Goal: Feedback & Contribution: Contribute content

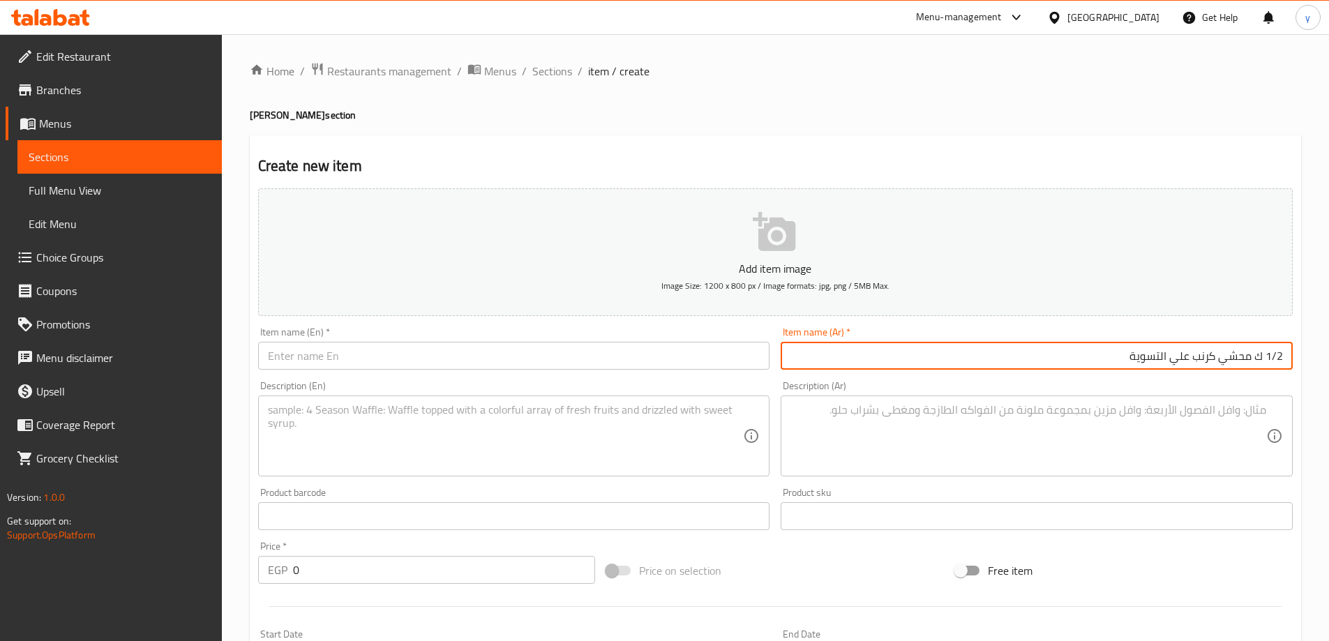
click at [959, 363] on input "1/2 ك محشي كرنب علي التسوية" at bounding box center [1037, 356] width 512 height 28
type input "1/2 ك محشي كرنب علي التسوية"
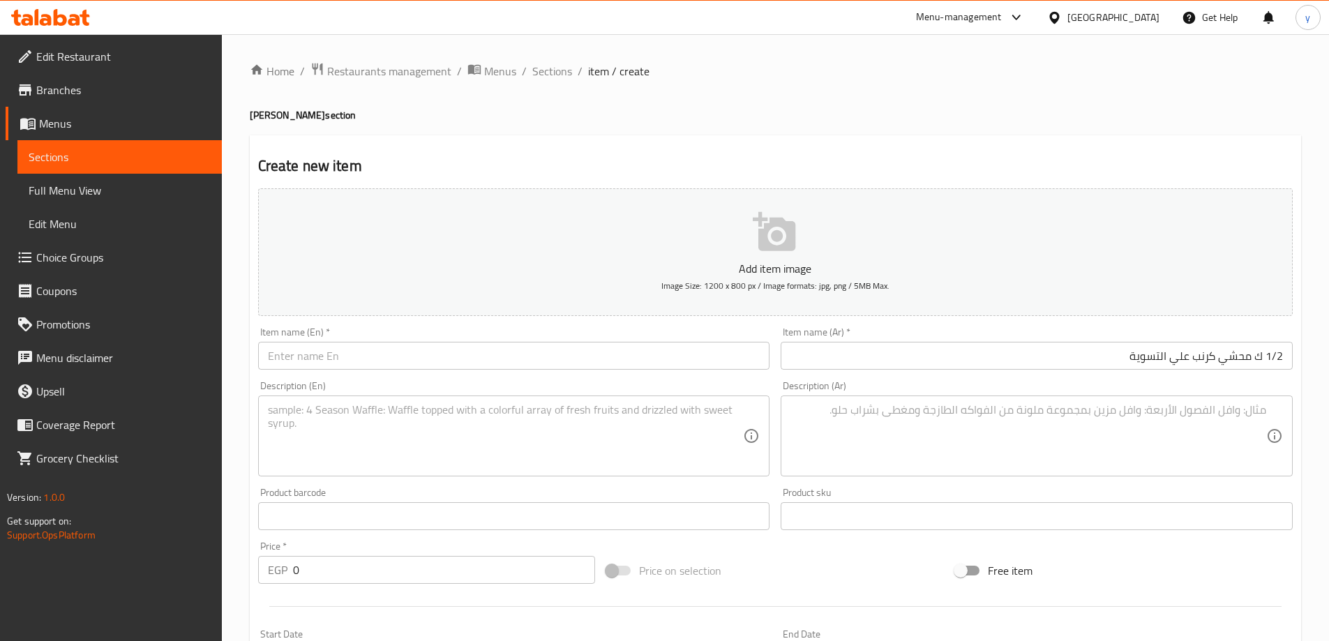
click at [543, 357] on input "text" at bounding box center [514, 356] width 512 height 28
paste input "1/2 kg stuffed cabbage"
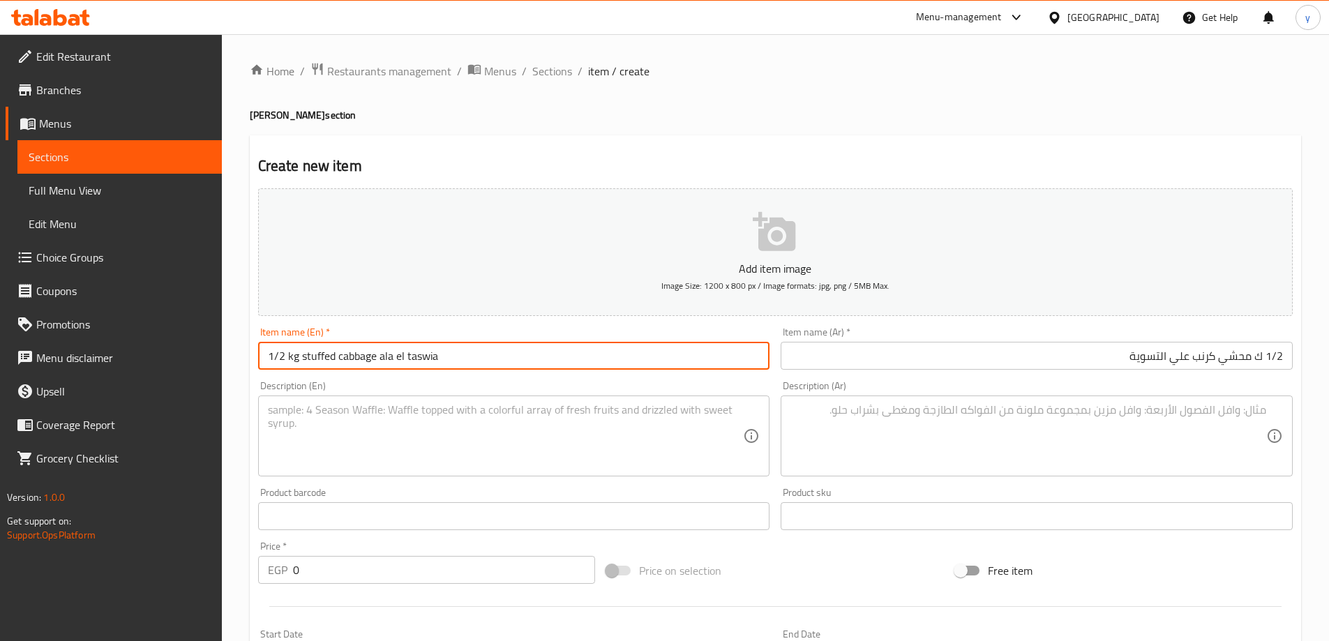
drag, startPoint x: 379, startPoint y: 360, endPoint x: 449, endPoint y: 366, distance: 70.0
click at [449, 366] on input "1/2 kg stuffed cabbage ala el taswia" at bounding box center [514, 356] width 512 height 28
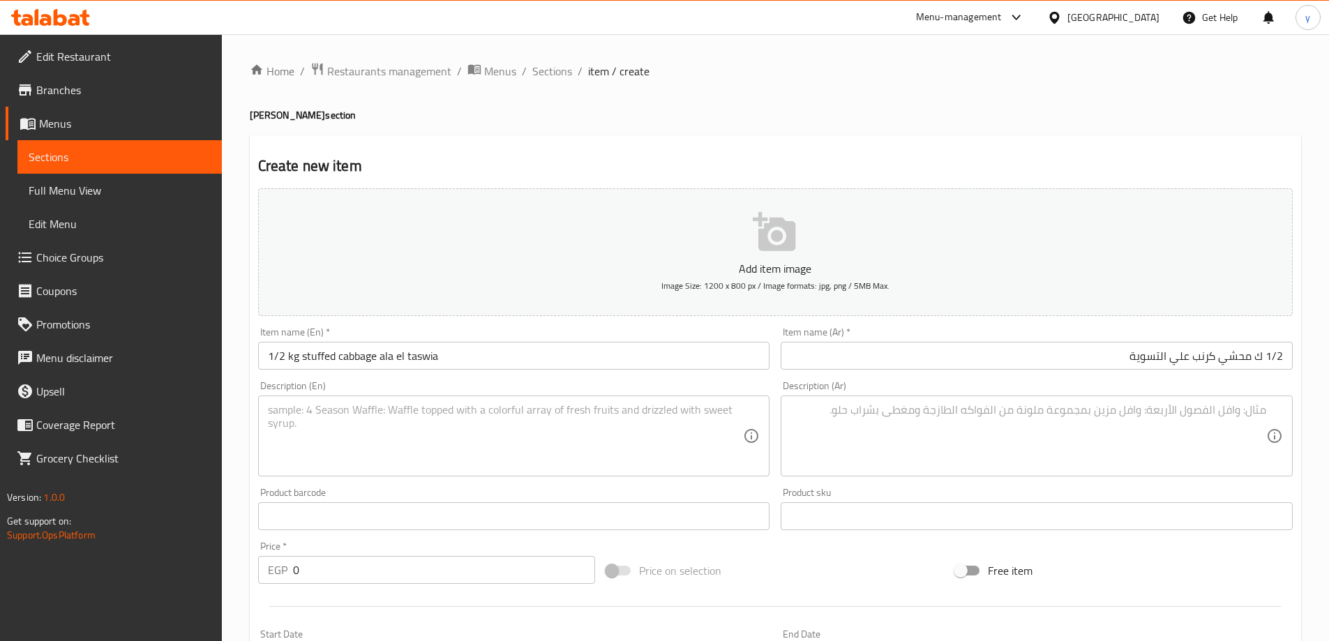
click at [399, 354] on input "1/2 kg stuffed cabbage ala el taswia" at bounding box center [514, 356] width 512 height 28
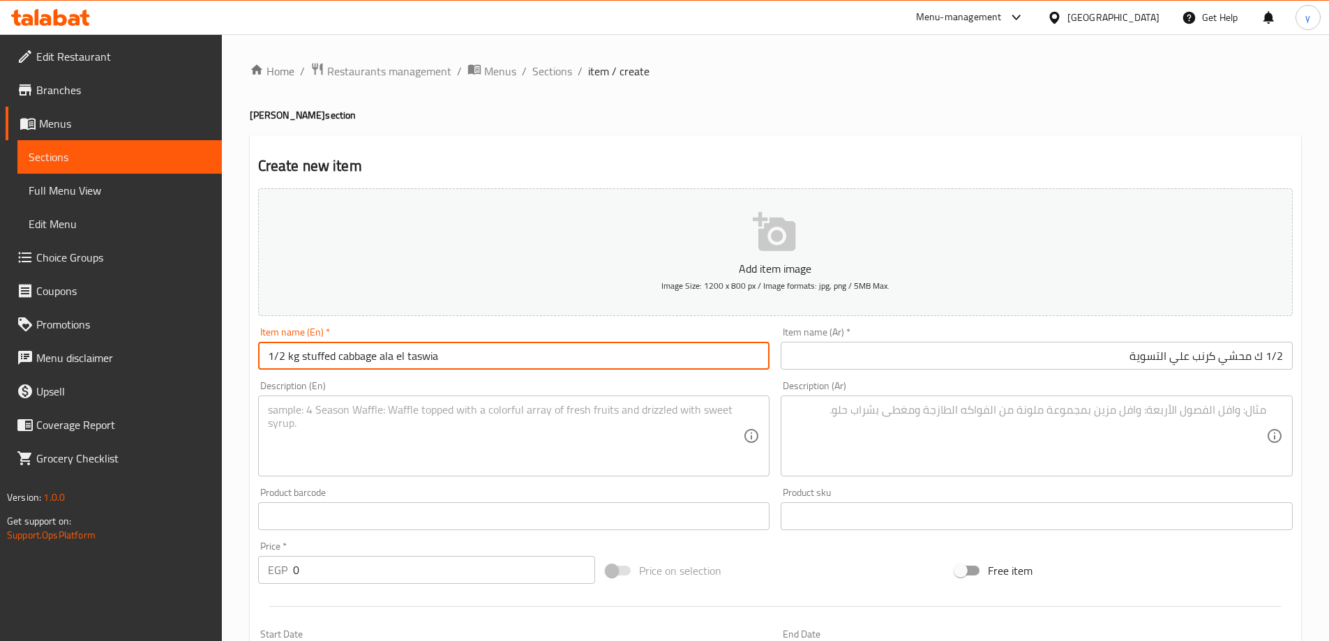
click at [399, 354] on input "1/2 kg stuffed cabbage ala el taswia" at bounding box center [514, 356] width 512 height 28
paste input "Ala el taswya"
drag, startPoint x: 381, startPoint y: 359, endPoint x: 511, endPoint y: 375, distance: 131.4
click at [511, 375] on div "Add item image Image Size: 1200 x 800 px / Image formats: jpg, png / 5MB Max. I…" at bounding box center [776, 483] width 1046 height 601
paste input "Ala el taswy"
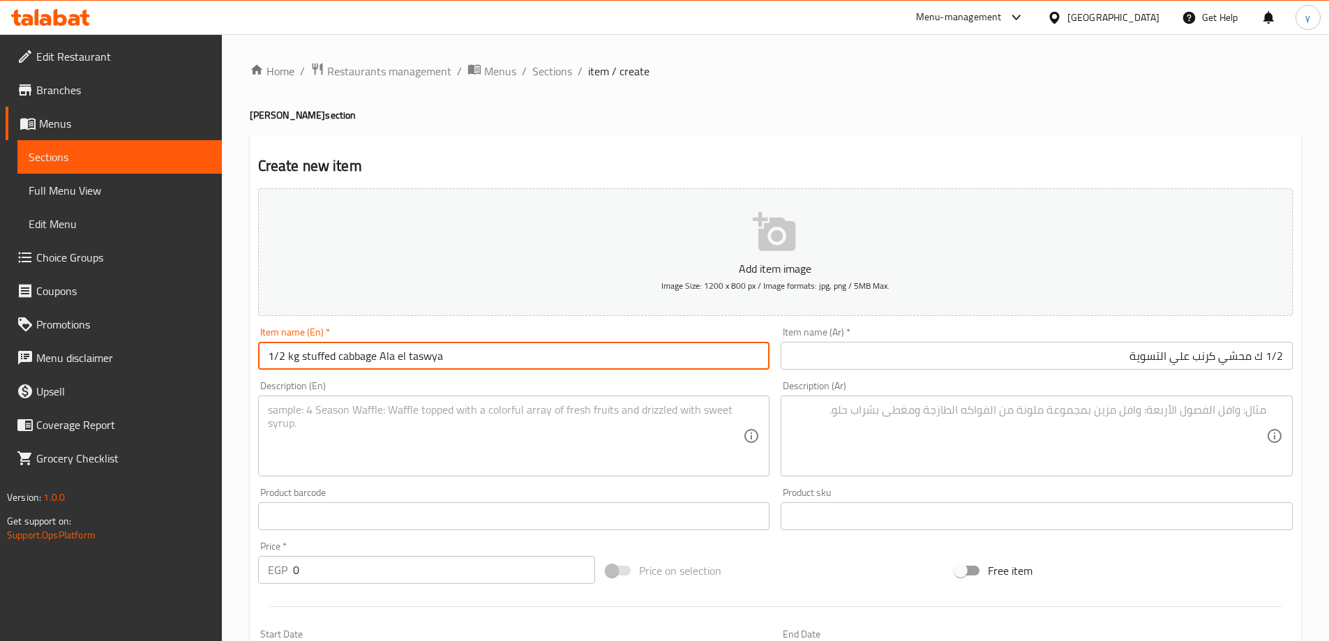
type input "1/2 kg stuffed cabbage Ala el taswya"
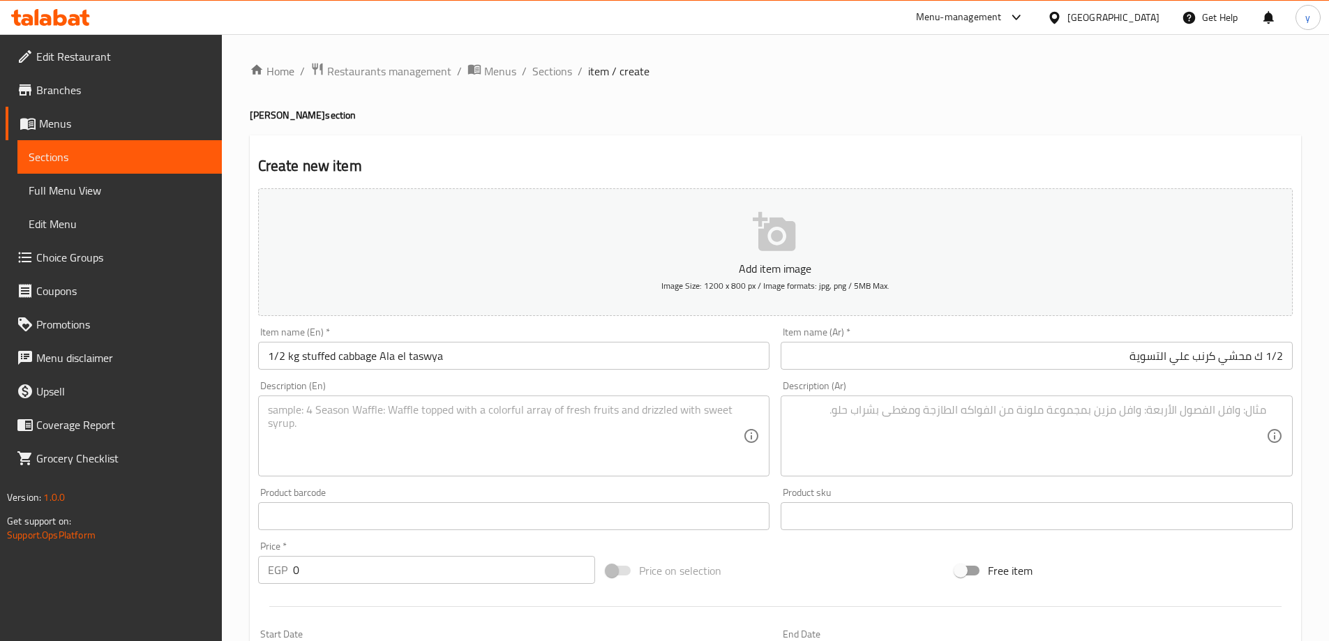
click at [1023, 446] on textarea at bounding box center [1028, 436] width 476 height 66
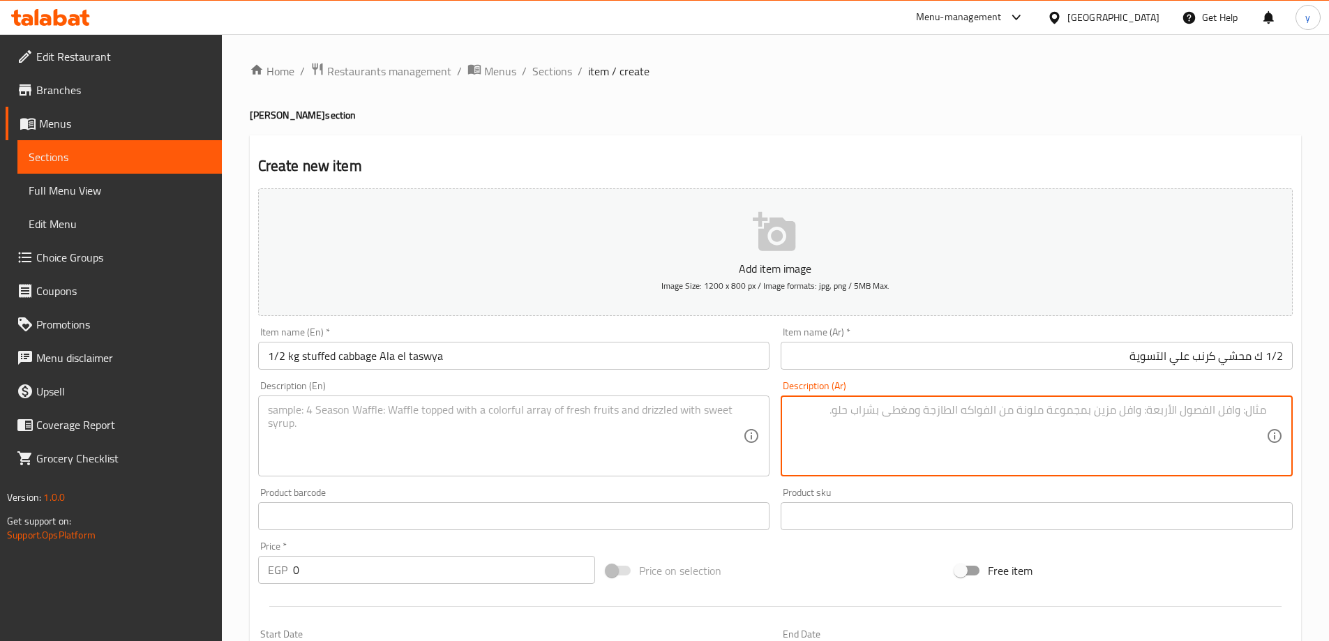
paste textarea "محشي كرنب: ورق كرنب، أرز، خضرة، صلصة طماطم، بهارات."
type textarea "محشي كرنب: ورق كرنب، أرز، خضرة، صلصة طماطم، بهارات."
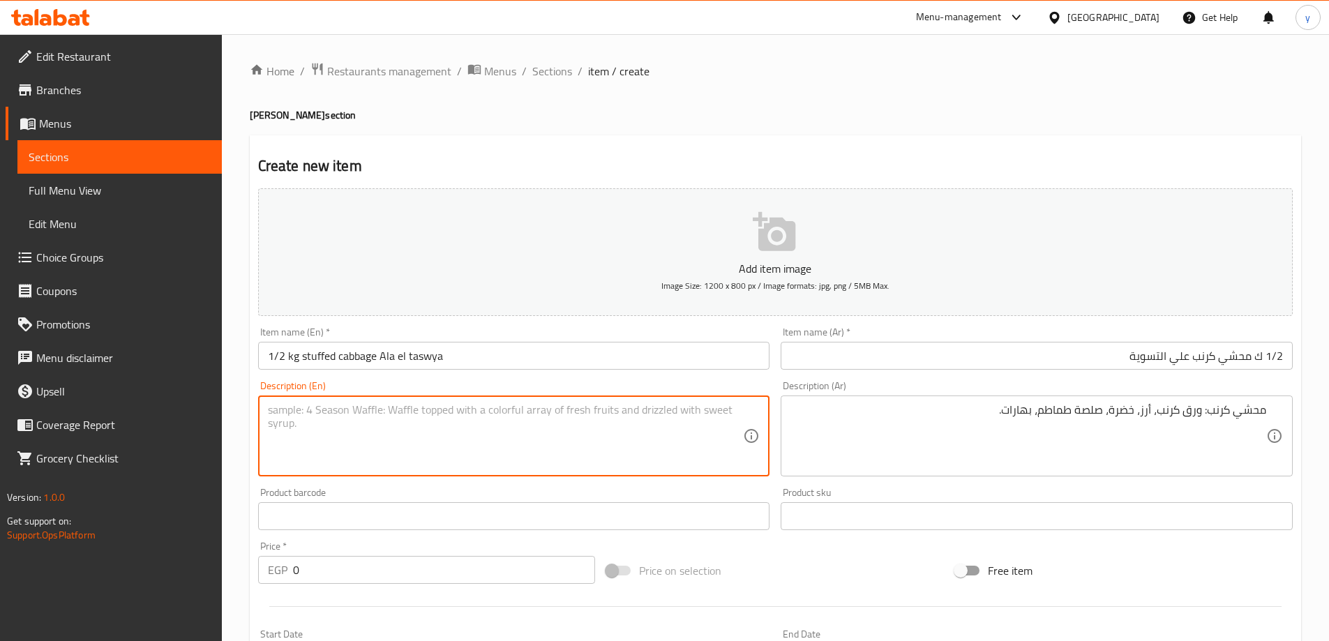
click at [495, 432] on textarea at bounding box center [506, 436] width 476 height 66
paste textarea "Stuffed cabbage: cabbage leaves, rice, greens, tomato sauce, spices."
type textarea "Stuffed cabbage: cabbage leaves, rice, greens, tomato sauce, spices."
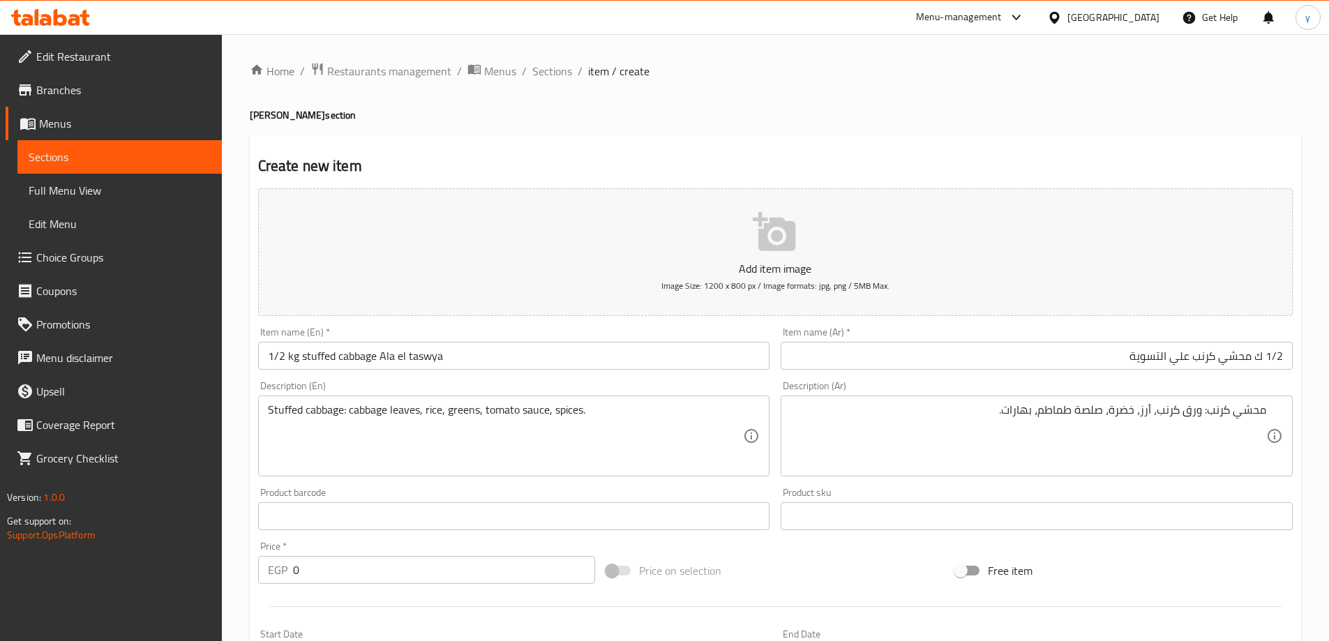
click at [296, 564] on input "0" at bounding box center [444, 570] width 303 height 28
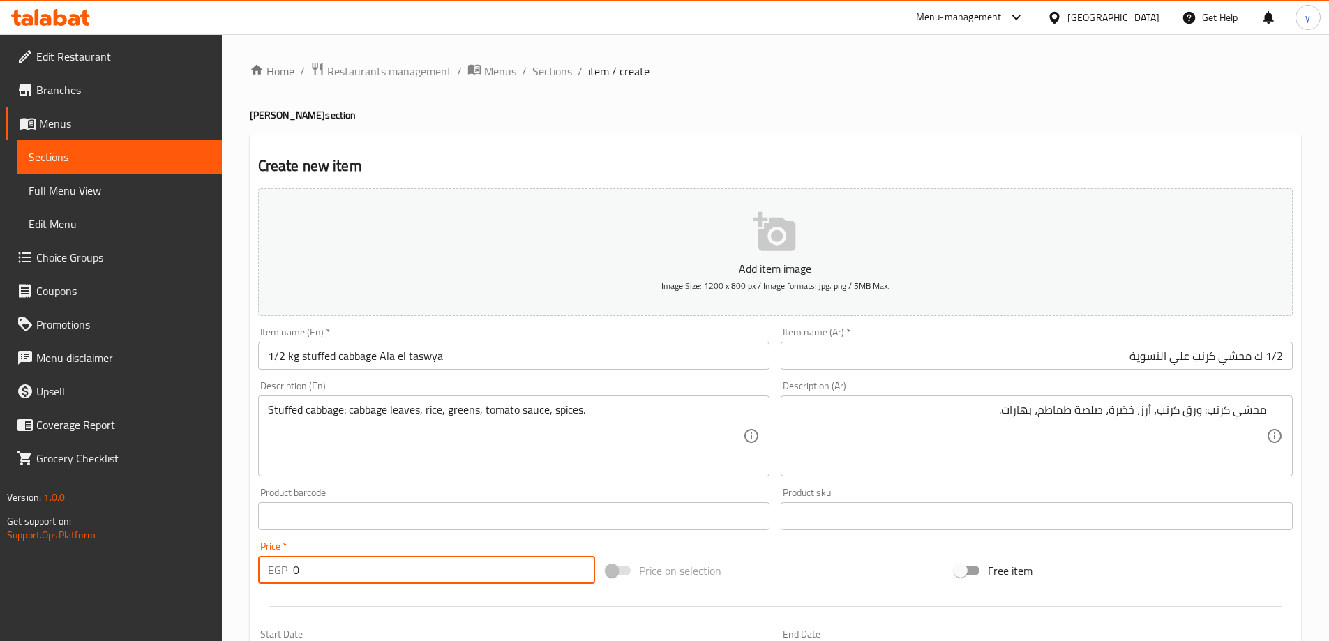
click at [296, 564] on input "0" at bounding box center [444, 570] width 303 height 28
type input "97.5"
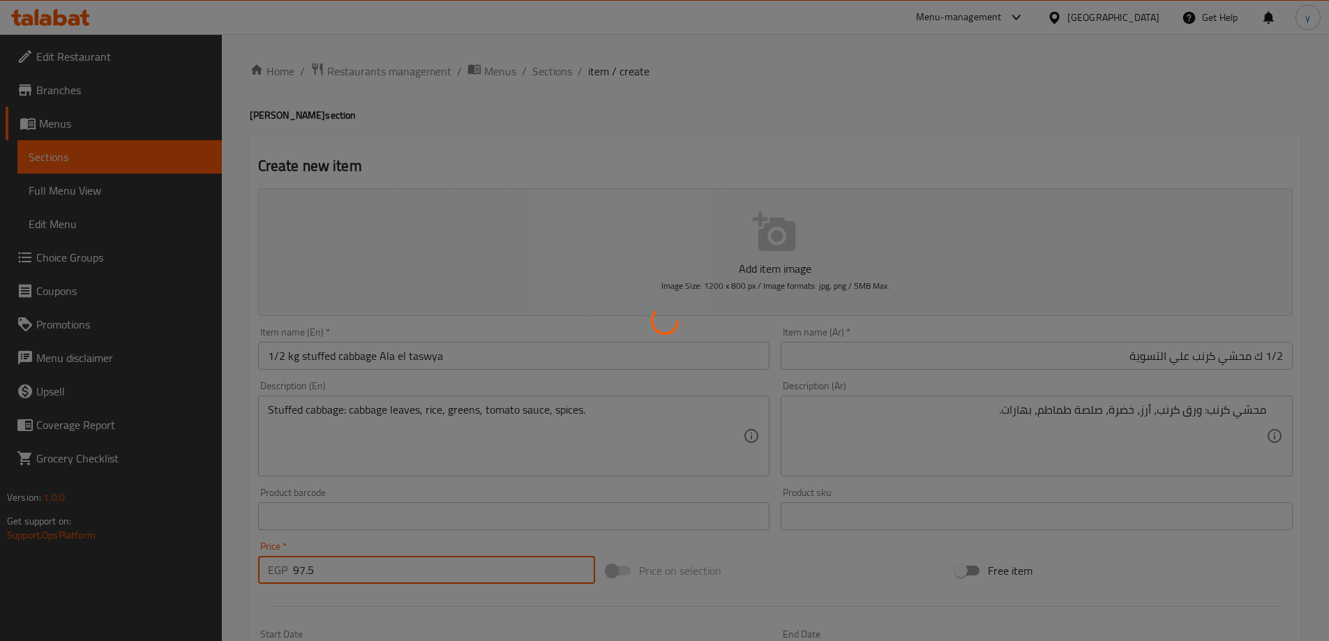
type input "0"
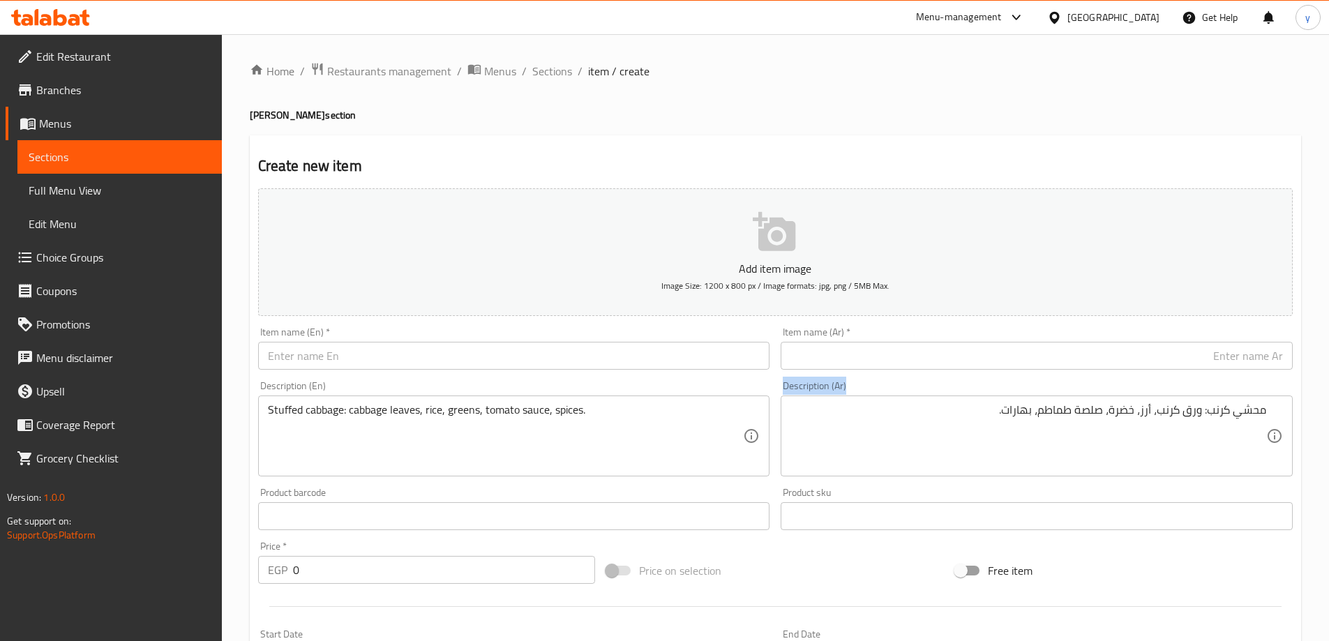
click at [1051, 381] on div "Description (Ar) محشي كرنب: ورق كرنب، أرز، خضرة، صلصة طماطم، بهارات. Descriptio…" at bounding box center [1037, 429] width 512 height 96
paste input "ك محشي ورق عنب"
click at [1086, 357] on input "ك محشي ورق عنب" at bounding box center [1037, 356] width 512 height 28
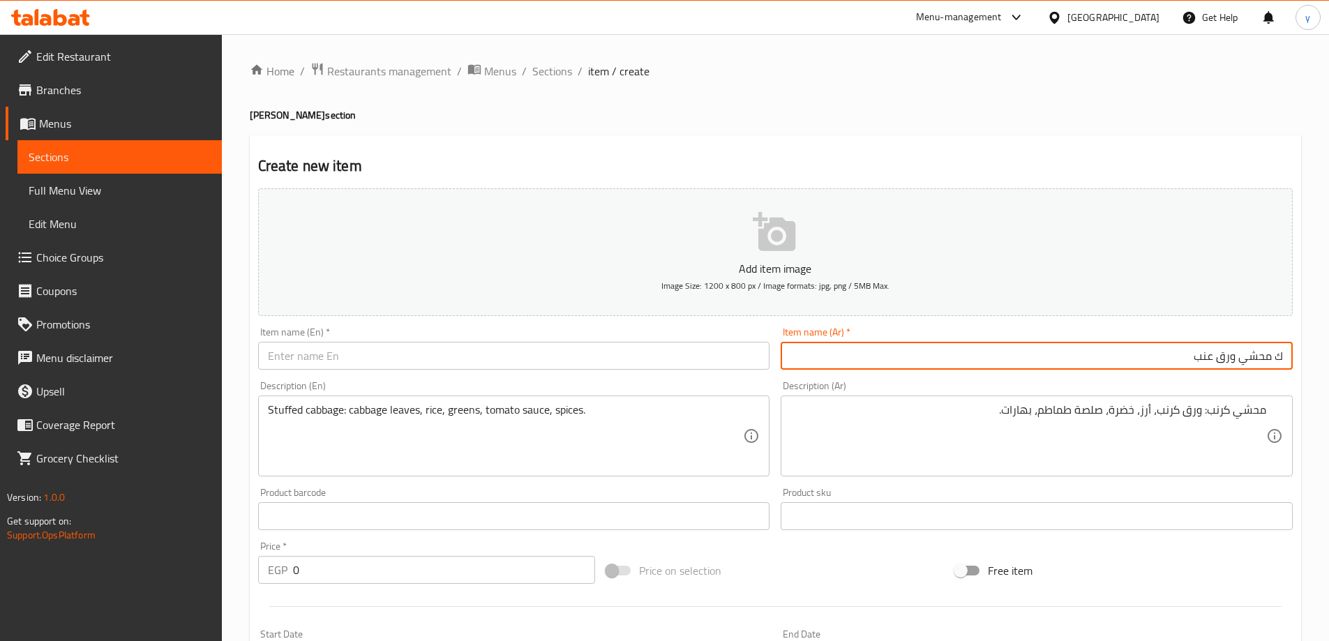
click at [1289, 360] on input "ك محشي ورق عنب" at bounding box center [1037, 356] width 512 height 28
click at [1157, 350] on input "1/2 ك محشي ورق عنب" at bounding box center [1037, 356] width 512 height 28
type input "1/2 ك محشي ورق عنب مستوي"
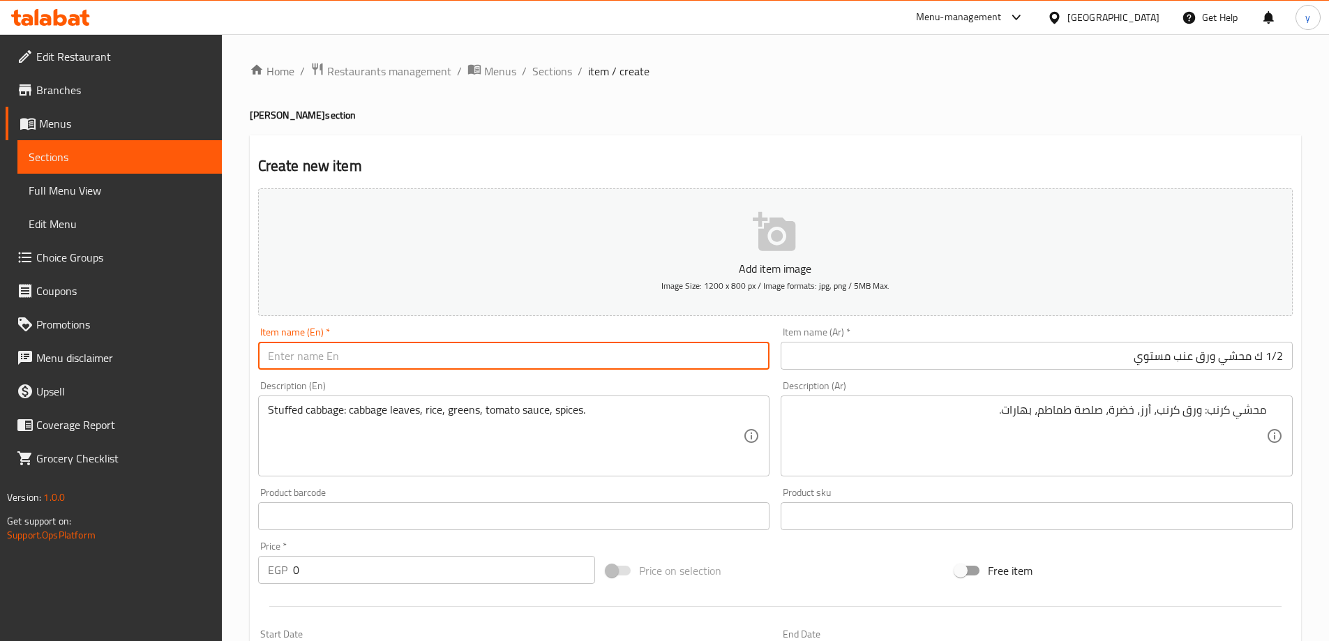
paste input "Mstwe"
click at [420, 357] on input "Mstwe" at bounding box center [514, 356] width 512 height 28
click at [1147, 355] on input "1/2 ك محشي ورق عنب مستوي" at bounding box center [1037, 356] width 512 height 28
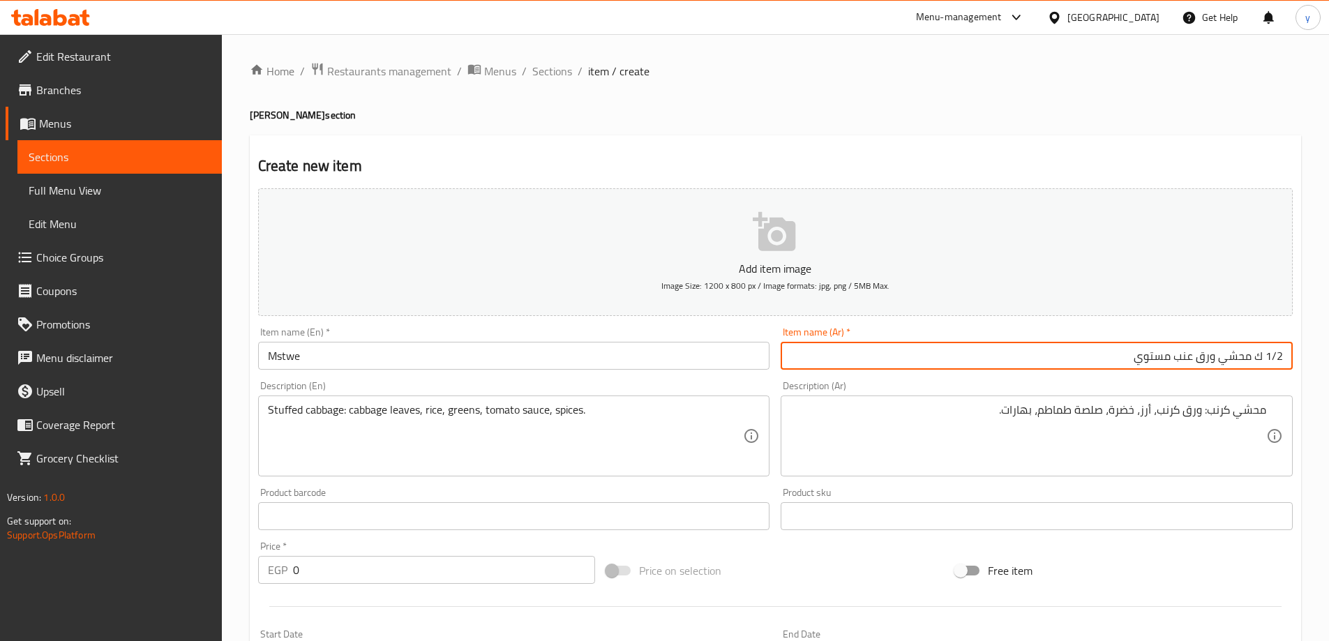
click at [1147, 355] on input "1/2 ك محشي ورق عنب مستوي" at bounding box center [1037, 356] width 512 height 28
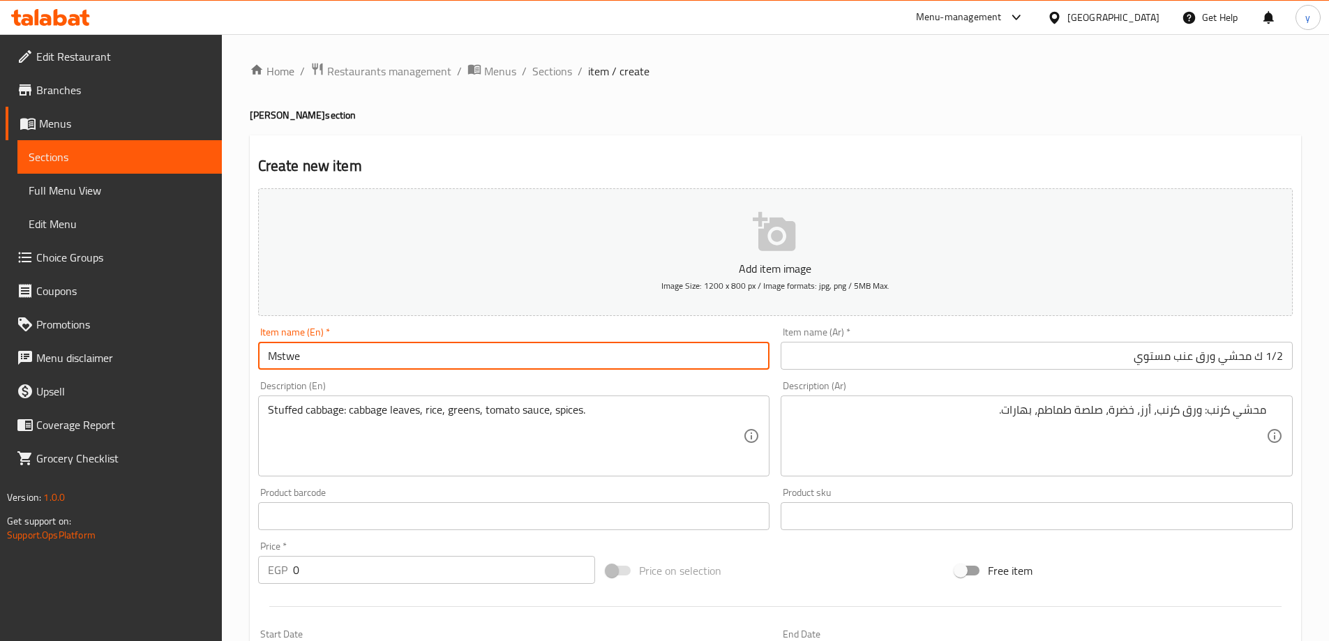
click at [266, 350] on input "Mstwe" at bounding box center [514, 356] width 512 height 28
paste input "1/2 kg stuffed"
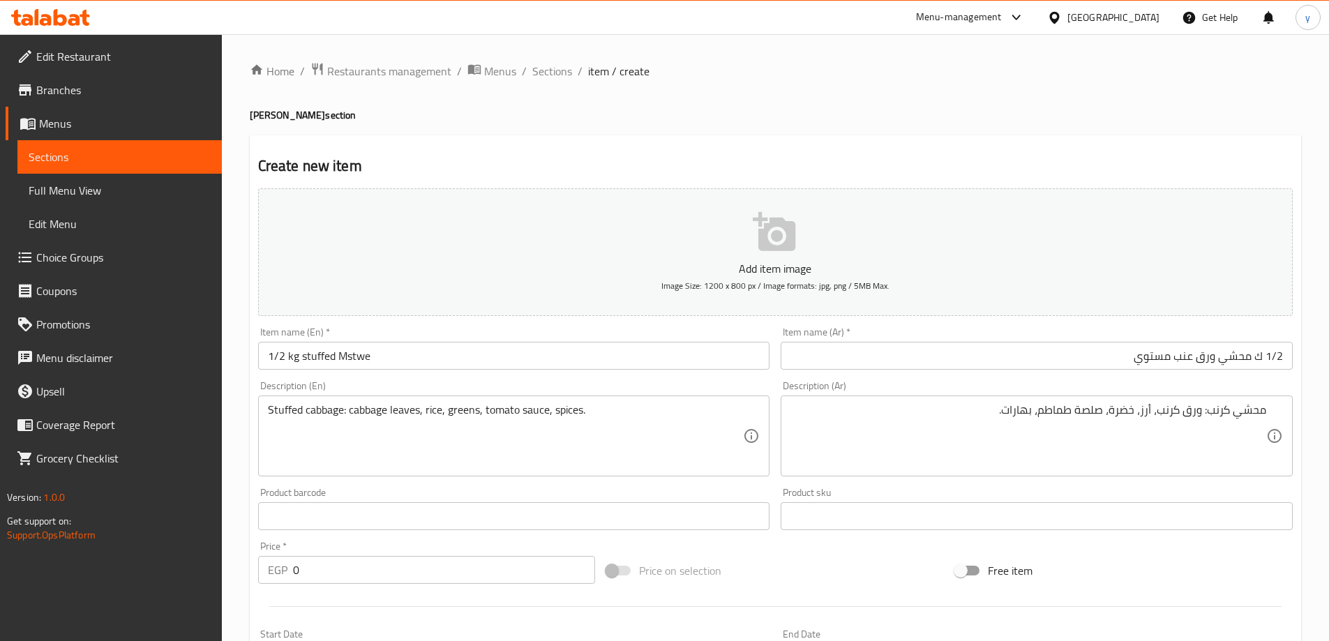
click at [338, 355] on input "1/2 kg stuffed Mstwe" at bounding box center [514, 356] width 512 height 28
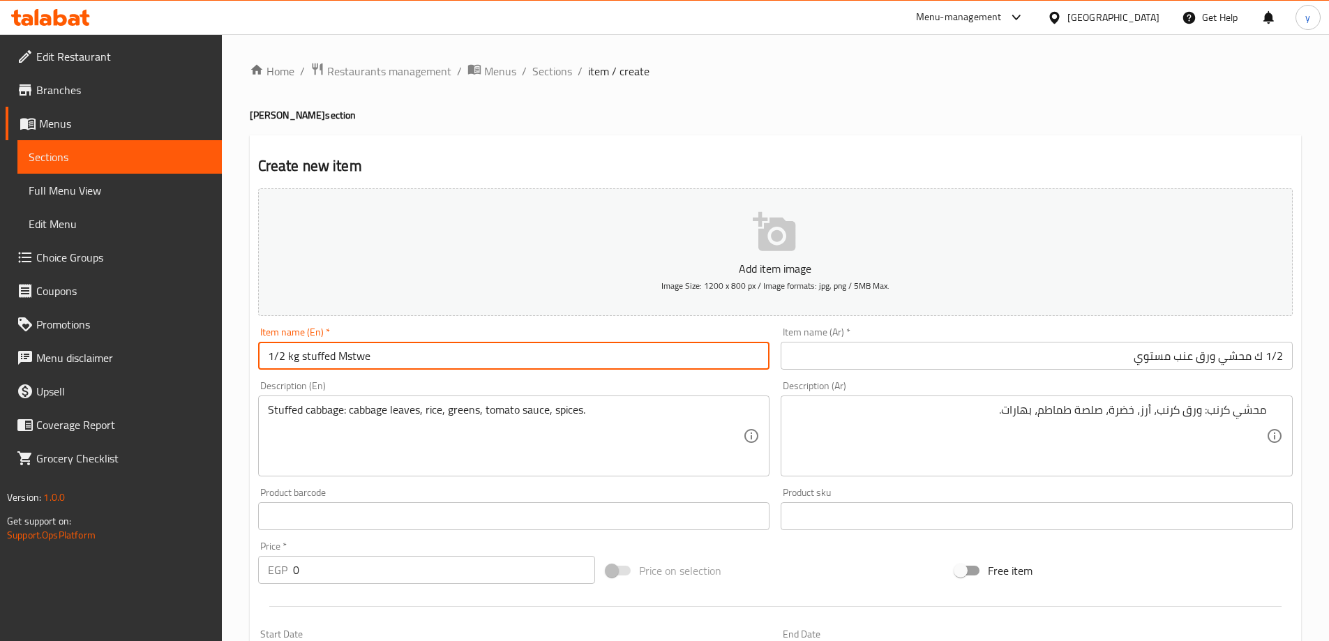
paste input "Vine Leaves"
type input "1/2 kg stuffed Vine Leaves Mstwe"
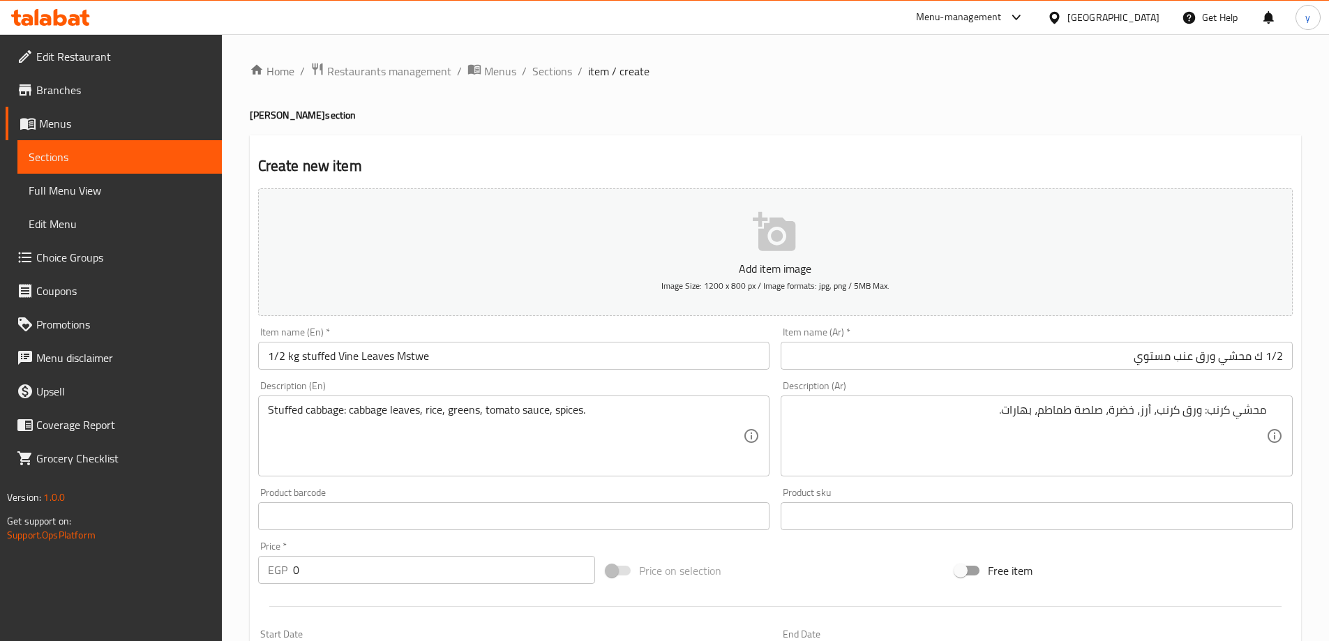
click at [1012, 454] on textarea "محشي كرنب: ورق كرنب، أرز، خضرة، صلصة طماطم، بهارات." at bounding box center [1028, 436] width 476 height 66
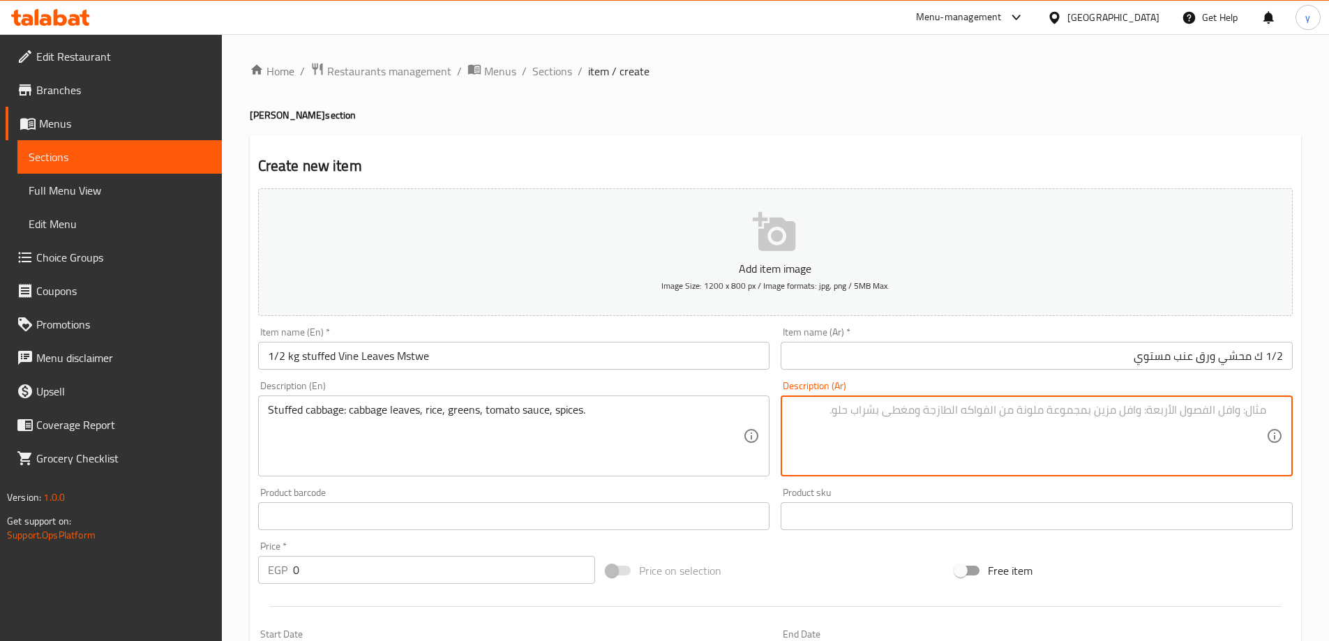
paste textarea "محشي ورق عنب: ورق عنب، أرز، خضرة، صلصة طماطم، بهارات."
type textarea "محشي ورق عنب: ورق عنب، أرز، خضرة، صلصة طماطم، بهارات."
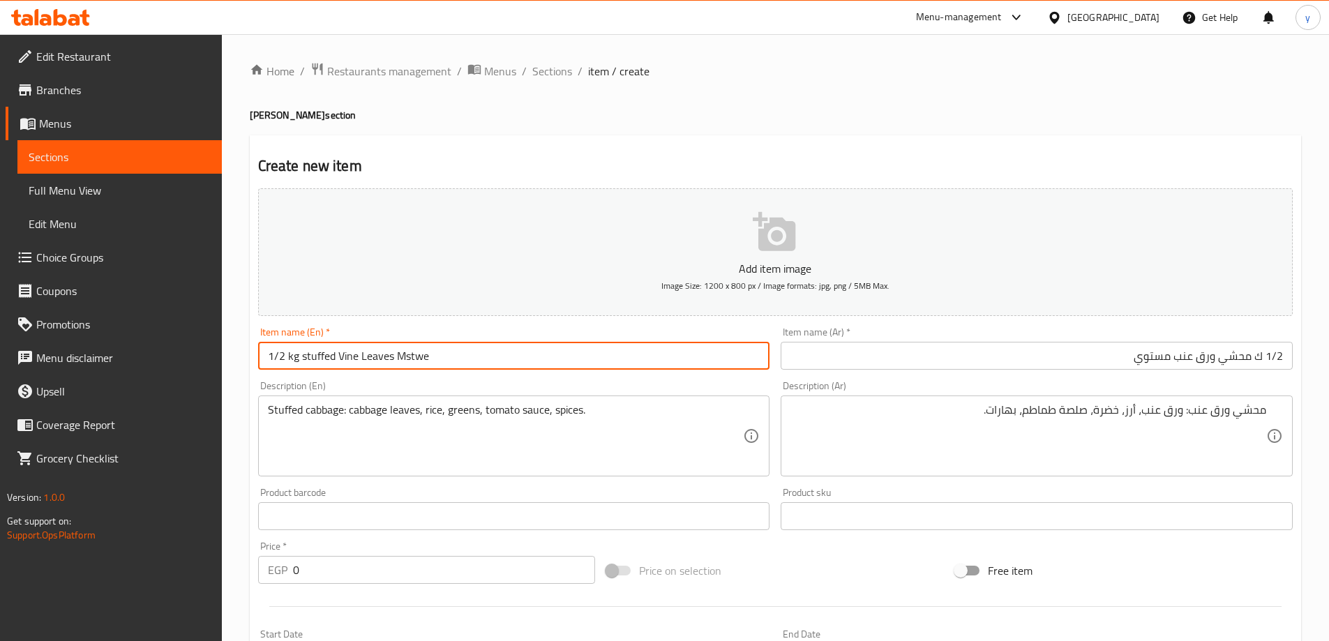
drag, startPoint x: 300, startPoint y: 356, endPoint x: 390, endPoint y: 368, distance: 90.9
click at [390, 368] on input "1/2 kg stuffed Vine Leaves Mstwe" at bounding box center [514, 356] width 512 height 28
click at [391, 442] on textarea at bounding box center [506, 436] width 476 height 66
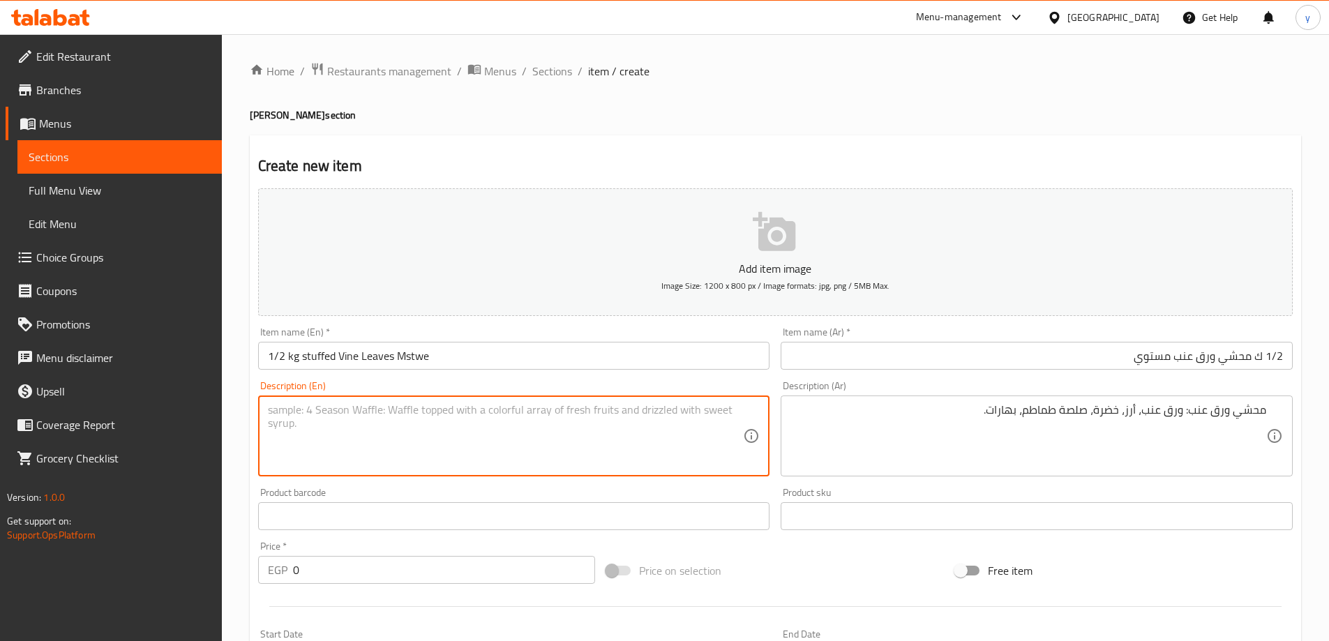
paste textarea "stuffed Vine Leaves"
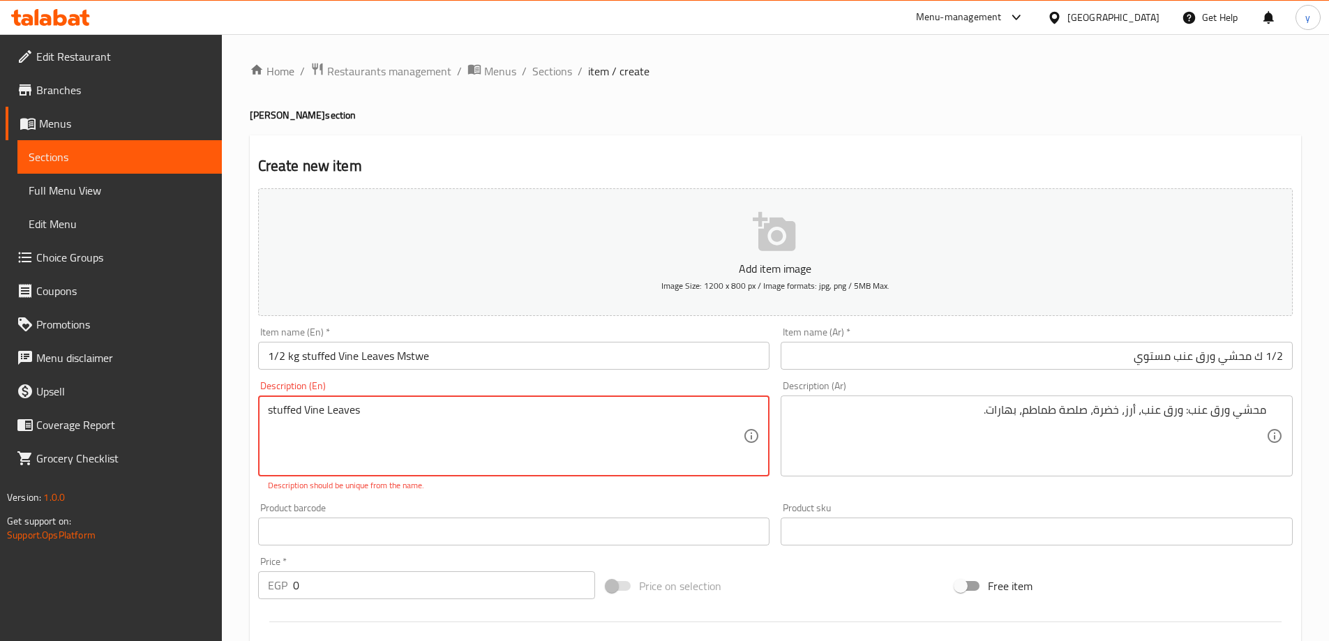
type textarea "stuffed Vine Leaves"
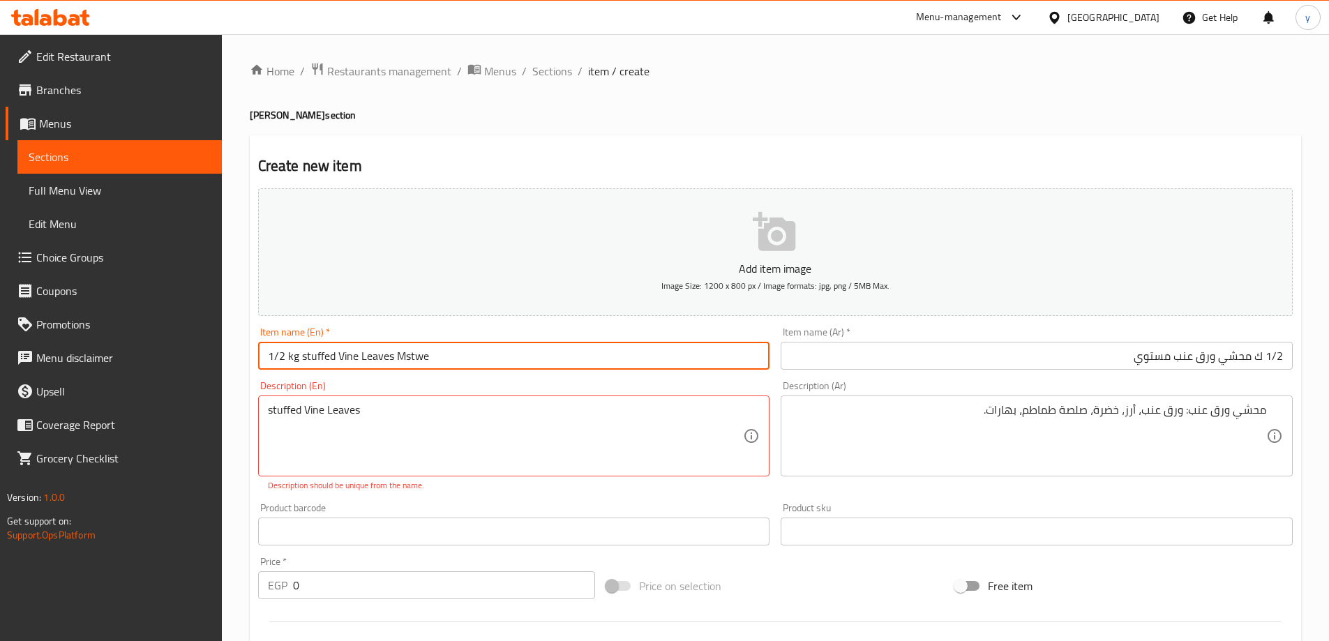
click at [278, 356] on input "1/2 kg stuffed Vine Leaves Mstwe" at bounding box center [514, 356] width 512 height 28
type input "1/2 Kg Stuffed Vine Leaves Mstwe"
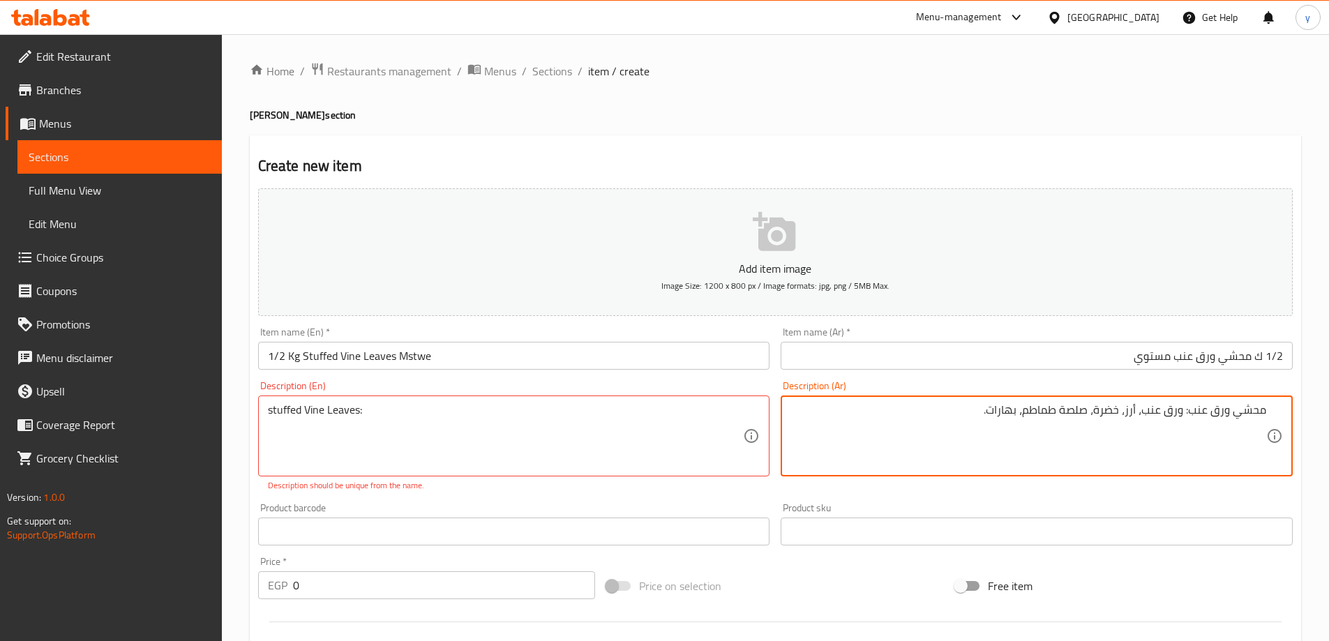
drag, startPoint x: 1186, startPoint y: 413, endPoint x: 960, endPoint y: 432, distance: 226.8
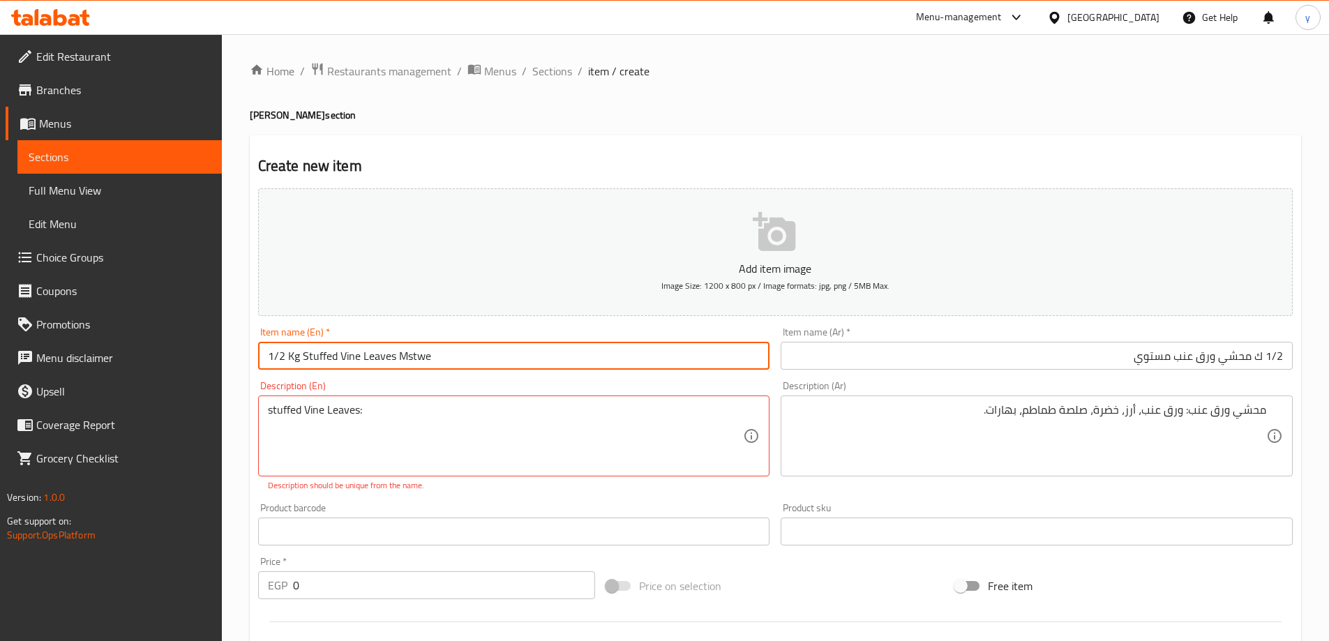
drag, startPoint x: 338, startPoint y: 352, endPoint x: 393, endPoint y: 361, distance: 56.0
click at [393, 361] on input "1/2 Kg Stuffed Vine Leaves Mstwe" at bounding box center [514, 356] width 512 height 28
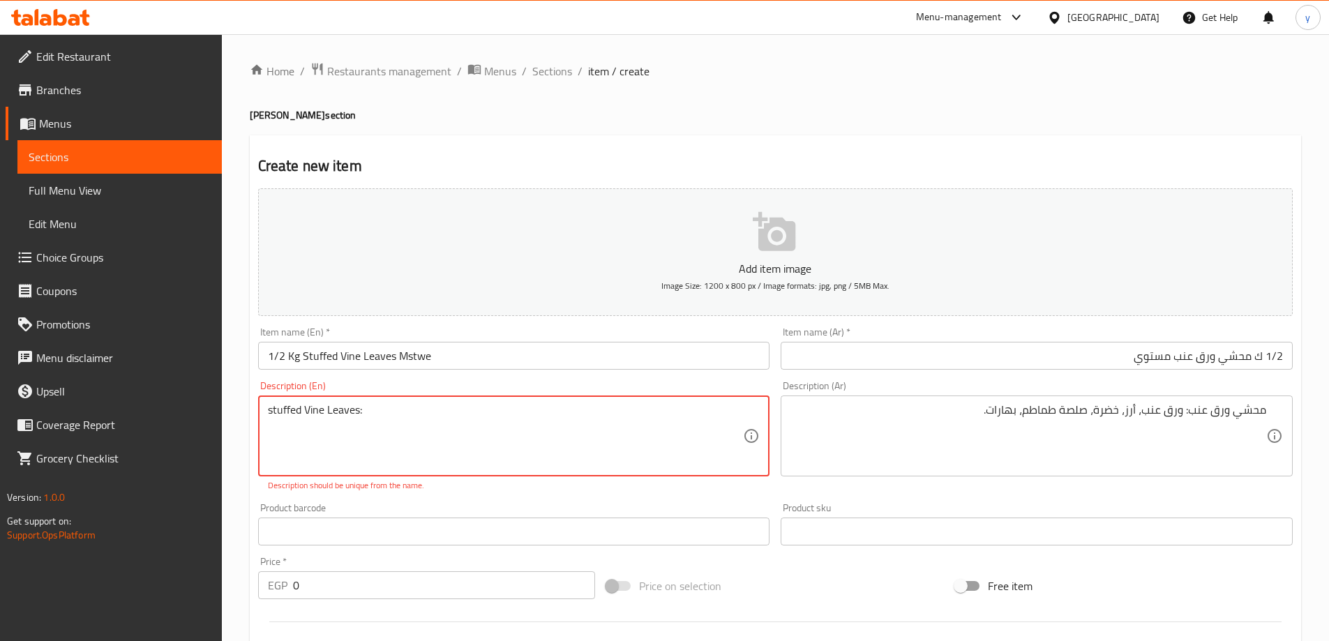
paste textarea "Vine Leaves"
click at [495, 416] on textarea "stuffed Vine Leaves: Vine Leaves" at bounding box center [506, 436] width 476 height 66
paste textarea ", rice, vegetables, tomato sauce, spices."
type textarea "stuffed Vine Leaves: Vine Leaves, rice, vegetables, tomato sauce, spices."
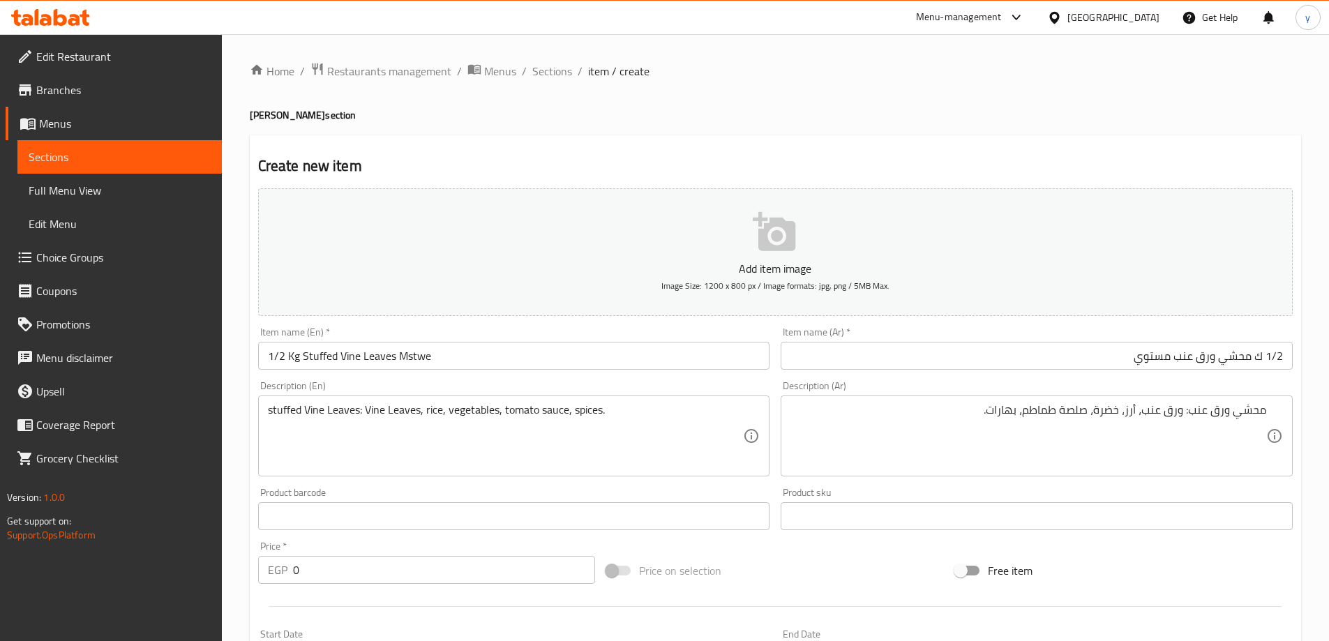
click at [319, 576] on input "0" at bounding box center [444, 570] width 303 height 28
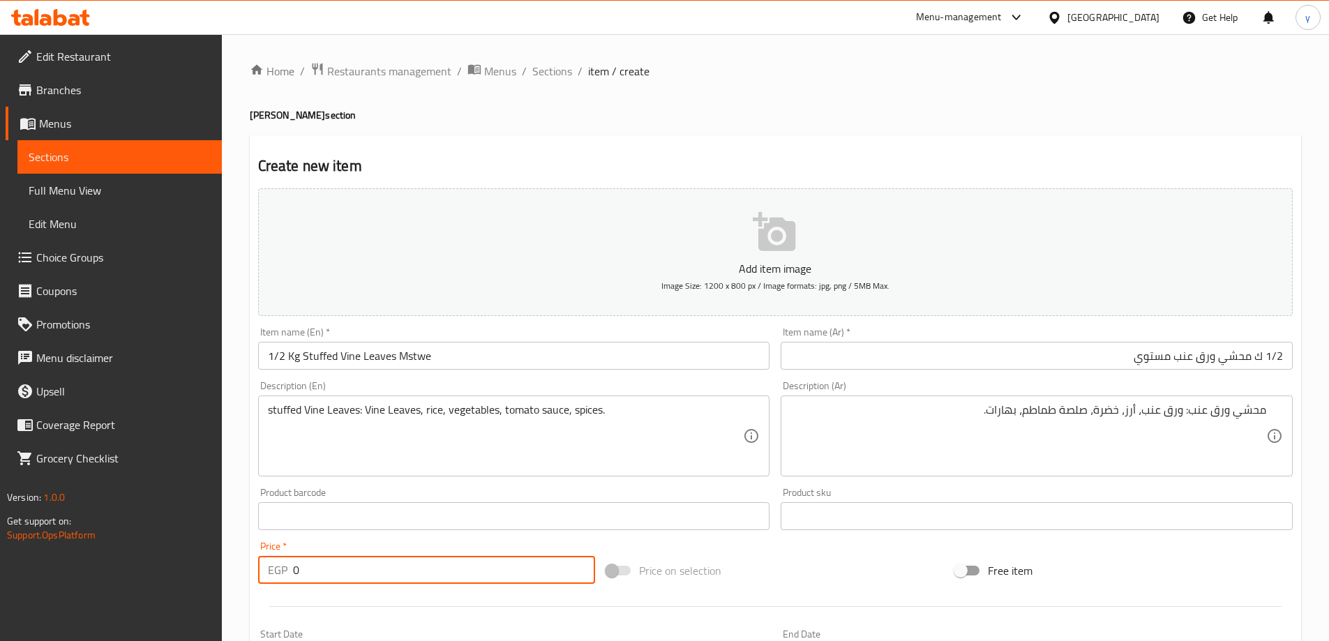
click at [319, 576] on input "0" at bounding box center [444, 570] width 303 height 28
type input "123.5"
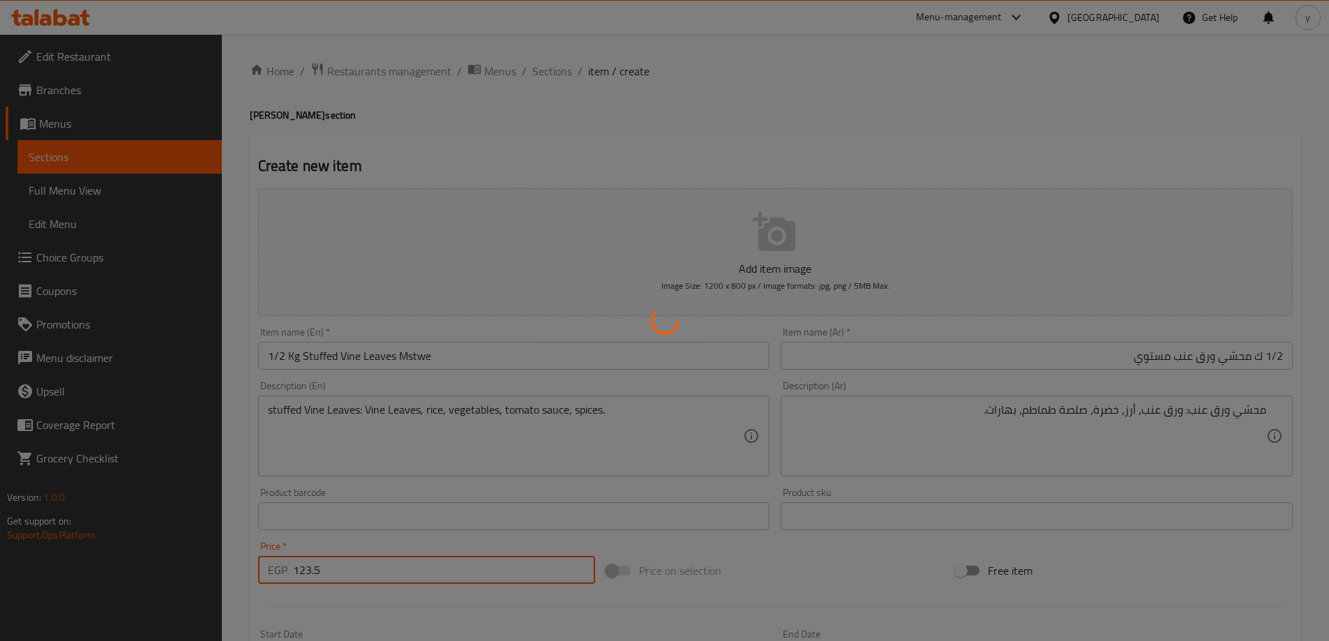
type input "0"
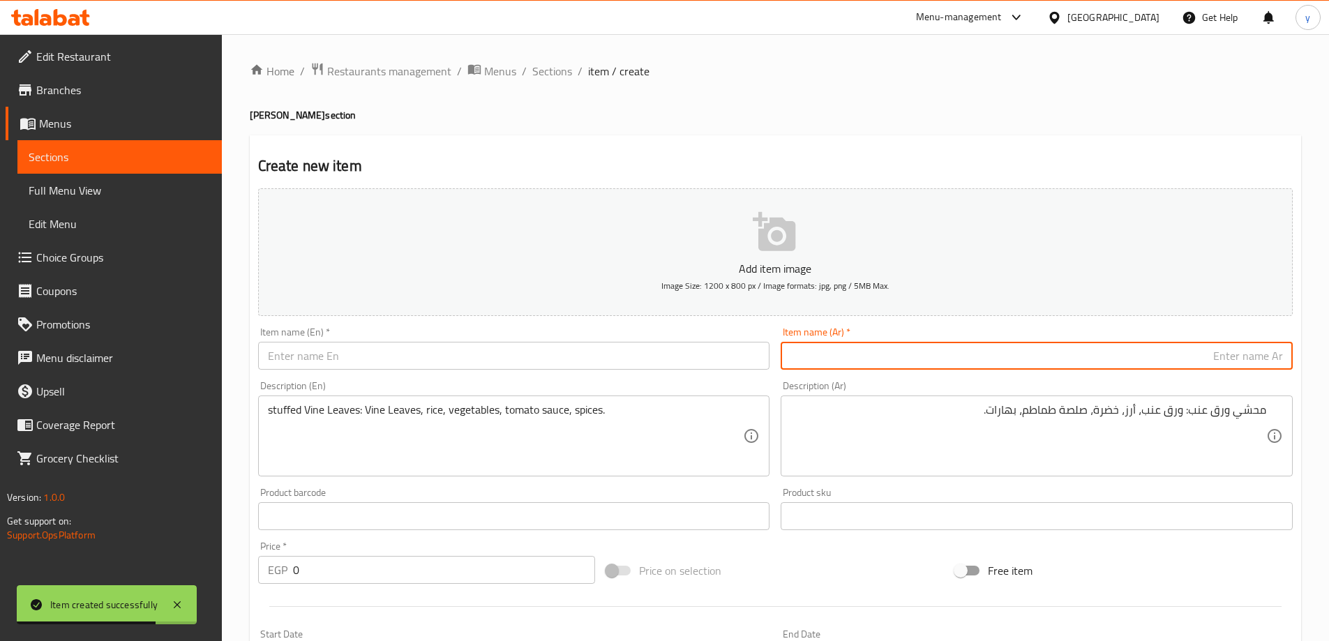
click at [945, 344] on input "text" at bounding box center [1037, 356] width 512 height 28
paste input "ك محشي ورق عنب"
click at [1284, 356] on input "ك محشي ورق عنب" at bounding box center [1037, 356] width 512 height 28
click at [1156, 359] on input "1/2 ك محشي ورق عنب" at bounding box center [1037, 356] width 512 height 28
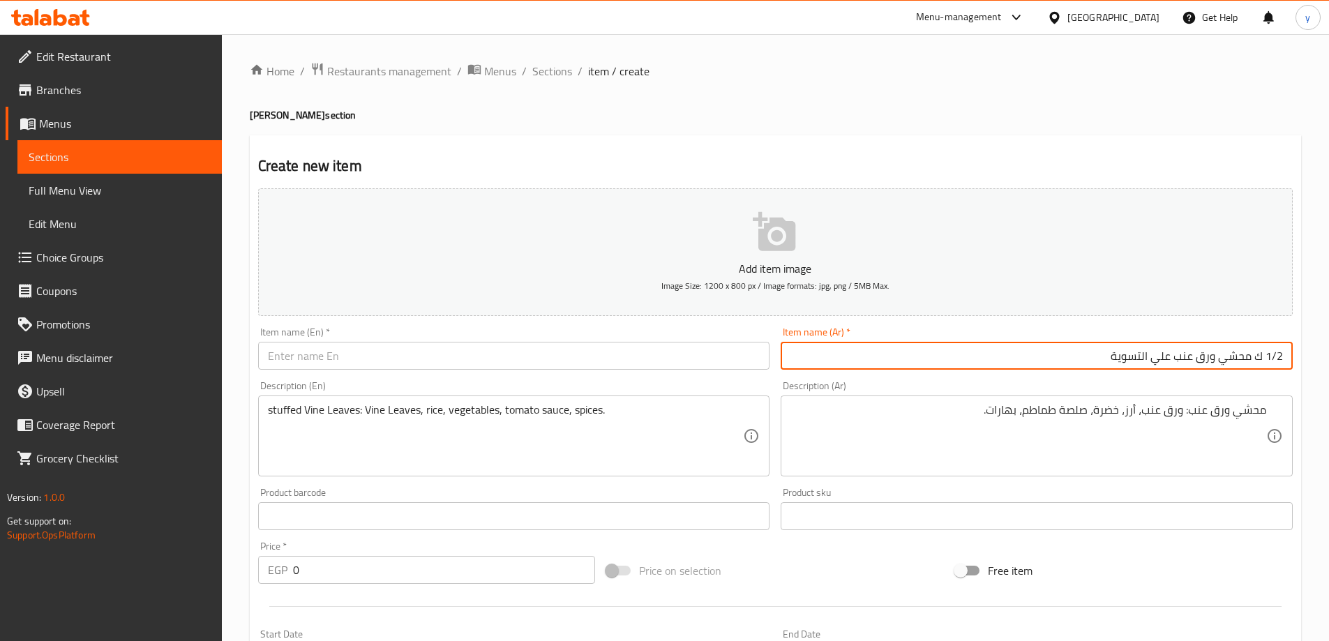
type input "1/2 ك محشي ورق عنب علي التسوية"
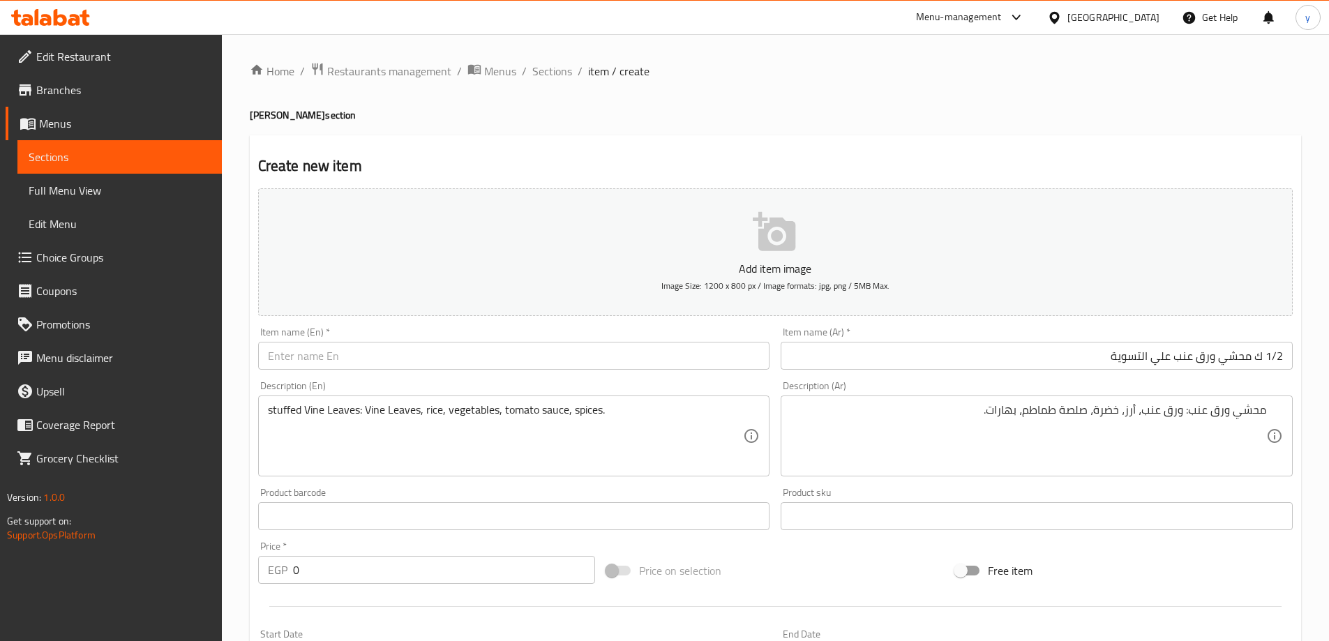
click at [487, 346] on input "text" at bounding box center [514, 356] width 512 height 28
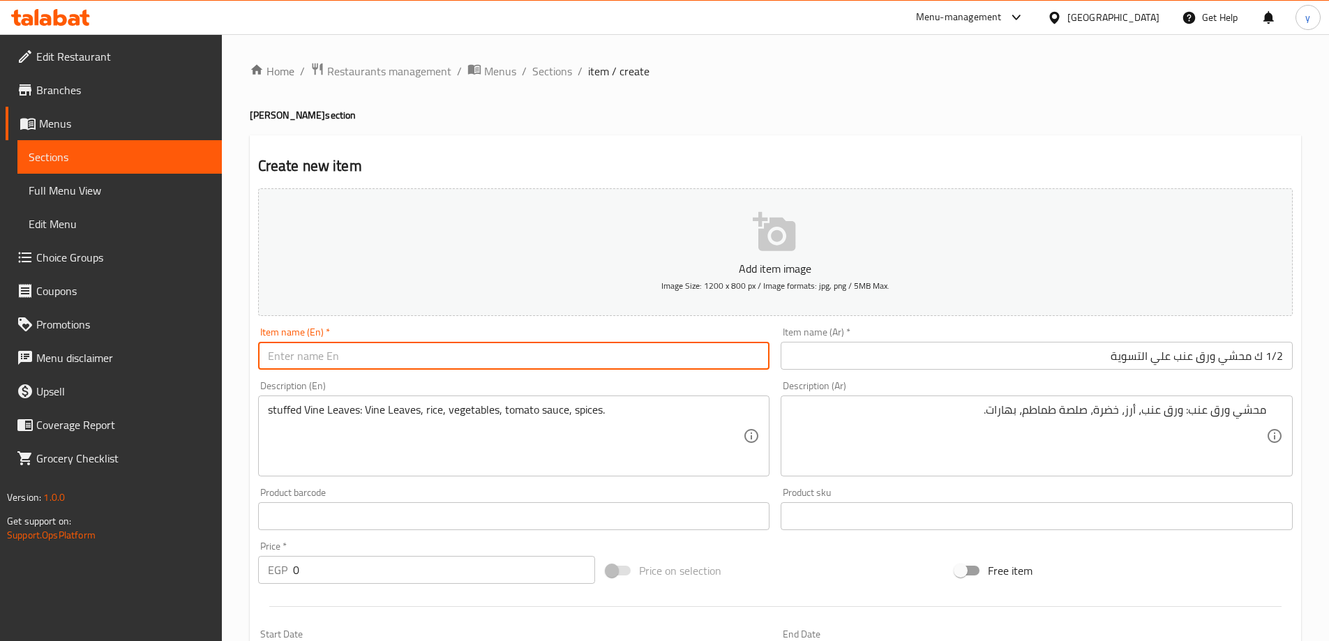
paste input "Ala el taswya"
click at [262, 359] on input "Ala el taswya" at bounding box center [514, 356] width 512 height 28
paste input "1/2 kg stuffed cabbage Ala el taswya"
drag, startPoint x: 445, startPoint y: 357, endPoint x: 841, endPoint y: 357, distance: 396.3
click at [845, 373] on div "Add item image Image Size: 1200 x 800 px / Image formats: jpg, png / 5MB Max. I…" at bounding box center [776, 483] width 1046 height 601
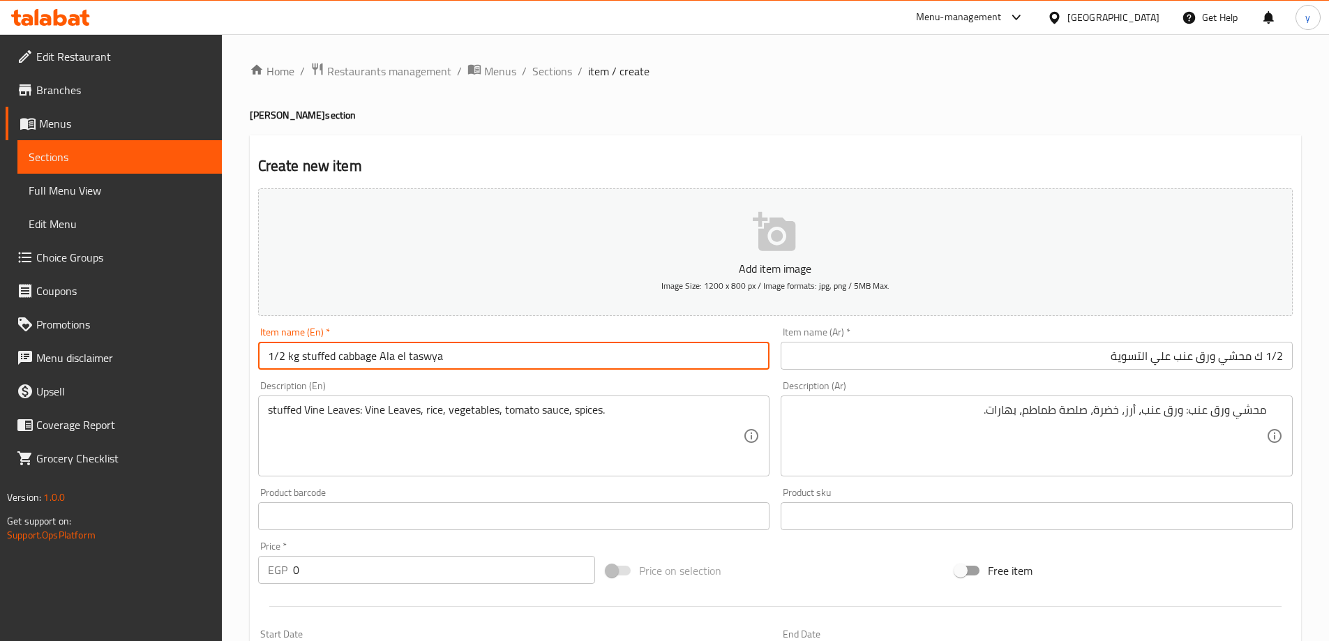
drag, startPoint x: 315, startPoint y: 355, endPoint x: 376, endPoint y: 363, distance: 61.9
click at [376, 363] on input "1/2 kg stuffed cabbage Ala el taswya" at bounding box center [514, 356] width 512 height 28
paste input "Stuffed Vine Leaves"
click at [451, 360] on input "1/2 kg Stuffed Vine Leaves Ala el taswya" at bounding box center [514, 356] width 512 height 28
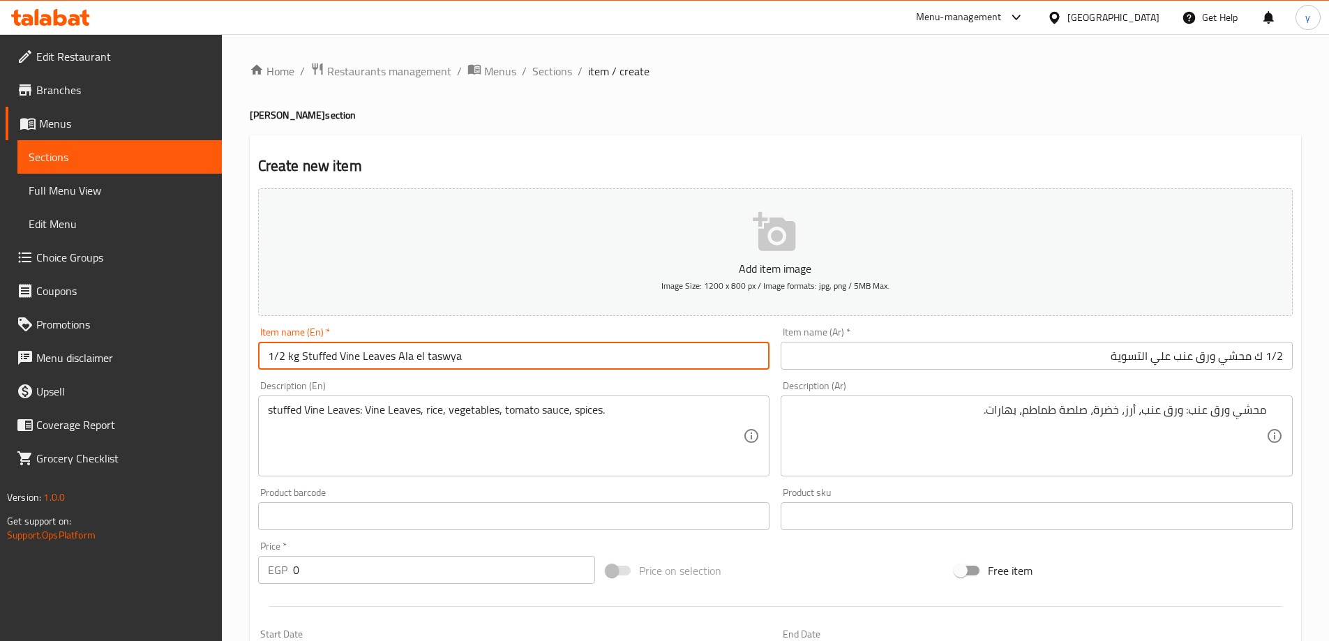
click at [451, 360] on input "1/2 kg Stuffed Vine Leaves Ala el taswya" at bounding box center [514, 356] width 512 height 28
type input "1/2 Kg Stuffed Vine Leaves Ala El Taswya"
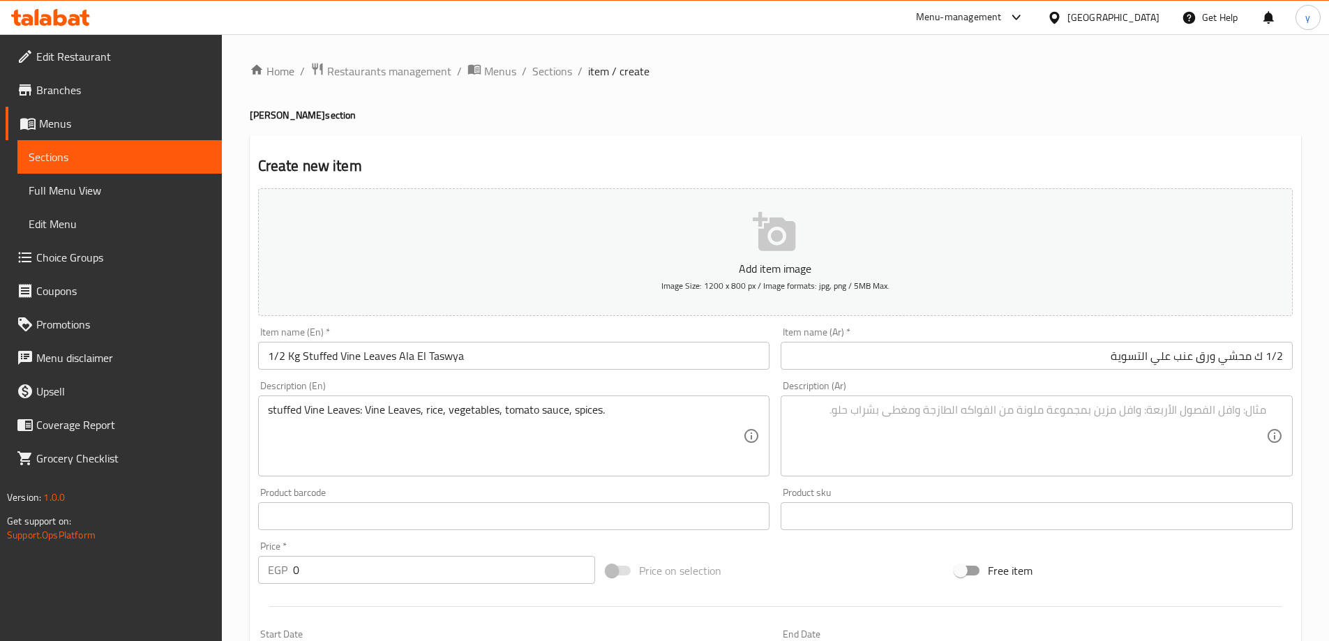
click at [1110, 416] on textarea at bounding box center [1028, 436] width 476 height 66
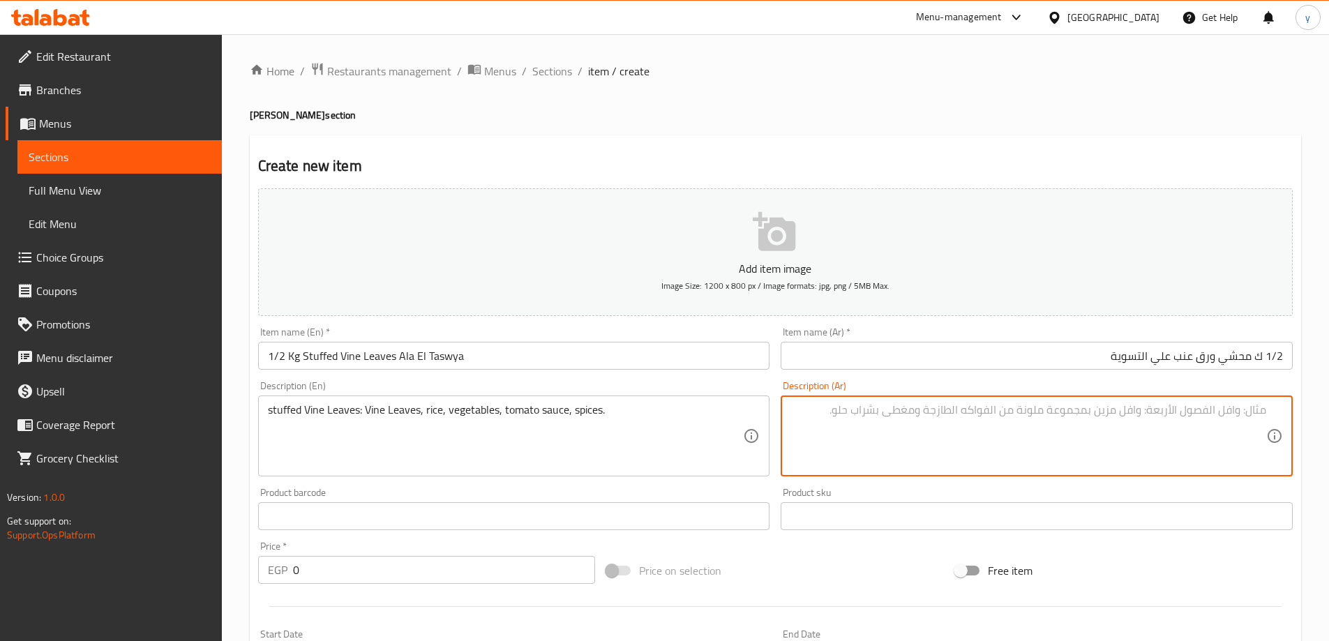
paste textarea "محشي ورق عنب: ورق عنب، أرز، خضرة، صلصة طماطم، بهارات."
type textarea "محشي ورق عنب: ورق عنب، أرز، خضرة، صلصة طماطم، بهارات."
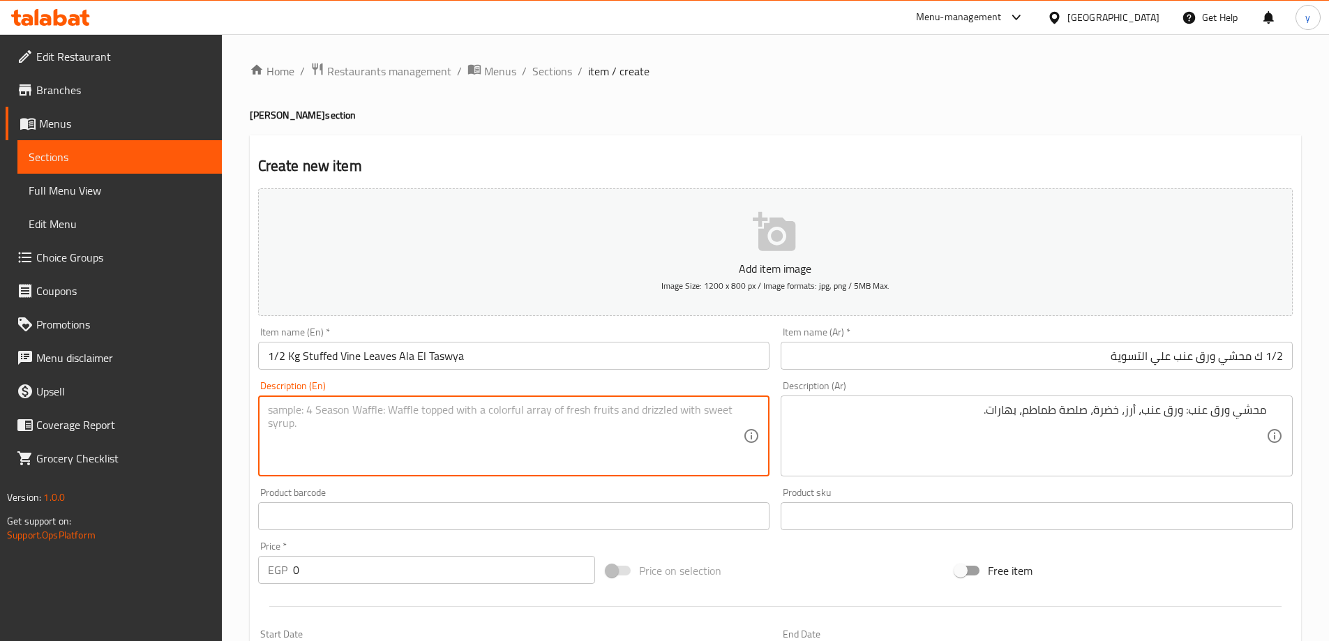
click at [350, 415] on textarea at bounding box center [506, 436] width 476 height 66
paste textarea "stuffed Vine Leaves: Vine Leaves, rice, vegetables, tomato sauce, spices."
type textarea "stuffed Vine Leaves: Vine Leaves, rice, vegetables, tomato sauce, spices."
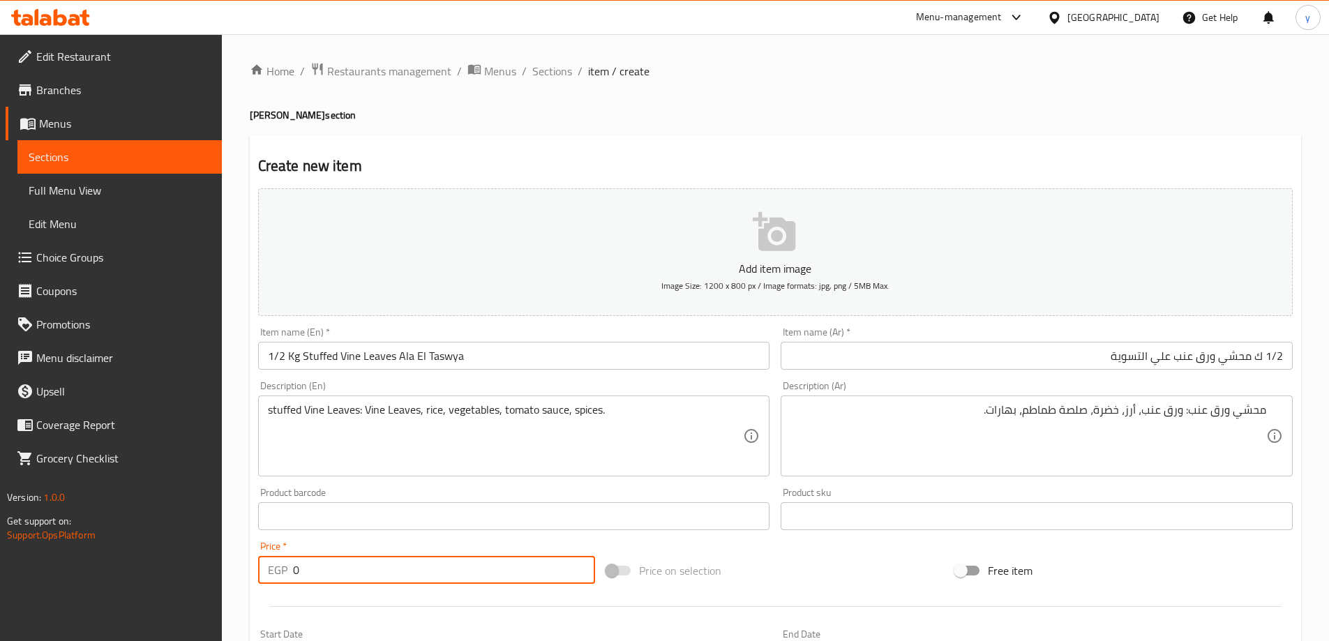
click at [383, 580] on input "0" at bounding box center [444, 570] width 303 height 28
type input "110.5"
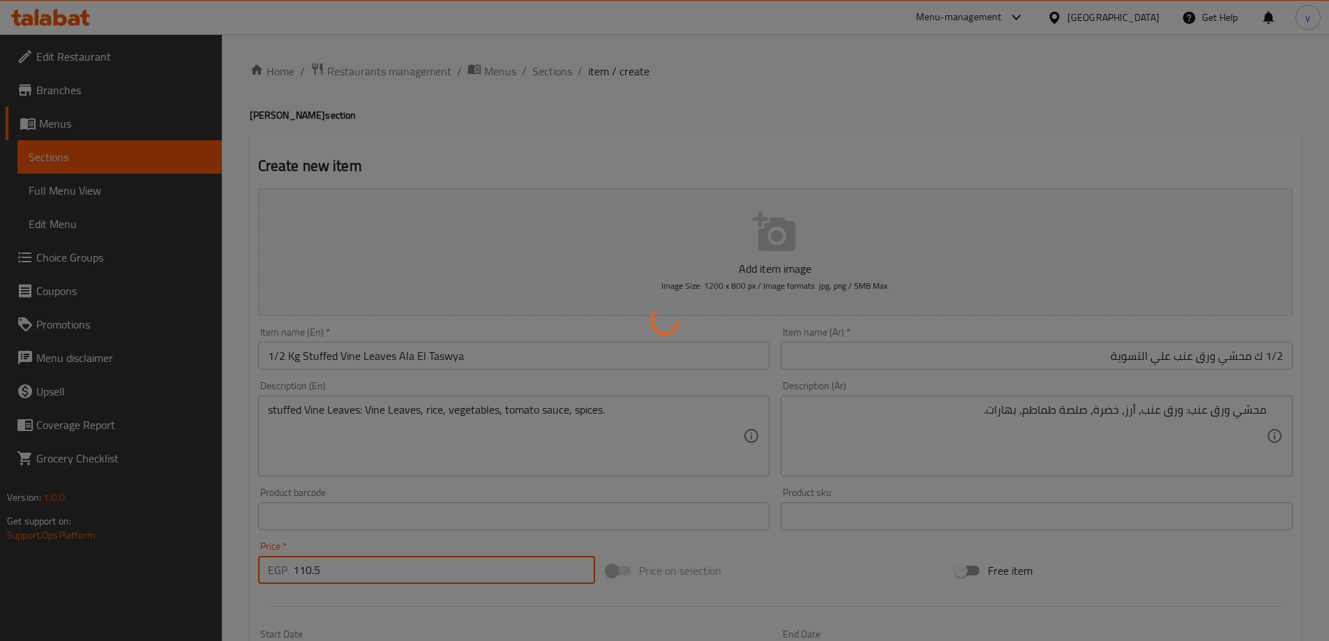
type input "0"
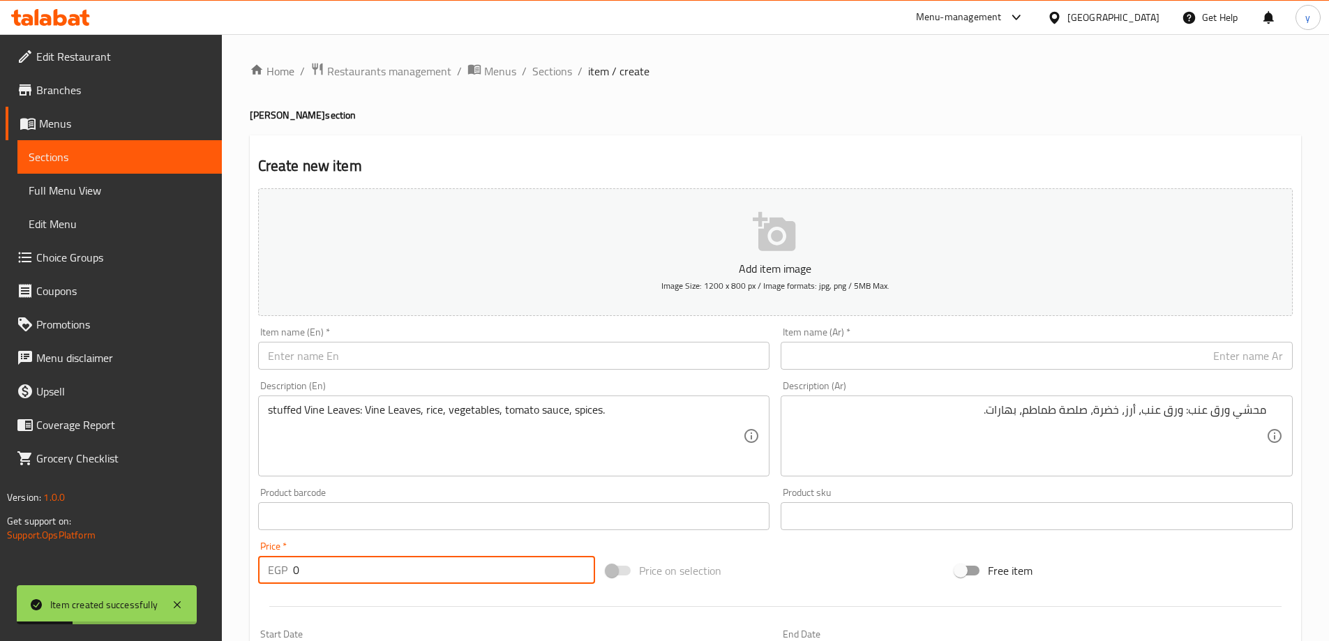
click at [1014, 350] on input "text" at bounding box center [1037, 356] width 512 height 28
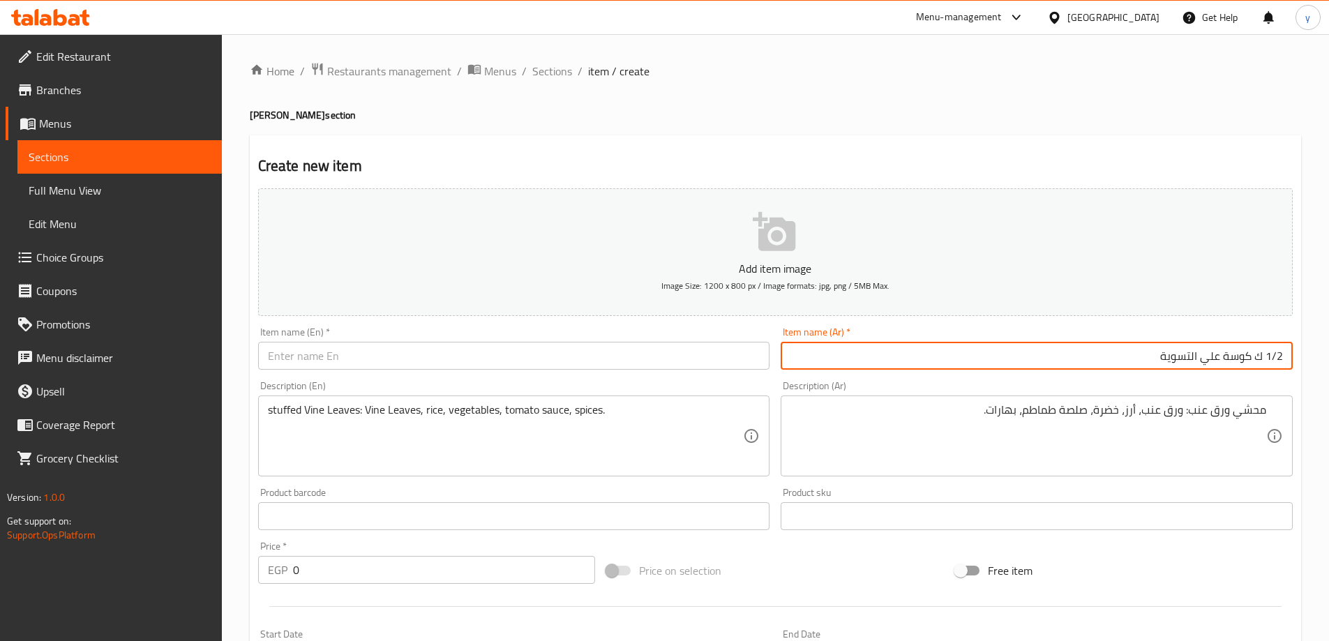
type input "1/2 ك كوسة علي التسوية"
click at [735, 373] on div "Item name (En)   * Item name (En) *" at bounding box center [514, 349] width 523 height 54
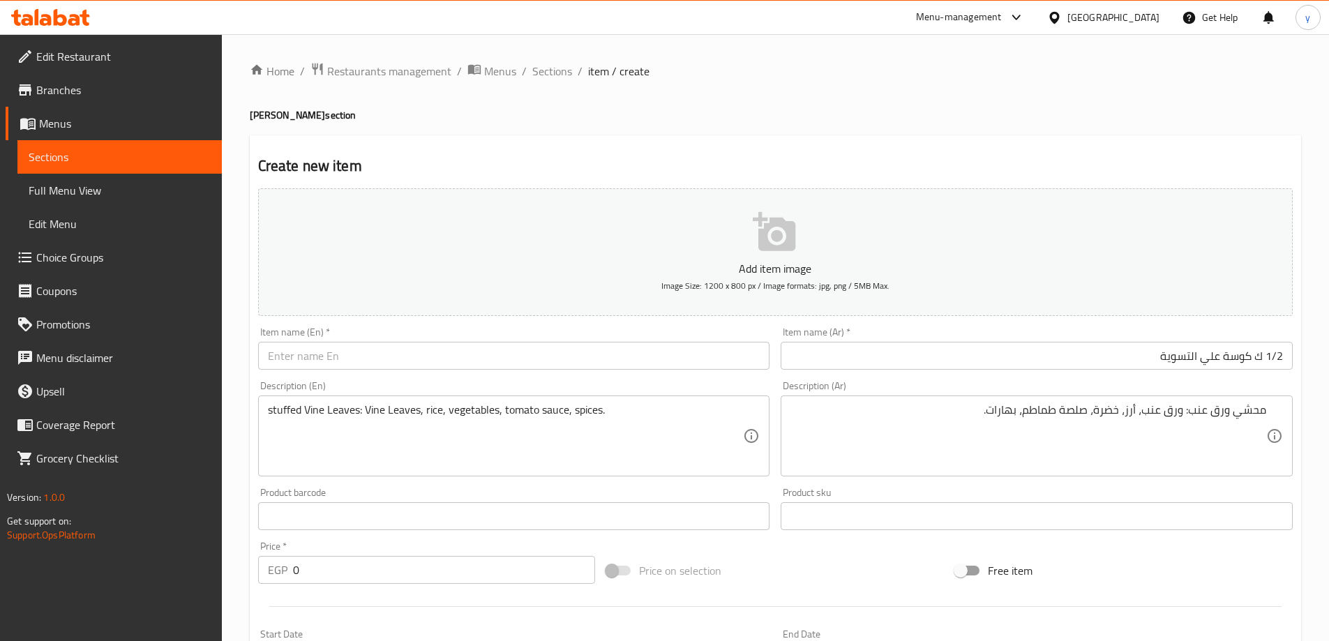
click at [733, 358] on input "text" at bounding box center [514, 356] width 512 height 28
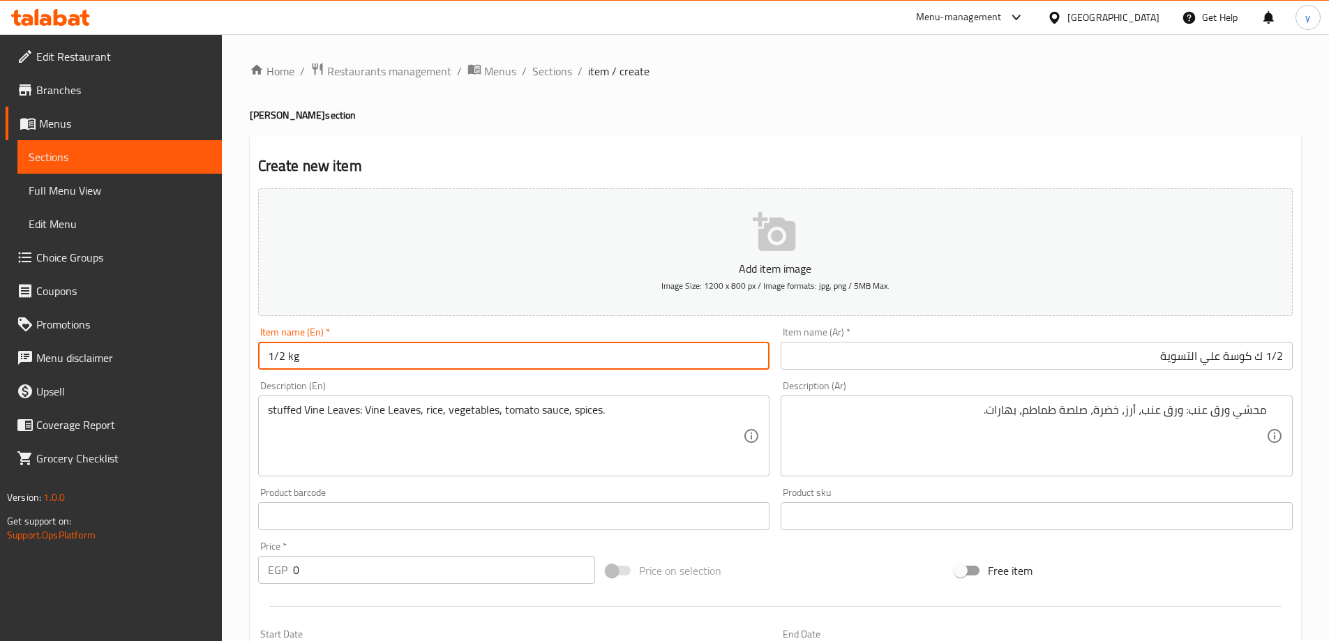
click at [1240, 359] on input "1/2 ك كوسة علي التسوية" at bounding box center [1037, 356] width 512 height 28
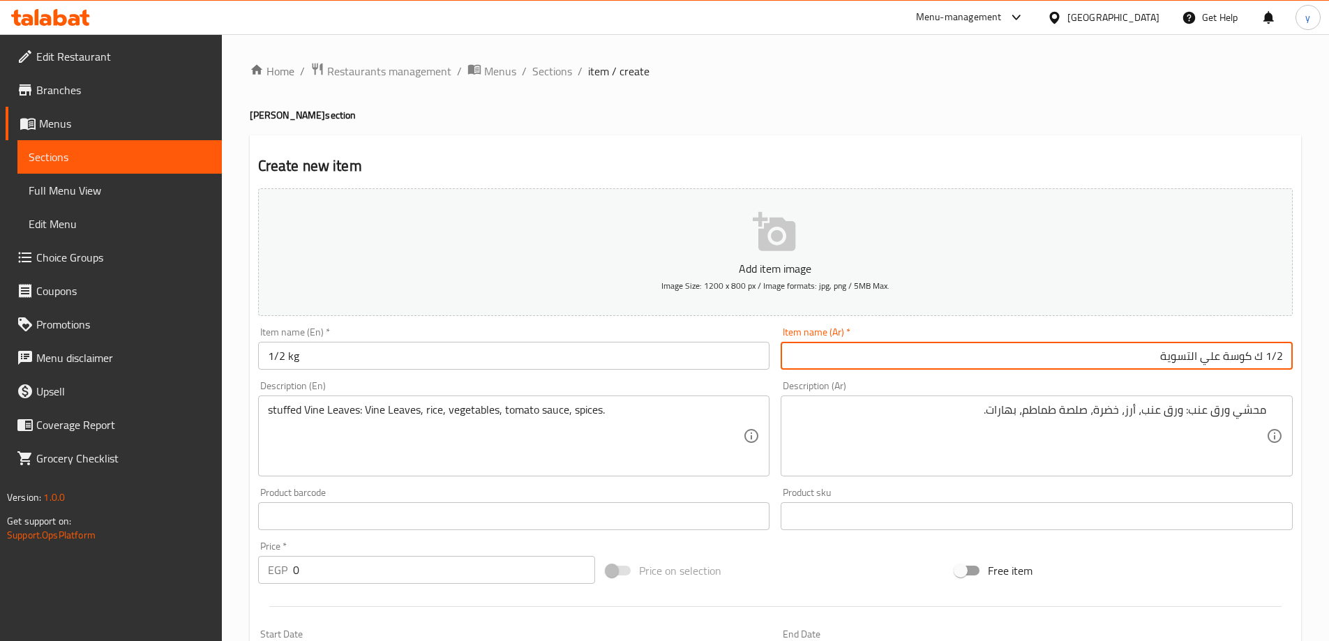
click at [1240, 359] on input "1/2 ك كوسة علي التسوية" at bounding box center [1037, 356] width 512 height 28
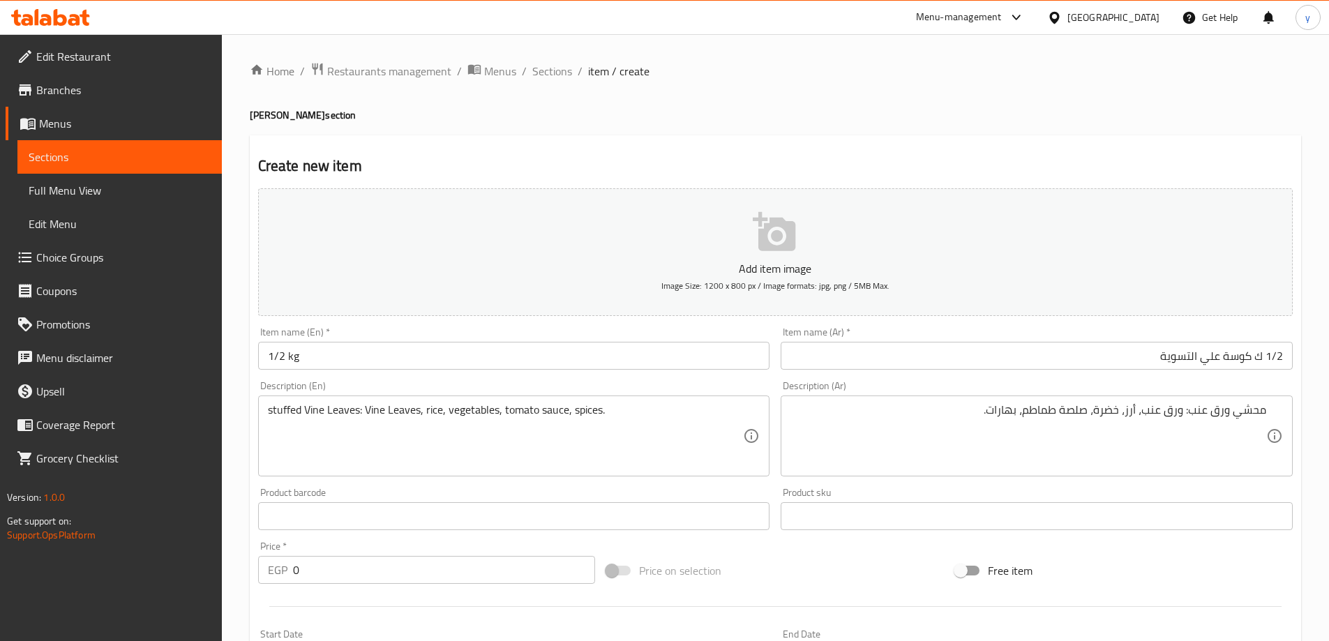
click at [422, 342] on input "1/2 kg" at bounding box center [514, 356] width 512 height 28
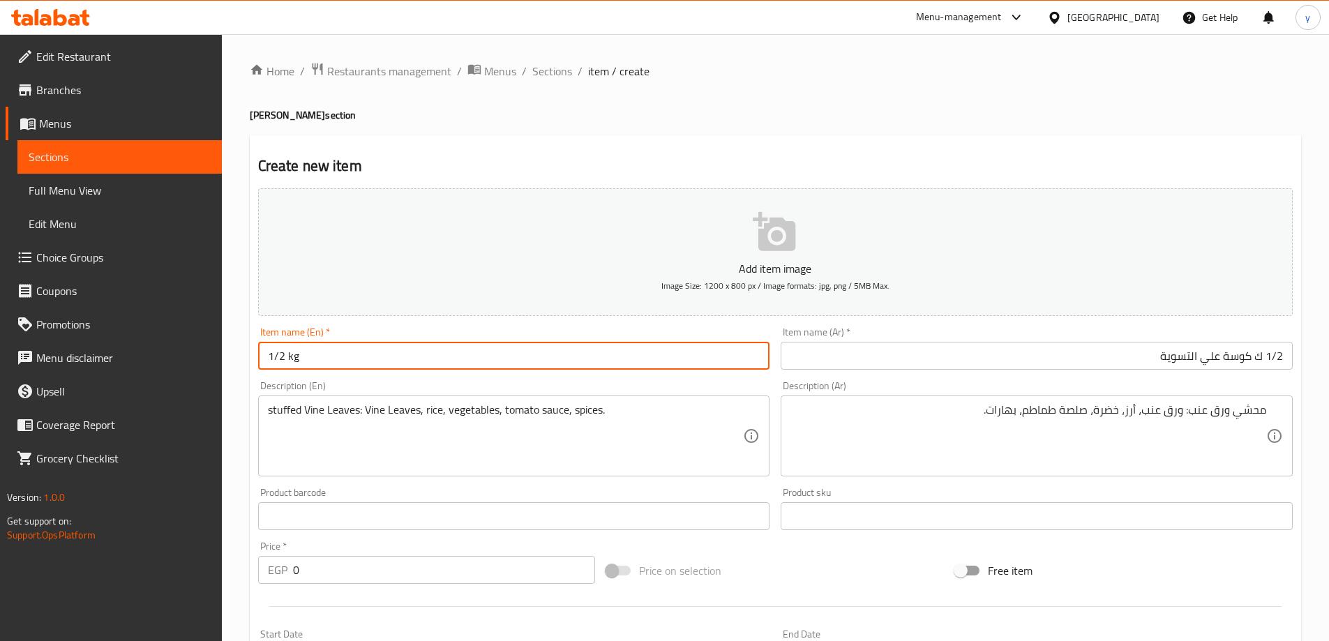
paste input "Zucchini"
click at [573, 342] on input "1/2 kg Zucchini" at bounding box center [514, 356] width 512 height 28
paste input "Ala el taswya"
type input "1/2 kg Zucchini Ala el taswya"
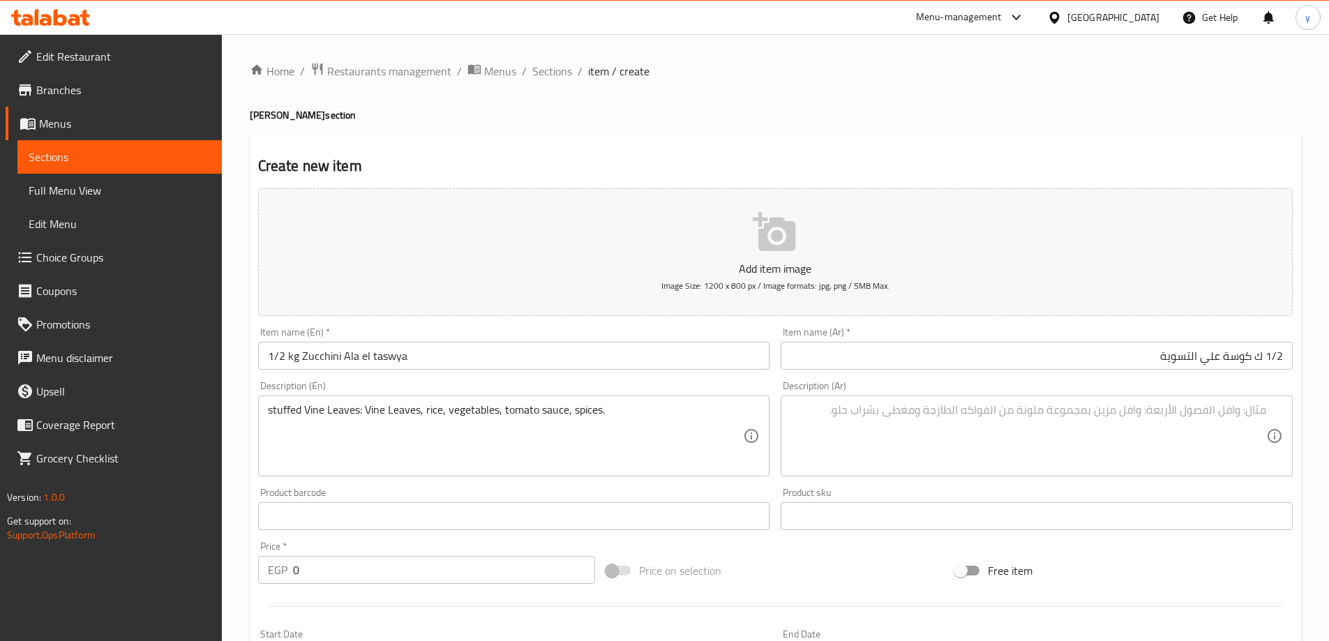
click at [853, 419] on textarea at bounding box center [1028, 436] width 476 height 66
paste textarea "كوسة: كوسة، أرز، خضرة، صلصة طماطم، بهارات. على التسوية"
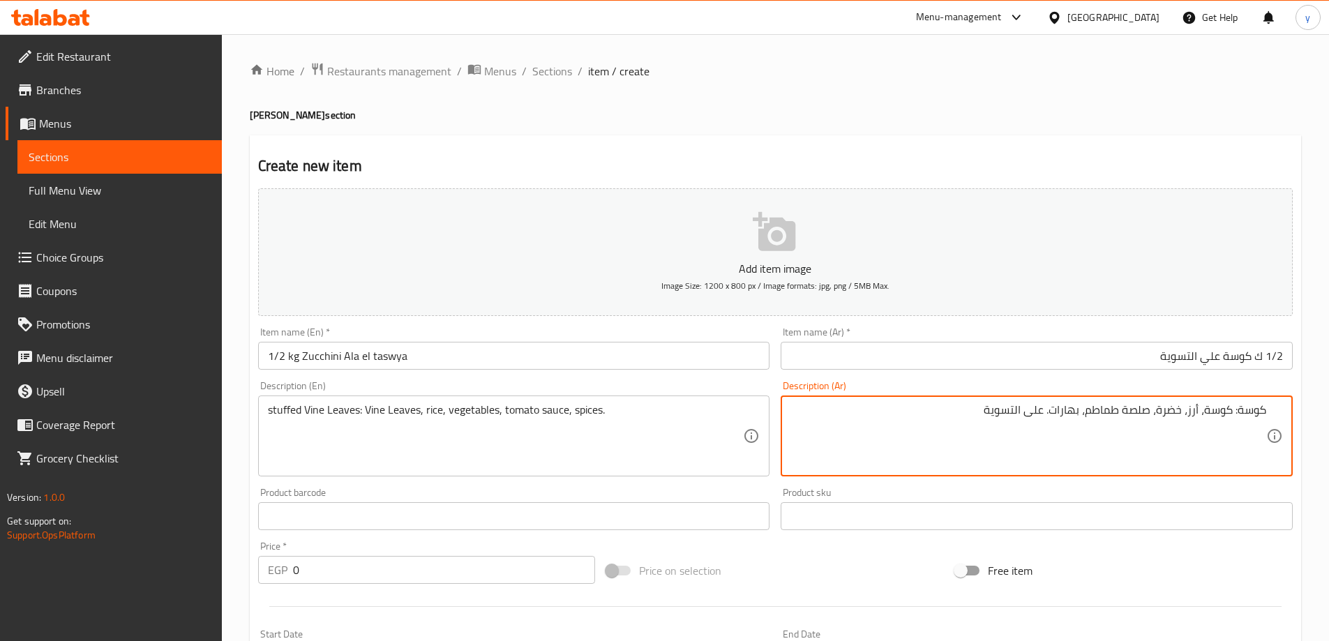
type textarea "كوسة: كوسة، أرز، خضرة، صلصة طماطم، بهارات. على التسوية"
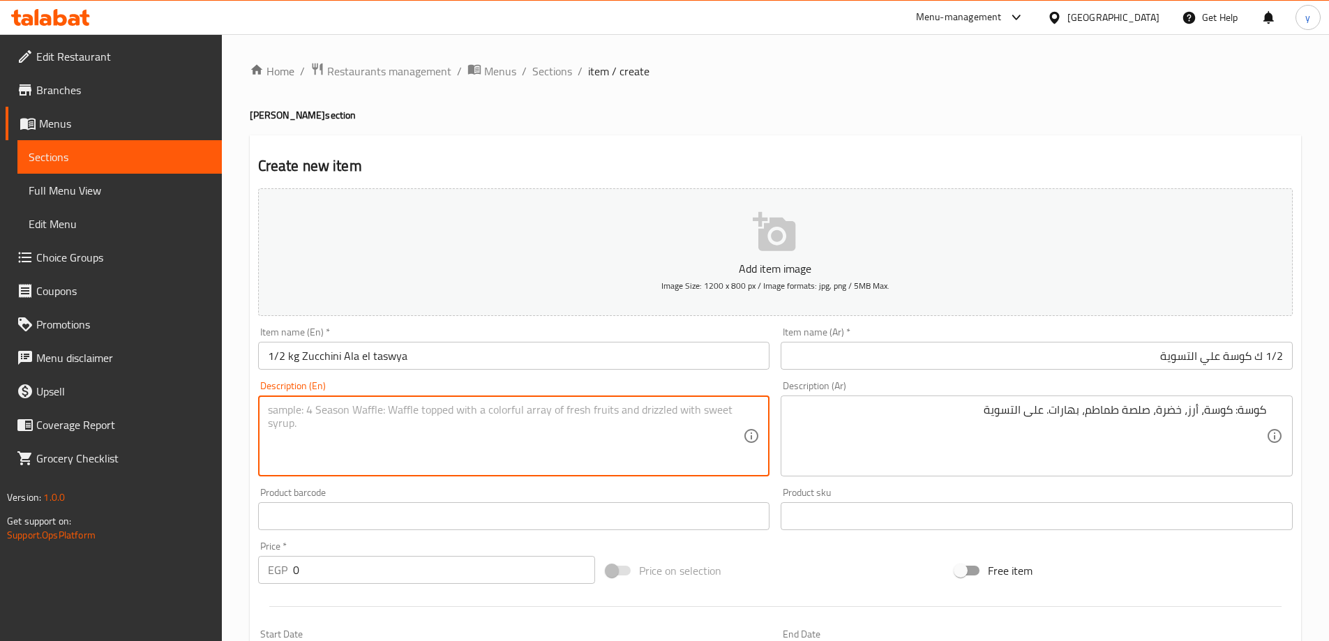
click at [613, 417] on textarea at bounding box center [506, 436] width 476 height 66
paste textarea "Zucchini: zucchini, rice, vegetables, tomato sauce, spices. On settlement"
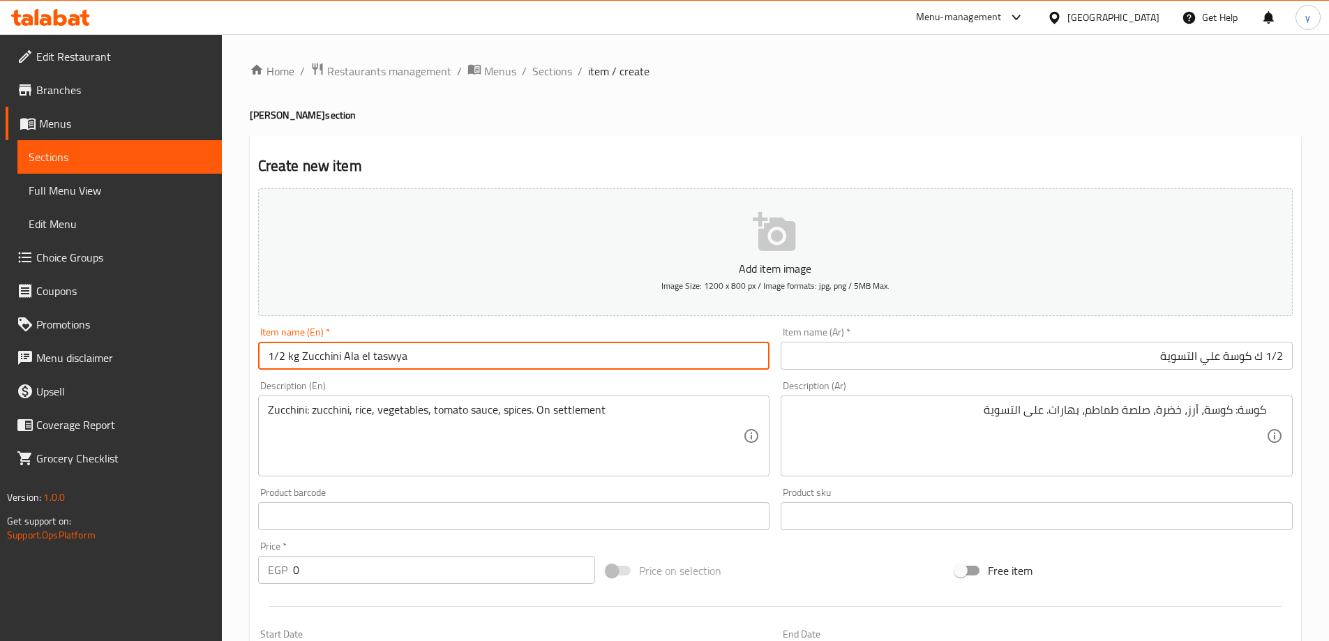
drag, startPoint x: 340, startPoint y: 359, endPoint x: 454, endPoint y: 373, distance: 115.3
click at [454, 373] on div "Item name (En)   * 1/2 kg Zucchini Ala el taswya Item name (En) *" at bounding box center [514, 349] width 523 height 54
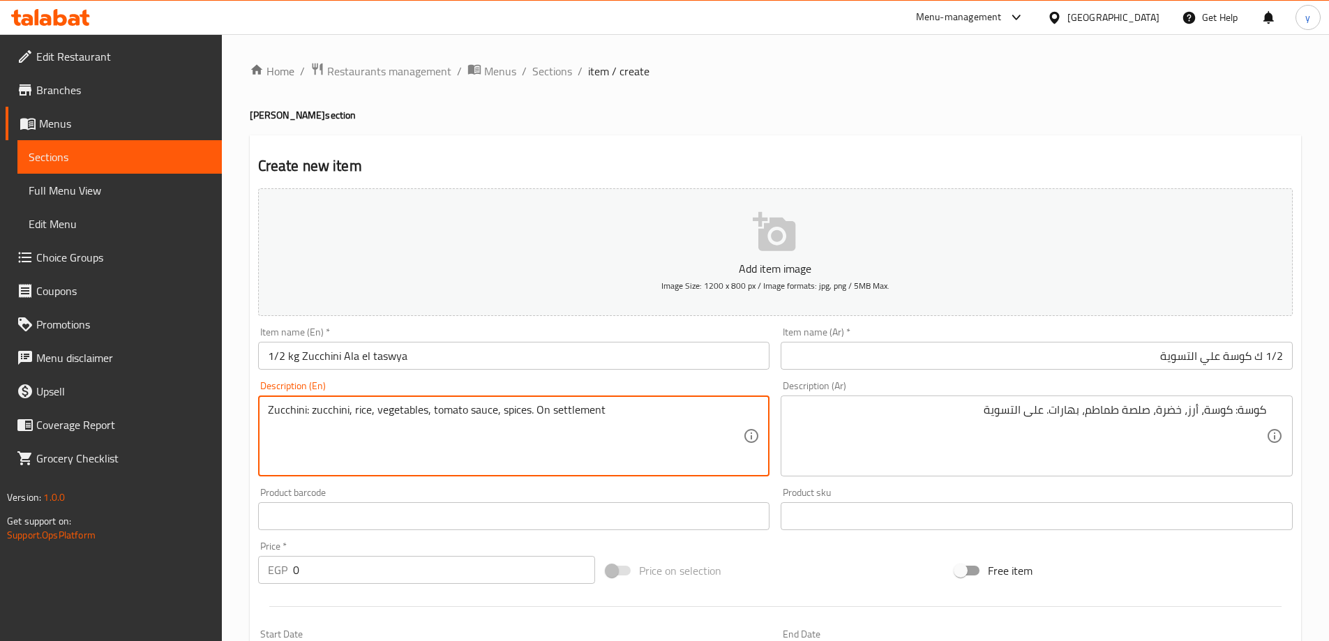
drag, startPoint x: 534, startPoint y: 409, endPoint x: 617, endPoint y: 418, distance: 84.2
paste textarea "Ala el taswya"
click at [536, 409] on textarea "Zucchini: zucchini, rice, vegetables, tomato sauce, spices. Ala el taswya" at bounding box center [506, 436] width 476 height 66
click at [393, 412] on textarea "Zucchini: zucchini, rice, vegetables, tomato sauce, spices. Ala el taswya" at bounding box center [506, 436] width 476 height 66
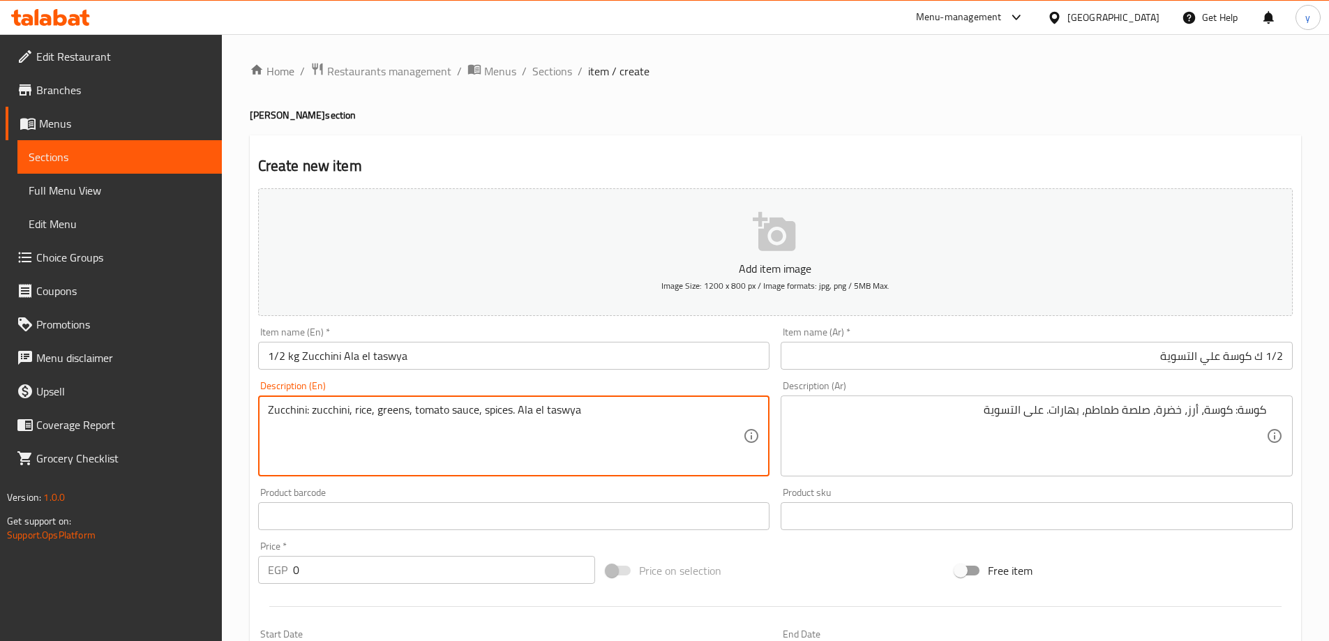
type textarea "Zucchini: zucchini, rice, greens, tomato sauce, spices. Ala el taswya"
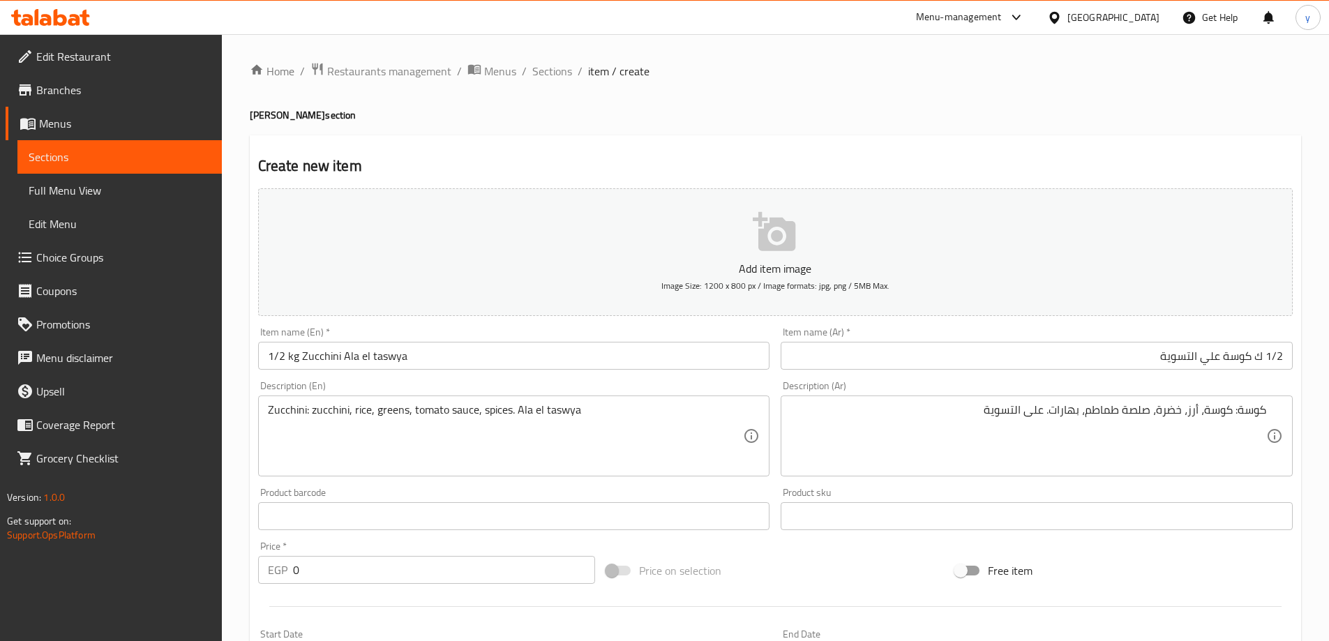
click at [344, 560] on input "0" at bounding box center [444, 570] width 303 height 28
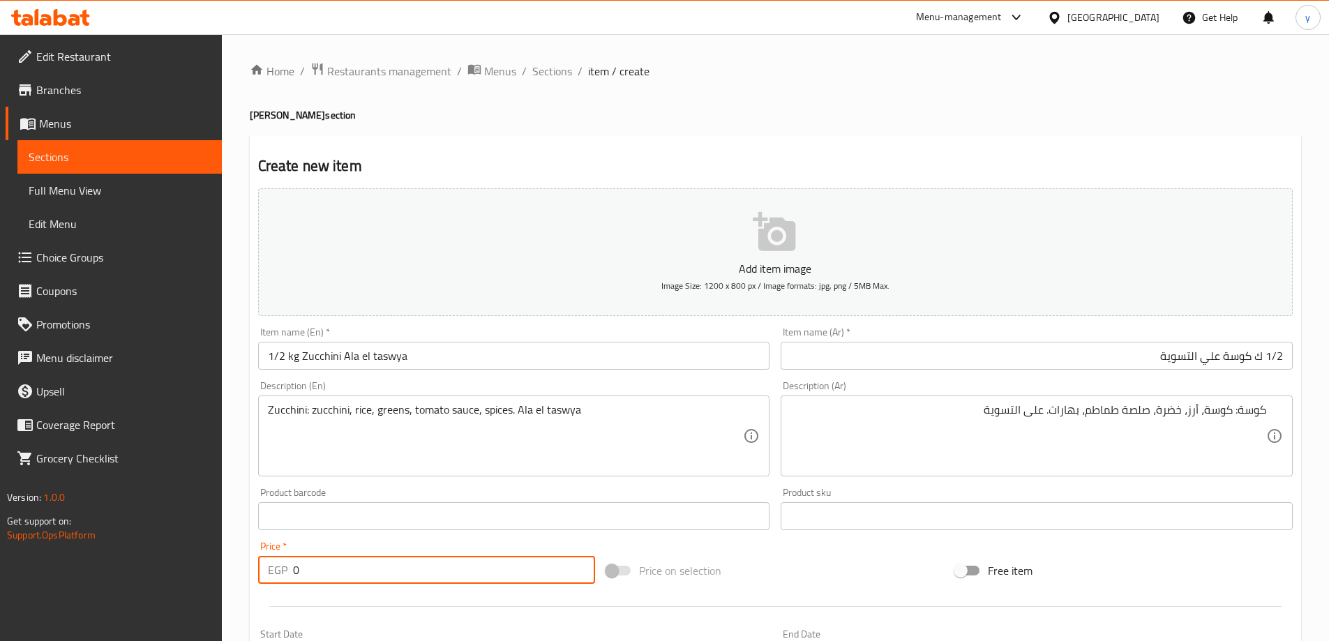
click at [344, 560] on input "0" at bounding box center [444, 570] width 303 height 28
type input "162.5"
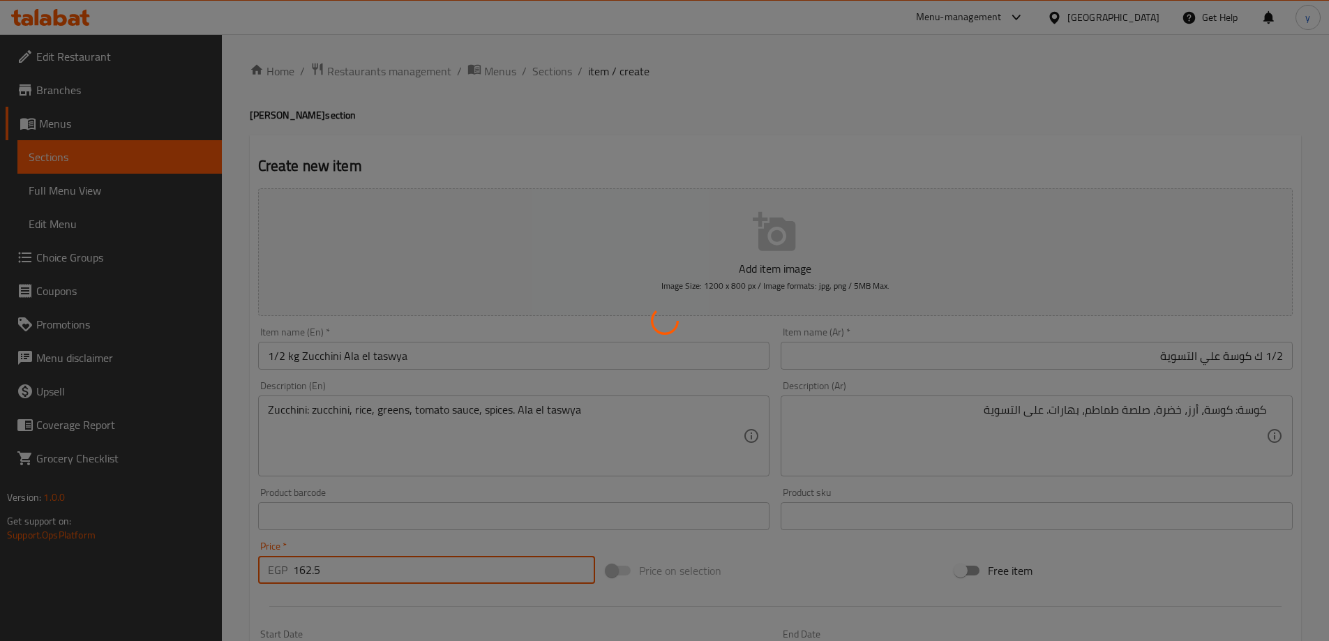
type input "0"
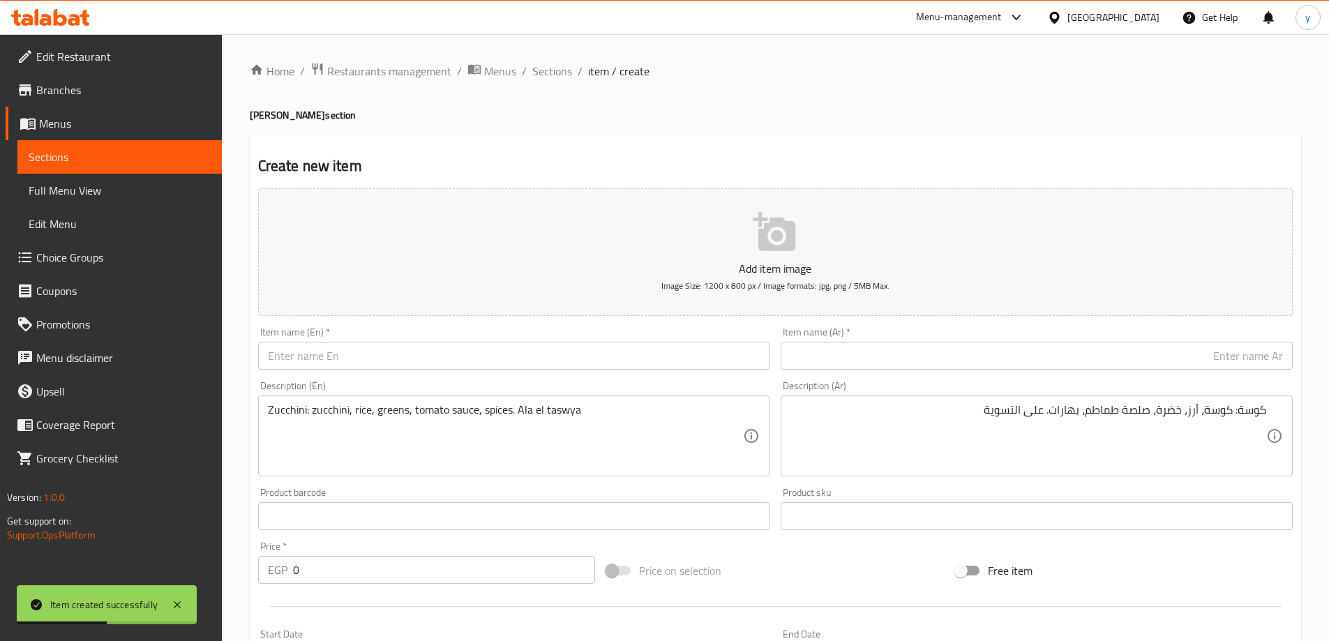
click at [1237, 354] on input "text" at bounding box center [1037, 356] width 512 height 28
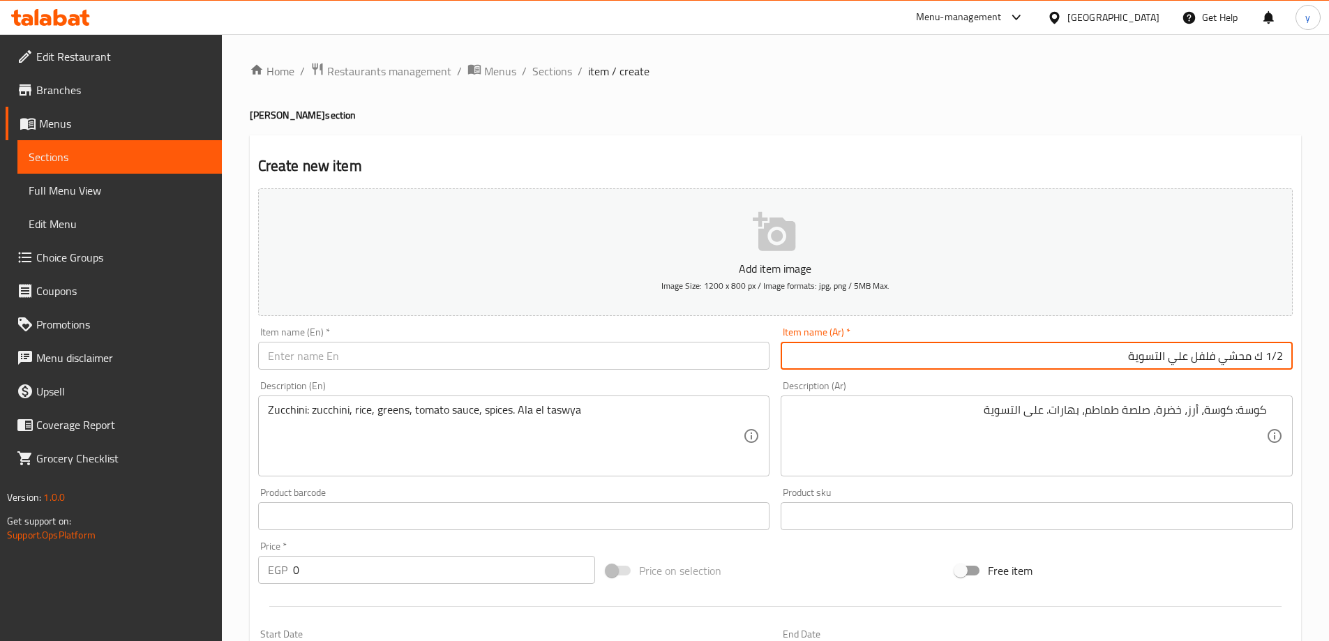
type input "1/2 ك محشي فلفل علي التسوية"
click at [590, 368] on input "text" at bounding box center [514, 356] width 512 height 28
drag, startPoint x: 1252, startPoint y: 356, endPoint x: 1035, endPoint y: 357, distance: 217.0
click at [1035, 357] on input "1/2 ك محشي فلفل علي التسوية" at bounding box center [1037, 356] width 512 height 28
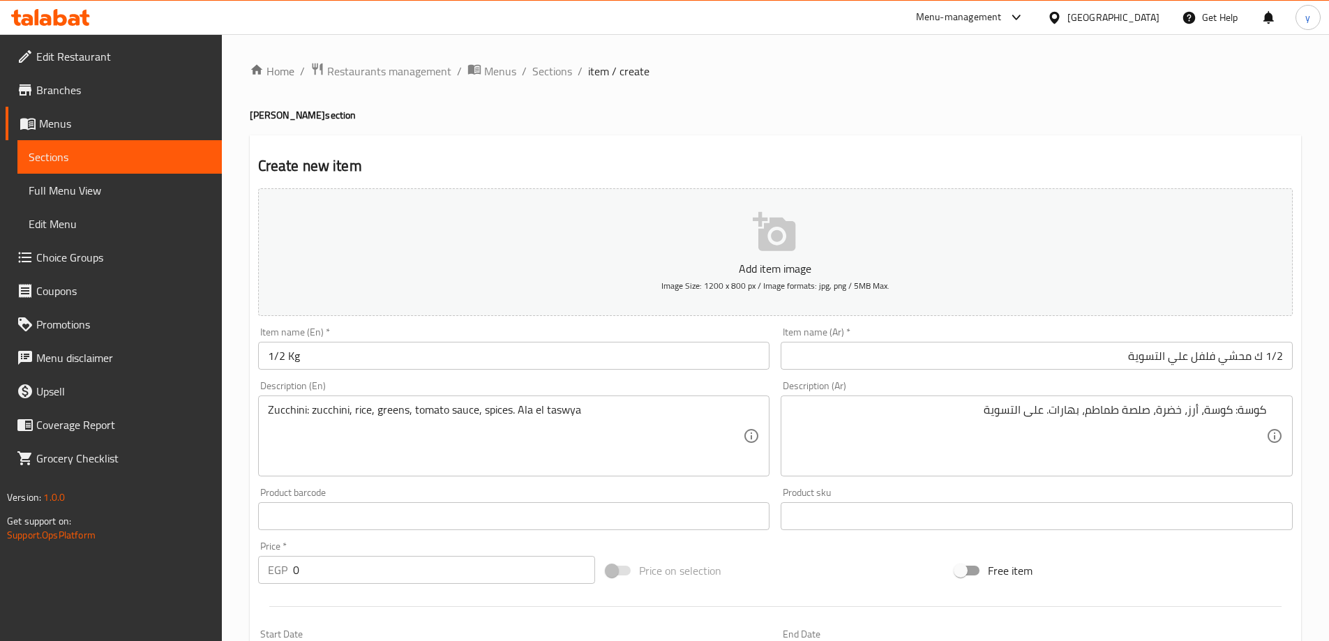
click at [430, 360] on input "1/2 Kg" at bounding box center [514, 356] width 512 height 28
paste input "Stuffed peppers"
click at [489, 361] on input "1/2 Kg Stuffed peppers" at bounding box center [514, 356] width 512 height 28
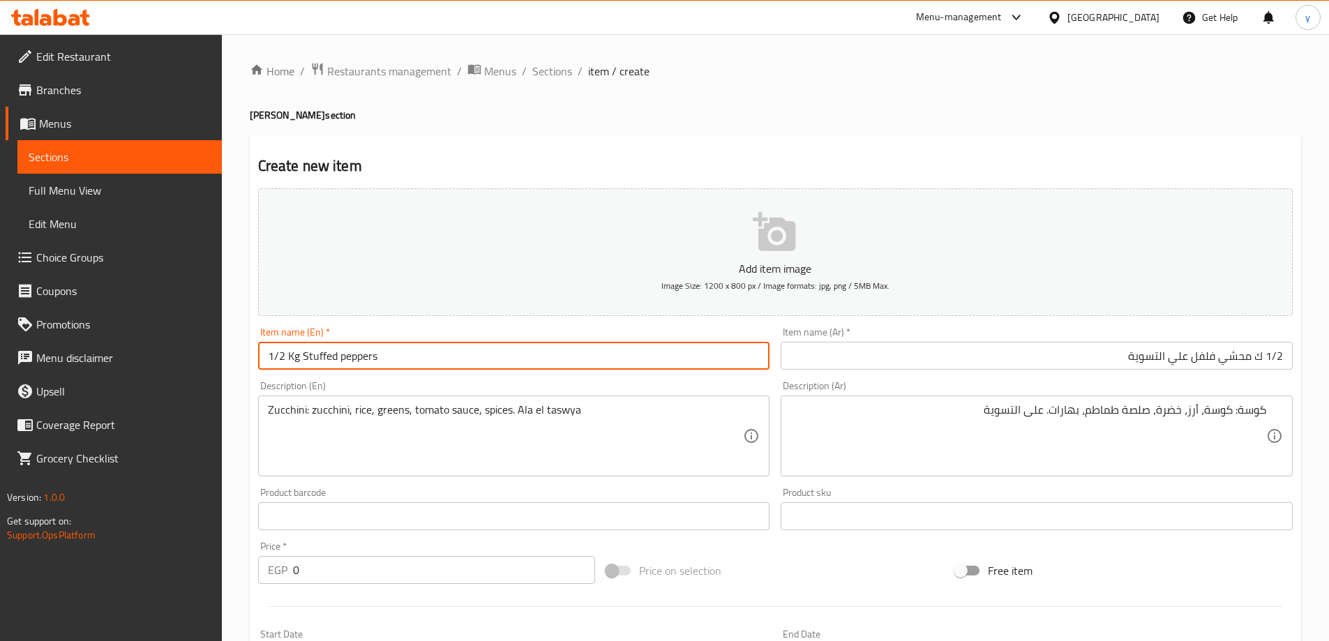
paste input "Ala el taswya"
type input "1/2 Kg Stuffed peppers Ala el taswya"
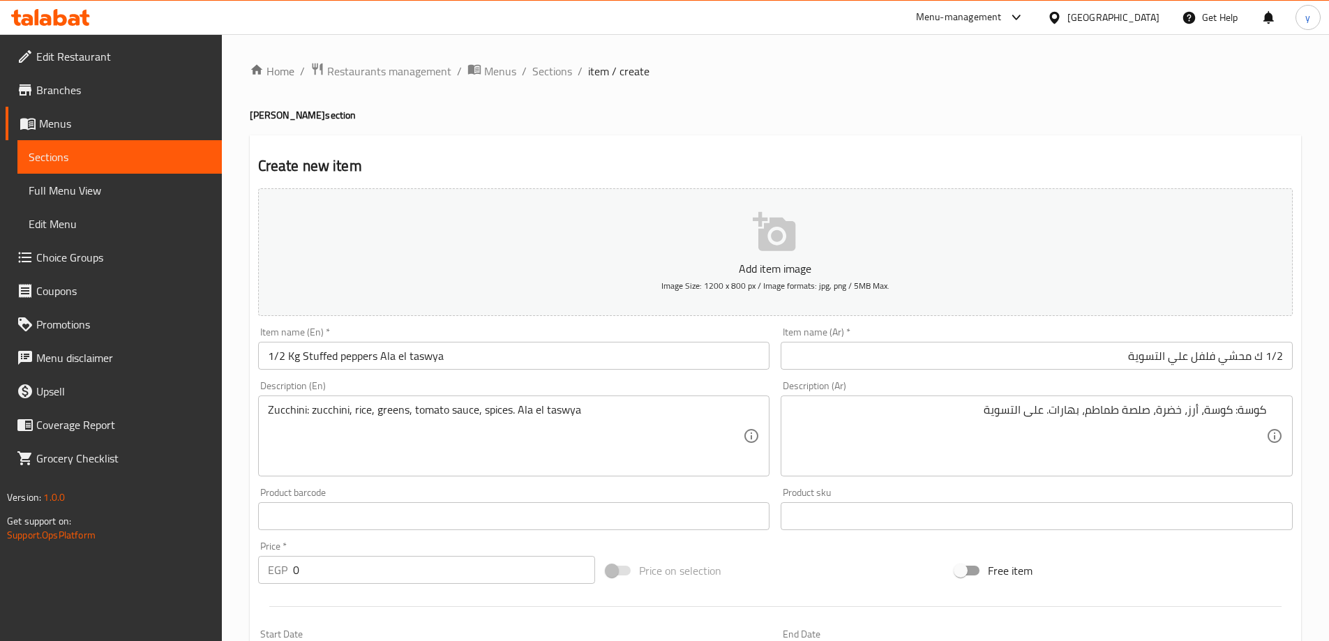
click at [1098, 451] on textarea "كوسة: كوسة، أرز، خضرة، صلصة طماطم، بهارات. على التسوية" at bounding box center [1028, 436] width 476 height 66
paste textarea "محشي فلفل: فلفل، أرز، خضرة، صلصة طماطم، بهارات. على التسوية"
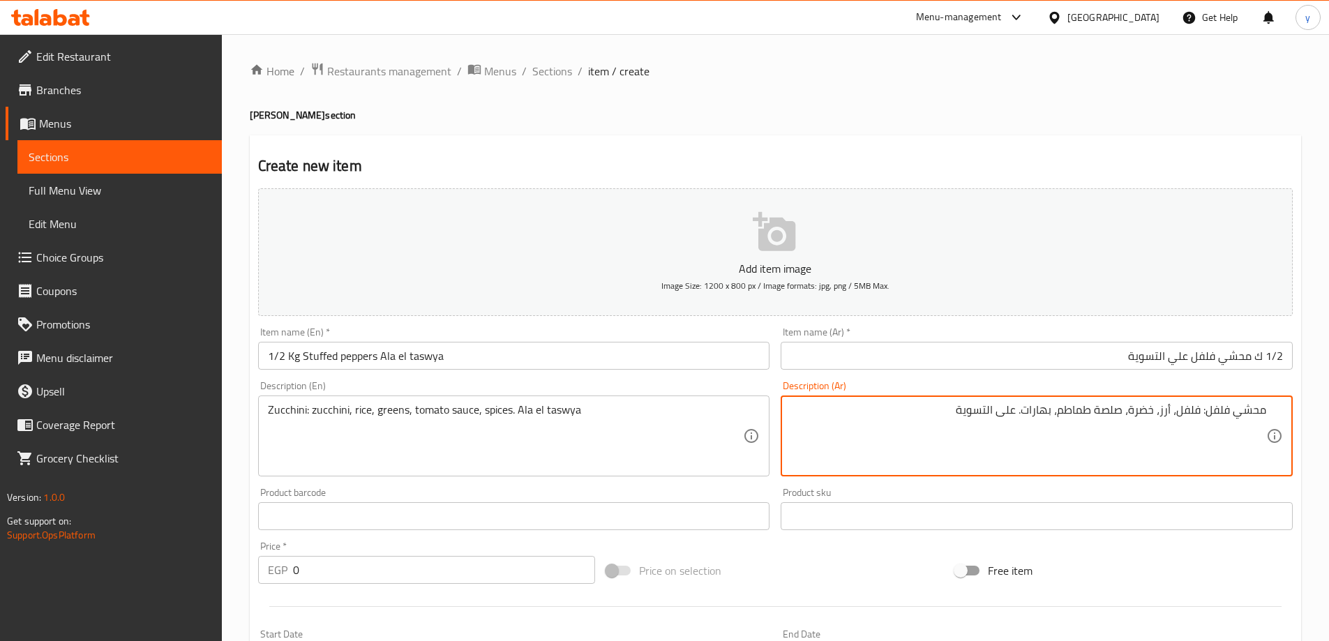
type textarea "محشي فلفل: فلفل، أرز، خضرة، صلصة طماطم، بهارات. على التسوية"
click at [303, 357] on input "1/2 Kg Stuffed peppers Ala el taswya" at bounding box center [514, 356] width 512 height 28
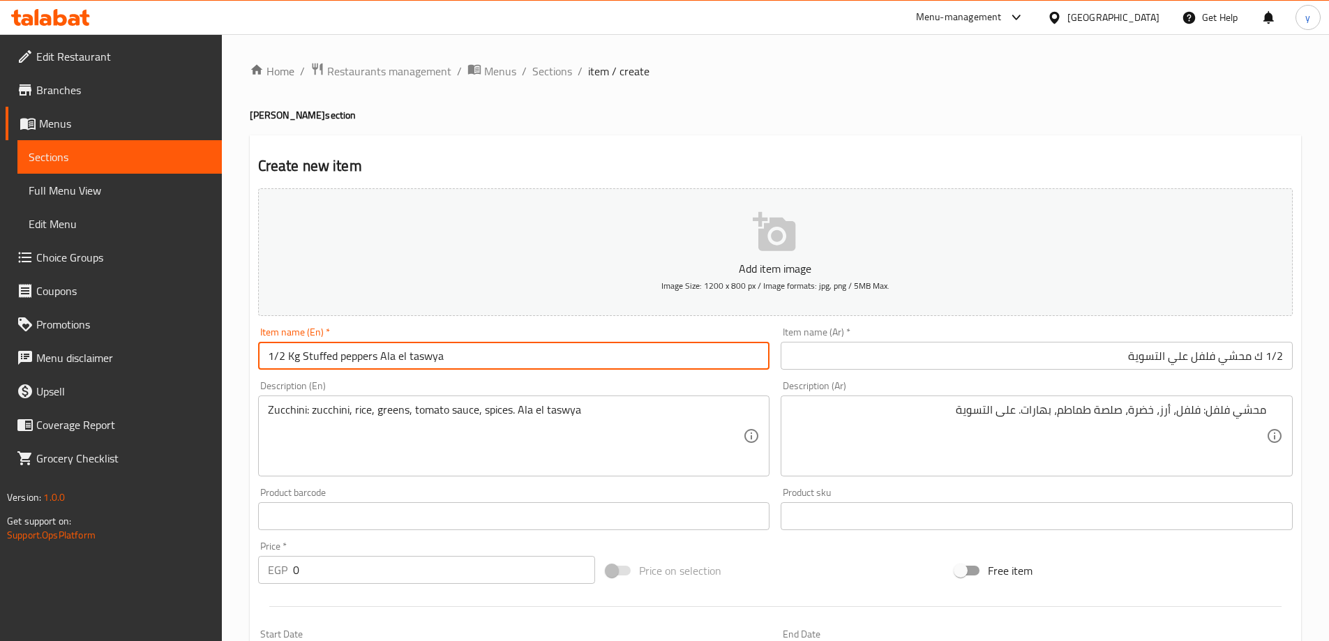
click at [303, 357] on input "1/2 Kg Stuffed peppers Ala el taswya" at bounding box center [514, 356] width 512 height 28
type input "1/2 Kg Stuffed Peppers Ala El Taswya"
click at [578, 365] on input "1/2 Kg Stuffed Peppers Ala El Taswya" at bounding box center [514, 356] width 512 height 28
drag, startPoint x: 303, startPoint y: 356, endPoint x: 375, endPoint y: 363, distance: 72.3
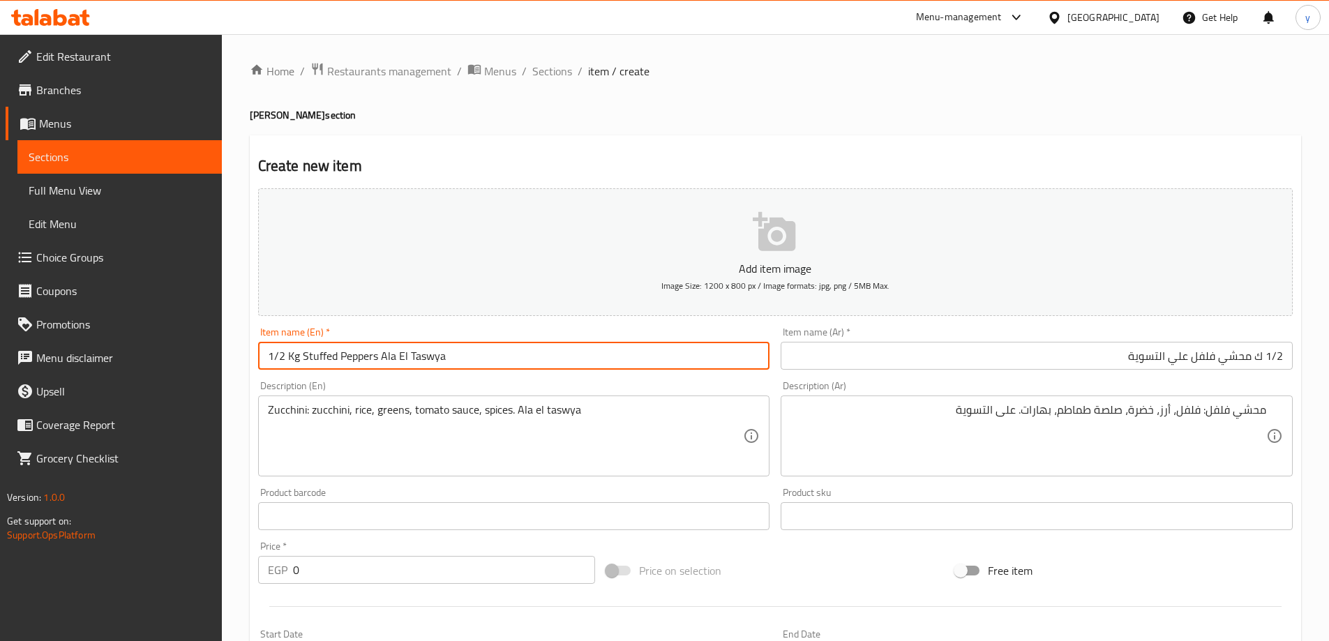
click at [375, 363] on input "1/2 Kg Stuffed Peppers Ala El Taswya" at bounding box center [514, 356] width 512 height 28
click at [331, 365] on input "1/2 Kg Stuffed Peppers Ala El Taswya" at bounding box center [514, 356] width 512 height 28
drag, startPoint x: 301, startPoint y: 357, endPoint x: 380, endPoint y: 373, distance: 80.3
click at [380, 373] on div "Item name (En)   * 1/2 Kg Stuffed Peppers Ala El Taswya Item name (En) *" at bounding box center [514, 349] width 523 height 54
click at [382, 414] on textarea "Zucchini: zucchini, rice, greens, tomato sauce, spices. Ala el taswya" at bounding box center [506, 436] width 476 height 66
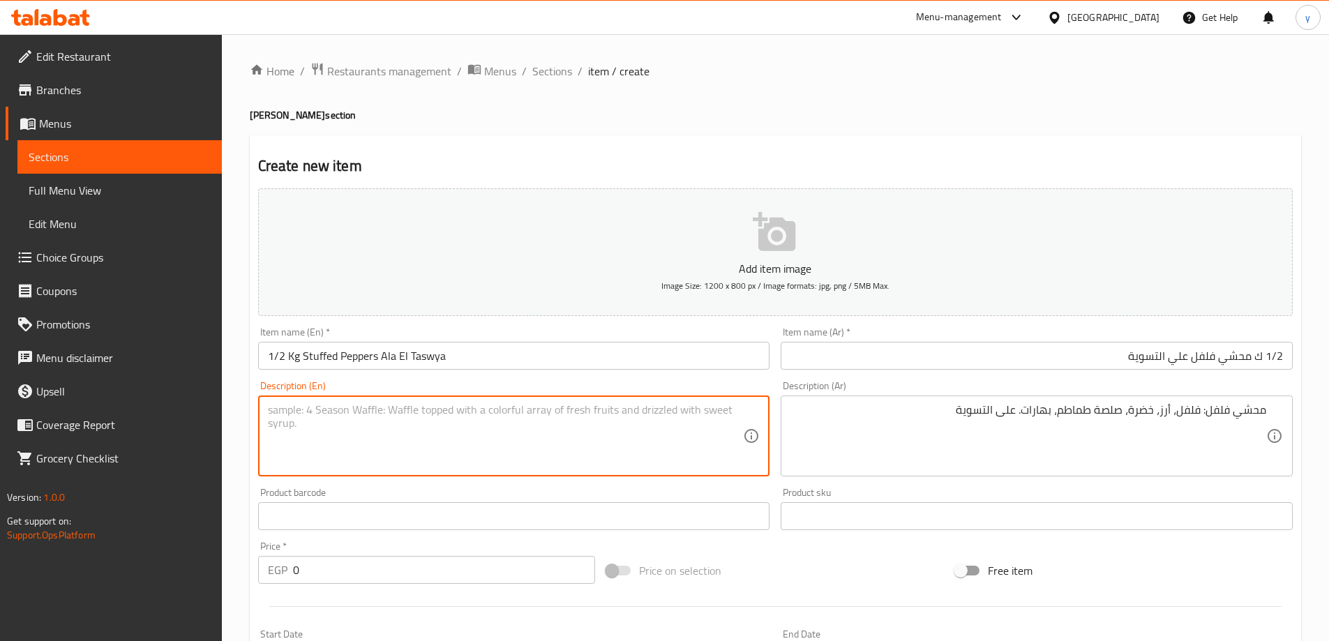
paste textarea "Stuffed Peppers"
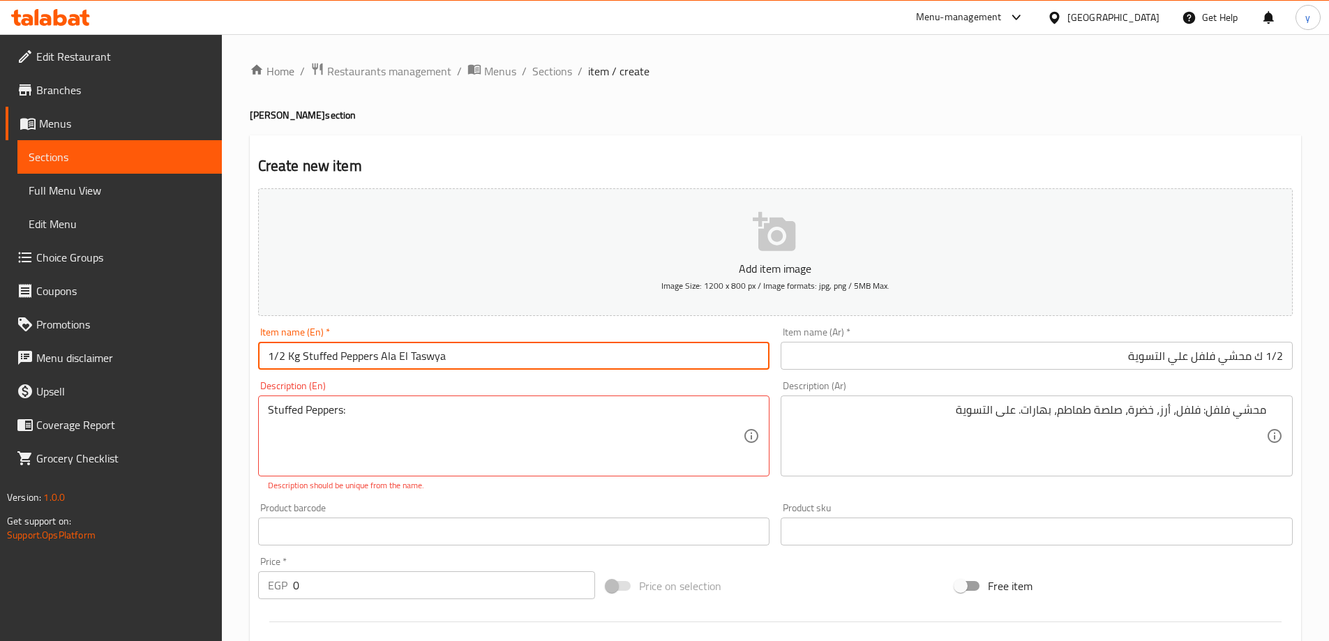
click at [347, 353] on input "1/2 Kg Stuffed Peppers Ala El Taswya" at bounding box center [514, 356] width 512 height 28
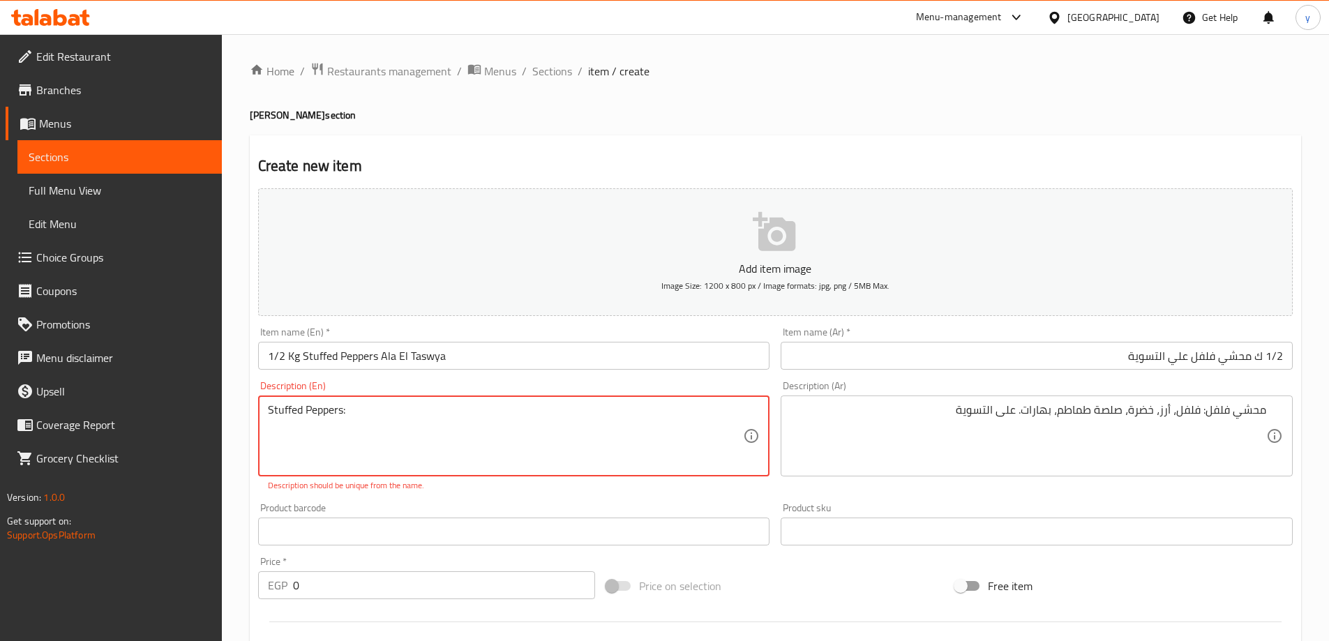
paste textarea "Peppers"
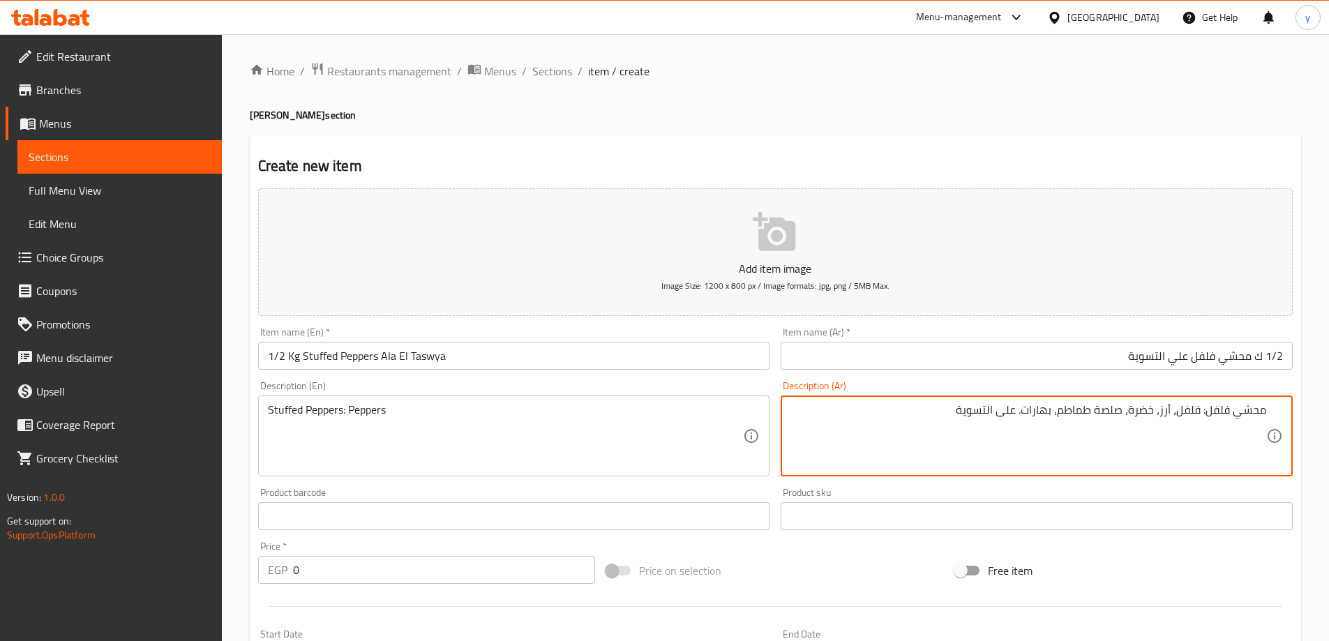
drag, startPoint x: 1176, startPoint y: 411, endPoint x: 957, endPoint y: 433, distance: 219.5
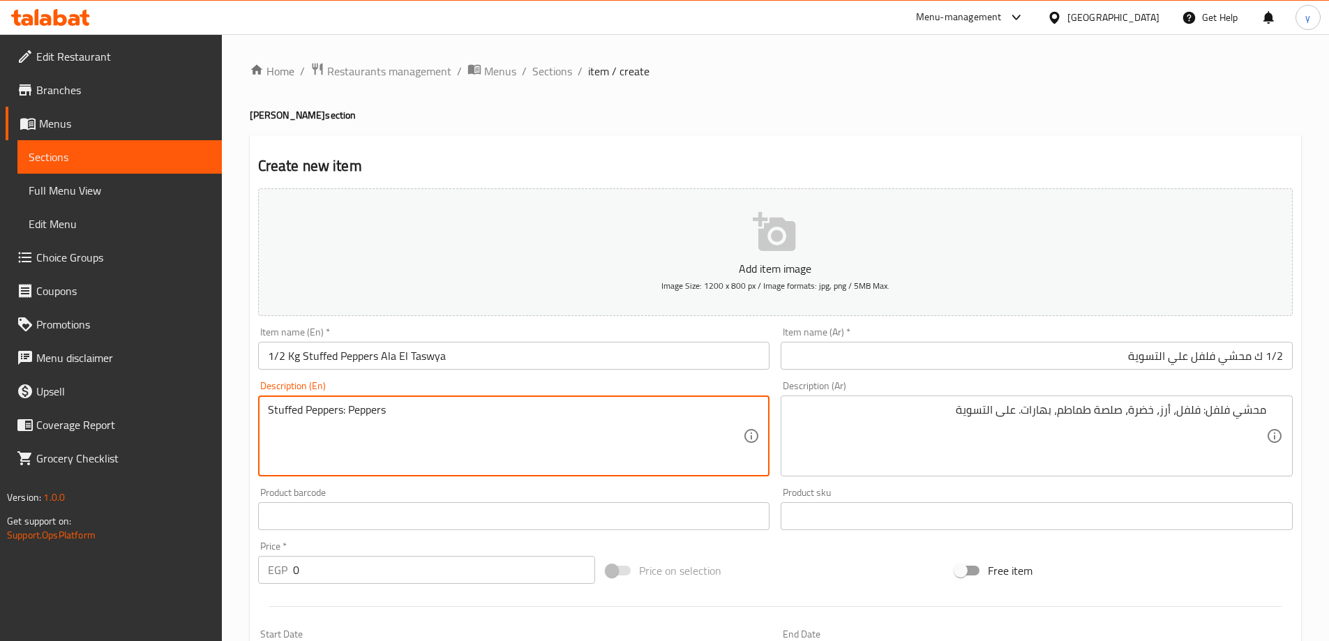
paste textarea "Rice, vegetables, tomato sauce, spices. On the stove."
click at [385, 414] on textarea "Stuffed Peppers: Peppers Rice, vegetables, tomato sauce, spices. On the stove." at bounding box center [506, 436] width 476 height 66
drag, startPoint x: 555, startPoint y: 409, endPoint x: 737, endPoint y: 404, distance: 181.5
click at [737, 404] on textarea "Stuffed Peppers: Peppers, Rice, greens, tomato sauce, spices. On the stove." at bounding box center [506, 436] width 476 height 66
drag, startPoint x: 554, startPoint y: 409, endPoint x: 641, endPoint y: 411, distance: 87.2
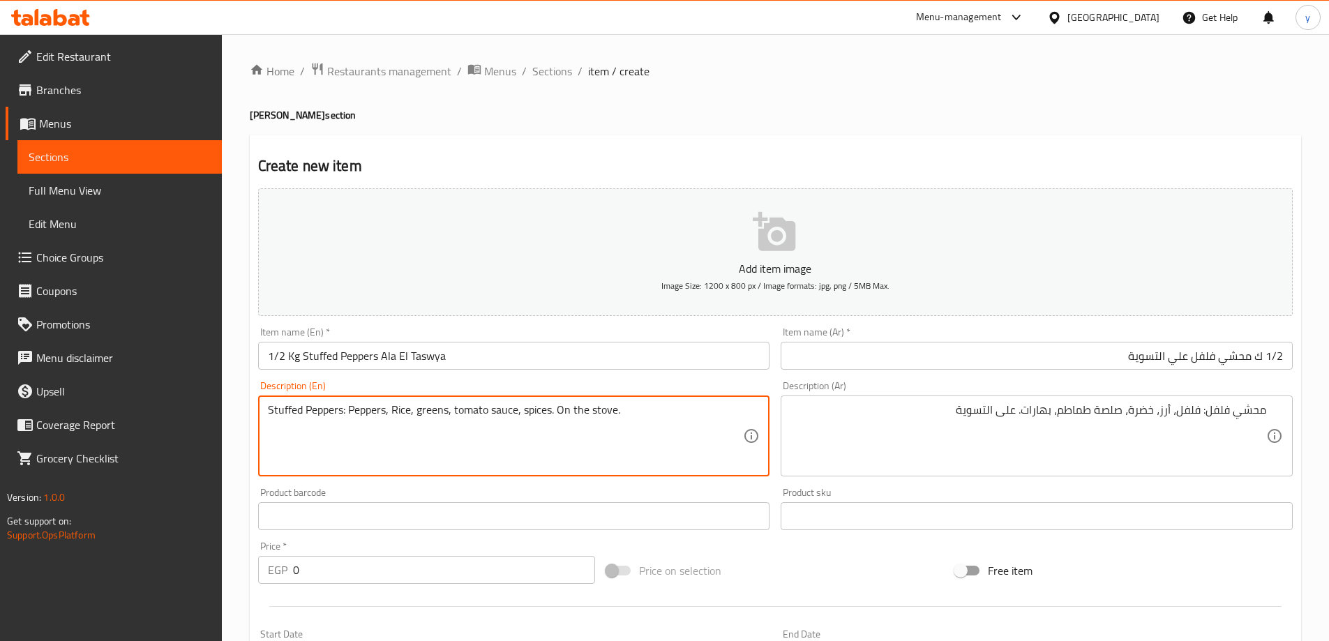
click at [641, 411] on textarea "Stuffed Peppers: Peppers, Rice, greens, tomato sauce, spices. On the stove." at bounding box center [506, 436] width 476 height 66
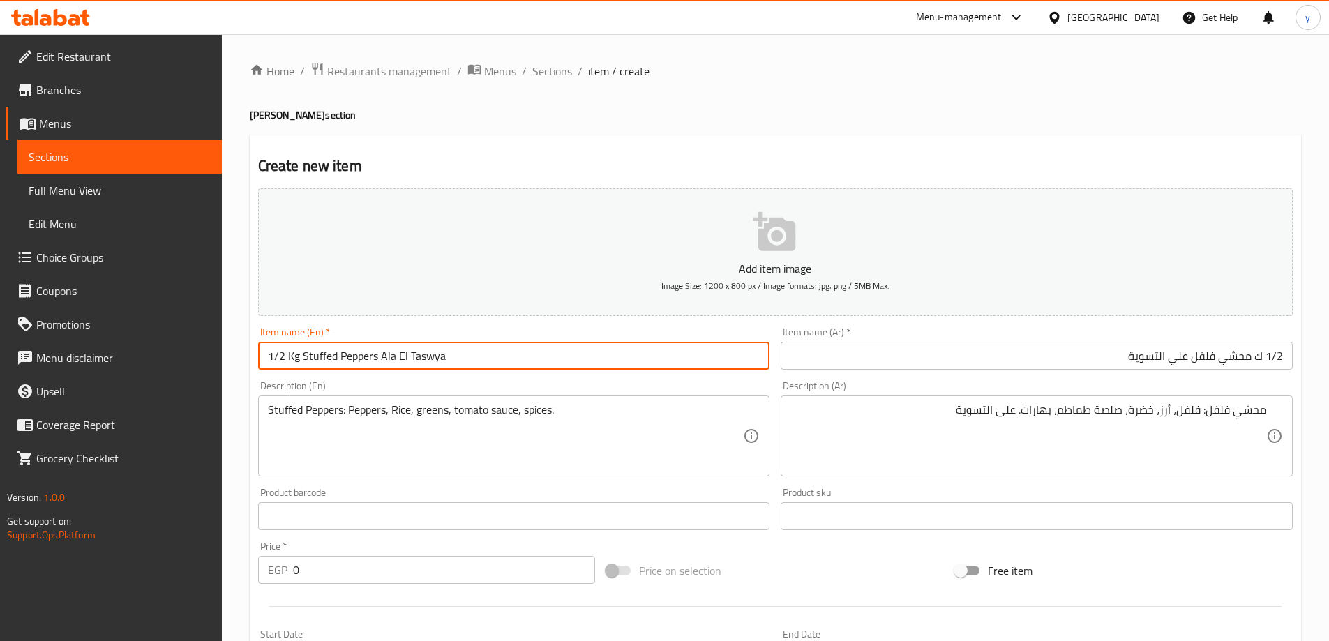
drag, startPoint x: 379, startPoint y: 356, endPoint x: 454, endPoint y: 360, distance: 75.5
click at [454, 360] on input "1/2 Kg Stuffed Peppers Ala El Taswya" at bounding box center [514, 356] width 512 height 28
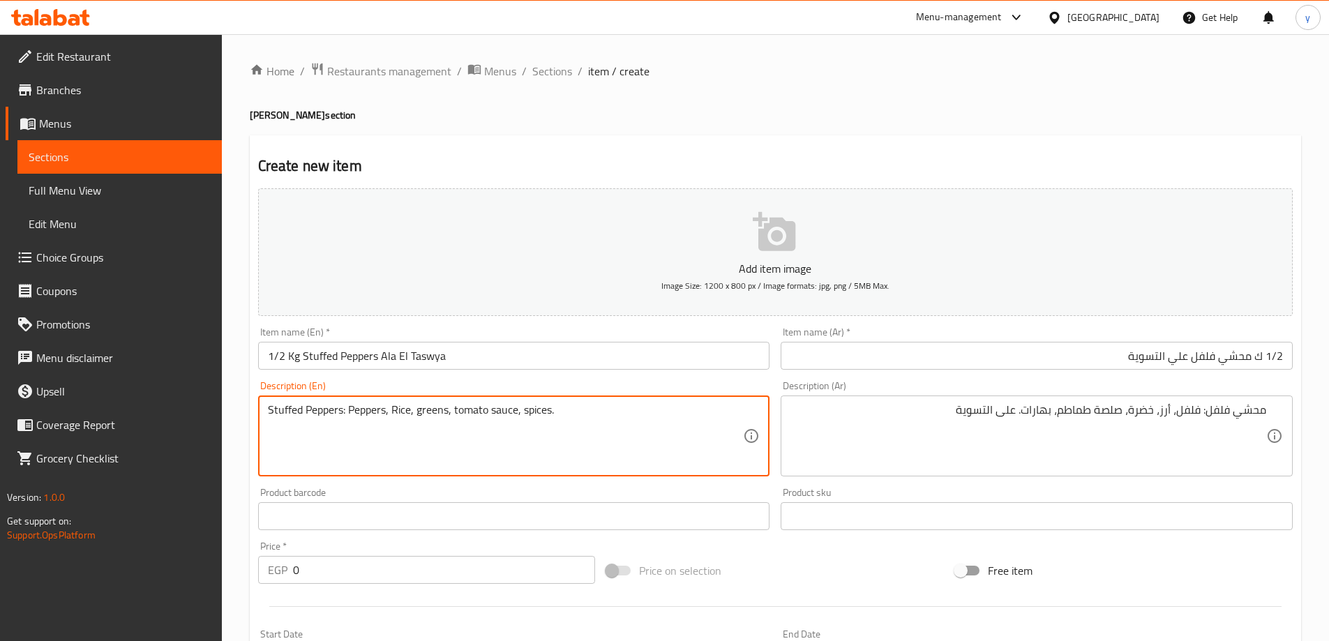
paste textarea "Ala El Taswya"
type textarea "Stuffed Peppers: Peppers, Rice, greens, tomato sauce, spices.Ala El Taswya"
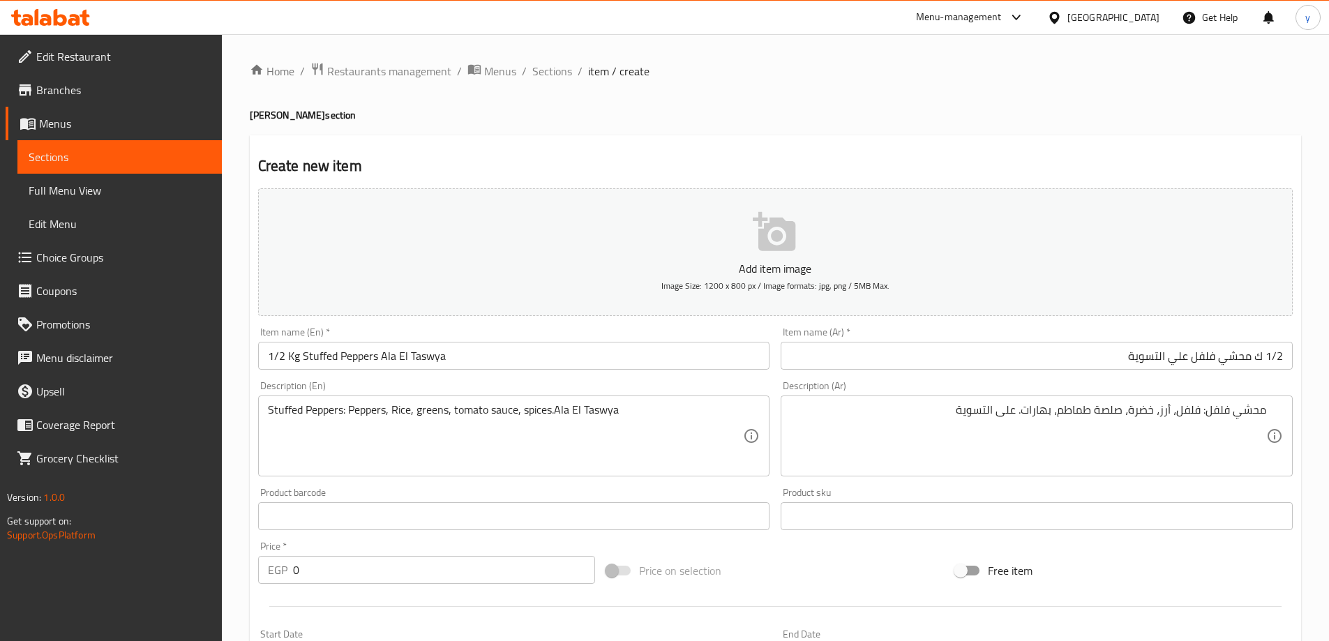
click at [416, 569] on input "0" at bounding box center [444, 570] width 303 height 28
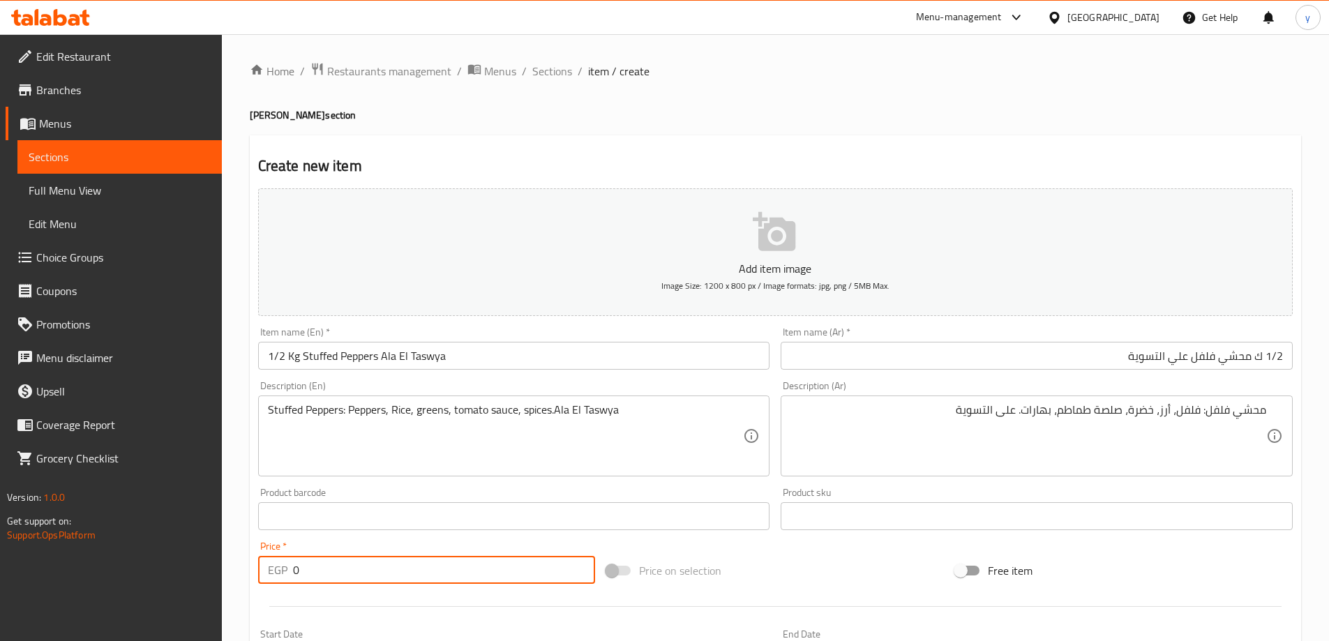
click at [416, 569] on input "0" at bounding box center [444, 570] width 303 height 28
type input "162.5"
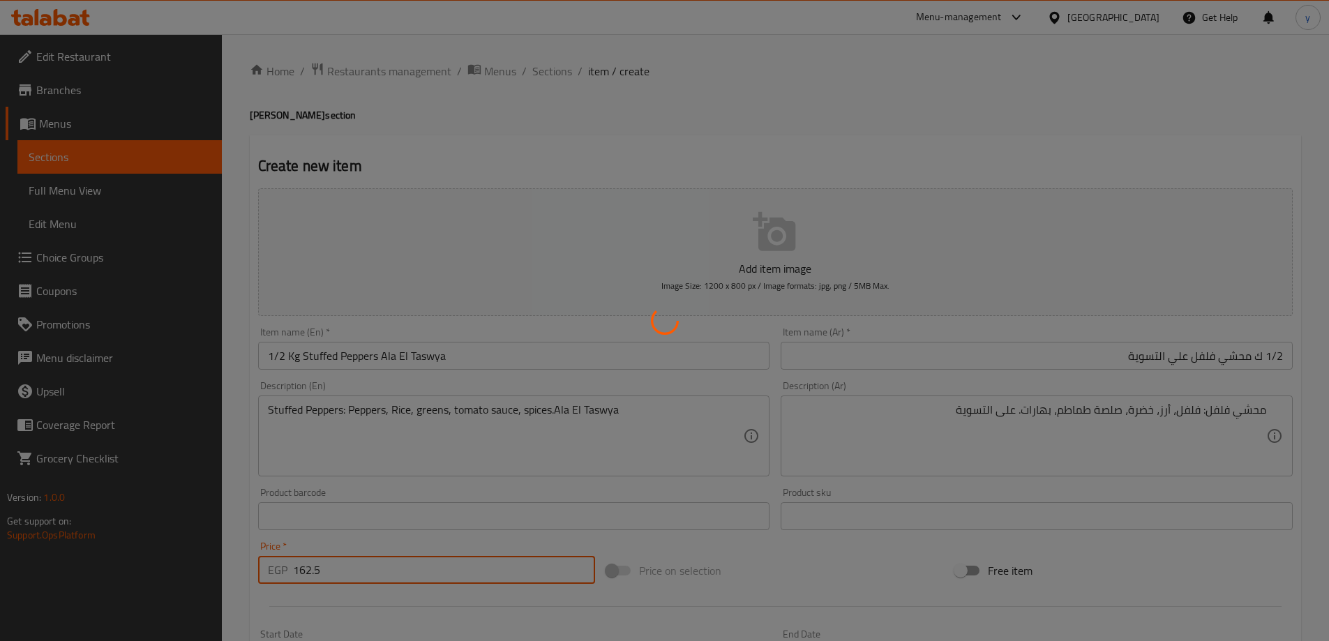
type input "0"
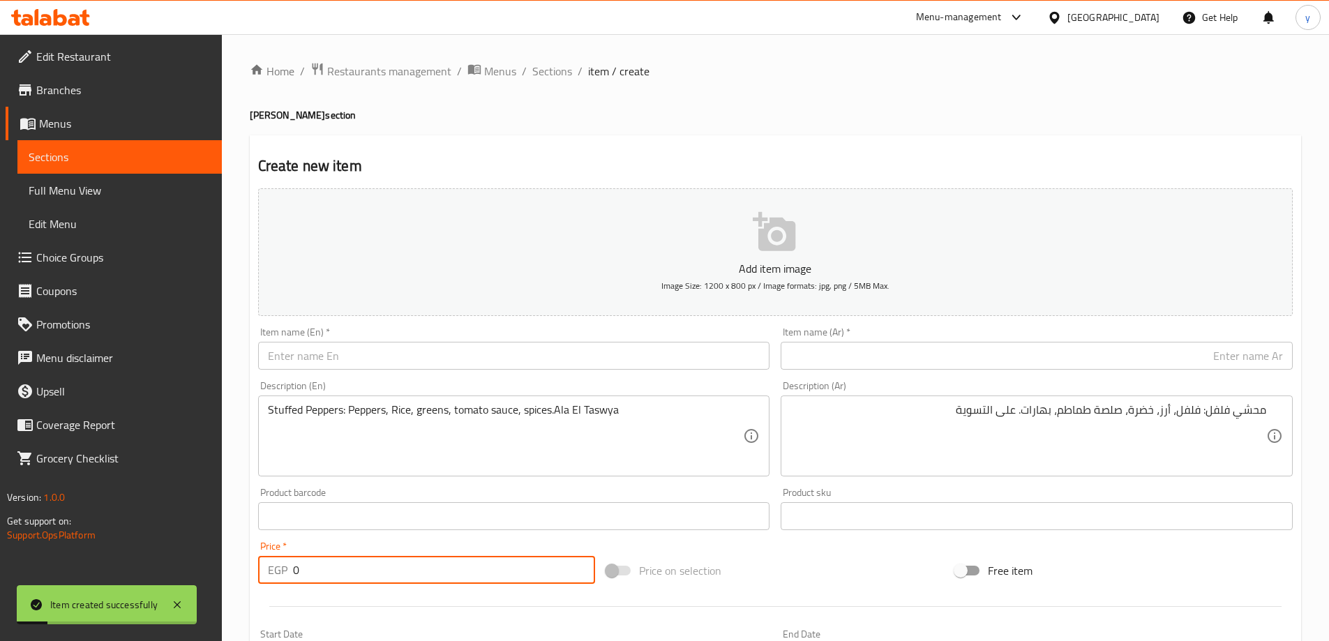
click at [1222, 354] on input "text" at bounding box center [1037, 356] width 512 height 28
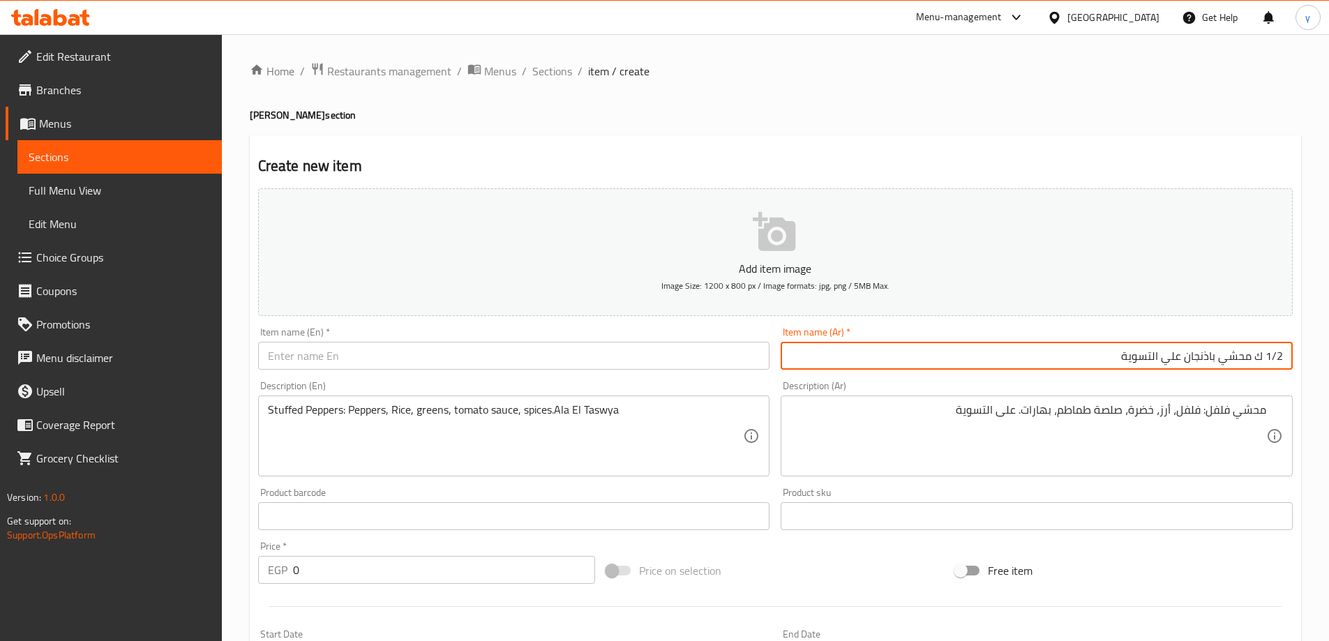
click at [1207, 356] on input "1/2 ك محشي باذنجان علي التسوية" at bounding box center [1037, 356] width 512 height 28
type input "1/2 ك محشي باذنجان علي التسوية"
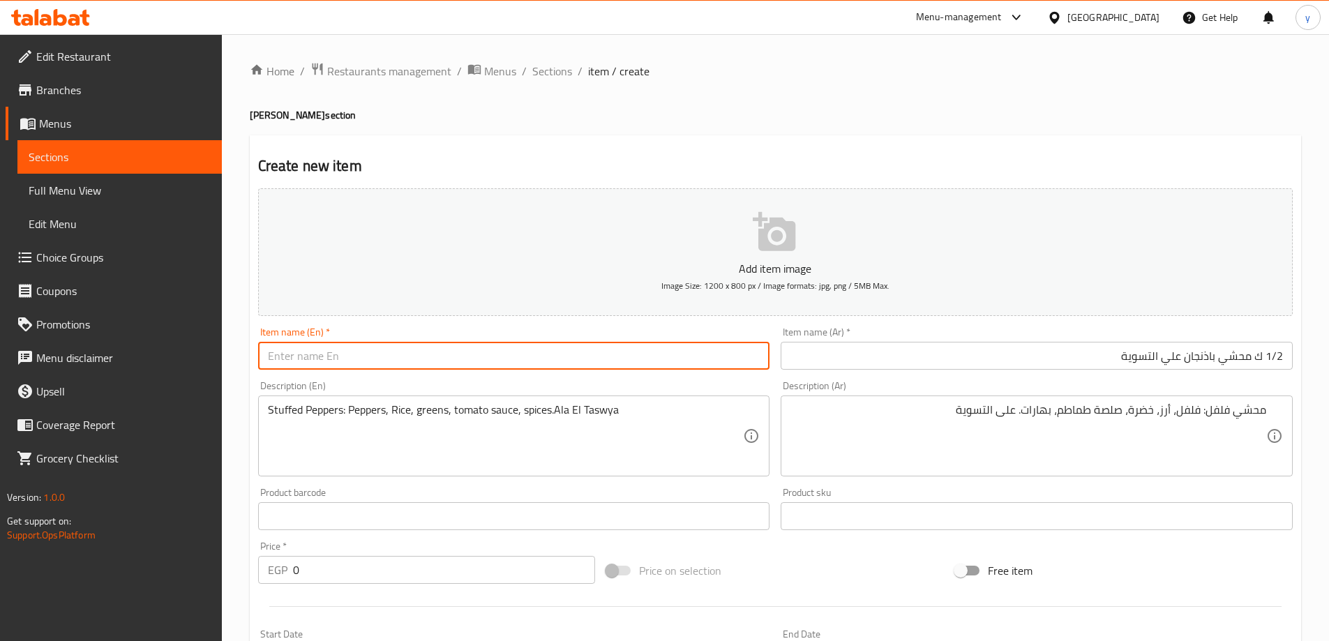
click at [441, 350] on input "text" at bounding box center [514, 356] width 512 height 28
paste input "1/2 kg stuffed eggplant on the stove"
click at [375, 354] on input "1/2 kg stuffed eggplant on the stove" at bounding box center [514, 356] width 512 height 28
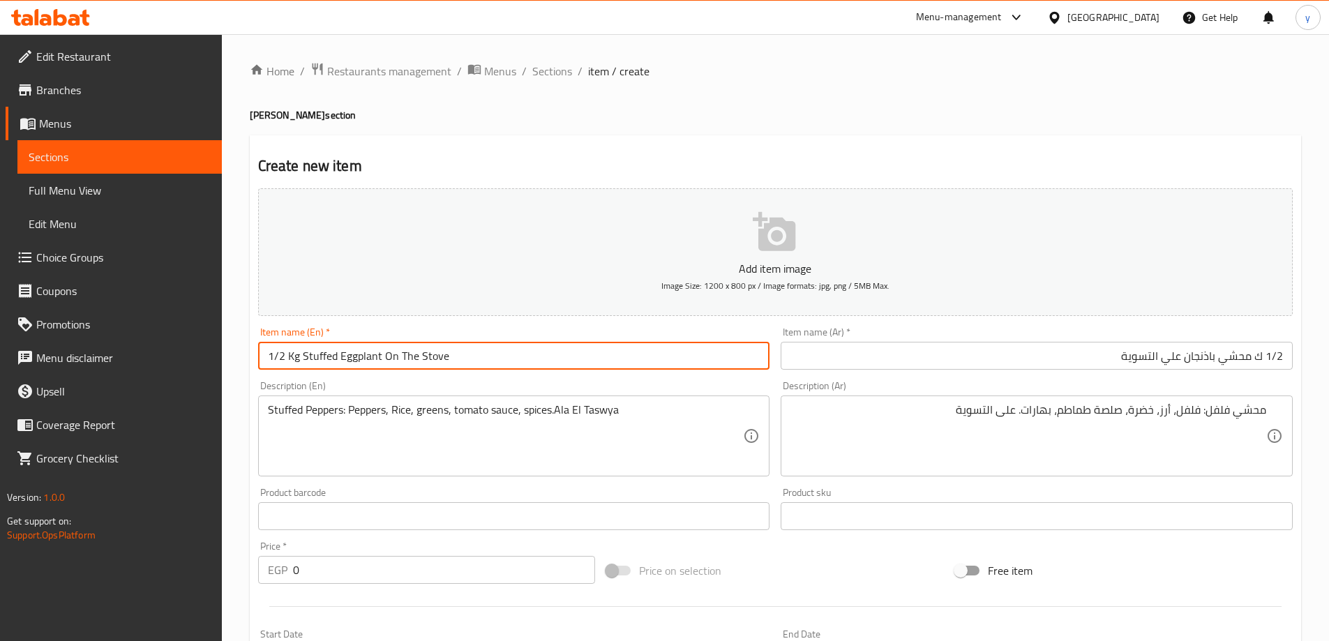
click at [392, 357] on input "1/2 Kg Stuffed Eggplant On The Stove" at bounding box center [514, 356] width 512 height 28
drag, startPoint x: 380, startPoint y: 356, endPoint x: 522, endPoint y: 356, distance: 141.6
click at [522, 356] on input "1/2 Kg Stuffed Eggplant On The Stove" at bounding box center [514, 356] width 512 height 28
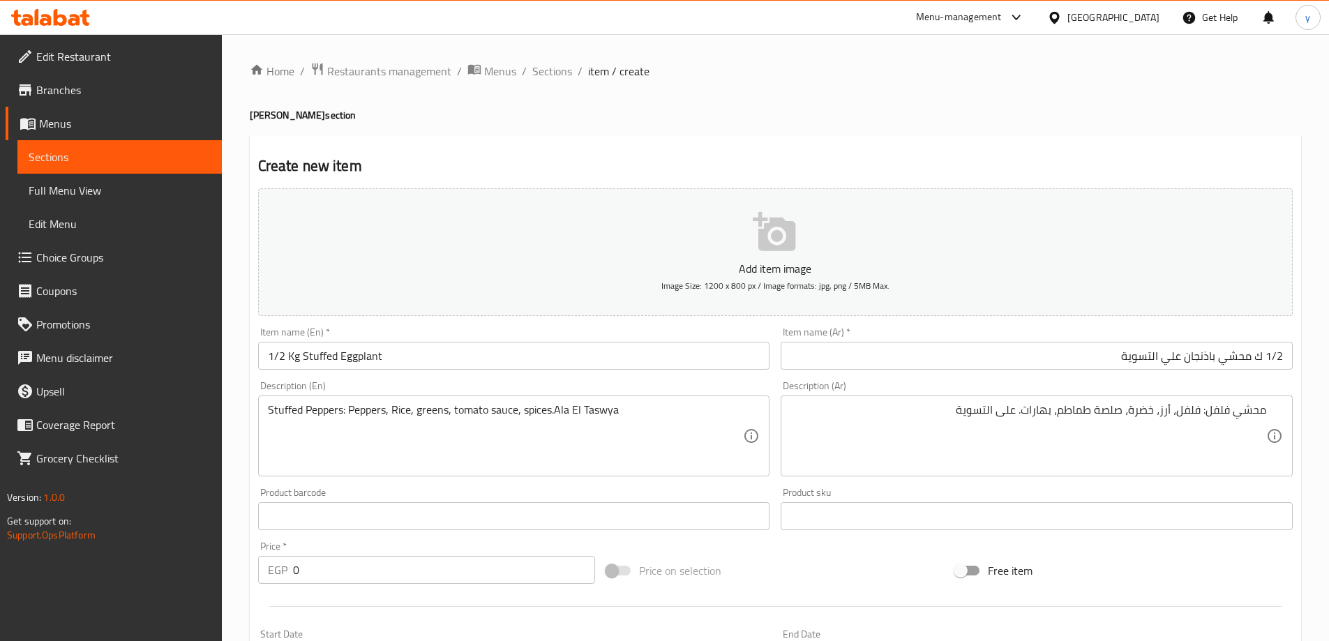
click at [481, 357] on input "1/2 Kg Stuffed Eggplant" at bounding box center [514, 356] width 512 height 28
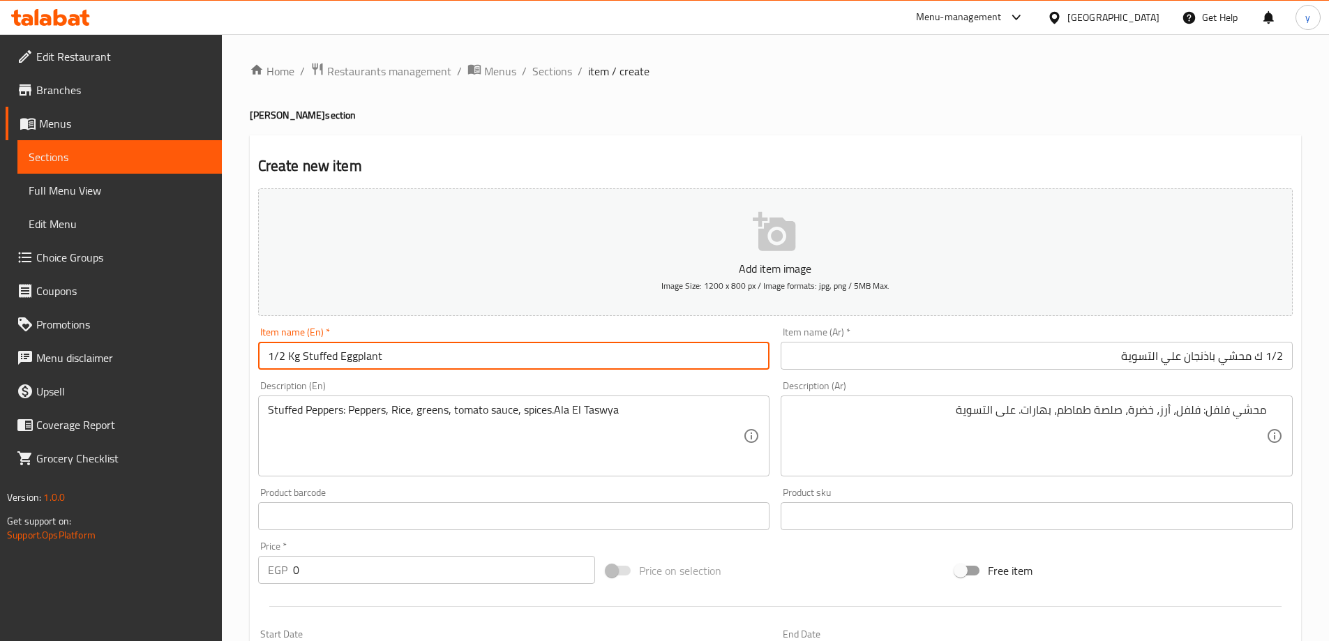
paste input "Ala el taswya"
type input "1/2 Kg Stuffed Eggplant Ala el taswya"
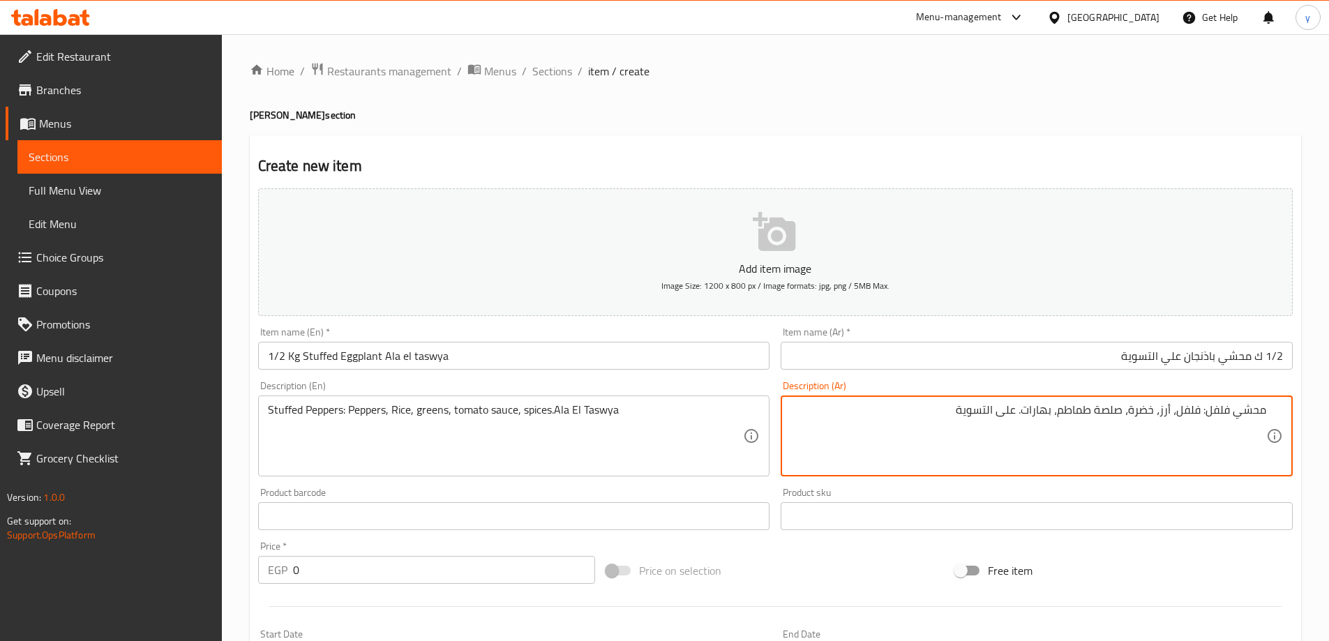
click at [1094, 438] on textarea "محشي فلفل: فلفل، أرز، خضرة، صلصة طماطم، بهارات. على التسوية" at bounding box center [1028, 436] width 476 height 66
paste textarea "محشي باذنجان: باذنجان، أرز، خضرة، صلصة طماطم، بهارات. على التسوية"
type textarea "محشي باذنجان: باذنجان، أرز، خضرة، صلصة طماطم، بهارات. على التسوية"
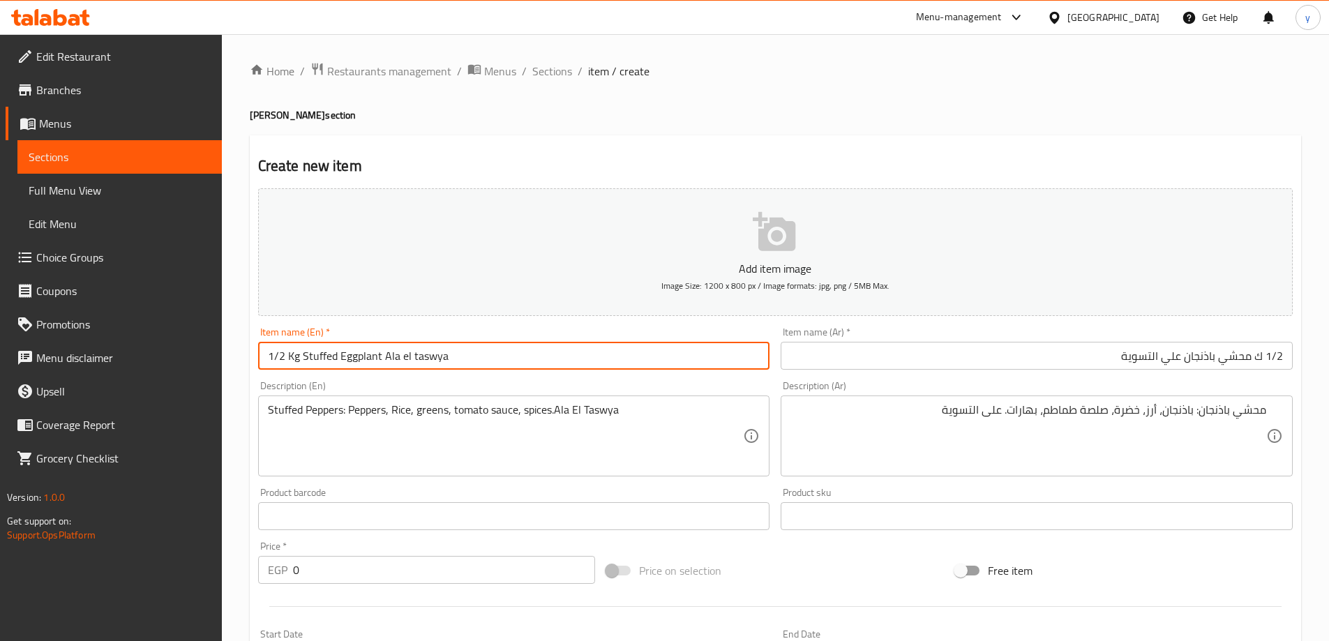
drag, startPoint x: 301, startPoint y: 355, endPoint x: 379, endPoint y: 367, distance: 78.3
click at [379, 367] on input "1/2 Kg Stuffed Eggplant Ala el taswya" at bounding box center [514, 356] width 512 height 28
click at [359, 390] on div "Description (En) Stuffed Peppers: Peppers, Rice, greens, tomato sauce, spices.A…" at bounding box center [514, 429] width 512 height 96
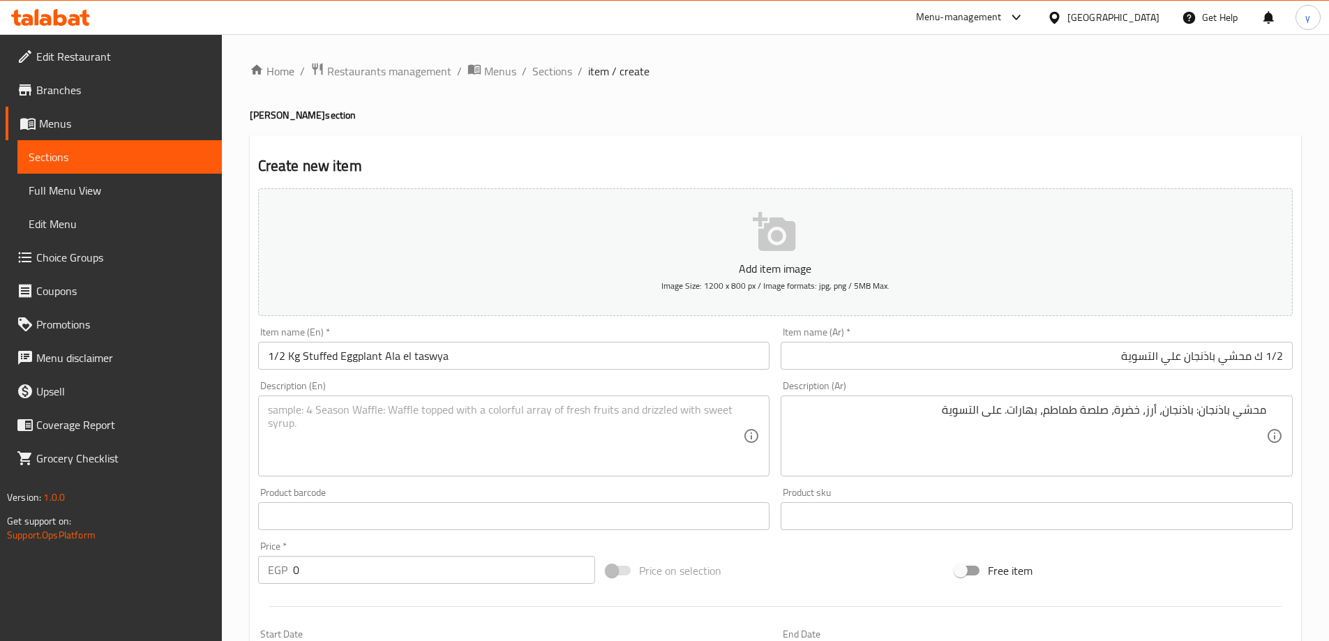
click at [334, 427] on textarea at bounding box center [506, 436] width 476 height 66
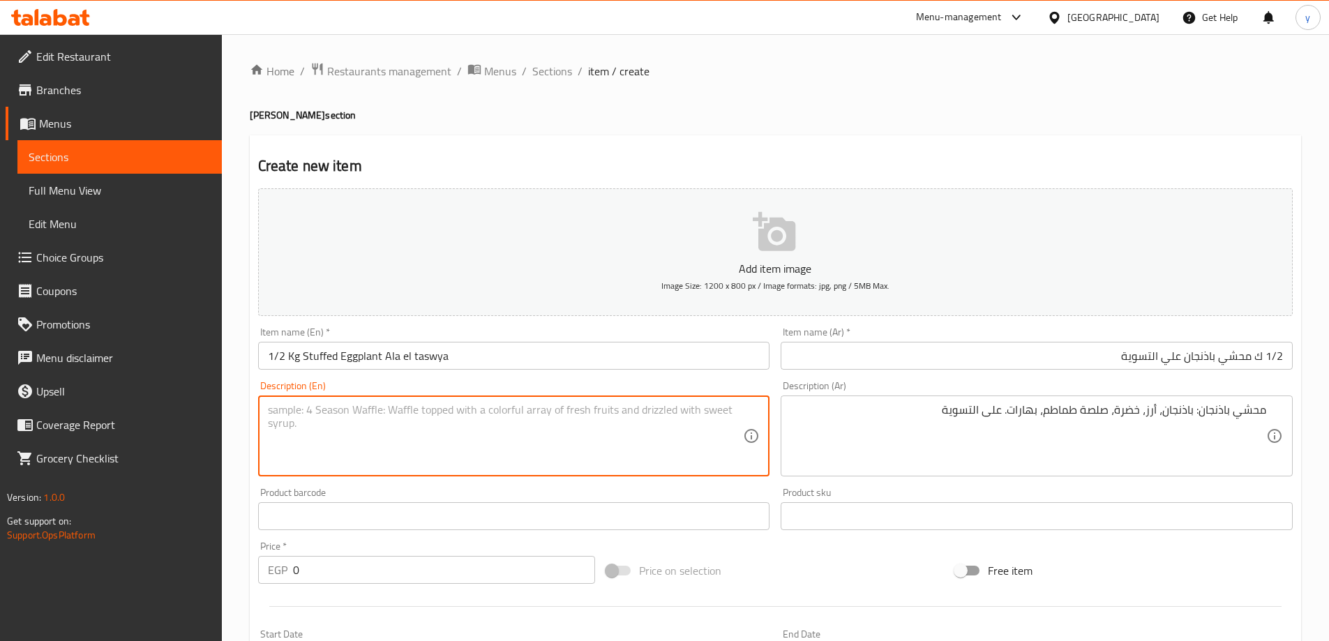
paste textarea "Stuffed Eggplant"
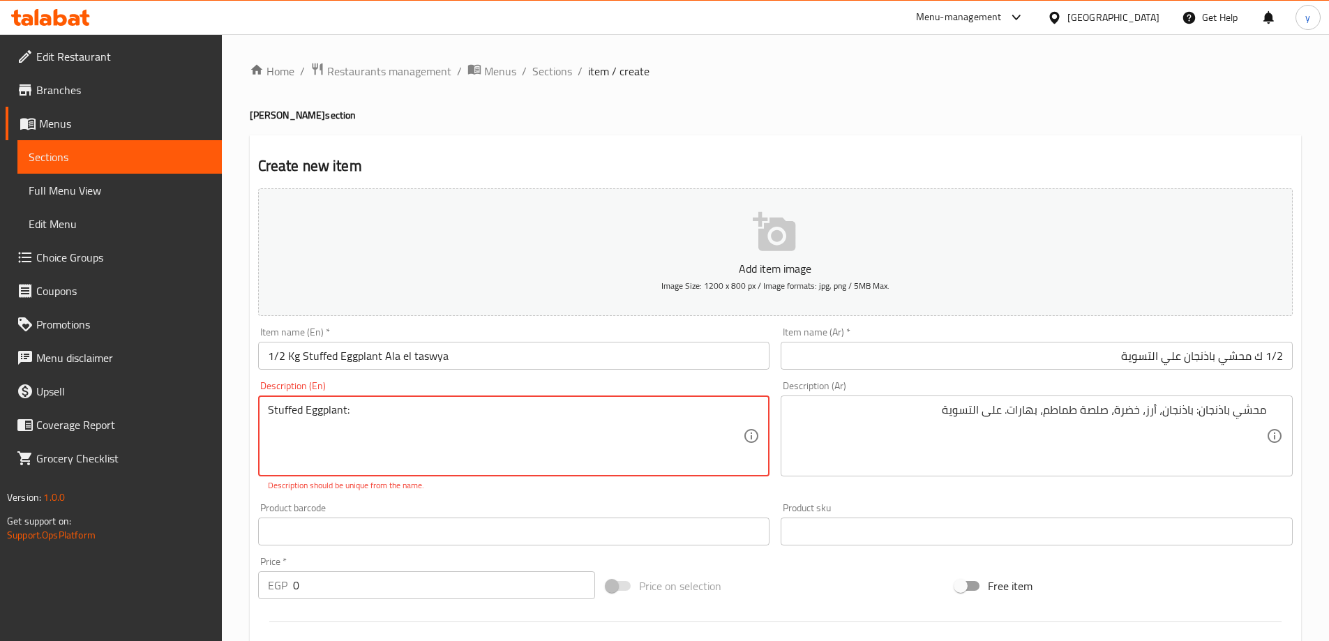
click at [347, 364] on input "1/2 Kg Stuffed Eggplant Ala el taswya" at bounding box center [514, 356] width 512 height 28
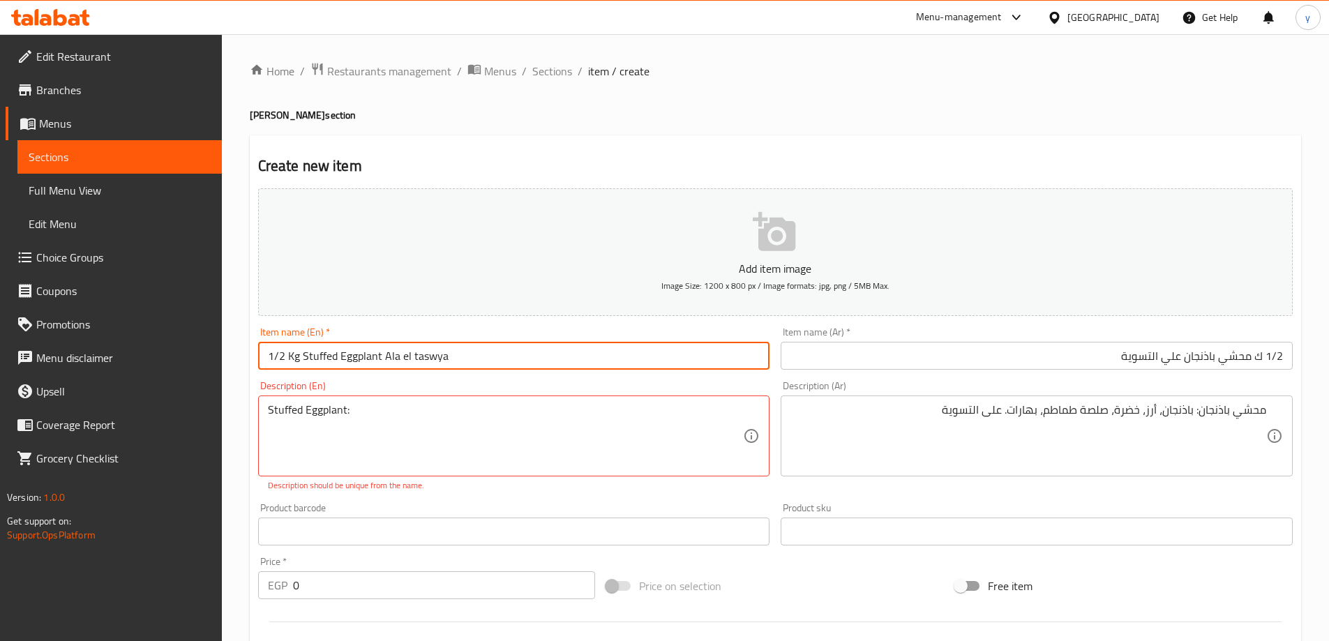
click at [347, 364] on input "1/2 Kg Stuffed Eggplant Ala el taswya" at bounding box center [514, 356] width 512 height 28
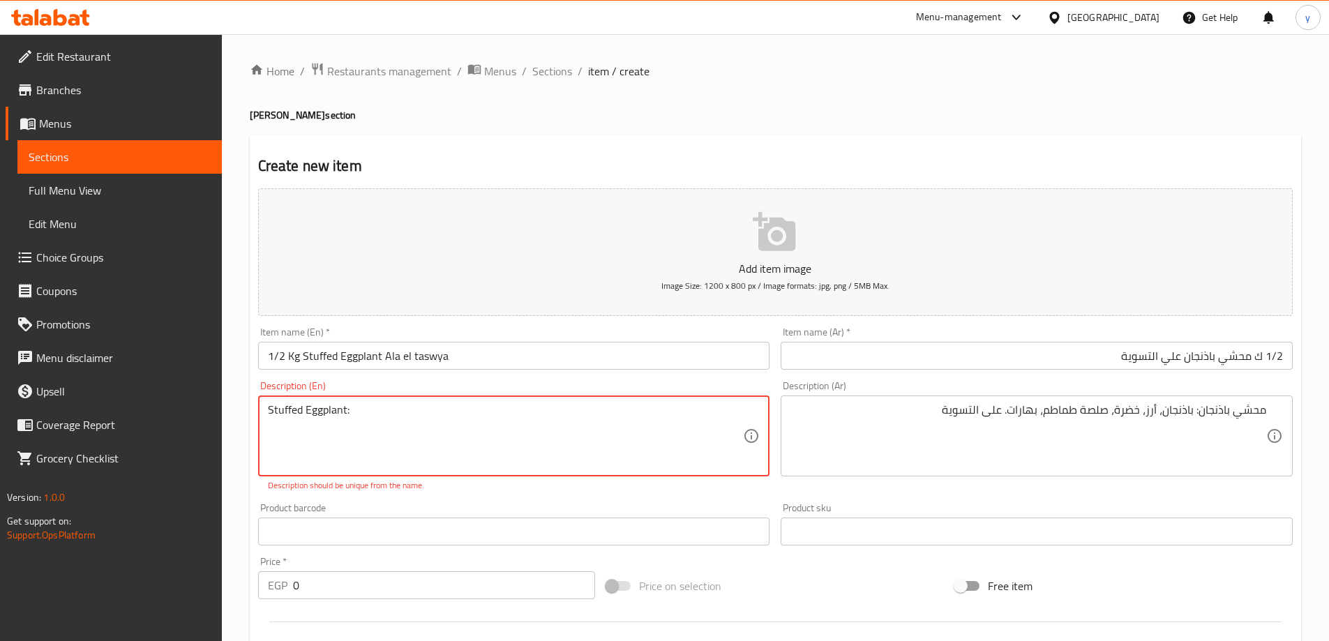
paste textarea "Eggplant"
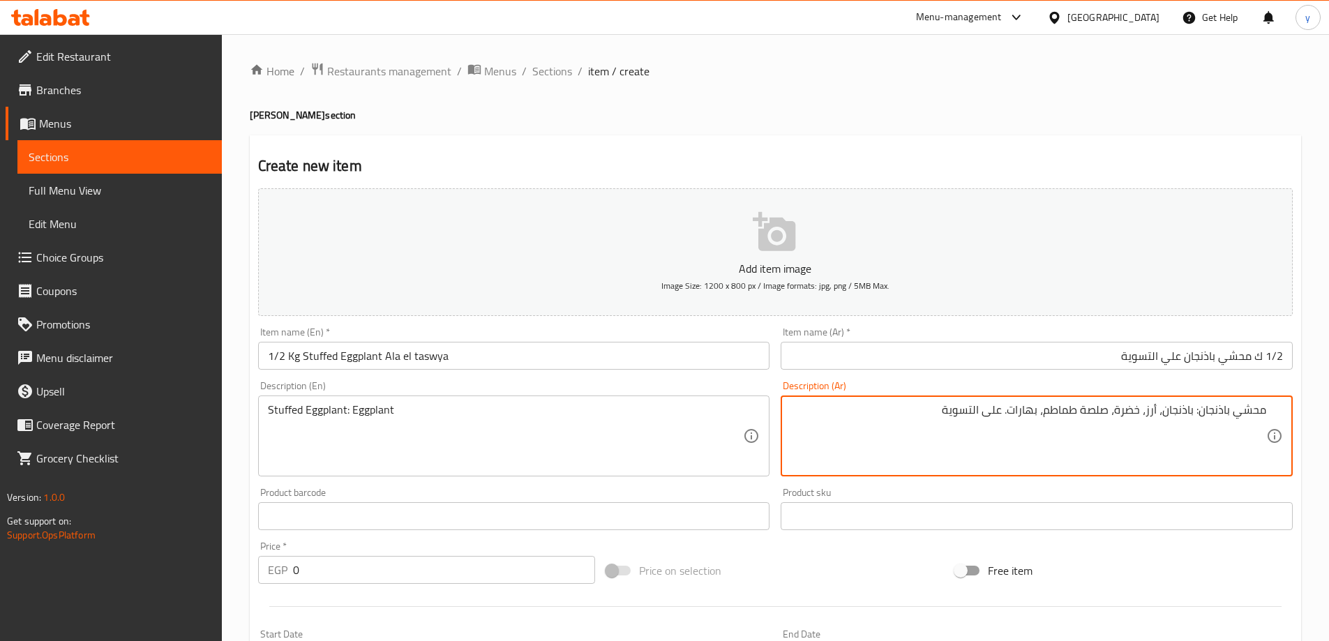
drag, startPoint x: 1162, startPoint y: 412, endPoint x: 838, endPoint y: 435, distance: 324.5
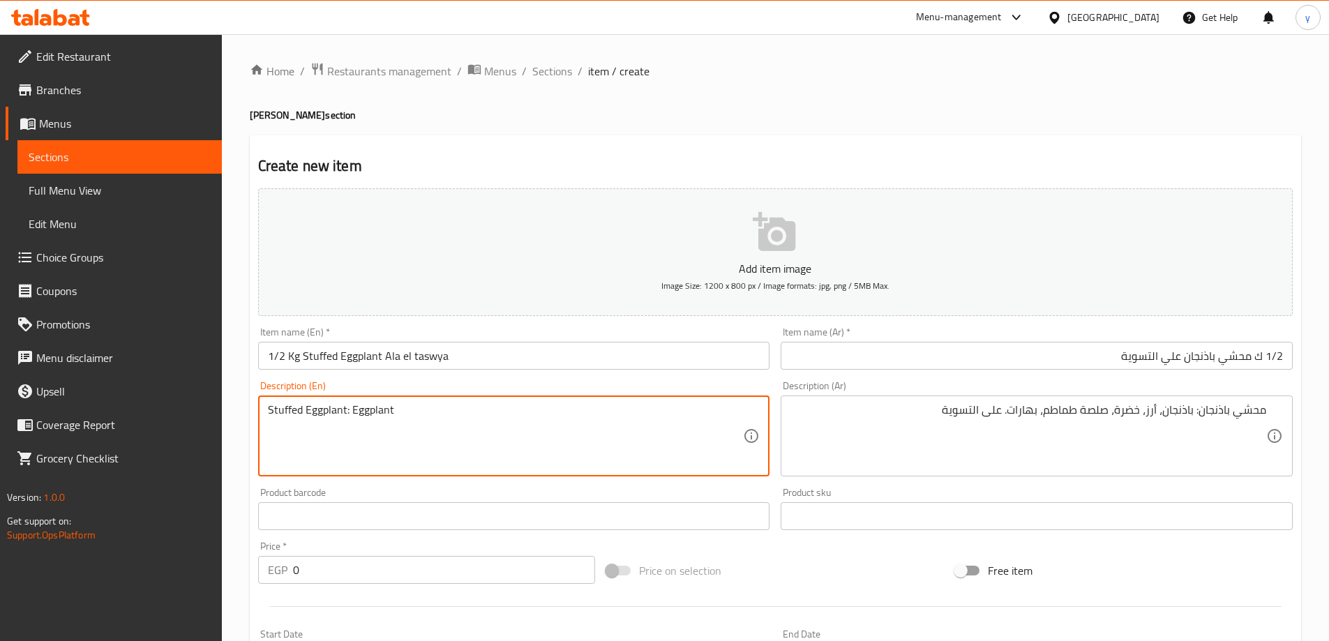
paste textarea "Rice, vegetables, tomato sauce, spices. On settlement"
click at [396, 413] on textarea "Stuffed Eggplant: Eggplant Rice, vegetables, tomato sauce, spices. On settlement" at bounding box center [506, 436] width 476 height 66
drag, startPoint x: 576, startPoint y: 412, endPoint x: 682, endPoint y: 407, distance: 106.2
click at [682, 407] on textarea "Stuffed Eggplant: Eggplant,Rice, vegetables, tomato sauce, spices. On settlement" at bounding box center [506, 436] width 476 height 66
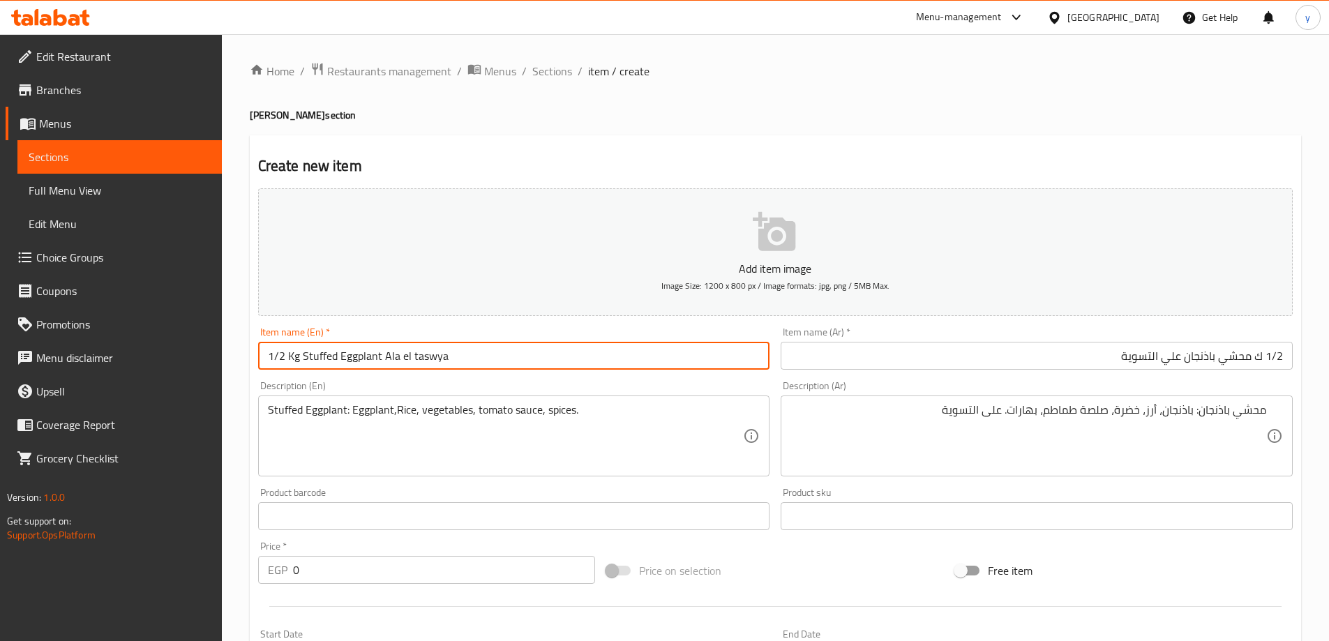
drag, startPoint x: 383, startPoint y: 356, endPoint x: 466, endPoint y: 357, distance: 83.0
click at [466, 357] on input "1/2 Kg Stuffed Eggplant Ala el taswya" at bounding box center [514, 356] width 512 height 28
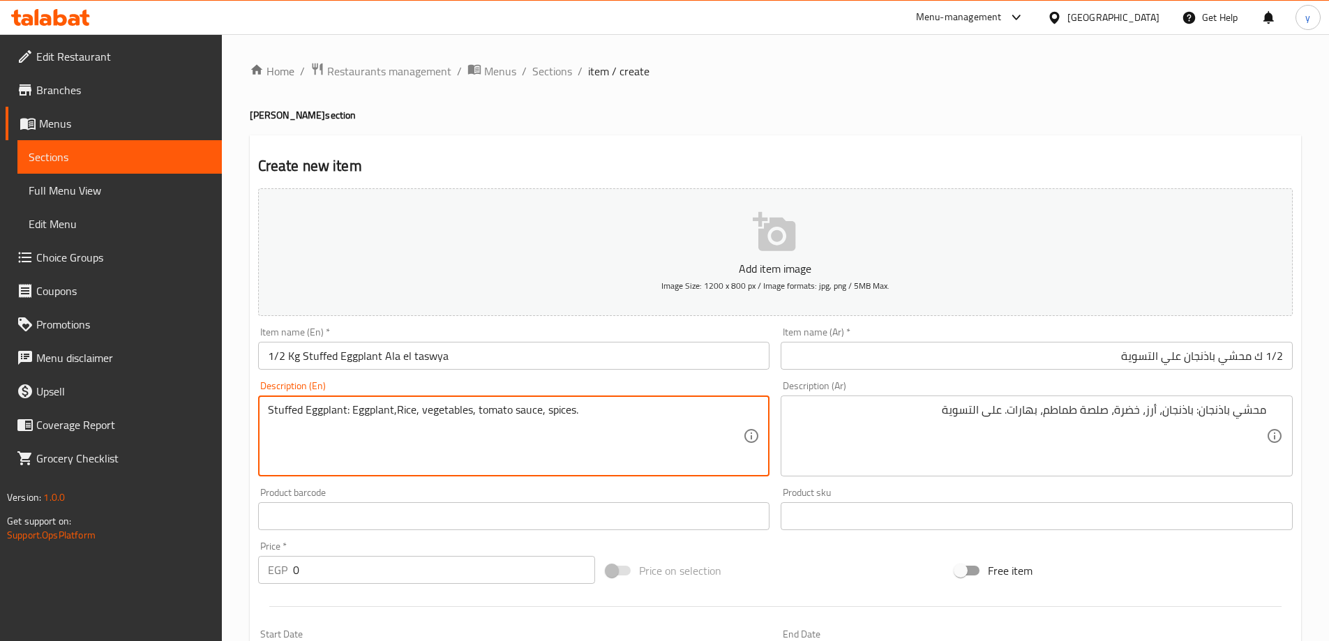
paste textarea "Ala el taswya"
click at [444, 414] on textarea "Stuffed Eggplant: Eggplant,Rice, vegetables, tomato sauce, spices.Ala el taswya" at bounding box center [506, 436] width 476 height 66
type textarea "Stuffed Eggplant: Eggplant,Rice, greens, tomato sauce, spices.Ala el taswya"
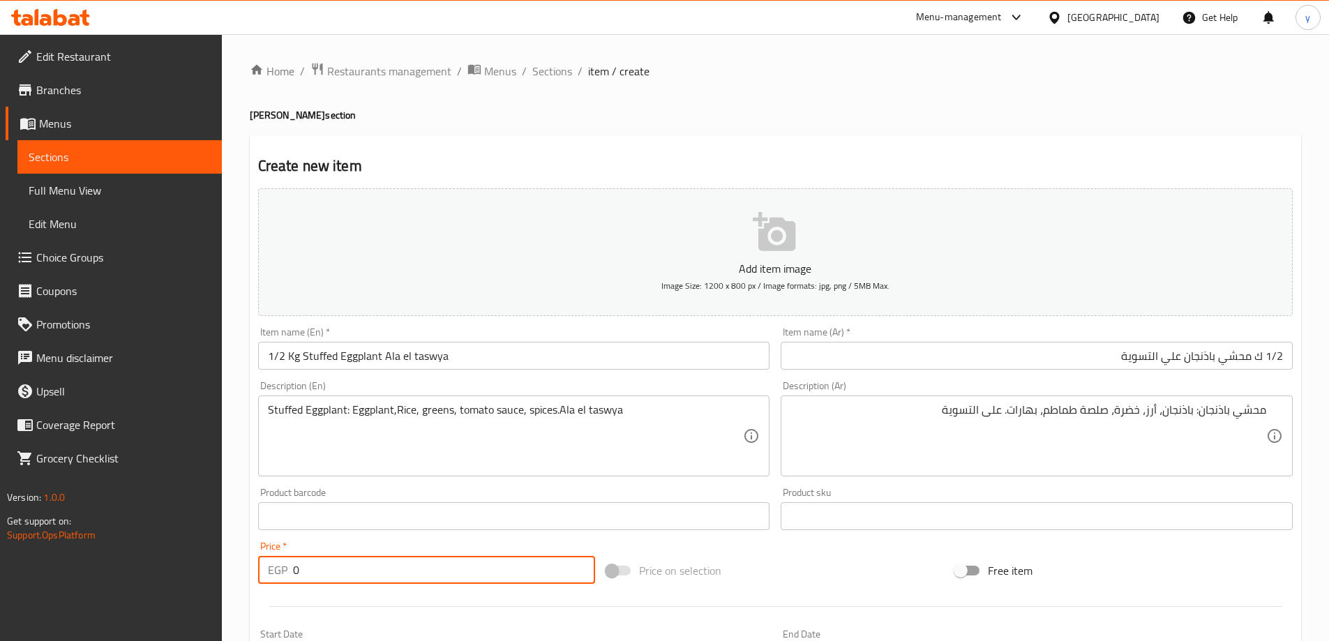
click at [428, 569] on input "0" at bounding box center [444, 570] width 303 height 28
type input "162.5"
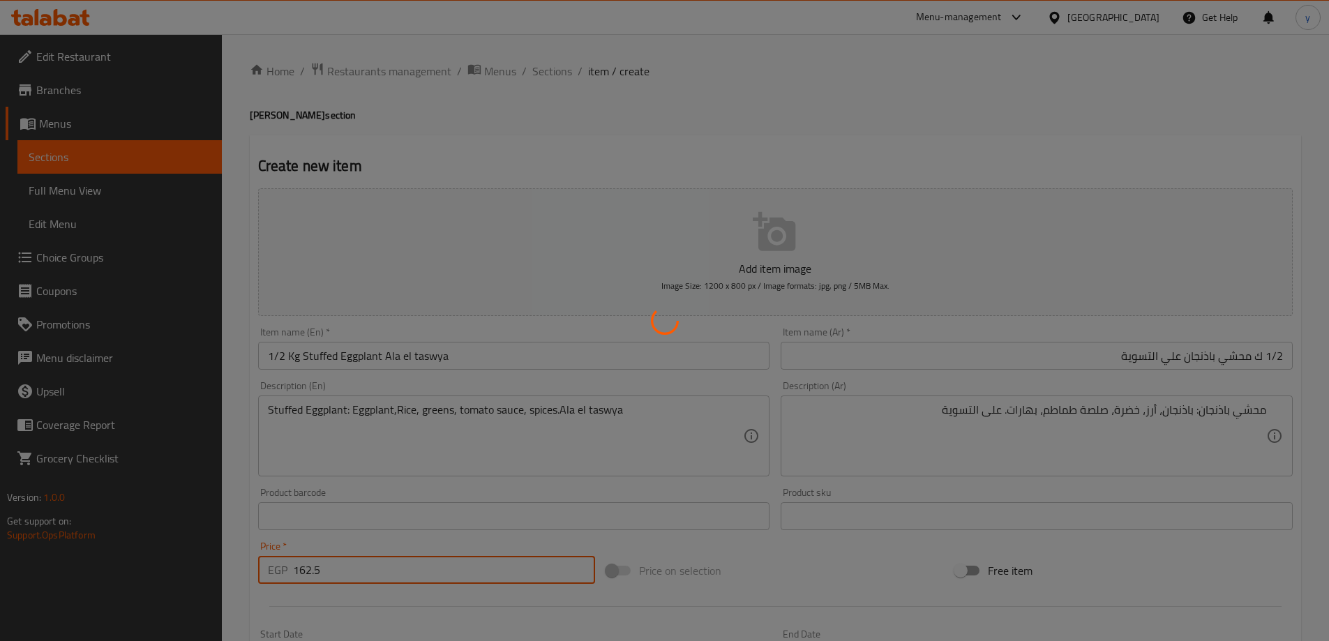
type input "0"
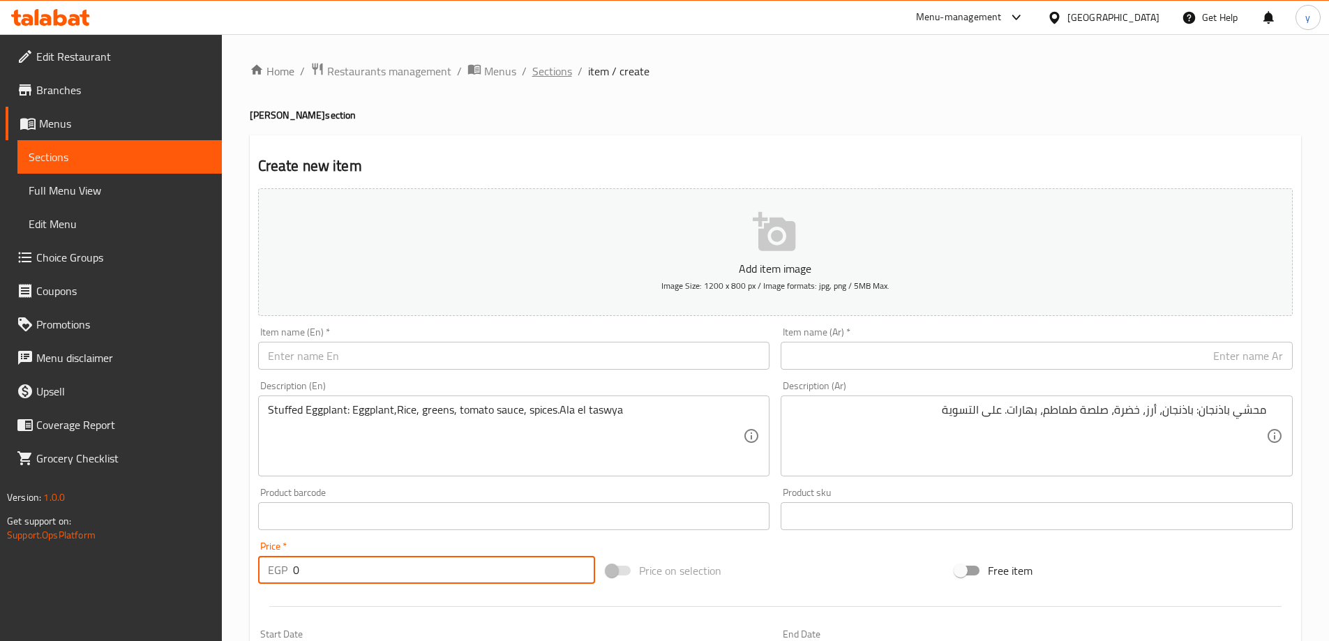
click at [557, 69] on span "Sections" at bounding box center [552, 71] width 40 height 17
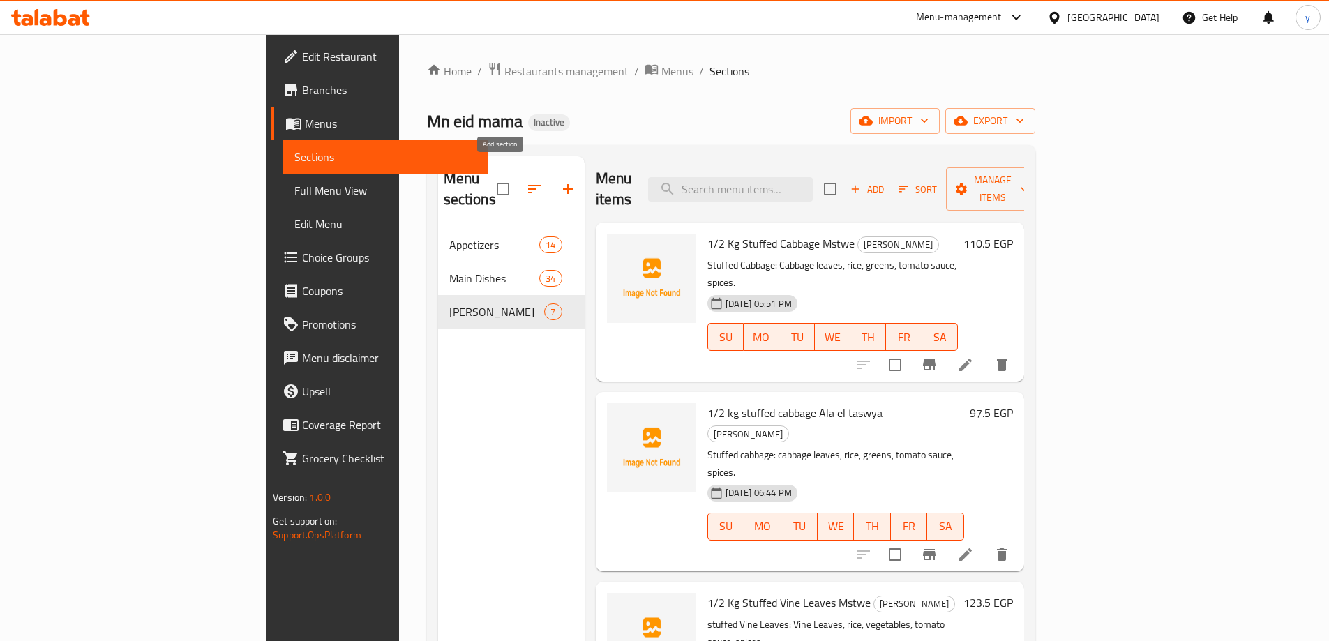
click at [560, 181] on icon "button" at bounding box center [568, 189] width 17 height 17
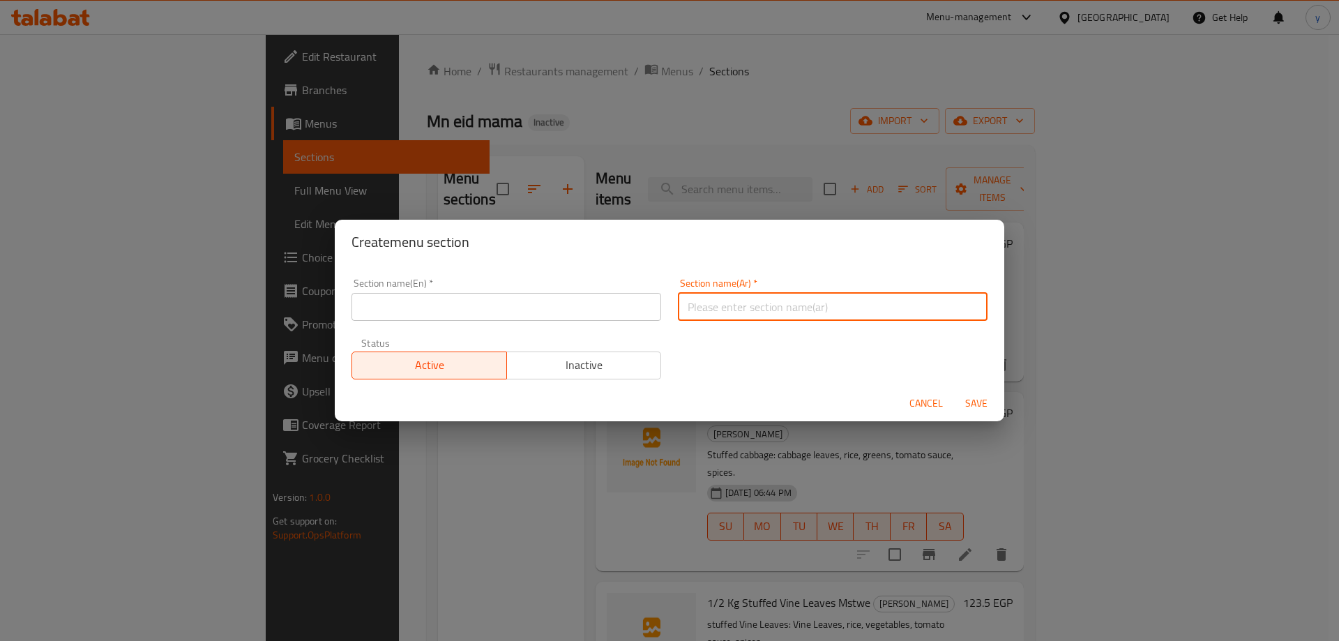
click at [765, 297] on input "text" at bounding box center [833, 307] width 310 height 28
type input "الطواجن"
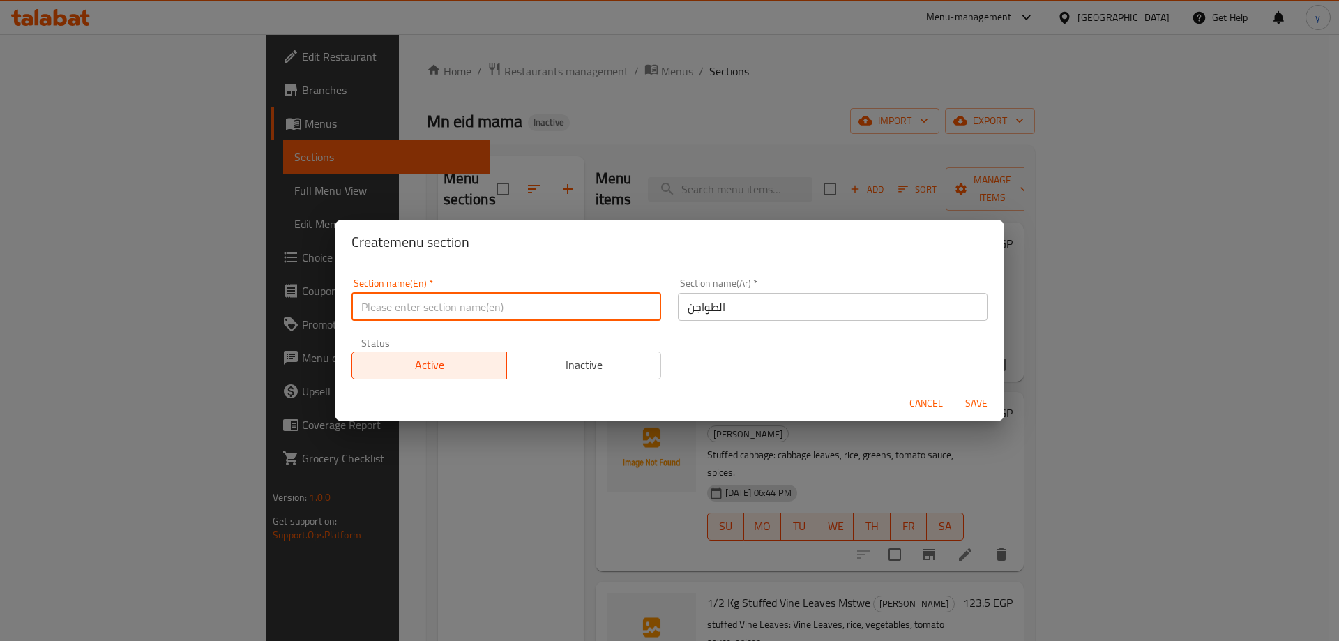
click at [564, 294] on input "text" at bounding box center [507, 307] width 310 height 28
paste input "Casserole"
type input "Casserole"
click at [954, 391] on button "Save" at bounding box center [976, 404] width 45 height 26
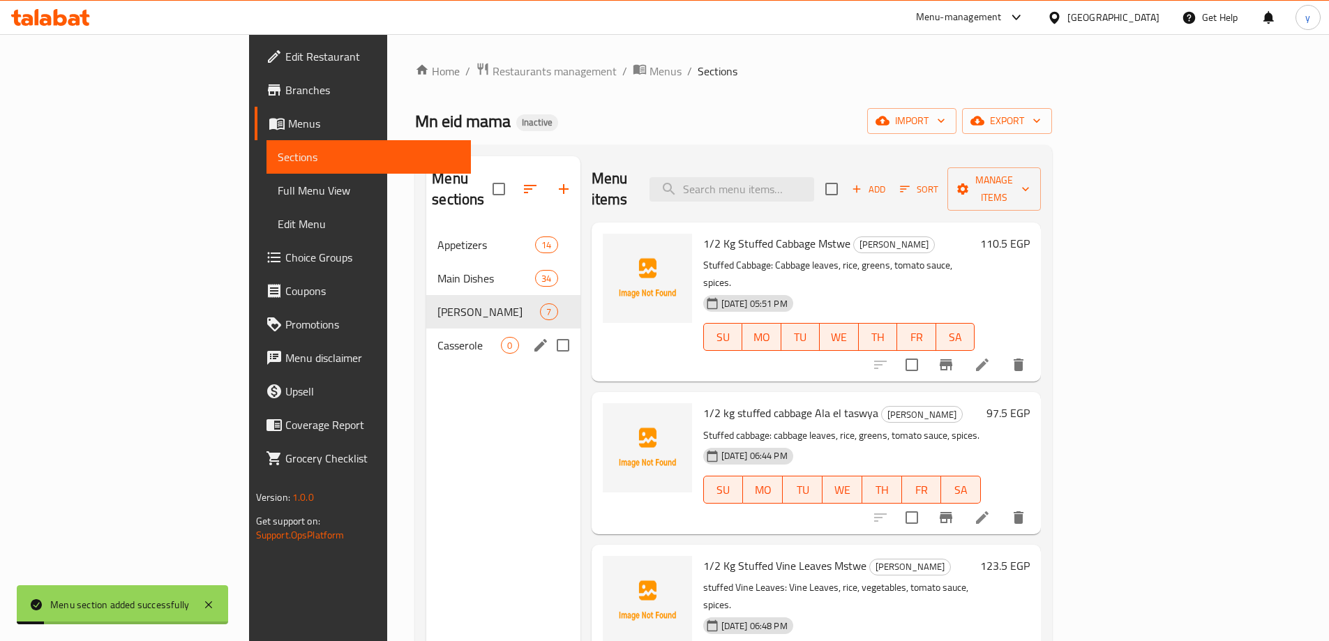
click at [437, 337] on span "Casserole" at bounding box center [468, 345] width 63 height 17
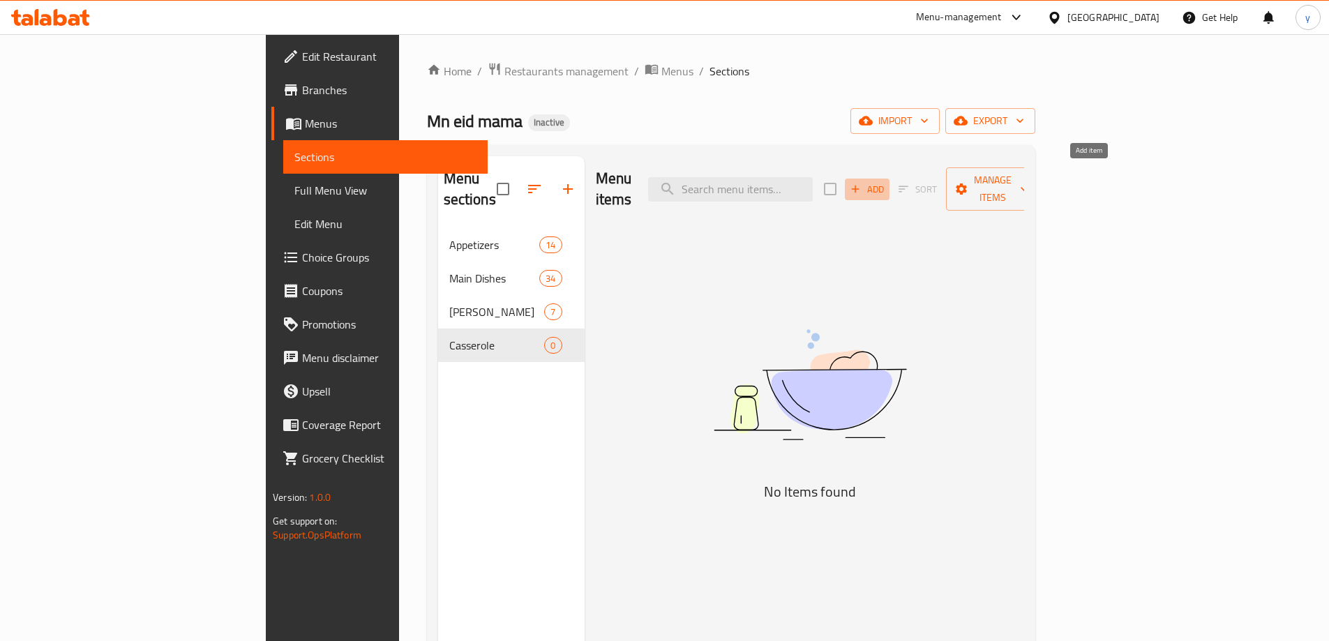
click at [862, 183] on icon "button" at bounding box center [855, 189] width 13 height 13
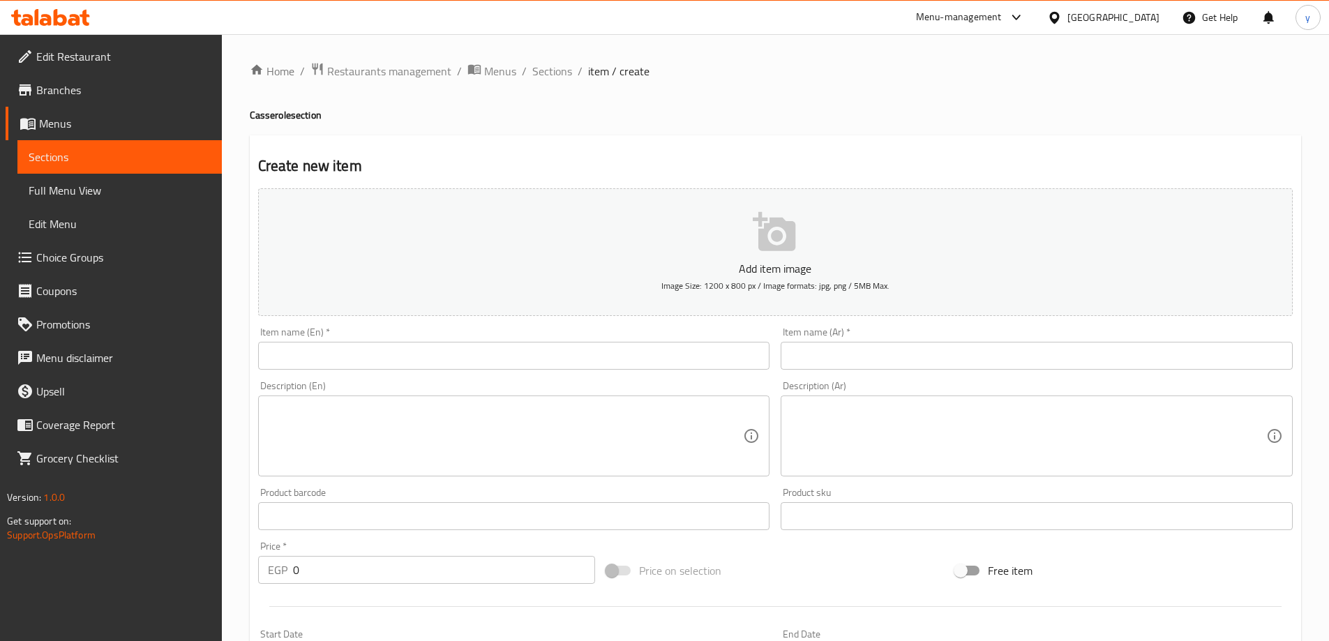
click at [1035, 352] on input "text" at bounding box center [1037, 356] width 512 height 28
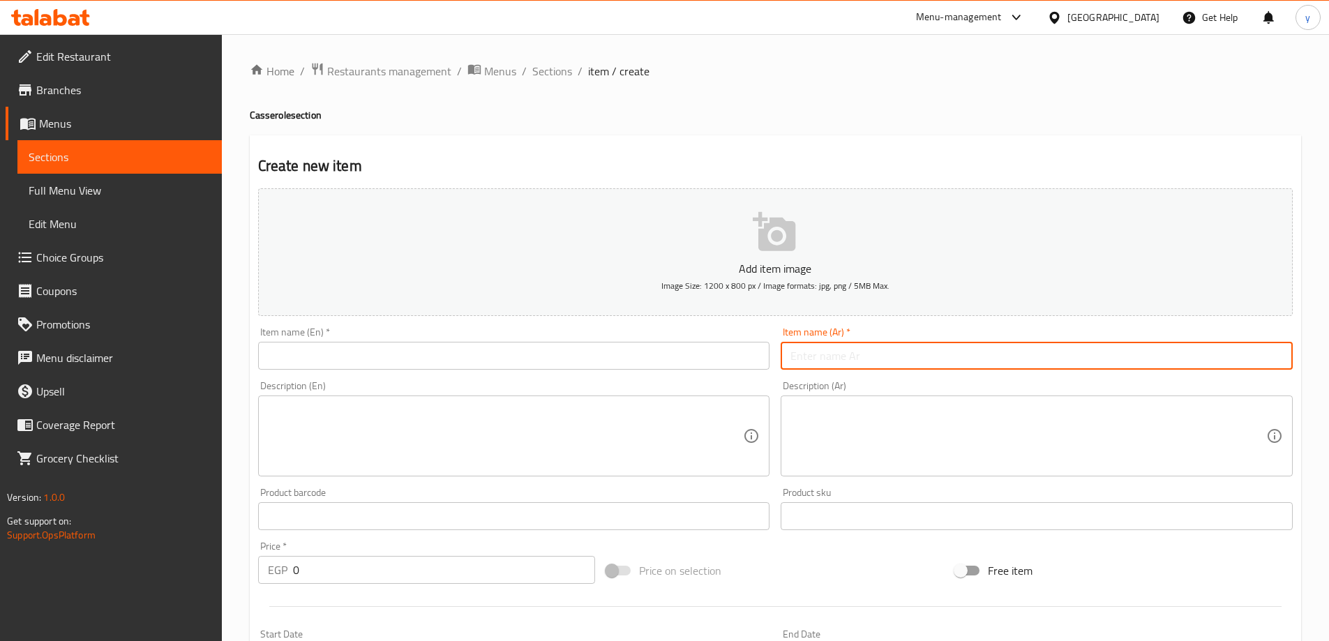
paste input "طاجن بامية سادة"
type input "طاجن بامية سادة"
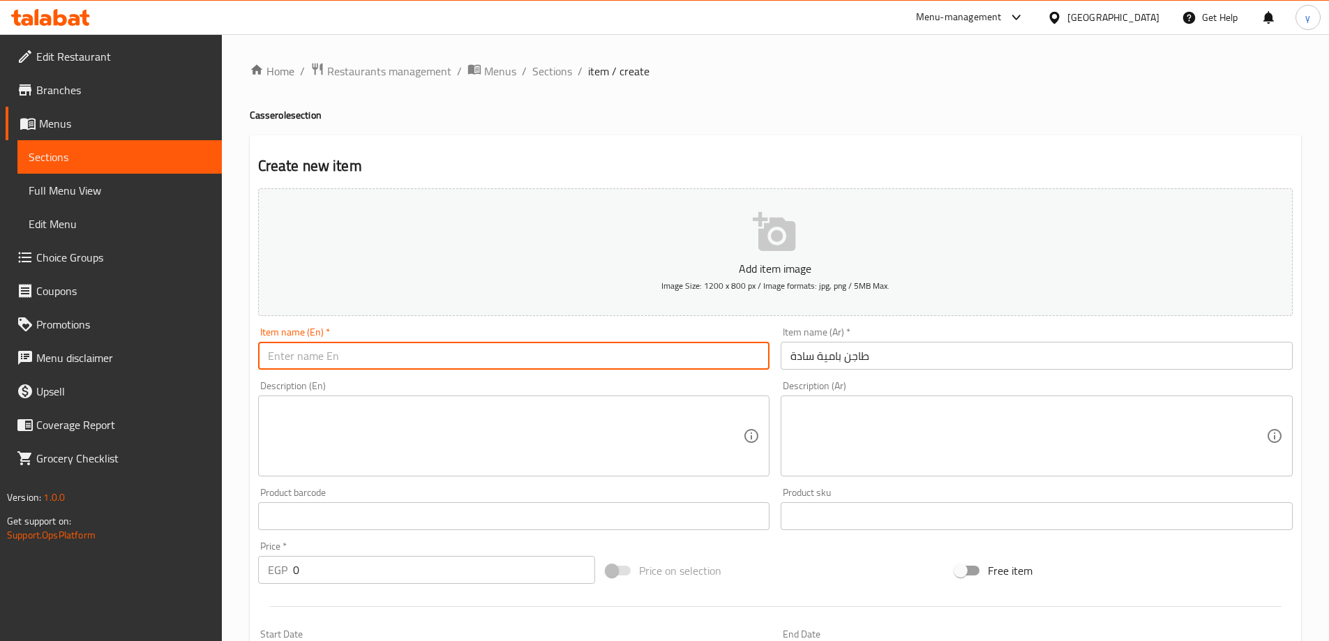
click at [534, 357] on input "text" at bounding box center [514, 356] width 512 height 28
paste input "Plain okra casserole"
type input "Plain okra casserole"
click at [1053, 435] on textarea at bounding box center [1028, 436] width 476 height 66
paste textarea "طاجن بامية سادة: بامية، صلصة طماطم، بصل. فرد"
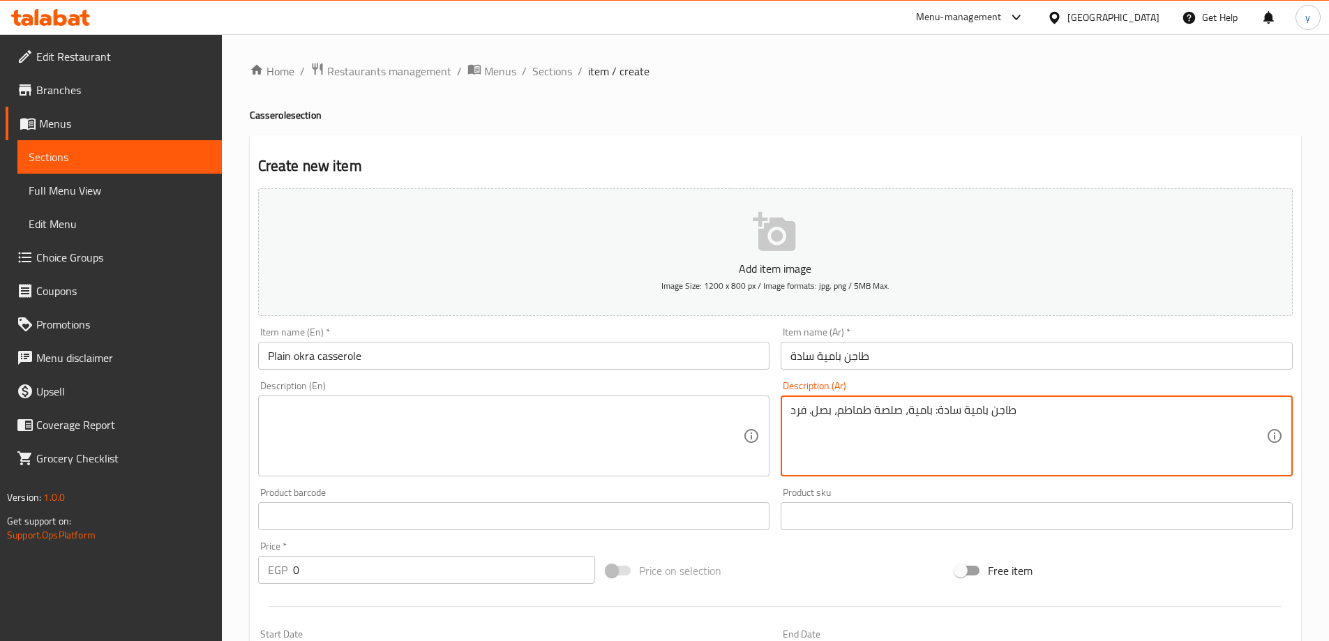
type textarea "طاجن بامية سادة: بامية، صلصة طماطم، بصل. فرد"
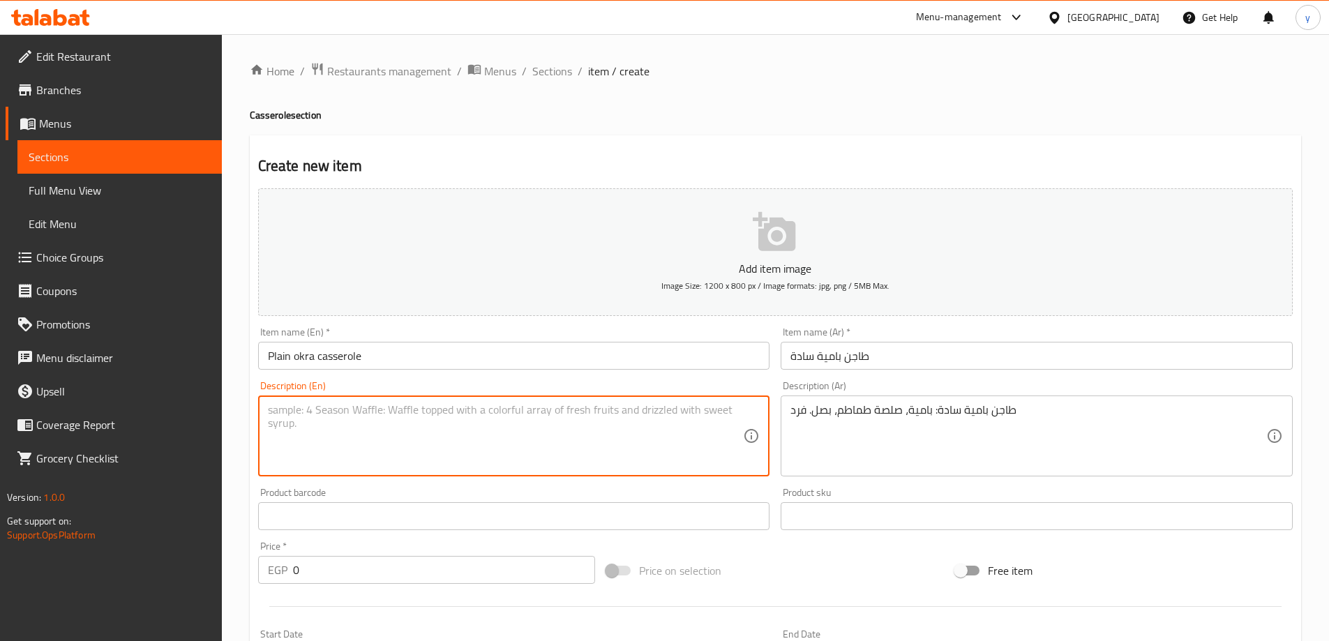
click at [612, 432] on textarea at bounding box center [506, 436] width 476 height 66
paste textarea "Plain okra casserole: okra, tomato sauce, onions. individual"
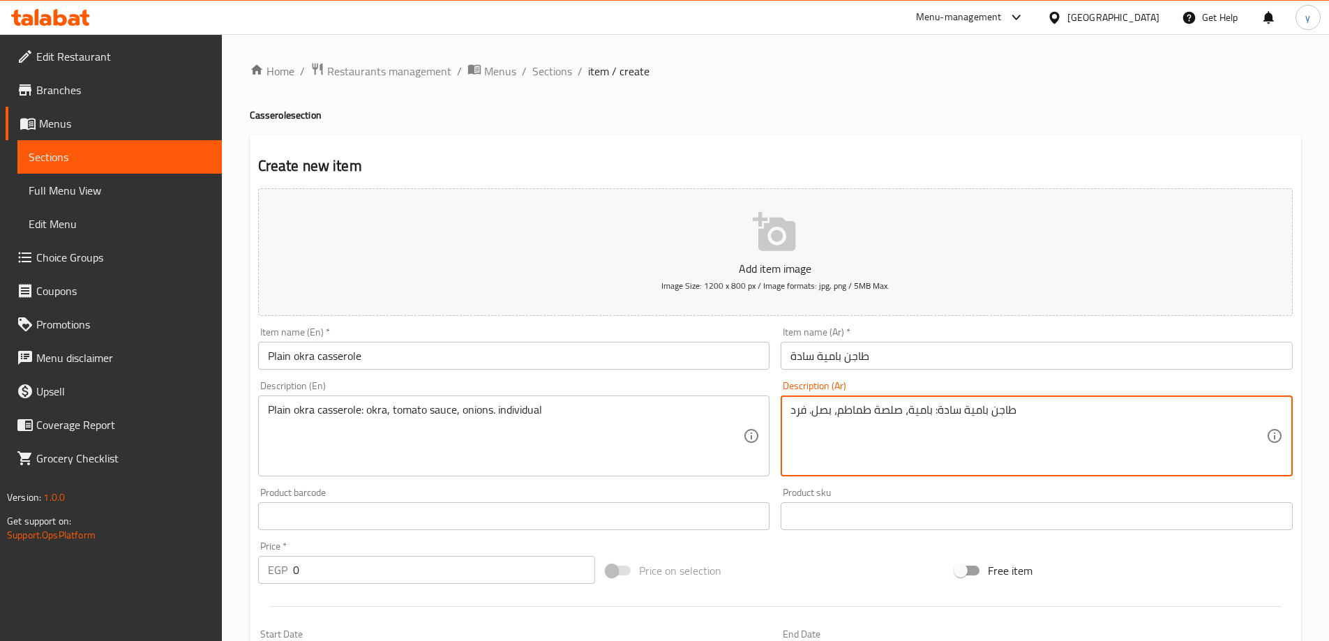
click at [791, 406] on textarea "طاجن بامية سادة: بامية، صلصة طماطم، بصل. فرد" at bounding box center [1028, 436] width 476 height 66
click at [805, 409] on textarea "طاجن بامية سادة: بامية، صلصة طماطم، بصل. فرد" at bounding box center [1028, 436] width 476 height 66
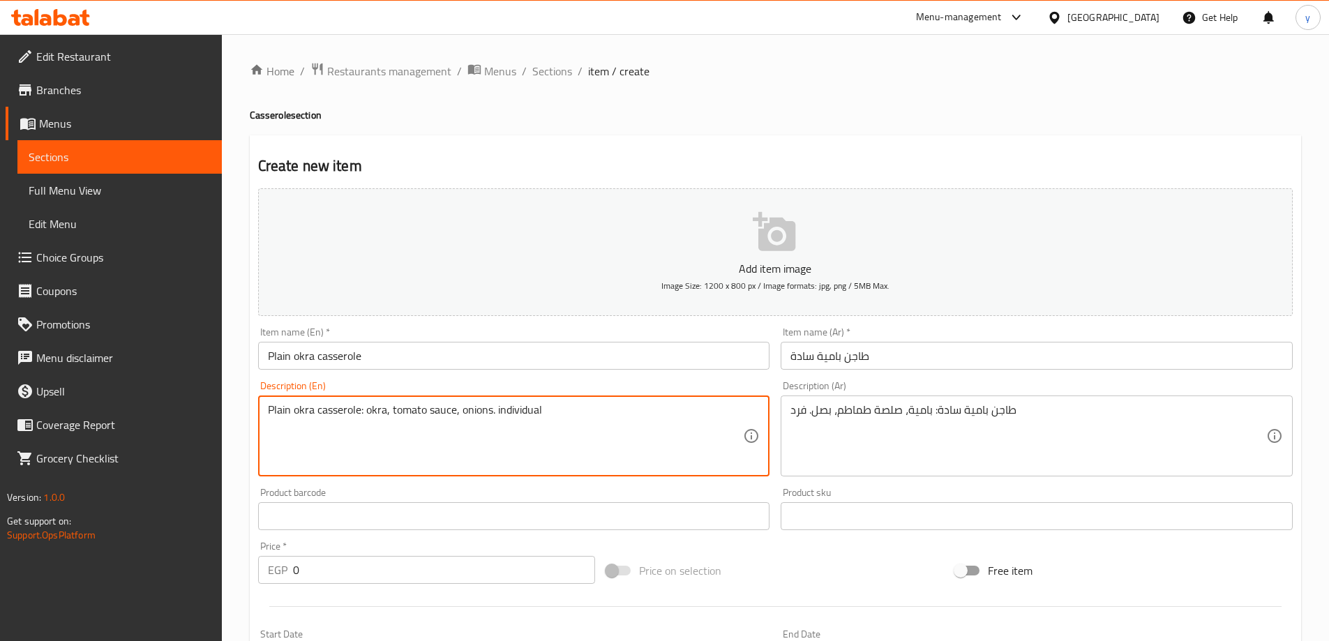
click at [517, 403] on textarea "Plain okra casserole: okra, tomato sauce, onions. individual" at bounding box center [506, 436] width 476 height 66
click at [500, 412] on textarea "Plain okra casserole: okra, tomato sauce, onions. sin" at bounding box center [506, 436] width 476 height 66
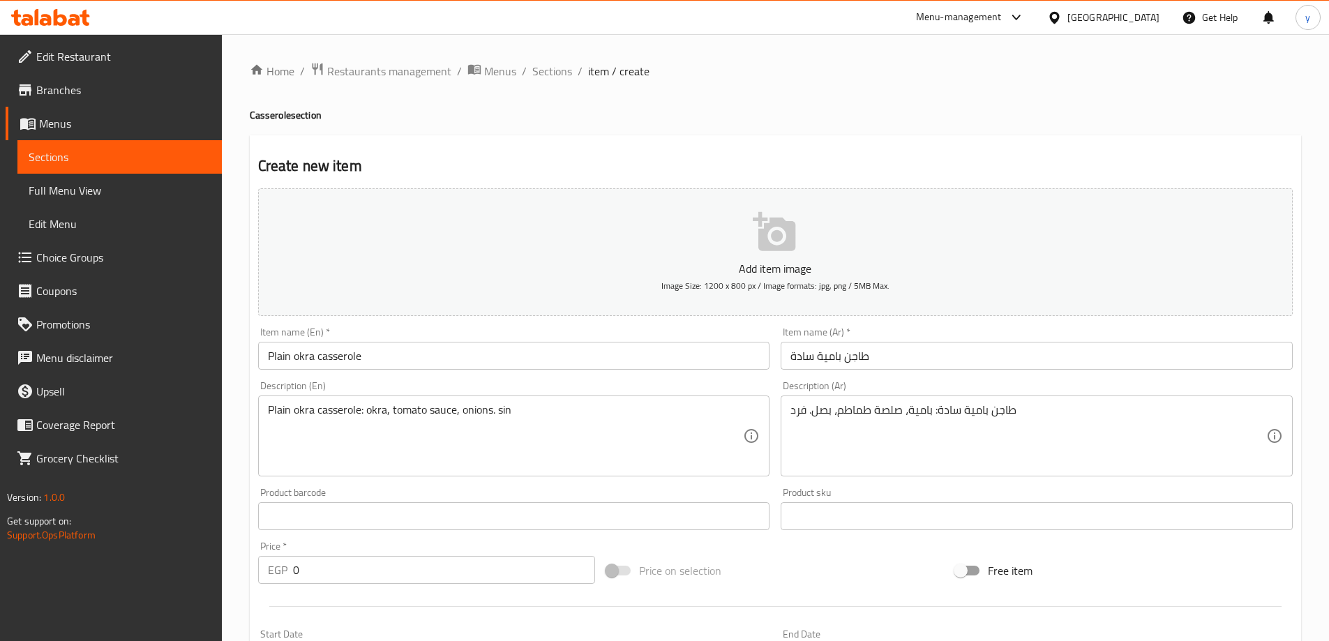
click at [504, 410] on textarea "Plain okra casserole: okra, tomato sauce, onions. sin" at bounding box center [506, 436] width 476 height 66
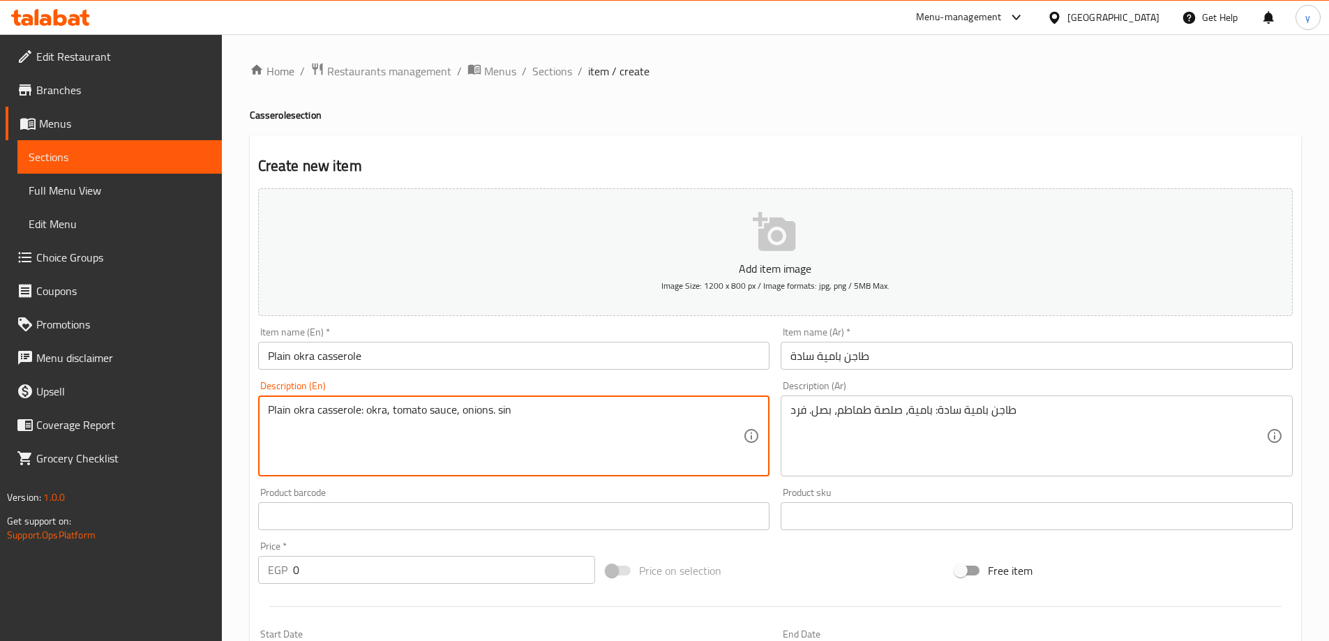
click at [504, 410] on textarea "Plain okra casserole: okra, tomato sauce, onions. sin" at bounding box center [506, 436] width 476 height 66
paste textarea "1 Perso"
type textarea "Plain okra casserole: okra, tomato sauce, onions. 1 Person"
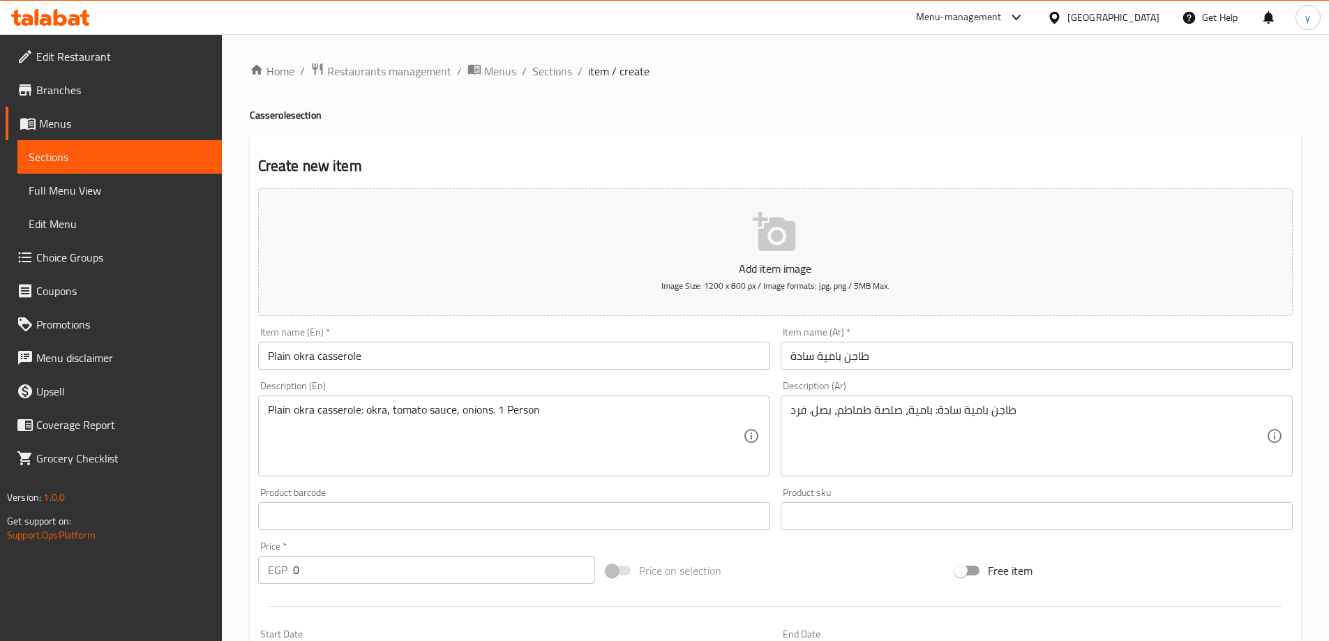
click at [371, 557] on input "0" at bounding box center [444, 570] width 303 height 28
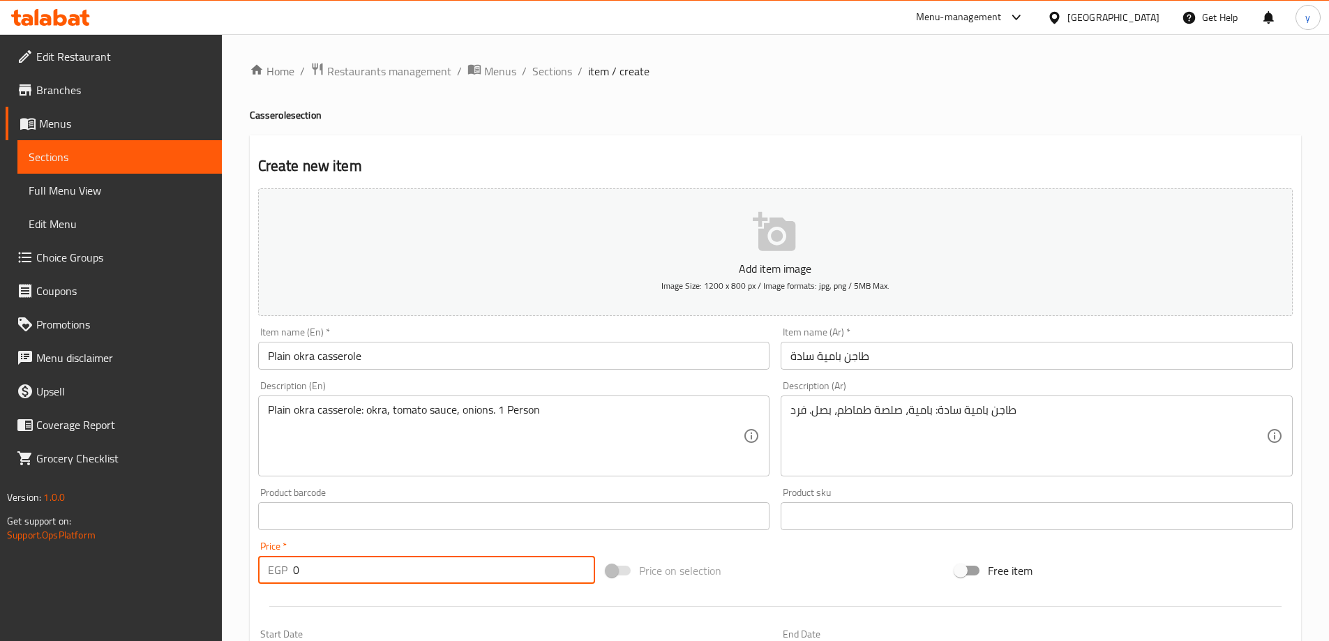
click at [370, 558] on input "0" at bounding box center [444, 570] width 303 height 28
type input "104"
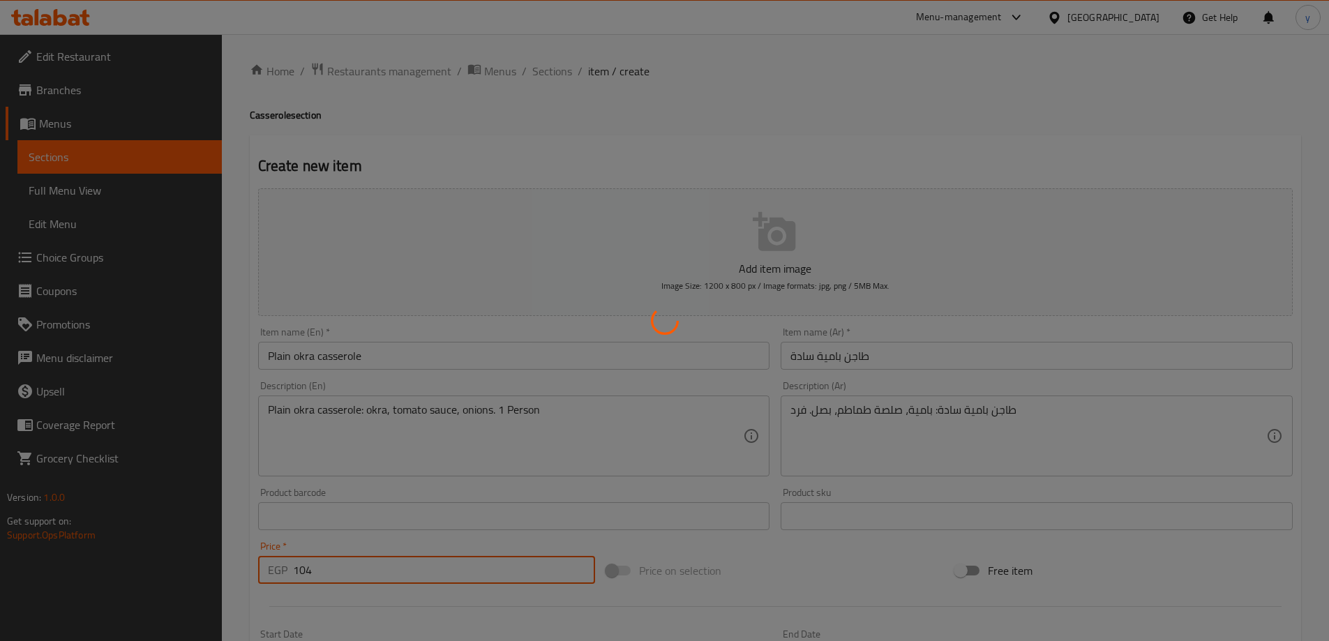
type input "0"
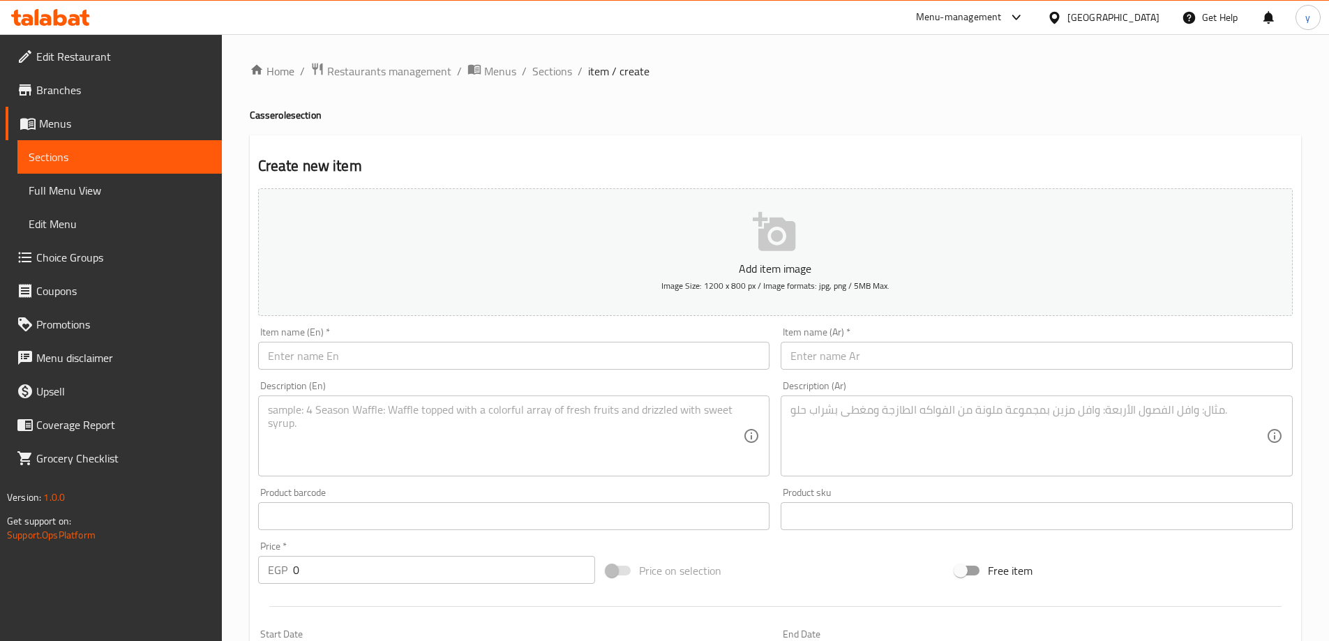
click at [952, 363] on input "text" at bounding box center [1037, 356] width 512 height 28
paste input "طاجن بسلة سادة"
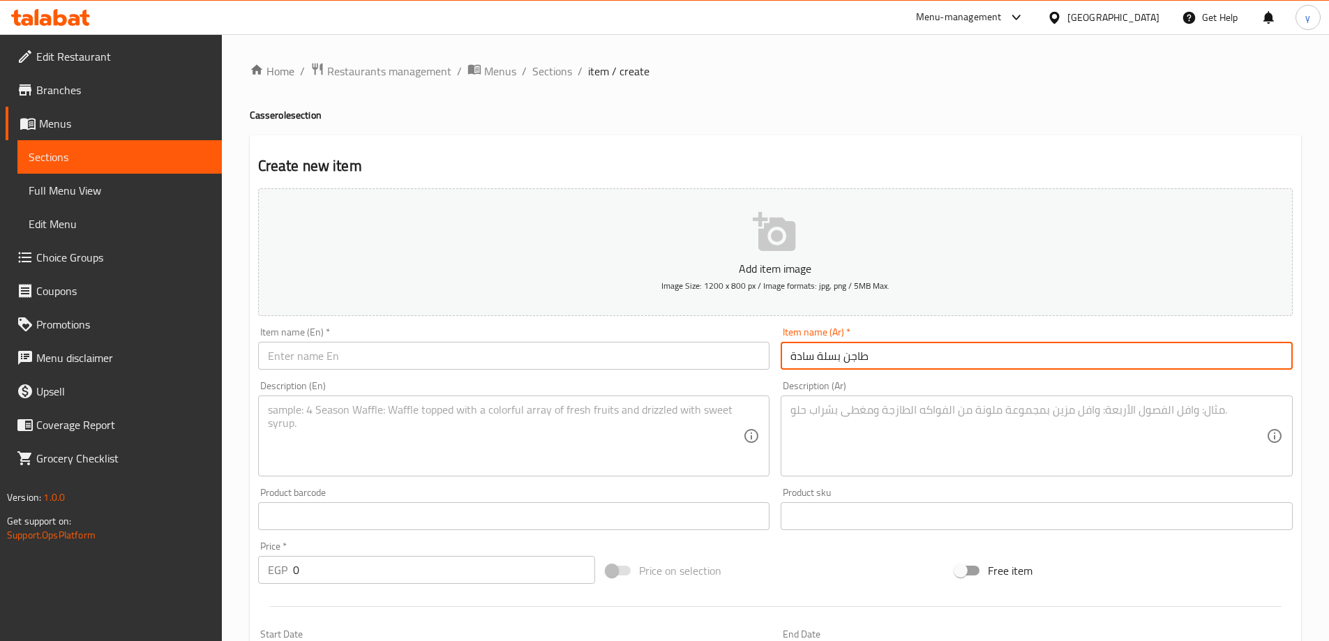
type input "طاجن بسلة سادة"
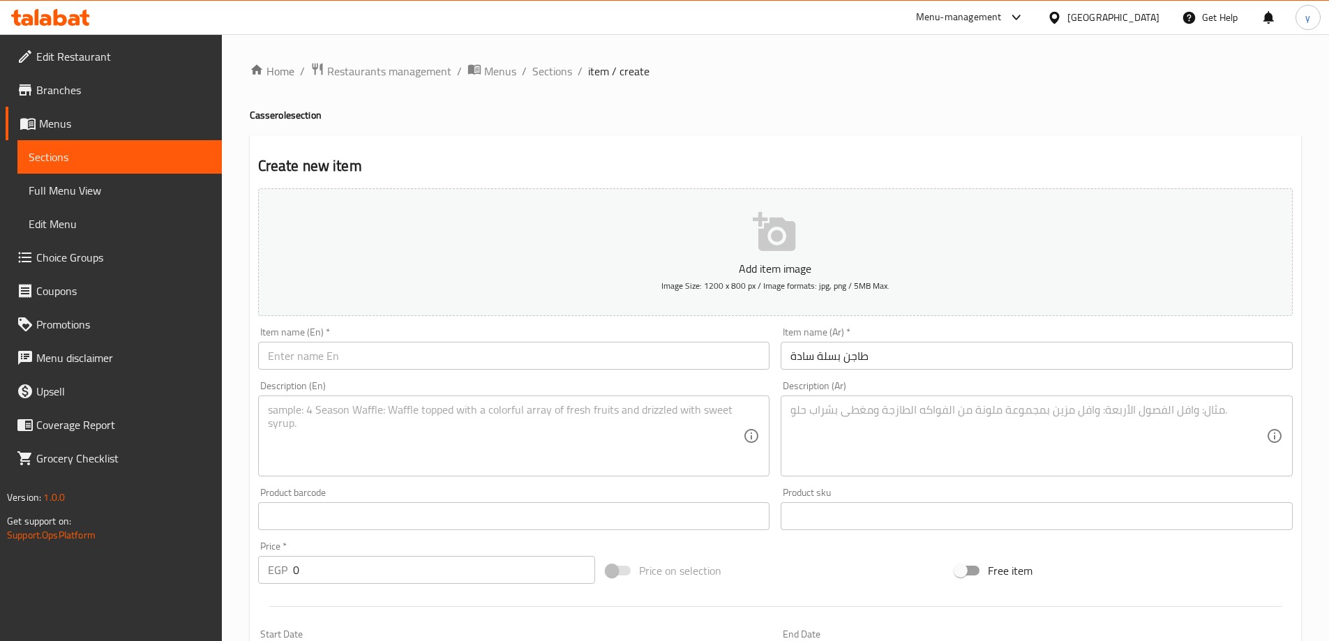
click at [557, 359] on input "text" at bounding box center [514, 356] width 512 height 28
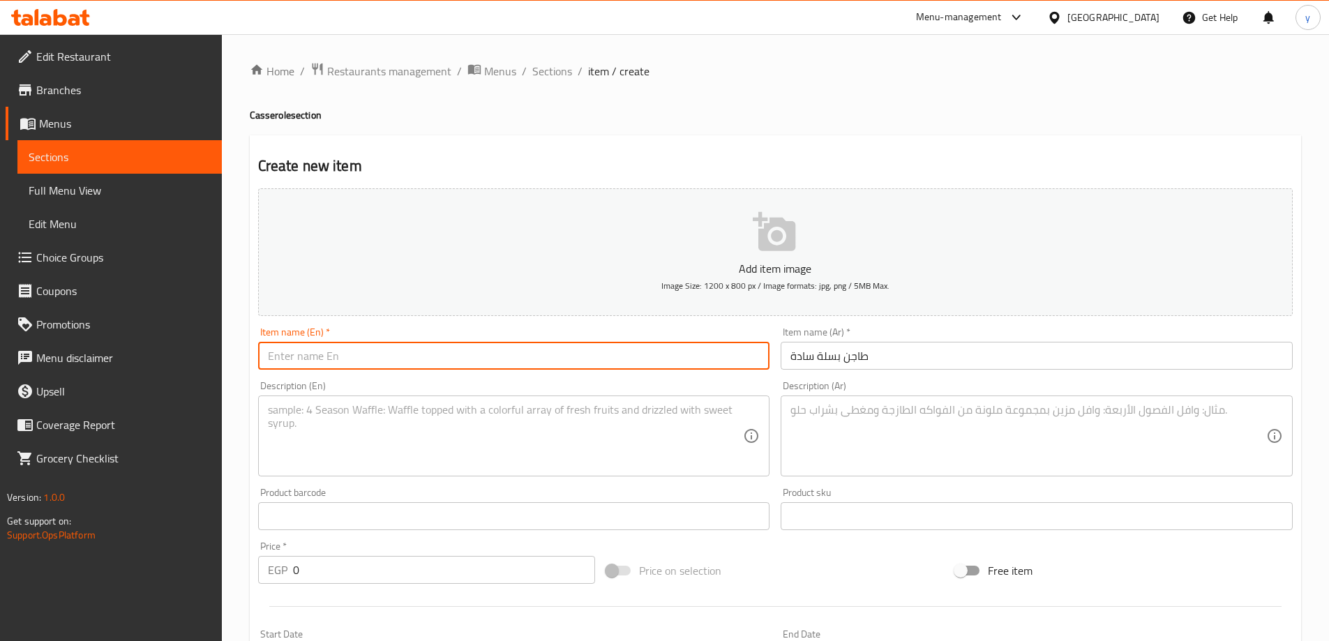
paste input "Plain Peas casserole"
type input "Plain Peas casserole"
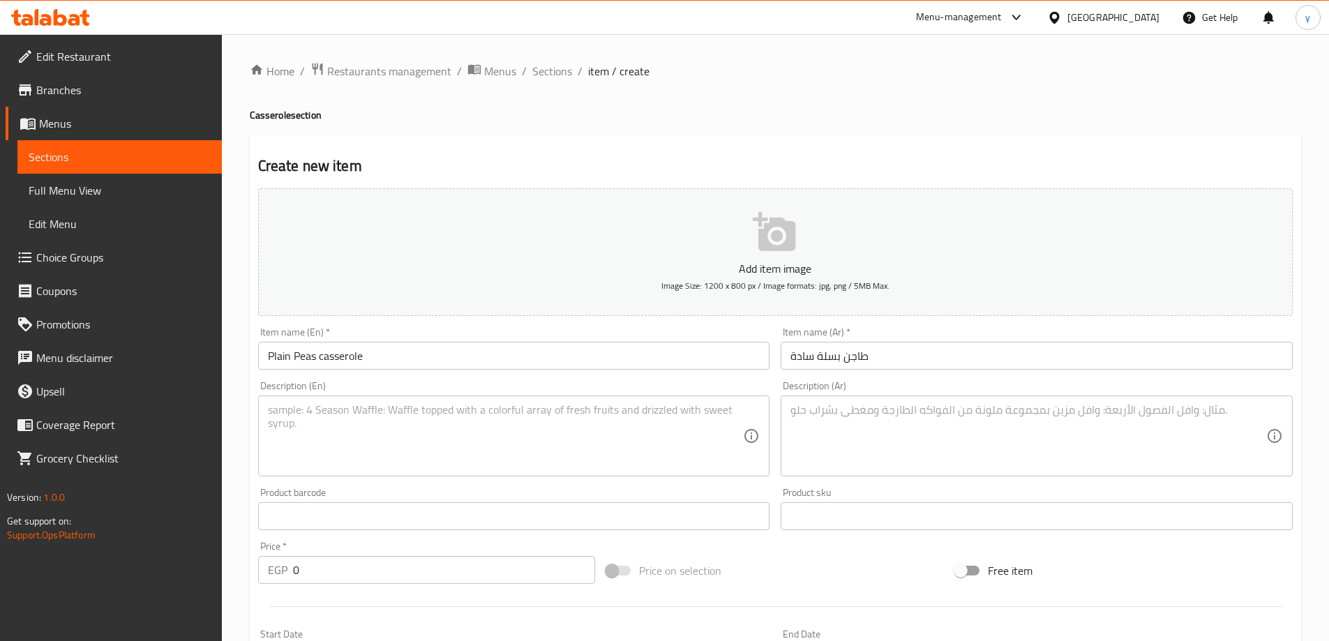
paste textarea "طاجن بسلة سادة: بسلة، جزر، بصل، صلصة طماطم. فرد"
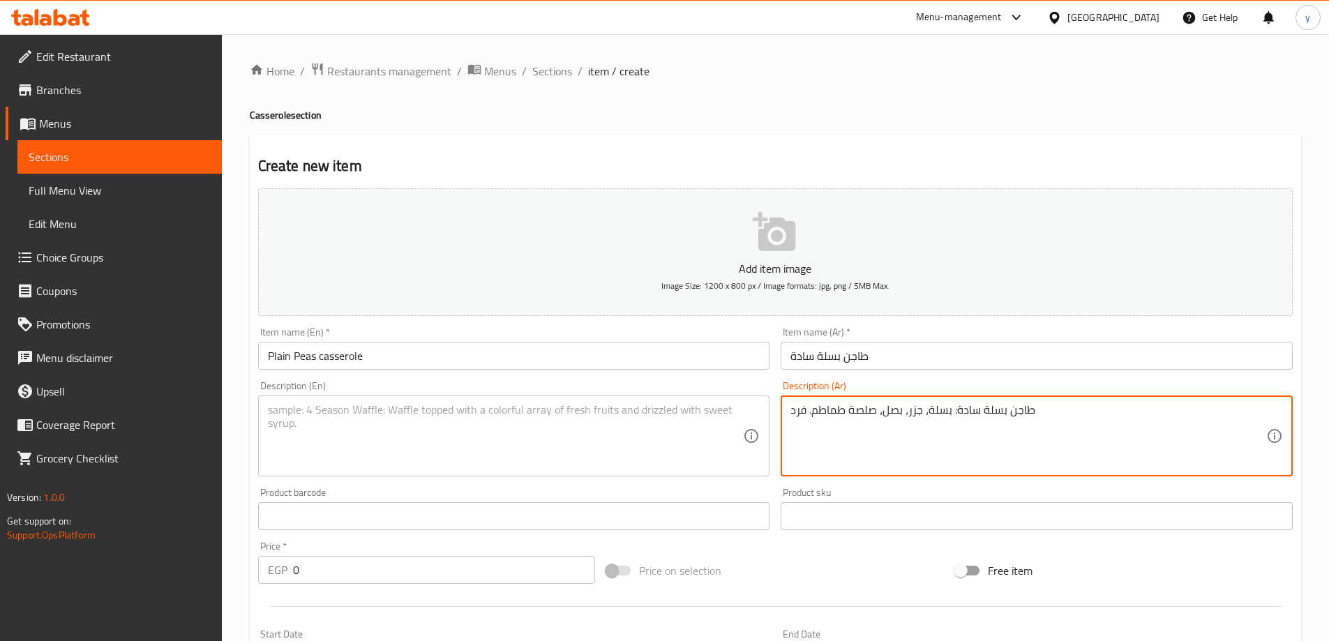
type textarea "طاجن بسلة سادة: بسلة، جزر، بصل، صلصة طماطم. فرد"
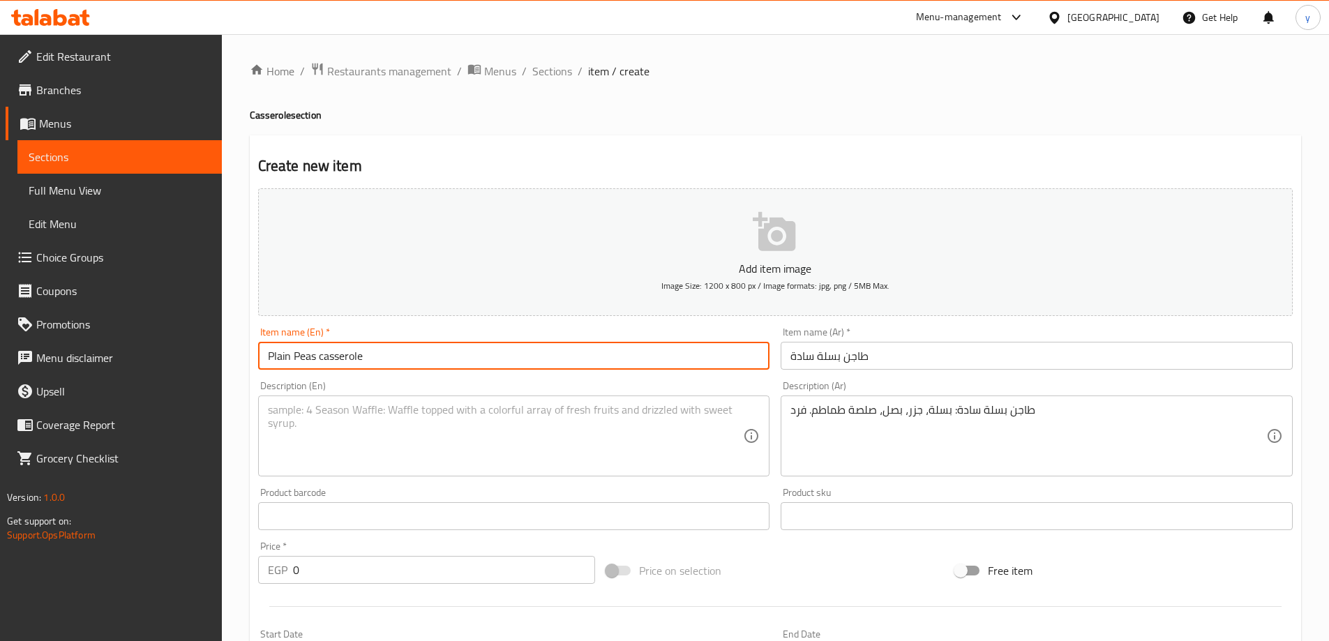
click at [345, 350] on input "Plain Peas casserole" at bounding box center [514, 356] width 512 height 28
click at [353, 441] on textarea at bounding box center [506, 436] width 476 height 66
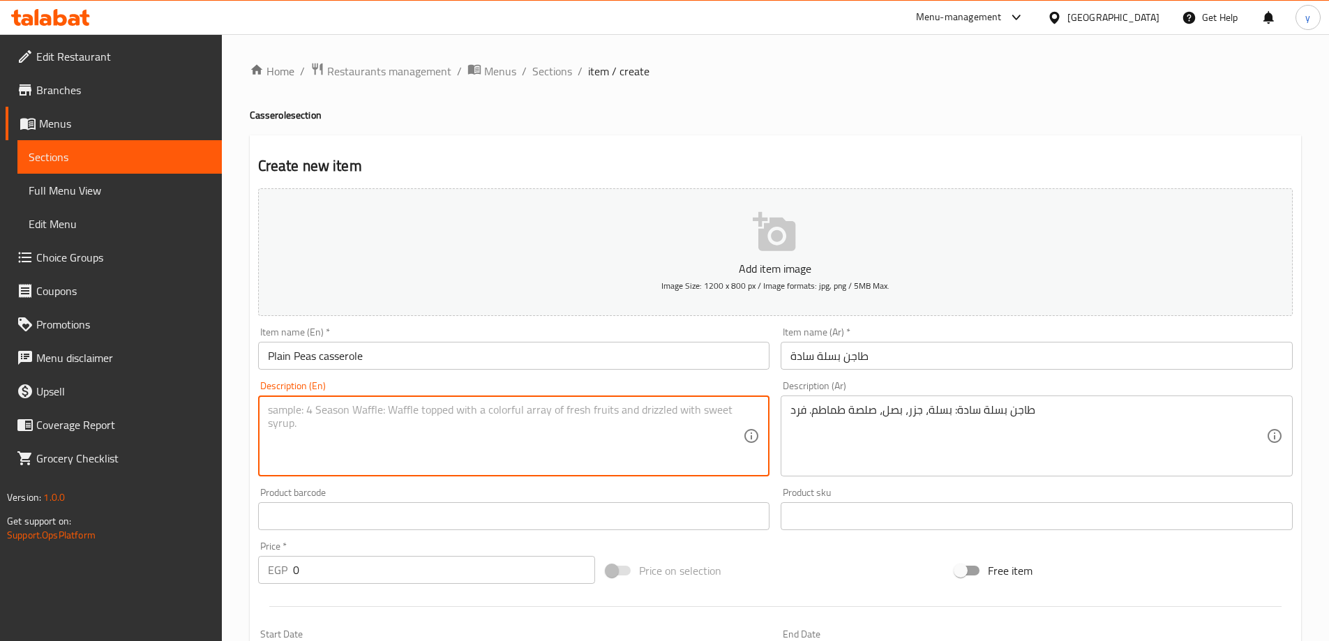
paste textarea "Plain Peas casserole"
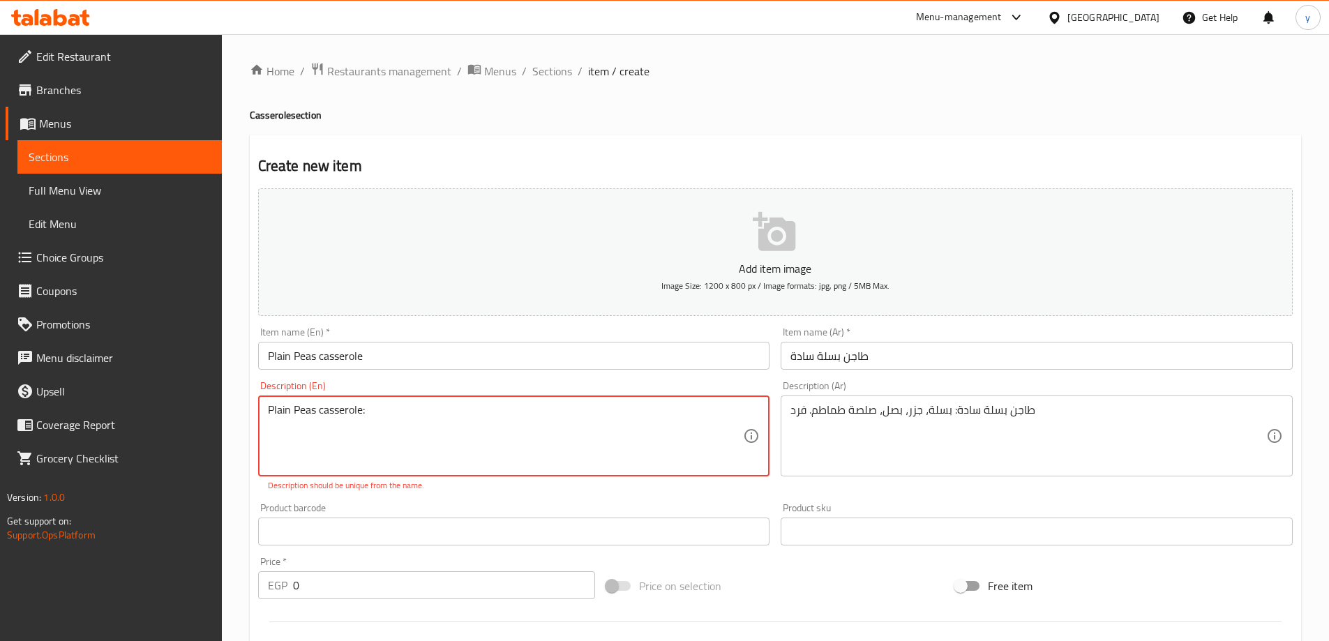
click at [304, 412] on textarea "Plain Peas casserole:" at bounding box center [506, 436] width 476 height 66
click at [392, 421] on textarea "Plain Peas casserole:" at bounding box center [506, 436] width 476 height 66
paste textarea "Peas"
click at [365, 415] on textarea "Plain Peas casserole:Peas" at bounding box center [506, 436] width 476 height 66
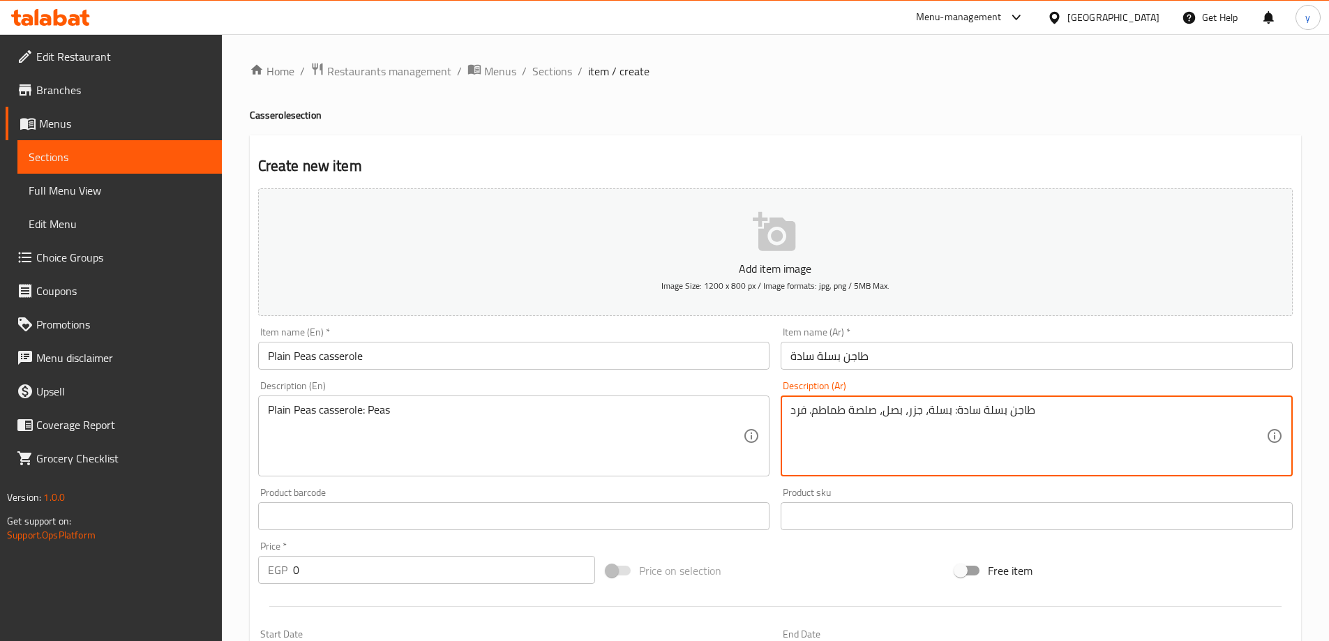
drag, startPoint x: 920, startPoint y: 412, endPoint x: 784, endPoint y: 416, distance: 136.1
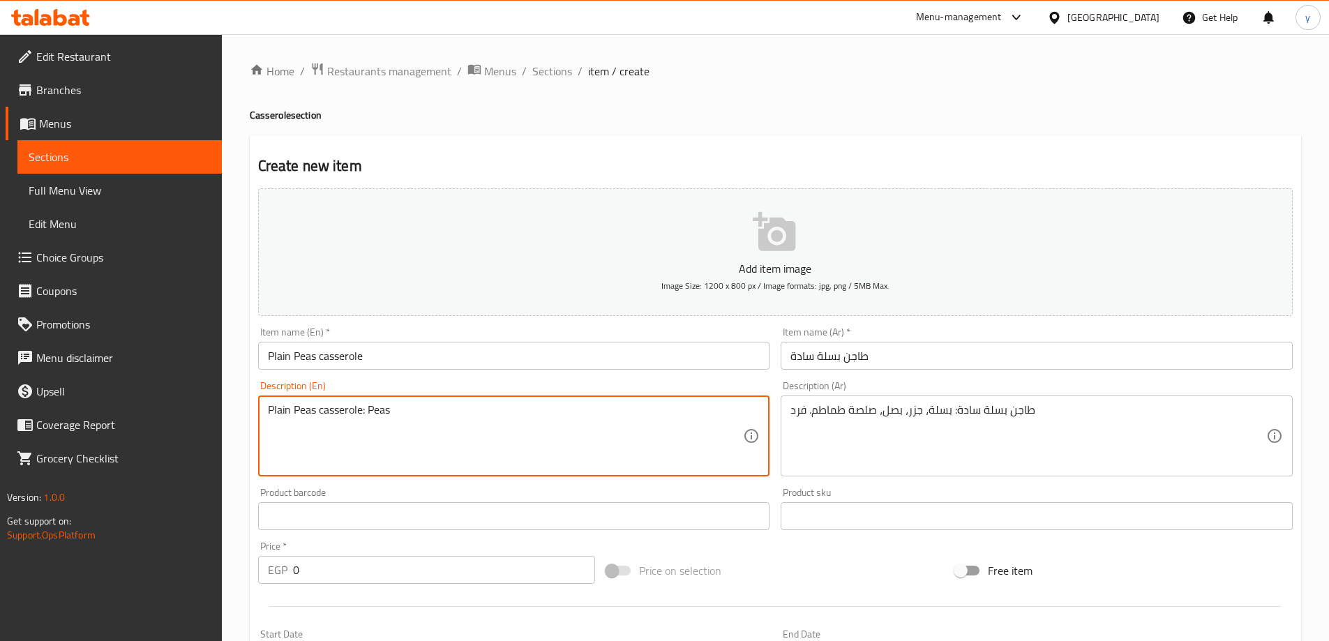
paste textarea "Carrots, onions, tomato sauce."
click at [393, 412] on textarea "Plain Peas casserole: Peas Carrots, onions, tomato sauce." at bounding box center [506, 436] width 476 height 66
click at [584, 410] on textarea "Plain Peas casserole: Peas, Carrots, onions, tomato sauce." at bounding box center [506, 436] width 476 height 66
click at [584, 417] on textarea "Plain Peas casserole: Peas, Carrots, onions, tomato sauce." at bounding box center [506, 436] width 476 height 66
paste textarea "1 Person"
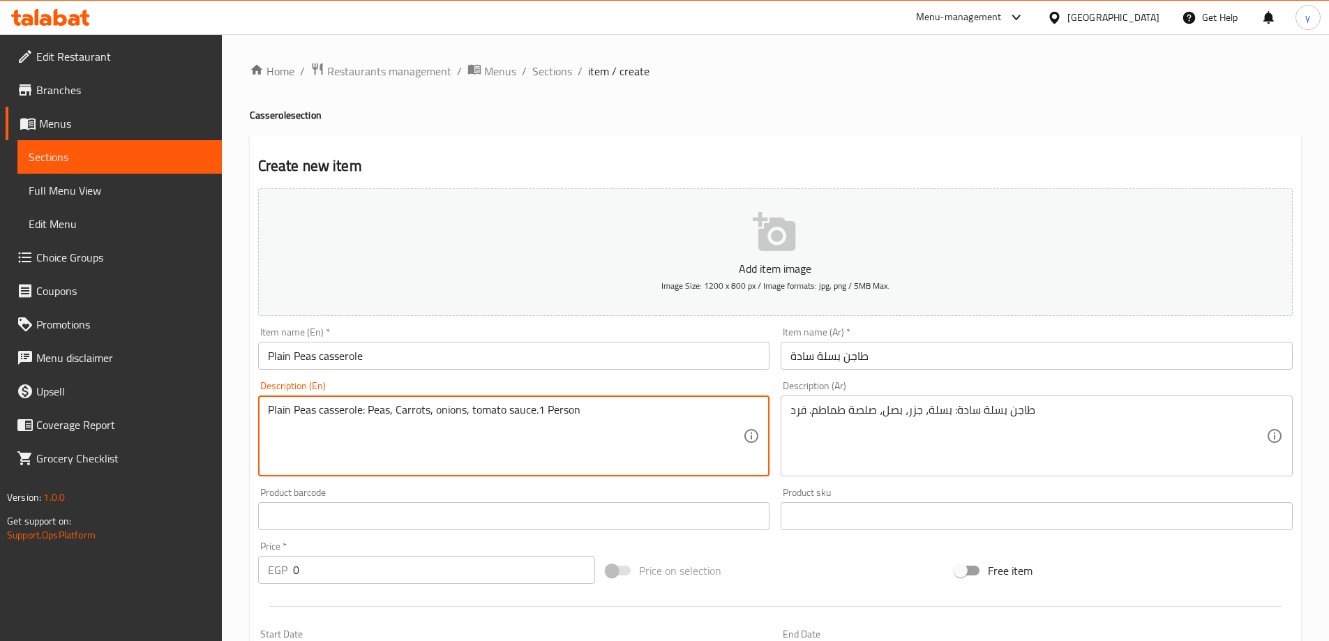
type textarea "Plain Peas casserole: Peas, Carrots, onions, tomato sauce.1 Person"
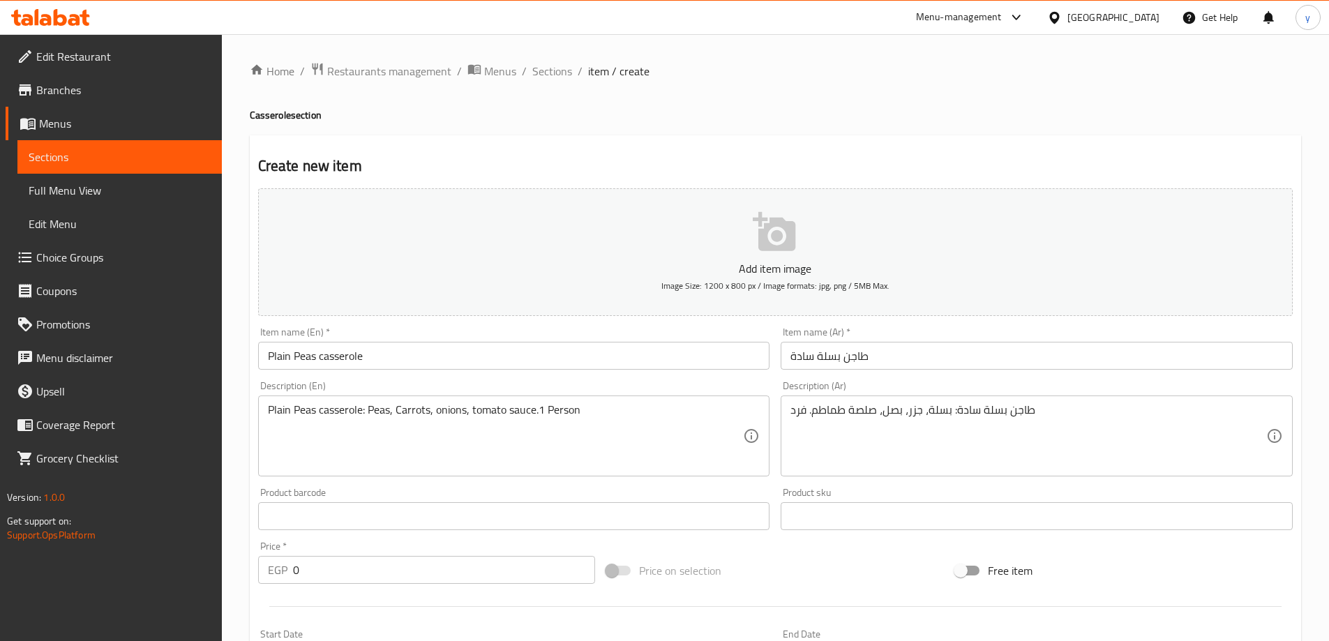
click at [380, 557] on input "0" at bounding box center [444, 570] width 303 height 28
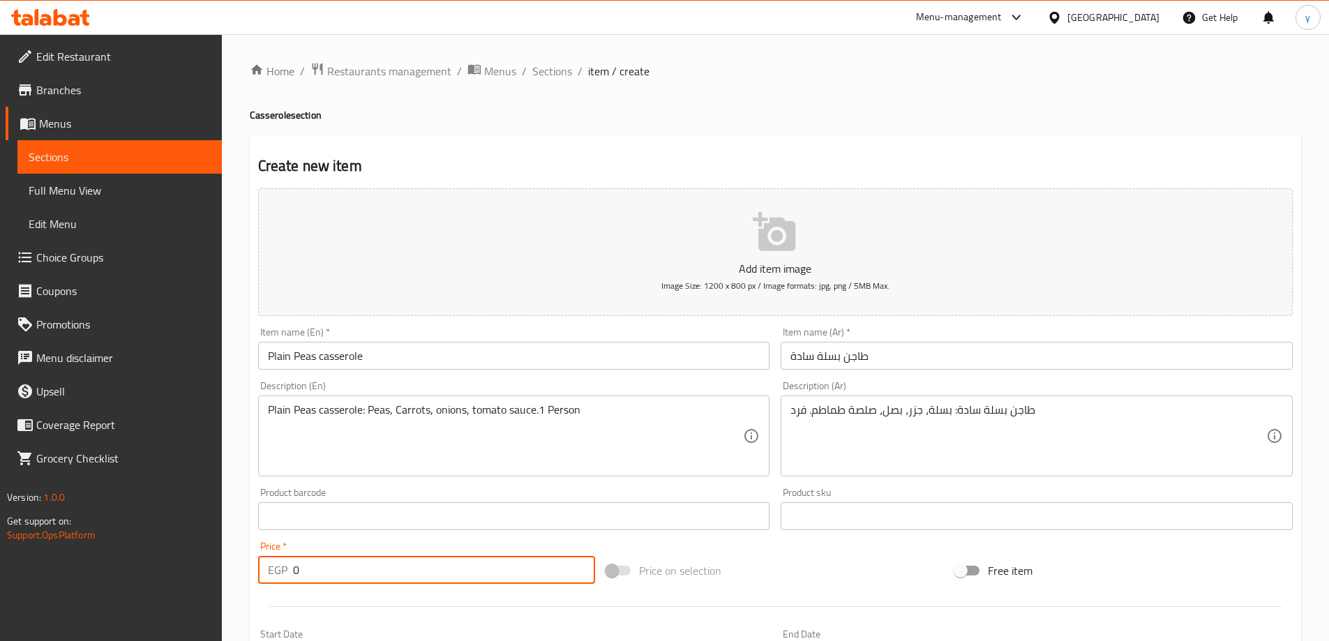
click at [380, 557] on input "0" at bounding box center [444, 570] width 303 height 28
type input "104"
drag, startPoint x: 380, startPoint y: 557, endPoint x: 308, endPoint y: 668, distance: 132.8
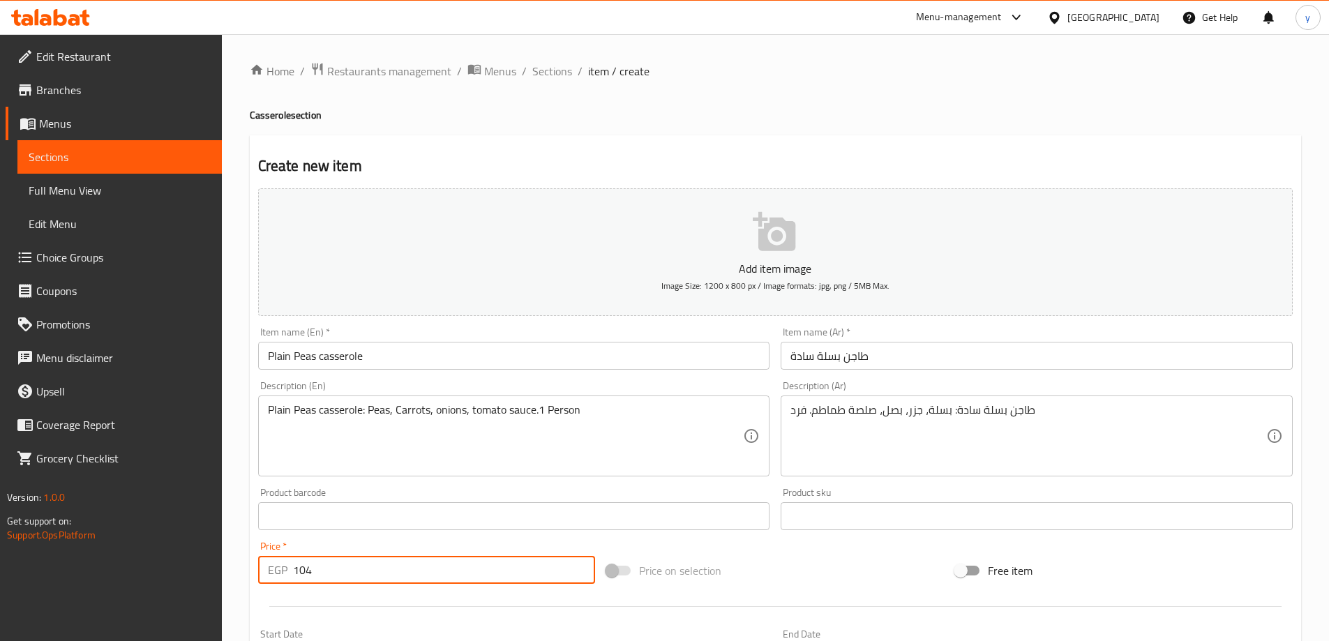
click at [308, 640] on html "​ Menu-management Egypt Get Help y Edit Restaurant Branches Menus Sections Full…" at bounding box center [664, 320] width 1329 height 641
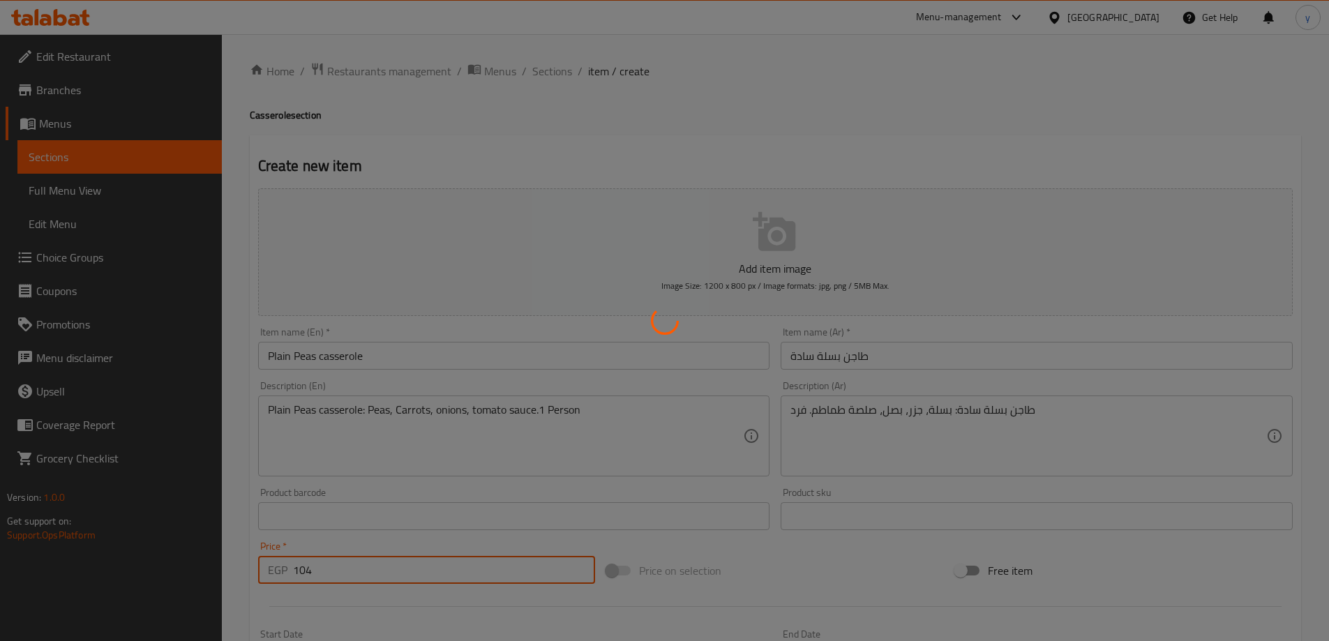
type input "0"
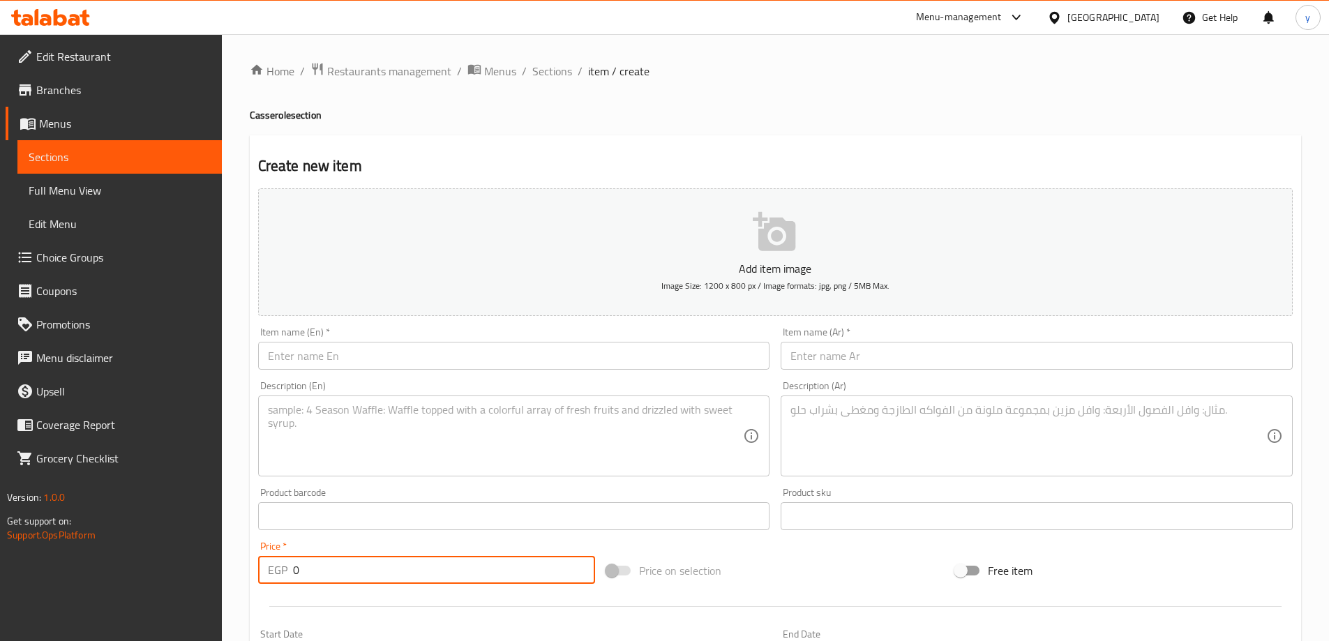
click at [853, 364] on input "text" at bounding box center [1037, 356] width 512 height 28
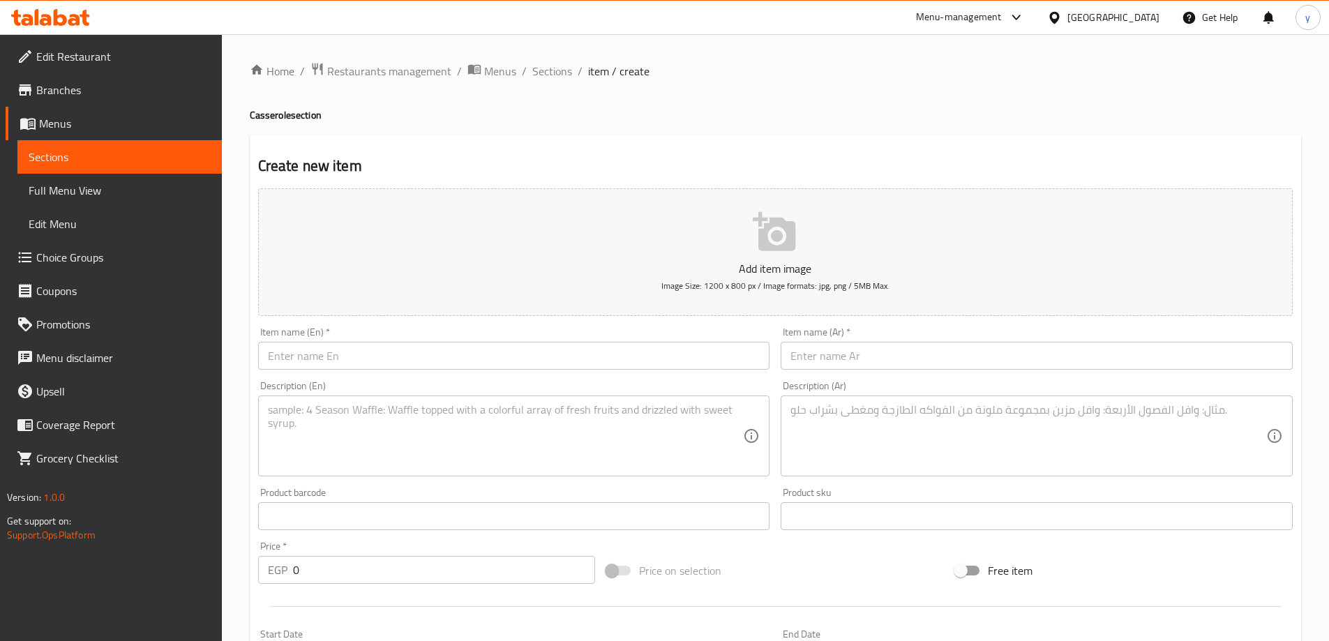
click at [855, 374] on div "Item name (Ar)   * Item name (Ar) *" at bounding box center [1036, 349] width 523 height 54
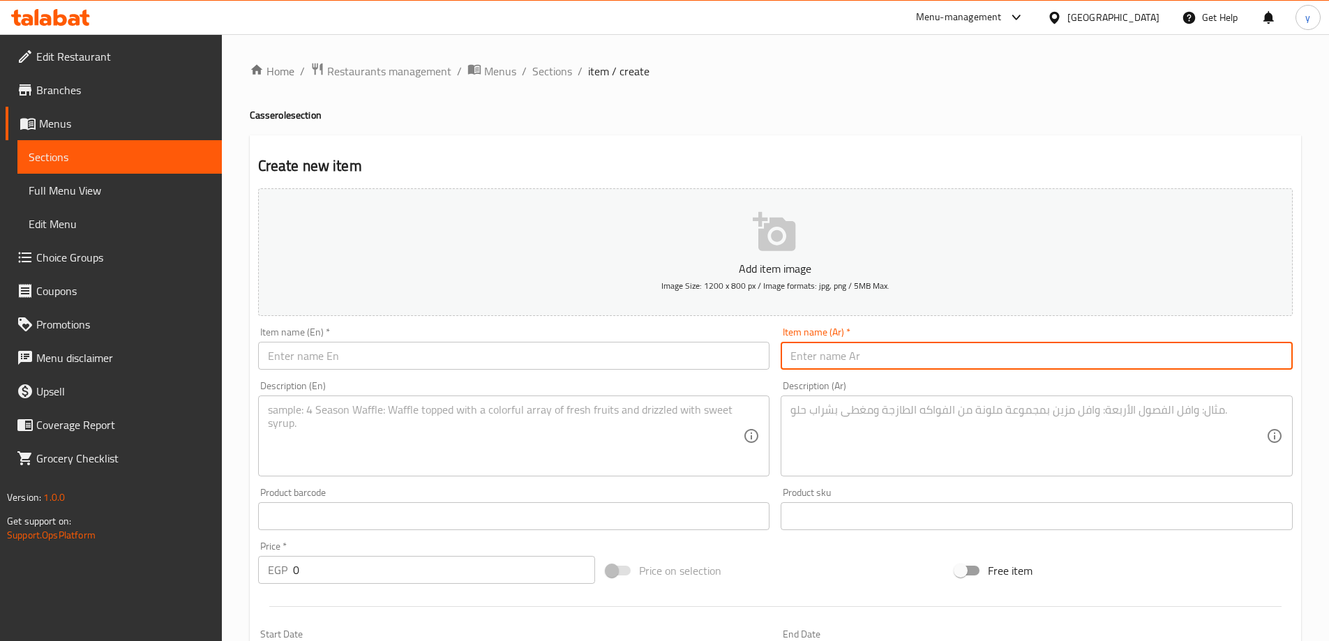
click at [860, 368] on input "text" at bounding box center [1037, 356] width 512 height 28
paste input "طاجن خضار مشكل"
type input "طاجن خضار مشكل"
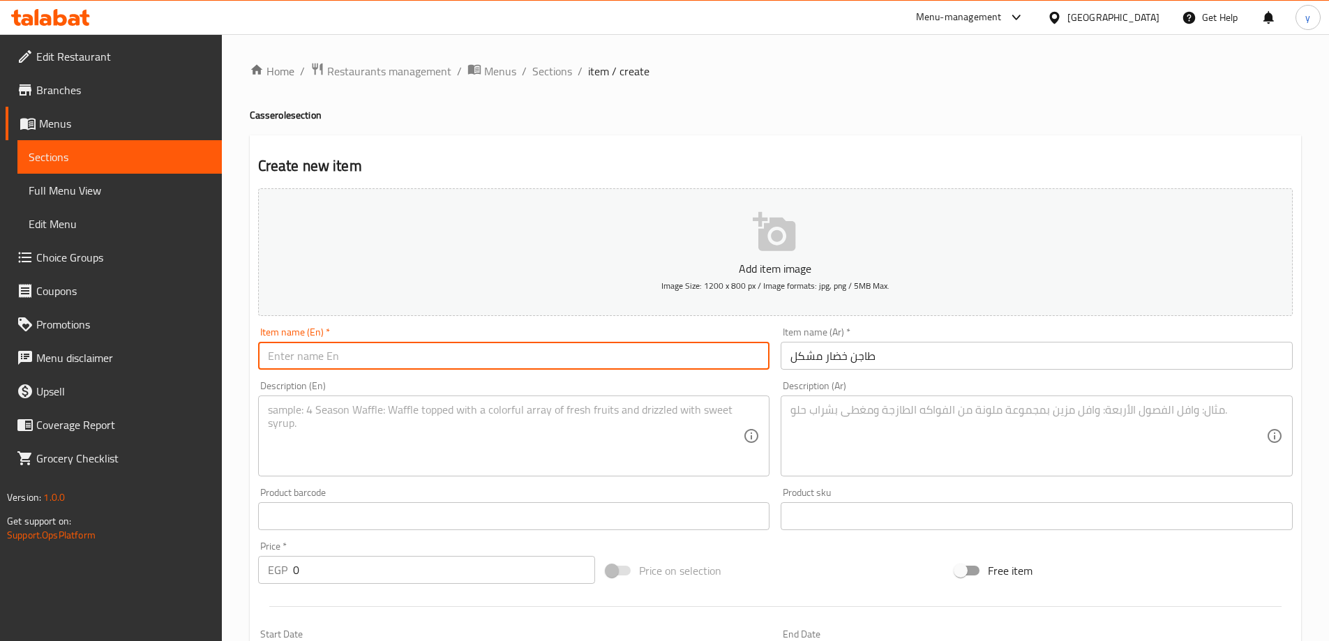
click at [633, 366] on input "text" at bounding box center [514, 356] width 512 height 28
paste input "Mixed vegetable casserole"
type input "Mixed vegetable casserole"
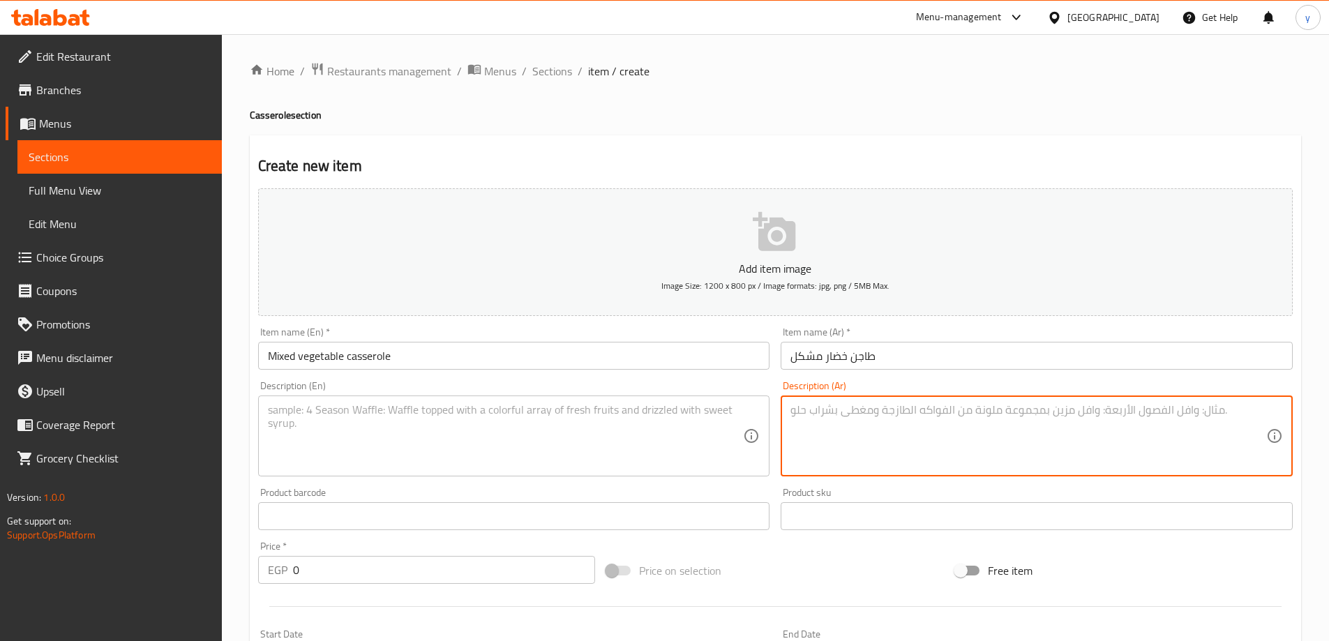
click at [1040, 426] on textarea at bounding box center [1028, 436] width 476 height 66
paste textarea "طاجن خضار مشكل: خضروات مشكلة، بصل، صلصة طماطم. سادة فرد"
type textarea "طاجن خضار مشكل: خضروات مشكلة، بصل، صلصة طماطم. سادة فرد"
click at [384, 354] on input "Mixed vegetable casserole" at bounding box center [514, 356] width 512 height 28
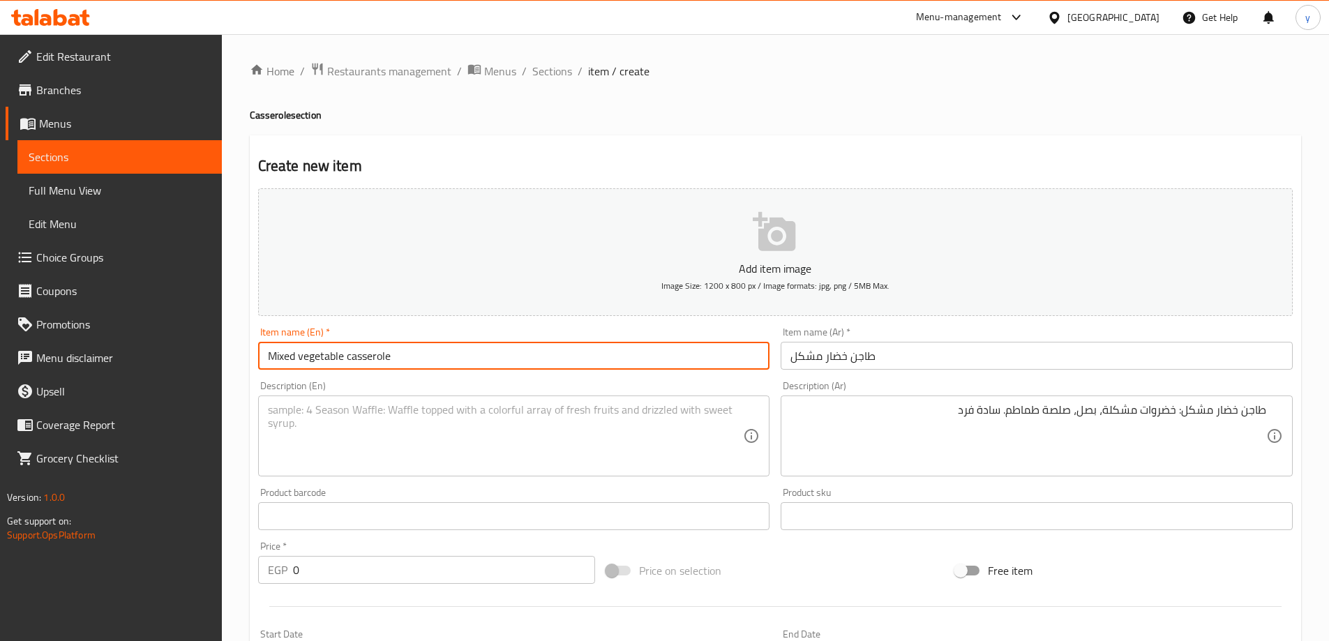
click at [384, 354] on input "Mixed vegetable casserole" at bounding box center [514, 356] width 512 height 28
click at [386, 422] on textarea at bounding box center [506, 436] width 476 height 66
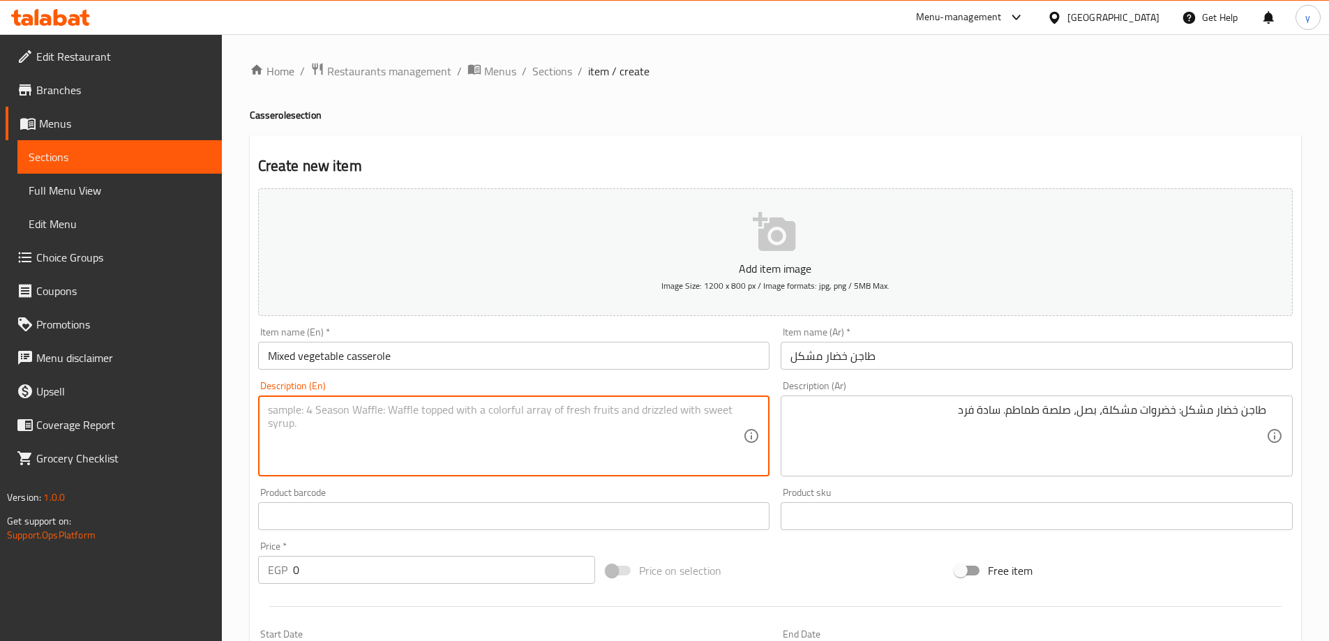
paste textarea "Mixed vegetable casserole"
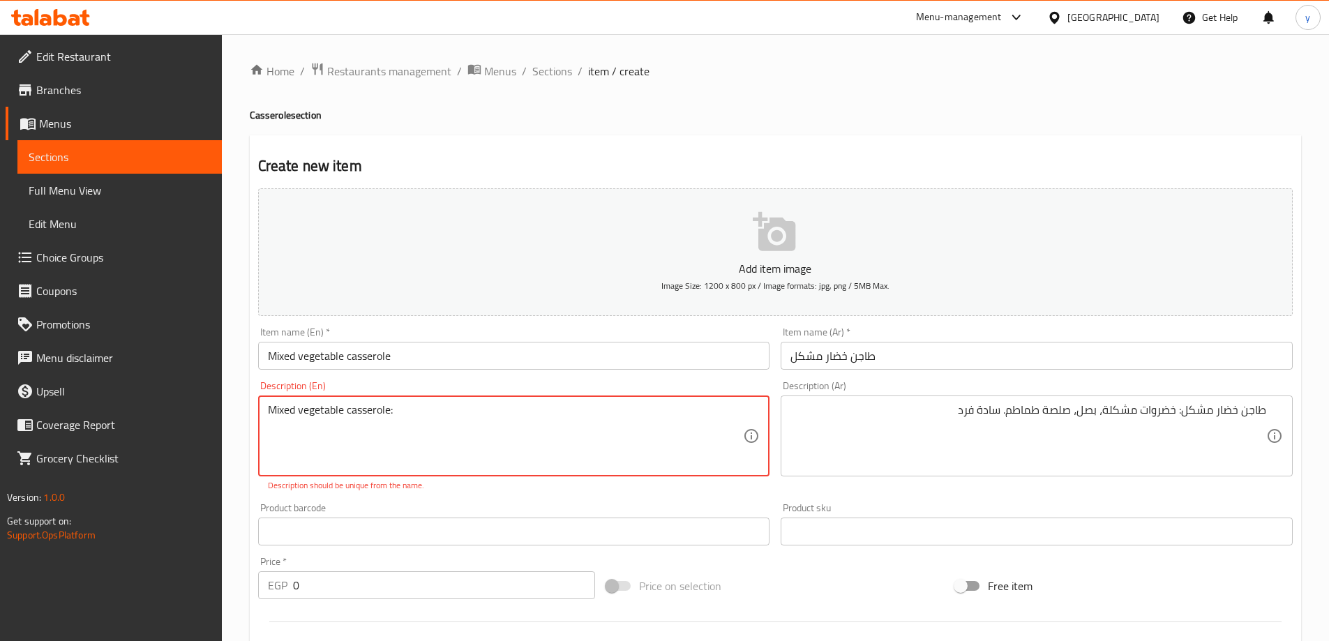
drag, startPoint x: 345, startPoint y: 412, endPoint x: 243, endPoint y: 403, distance: 101.6
click at [243, 403] on div "Home / Restaurants management / Menus / Sections / item / create Casserole sect…" at bounding box center [775, 517] width 1107 height 967
click at [449, 424] on textarea "Mixed vegetable casserole:" at bounding box center [506, 436] width 476 height 66
paste textarea "Mixed vegetable"
click at [393, 411] on textarea "Mixed vegetable casserole:Mixed vegetable" at bounding box center [506, 436] width 476 height 66
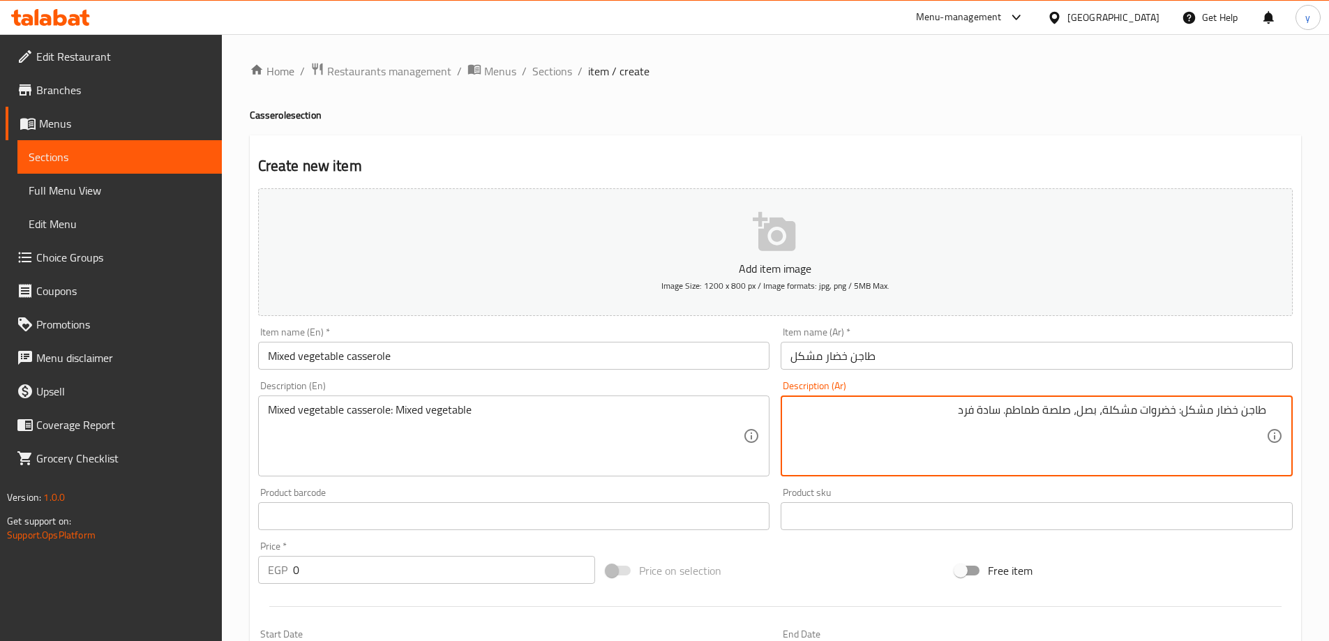
drag, startPoint x: 1101, startPoint y: 411, endPoint x: 942, endPoint y: 419, distance: 159.3
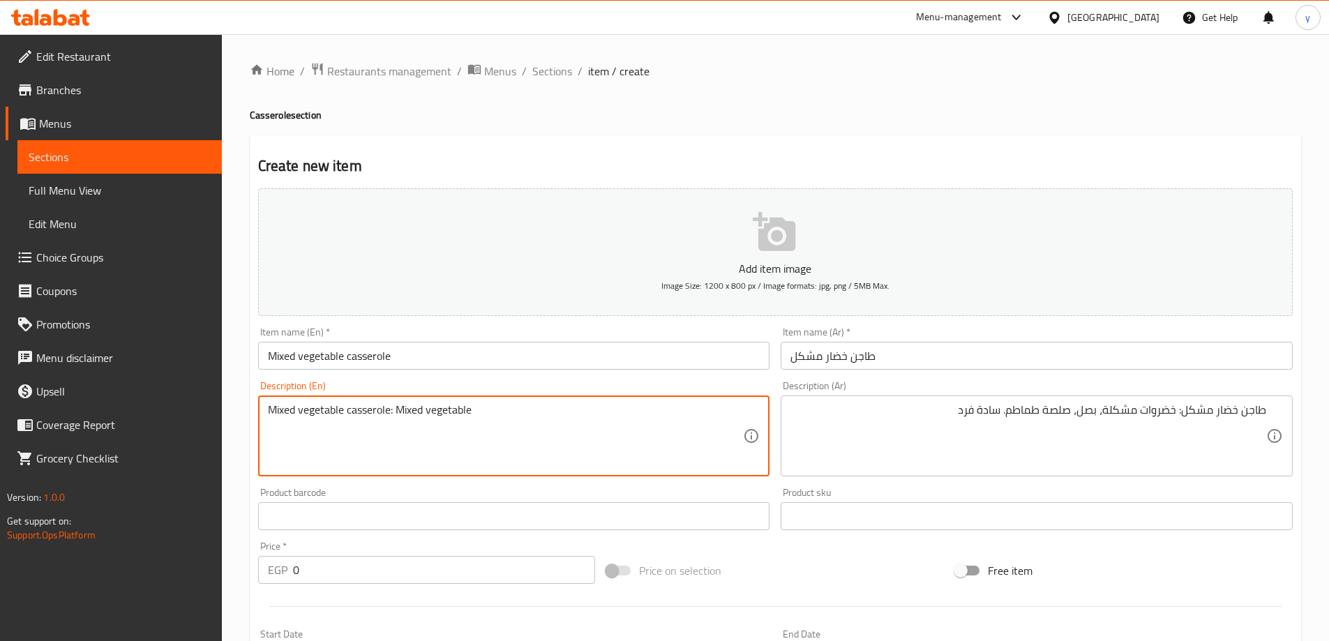
paste textarea "1 Person"
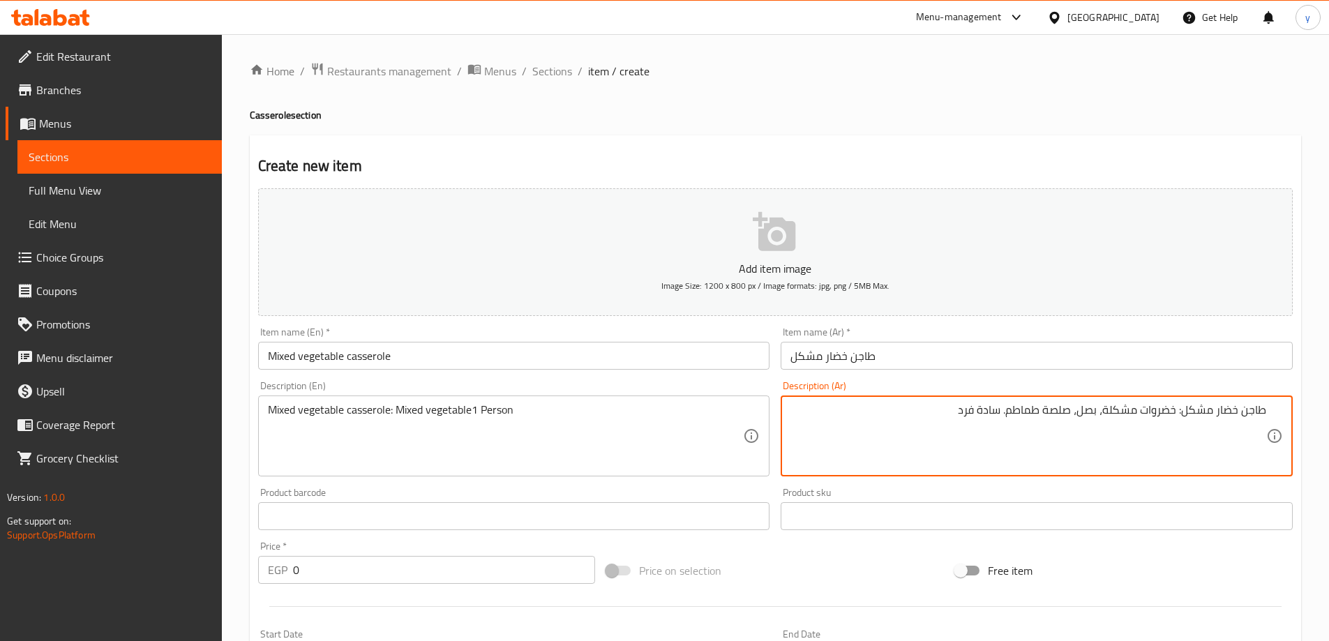
drag, startPoint x: 1101, startPoint y: 416, endPoint x: 1006, endPoint y: 424, distance: 95.2
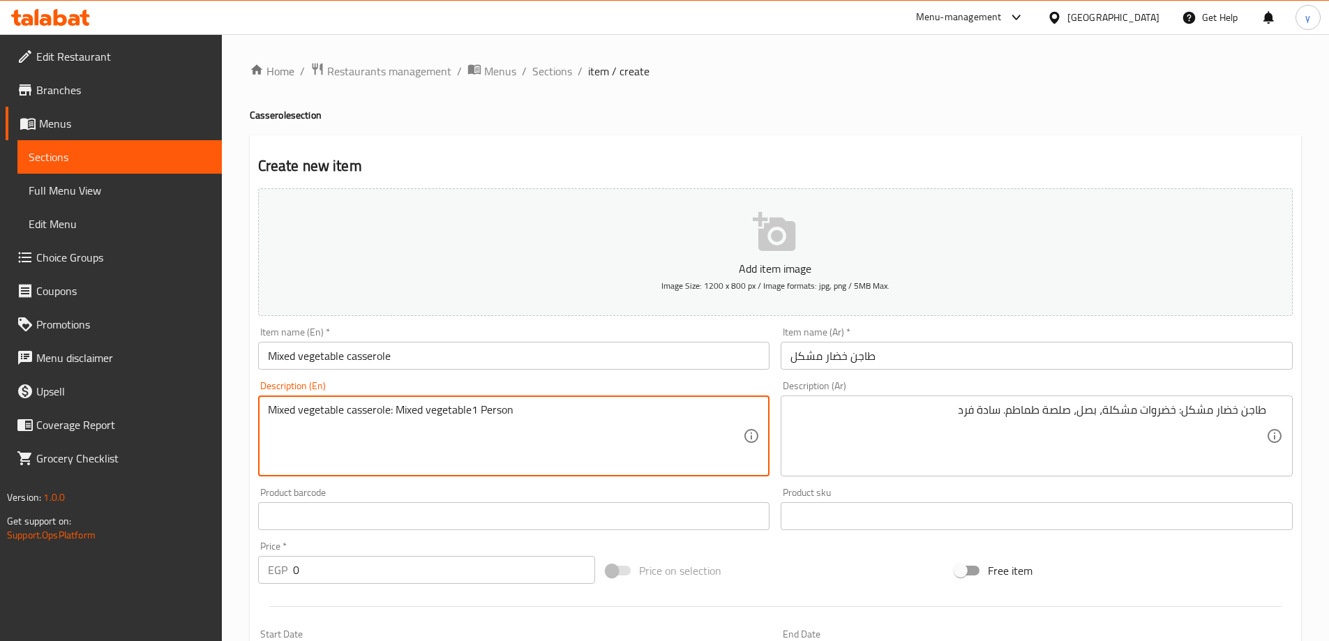
click at [474, 412] on textarea "Mixed vegetable casserole: Mixed vegetable1 Person" at bounding box center [506, 436] width 476 height 66
paste textarea "Onions, tomato sauce."
type textarea "Mixed vegetable casserole: Mixed vegetable, Onions, tomato sauce.1 Person"
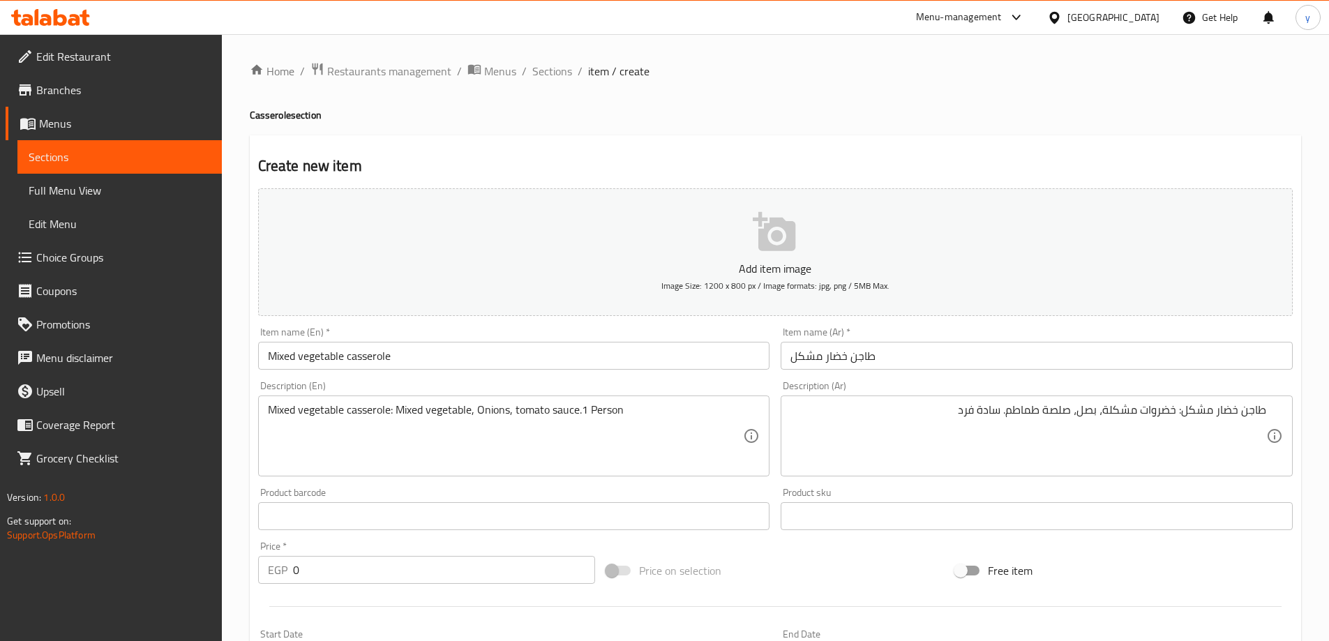
click at [322, 573] on input "0" at bounding box center [444, 570] width 303 height 28
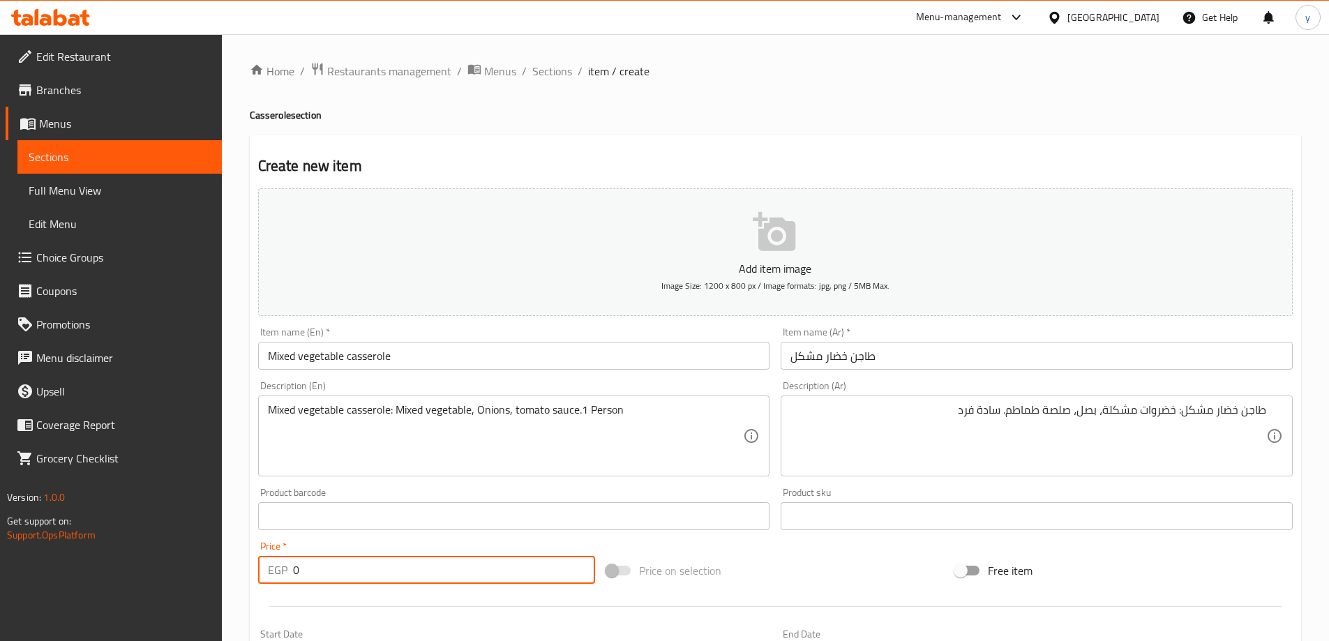
click at [322, 573] on input "0" at bounding box center [444, 570] width 303 height 28
type input "104"
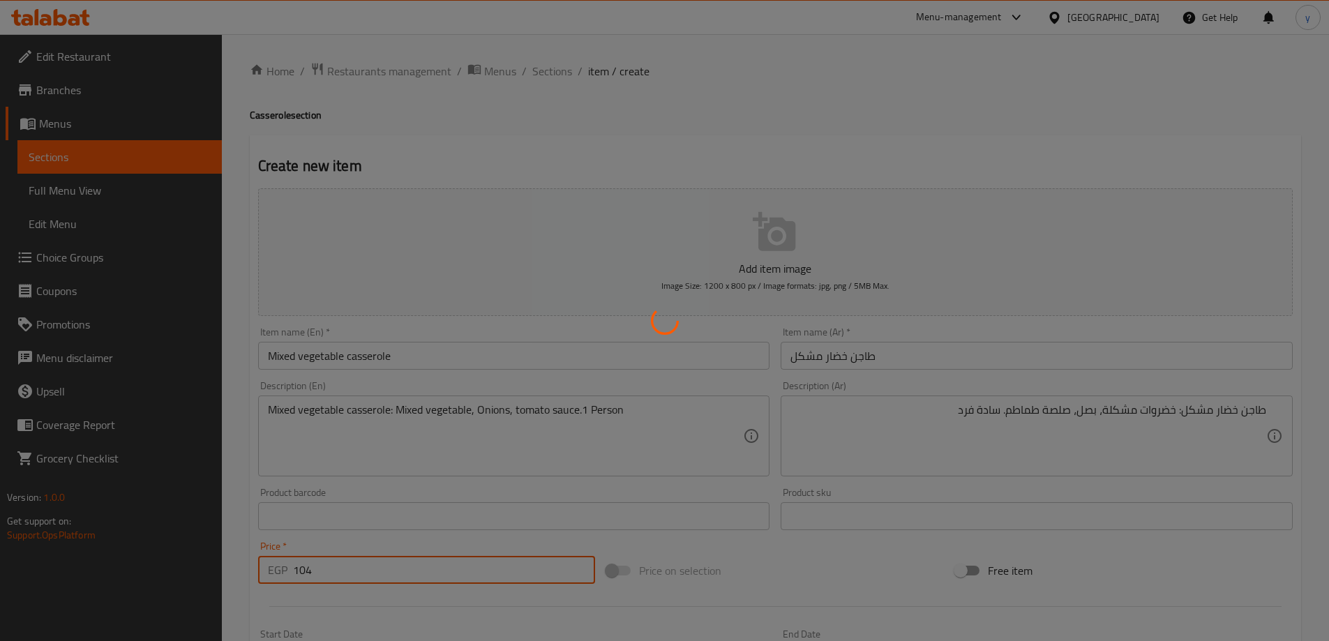
type input "0"
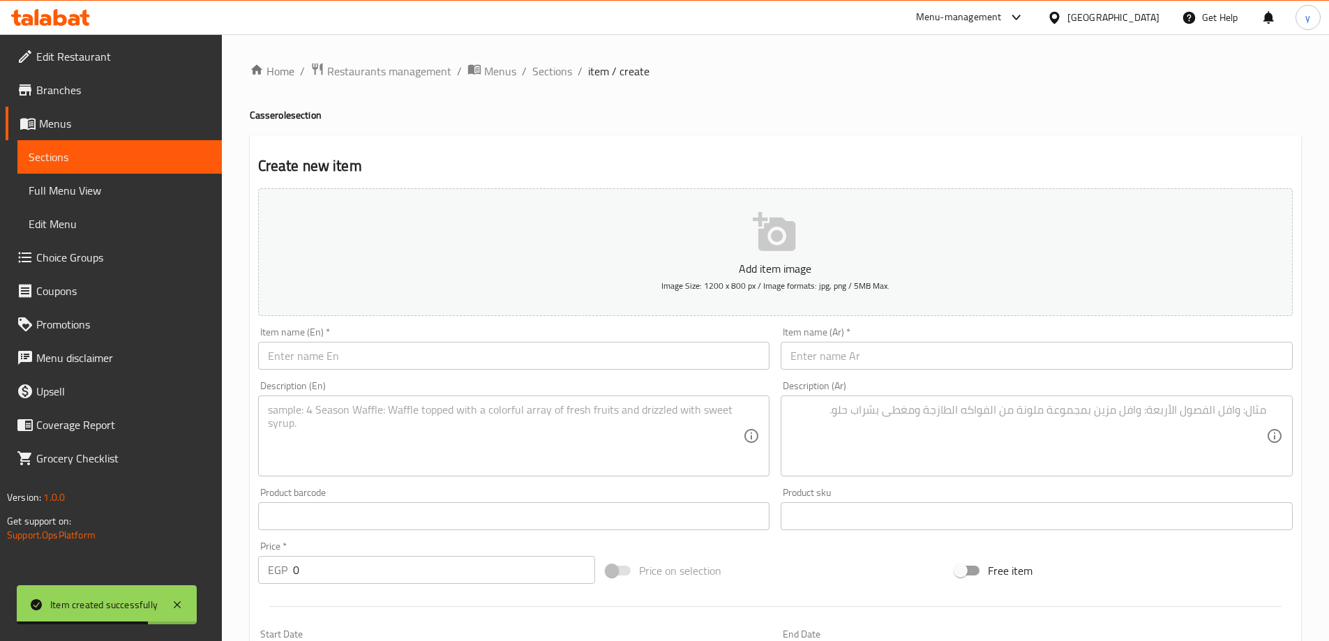
click at [868, 338] on div "Item name (Ar)   * Item name (Ar) *" at bounding box center [1037, 348] width 512 height 43
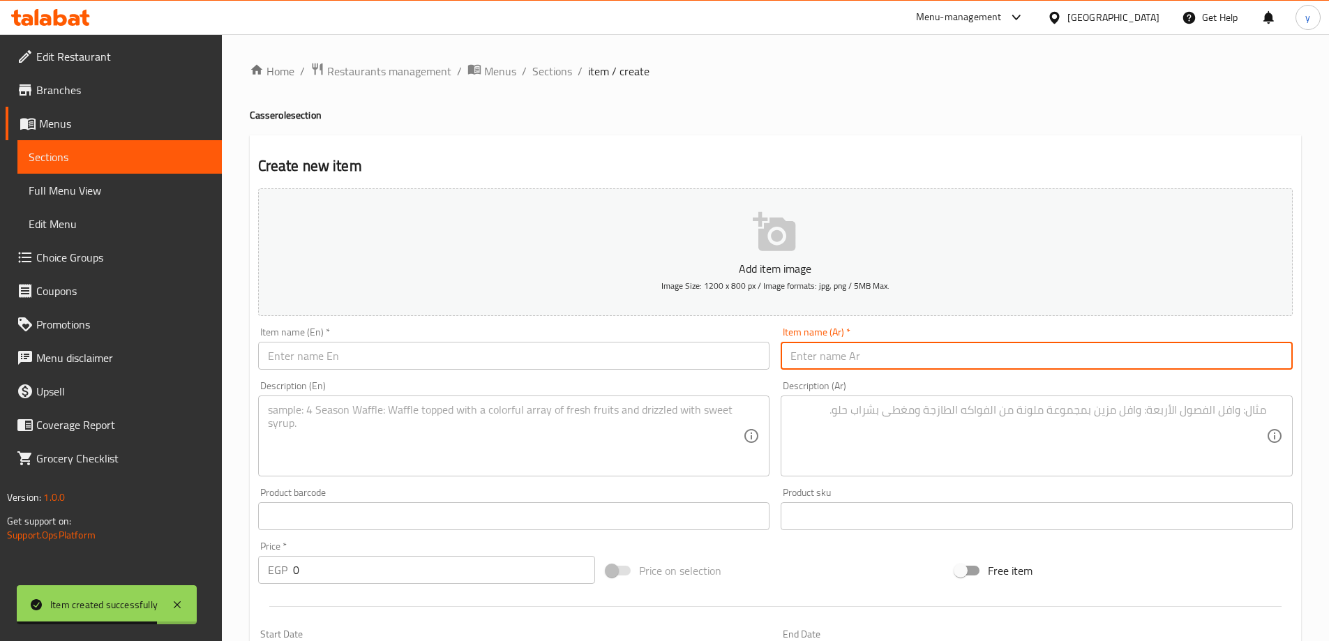
click at [867, 357] on input "text" at bounding box center [1037, 356] width 512 height 28
paste input "طاجن كوسة"
type input "طاجن كوسة"
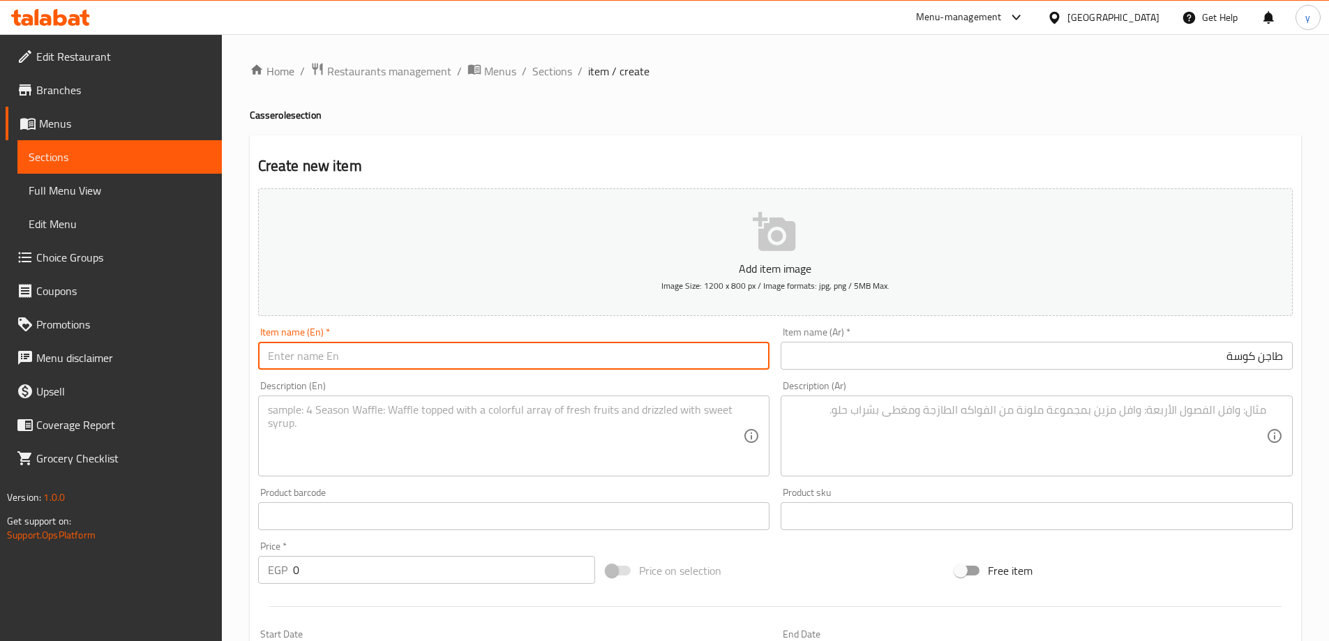
click at [569, 369] on input "text" at bounding box center [514, 356] width 512 height 28
paste input "Zucchini casserole"
click at [500, 363] on input "Zucchini casserole" at bounding box center [514, 356] width 512 height 28
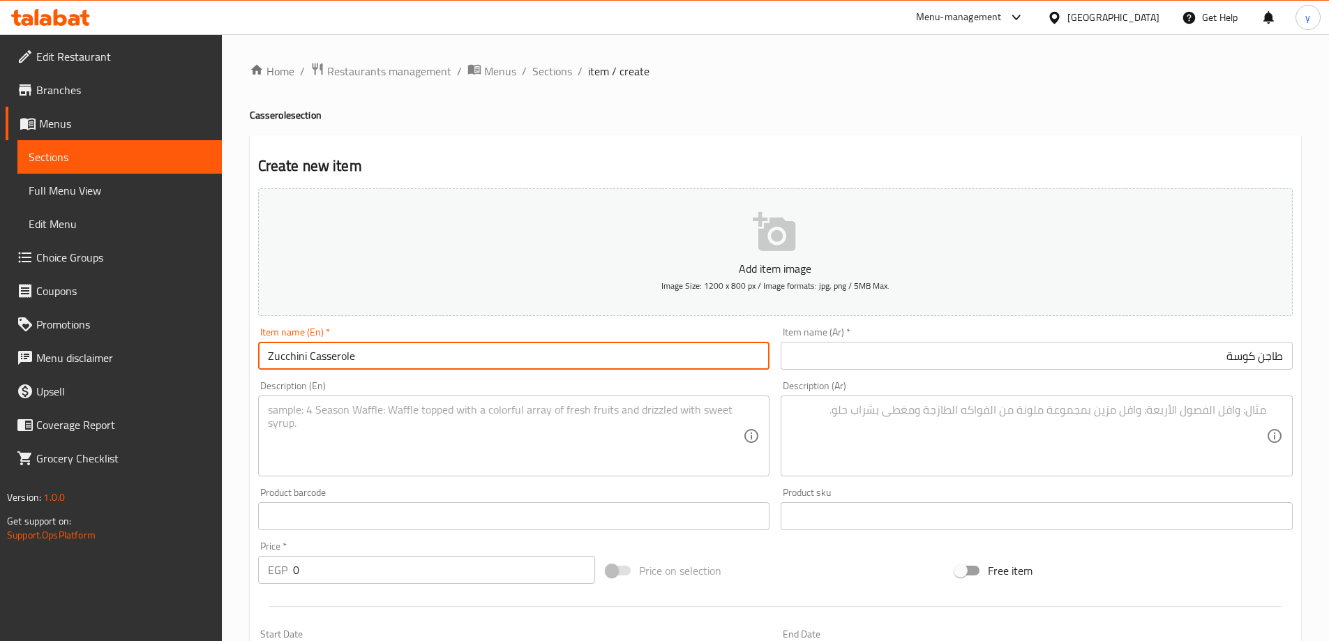
type input "Zucchini Casserole"
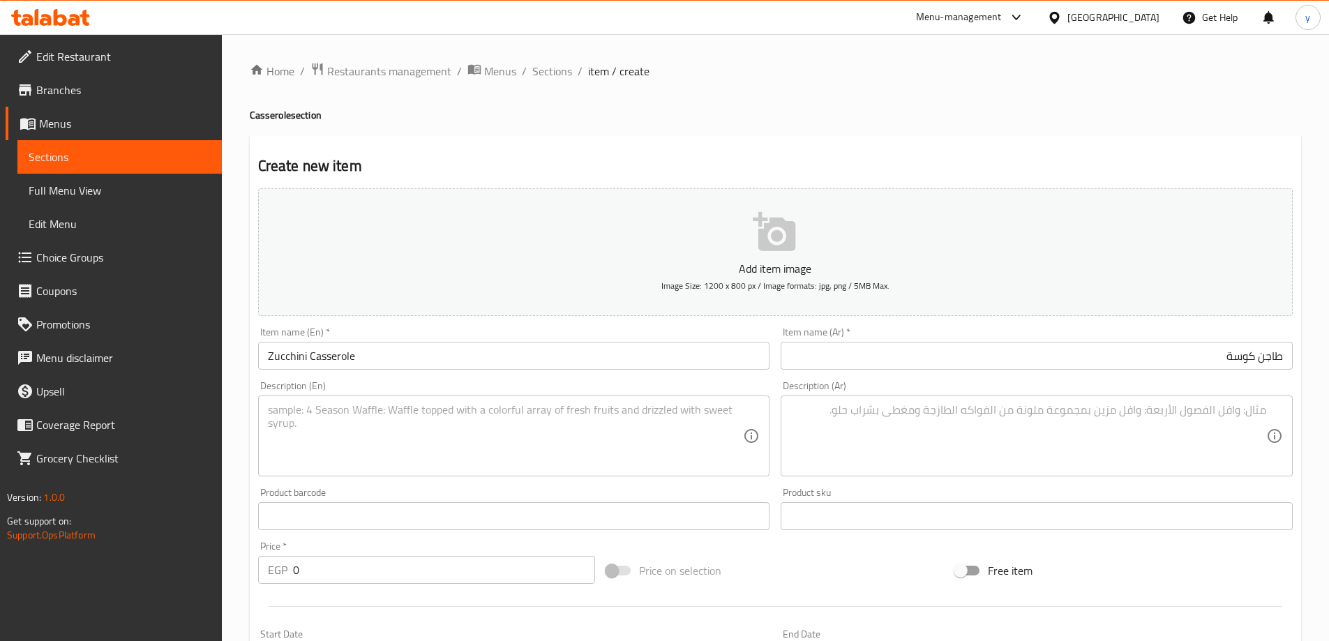
click at [921, 456] on textarea at bounding box center [1028, 436] width 476 height 66
paste textarea "طاجن كوسة: كوسة، بصل، صلصة طماطم. سادة فرد"
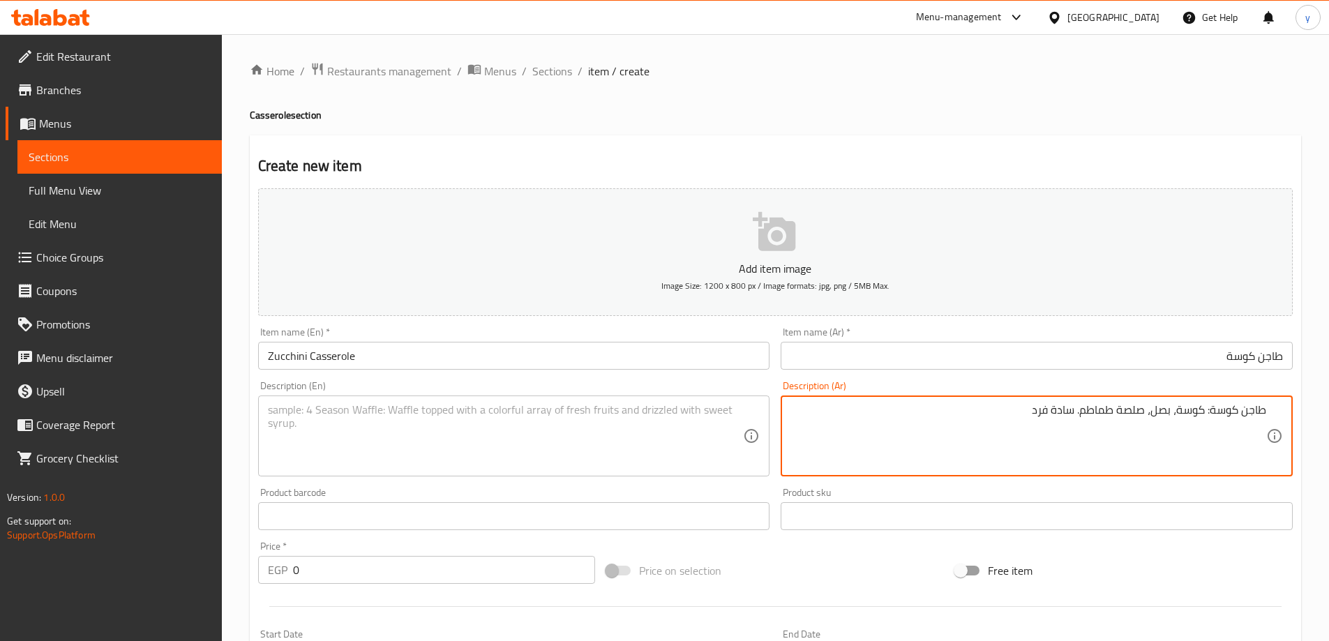
type textarea "طاجن كوسة: كوسة، بصل، صلصة طماطم. سادة فرد"
click at [419, 336] on div "Item name (En)   * Zucchini Casserole Item name (En) *" at bounding box center [514, 348] width 512 height 43
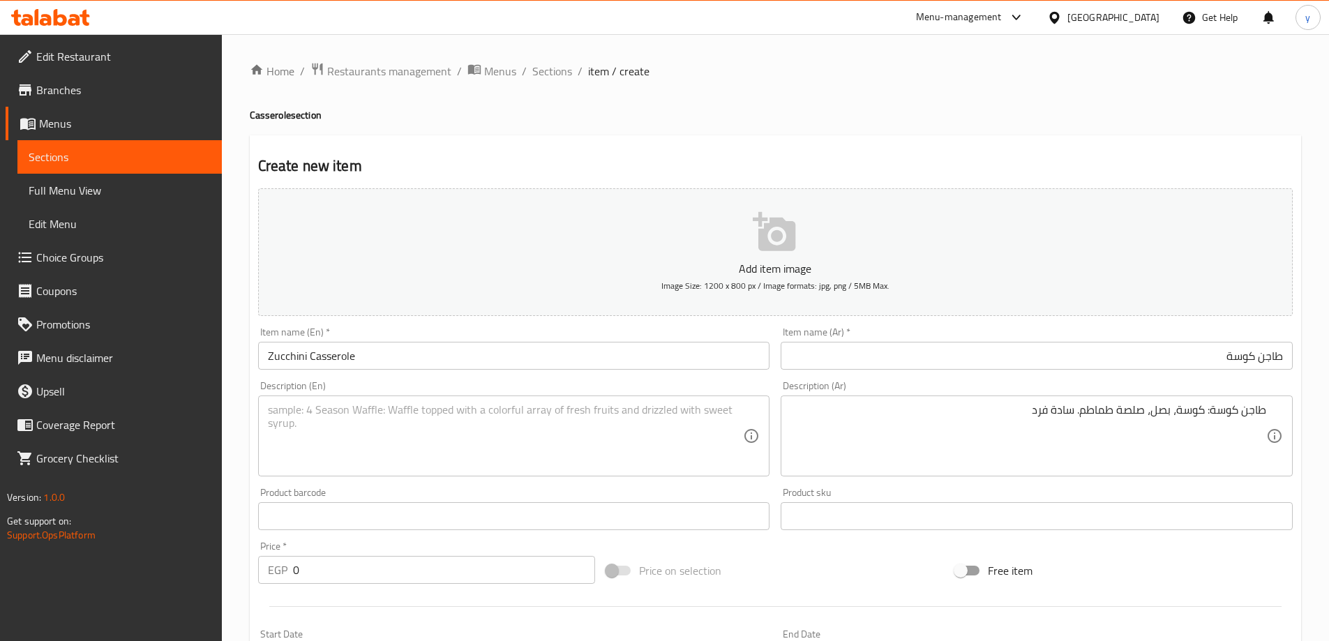
click at [419, 336] on div "Item name (En)   * Zucchini Casserole Item name (En) *" at bounding box center [514, 348] width 512 height 43
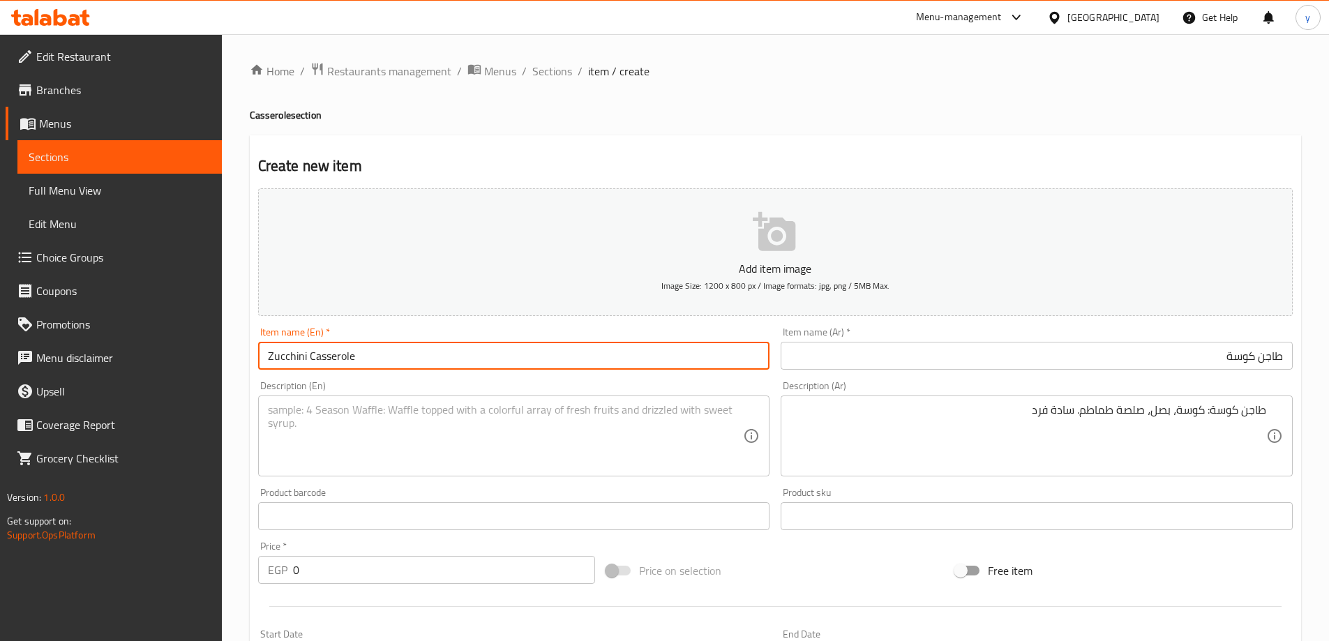
click at [409, 357] on input "Zucchini Casserole" at bounding box center [514, 356] width 512 height 28
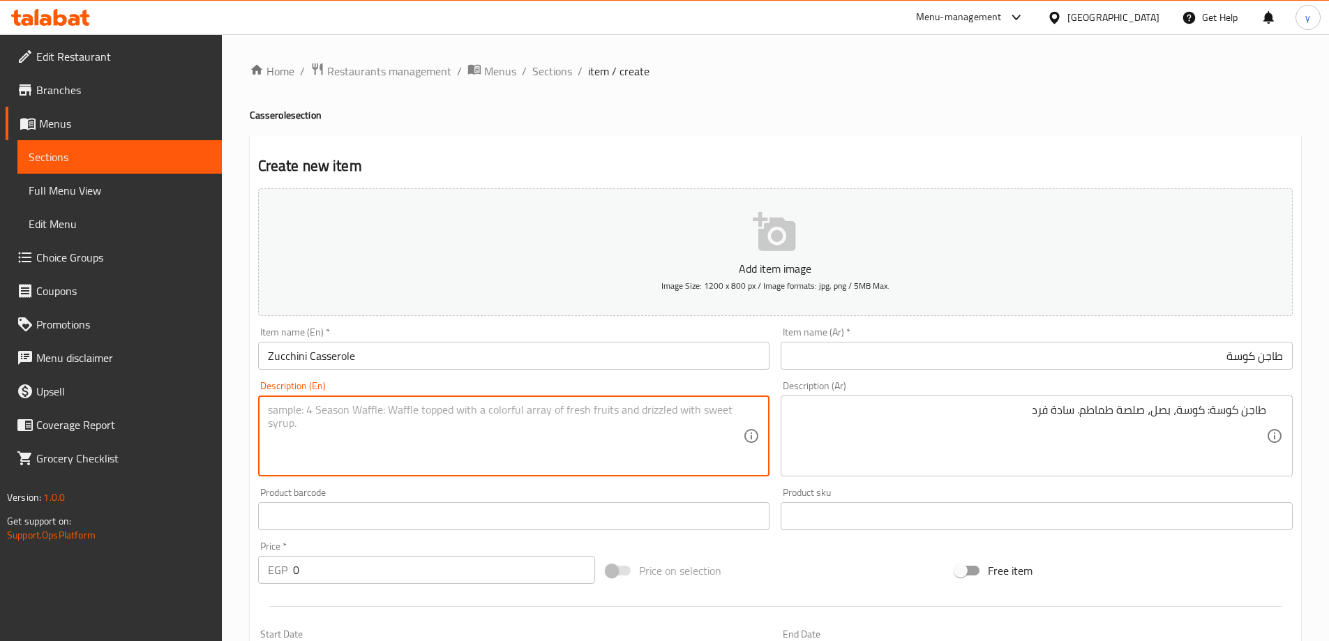
click at [384, 425] on textarea at bounding box center [506, 436] width 476 height 66
paste textarea "Zucchini Casserole"
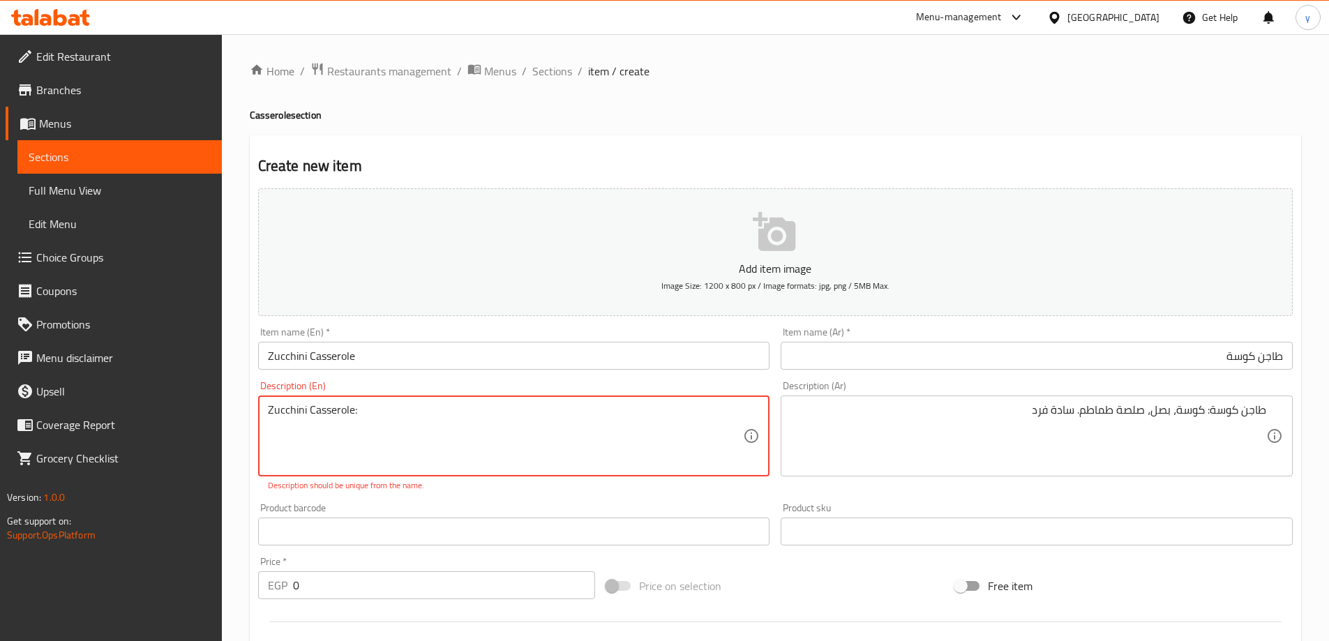
paste textarea "Zucchini Casserole"
drag, startPoint x: 399, startPoint y: 410, endPoint x: 532, endPoint y: 418, distance: 132.8
click at [532, 418] on textarea "Zucchini Casserole: Zucchini Casserole" at bounding box center [506, 436] width 476 height 66
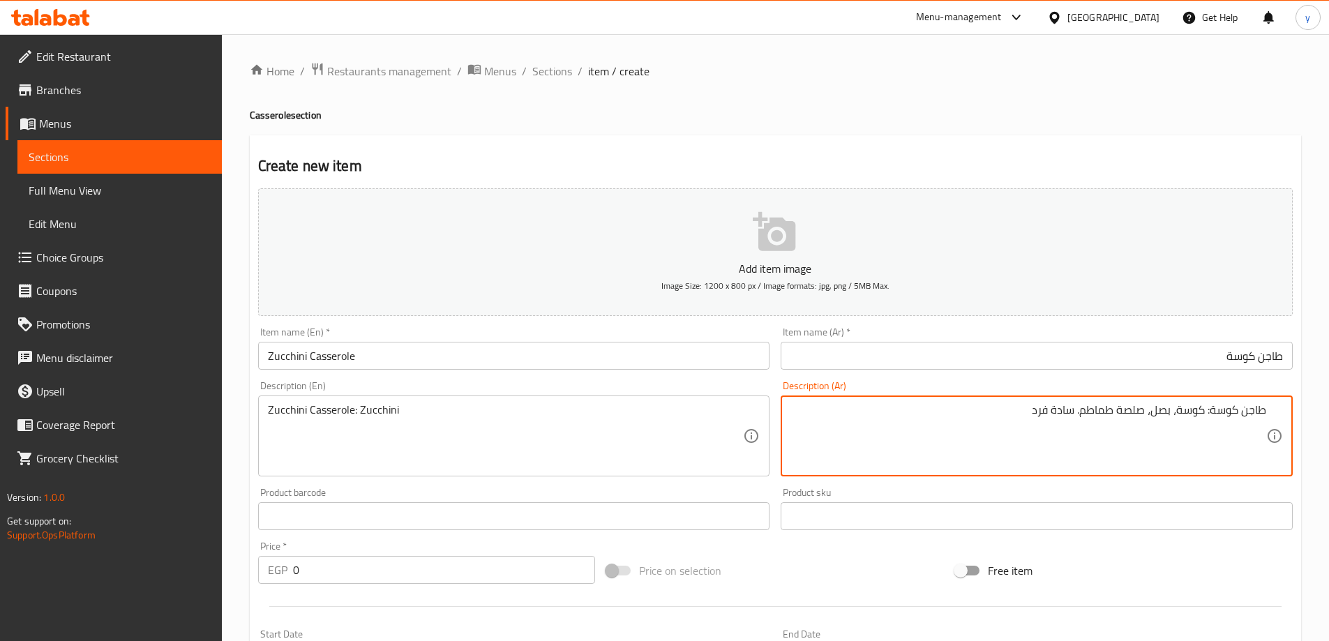
drag, startPoint x: 1176, startPoint y: 418, endPoint x: 1021, endPoint y: 419, distance: 154.9
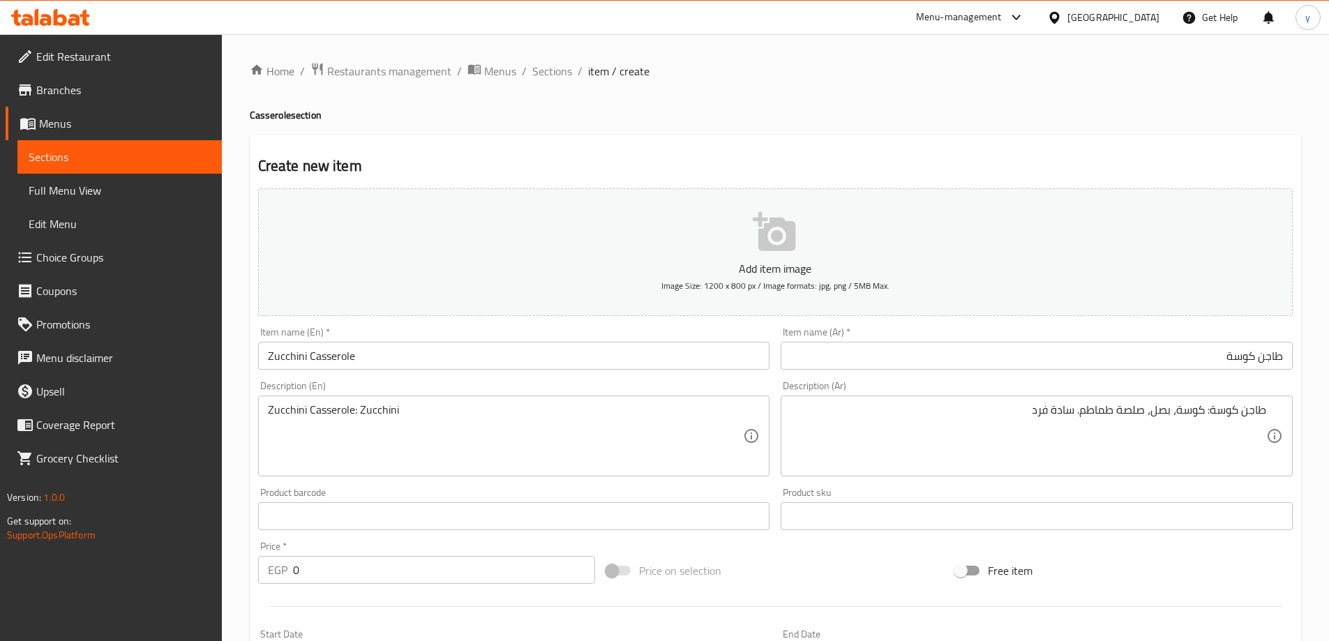
click at [492, 401] on div "Zucchini Casserole: Zucchini Description (En)" at bounding box center [514, 436] width 512 height 81
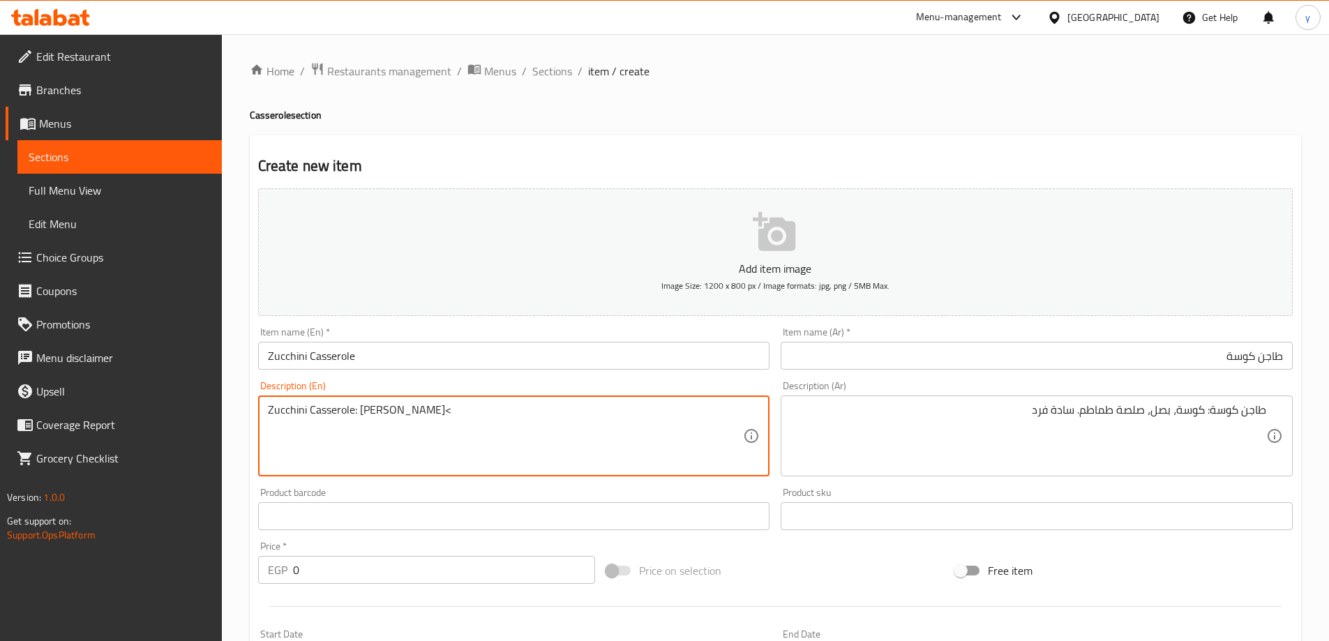
paste textarea "Onions, tomato sauce."
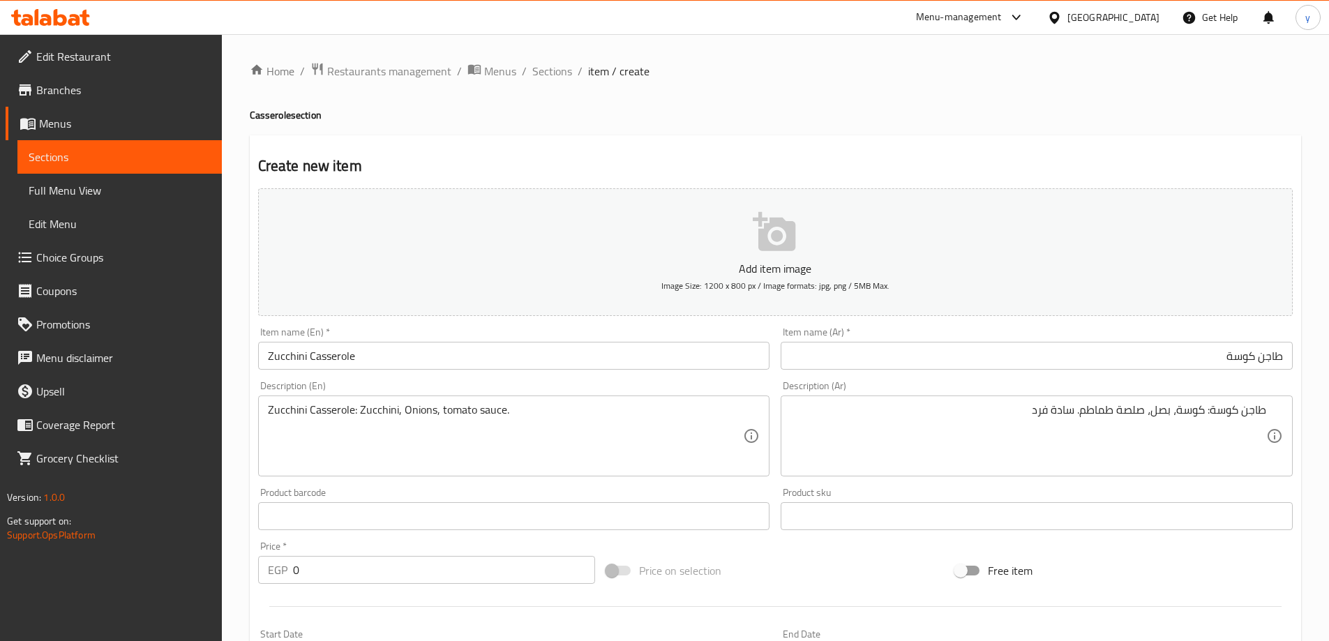
click at [569, 423] on textarea "Zucchini Casserole: Zucchini, Onions, tomato sauce." at bounding box center [506, 436] width 476 height 66
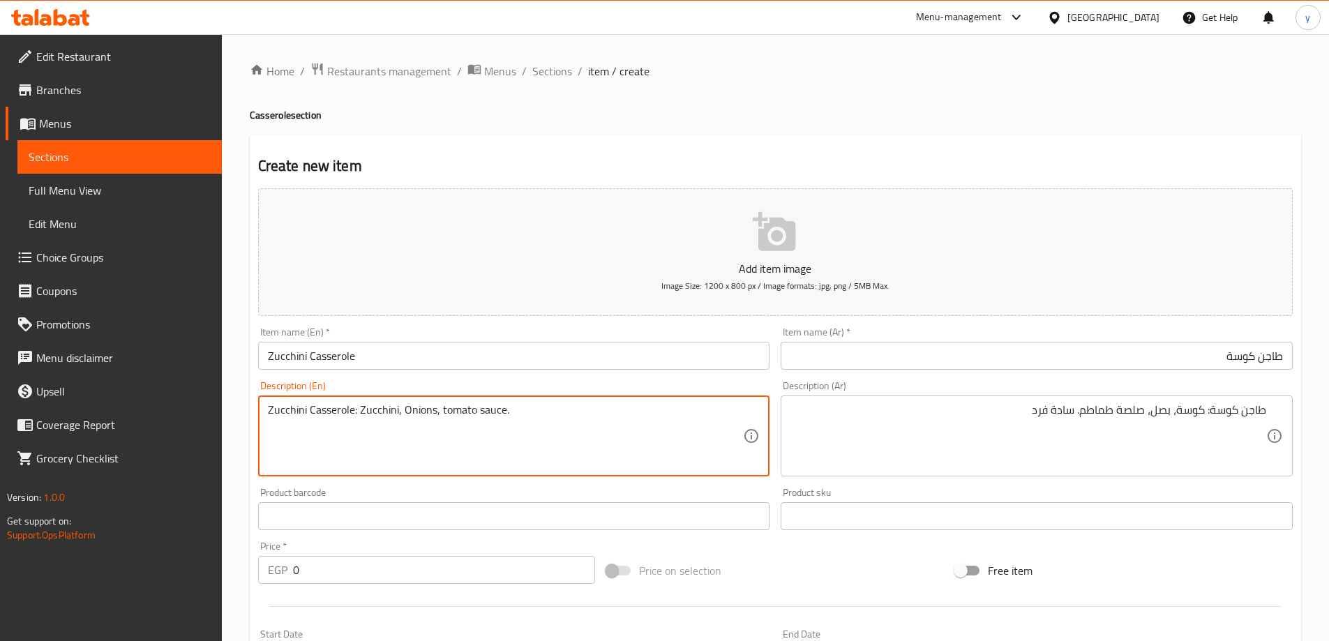
paste textarea "1 Person"
type textarea "Zucchini Casserole: Zucchini, Onions, tomato sauce.1 Person"
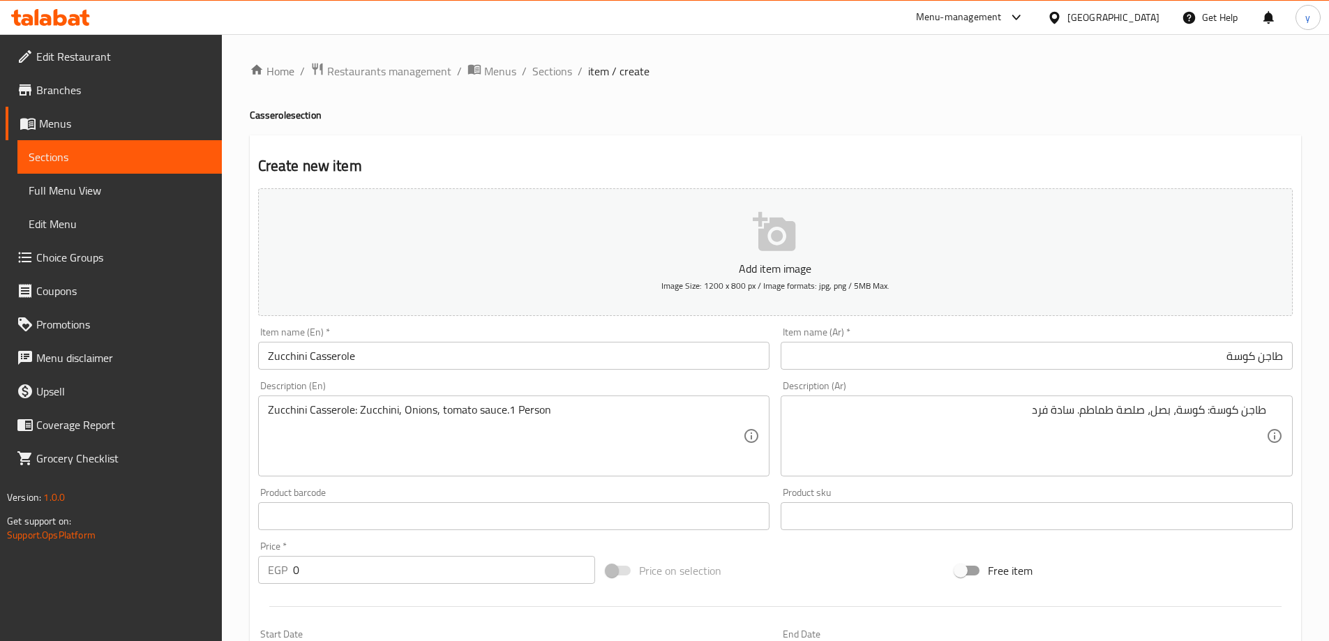
click at [333, 576] on input "0" at bounding box center [444, 570] width 303 height 28
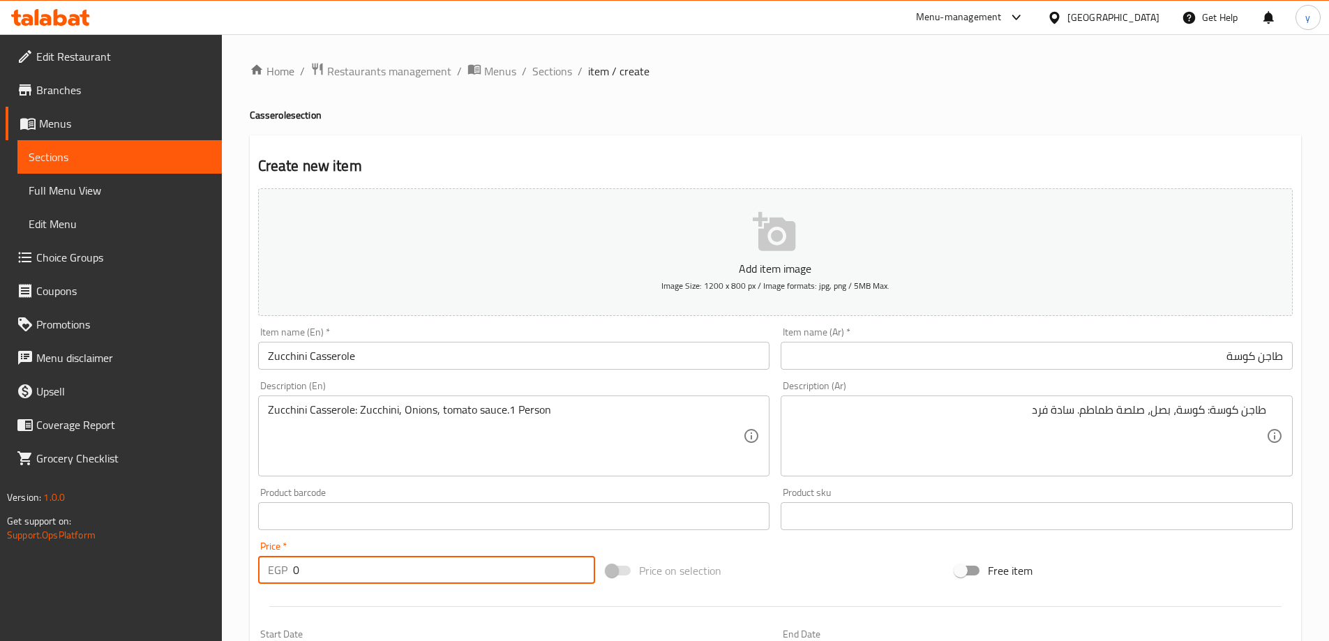
click at [333, 576] on input "0" at bounding box center [444, 570] width 303 height 28
type input "104"
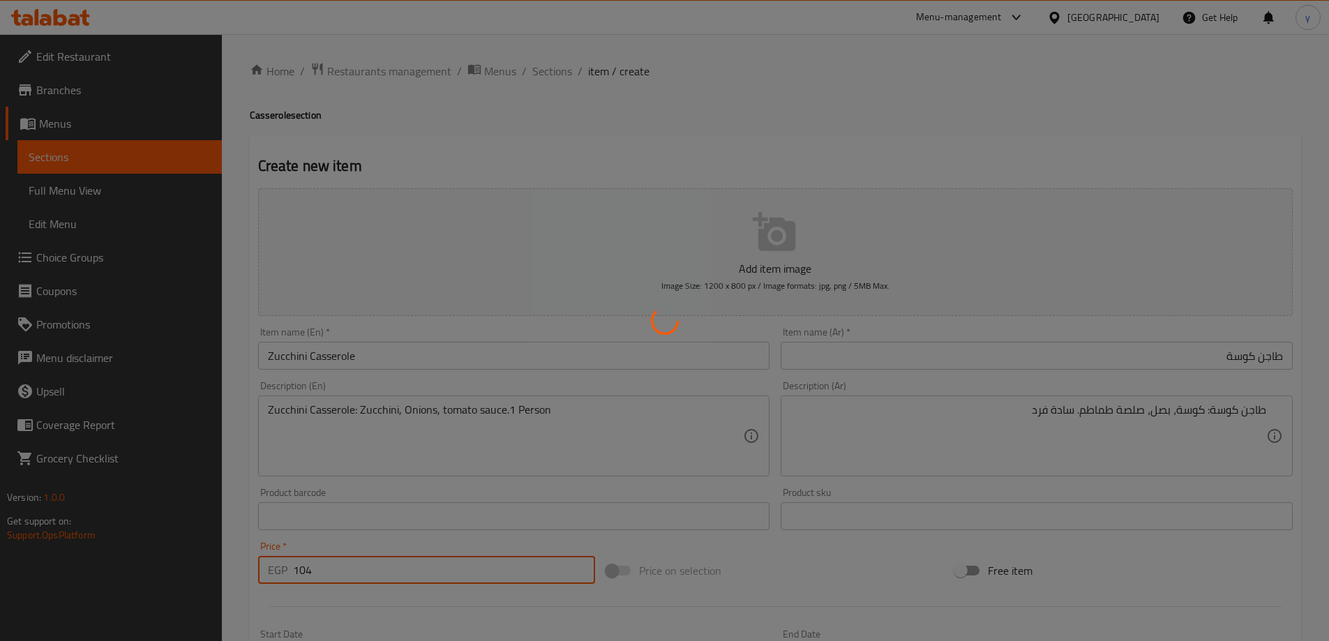
type input "0"
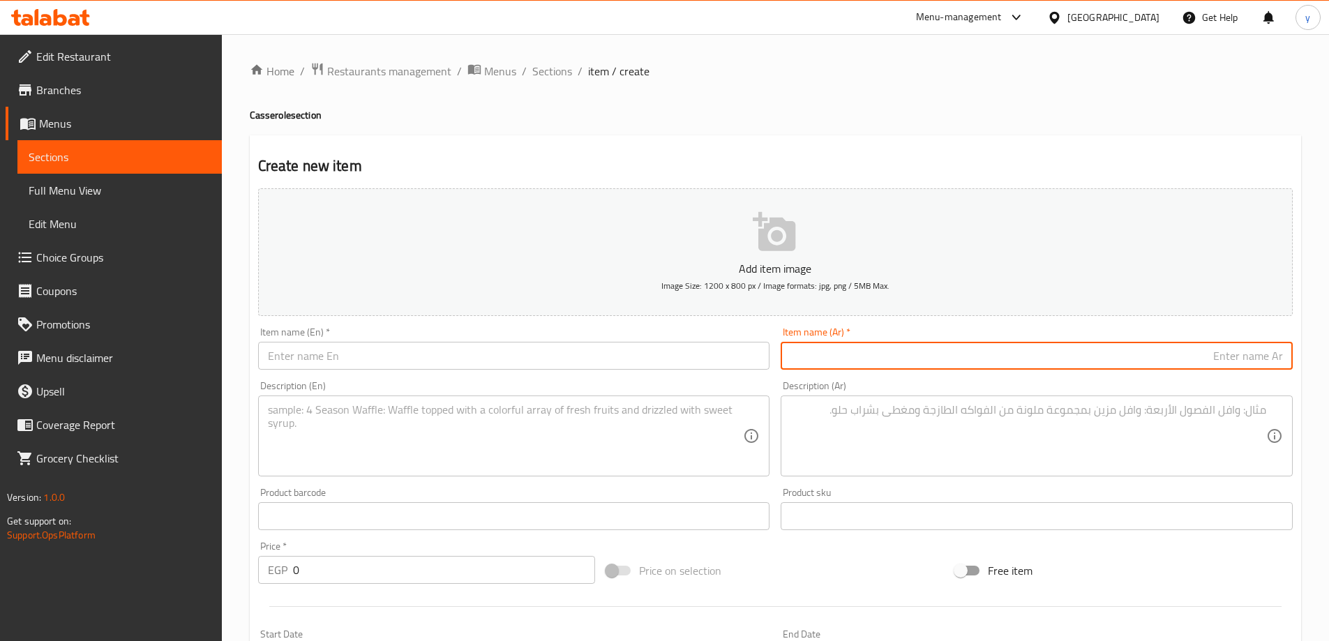
drag, startPoint x: 1058, startPoint y: 361, endPoint x: 1089, endPoint y: 363, distance: 31.4
click at [1058, 361] on input "text" at bounding box center [1037, 356] width 512 height 28
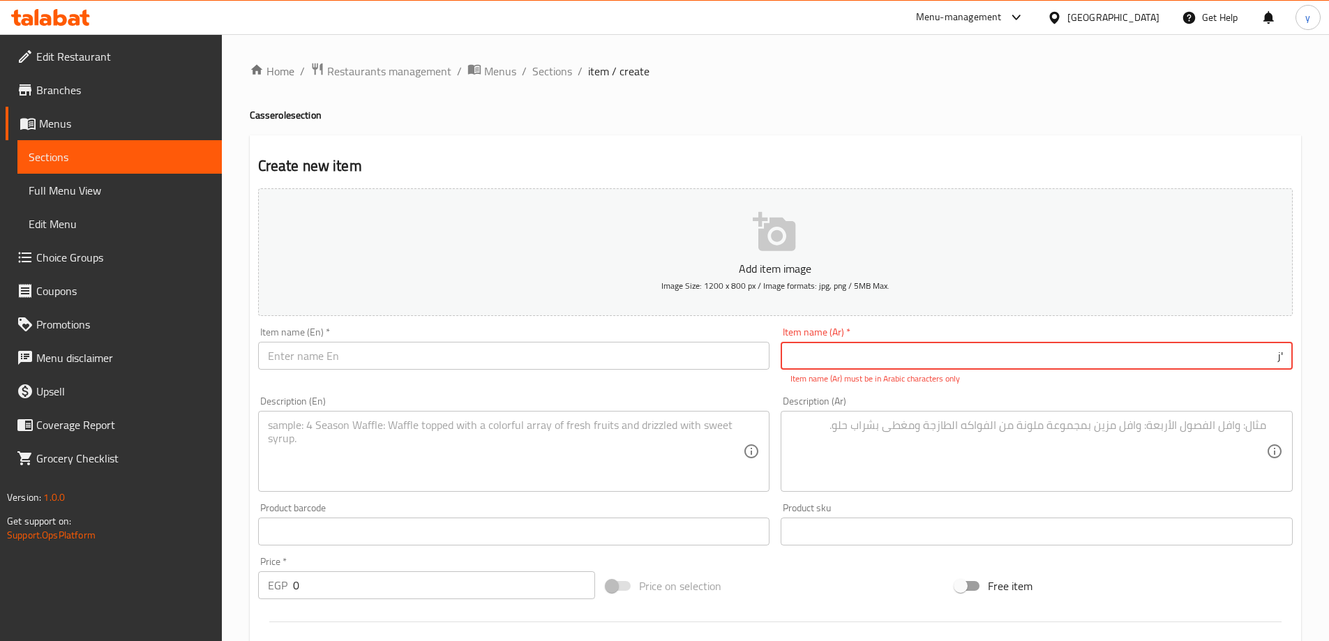
type input "'"
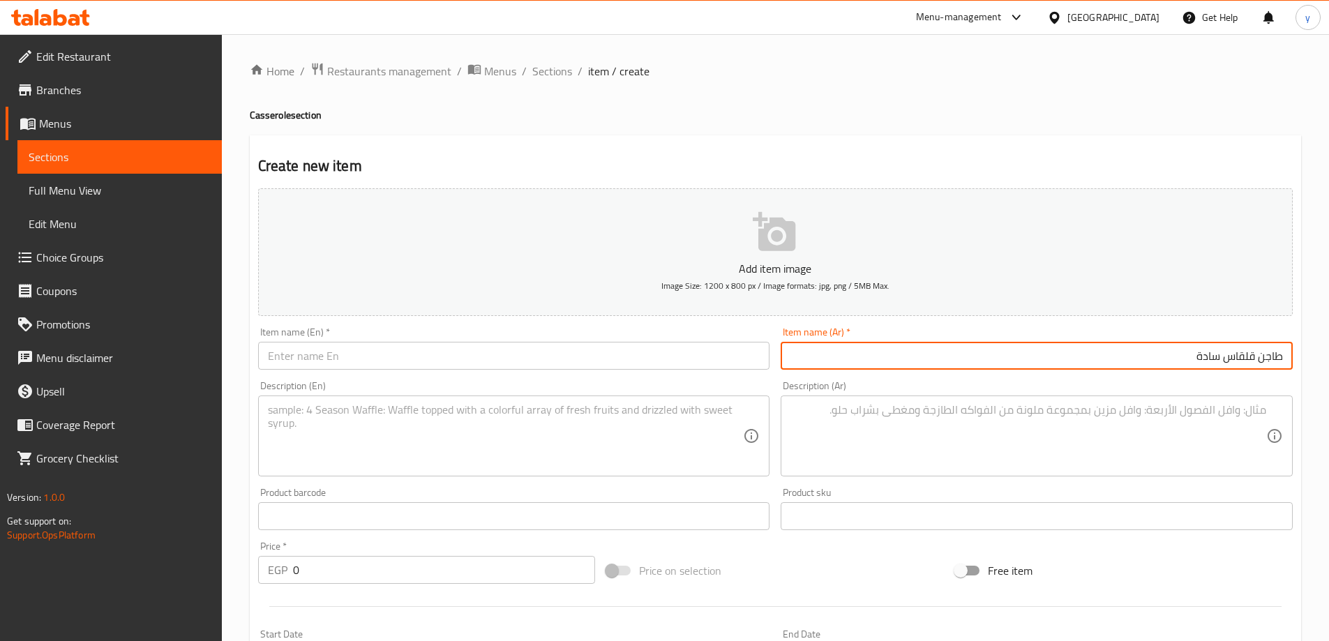
click at [1184, 360] on input "طاجن قلقاس سادة" at bounding box center [1037, 356] width 512 height 28
type input "طاجن قلقاس سادة"
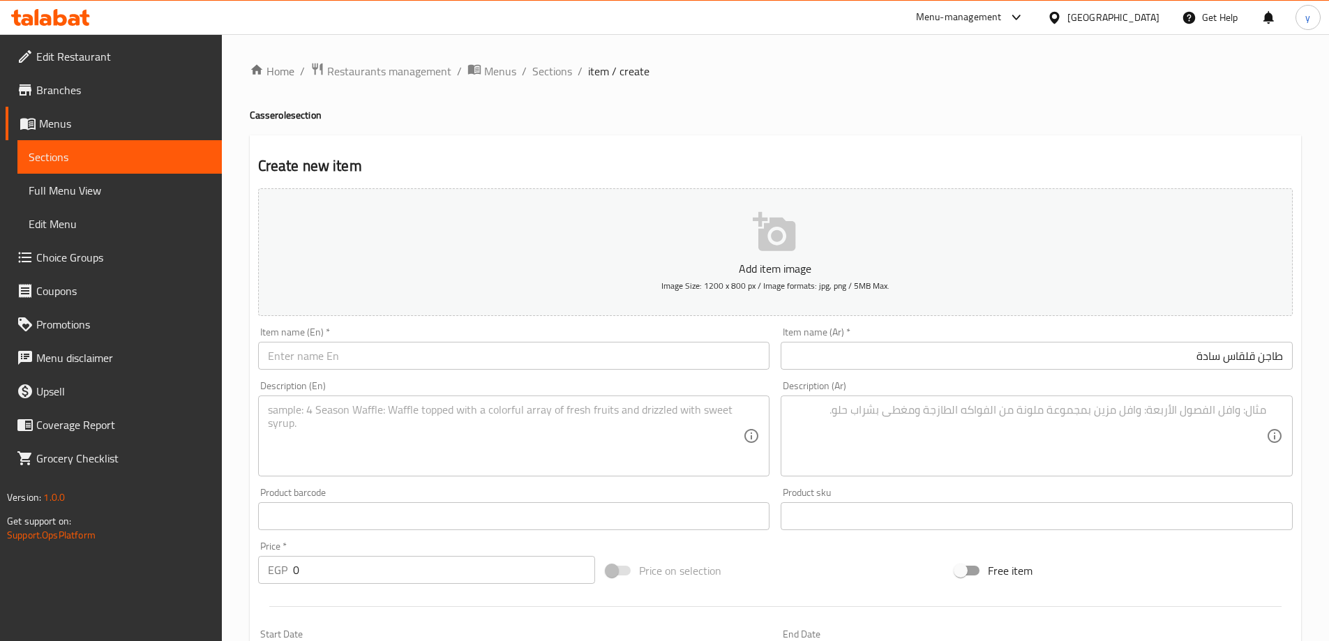
click at [1235, 361] on input "طاجن قلقاس سادة" at bounding box center [1037, 356] width 512 height 28
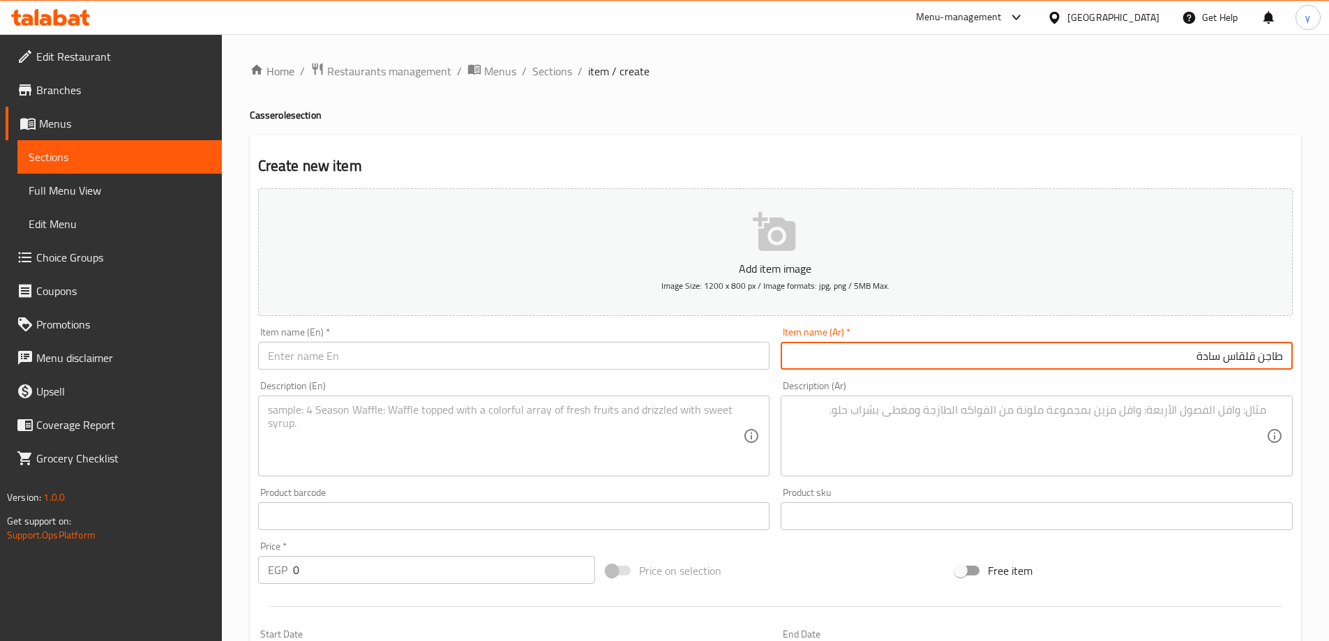
click at [1235, 361] on input "طاجن قلقاس سادة" at bounding box center [1037, 356] width 512 height 28
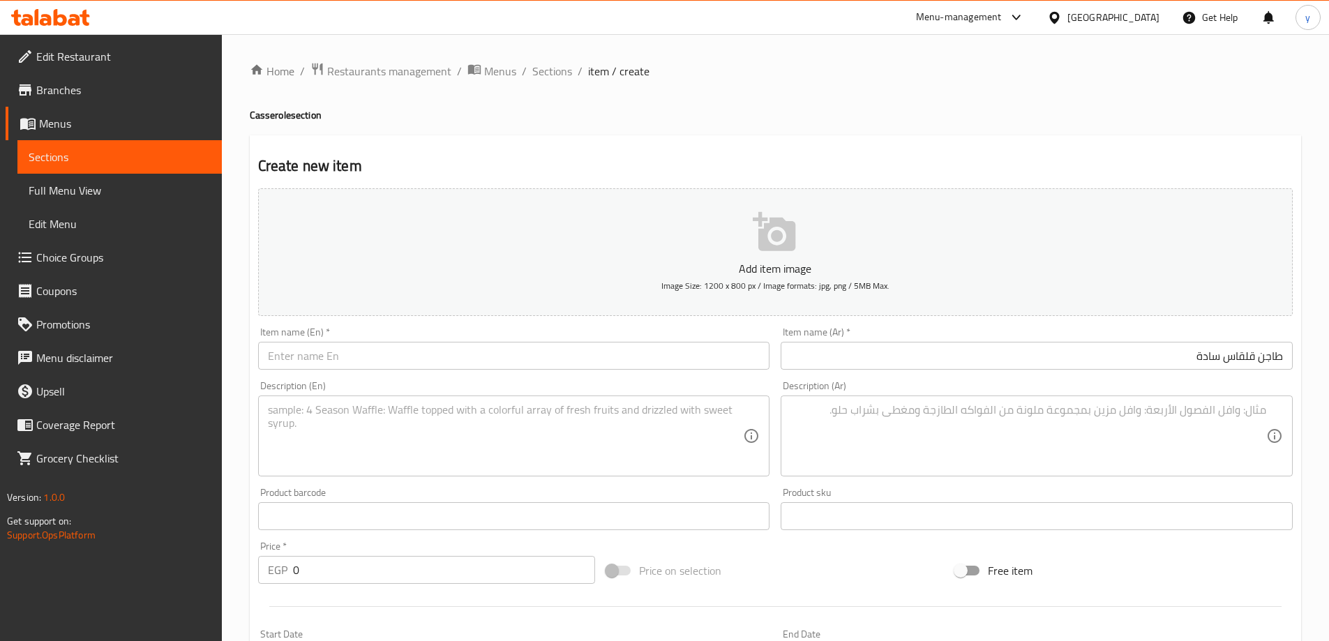
click at [676, 366] on input "text" at bounding box center [514, 356] width 512 height 28
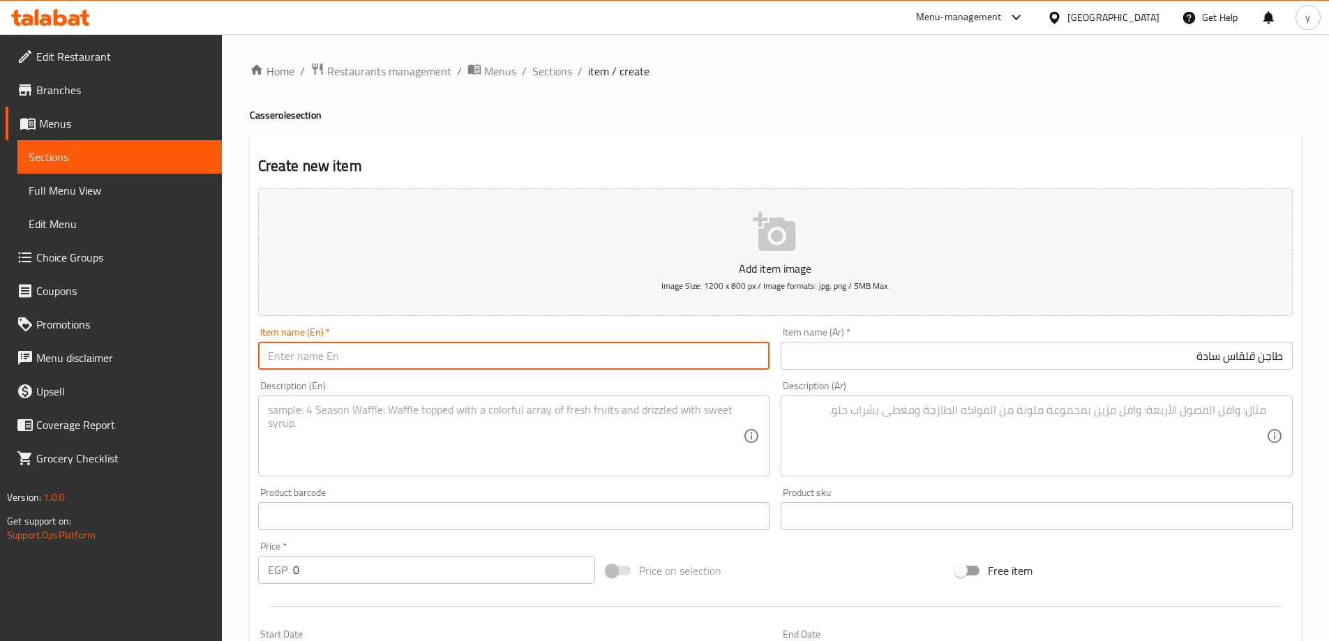
paste input "Taro"
click at [1161, 366] on input "طاجن قلقاس سادة" at bounding box center [1037, 356] width 512 height 28
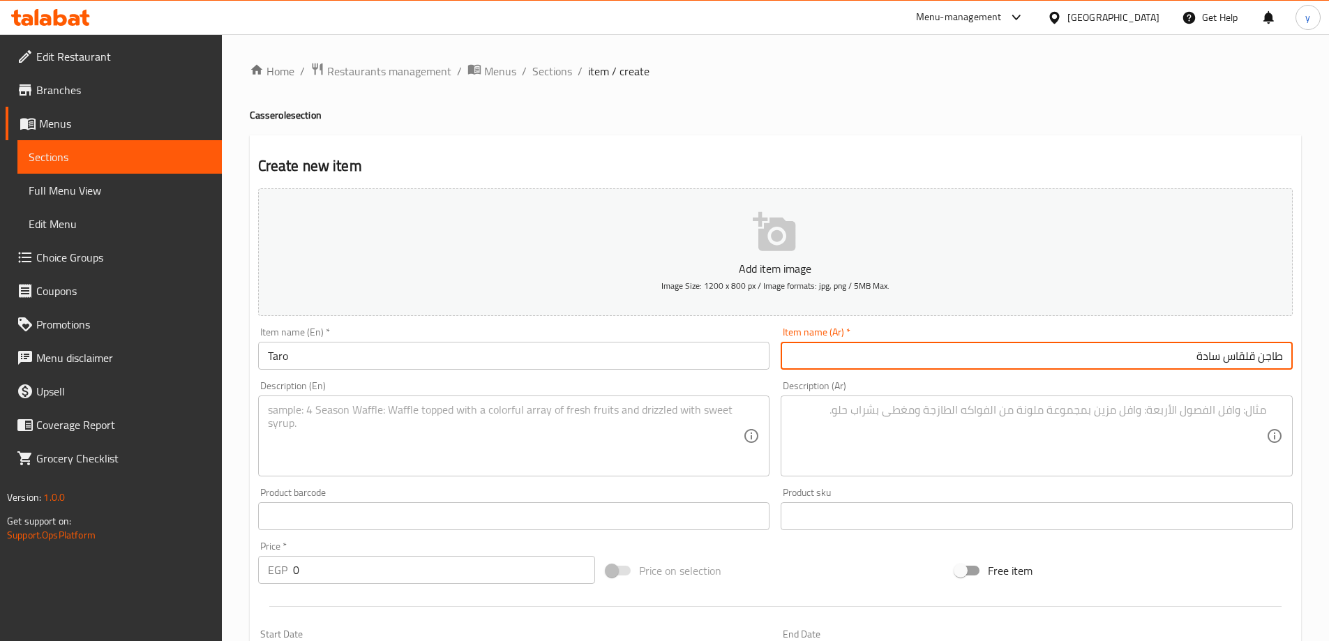
click at [1161, 366] on input "طاجن قلقاس سادة" at bounding box center [1037, 356] width 512 height 28
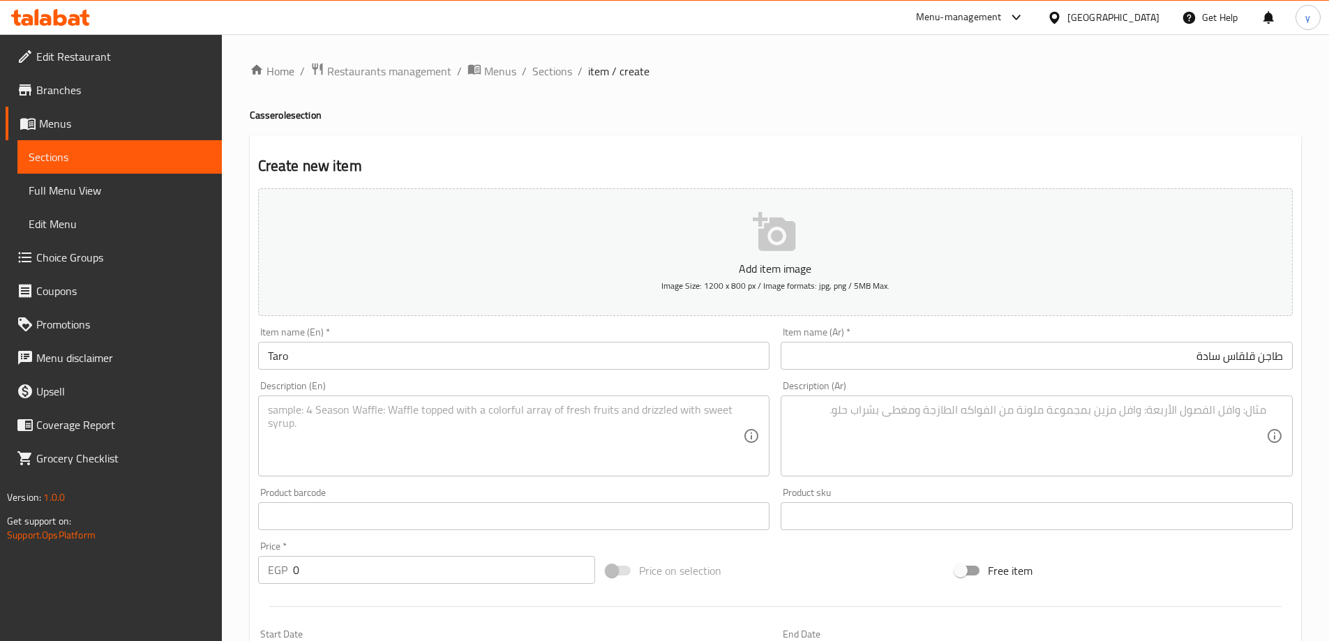
click at [269, 355] on input "Taro" at bounding box center [514, 356] width 512 height 28
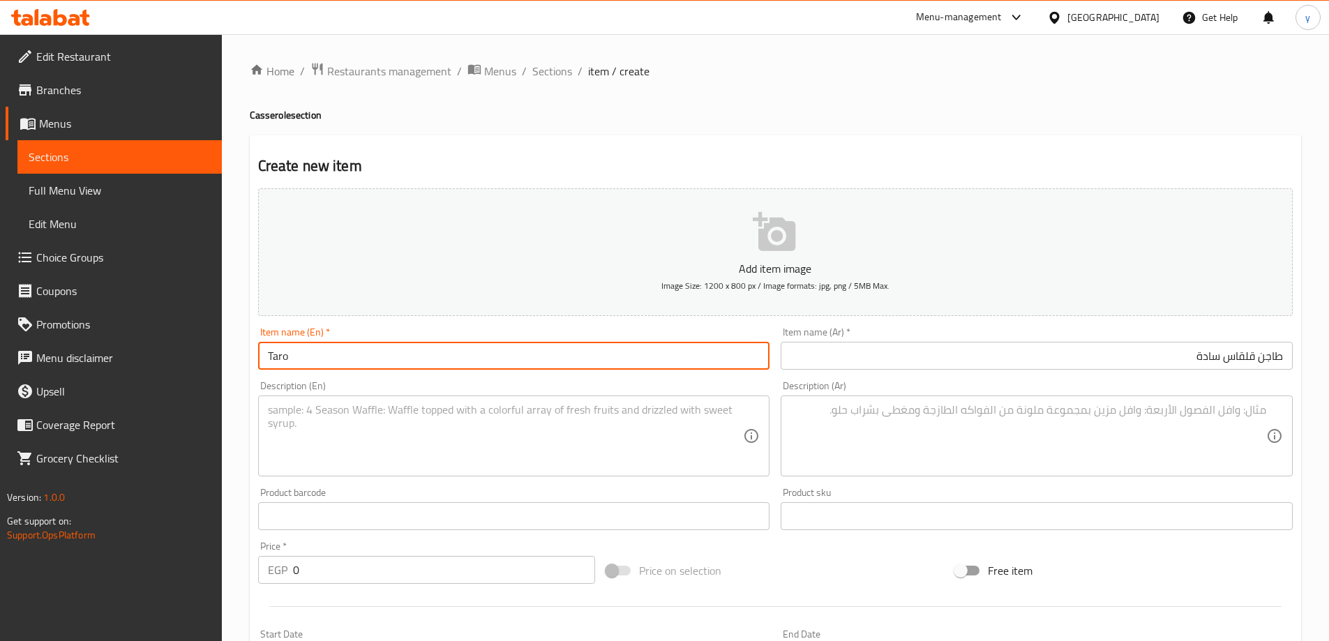
paste input "Plain"
click at [417, 350] on input "Plain Taro" at bounding box center [514, 356] width 512 height 28
paste input "casserole"
click at [314, 361] on input "Plain Tarocasserole" at bounding box center [514, 356] width 512 height 28
type input "Plain Taro casserole"
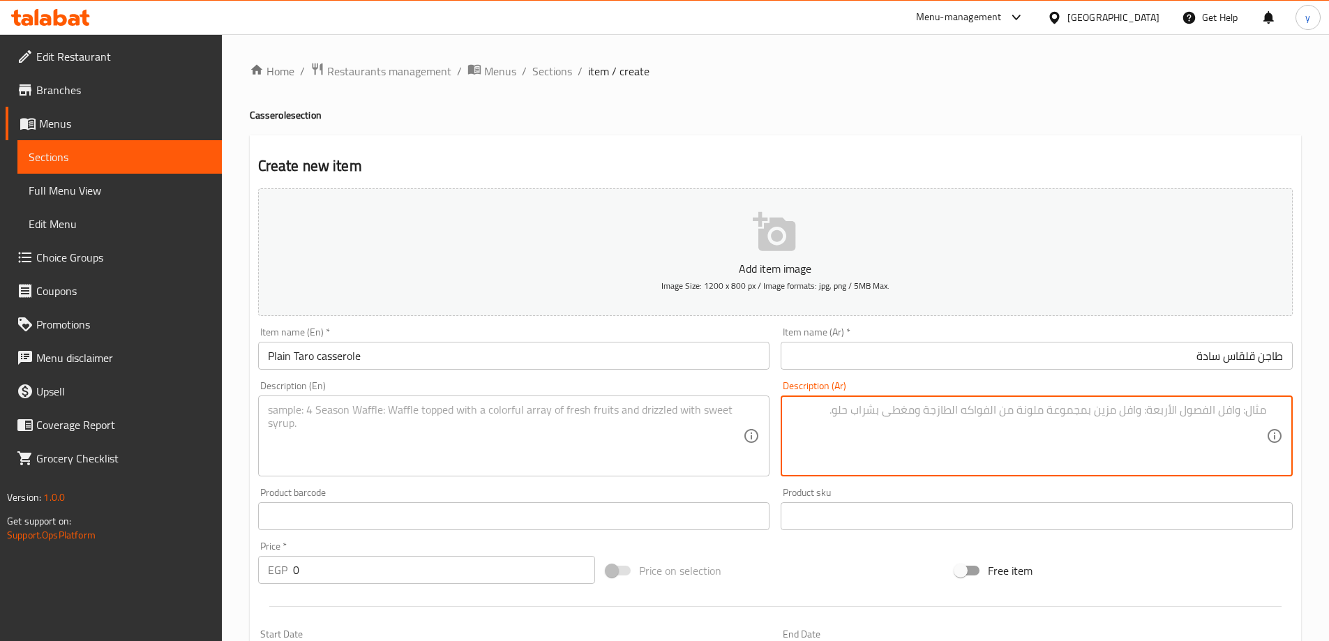
click at [924, 417] on textarea at bounding box center [1028, 436] width 476 height 66
paste textarea "طاجن قلقاس: قلقاس، صلصة طماطم، بصل، كزبرة خضراء. سادة فرد"
type textarea "طاجن قلقاس: قلقاس، صلصة طماطم، بصل، كزبرة خضراء. سادة فرد"
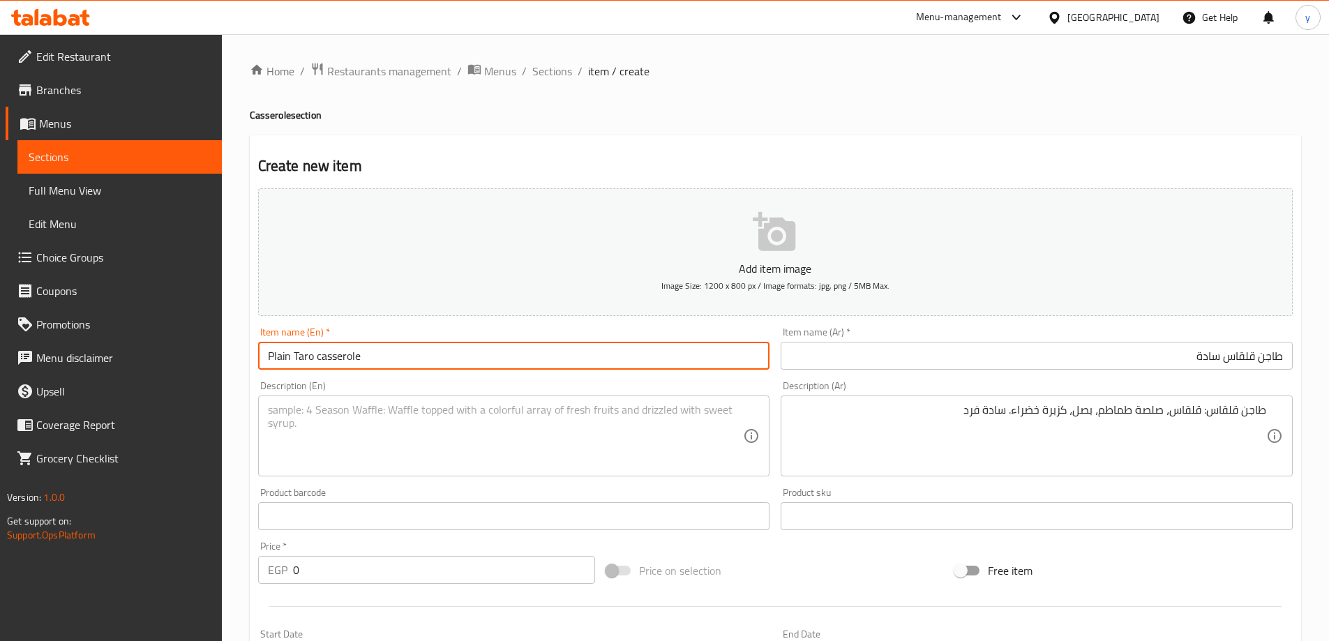
drag, startPoint x: 295, startPoint y: 361, endPoint x: 392, endPoint y: 375, distance: 98.0
click at [392, 375] on div "Item name (En)   * Plain Taro casserole Item name (En) *" at bounding box center [514, 349] width 523 height 54
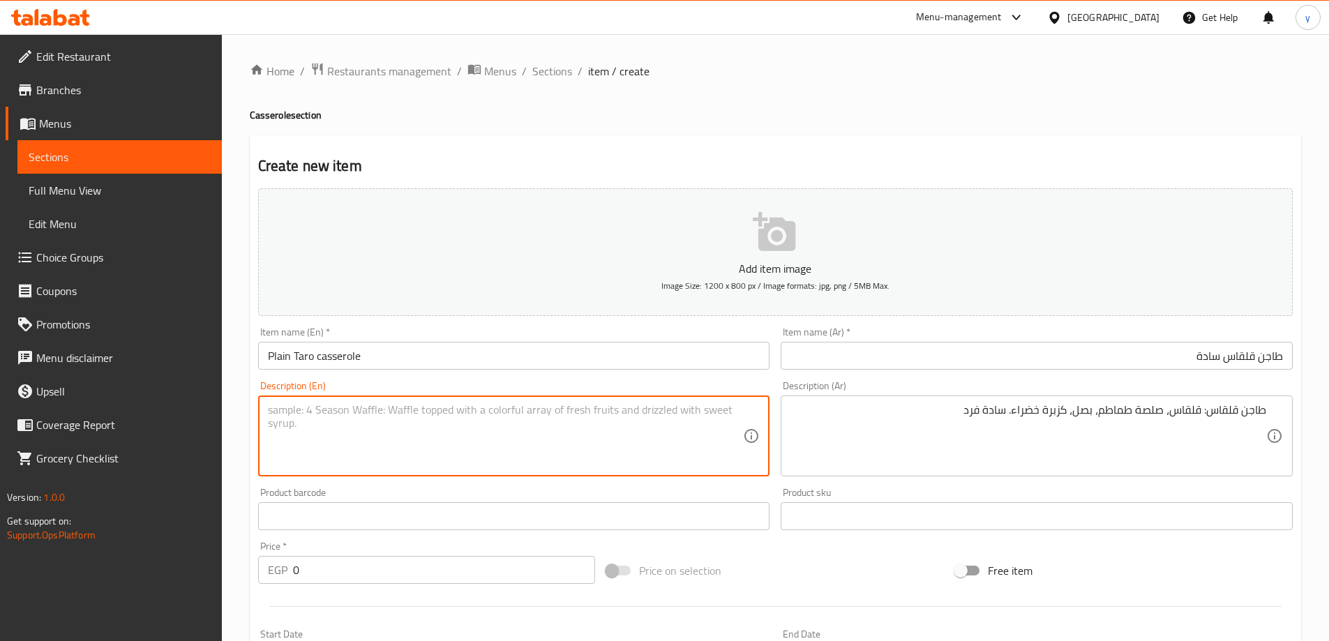
click at [299, 418] on textarea at bounding box center [506, 436] width 476 height 66
paste textarea "Taro casserole"
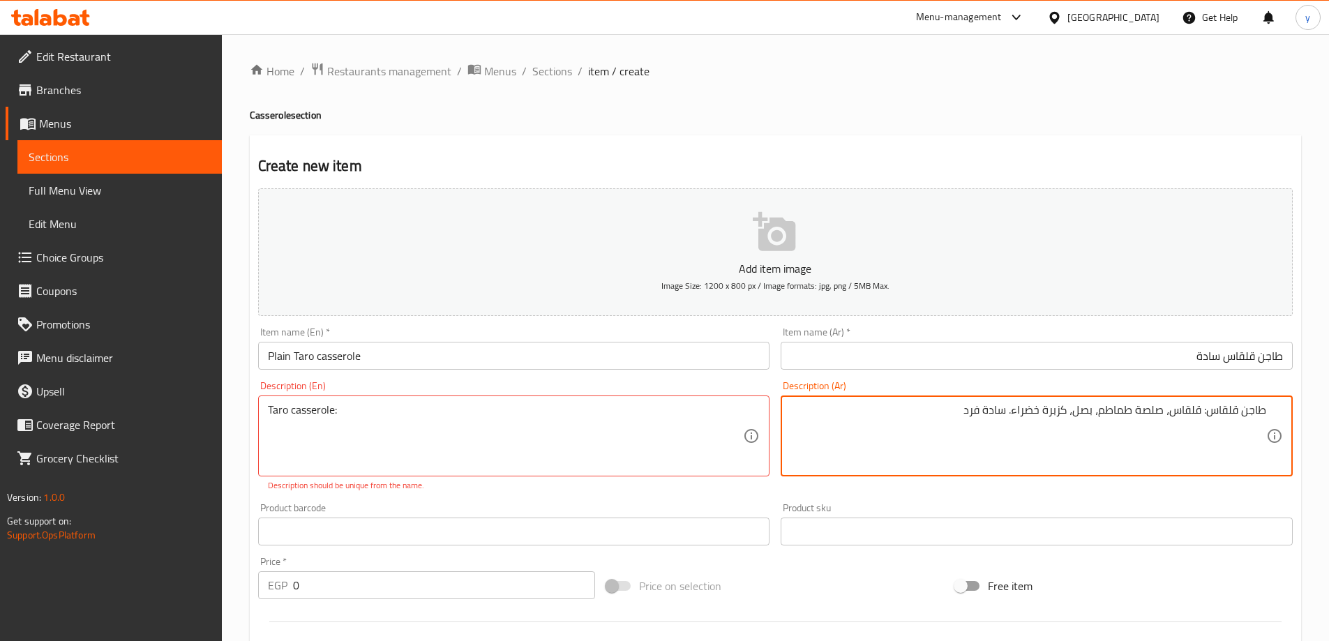
drag, startPoint x: 1200, startPoint y: 414, endPoint x: 953, endPoint y: 432, distance: 247.6
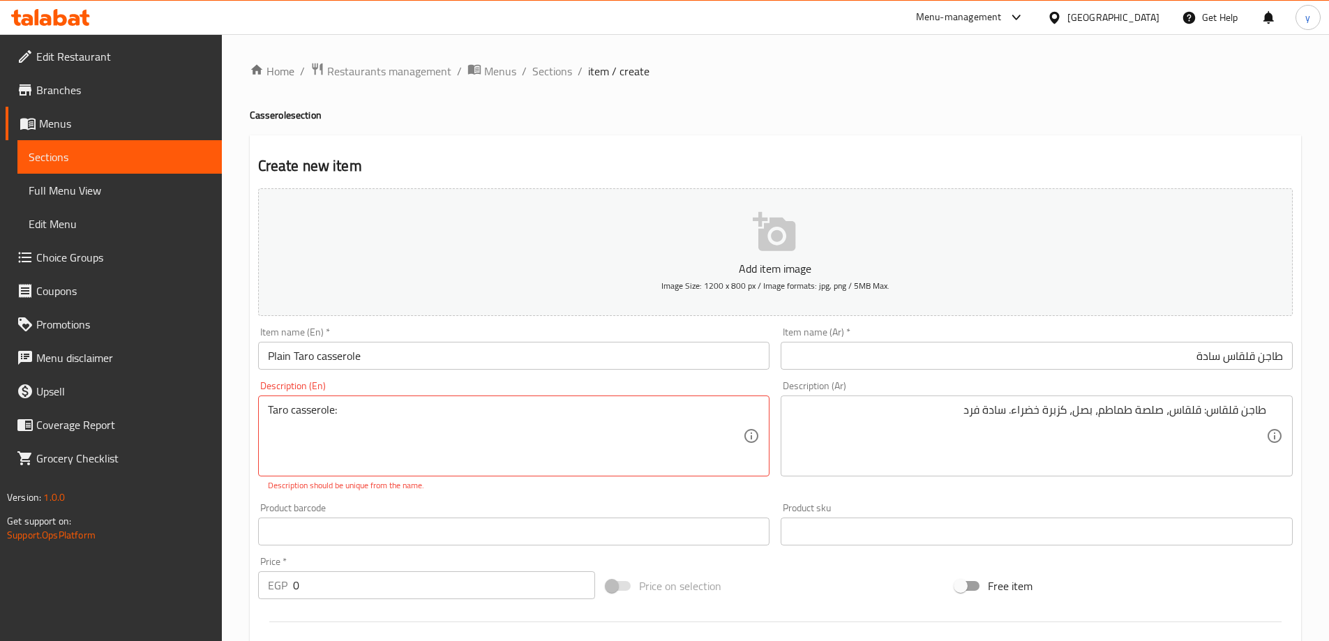
click at [298, 361] on input "Plain Taro casserole" at bounding box center [514, 356] width 512 height 28
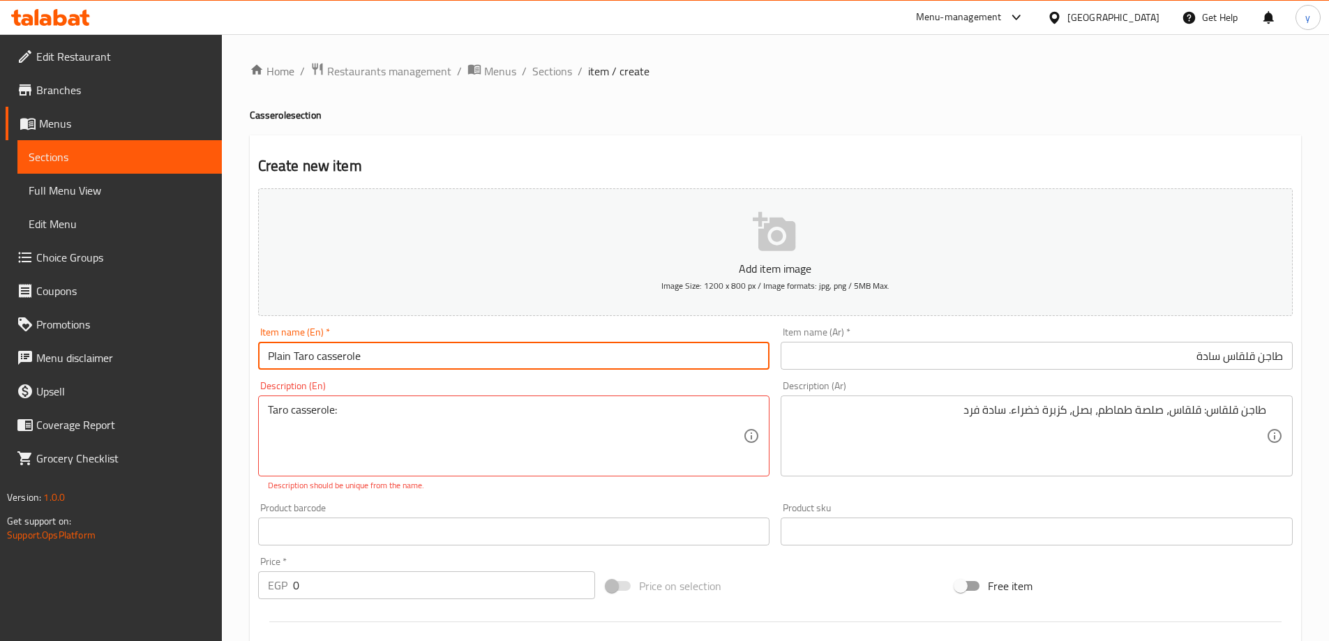
click at [298, 361] on input "Plain Taro casserole" at bounding box center [514, 356] width 512 height 28
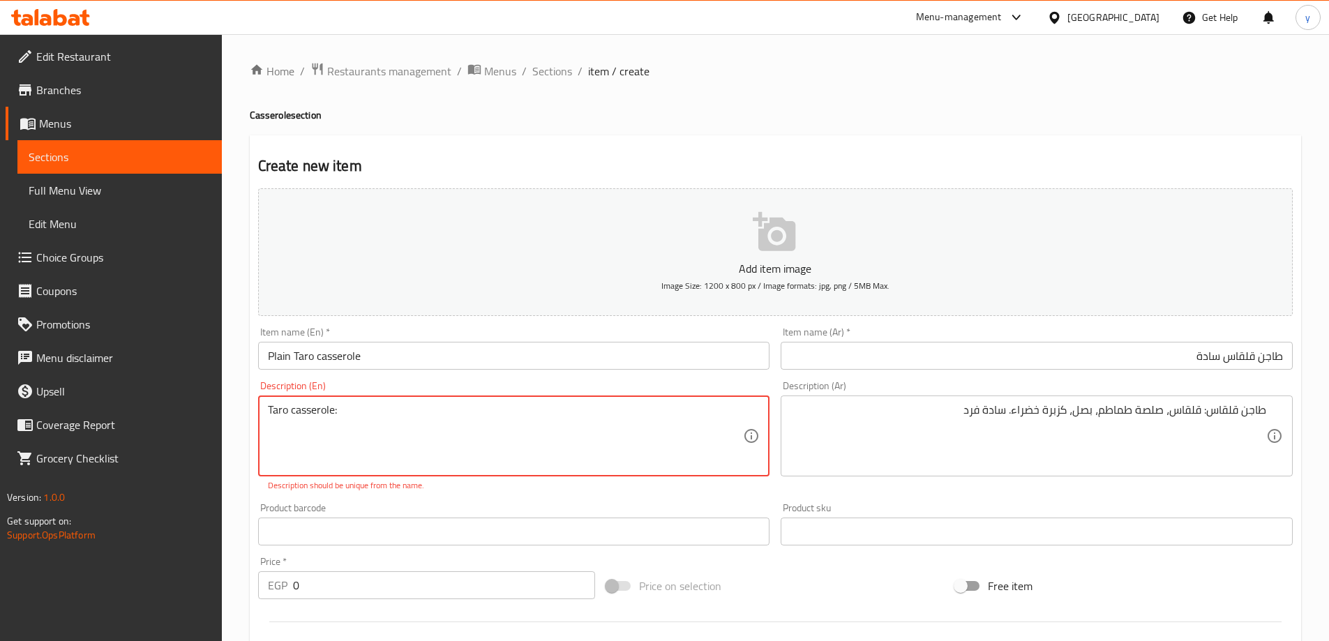
paste textarea "Taro"
click at [435, 417] on textarea "Taro casserole: Taro" at bounding box center [506, 436] width 476 height 66
paste textarea ", tomato sauce, onions, green coriander."
click at [360, 416] on textarea "Taro casserole: Taro , tomato sauce, onions, green coriander." at bounding box center [506, 436] width 476 height 66
click at [566, 412] on textarea "Taro casserole: Taro, tomato sauce, onions, green coriander." at bounding box center [506, 436] width 476 height 66
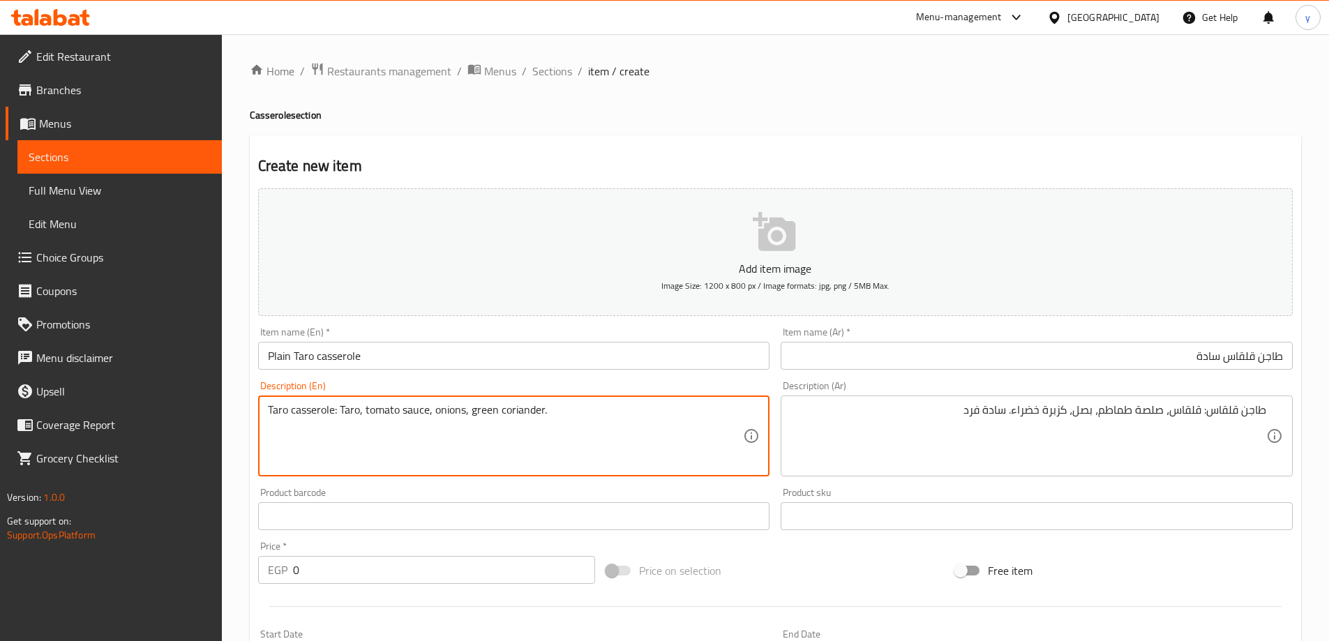
click at [280, 352] on input "Plain Taro casserole" at bounding box center [514, 356] width 512 height 28
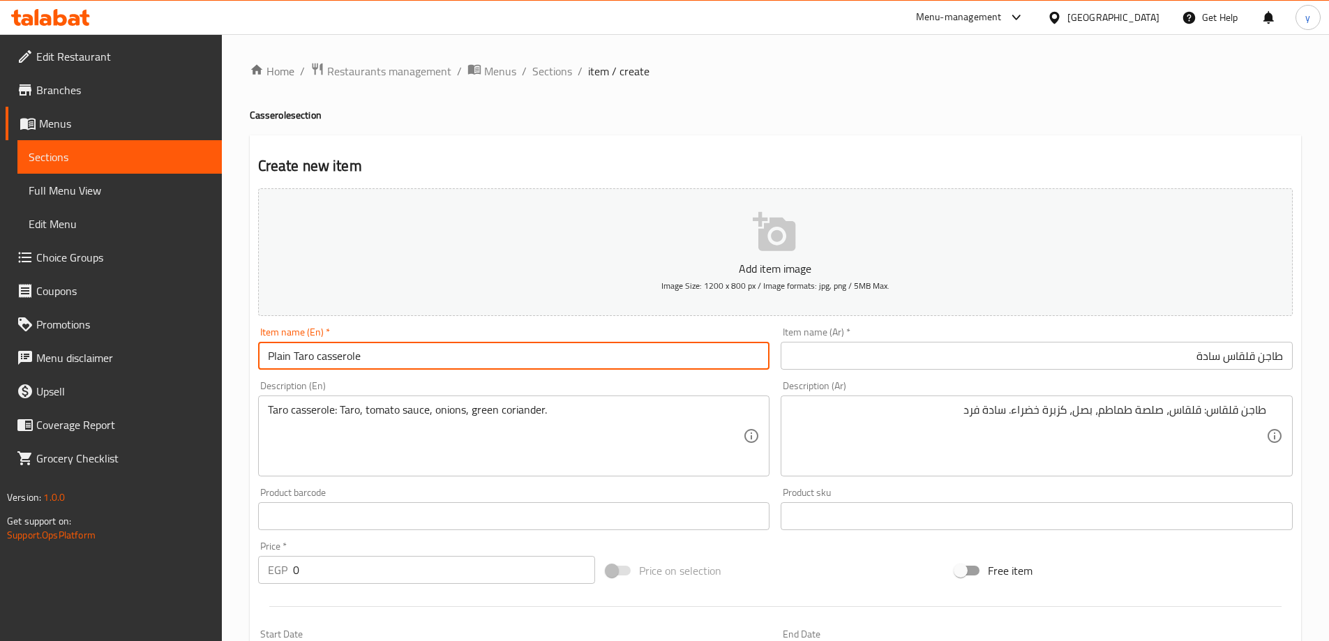
click at [280, 352] on input "Plain Taro casserole" at bounding box center [514, 356] width 512 height 28
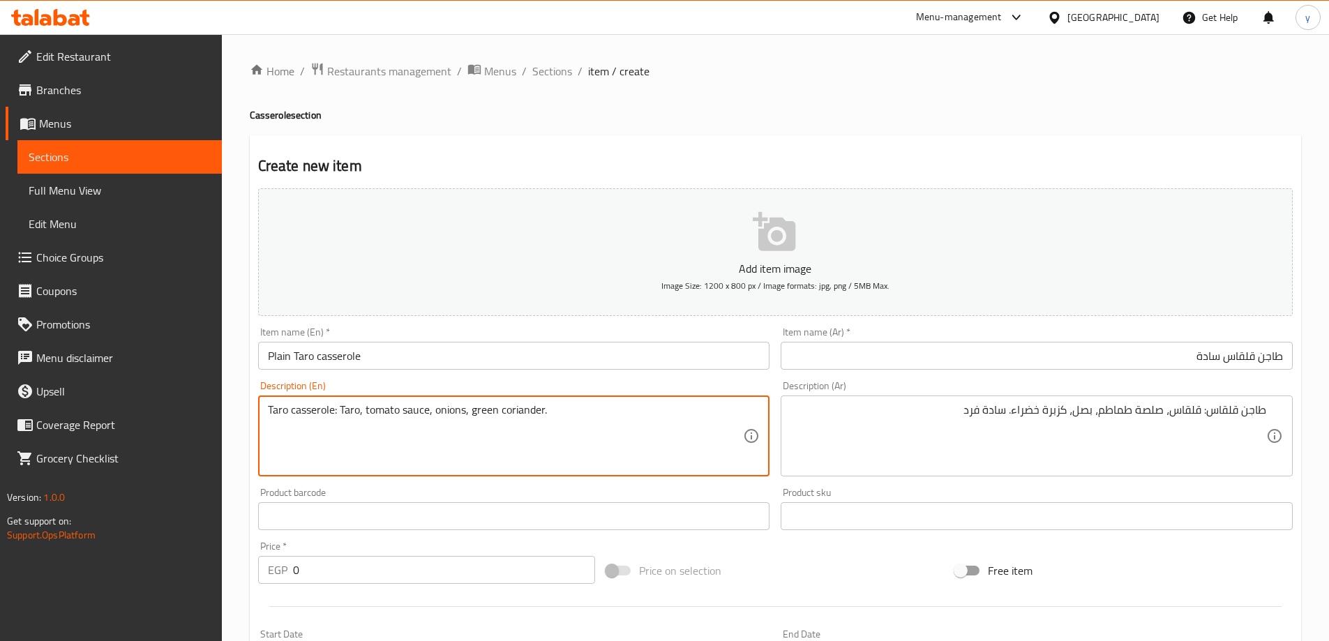
paste textarea "Plain"
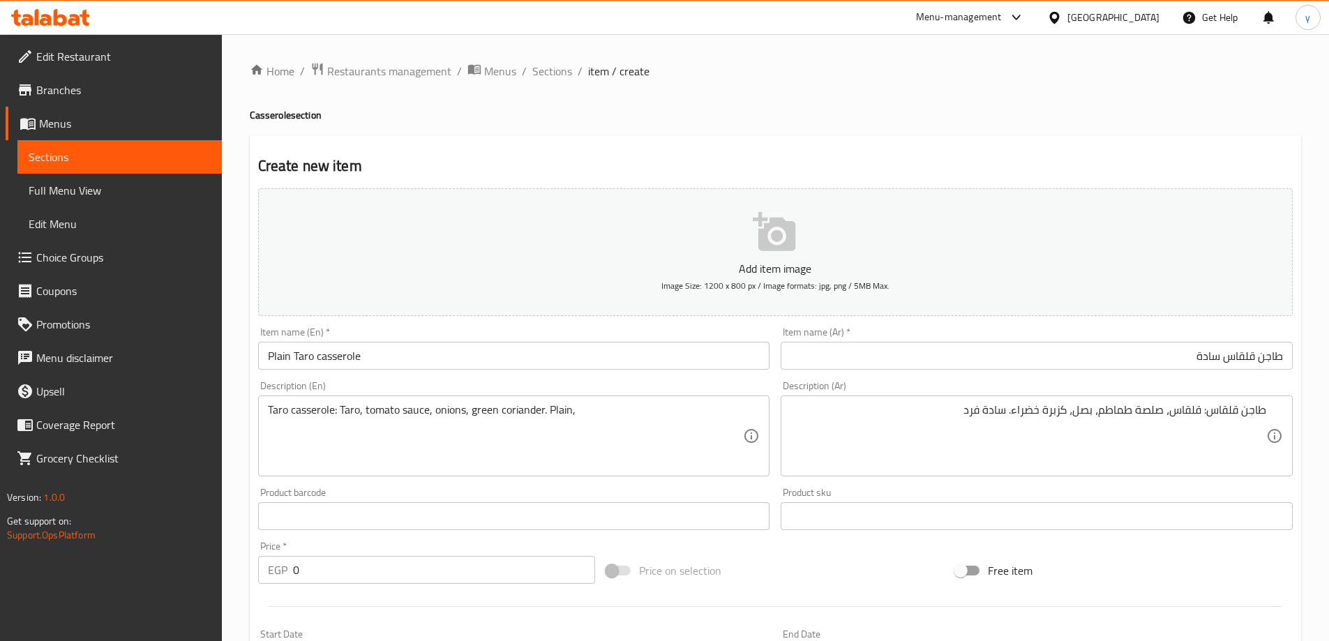
click at [617, 418] on textarea "Taro casserole: Taro, tomato sauce, onions, green coriander. Plain," at bounding box center [506, 436] width 476 height 66
paste textarea "1 Person"
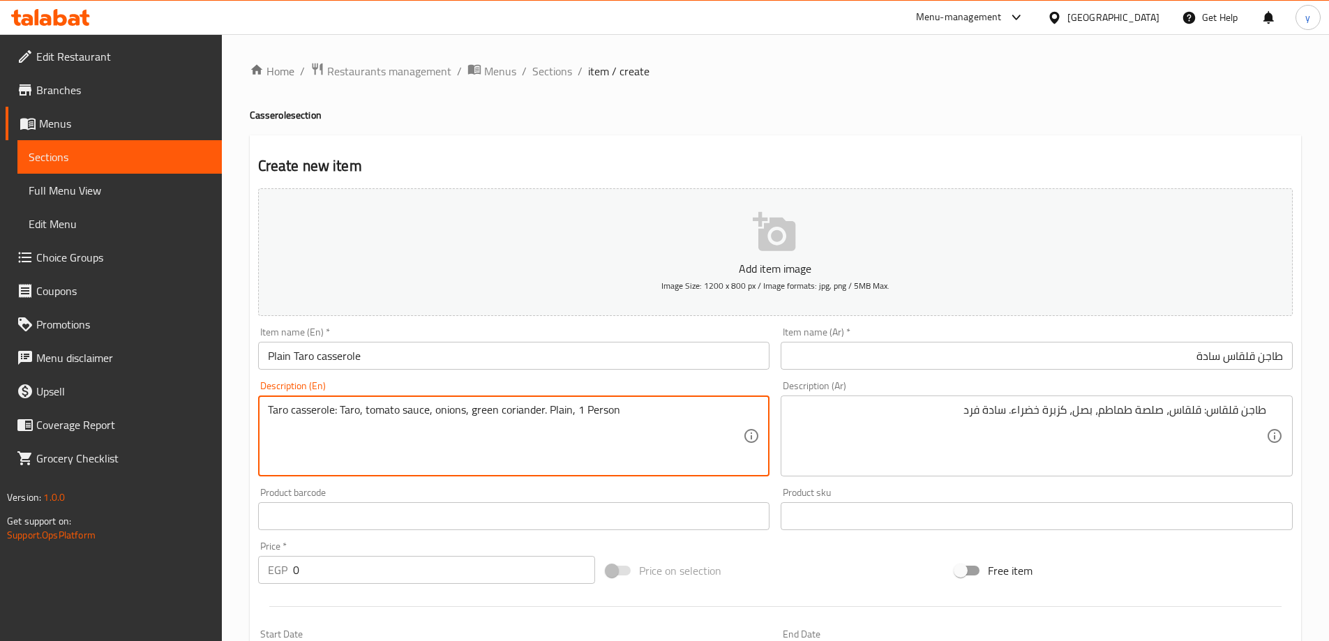
click at [578, 417] on textarea "Taro casserole: Taro, tomato sauce, onions, green coriander. Plain, 1 Person" at bounding box center [506, 436] width 476 height 66
type textarea "Taro casserole: Taro, tomato sauce, onions, green coriander. Plain,1 Person"
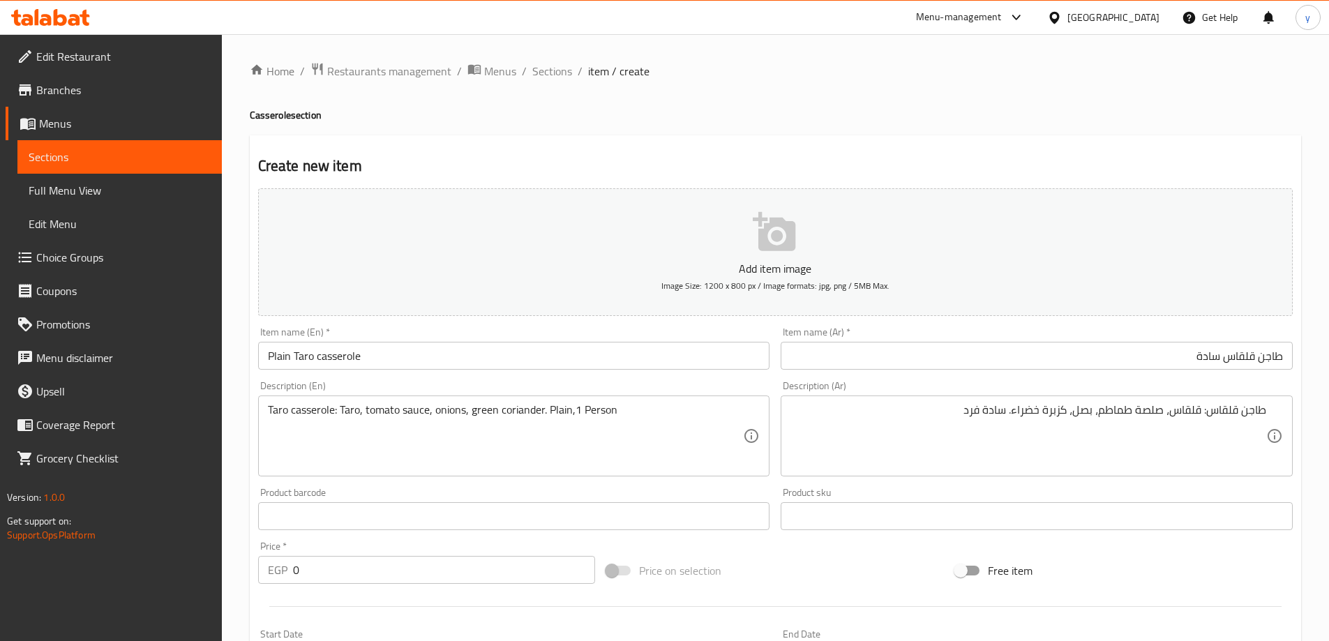
click at [357, 563] on input "0" at bounding box center [444, 570] width 303 height 28
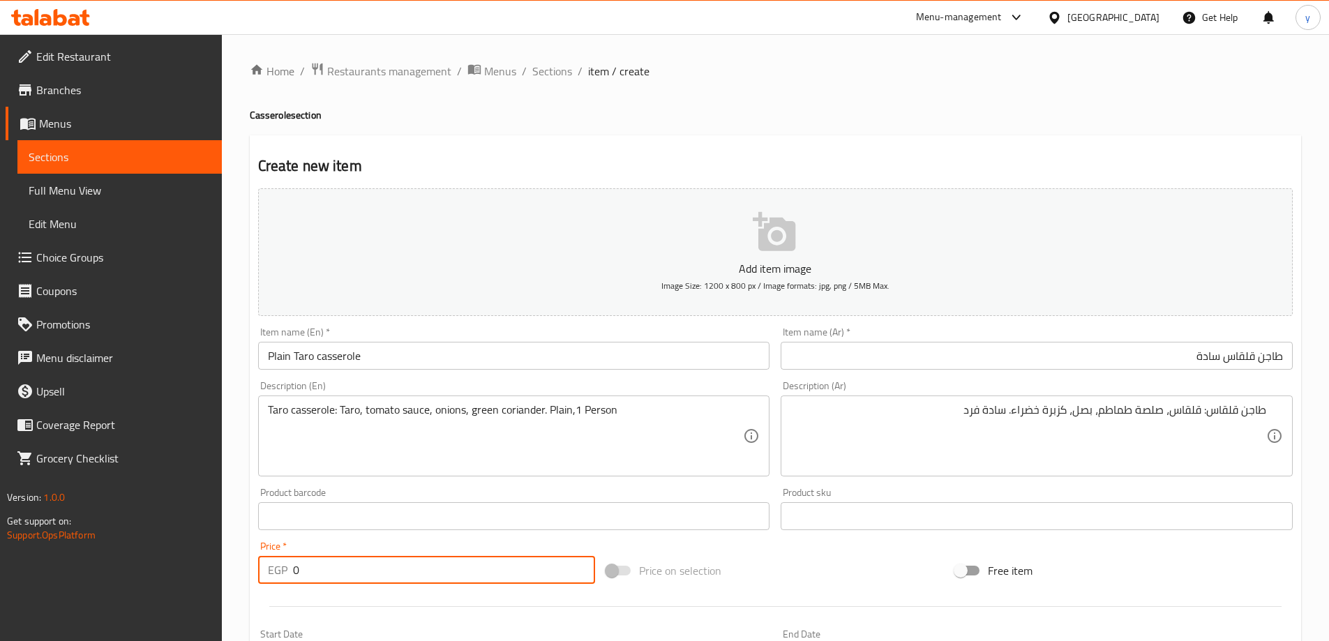
click at [357, 563] on input "0" at bounding box center [444, 570] width 303 height 28
type input "104"
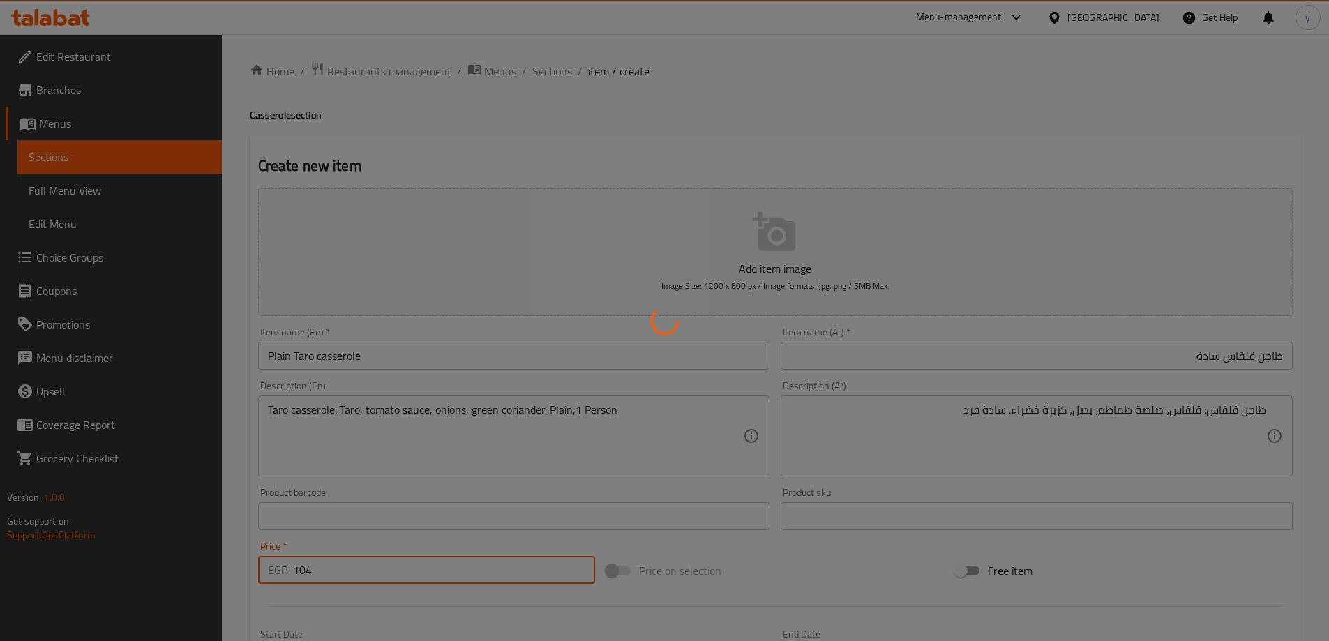
type input "0"
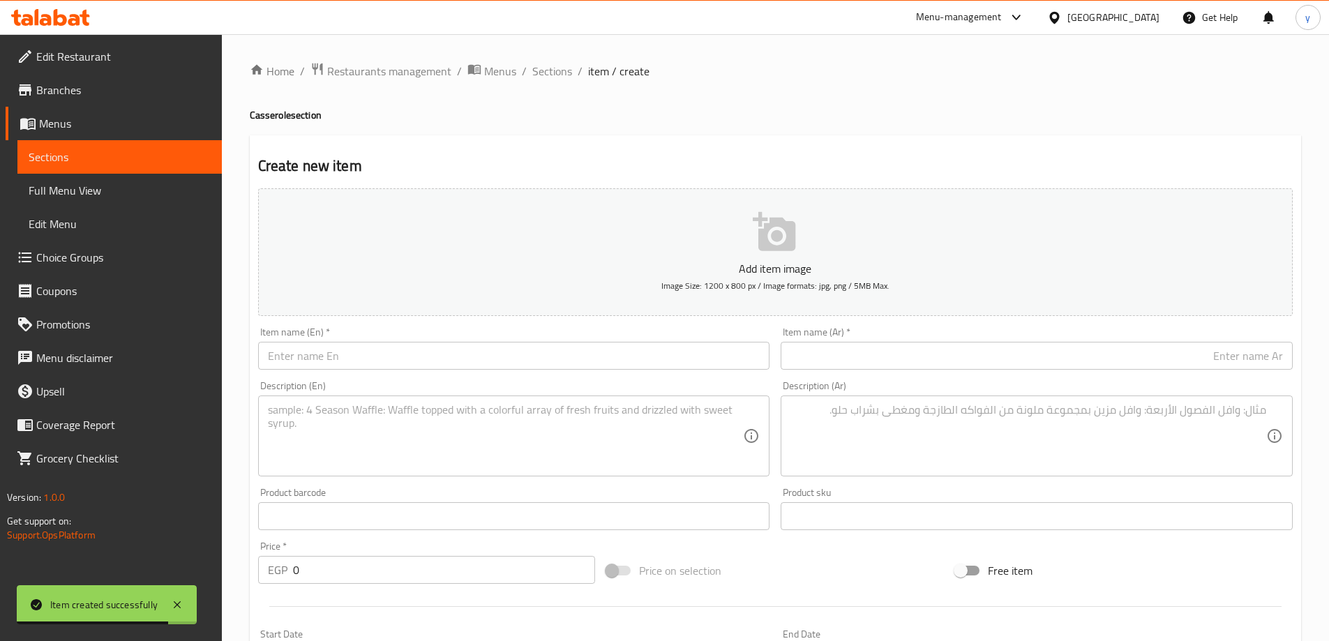
click at [1051, 361] on input "text" at bounding box center [1037, 356] width 512 height 28
paste input "طاجن سبانخ"
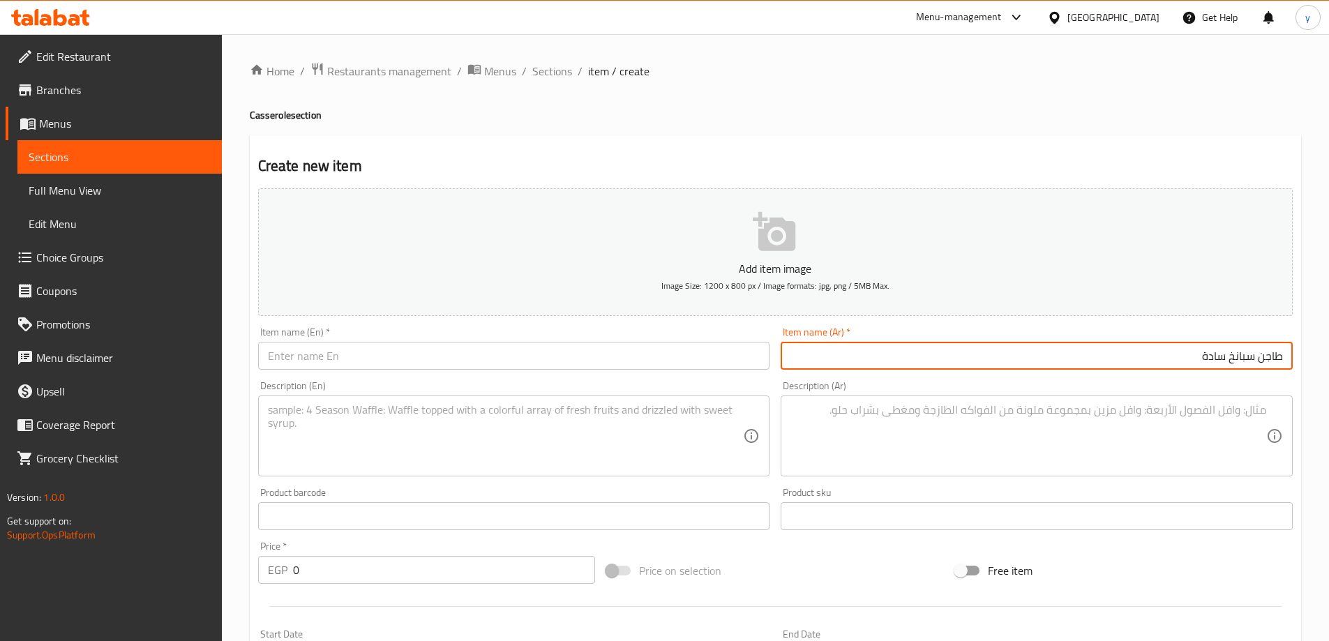
click at [1237, 352] on input "طاجن سبانخ سادة" at bounding box center [1037, 356] width 512 height 28
type input "طاجن سبانخ سادة"
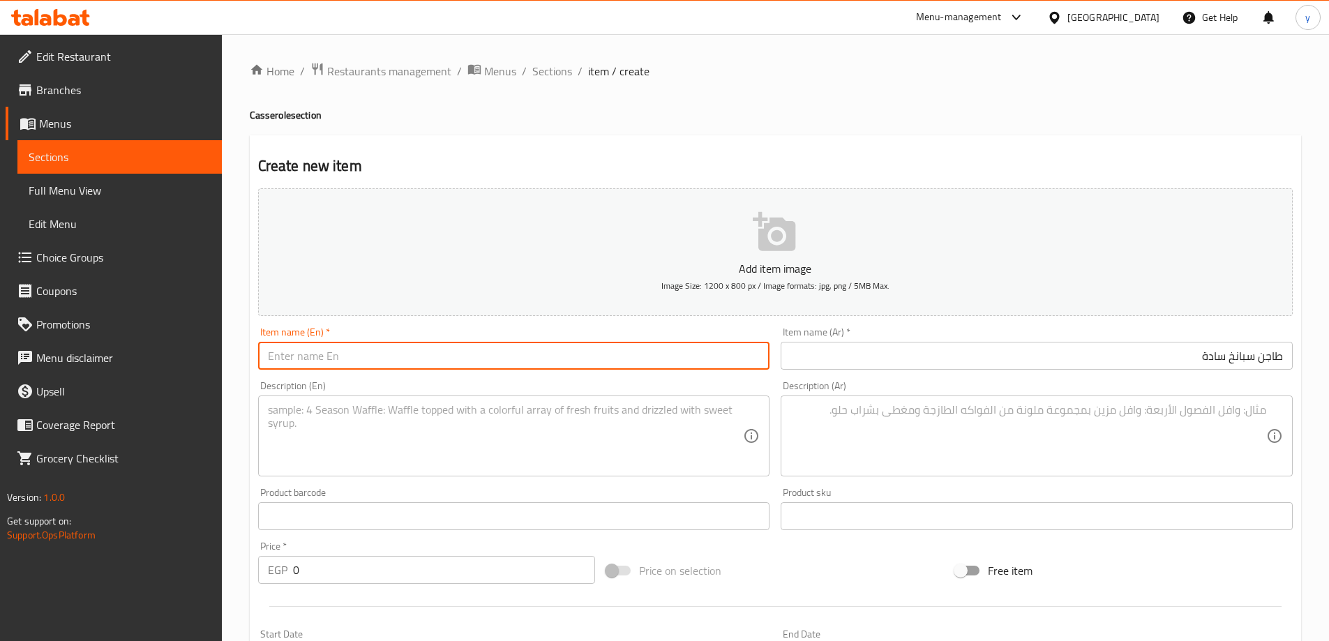
click at [343, 368] on input "text" at bounding box center [514, 356] width 512 height 28
paste input "Spinach"
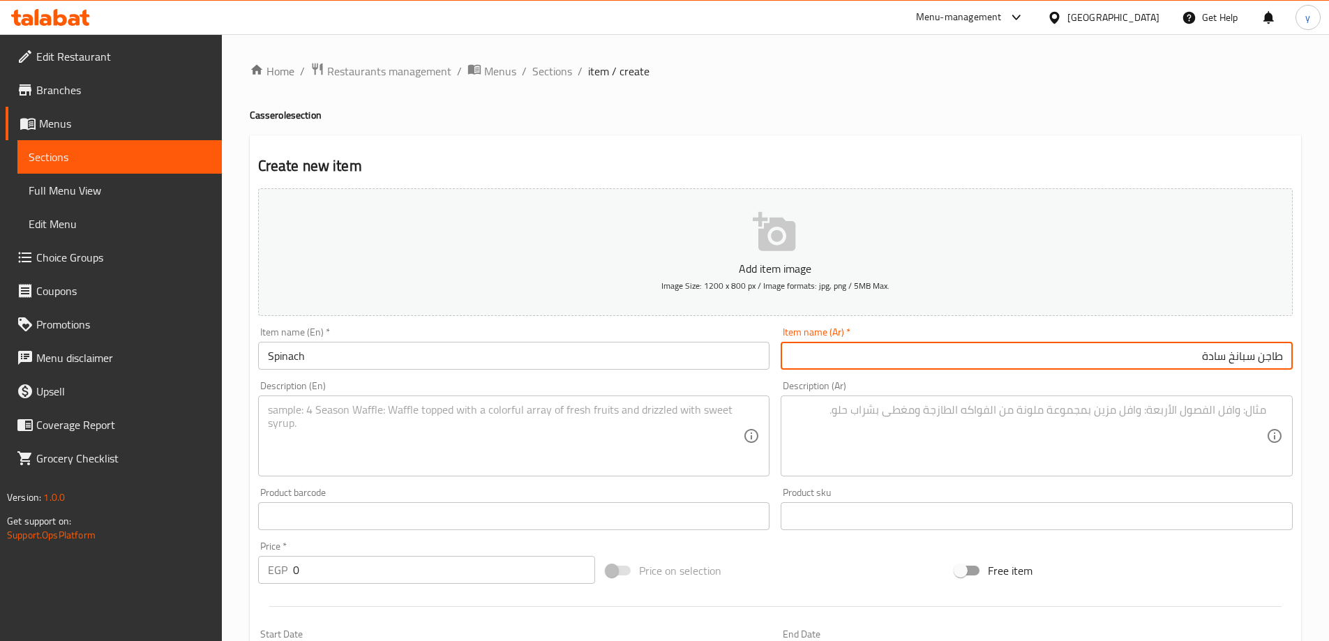
click at [1258, 353] on input "طاجن سبانخ سادة" at bounding box center [1037, 356] width 512 height 28
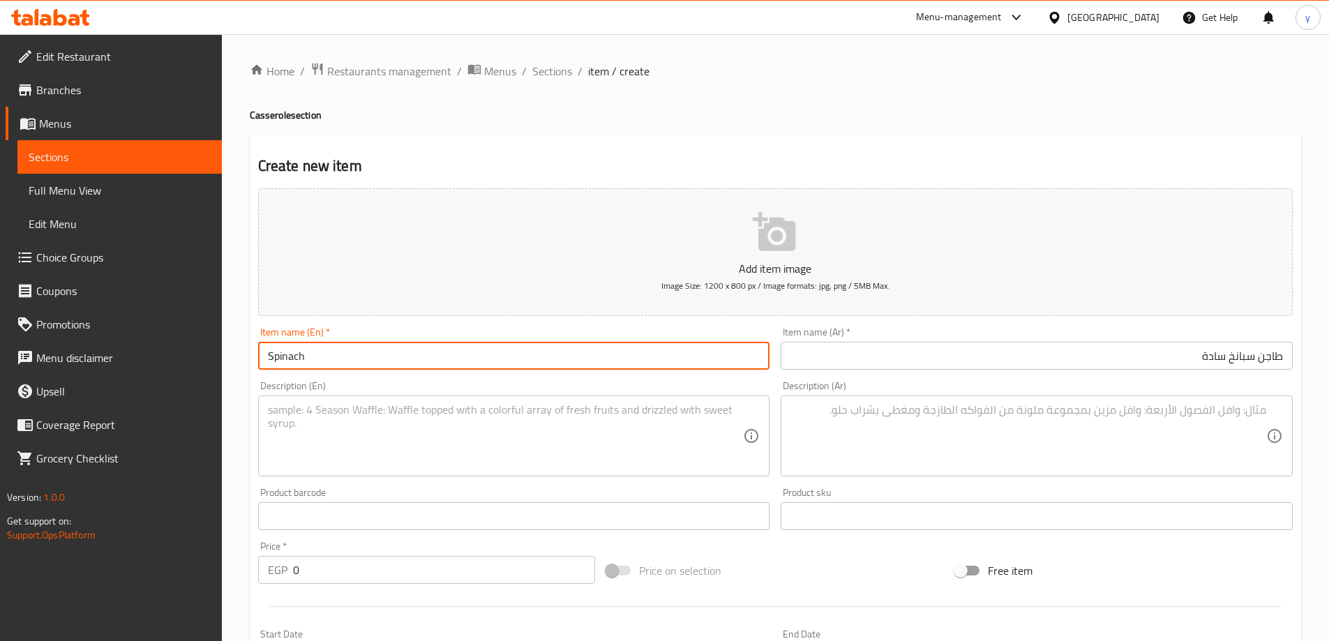
click at [300, 358] on input "Spinach" at bounding box center [514, 356] width 512 height 28
paste input "Plain spinach casserole"
type input "Plain spinach casserole"
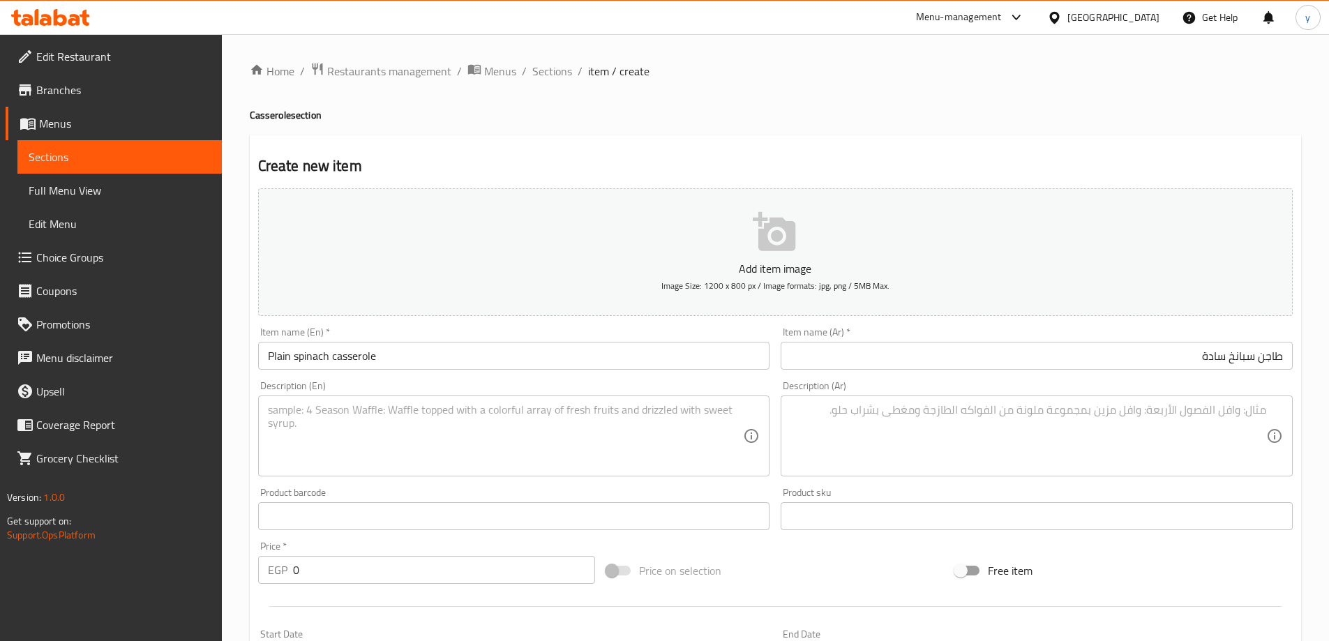
click at [1141, 464] on textarea at bounding box center [1028, 436] width 476 height 66
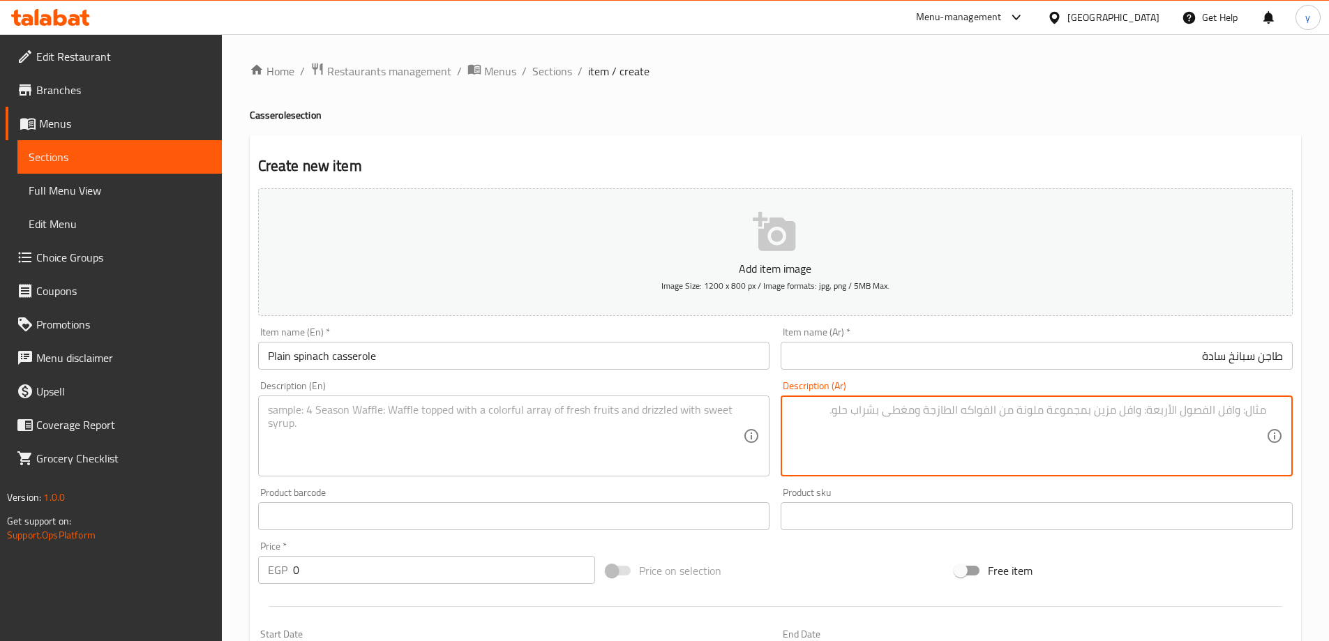
paste textarea "طاجن سبانخ: سبانخ، صلصة طماطم، بصل. سادة فرد"
type textarea "طاجن سبانخ: سبانخ، صلصة طماطم، بصل. سادة فرد"
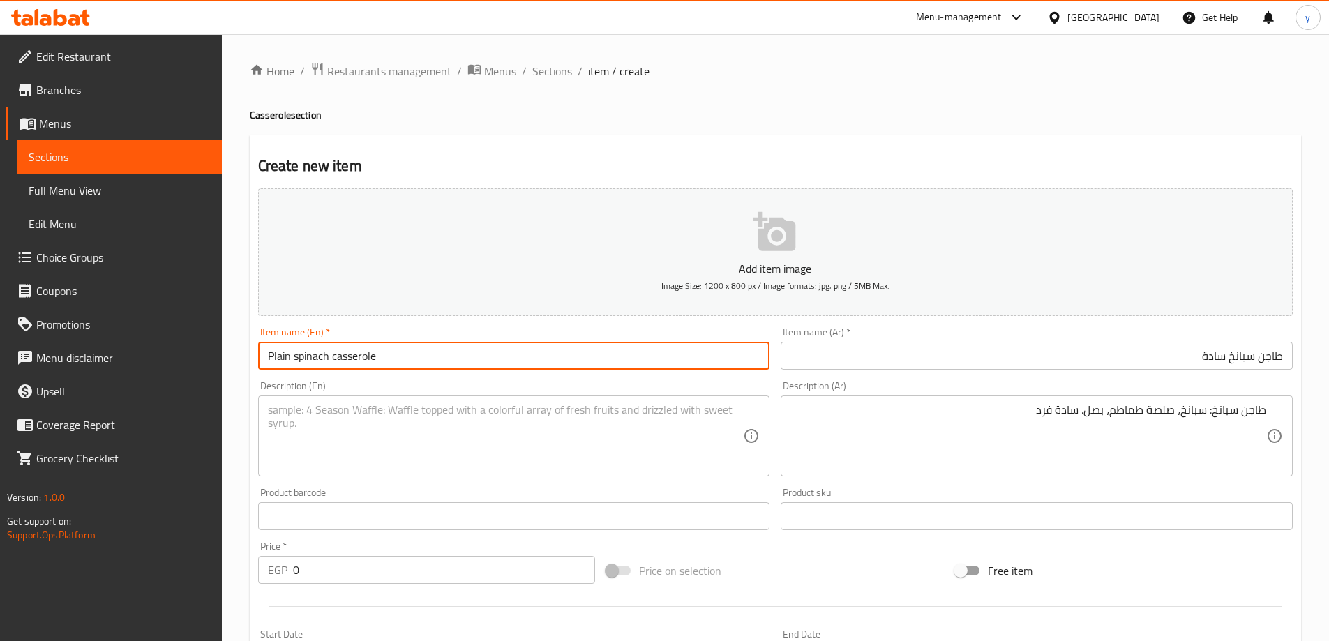
drag, startPoint x: 295, startPoint y: 360, endPoint x: 435, endPoint y: 360, distance: 139.5
click at [435, 360] on input "Plain spinach casserole" at bounding box center [514, 356] width 512 height 28
click at [382, 418] on textarea at bounding box center [506, 436] width 476 height 66
paste textarea "spinach casserole"
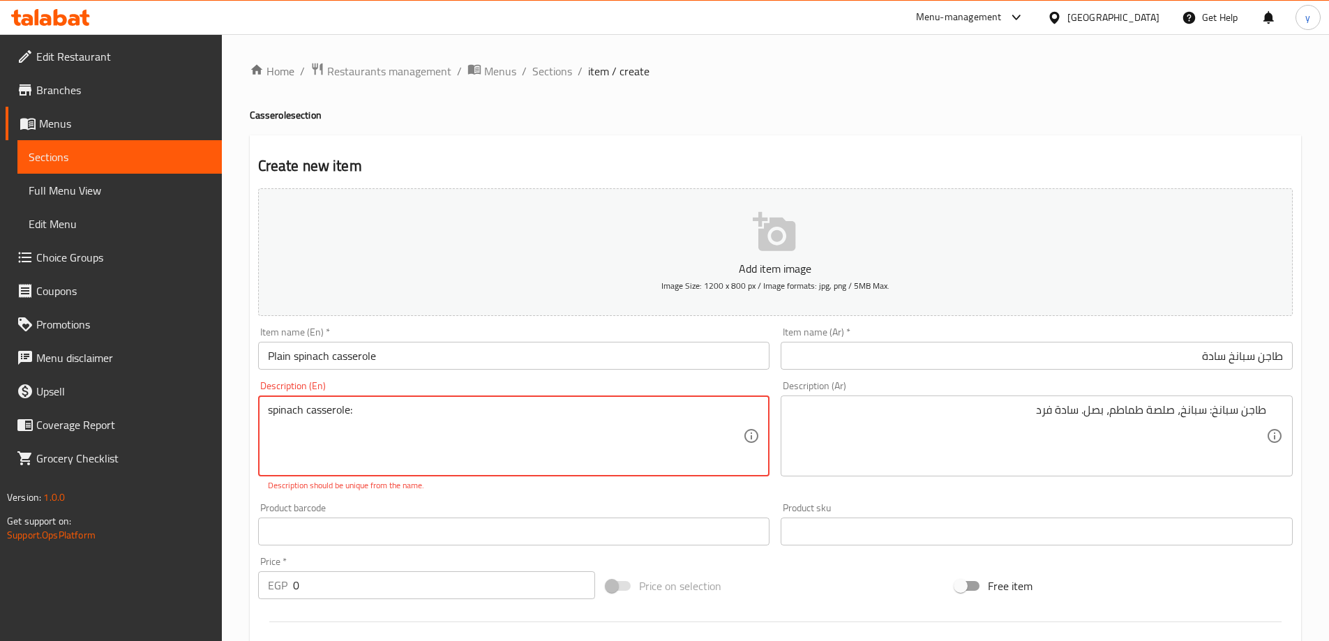
click at [276, 413] on textarea "spinach casserole:" at bounding box center [506, 436] width 476 height 66
click at [366, 407] on textarea "spinach casserole:" at bounding box center [506, 436] width 476 height 66
paste textarea "spinach"
click at [350, 413] on textarea "spinach casserole:spinach" at bounding box center [506, 436] width 476 height 66
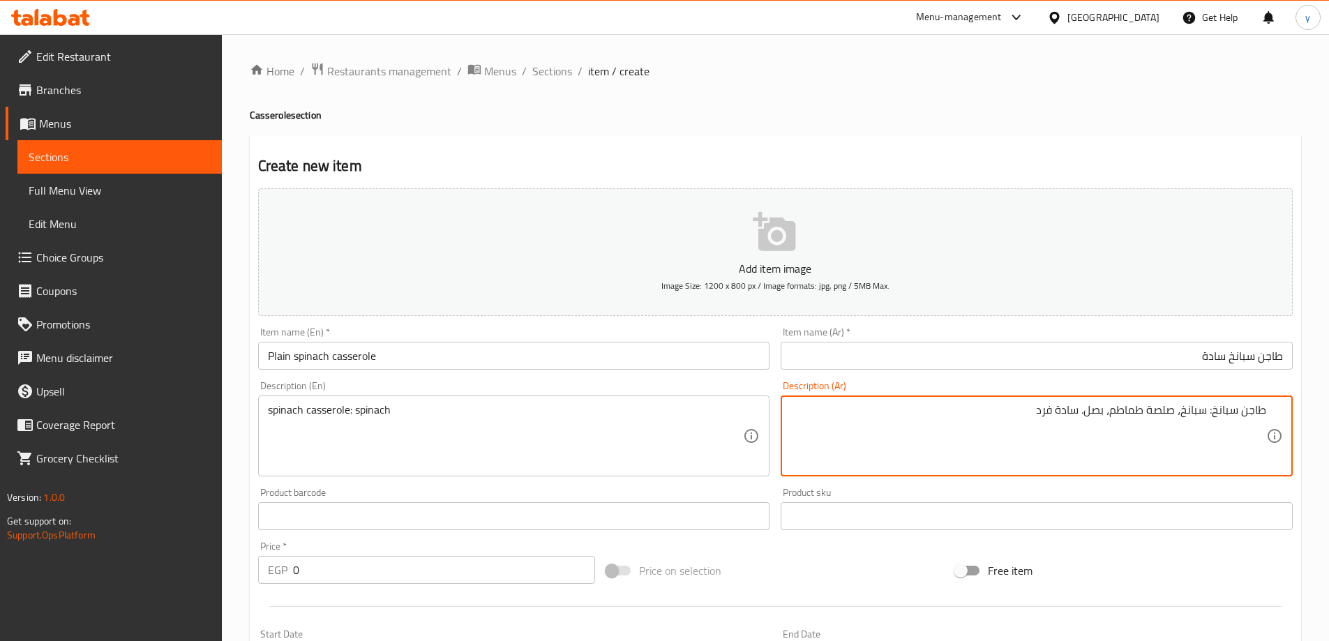
drag, startPoint x: 1176, startPoint y: 414, endPoint x: 1015, endPoint y: 422, distance: 160.6
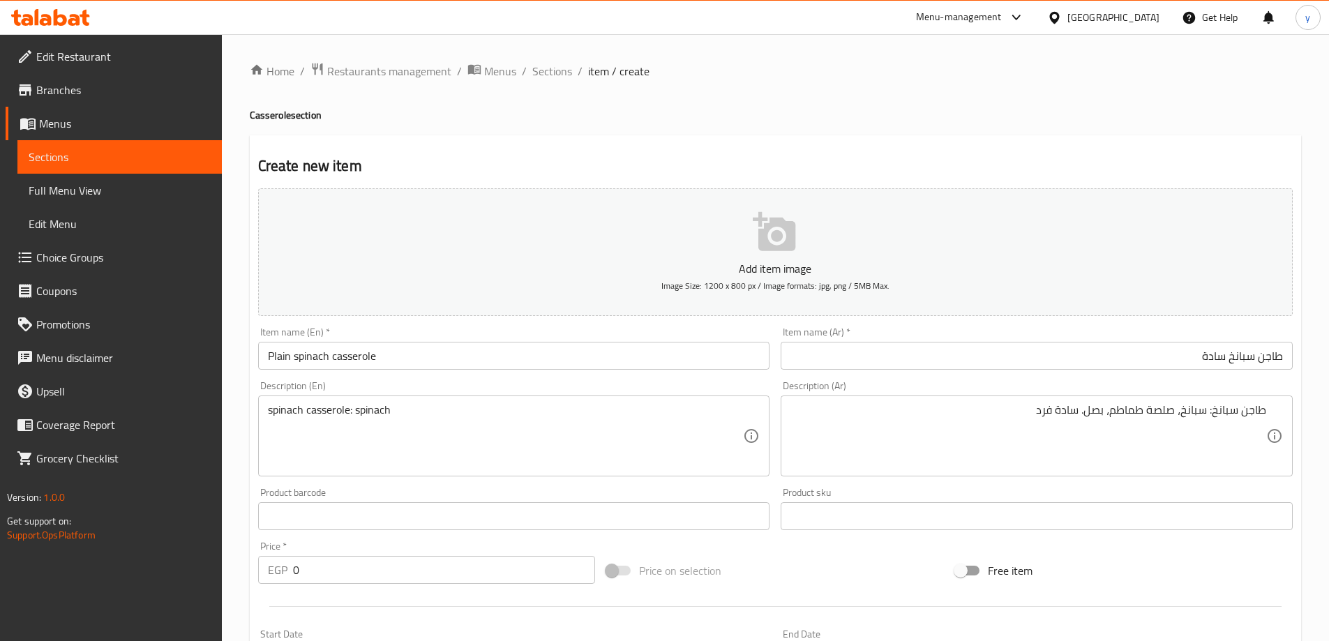
paste textarea "Tomato sauce, onions."
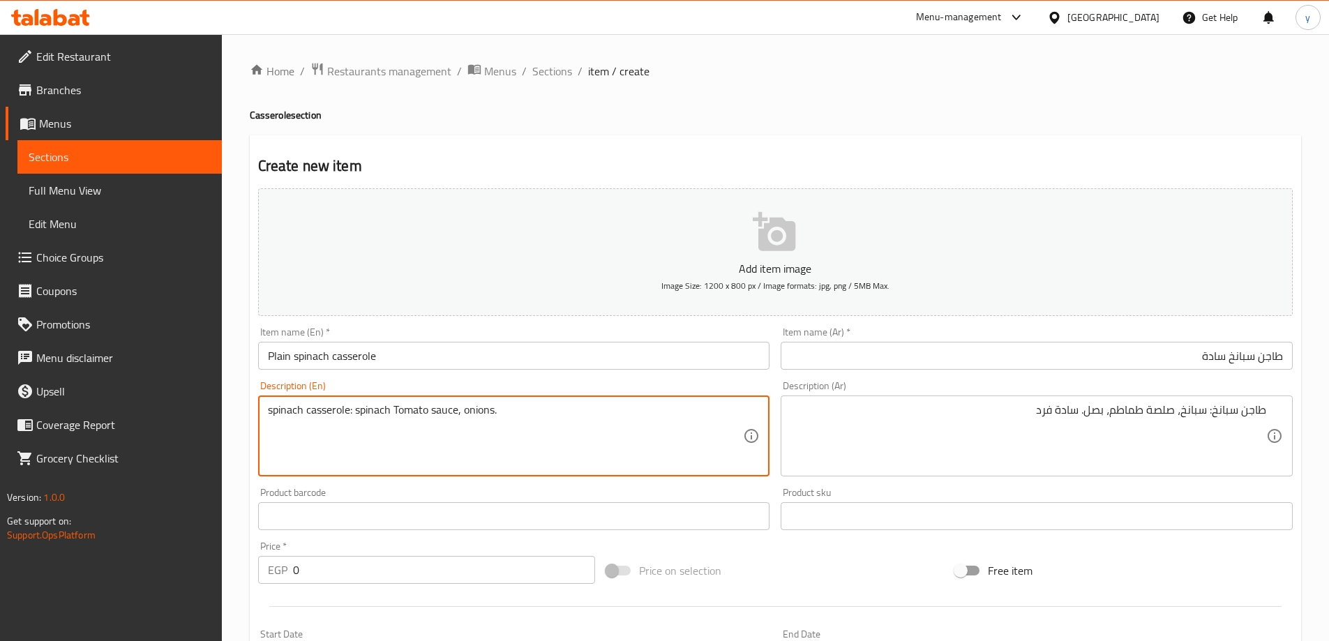
click at [396, 410] on textarea "spinach casserole: spinach Tomato sauce, onions." at bounding box center [506, 436] width 476 height 66
click at [558, 428] on textarea "spinach casserole: spinach, Tomato sauce, onions." at bounding box center [506, 436] width 476 height 66
click at [278, 363] on input "Plain spinach casserole" at bounding box center [514, 356] width 512 height 28
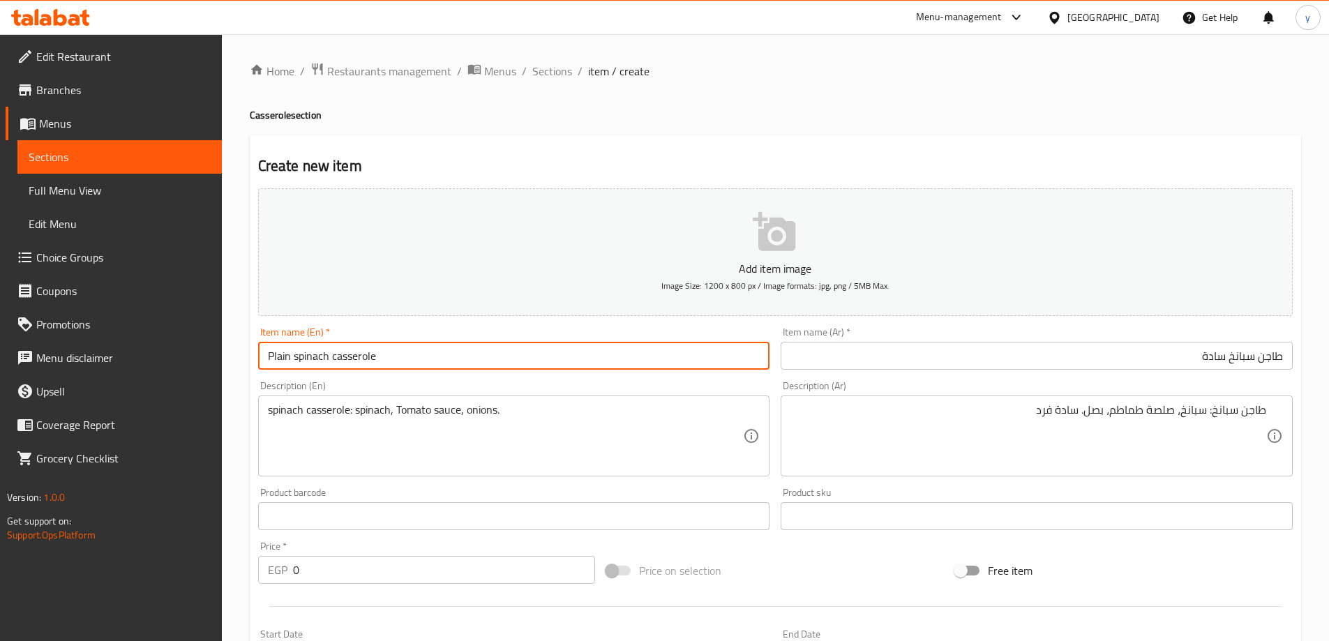
click at [278, 363] on input "Plain spinach casserole" at bounding box center [514, 356] width 512 height 28
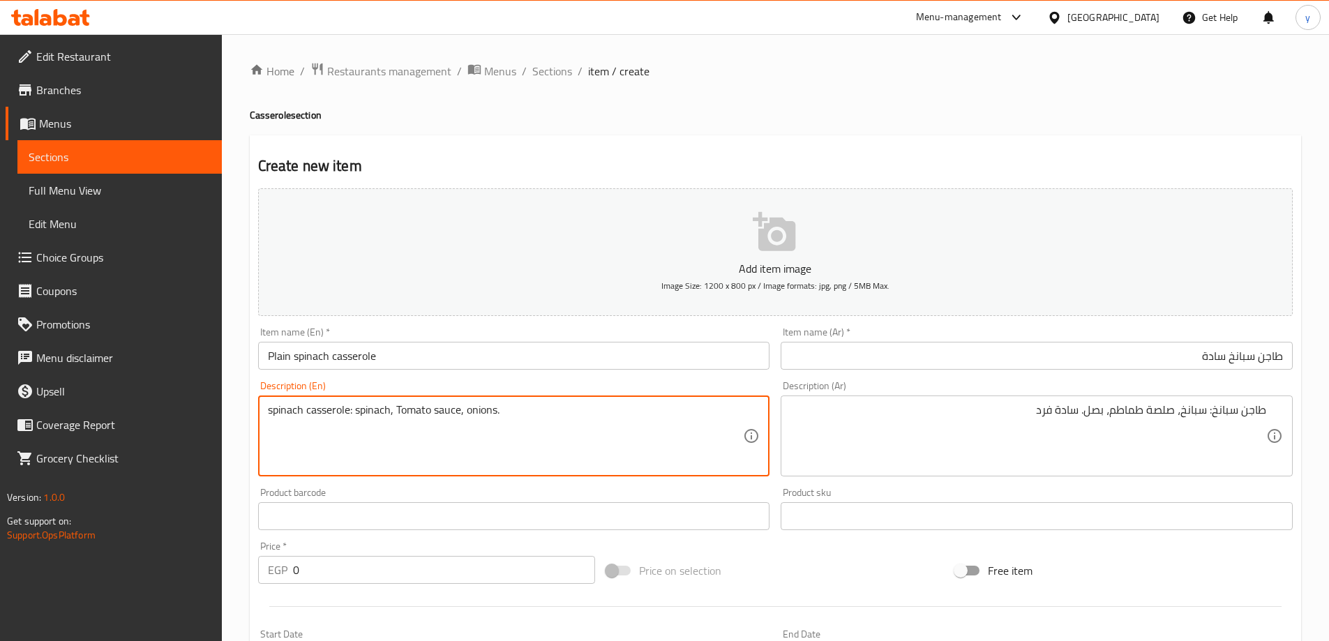
paste textarea "Plain"
click at [502, 412] on textarea "spinach casserole: spinach, Tomato sauce, onions.Plain" at bounding box center [506, 436] width 476 height 66
click at [525, 419] on textarea "spinach casserole: spinach, Tomato sauce, onions. Plain" at bounding box center [506, 436] width 476 height 66
click at [560, 423] on textarea "spinach casserole: spinach, Tomato sauce, onions. Plain" at bounding box center [506, 436] width 476 height 66
paste textarea "1 Person"
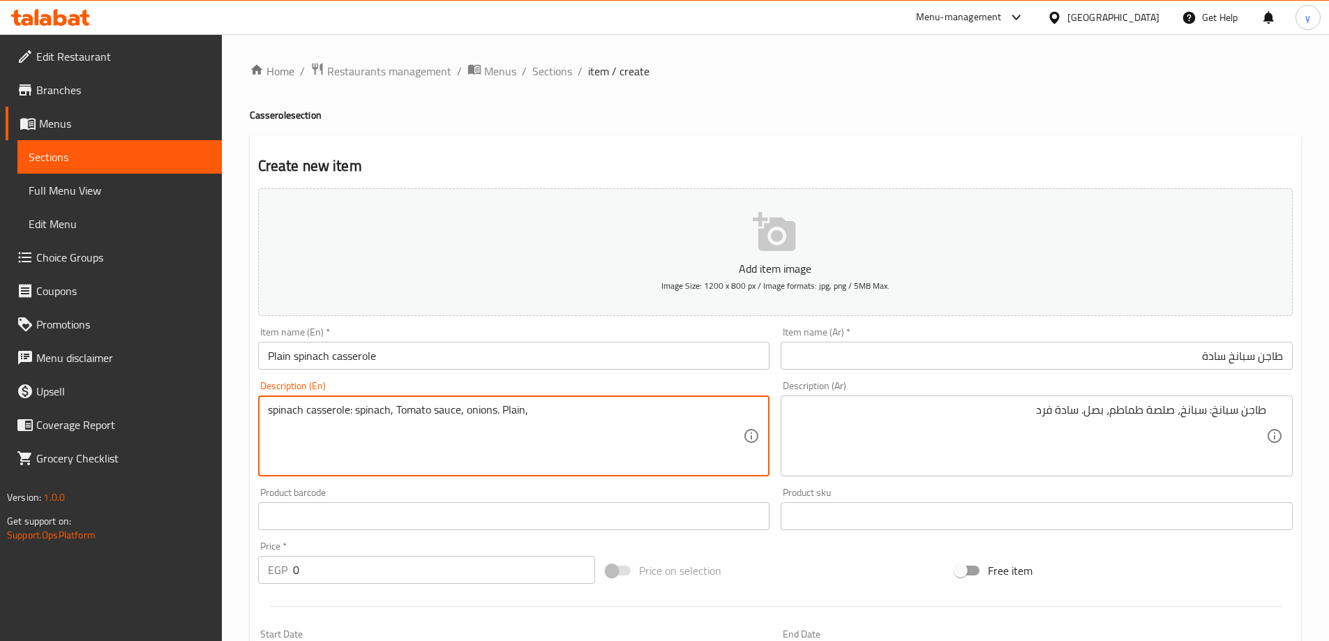
paste textarea "1 Person"
type textarea "spinach casserole: spinach, Tomato sauce, onions. Plain, 1 Person"
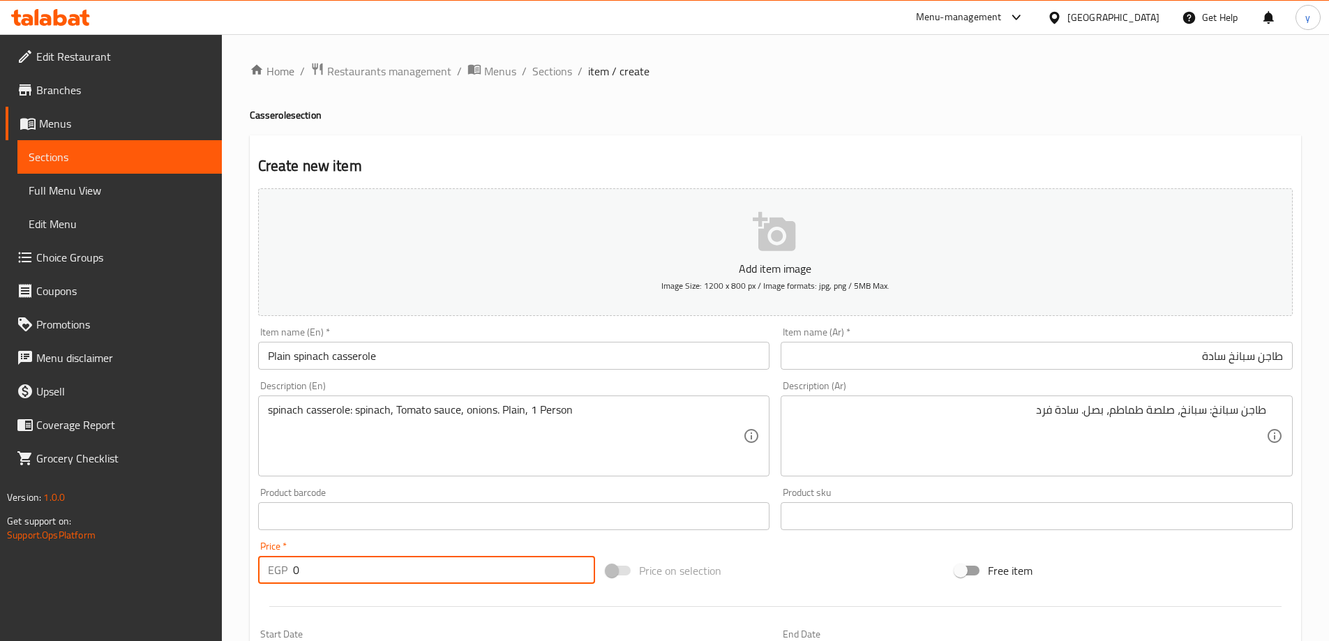
click at [324, 566] on input "0" at bounding box center [444, 570] width 303 height 28
type input "104"
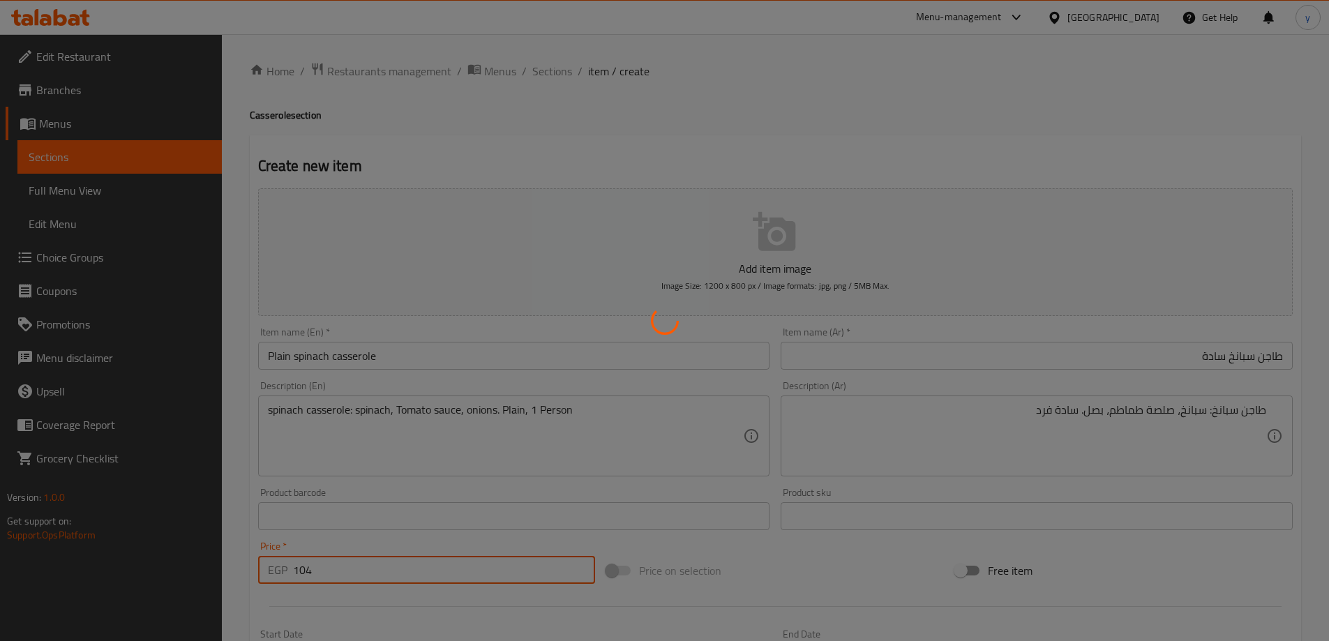
type input "0"
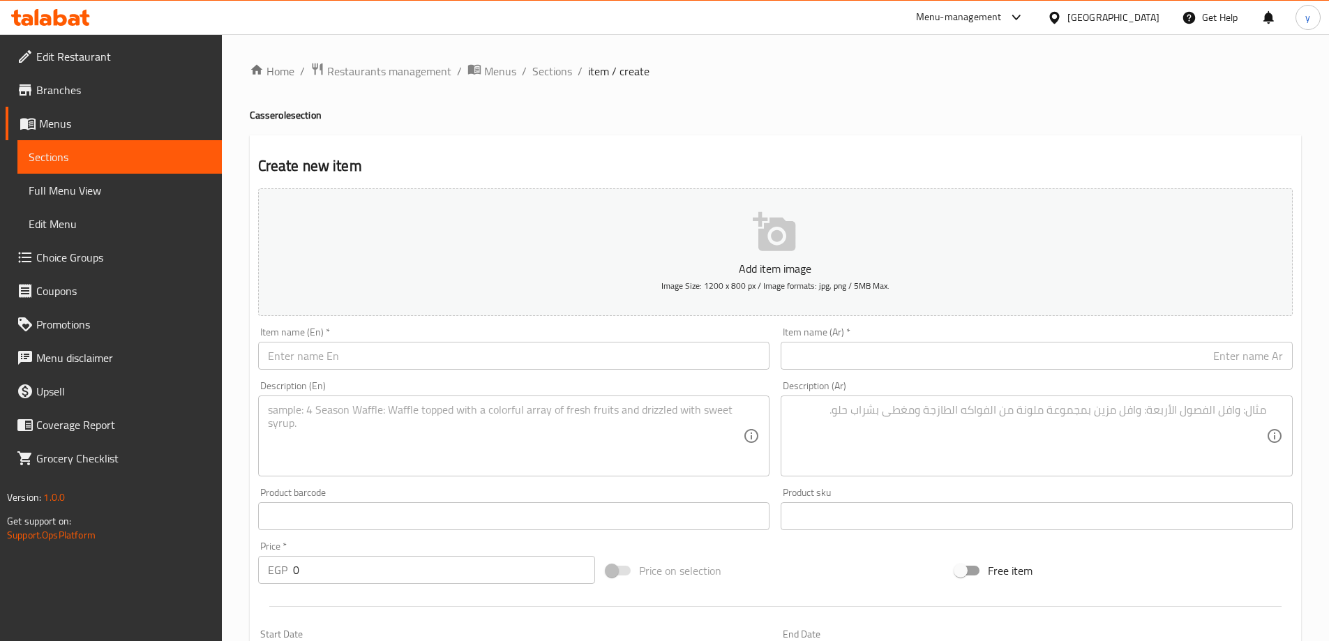
click at [991, 359] on input "text" at bounding box center [1037, 356] width 512 height 28
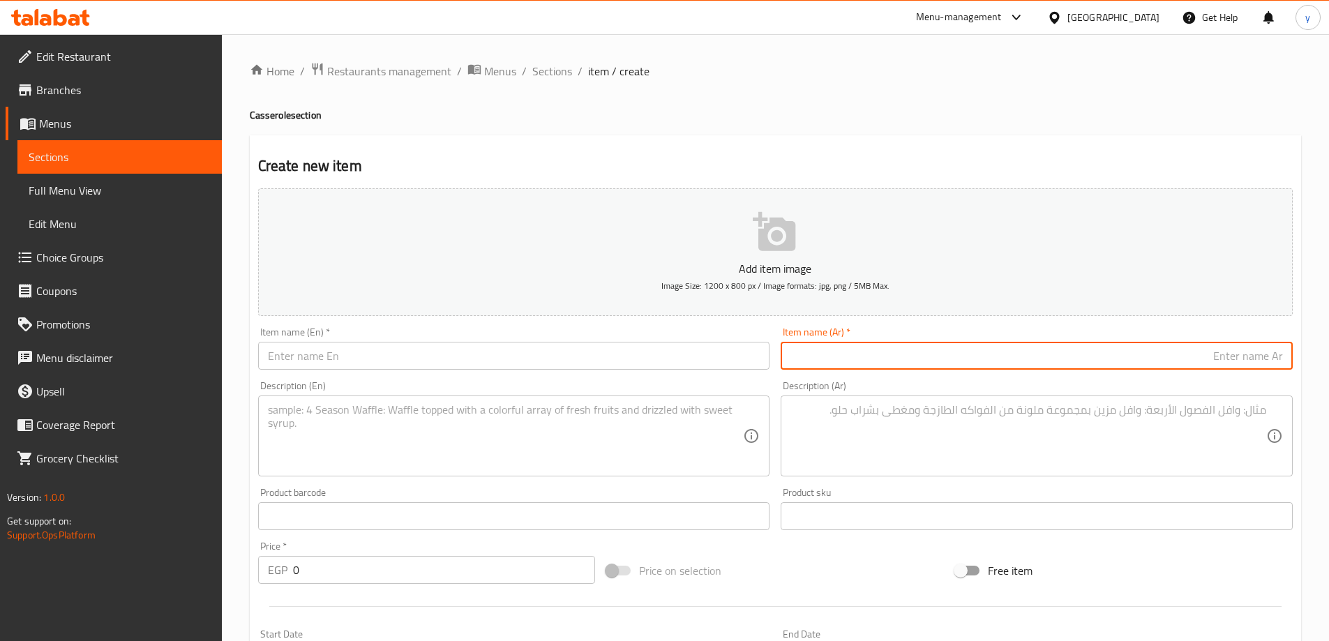
paste input "طاجن بامية باللحم البلدي"
click at [1134, 355] on input "طاجن بامية باللحم البلدي" at bounding box center [1037, 356] width 512 height 28
paste input "صغير"
click at [1173, 361] on input "طاجن بامية باللحم البلديصغير" at bounding box center [1037, 356] width 512 height 28
click at [1126, 352] on input "طاجن بامية باللحم البلدي صغير" at bounding box center [1037, 356] width 512 height 28
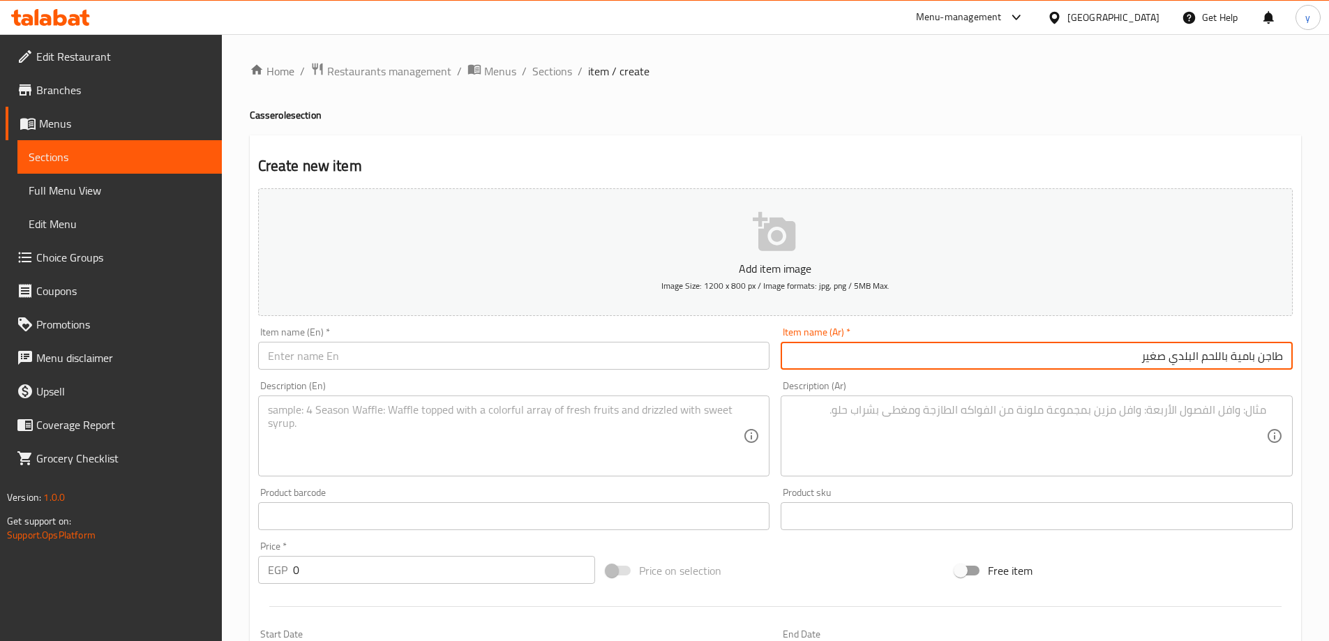
click at [1126, 352] on input "طاجن بامية باللحم البلدي صغير" at bounding box center [1037, 356] width 512 height 28
type input "طاجن بامية باللحم البلدي صغير"
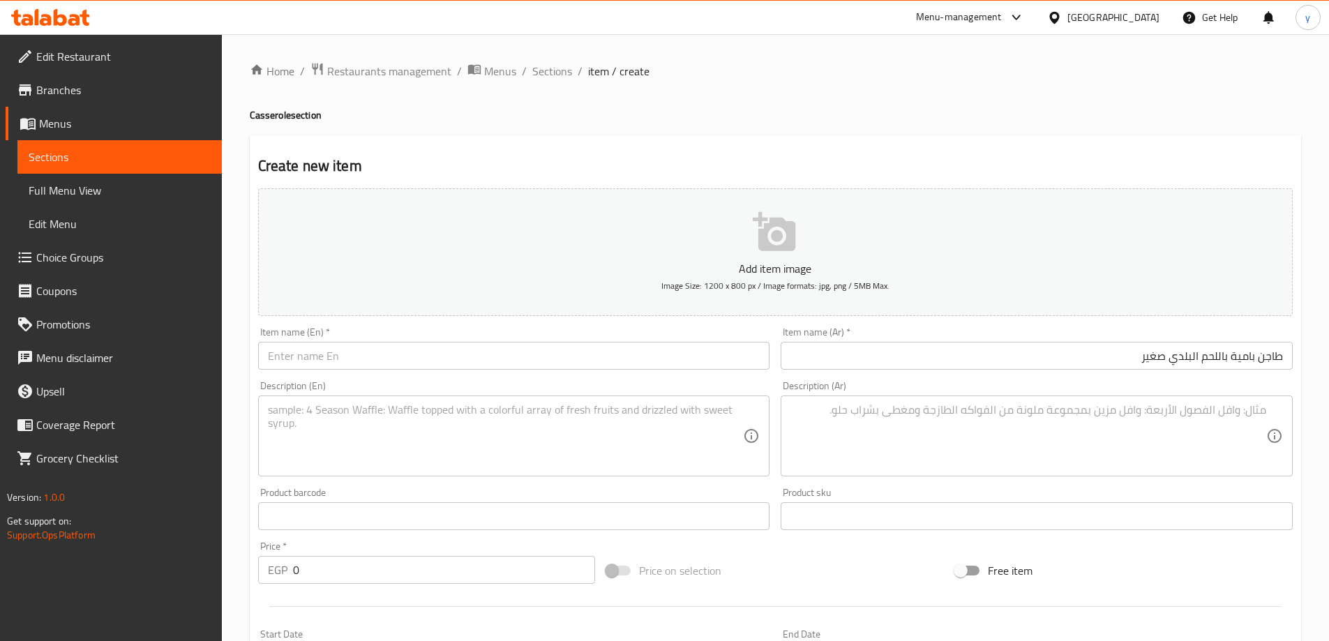
click at [606, 354] on input "text" at bounding box center [514, 356] width 512 height 28
paste input "Small okra casserole with local meat"
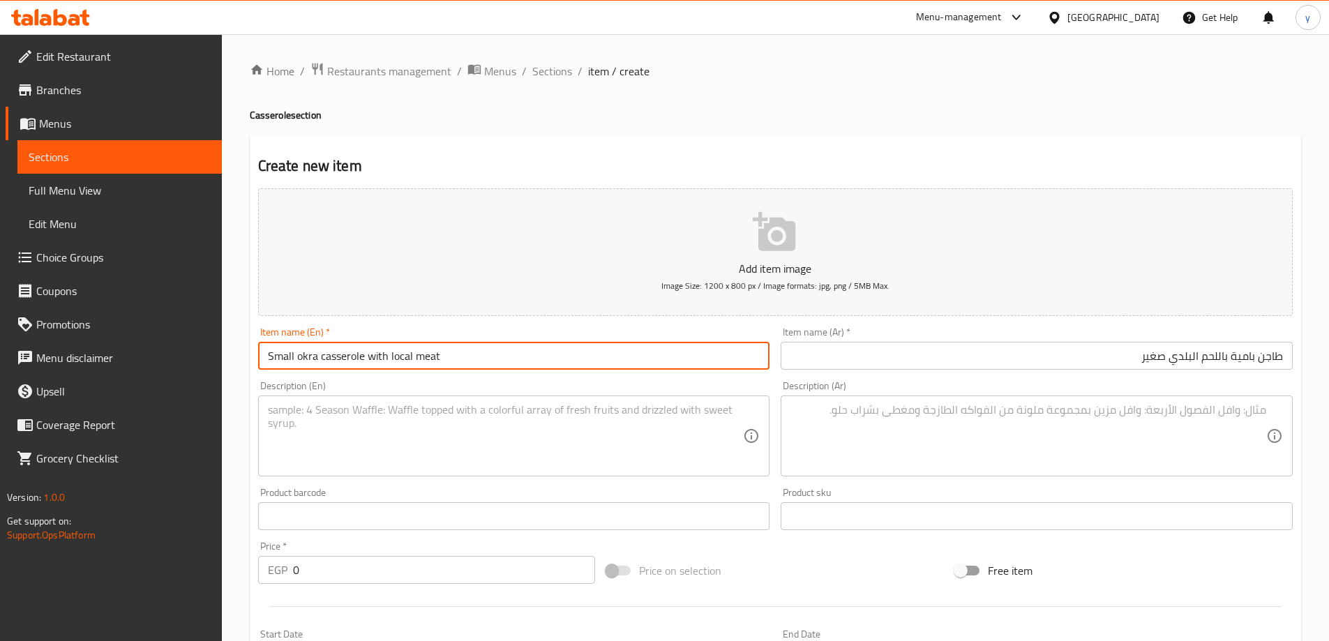
click at [402, 359] on input "Small okra casserole with local meat" at bounding box center [514, 356] width 512 height 28
click at [534, 354] on input "Small okra casserole with Baladi meat" at bounding box center [514, 356] width 512 height 28
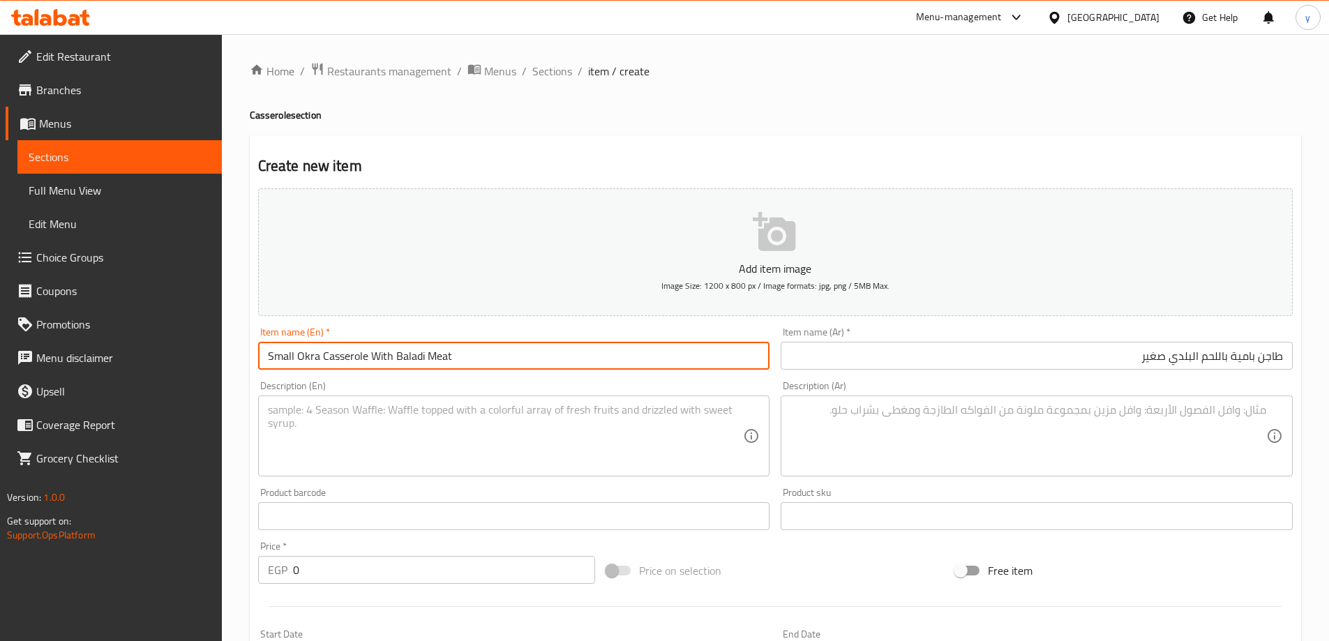
type input "Small Okra Casserole With Baladi Meat"
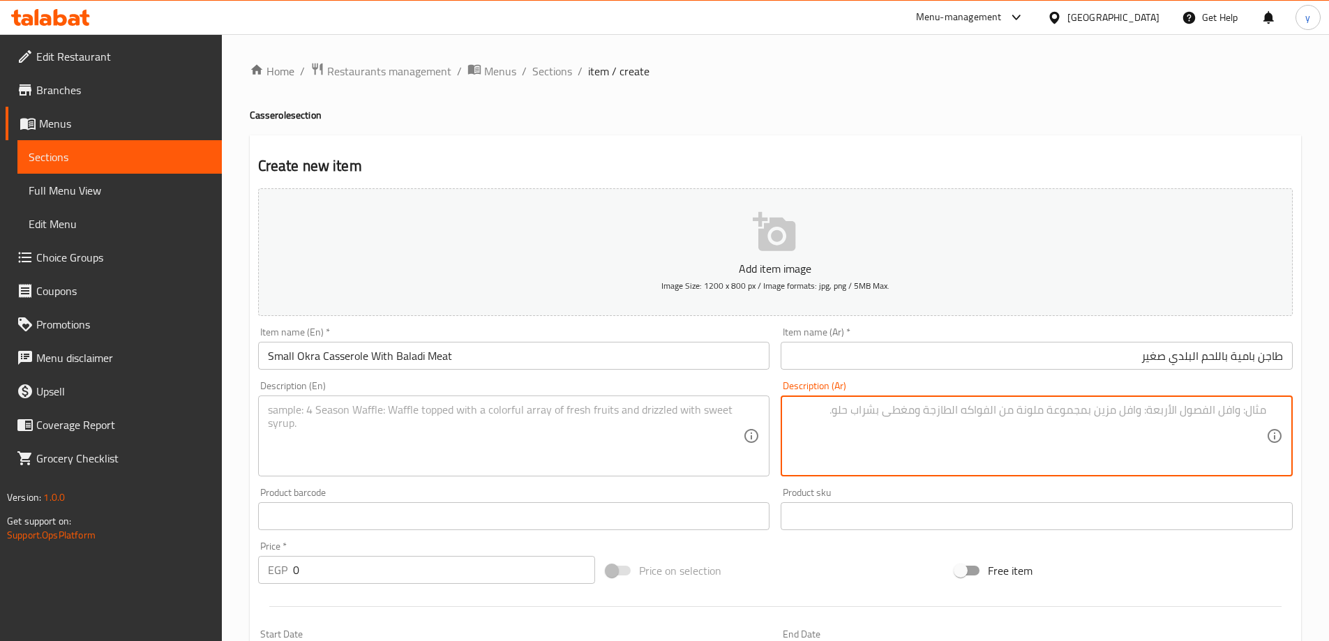
click at [876, 429] on textarea at bounding box center [1028, 436] width 476 height 66
paste textarea "طاجن بامية باللحم البلدي: بامية، لحم، صلصة طماطم."
type textarea "طاجن بامية باللحم البلدي: بامية، لحم، صلصة طماطم."
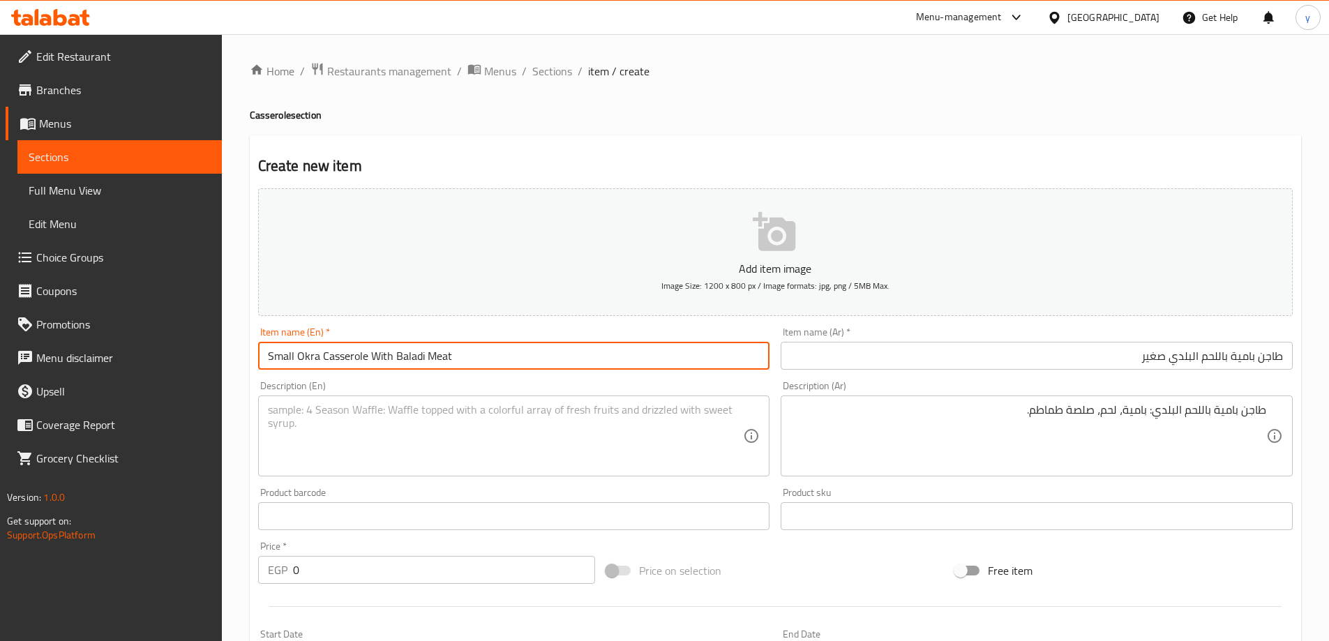
drag, startPoint x: 298, startPoint y: 356, endPoint x: 466, endPoint y: 357, distance: 168.1
click at [466, 357] on input "Small Okra Casserole With Baladi Meat" at bounding box center [514, 356] width 512 height 28
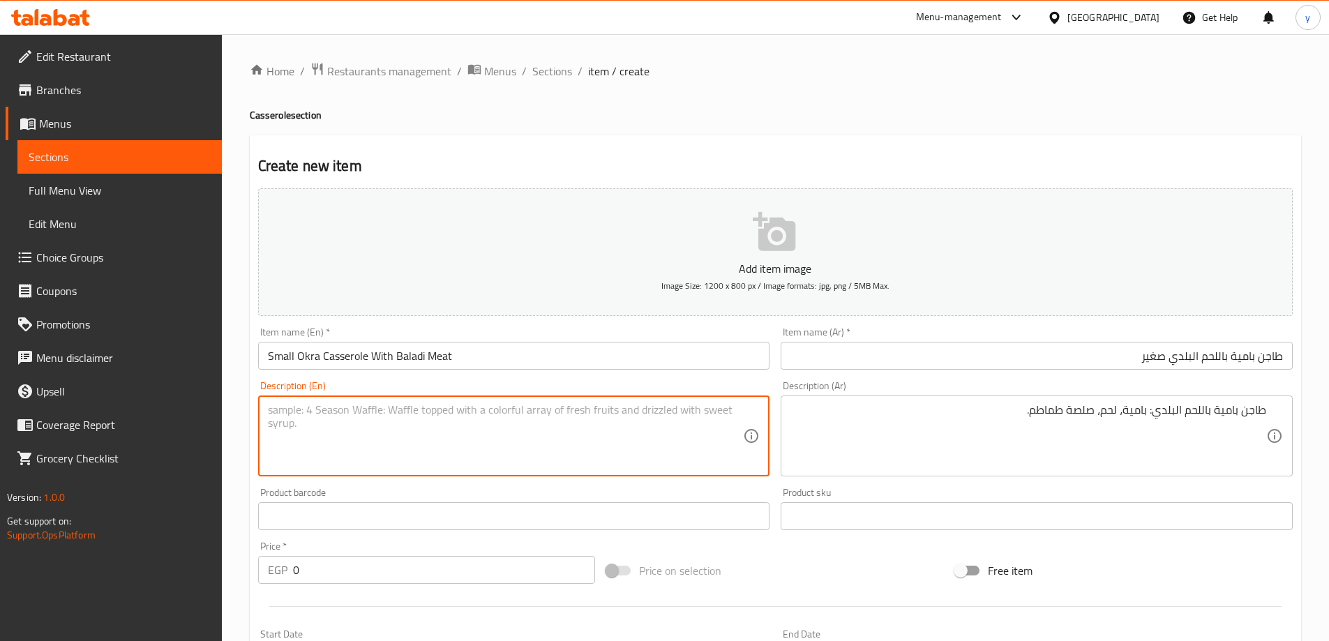
click at [423, 419] on textarea at bounding box center [506, 436] width 476 height 66
paste textarea "Okra Casserole With Baladi Meat"
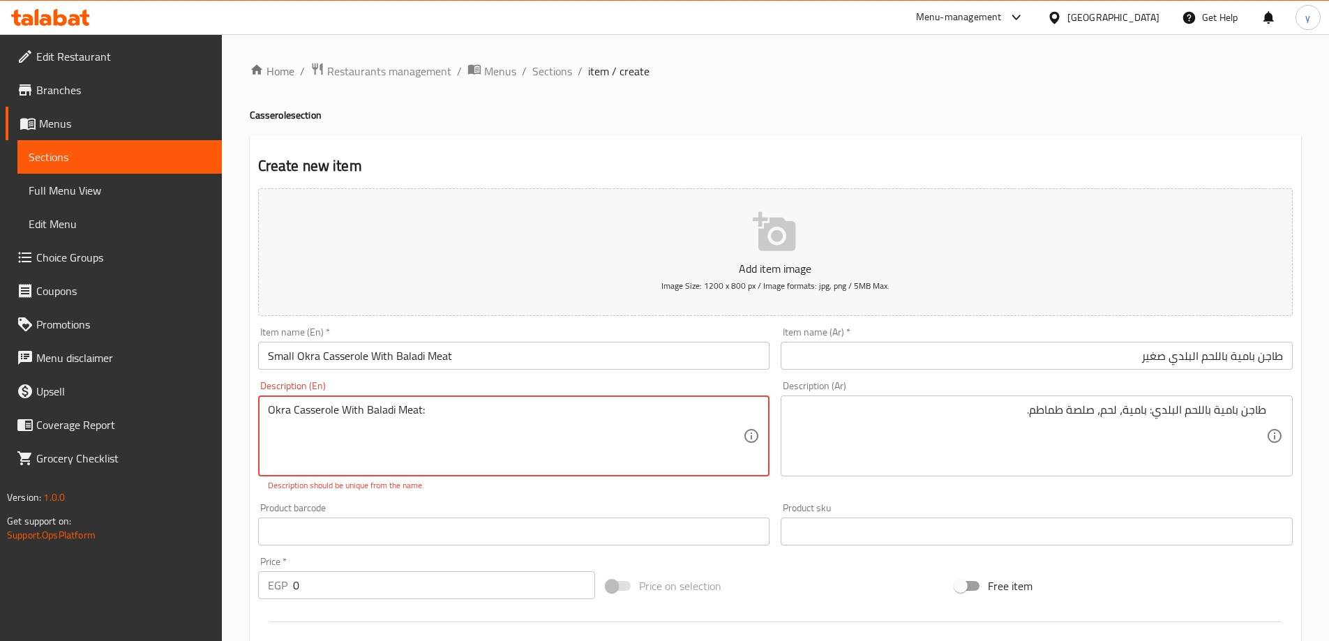
click at [279, 412] on textarea "Okra Casserole With Baladi Meat:" at bounding box center [506, 436] width 476 height 66
click at [495, 413] on textarea "Okra Casserole With Baladi Meat:" at bounding box center [506, 436] width 476 height 66
paste textarea "Okra"
click at [426, 413] on textarea "Okra Casserole With Baladi Meat:Okra" at bounding box center [506, 436] width 476 height 66
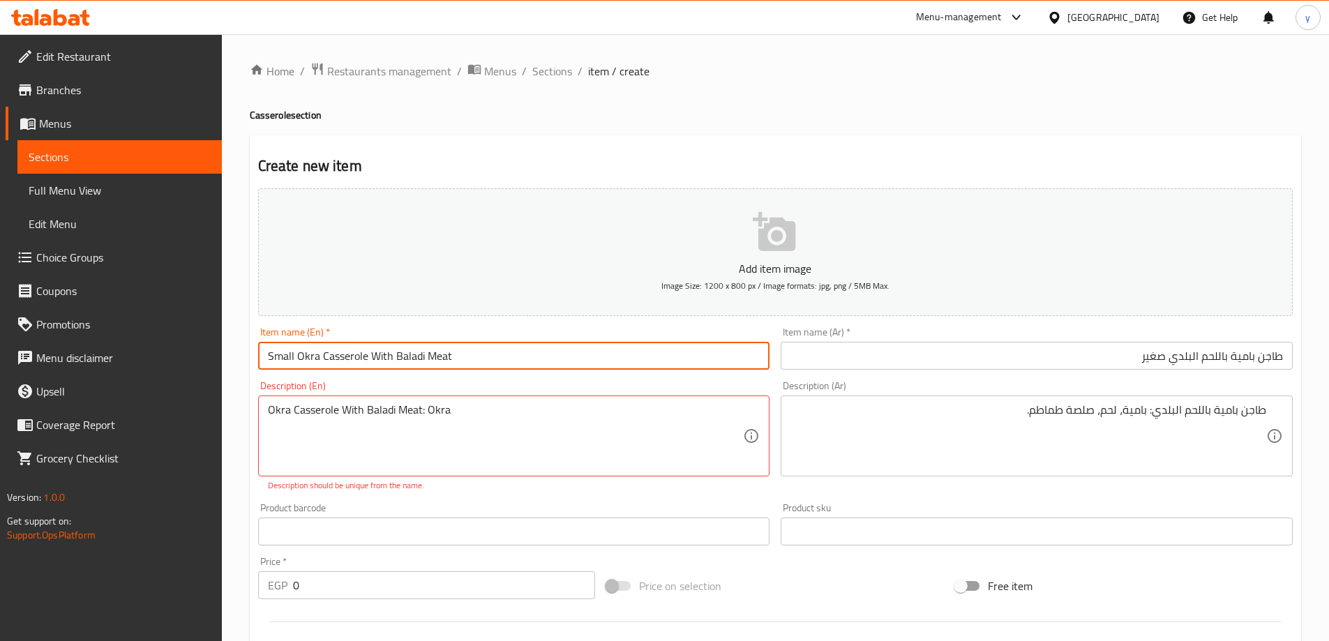
click at [434, 354] on input "Small Okra Casserole With Baladi Meat" at bounding box center [514, 356] width 512 height 28
click at [493, 402] on div "Okra Casserole With Baladi Meat: Okra Description (En)" at bounding box center [514, 436] width 512 height 81
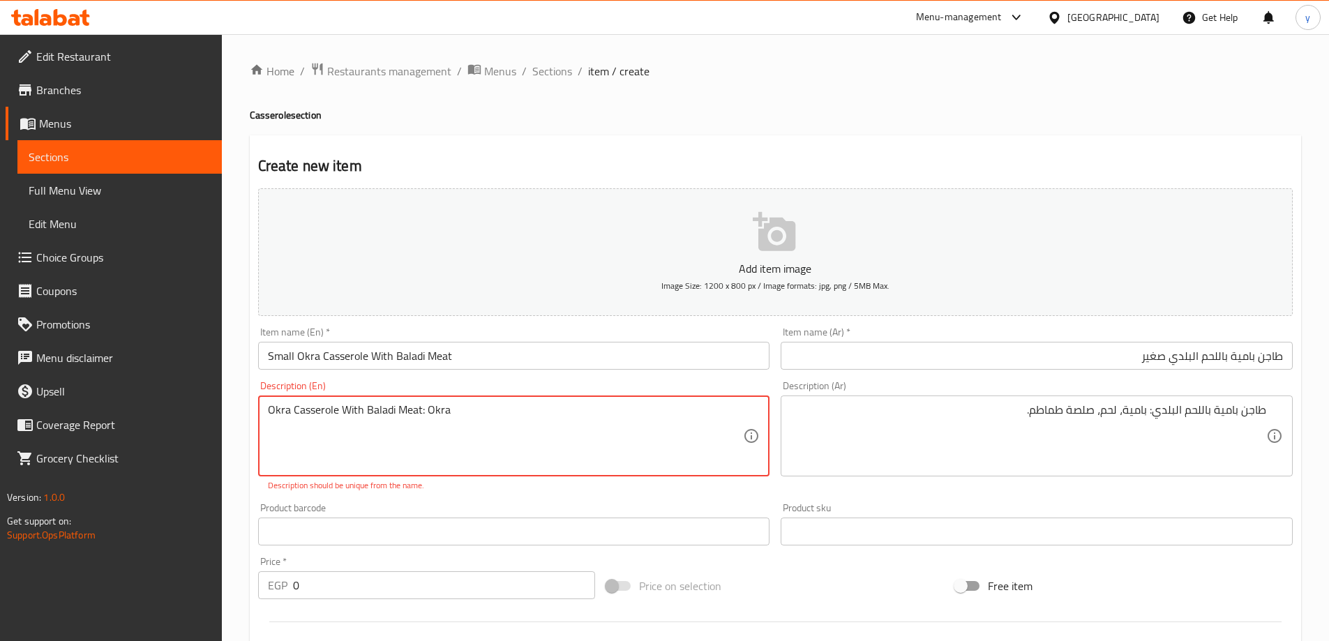
click at [467, 421] on textarea "Okra Casserole With Baladi Meat: Okra" at bounding box center [506, 436] width 476 height 66
paste textarea "Meat"
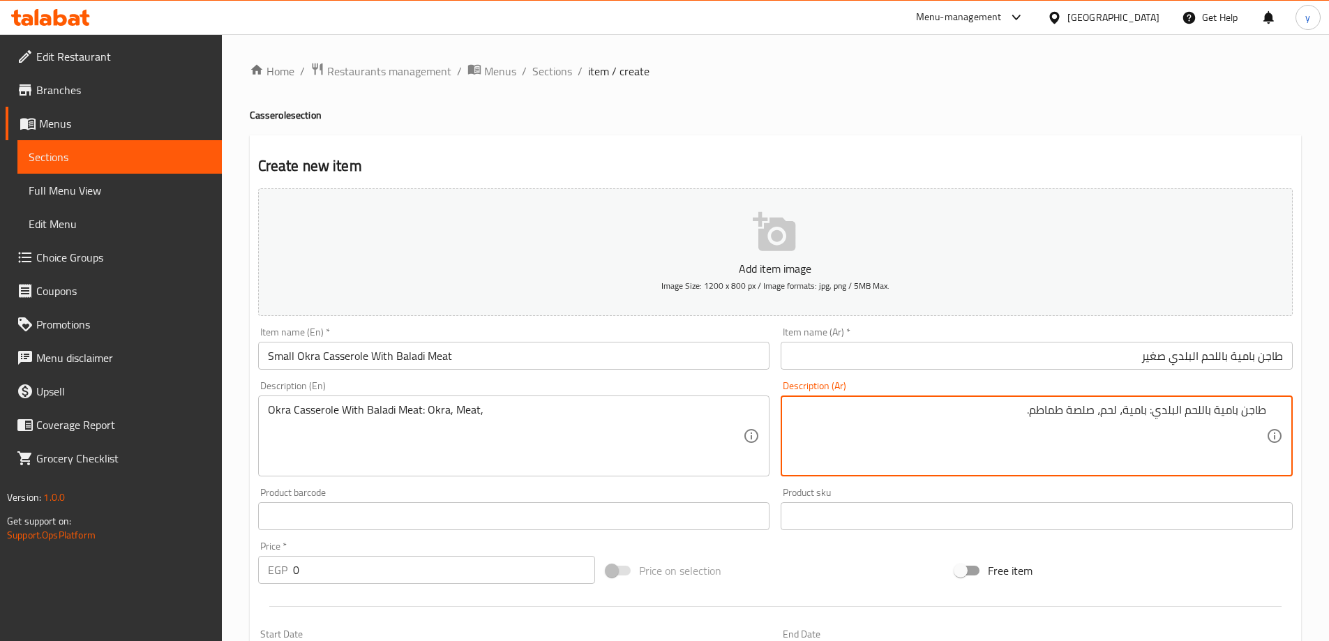
drag, startPoint x: 1095, startPoint y: 415, endPoint x: 1033, endPoint y: 419, distance: 62.2
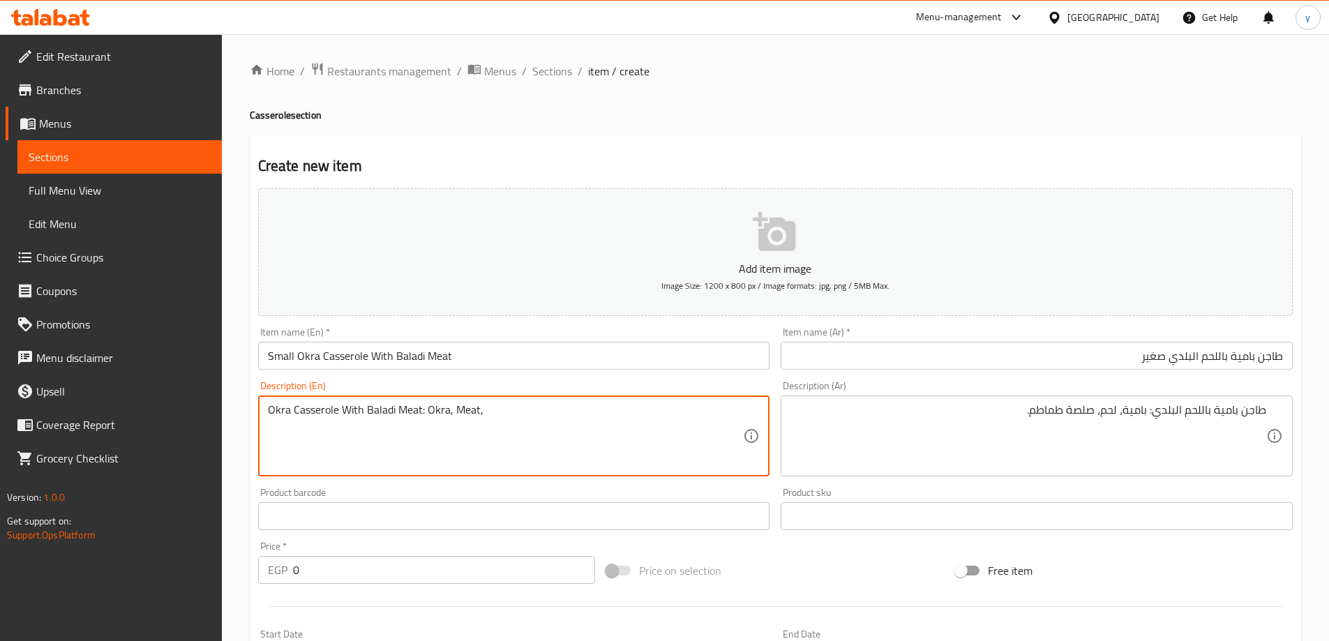
paste textarea "tomato sauce"
type textarea "Okra Casserole With Baladi Meat: Okra, Meat, tomato sauce"
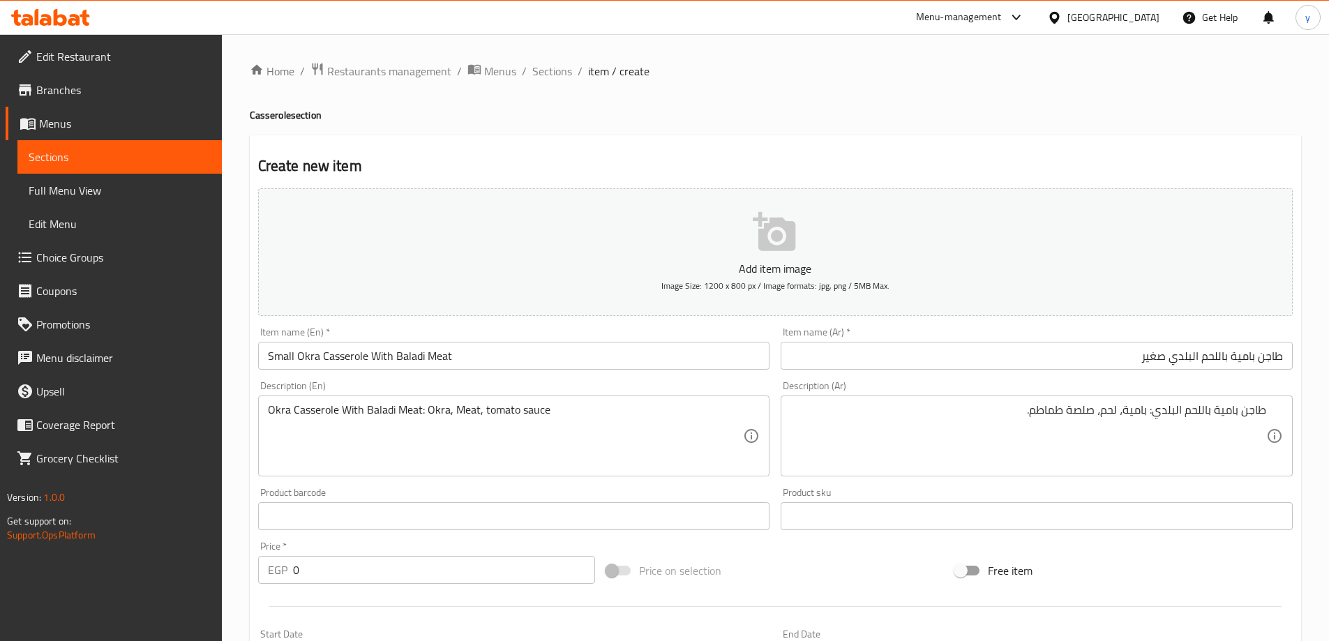
click at [342, 570] on input "0" at bounding box center [444, 570] width 303 height 28
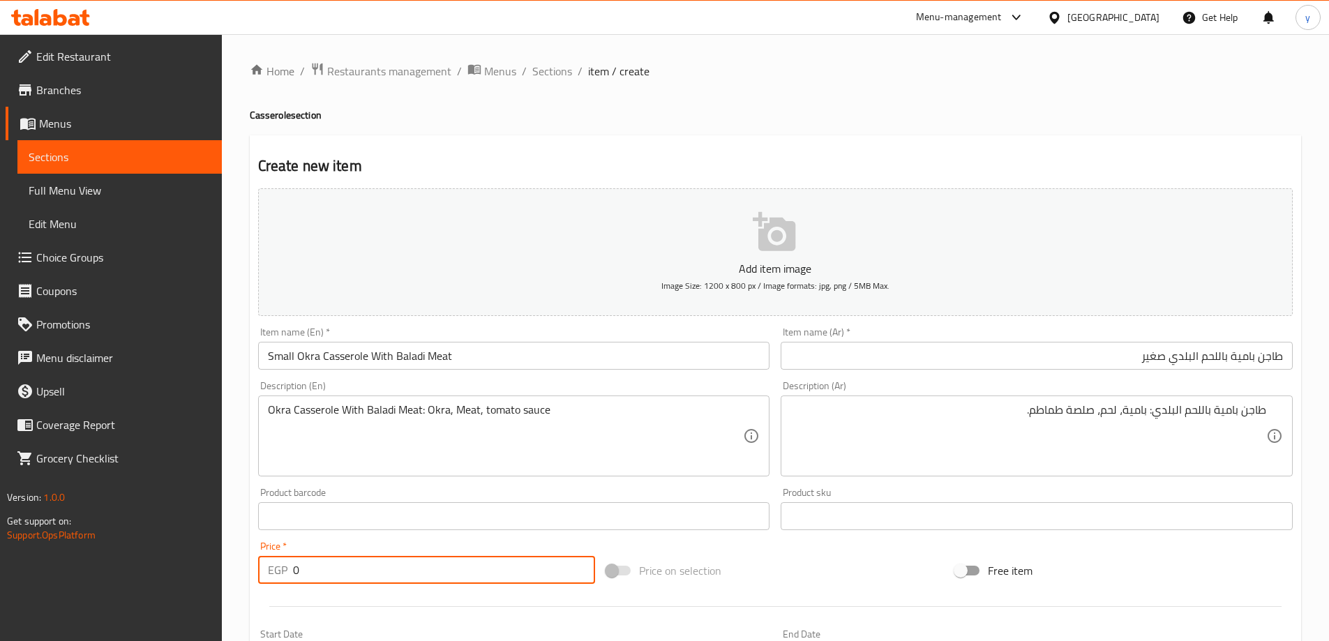
click at [342, 570] on input "0" at bounding box center [444, 570] width 303 height 28
type input "2"
type input "260"
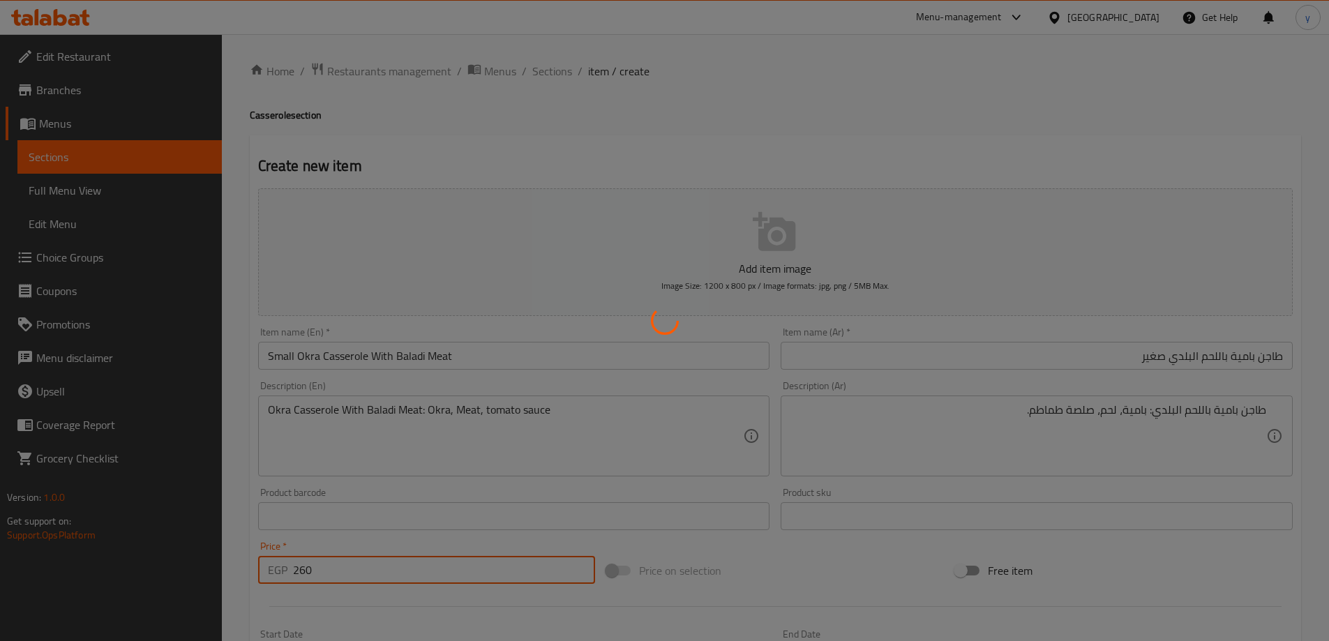
type input "0"
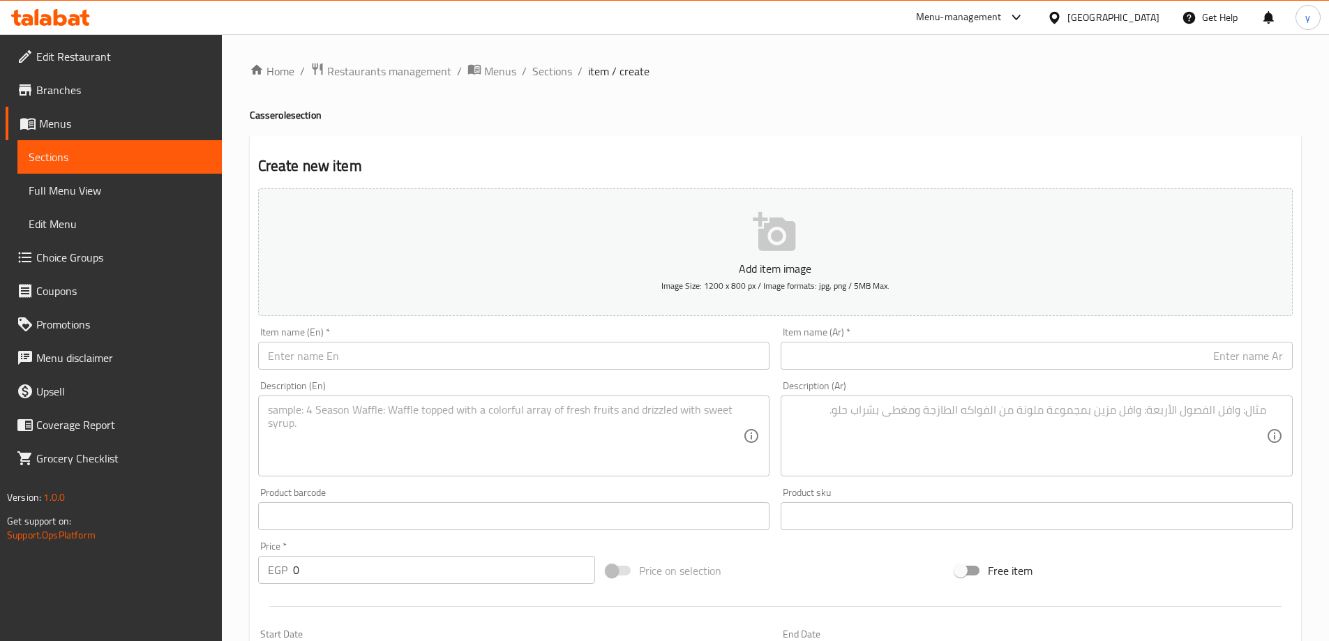
click at [978, 347] on input "text" at bounding box center [1037, 356] width 512 height 28
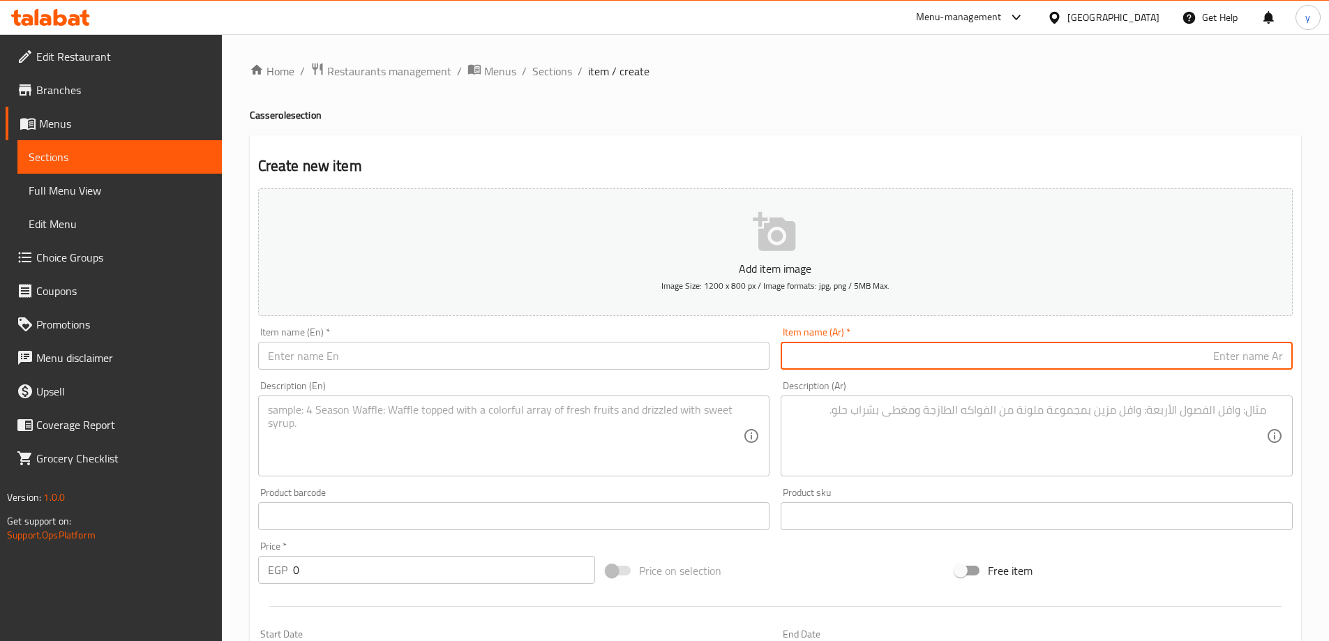
paste input "طاجن بامية باللحم البلدي"
click at [1196, 347] on input "طاجن بامية باللحم البلدي وسط" at bounding box center [1037, 356] width 512 height 28
type input "طاجن بامية باللحم البلدي وسط"
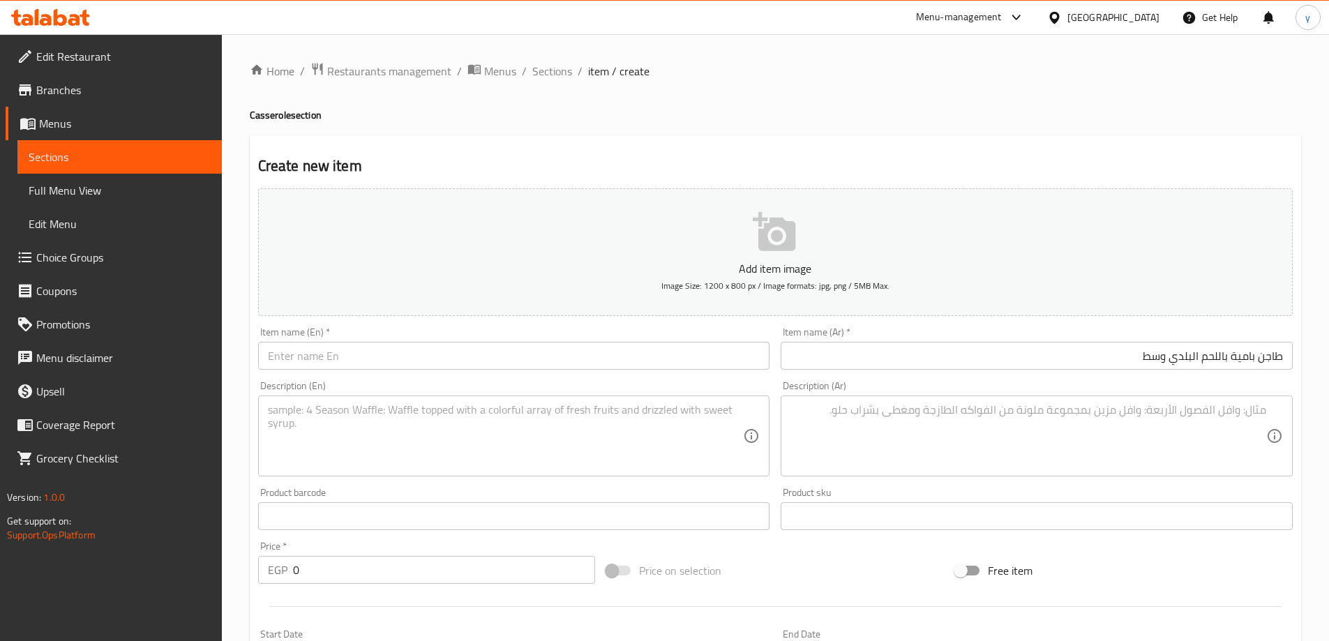
click at [437, 354] on input "text" at bounding box center [514, 356] width 512 height 28
paste input "Okra Casserole With Baladi Meat"
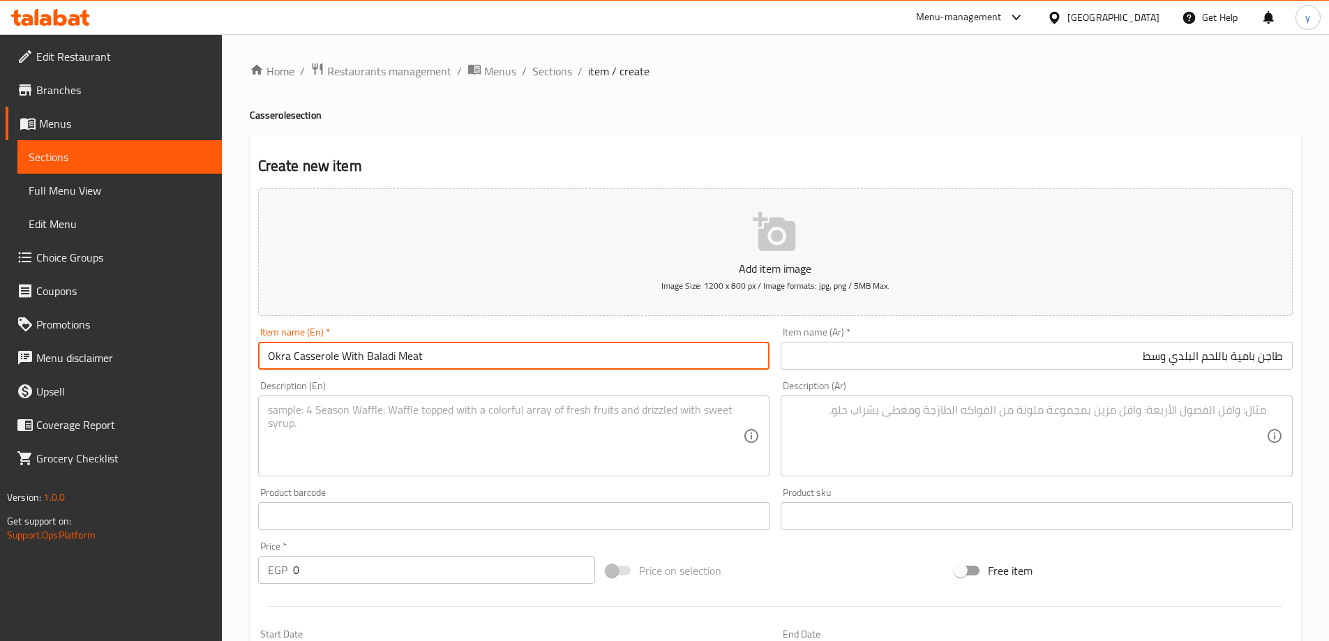
type input "Okra Casserole With Baladi Meat"
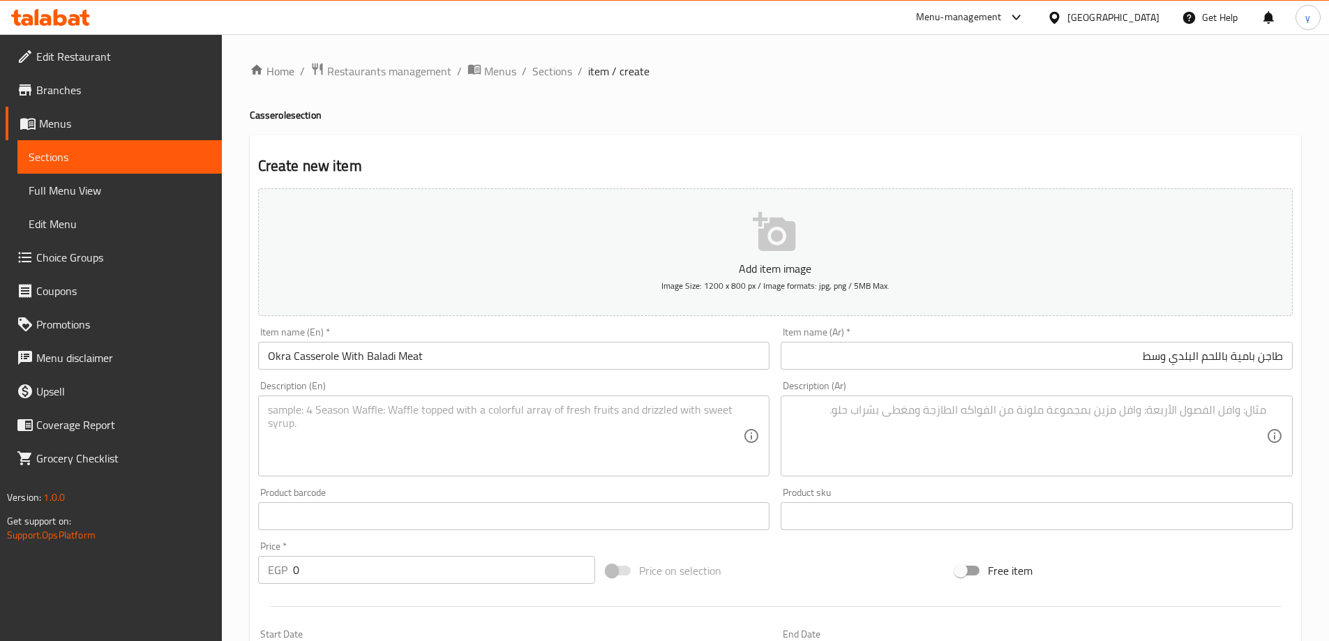
click at [1084, 401] on div "Description (Ar)" at bounding box center [1037, 436] width 512 height 81
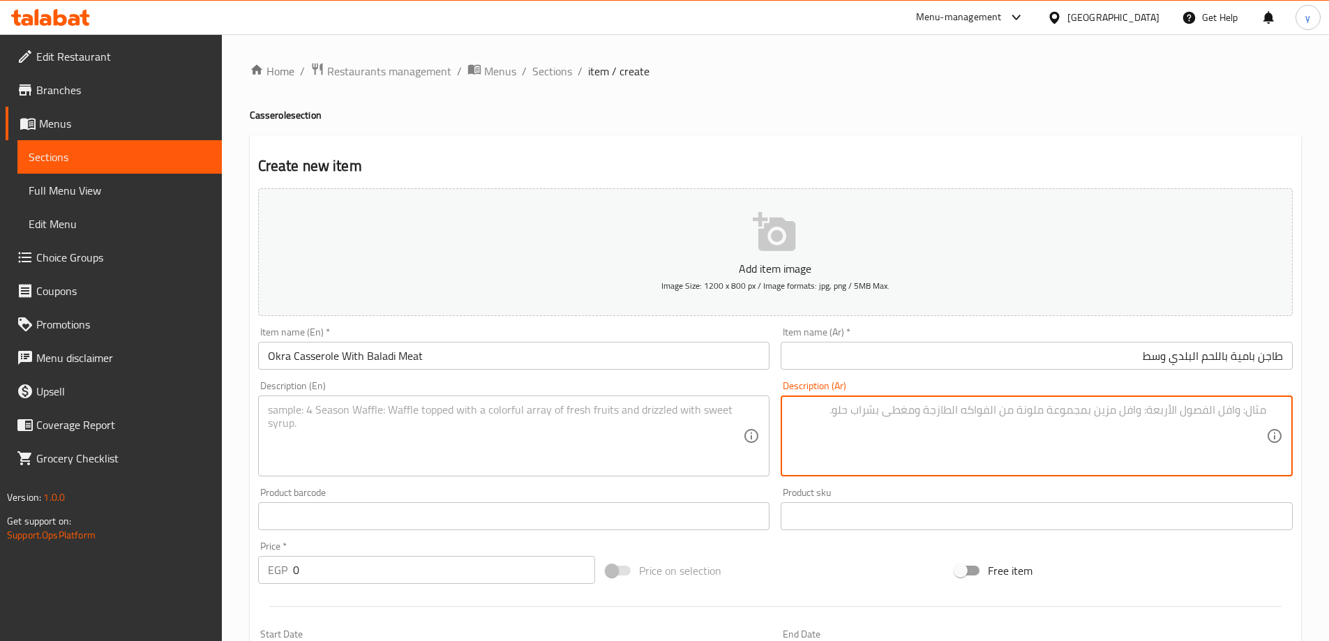
paste textarea "طاجن بامية باللحم البلدي: بامية، لحم، صلصة طماطم."
type textarea "طاجن بامية باللحم البلدي: بامية، لحم، صلصة طماطم."
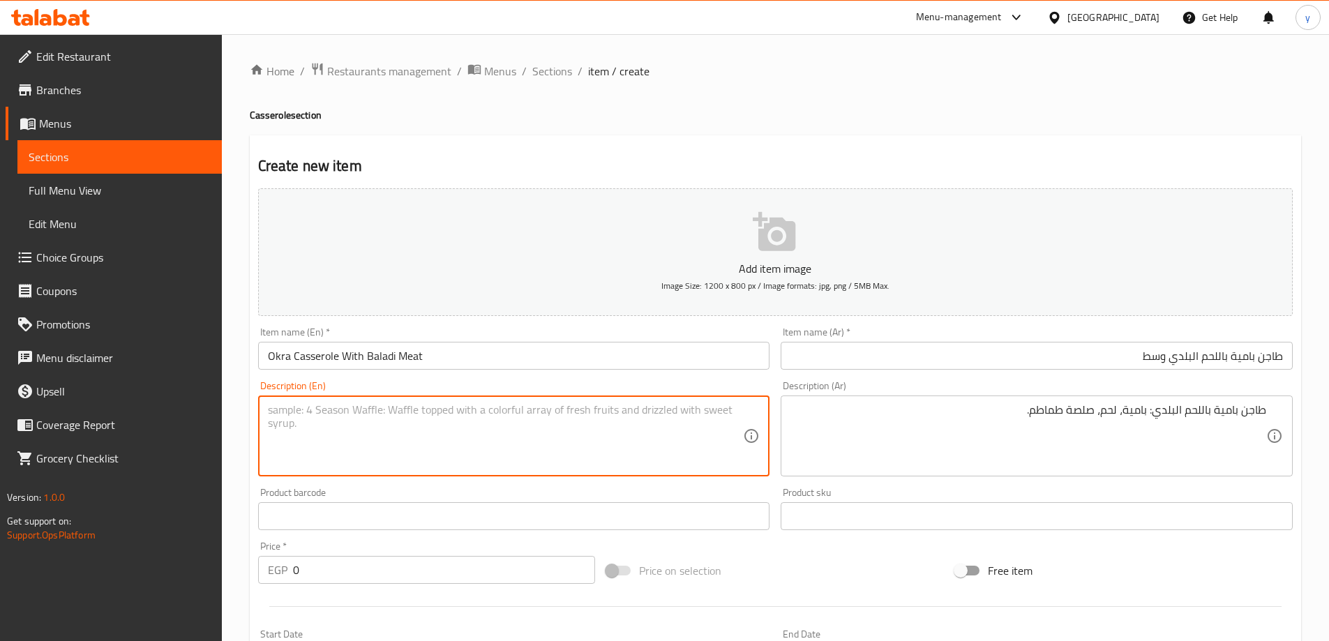
click at [555, 435] on textarea at bounding box center [506, 436] width 476 height 66
paste textarea "Okra Casserole With Baladi Meat: Okra, Meat, tomato sauce"
type textarea "Okra Casserole With Baladi Meat: Okra, Meat, tomato sauce"
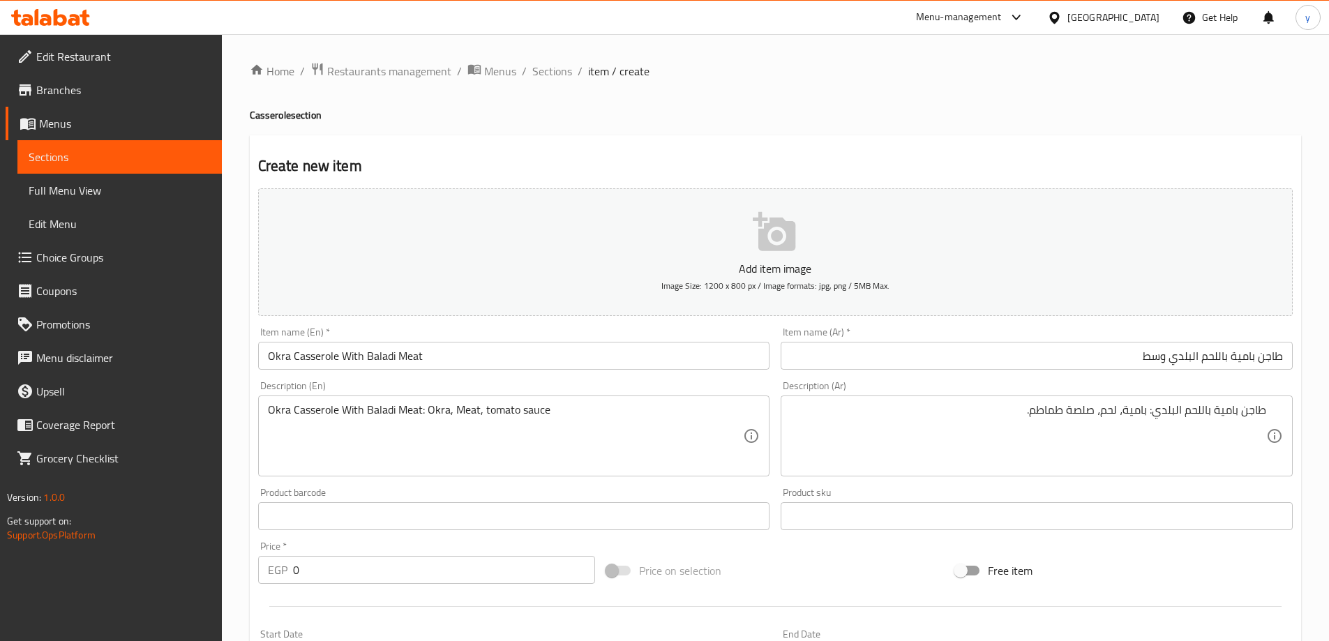
click at [268, 360] on input "Okra Casserole With Baladi Meat" at bounding box center [514, 356] width 512 height 28
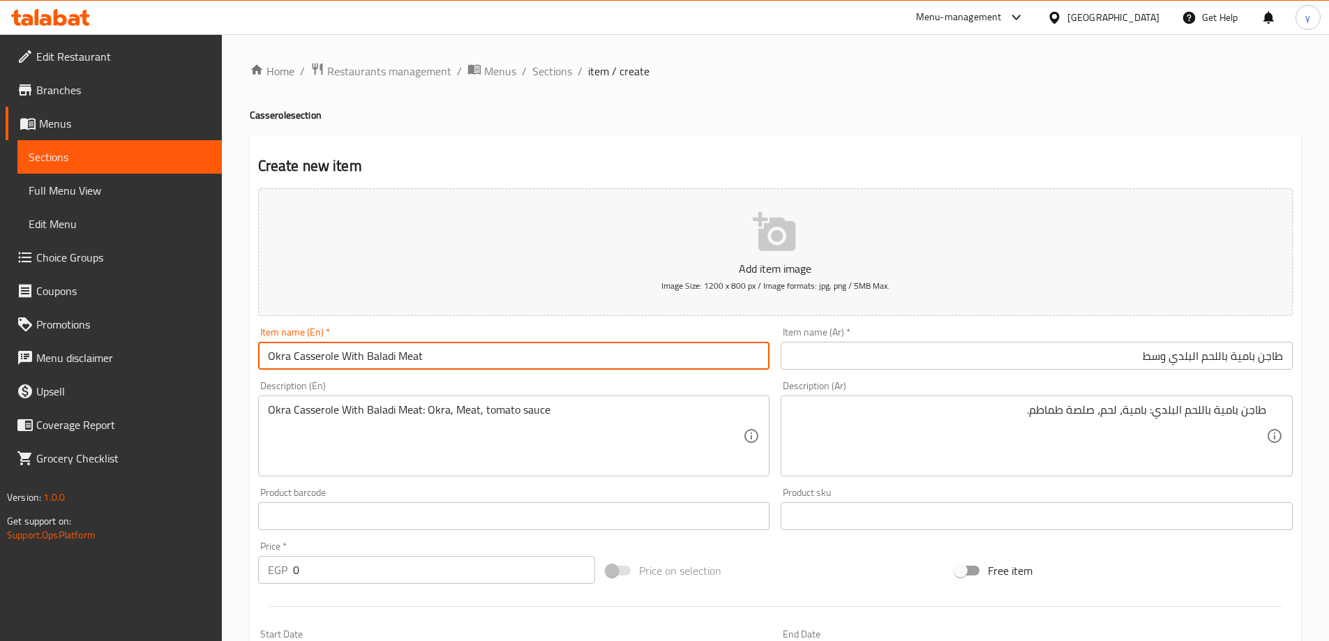
paste input "Medium"
type input "Medium Okra Casserole With Baladi Meat"
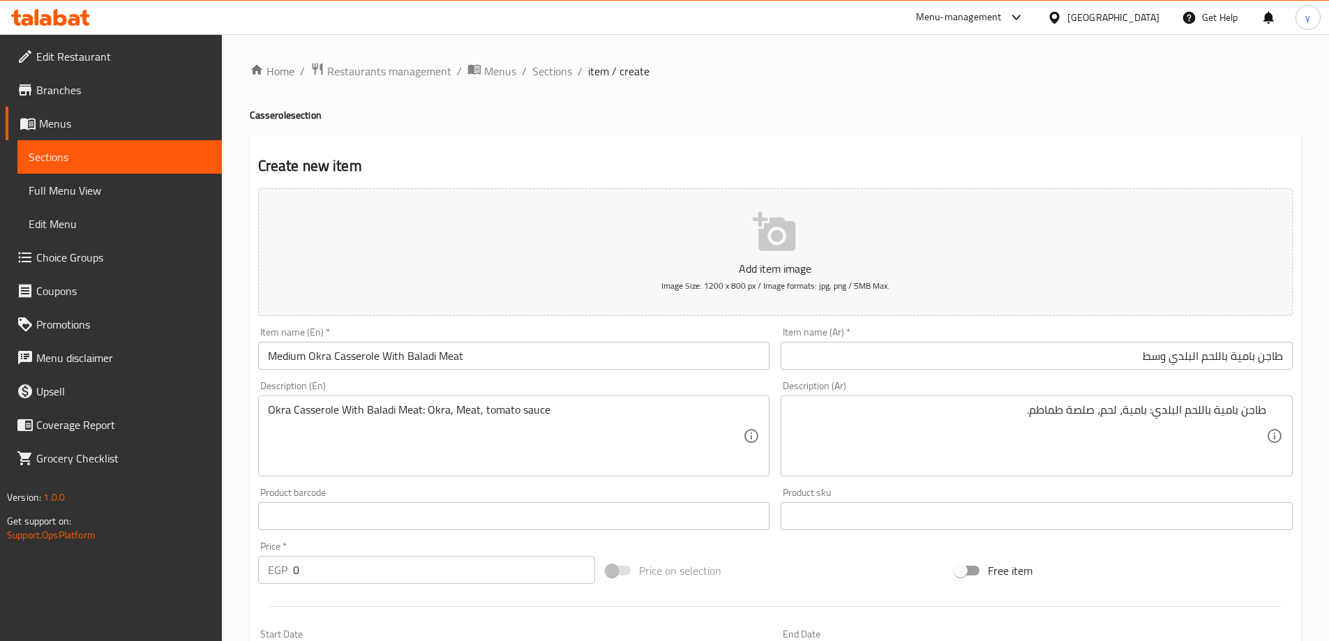
click at [396, 569] on input "0" at bounding box center [444, 570] width 303 height 28
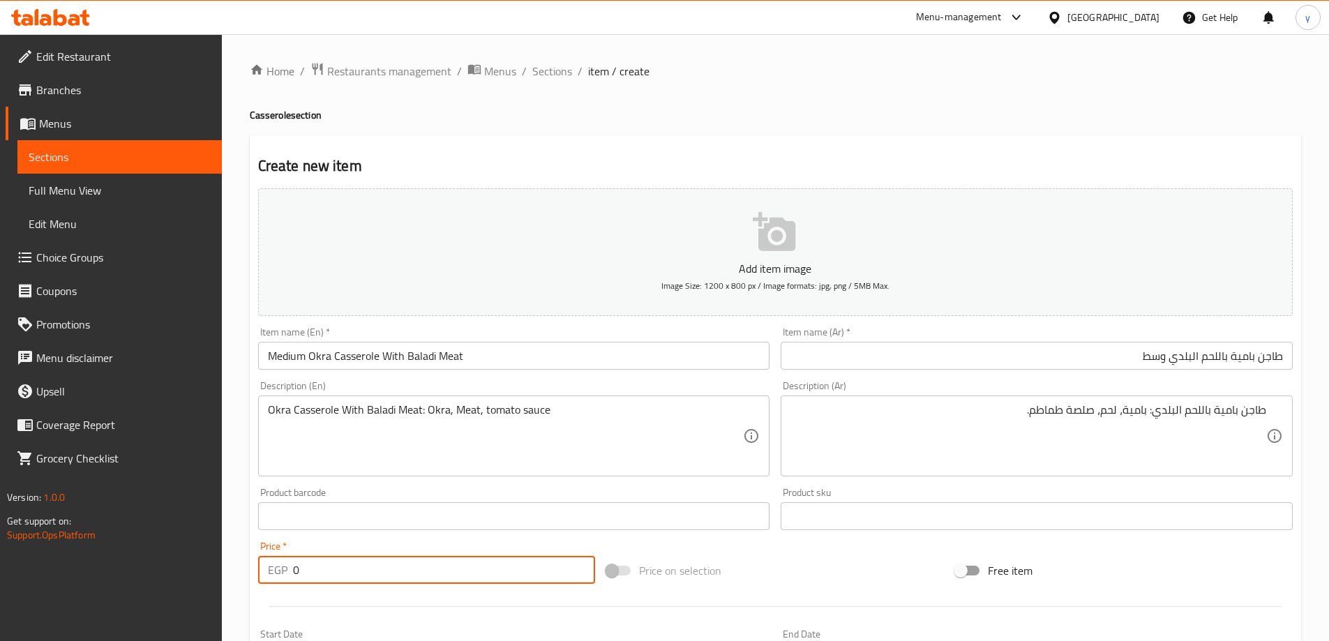
click at [396, 569] on input "0" at bounding box center [444, 570] width 303 height 28
type input "390"
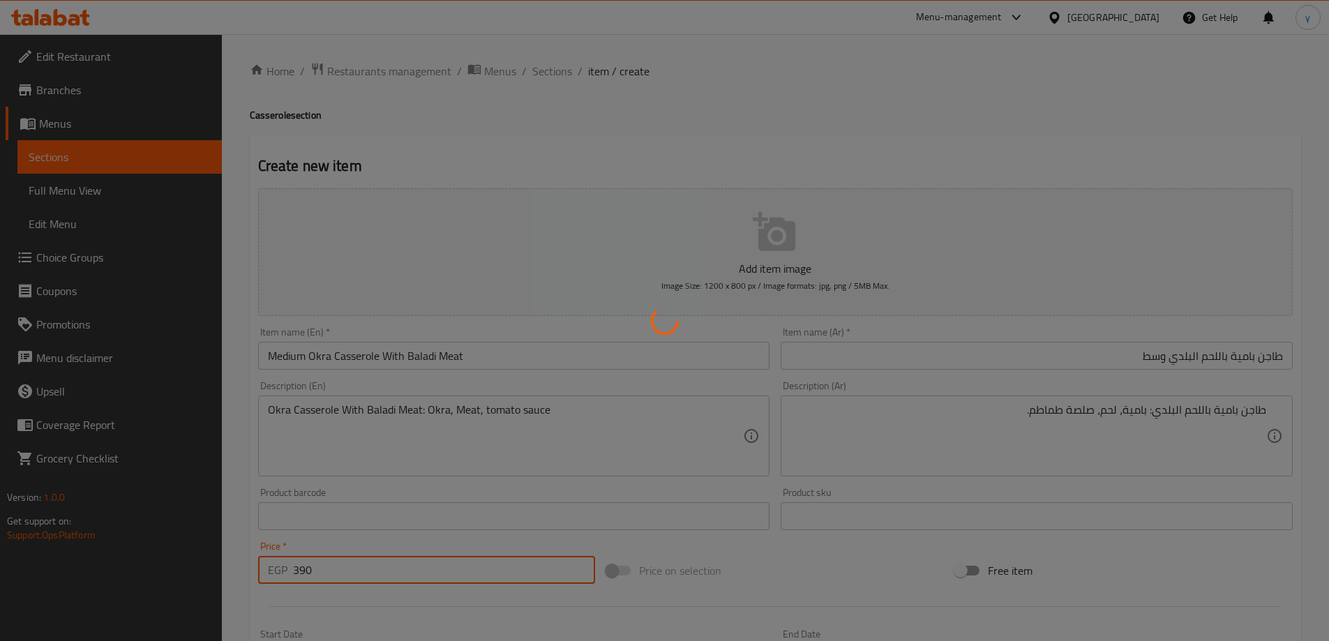
type input "0"
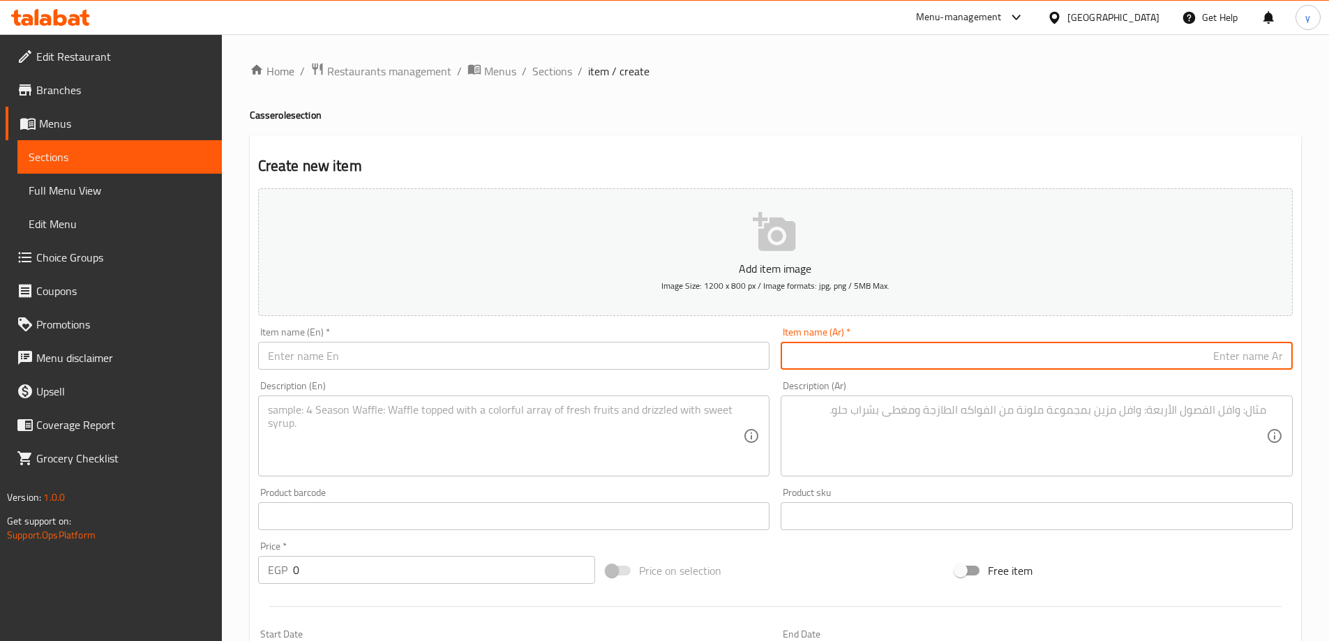
click at [888, 360] on input "text" at bounding box center [1037, 356] width 512 height 28
paste input "طاجن خضار مشكل باللحم البلدي"
type input "طاجن خضار مشكل باللحم البلدي صغير"
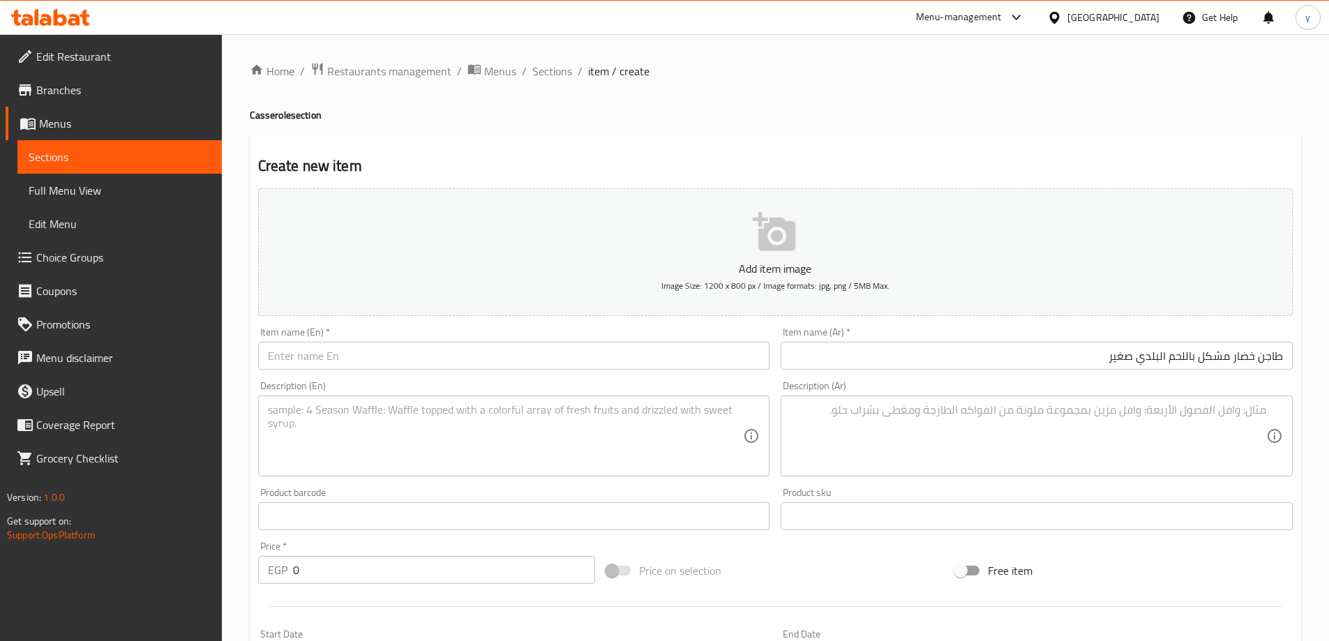
click at [1150, 359] on input "طاجن خضار مشكل باللحم البلدي صغير" at bounding box center [1037, 356] width 512 height 28
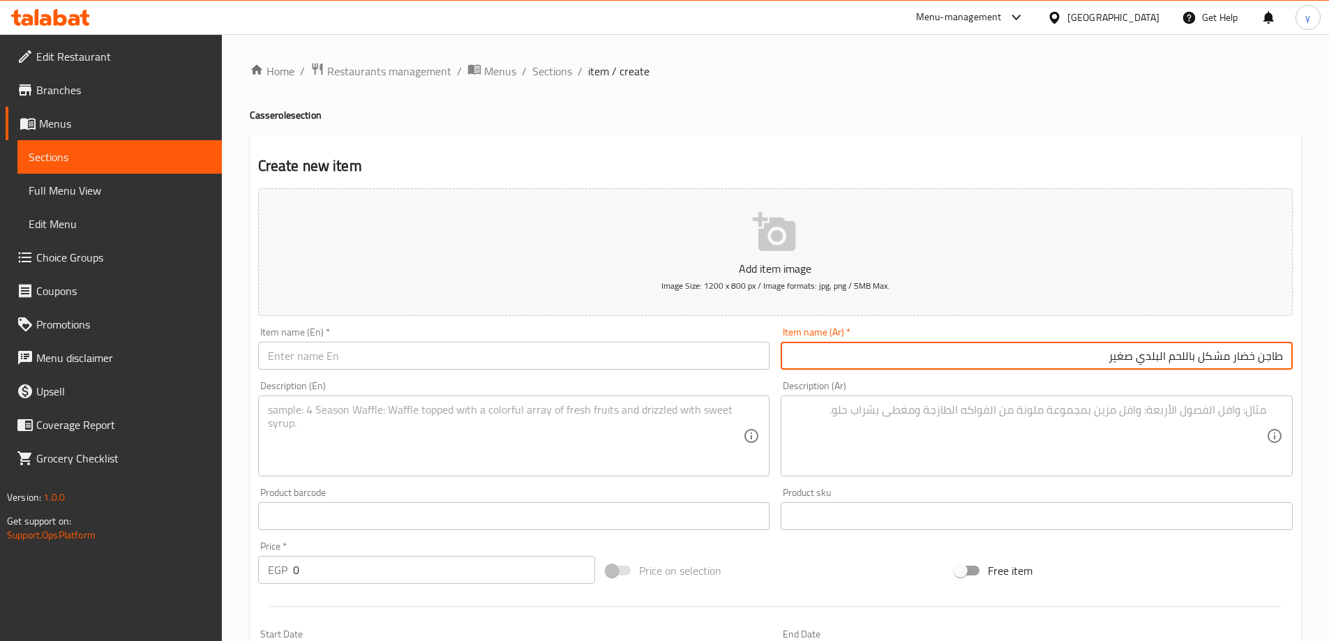
click at [1150, 359] on input "طاجن خضار مشكل باللحم البلدي صغير" at bounding box center [1037, 356] width 512 height 28
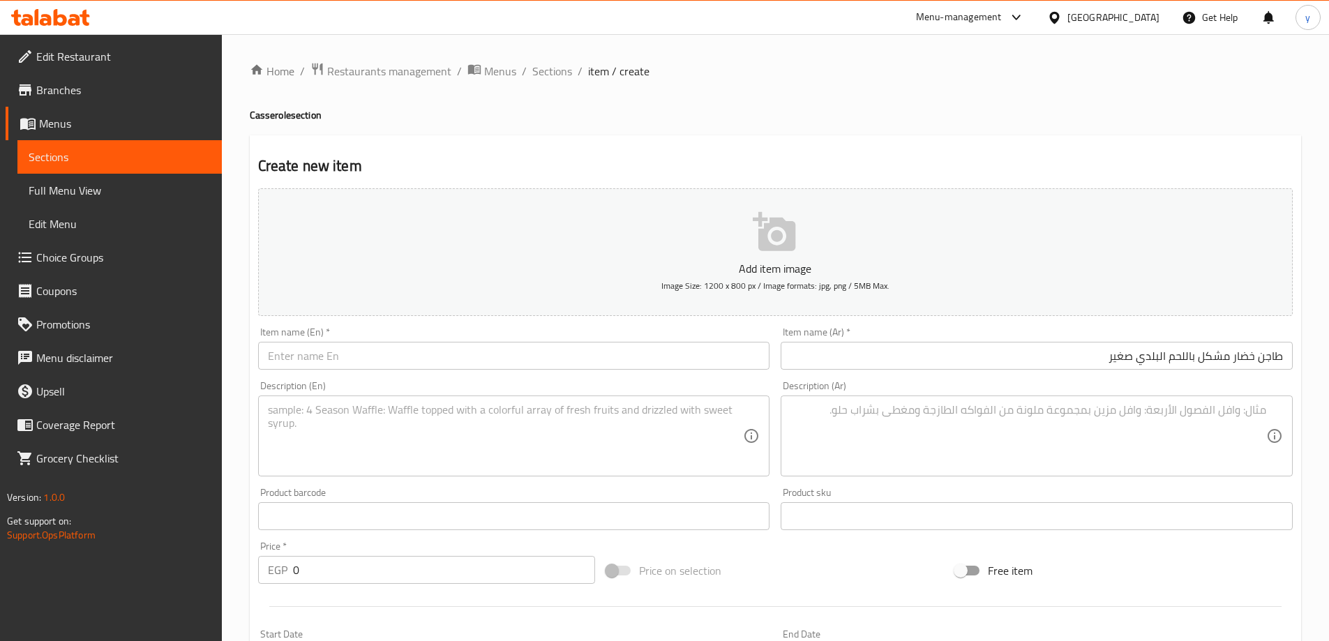
click at [285, 363] on input "text" at bounding box center [514, 356] width 512 height 28
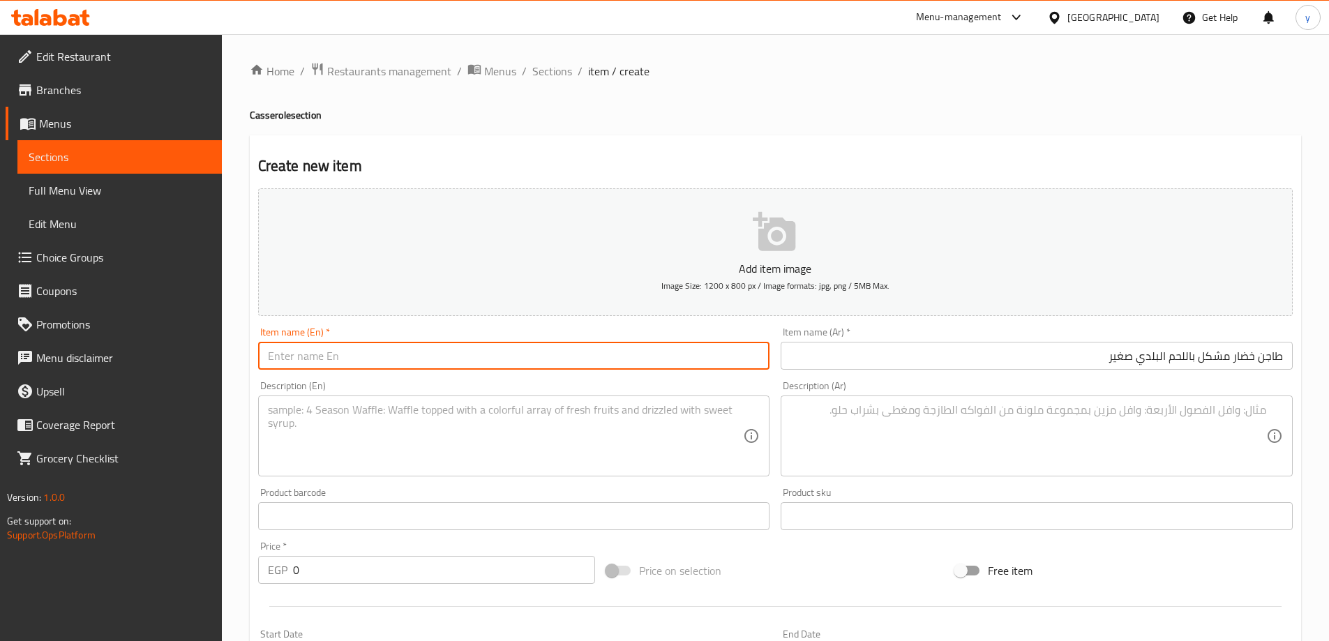
paste input "Small mixed vegetable casserole with local meat"
click at [451, 359] on input "Small mixed vegetable casserole with local meat" at bounding box center [514, 356] width 512 height 28
click at [370, 366] on input "Small mixed vegetable casserole with Baladi meat" at bounding box center [514, 356] width 512 height 28
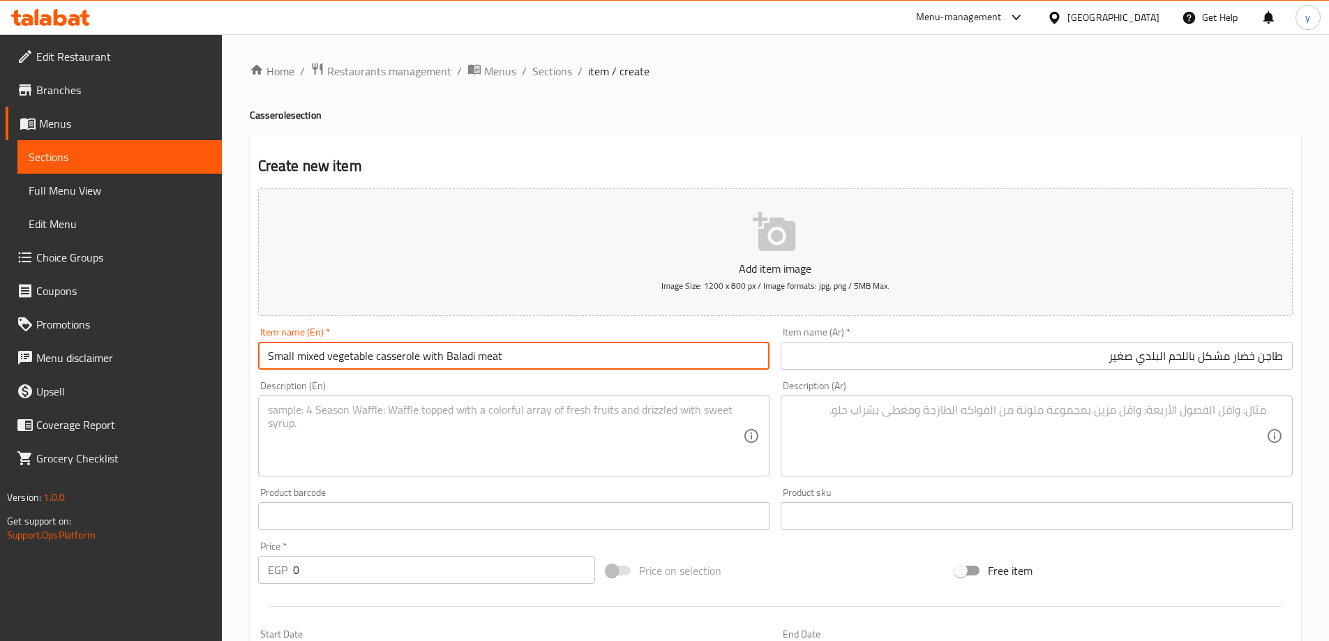
click at [370, 366] on input "Small mixed vegetable casserole with Baladi meat" at bounding box center [514, 356] width 512 height 28
type input "Small Mixed Vegetable Casserole With Baladi Meat"
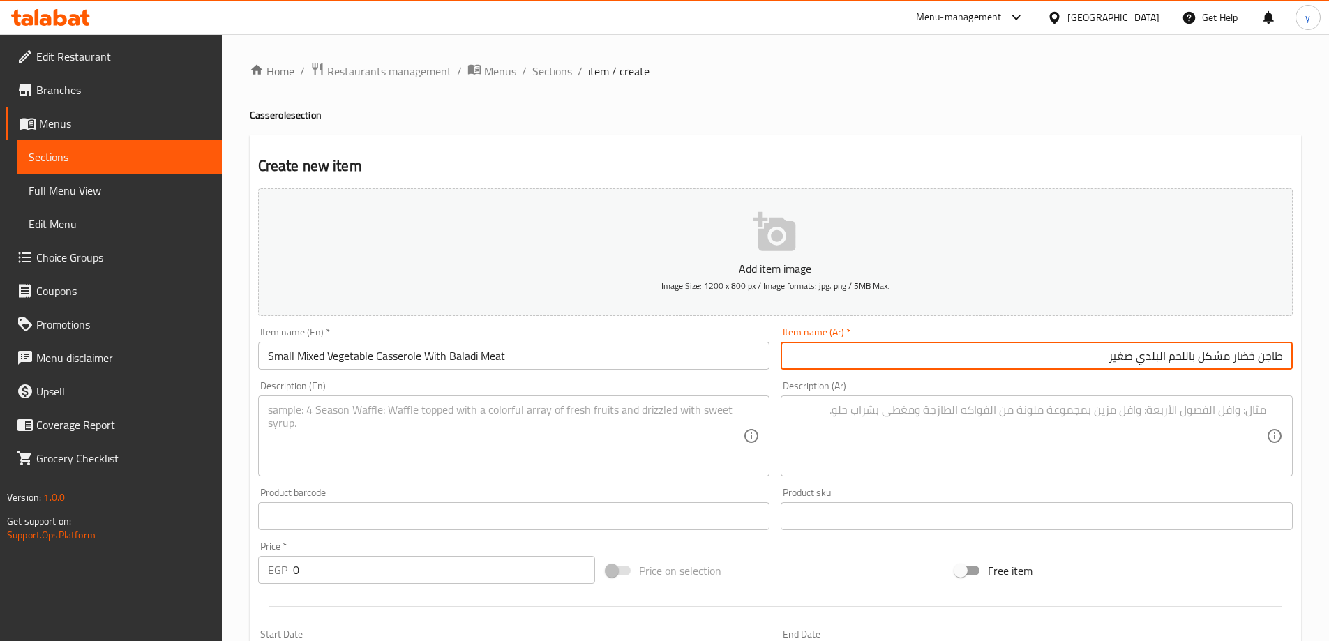
click at [1150, 356] on input "طاجن خضار مشكل باللحم البلدي صغير" at bounding box center [1037, 356] width 512 height 28
click at [1128, 357] on input "طاجن خضار مشكل باللحم البلدي صغير" at bounding box center [1037, 356] width 512 height 28
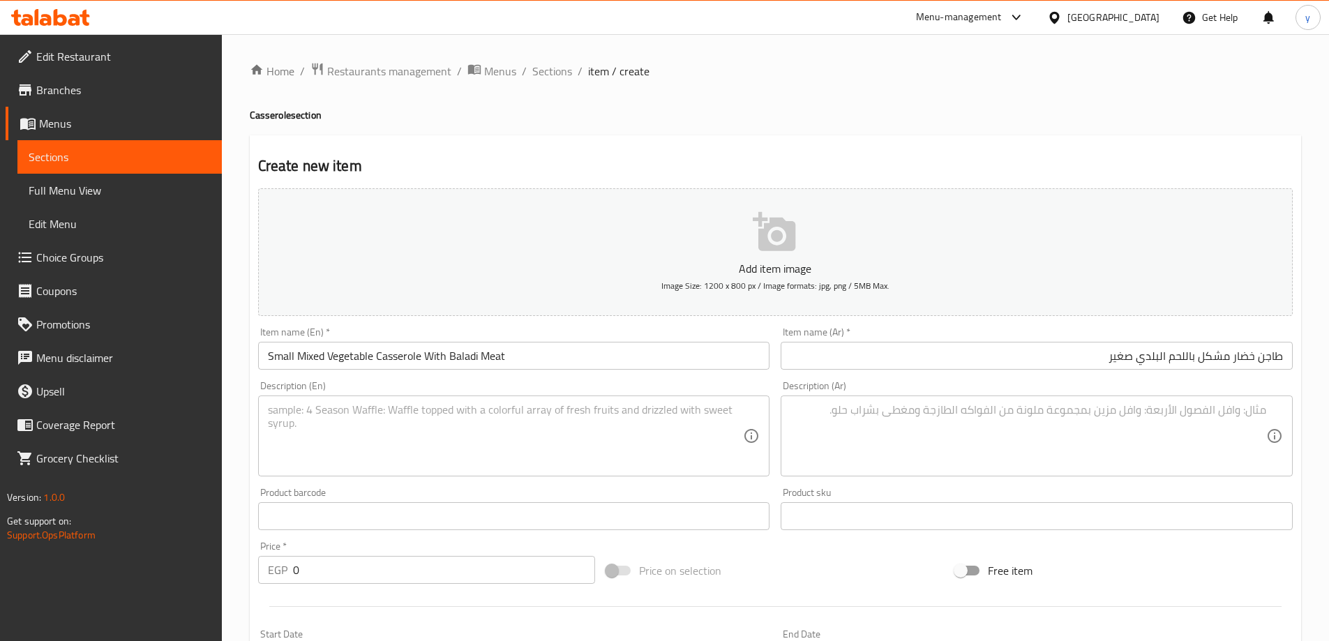
click at [1115, 469] on textarea at bounding box center [1028, 436] width 476 height 66
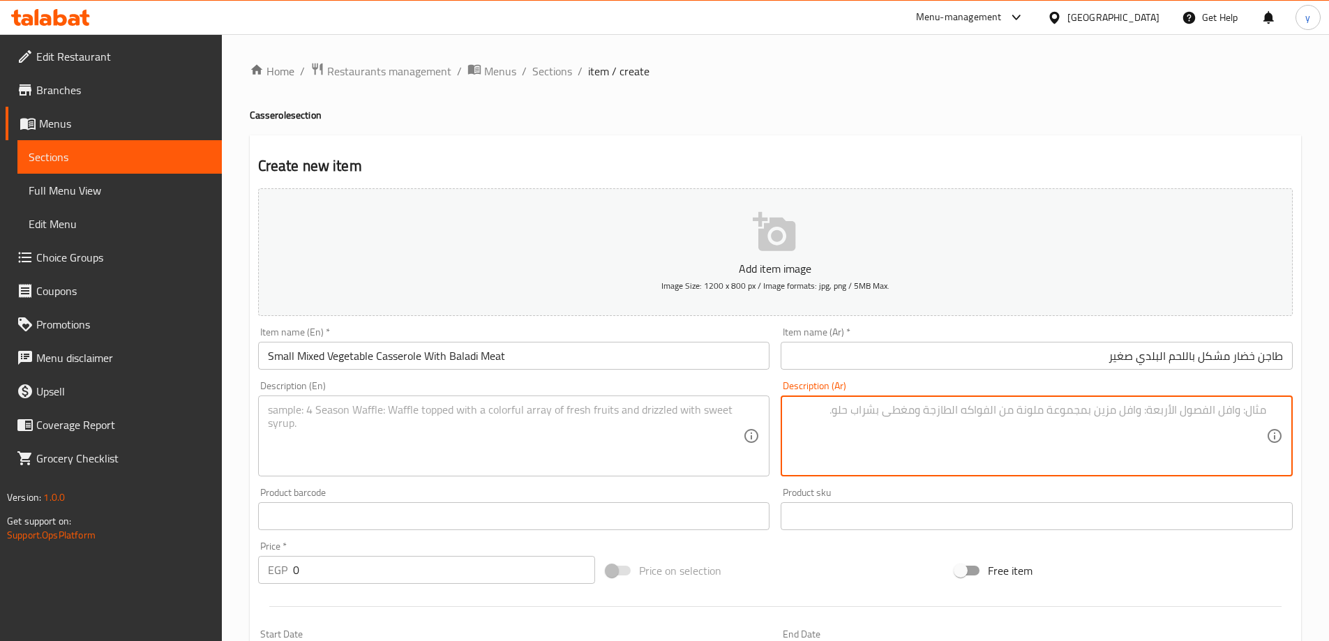
paste textarea "طاجن خضار مشكل باللحم البلدي: خضروات مشكلة، لحم، صلصة طماطم."
type textarea "طاجن خضار مشكل باللحم البلدي: خضروات مشكلة، لحم، صلصة طماطم."
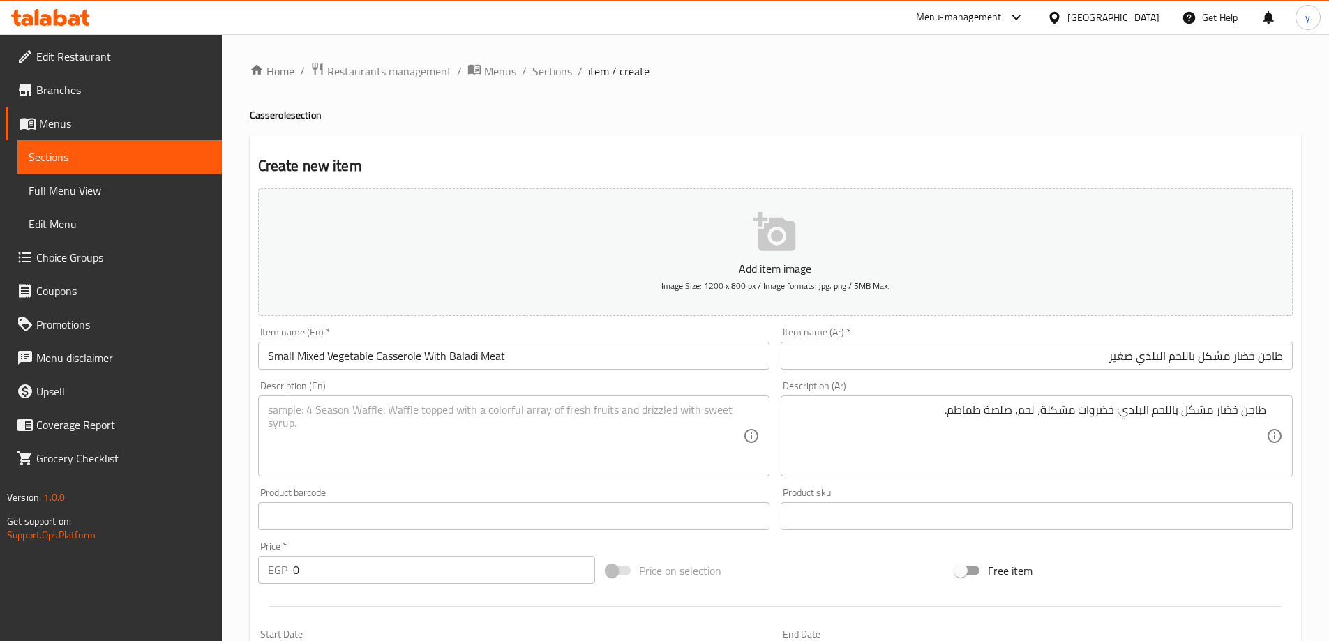
click at [450, 360] on input "Small Mixed Vegetable Casserole With Baladi Meat" at bounding box center [514, 356] width 512 height 28
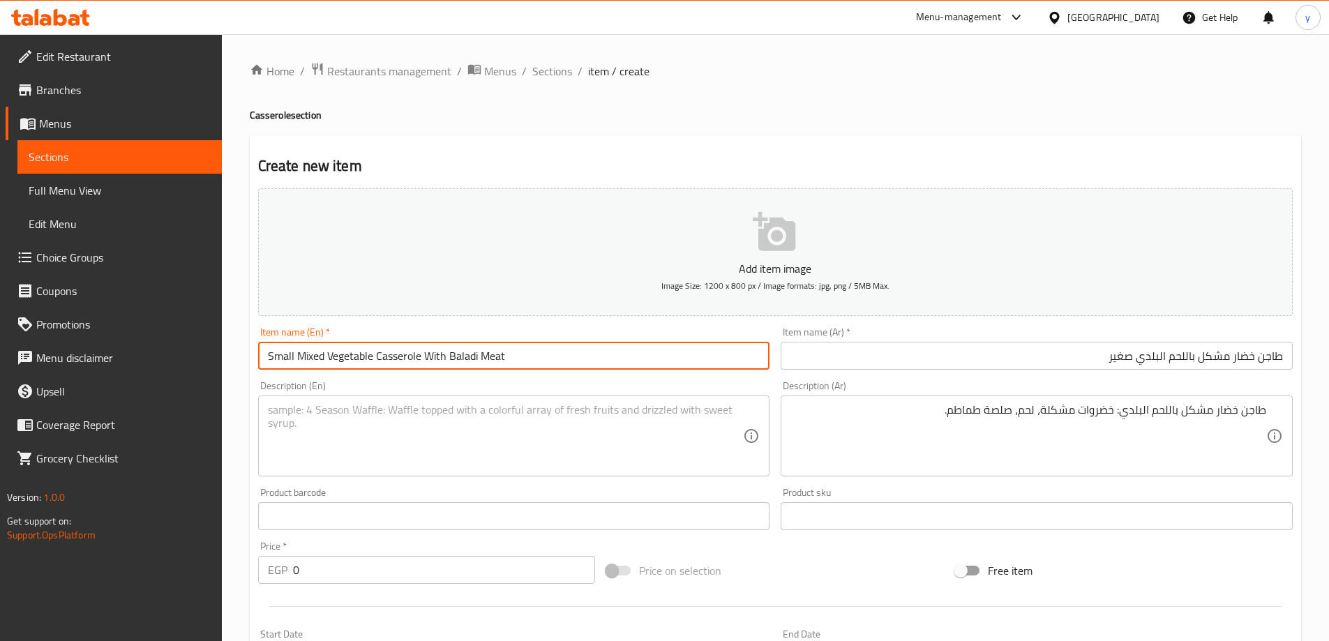
click at [450, 360] on input "Small Mixed Vegetable Casserole With Baladi Meat" at bounding box center [514, 356] width 512 height 28
click at [321, 352] on input "Small Mixed Vegetable Casserole With Baladi Meat" at bounding box center [514, 356] width 512 height 28
drag, startPoint x: 298, startPoint y: 359, endPoint x: 638, endPoint y: 357, distance: 340.5
click at [638, 357] on input "Small Mixed Vegetable Casserole With Baladi Meat" at bounding box center [514, 356] width 512 height 28
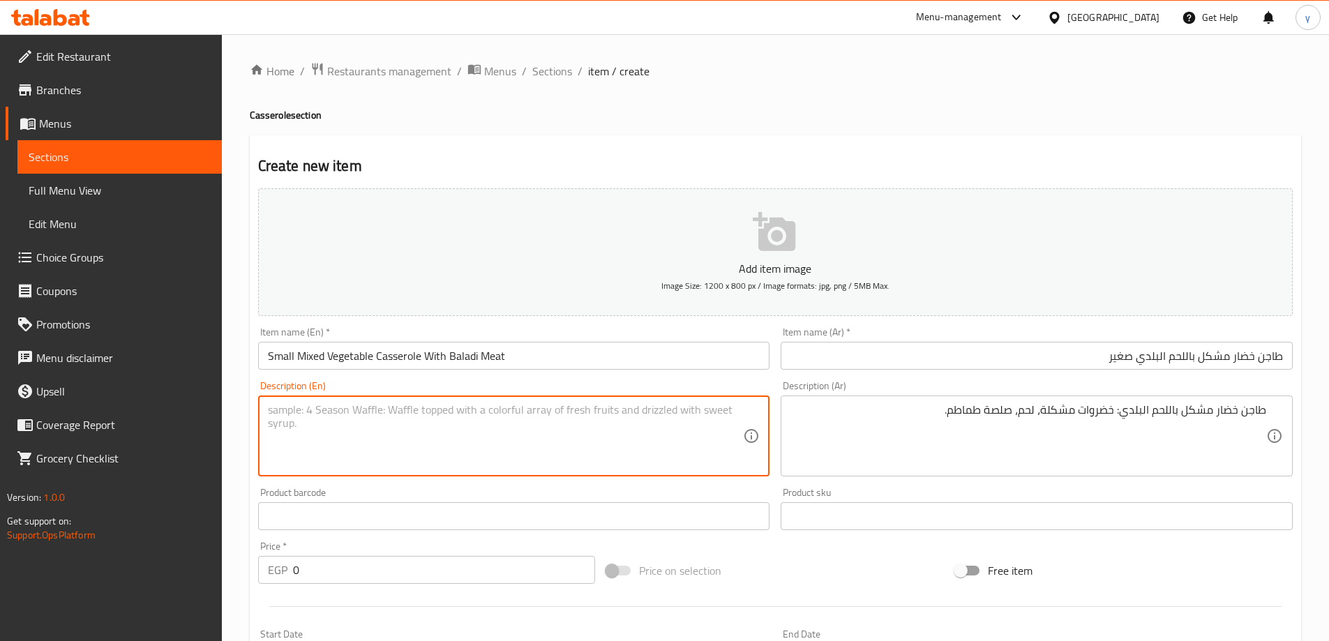
click at [421, 426] on textarea at bounding box center [506, 436] width 476 height 66
paste
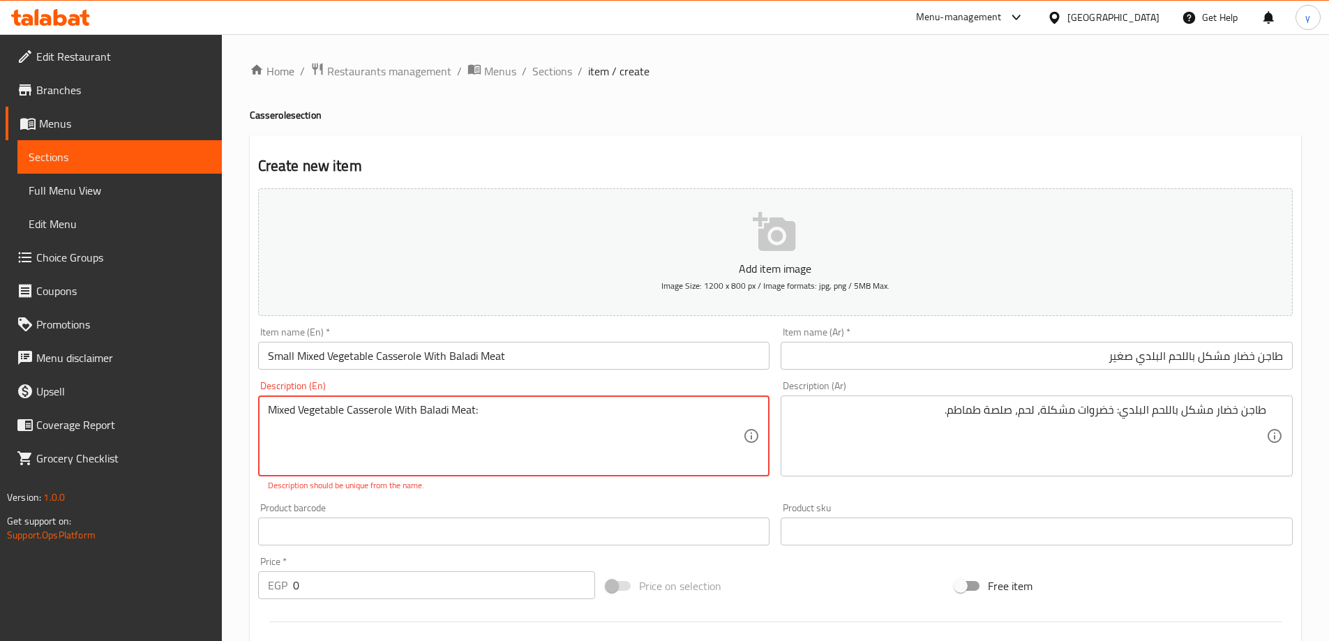
click at [573, 421] on textarea "Mixed Vegetable Casserole With Baladi Meat:" at bounding box center [506, 436] width 476 height 66
type textarea "Mixed Vegetable Casserole With Baladi Meat: mixed vegetables, meat, tomato sauc…"
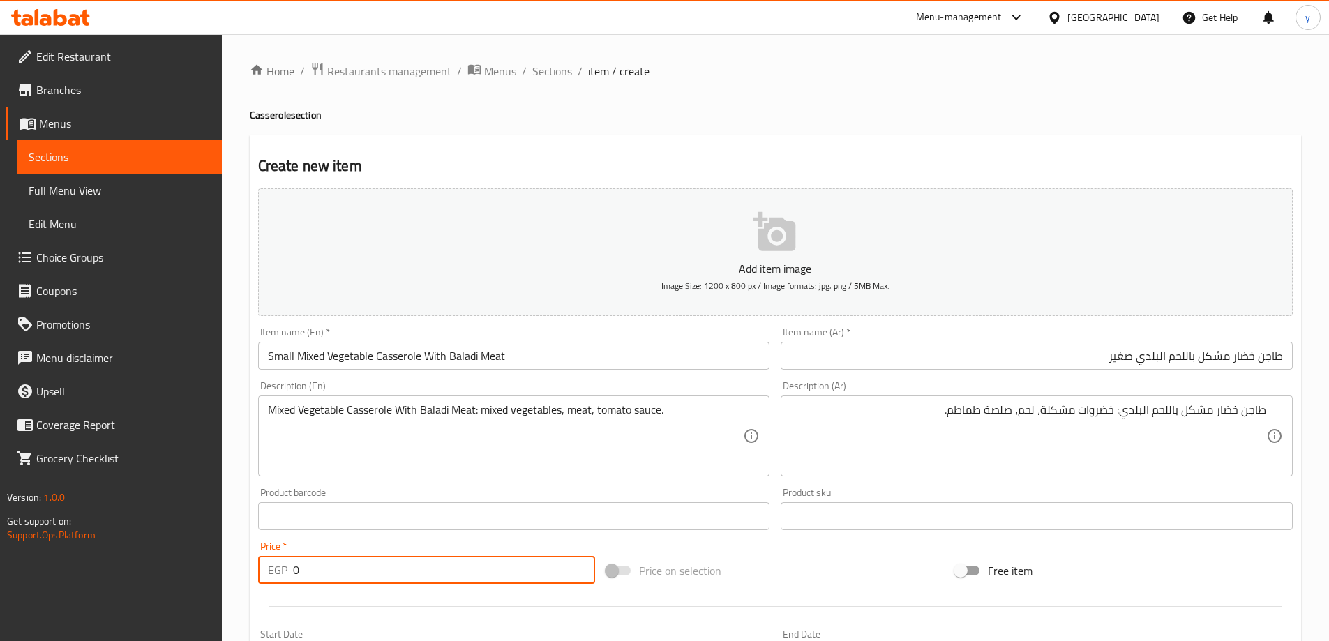
click at [346, 578] on input "0" at bounding box center [444, 570] width 303 height 28
type input "260"
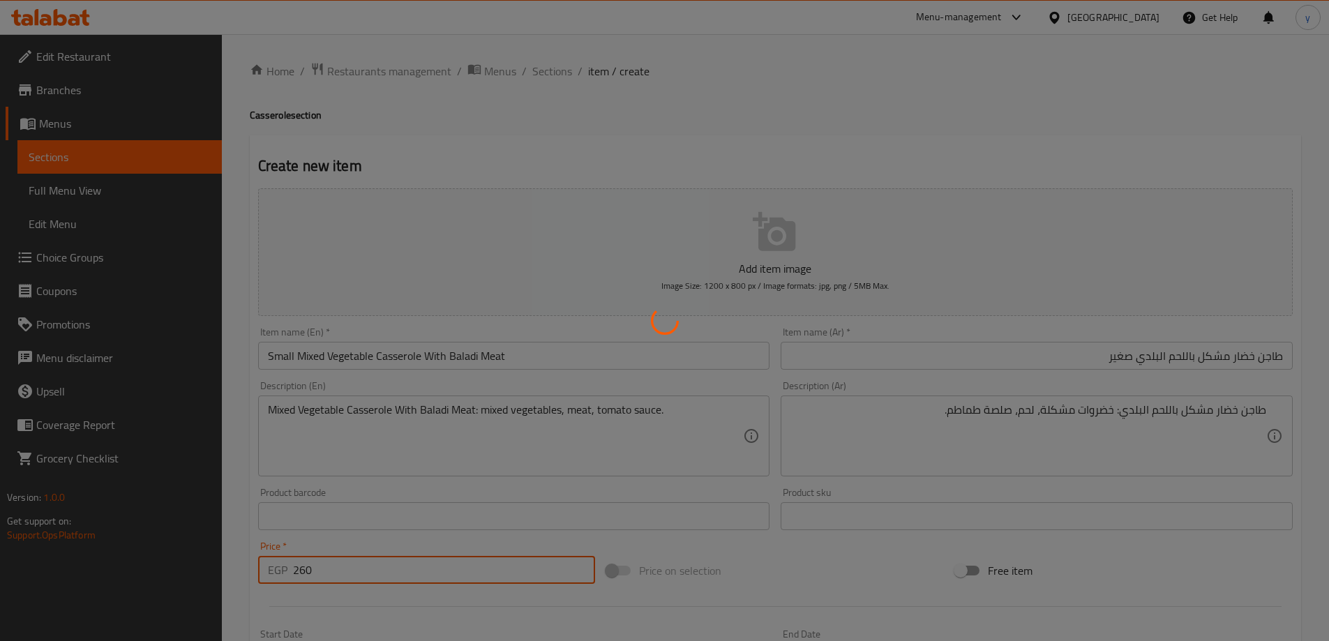
type input "0"
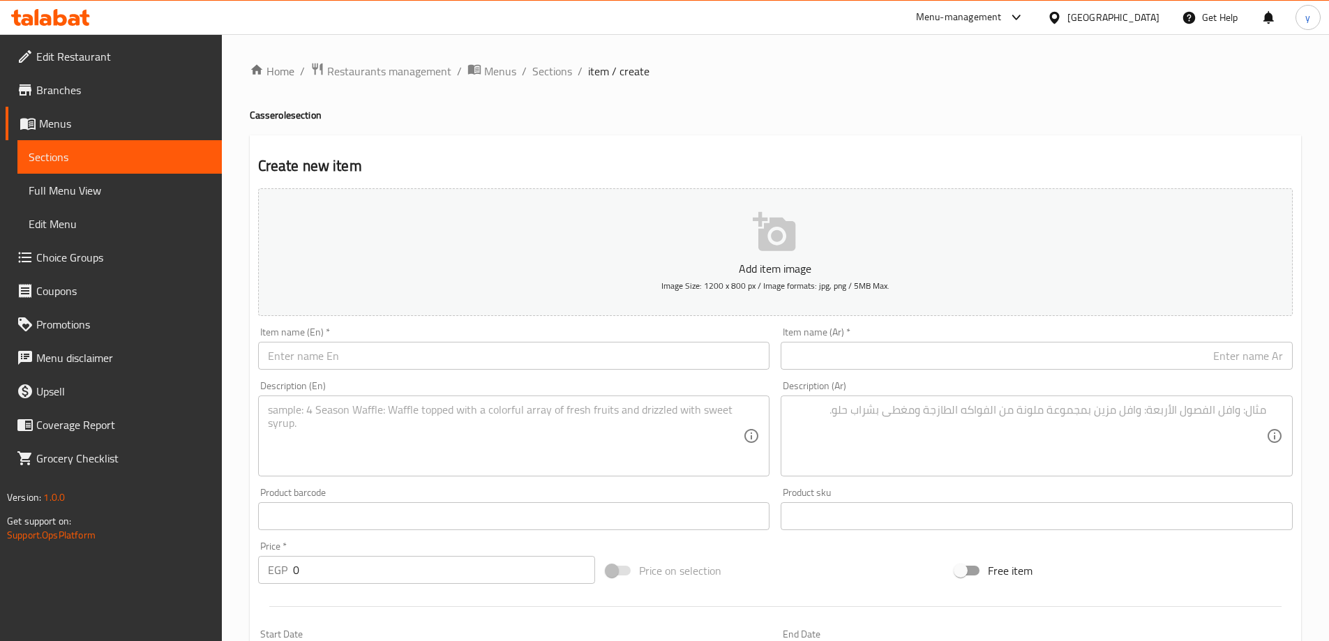
drag, startPoint x: 386, startPoint y: 377, endPoint x: 396, endPoint y: 358, distance: 21.5
click at [388, 375] on div "Description (En) Description (En)" at bounding box center [514, 428] width 523 height 107
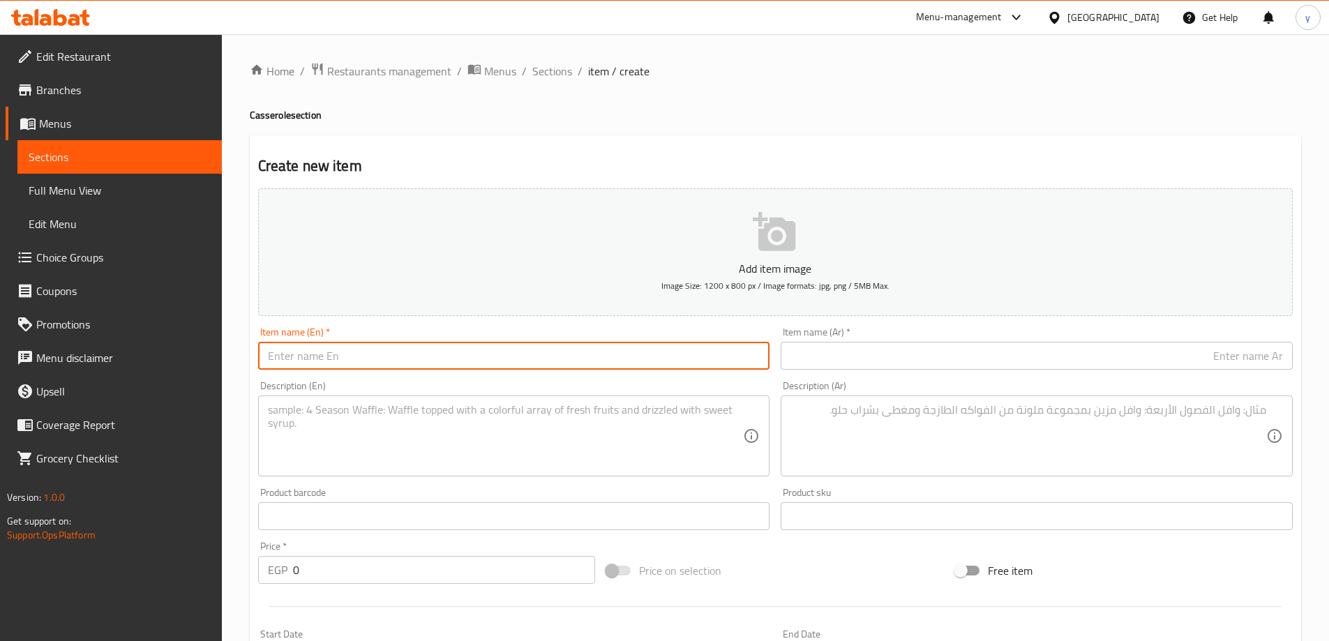
click at [396, 358] on input "text" at bounding box center [514, 356] width 512 height 28
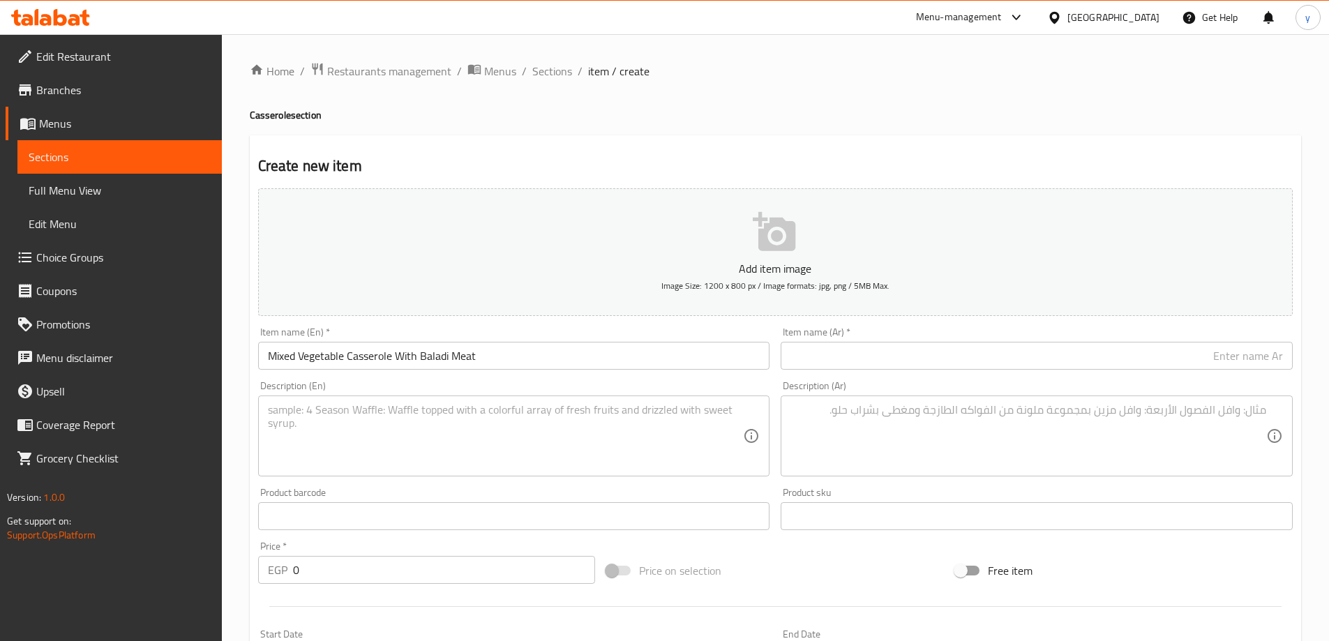
click at [269, 357] on input "Mixed Vegetable Casserole With Baladi Meat" at bounding box center [514, 356] width 512 height 28
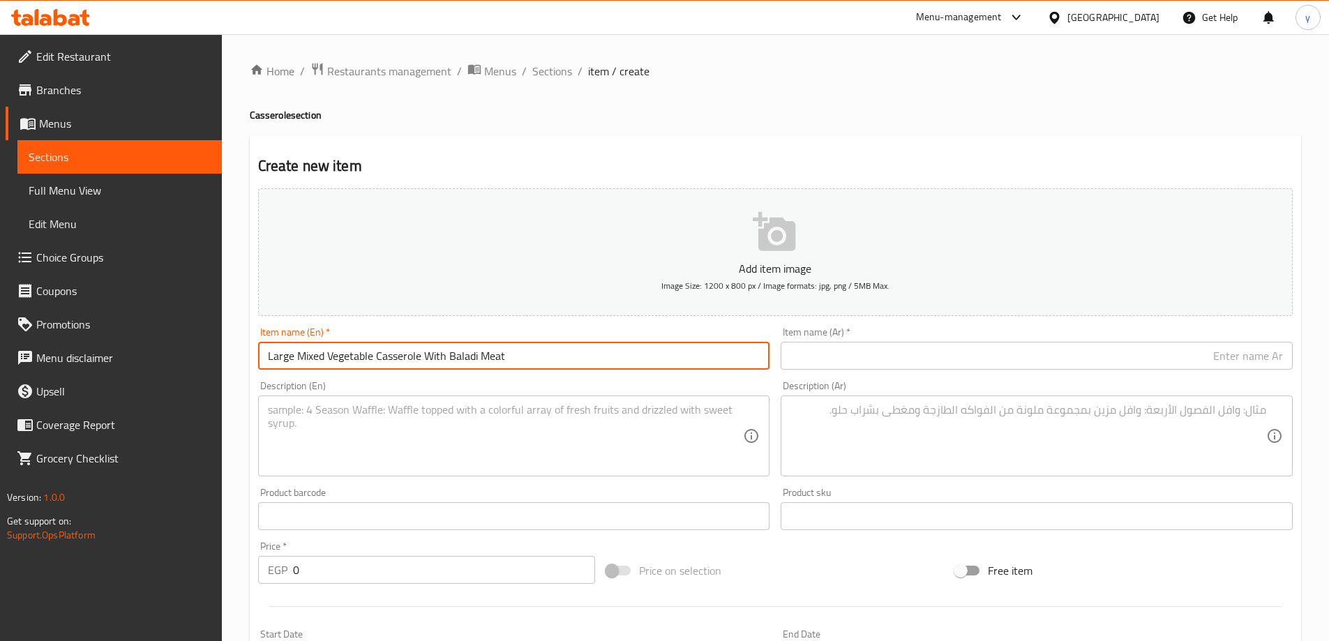
type input "Large Mixed Vegetable Casserole With Baladi Meat"
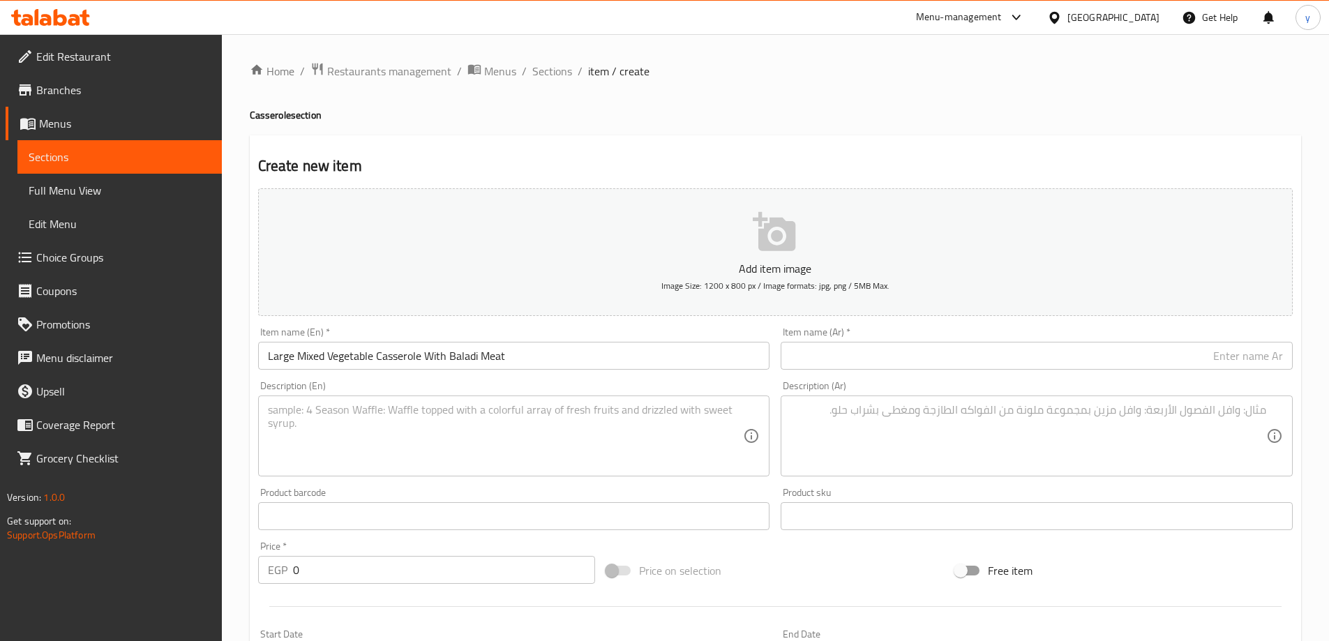
click at [944, 360] on input "text" at bounding box center [1037, 356] width 512 height 28
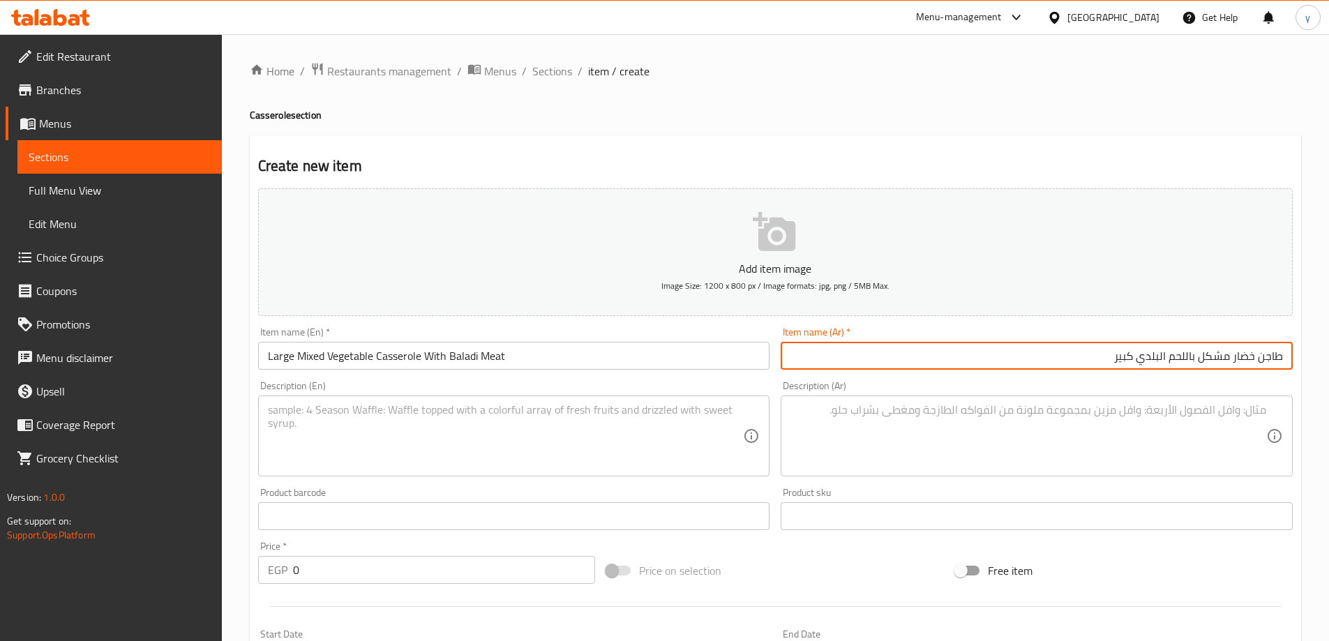
type input "طاجن خضار مشكل باللحم البلدي كبير"
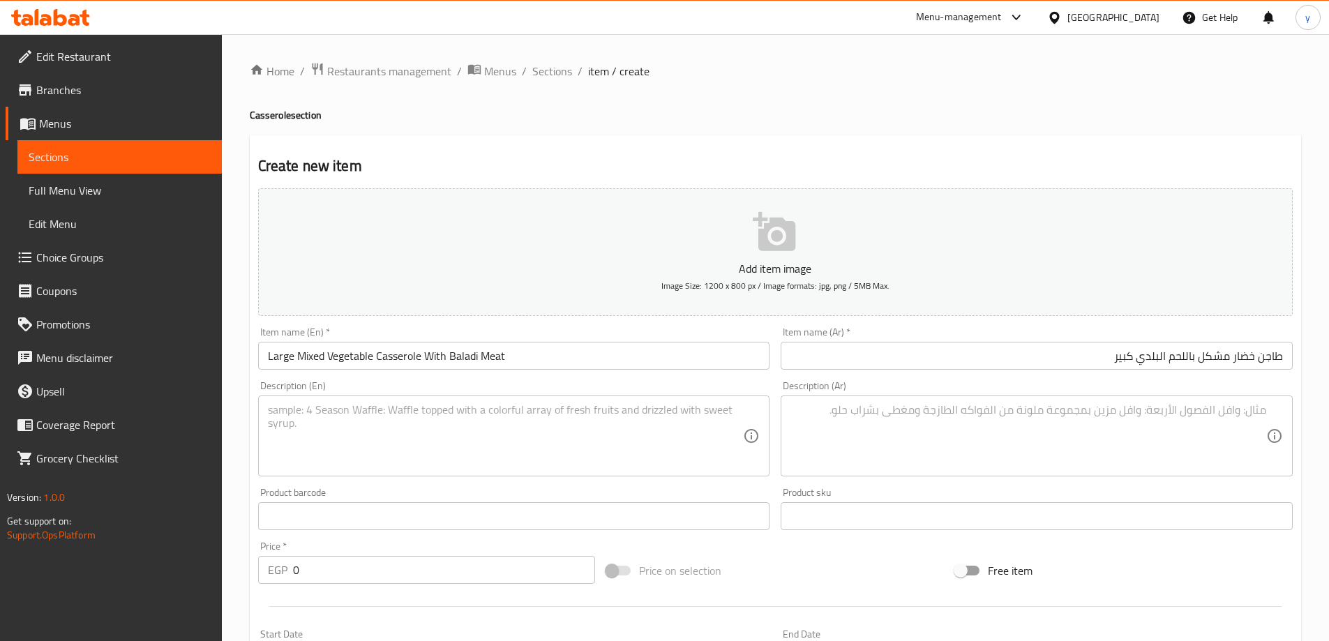
click at [961, 391] on div "Description (Ar) Description (Ar)" at bounding box center [1037, 429] width 512 height 96
click at [949, 435] on textarea at bounding box center [1028, 436] width 476 height 66
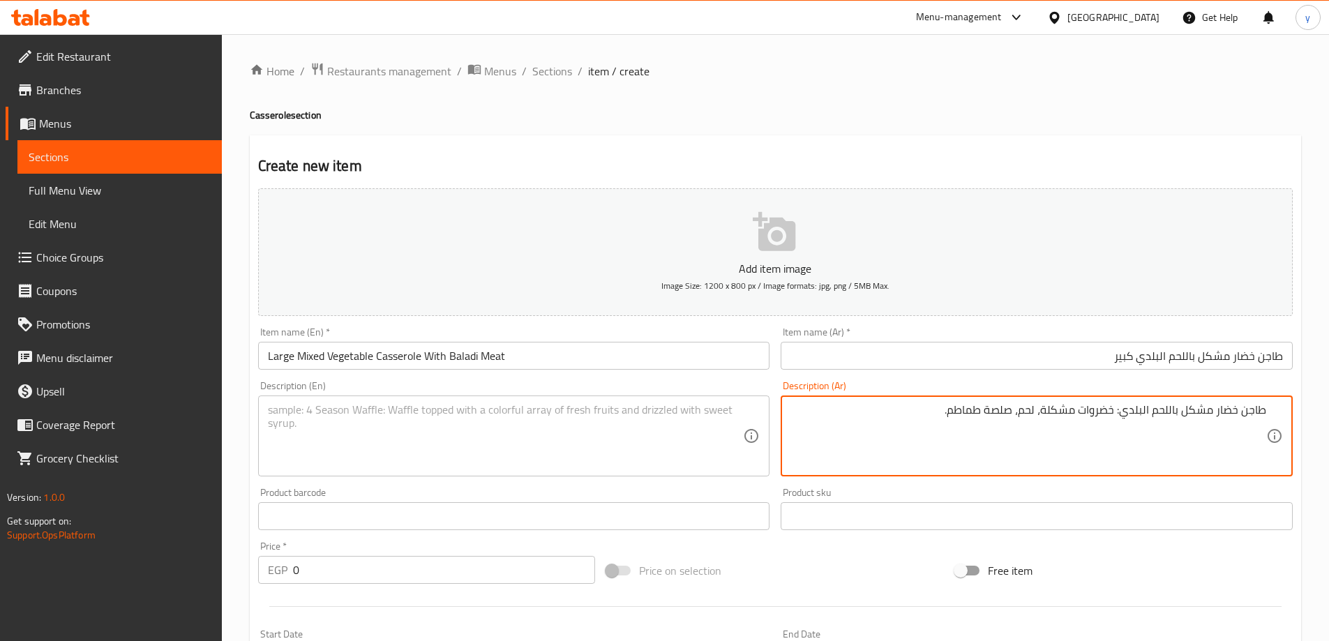
type textarea "طاجن خضار مشكل باللحم البلدي: خضروات مشكلة، لحم، صلصة طماطم."
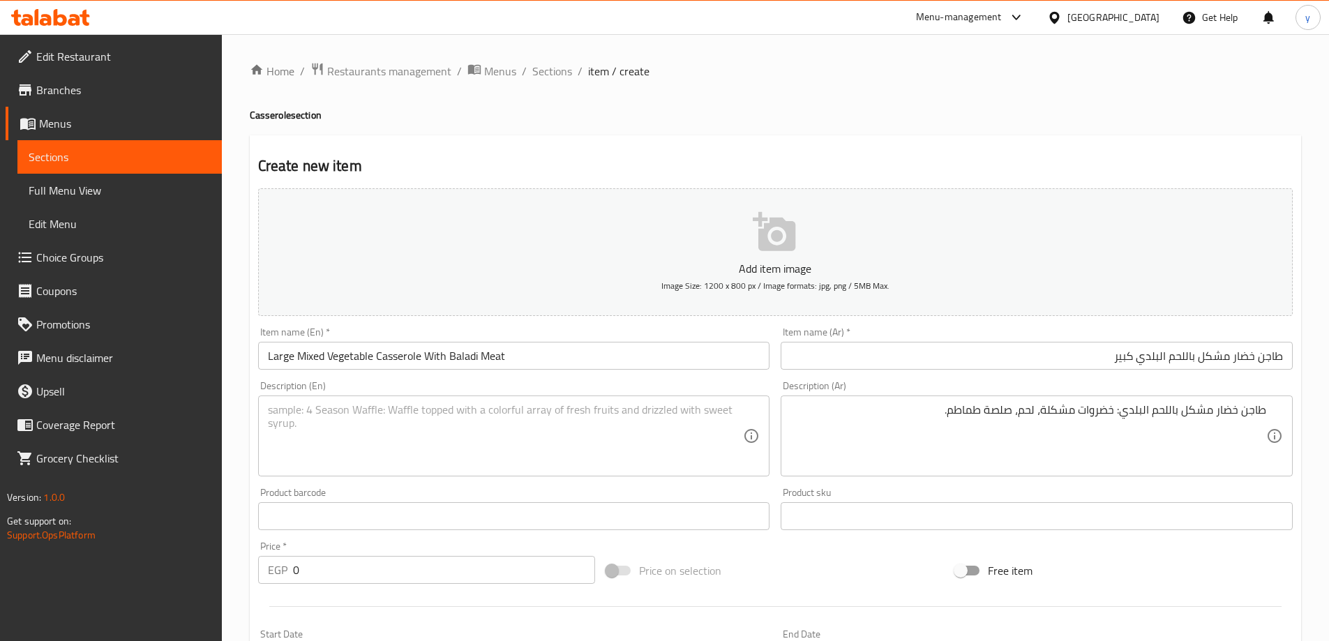
click at [374, 446] on textarea at bounding box center [506, 436] width 476 height 66
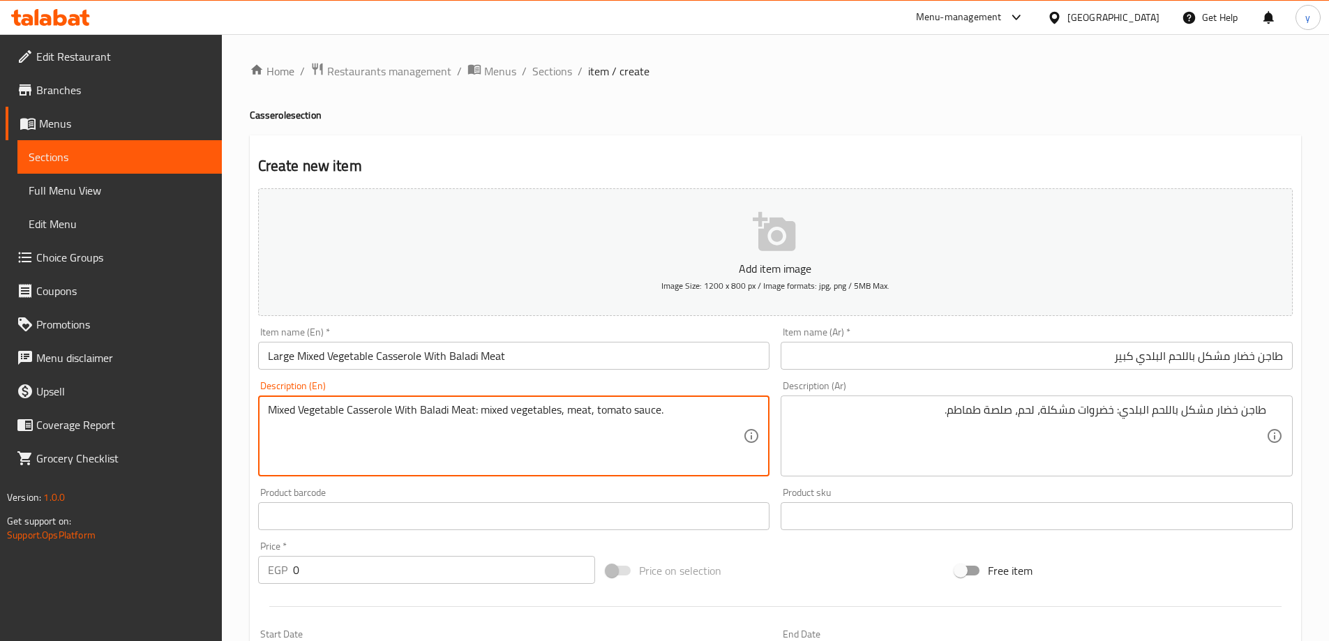
type textarea "Mixed Vegetable Casserole With Baladi Meat: mixed vegetables, meat, tomato sauc…"
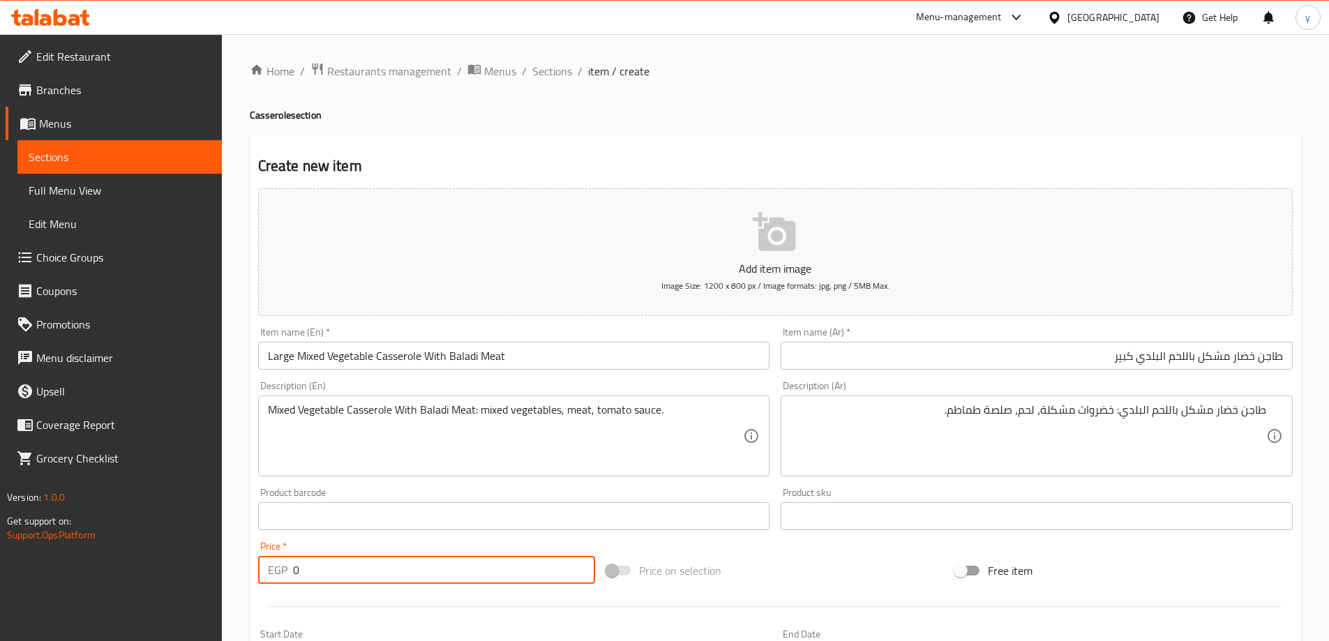
click at [457, 569] on input "0" at bounding box center [444, 570] width 303 height 28
type input "390"
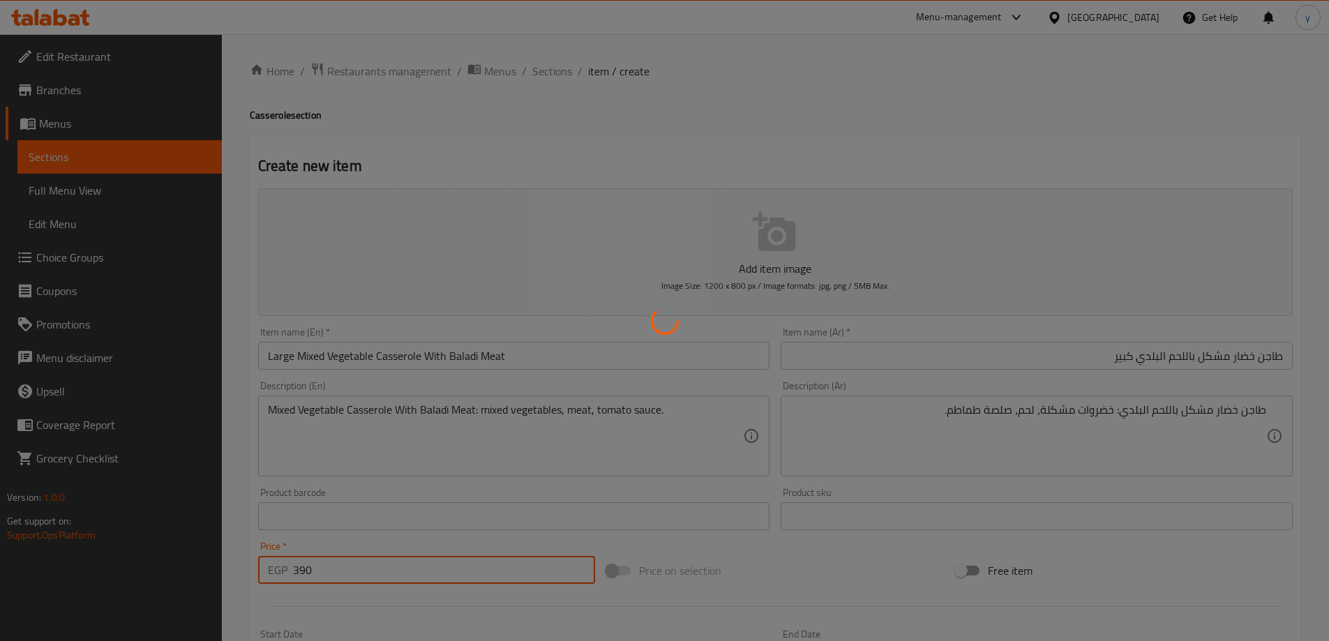
type input "0"
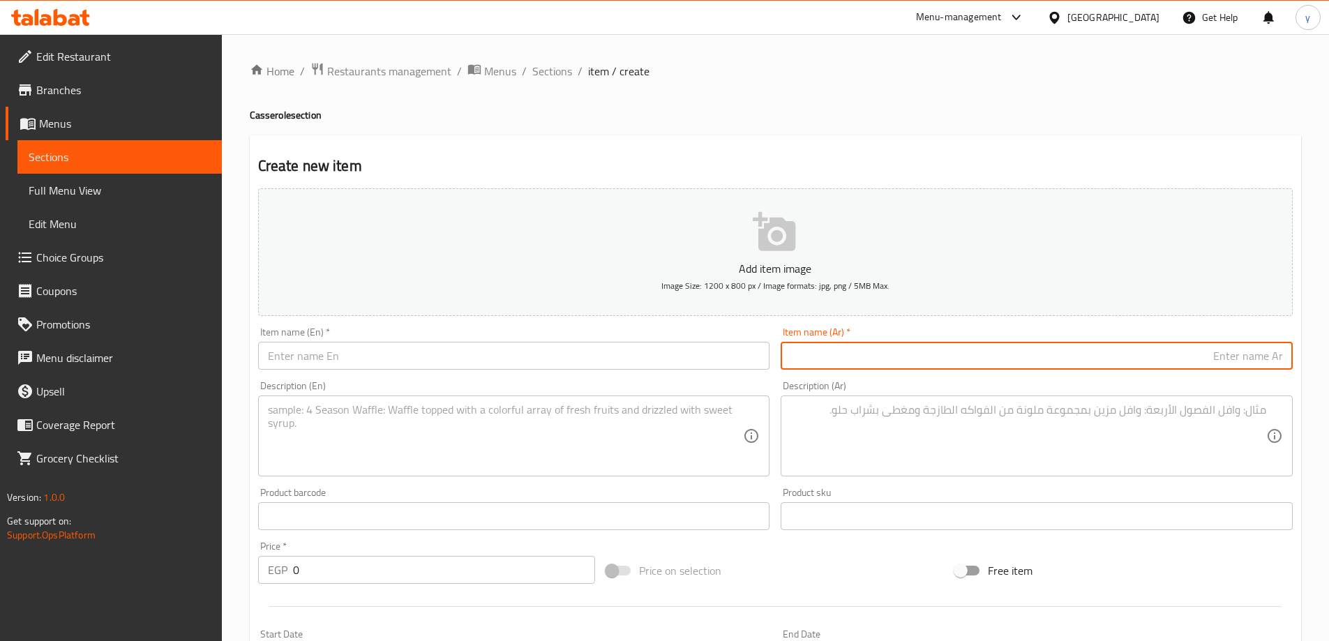
click at [1041, 353] on input "text" at bounding box center [1037, 356] width 512 height 28
type input "طاجن كوسة باللحم البلدي صغير"
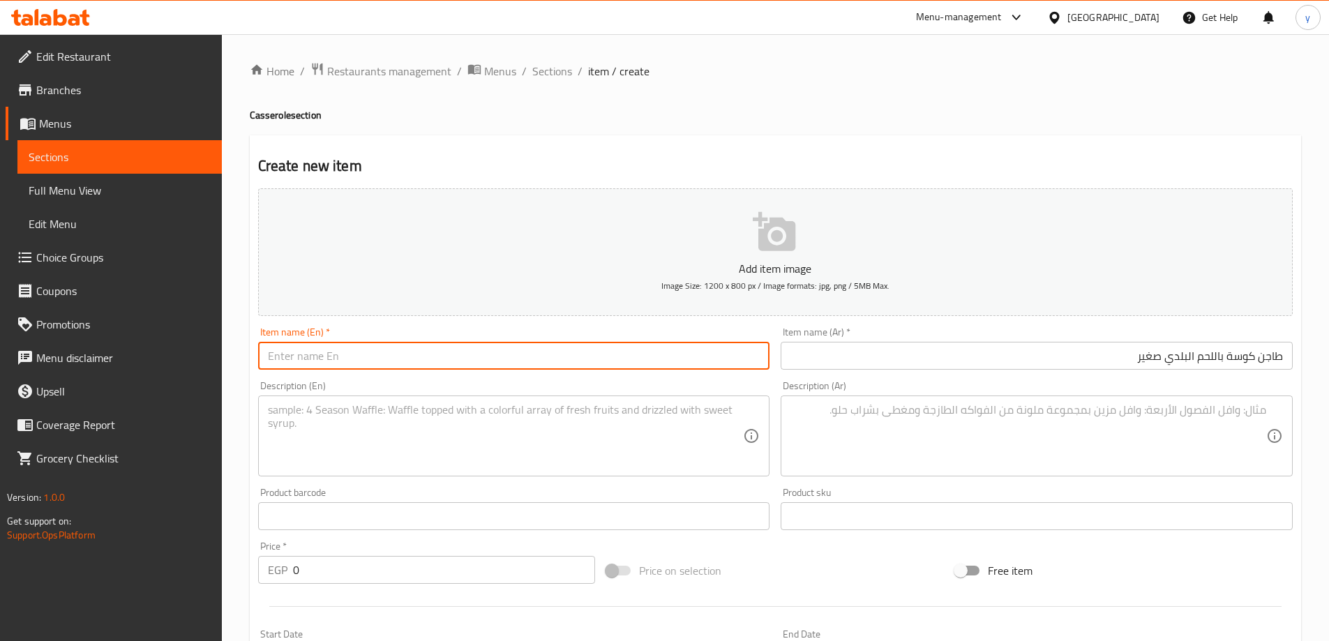
click at [659, 363] on input "text" at bounding box center [514, 356] width 512 height 28
click at [420, 357] on input "Small zucchini casserole with local meat" at bounding box center [514, 356] width 512 height 28
click at [419, 357] on input "Small zucchini casserole with local meat" at bounding box center [514, 356] width 512 height 28
click at [476, 345] on input "Small zucchini casserole with baladi meat" at bounding box center [514, 356] width 512 height 28
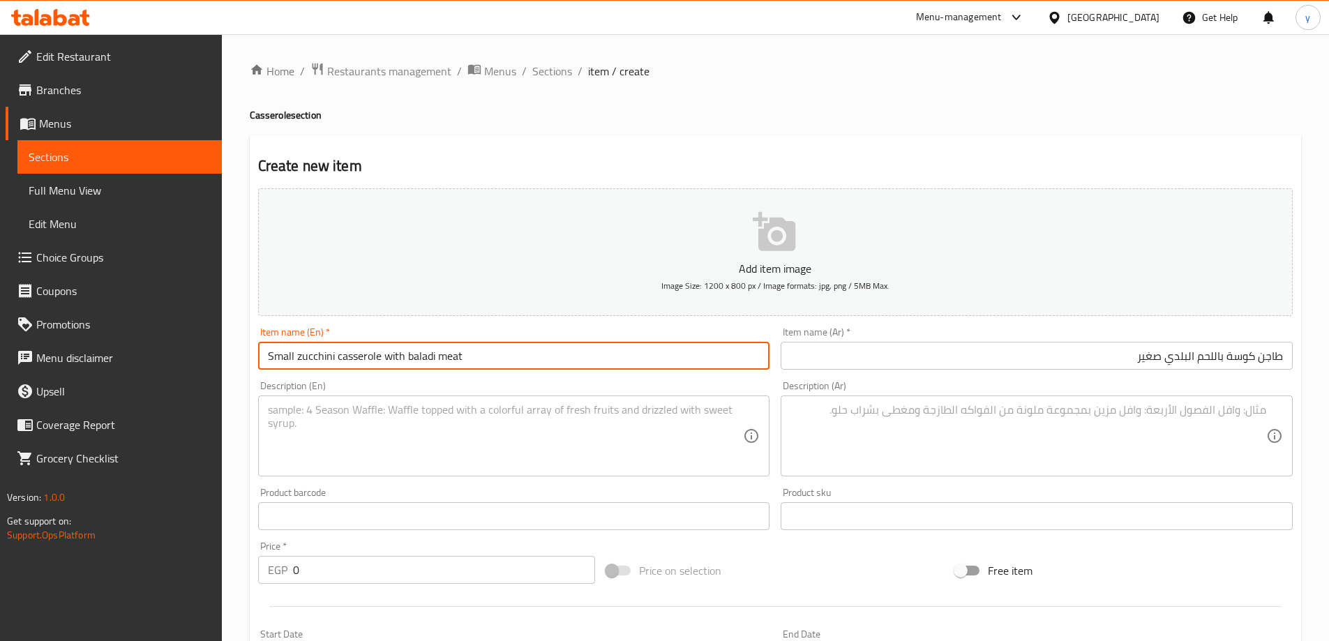
click at [476, 345] on input "Small zucchini casserole with baladi meat" at bounding box center [514, 356] width 512 height 28
type input "Small Zucchini Casserole With Baladi Meat"
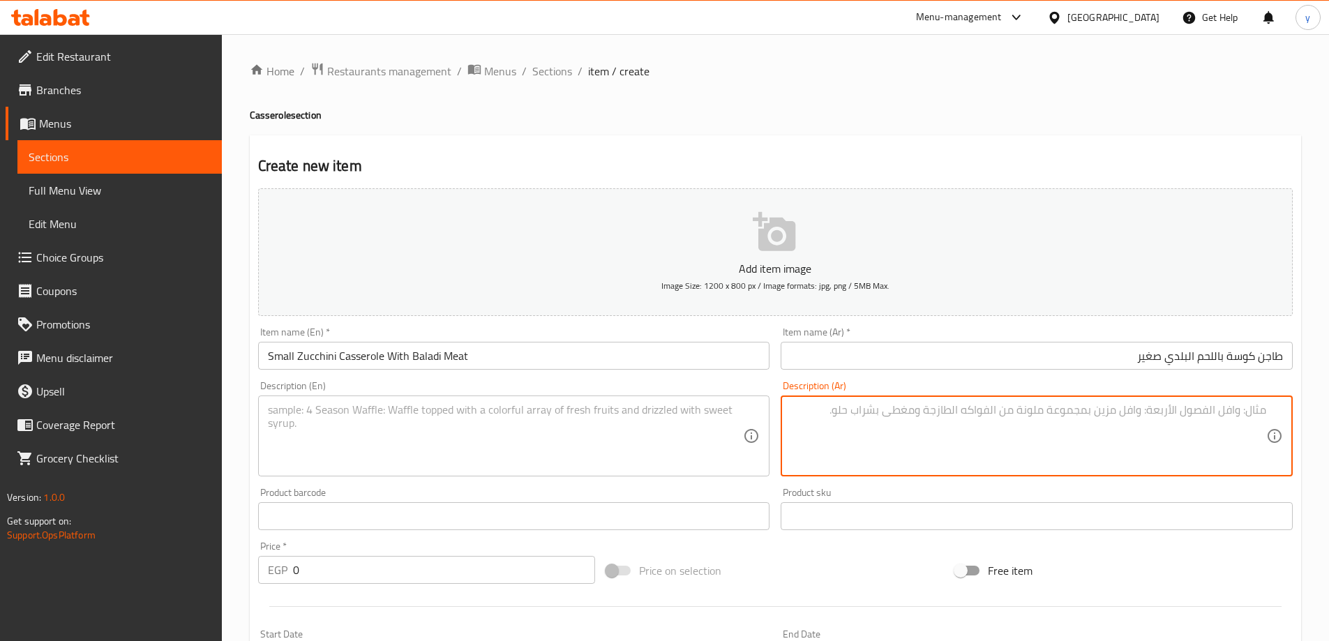
click at [1081, 429] on textarea at bounding box center [1028, 436] width 476 height 66
type textarea "طاجن كوسة باللحم البلدي صغير: كوسة، لحم، صلصة طماطم."
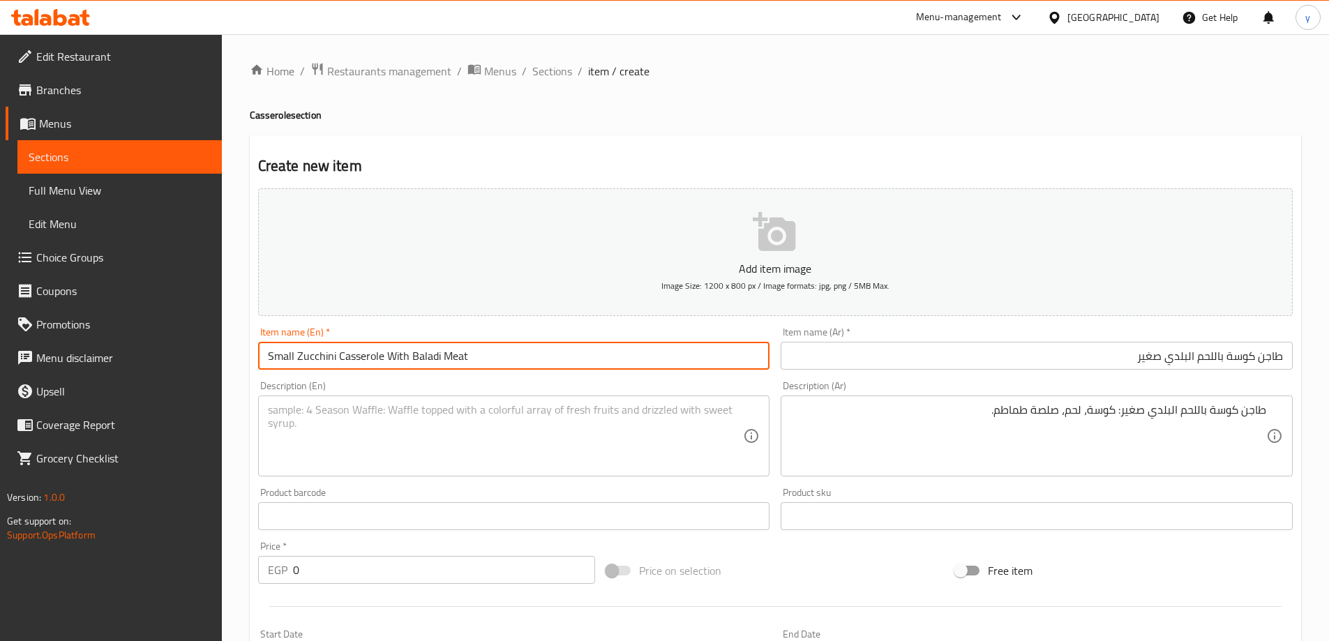
click at [293, 359] on input "Small Zucchini Casserole With Baladi Meat" at bounding box center [514, 356] width 512 height 28
click at [371, 428] on textarea at bounding box center [506, 436] width 476 height 66
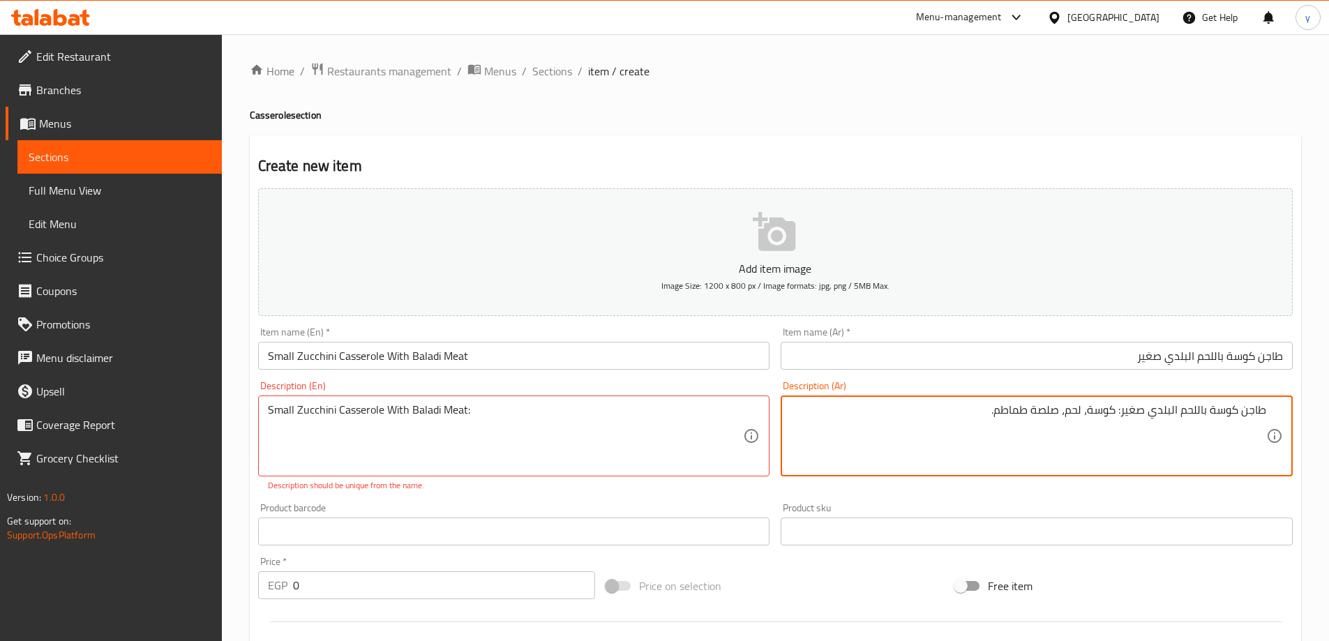
drag, startPoint x: 1116, startPoint y: 415, endPoint x: 991, endPoint y: 424, distance: 125.2
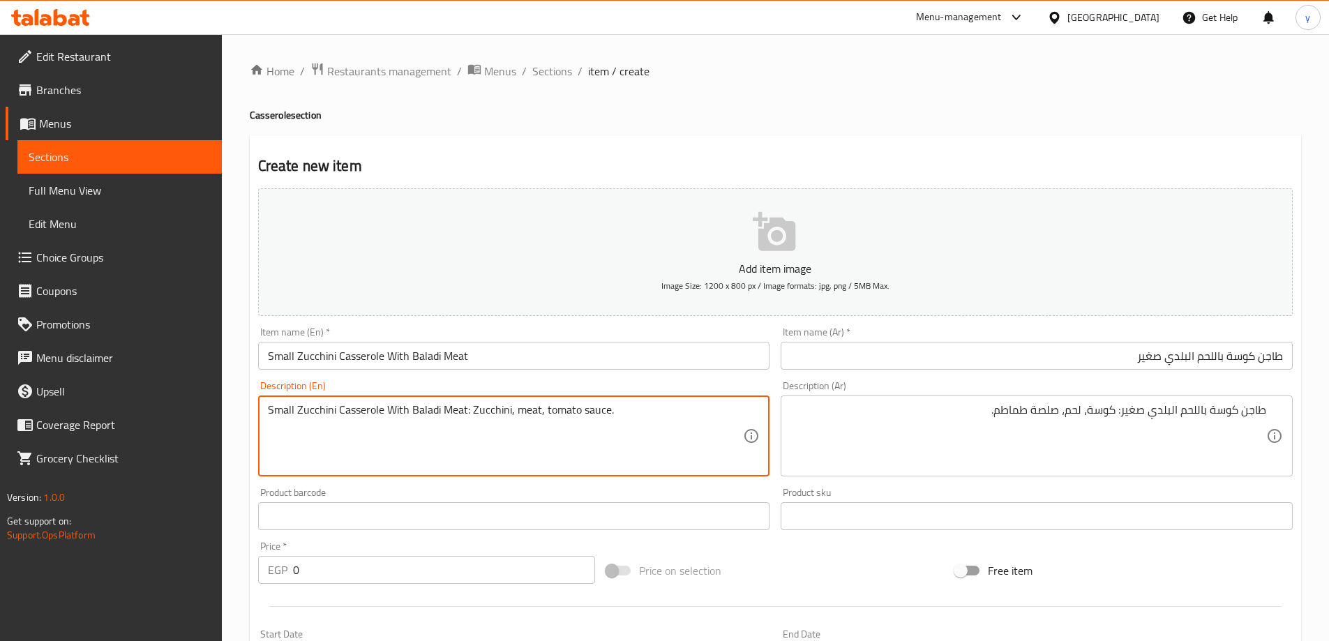
type textarea "Small Zucchini Casserole With Baladi Meat: Zucchini, meat, tomato sauce."
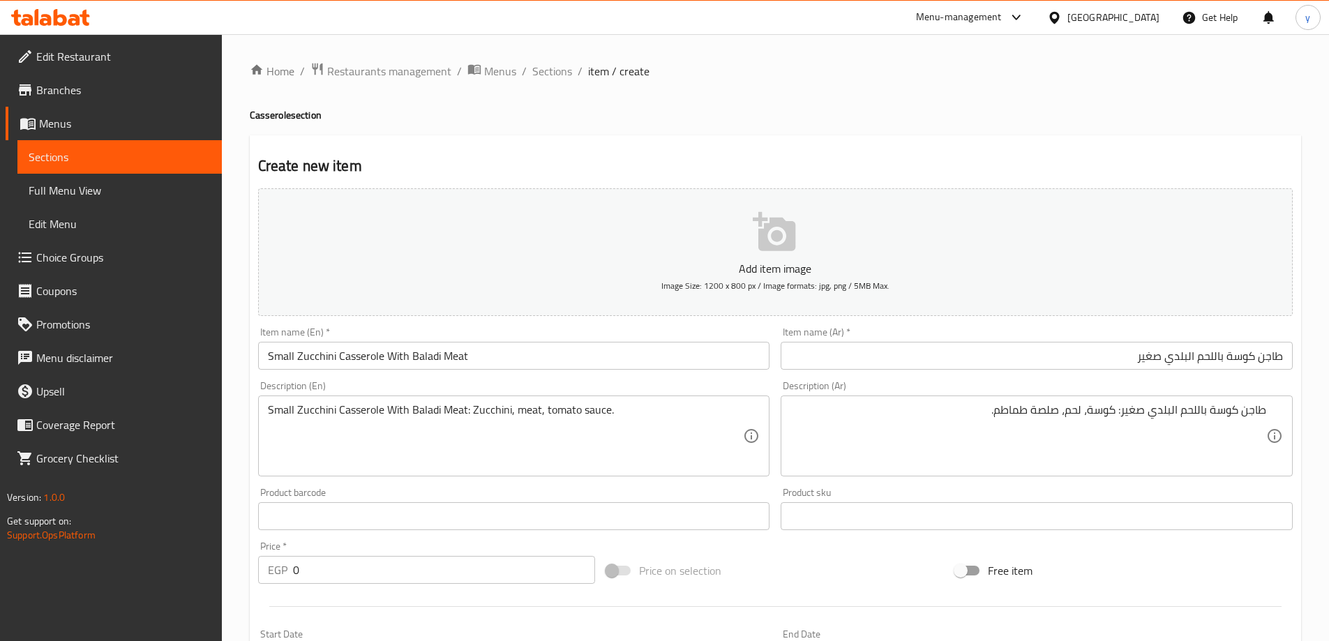
click at [369, 570] on input "0" at bounding box center [444, 570] width 303 height 28
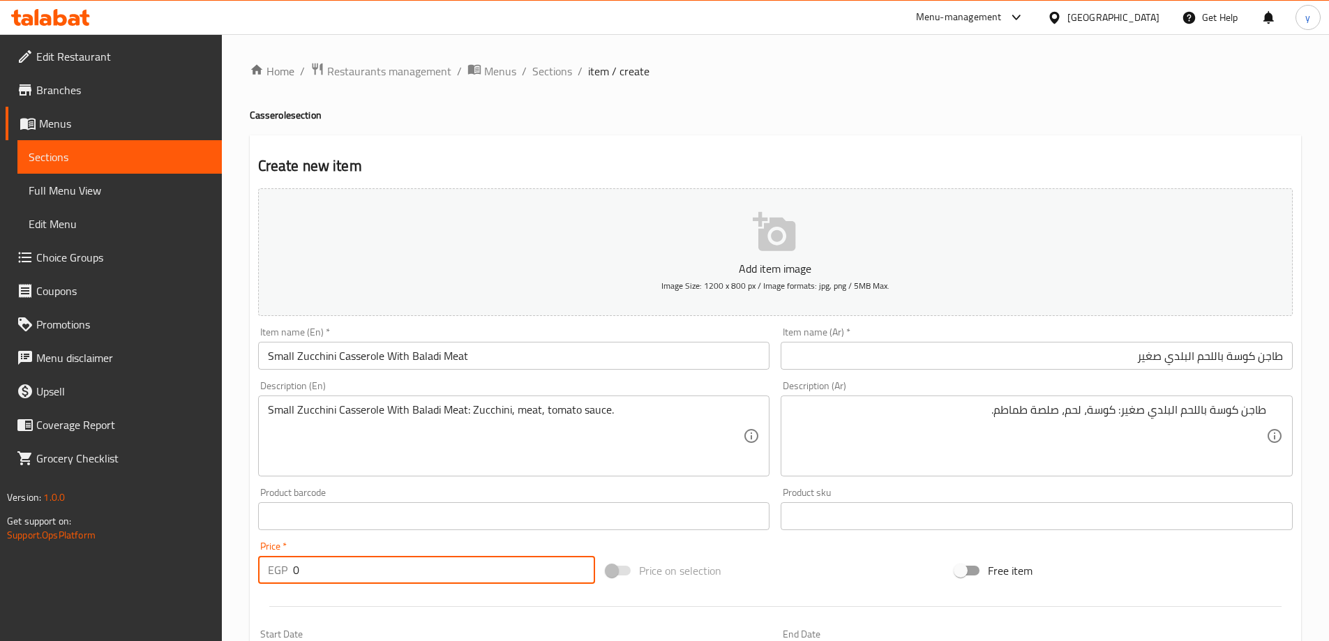
click at [369, 570] on input "0" at bounding box center [444, 570] width 303 height 28
type input "260"
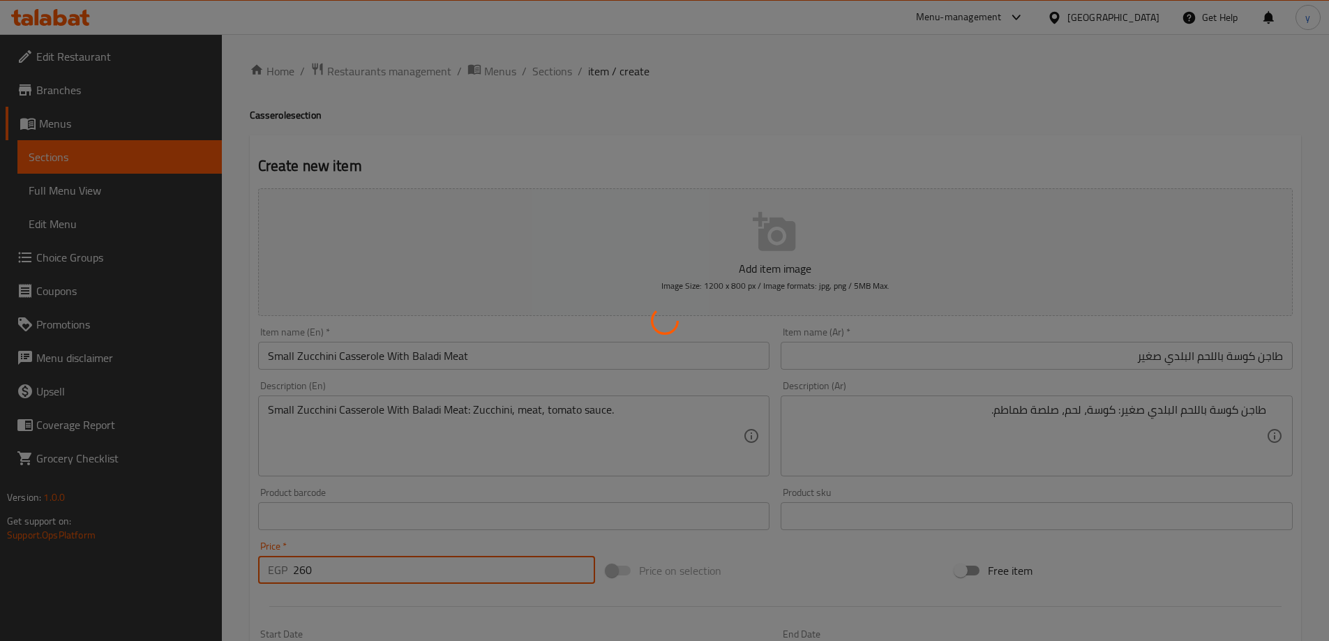
type input "0"
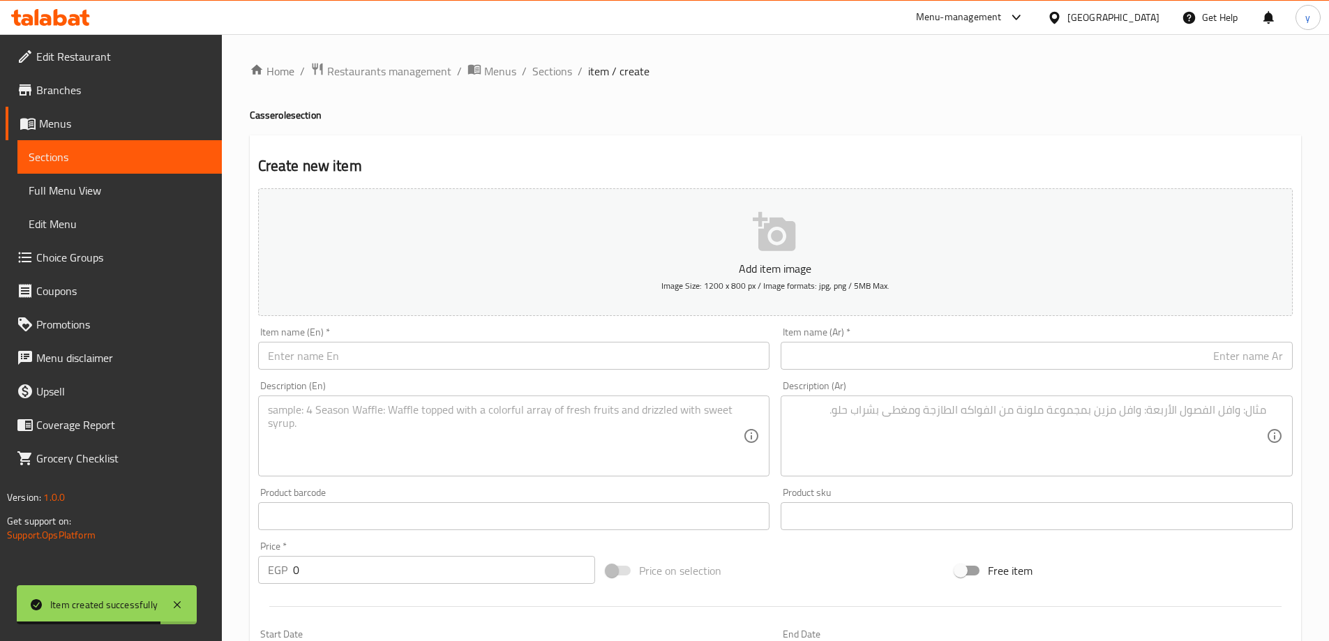
click at [1030, 361] on input "text" at bounding box center [1037, 356] width 512 height 28
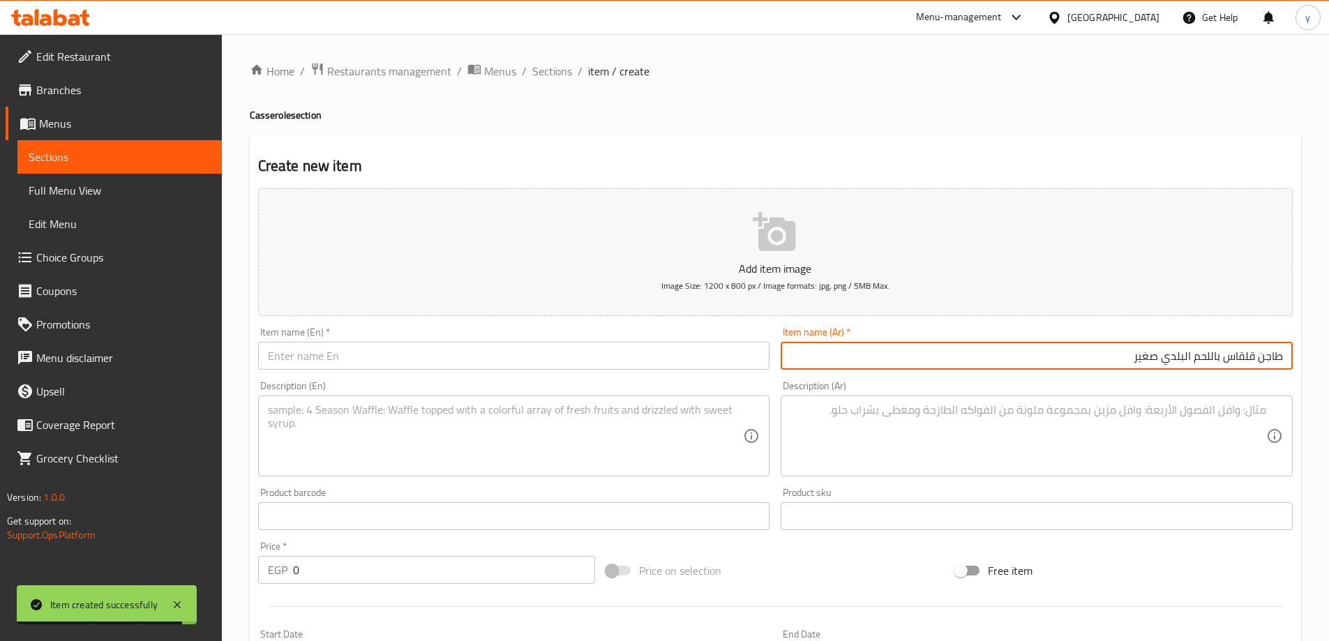
type input "طاجن قلقاس باللحم البلدي صغير"
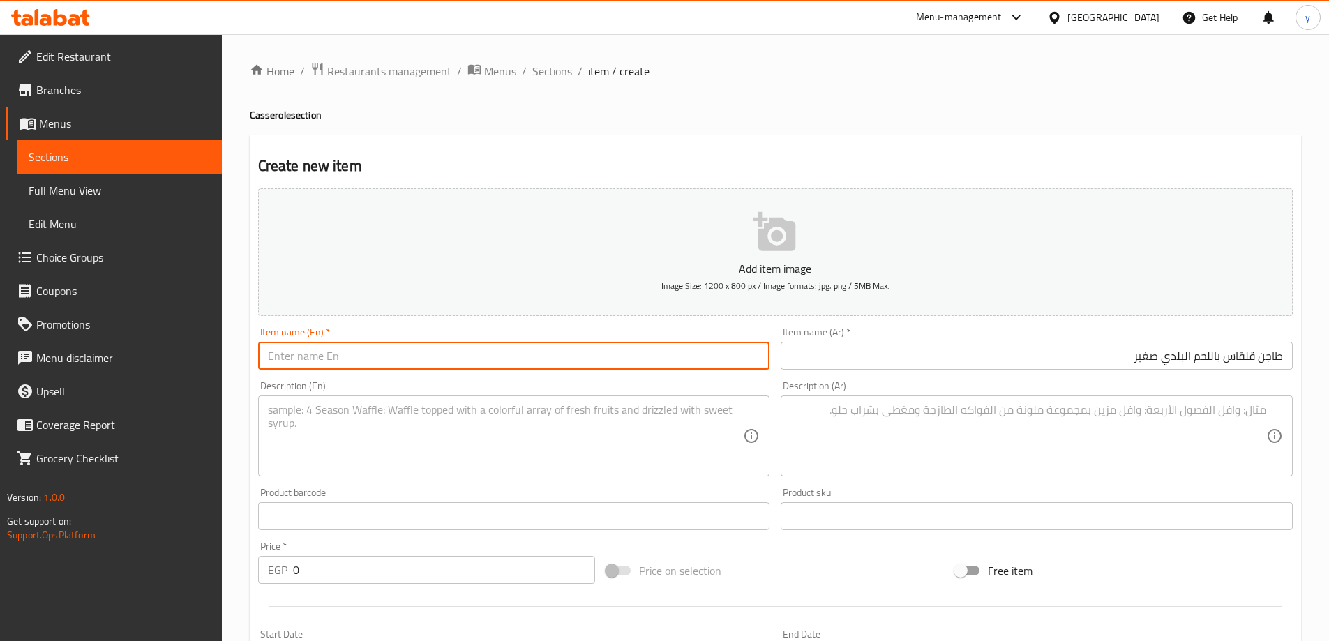
click at [504, 353] on input "text" at bounding box center [514, 356] width 512 height 28
click at [397, 361] on input "Small taro casserole with local meat" at bounding box center [514, 356] width 512 height 28
click at [385, 366] on input "Small taro casserole with baladi meat" at bounding box center [514, 356] width 512 height 28
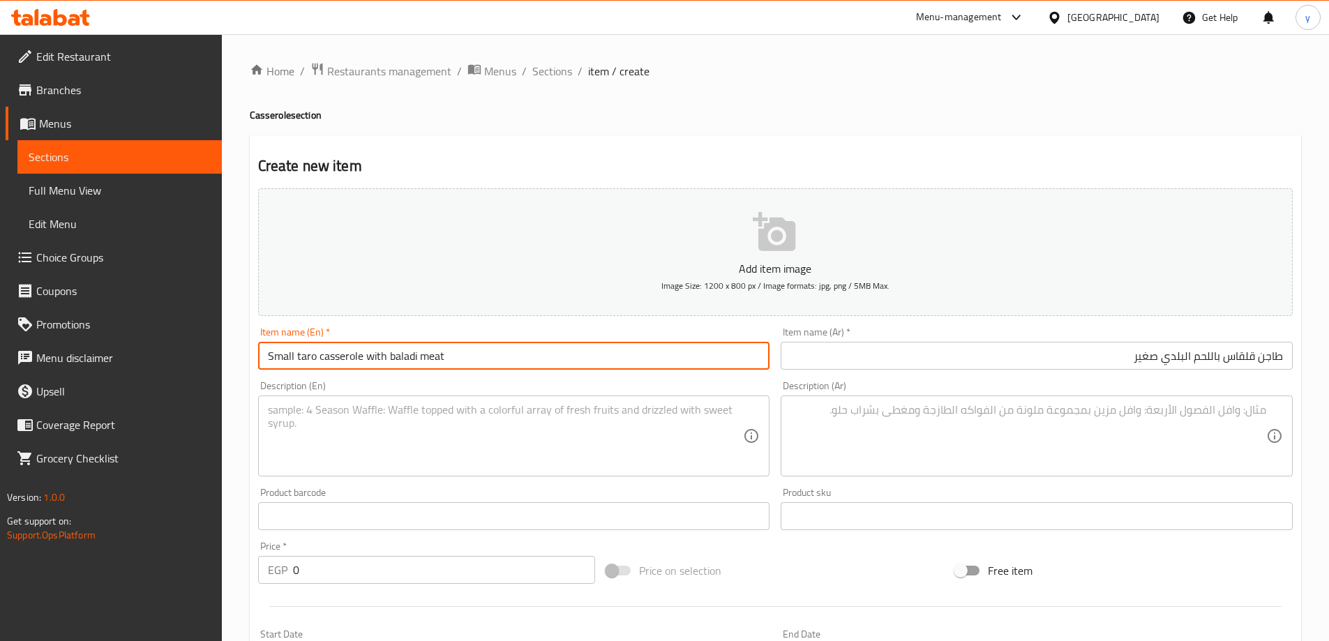
click at [385, 366] on input "Small taro casserole with baladi meat" at bounding box center [514, 356] width 512 height 28
type input "Small Taro Casserole With Baladi Meat"
click at [382, 408] on textarea at bounding box center [506, 436] width 476 height 66
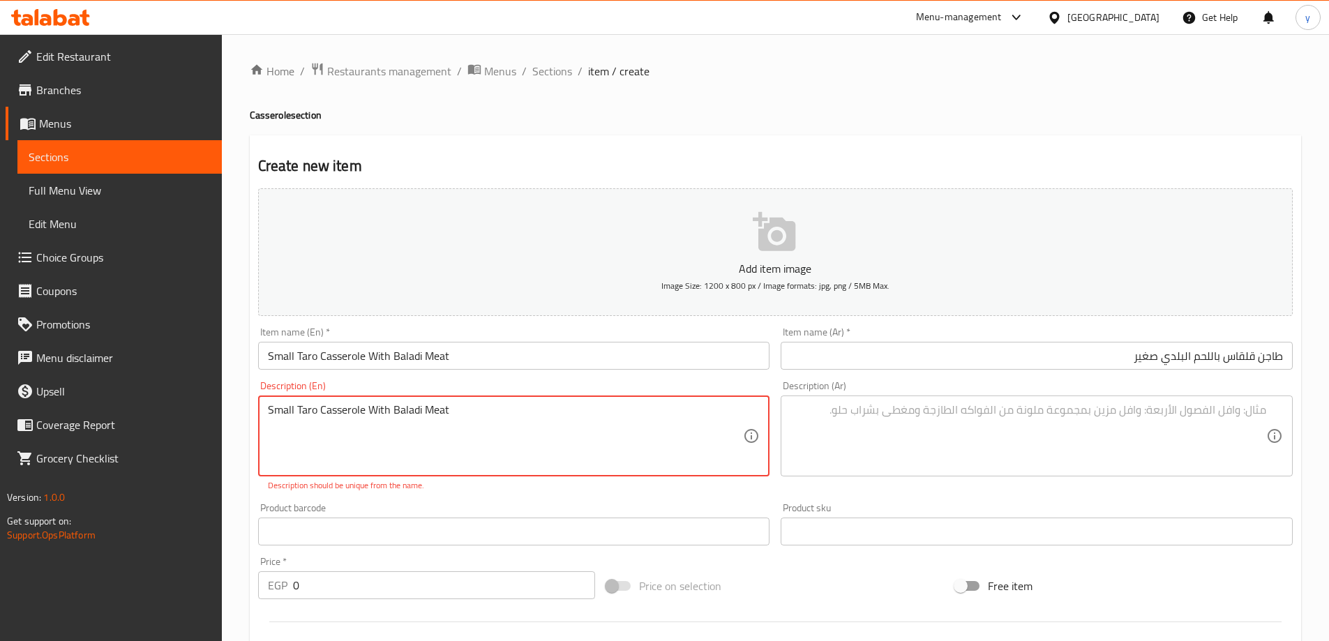
type textarea "Small Taro Casserole With Baladi Meat"
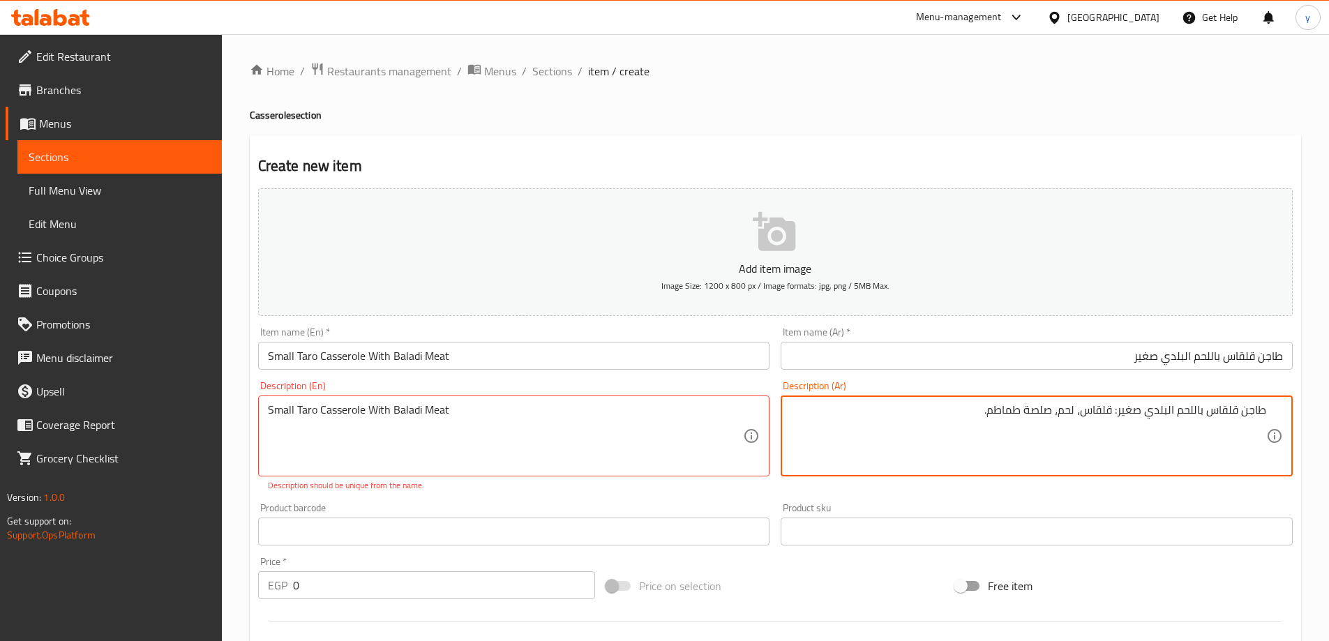
drag, startPoint x: 1113, startPoint y: 416, endPoint x: 936, endPoint y: 405, distance: 178.3
click at [936, 405] on textarea "طاجن قلقاس باللحم البلدي صغير: قلقاس، لحم، صلصة طماطم." at bounding box center [1028, 436] width 476 height 66
type textarea "طاجن قلقاس باللحم البلدي صغير: قلقاس، لحم، صلصة طماطم."
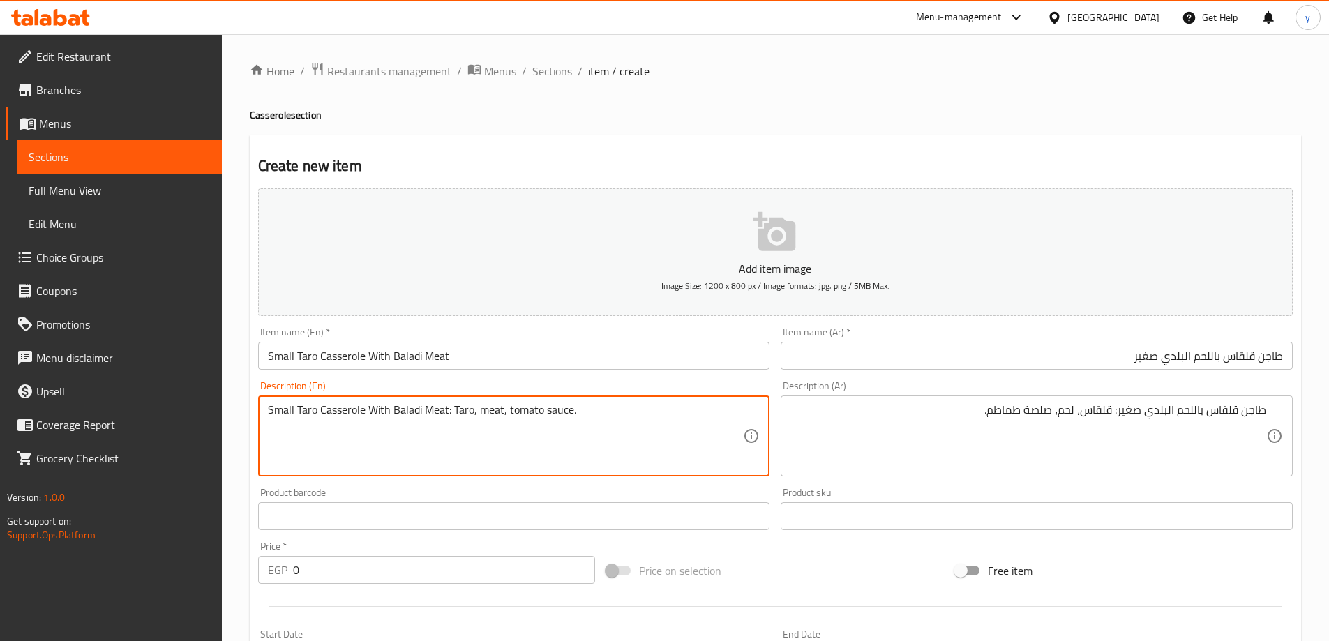
type textarea "Small Taro Casserole With Baladi Meat: Taro, meat, tomato sauce."
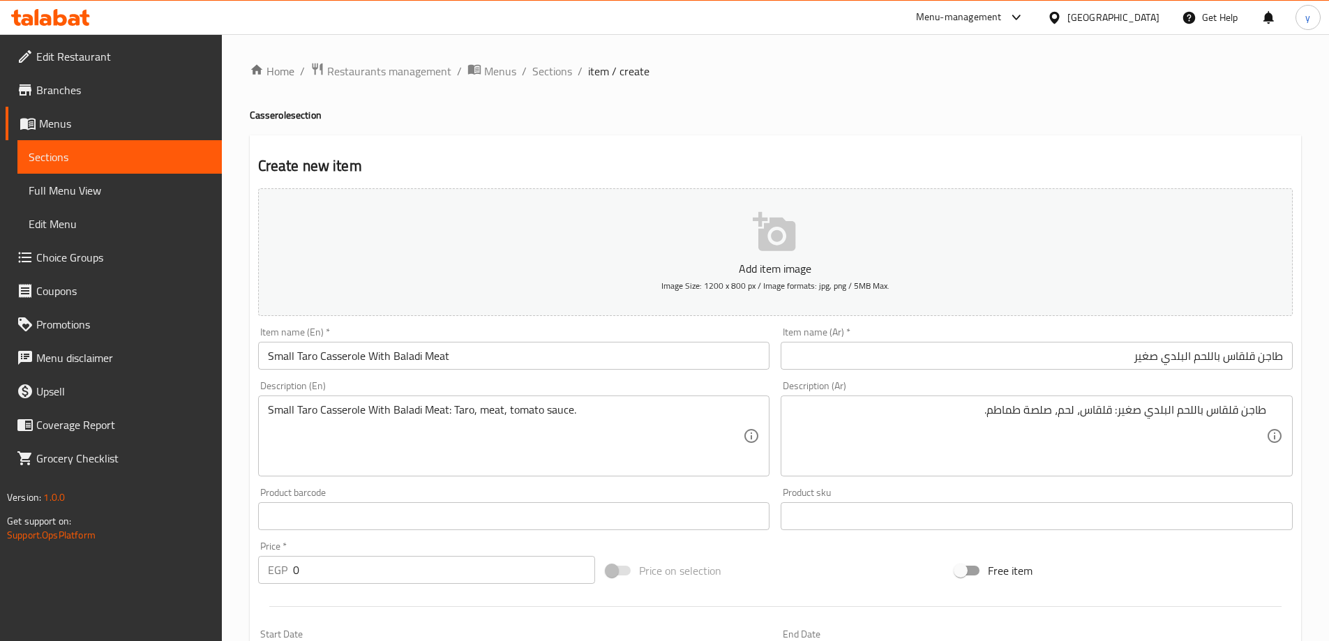
click at [301, 574] on input "0" at bounding box center [444, 570] width 303 height 28
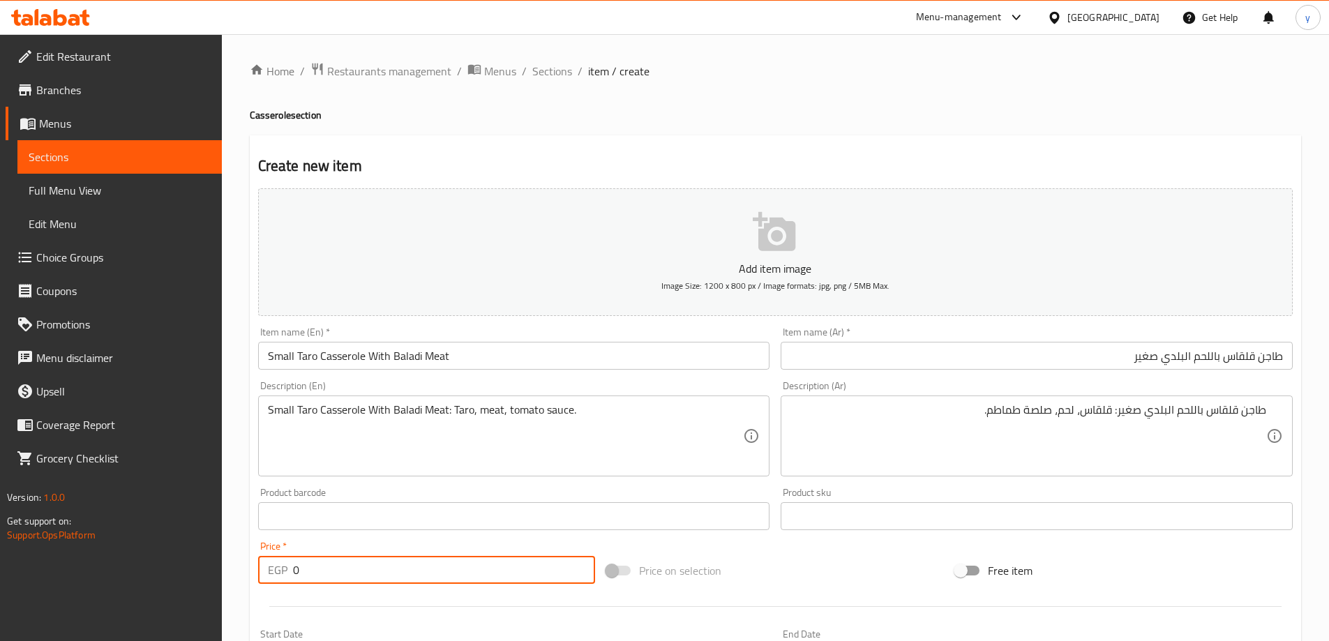
click at [301, 574] on input "0" at bounding box center [444, 570] width 303 height 28
type input "260"
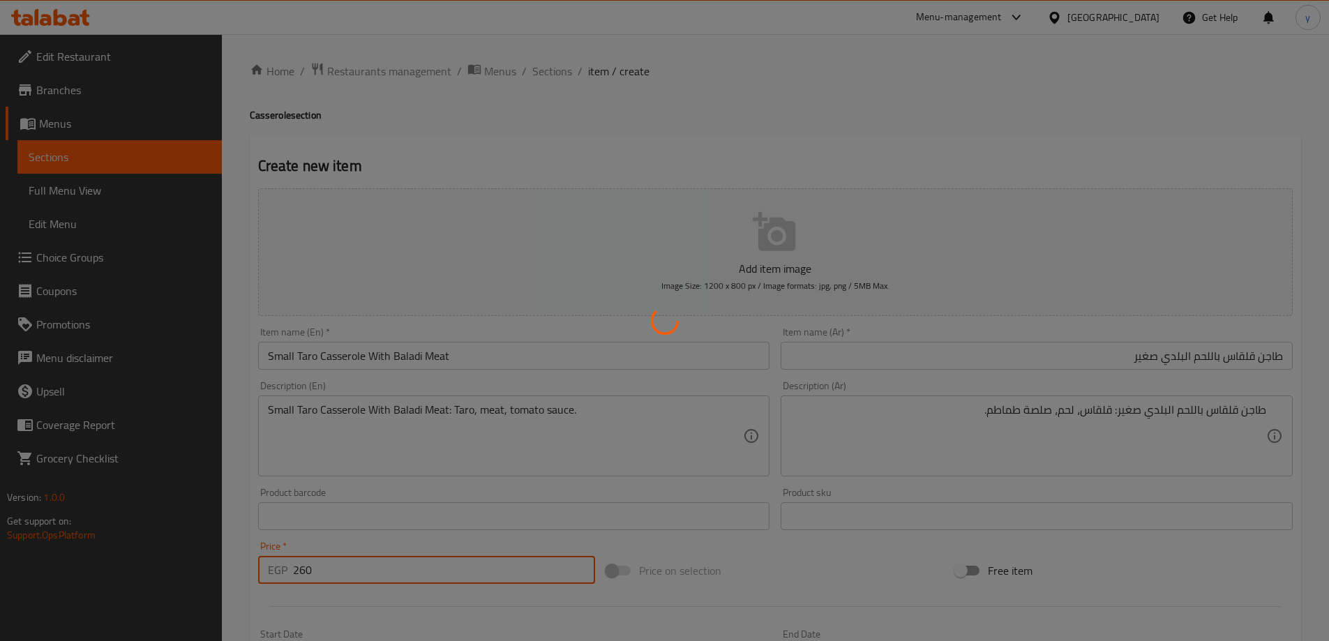
type input "0"
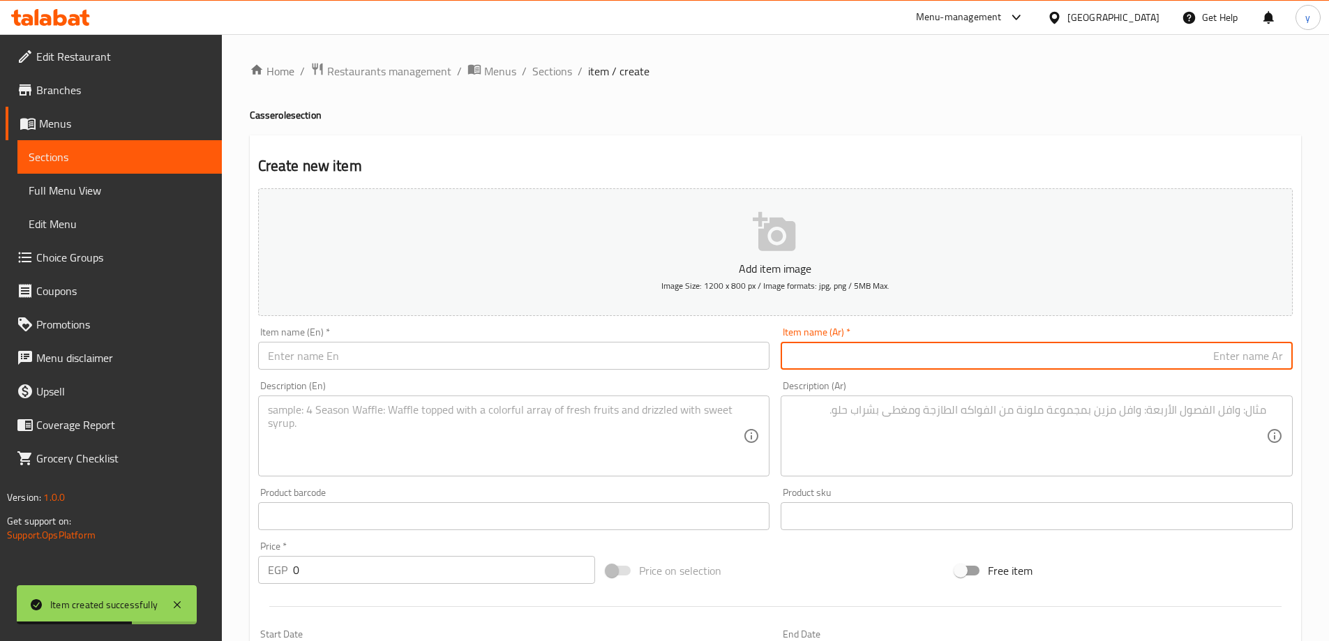
click at [1079, 356] on input "text" at bounding box center [1037, 356] width 512 height 28
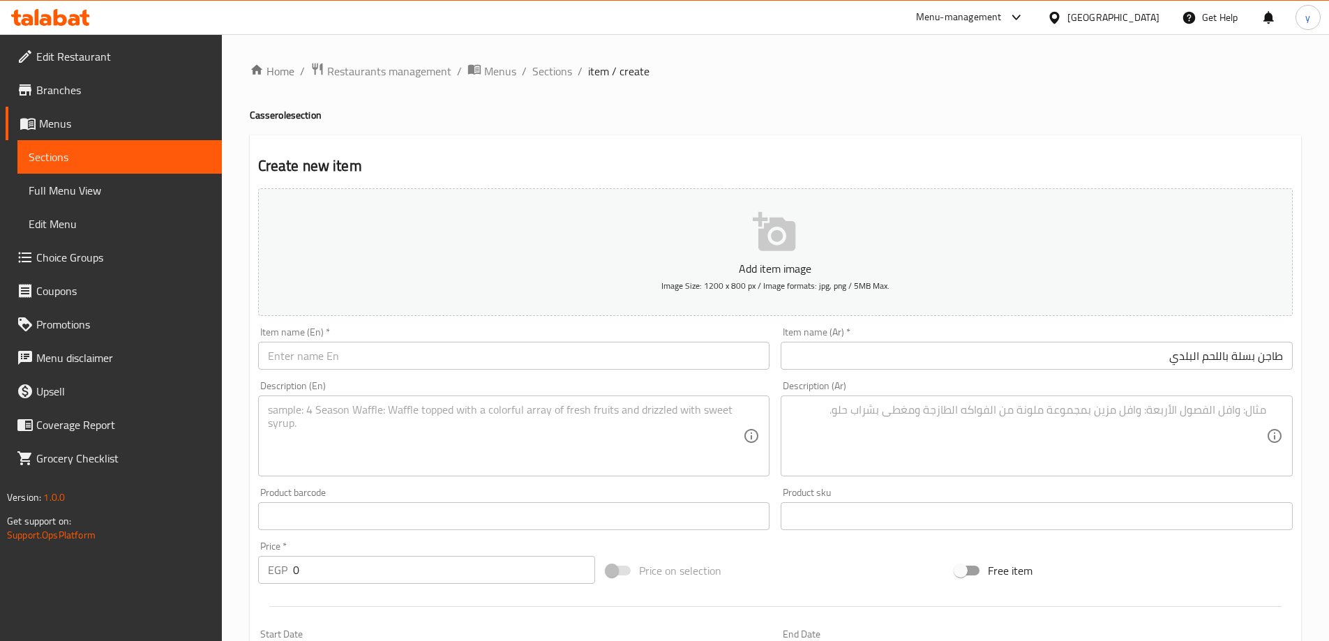
drag, startPoint x: 1061, startPoint y: 340, endPoint x: 1062, endPoint y: 350, distance: 9.8
click at [1061, 340] on div "Item name (Ar)   * طاجن بسلة باللحم البلدي Item name (Ar) *" at bounding box center [1037, 348] width 512 height 43
click at [1063, 354] on input "طاجن بسلة باللحم البلدي" at bounding box center [1037, 356] width 512 height 28
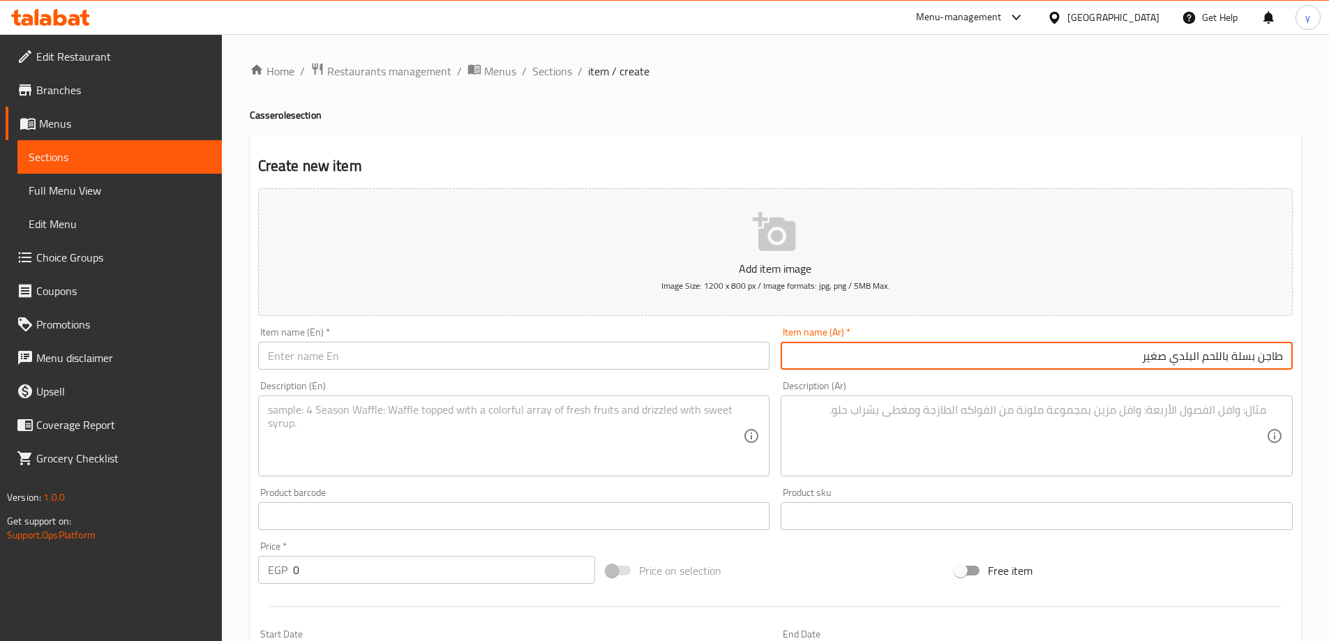
type input "طاجن بسلة باللحم البلدي صغير"
click at [1121, 366] on input "طاجن بسلة باللحم البلدي صغير" at bounding box center [1037, 356] width 512 height 28
click at [1123, 363] on input "طاجن بسلة باللحم البلدي صغير" at bounding box center [1037, 356] width 512 height 28
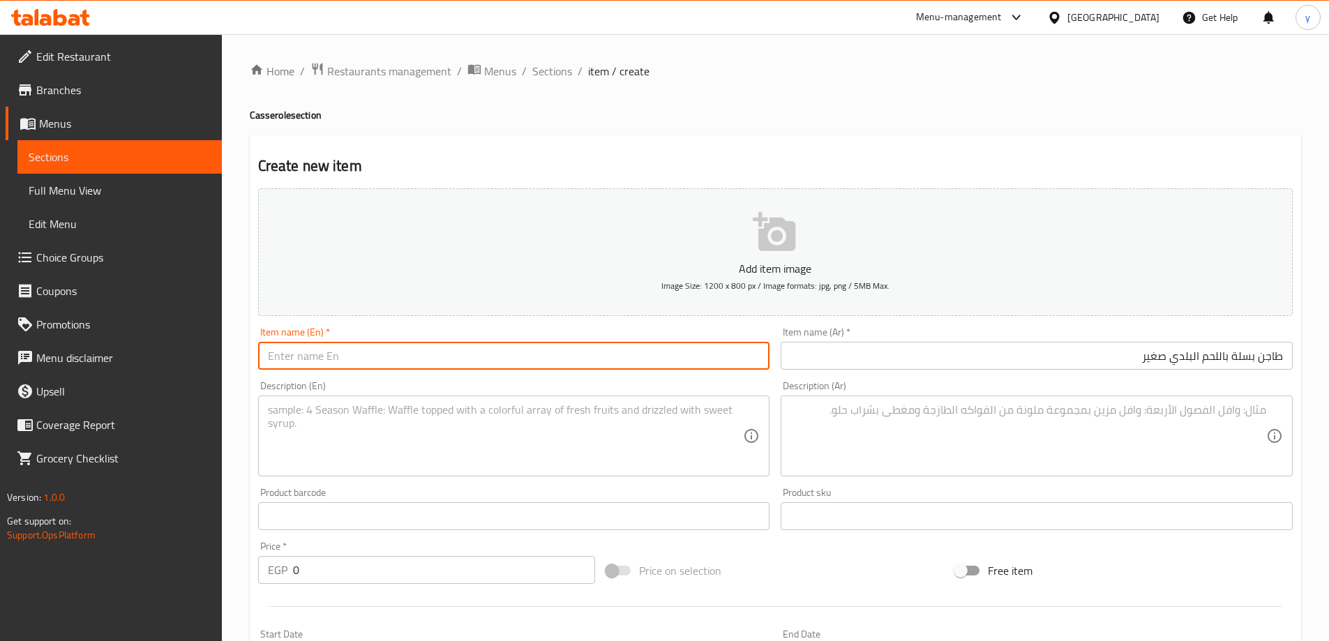
click at [582, 354] on input "text" at bounding box center [514, 356] width 512 height 28
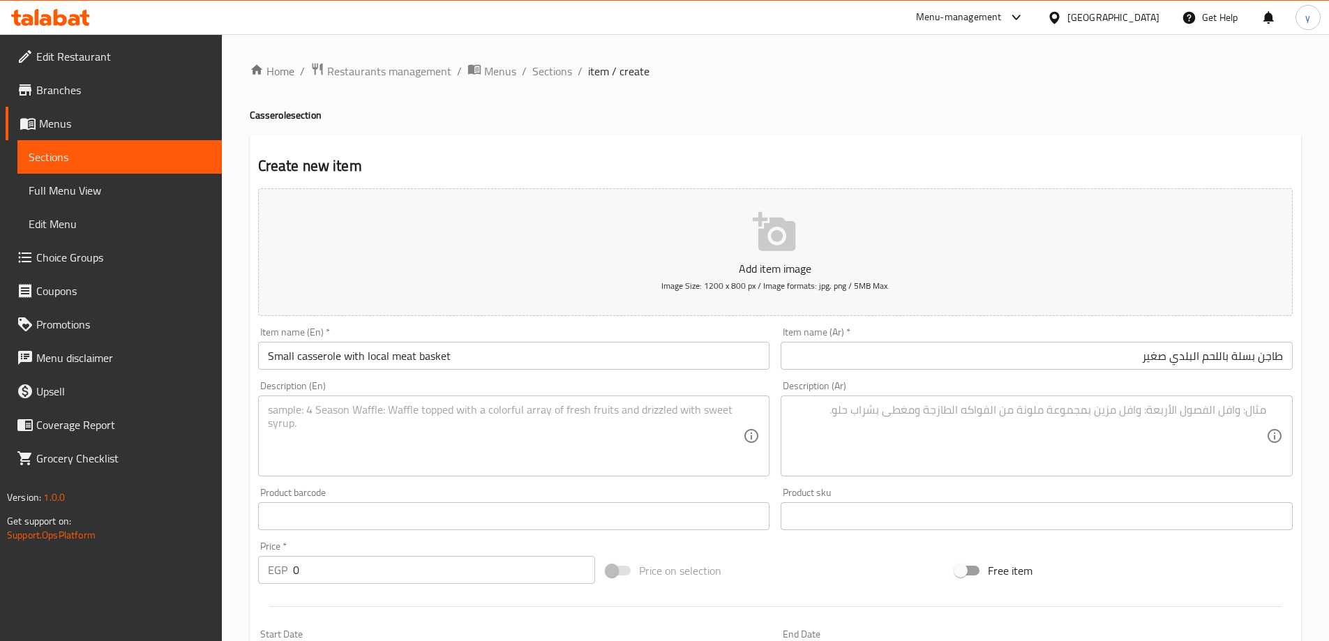
click at [408, 357] on input "Small casserole with local meat basket" at bounding box center [514, 356] width 512 height 28
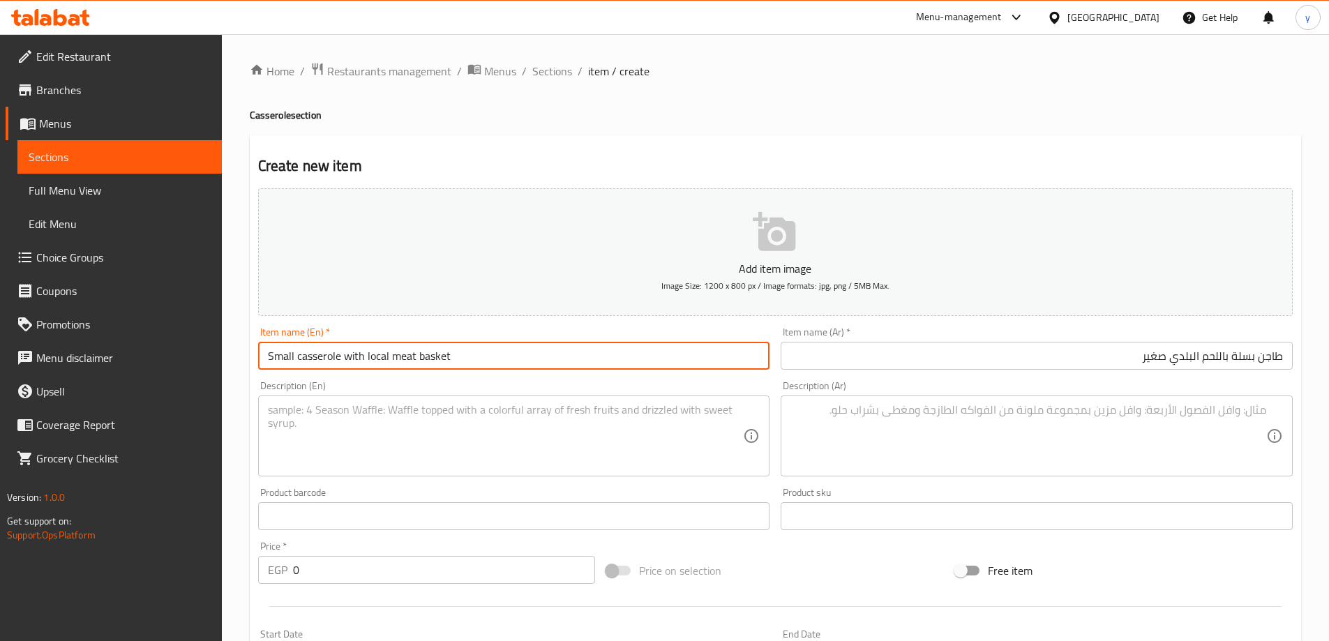
click at [424, 361] on input "Small casserole with local meat basket" at bounding box center [514, 356] width 512 height 28
click at [385, 360] on input "Small casserole with local meat Peas" at bounding box center [514, 356] width 512 height 28
click at [403, 361] on input "Small casserole with Baladi meat Peas" at bounding box center [514, 356] width 512 height 28
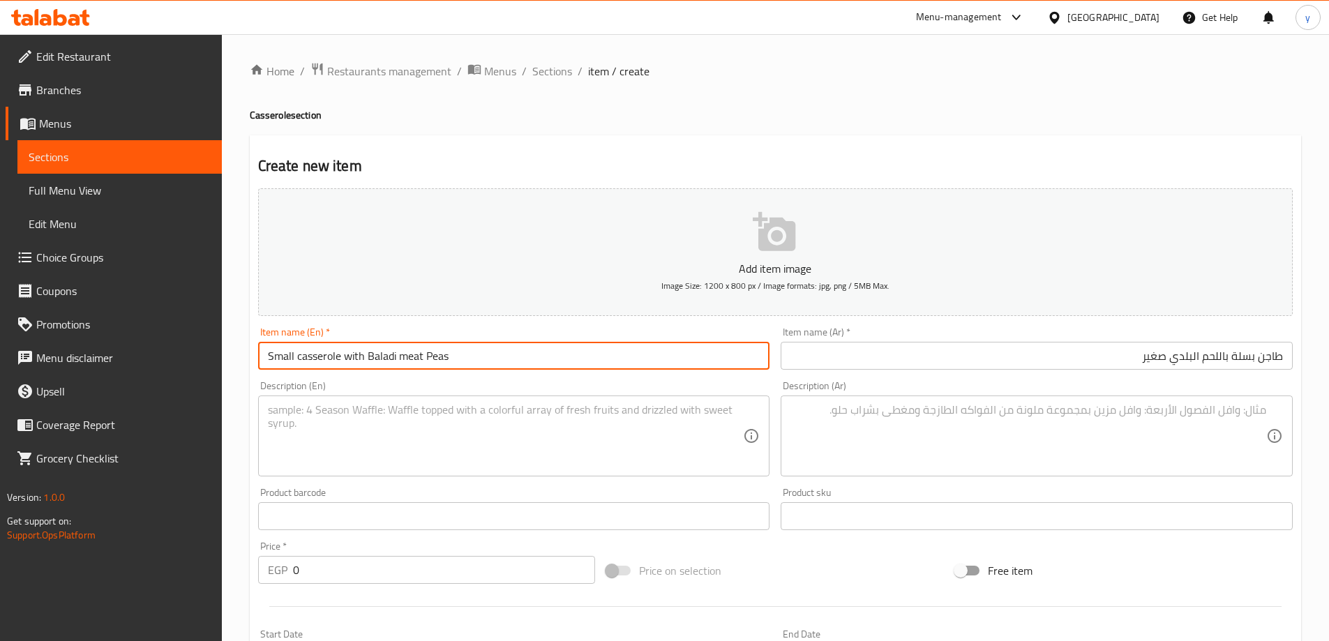
click at [403, 361] on input "Small casserole with Baladi meat Peas" at bounding box center [514, 356] width 512 height 28
type input "Small Casserole With Baladi Meat Peas"
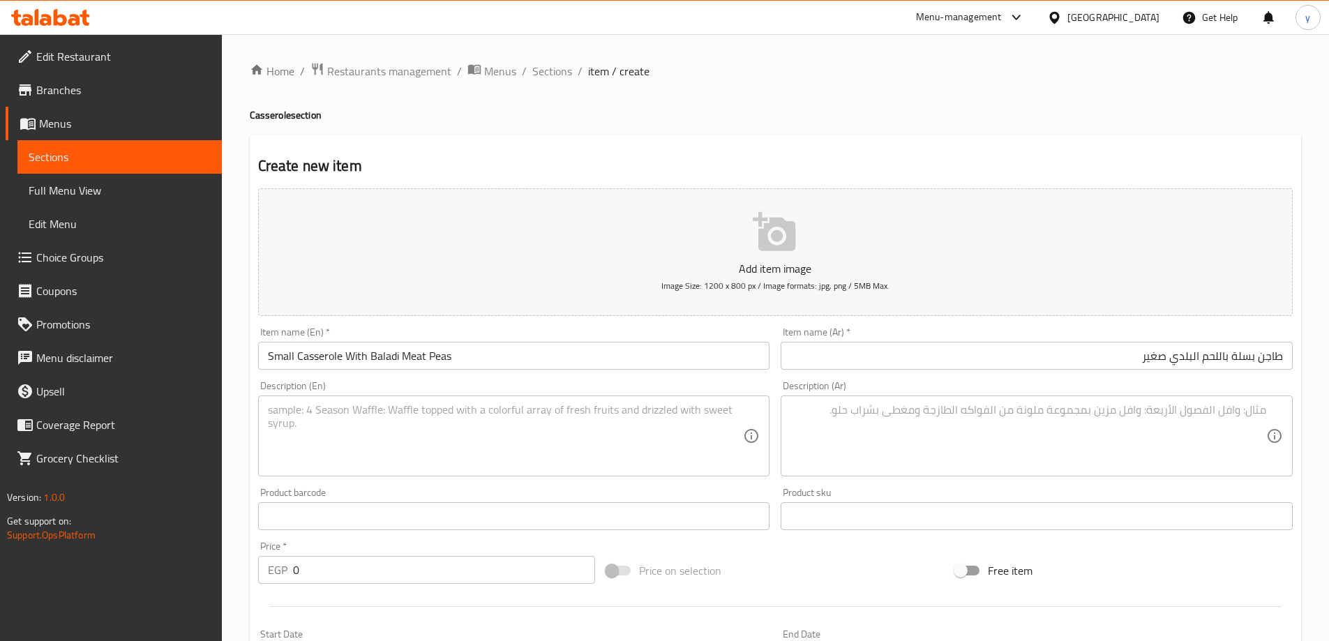
click at [326, 578] on input "0" at bounding box center [444, 570] width 303 height 28
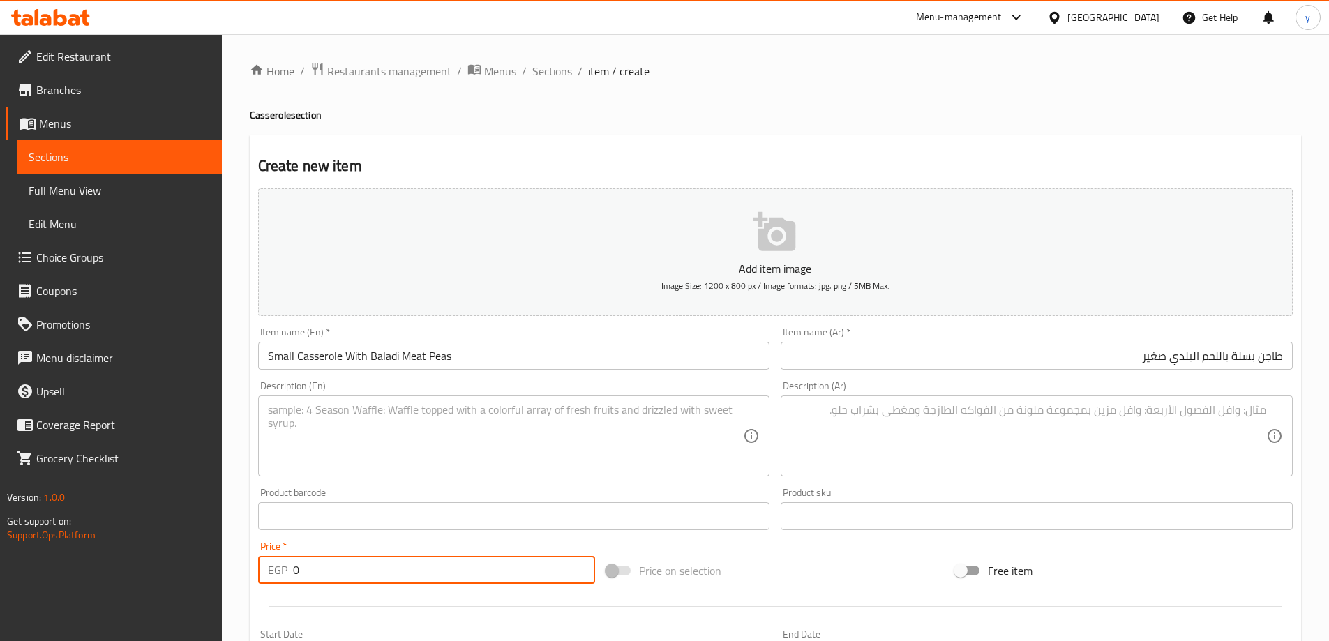
click at [326, 578] on input "0" at bounding box center [444, 570] width 303 height 28
type input "6"
type input "260"
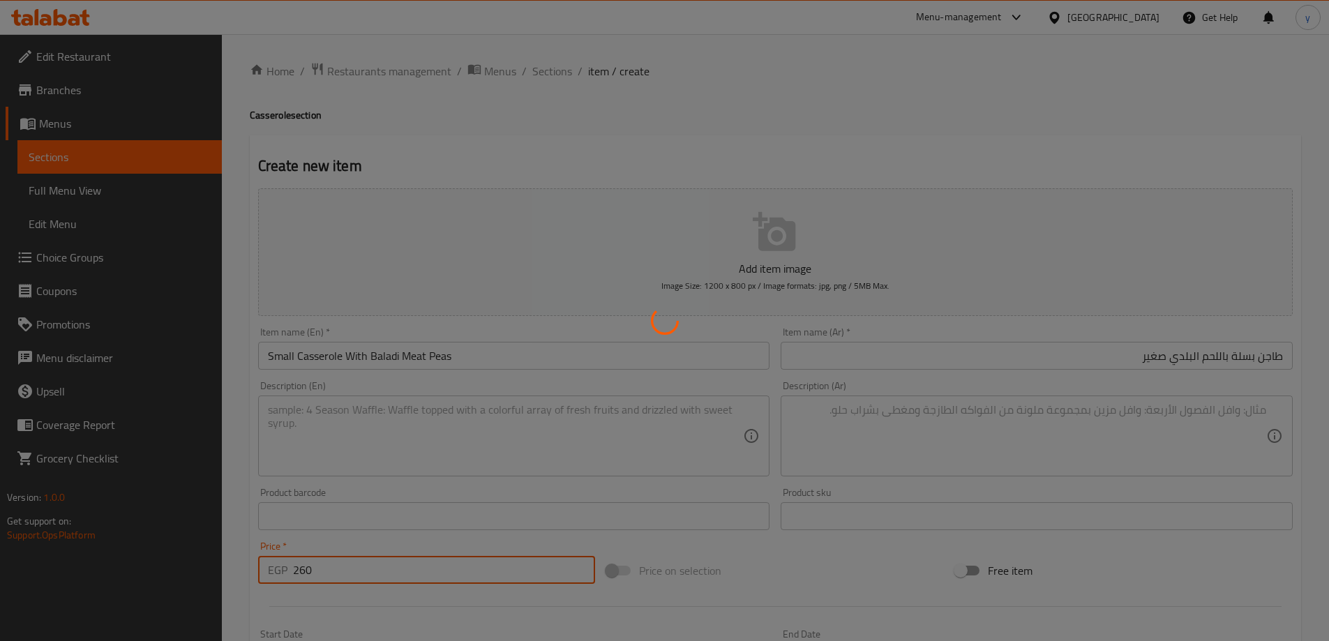
type input "0"
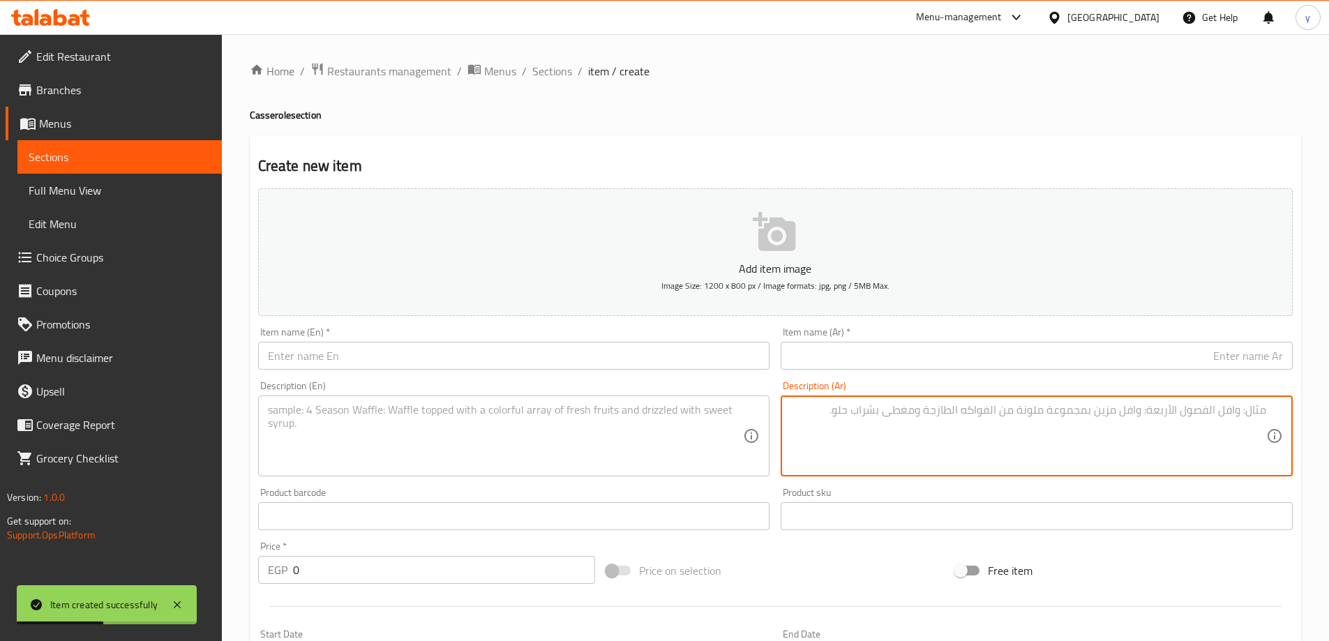
click at [842, 444] on textarea at bounding box center [1028, 436] width 476 height 66
type textarea "طاجن بسلة باللحم البلدي: بسلة، جزر، لحم، صلصة طماطم."
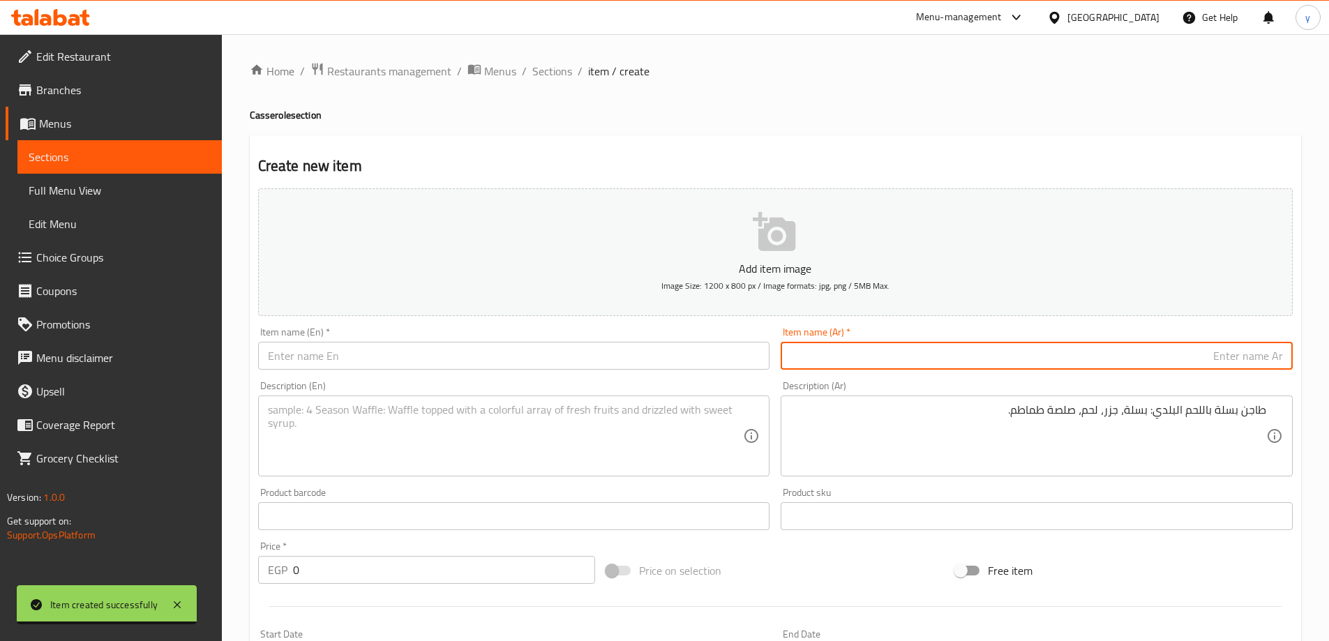
click at [1019, 345] on input "text" at bounding box center [1037, 356] width 512 height 28
type input "طاجن بسلة باللحم البلدي"
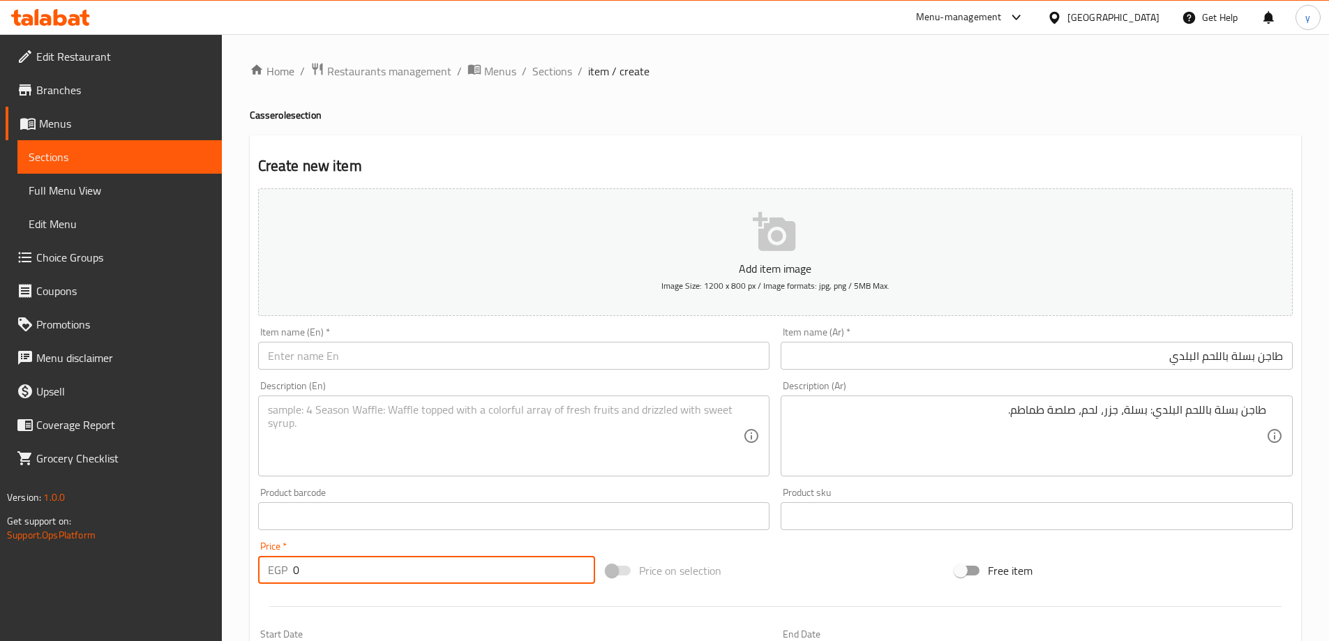
click at [338, 572] on input "0" at bounding box center [444, 570] width 303 height 28
type input "390"
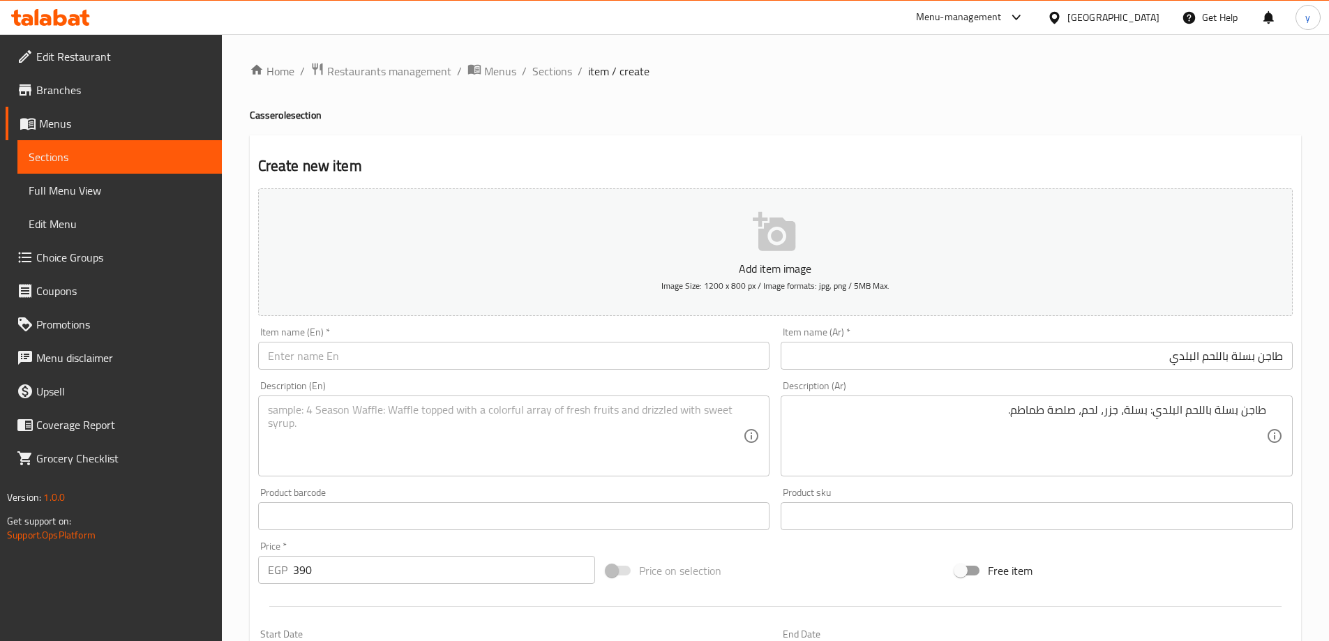
click at [583, 372] on div "Item name (En)   * Item name (En) *" at bounding box center [514, 349] width 523 height 54
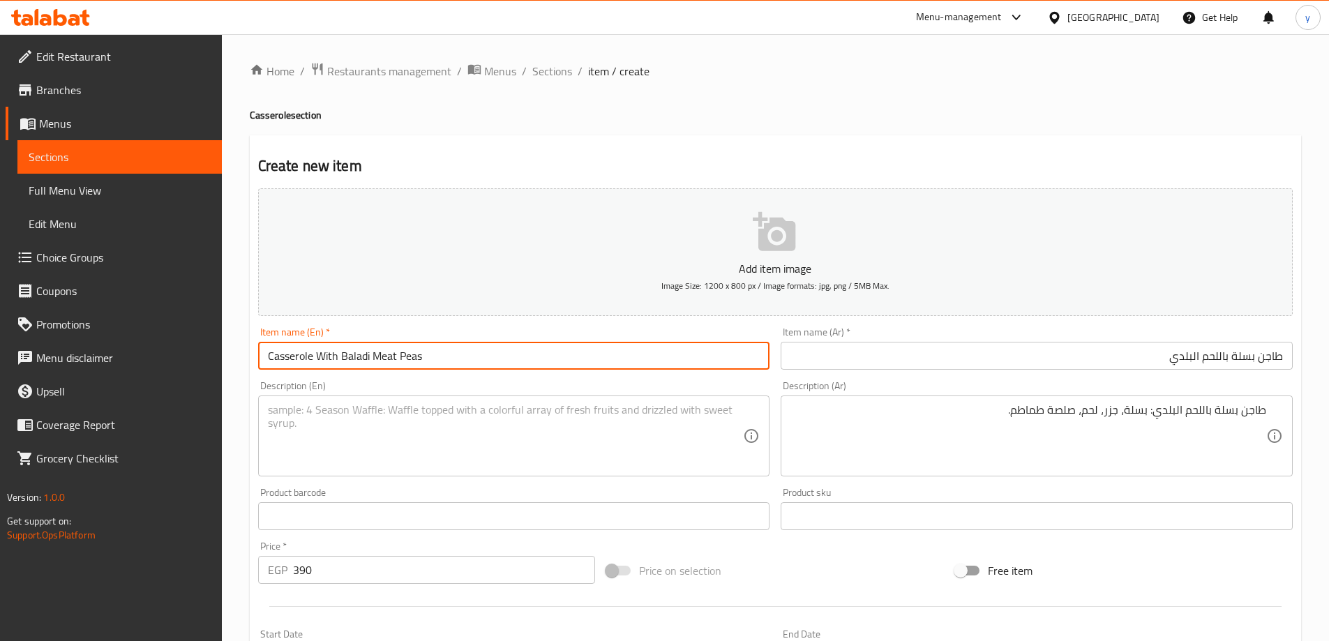
click at [588, 353] on input "Casserole With Baladi Meat Peas" at bounding box center [514, 356] width 512 height 28
type input "Casserole With Baladi Meat Peas"
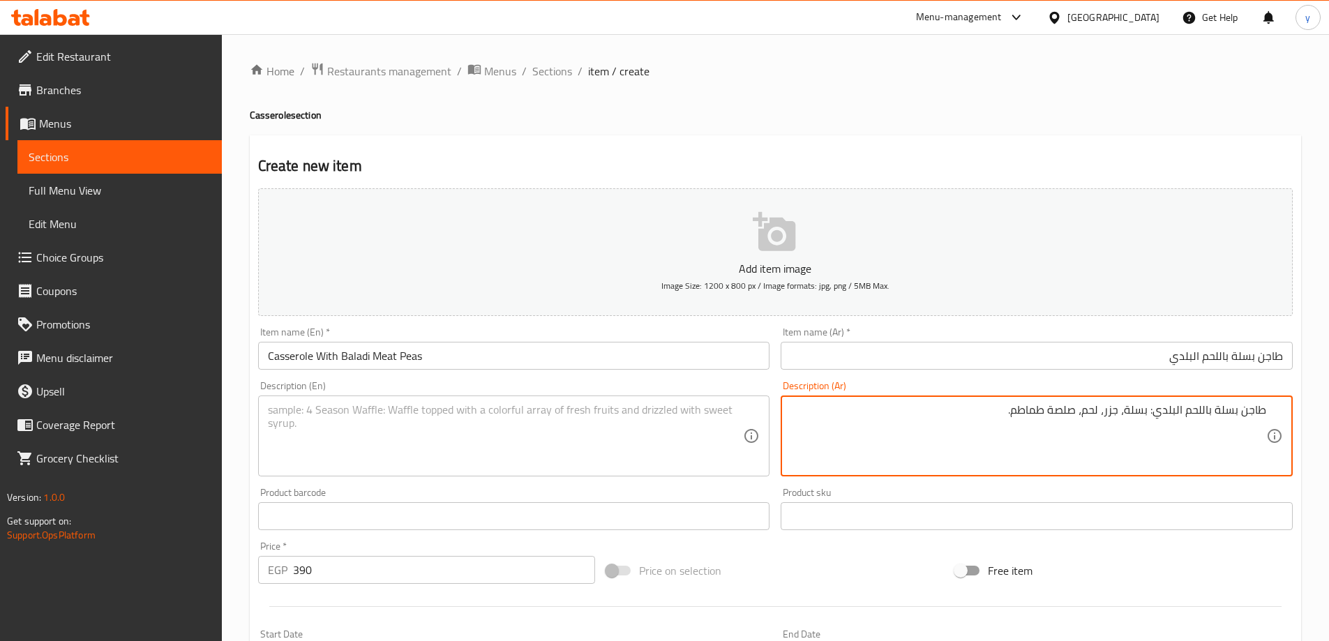
click at [1061, 411] on textarea "طاجن بسلة باللحم البلدي: بسلة، جزر، لحم، صلصة طماطم." at bounding box center [1028, 436] width 476 height 66
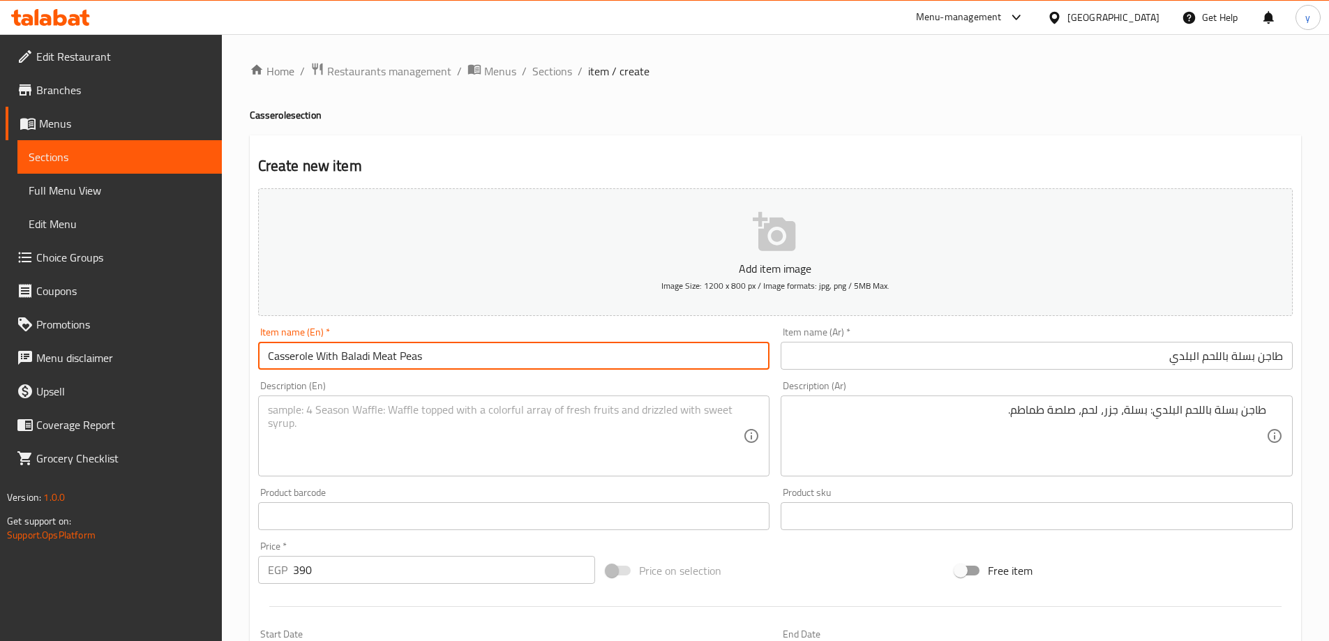
click at [534, 345] on input "Casserole With Baladi Meat Peas" at bounding box center [514, 356] width 512 height 28
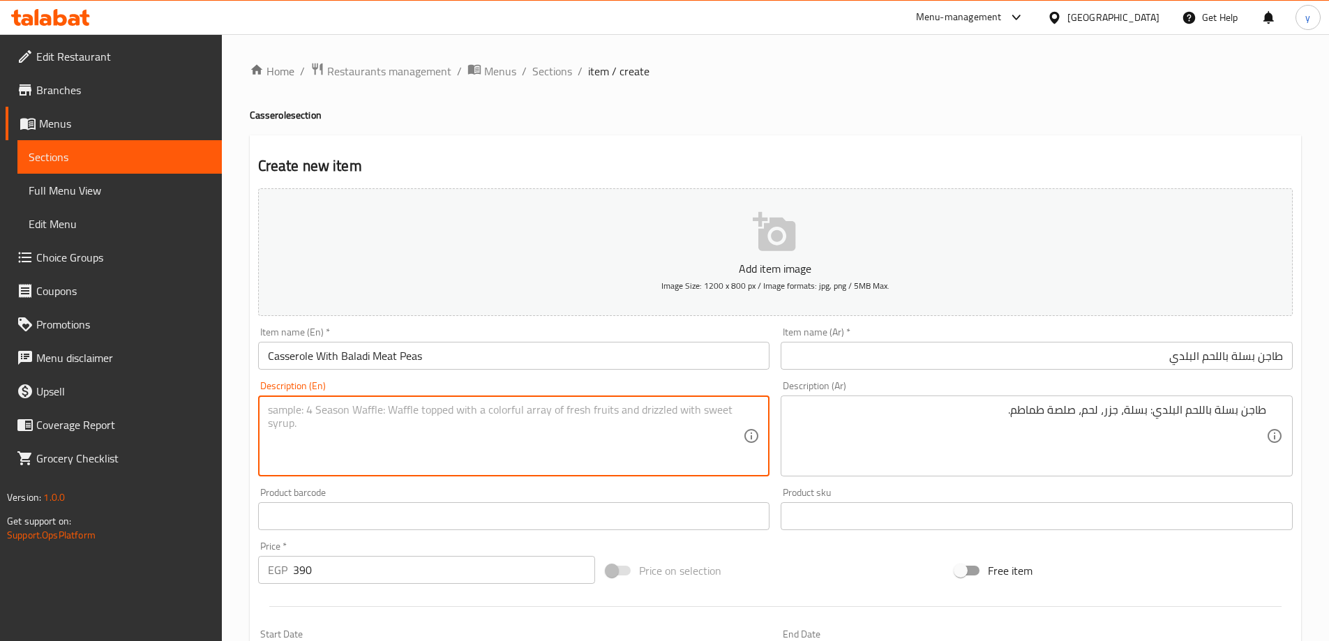
click at [488, 412] on textarea at bounding box center [506, 436] width 476 height 66
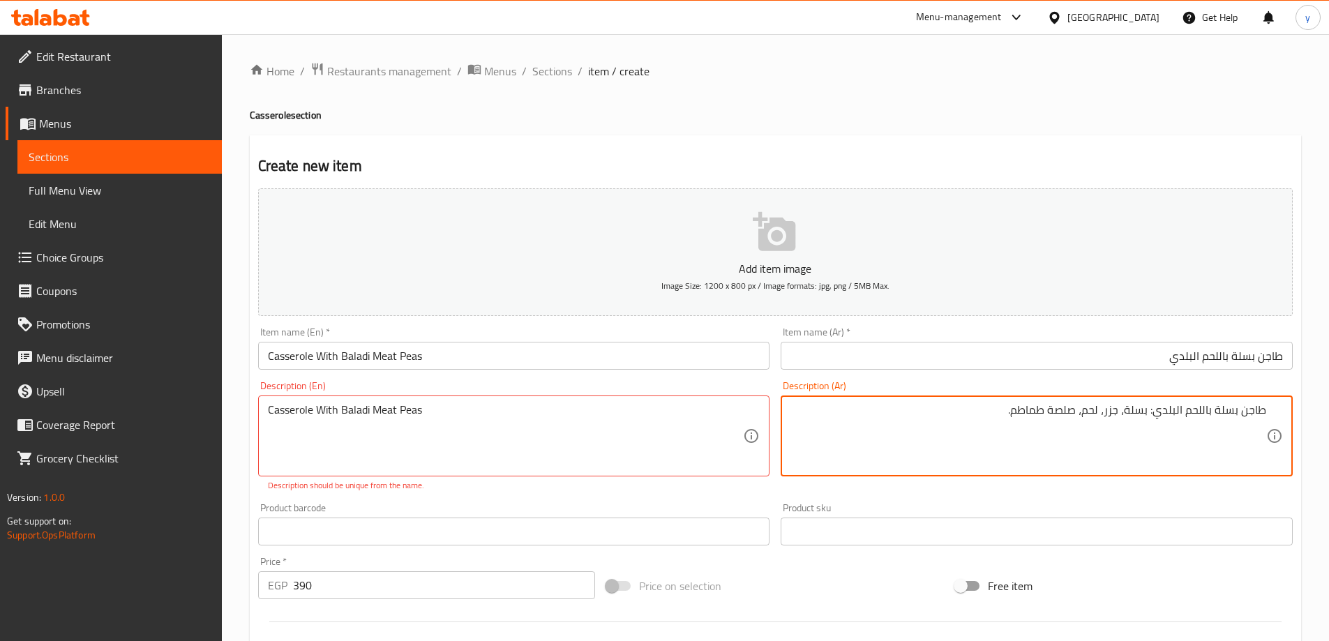
drag, startPoint x: 1148, startPoint y: 413, endPoint x: 961, endPoint y: 422, distance: 187.2
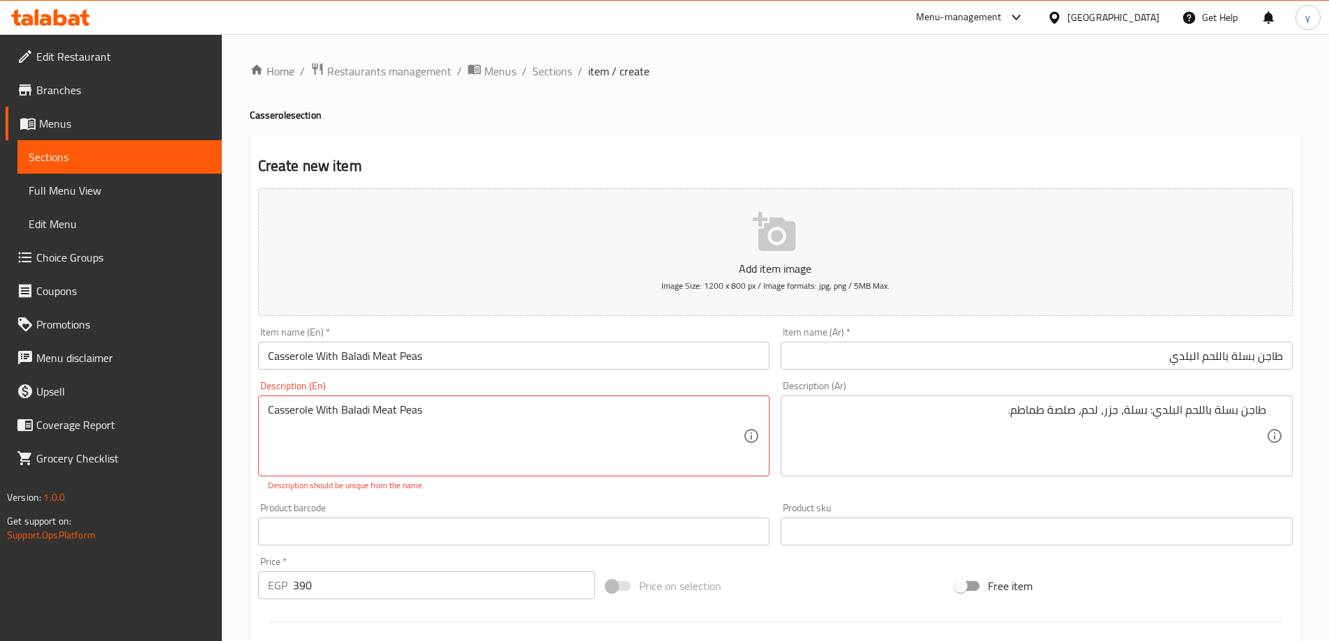
click at [405, 359] on input "Casserole With Baladi Meat Peas" at bounding box center [514, 356] width 512 height 28
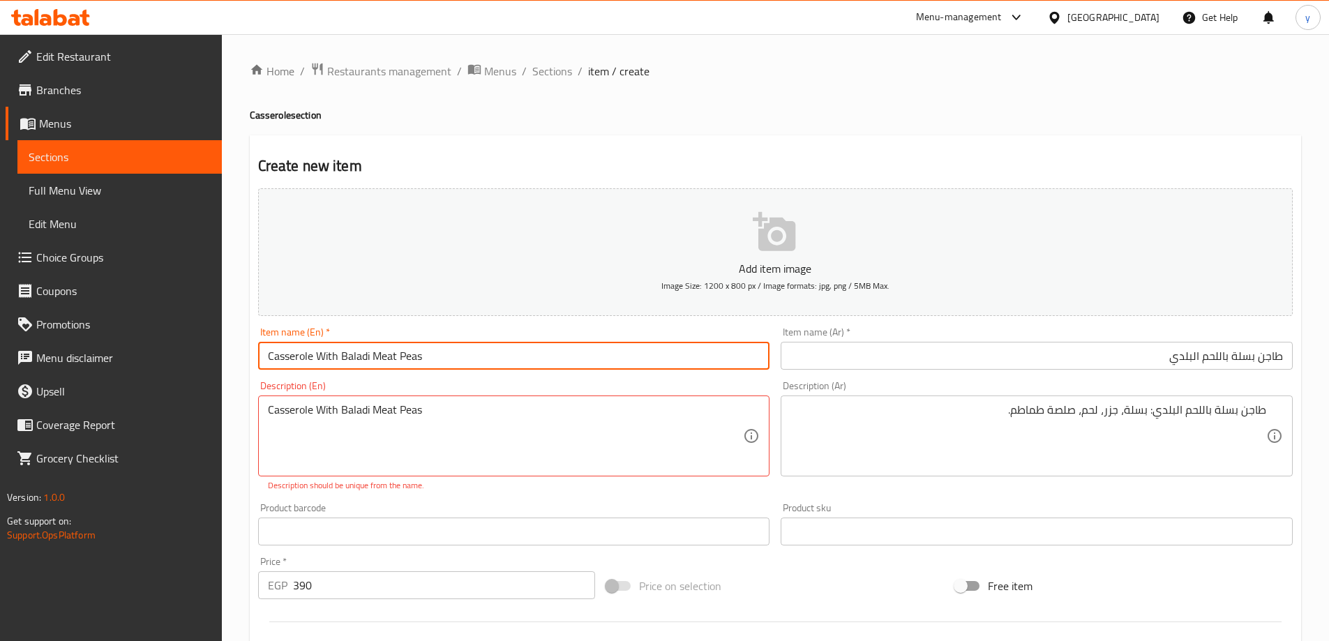
click at [405, 359] on input "Casserole With Baladi Meat Peas" at bounding box center [514, 356] width 512 height 28
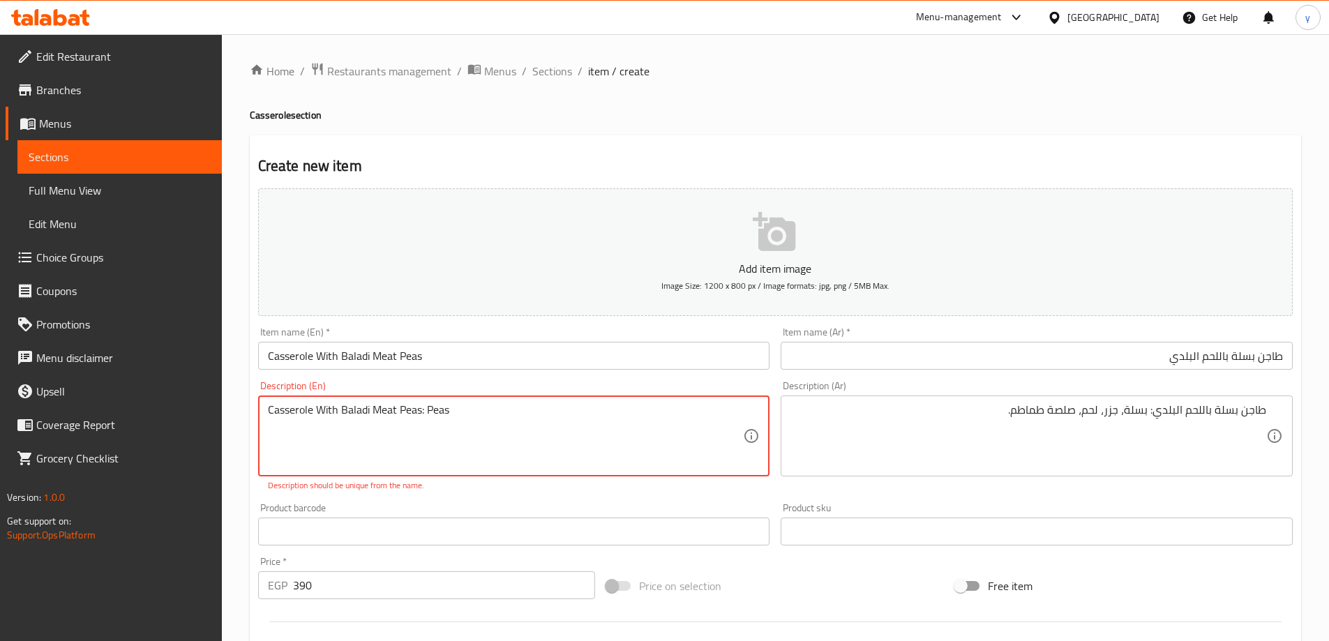
click at [483, 416] on textarea "Casserole With Baladi Meat Peas: Peas" at bounding box center [506, 436] width 476 height 66
type textarea "Casserole With Baladi Meat Peas: Peas, carrots, meat, tomato sauce."
click at [536, 365] on input "Casserole With Baladi Meat Peas" at bounding box center [514, 356] width 512 height 28
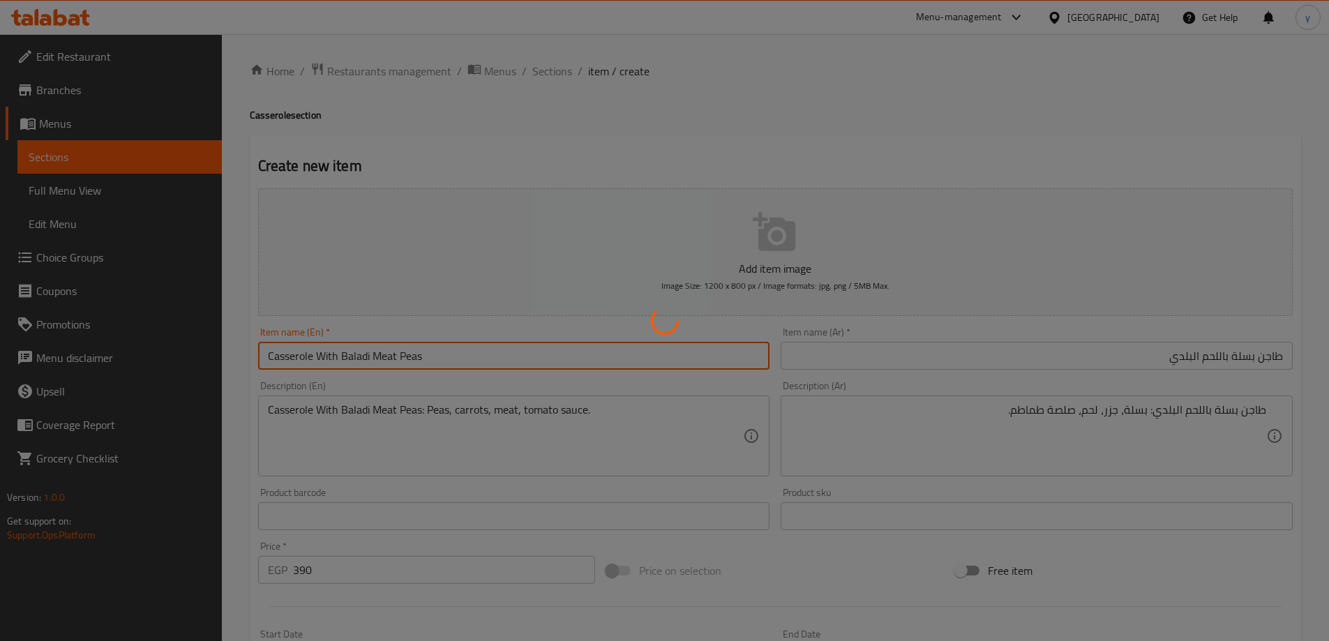
type input "0"
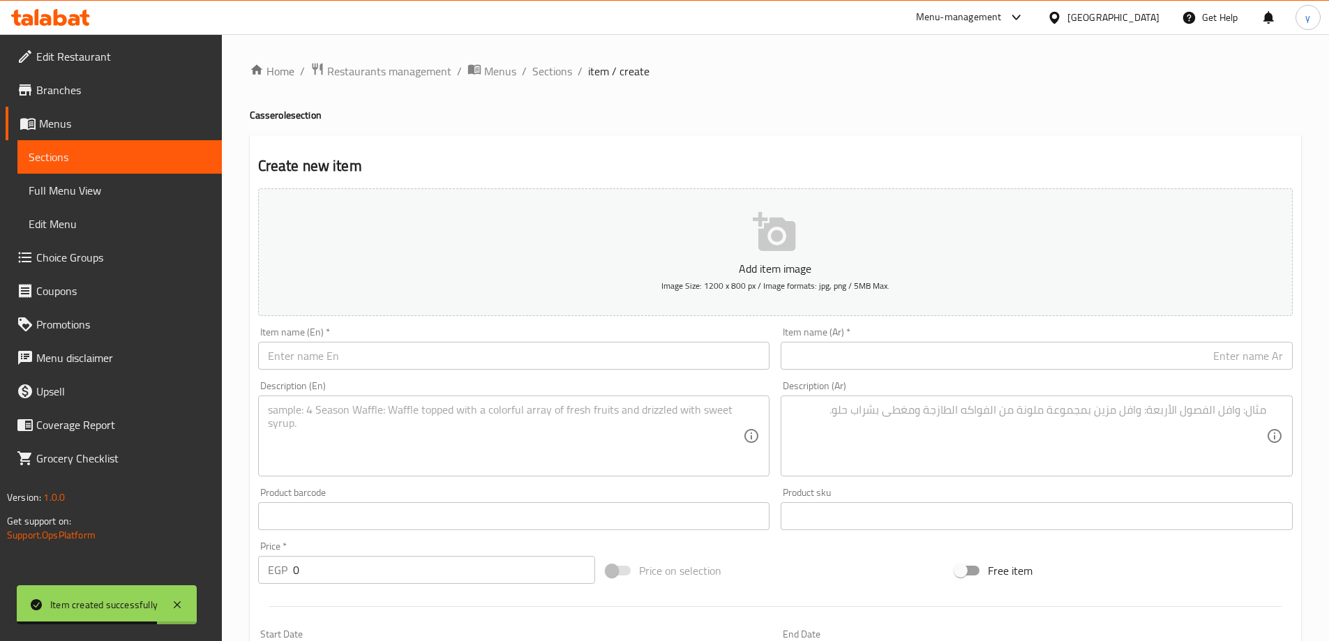
click at [1116, 353] on input "text" at bounding box center [1037, 356] width 512 height 28
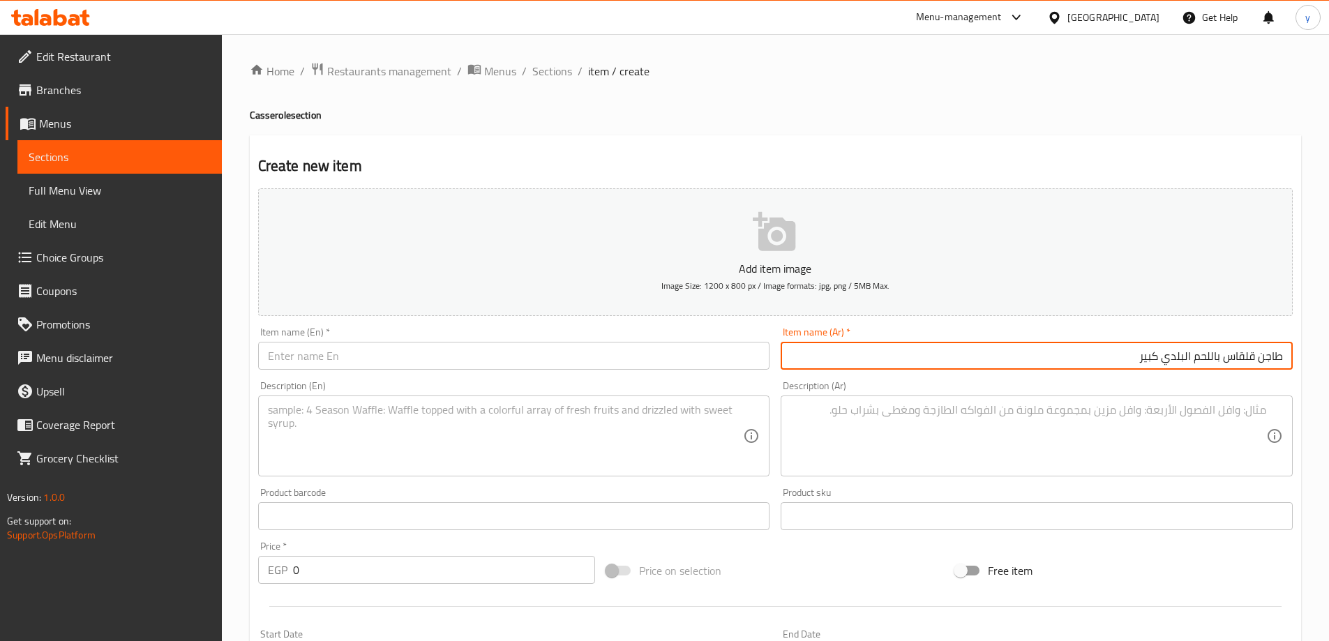
type input "طاجن قلقاس باللحم البلدي كبير"
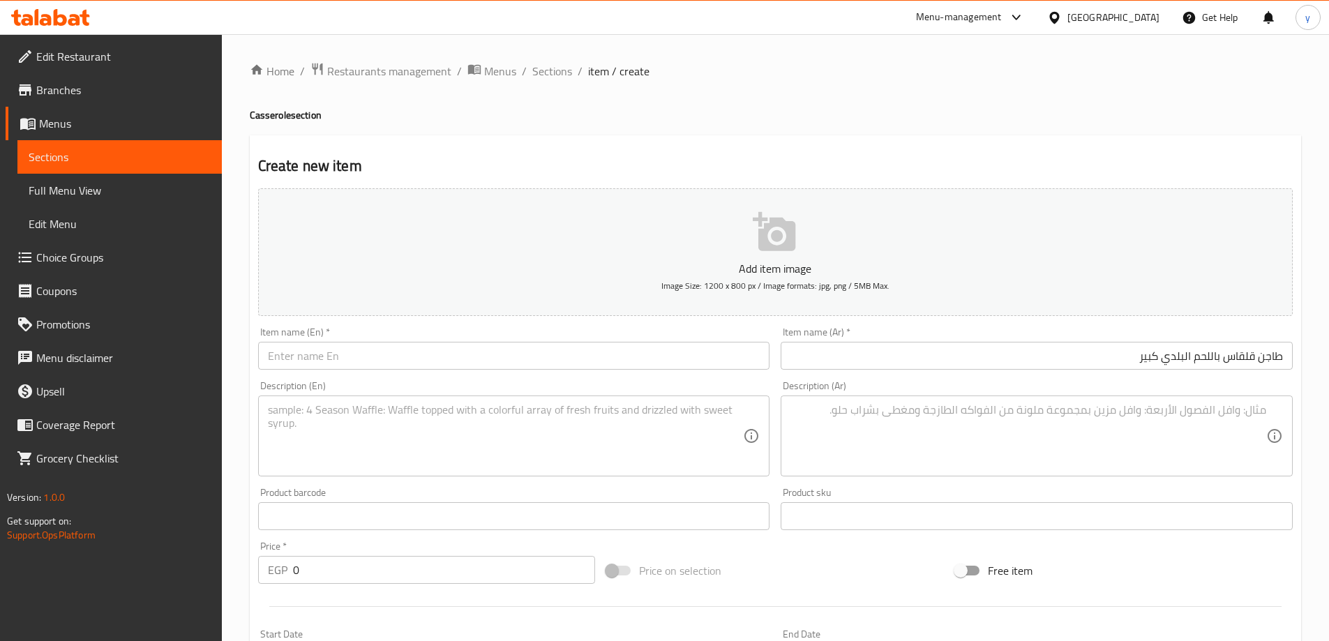
click at [575, 370] on div "Item name (En)   * Item name (En) *" at bounding box center [514, 349] width 523 height 54
drag, startPoint x: 388, startPoint y: 370, endPoint x: 392, endPoint y: 361, distance: 10.6
click at [389, 368] on div "Item name (En)   * Item name (En) *" at bounding box center [514, 349] width 523 height 54
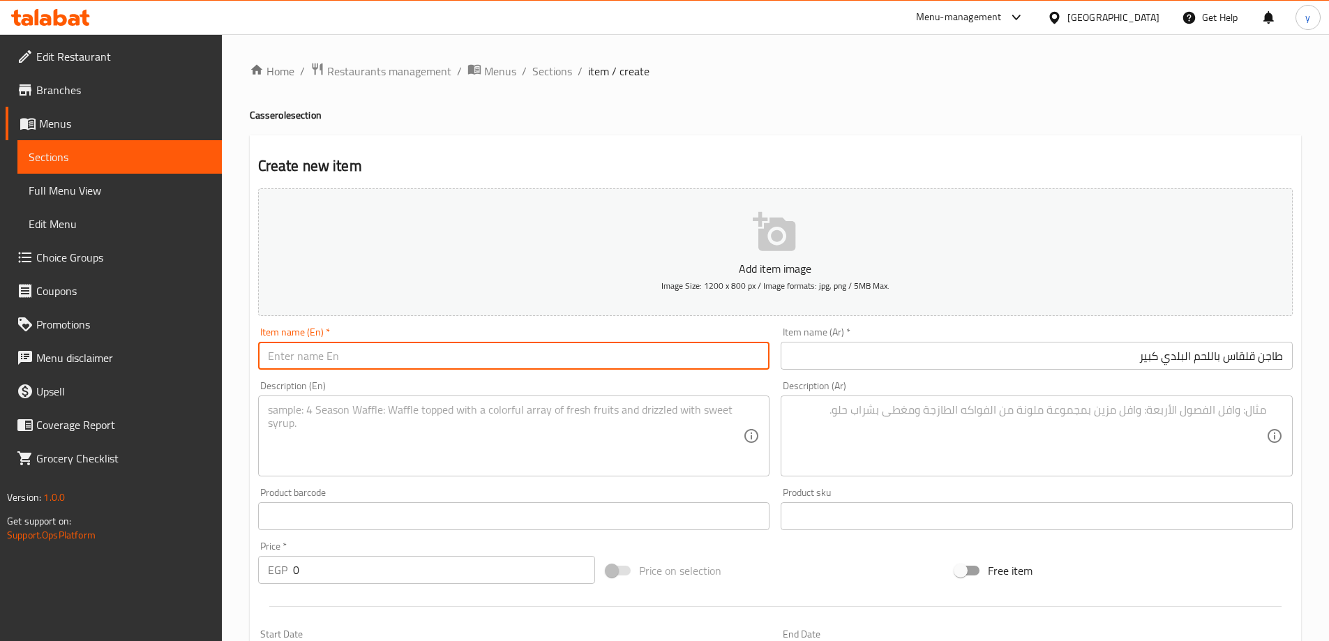
click at [392, 361] on input "text" at bounding box center [514, 356] width 512 height 28
click at [270, 359] on input "Taro Casserole With Baladi Meat" at bounding box center [514, 356] width 512 height 28
type input "Large Taro Casserole With Baladi Meat"
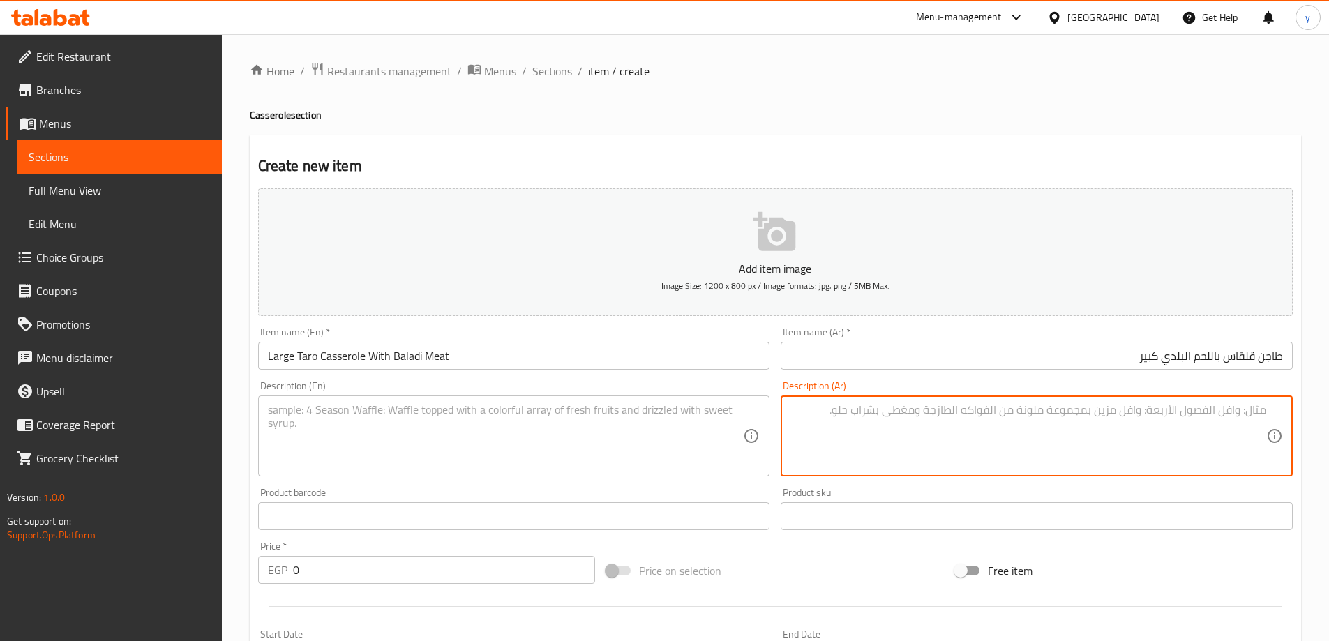
click at [929, 421] on textarea at bounding box center [1028, 436] width 476 height 66
type textarea "طاجن قلقاس باللحم البلدي كبير: قلقاس، لحم، صلصة طماطم، كزبرة، شبت."
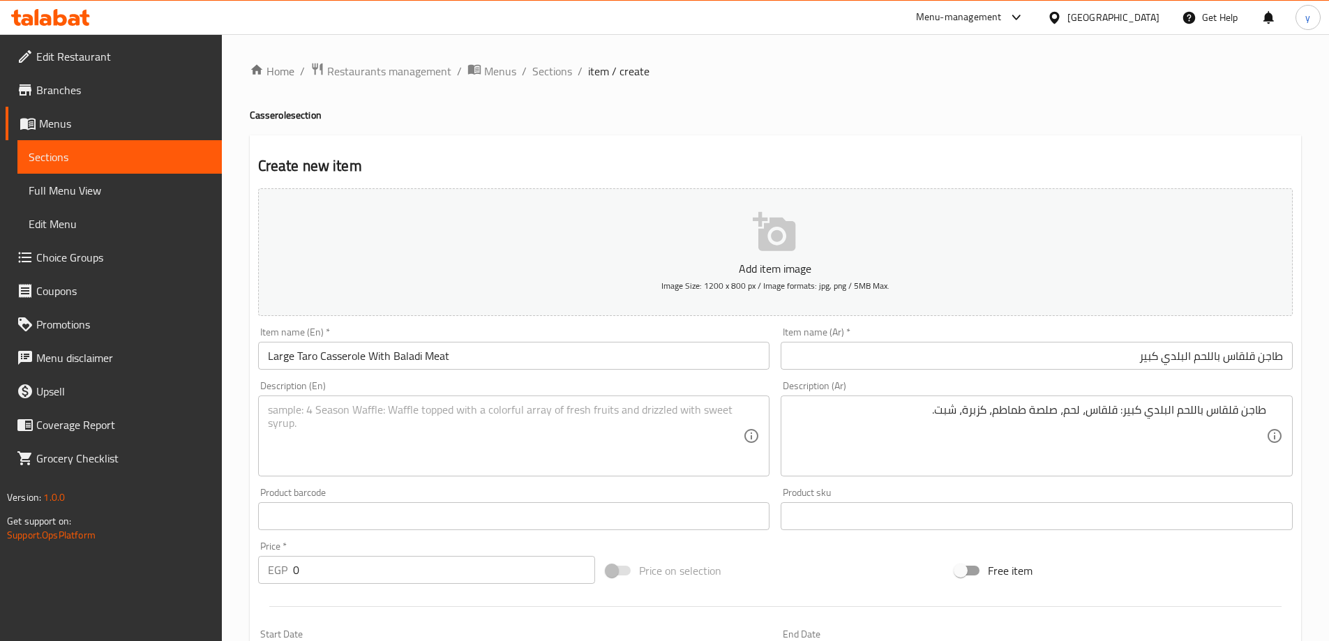
click at [594, 352] on input "Large Taro Casserole With Baladi Meat" at bounding box center [514, 356] width 512 height 28
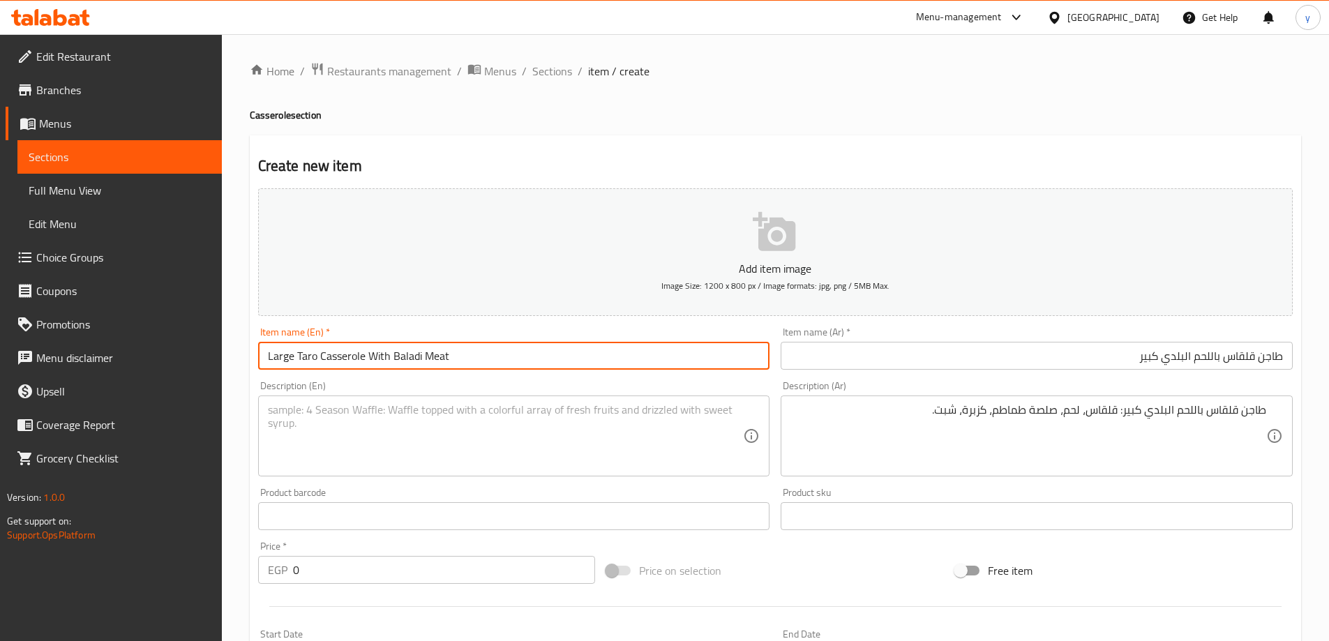
click at [594, 352] on input "Large Taro Casserole With Baladi Meat" at bounding box center [514, 356] width 512 height 28
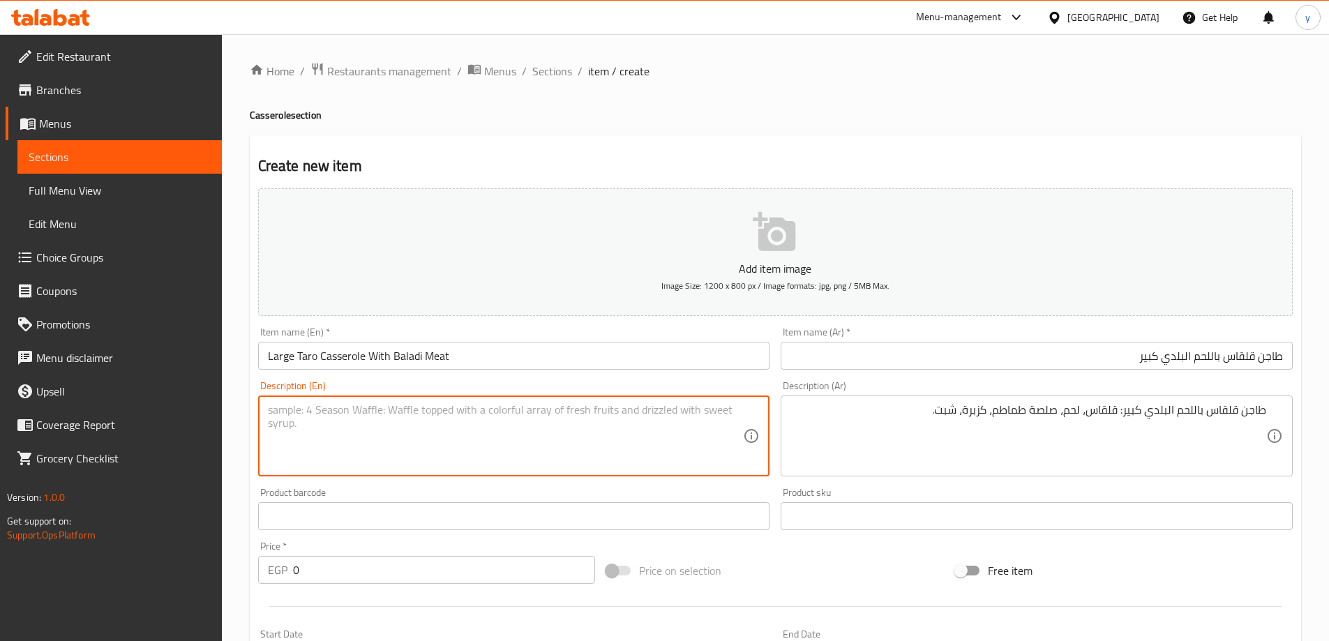
click at [521, 413] on textarea at bounding box center [506, 436] width 476 height 66
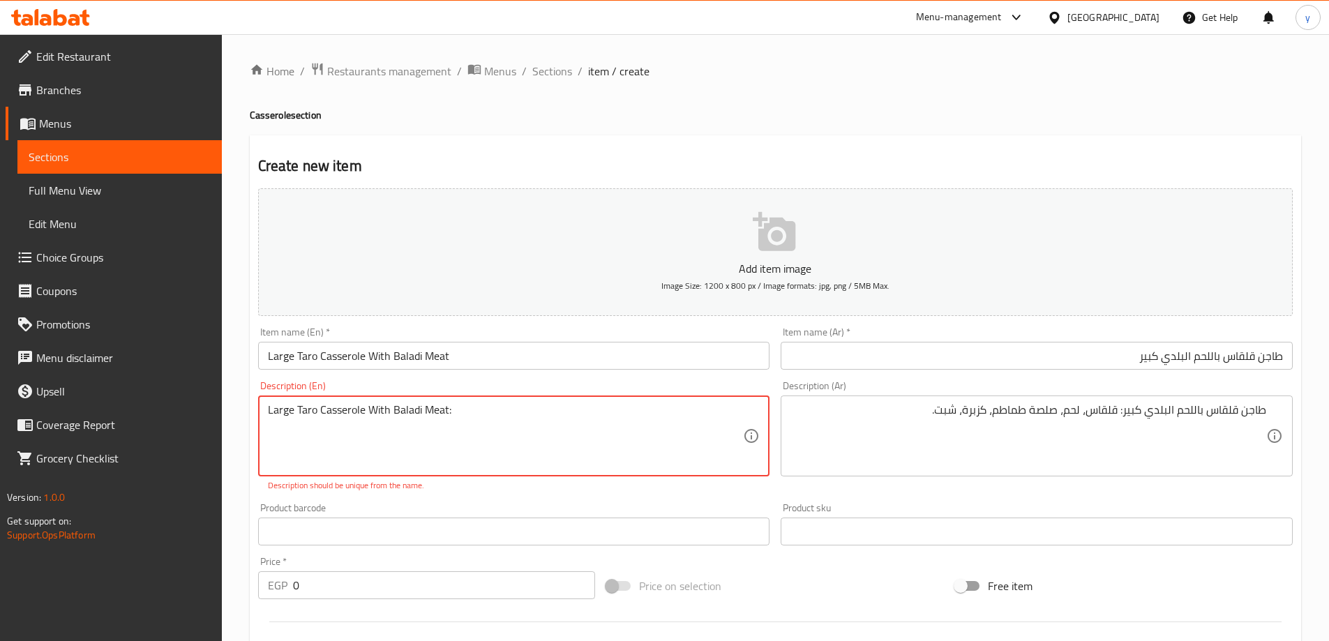
click at [492, 412] on textarea "Large Taro Casserole With Baladi Meat:" at bounding box center [506, 436] width 476 height 66
type textarea "Large Taro Casserole With Baladi Meat: taro, meat, tomato sauce, coriander, dil…"
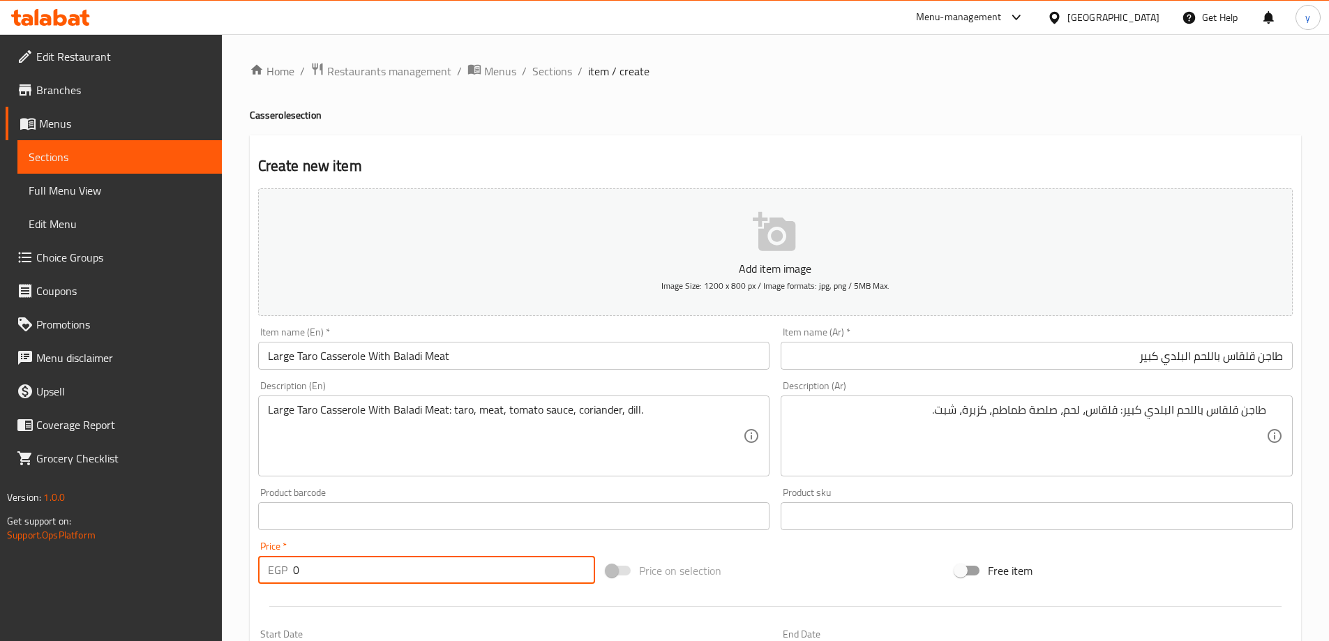
click at [446, 580] on input "0" at bounding box center [444, 570] width 303 height 28
type input "390"
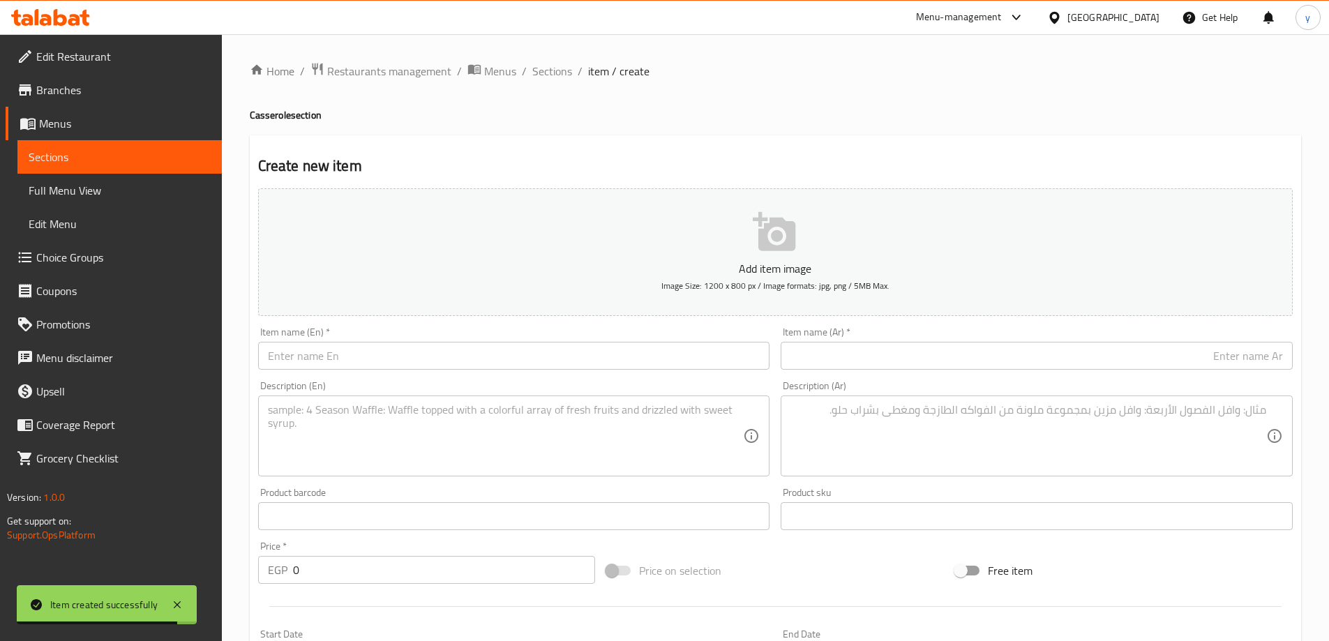
click at [1001, 345] on input "text" at bounding box center [1037, 356] width 512 height 28
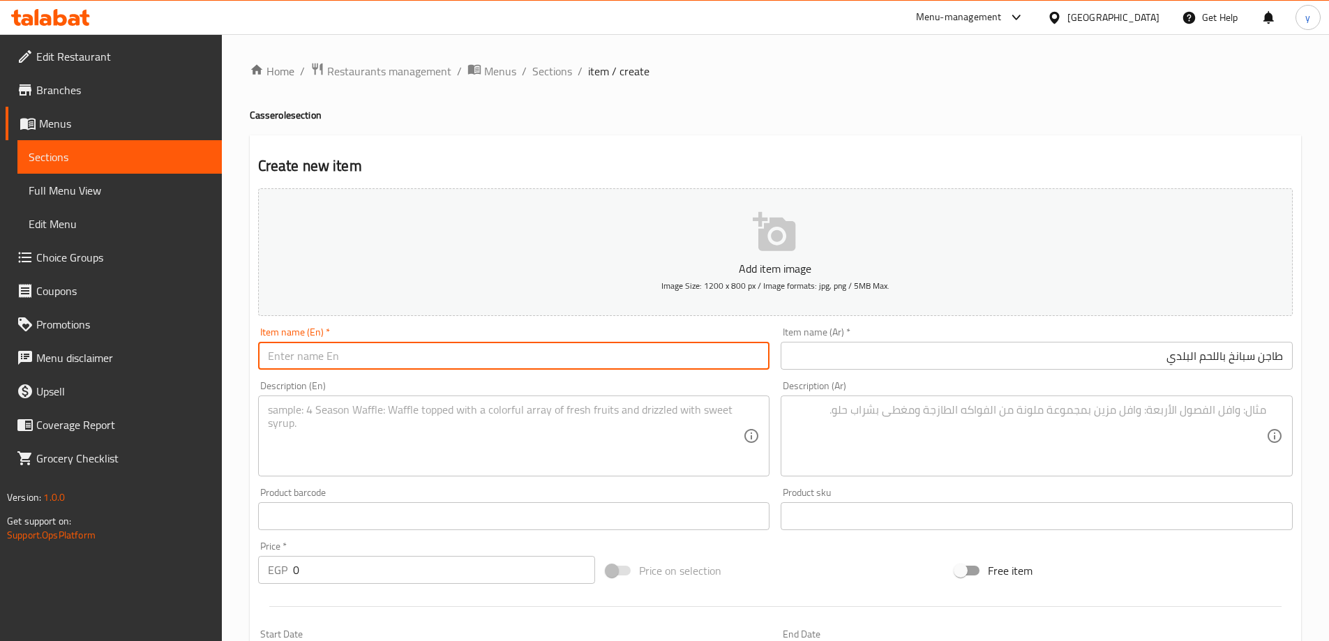
click at [433, 345] on input "text" at bounding box center [514, 356] width 512 height 28
click at [390, 361] on input "Spinach casserole with local meat" at bounding box center [514, 356] width 512 height 28
click at [491, 361] on input "Spinach casserole with baladi meat" at bounding box center [514, 356] width 512 height 28
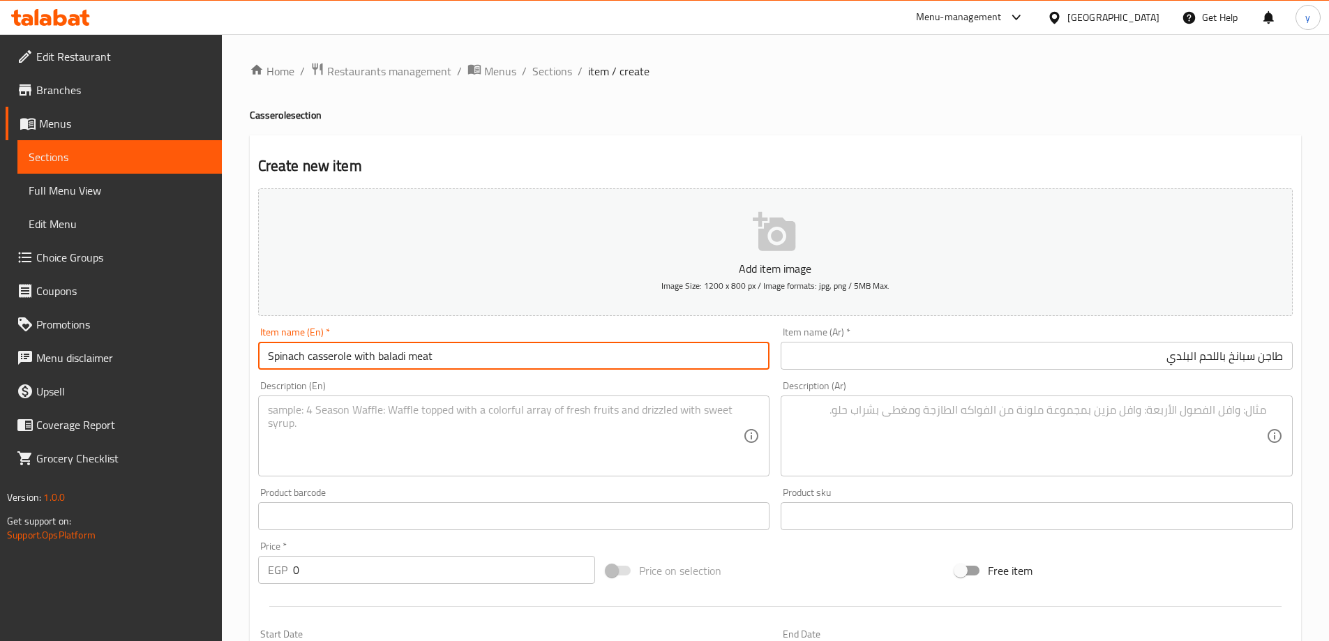
click at [491, 361] on input "Spinach casserole with baladi meat" at bounding box center [514, 356] width 512 height 28
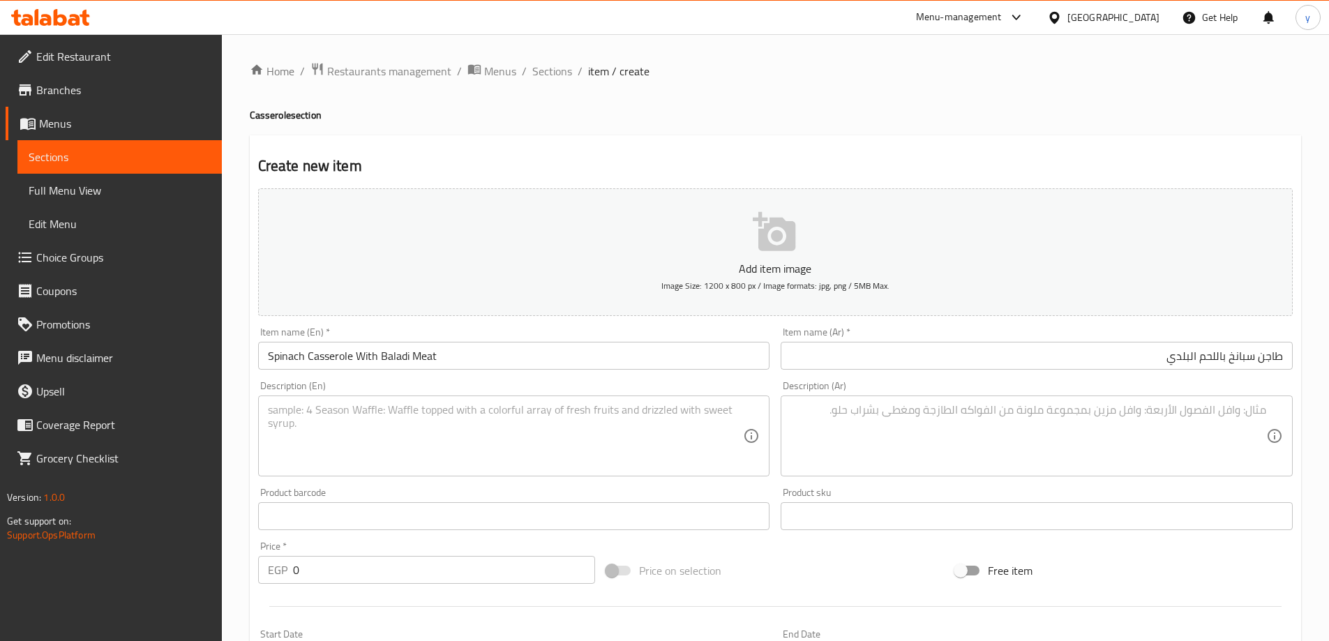
click at [1058, 440] on textarea at bounding box center [1028, 436] width 476 height 66
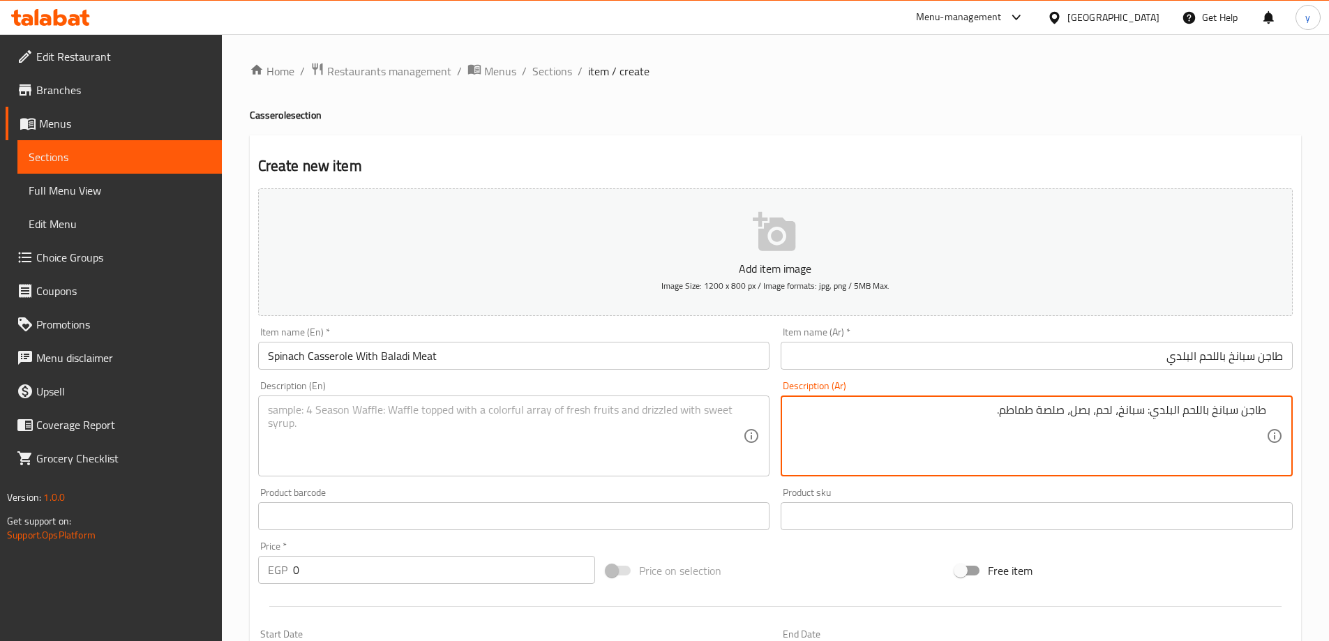
click at [476, 357] on input "Spinach Casserole With Baladi Meat" at bounding box center [514, 356] width 512 height 28
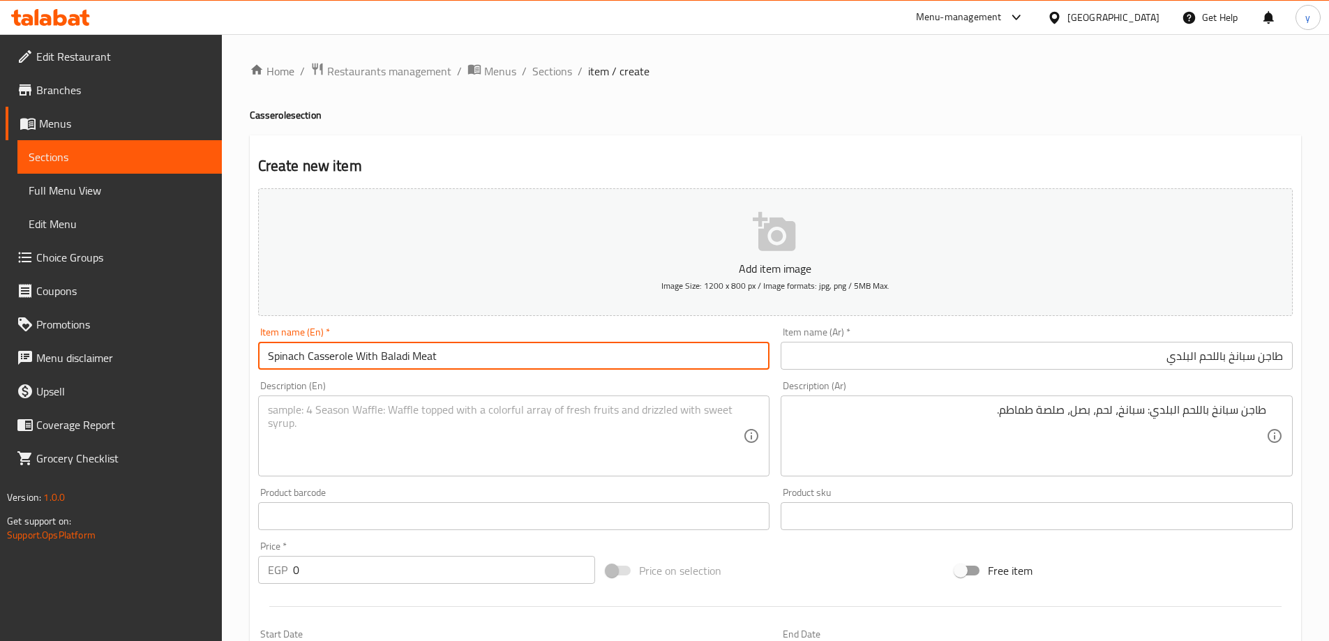
click at [476, 357] on input "Spinach Casserole With Baladi Meat" at bounding box center [514, 356] width 512 height 28
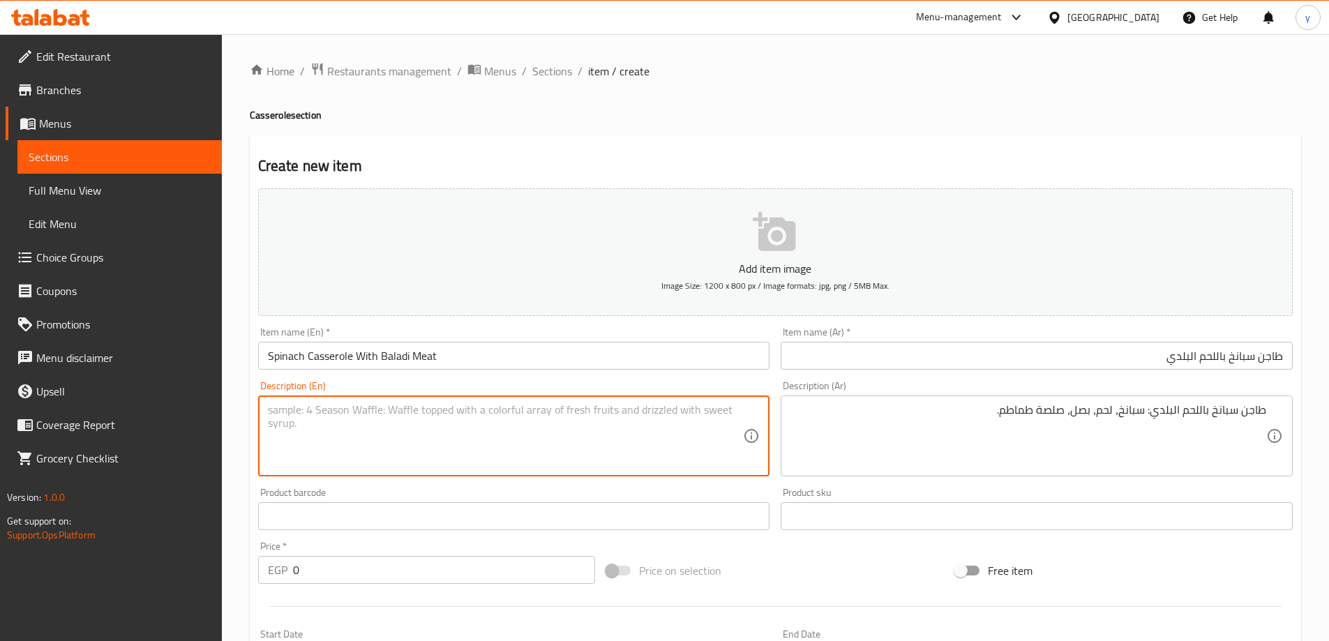
click at [454, 423] on textarea at bounding box center [506, 436] width 476 height 66
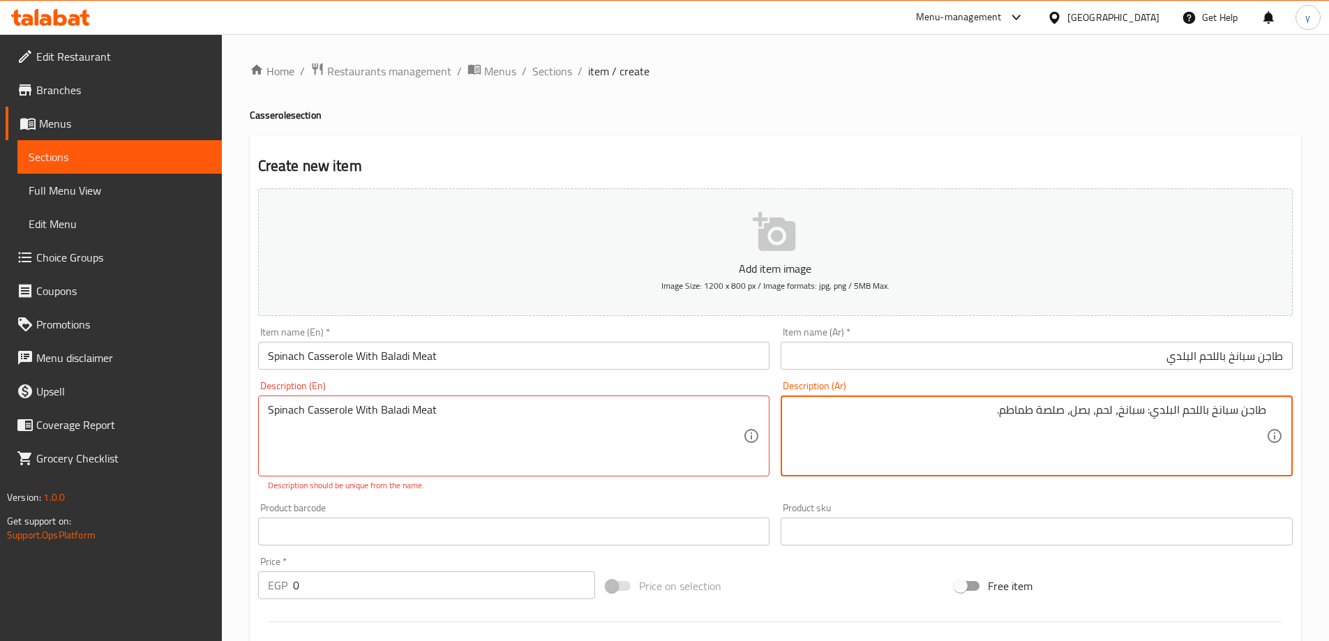
drag, startPoint x: 1148, startPoint y: 412, endPoint x: 970, endPoint y: 412, distance: 177.9
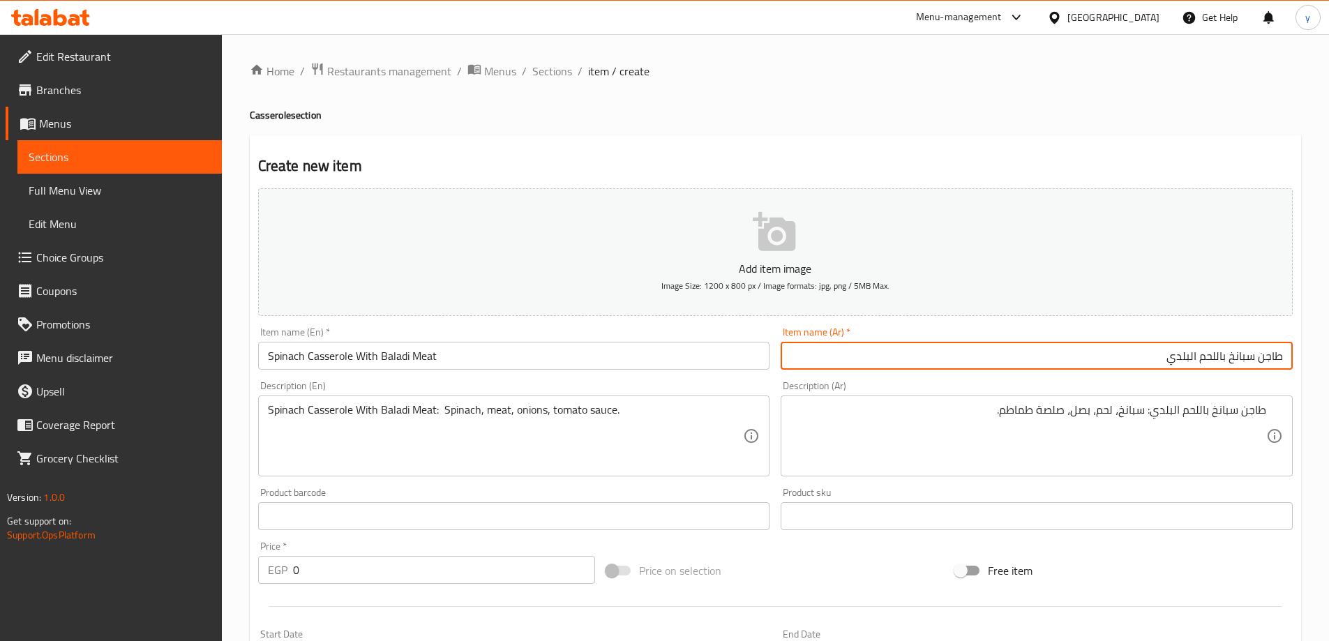
click at [1086, 368] on input "طاجن سبانخ باللحم البلدي" at bounding box center [1037, 356] width 512 height 28
click at [264, 355] on input "Spinach Casserole With Baladi Meat" at bounding box center [514, 356] width 512 height 28
click at [1086, 352] on input "طاجن سبانخ باللحم البلدي" at bounding box center [1037, 356] width 512 height 28
click at [427, 580] on input "0" at bounding box center [444, 570] width 303 height 28
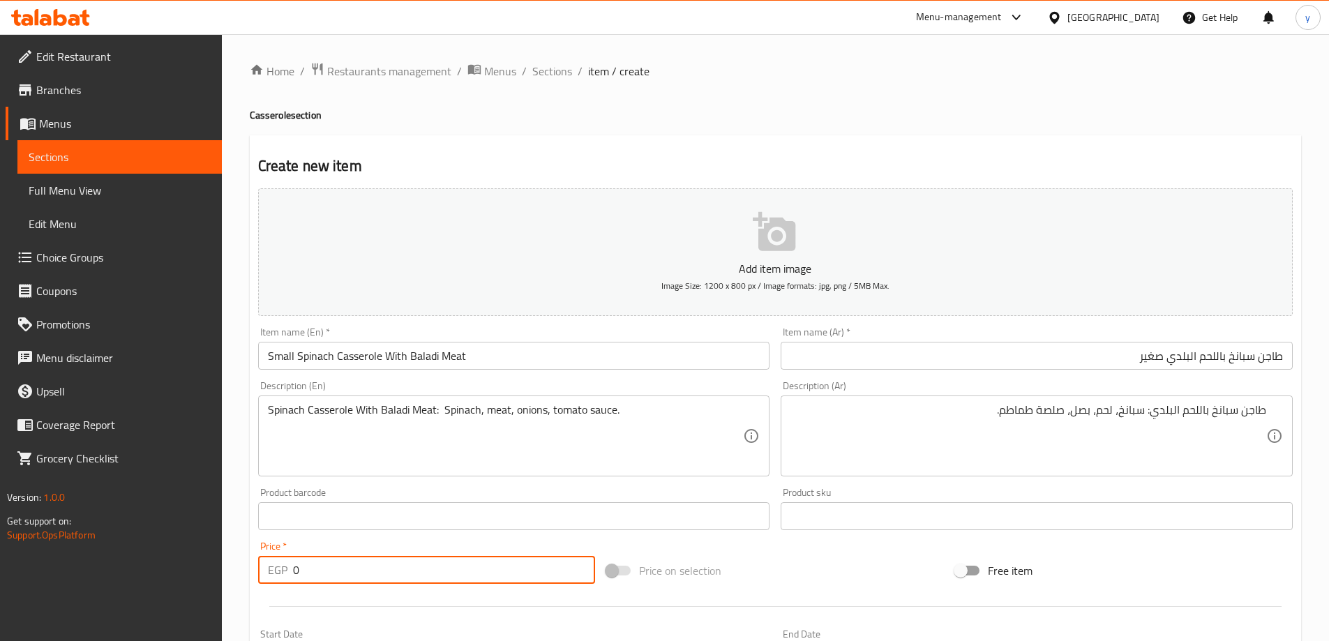
click at [427, 580] on input "0" at bounding box center [444, 570] width 303 height 28
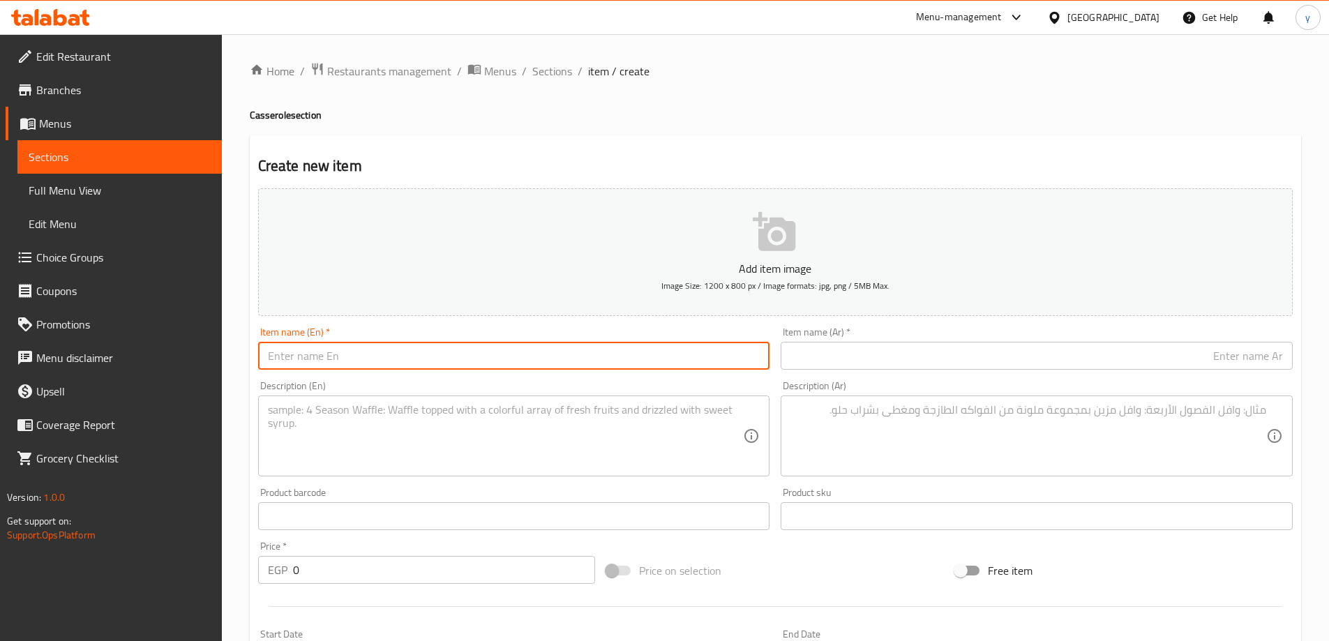
click at [510, 355] on input "text" at bounding box center [514, 356] width 512 height 28
click at [266, 357] on input "Spinach Casserole With Baladi Meat" at bounding box center [514, 356] width 512 height 28
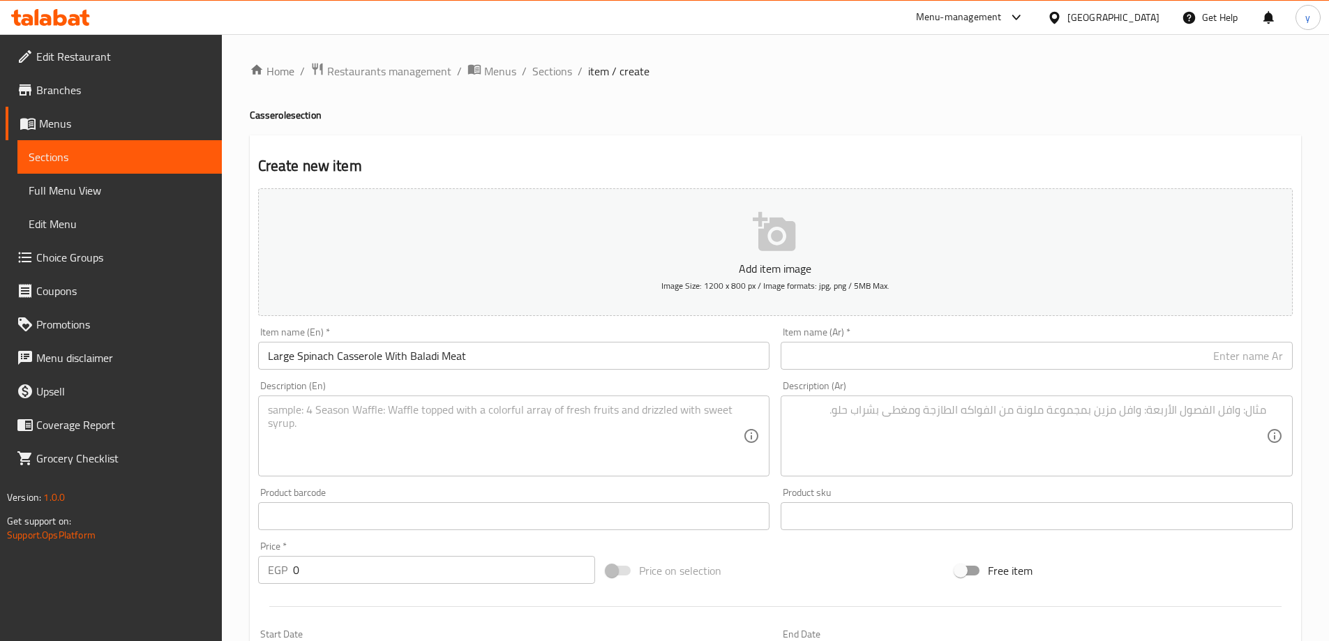
click at [1127, 352] on input "text" at bounding box center [1037, 356] width 512 height 28
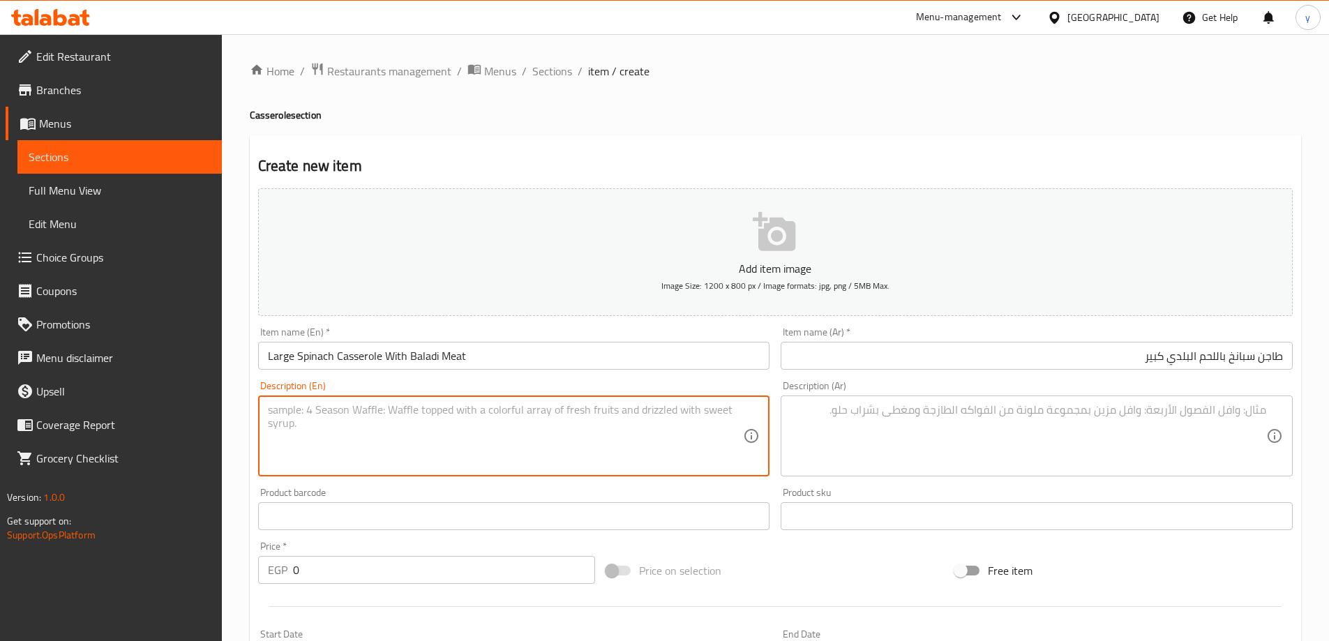
click at [428, 434] on textarea at bounding box center [506, 436] width 476 height 66
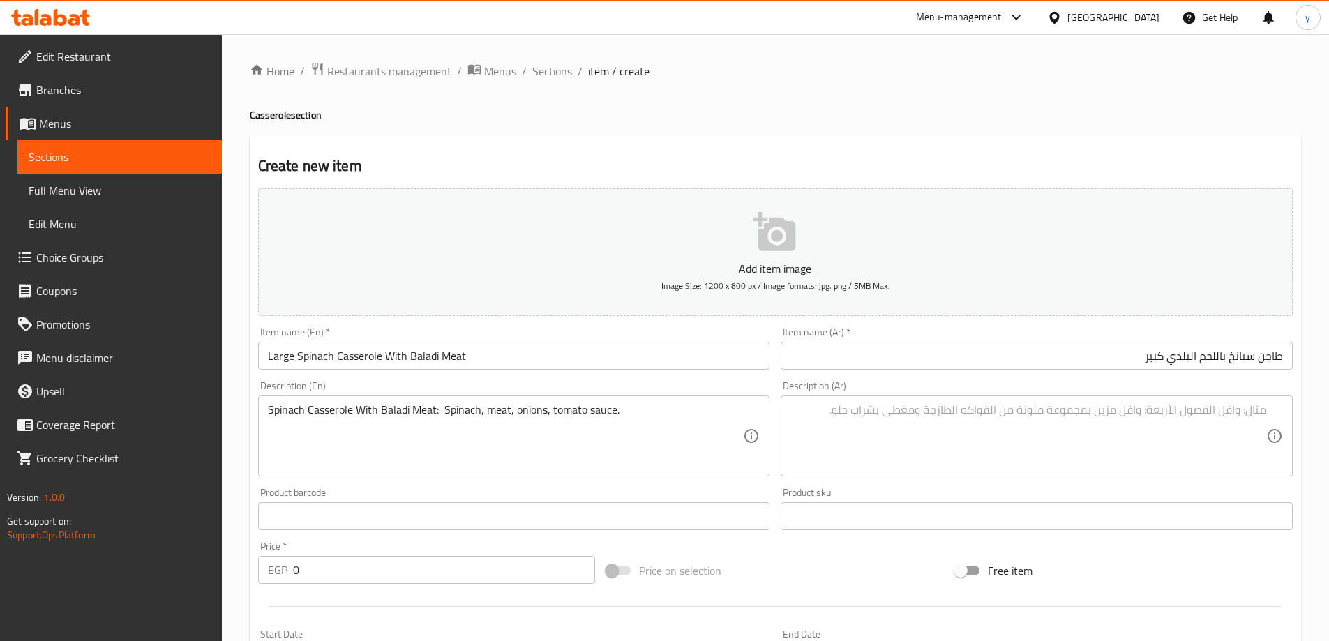
click at [1113, 414] on textarea at bounding box center [1028, 436] width 476 height 66
click at [338, 574] on input "0" at bounding box center [444, 570] width 303 height 28
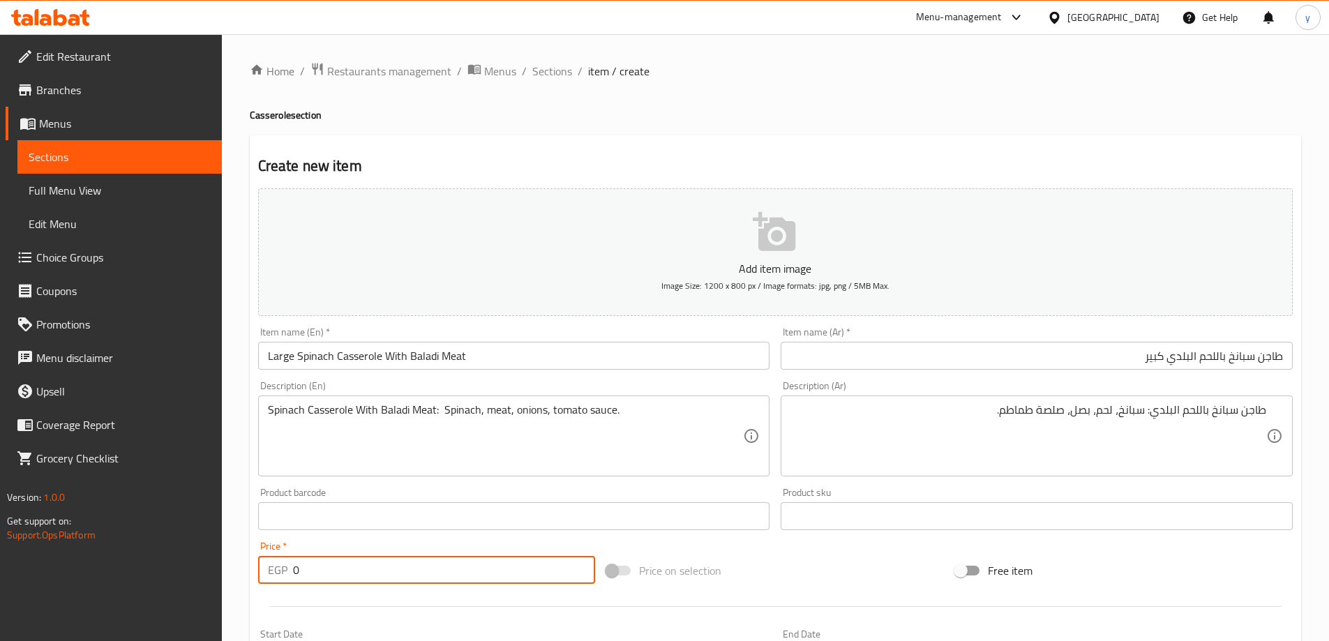
click at [338, 574] on input "0" at bounding box center [444, 570] width 303 height 28
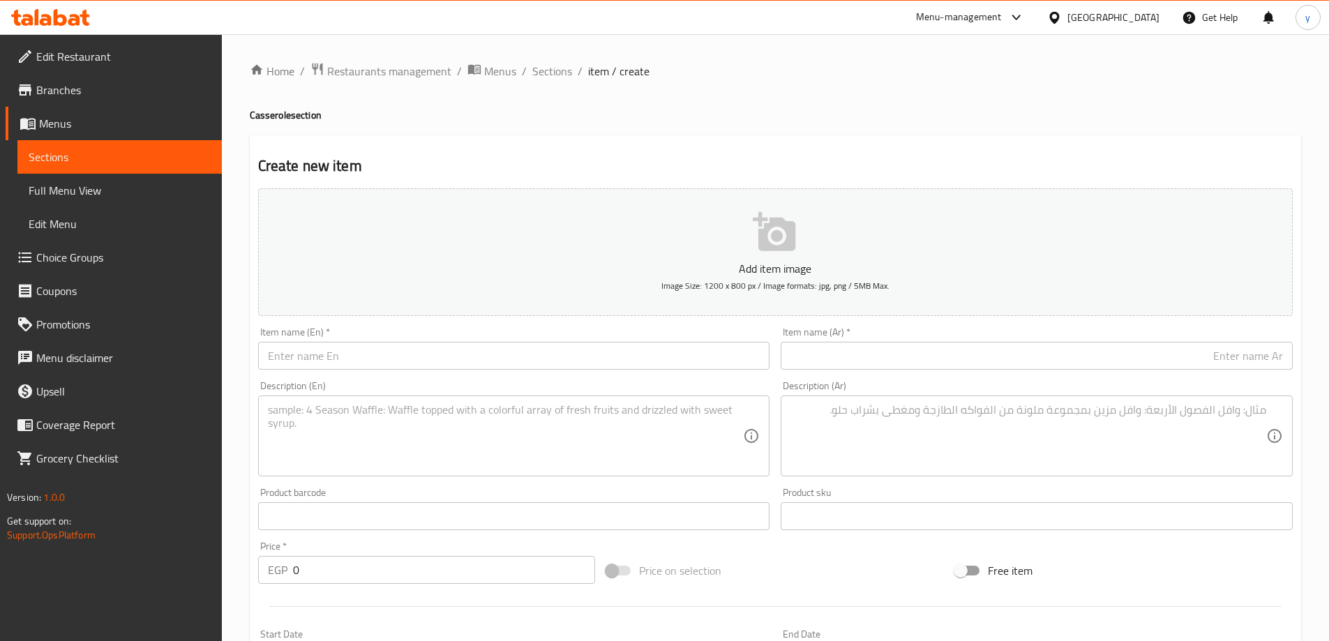
click at [981, 349] on input "text" at bounding box center [1037, 356] width 512 height 28
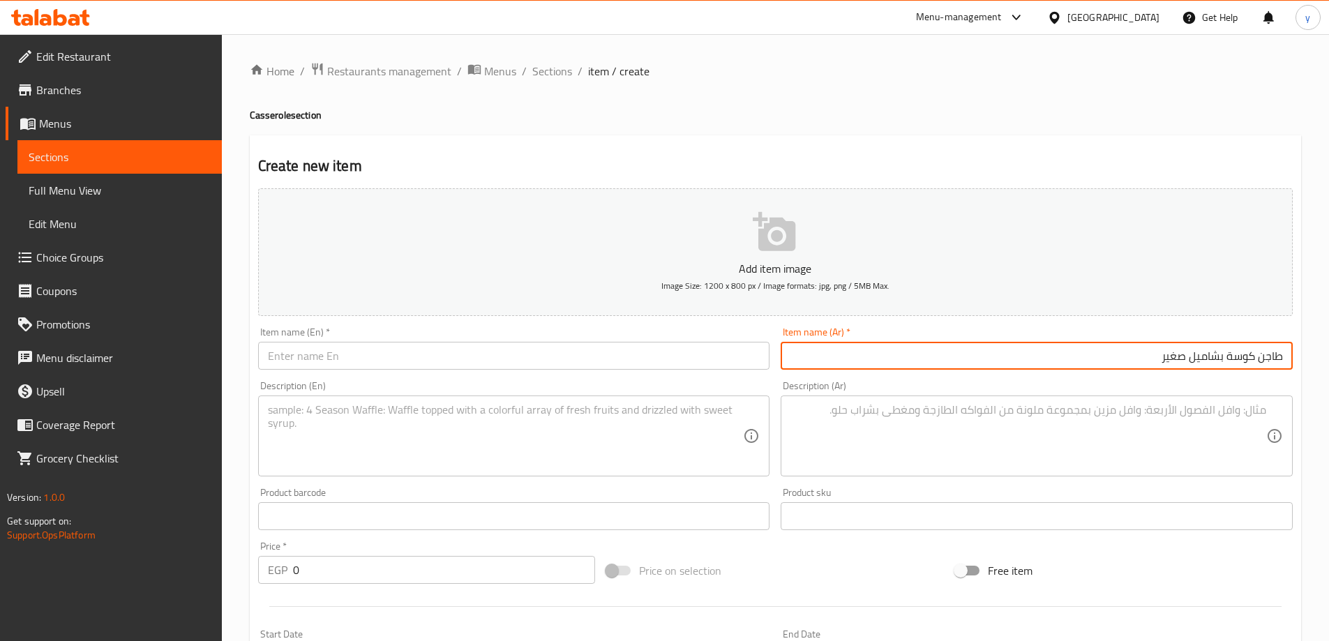
click at [1162, 364] on input "طاجن كوسة بشاميل صغير" at bounding box center [1037, 356] width 512 height 28
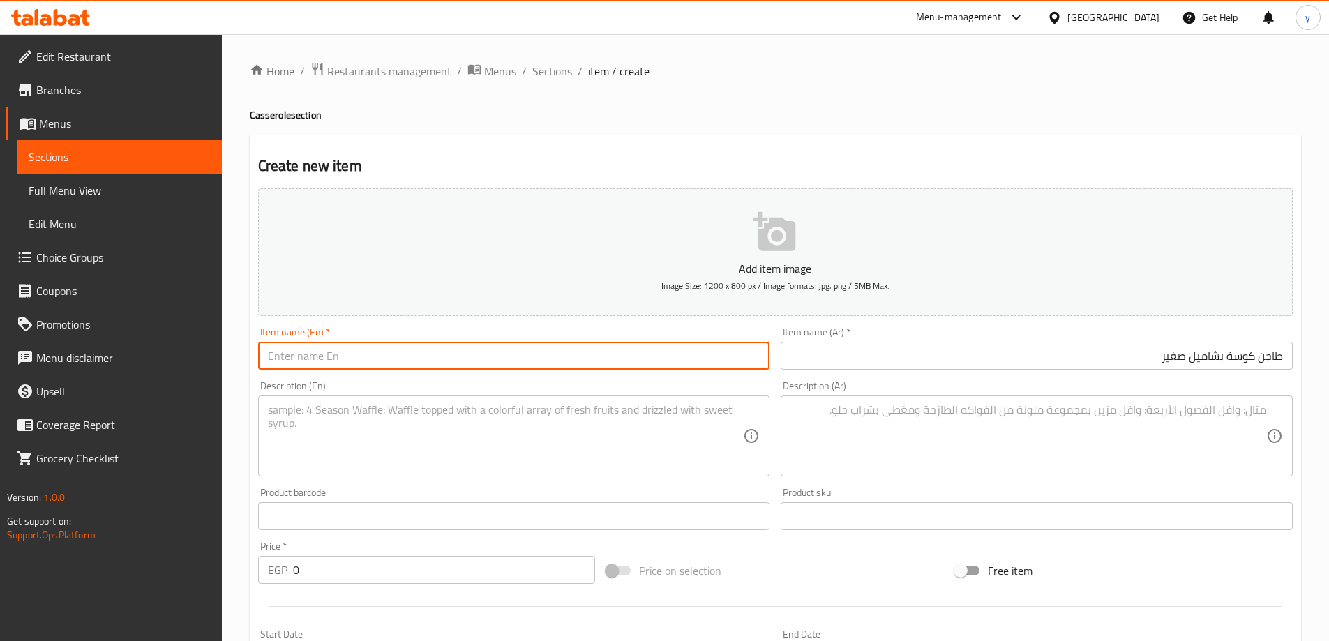
click at [599, 359] on input "text" at bounding box center [514, 356] width 512 height 28
click at [596, 363] on input "Small zucchini casserole with bechamel" at bounding box center [514, 356] width 512 height 28
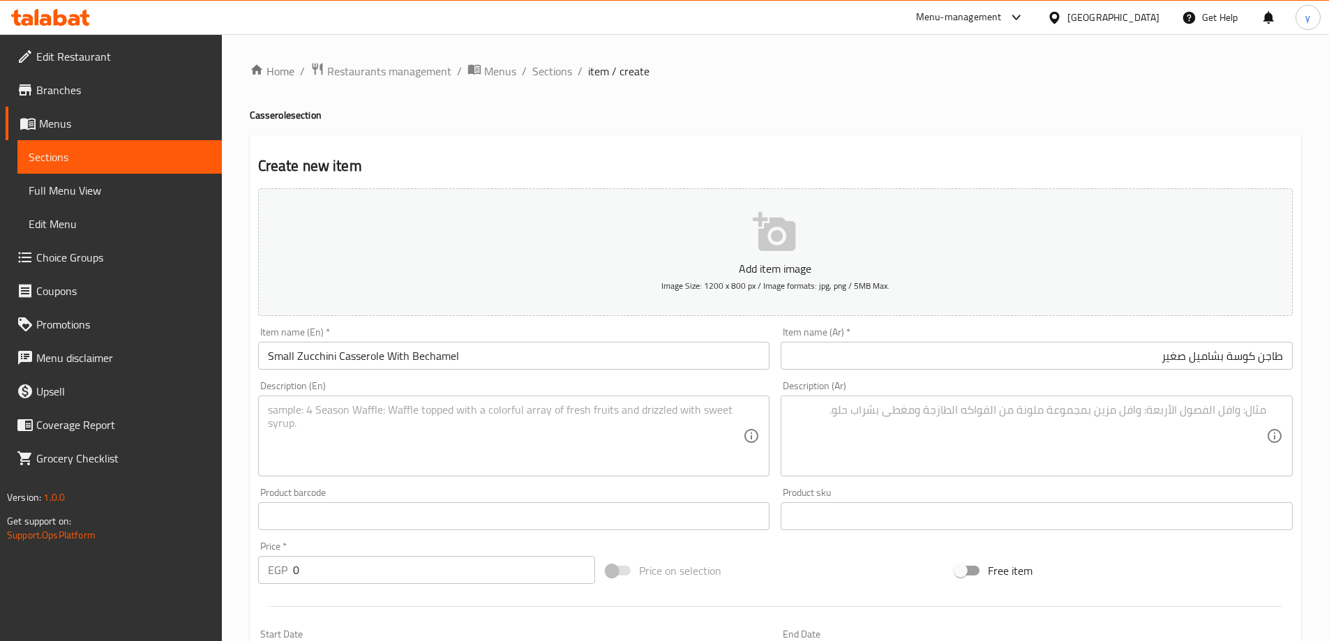
click at [993, 454] on textarea at bounding box center [1028, 436] width 476 height 66
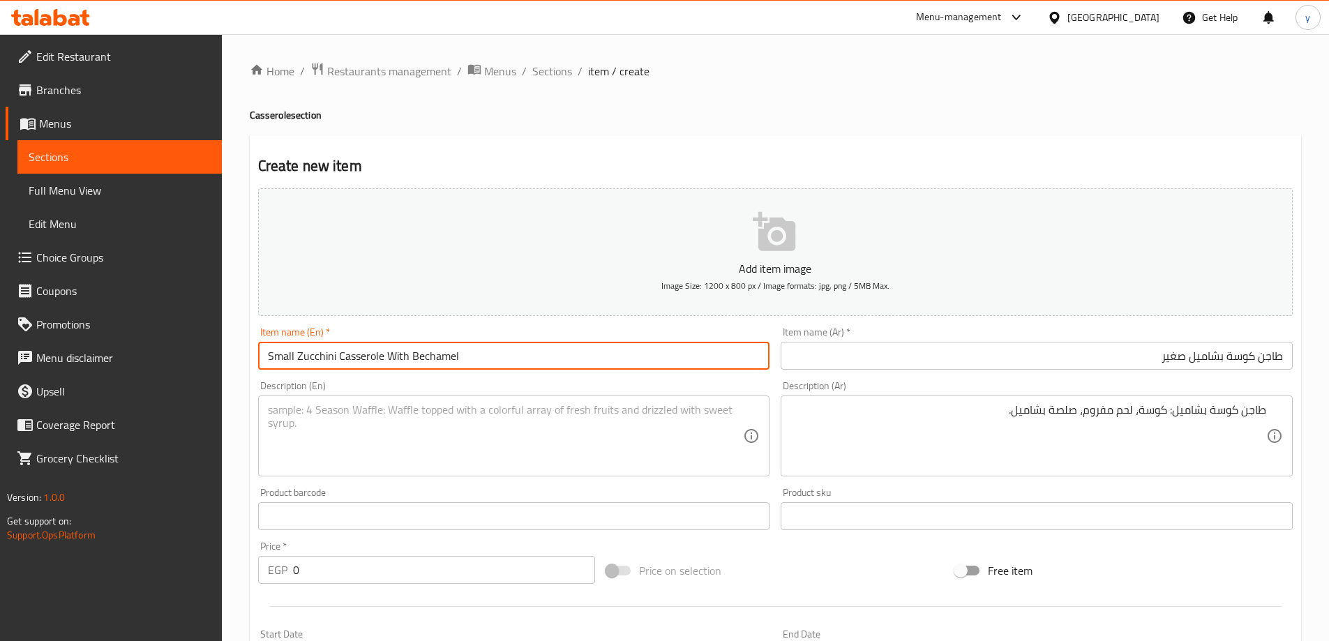
drag, startPoint x: 299, startPoint y: 356, endPoint x: 348, endPoint y: 367, distance: 50.1
click at [455, 354] on input "Small Zucchini Casserole With Bechamel" at bounding box center [514, 356] width 512 height 28
click at [398, 360] on input "Small Zucchini Casserole With Bechamel" at bounding box center [514, 356] width 512 height 28
drag, startPoint x: 297, startPoint y: 357, endPoint x: 464, endPoint y: 354, distance: 166.8
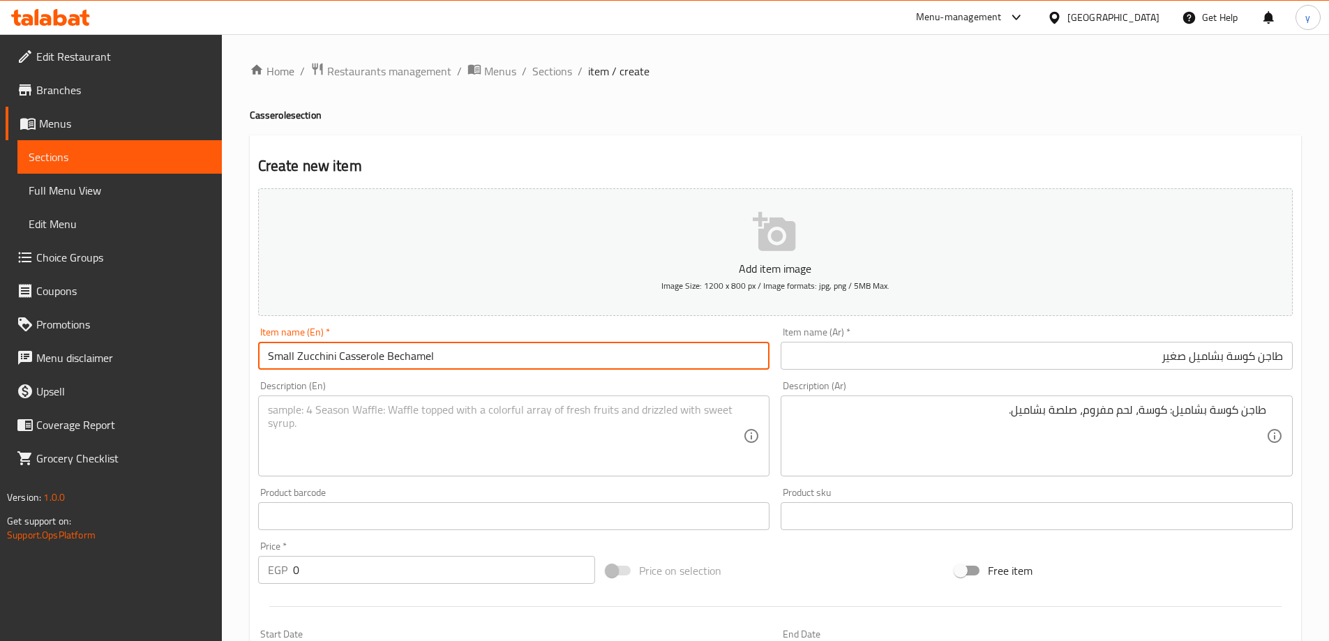
click at [464, 354] on input "Small Zucchini Casserole Bechamel" at bounding box center [514, 356] width 512 height 28
click at [416, 398] on div "Description (En)" at bounding box center [514, 436] width 512 height 81
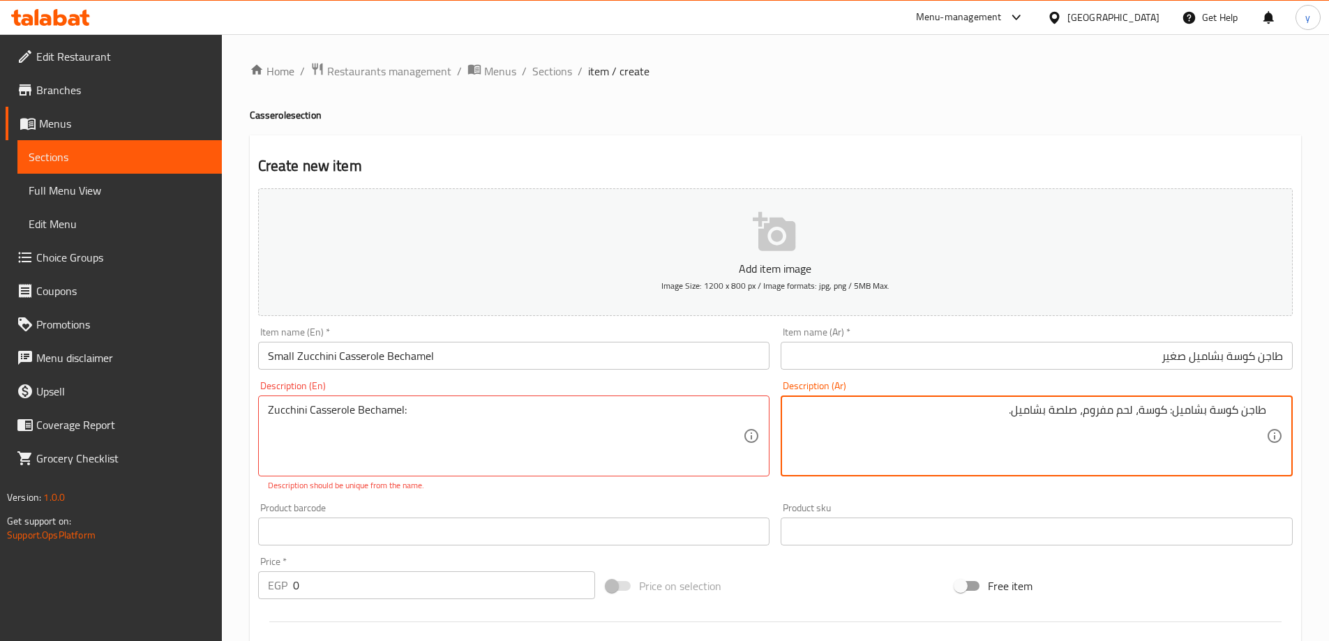
drag, startPoint x: 1166, startPoint y: 414, endPoint x: 1003, endPoint y: 414, distance: 163.3
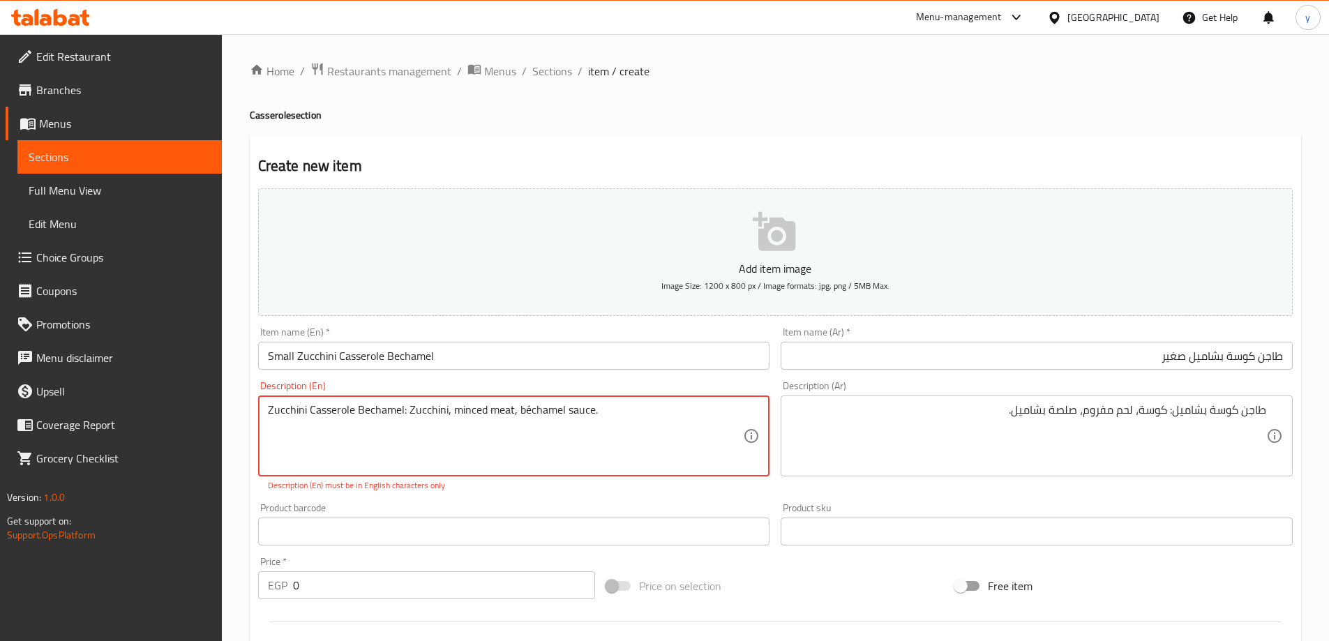
click at [529, 414] on textarea "Zucchini Casserole Bechamel: Zucchini, minced meat, béchamel sauce." at bounding box center [506, 436] width 476 height 66
drag, startPoint x: 1197, startPoint y: 507, endPoint x: 555, endPoint y: 426, distance: 647.0
click at [587, 433] on textarea "Zucchini Casserole Bechamel: Zucchini, minced meat, bchamel sauce." at bounding box center [506, 436] width 476 height 66
click at [521, 415] on textarea "Zucchini Casserole Bechamel: Zucchini, minced meat, bchamel sauce." at bounding box center [506, 436] width 476 height 66
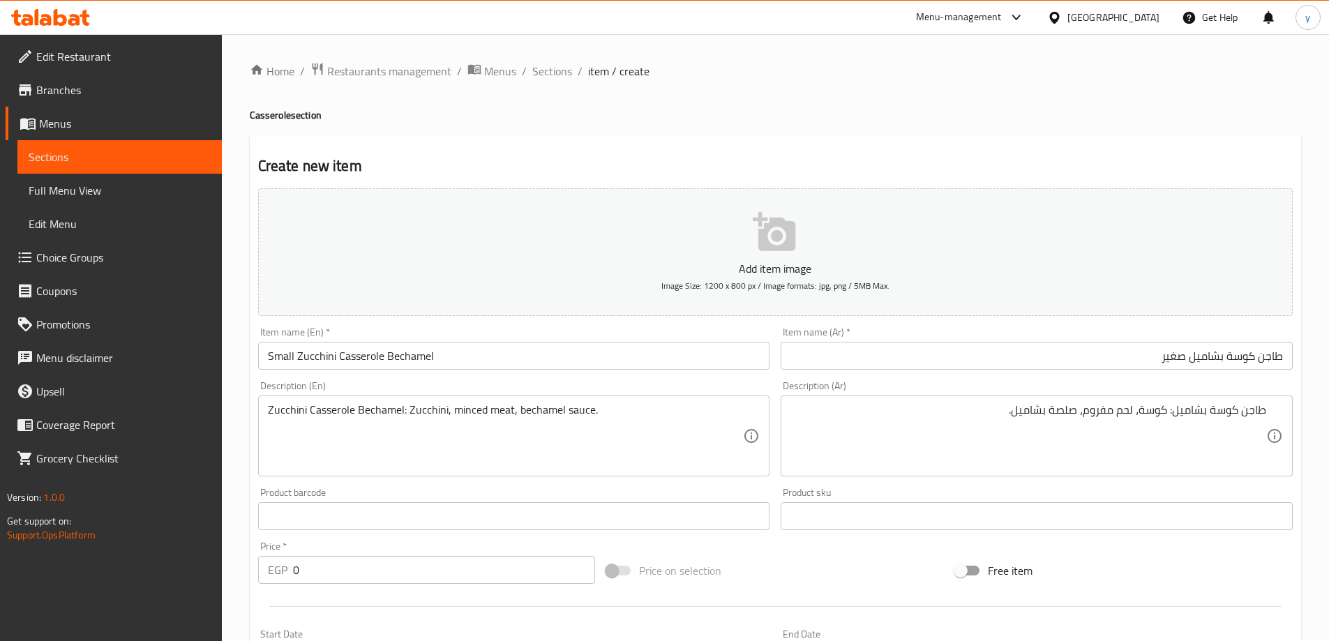
click at [382, 571] on input "0" at bounding box center [444, 570] width 303 height 28
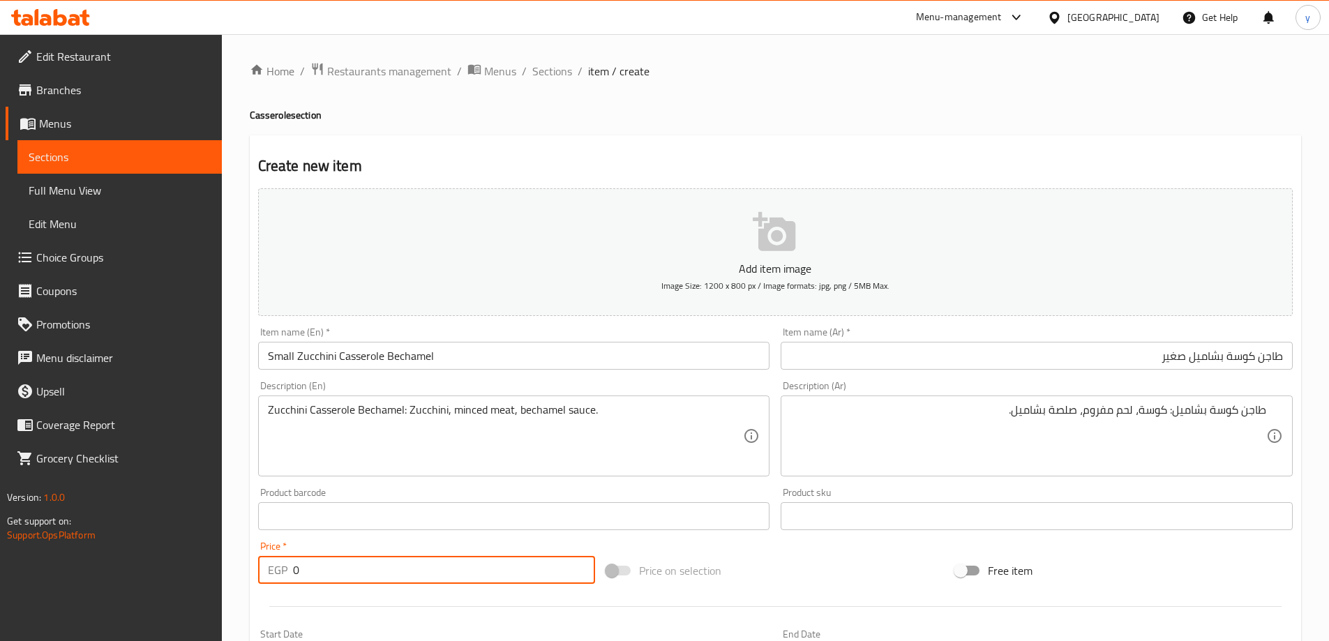
click at [382, 571] on input "0" at bounding box center [444, 570] width 303 height 28
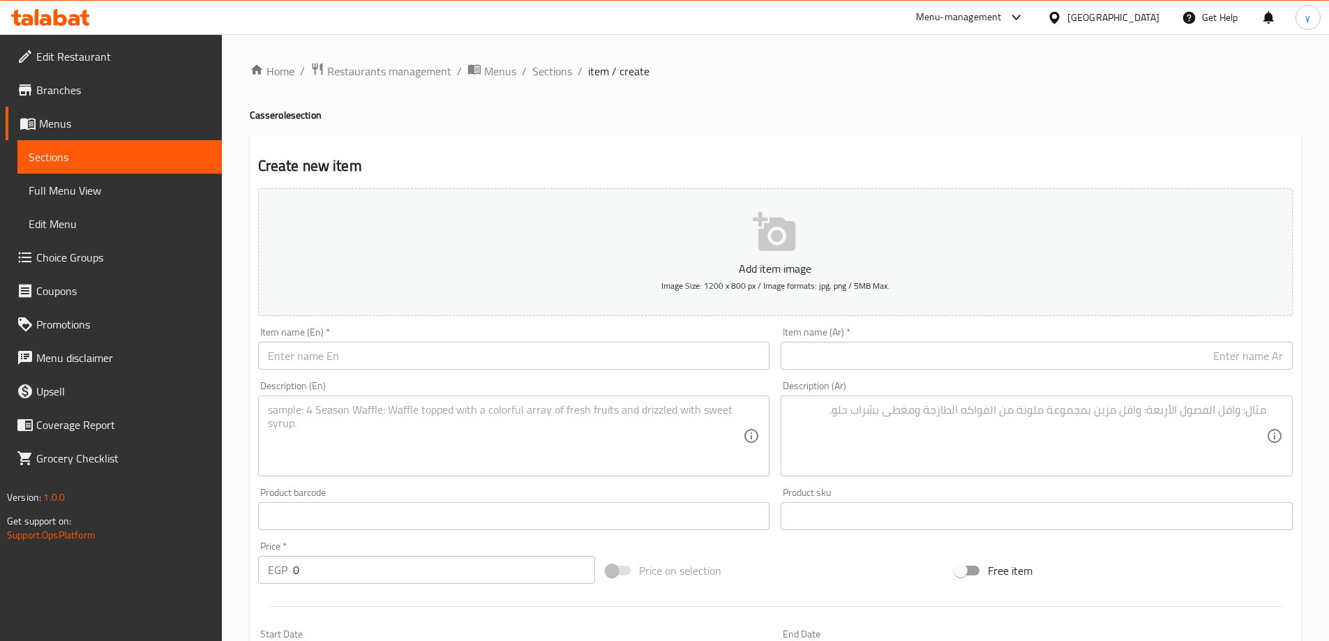
click at [483, 365] on input "text" at bounding box center [514, 356] width 512 height 28
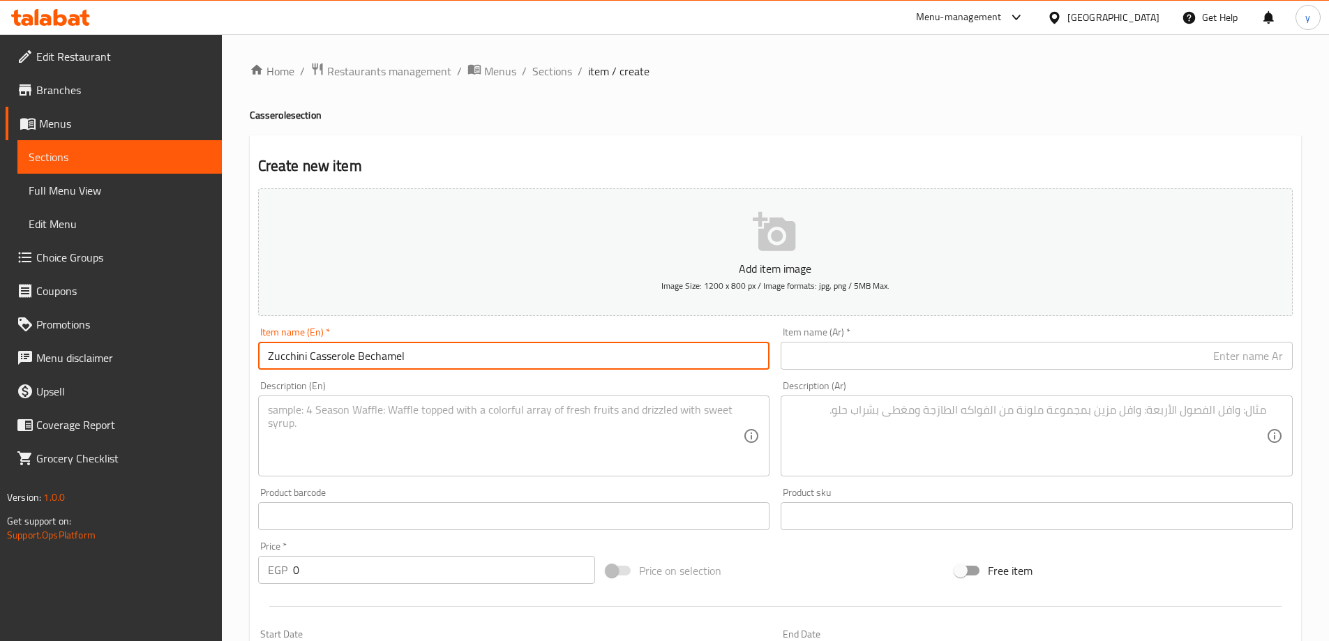
click at [267, 354] on input "Zucchini Casserole Bechamel" at bounding box center [514, 356] width 512 height 28
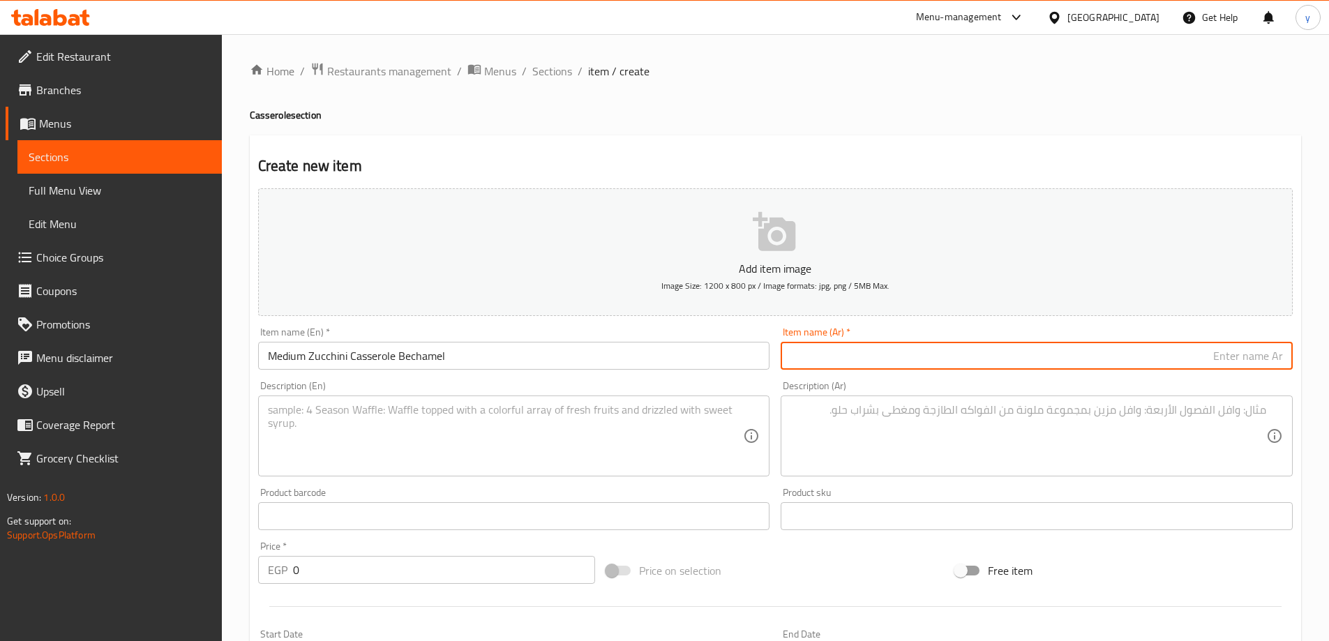
click at [1162, 359] on input "text" at bounding box center [1037, 356] width 512 height 28
click at [1171, 360] on input "طاجن كوسة بشاميل صغير" at bounding box center [1037, 356] width 512 height 28
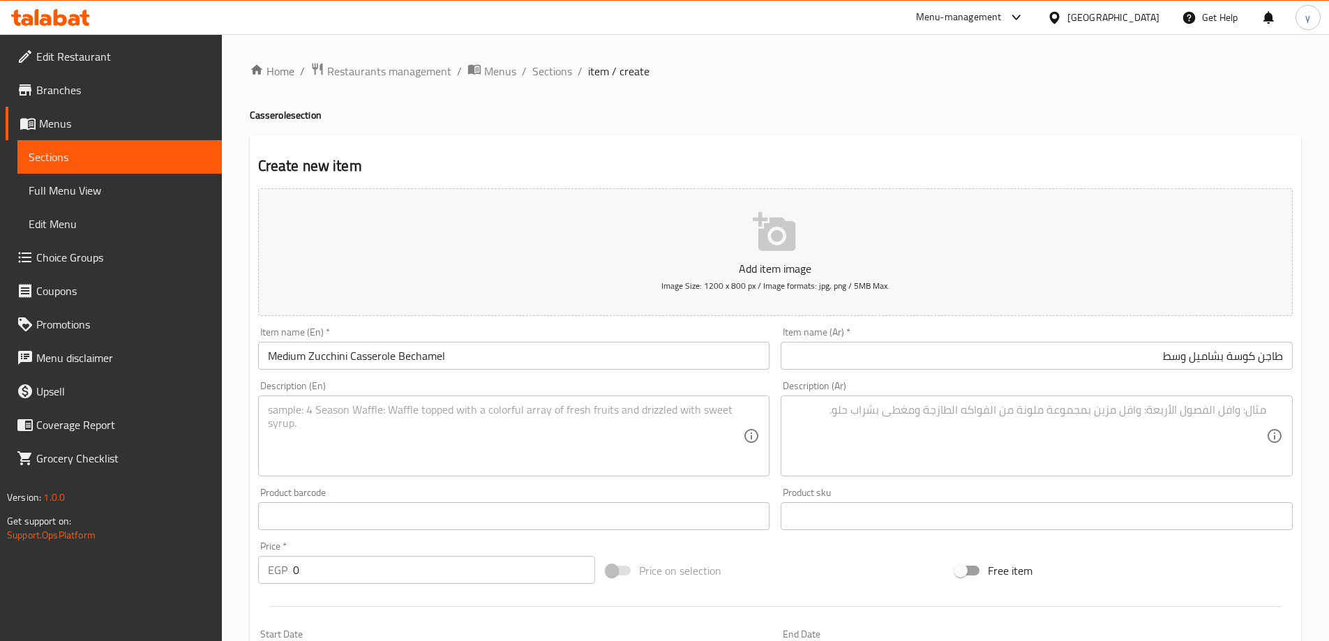
click at [1000, 416] on textarea at bounding box center [1028, 436] width 476 height 66
click at [370, 416] on textarea at bounding box center [506, 436] width 476 height 66
click at [343, 557] on input "0" at bounding box center [444, 570] width 303 height 28
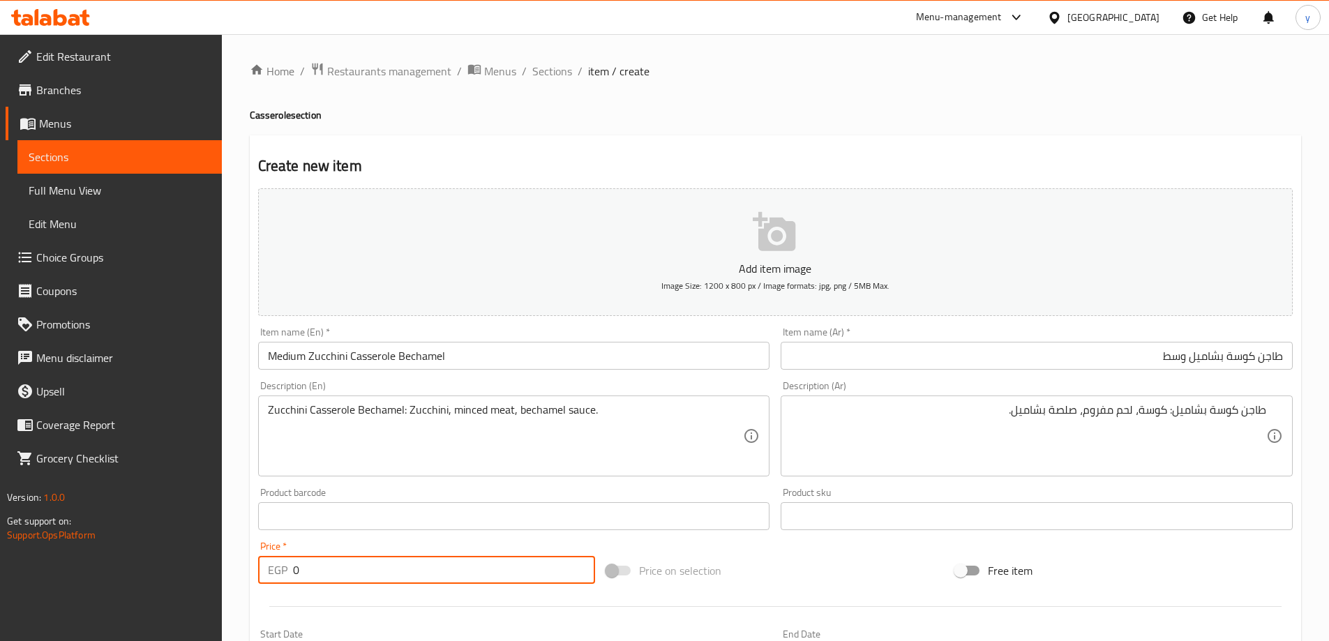
click at [343, 557] on input "0" at bounding box center [444, 570] width 303 height 28
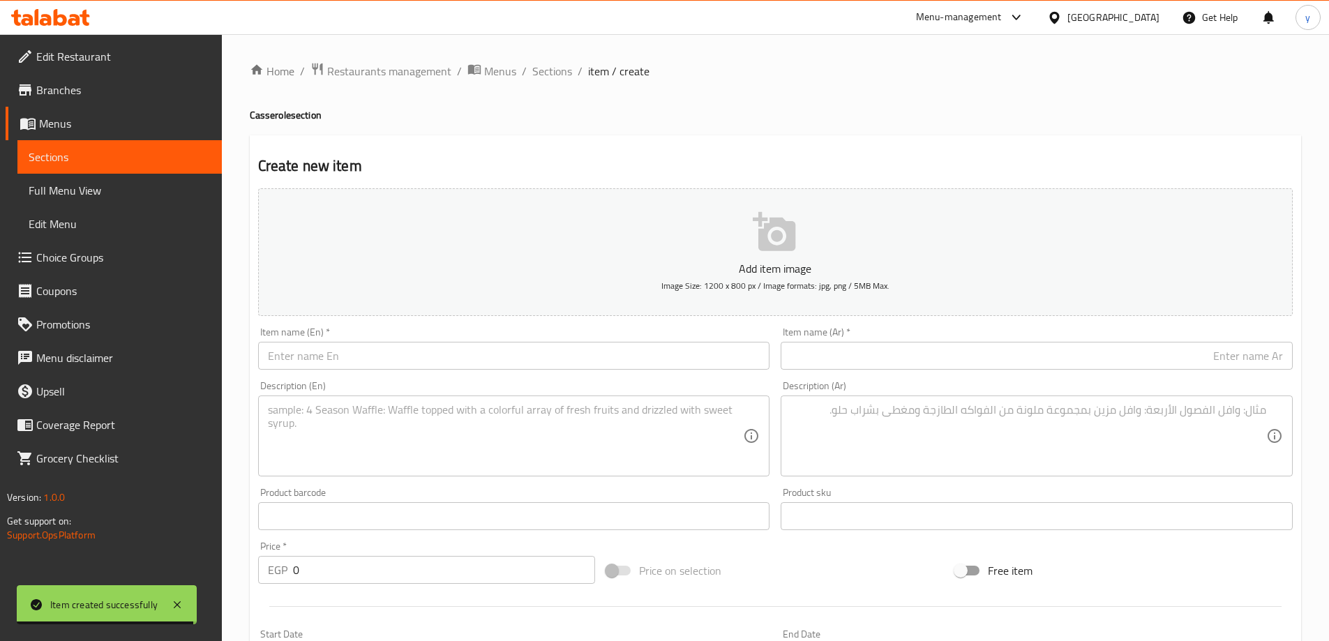
click at [1063, 364] on input "text" at bounding box center [1037, 356] width 512 height 28
click at [310, 364] on input "text" at bounding box center [514, 356] width 512 height 28
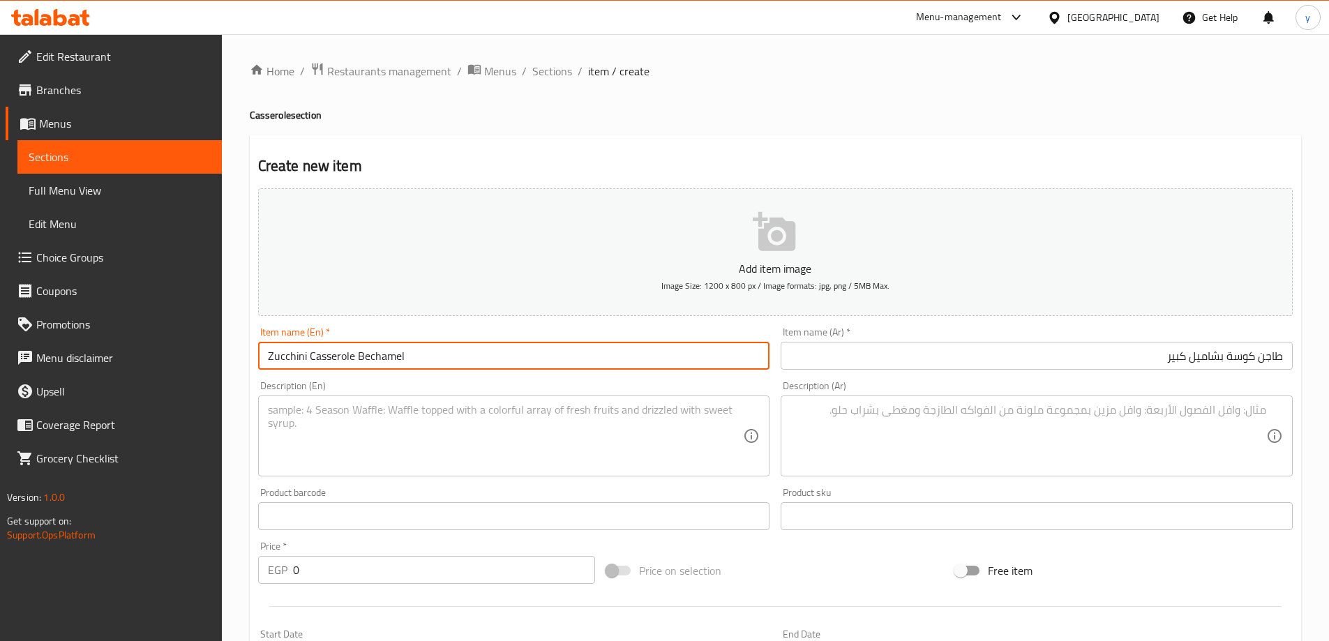
click at [269, 357] on input "Zucchini Casserole Bechamel" at bounding box center [514, 356] width 512 height 28
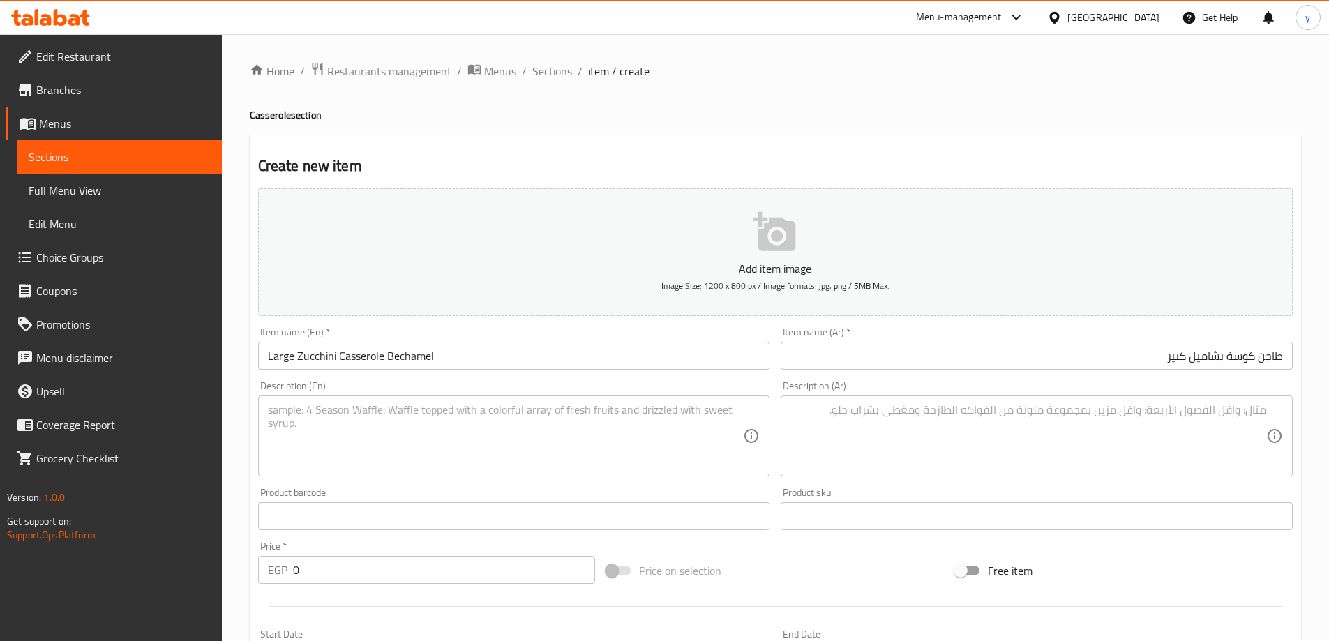
click at [990, 450] on textarea at bounding box center [1028, 436] width 476 height 66
click at [584, 417] on textarea at bounding box center [506, 436] width 476 height 66
click at [315, 571] on input "0" at bounding box center [444, 570] width 303 height 28
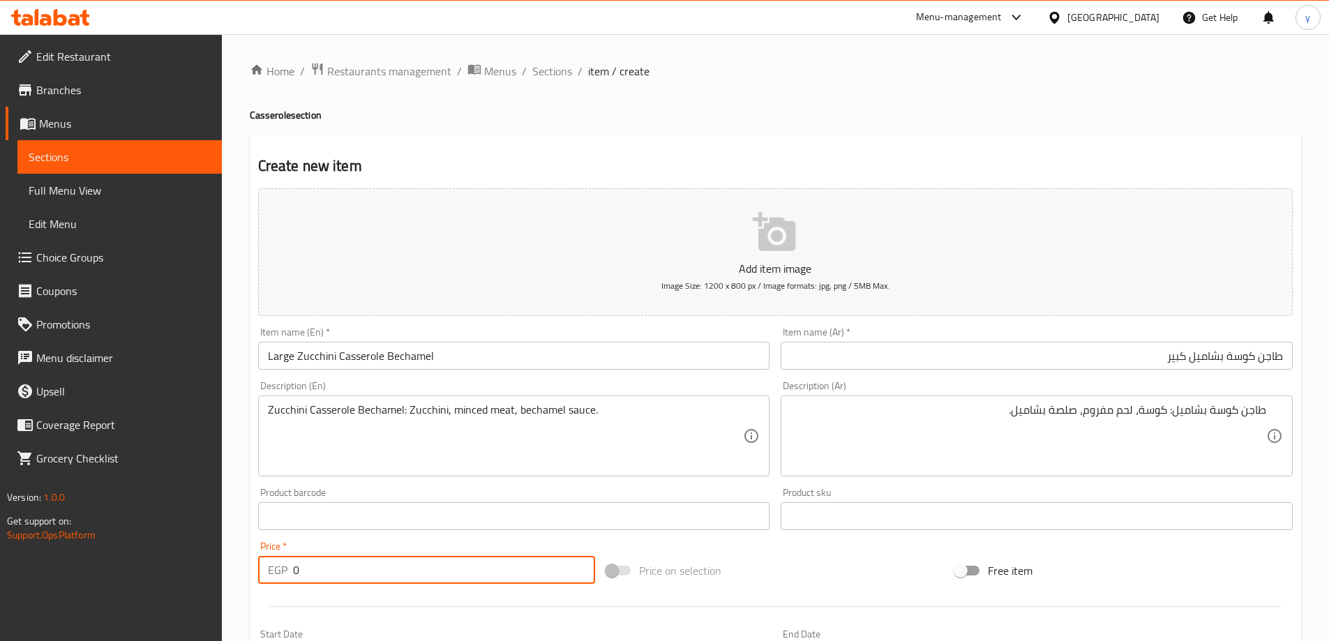
click at [315, 571] on input "0" at bounding box center [444, 570] width 303 height 28
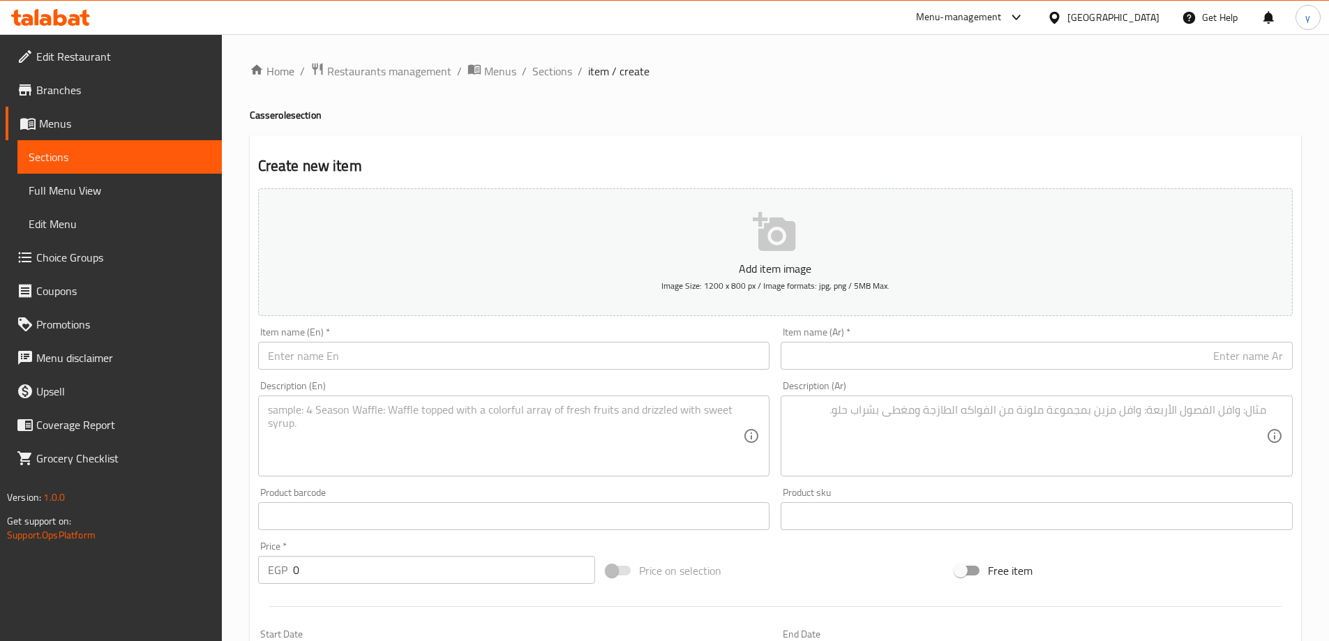
click at [950, 341] on div "Item name (Ar)   * Item name (Ar) *" at bounding box center [1037, 348] width 512 height 43
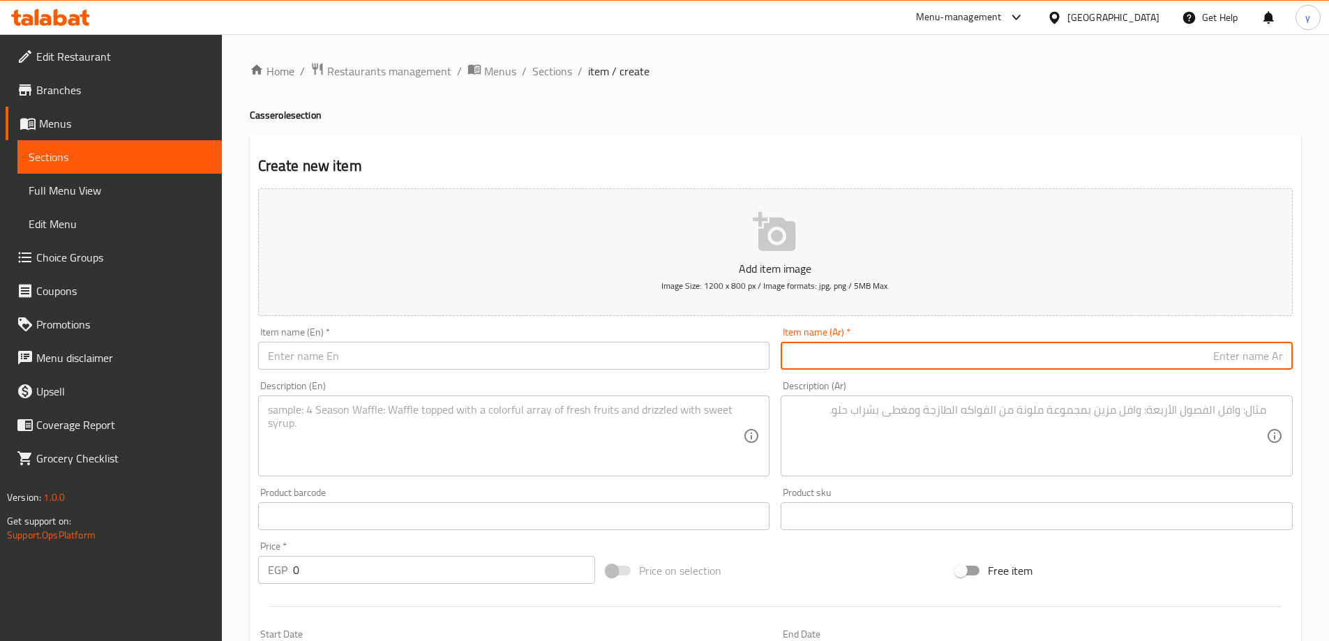
click at [949, 364] on input "text" at bounding box center [1037, 356] width 512 height 28
click at [1180, 361] on input "طاجن مسقعة باللحم البلدي كبير" at bounding box center [1037, 356] width 512 height 28
click at [1239, 357] on input "طاجن مسقعة باللحم البلدي كبير" at bounding box center [1037, 356] width 512 height 28
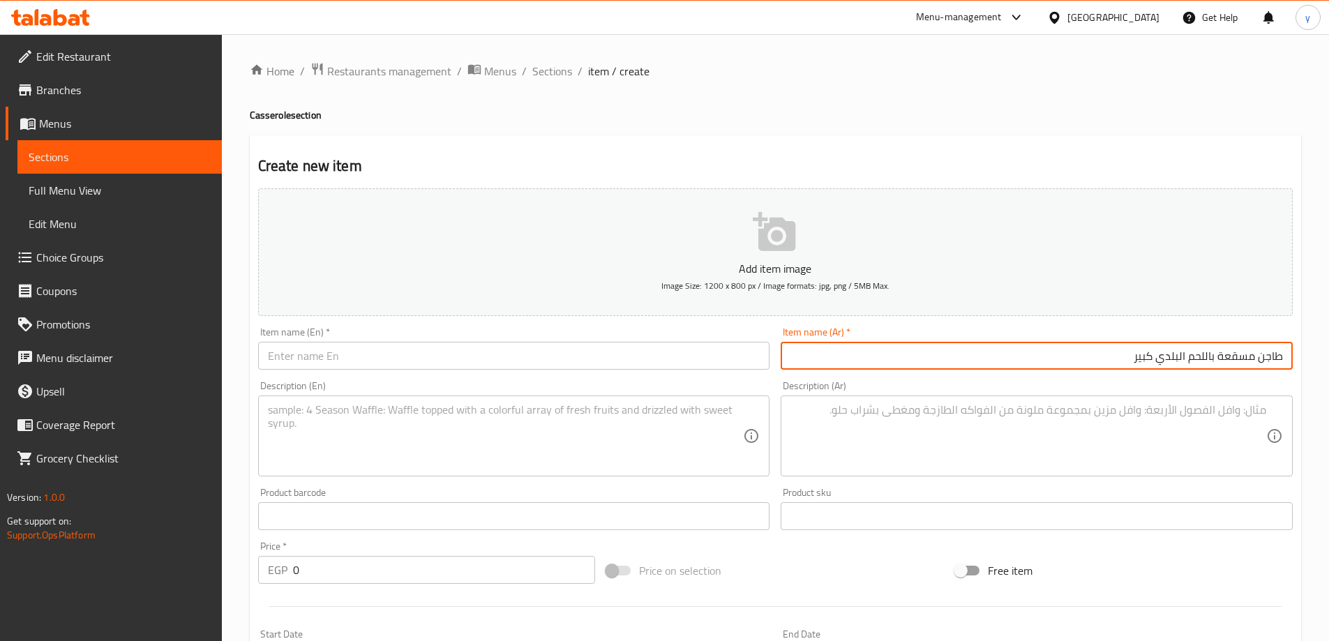
click at [1239, 357] on input "طاجن مسقعة باللحم البلدي كبير" at bounding box center [1037, 356] width 512 height 28
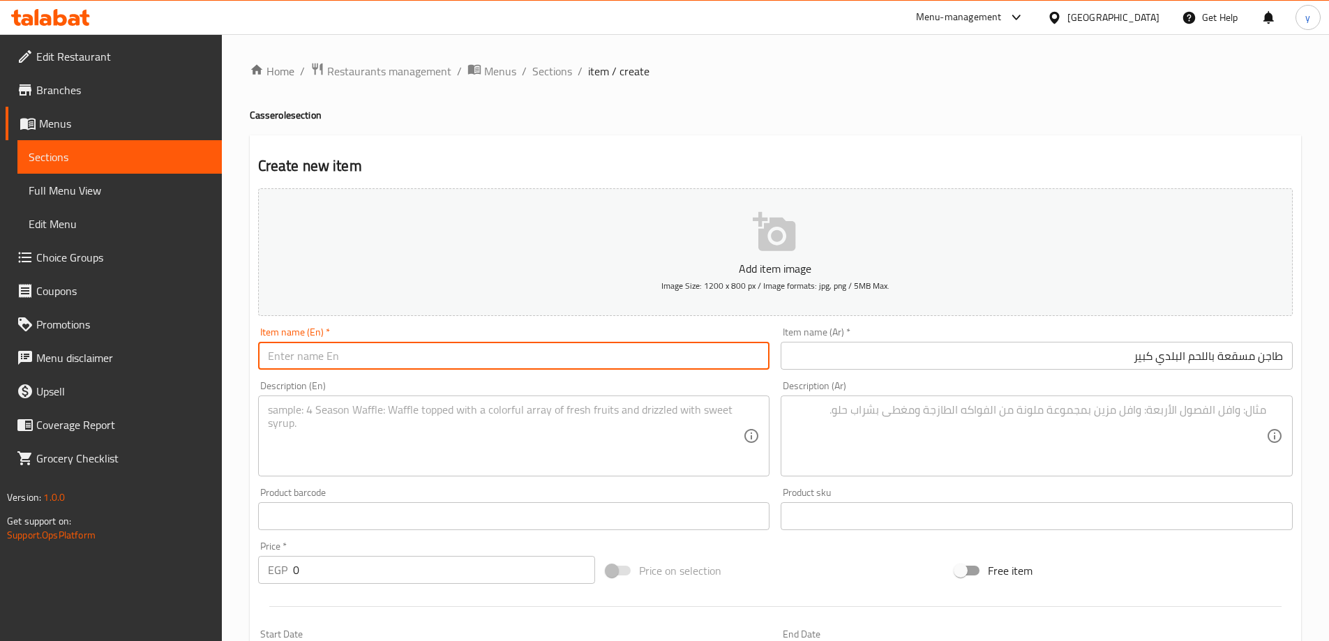
click at [439, 357] on input "text" at bounding box center [514, 356] width 512 height 28
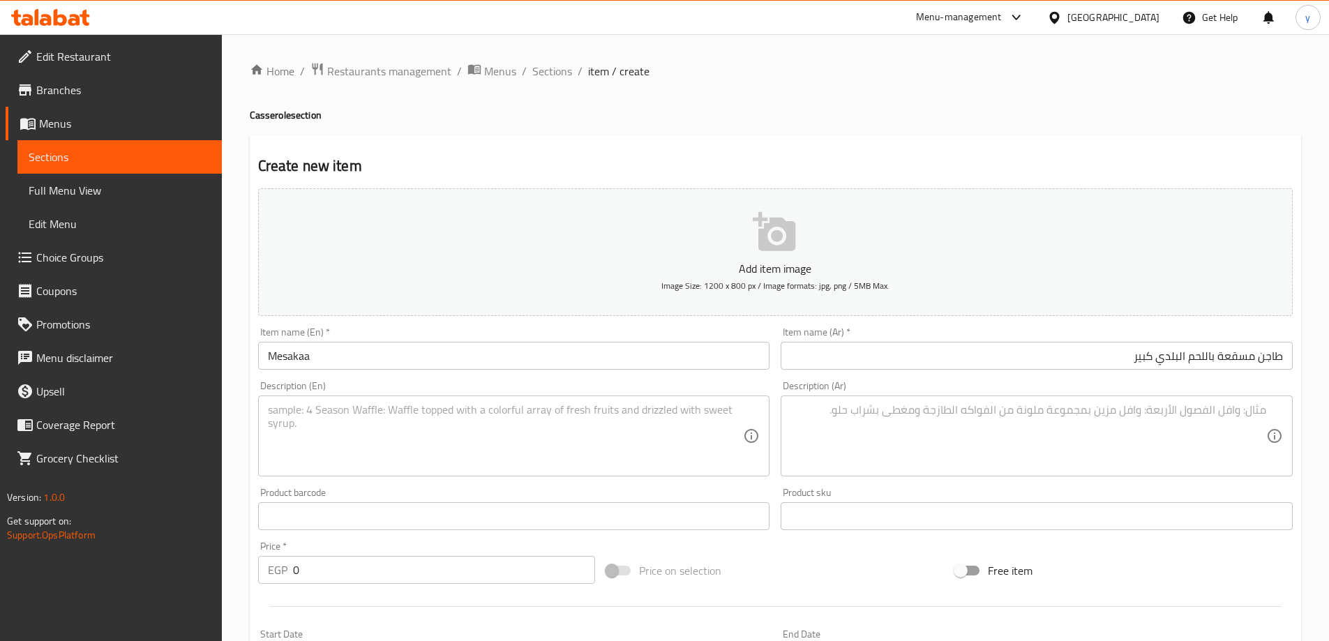
click at [1023, 336] on div "Item name (Ar)   * طاجن مسقعة باللحم البلدي كبير Item name (Ar) *" at bounding box center [1037, 348] width 512 height 43
drag, startPoint x: 1023, startPoint y: 336, endPoint x: 1023, endPoint y: 358, distance: 21.6
click at [1023, 336] on div "Item name (Ar)   * طاجن مسقعة باللحم البلدي كبير Item name (Ar) *" at bounding box center [1037, 348] width 512 height 43
click at [1023, 361] on input "طاجن مسقعة باللحم البلدي كبير" at bounding box center [1037, 356] width 512 height 28
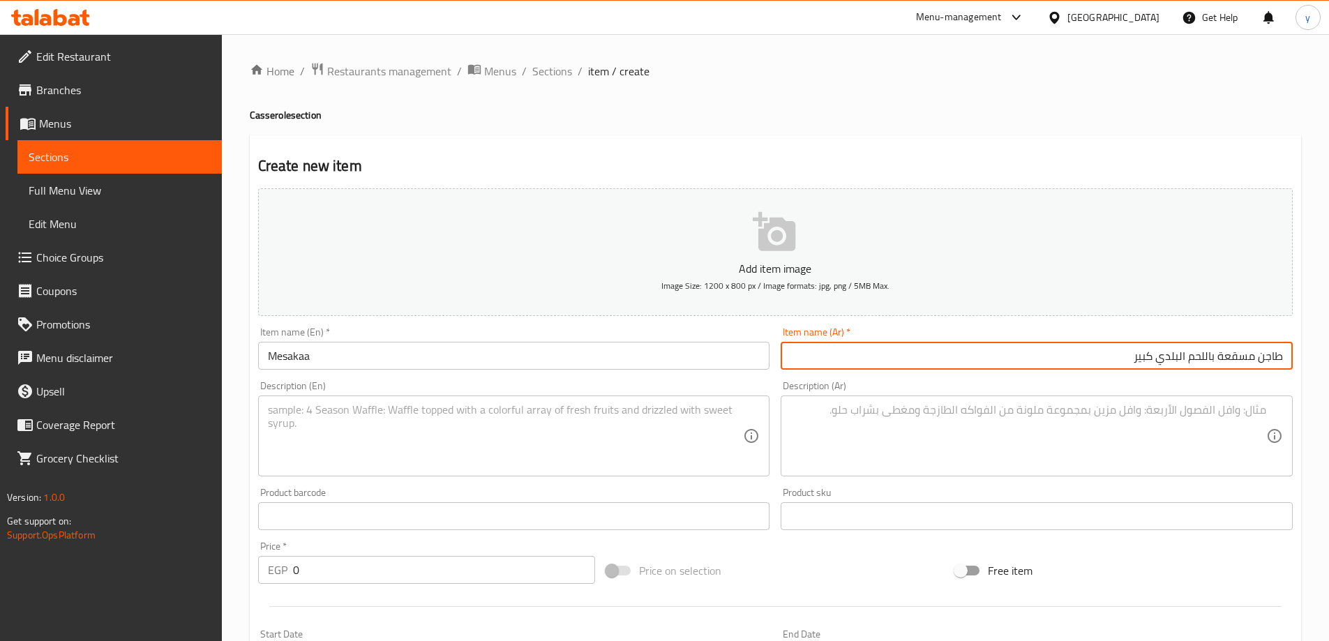
click at [1023, 361] on input "طاجن مسقعة باللحم البلدي كبير" at bounding box center [1037, 356] width 512 height 28
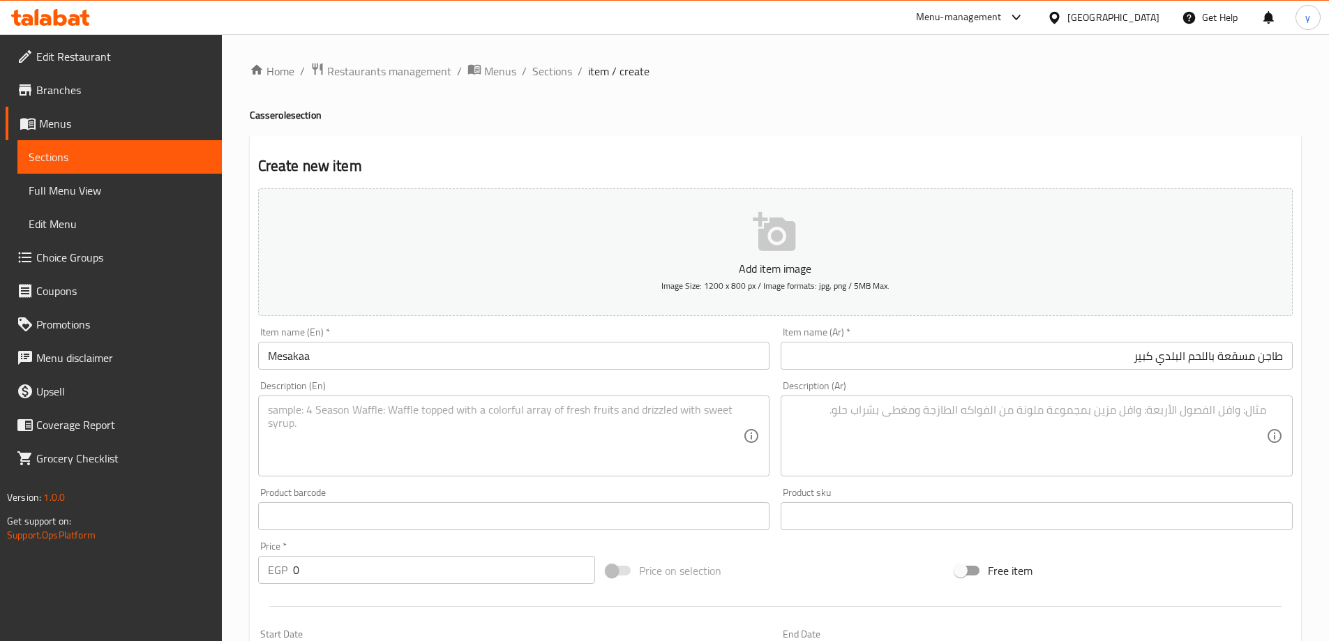
click at [1089, 361] on input "طاجن مسقعة باللحم البلدي كبير" at bounding box center [1037, 356] width 512 height 28
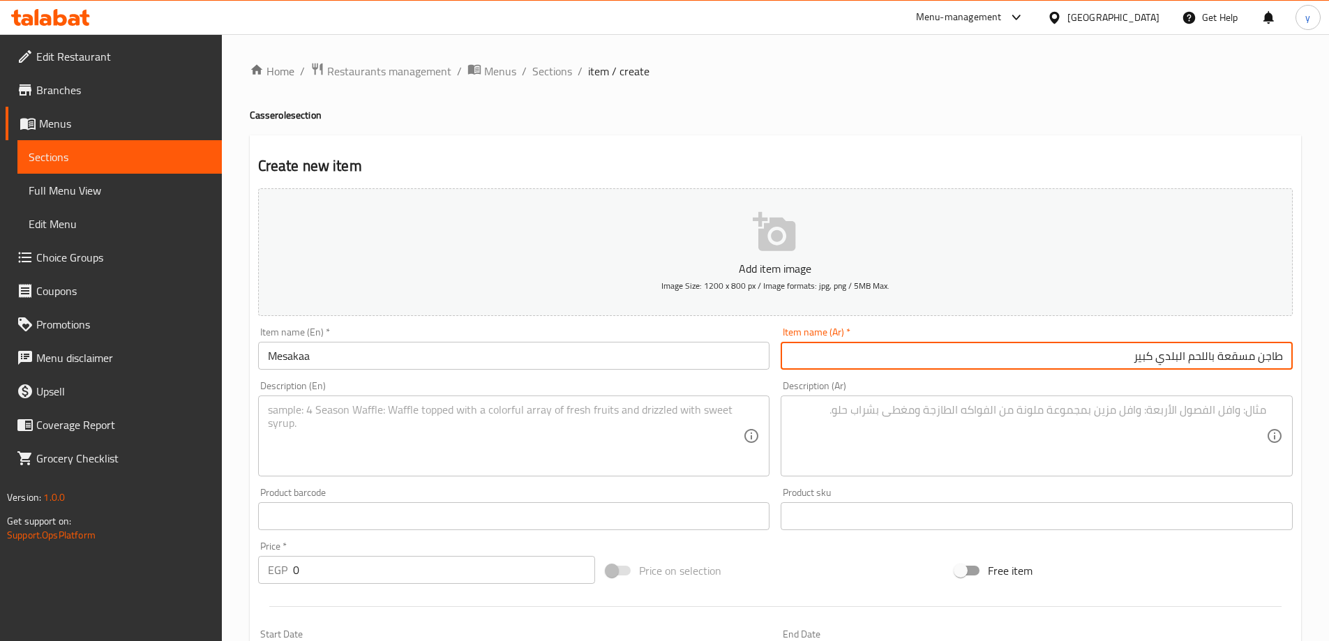
click at [407, 571] on input "0" at bounding box center [444, 570] width 303 height 28
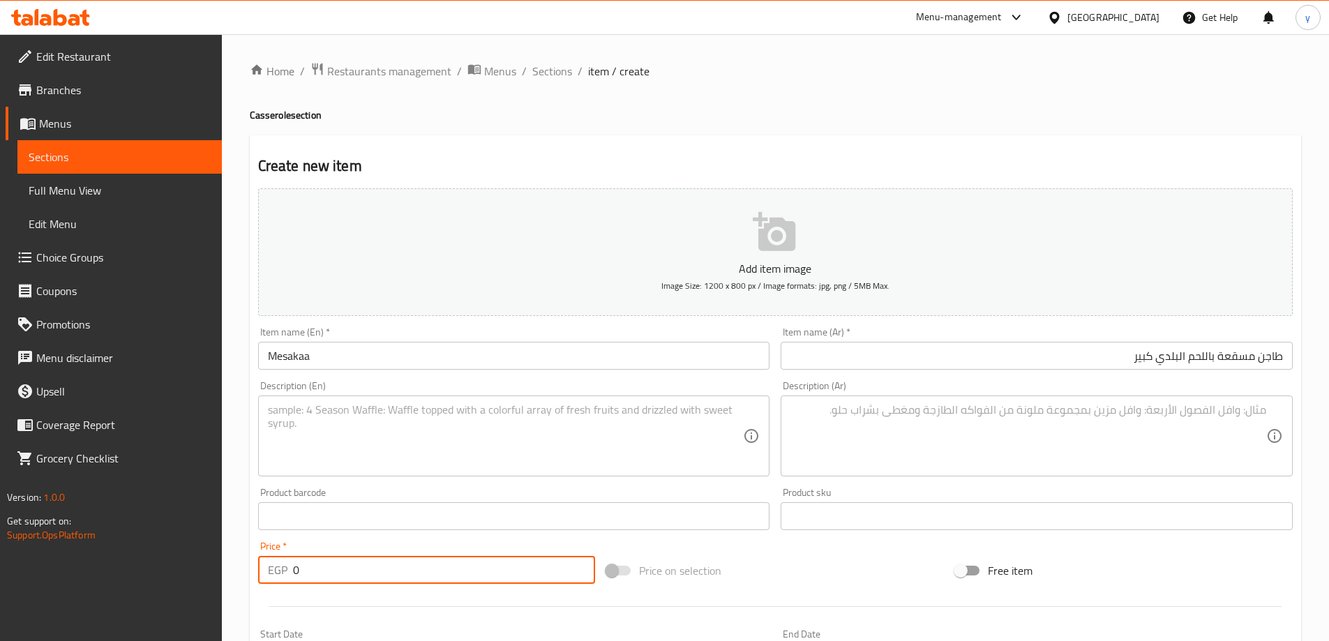
click at [407, 571] on input "0" at bounding box center [444, 570] width 303 height 28
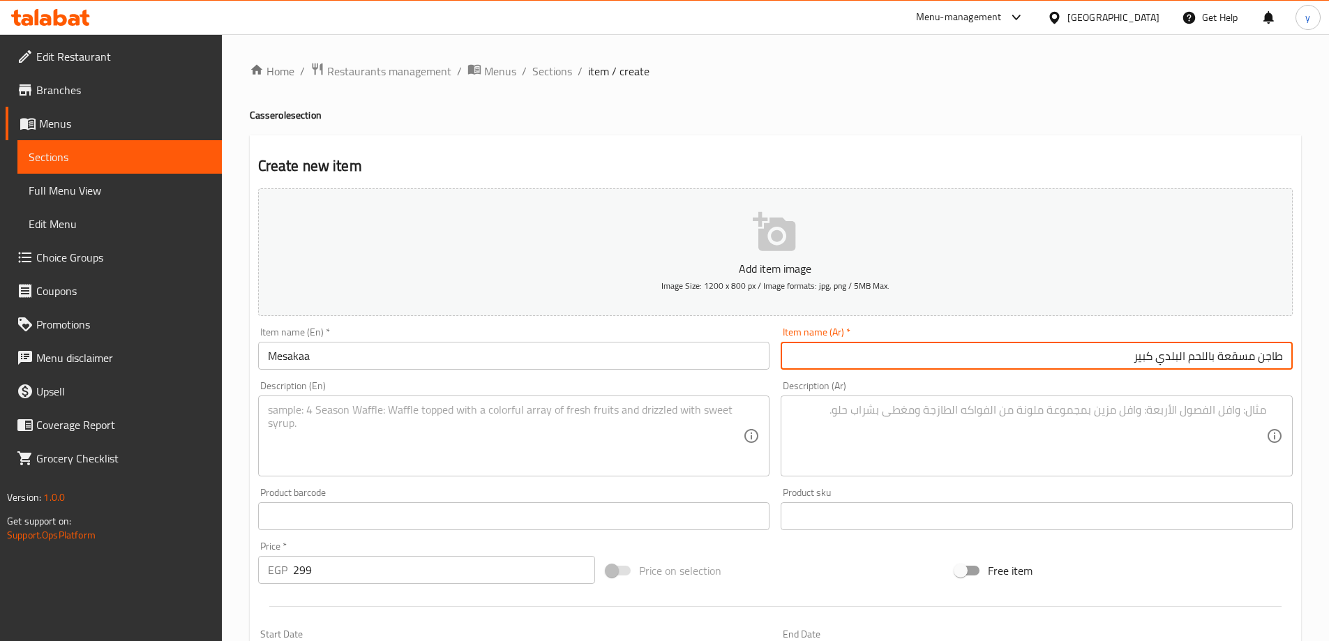
click at [1073, 353] on input "طاجن مسقعة باللحم البلدي كبير" at bounding box center [1037, 356] width 512 height 28
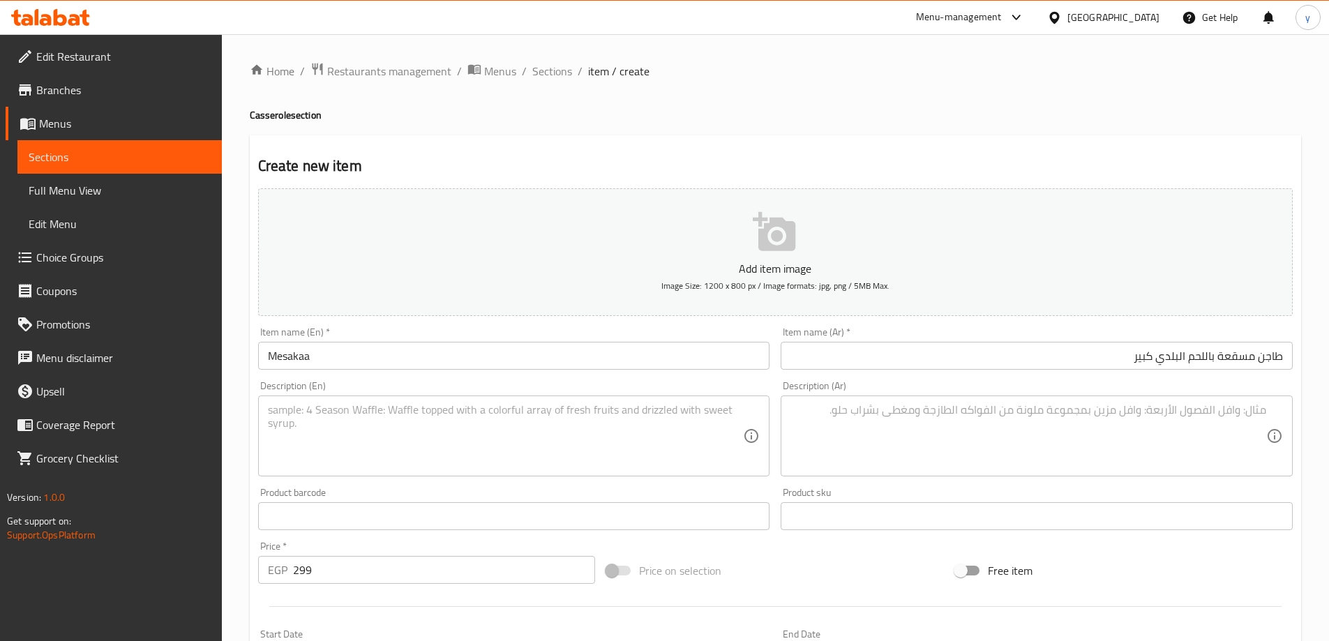
click at [267, 358] on input "Mesakaa" at bounding box center [514, 356] width 512 height 28
click at [467, 354] on input "Large local meat Mesakaa" at bounding box center [514, 356] width 512 height 28
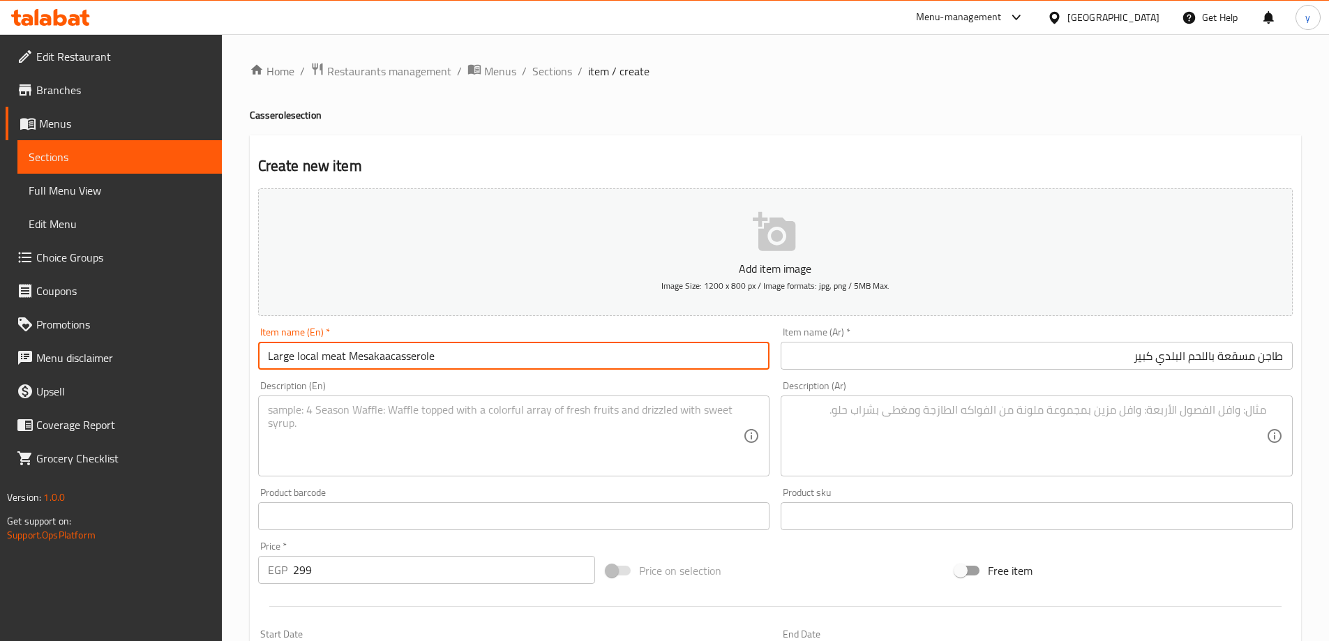
click at [308, 355] on input "Large local meat Mesakaacasserole" at bounding box center [514, 356] width 512 height 28
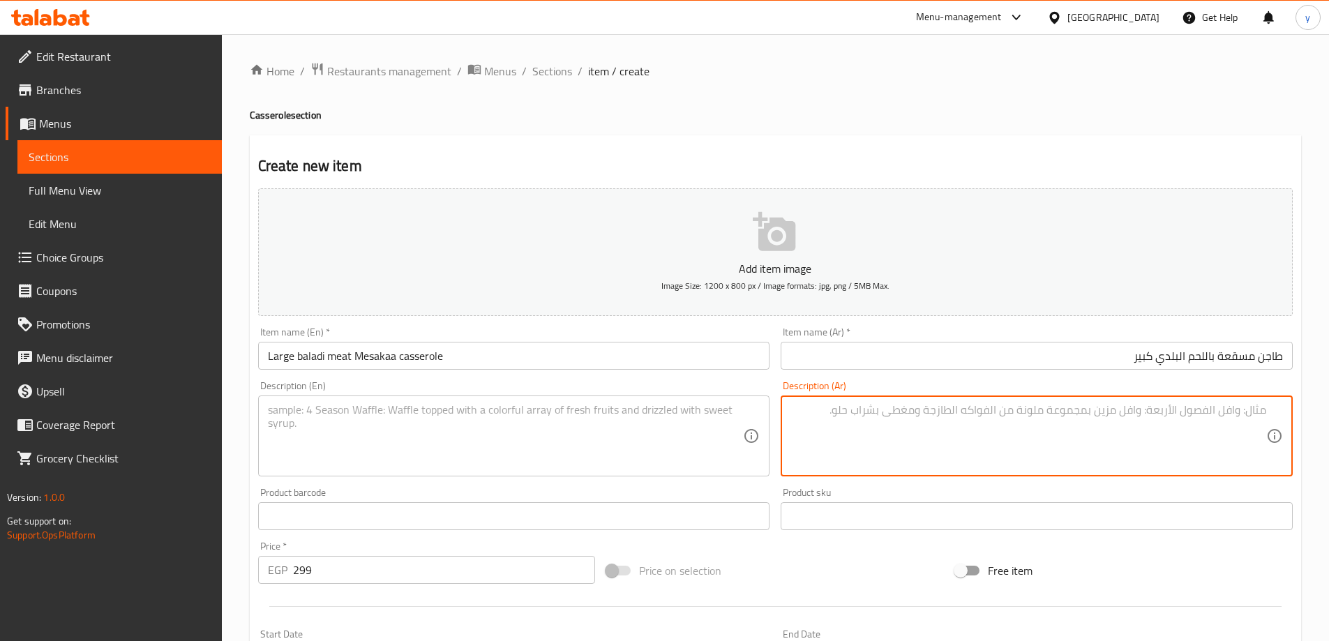
click at [1006, 451] on textarea at bounding box center [1028, 436] width 476 height 66
click at [501, 354] on input "Large baladi meat Mesakaa casserole" at bounding box center [514, 356] width 512 height 28
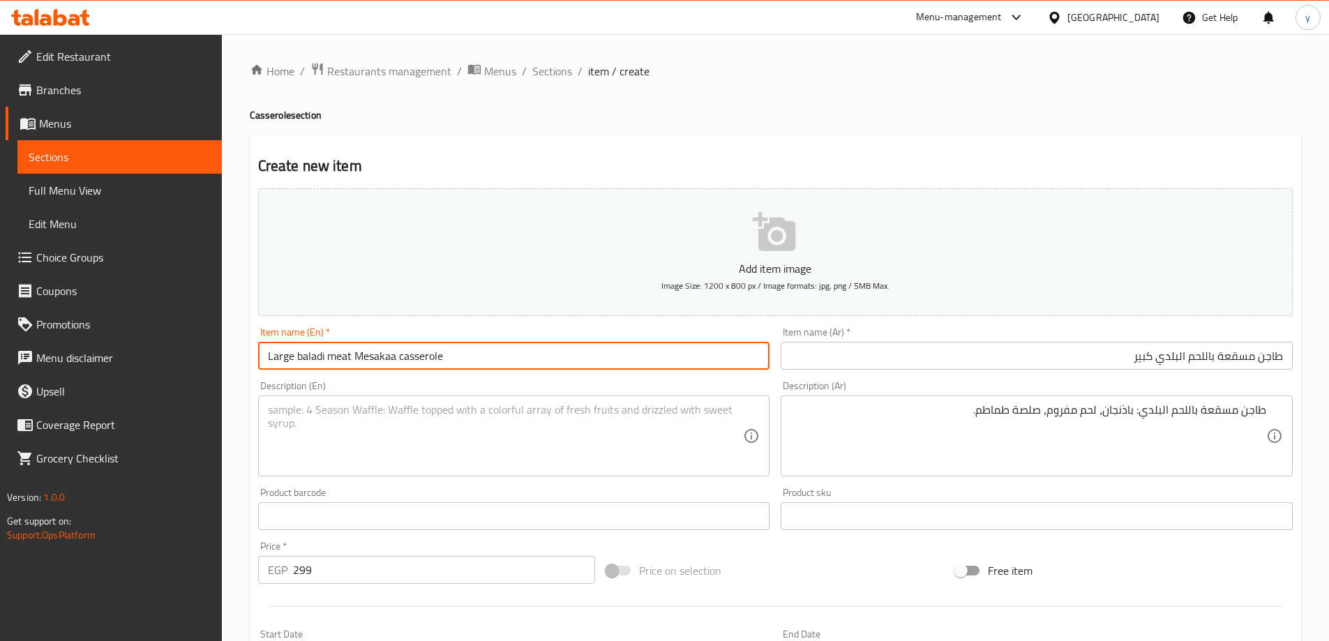
click at [501, 354] on input "Large baladi meat Mesakaa casserole" at bounding box center [514, 356] width 512 height 28
click at [307, 356] on input "Large baladi meat Mesakaa casserole" at bounding box center [514, 356] width 512 height 28
drag, startPoint x: 299, startPoint y: 357, endPoint x: 278, endPoint y: 371, distance: 25.7
click at [460, 347] on input "Large baladi meat Mesakaa casserole" at bounding box center [514, 356] width 512 height 28
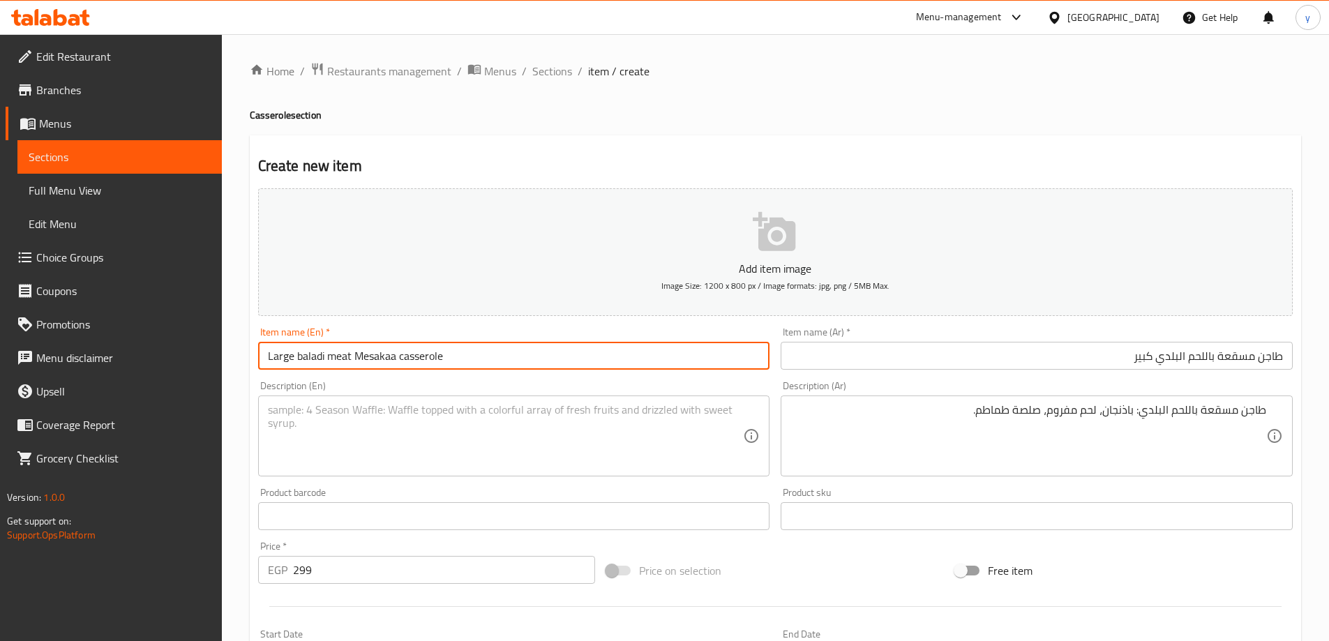
drag, startPoint x: 296, startPoint y: 358, endPoint x: 451, endPoint y: 361, distance: 154.9
click at [451, 361] on input "Large baladi meat Mesakaa casserole" at bounding box center [514, 356] width 512 height 28
click at [404, 416] on textarea at bounding box center [506, 436] width 476 height 66
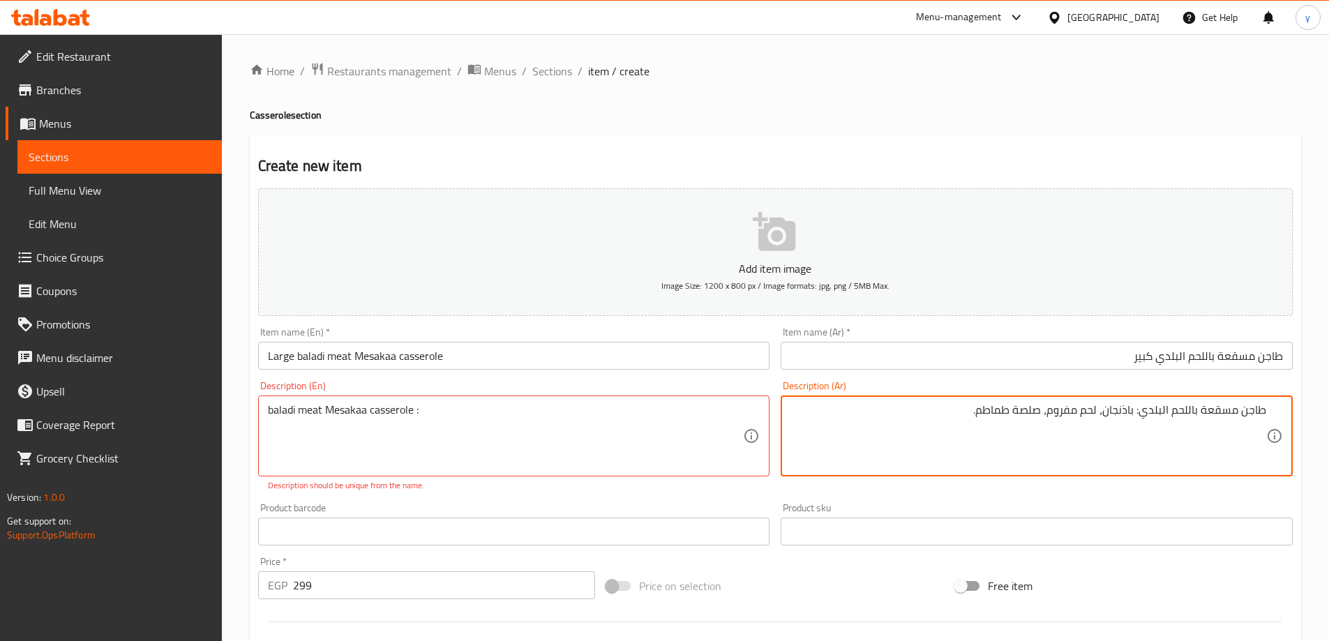
drag, startPoint x: 1135, startPoint y: 412, endPoint x: 968, endPoint y: 391, distance: 168.1
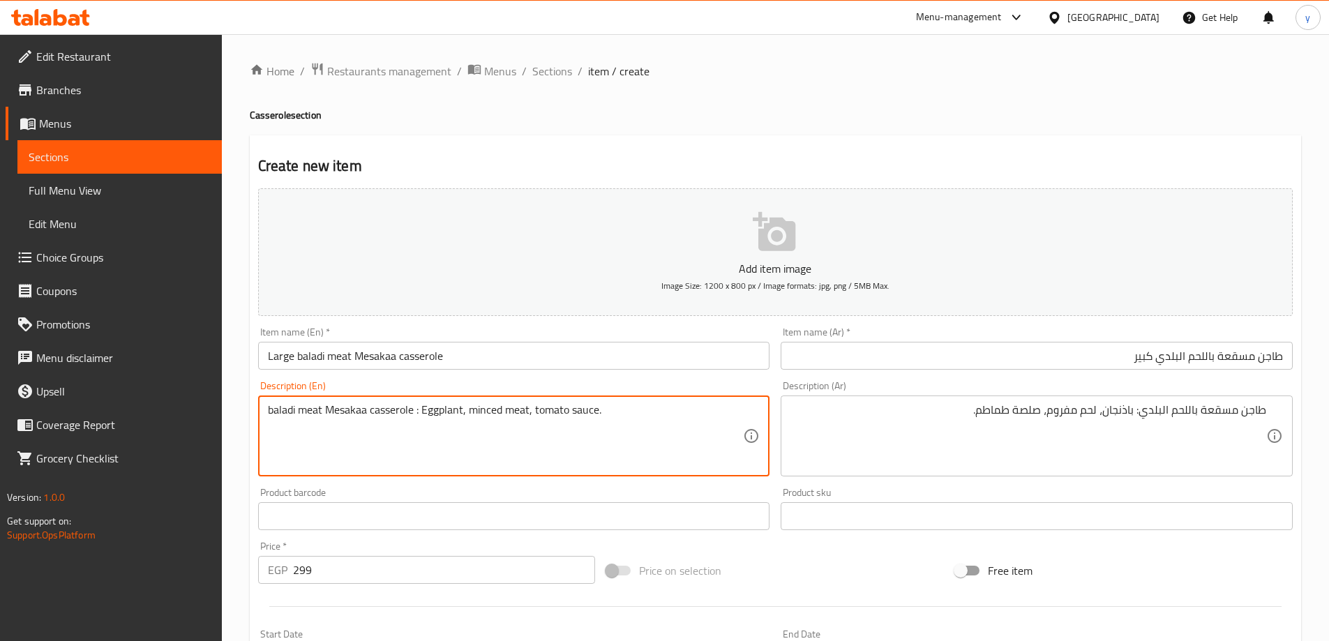
click at [309, 414] on textarea "baladi meat Mesakaa casserole : Eggplant, minced meat, tomato sauce." at bounding box center [506, 436] width 476 height 66
click at [450, 445] on textarea "baladi meat Mesakaa casserole : Eggplant, minced meat, tomato sauce." at bounding box center [506, 436] width 476 height 66
click at [490, 362] on input "Large baladi meat Mesakaa casserole" at bounding box center [514, 356] width 512 height 28
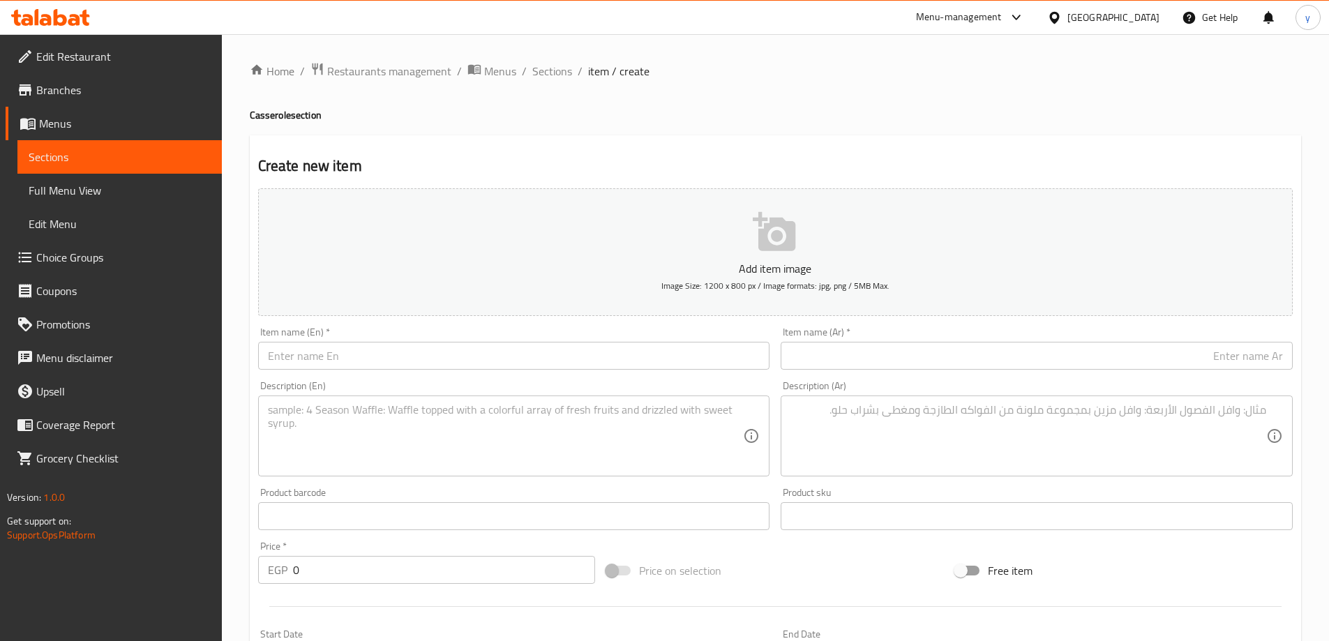
click at [421, 355] on input "text" at bounding box center [514, 356] width 512 height 28
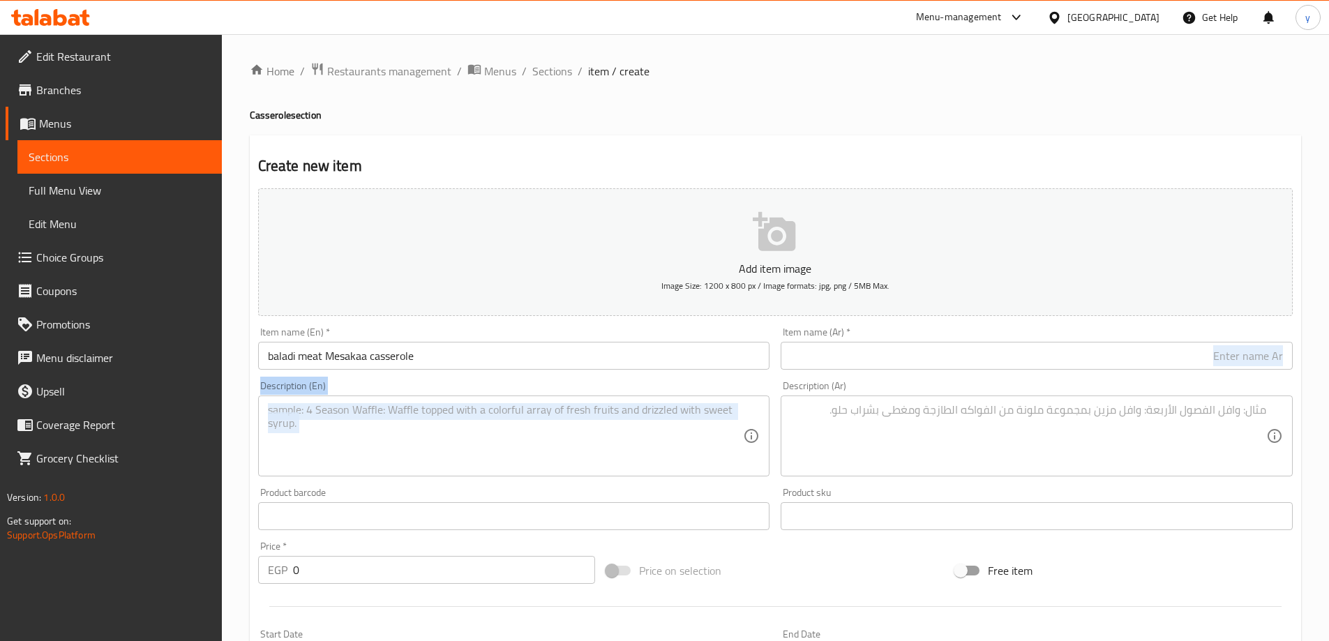
click at [1109, 375] on div "Add item image Image Size: 1200 x 800 px / Image formats: jpg, png / 5MB Max. I…" at bounding box center [776, 483] width 1046 height 601
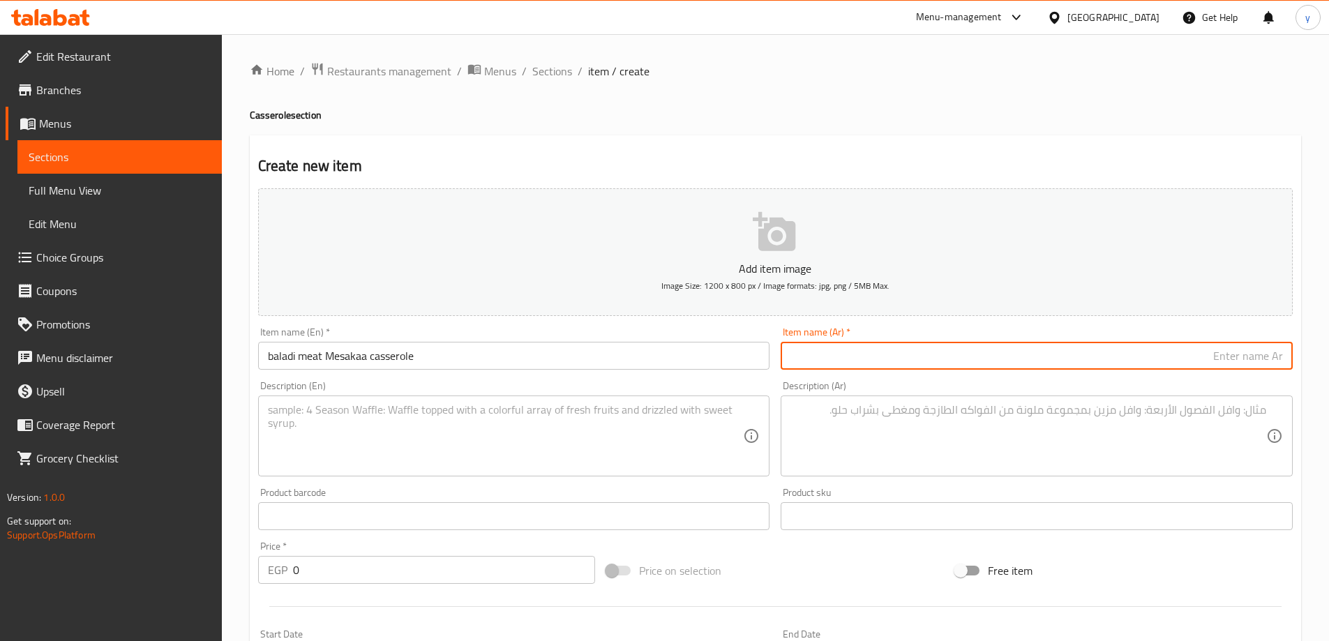
click at [1116, 360] on input "text" at bounding box center [1037, 356] width 512 height 28
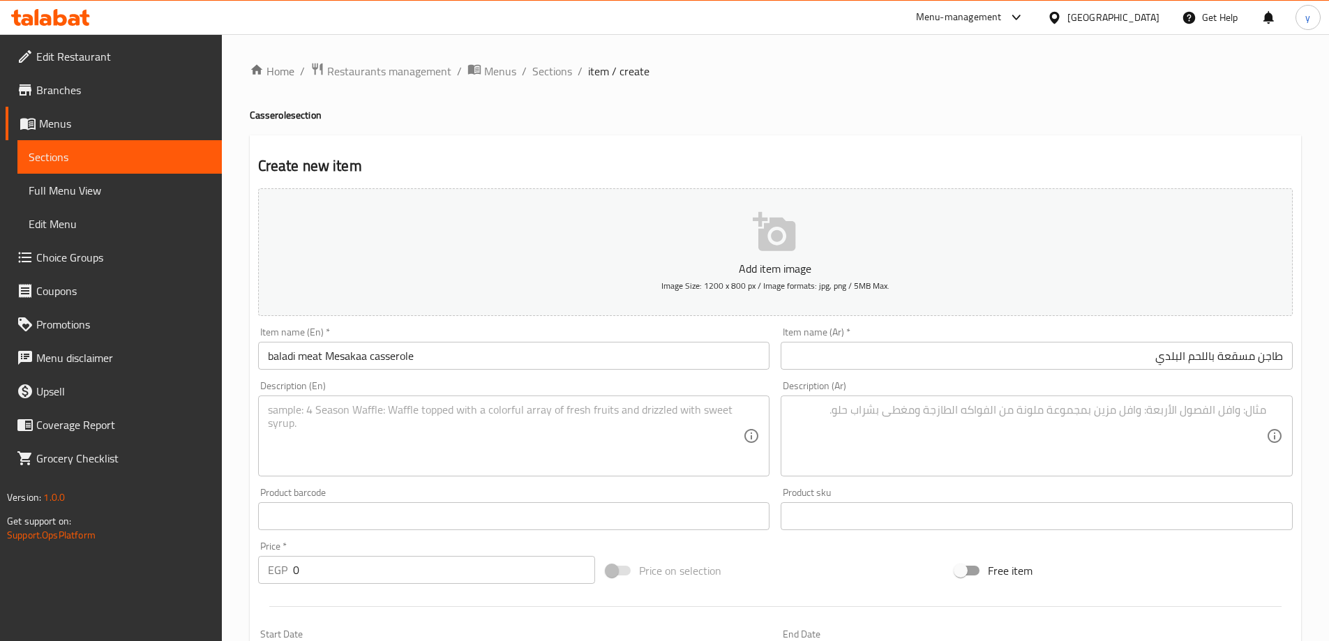
click at [1155, 359] on input "طاجن مسقعة باللحم البلدي" at bounding box center [1037, 356] width 512 height 28
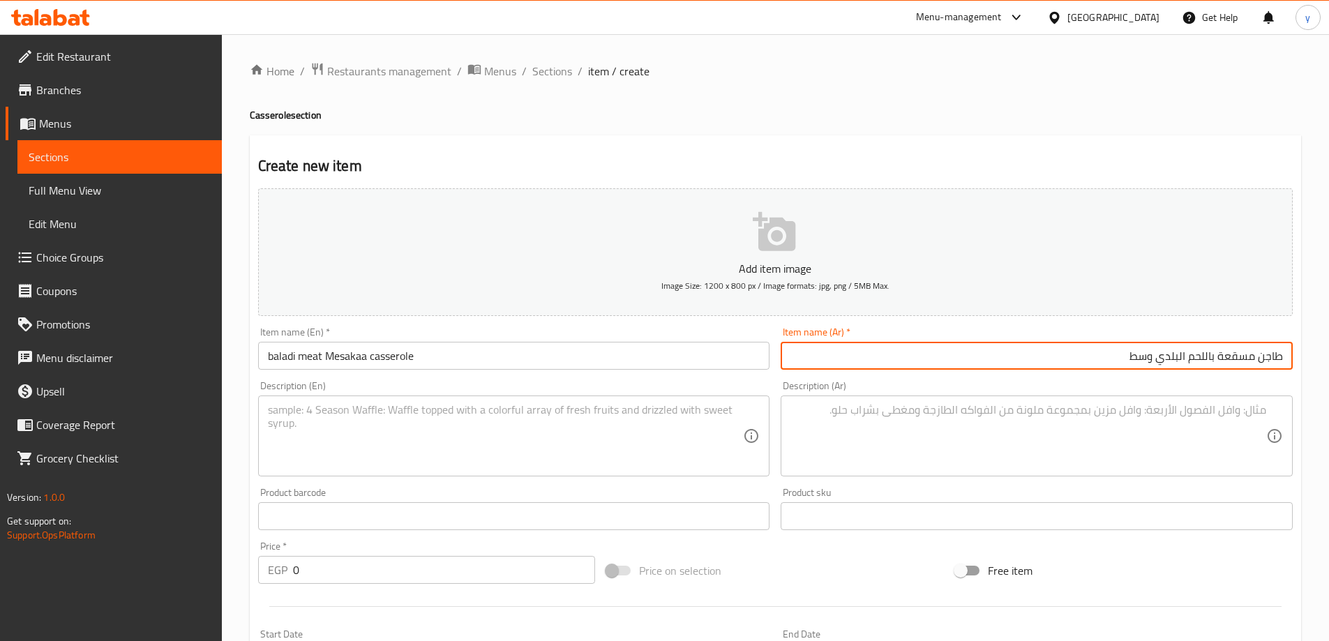
click at [266, 357] on input "baladi meat Mesakaa casserole" at bounding box center [514, 356] width 512 height 28
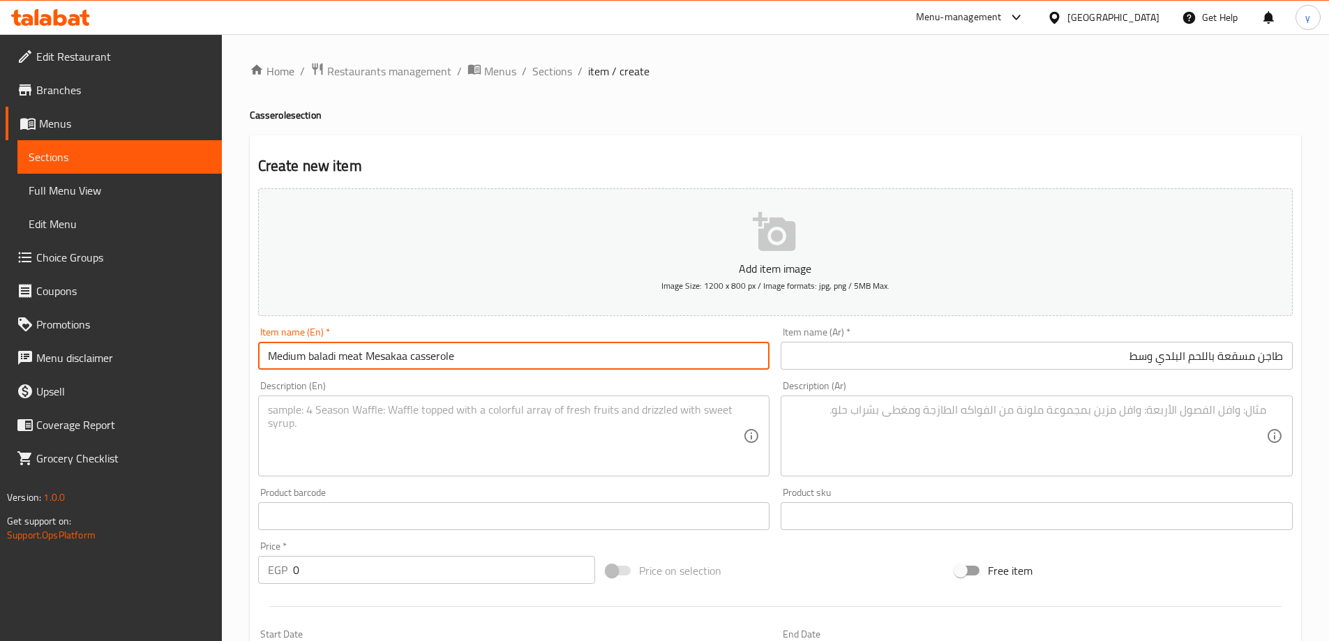
click at [369, 359] on input "Medium baladi meat Mesakaa casserole" at bounding box center [514, 356] width 512 height 28
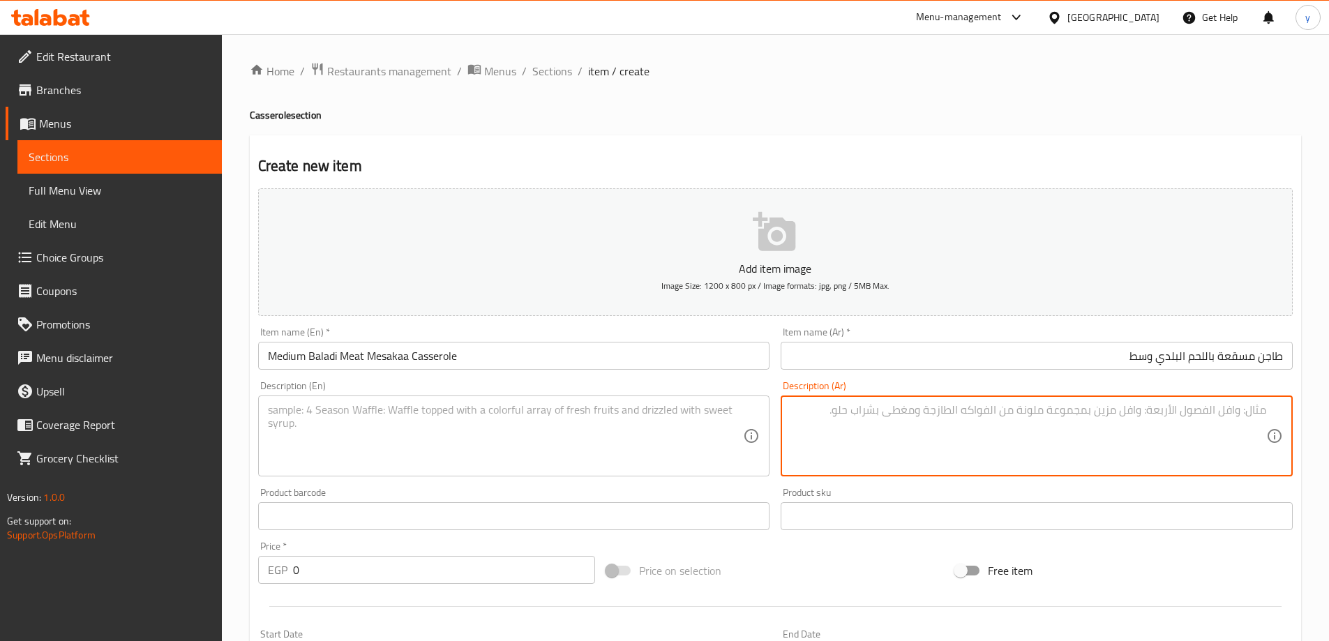
click at [1038, 432] on textarea at bounding box center [1028, 436] width 476 height 66
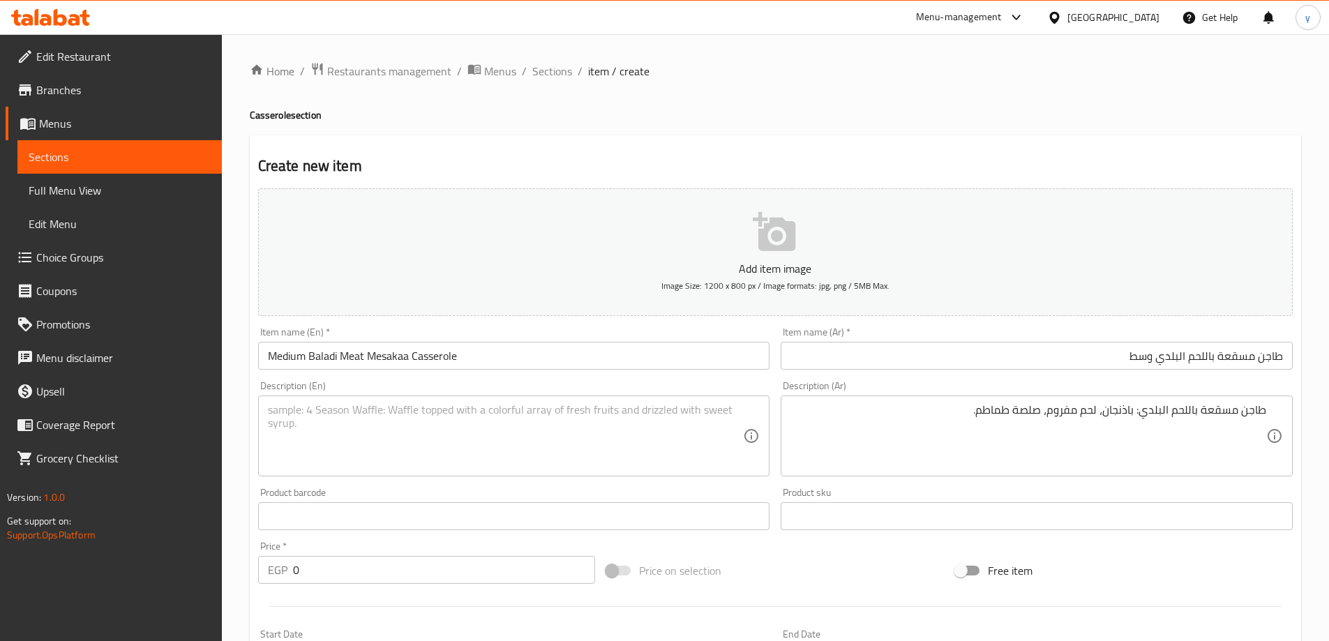
click at [449, 428] on textarea at bounding box center [506, 436] width 476 height 66
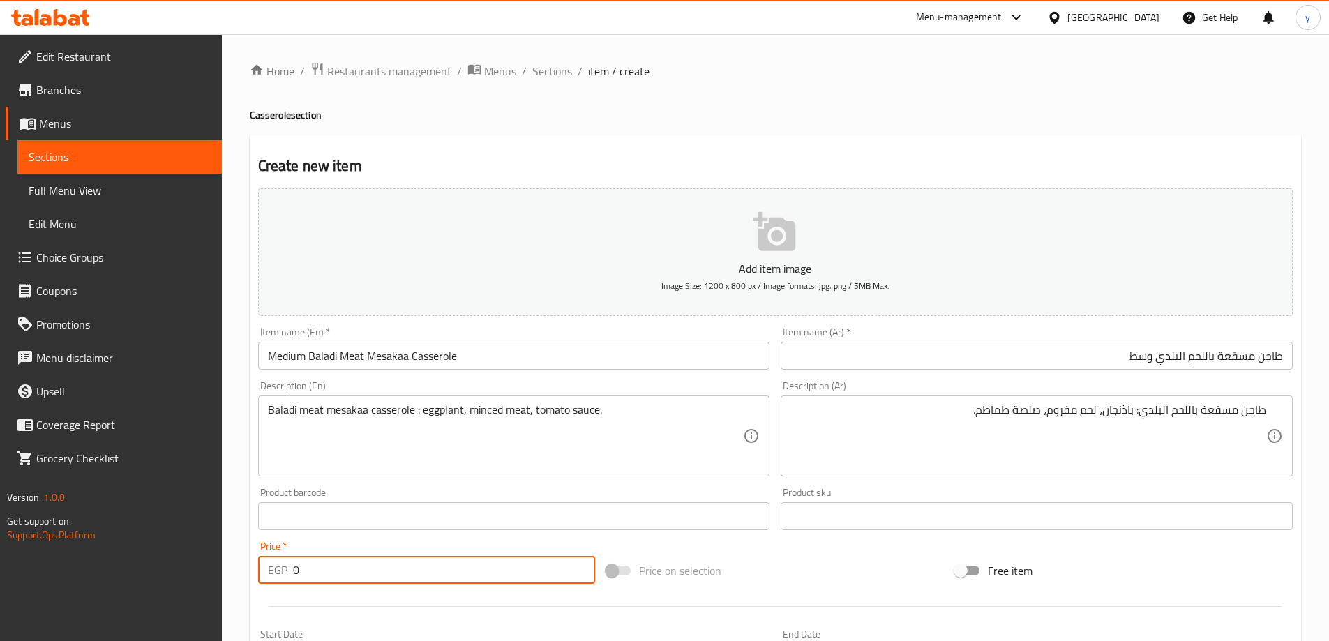
click at [443, 568] on input "0" at bounding box center [444, 570] width 303 height 28
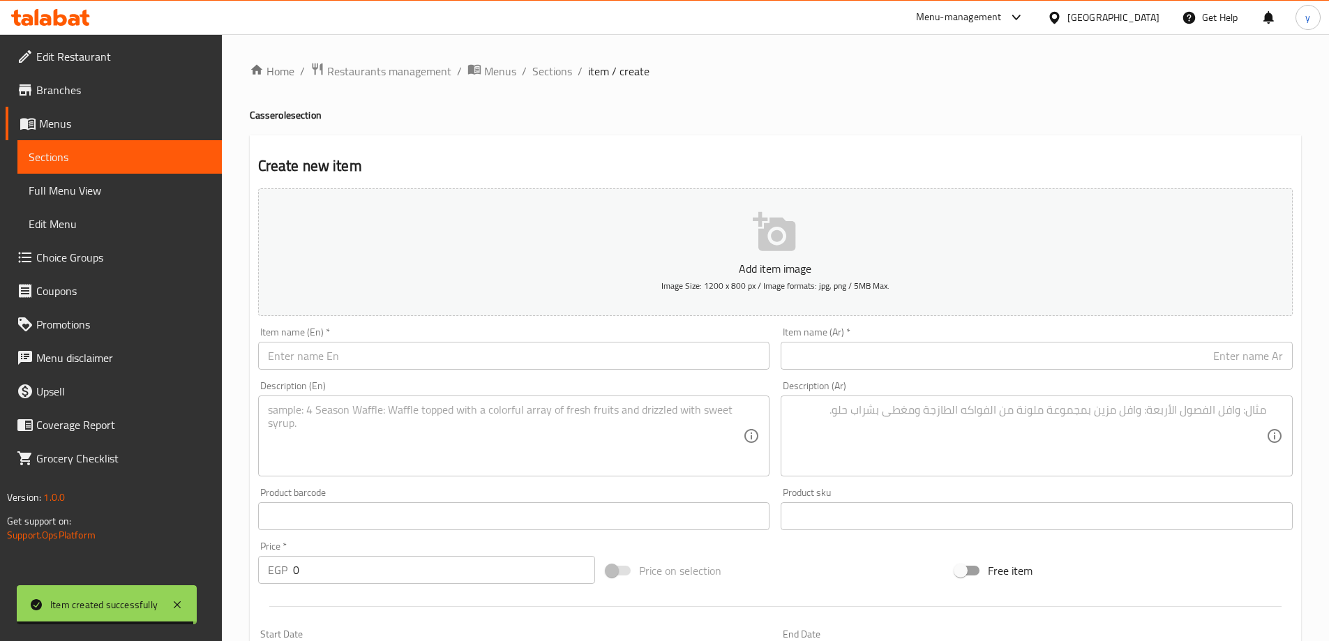
click at [1209, 356] on input "text" at bounding box center [1037, 356] width 512 height 28
click at [1057, 343] on input "1/2 ك" at bounding box center [1037, 356] width 512 height 28
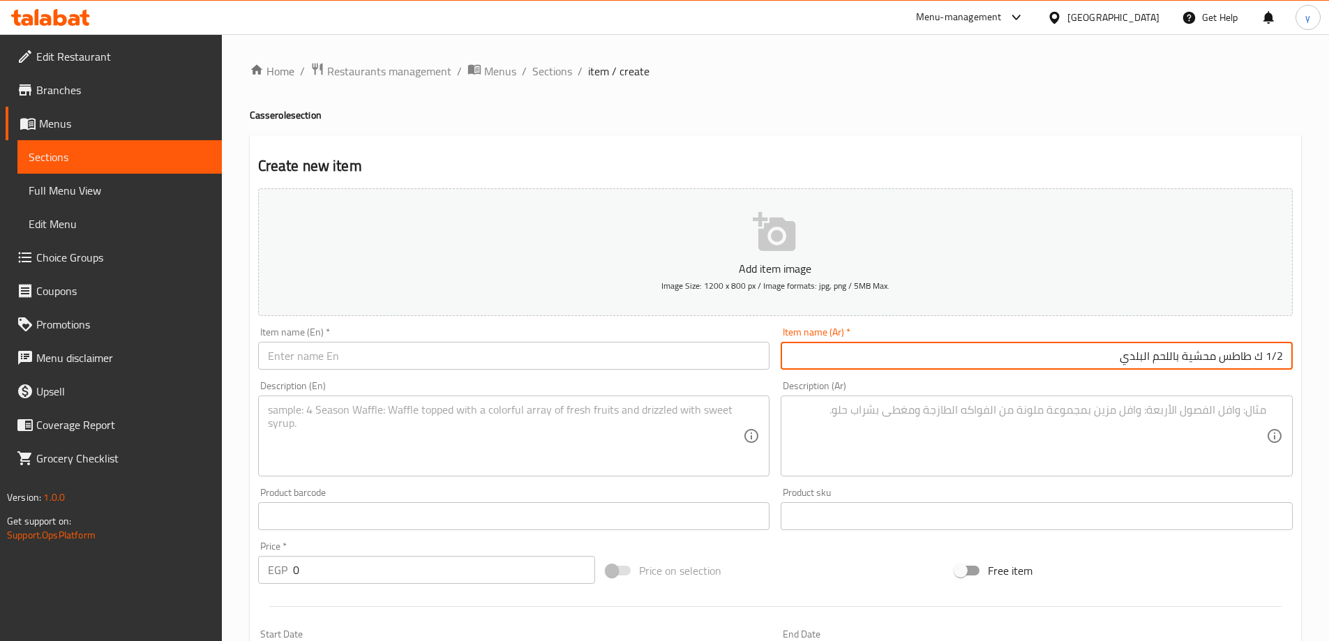
click at [1253, 361] on input "1/2 ك طاطس محشية باللحم البلدي" at bounding box center [1037, 356] width 512 height 28
click at [1176, 349] on input "1/2 ك بطاطس محشية باللحم البلدي" at bounding box center [1037, 356] width 512 height 28
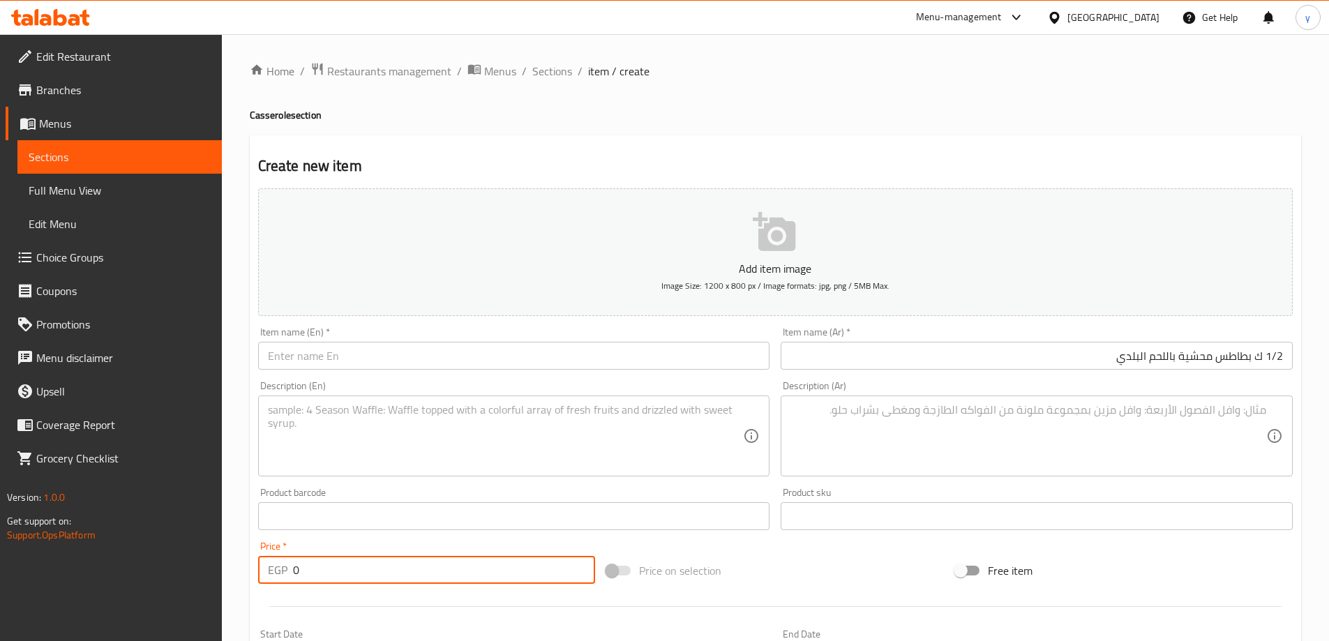
click at [323, 572] on input "0" at bounding box center [444, 570] width 303 height 28
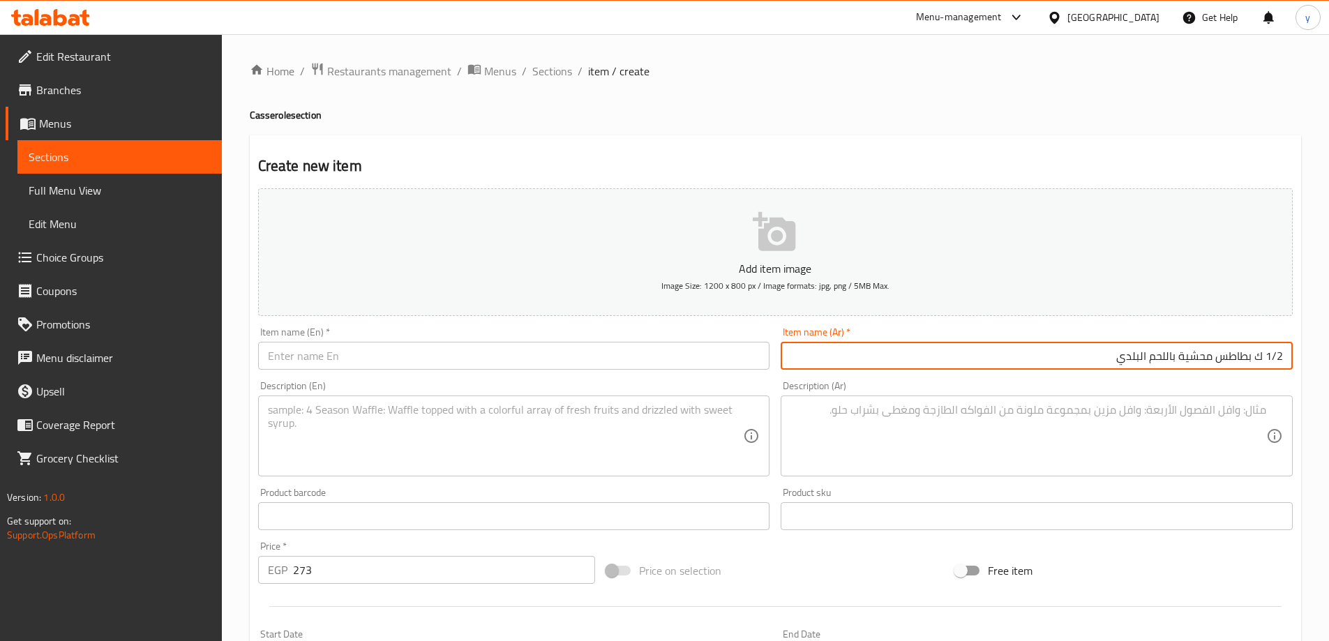
click at [925, 360] on input "1/2 ك بطاطس محشية باللحم البلدي" at bounding box center [1037, 356] width 512 height 28
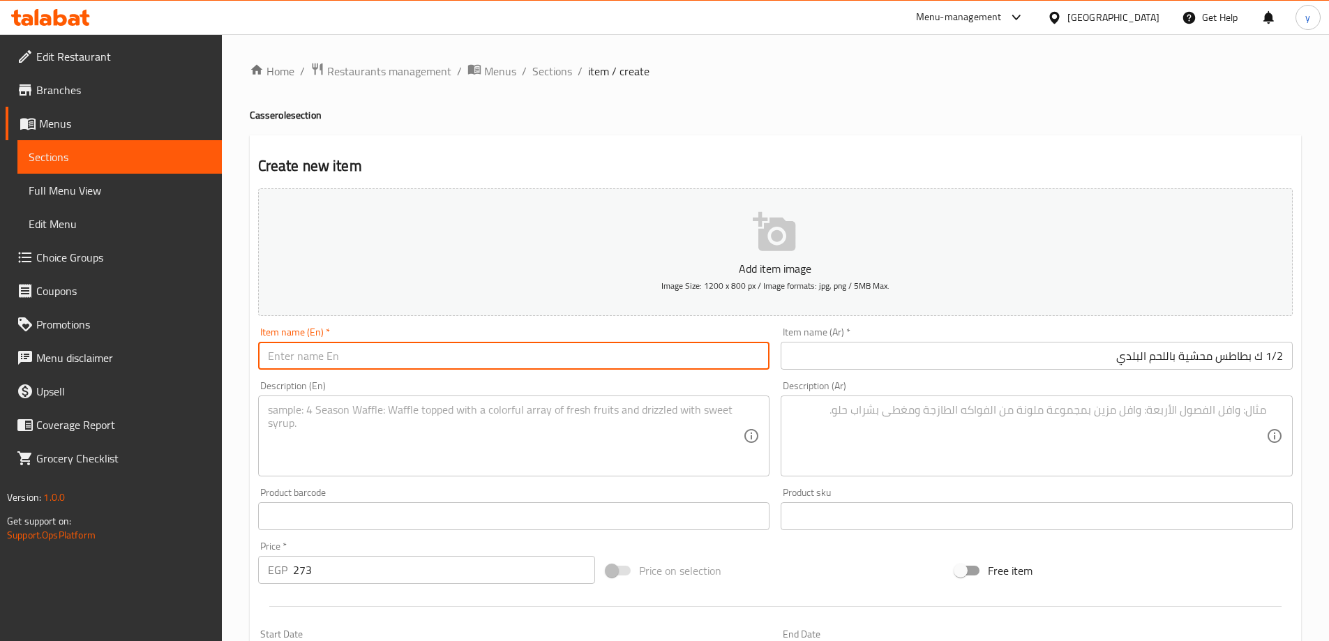
click at [460, 355] on input "text" at bounding box center [514, 356] width 512 height 28
click at [415, 357] on input "1/2 kg potatoes stuffed with local meat" at bounding box center [514, 356] width 512 height 28
click at [493, 340] on div "Item name (En)   * 1/2 kg potatoes stuffed with baladi meat Item name (En) *" at bounding box center [514, 348] width 512 height 43
click at [493, 343] on input "1/2 kg potatoes stuffed with baladi meat" at bounding box center [514, 356] width 512 height 28
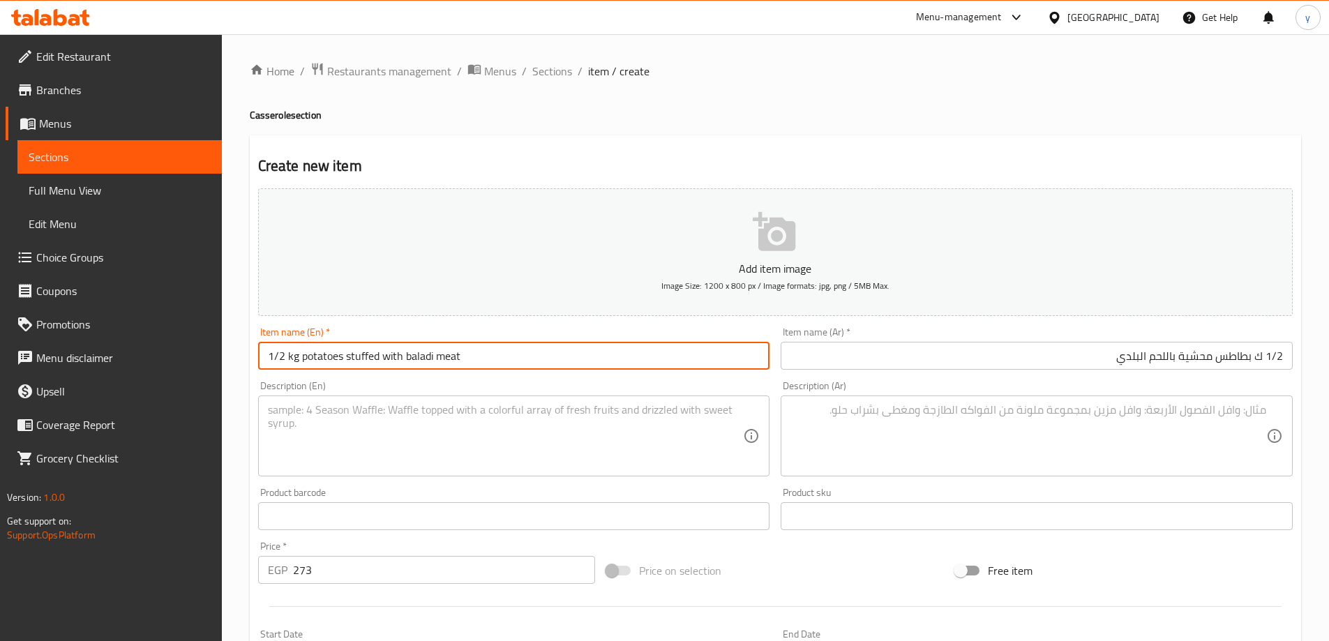
click at [493, 343] on input "1/2 kg potatoes stuffed with baladi meat" at bounding box center [514, 356] width 512 height 28
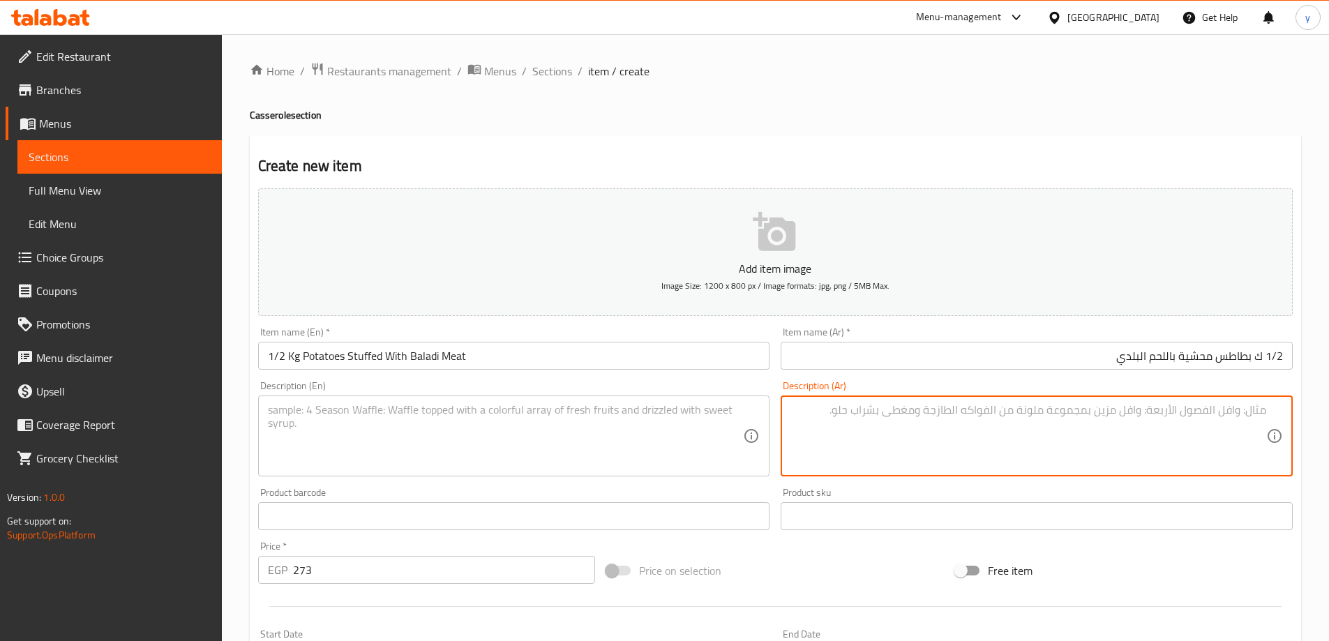
click at [1050, 444] on textarea at bounding box center [1028, 436] width 476 height 66
click at [956, 425] on textarea "بطاطس محشية باللحم البلدي: بطاطس، لحم مفروم، صلصة طماطم." at bounding box center [1028, 436] width 476 height 66
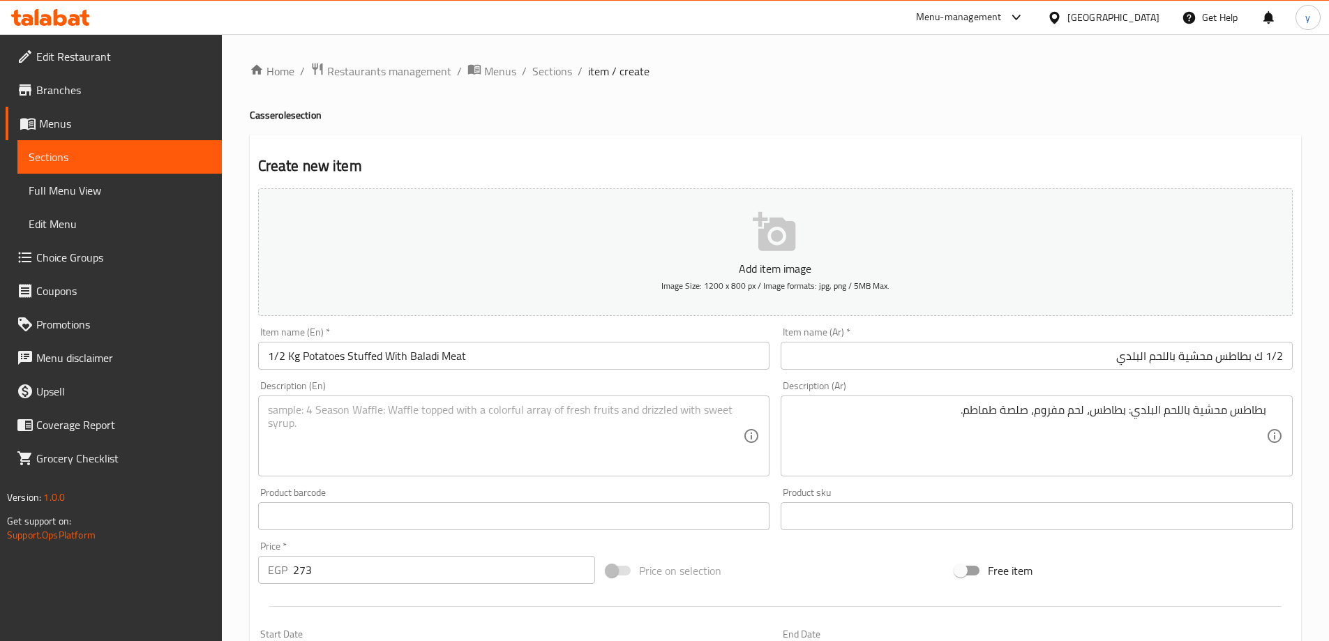
click at [613, 352] on input "1/2 Kg Potatoes Stuffed With Baladi Meat" at bounding box center [514, 356] width 512 height 28
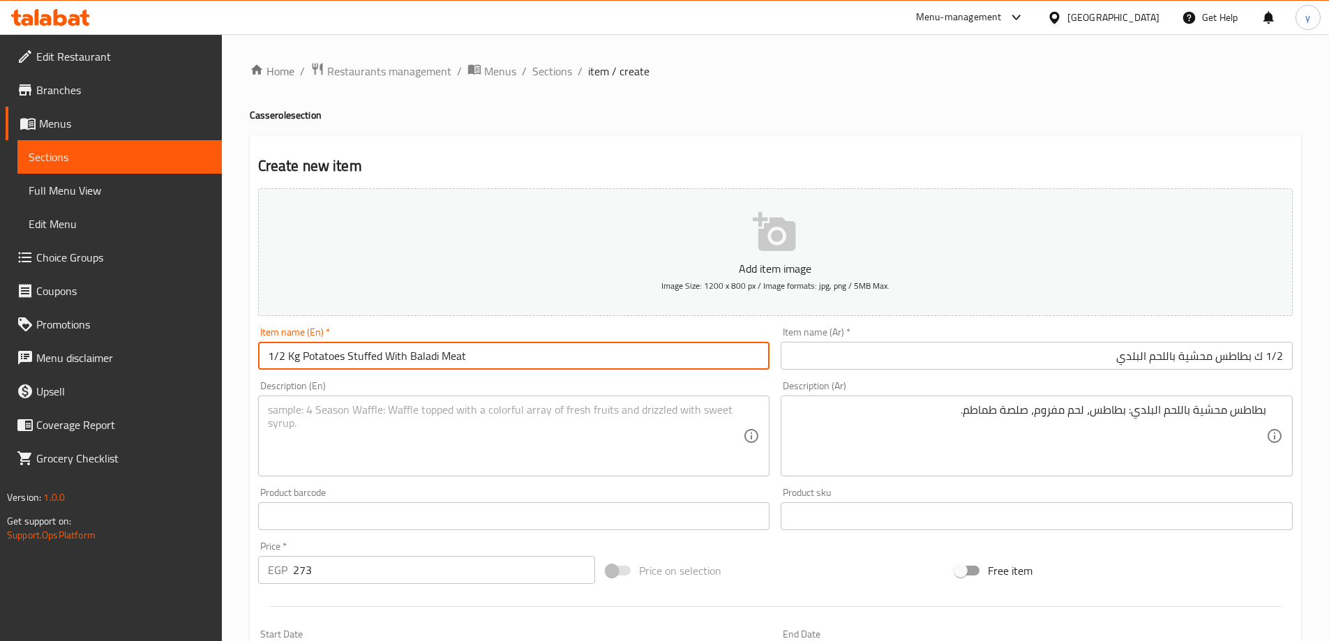
click at [613, 352] on input "1/2 Kg Potatoes Stuffed With Baladi Meat" at bounding box center [514, 356] width 512 height 28
drag, startPoint x: 302, startPoint y: 358, endPoint x: 520, endPoint y: 358, distance: 218.4
click at [520, 358] on input "1/2 Kg Potatoes Stuffed With Baladi Meat" at bounding box center [514, 356] width 512 height 28
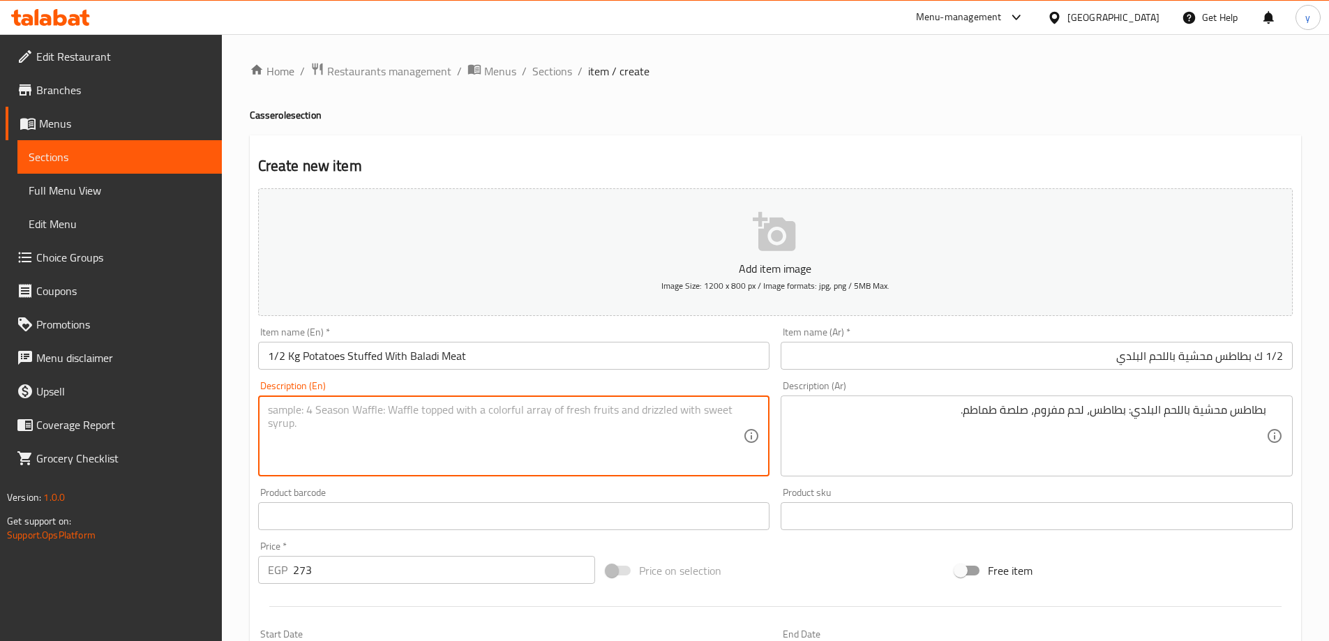
click at [375, 425] on textarea at bounding box center [506, 436] width 476 height 66
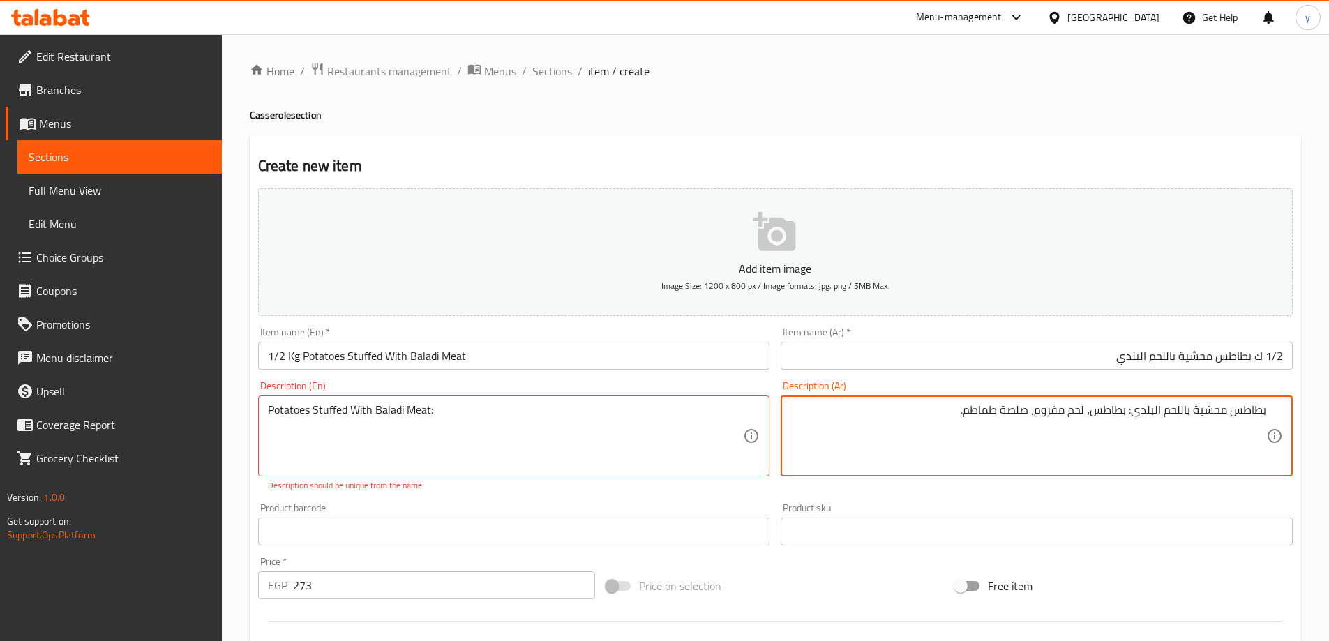
drag, startPoint x: 1126, startPoint y: 412, endPoint x: 945, endPoint y: 426, distance: 181.2
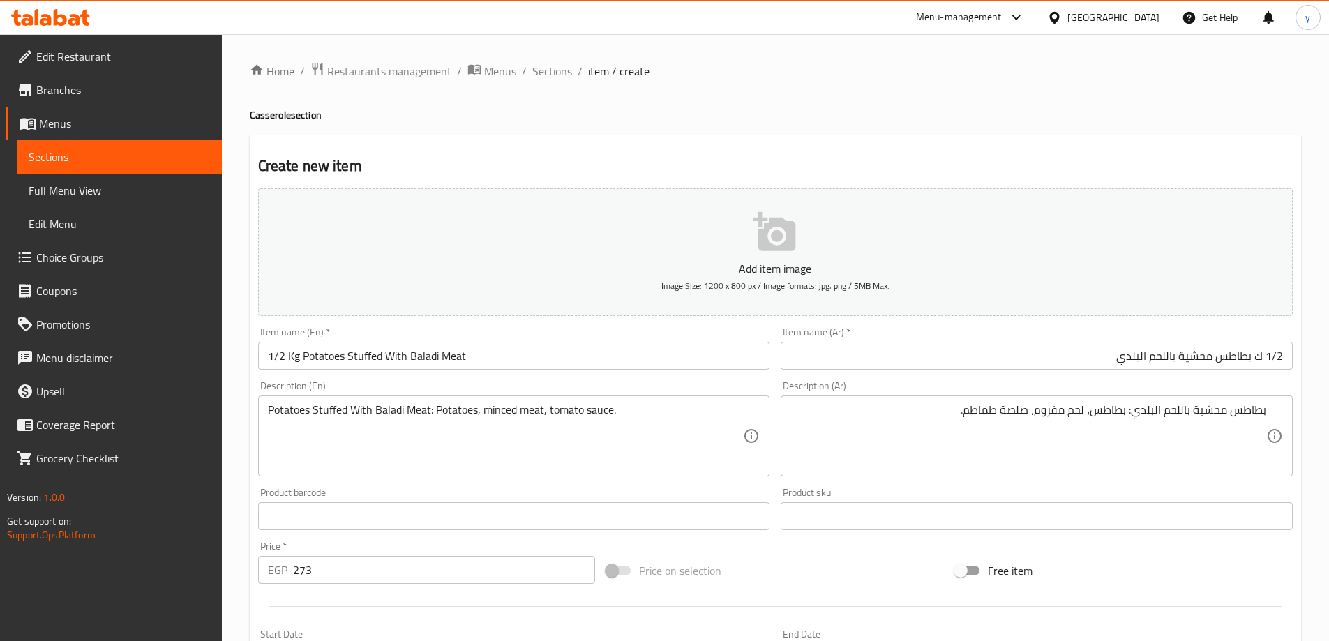
click at [617, 337] on div "Item name (En)   * 1/2 Kg Potatoes Stuffed With Baladi Meat Item name (En) *" at bounding box center [514, 348] width 512 height 43
click at [616, 352] on input "1/2 Kg Potatoes Stuffed With Baladi Meat" at bounding box center [514, 356] width 512 height 28
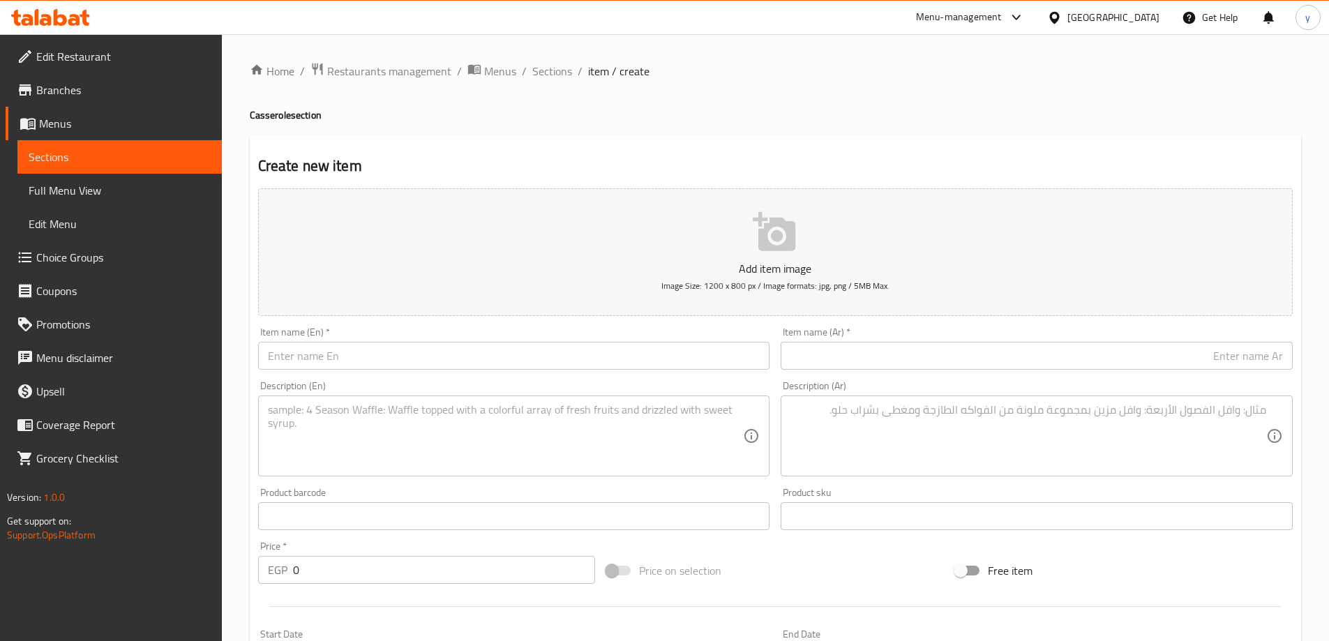
click at [827, 345] on input "text" at bounding box center [1037, 356] width 512 height 28
click at [1043, 408] on textarea at bounding box center [1028, 436] width 476 height 66
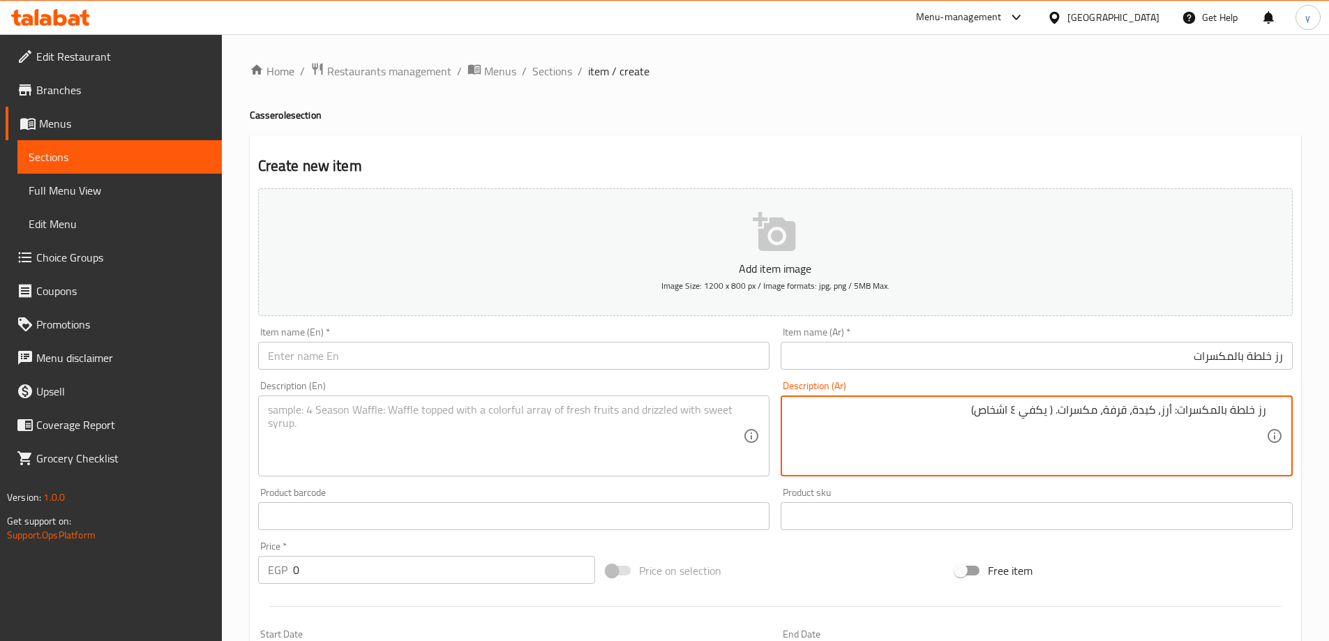
click at [1252, 357] on input "رز خلطة بالمكسرات" at bounding box center [1037, 356] width 512 height 28
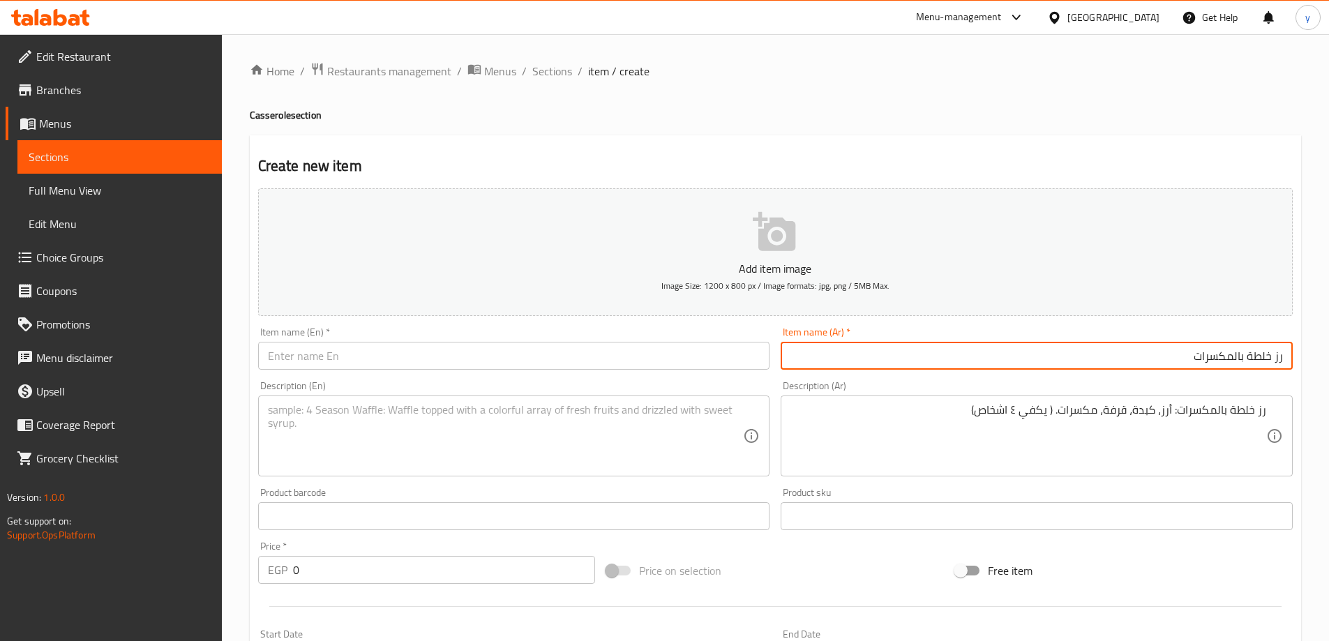
click at [1252, 357] on input "رز خلطة بالمكسرات" at bounding box center [1037, 356] width 512 height 28
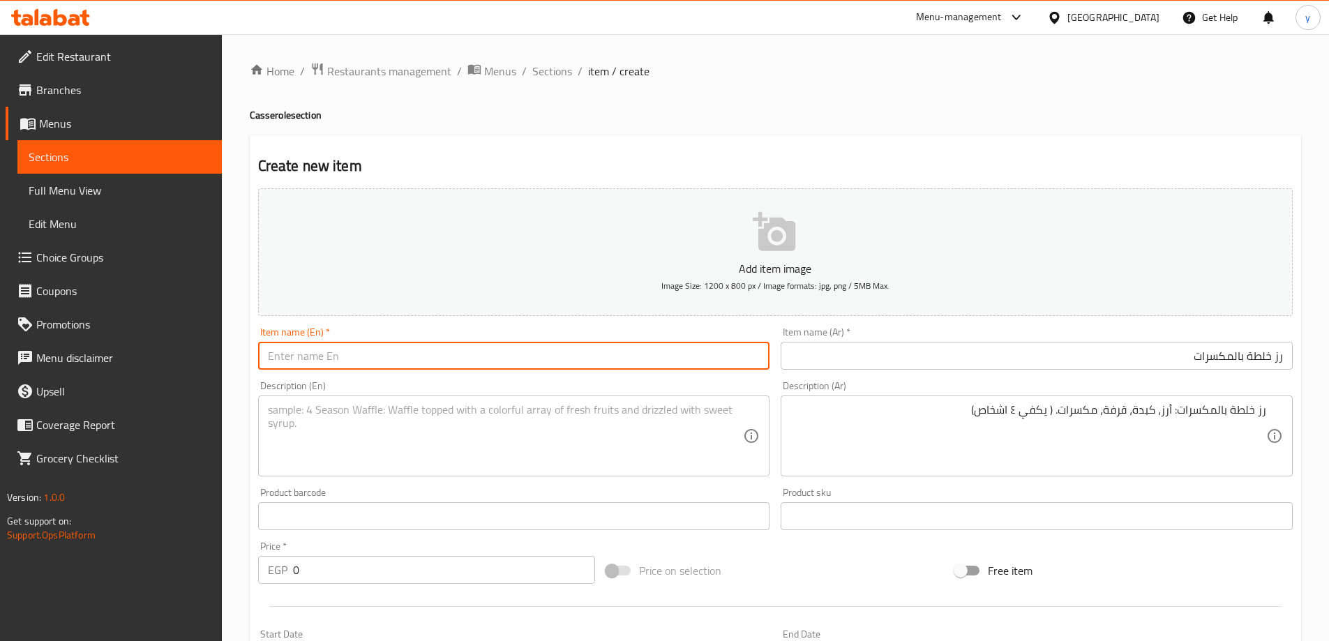
click at [548, 357] on input "text" at bounding box center [514, 356] width 512 height 28
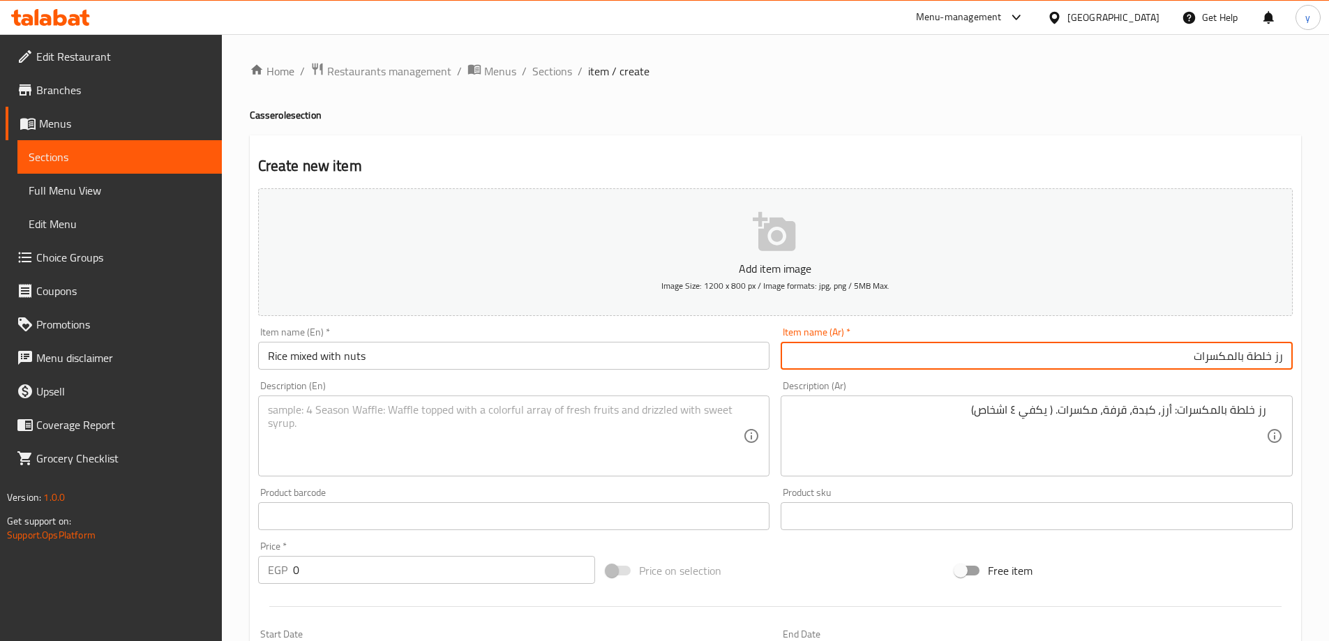
drag, startPoint x: 1247, startPoint y: 361, endPoint x: 1305, endPoint y: 361, distance: 58.6
click at [1305, 361] on div "Home / Restaurants management / Menus / Sections / item / create Casserole sect…" at bounding box center [775, 510] width 1107 height 952
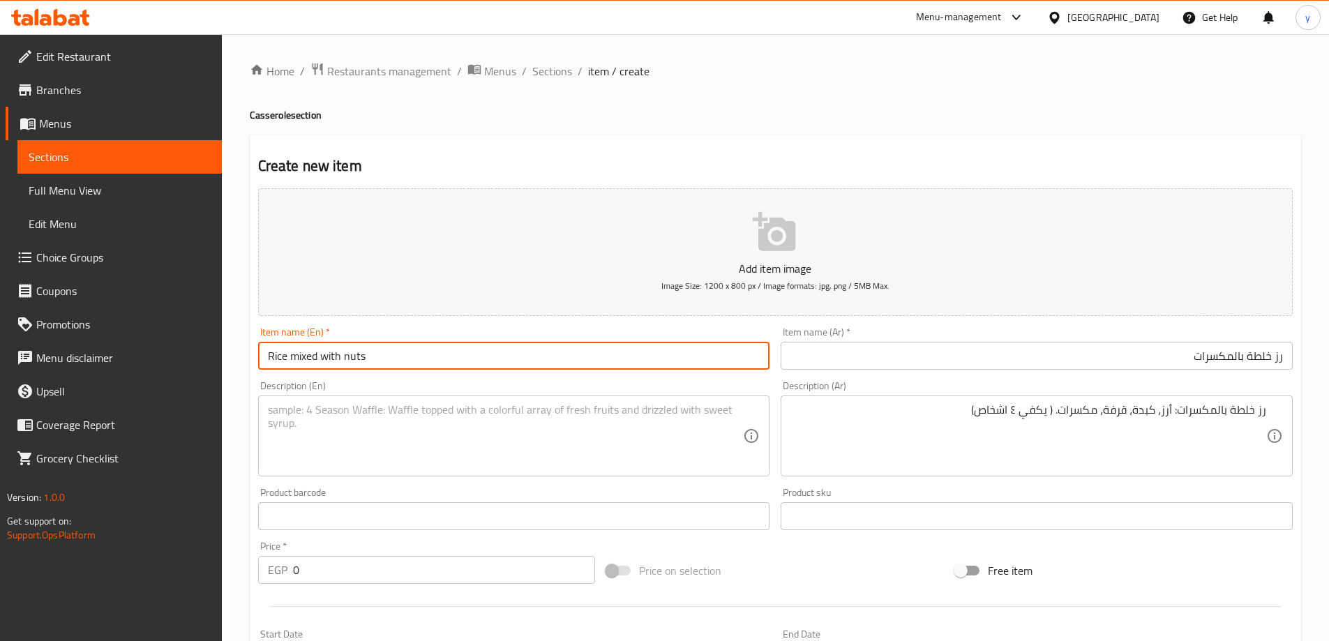
drag, startPoint x: 318, startPoint y: 361, endPoint x: 253, endPoint y: 357, distance: 65.0
click at [253, 357] on div "Item name (En)   * Rice mixed with nuts Item name (En) *" at bounding box center [514, 349] width 523 height 54
click at [564, 354] on input "Khalta Rice with nuts" at bounding box center [514, 356] width 512 height 28
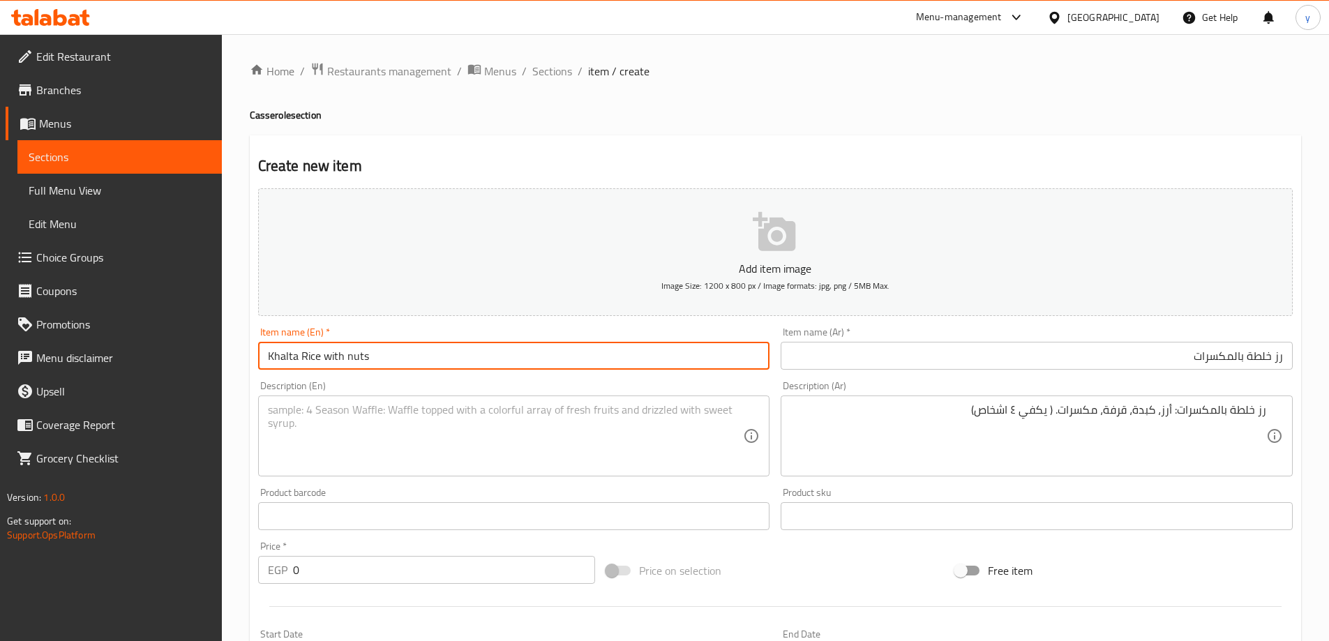
click at [440, 414] on textarea at bounding box center [506, 436] width 476 height 66
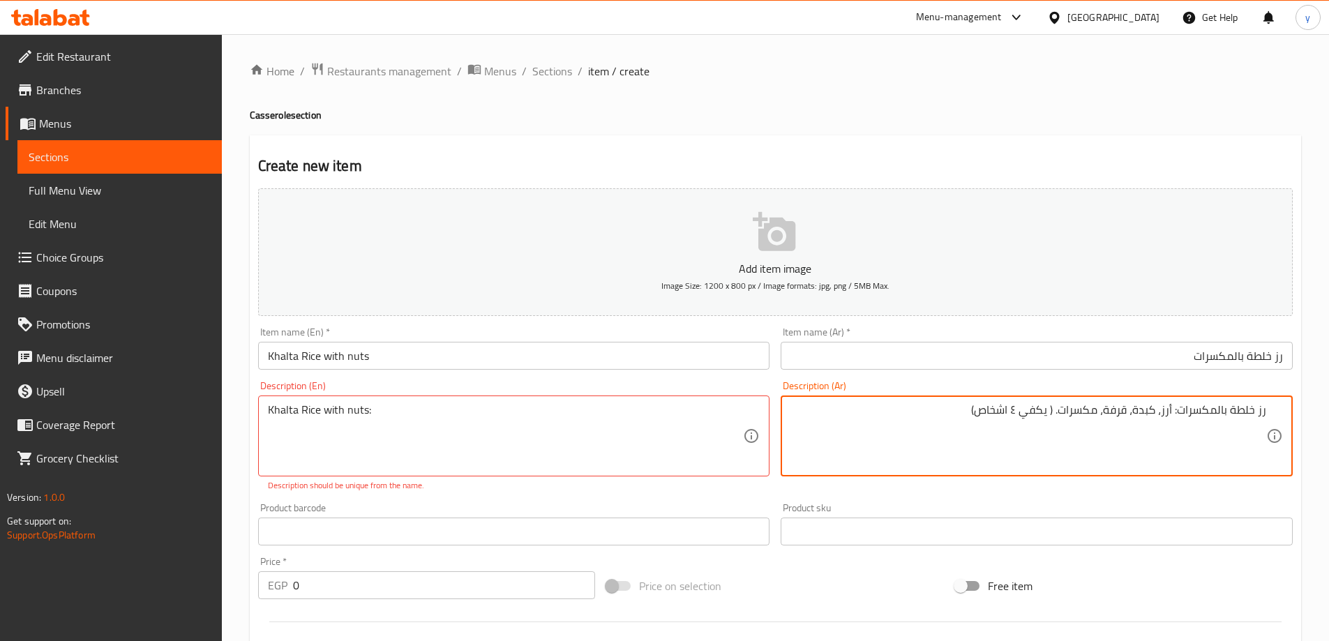
drag, startPoint x: 1174, startPoint y: 415, endPoint x: 882, endPoint y: 440, distance: 293.4
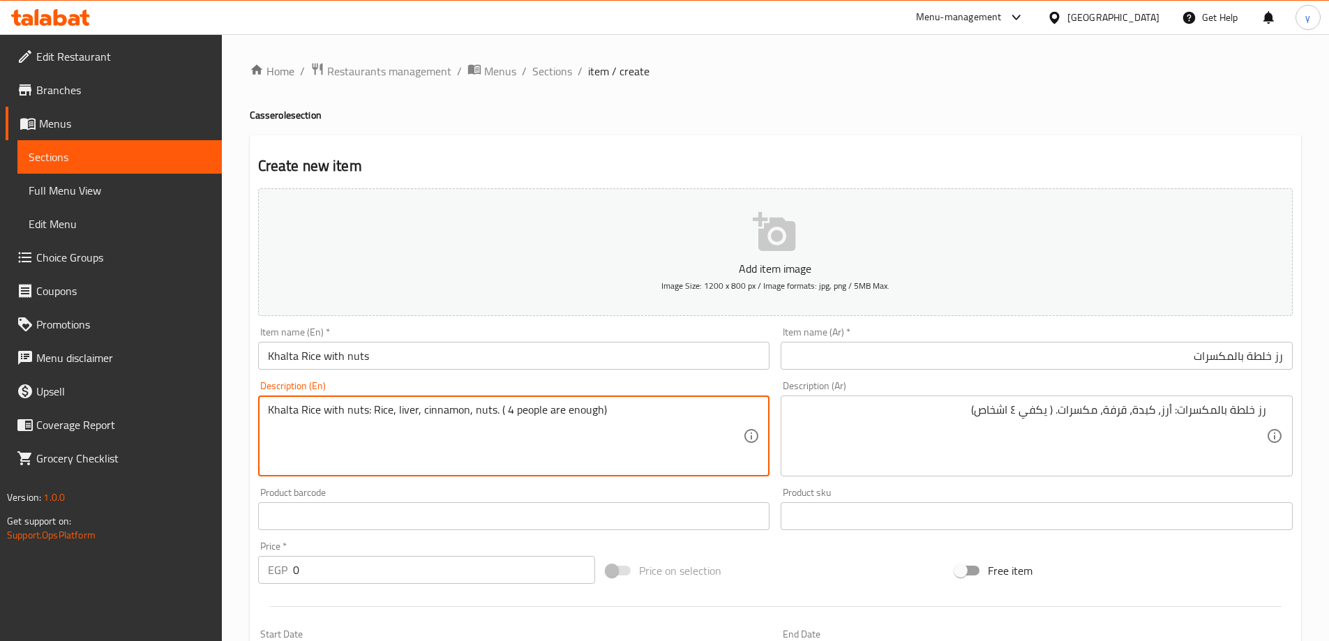
click at [340, 572] on input "0" at bounding box center [444, 570] width 303 height 28
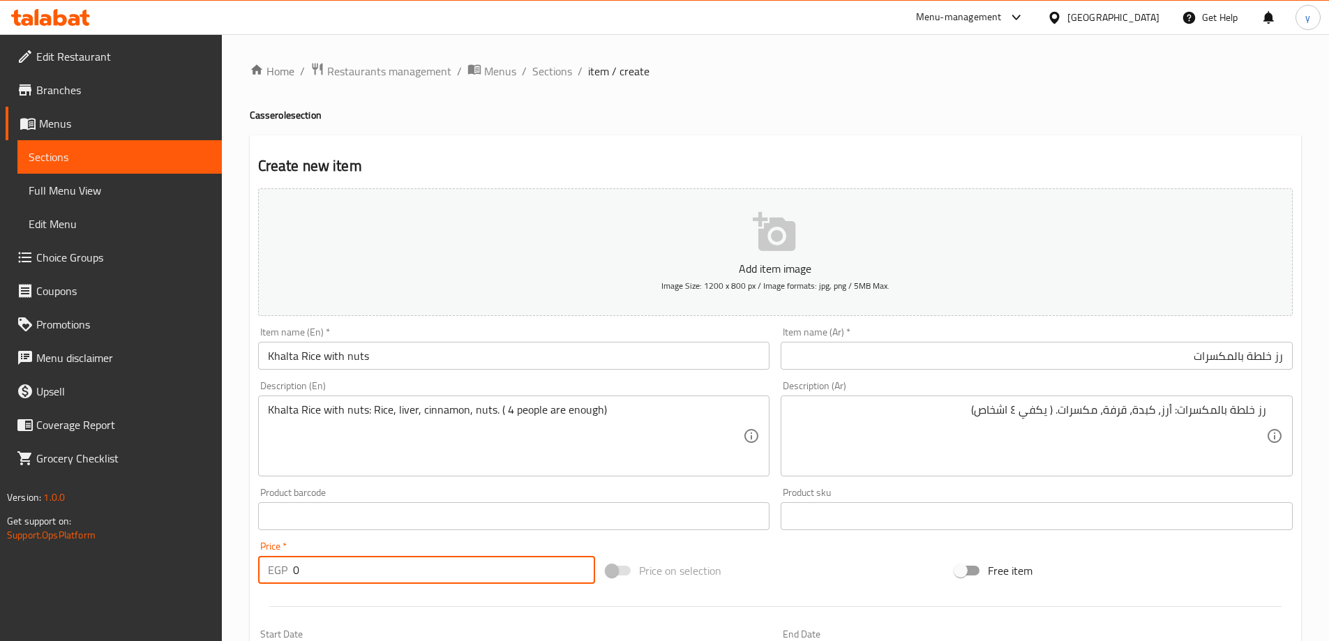
click at [340, 572] on input "0" at bounding box center [444, 570] width 303 height 28
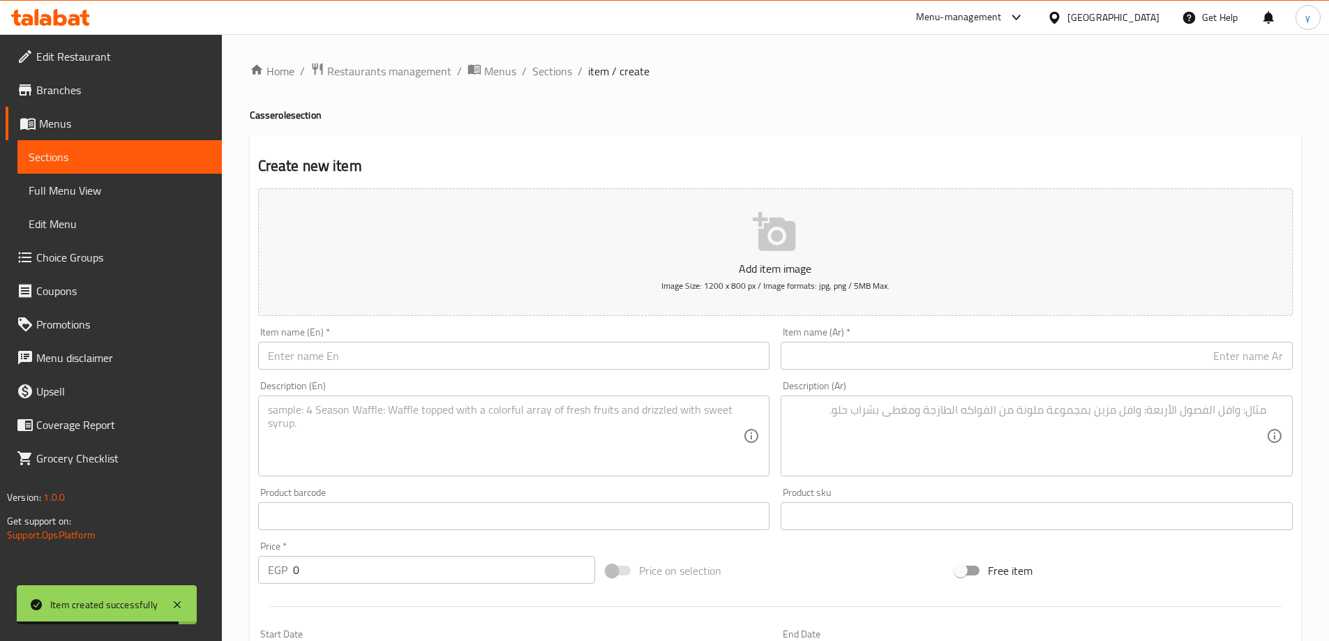
drag, startPoint x: 1066, startPoint y: 329, endPoint x: 1063, endPoint y: 353, distance: 24.7
click at [1066, 329] on div "Item name (Ar)   * Item name (Ar) *" at bounding box center [1037, 348] width 512 height 43
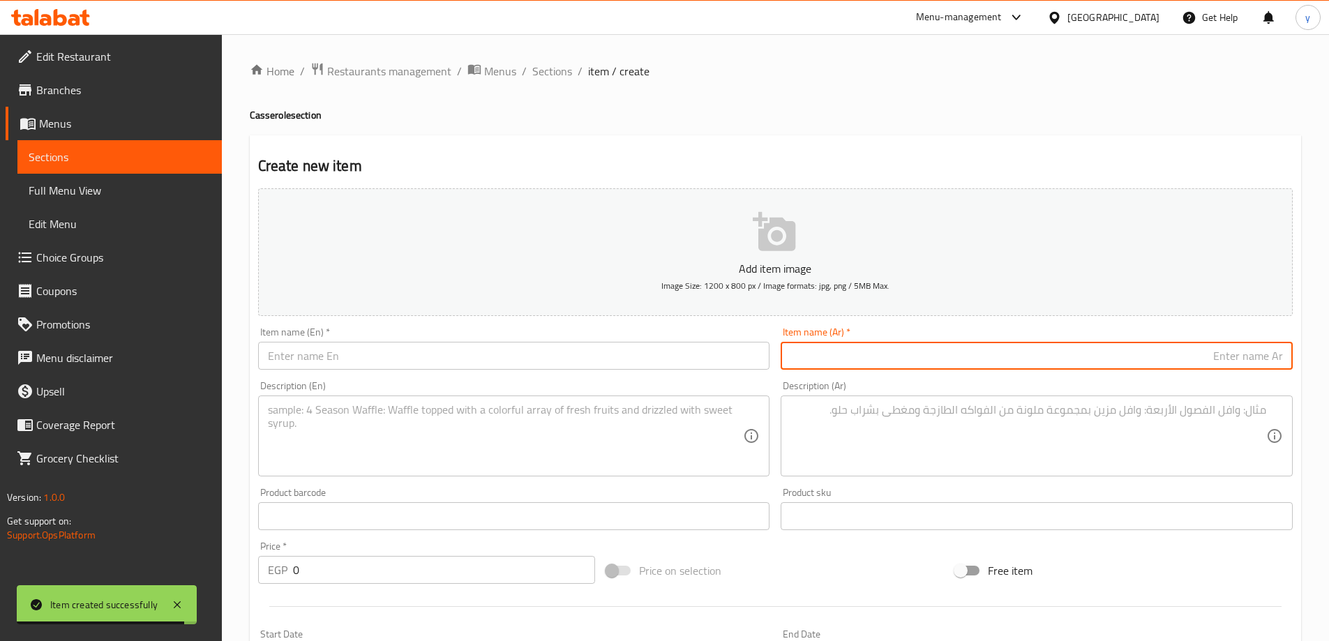
click at [1063, 353] on input "text" at bounding box center [1037, 356] width 512 height 28
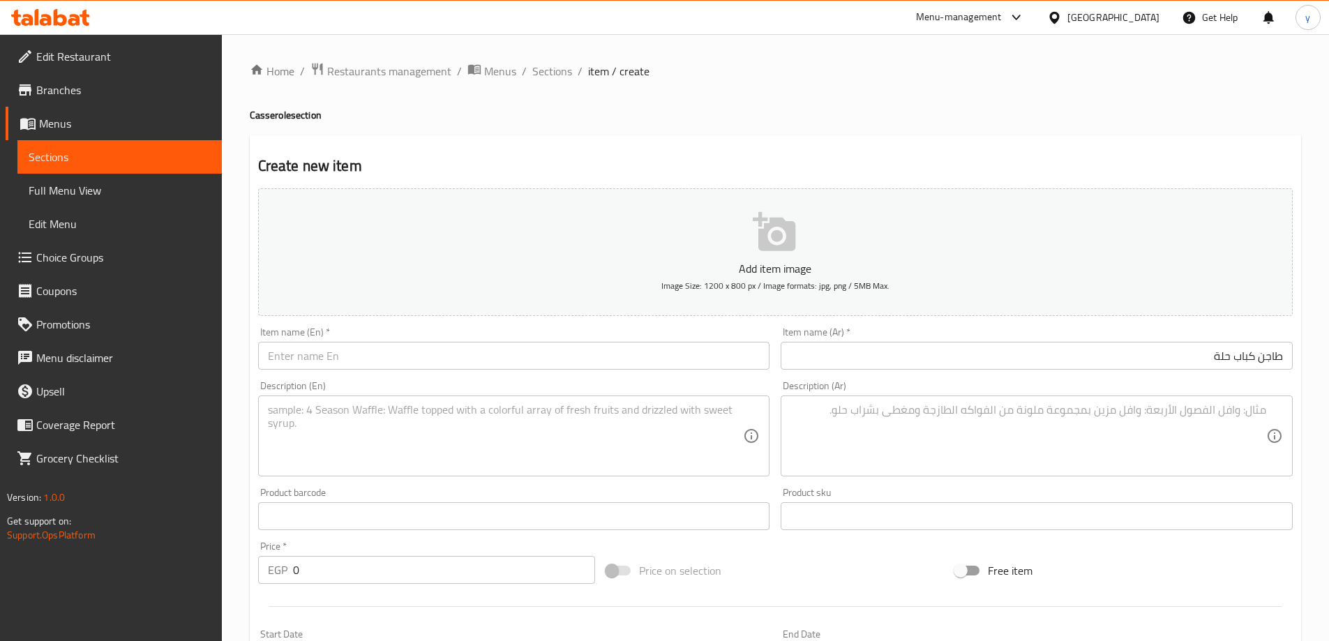
click at [443, 367] on input "text" at bounding box center [514, 356] width 512 height 28
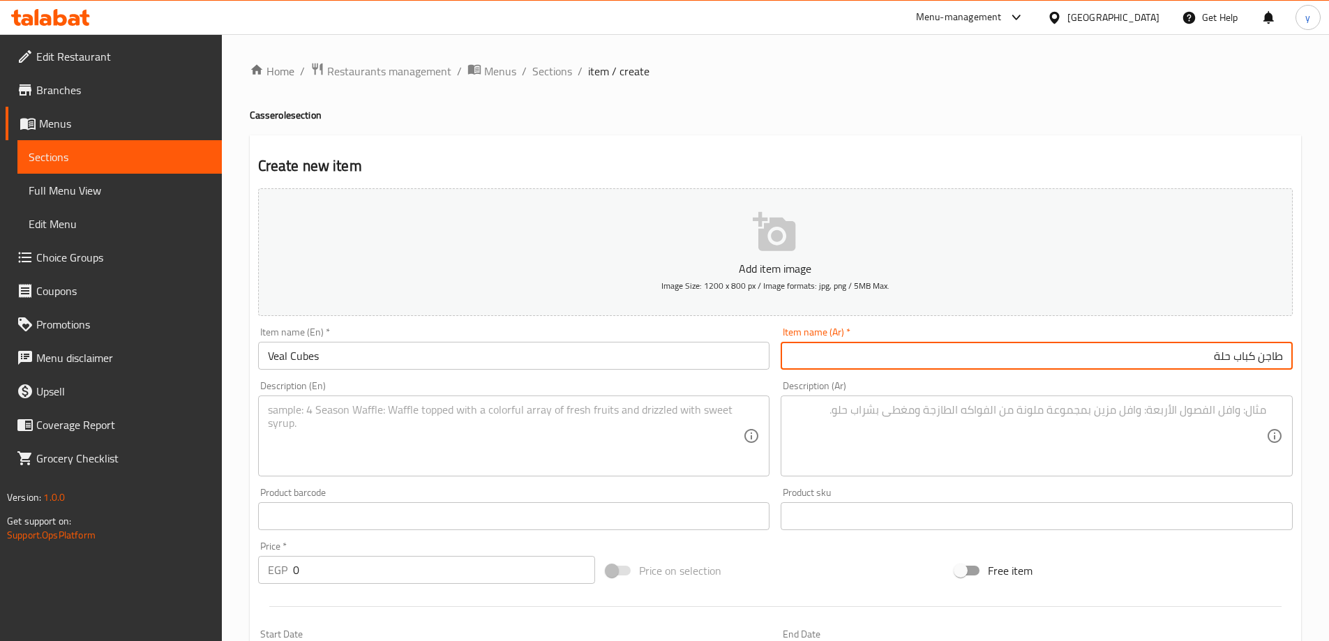
click at [1268, 354] on input "طاجن كباب حلة" at bounding box center [1037, 356] width 512 height 28
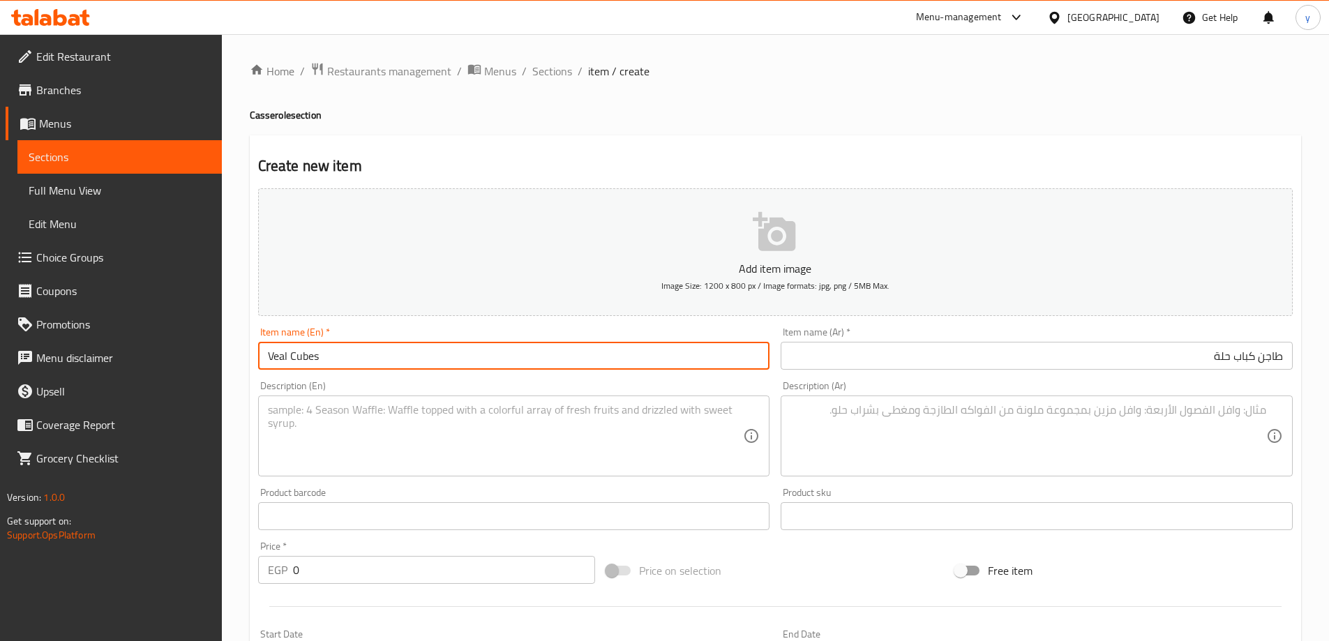
click at [366, 355] on input "Veal Cubes" at bounding box center [514, 356] width 512 height 28
click at [317, 361] on input "Veal CubesCasserole" at bounding box center [514, 356] width 512 height 28
click at [326, 357] on input "Veal Cubes Casserole" at bounding box center [514, 356] width 512 height 28
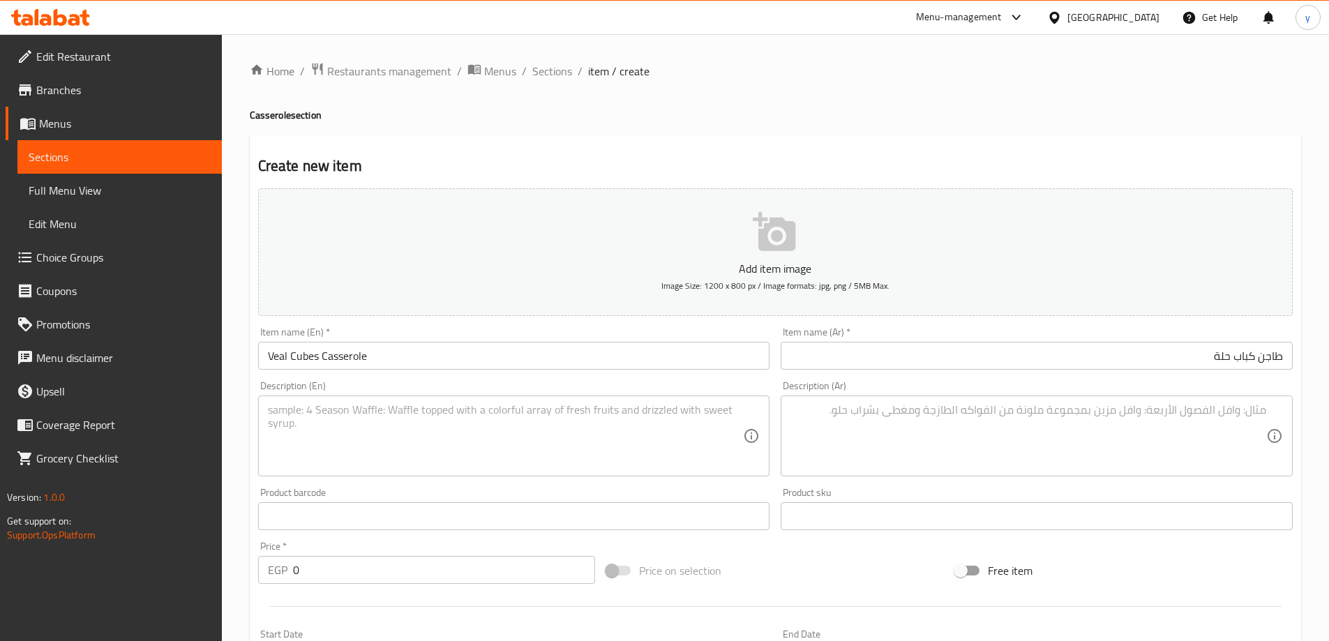
click at [945, 411] on textarea at bounding box center [1028, 436] width 476 height 66
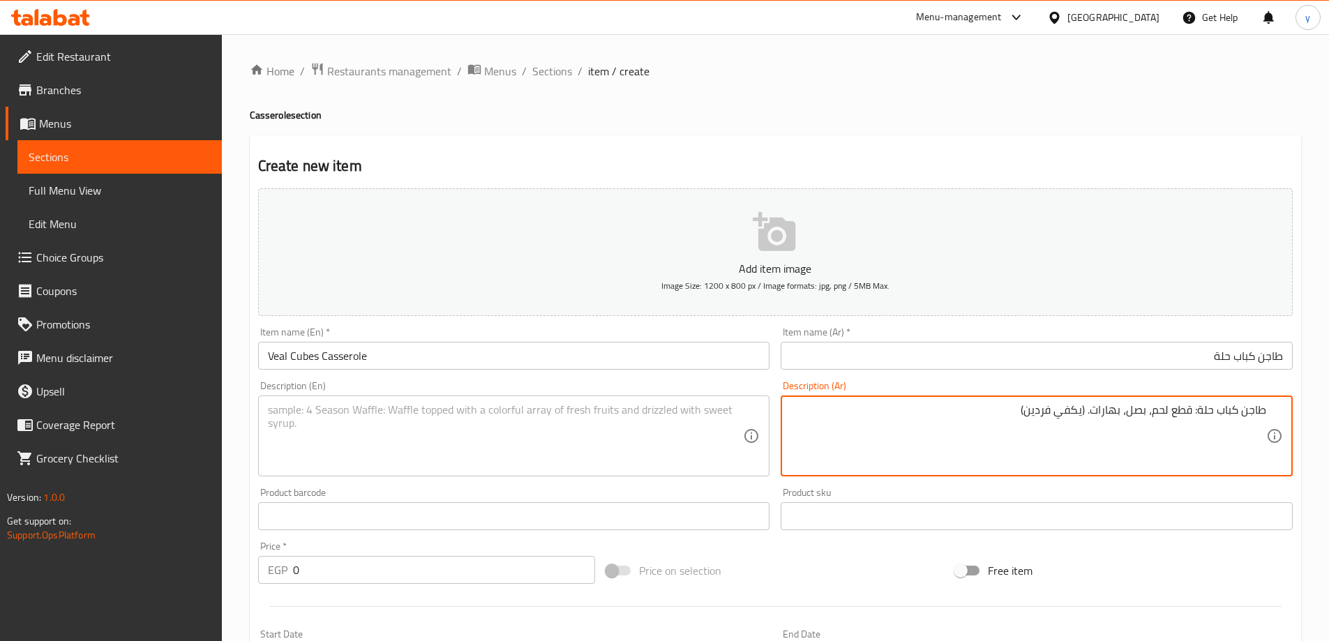
click at [391, 358] on input "Veal Cubes Casserole" at bounding box center [514, 356] width 512 height 28
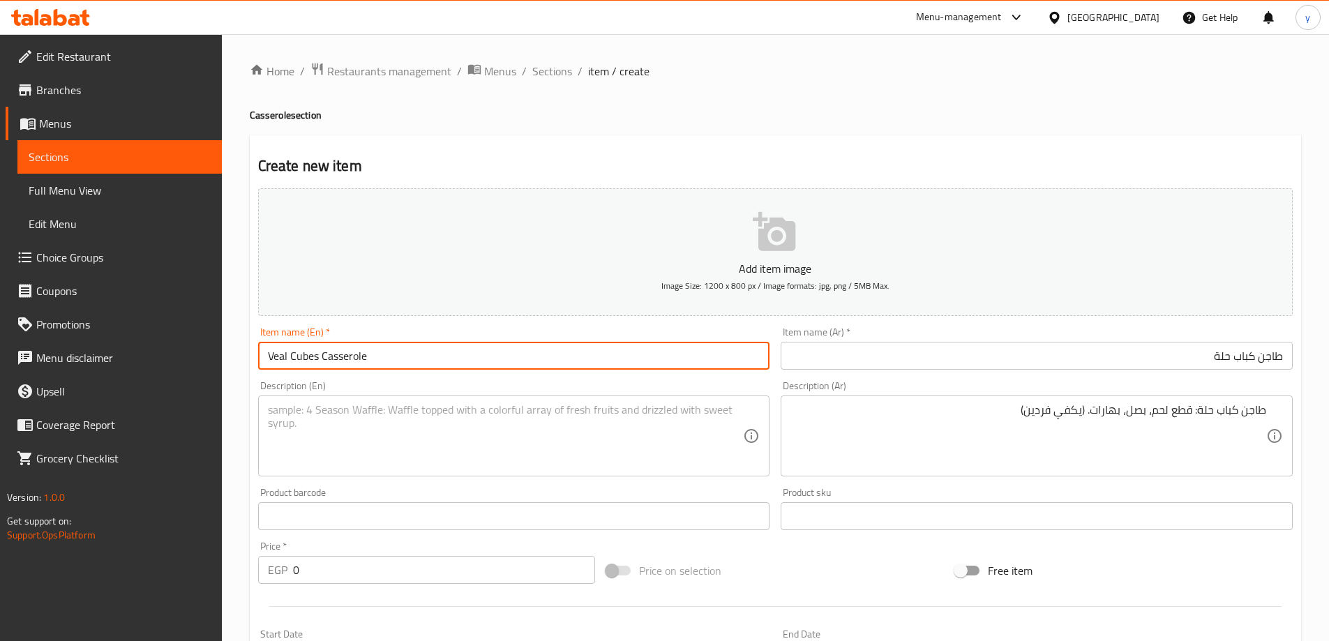
click at [391, 358] on input "Veal Cubes Casserole" at bounding box center [514, 356] width 512 height 28
click at [382, 425] on textarea at bounding box center [506, 436] width 476 height 66
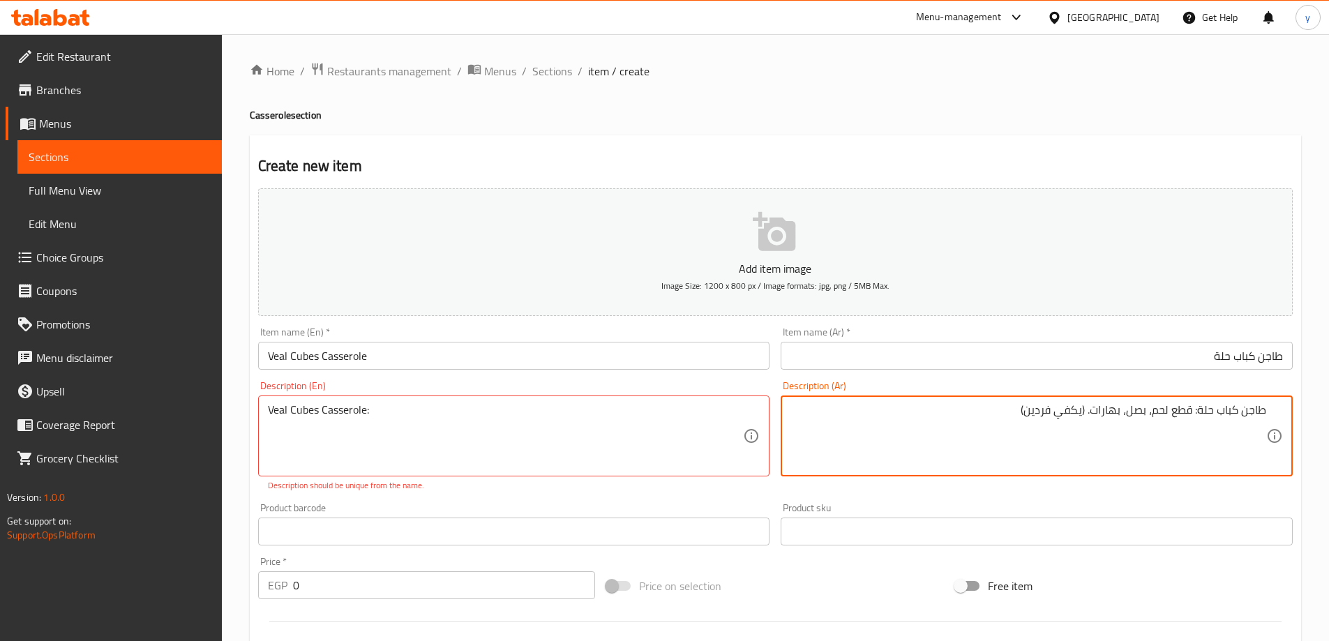
drag, startPoint x: 1196, startPoint y: 408, endPoint x: 1016, endPoint y: 427, distance: 181.0
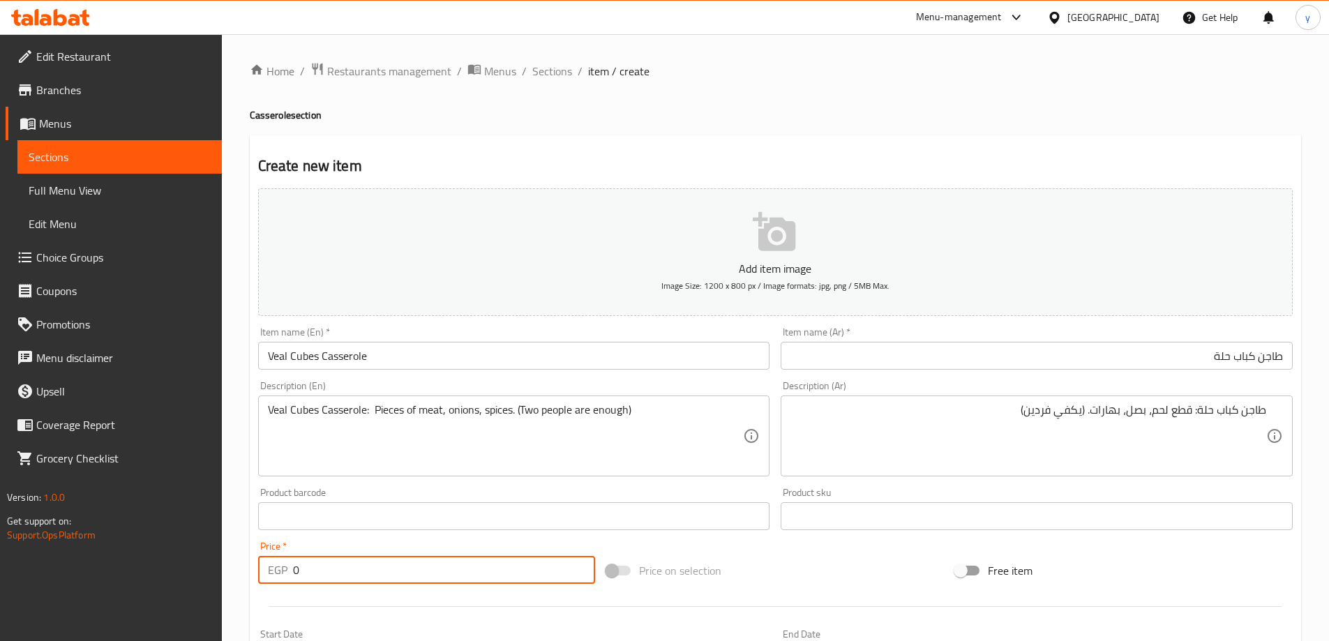
click at [460, 570] on input "0" at bounding box center [444, 570] width 303 height 28
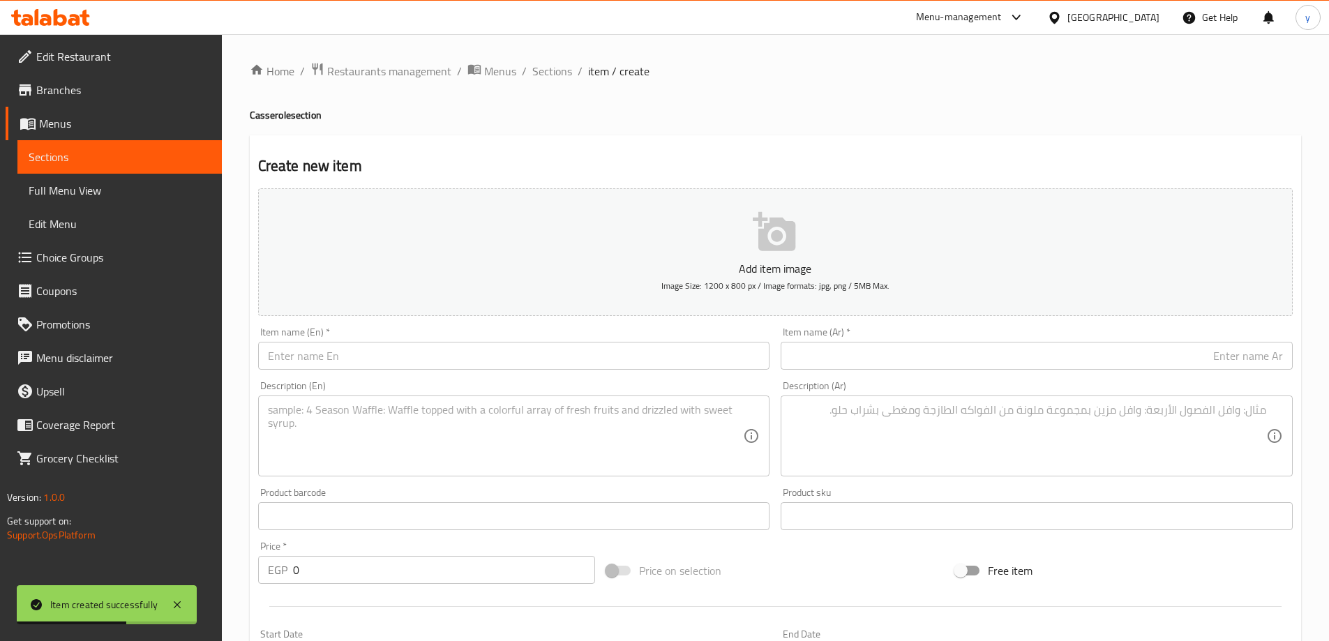
click at [1063, 339] on div "Item name (Ar)   * Item name (Ar) *" at bounding box center [1037, 348] width 512 height 43
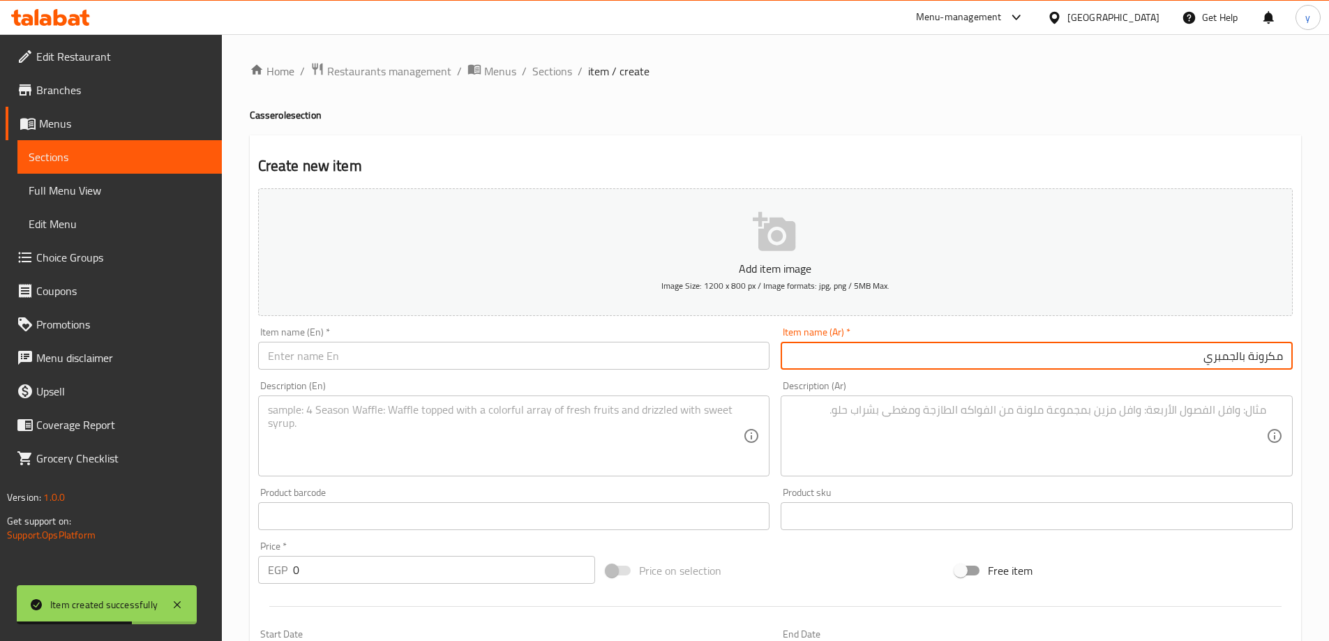
click at [1062, 359] on input "مكرونة بالجمبري" at bounding box center [1037, 356] width 512 height 28
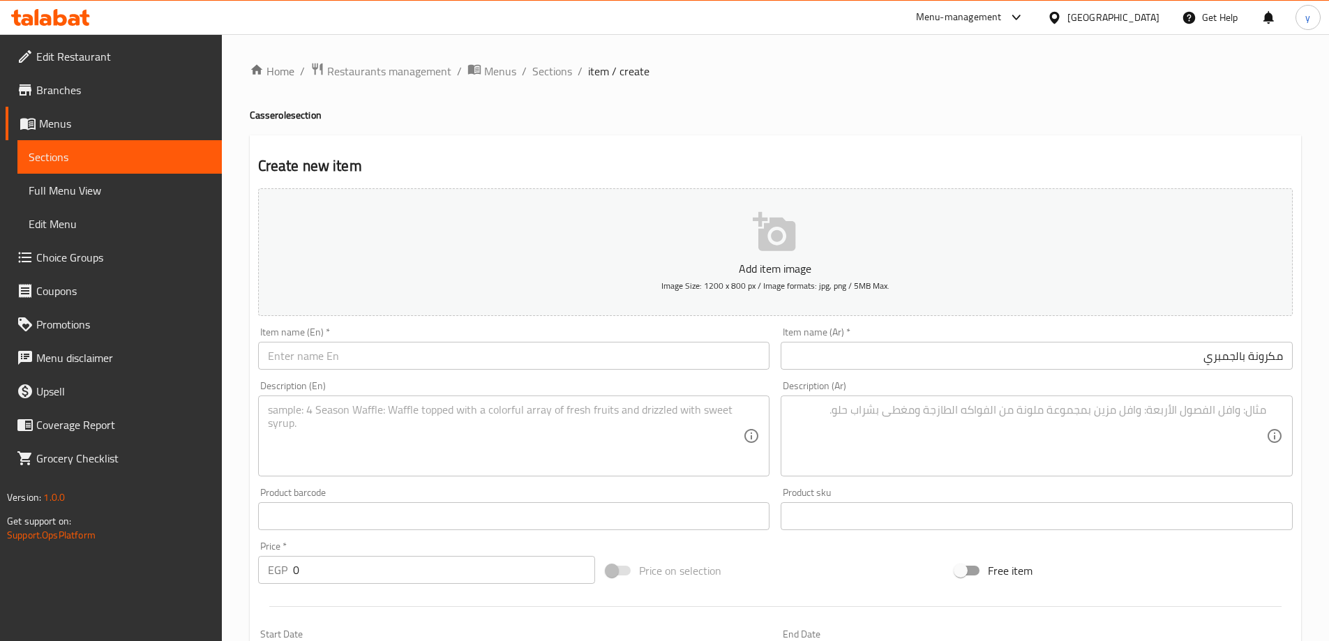
click at [522, 358] on input "text" at bounding box center [514, 356] width 512 height 28
click at [561, 340] on div "Item name (En)   * Shrimp pasta Item name (En) *" at bounding box center [514, 348] width 512 height 43
click at [560, 361] on input "Shrimp pasta" at bounding box center [514, 356] width 512 height 28
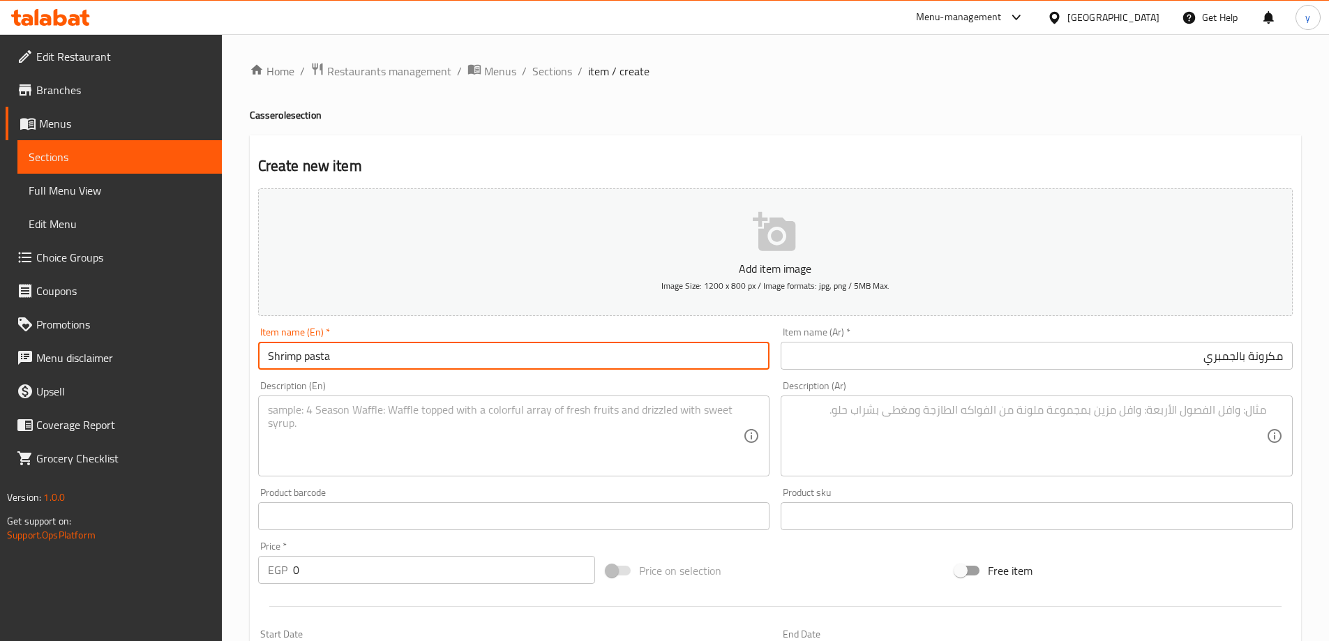
click at [559, 361] on input "Shrimp pasta" at bounding box center [514, 356] width 512 height 28
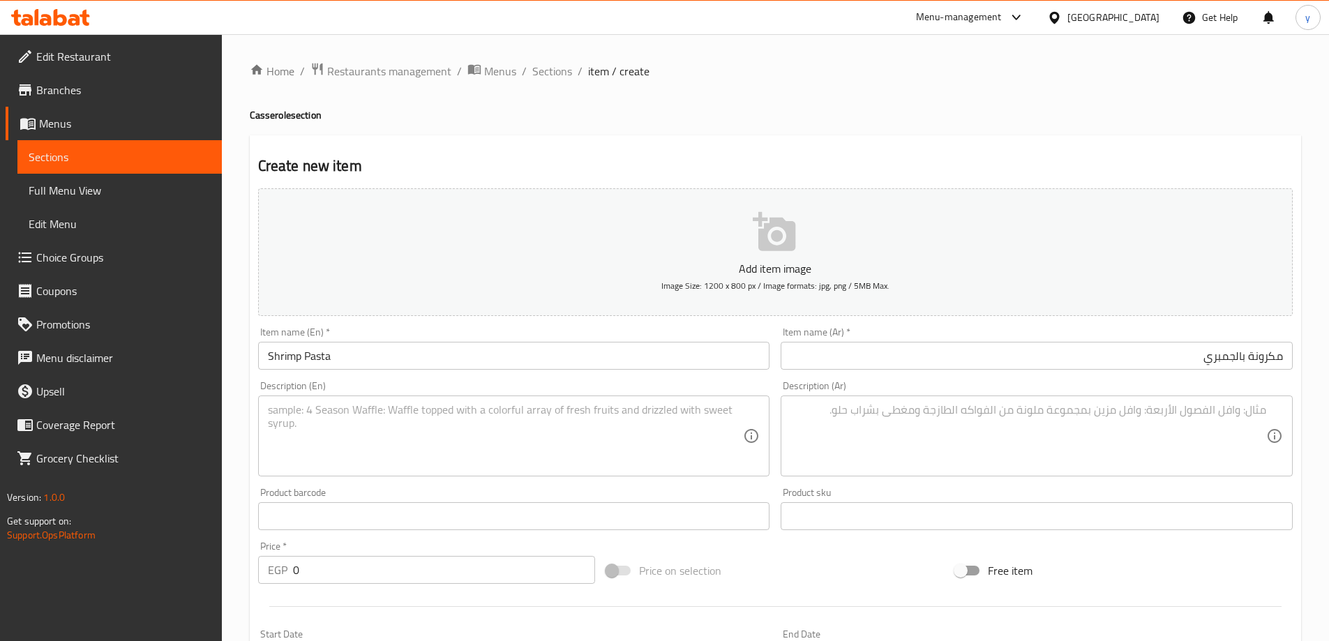
click at [1032, 444] on textarea at bounding box center [1028, 436] width 476 height 66
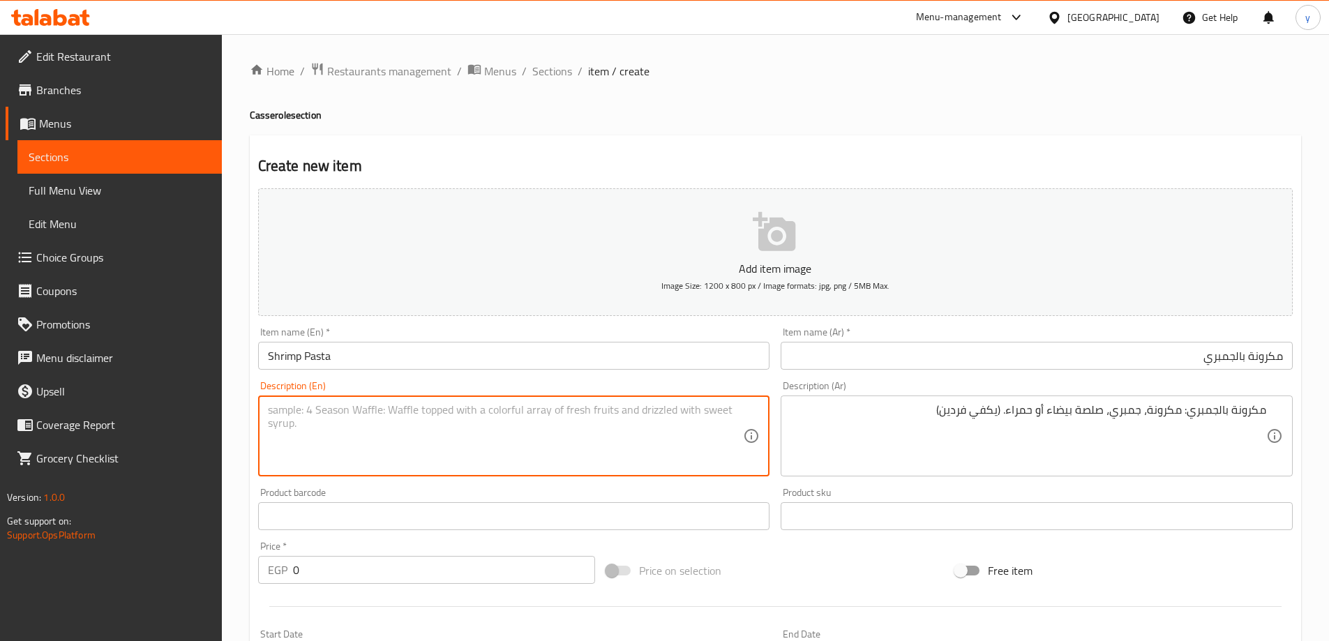
click at [479, 429] on textarea at bounding box center [506, 436] width 476 height 66
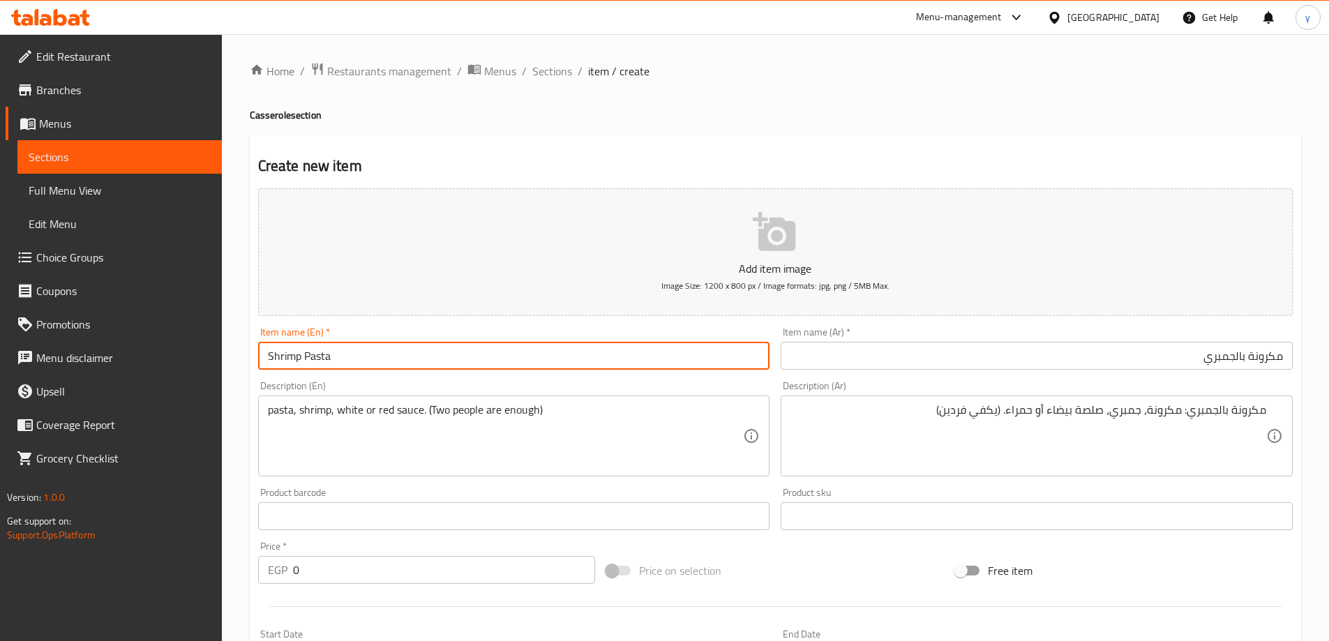
drag, startPoint x: 267, startPoint y: 355, endPoint x: 361, endPoint y: 366, distance: 94.8
click at [361, 366] on input "Shrimp Pasta" at bounding box center [514, 356] width 512 height 28
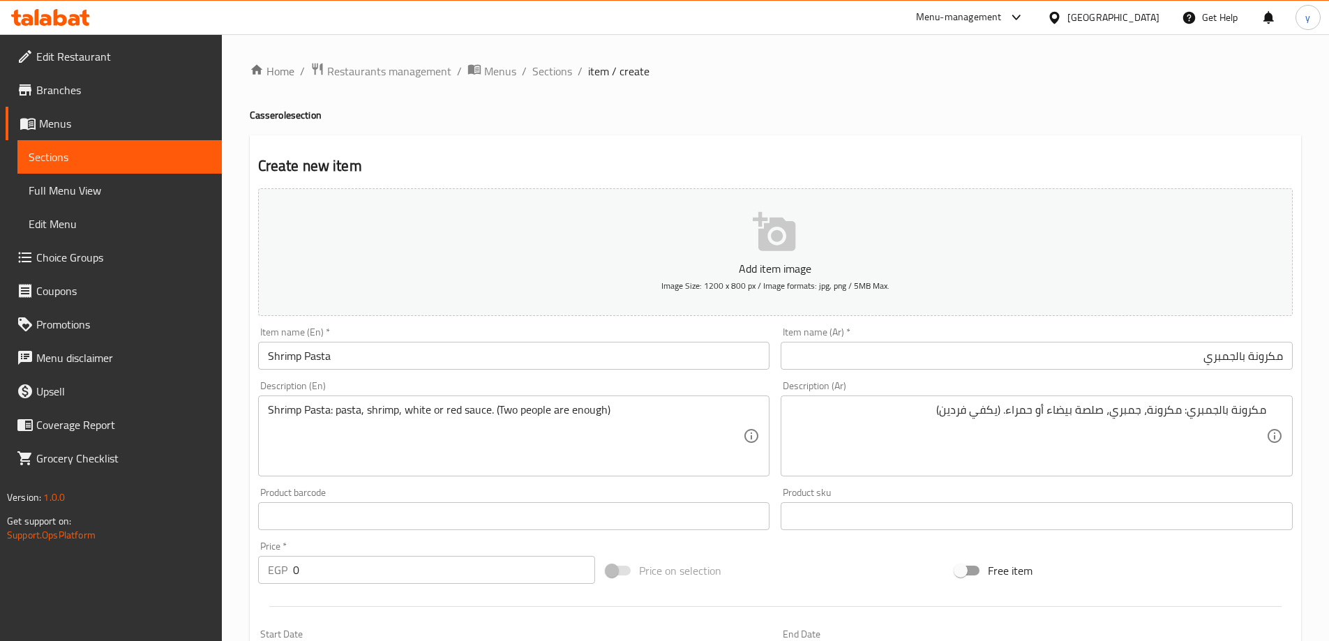
click at [363, 571] on input "0" at bounding box center [444, 570] width 303 height 28
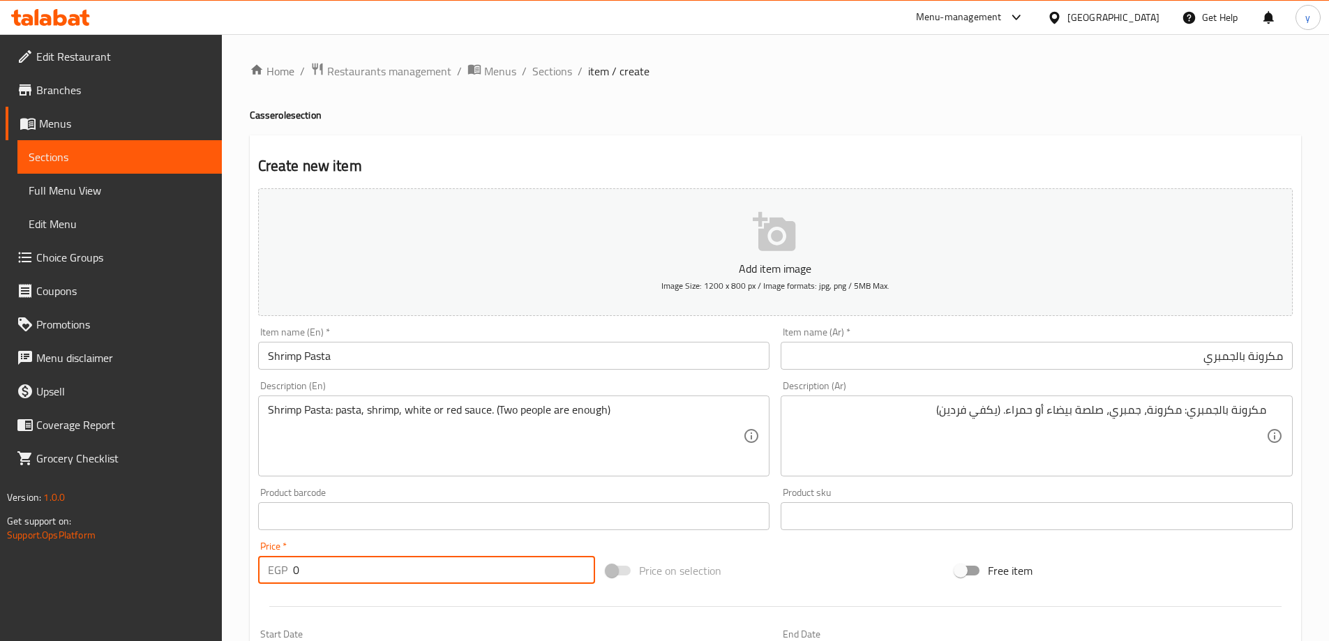
click at [363, 571] on input "0" at bounding box center [444, 570] width 303 height 28
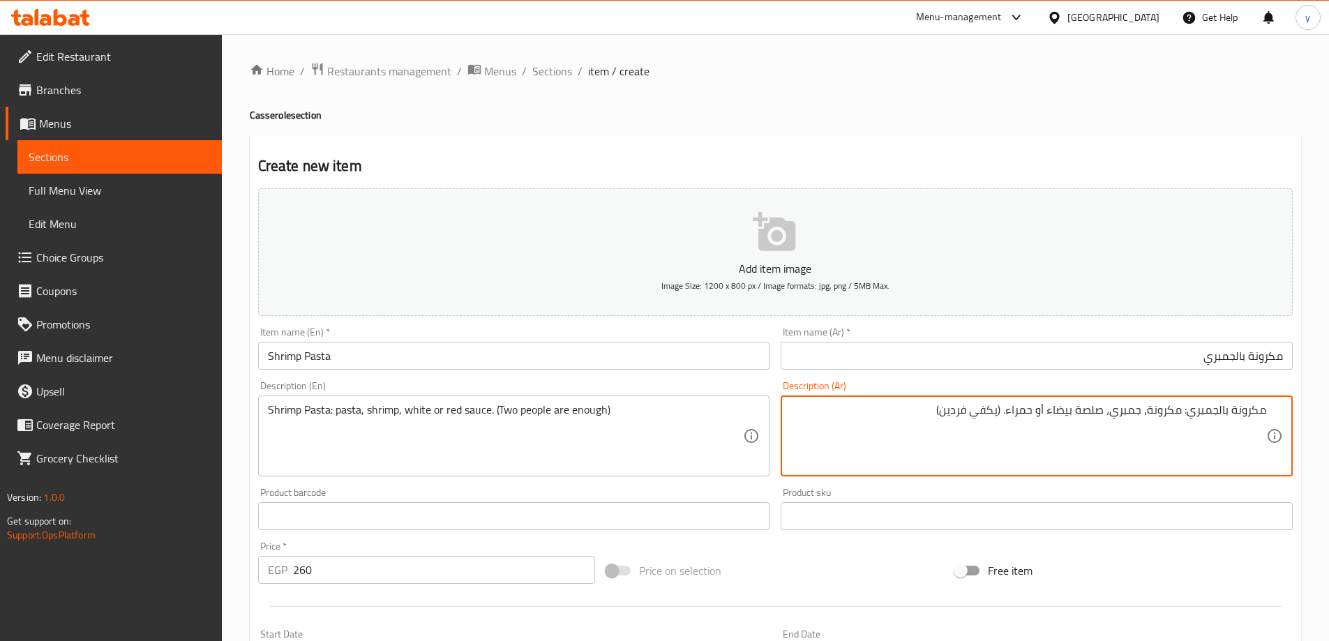
drag, startPoint x: 1047, startPoint y: 412, endPoint x: 1101, endPoint y: 415, distance: 53.8
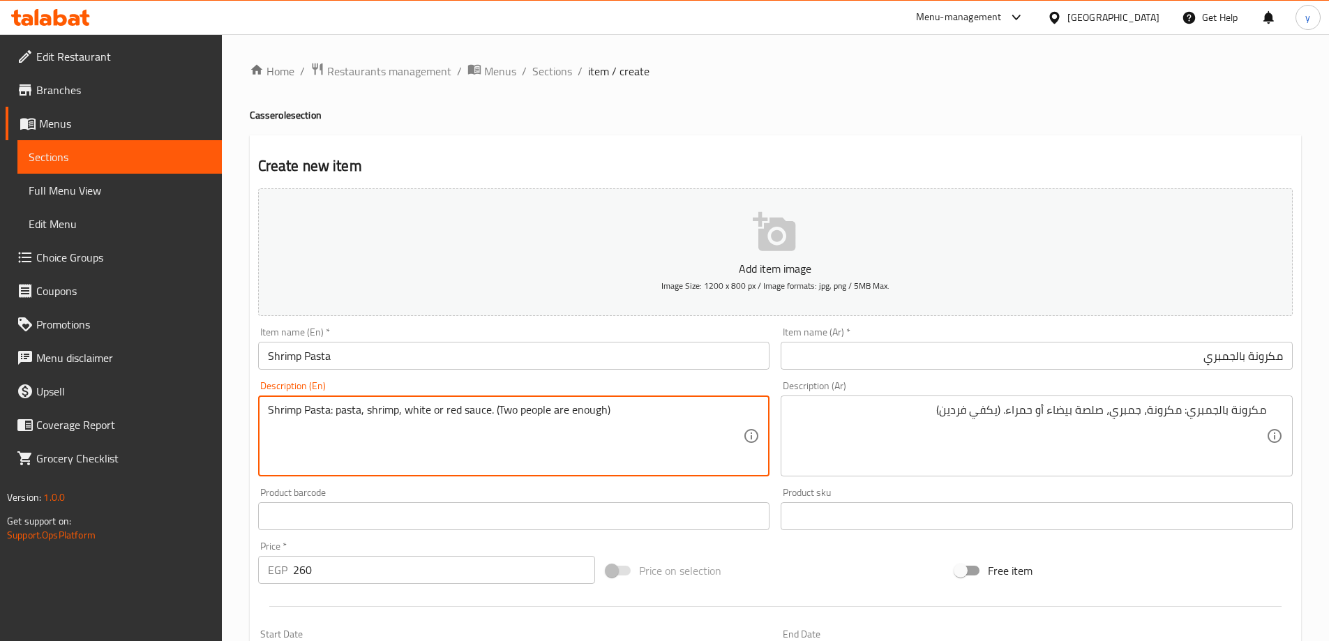
click at [422, 408] on textarea "Shrimp Pasta: pasta, shrimp, white or red sauce. (Two people are enough)" at bounding box center [506, 436] width 476 height 66
click at [470, 416] on textarea "Shrimp Pasta: pasta, shrimp, white or red sauce. (Two people are enough)" at bounding box center [506, 436] width 476 height 66
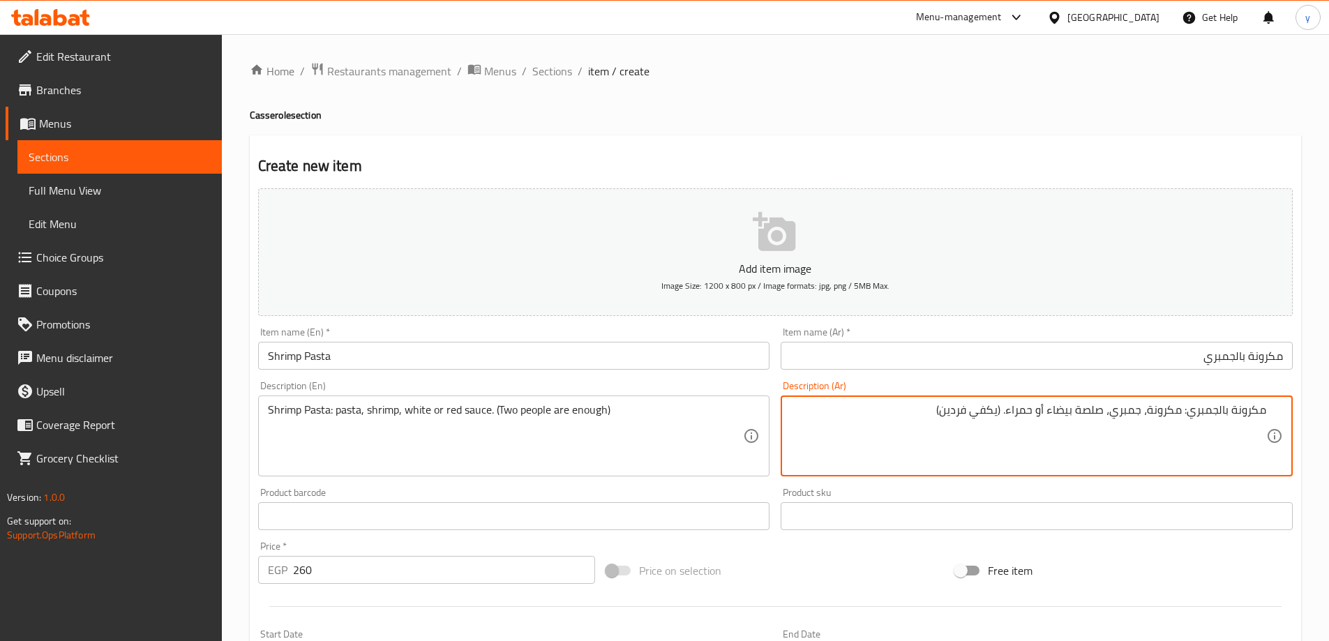
click at [1031, 412] on textarea "مكرونة بالجمبري: مكرونة، جمبري، صلصة بيضاء أو حمراء. (يكفي فردين)" at bounding box center [1028, 436] width 476 height 66
click at [1093, 413] on textarea "مكرونة بالجمبري: مكرونة، جمبري، صلصة بيضاء أو حمراء. (يكفي فردين)" at bounding box center [1028, 436] width 476 height 66
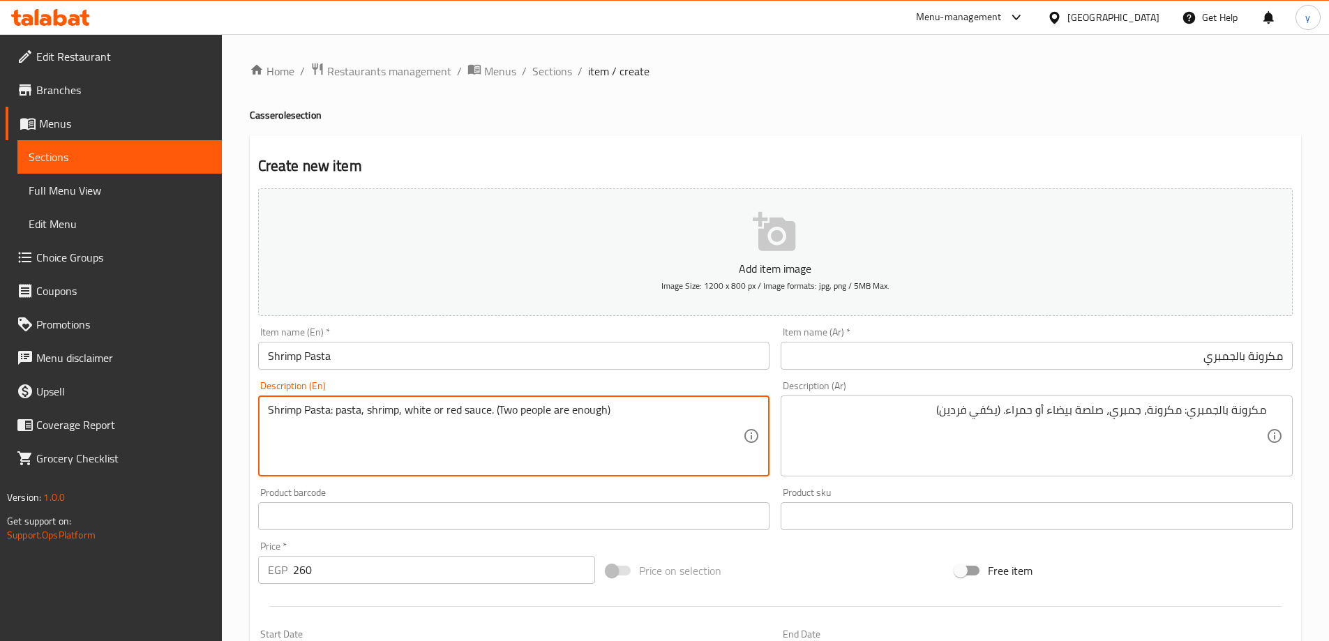
drag, startPoint x: 446, startPoint y: 413, endPoint x: 493, endPoint y: 425, distance: 48.2
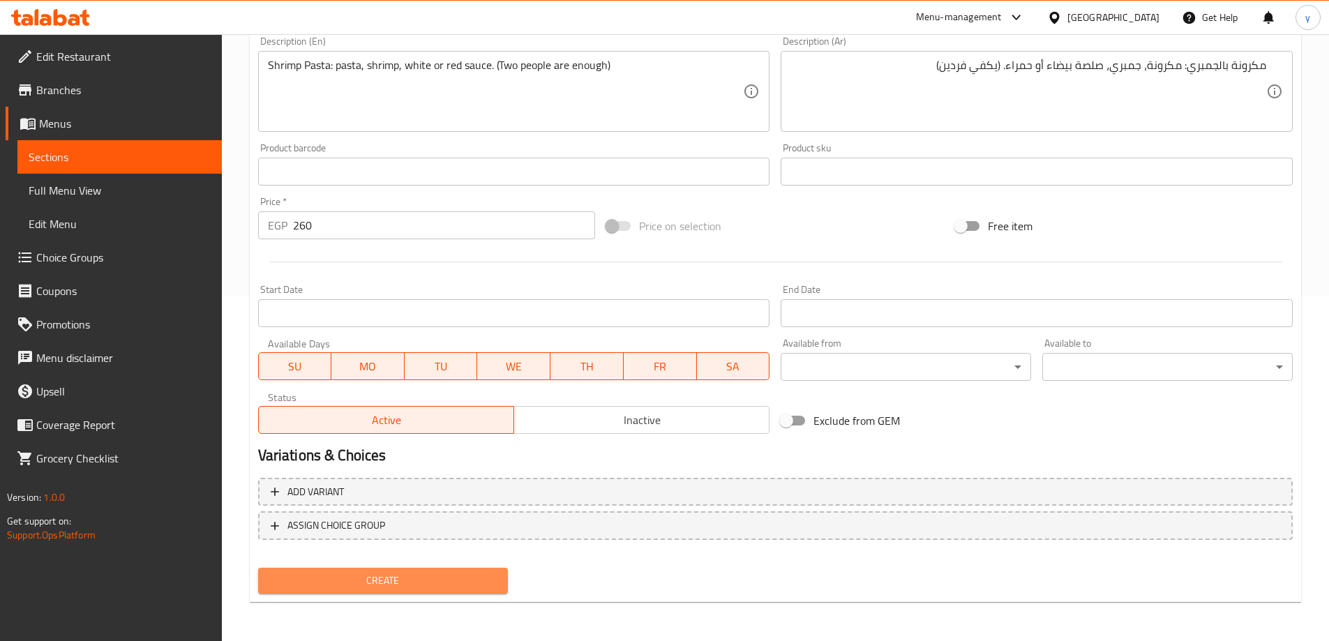
click at [399, 587] on span "Create" at bounding box center [383, 580] width 228 height 17
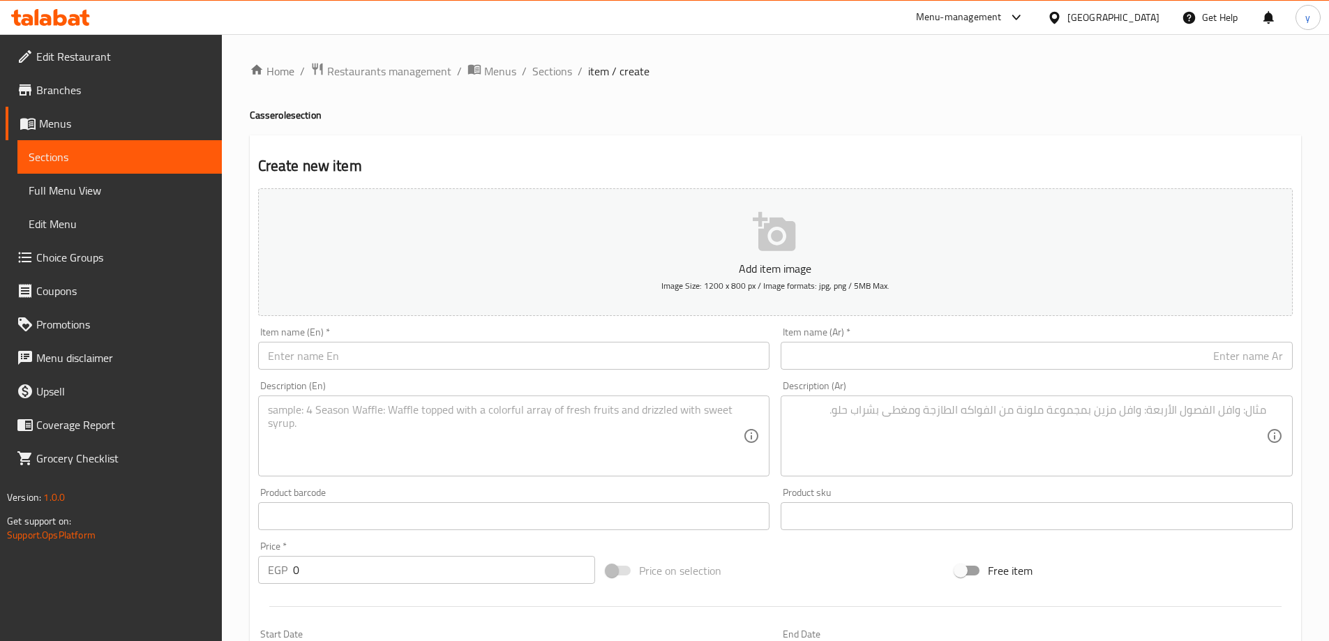
click at [860, 352] on input "text" at bounding box center [1037, 356] width 512 height 28
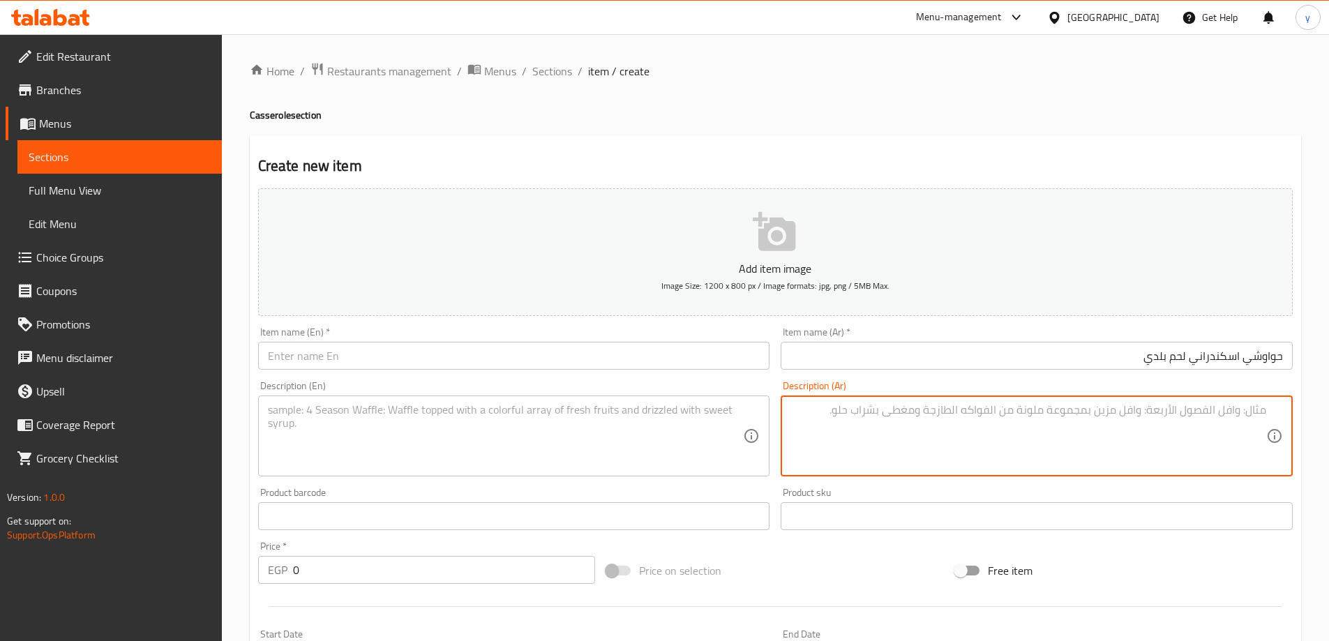
click at [924, 440] on textarea at bounding box center [1028, 436] width 476 height 66
click at [1058, 357] on input "حواوشي اسكندراني لحم بلدي" at bounding box center [1037, 356] width 512 height 28
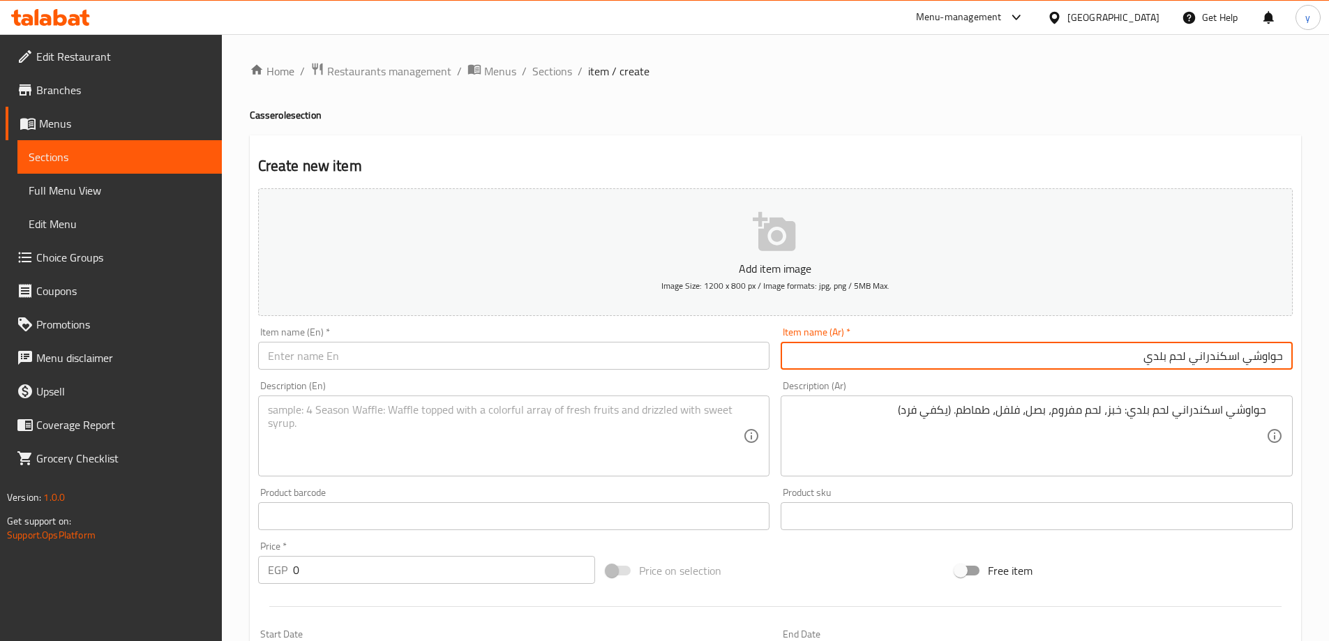
click at [1058, 357] on input "حواوشي اسكندراني لحم بلدي" at bounding box center [1037, 356] width 512 height 28
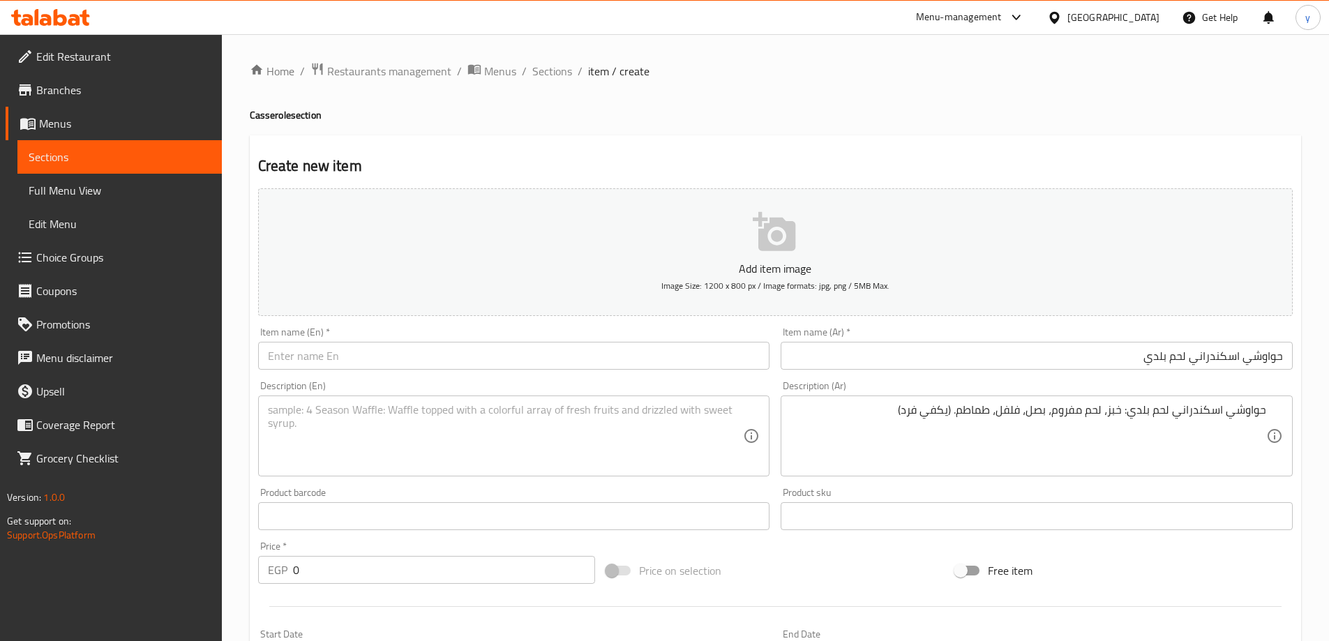
click at [397, 359] on input "text" at bounding box center [514, 356] width 512 height 28
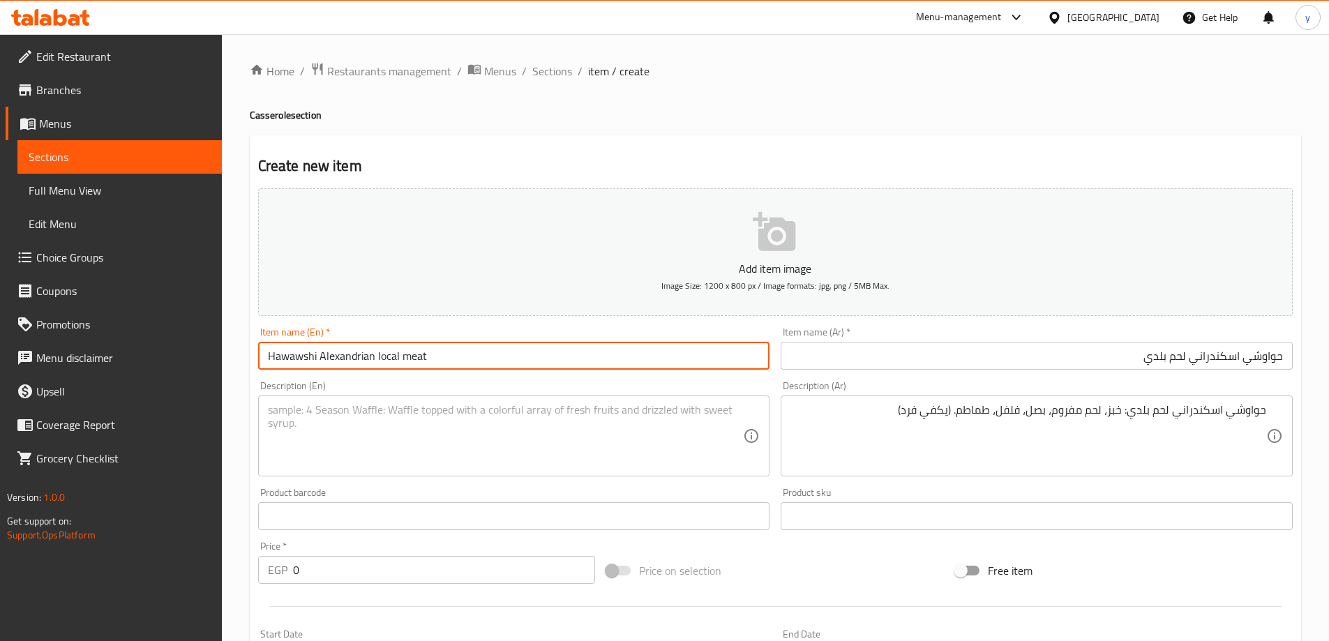
click at [395, 360] on input "Hawawshi Alexandrian local meat" at bounding box center [514, 356] width 512 height 28
click at [410, 366] on input "Hawawshi Alexandrian baladi meat" at bounding box center [514, 356] width 512 height 28
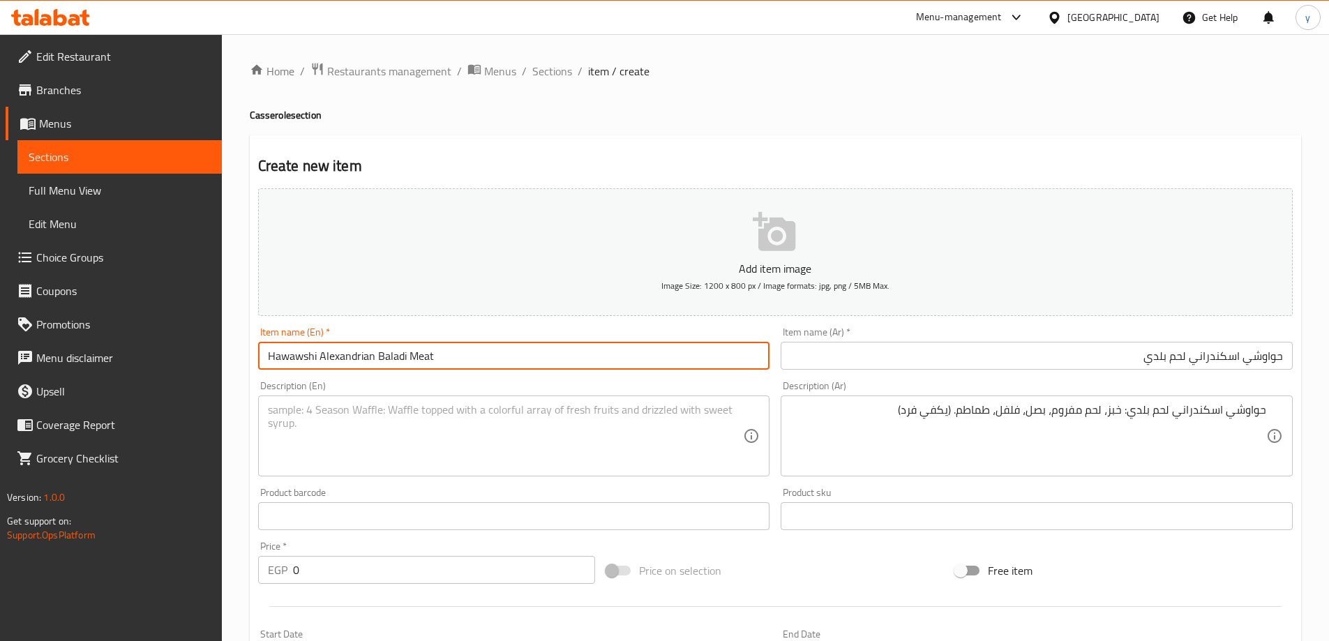
click at [645, 454] on textarea at bounding box center [506, 436] width 476 height 66
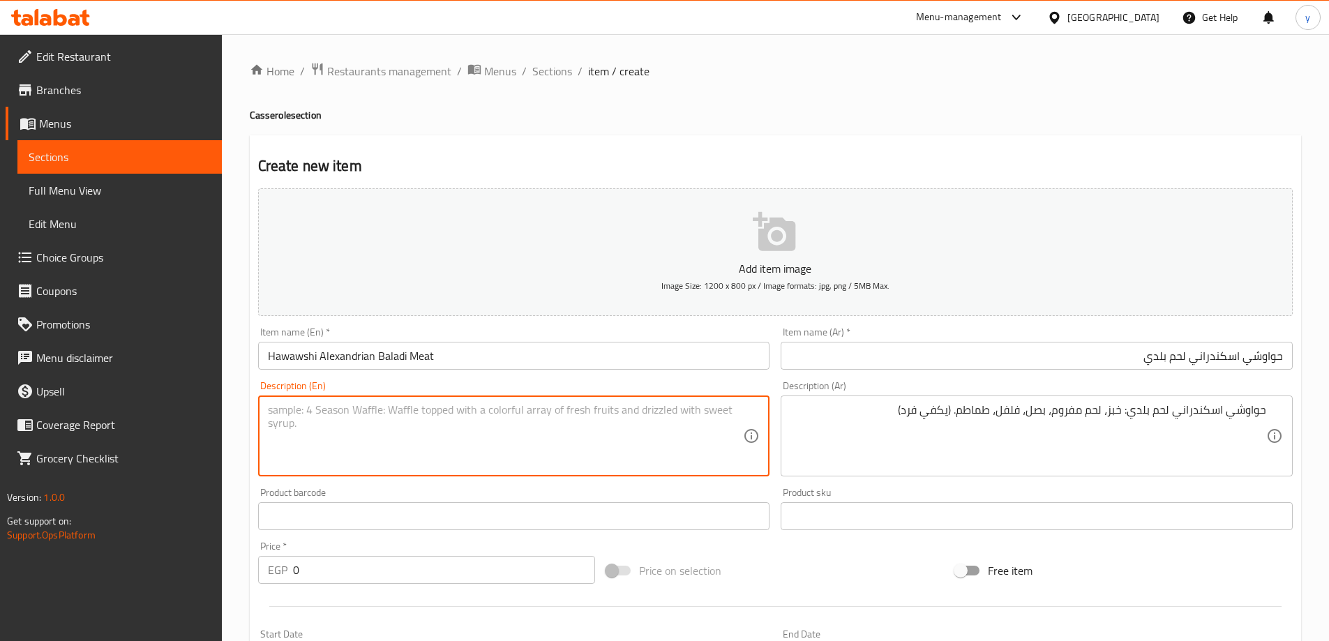
click at [926, 394] on div "Description (Ar) حواوشي اسكندراني لحم بلدي: خبز، لحم مفروم، بصل، فلفل، طماطم. (…" at bounding box center [1037, 429] width 512 height 96
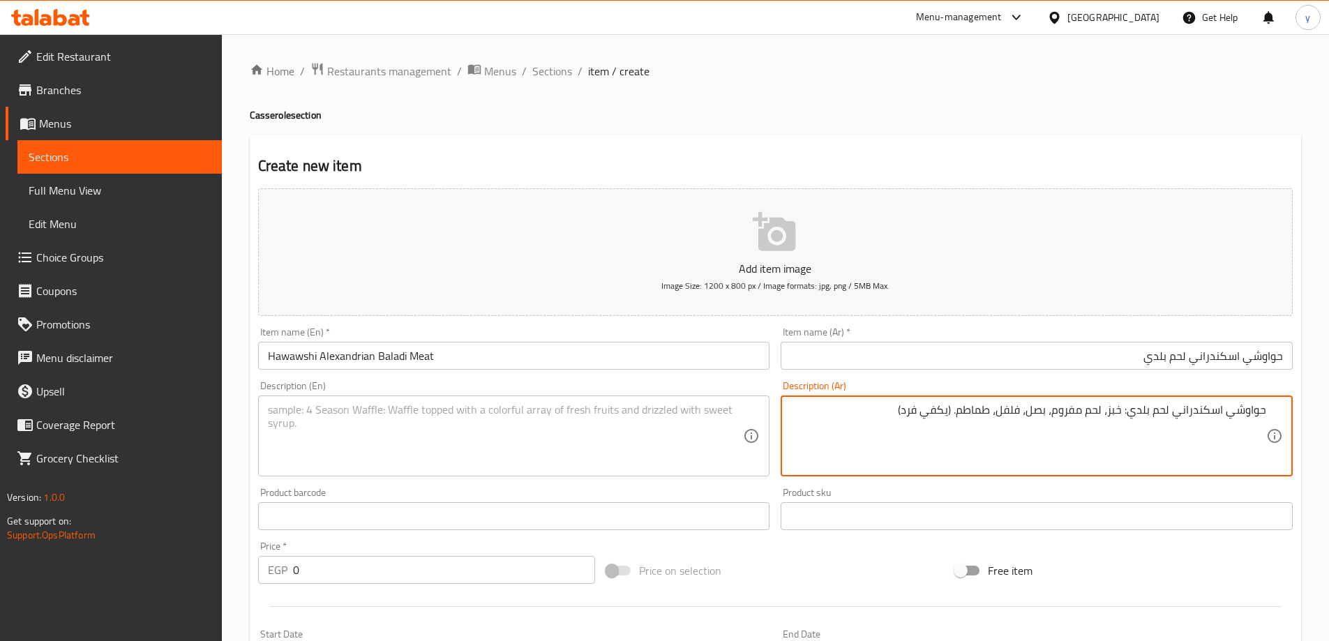
click at [920, 416] on textarea "حواوشي اسكندراني لحم بلدي: خبز، لحم مفروم، بصل، فلفل، طماطم. (يكفي فرد)" at bounding box center [1028, 436] width 476 height 66
click at [473, 359] on input "Hawawshi Alexandrian Baladi Meat" at bounding box center [514, 356] width 512 height 28
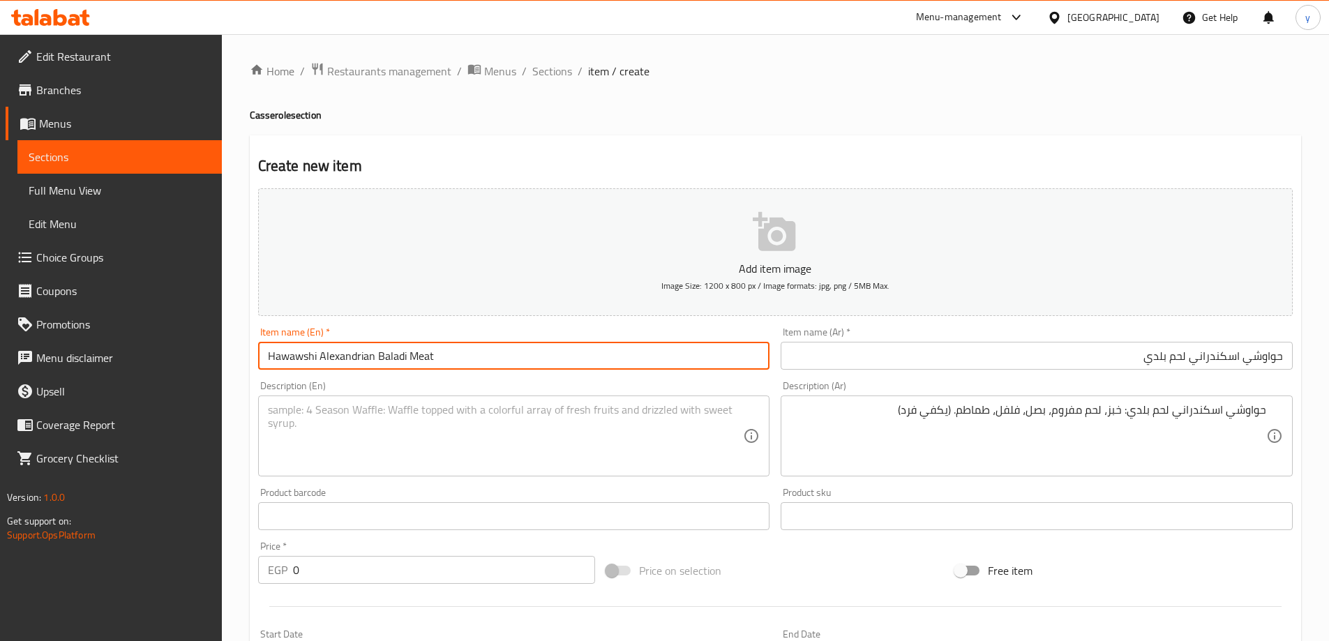
click at [473, 359] on input "Hawawshi Alexandrian Baladi Meat" at bounding box center [514, 356] width 512 height 28
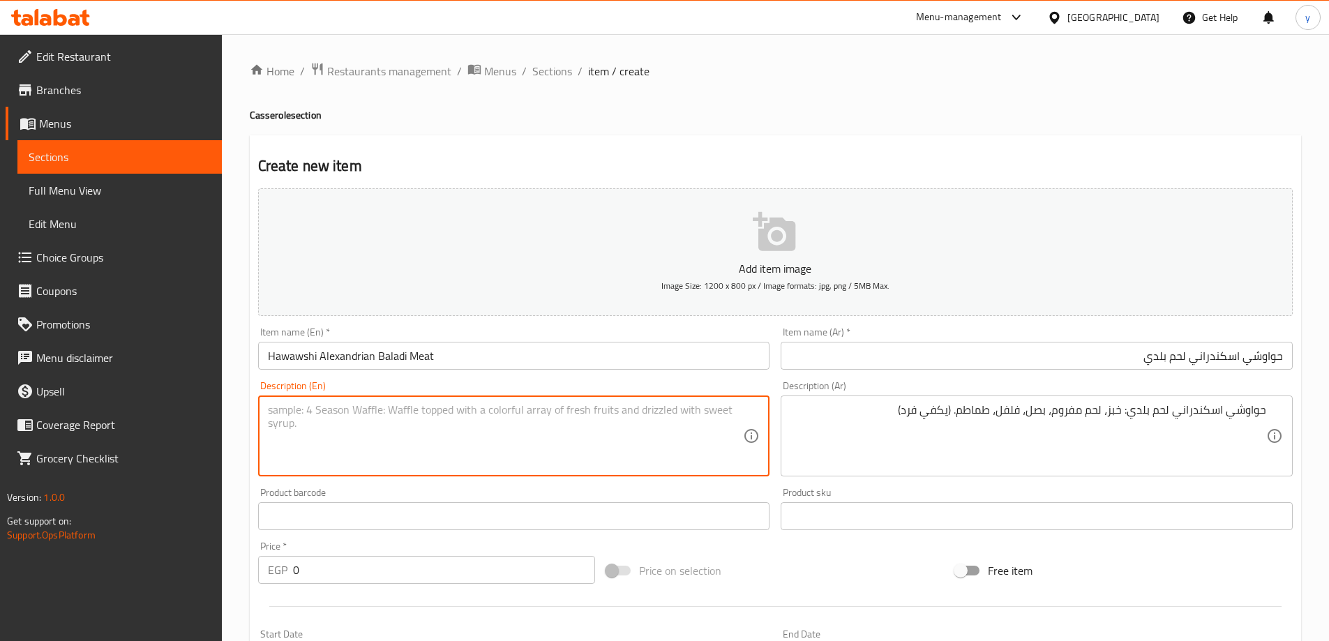
click at [440, 410] on textarea at bounding box center [506, 436] width 476 height 66
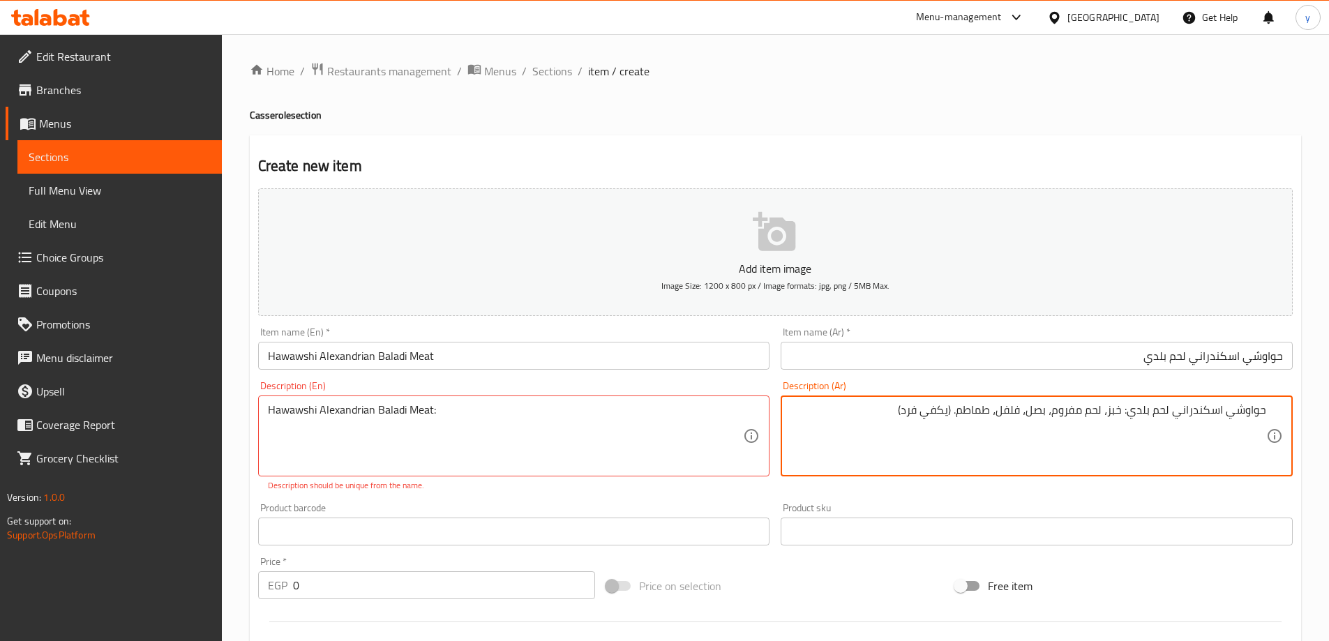
drag, startPoint x: 1123, startPoint y: 416, endPoint x: 969, endPoint y: 424, distance: 154.4
click at [969, 424] on textarea "حواوشي اسكندراني لحم بلدي: خبز، لحم مفروم، بصل، فلفل، طماطم. (يكفي فرد)" at bounding box center [1028, 436] width 476 height 66
drag, startPoint x: 1071, startPoint y: 426, endPoint x: 1116, endPoint y: 411, distance: 47.0
click at [1071, 425] on textarea "حواوشي اسكندراني لحم بلدي: خبز، لحم مفروم، بصل، فلفل، طماطم. (يكفي فرد)" at bounding box center [1028, 436] width 476 height 66
click at [1132, 407] on textarea "حواوشي اسكندراني لحم بلدي: خبز، لحم مفروم، بصل، فلفل، طماطم. (يكفي فرد)" at bounding box center [1028, 436] width 476 height 66
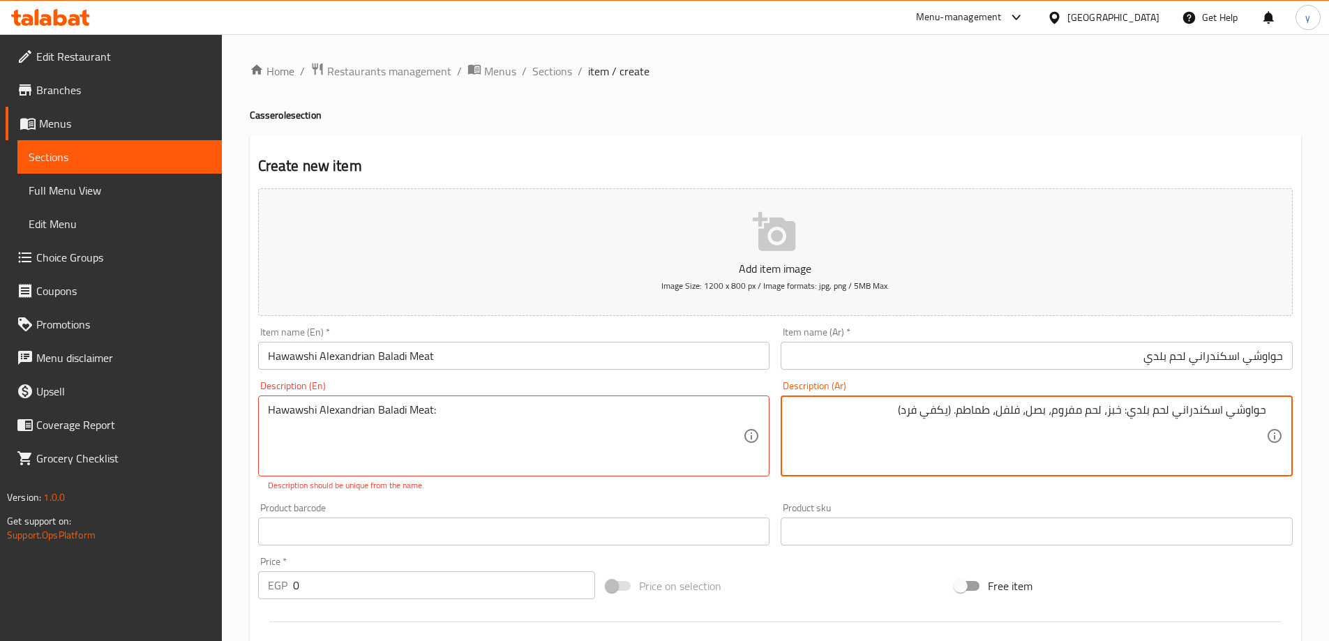
drag, startPoint x: 1127, startPoint y: 408, endPoint x: 884, endPoint y: 419, distance: 243.0
click at [884, 419] on textarea "حواوشي اسكندراني لحم بلدي: خبز، لحم مفروم، بصل، فلفل، طماطم. (يكفي فرد)" at bounding box center [1028, 436] width 476 height 66
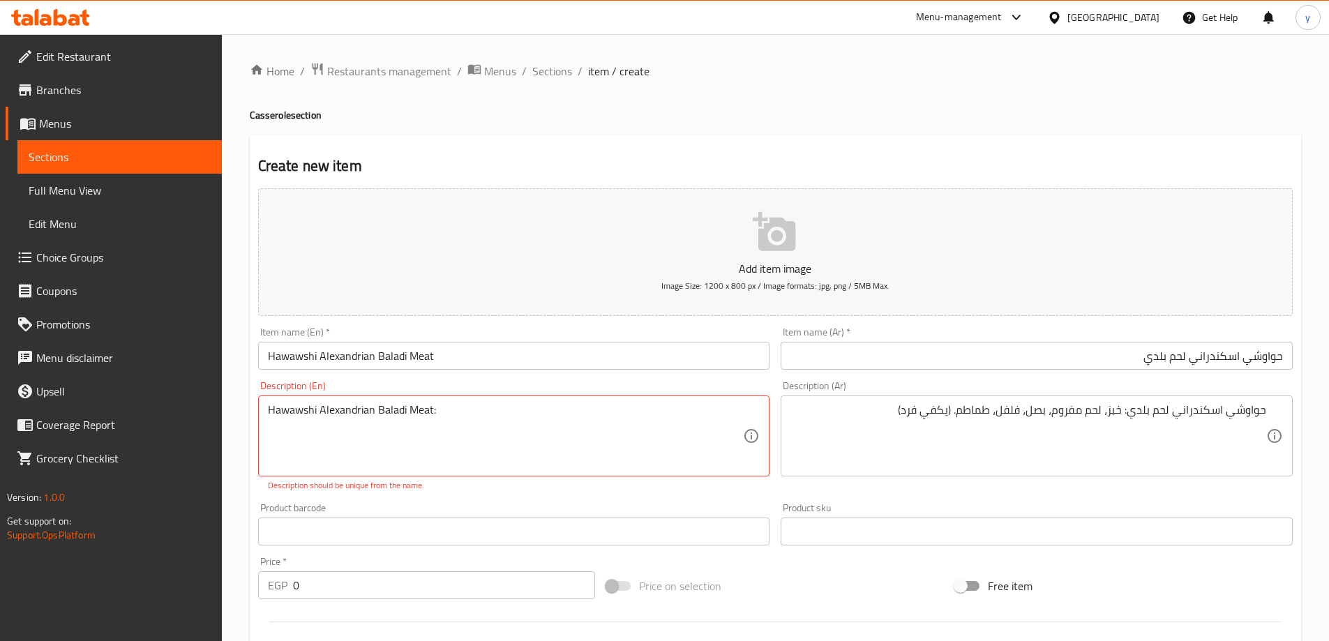
click at [620, 391] on div "Description (En) Hawawshi Alexandrian Baladi Meat: Description (En) Description…" at bounding box center [514, 436] width 512 height 111
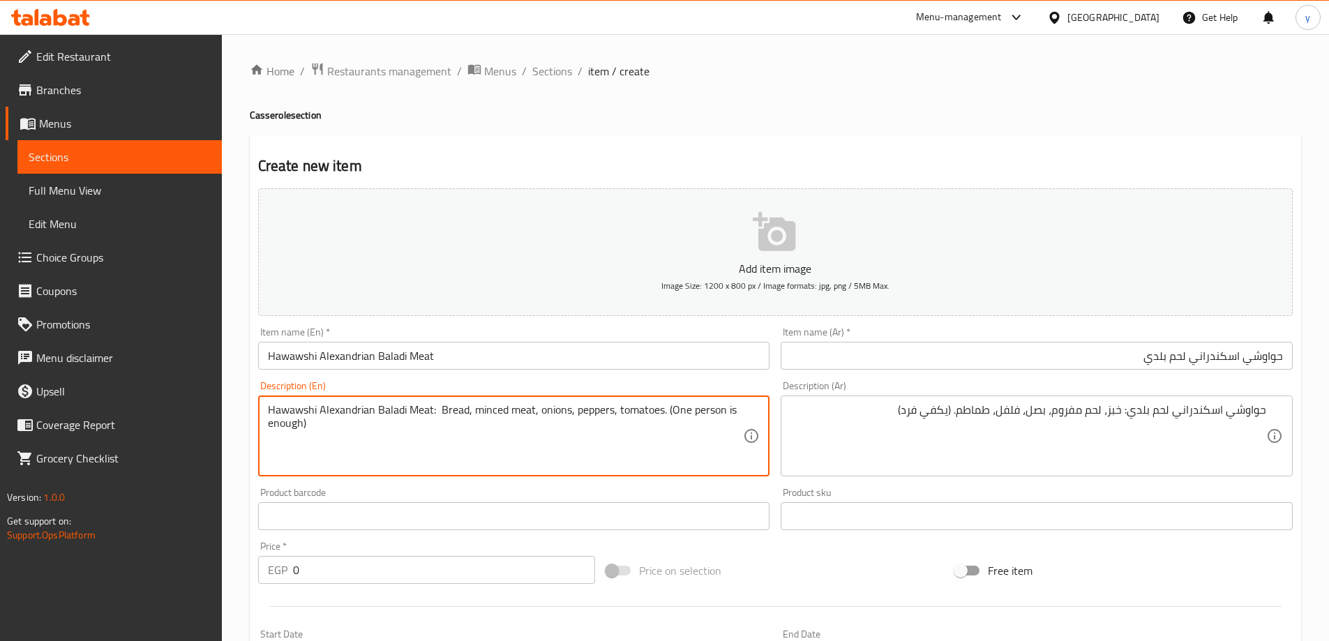
click at [441, 413] on textarea "Hawawshi Alexandrian Baladi Meat: Bread, minced meat, onions, peppers, tomatoes…" at bounding box center [506, 436] width 476 height 66
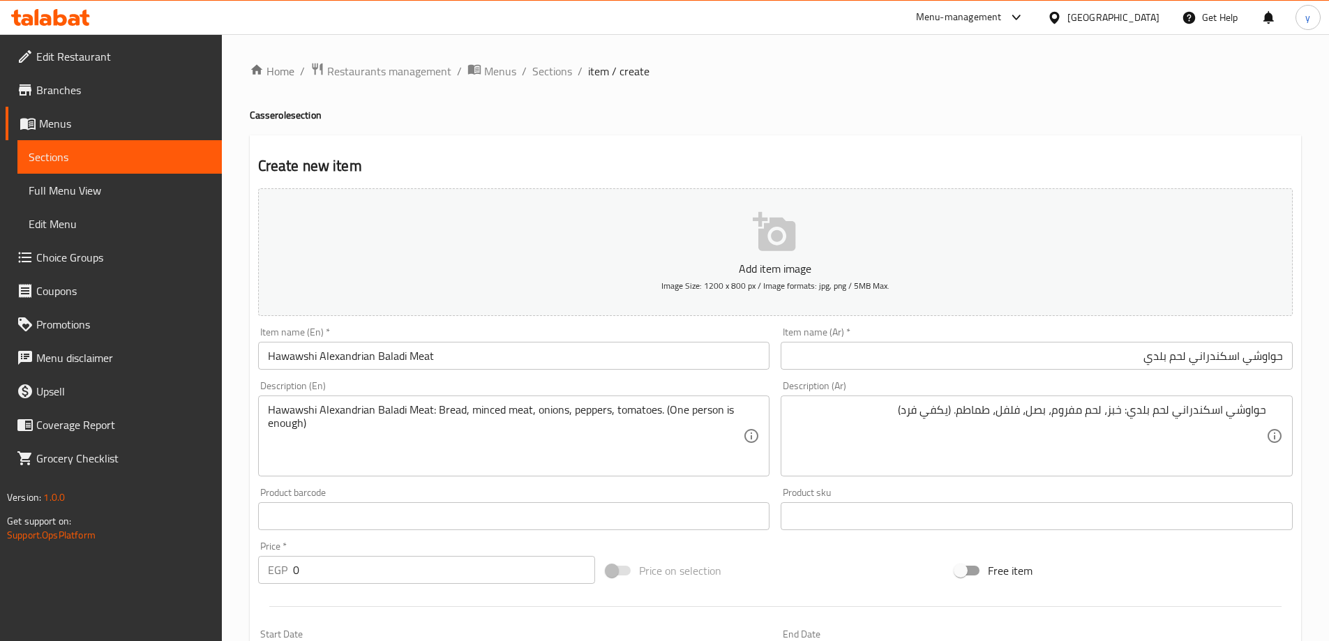
click at [482, 562] on input "0" at bounding box center [444, 570] width 303 height 28
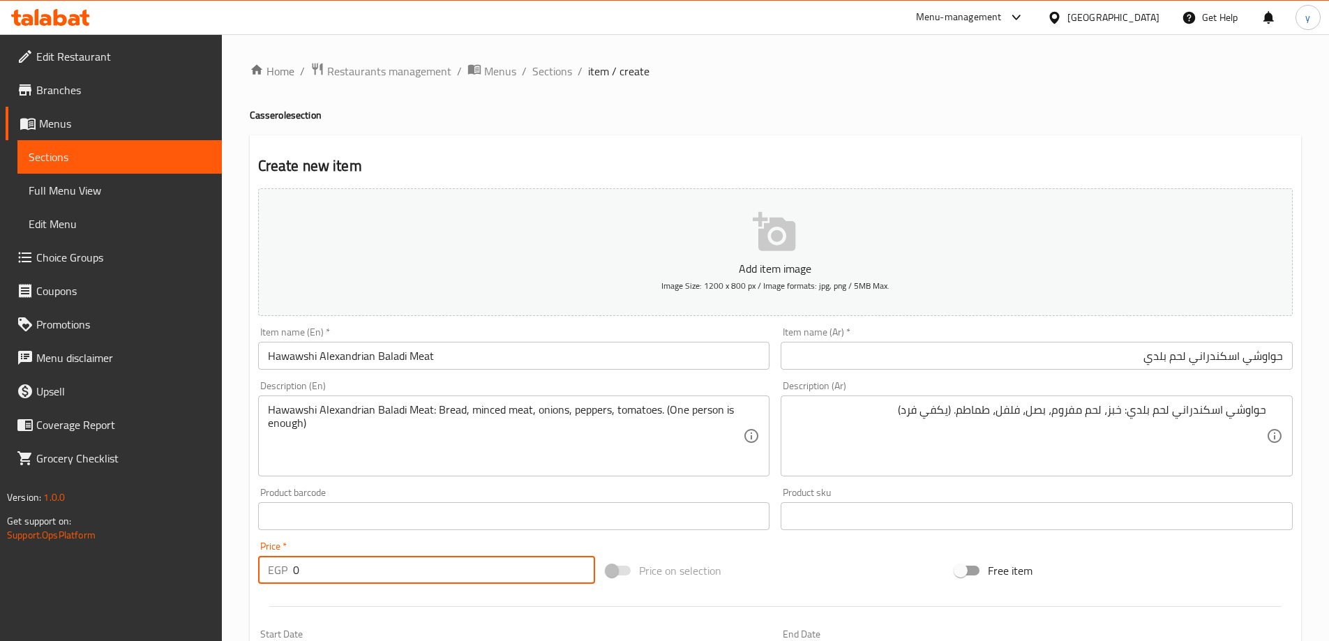
click at [482, 562] on input "0" at bounding box center [444, 570] width 303 height 28
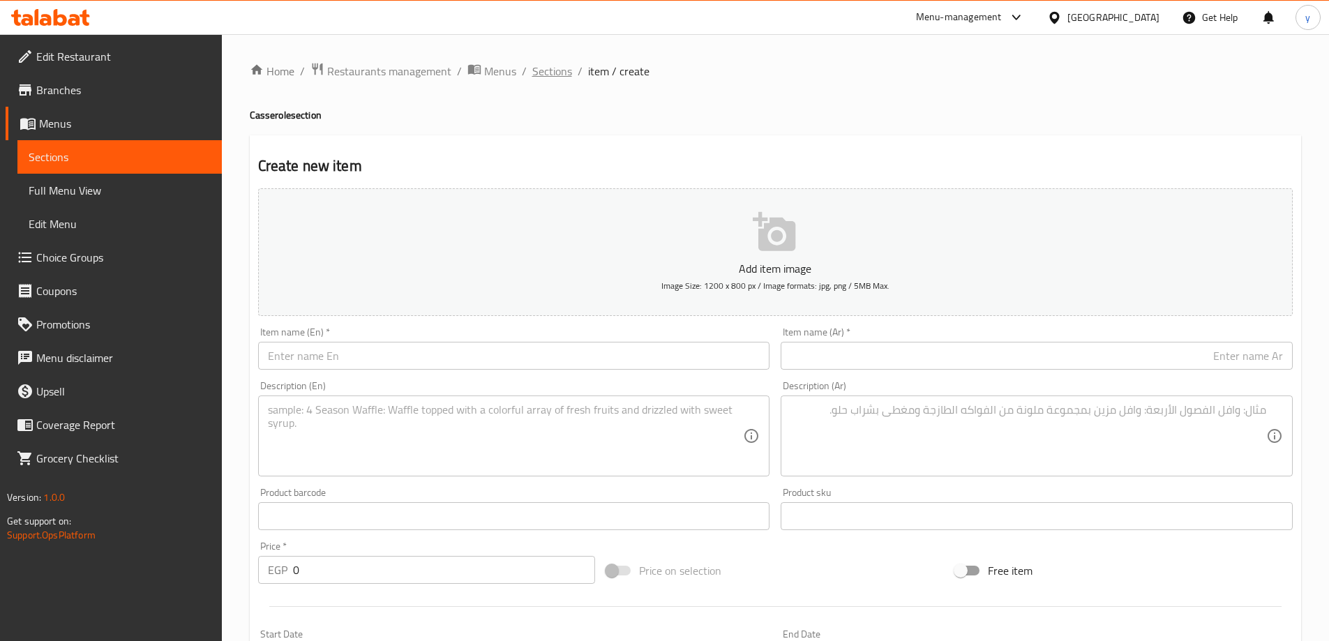
click at [553, 63] on span "Sections" at bounding box center [552, 71] width 40 height 17
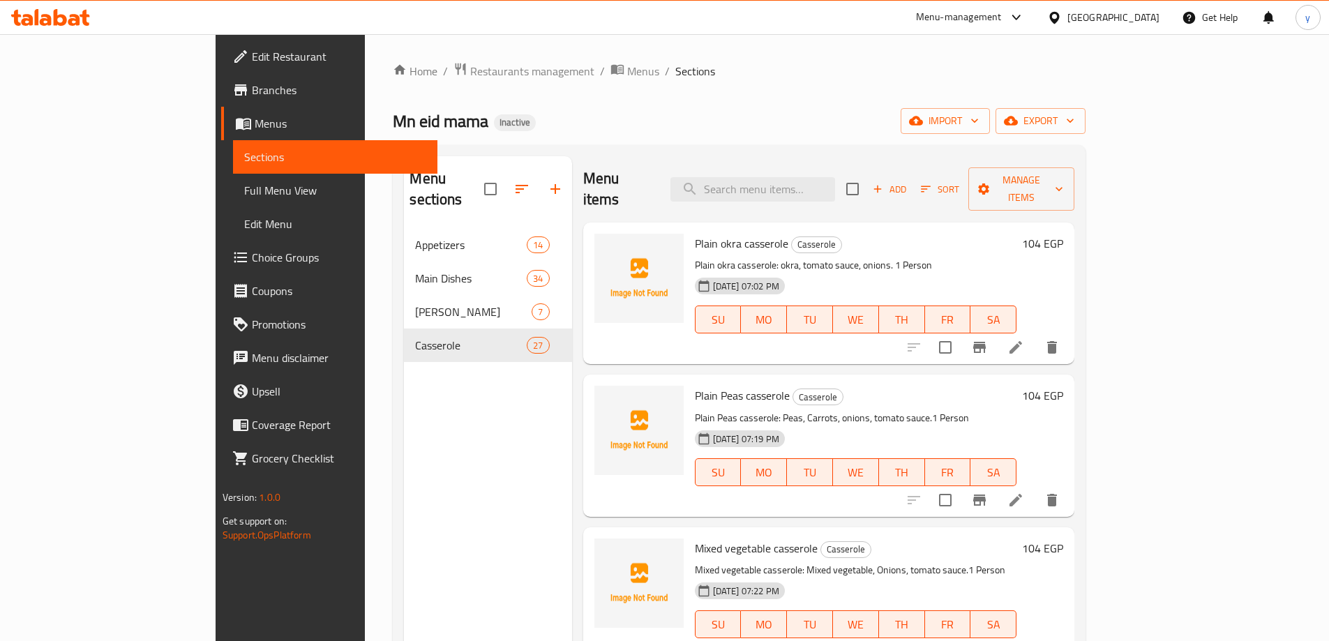
click at [244, 196] on span "Full Menu View" at bounding box center [335, 190] width 182 height 17
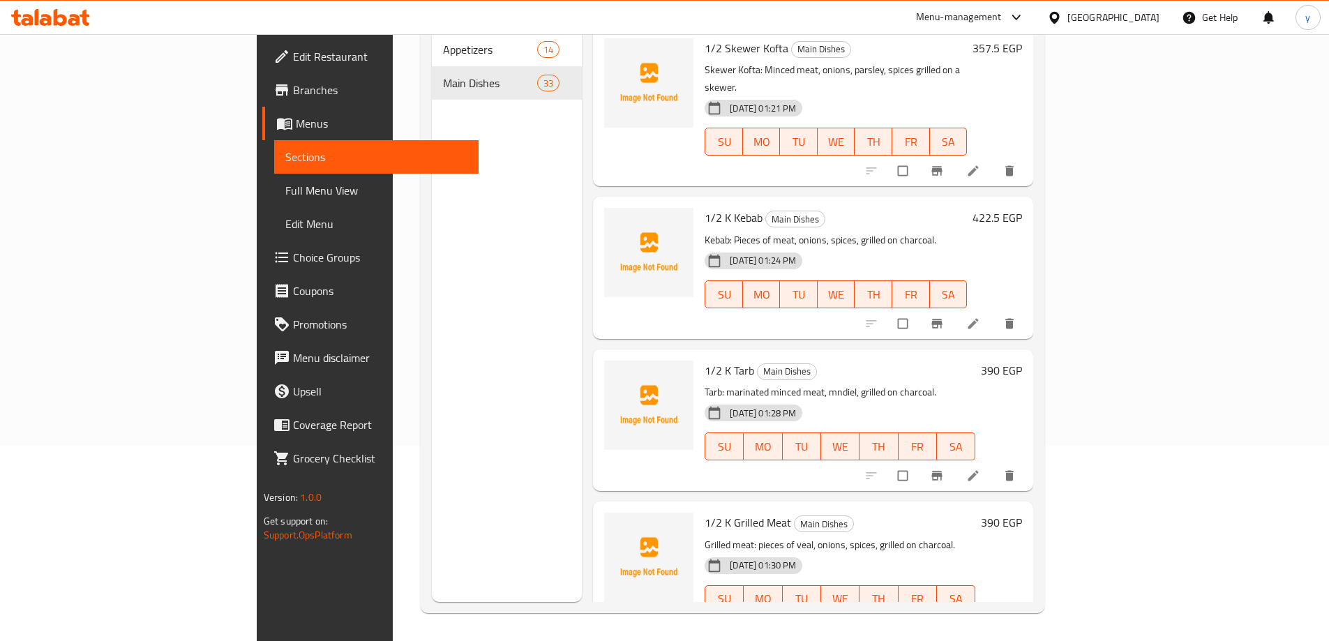
scroll to position [4382, 0]
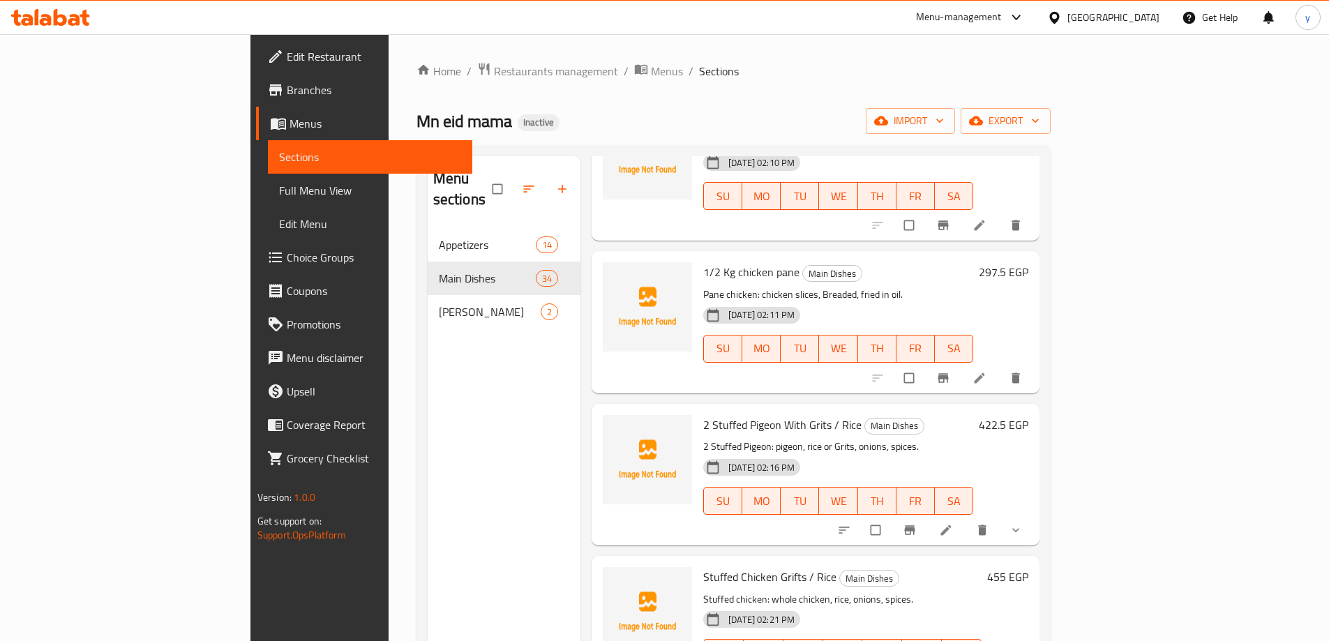
scroll to position [1744, 0]
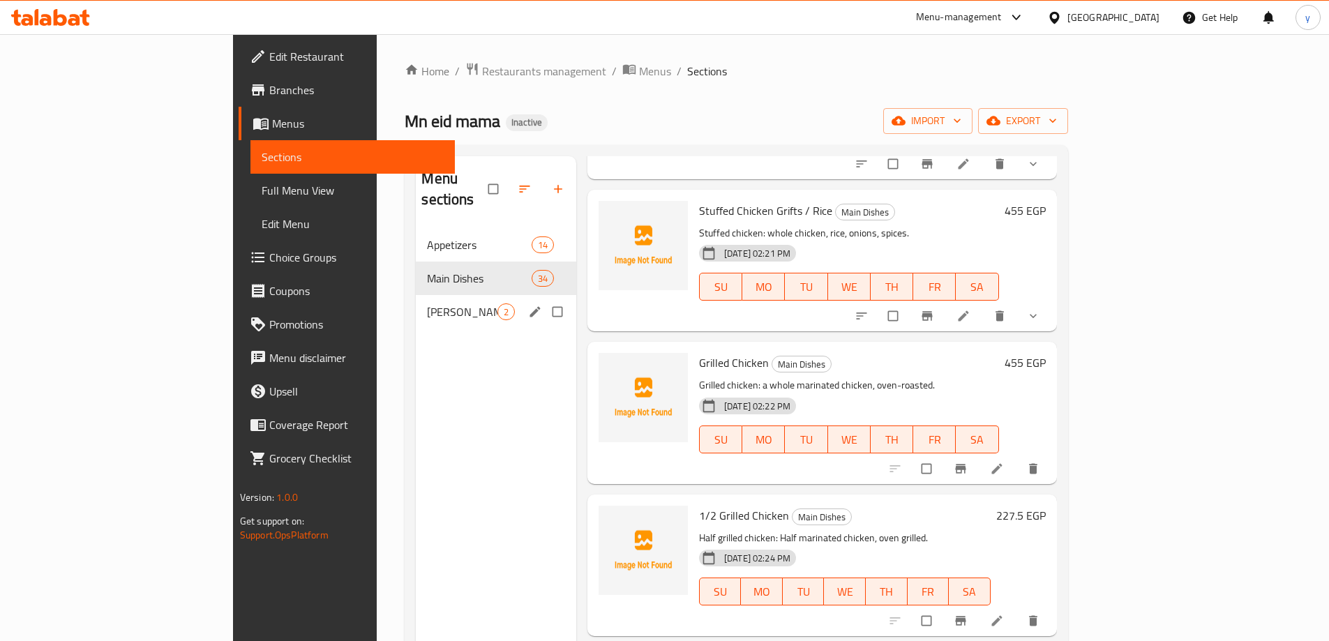
click at [427, 303] on span "[PERSON_NAME]" at bounding box center [462, 311] width 70 height 17
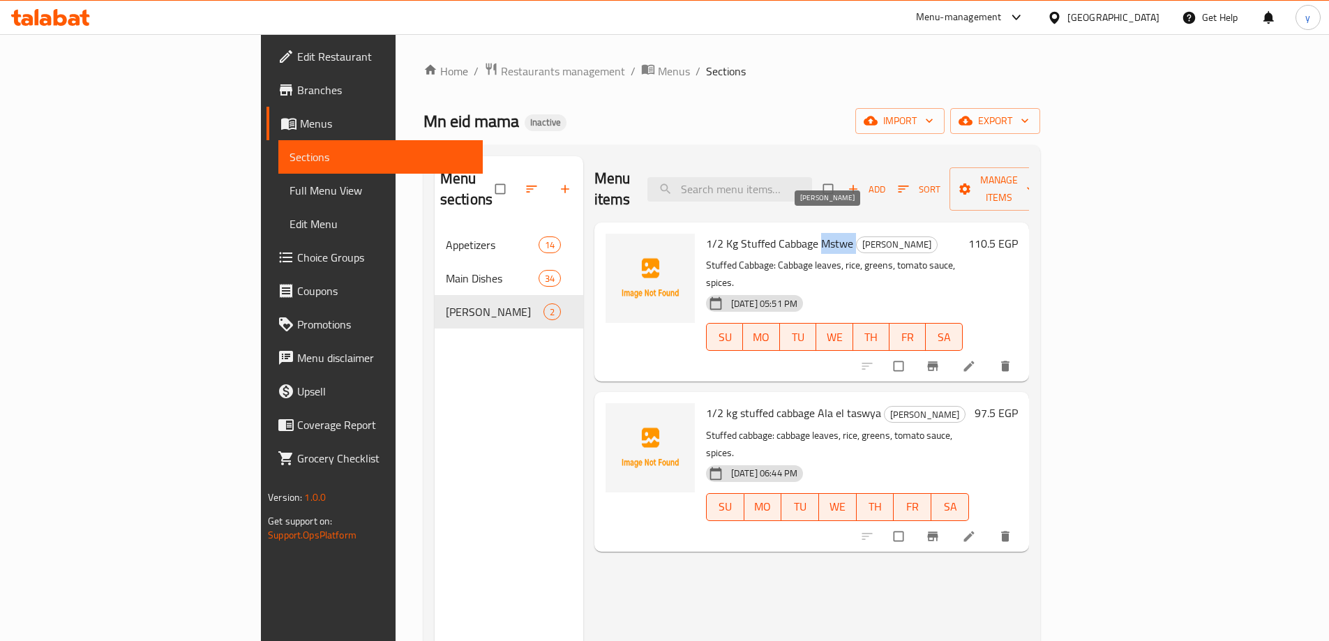
drag, startPoint x: 757, startPoint y: 223, endPoint x: 790, endPoint y: 226, distance: 33.0
click at [790, 234] on h6 "1/2 Kg Stuffed Cabbage Mstwe Al Mahashi" at bounding box center [834, 244] width 257 height 20
copy h6 "Mstwe"
drag, startPoint x: 753, startPoint y: 367, endPoint x: 814, endPoint y: 381, distance: 63.0
click at [814, 403] on span "1/2 kg stuffed cabbage Ala el taswya" at bounding box center [793, 413] width 175 height 21
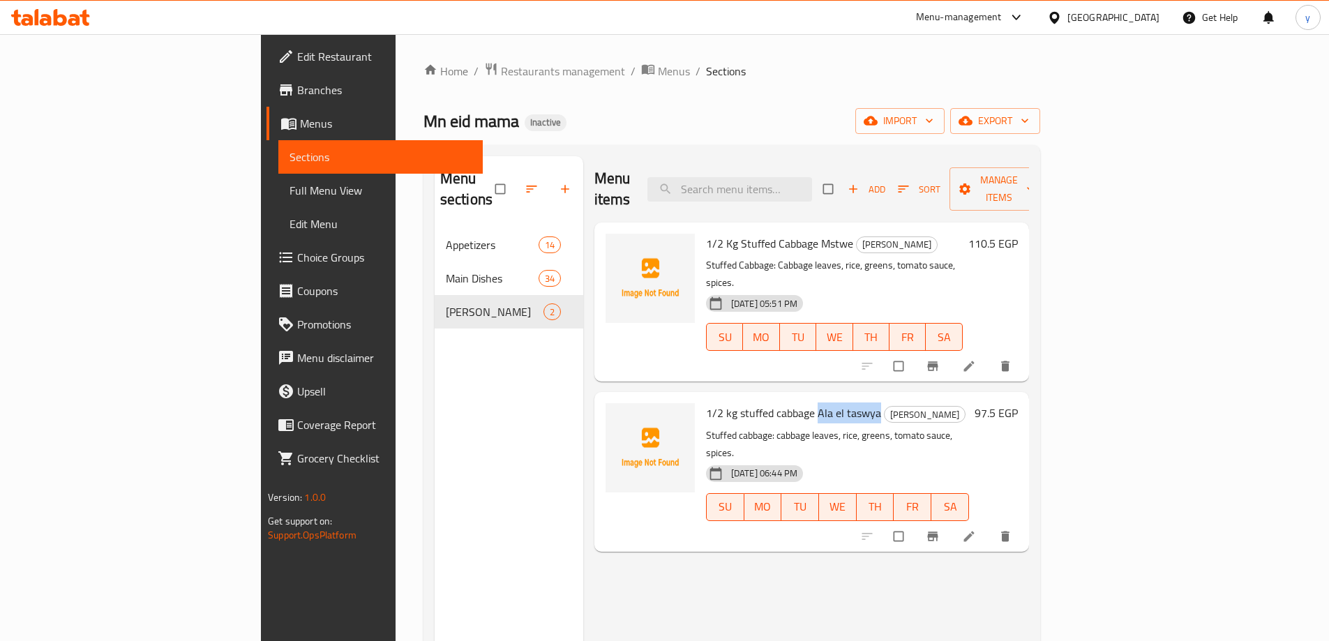
copy span "Ala el taswya"
drag, startPoint x: 645, startPoint y: 377, endPoint x: 660, endPoint y: 375, distance: 15.5
click at [753, 403] on span "1/2 kg stuffed cabbage Ala el taswya" at bounding box center [793, 413] width 175 height 21
click at [706, 403] on span "1/2 kg stuffed cabbage Ala el taswya" at bounding box center [793, 413] width 175 height 21
drag, startPoint x: 642, startPoint y: 371, endPoint x: 798, endPoint y: 373, distance: 156.3
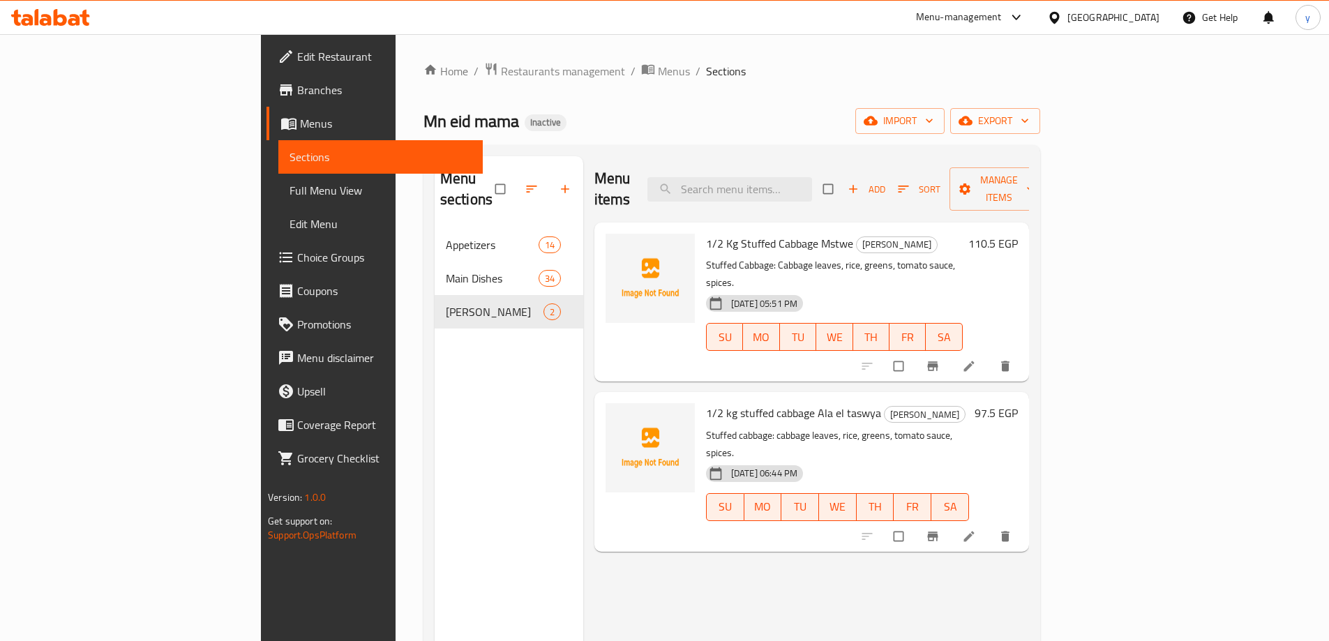
click at [812, 403] on span "1/2 kg stuffed cabbage Ala el taswya" at bounding box center [793, 413] width 175 height 21
copy span "1/2 kg stuffed cabbage Ala el taswya"
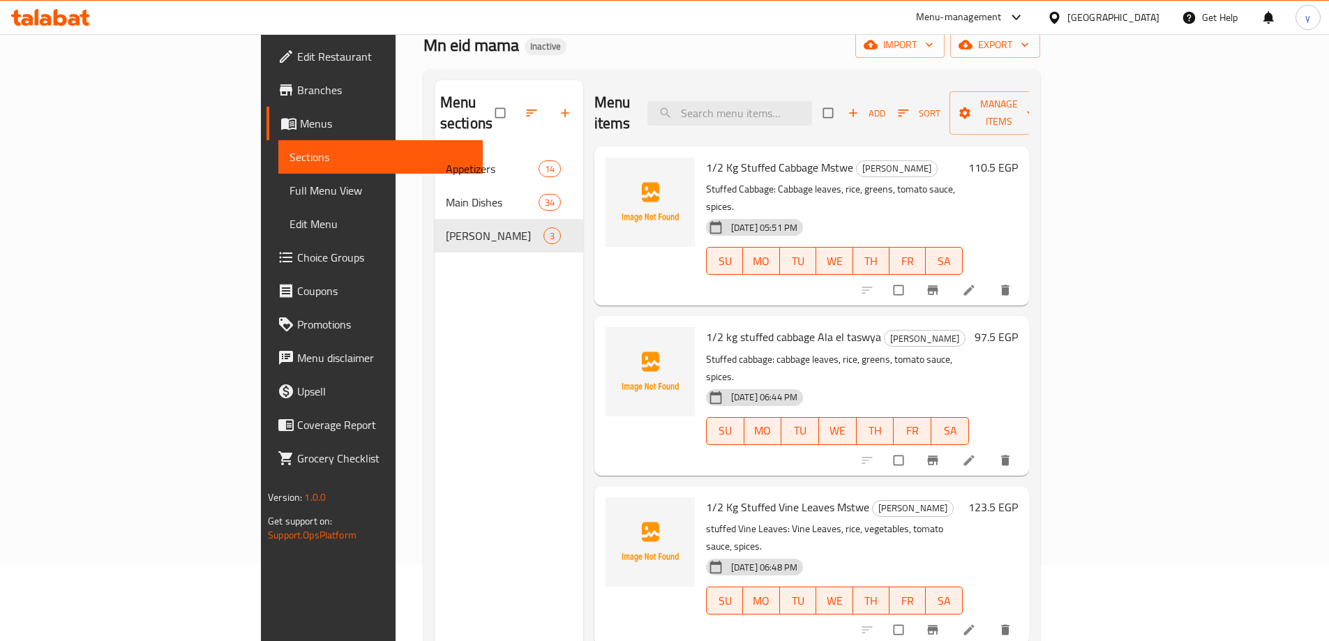
scroll to position [195, 0]
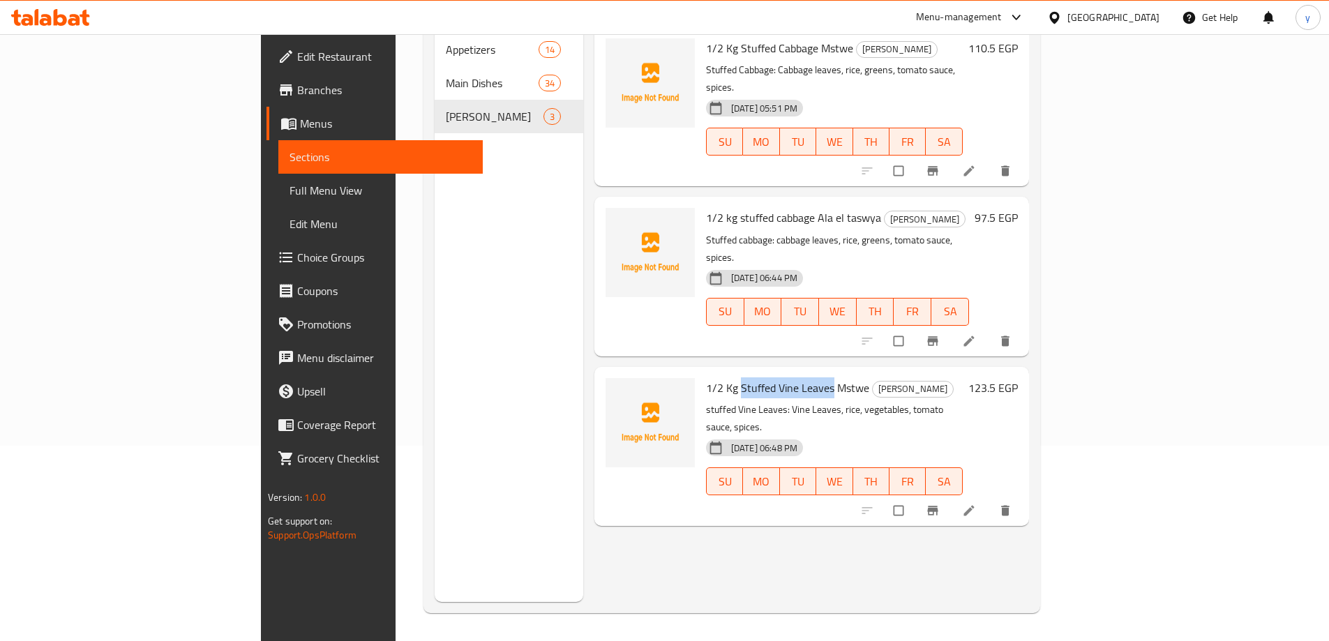
drag, startPoint x: 676, startPoint y: 333, endPoint x: 767, endPoint y: 340, distance: 91.7
click at [767, 377] on span "1/2 Kg Stuffed Vine Leaves Mstwe" at bounding box center [787, 387] width 163 height 21
copy span "Stuffed Vine Leaves"
click at [990, 500] on li at bounding box center [970, 511] width 39 height 22
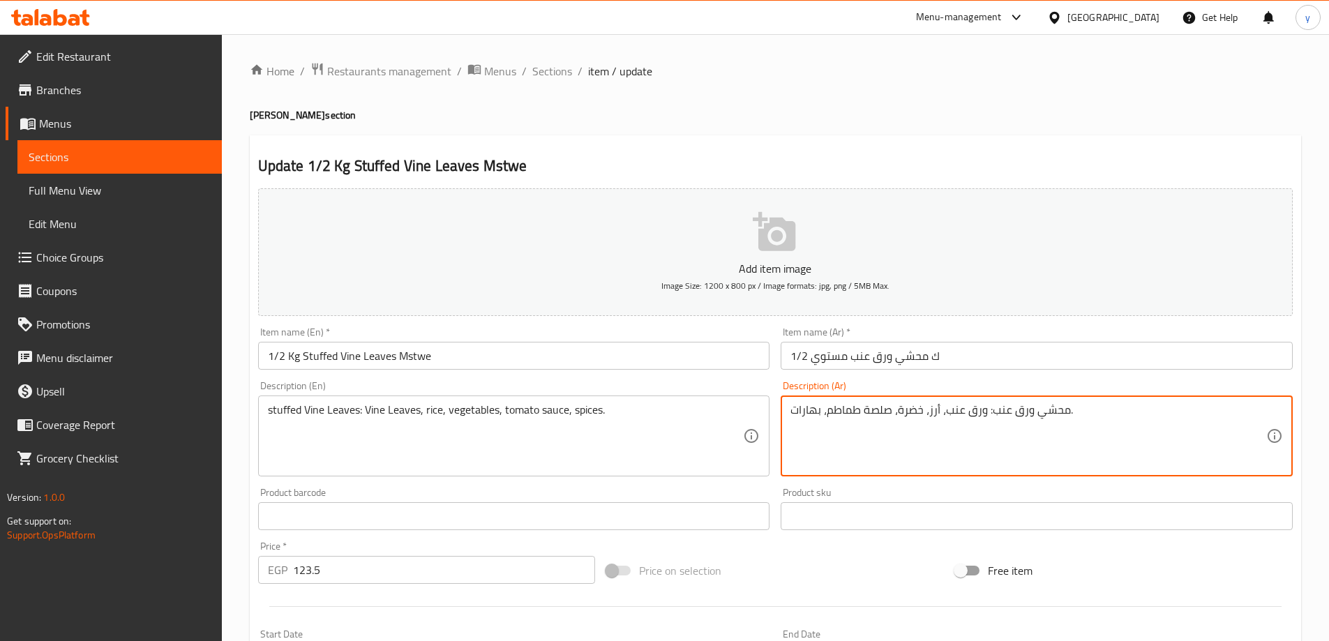
click at [1044, 411] on textarea "محشي ورق عنب: ورق عنب، أرز، خضرة، صلصة طماطم، بهارات." at bounding box center [1028, 436] width 476 height 66
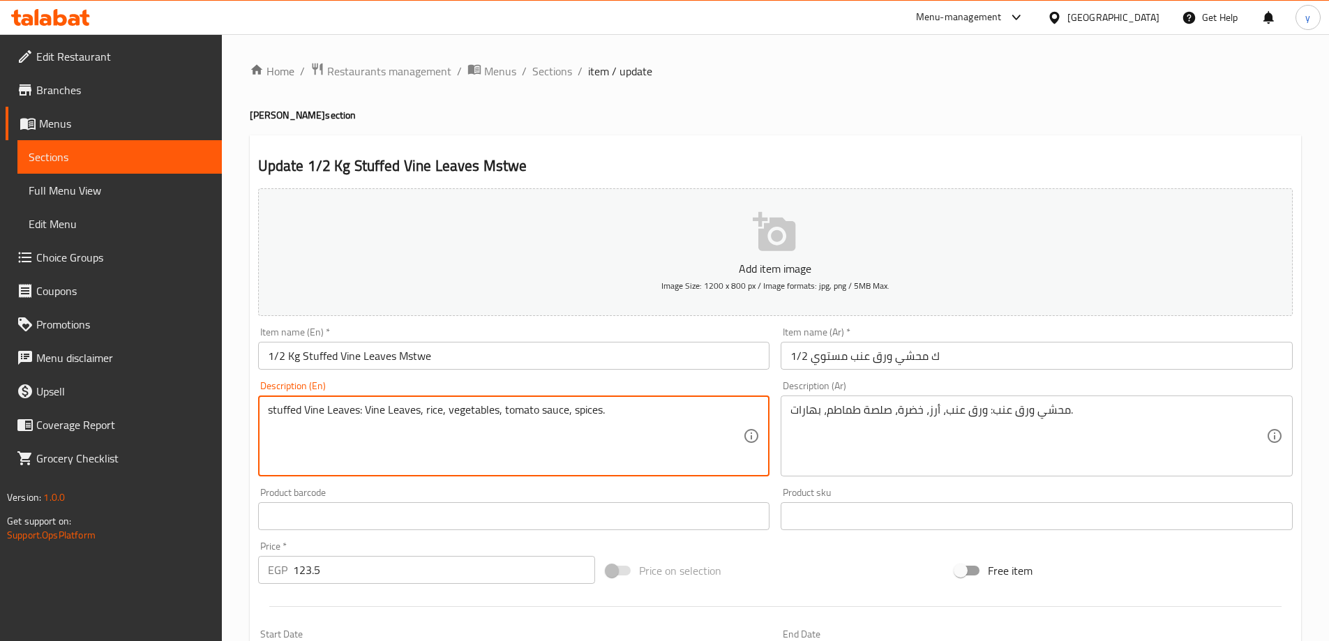
click at [419, 410] on textarea "stuffed Vine Leaves: Vine Leaves, rice, vegetables, tomato sauce, spices." at bounding box center [506, 436] width 476 height 66
click at [548, 69] on span "Sections" at bounding box center [552, 71] width 40 height 17
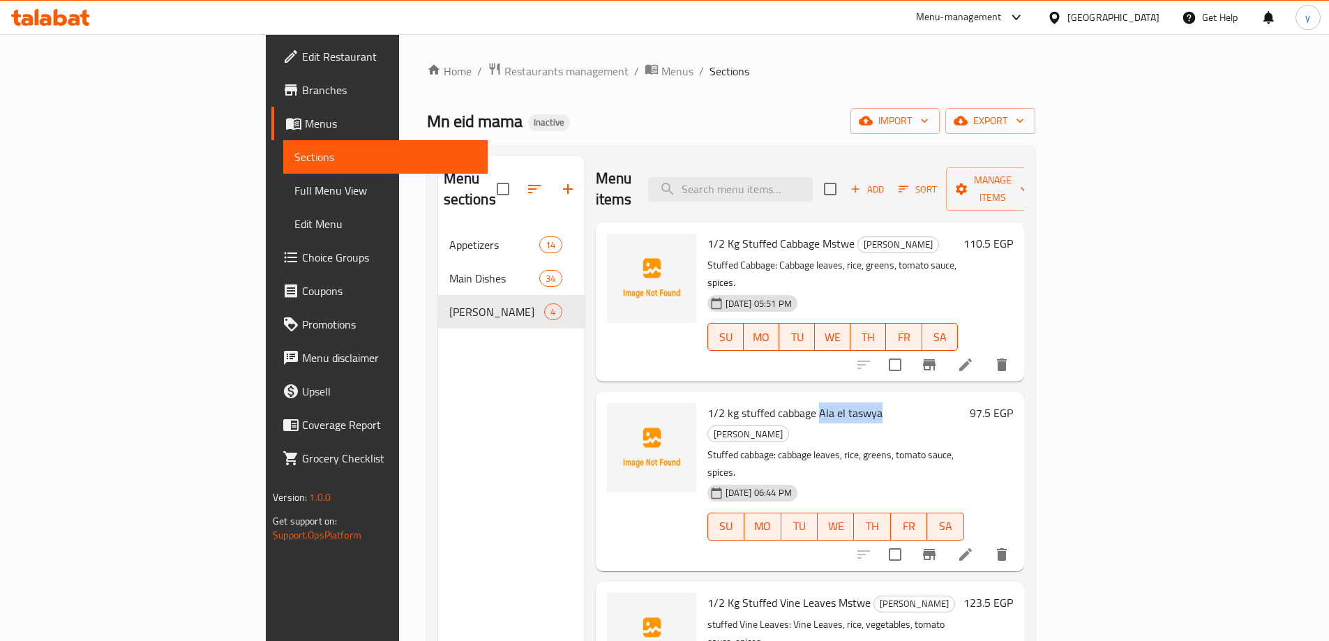
drag, startPoint x: 751, startPoint y: 373, endPoint x: 815, endPoint y: 380, distance: 63.8
click at [815, 403] on span "1/2 kg stuffed cabbage Ala el taswya" at bounding box center [794, 413] width 175 height 21
copy span "Ala el taswya"
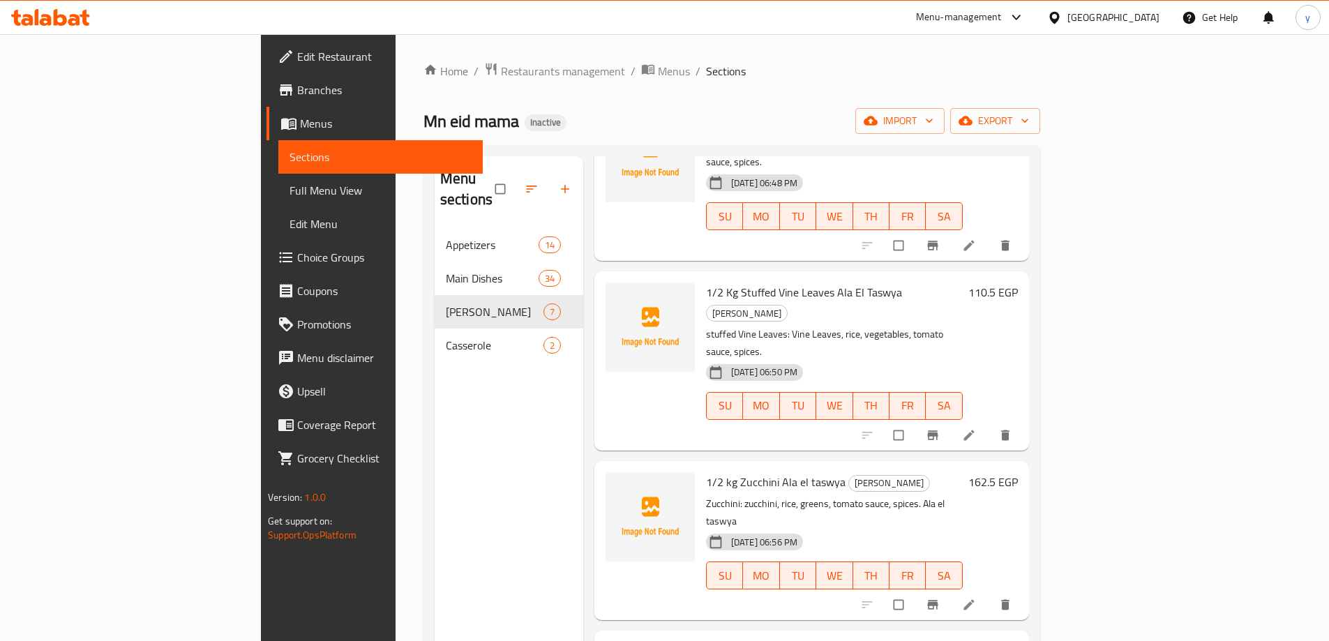
scroll to position [195, 0]
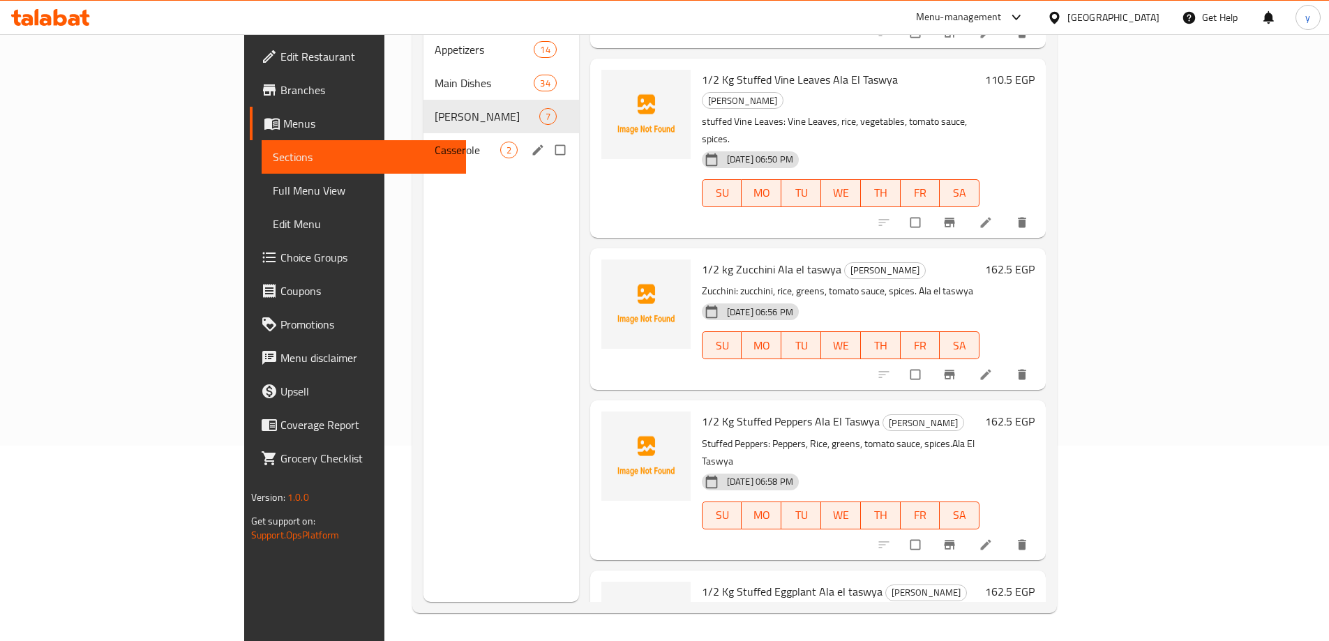
click at [435, 142] on span "Casserole" at bounding box center [468, 150] width 66 height 17
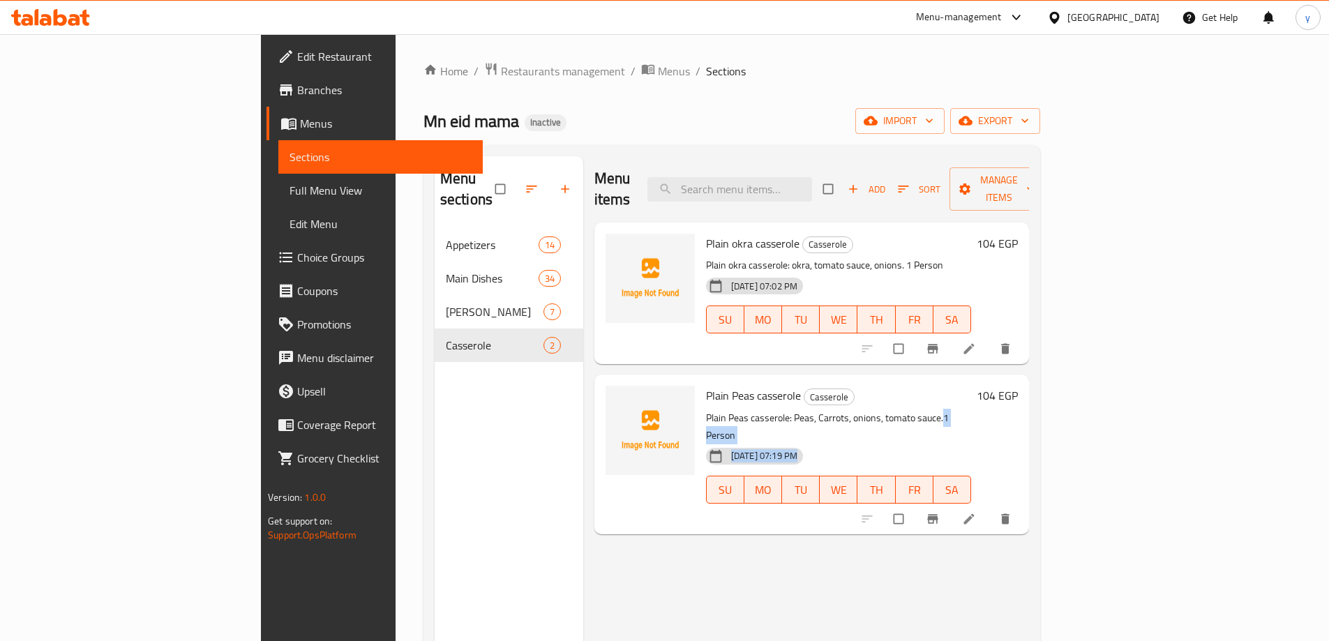
drag, startPoint x: 878, startPoint y: 398, endPoint x: 942, endPoint y: 405, distance: 64.6
click at [942, 405] on div "Plain Peas casserole Casserole Plain Peas casserole: Peas, Carrots, onions, tom…" at bounding box center [838, 454] width 276 height 148
click at [907, 410] on p "Plain Peas casserole: Peas, Carrots, onions, tomato sauce.1 Person" at bounding box center [838, 427] width 265 height 35
drag, startPoint x: 880, startPoint y: 397, endPoint x: 932, endPoint y: 400, distance: 51.7
click at [932, 410] on p "Plain Peas casserole: Peas, Carrots, onions, tomato sauce.1 Person" at bounding box center [838, 427] width 265 height 35
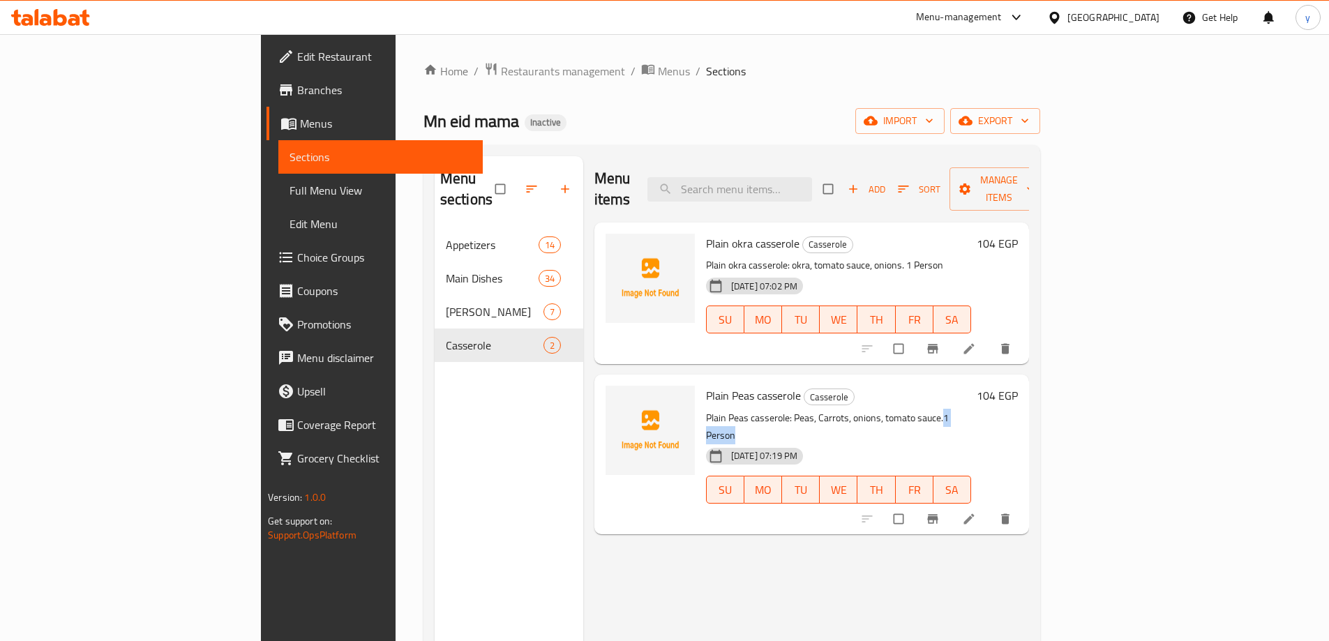
drag, startPoint x: 879, startPoint y: 396, endPoint x: 923, endPoint y: 398, distance: 44.0
click at [923, 410] on p "Plain Peas casserole: Peas, Carrots, onions, tomato sauce.1 Person" at bounding box center [838, 427] width 265 height 35
copy p "1 Person"
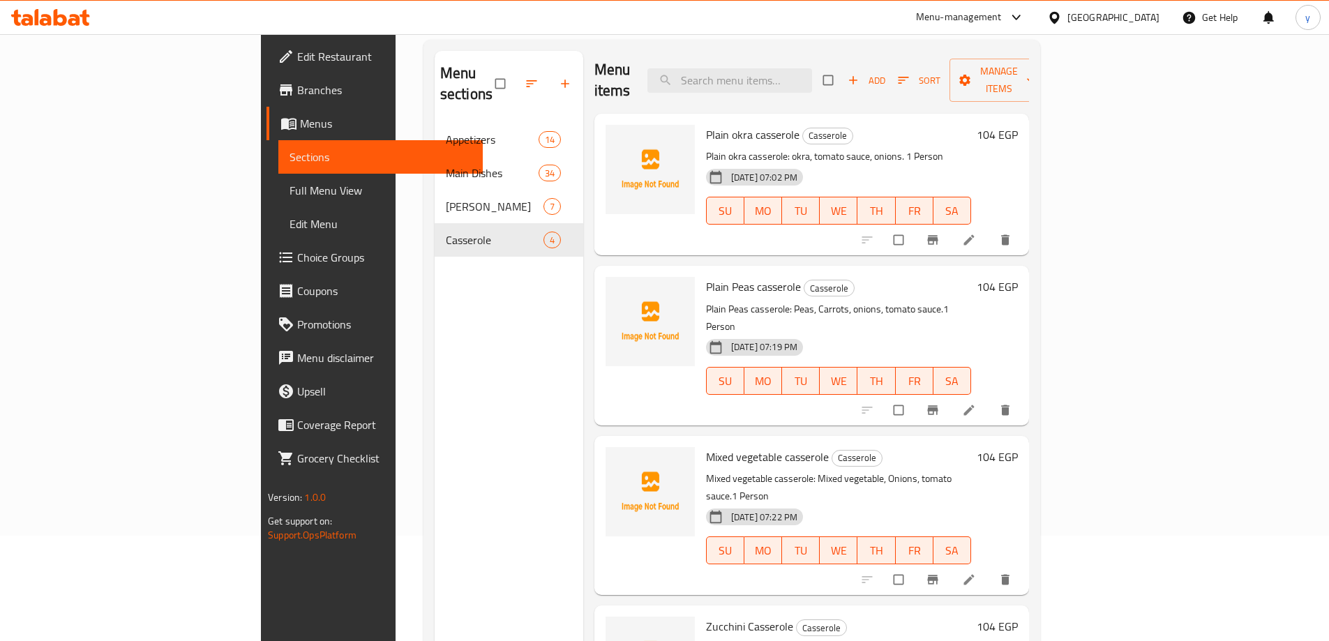
scroll to position [195, 0]
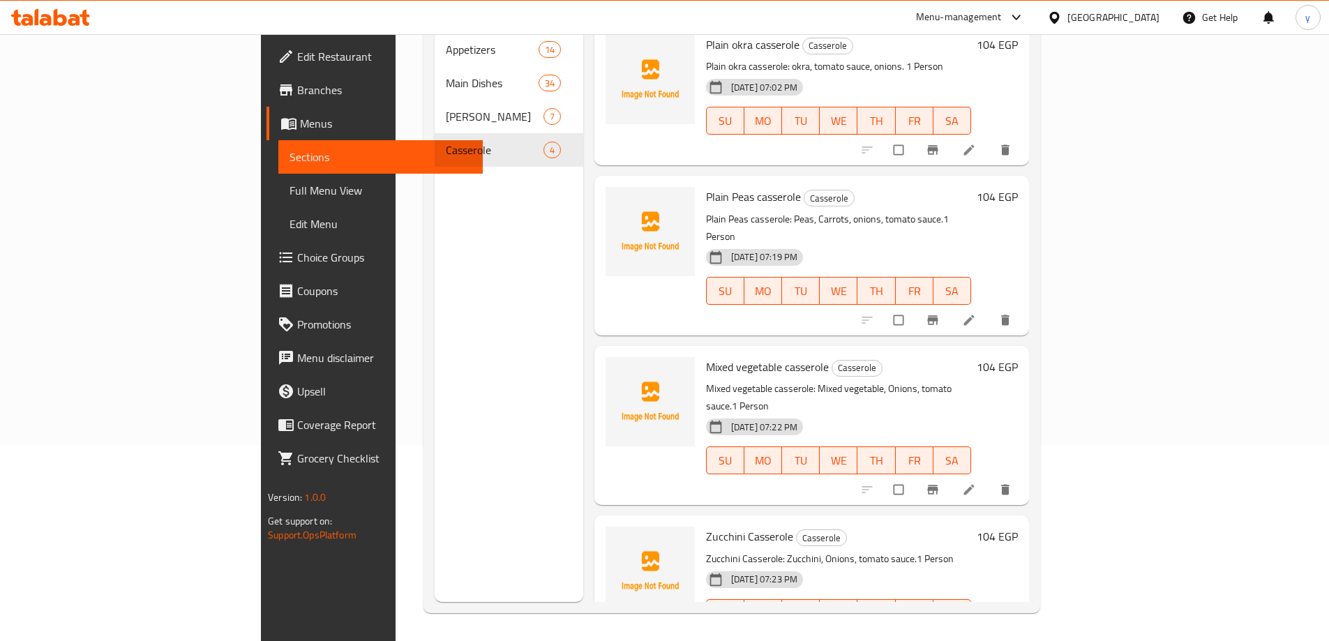
click at [976, 636] on icon at bounding box center [969, 643] width 14 height 14
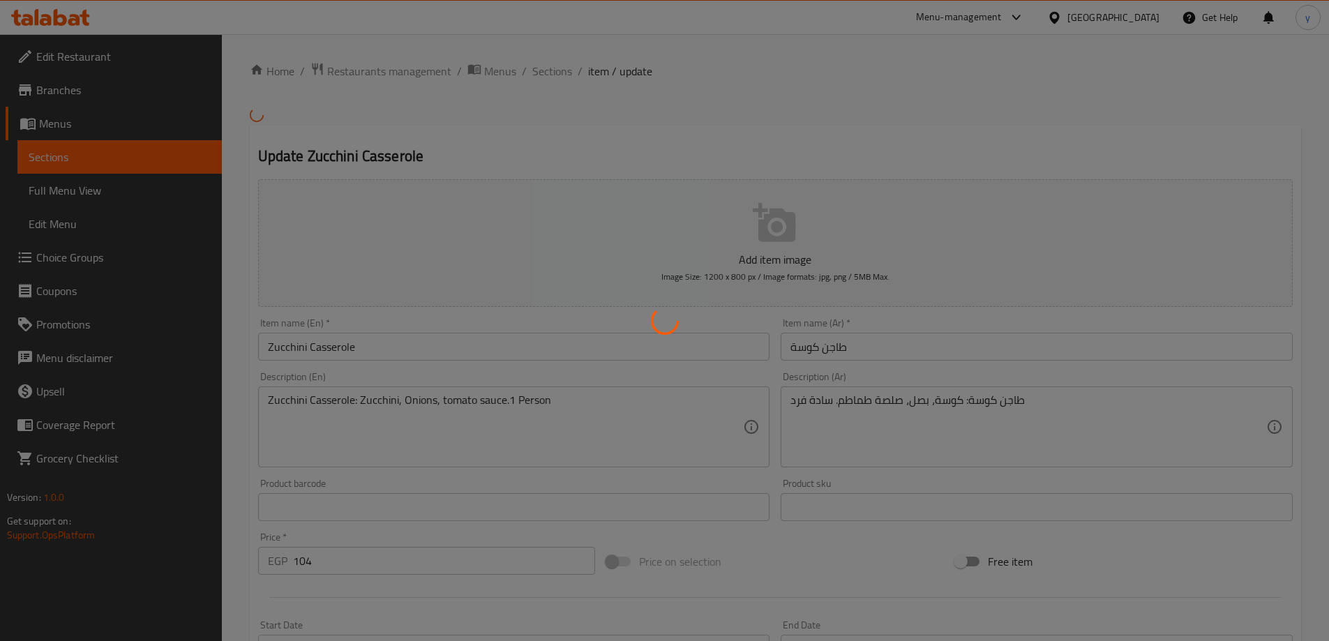
click at [1023, 351] on div at bounding box center [664, 320] width 1329 height 641
click at [1023, 338] on div at bounding box center [664, 320] width 1329 height 641
drag, startPoint x: 1023, startPoint y: 338, endPoint x: 1032, endPoint y: 352, distance: 16.3
click at [1032, 352] on div at bounding box center [664, 320] width 1329 height 641
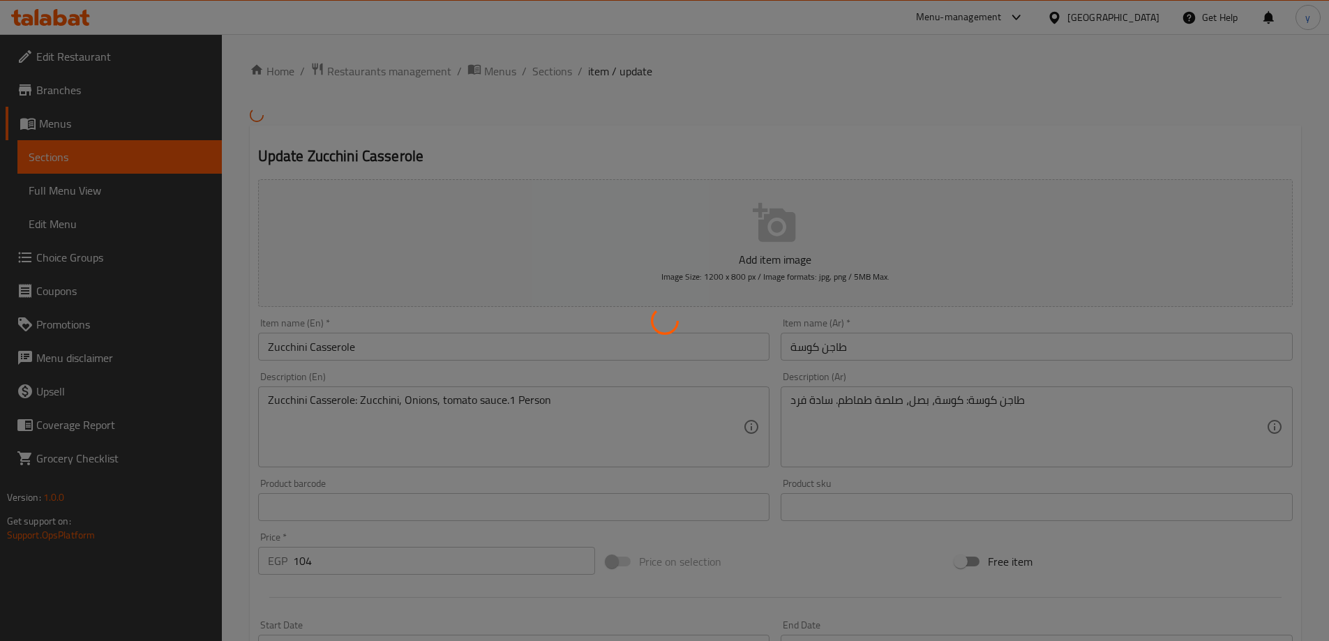
click at [1032, 352] on div at bounding box center [664, 320] width 1329 height 641
click at [1024, 359] on div at bounding box center [664, 320] width 1329 height 641
click at [1014, 370] on div at bounding box center [664, 320] width 1329 height 641
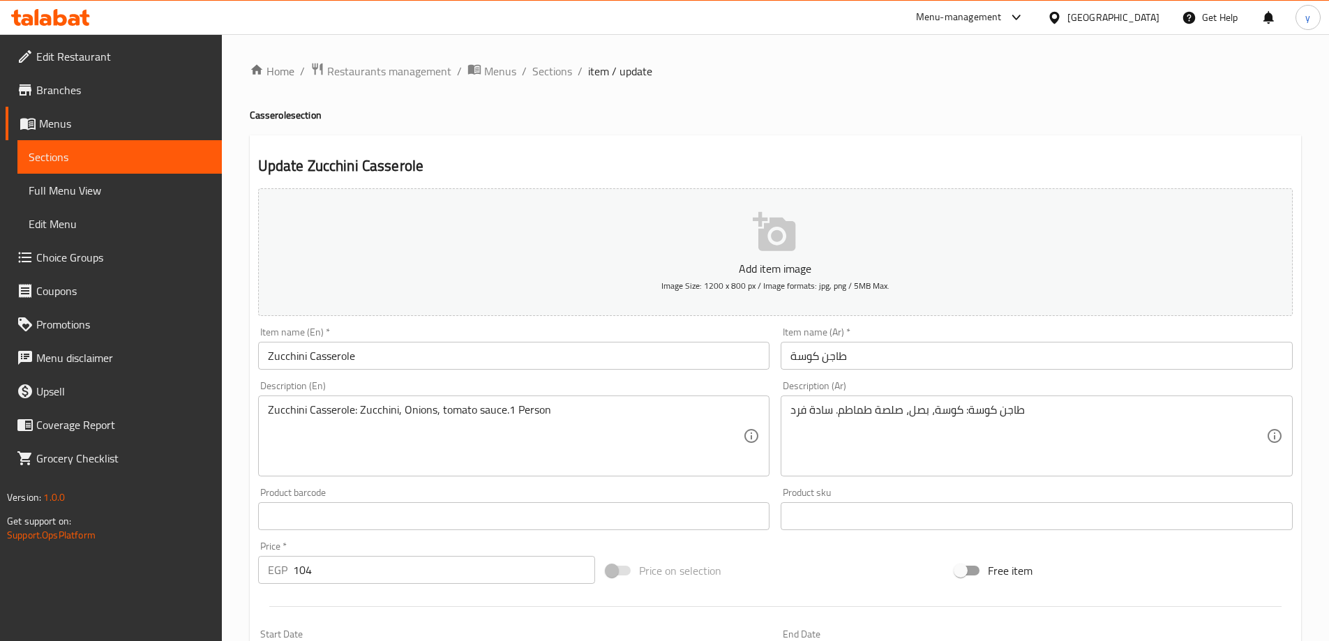
click at [1014, 370] on input "طاجن كوسة" at bounding box center [1037, 356] width 512 height 28
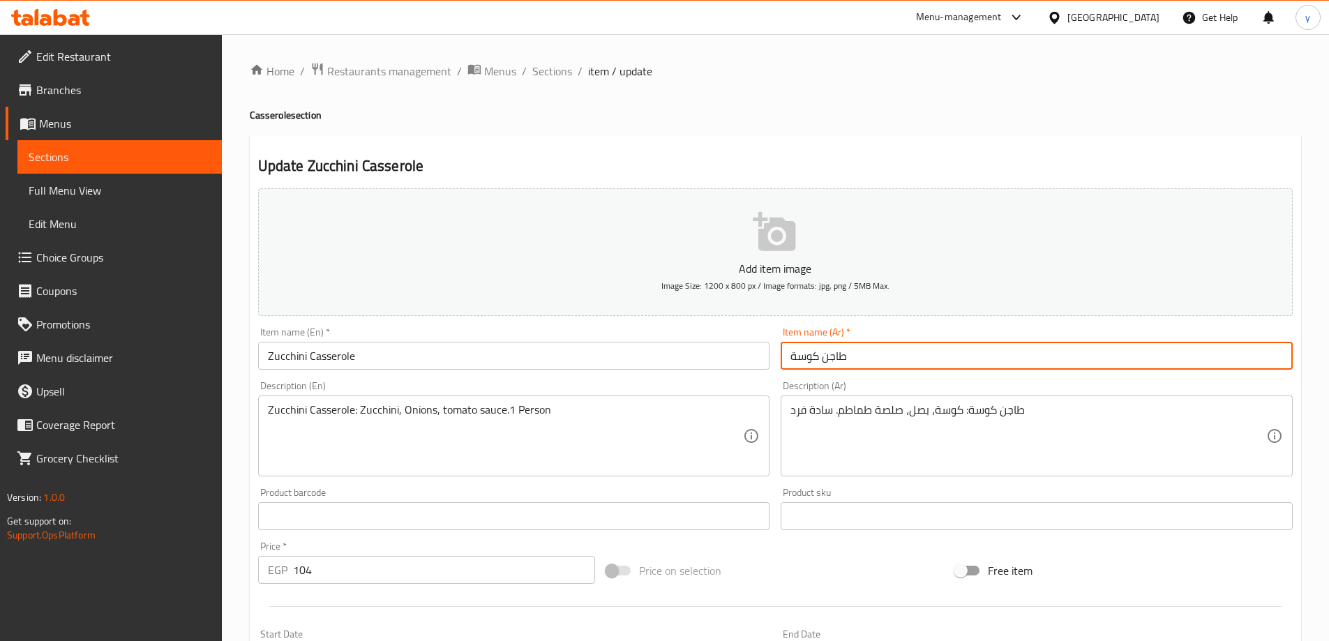
click at [1029, 363] on input "طاجن كوسة" at bounding box center [1037, 356] width 512 height 28
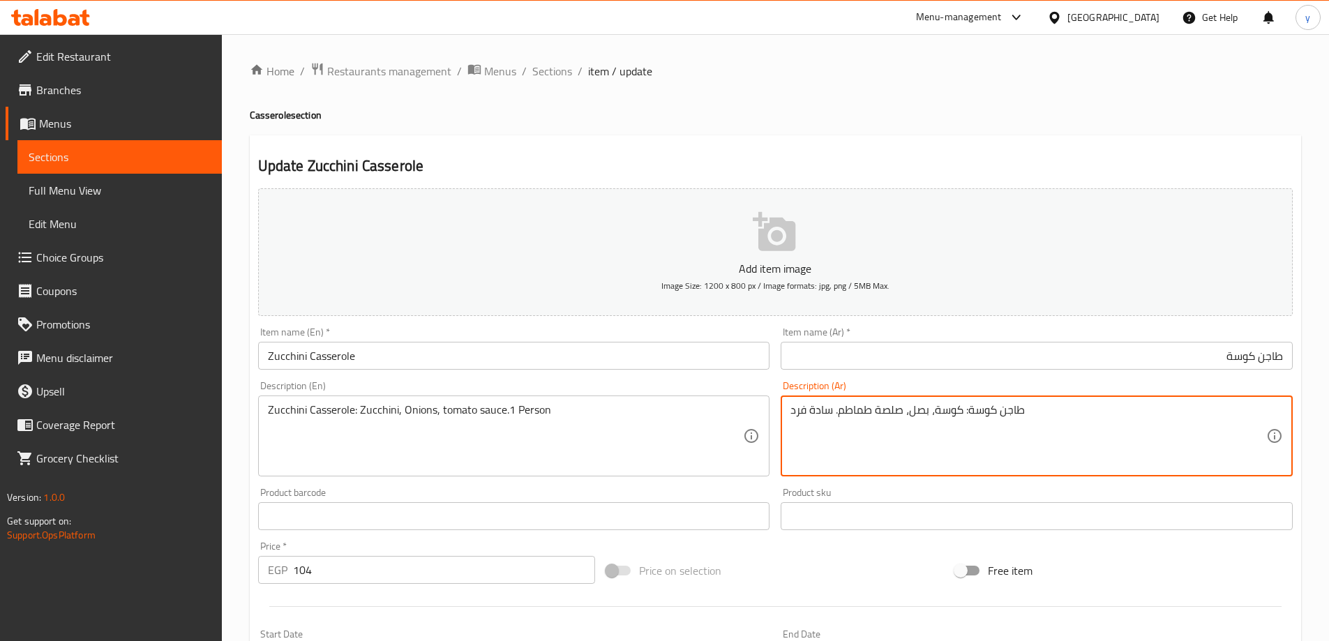
click at [821, 407] on textarea "طاجن كوسة: كوسة، بصل، صلصة طماطم. سادة فرد" at bounding box center [1028, 436] width 476 height 66
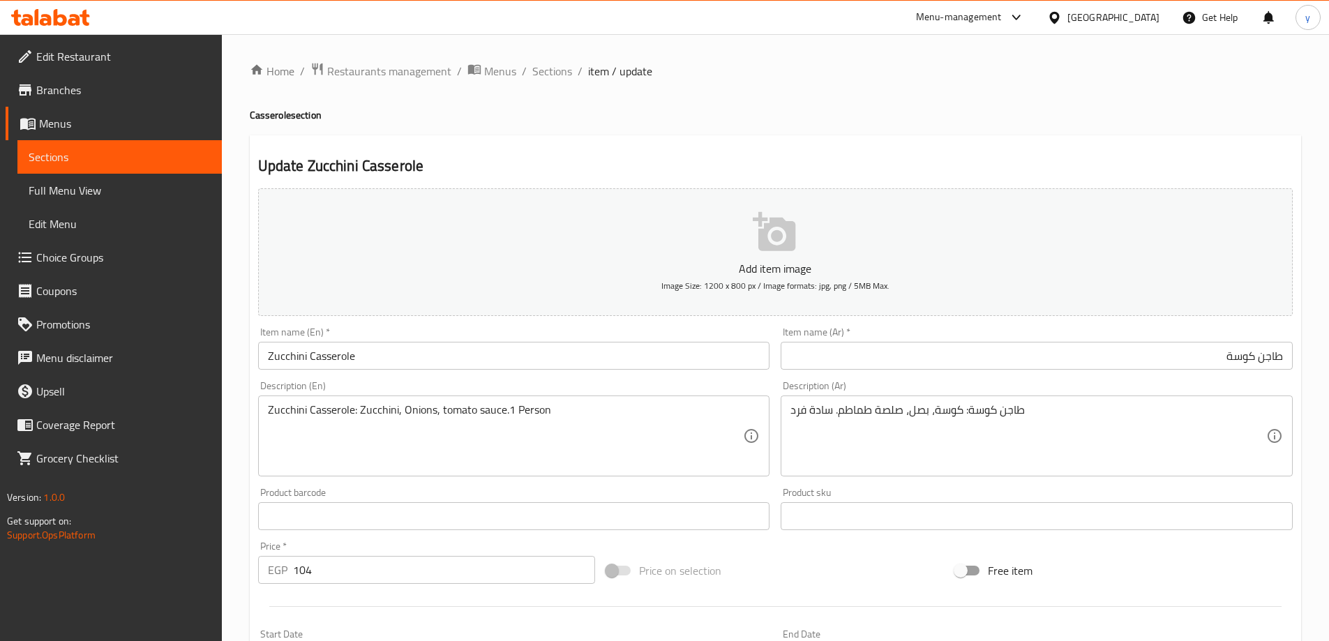
click at [1144, 340] on div "Item name (Ar)   * طاجن كوسة Item name (Ar) *" at bounding box center [1037, 348] width 512 height 43
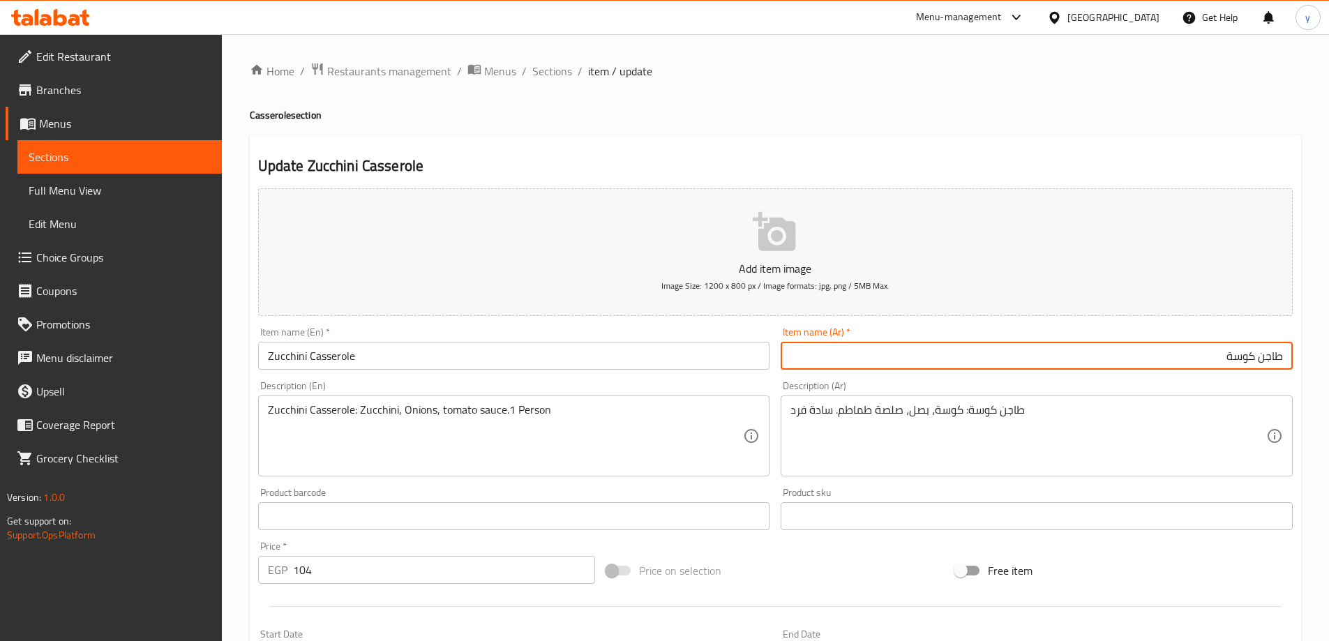
click at [1135, 353] on input "طاجن كوسة" at bounding box center [1037, 356] width 512 height 28
paste input "سادة"
type input "طاجن كوسة سادة"
click at [544, 362] on input "Zucchini Casserole" at bounding box center [514, 356] width 512 height 28
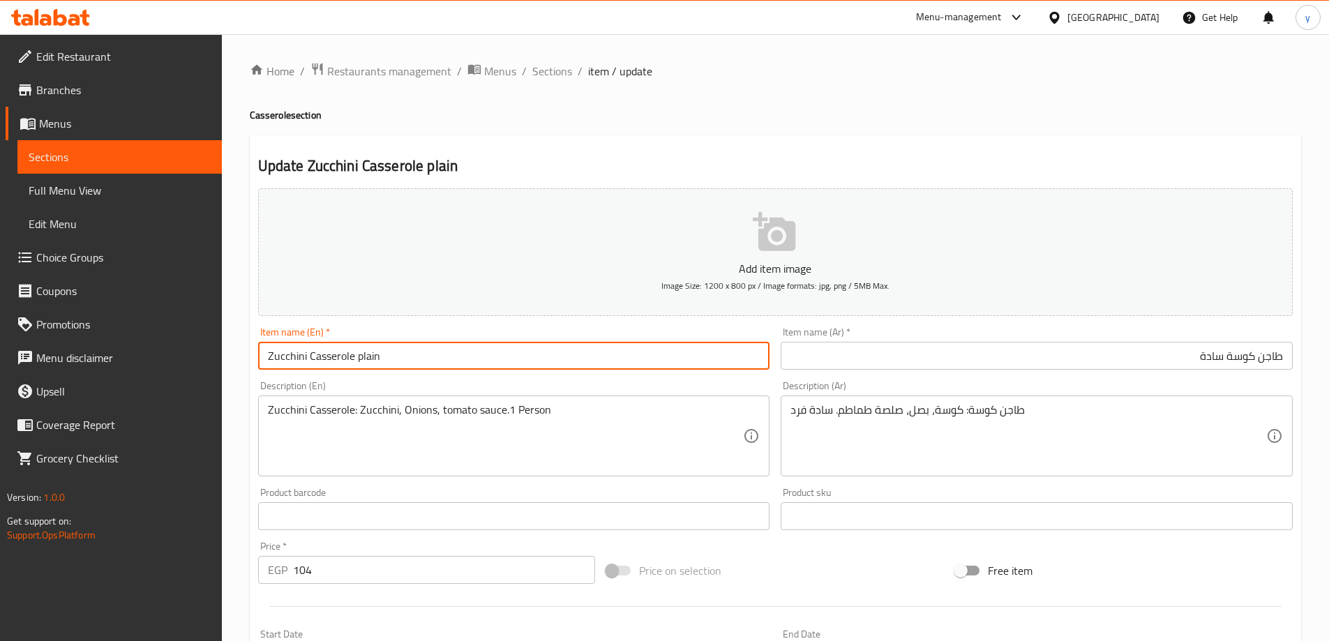
type input "Zucchini Casserole plain"
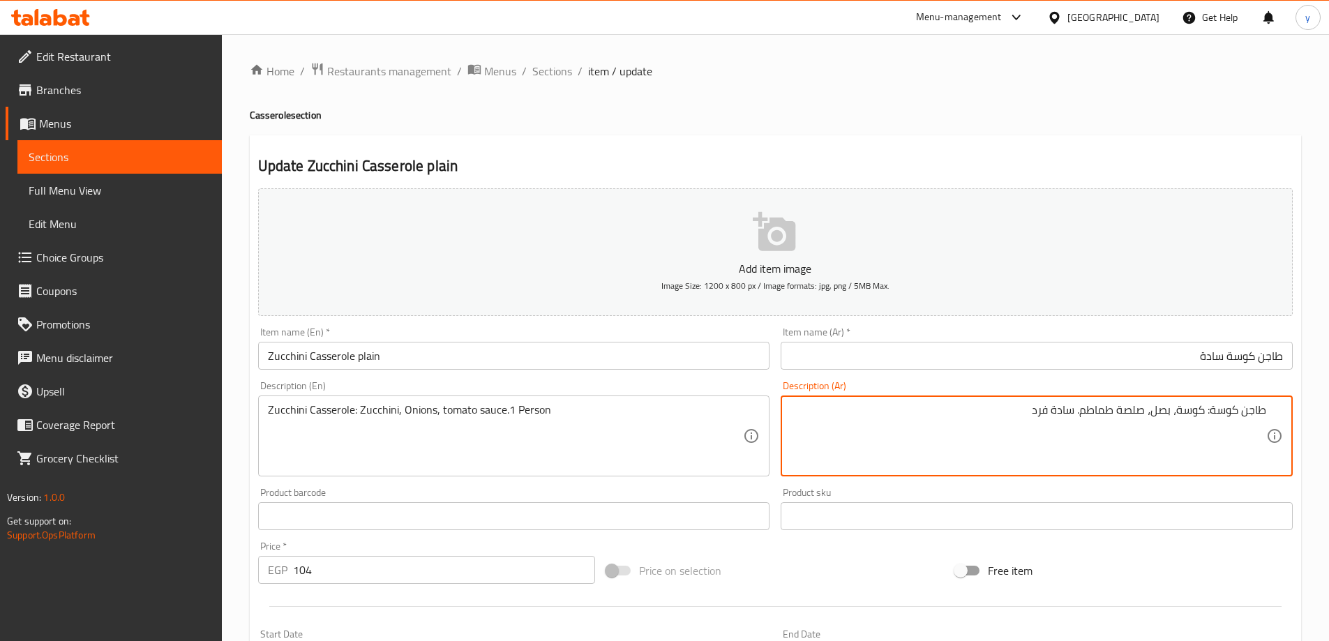
click at [1051, 416] on textarea "طاجن كوسة: كوسة، بصل، صلصة طماطم. سادة فرد" at bounding box center [1028, 436] width 476 height 66
type textarea "طاجن كوسة: كوسة، بصل، صلصة طماطم. سادة , فرد"
click at [368, 366] on input "Zucchini Casserole plain" at bounding box center [514, 356] width 512 height 28
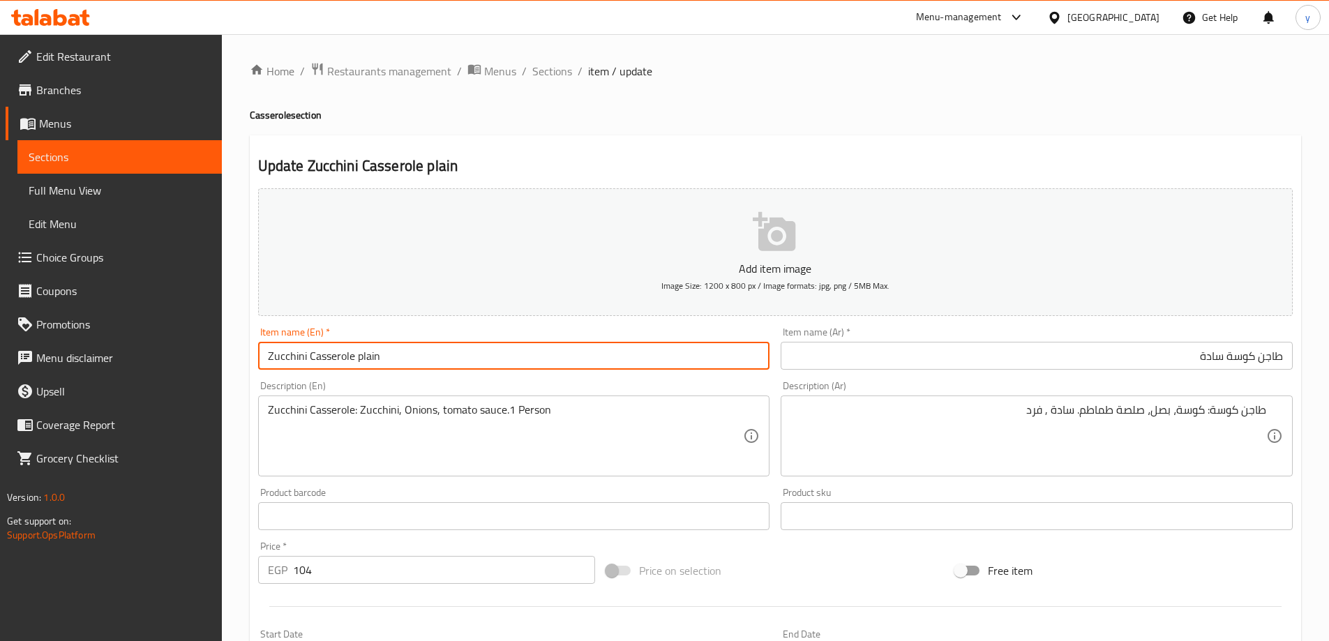
click at [368, 366] on input "Zucchini Casserole plain" at bounding box center [514, 356] width 512 height 28
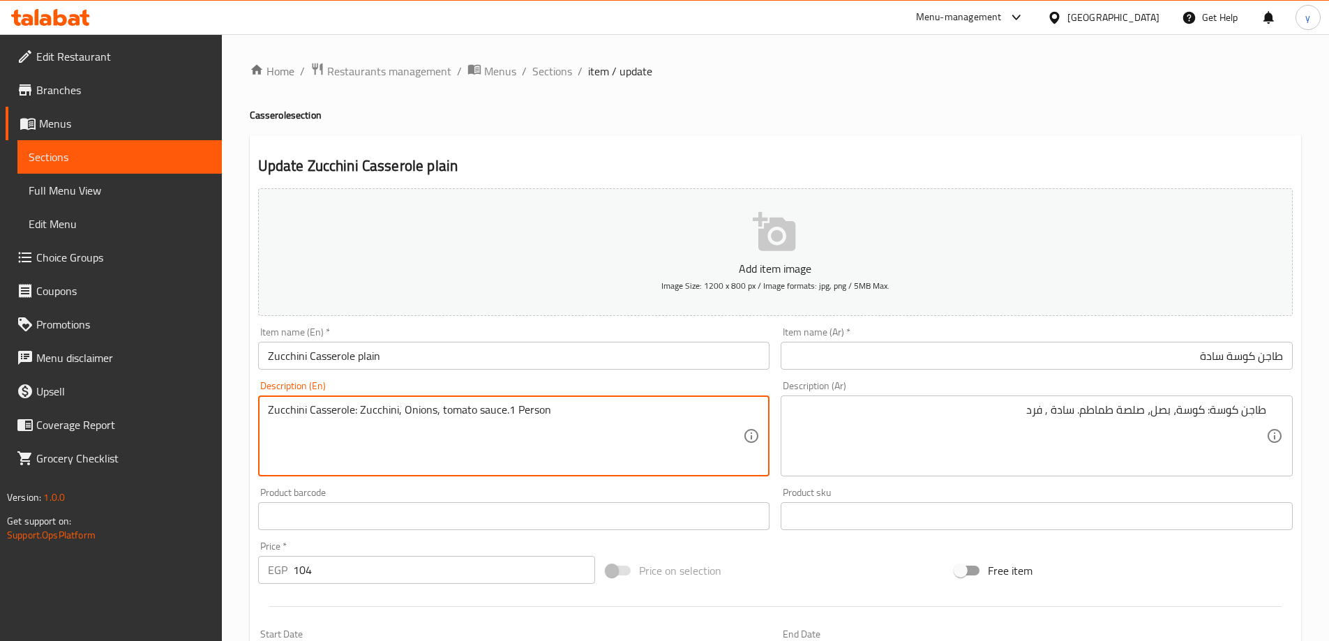
paste textarea "plain"
click at [503, 413] on textarea "Zucchini Casserole: Zucchini, Onions, tomato sauceplain .1 Person" at bounding box center [506, 436] width 476 height 66
type textarea "Zucchini Casserole: Zucchini, Onions, tomato sauce, plain .1 Person"
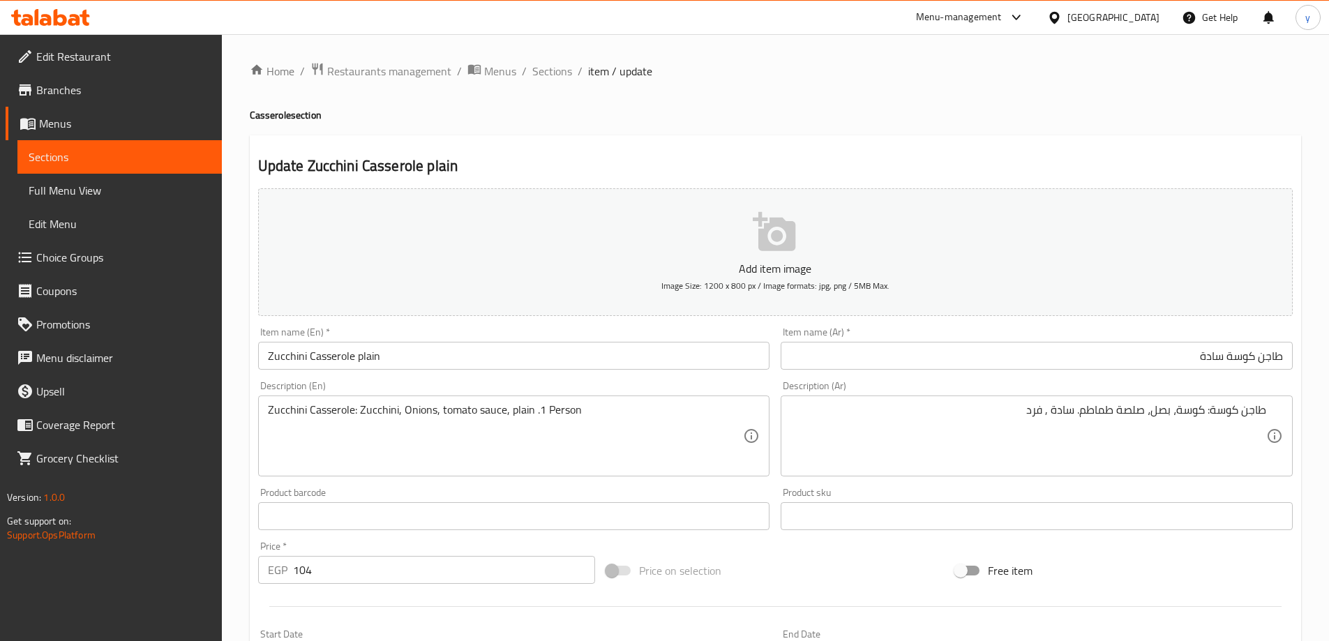
click at [540, 338] on div "Item name (En)   * Zucchini Casserole plain Item name (En) *" at bounding box center [514, 348] width 512 height 43
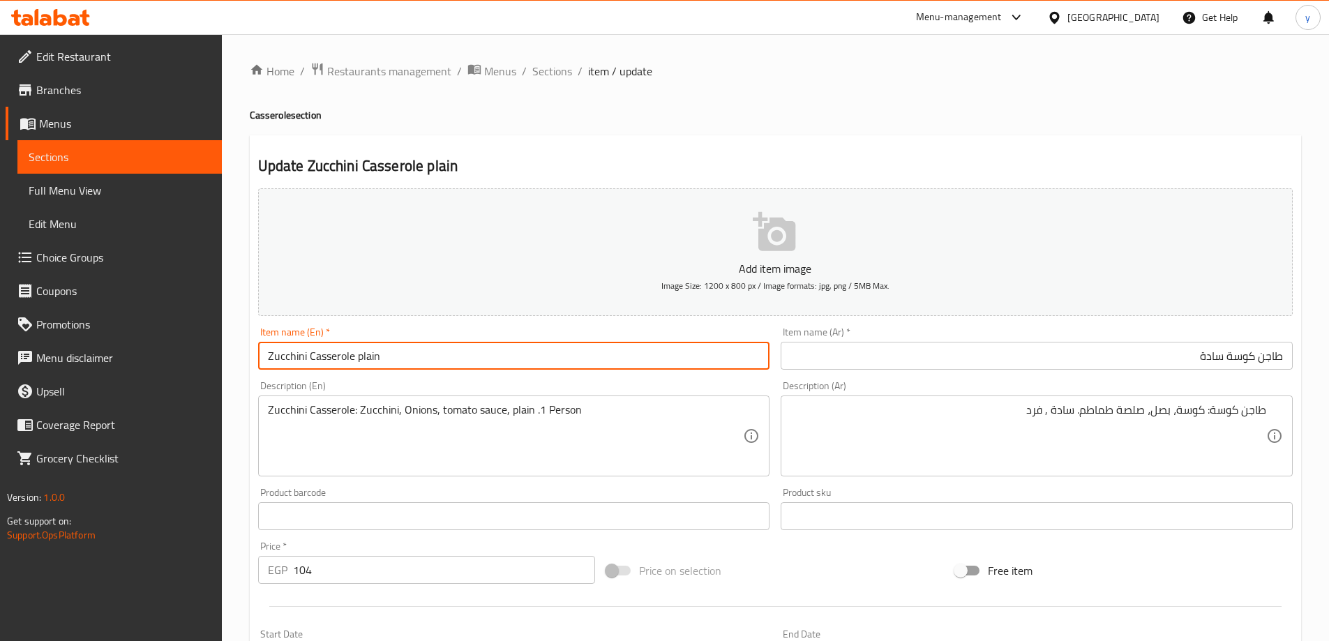
click at [536, 354] on input "Zucchini Casserole plain" at bounding box center [514, 356] width 512 height 28
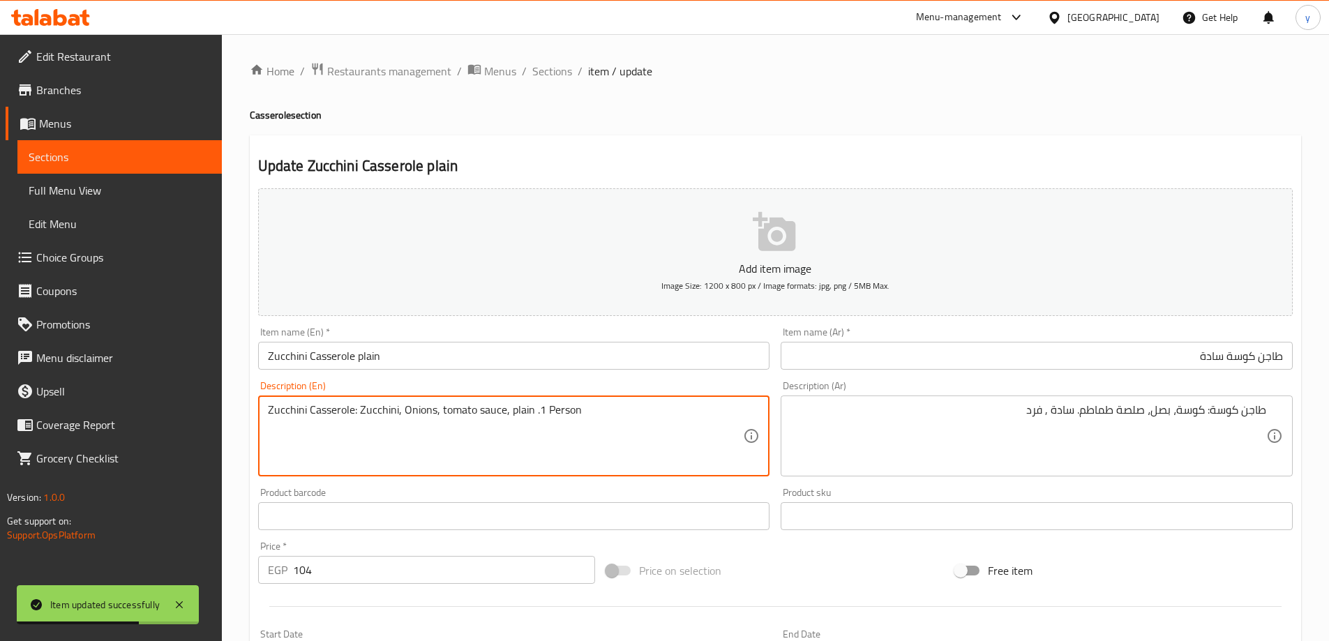
drag, startPoint x: 536, startPoint y: 410, endPoint x: 610, endPoint y: 424, distance: 75.9
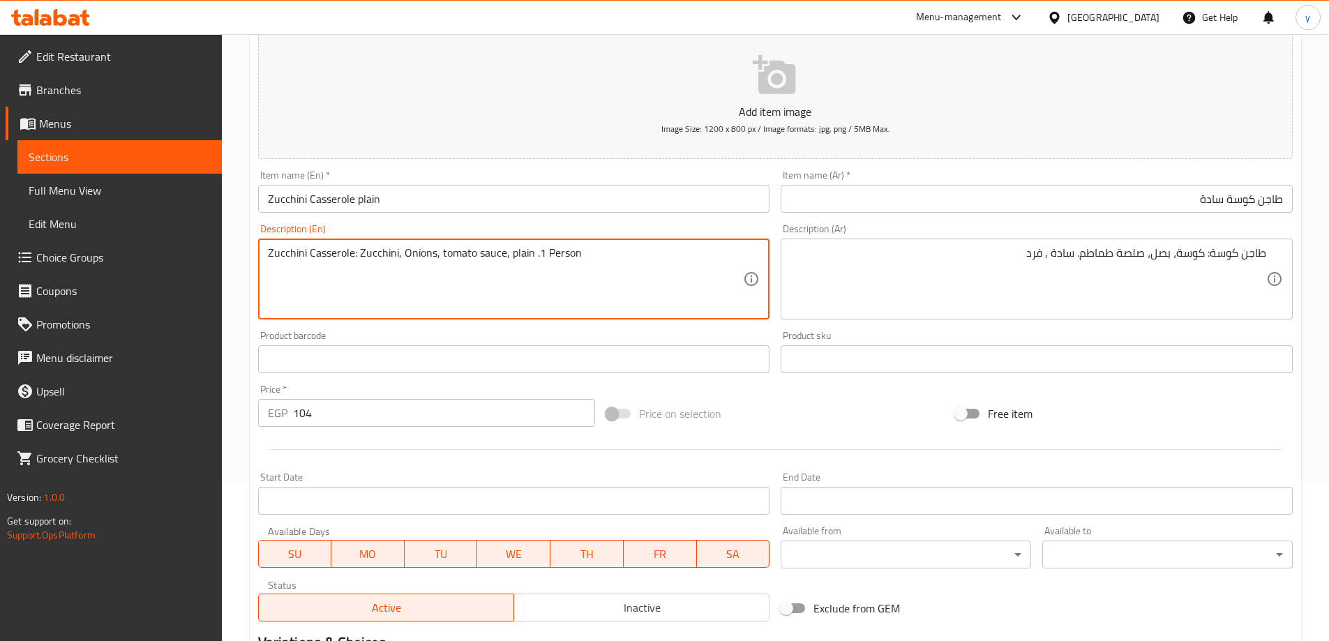
scroll to position [345, 0]
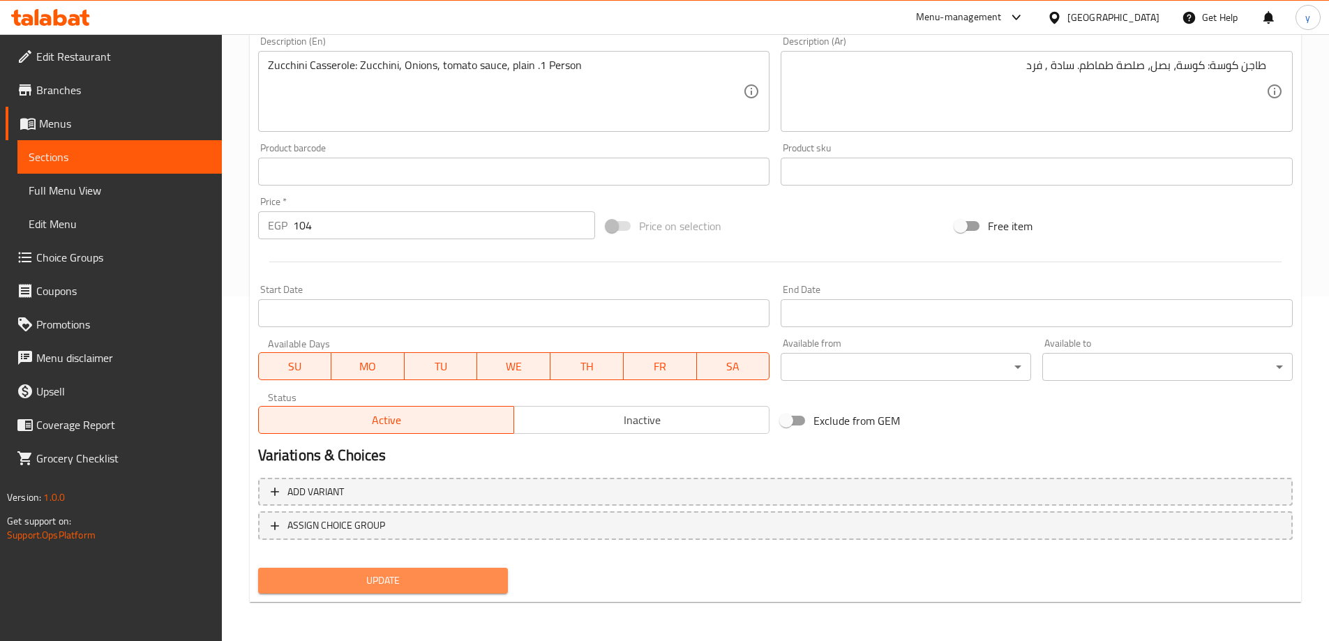
click at [460, 585] on span "Update" at bounding box center [383, 580] width 228 height 17
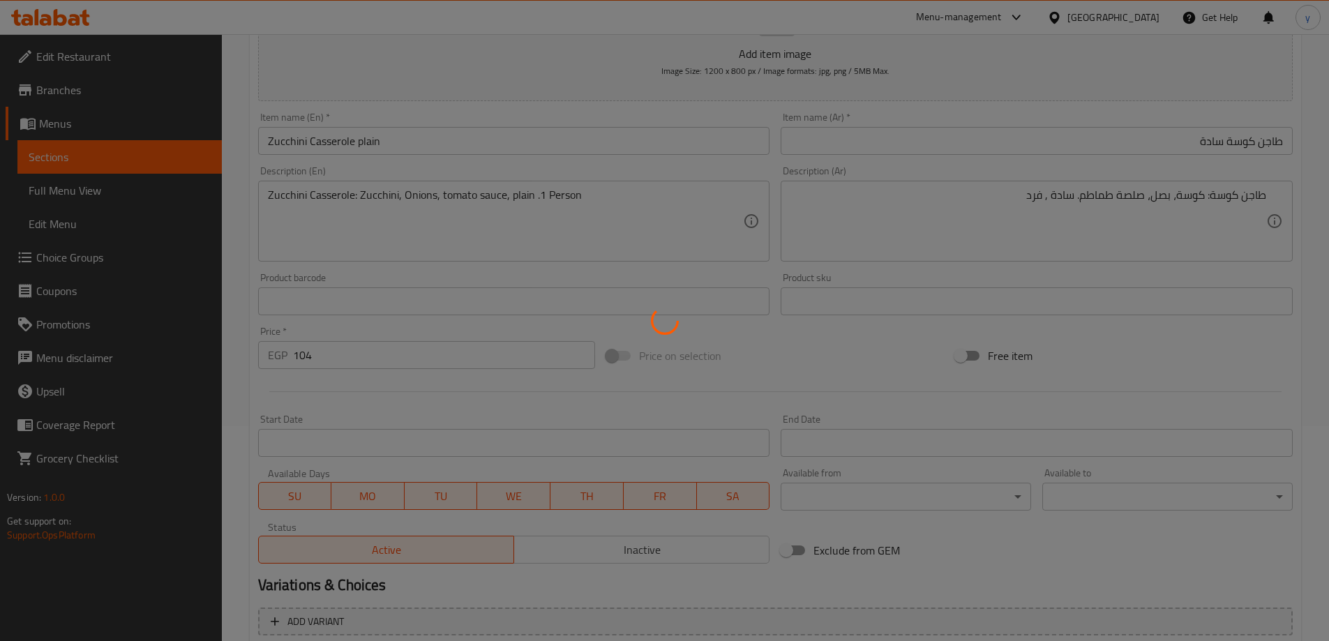
scroll to position [0, 0]
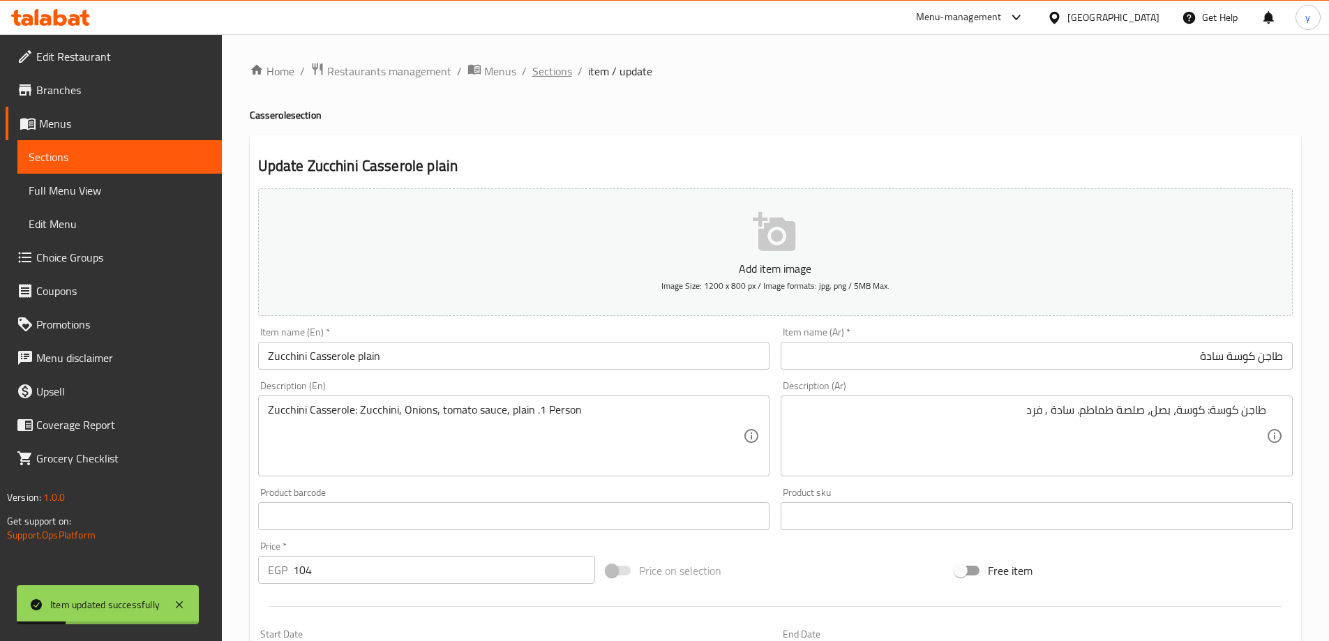
click at [557, 75] on span "Sections" at bounding box center [552, 71] width 40 height 17
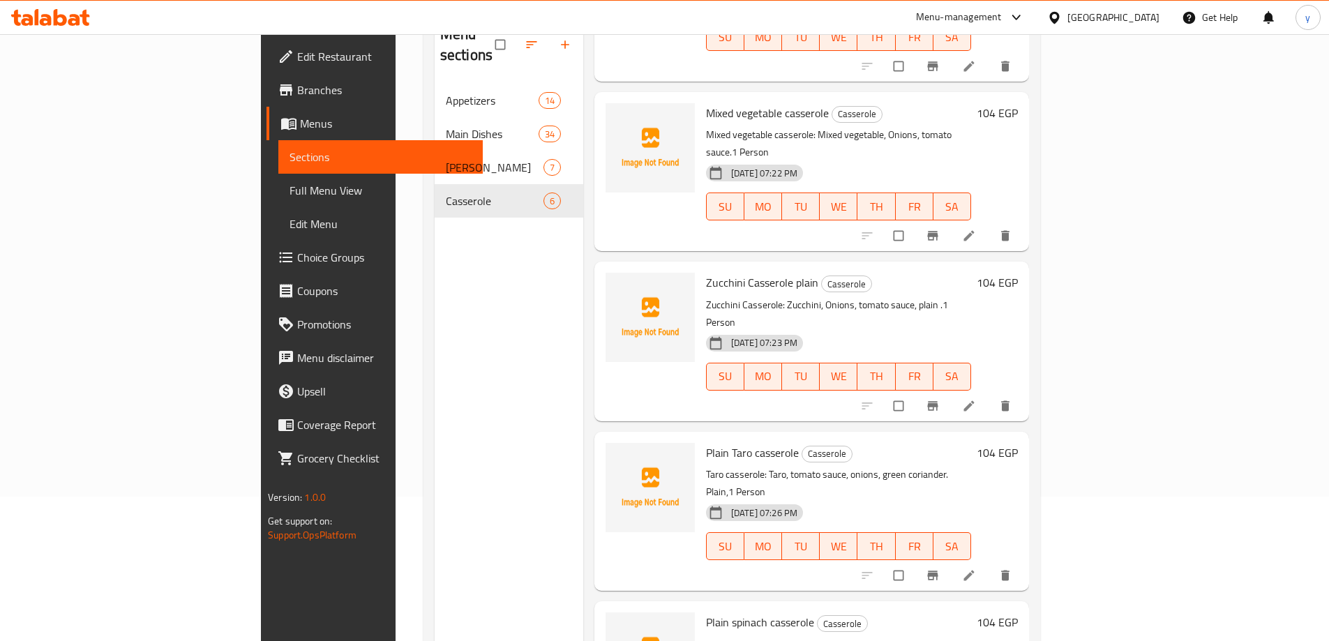
scroll to position [195, 0]
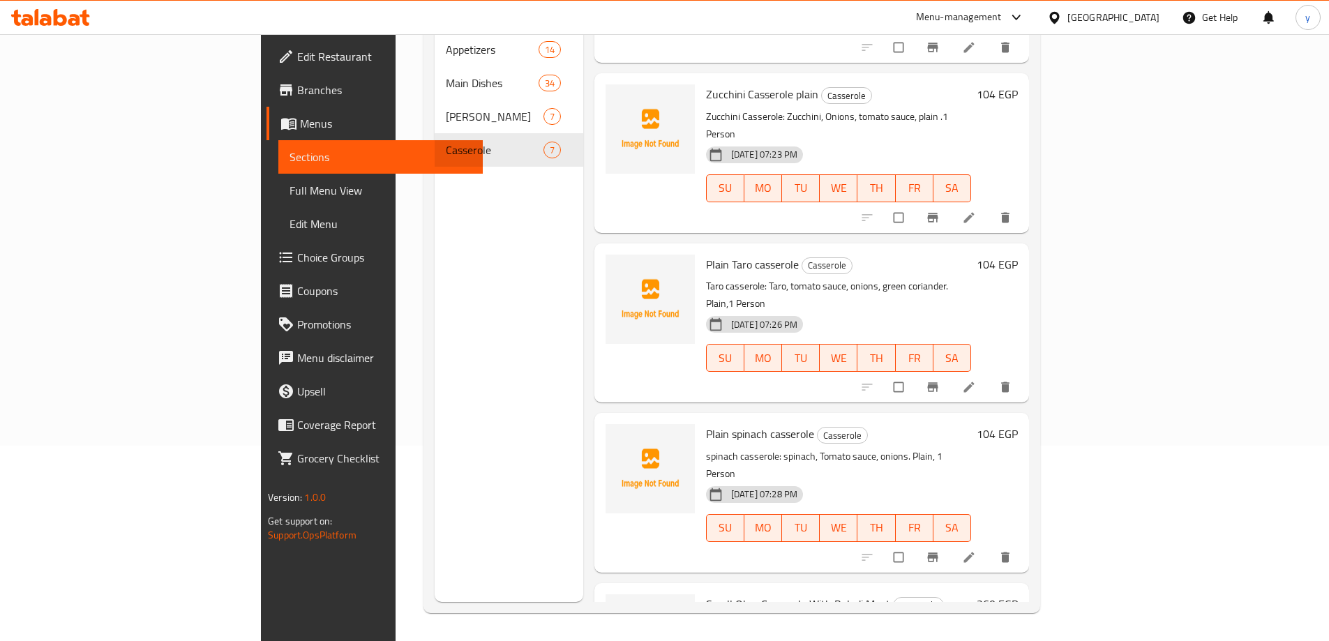
scroll to position [460, 0]
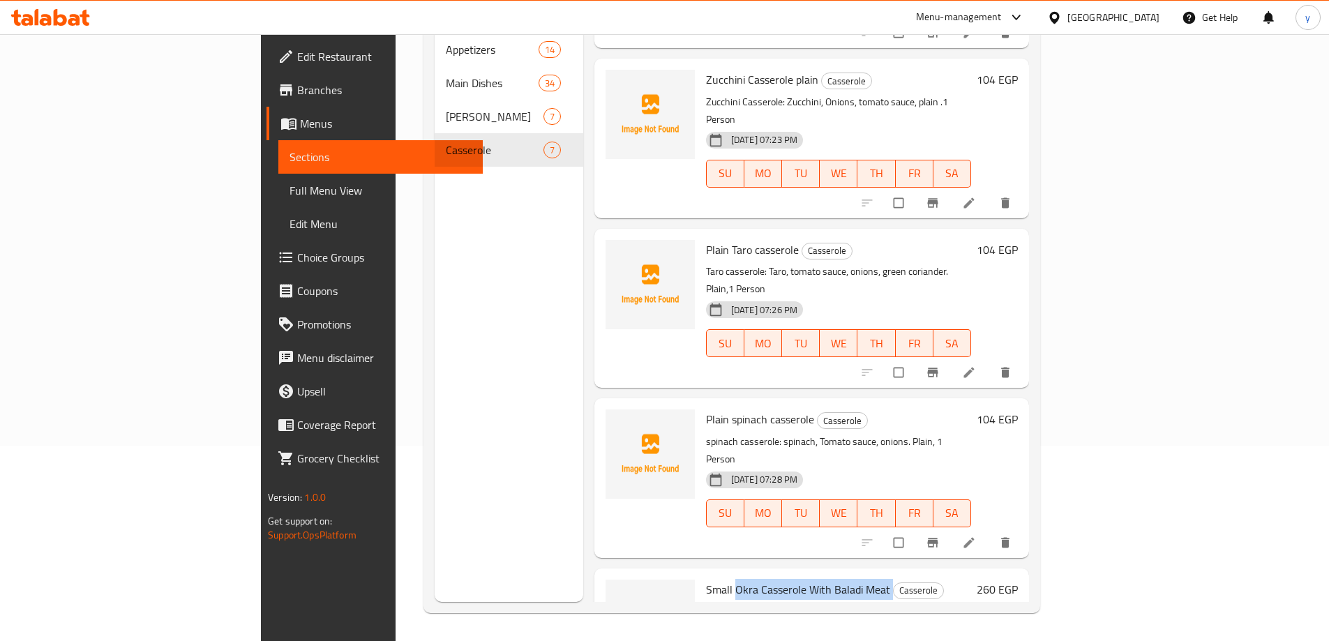
drag, startPoint x: 669, startPoint y: 481, endPoint x: 824, endPoint y: 490, distance: 155.1
click at [824, 580] on h6 "Small Okra Casserole With Baladi Meat Casserole" at bounding box center [838, 590] width 265 height 20
copy h6 "Okra Casserole With Baladi Meat"
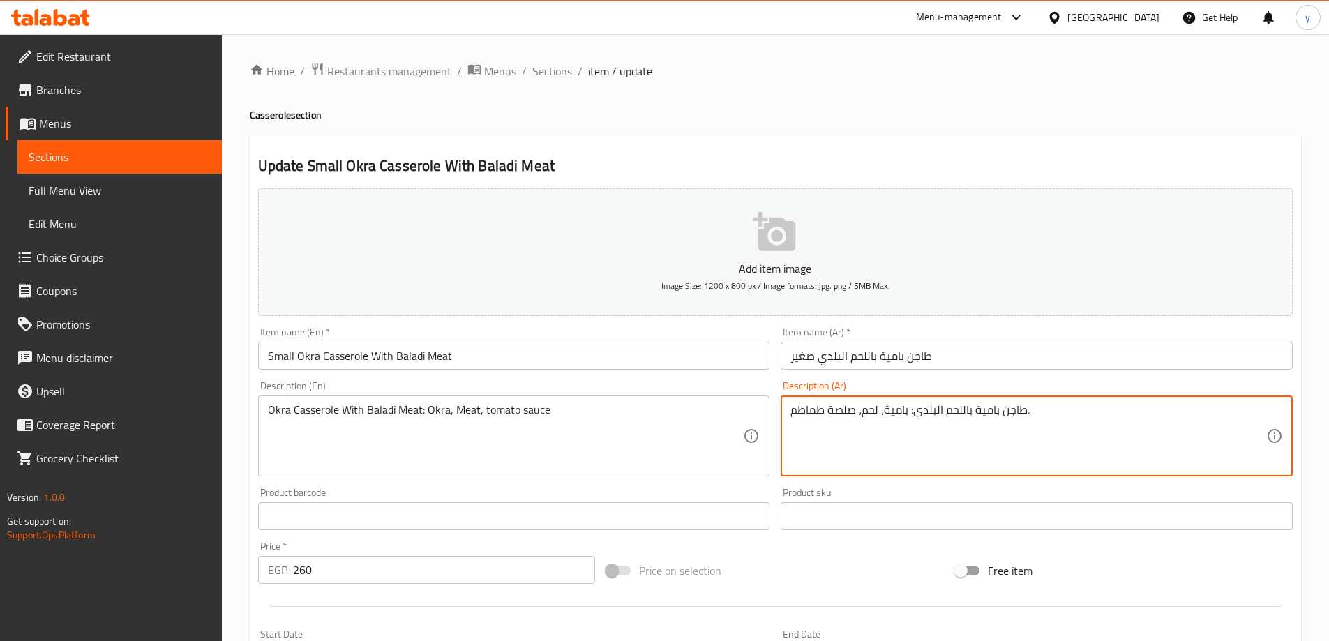
click at [917, 417] on textarea "طاجن بامية باللحم البلدي: بامية، لحم، صلصة طماطم." at bounding box center [1028, 436] width 476 height 66
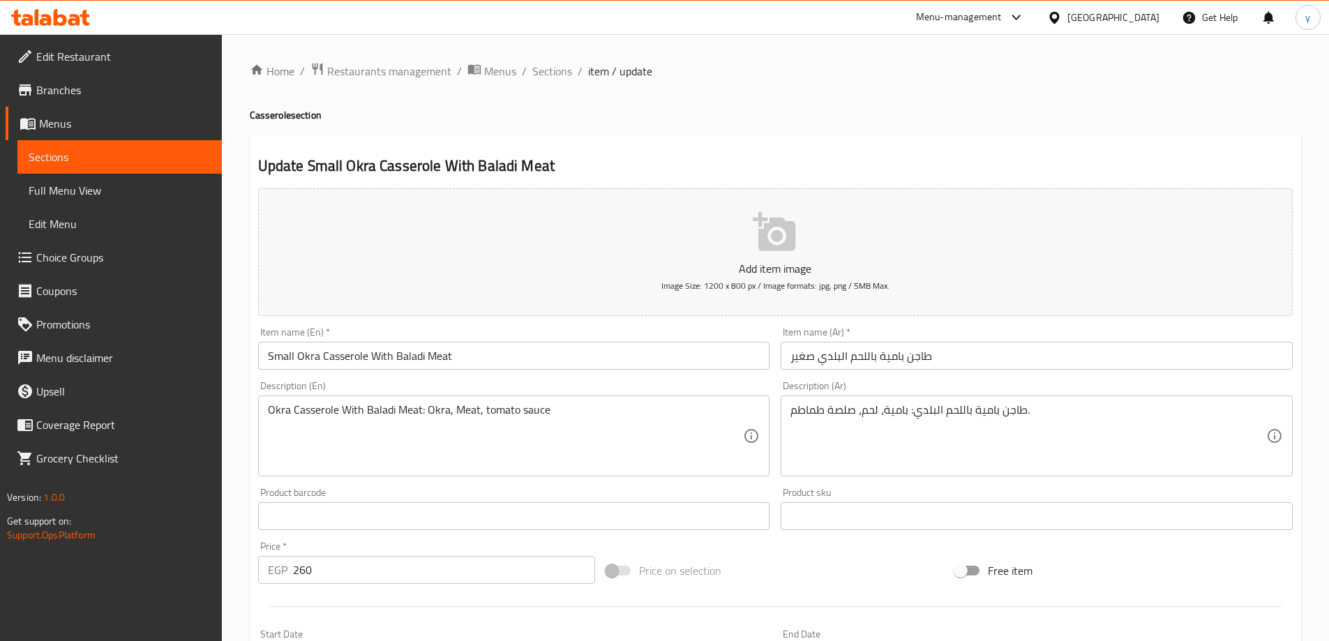
click at [452, 401] on div "Okra Casserole With Baladi Meat: Okra, Meat, tomato sauce Description (En)" at bounding box center [514, 436] width 512 height 81
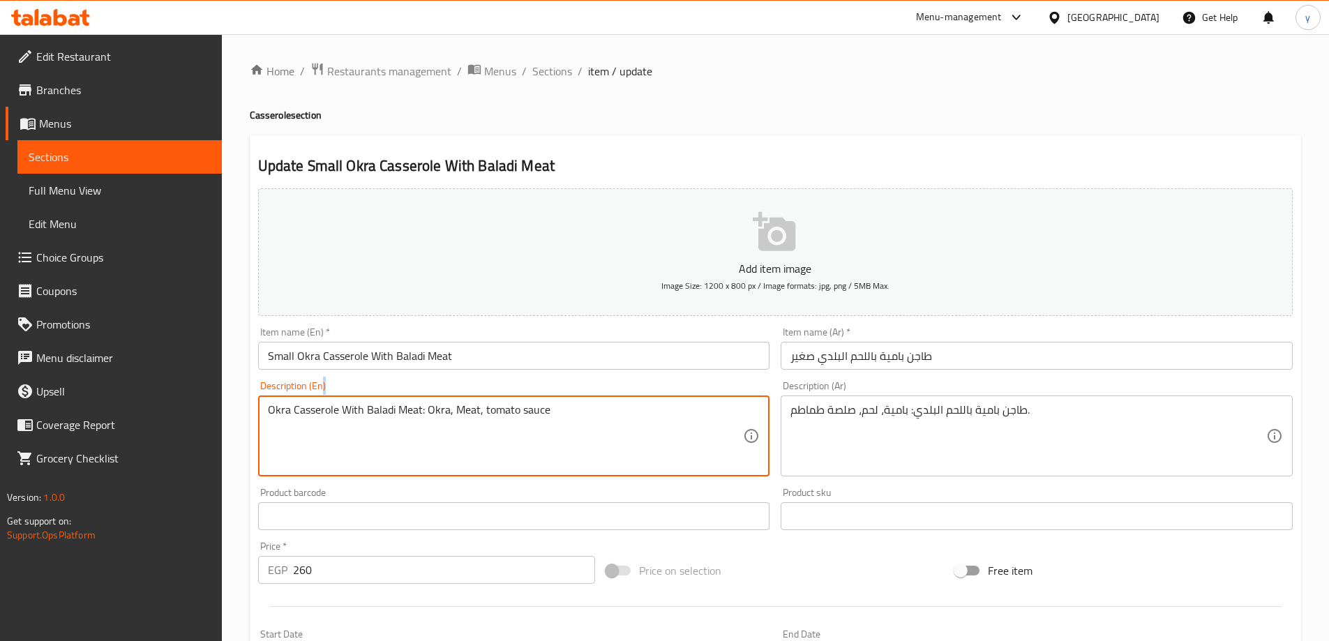
click at [452, 401] on div "Okra Casserole With Baladi Meat: Okra, Meat, tomato sauce Description (En)" at bounding box center [514, 436] width 512 height 81
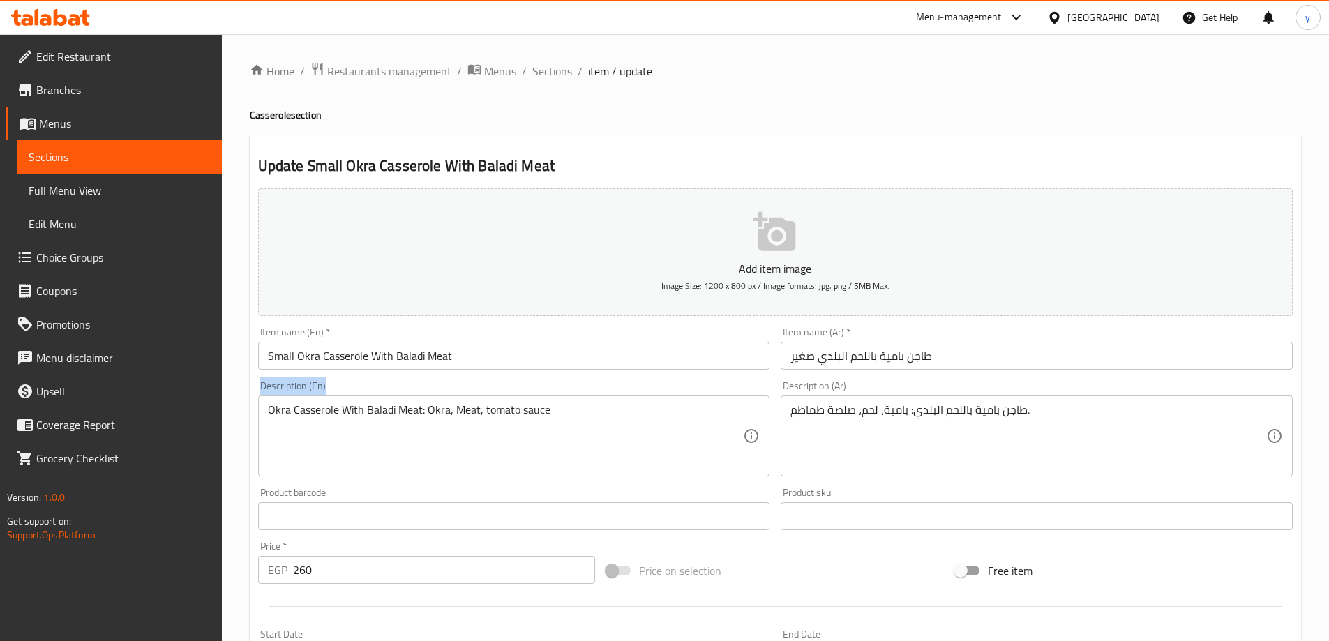
click at [452, 401] on div "Okra Casserole With Baladi Meat: Okra, Meat, tomato sauce Description (En)" at bounding box center [514, 436] width 512 height 81
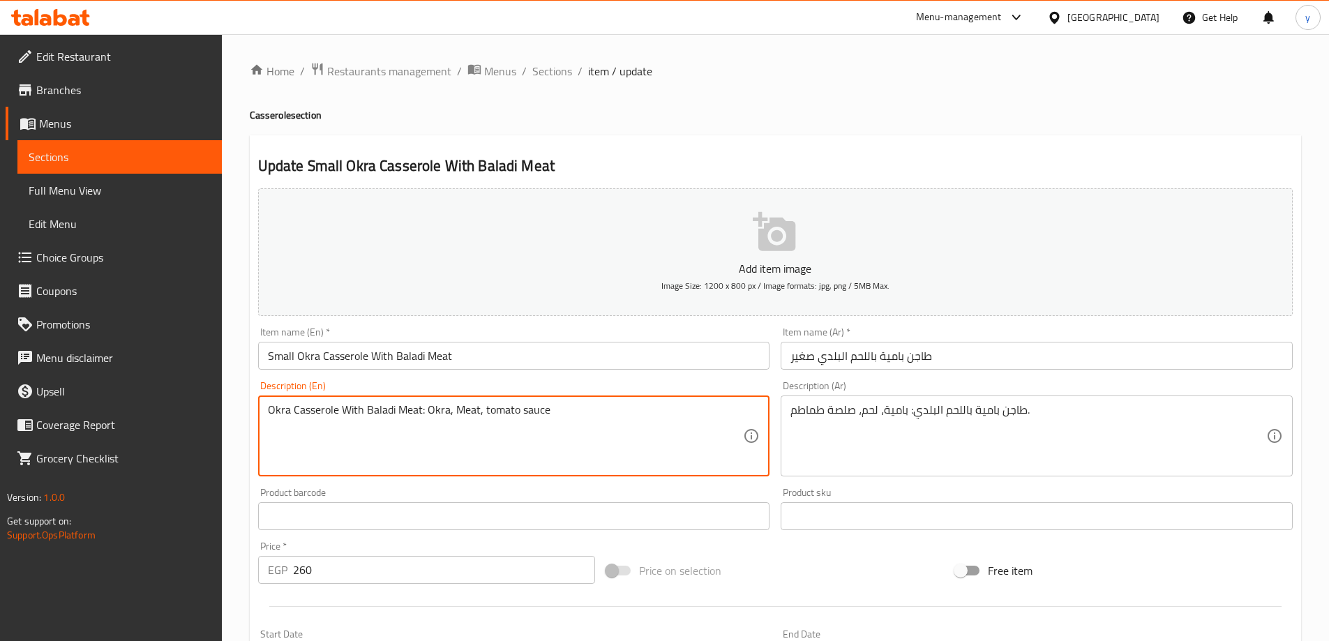
click at [441, 419] on textarea "Okra Casserole With Baladi Meat: Okra, Meat, tomato sauce" at bounding box center [506, 436] width 476 height 66
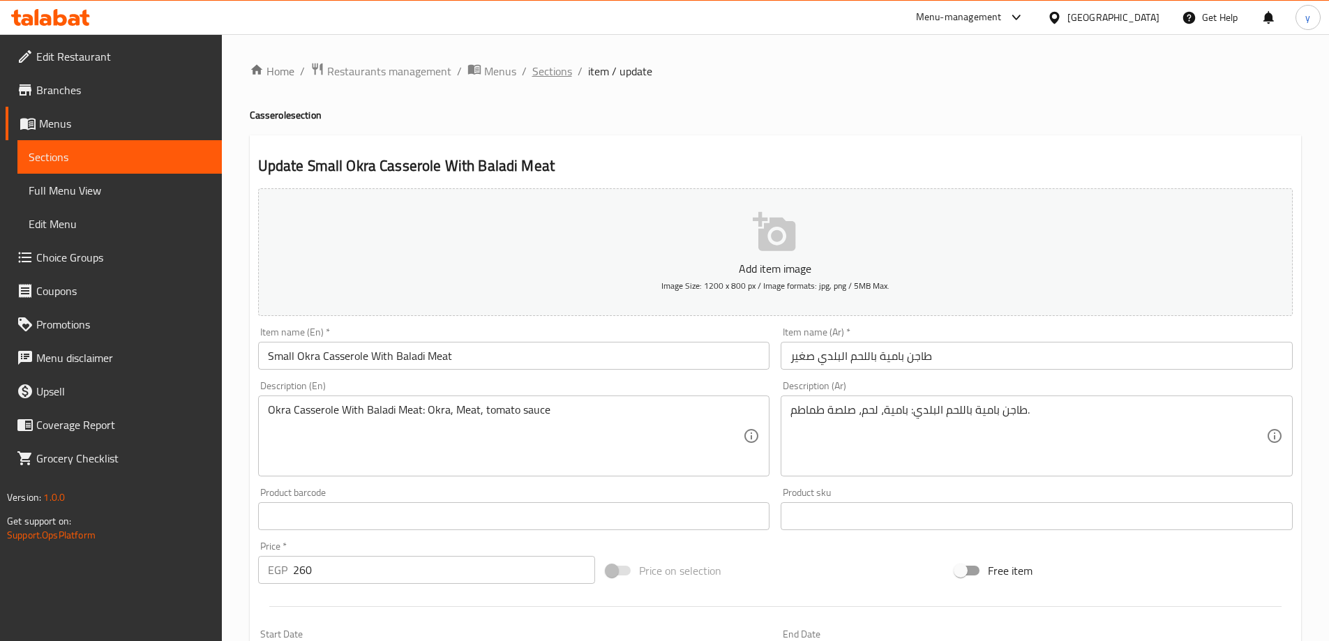
click at [538, 76] on span "Sections" at bounding box center [552, 71] width 40 height 17
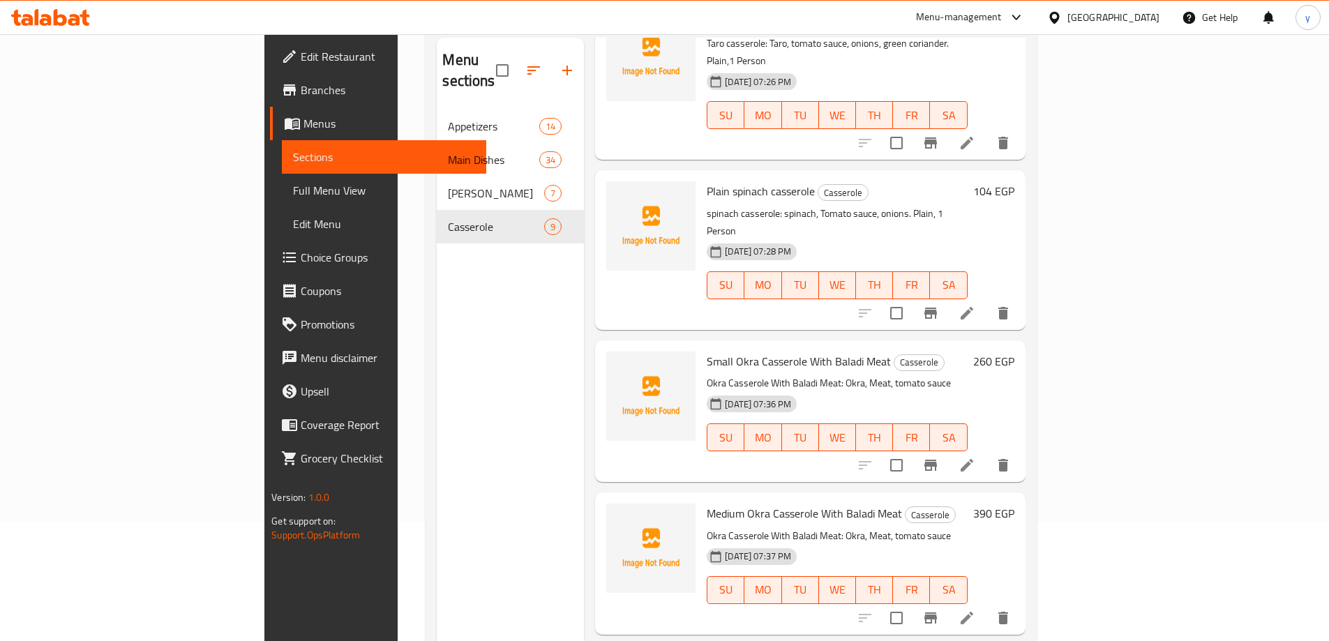
scroll to position [195, 0]
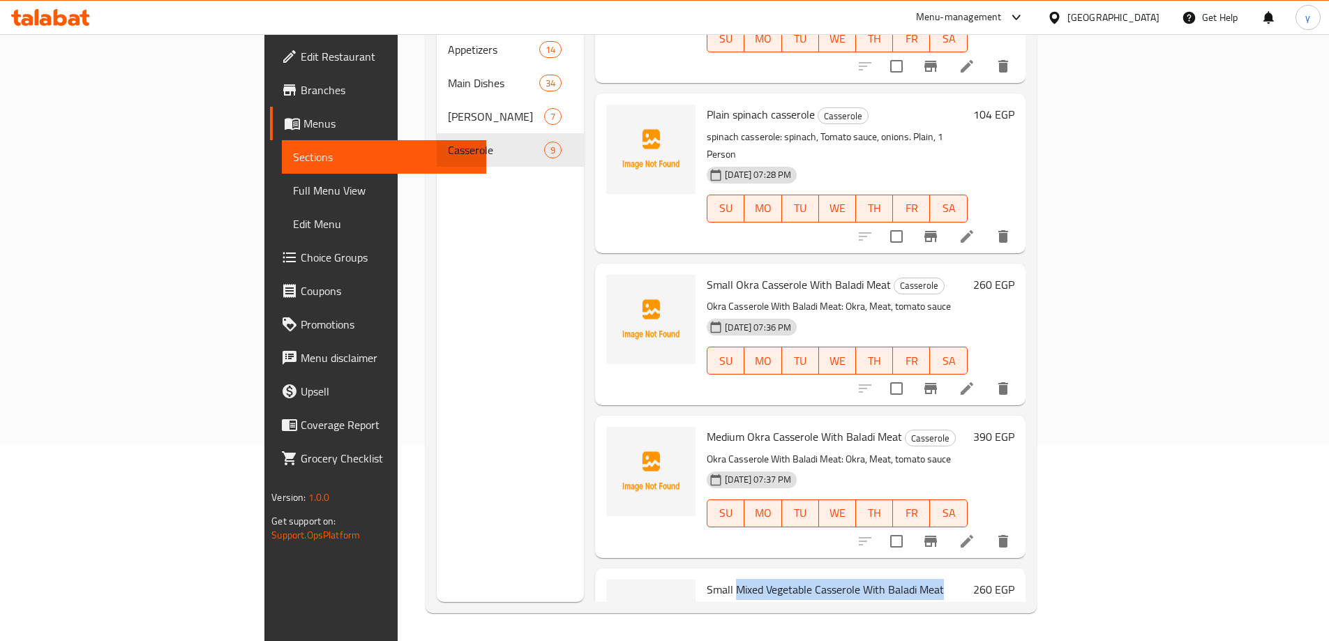
drag, startPoint x: 671, startPoint y: 482, endPoint x: 876, endPoint y: 483, distance: 205.1
click at [876, 579] on span "Small Mixed Vegetable Casserole With Baladi Meat" at bounding box center [825, 589] width 237 height 21
copy span "Mixed Vegetable Casserole With Baladi Meat"
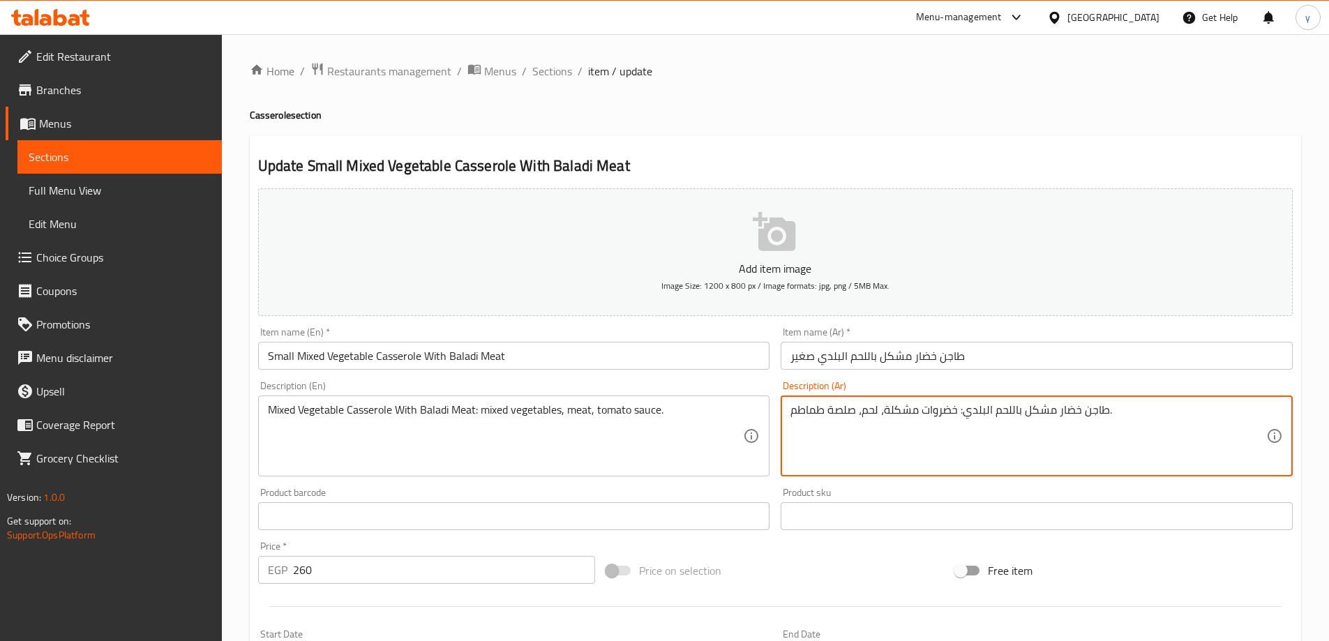
click at [989, 413] on textarea "طاجن خضار مشكل باللحم البلدي: خضروات مشكلة، لحم، صلصة طماطم." at bounding box center [1028, 436] width 476 height 66
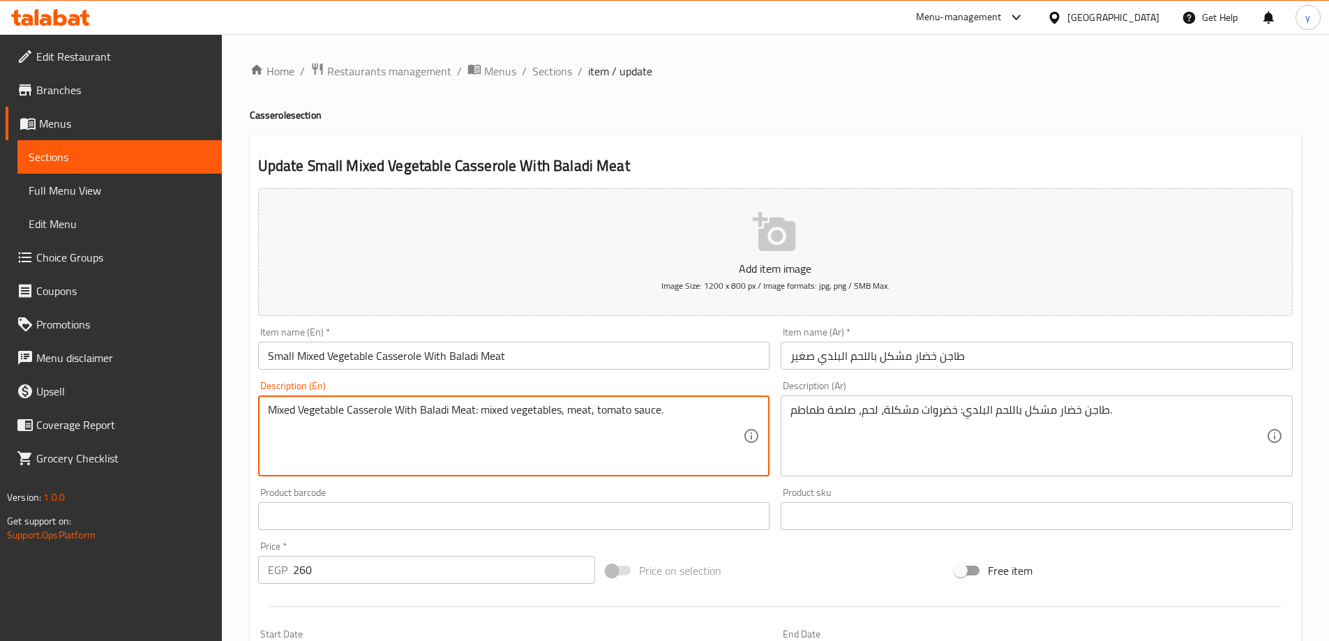
click at [723, 412] on textarea "Mixed Vegetable Casserole With Baladi Meat: mixed vegetables, meat, tomato sauc…" at bounding box center [506, 436] width 476 height 66
click at [532, 73] on span "Sections" at bounding box center [552, 71] width 40 height 17
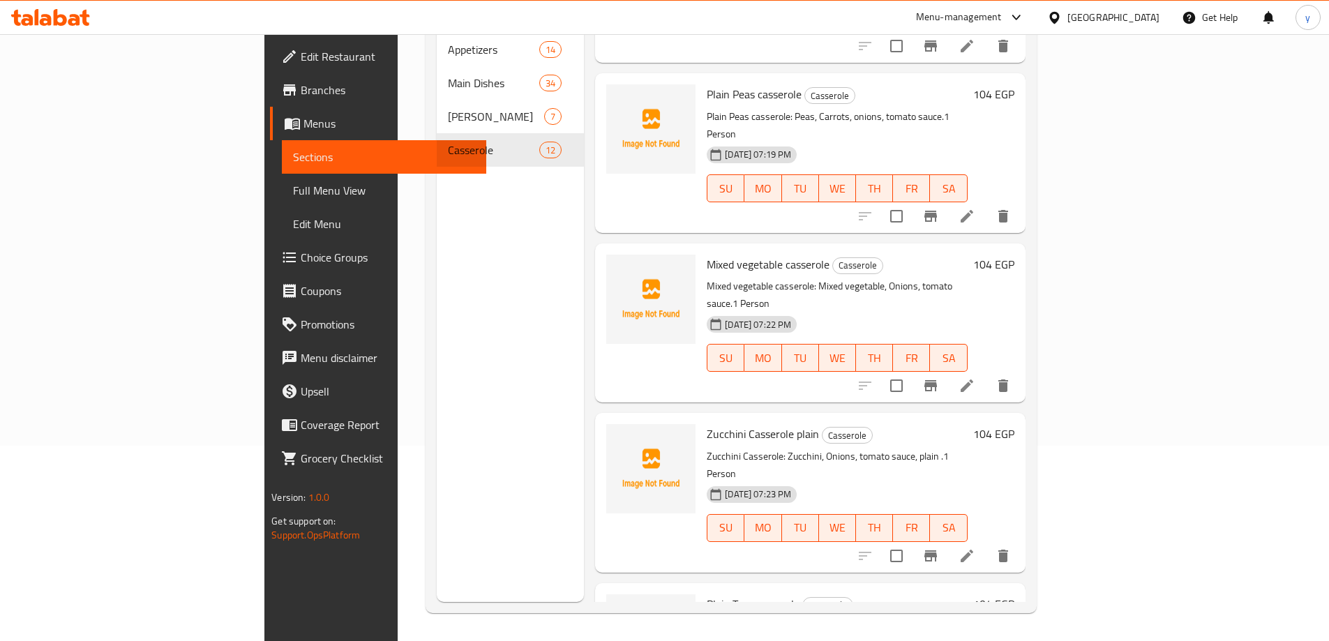
scroll to position [36, 0]
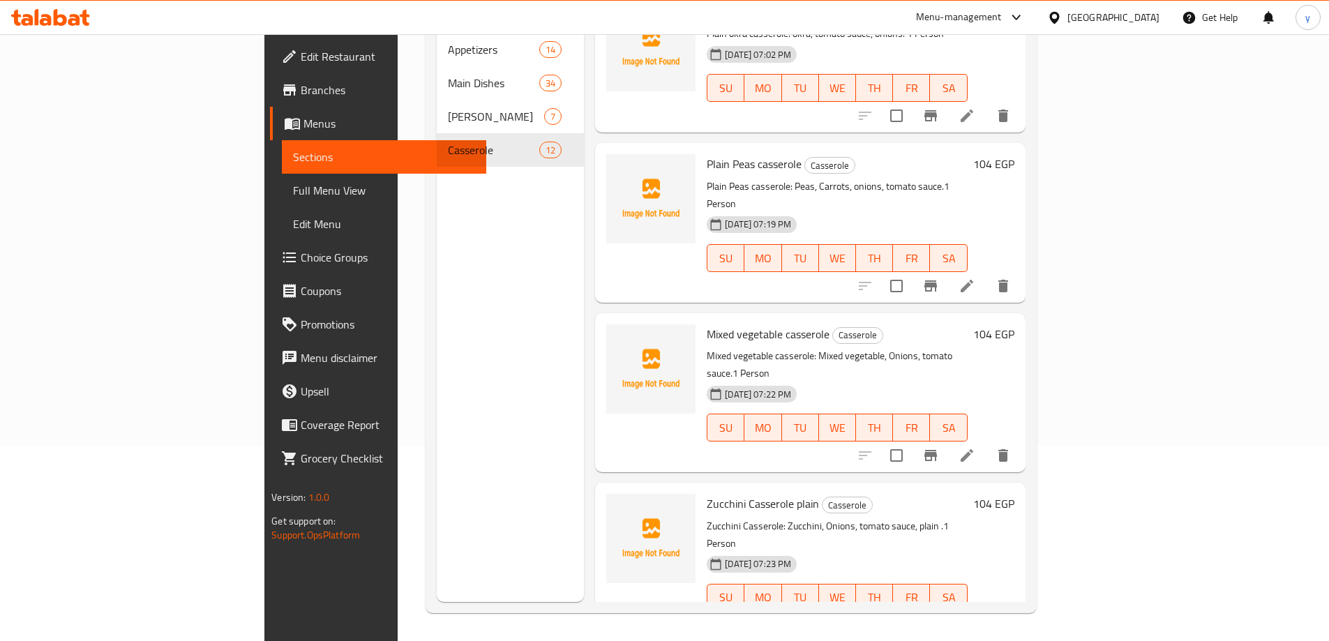
click at [707, 153] on span "Plain Peas casserole" at bounding box center [754, 163] width 95 height 21
copy span "Peas"
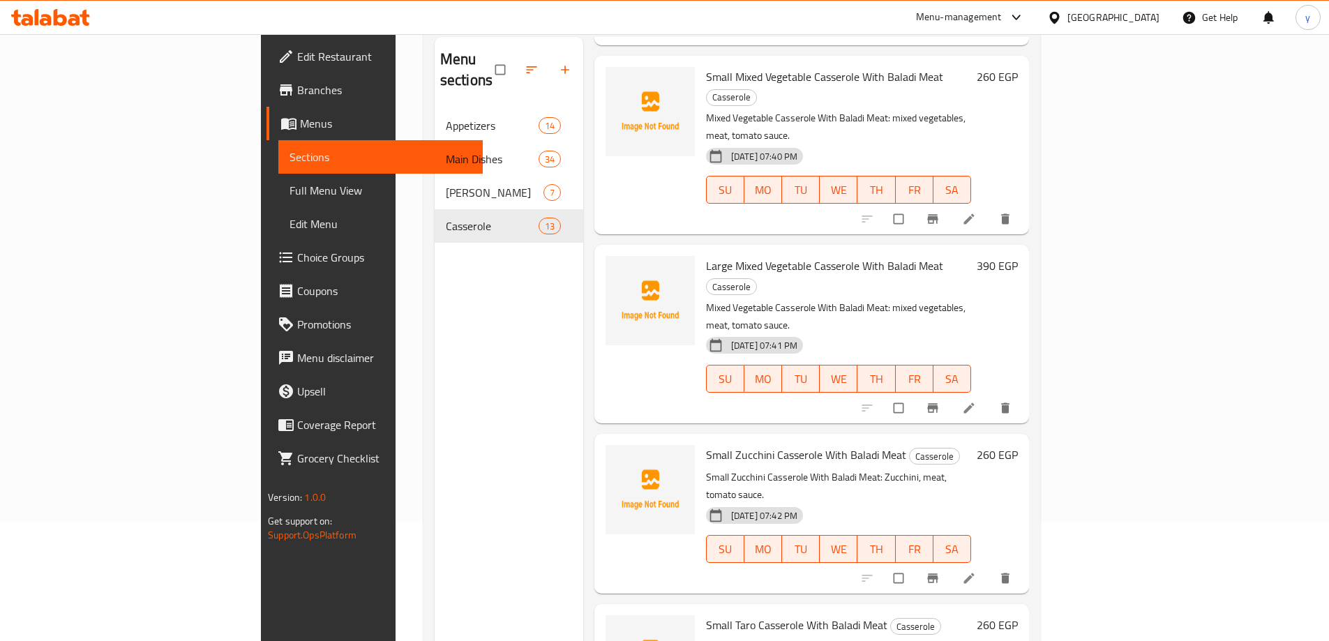
scroll to position [195, 0]
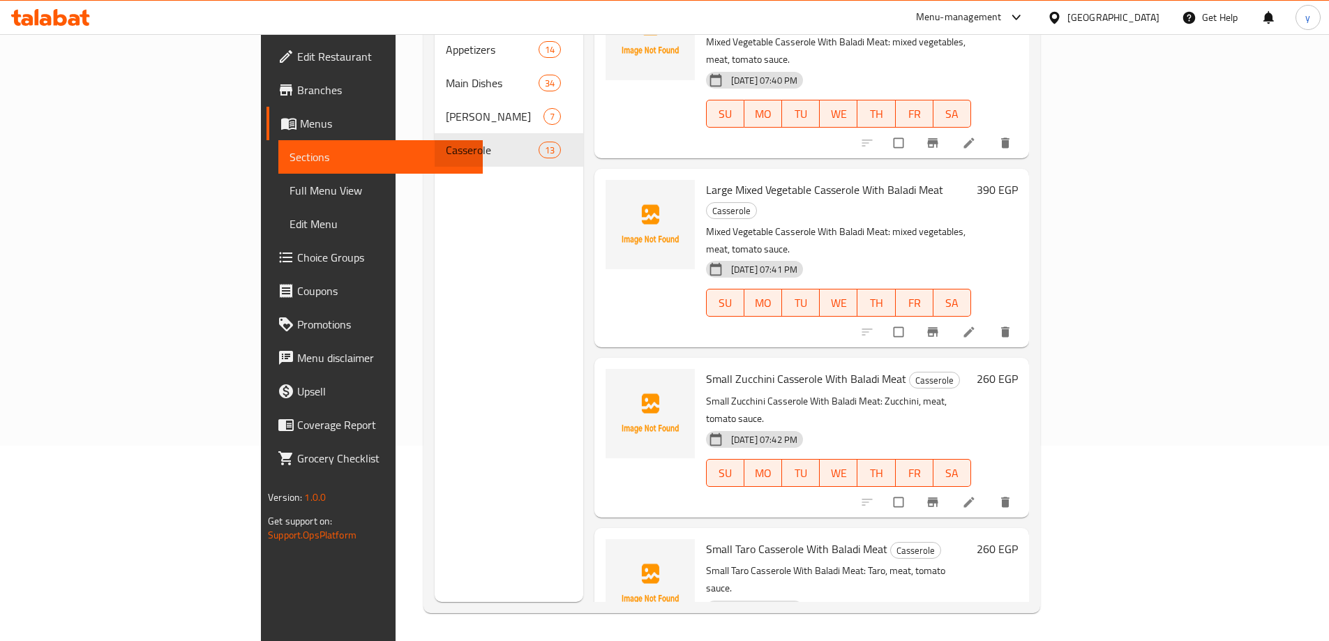
drag, startPoint x: 670, startPoint y: 501, endPoint x: 821, endPoint y: 511, distance: 151.7
copy span "Casserole With Baladi Meat Peas"
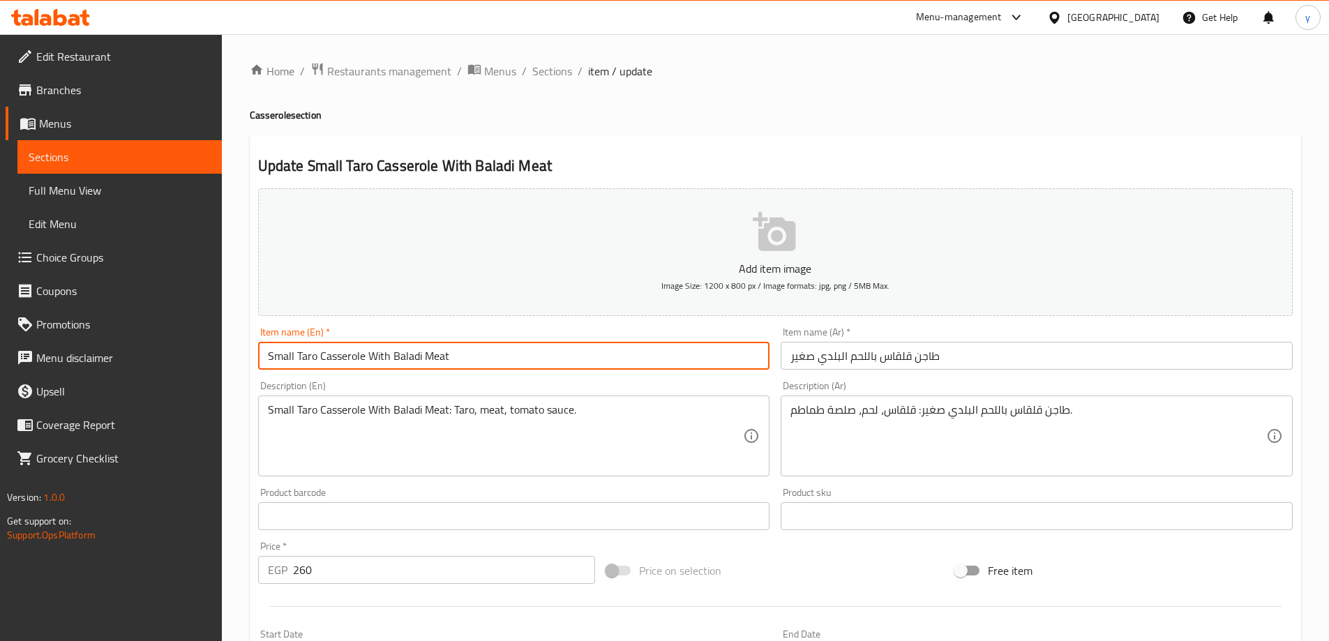
drag, startPoint x: 298, startPoint y: 359, endPoint x: 504, endPoint y: 374, distance: 206.3
click at [504, 374] on div "Item name (En)   * Small Taro Casserole With Baladi Meat Item name (En) *" at bounding box center [514, 349] width 523 height 54
click at [545, 71] on span "Sections" at bounding box center [552, 71] width 40 height 17
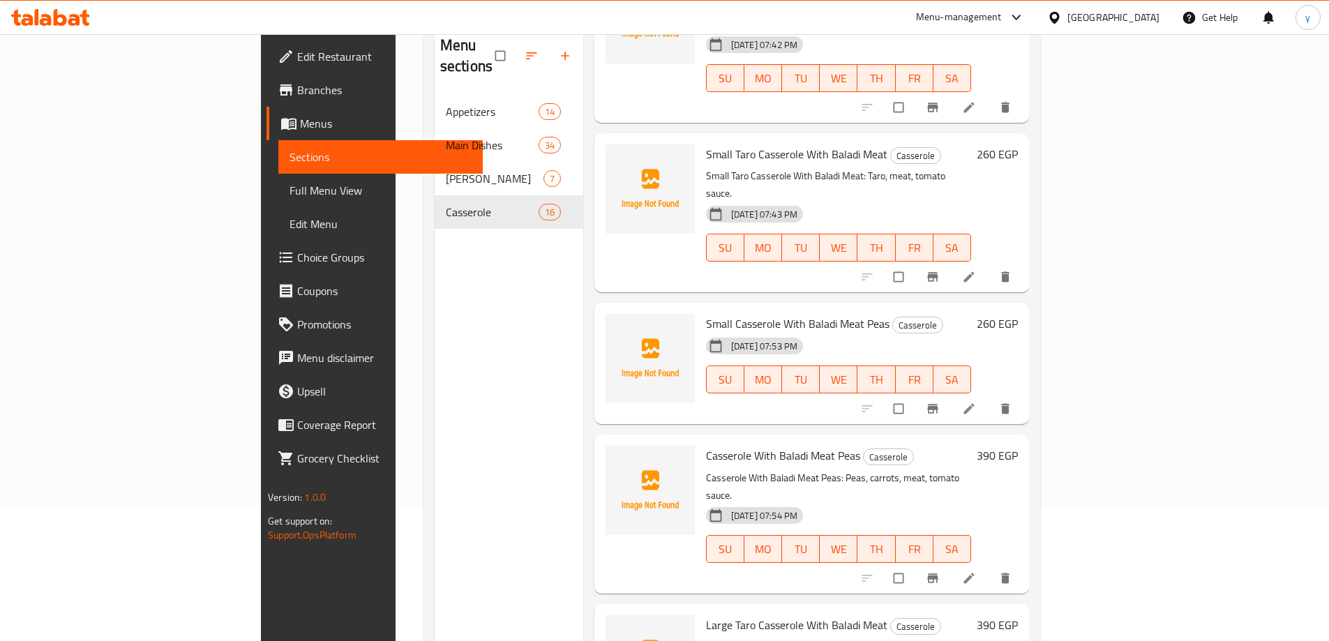
scroll to position [195, 0]
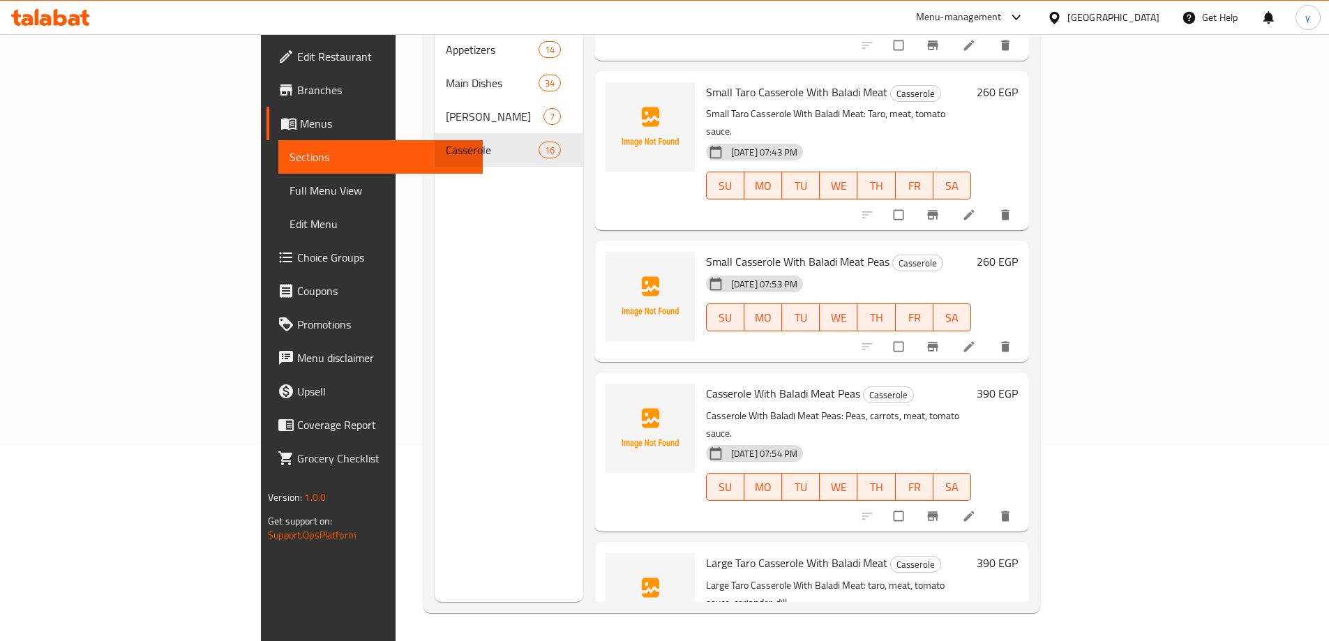
drag, startPoint x: 668, startPoint y: 483, endPoint x: 837, endPoint y: 486, distance: 168.9
copy span "Spinach Casserole With Baladi Meat"
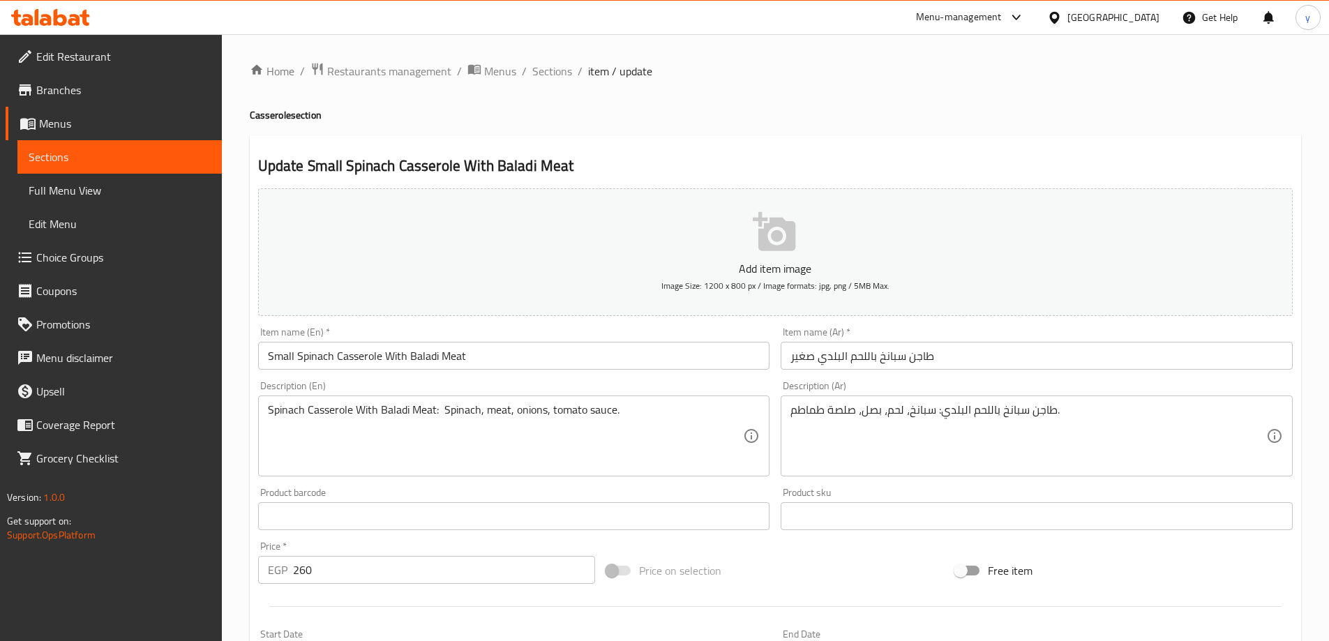
click at [871, 359] on input "طاجن سبانخ باللحم البلدي صغير" at bounding box center [1037, 356] width 512 height 28
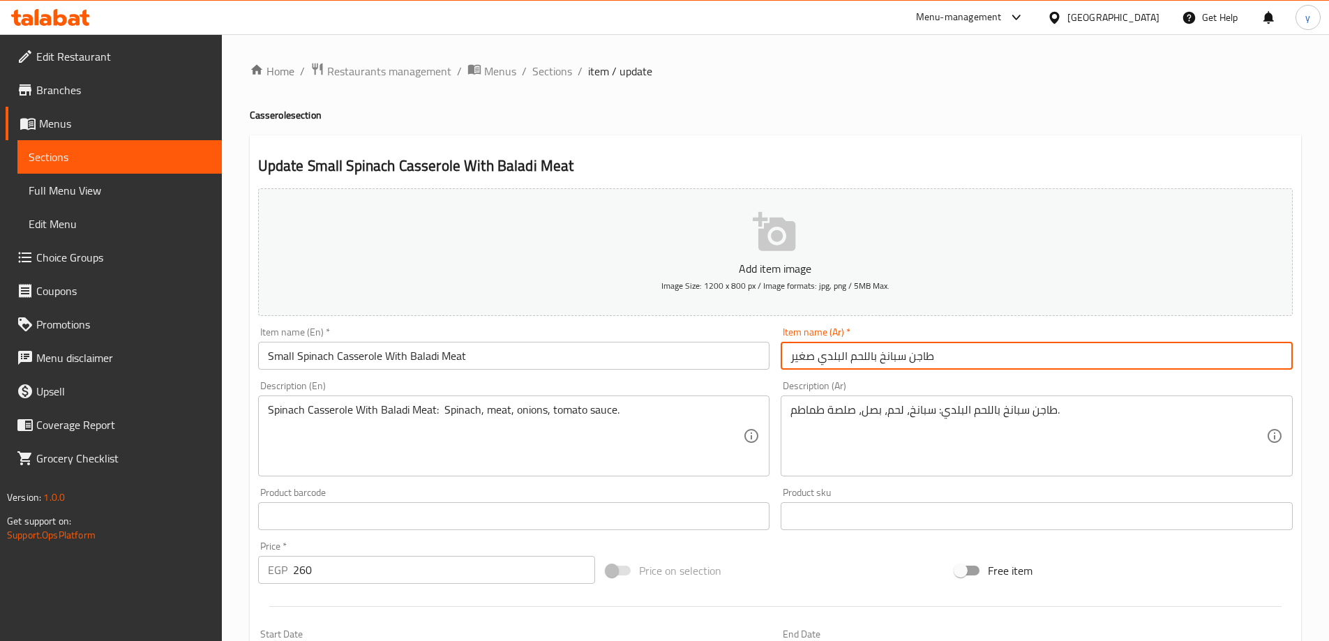
click at [871, 359] on input "طاجن سبانخ باللحم البلدي صغير" at bounding box center [1037, 356] width 512 height 28
drag, startPoint x: 819, startPoint y: 358, endPoint x: 931, endPoint y: 357, distance: 111.6
click at [931, 357] on input "طاجن سبانخ باللحم البلدي صغير" at bounding box center [1037, 356] width 512 height 28
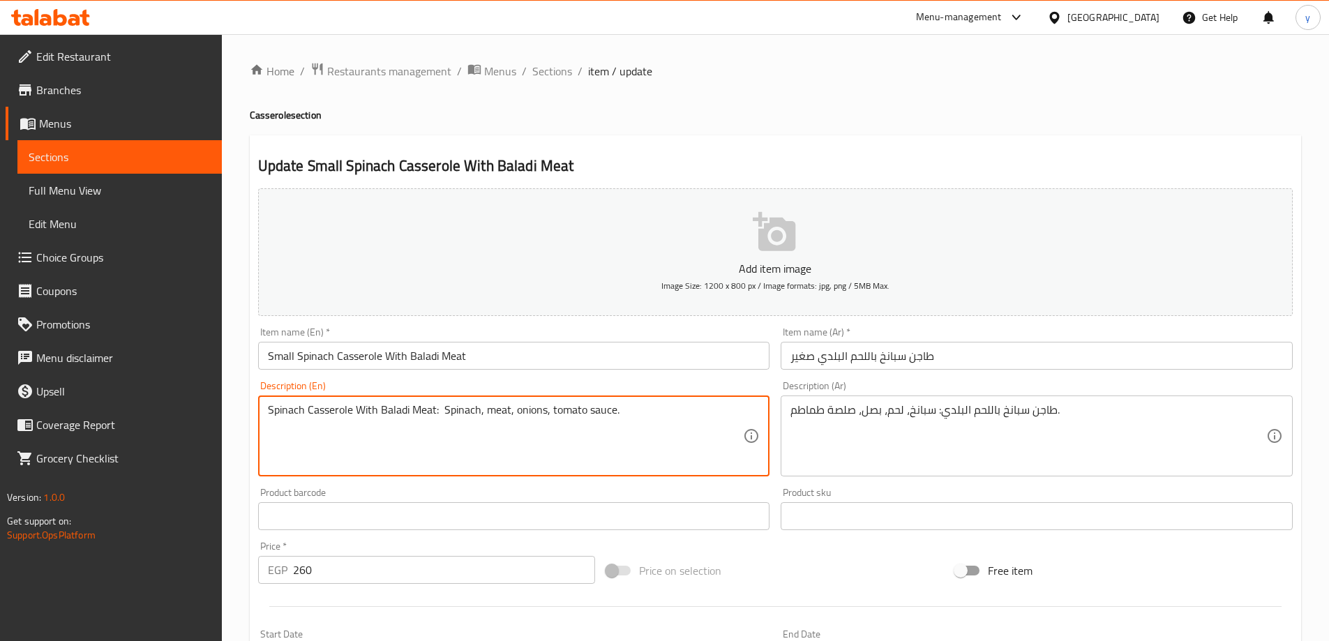
click at [400, 414] on textarea "Spinach Casserole With Baladi Meat: Spinach, meat, onions, tomato sauce." at bounding box center [506, 436] width 476 height 66
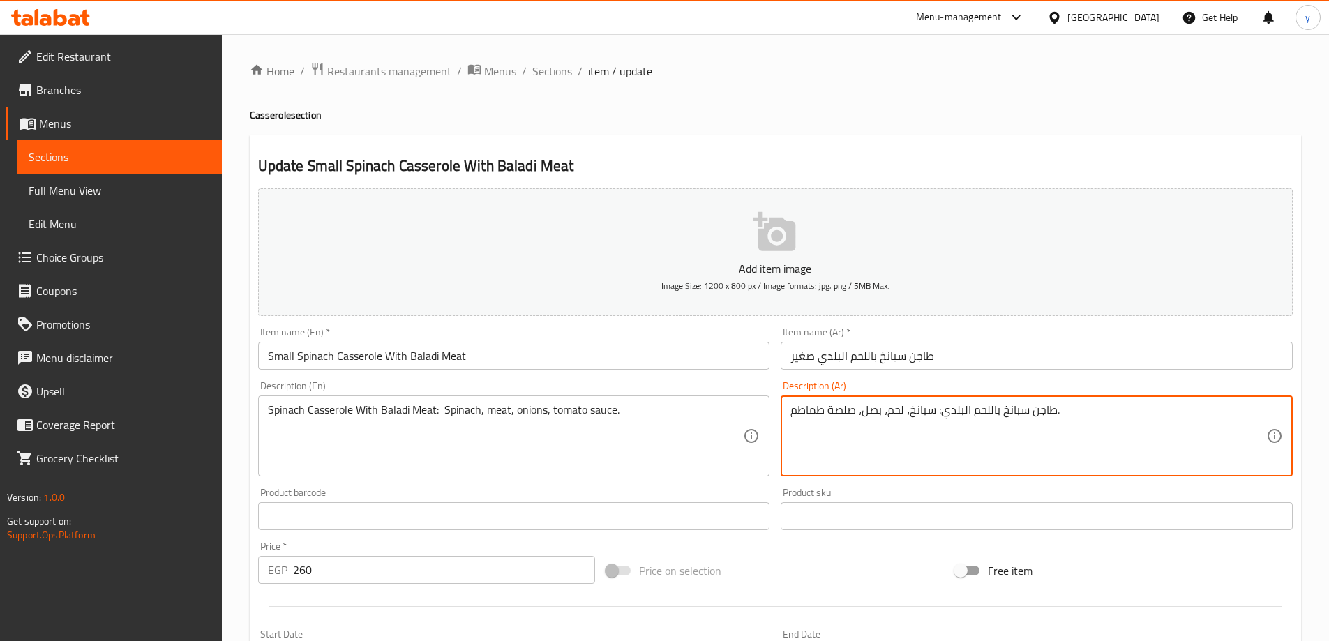
click at [890, 410] on textarea "طاجن سبانخ باللحم البلدي: سبانخ، لحم، بصل، صلصة طماطم." at bounding box center [1028, 436] width 476 height 66
click at [536, 80] on span "Sections" at bounding box center [552, 71] width 40 height 17
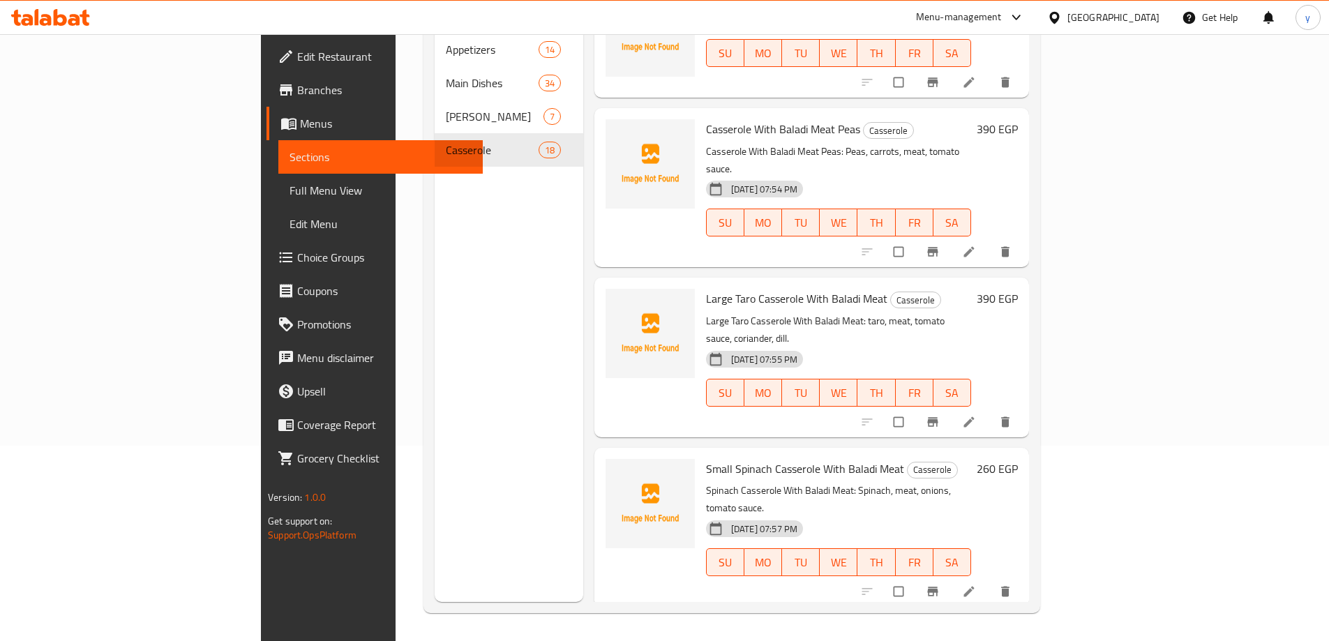
scroll to position [2116, 0]
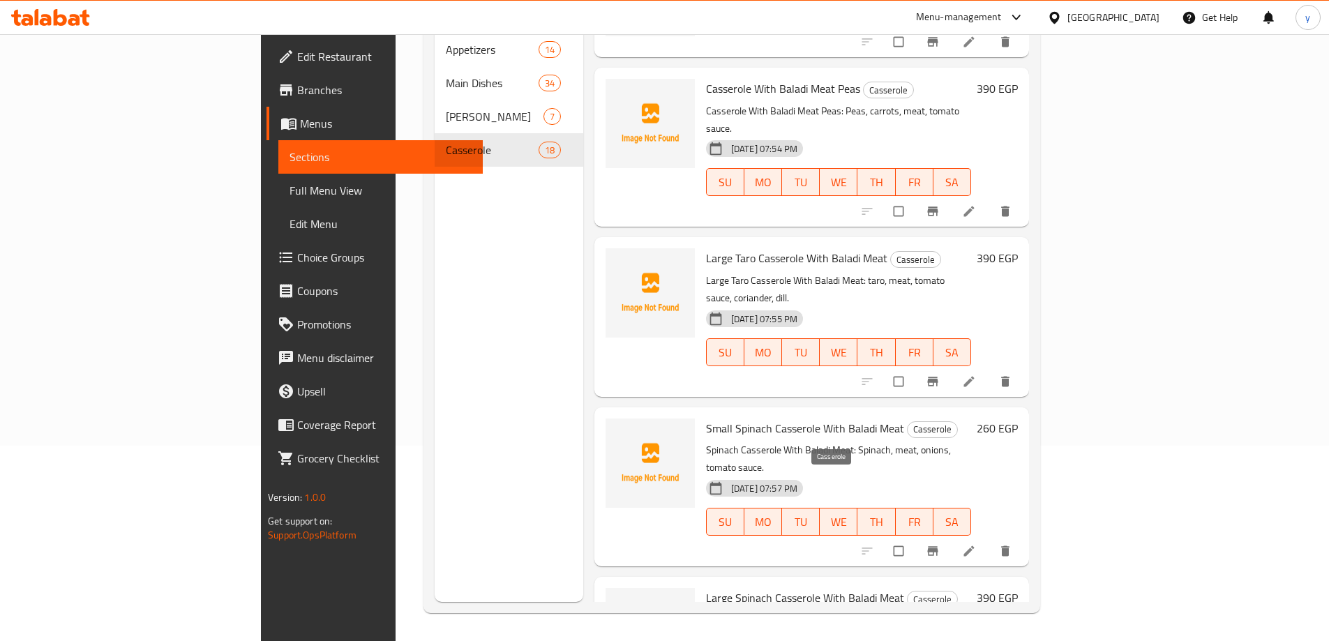
drag, startPoint x: 669, startPoint y: 486, endPoint x: 808, endPoint y: 484, distance: 138.8
copy h6 "Zucchini Casserole Bechamel"
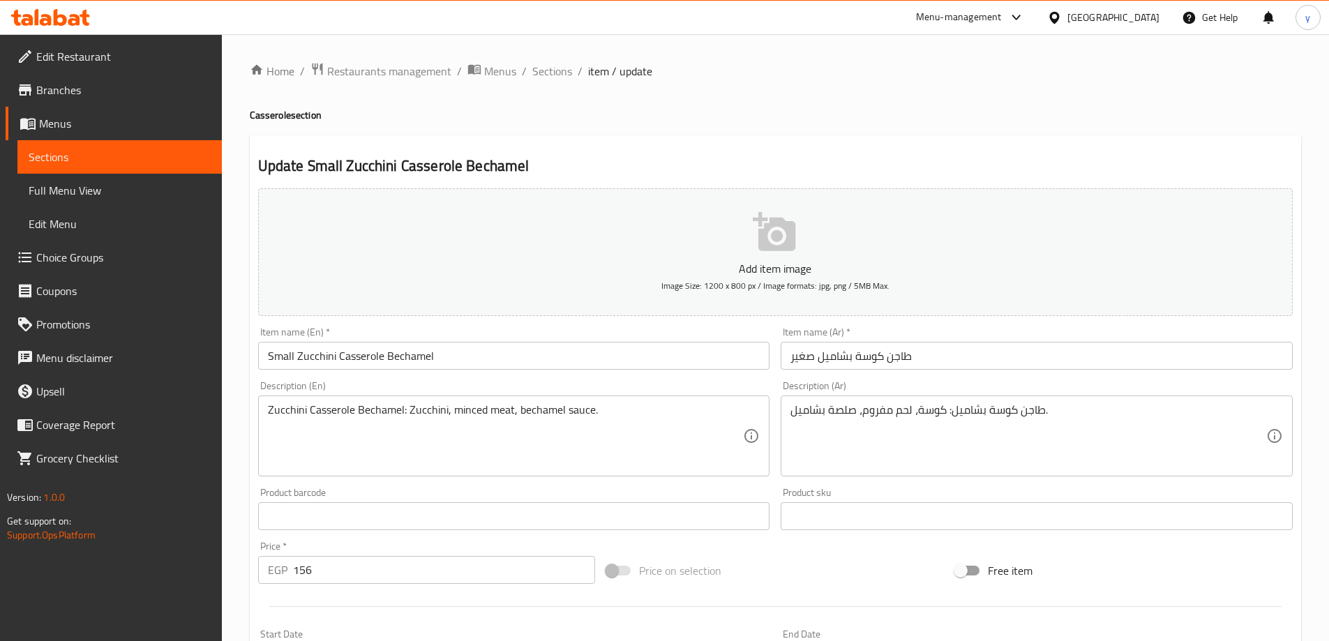
click at [1023, 361] on input "طاجن كوسة بشاميل صغير" at bounding box center [1037, 356] width 512 height 28
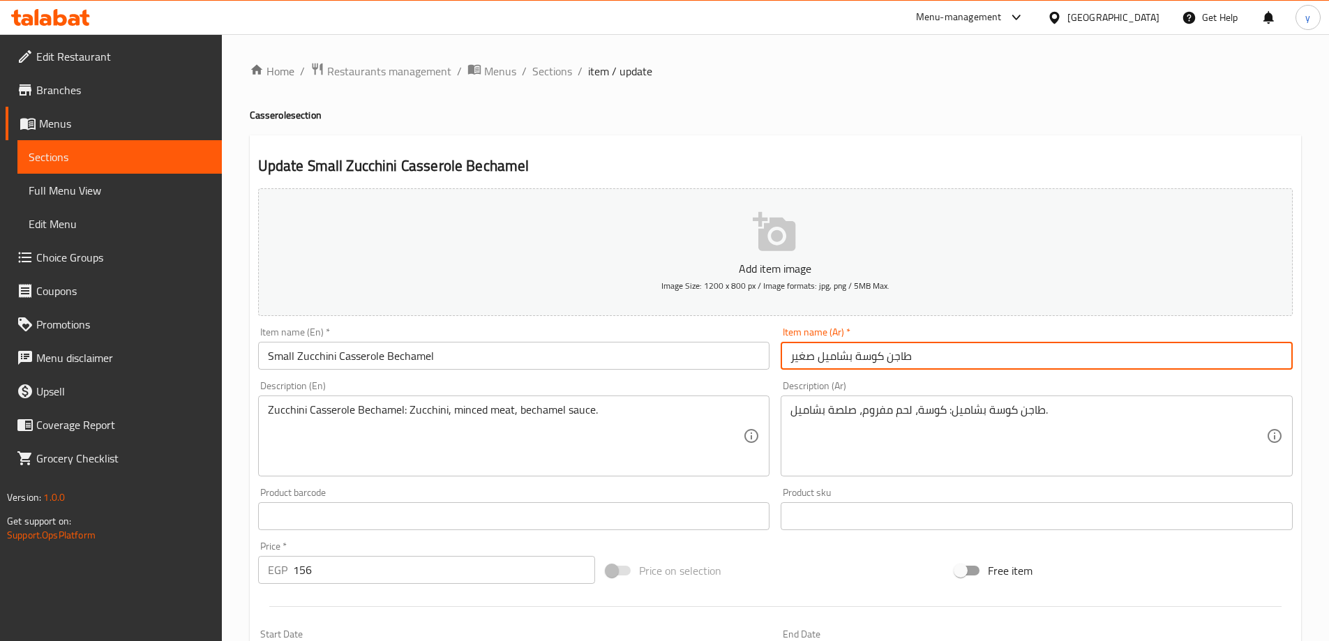
click at [1023, 361] on input "طاجن كوسة بشاميل صغير" at bounding box center [1037, 356] width 512 height 28
paste input "Zucchini Casserole Bechamel"
type input "طاجن كوسة بشاميل صغير"
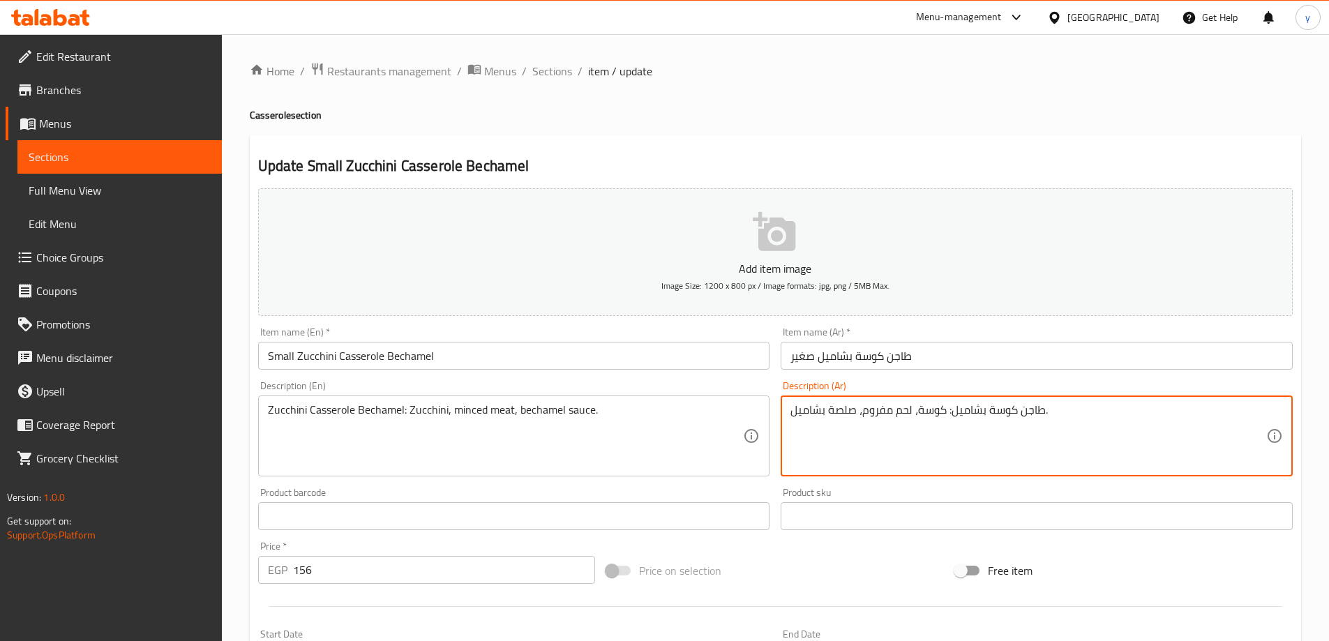
click at [850, 412] on textarea "طاجن كوسة بشاميل: كوسة، لحم مفروم، صلصة بشاميل." at bounding box center [1028, 436] width 476 height 66
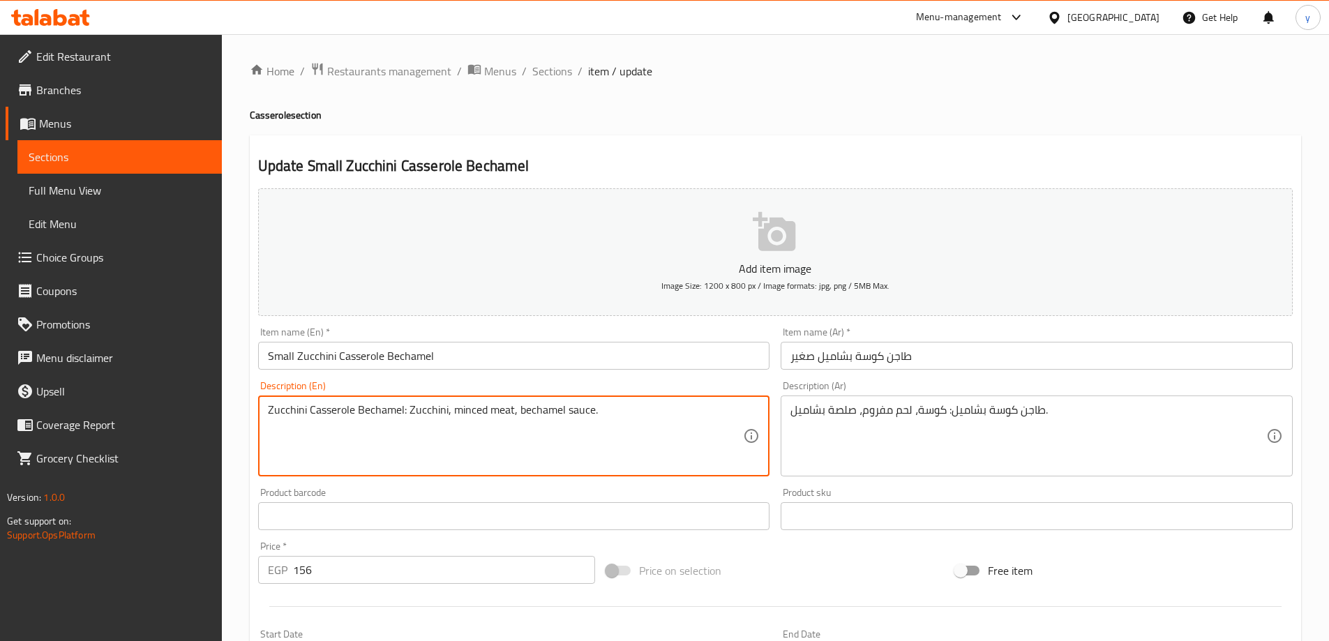
click at [474, 410] on textarea "Zucchini Casserole Bechamel: Zucchini, minced meat, bechamel sauce." at bounding box center [506, 436] width 476 height 66
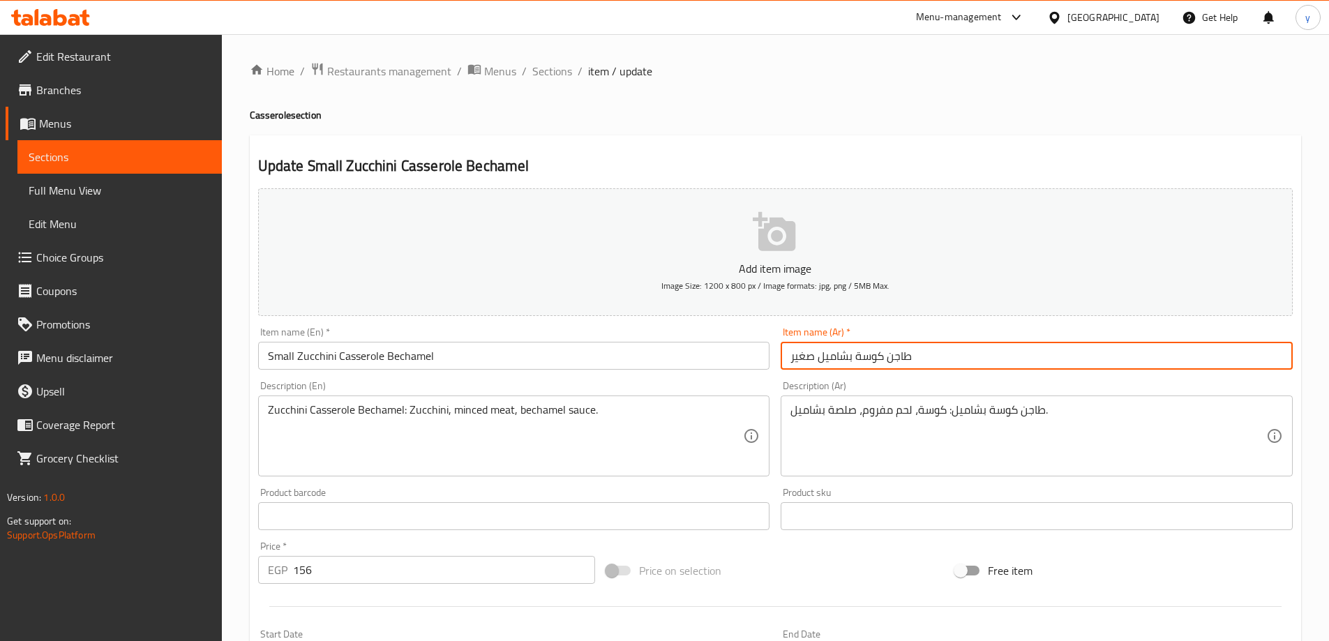
drag, startPoint x: 820, startPoint y: 357, endPoint x: 959, endPoint y: 362, distance: 138.9
click at [959, 362] on input "طاجن كوسة بشاميل صغير" at bounding box center [1037, 356] width 512 height 28
click at [968, 355] on input "طاجن كوسة بشاميل صغير" at bounding box center [1037, 356] width 512 height 28
drag, startPoint x: 1188, startPoint y: 353, endPoint x: 1286, endPoint y: 363, distance: 98.2
click at [1286, 363] on input "طاجن كوسة بشاميل صغير" at bounding box center [1037, 356] width 512 height 28
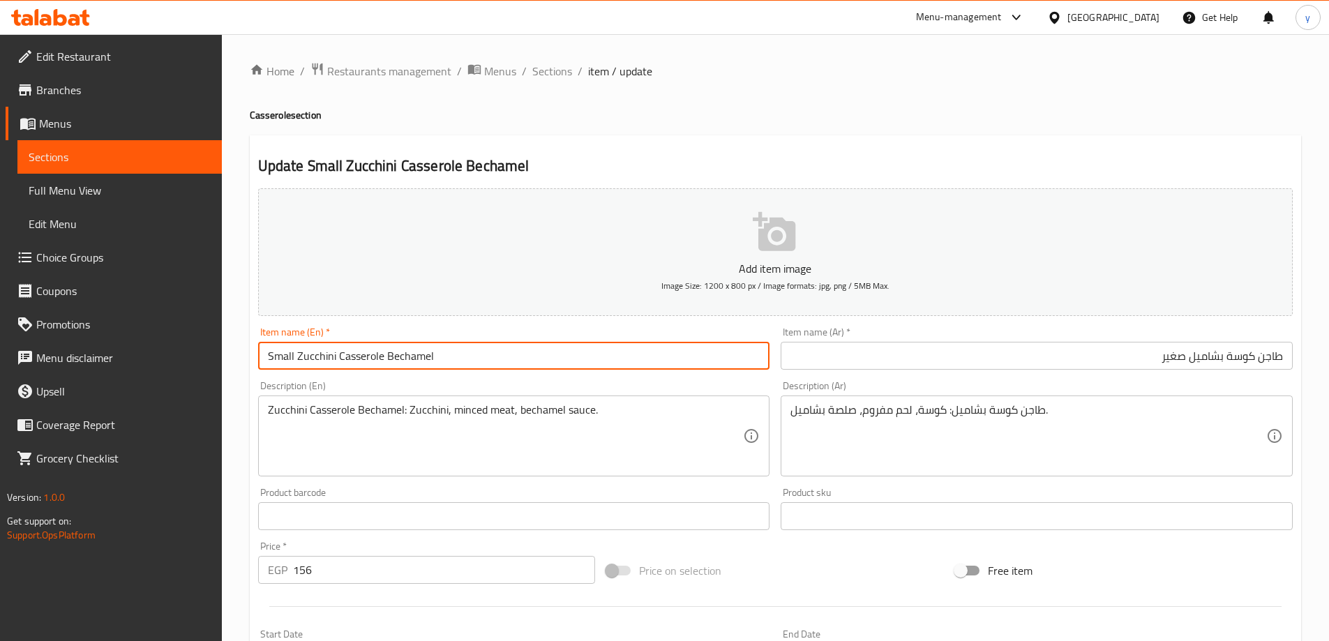
drag, startPoint x: 298, startPoint y: 355, endPoint x: 493, endPoint y: 347, distance: 195.5
click at [493, 347] on input "Small Zucchini Casserole Bechamel" at bounding box center [514, 356] width 512 height 28
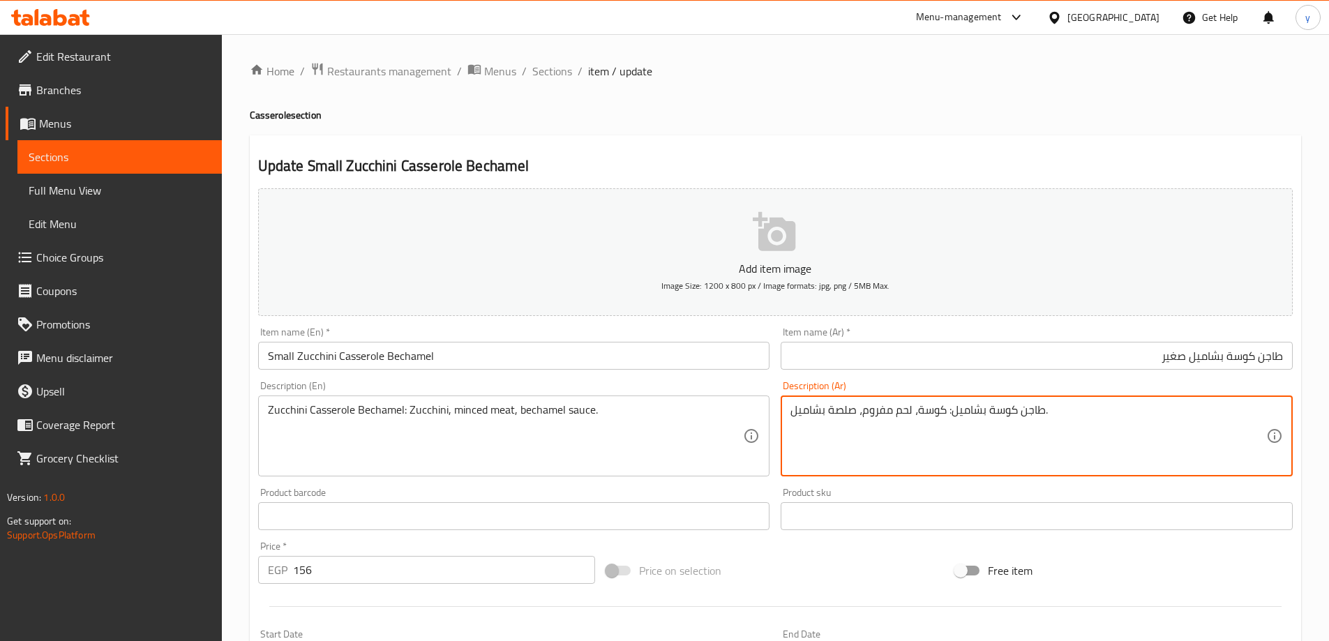
click at [959, 419] on textarea "طاجن كوسة بشاميل: كوسة، لحم مفروم، صلصة بشاميل." at bounding box center [1028, 436] width 476 height 66
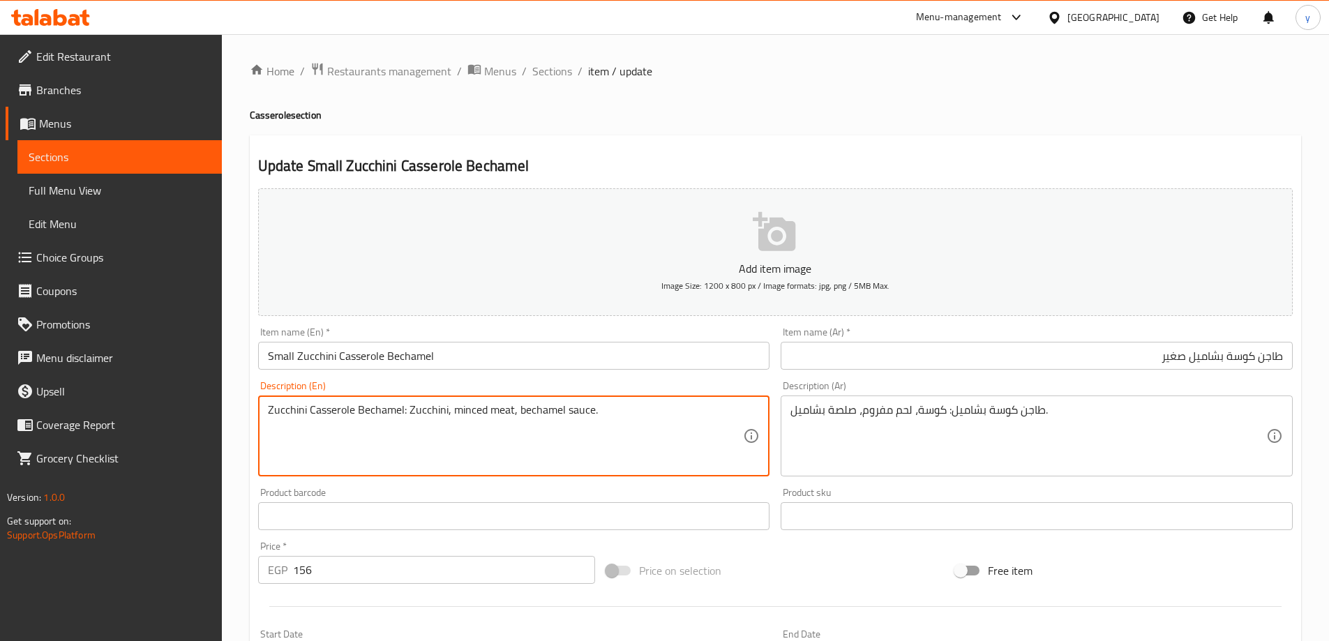
click at [343, 416] on textarea "Zucchini Casserole Bechamel: Zucchini, minced meat, bechamel sauce." at bounding box center [506, 436] width 476 height 66
click at [534, 59] on div "Home / Restaurants management / Menus / Sections / item / update Casserole sect…" at bounding box center [775, 510] width 1107 height 952
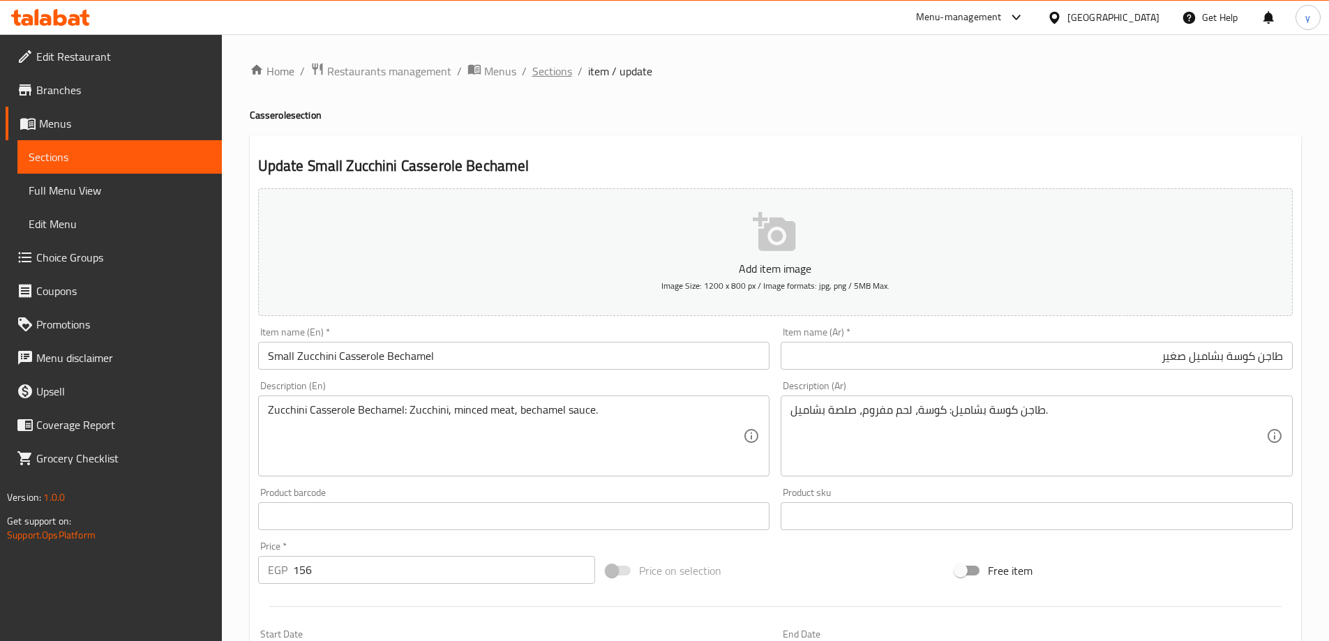
click at [534, 68] on span "Sections" at bounding box center [552, 71] width 40 height 17
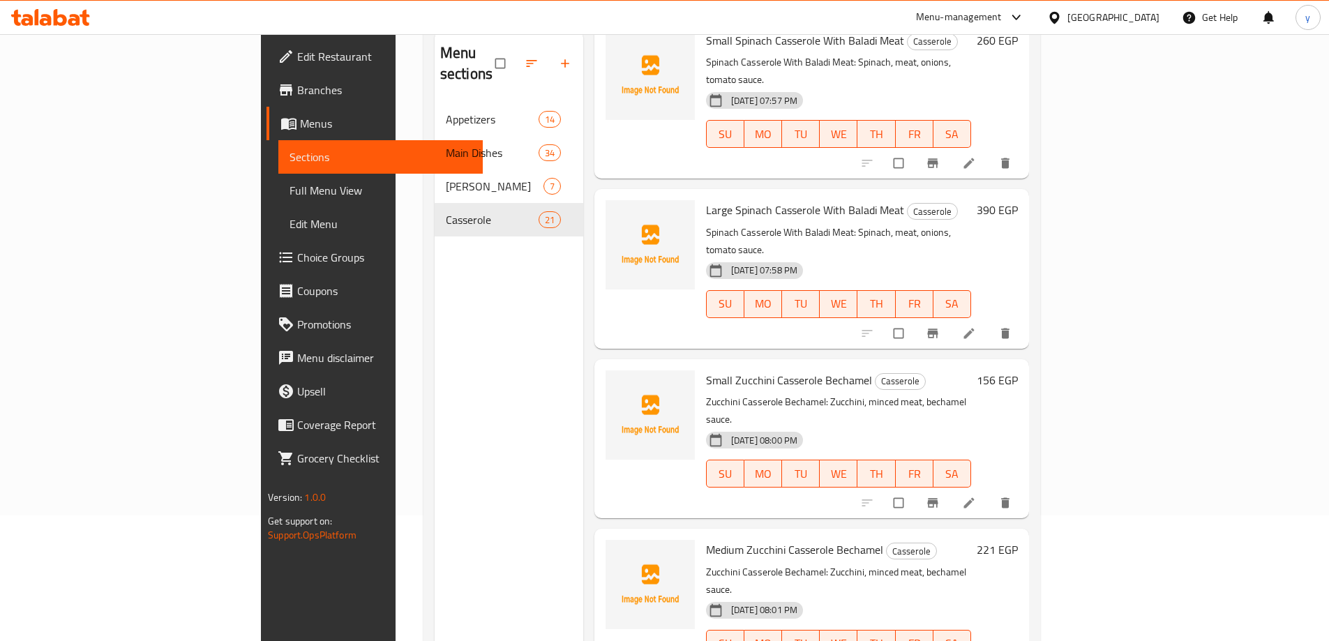
scroll to position [195, 0]
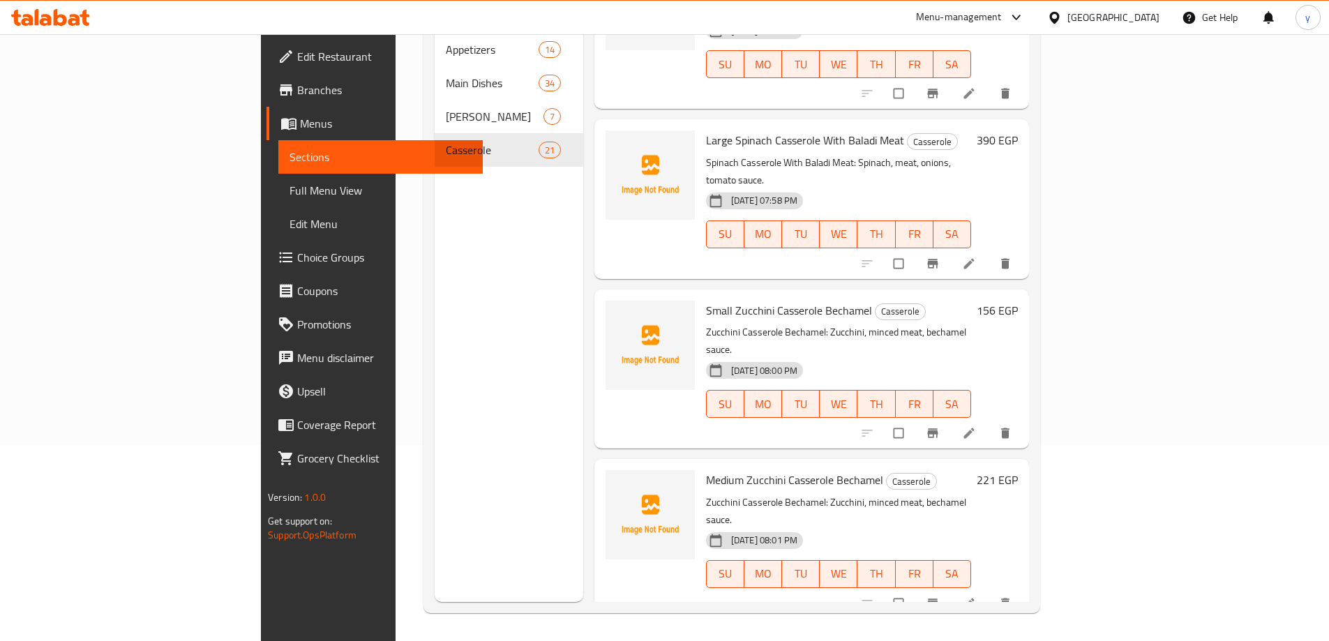
drag, startPoint x: 669, startPoint y: 483, endPoint x: 814, endPoint y: 486, distance: 145.2
copy span "baladi meat Mesakaa casserole"
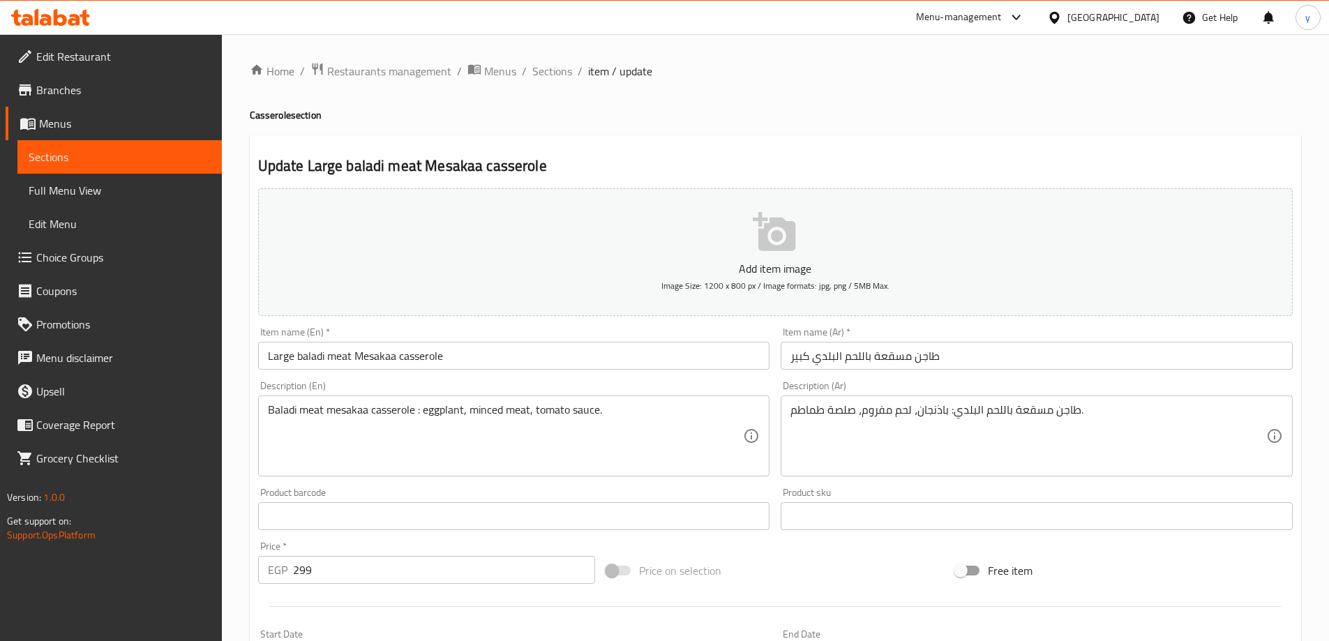
click at [834, 356] on input "طاجن مسقعة باللحم البلدي كبير" at bounding box center [1037, 356] width 512 height 28
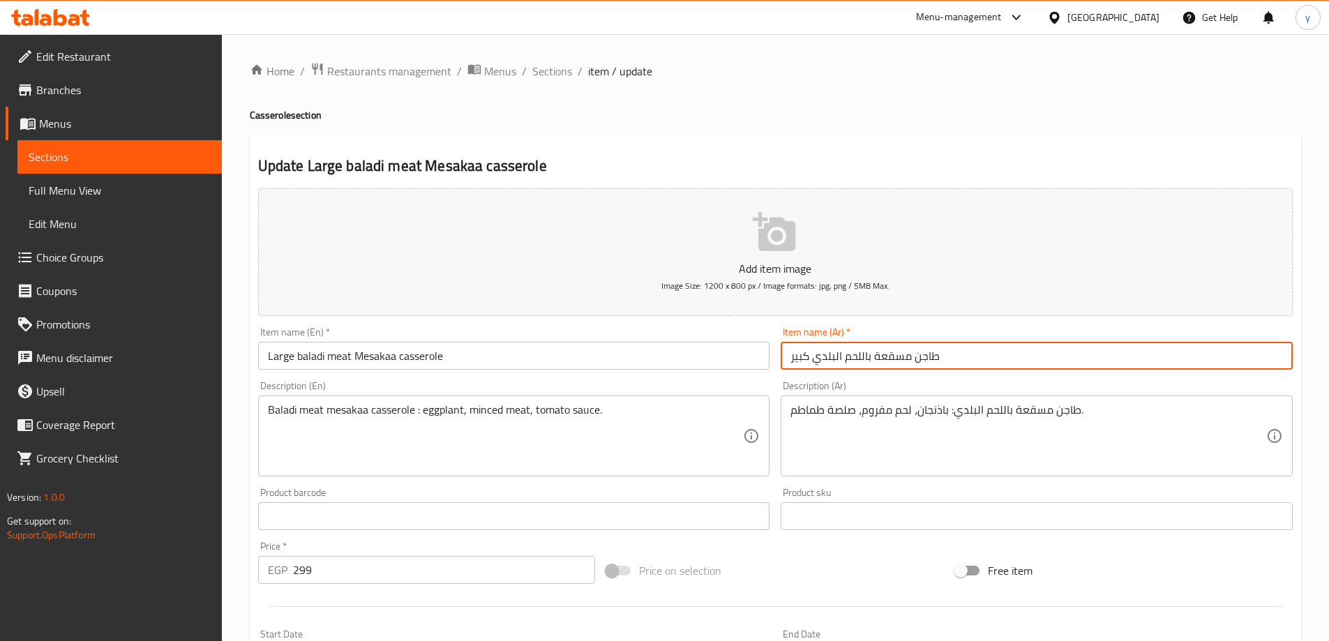
click at [834, 356] on input "طاجن مسقعة باللحم البلدي كبير" at bounding box center [1037, 356] width 512 height 28
click at [825, 352] on input "طاجن مسقعة باللحم البلدي كبير" at bounding box center [1037, 356] width 512 height 28
drag, startPoint x: 814, startPoint y: 355, endPoint x: 936, endPoint y: 362, distance: 121.6
click at [936, 362] on input "طاجن مسقعة باللحم البلدي كبير" at bounding box center [1037, 356] width 512 height 28
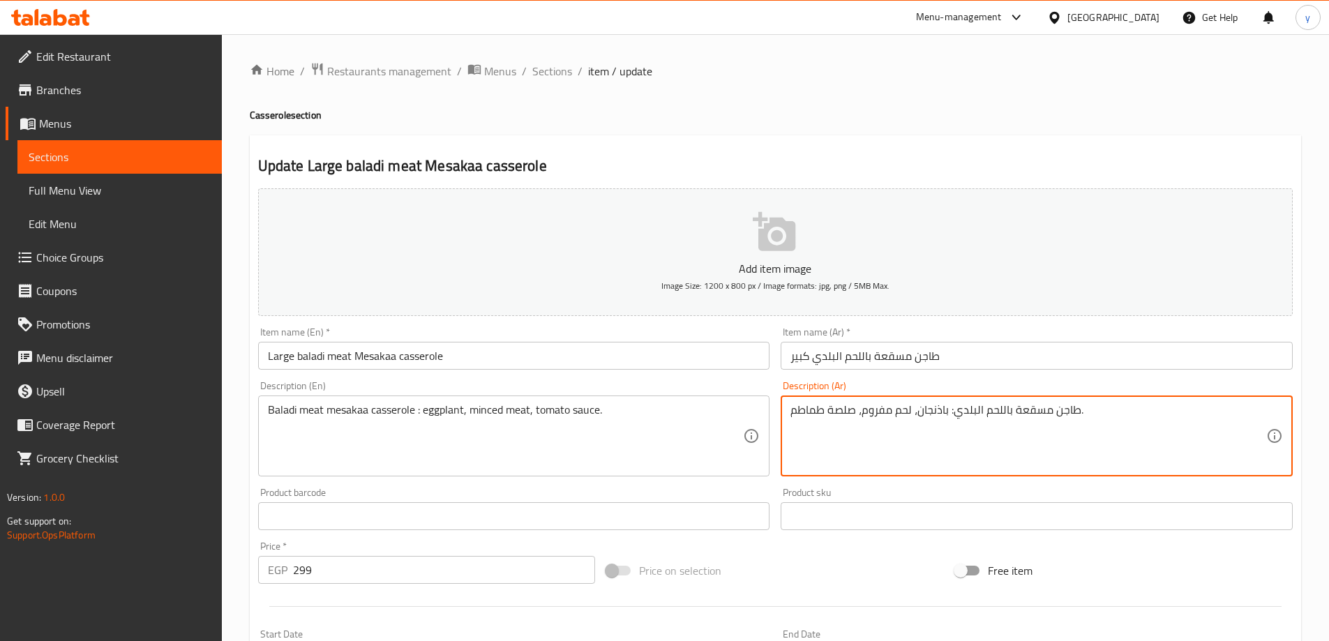
click at [951, 426] on textarea "طاجن مسقعة باللحم البلدي: باذنجان، لحم مفروم، صلصة طماطم." at bounding box center [1028, 436] width 476 height 66
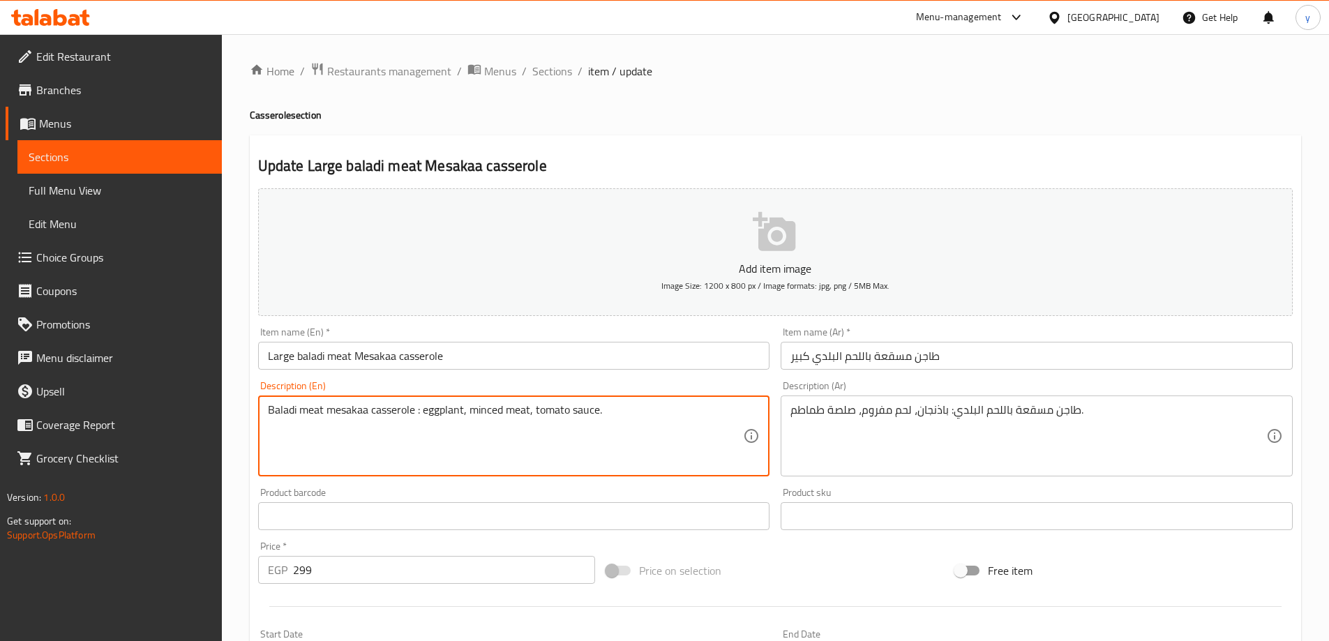
click at [419, 405] on textarea "Baladi meat mesakaa casserole : eggplant, minced meat, tomato sauce." at bounding box center [506, 436] width 476 height 66
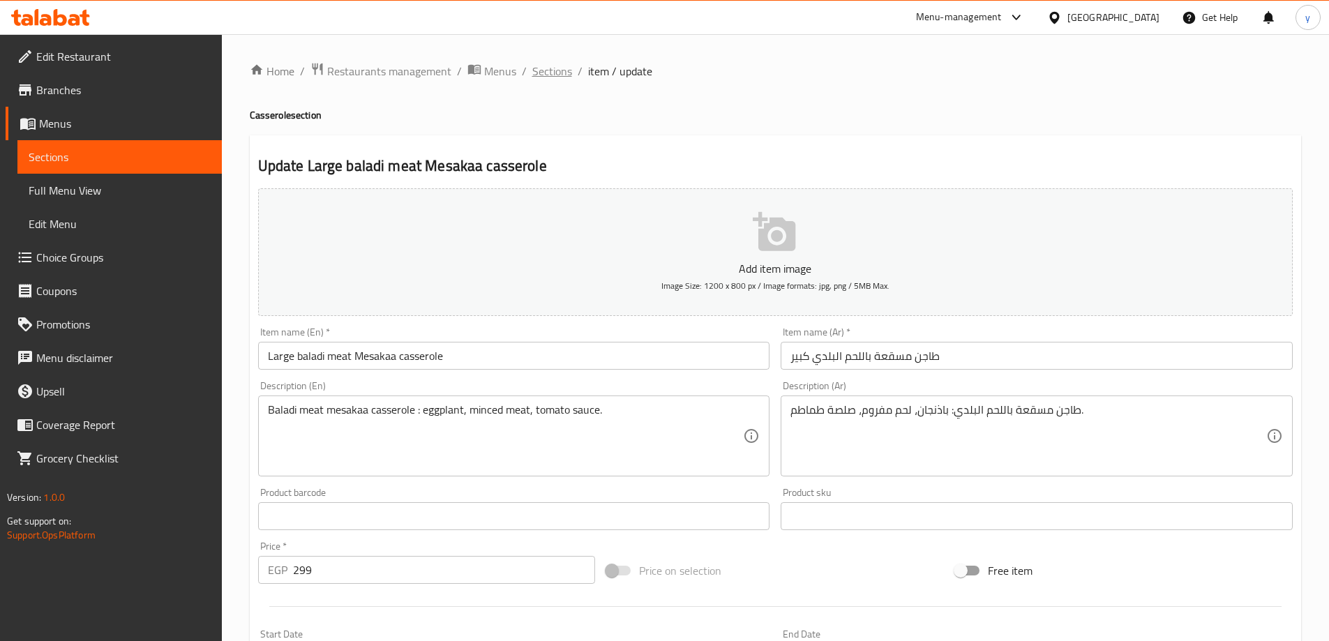
click at [542, 66] on span "Sections" at bounding box center [552, 71] width 40 height 17
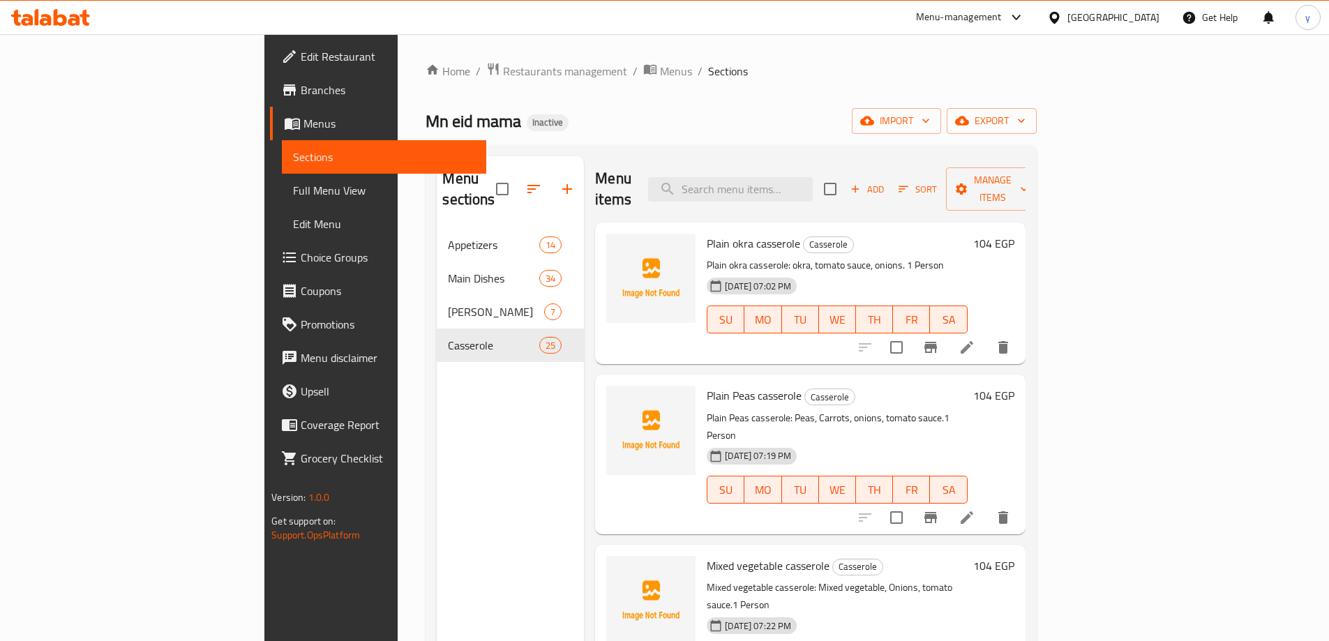
click at [301, 264] on span "Choice Groups" at bounding box center [388, 257] width 174 height 17
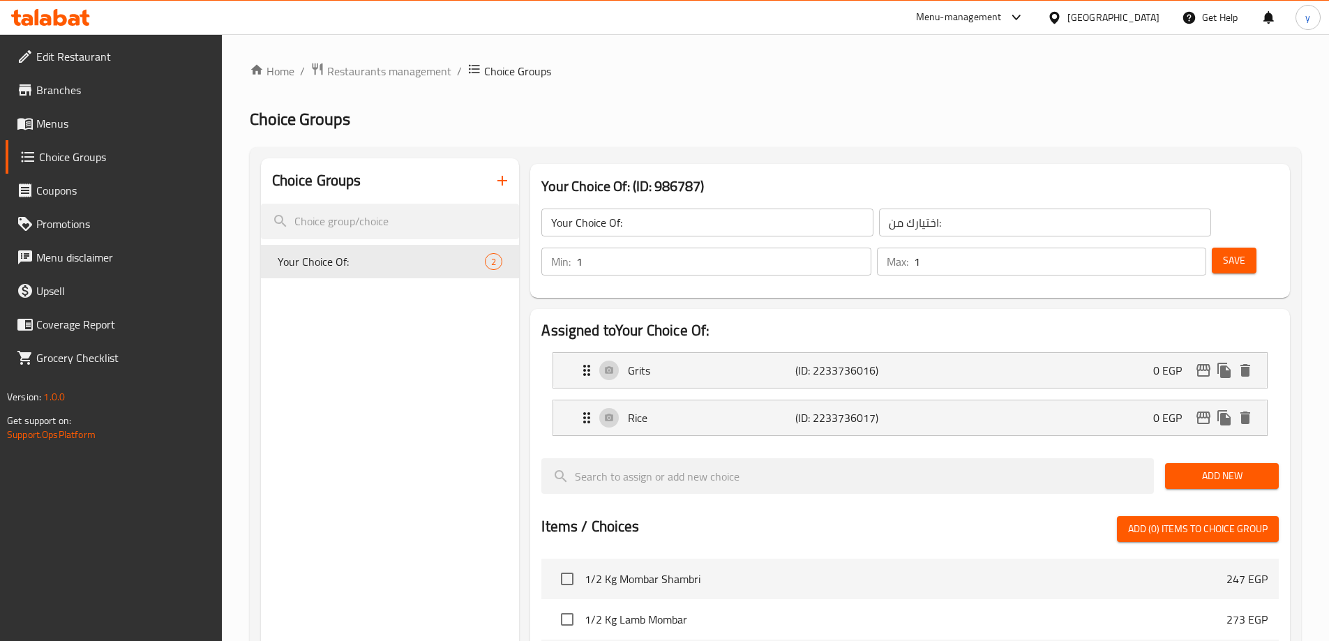
click at [510, 168] on div "Home / Restaurants management / Choice Groups Choice Groups Choice Groups Your …" at bounding box center [775, 562] width 1051 height 1001
click at [509, 188] on icon "button" at bounding box center [502, 180] width 17 height 17
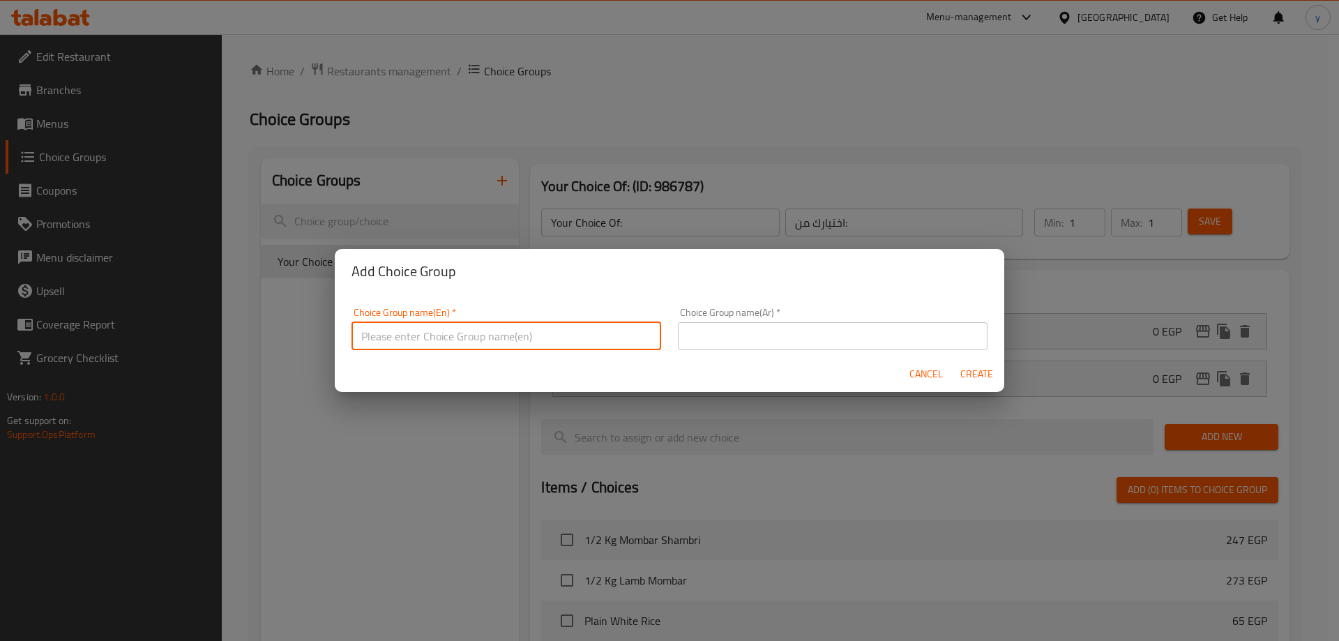
click at [463, 331] on input "text" at bounding box center [507, 336] width 310 height 28
click at [733, 340] on input "text" at bounding box center [833, 336] width 310 height 28
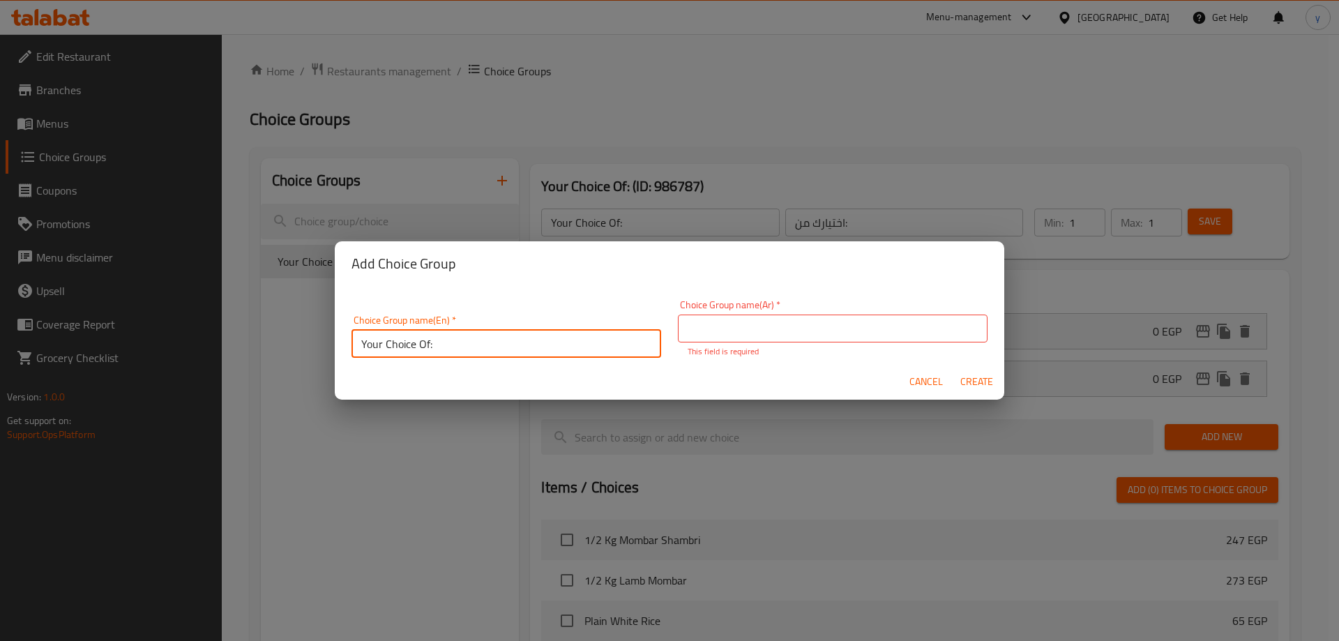
click at [514, 338] on input "Your Choice Of:" at bounding box center [507, 344] width 310 height 28
type input "Your Choice Of:00000"
click at [691, 346] on p "This field is required" at bounding box center [833, 351] width 290 height 13
click at [749, 330] on input "text" at bounding box center [833, 329] width 310 height 28
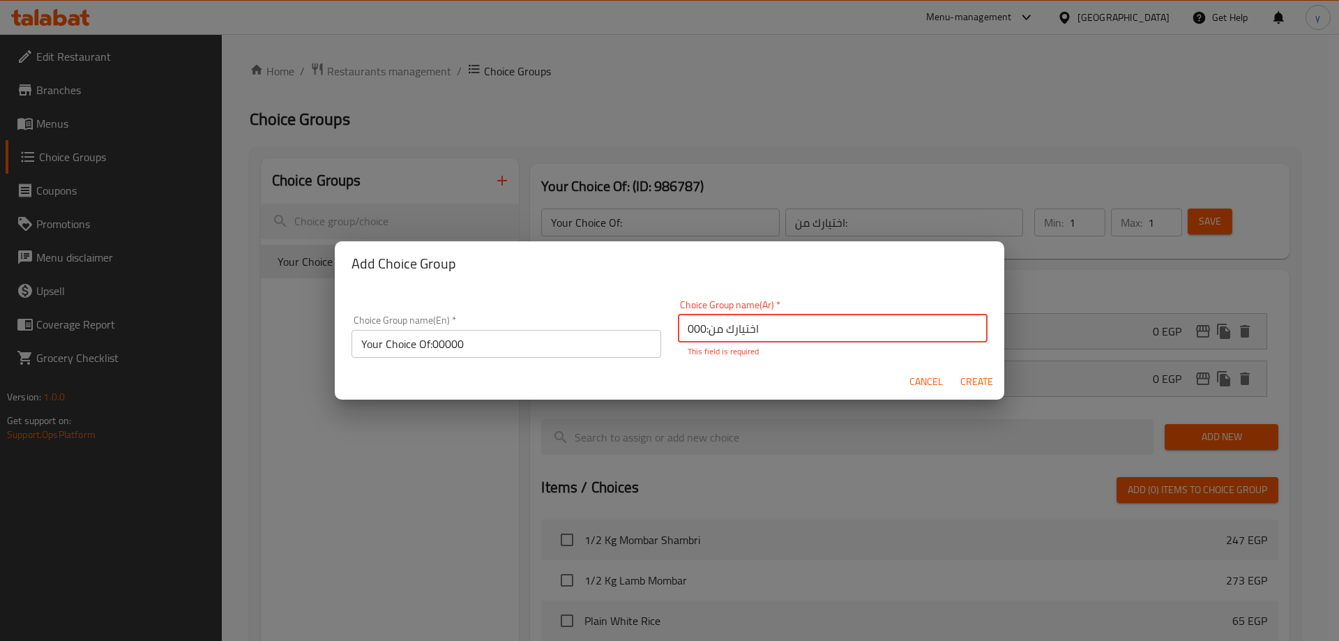
type input "اختيارك من:000"
click at [982, 377] on span "Create" at bounding box center [976, 381] width 33 height 17
type input "Your Choice Of:00000"
type input "اختيارك من:000"
type input "0"
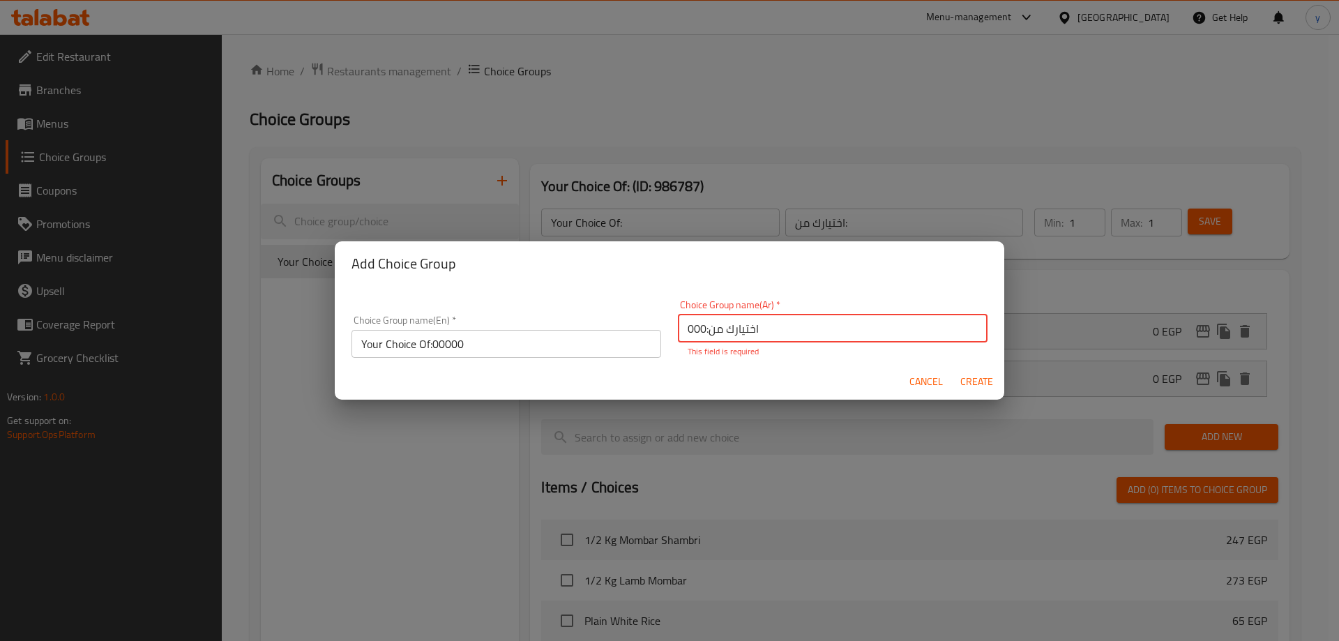
type input "0"
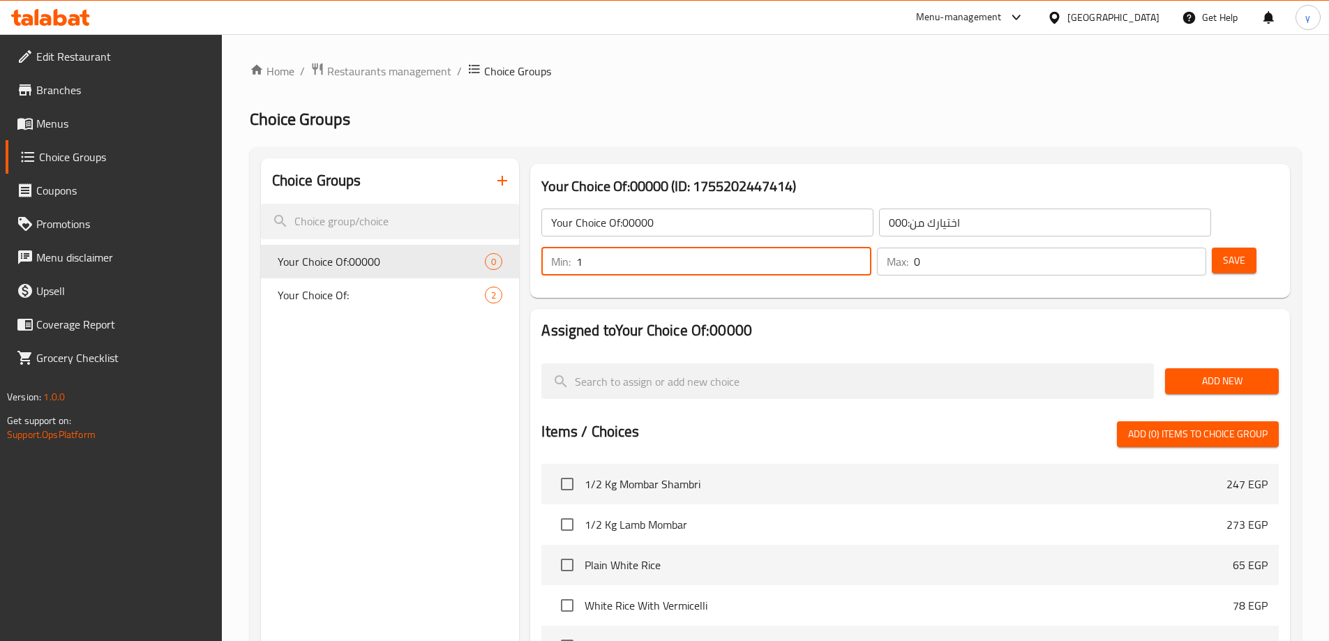
type input "1"
click at [871, 248] on input "1" at bounding box center [723, 262] width 294 height 28
type input "1"
click at [1169, 248] on input "1" at bounding box center [1060, 262] width 292 height 28
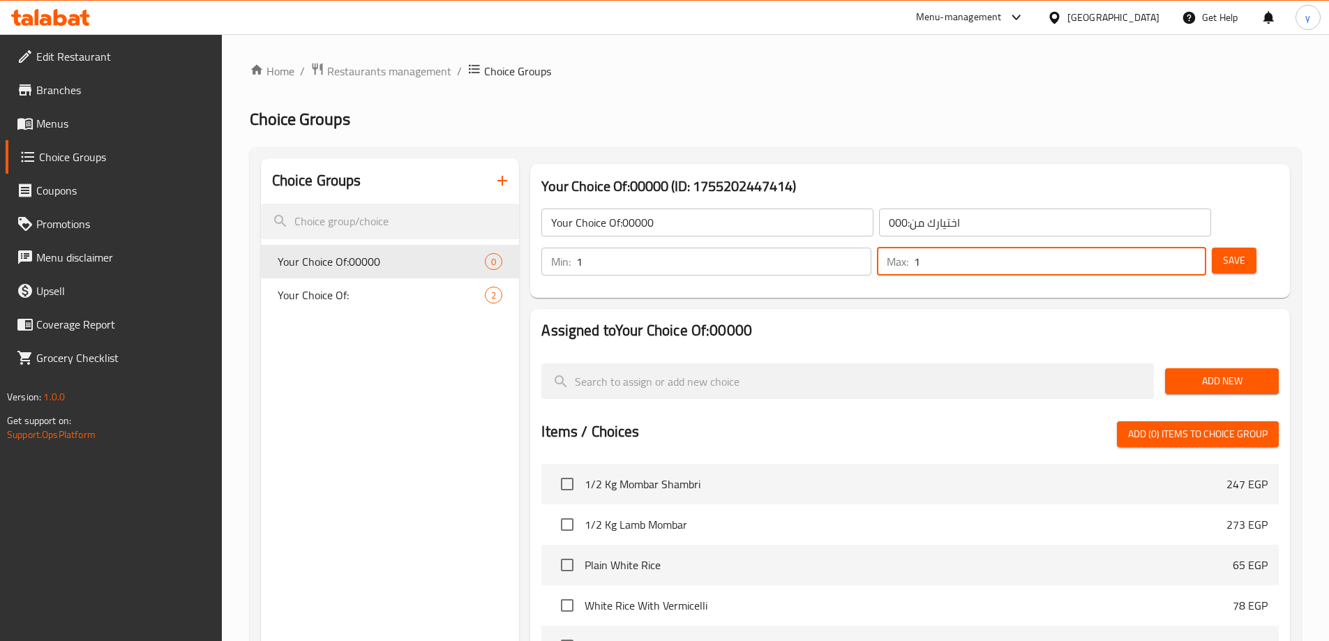
click at [659, 229] on input "Your Choice Of:00000" at bounding box center [707, 223] width 332 height 28
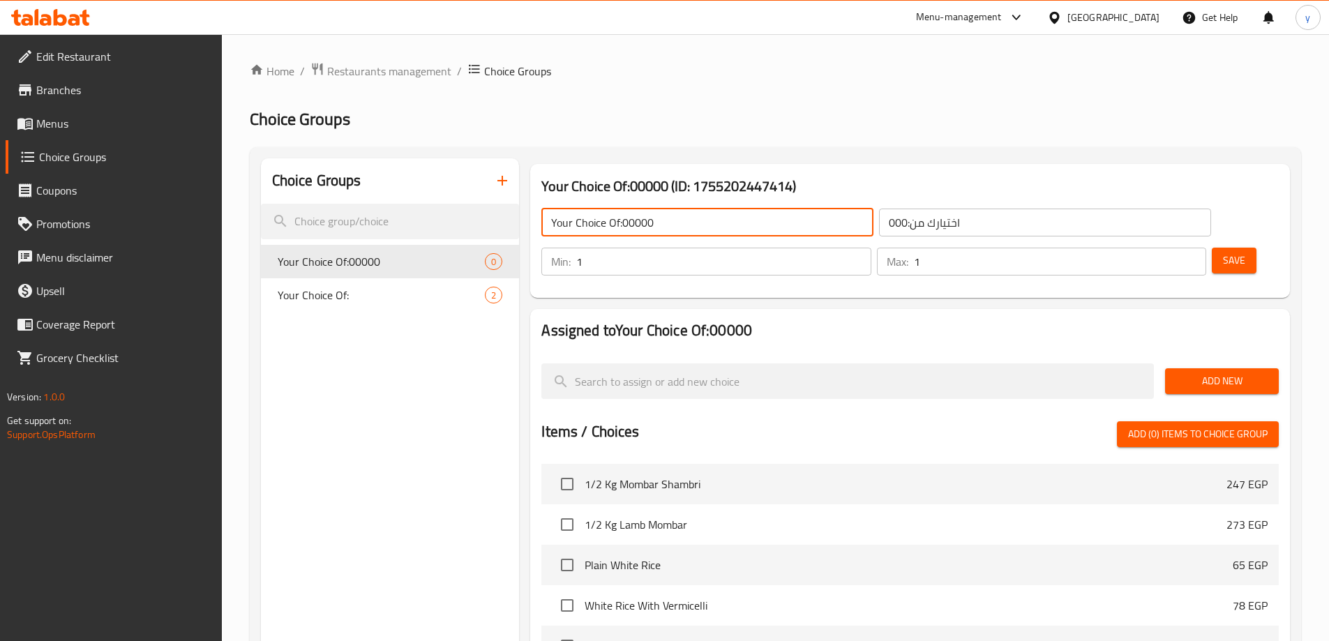
click at [659, 229] on input "Your Choice Of:00000" at bounding box center [707, 223] width 332 height 28
type input "Your Choice Of:"
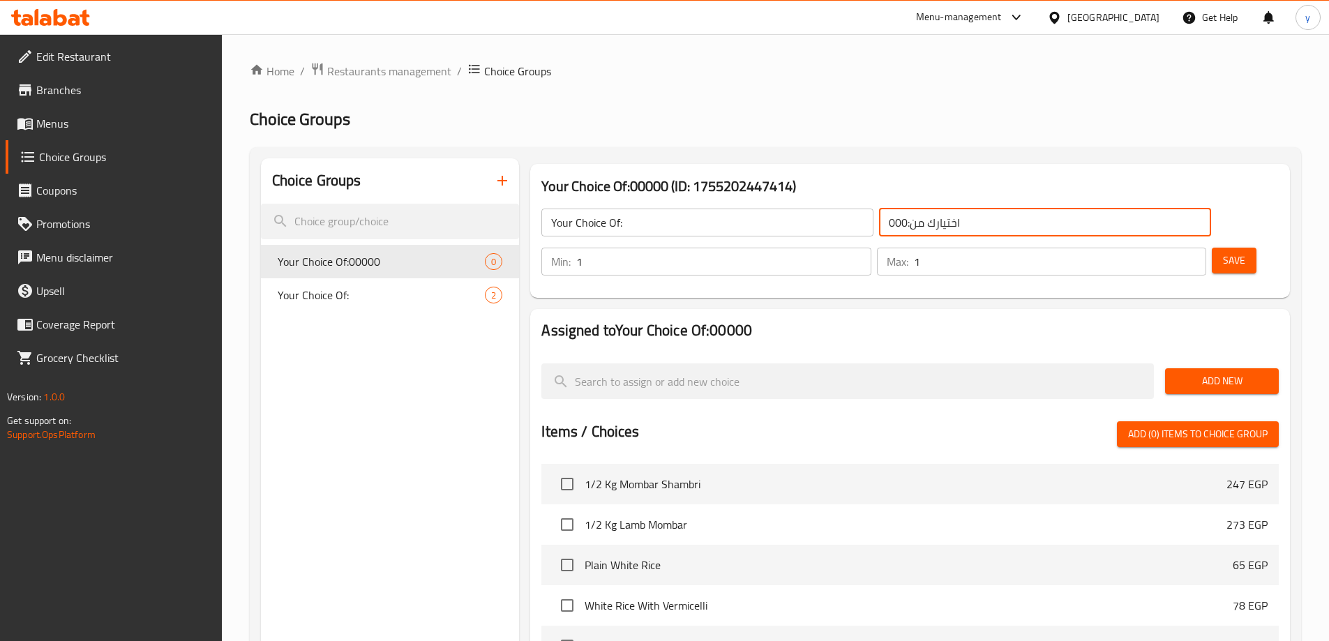
drag, startPoint x: 808, startPoint y: 223, endPoint x: 769, endPoint y: 223, distance: 39.1
click at [769, 223] on div "Your Choice Of: ​ اختيارك من:000 ​" at bounding box center [876, 222] width 686 height 45
click at [879, 227] on input "اختيارك من:000" at bounding box center [1045, 223] width 332 height 28
type input "اختيارك من:"
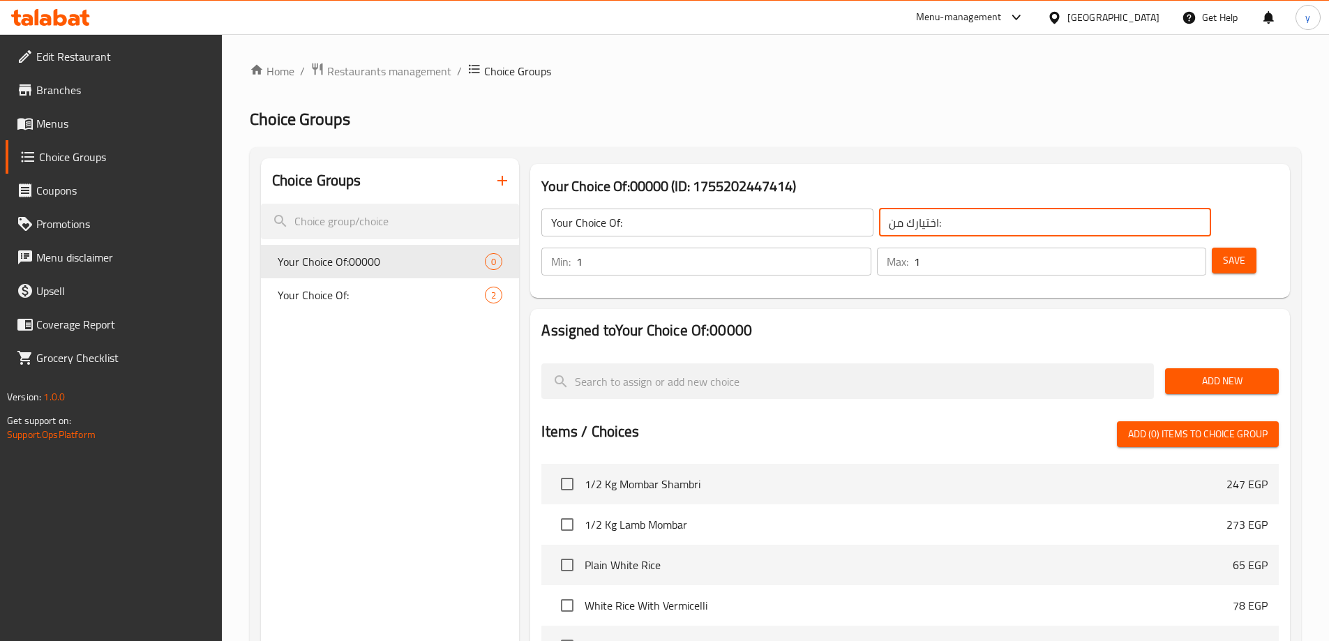
click at [1223, 252] on span "Save" at bounding box center [1234, 260] width 22 height 17
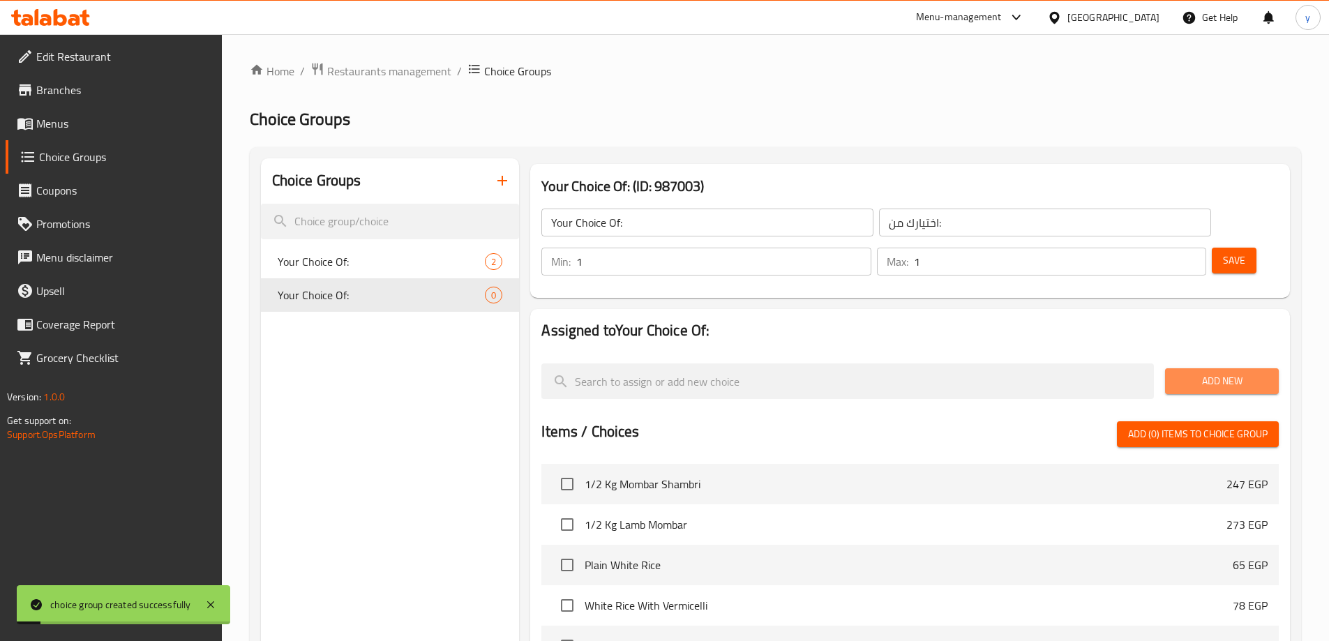
click at [1212, 368] on button "Add New" at bounding box center [1222, 381] width 114 height 26
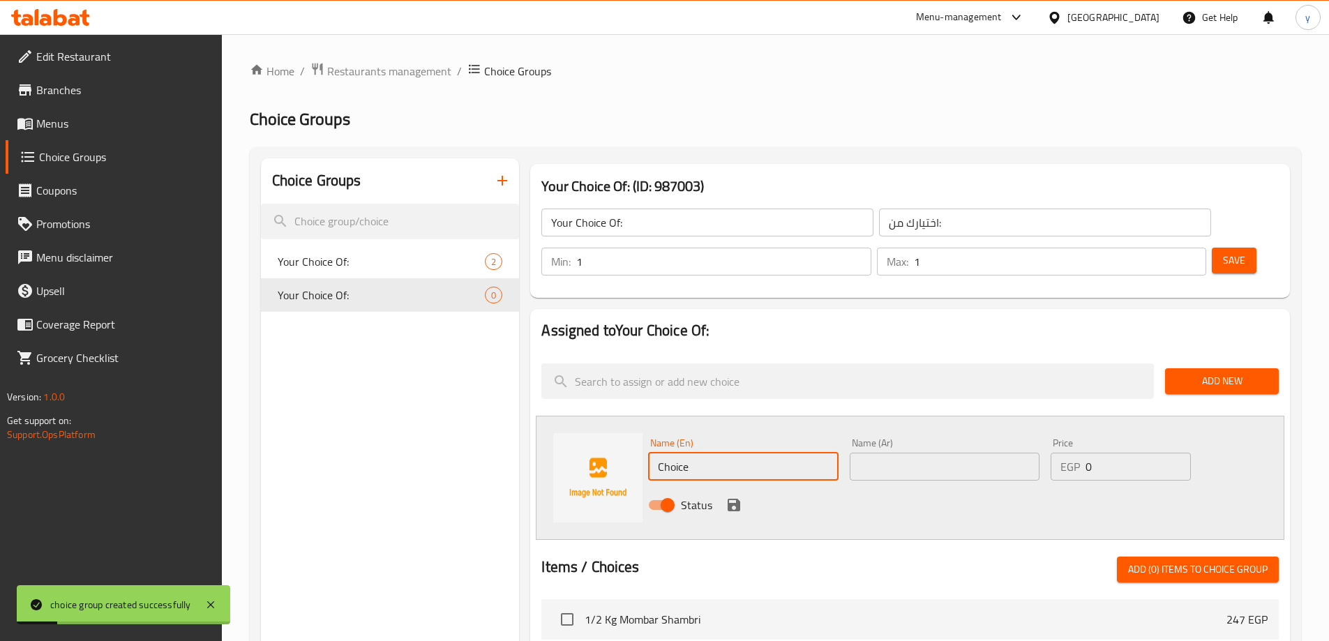
click at [717, 453] on input "Choice" at bounding box center [743, 467] width 190 height 28
click at [880, 438] on div "Name (Ar) Name (Ar)" at bounding box center [945, 459] width 190 height 43
paste input "صلصة بيضاء"
click at [890, 453] on input "text" at bounding box center [945, 467] width 190 height 28
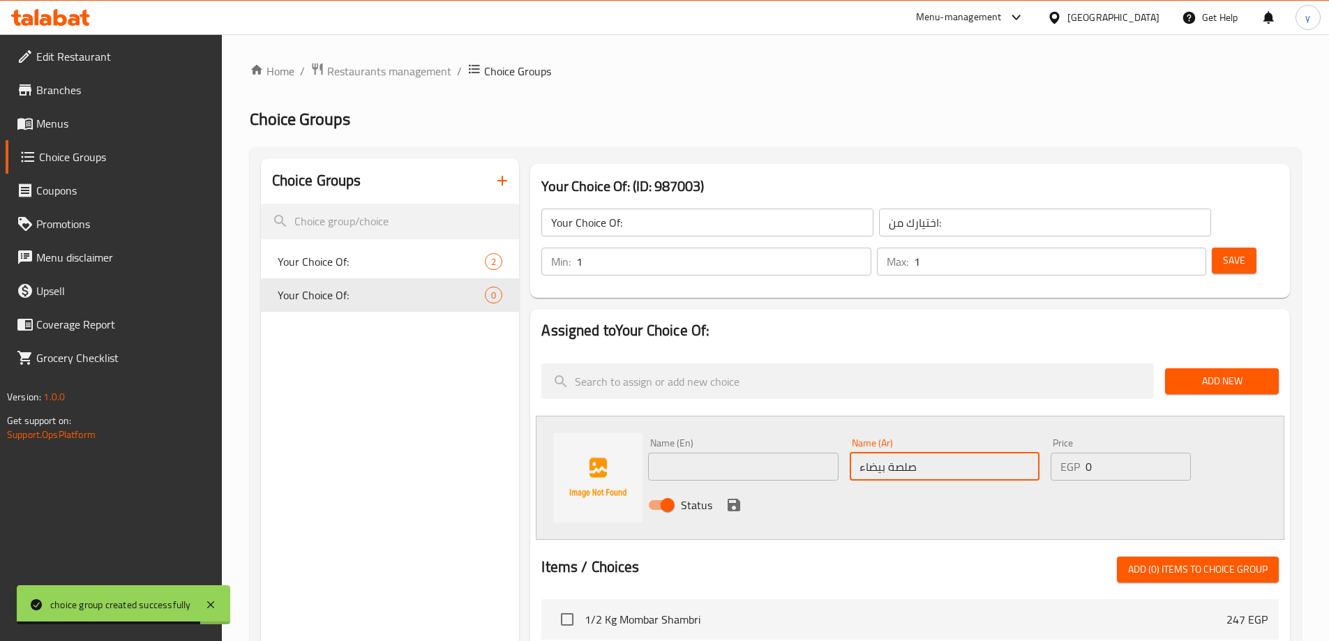
type input "صلصة بيضاء"
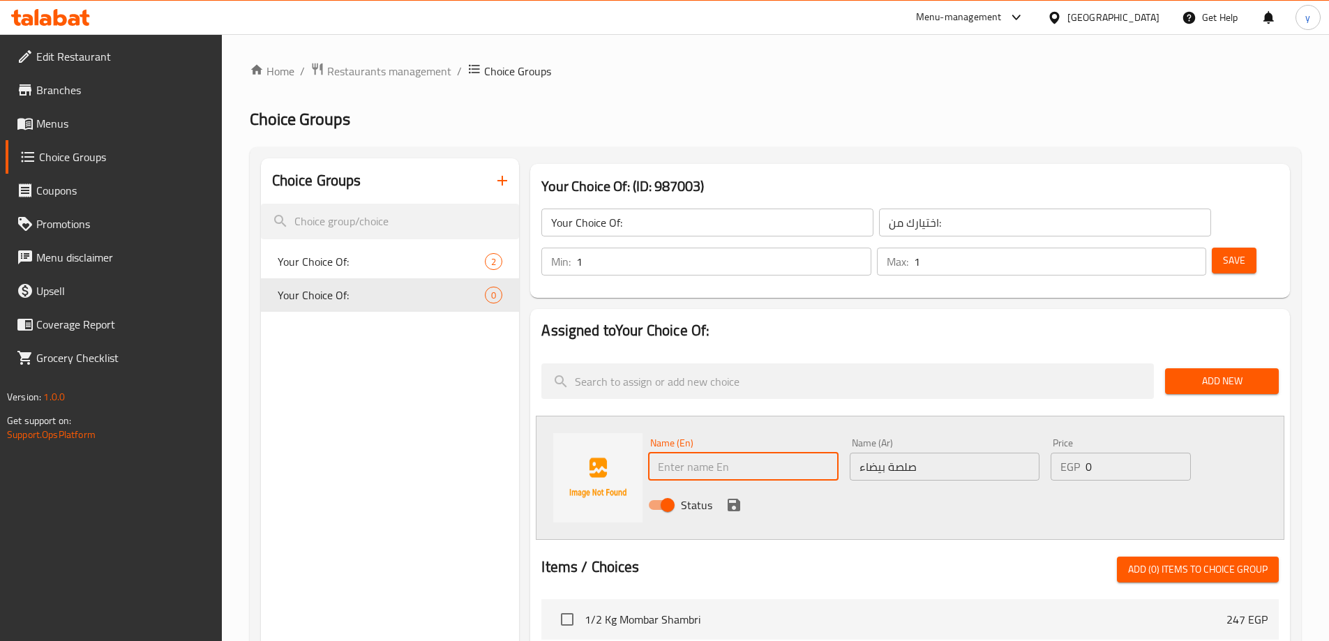
click at [719, 453] on input "text" at bounding box center [743, 467] width 190 height 28
paste input "white"
click at [696, 453] on input "white" at bounding box center [743, 467] width 190 height 28
paste input "sauce"
click at [696, 453] on input "white sauce" at bounding box center [743, 467] width 190 height 28
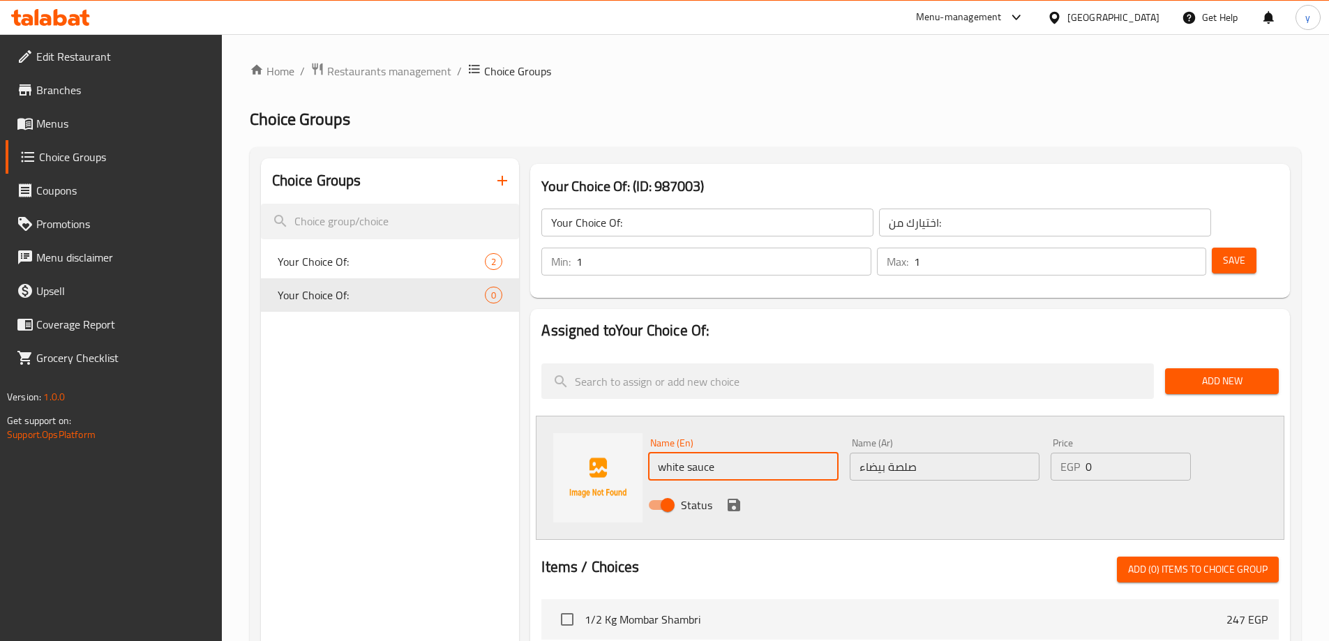
click at [696, 453] on input "white sauce" at bounding box center [743, 467] width 190 height 28
type input "White Sauce"
click at [737, 499] on icon "save" at bounding box center [734, 505] width 13 height 13
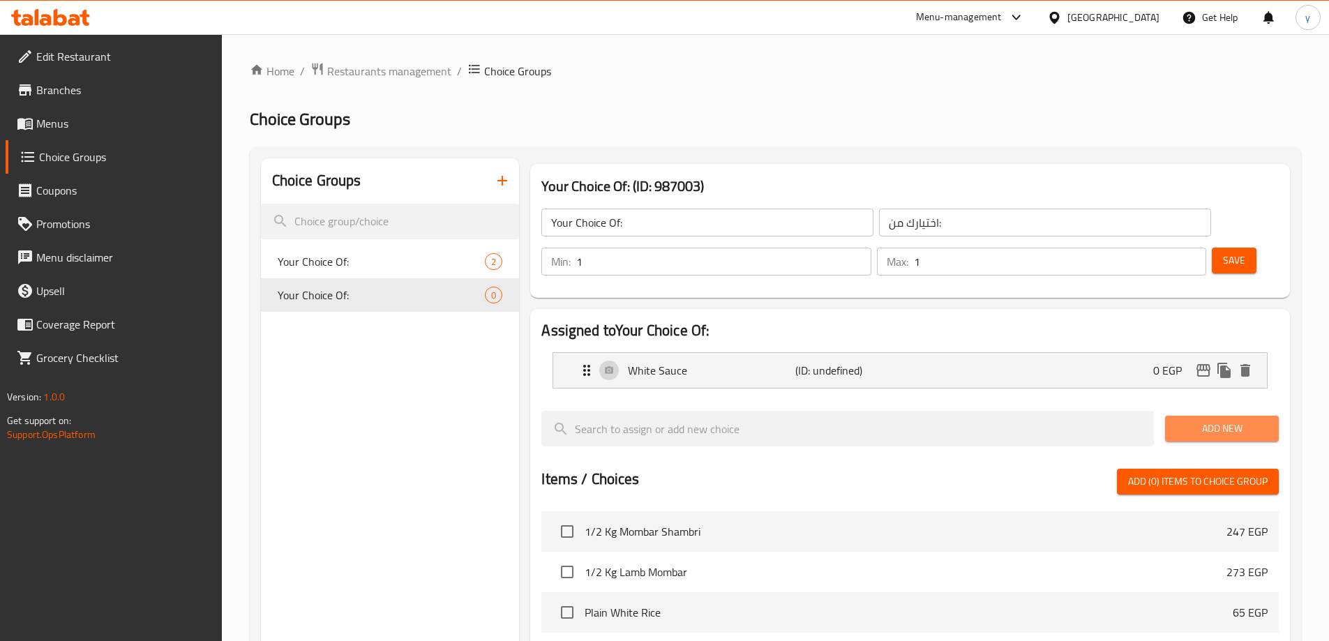
click at [1219, 420] on span "Add New" at bounding box center [1221, 428] width 91 height 17
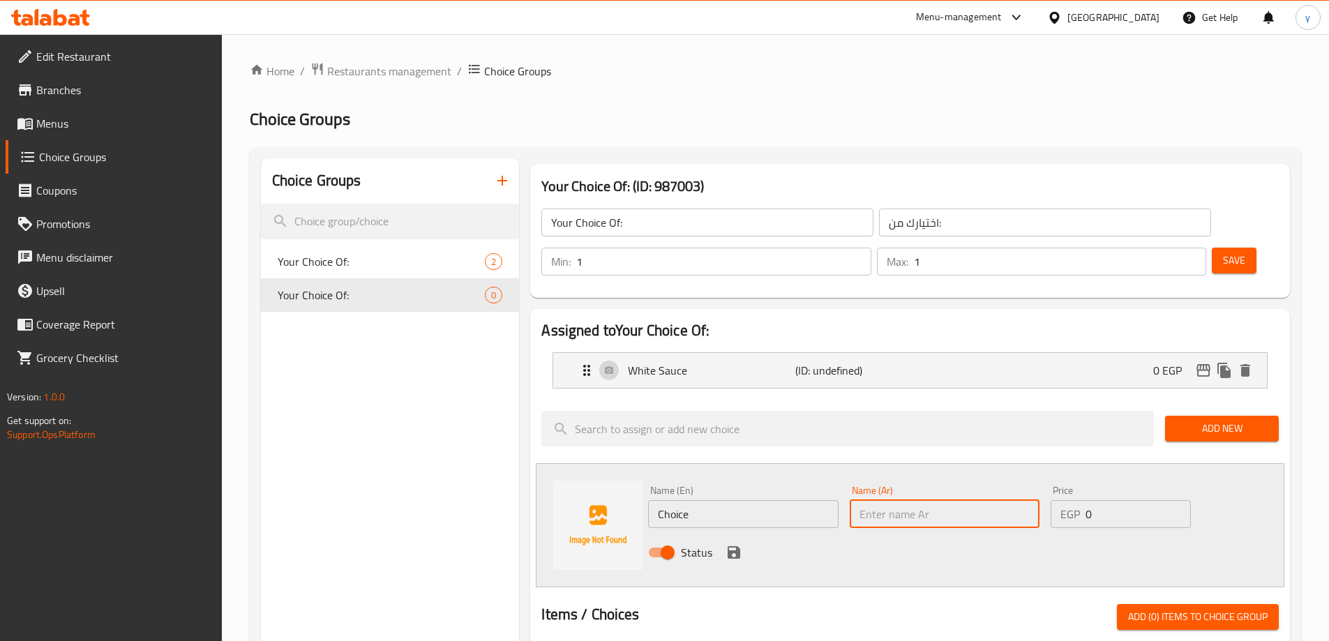
click at [917, 500] on input "text" at bounding box center [945, 514] width 190 height 28
paste input "حمراء"
click at [1028, 500] on input "حمراء" at bounding box center [945, 514] width 190 height 28
paste input "صلصة"
type input "صلصة حمراء"
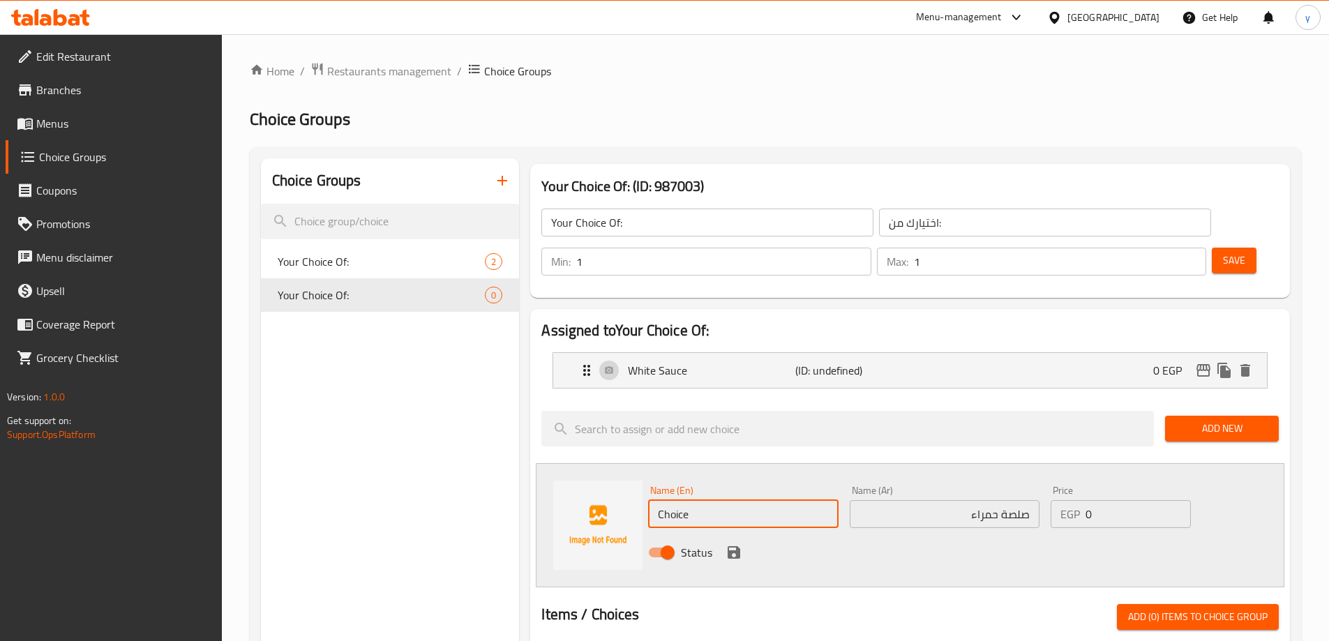
click at [694, 500] on input "Choice" at bounding box center [743, 514] width 190 height 28
paste input "red sau"
type input "Red sauce"
click at [737, 542] on button "save" at bounding box center [733, 552] width 21 height 21
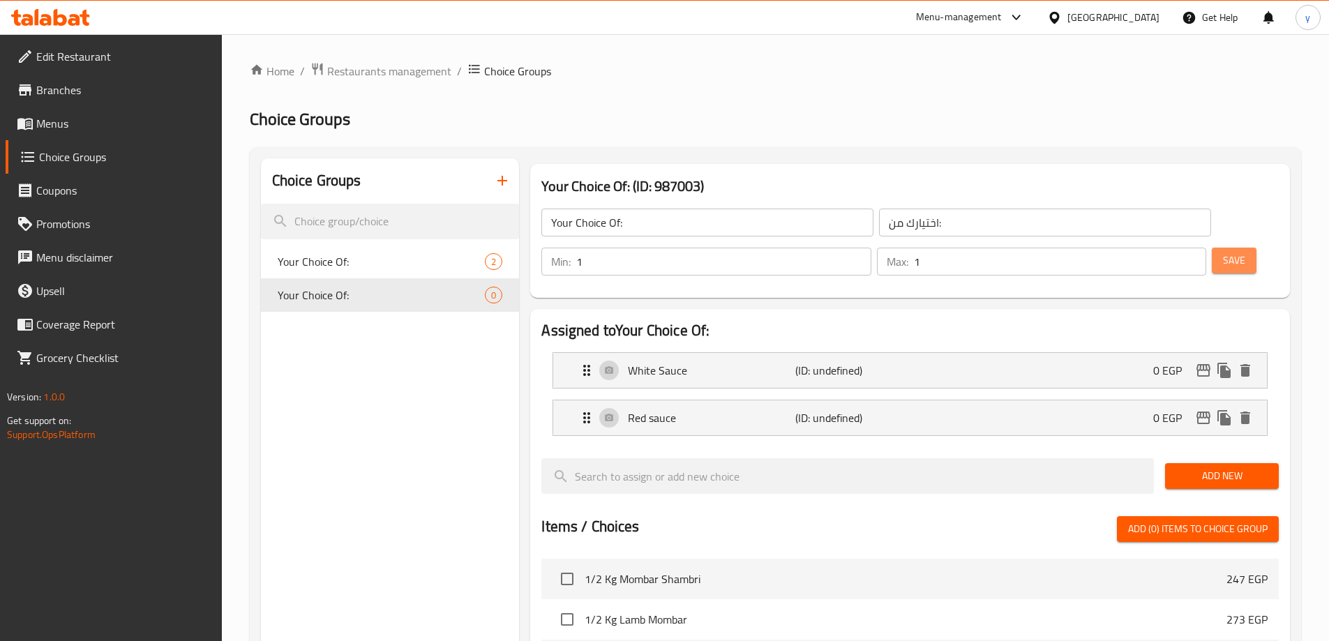
click at [1212, 248] on button "Save" at bounding box center [1234, 261] width 45 height 26
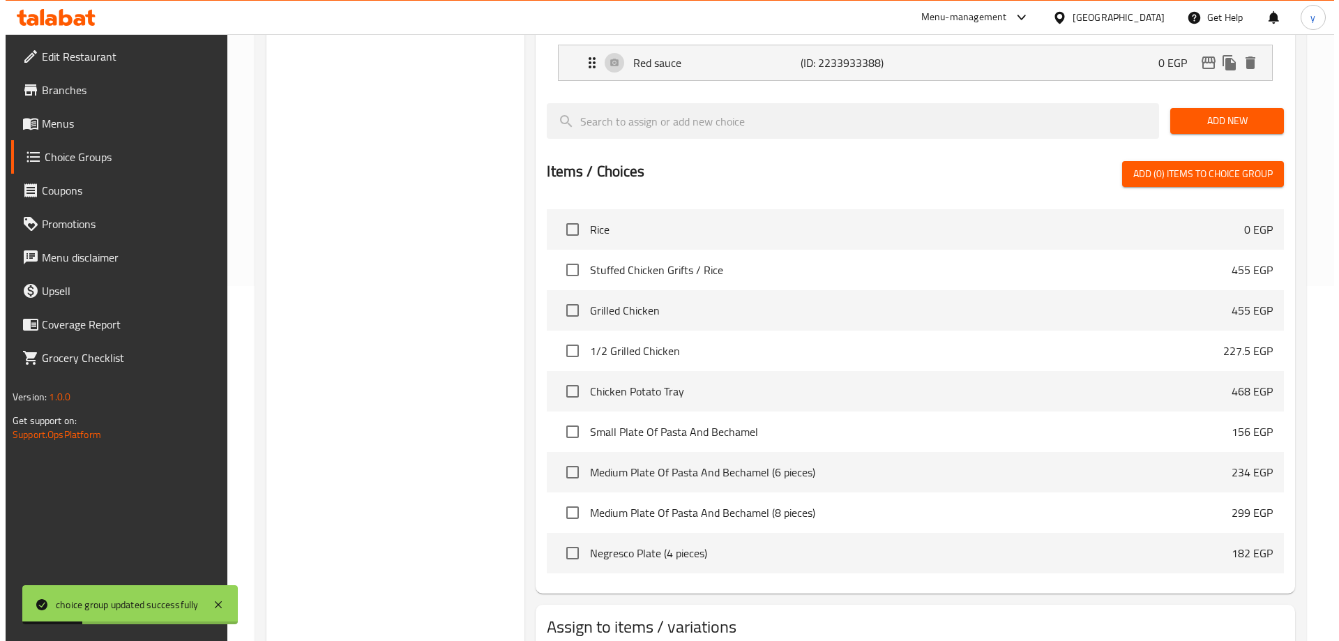
scroll to position [411, 0]
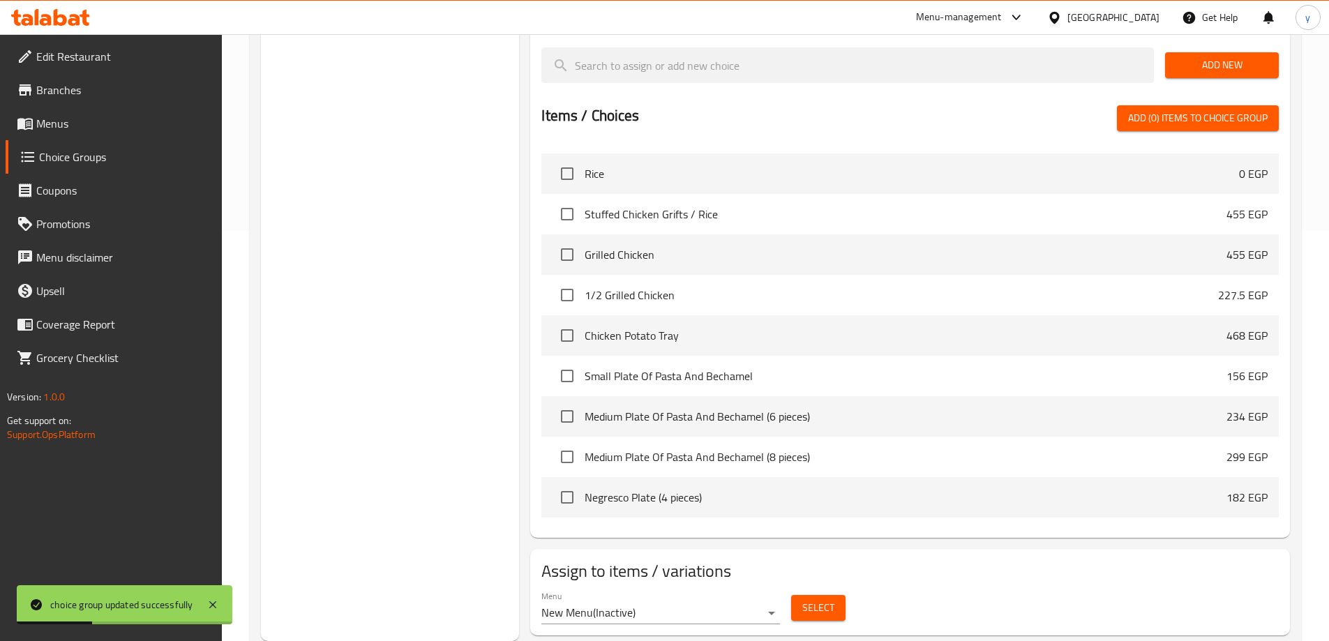
click at [818, 599] on span "Select" at bounding box center [818, 607] width 32 height 17
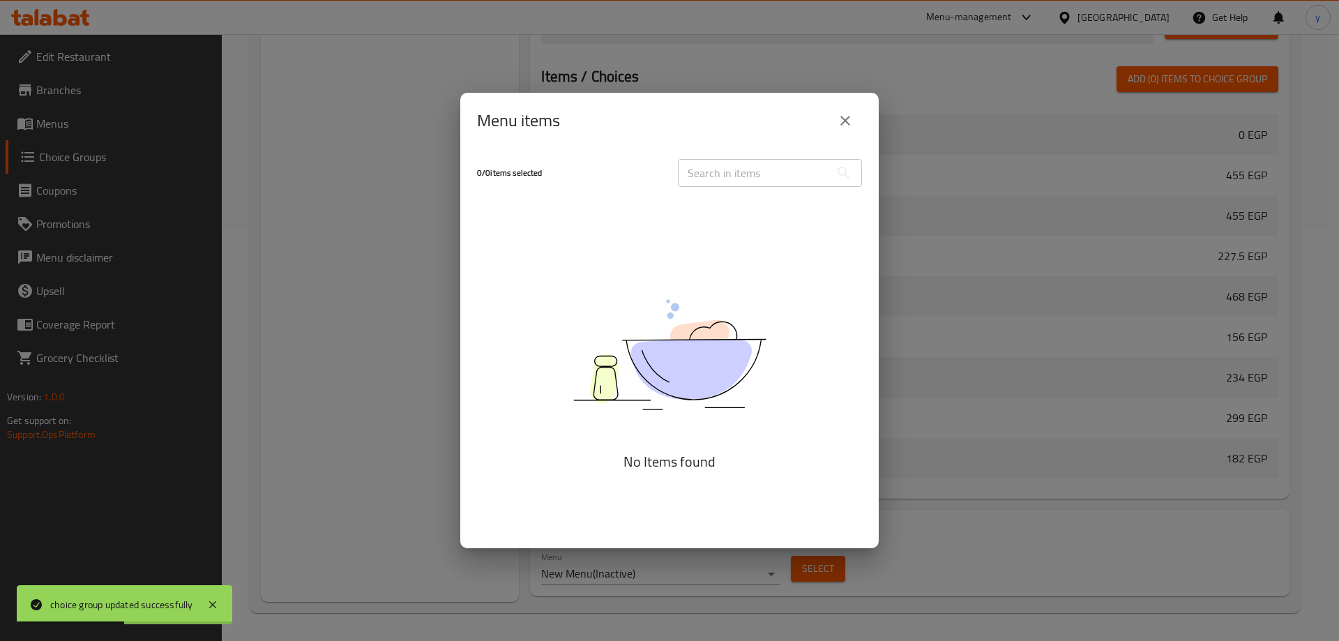
click at [843, 122] on icon "close" at bounding box center [846, 121] width 10 height 10
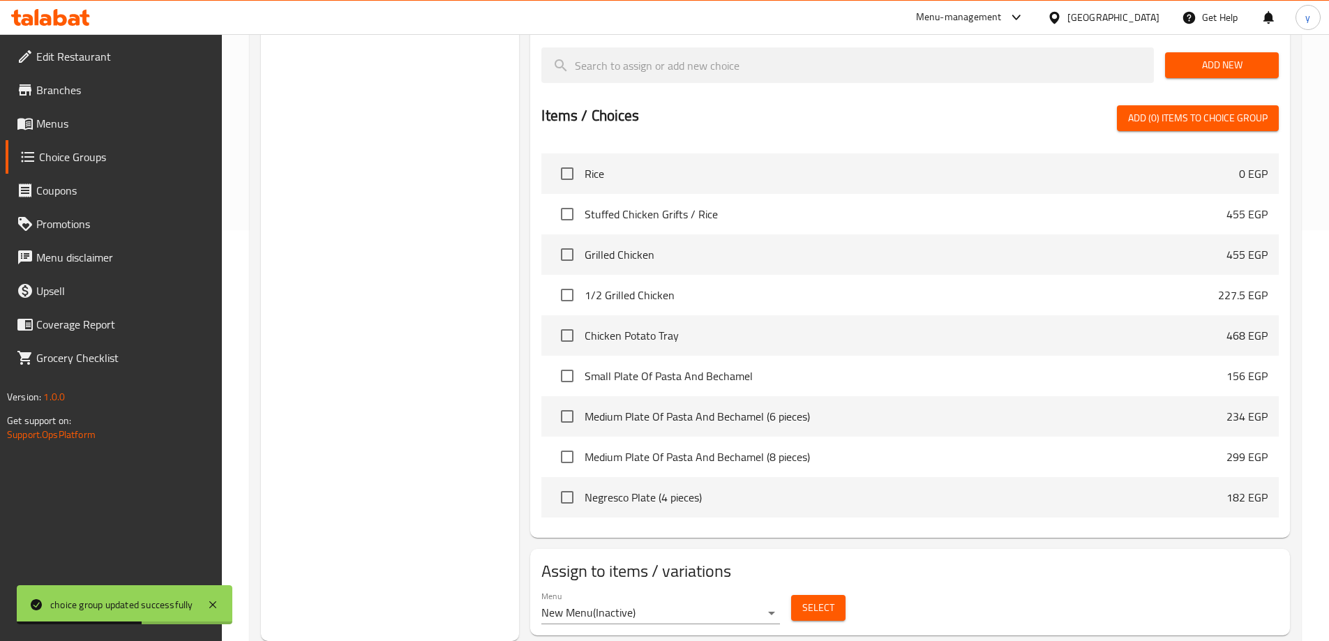
click at [684, 592] on div "Assign to items / variations Menu New Menu ( Inactive ) Select" at bounding box center [910, 592] width 760 height 87
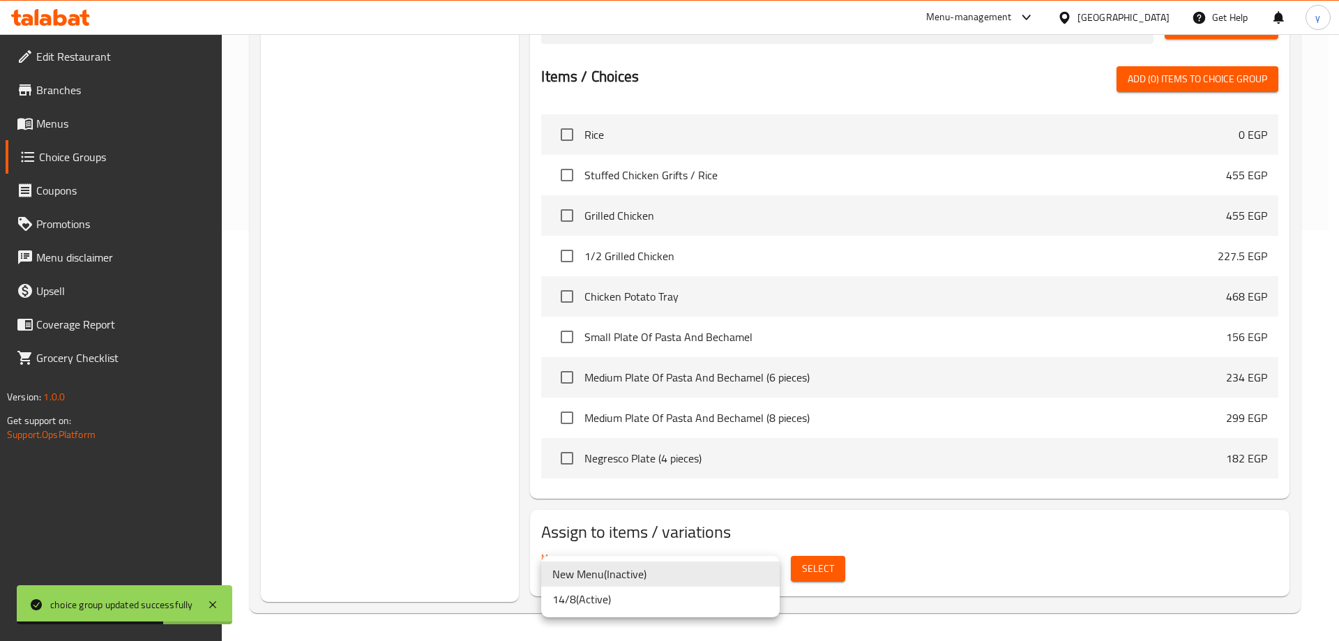
click at [625, 612] on ul "New Menu ( Inactive ) 14/8 ( Active )" at bounding box center [660, 586] width 239 height 61
click at [629, 604] on li "14/8 ( Active )" at bounding box center [660, 599] width 239 height 25
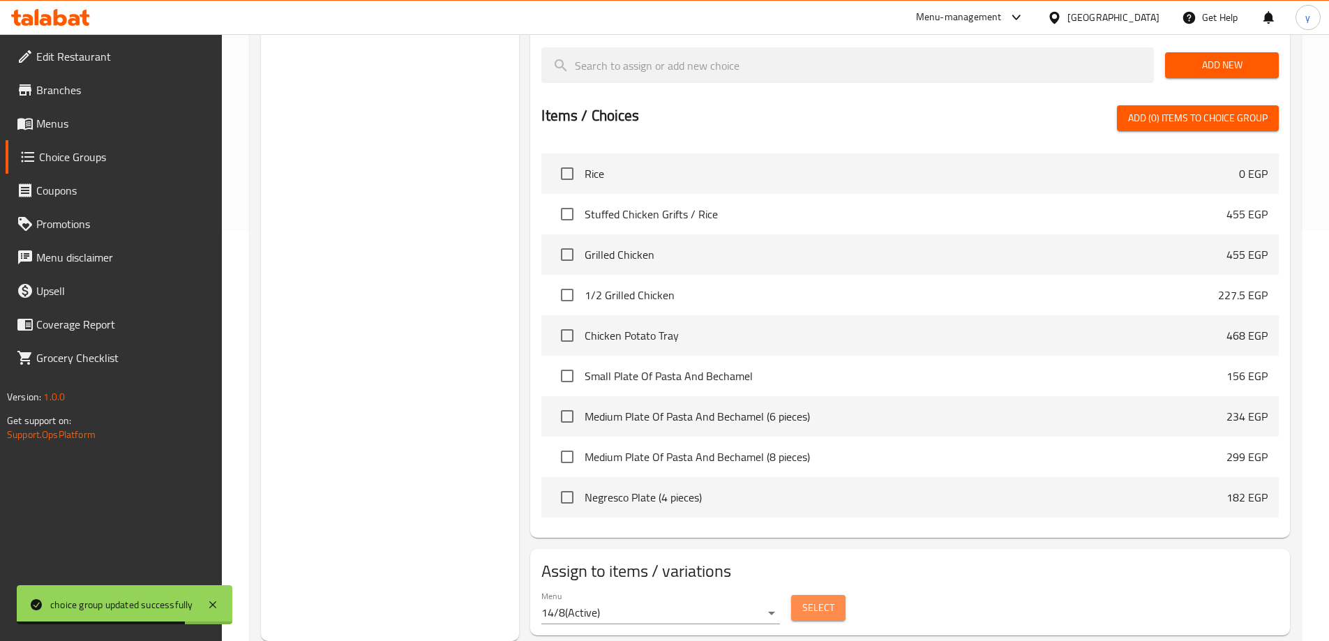
click at [797, 595] on button "Select" at bounding box center [818, 608] width 54 height 26
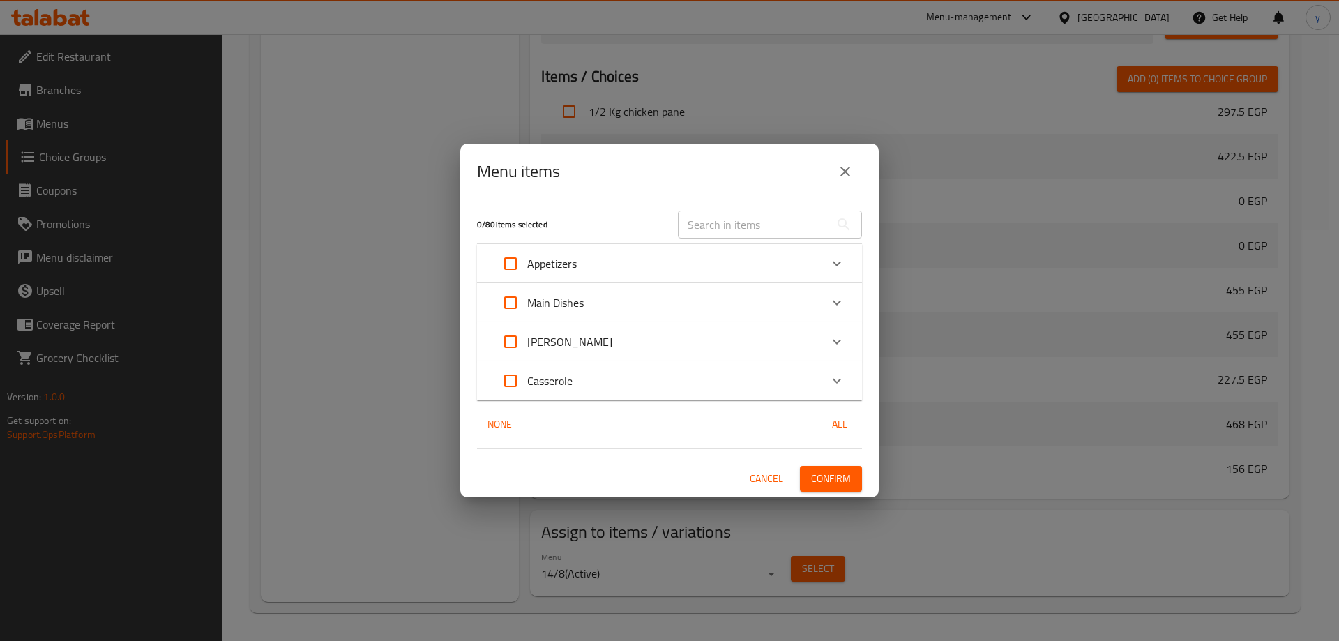
click at [590, 385] on div "Casserole" at bounding box center [657, 380] width 327 height 33
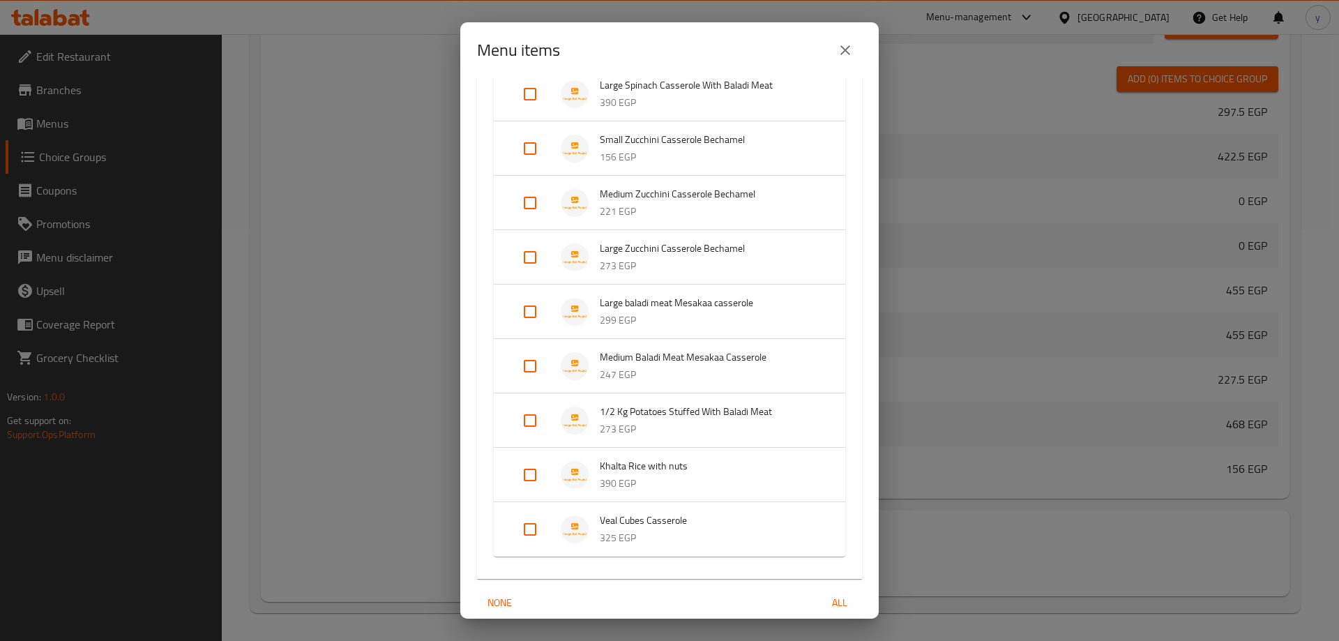
scroll to position [1167, 0]
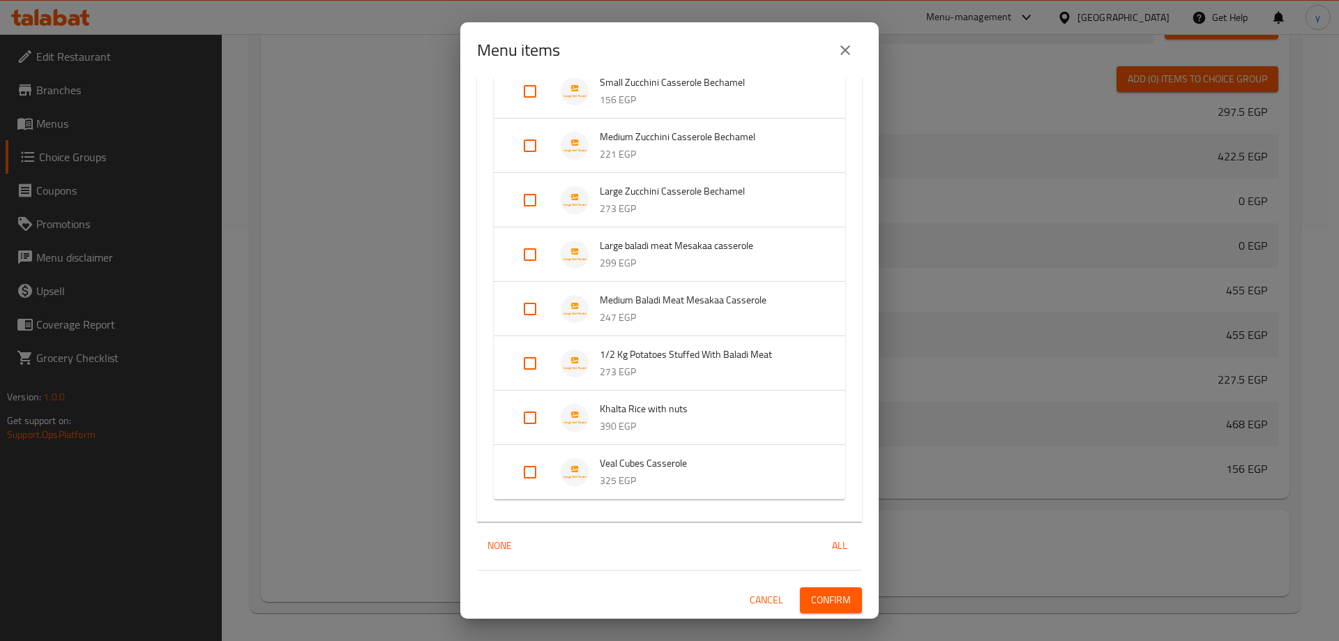
drag, startPoint x: 846, startPoint y: 47, endPoint x: 825, endPoint y: 56, distance: 23.2
click at [846, 46] on icon "close" at bounding box center [845, 50] width 17 height 17
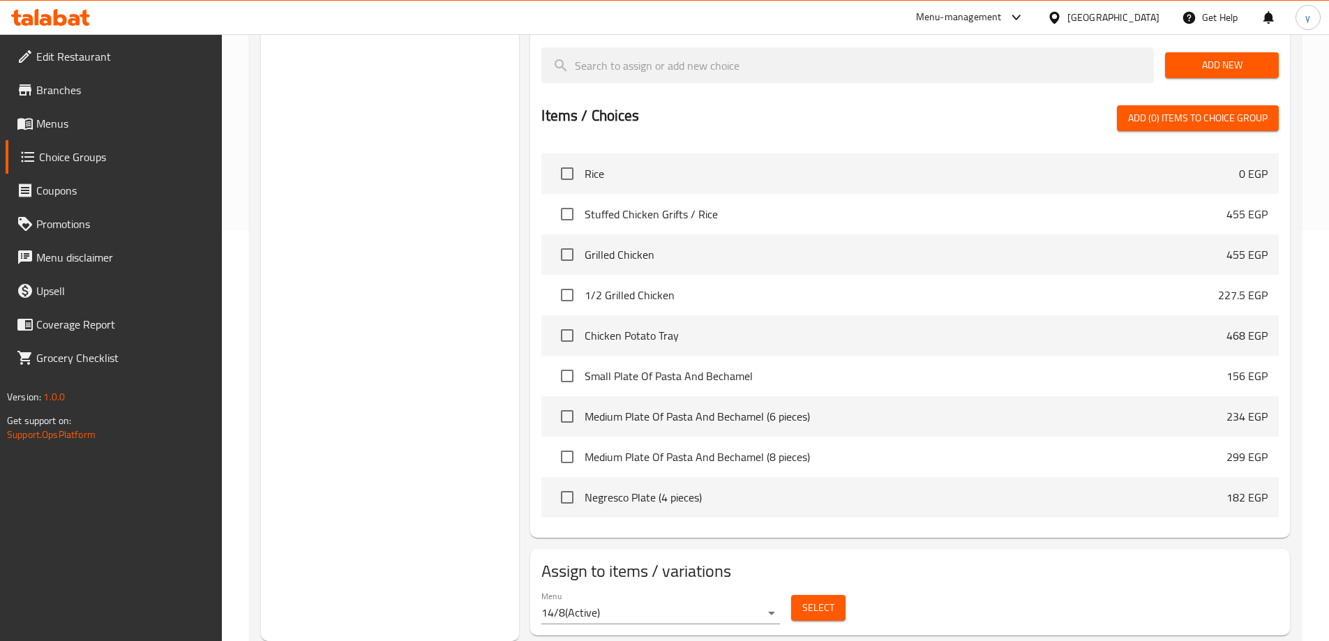
click at [827, 599] on span "Select" at bounding box center [818, 607] width 32 height 17
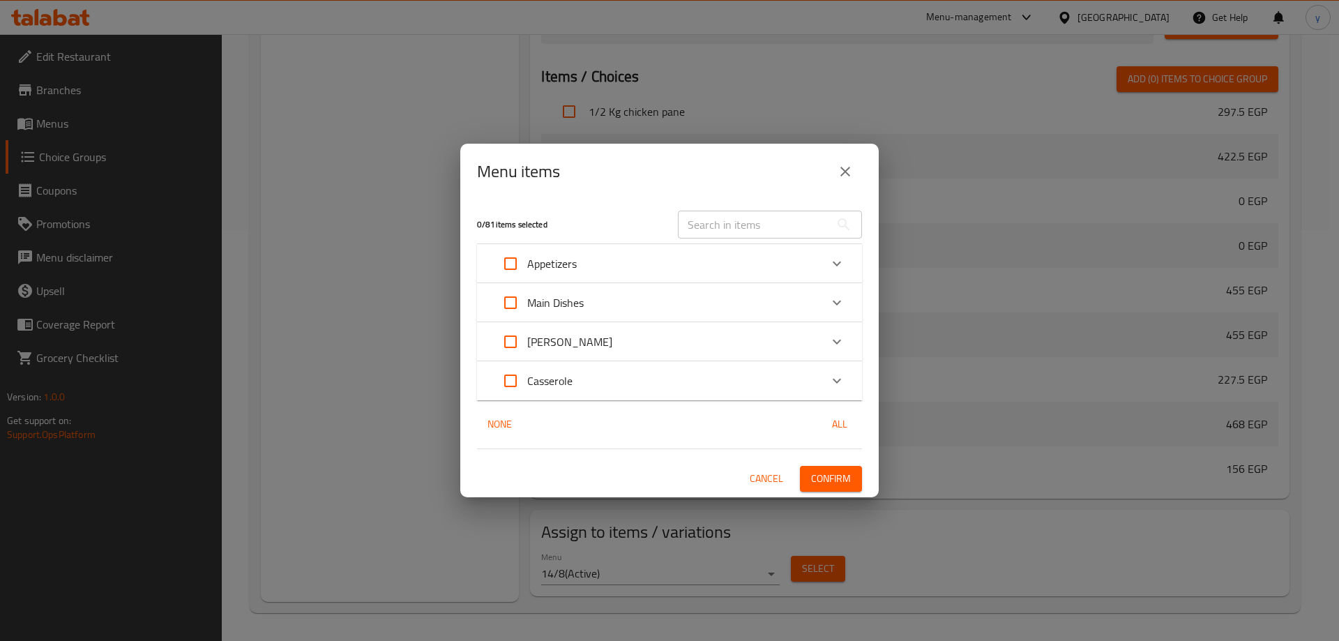
click at [562, 389] on p "Casserole" at bounding box center [549, 381] width 45 height 17
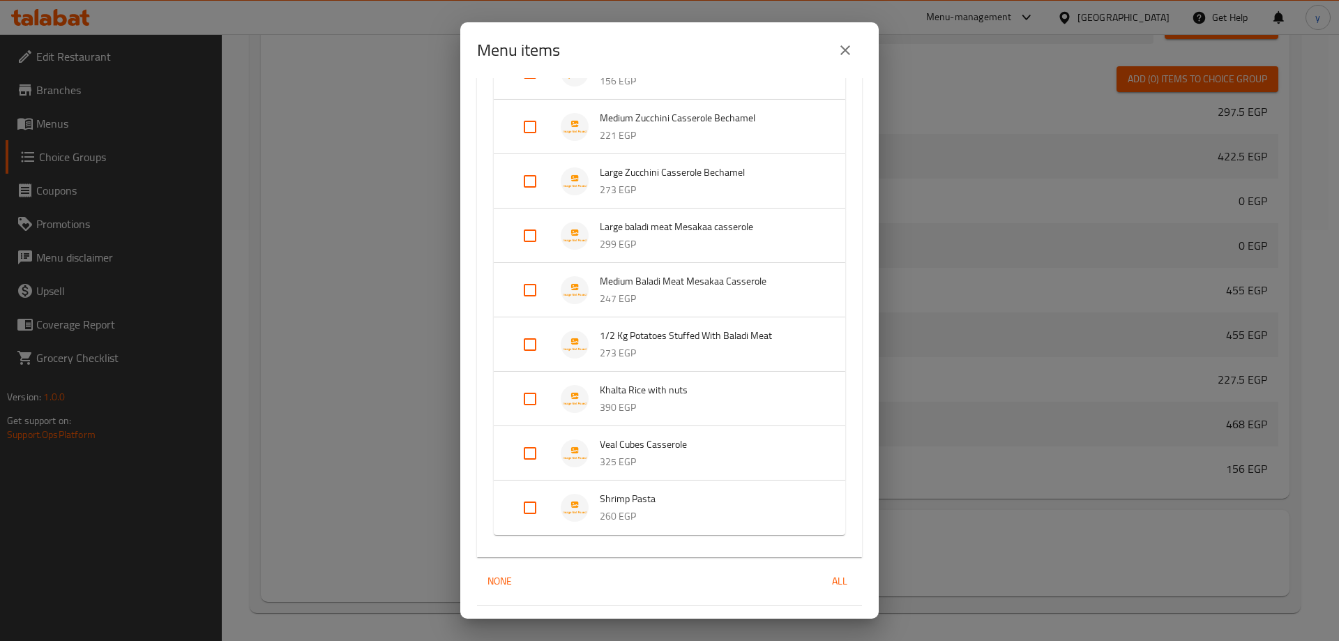
scroll to position [1222, 0]
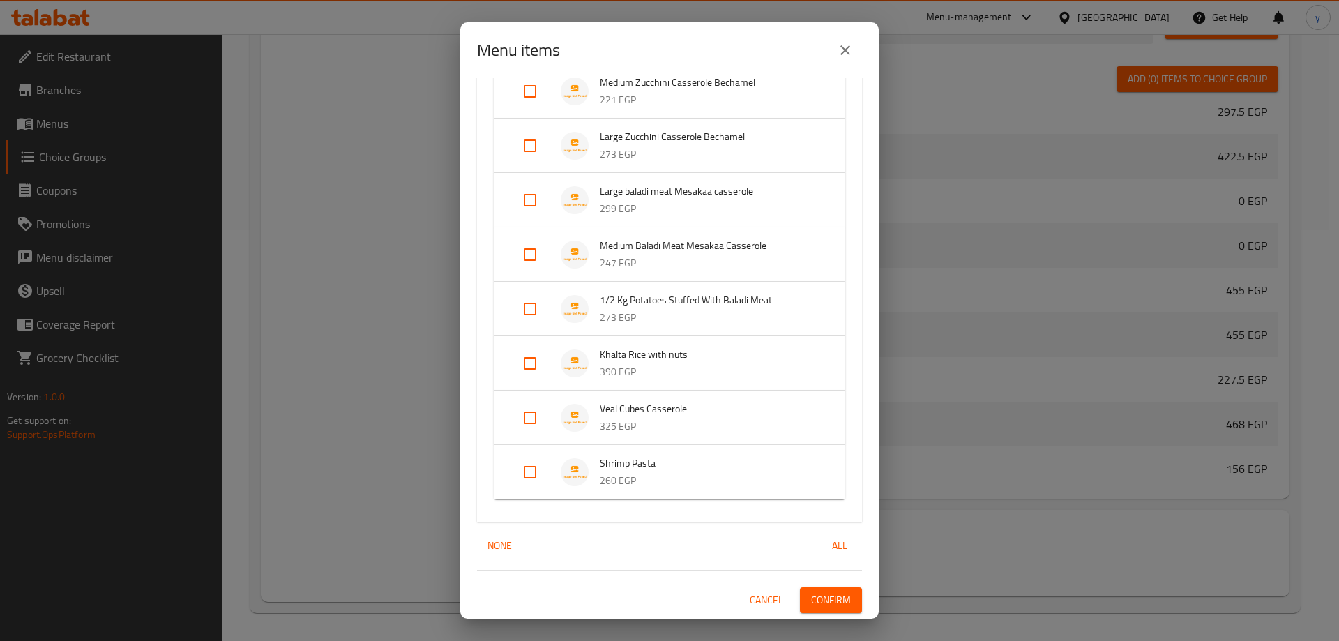
click at [528, 470] on input "Expand" at bounding box center [529, 472] width 33 height 33
checkbox input "true"
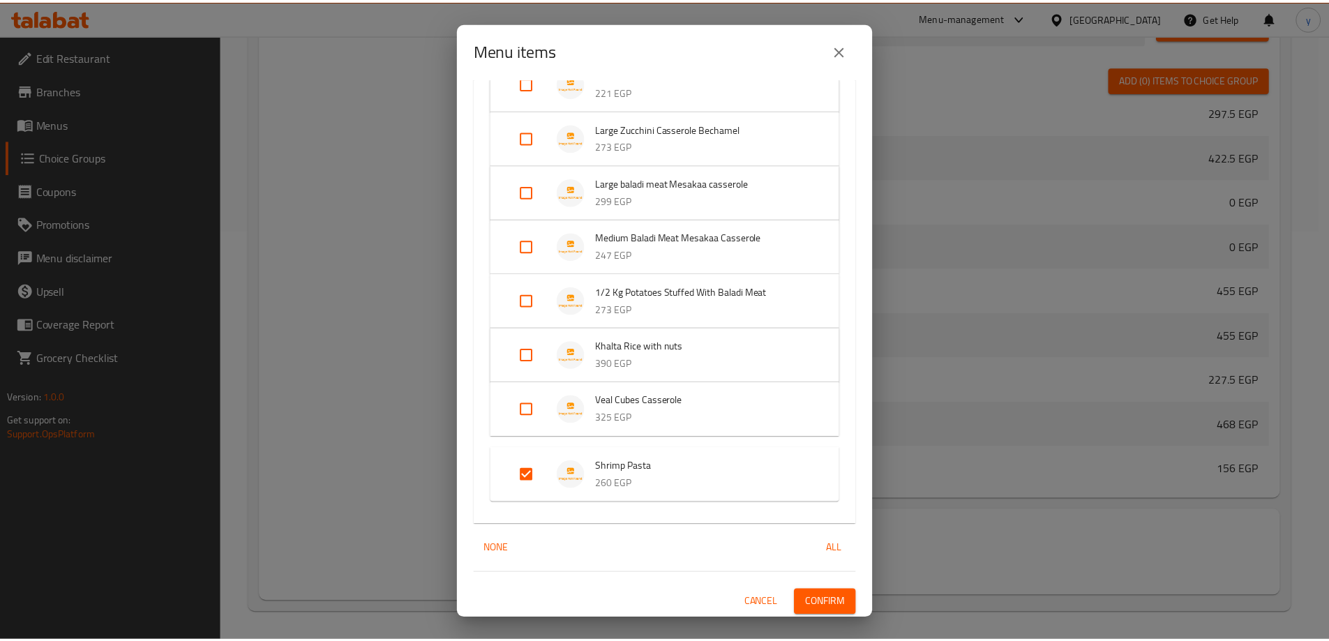
scroll to position [1233, 0]
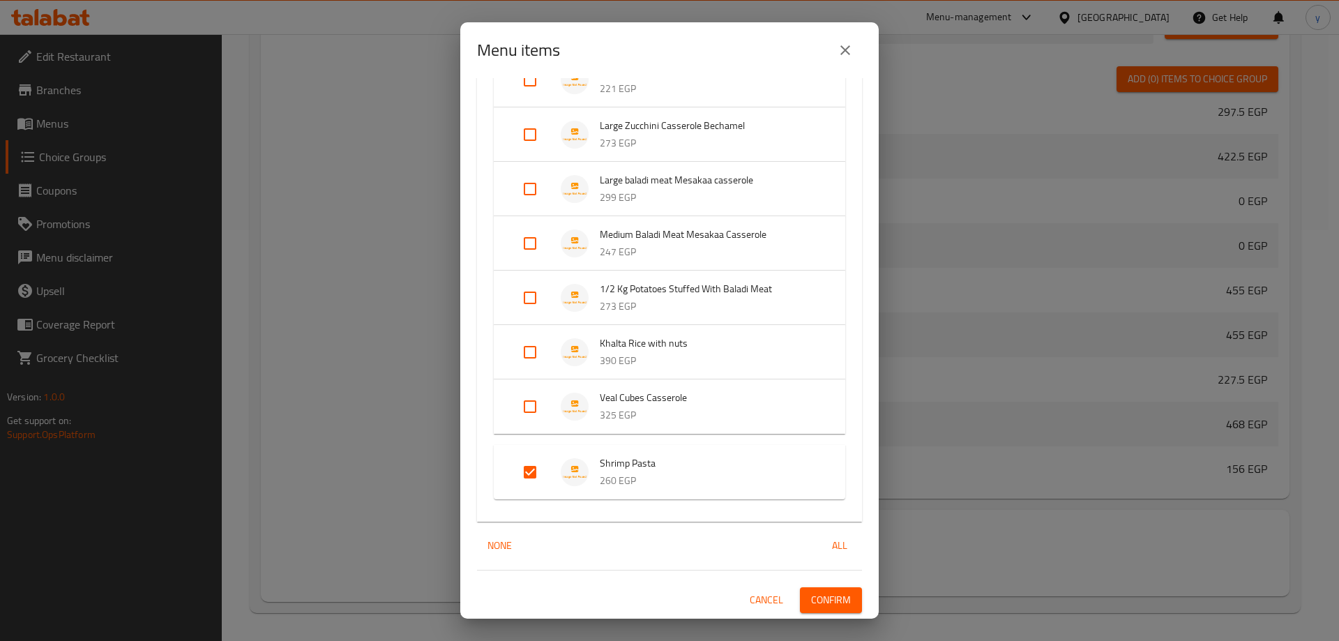
click at [813, 601] on span "Confirm" at bounding box center [831, 600] width 40 height 17
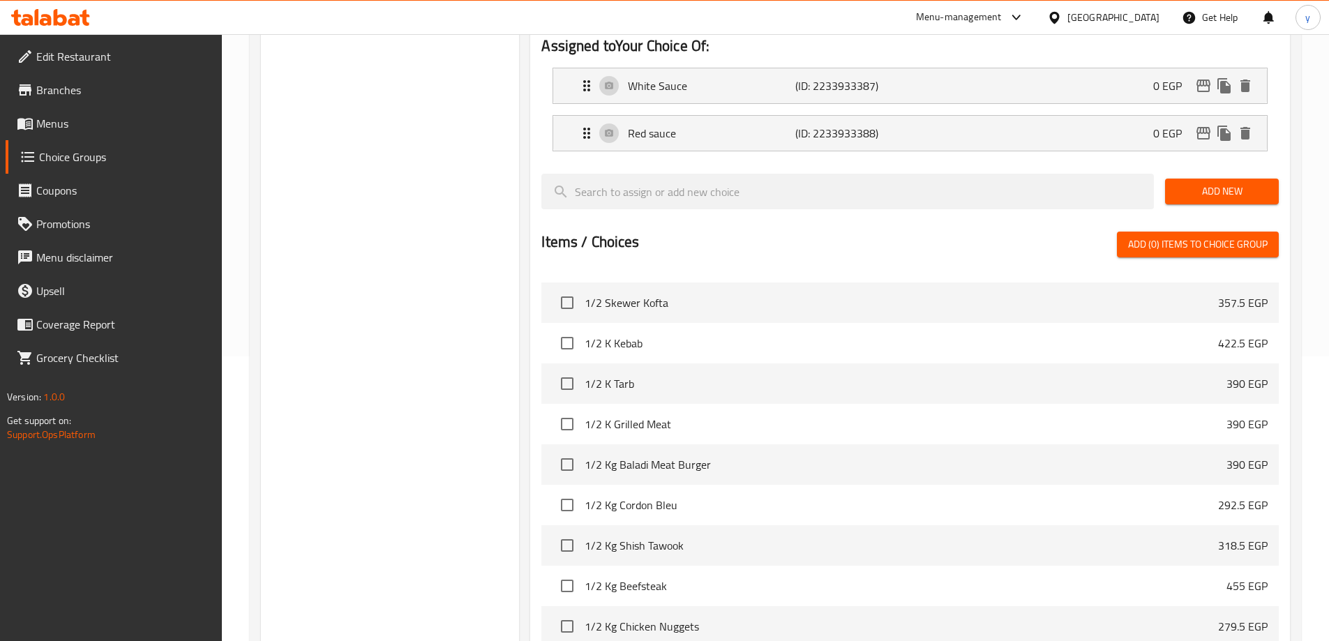
scroll to position [132, 0]
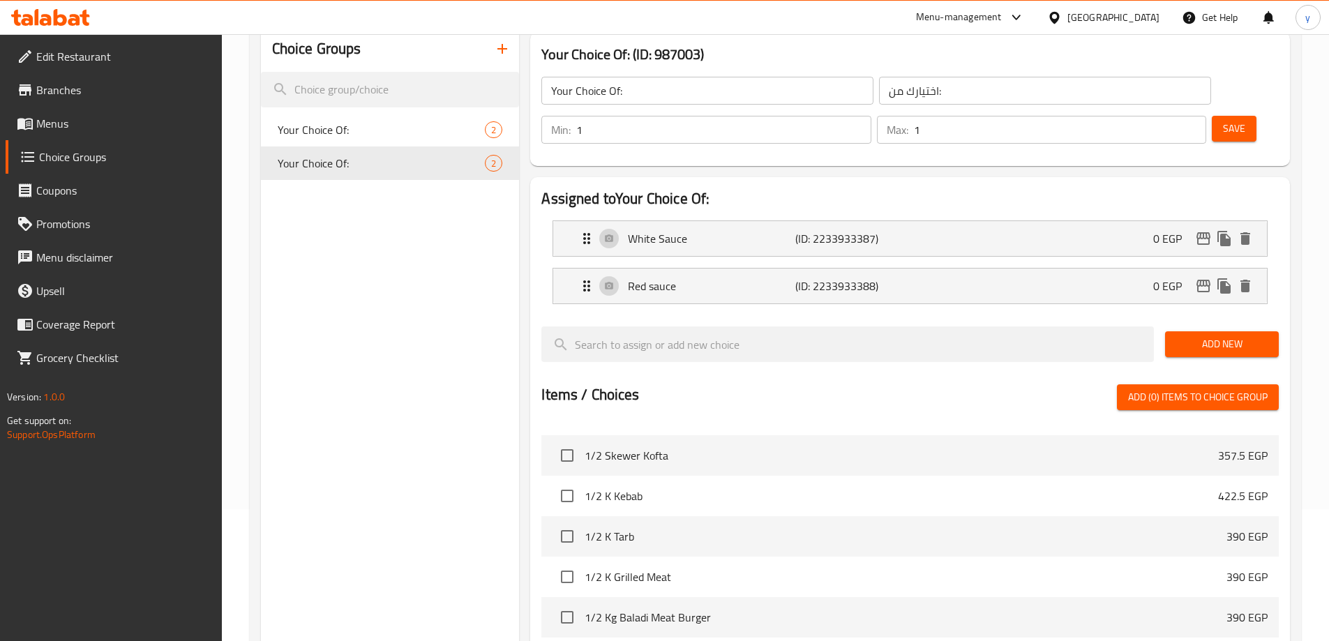
click at [114, 110] on link "Menus" at bounding box center [114, 123] width 216 height 33
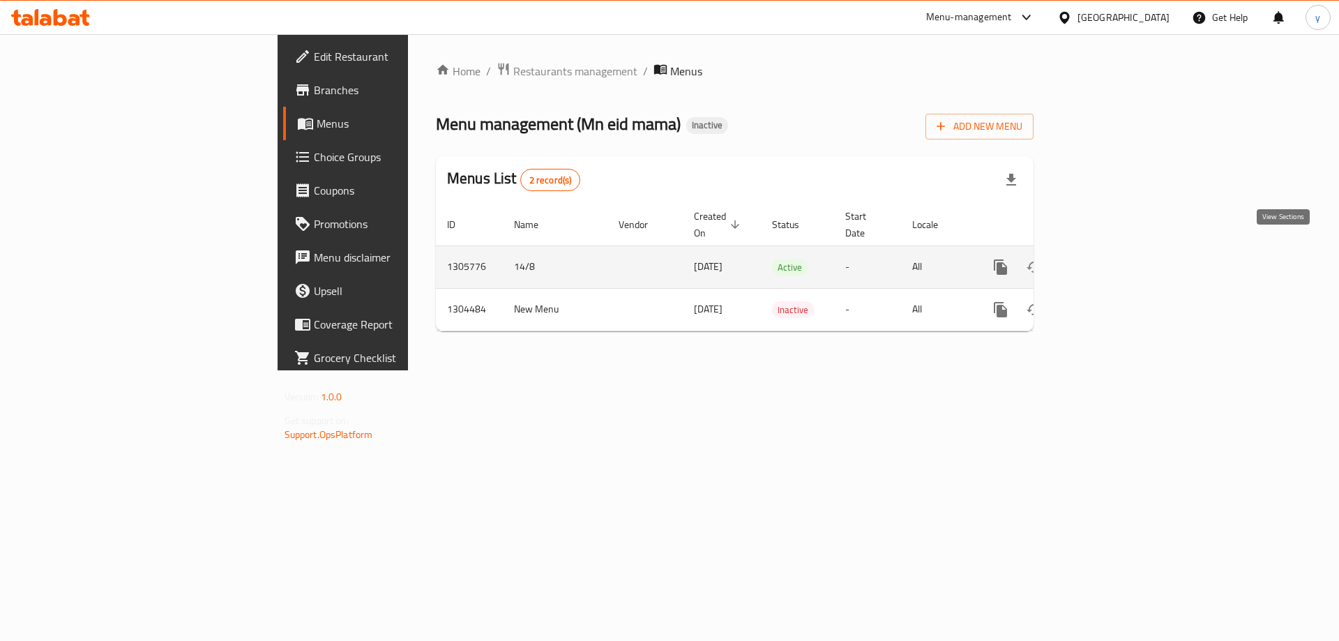
click at [1108, 261] on icon "enhanced table" at bounding box center [1101, 267] width 13 height 13
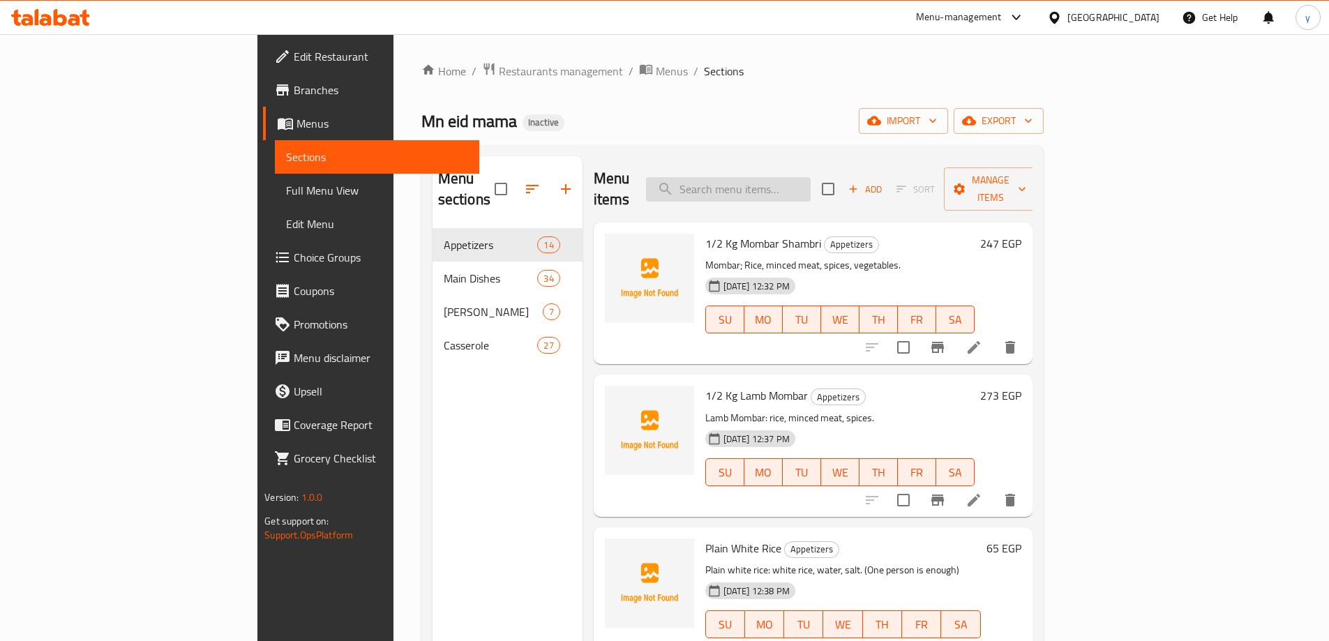
click at [811, 179] on input "search" at bounding box center [728, 189] width 165 height 24
paste input "1/2 Kg Lamb Mombar"
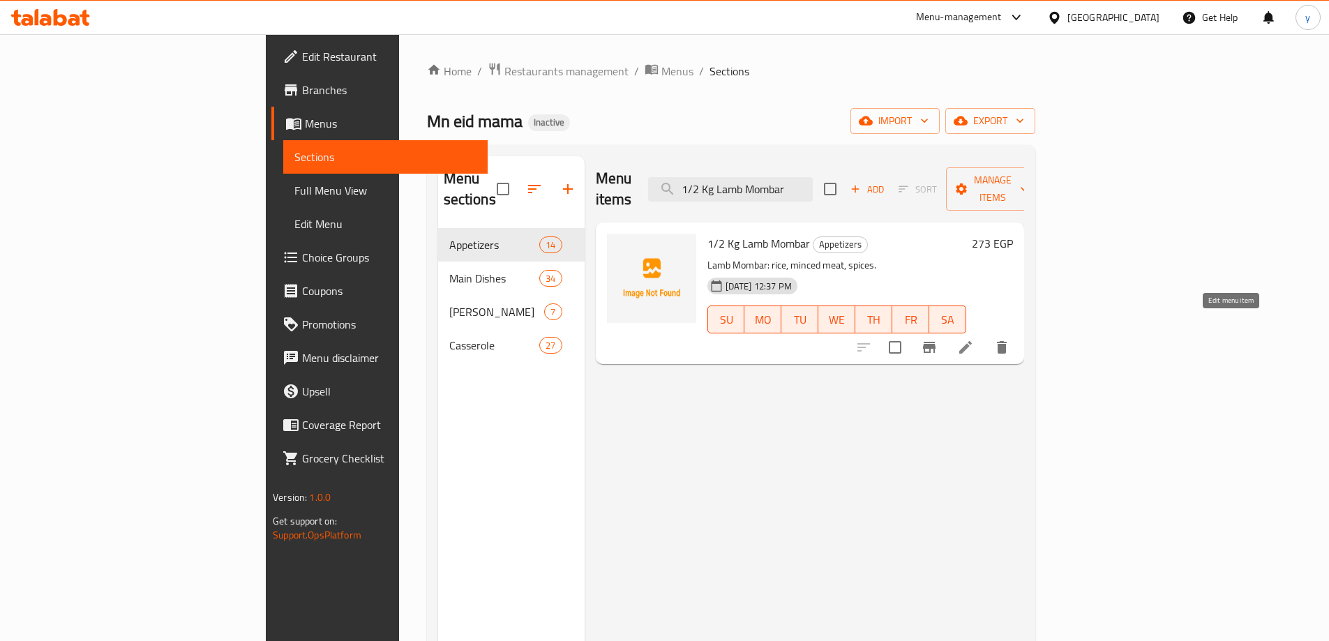
type input "1/2 Kg Lamb Mombar"
click at [974, 339] on icon at bounding box center [965, 347] width 17 height 17
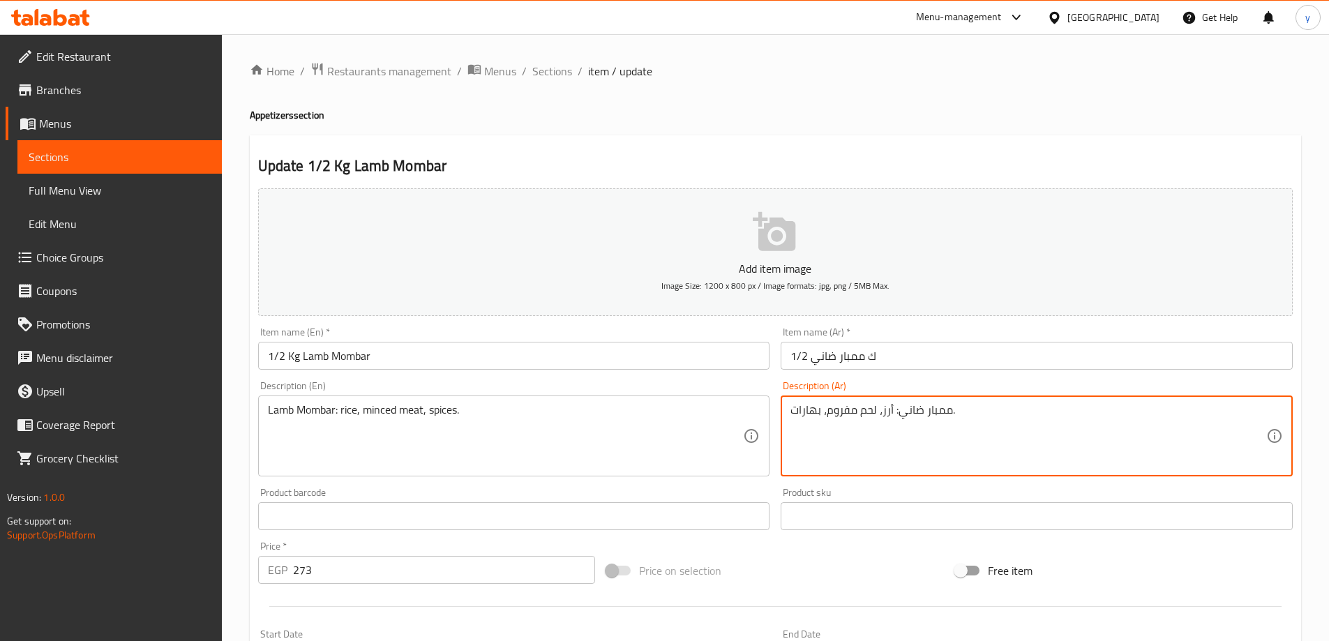
type textarea "ممبار ضاني: أرز، لحم مفروم، بهارات."
click at [584, 355] on input "1/2 Kg Lamb Mombar" at bounding box center [514, 356] width 512 height 28
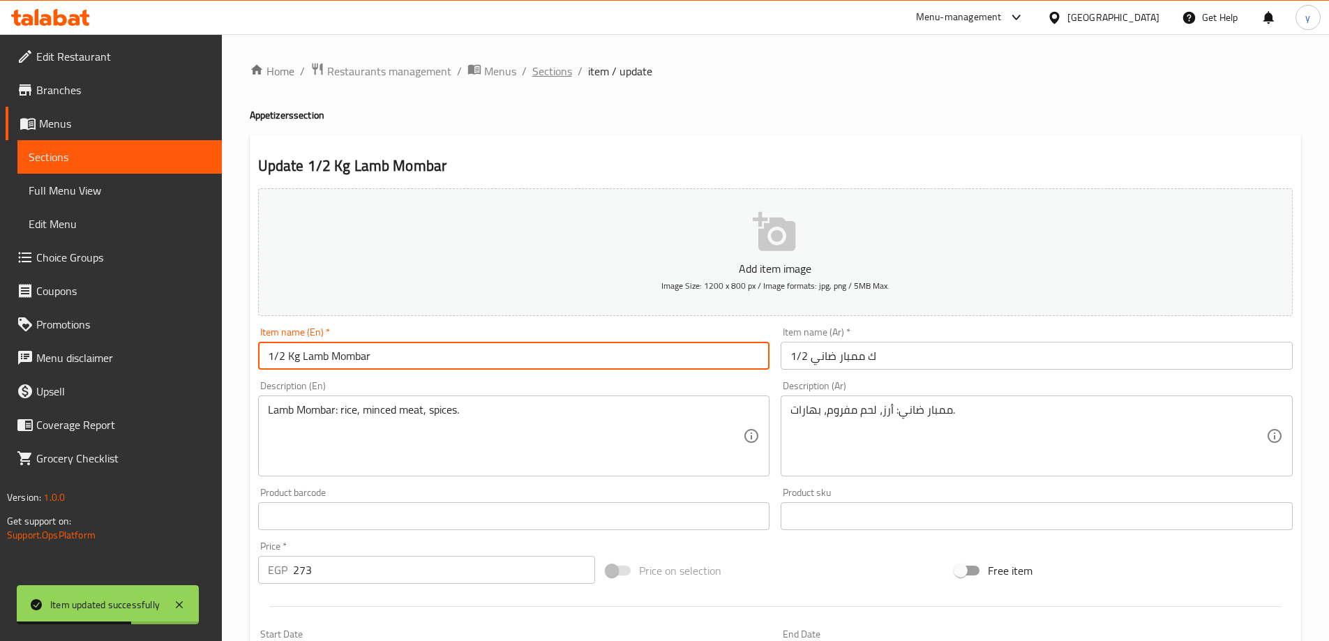
click at [546, 75] on span "Sections" at bounding box center [552, 71] width 40 height 17
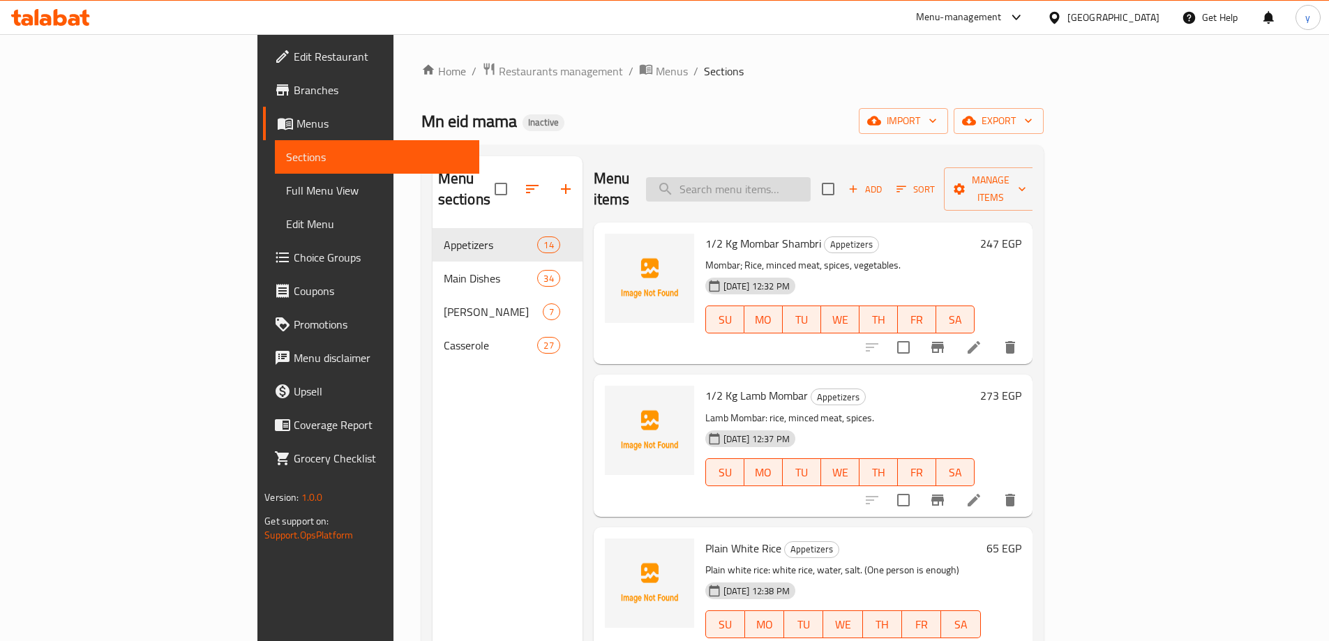
click at [811, 186] on input "search" at bounding box center [728, 189] width 165 height 24
paste input "1/2 K Spring Rolls Vegetables"
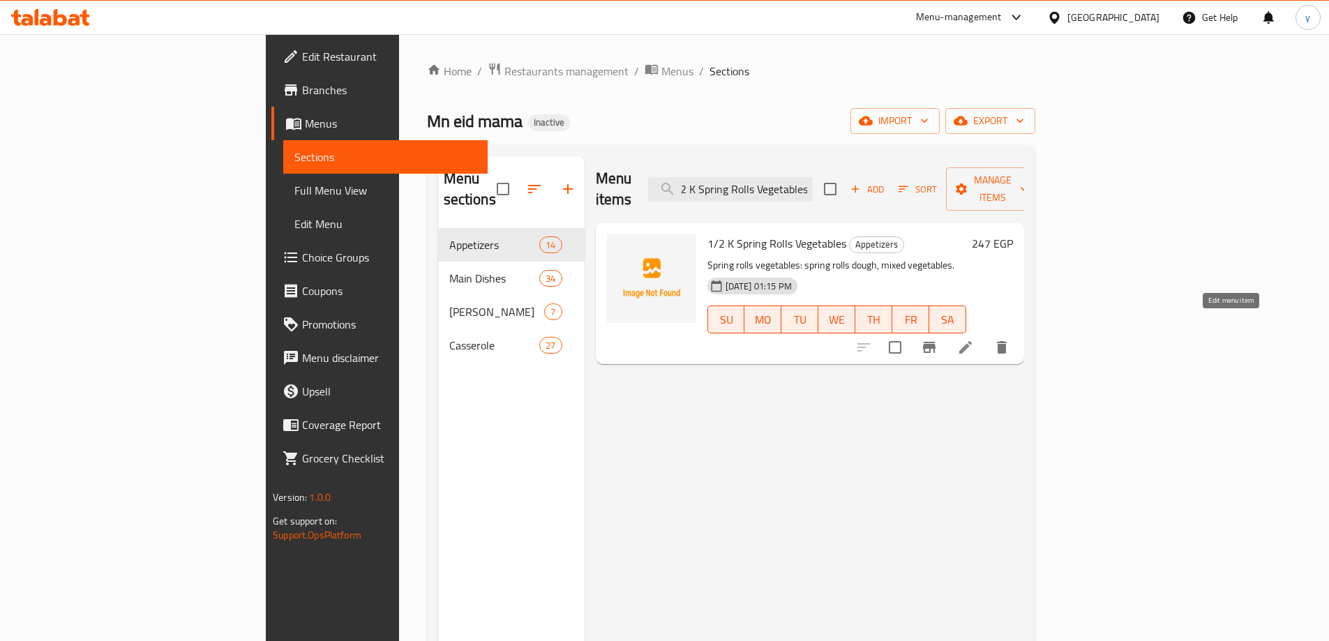
type input "1/2 K Spring Rolls Vegetables"
click at [974, 339] on icon at bounding box center [965, 347] width 17 height 17
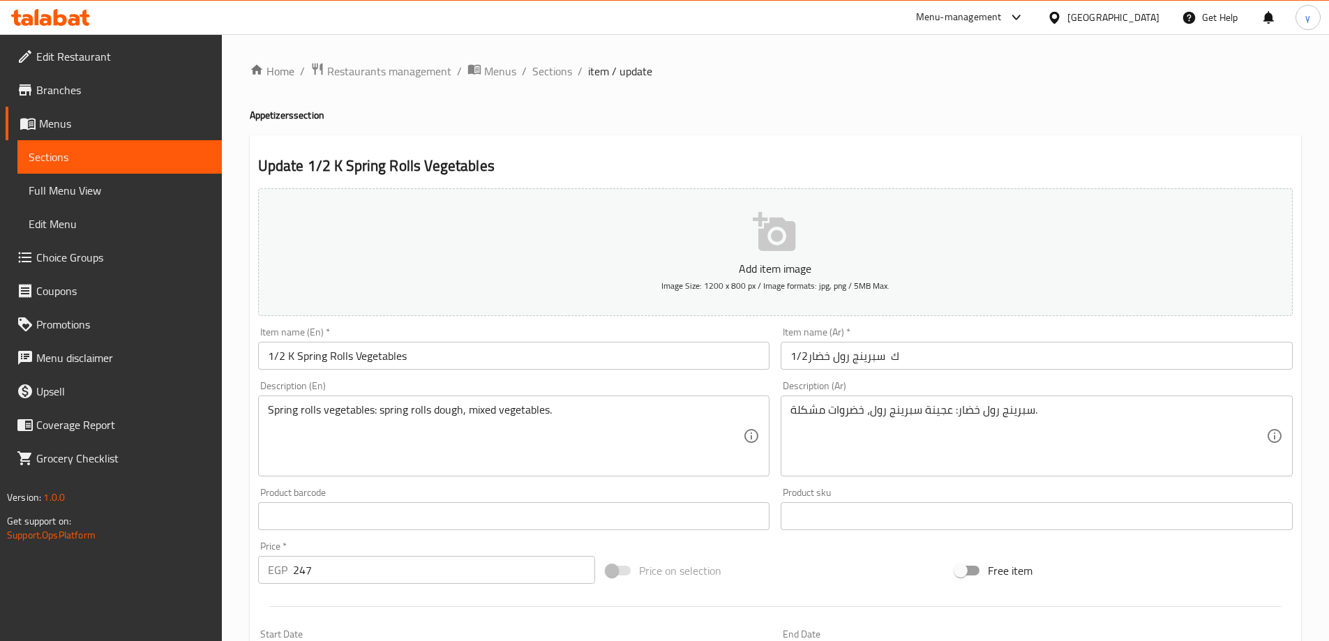
click at [293, 359] on input "1/2 K Spring Rolls Vegetables" at bounding box center [514, 356] width 512 height 28
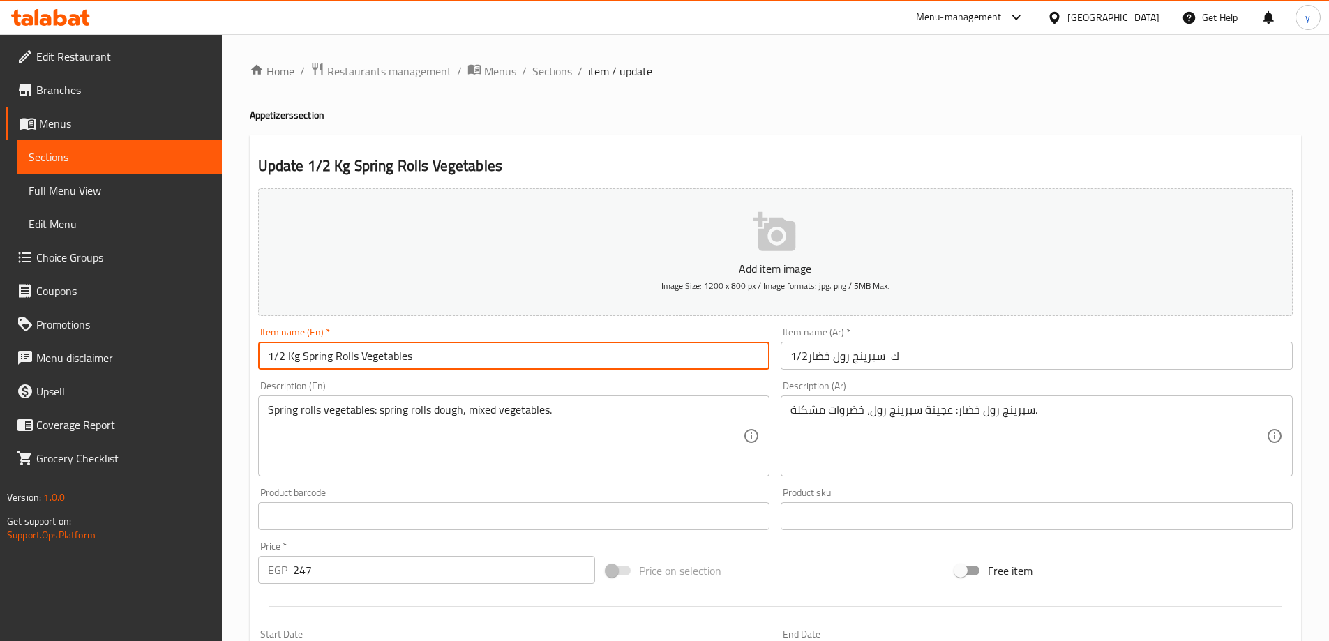
type input "1/2 Kg Spring Rolls Vegetables"
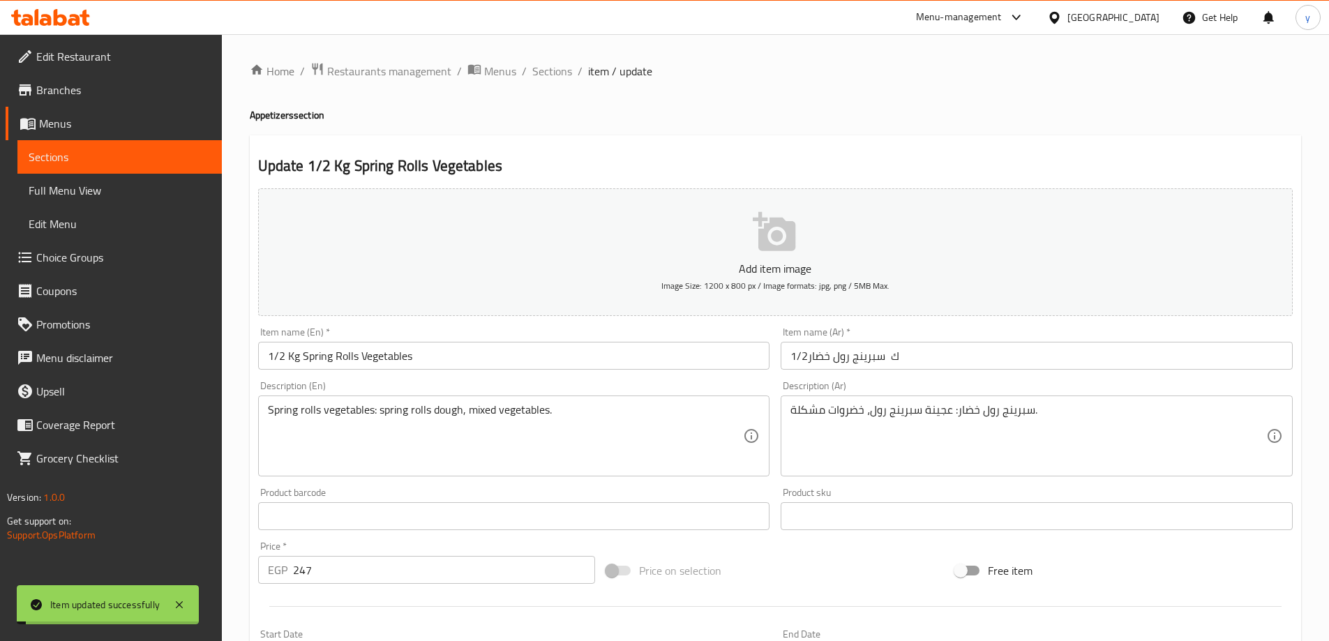
click at [546, 70] on span "Sections" at bounding box center [552, 71] width 40 height 17
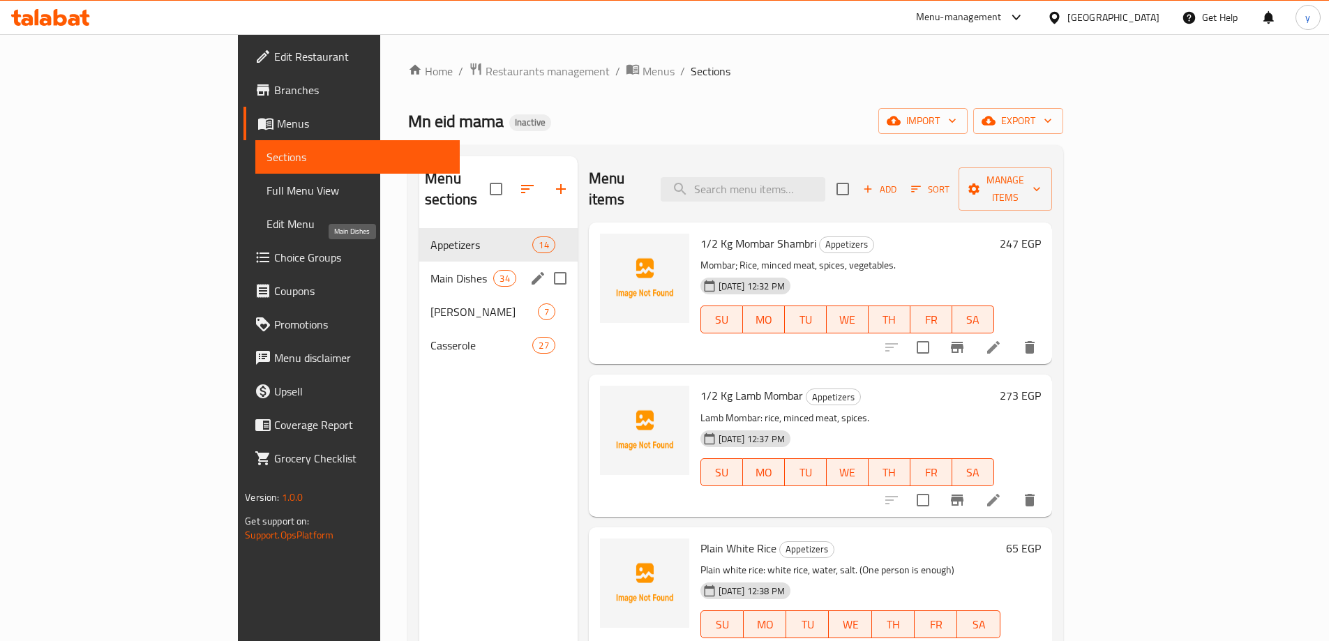
click at [430, 270] on span "Main Dishes" at bounding box center [461, 278] width 63 height 17
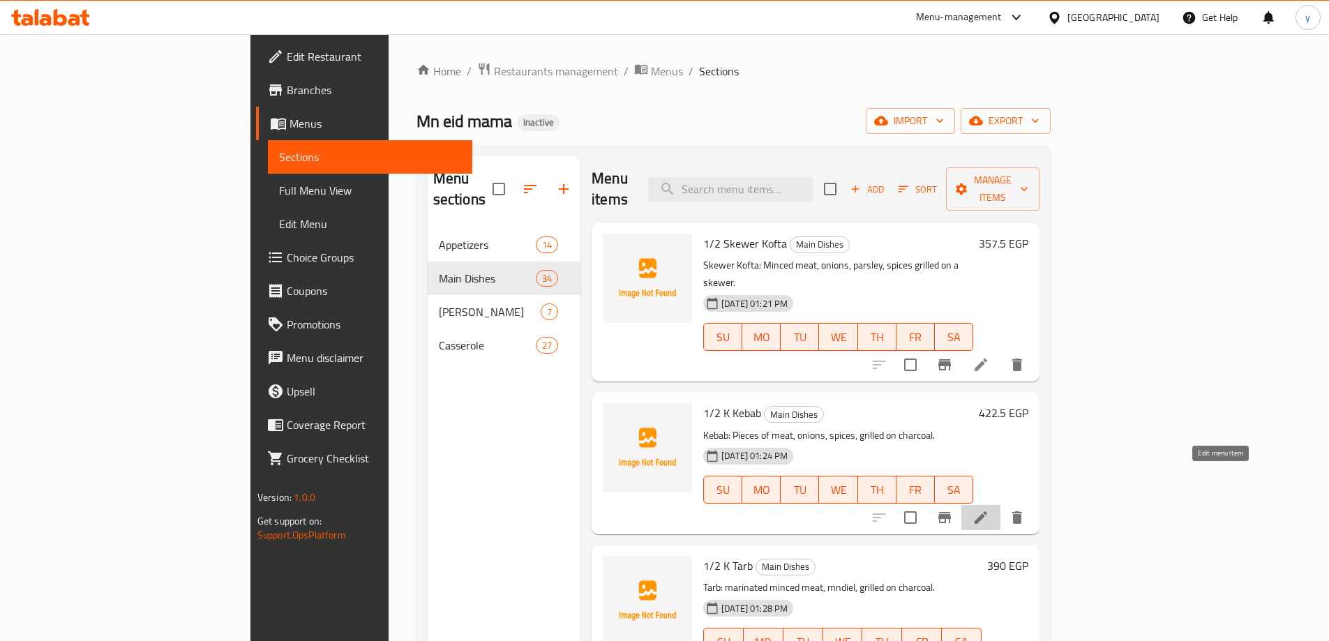
click at [989, 509] on icon at bounding box center [981, 517] width 17 height 17
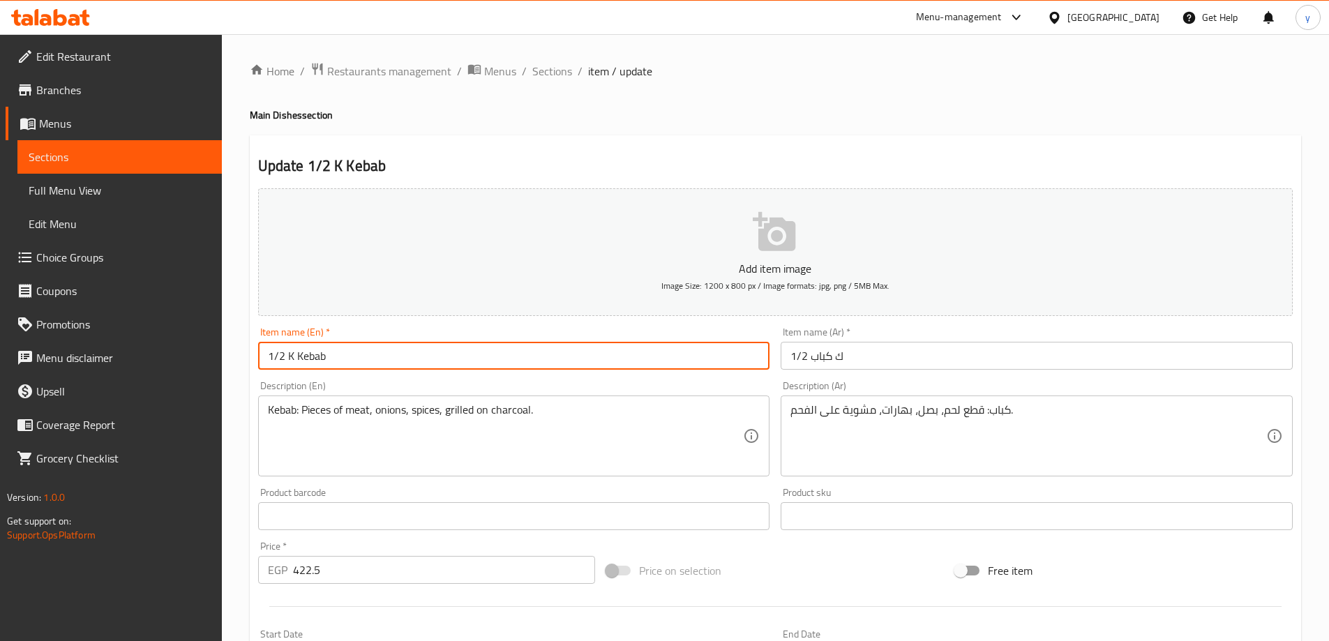
click at [293, 361] on input "1/2 K Kebab" at bounding box center [514, 356] width 512 height 28
type input "1/2 Kg Kebab"
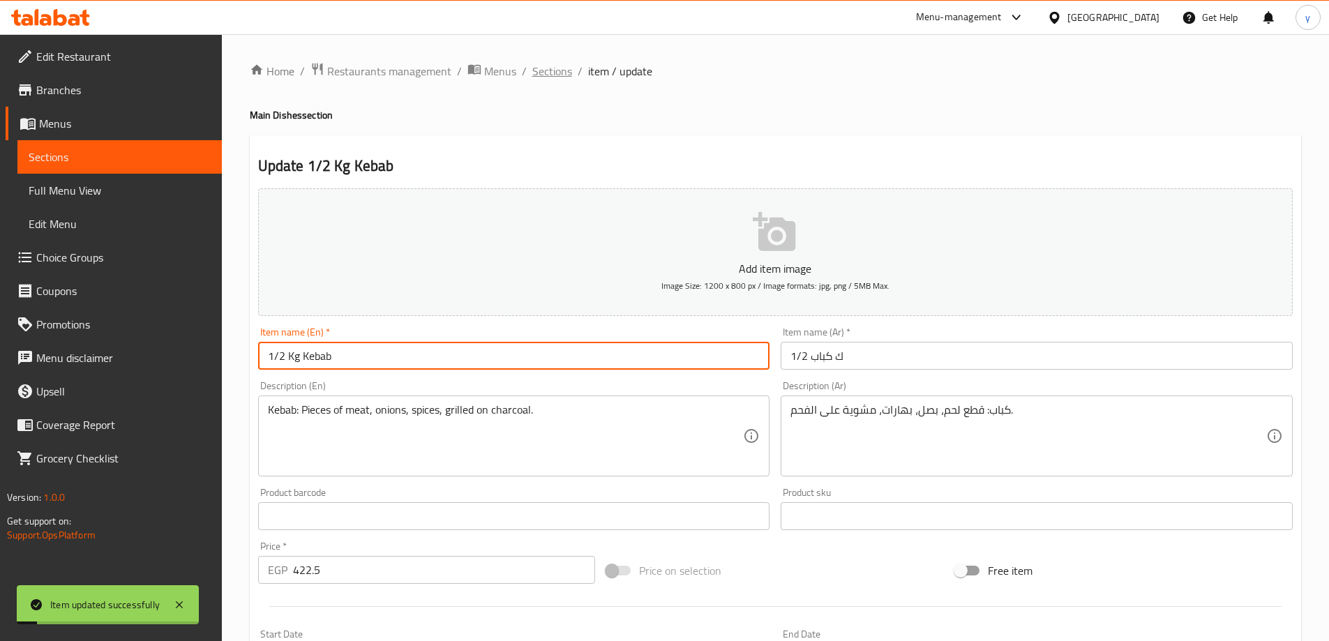
click at [542, 66] on span "Sections" at bounding box center [552, 71] width 40 height 17
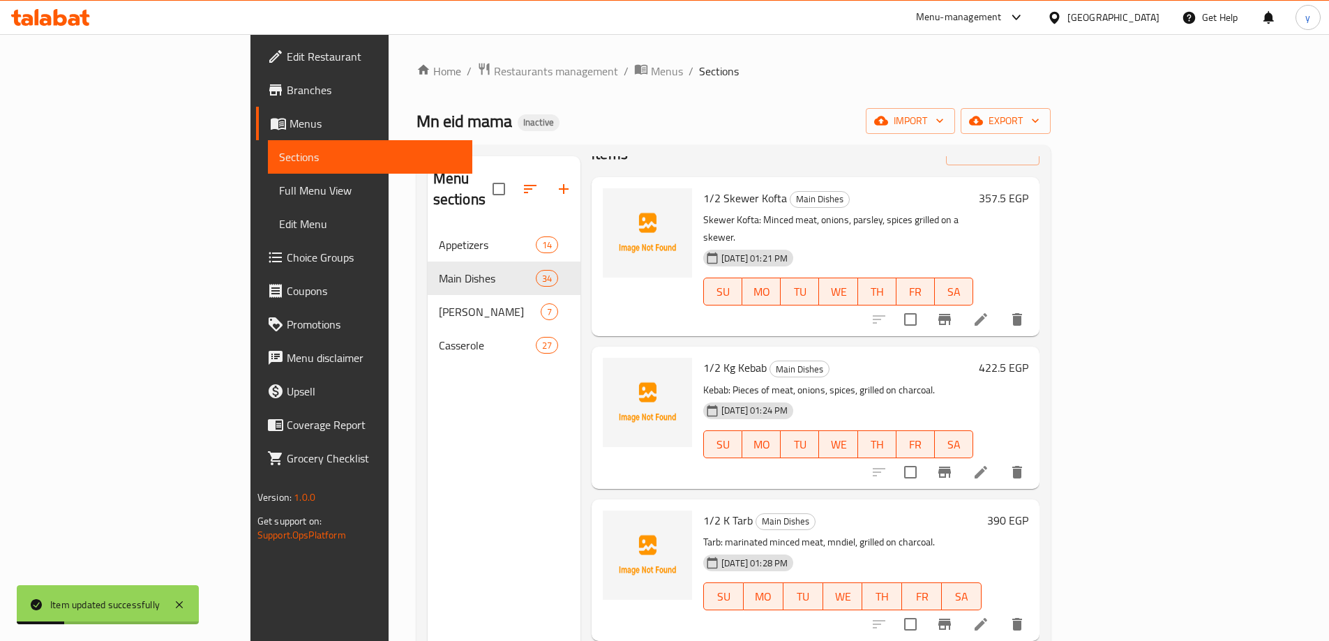
scroll to position [209, 0]
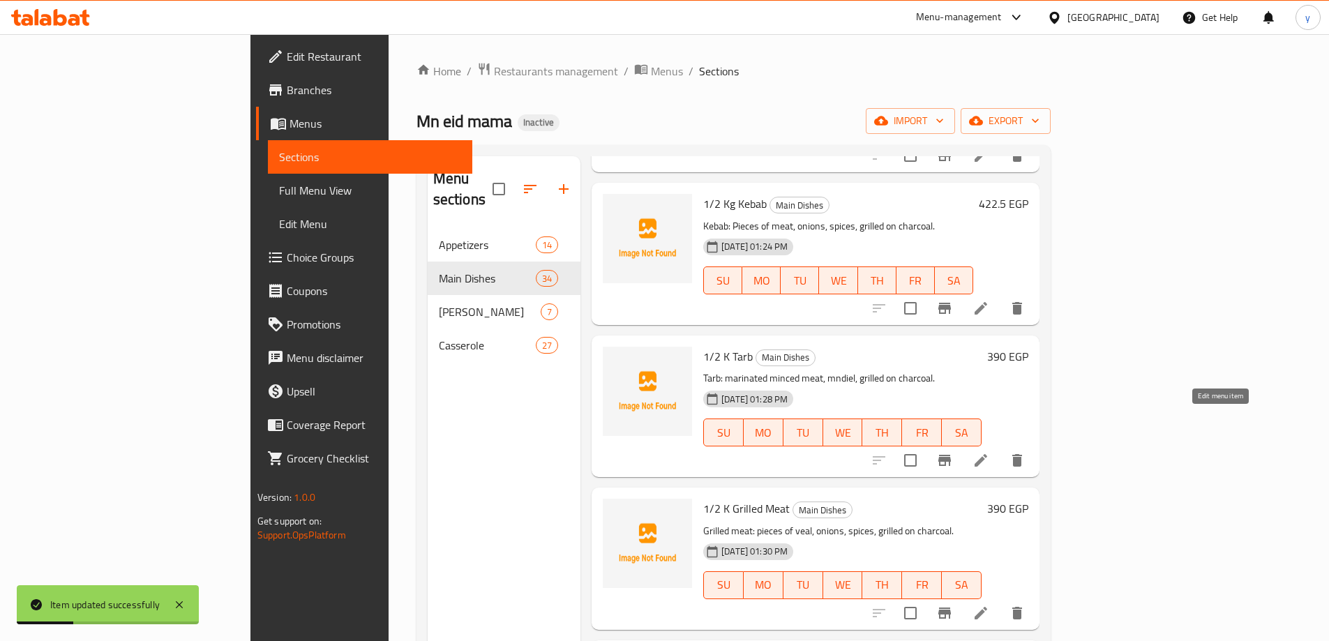
click at [1000, 448] on li at bounding box center [980, 460] width 39 height 25
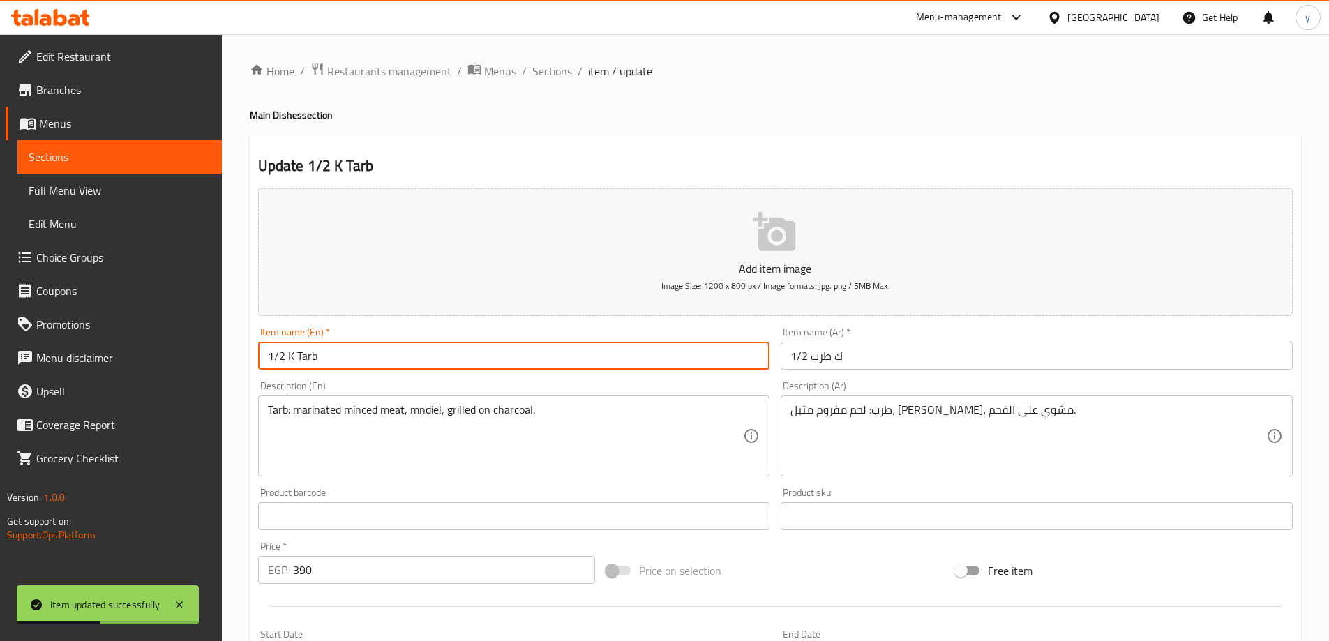
click at [290, 360] on input "1/2 K Tarb" at bounding box center [514, 356] width 512 height 28
click at [297, 360] on input "1/2 K Tarb" at bounding box center [514, 356] width 512 height 28
click at [292, 354] on input "1/2 K Tarb" at bounding box center [514, 356] width 512 height 28
type input "1/2 Kg Tarb"
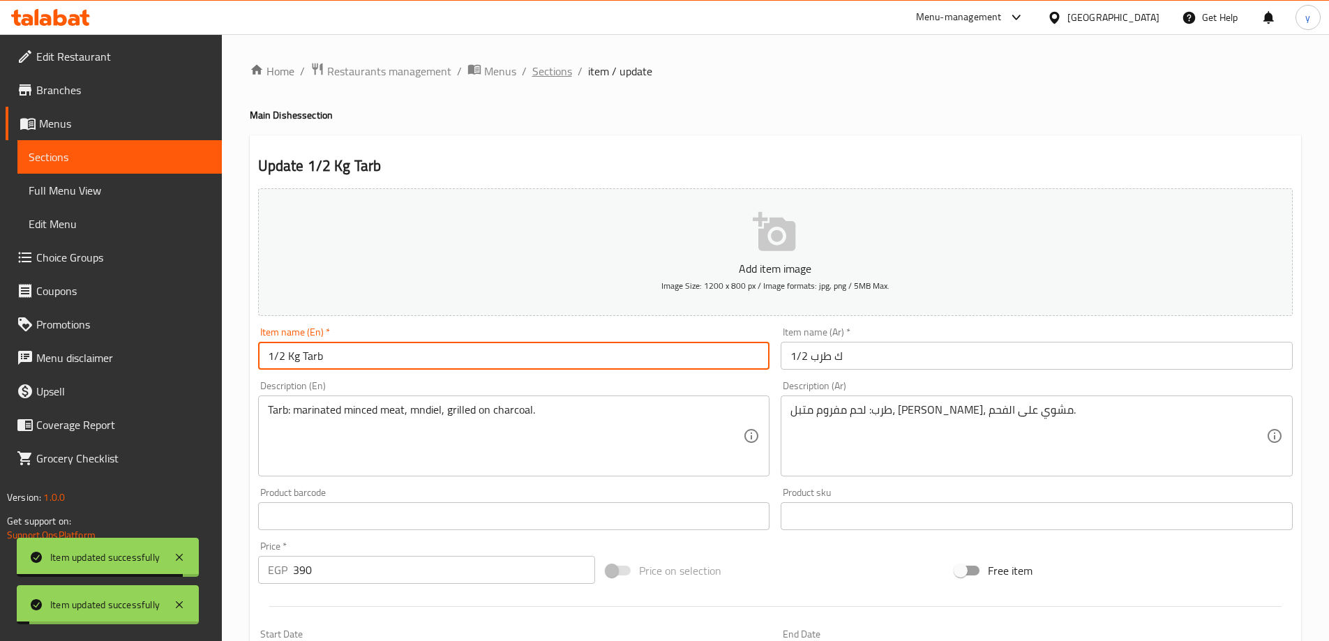
click at [543, 73] on span "Sections" at bounding box center [552, 71] width 40 height 17
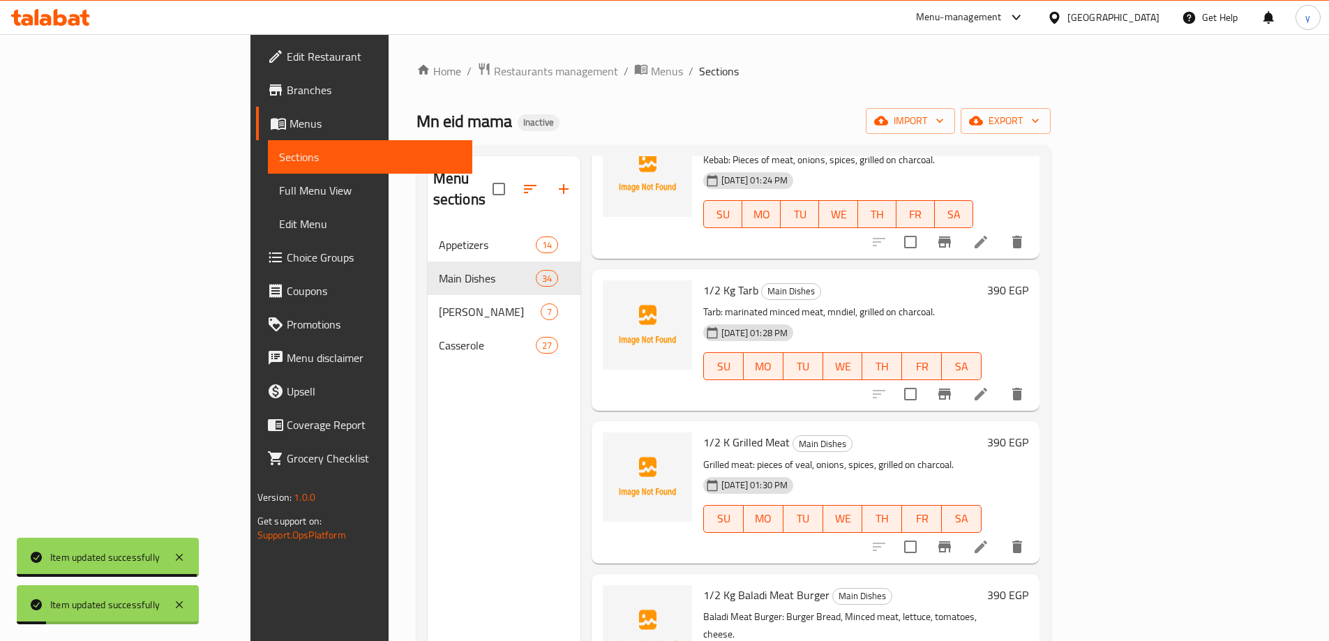
scroll to position [279, 0]
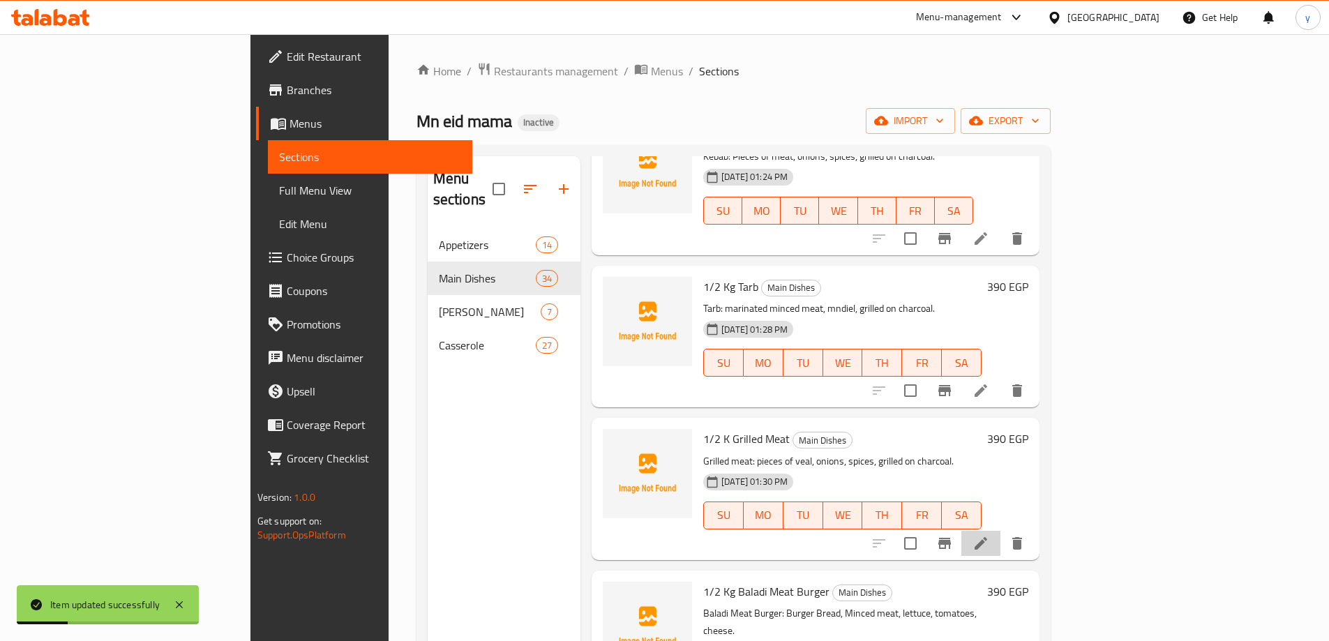
click at [989, 535] on icon at bounding box center [981, 543] width 17 height 17
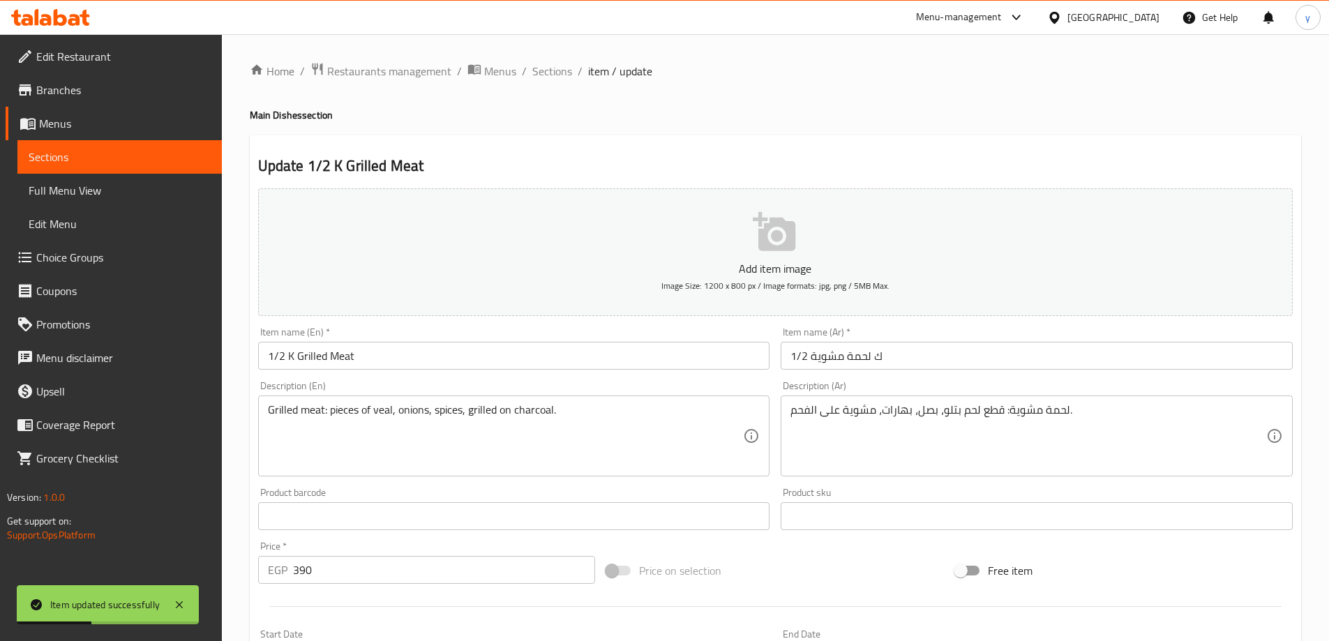
click at [293, 352] on input "1/2 K Grilled Meat" at bounding box center [514, 356] width 512 height 28
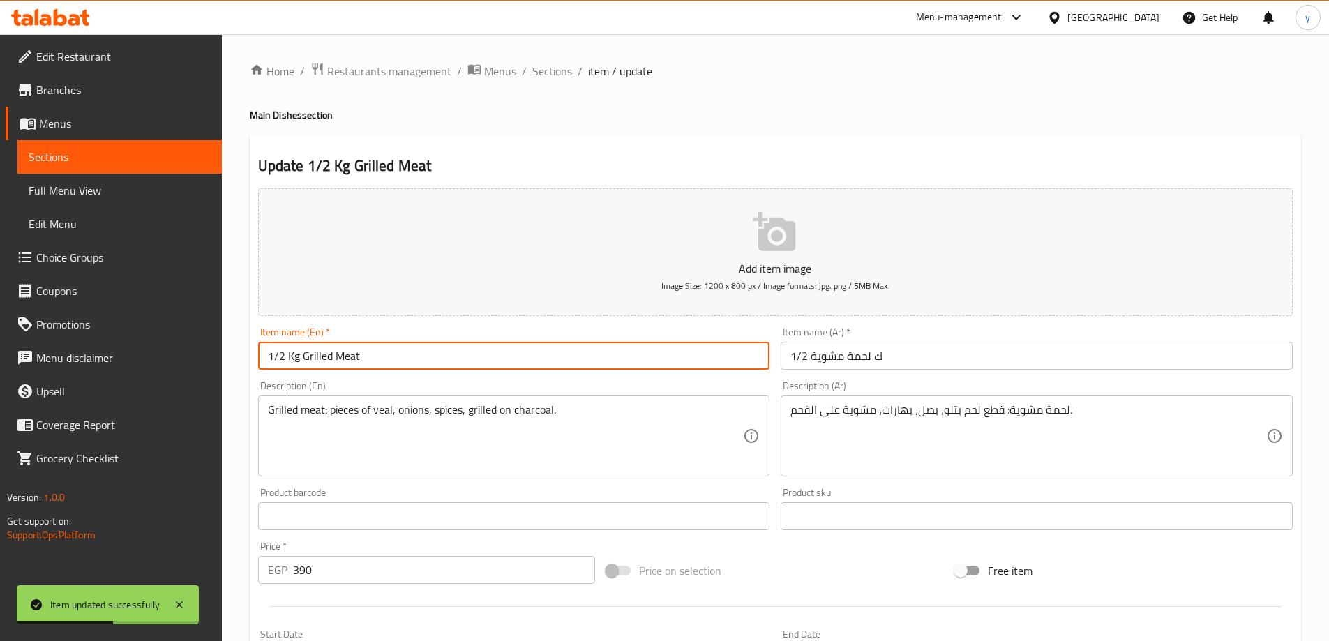
type input "1/2 Kg Grilled Meat"
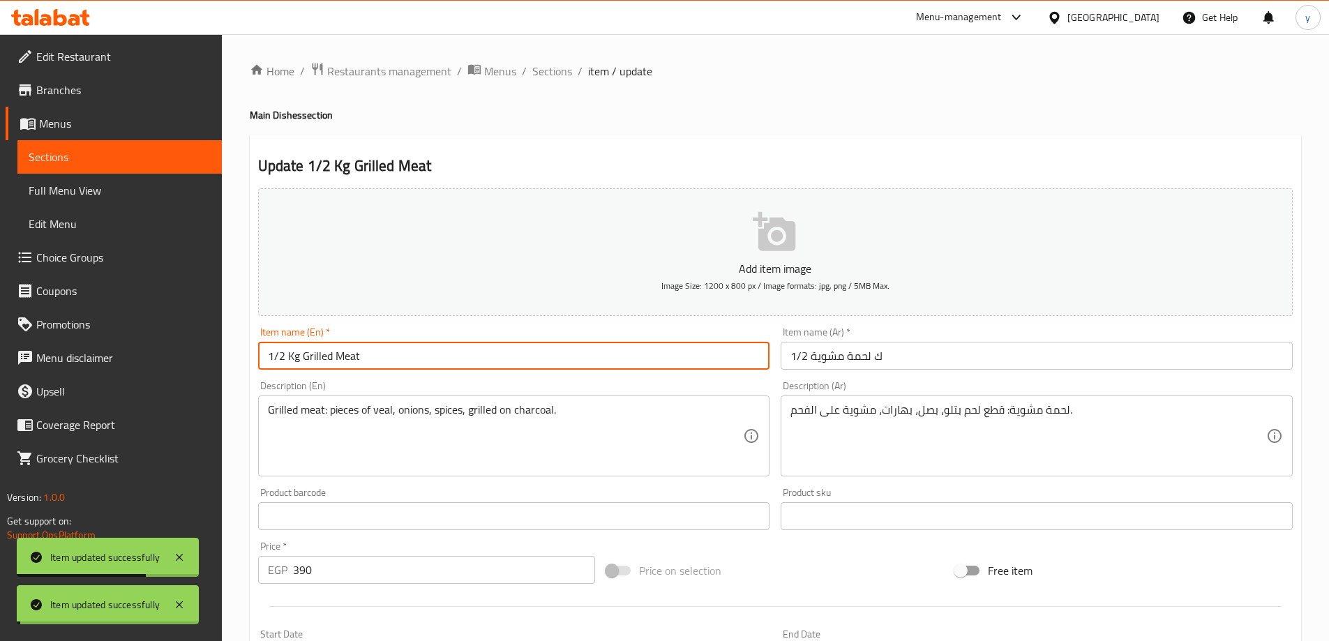
click at [553, 72] on span "Sections" at bounding box center [552, 71] width 40 height 17
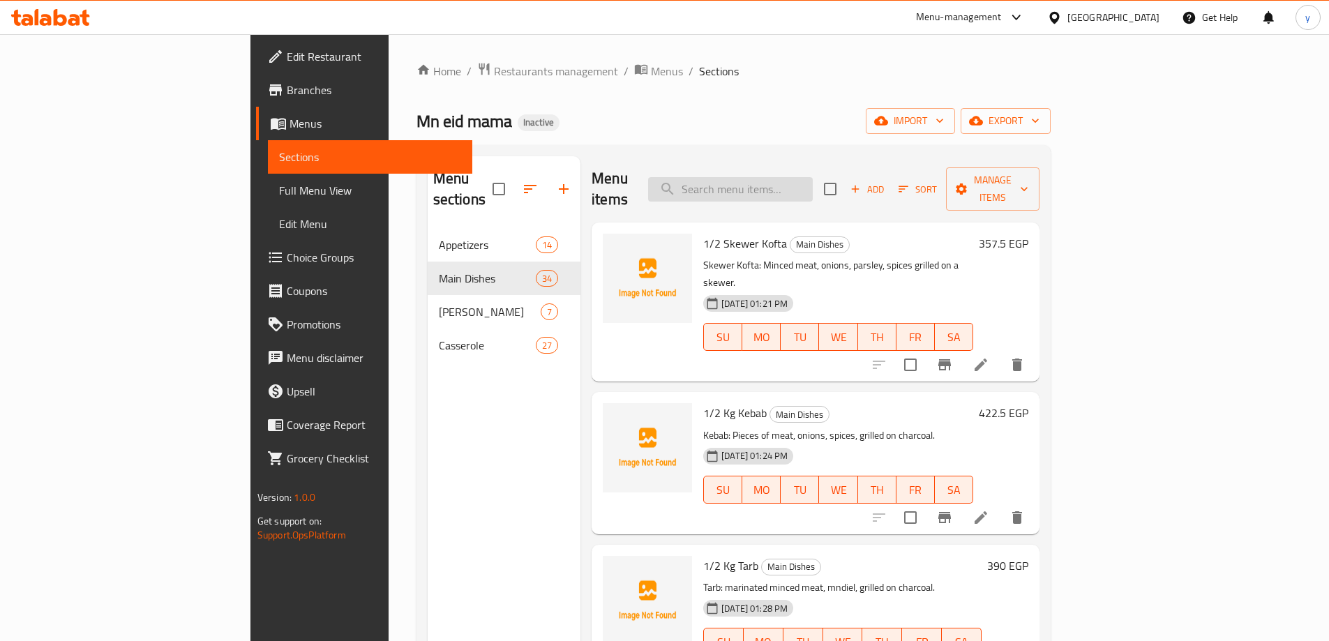
click at [813, 177] on input "search" at bounding box center [730, 189] width 165 height 24
paste input "1/2 Kg Beefsteak"
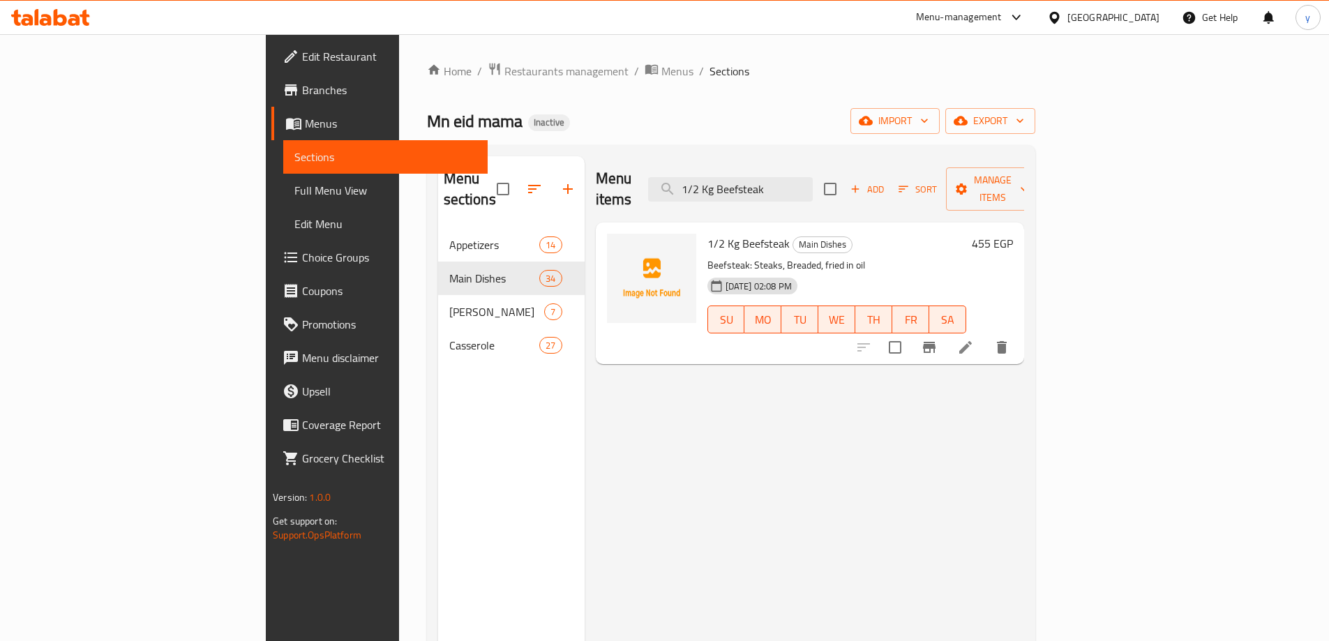
type input "1/2 Kg Beefsteak"
click at [972, 341] on icon at bounding box center [965, 347] width 13 height 13
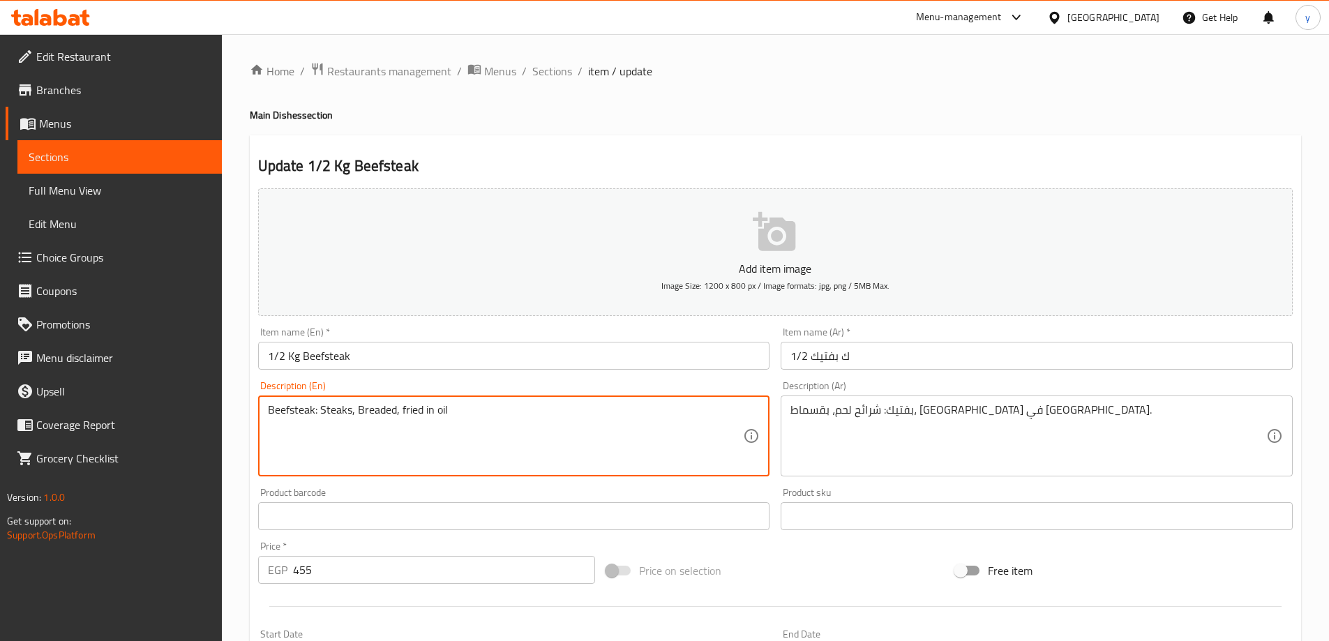
click at [336, 411] on textarea "Beefsteak: Steaks, Breaded, fried in oil" at bounding box center [506, 436] width 476 height 66
click at [392, 406] on textarea "Beefsteak: slice meat, Breaded, fried in oil" at bounding box center [506, 436] width 476 height 66
click at [505, 436] on textarea "Beefsteak: slice meat, Breaded, fried in oil" at bounding box center [506, 436] width 476 height 66
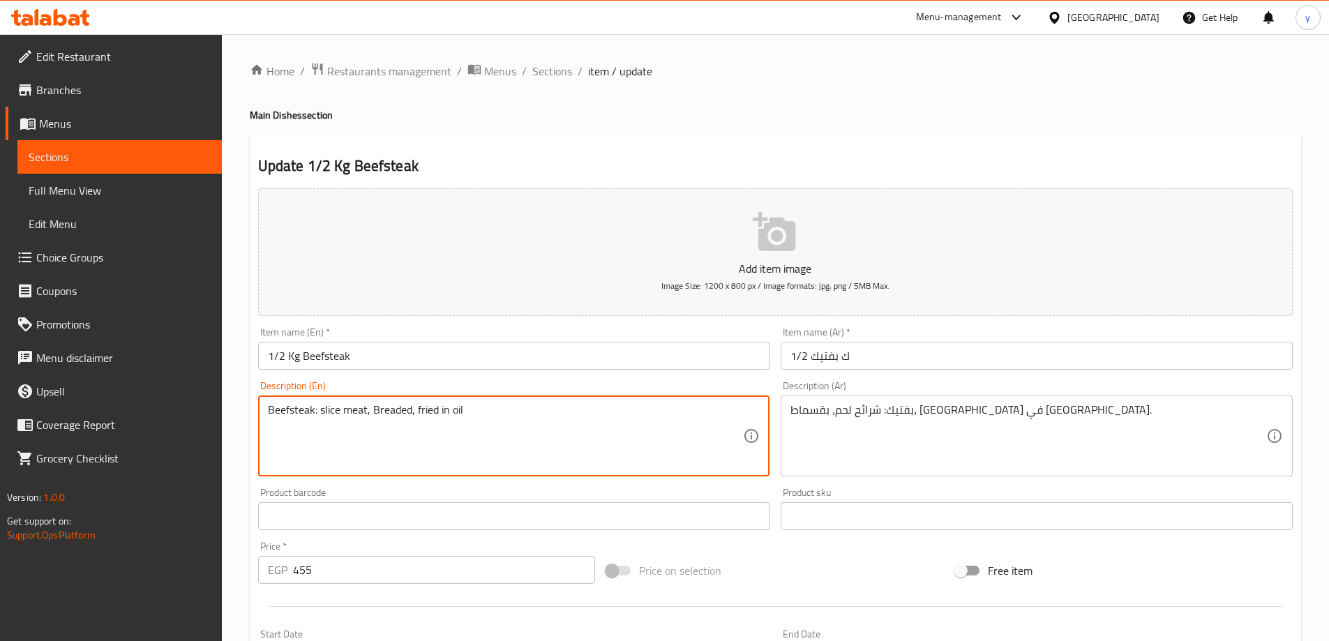
type textarea "Beefsteak: slice meat, breaded, fried in oil"
click at [490, 365] on input "1/2 Kg Beefsteak" at bounding box center [514, 356] width 512 height 28
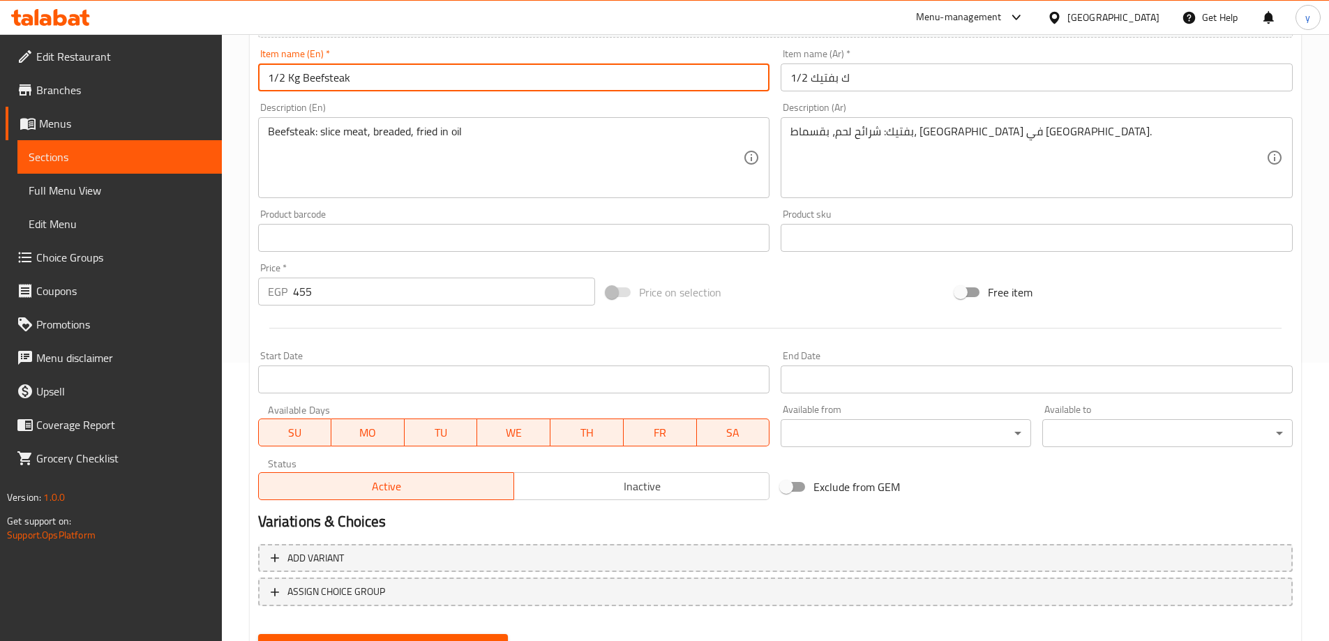
scroll to position [345, 0]
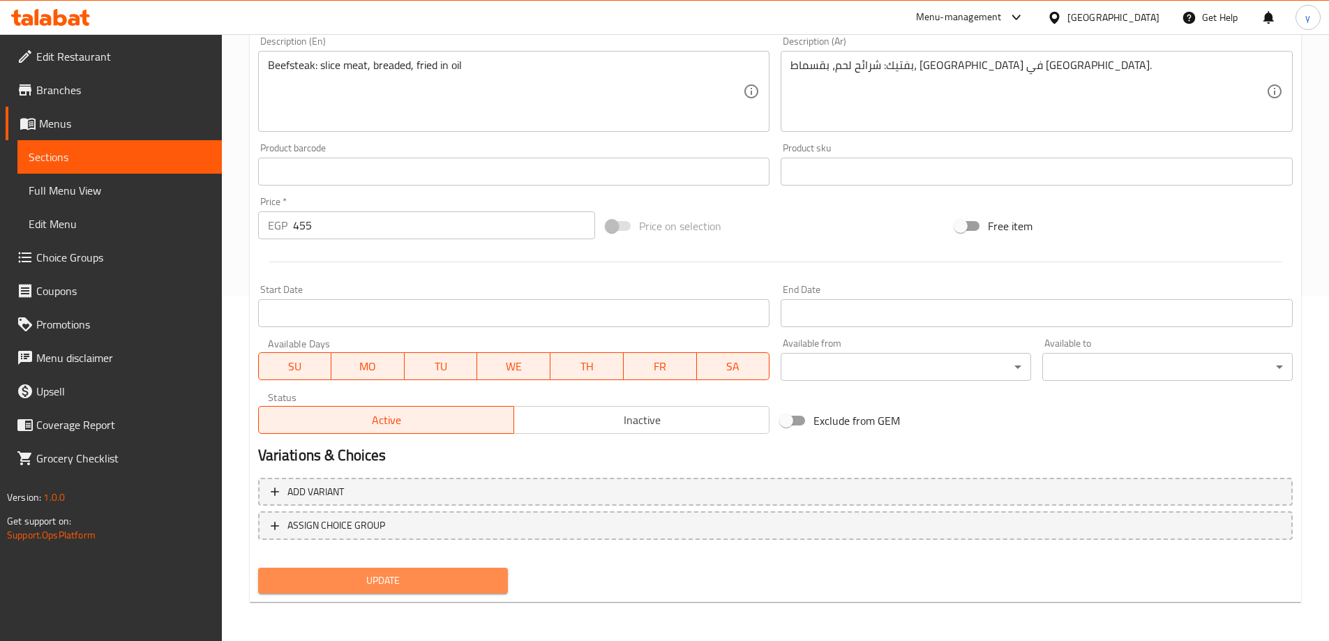
click at [409, 586] on span "Update" at bounding box center [383, 580] width 228 height 17
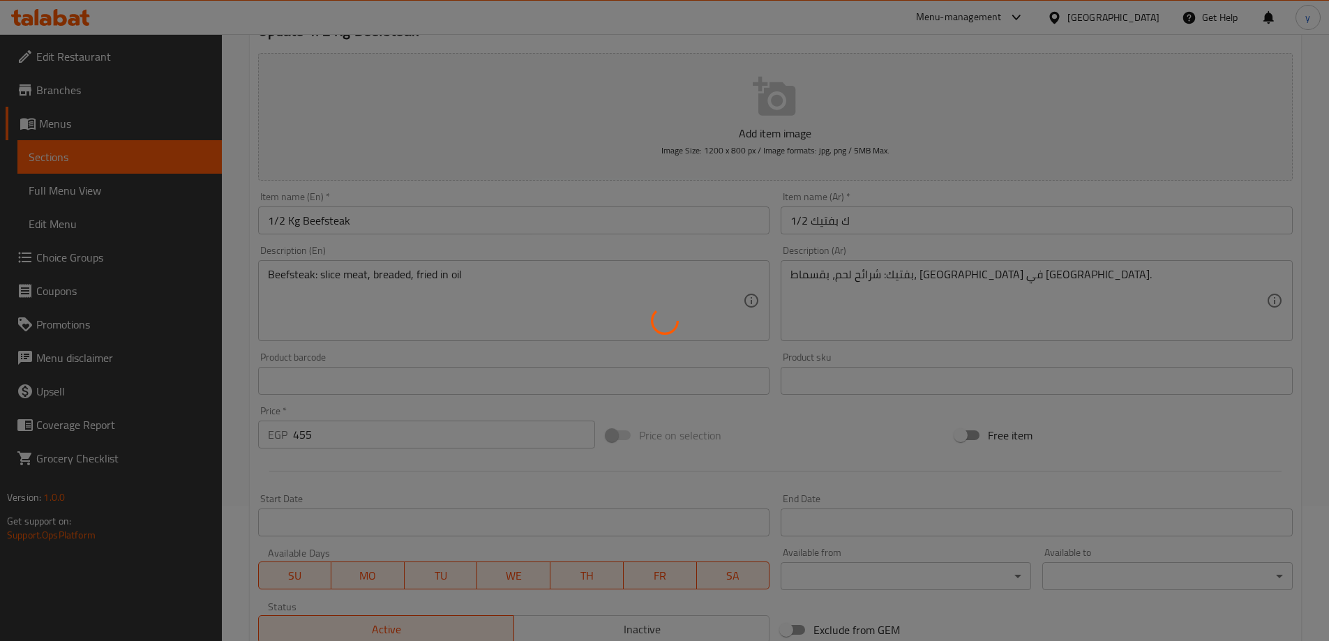
scroll to position [0, 0]
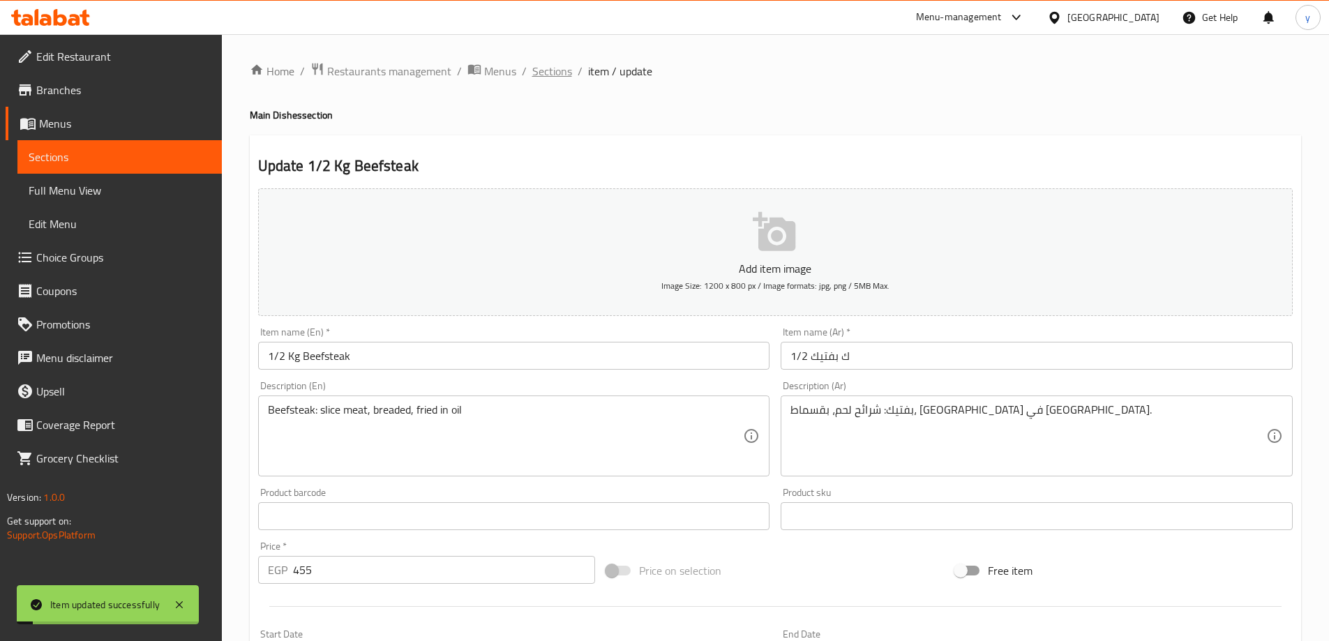
click at [555, 69] on span "Sections" at bounding box center [552, 71] width 40 height 17
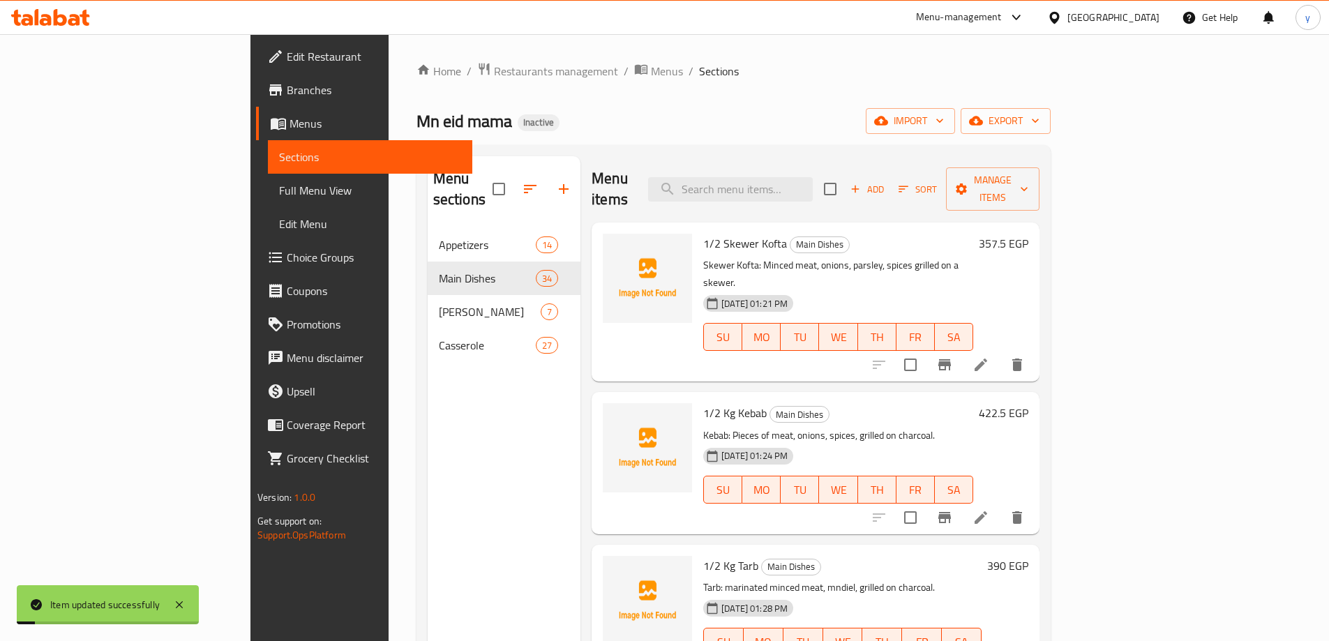
click at [767, 179] on input "search" at bounding box center [730, 189] width 165 height 24
paste input "2 Stuffed Pigeon With Grits / Rice"
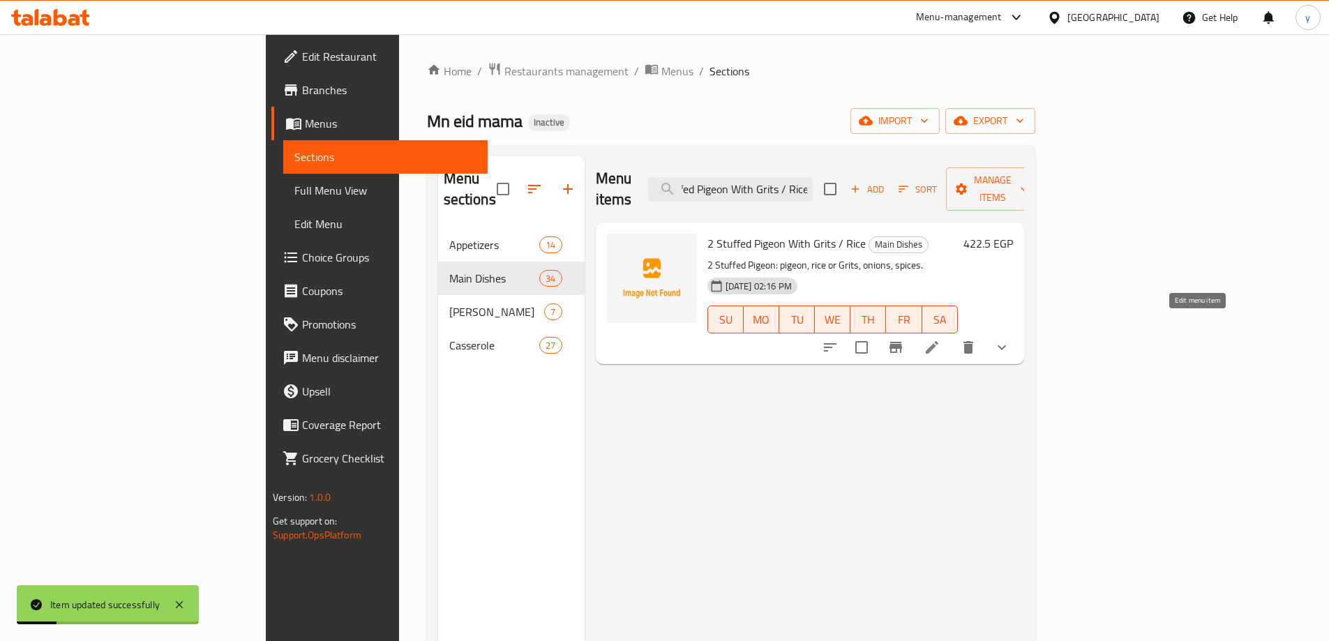
type input "2 Stuffed Pigeon With Grits / Rice"
click at [940, 339] on icon at bounding box center [932, 347] width 17 height 17
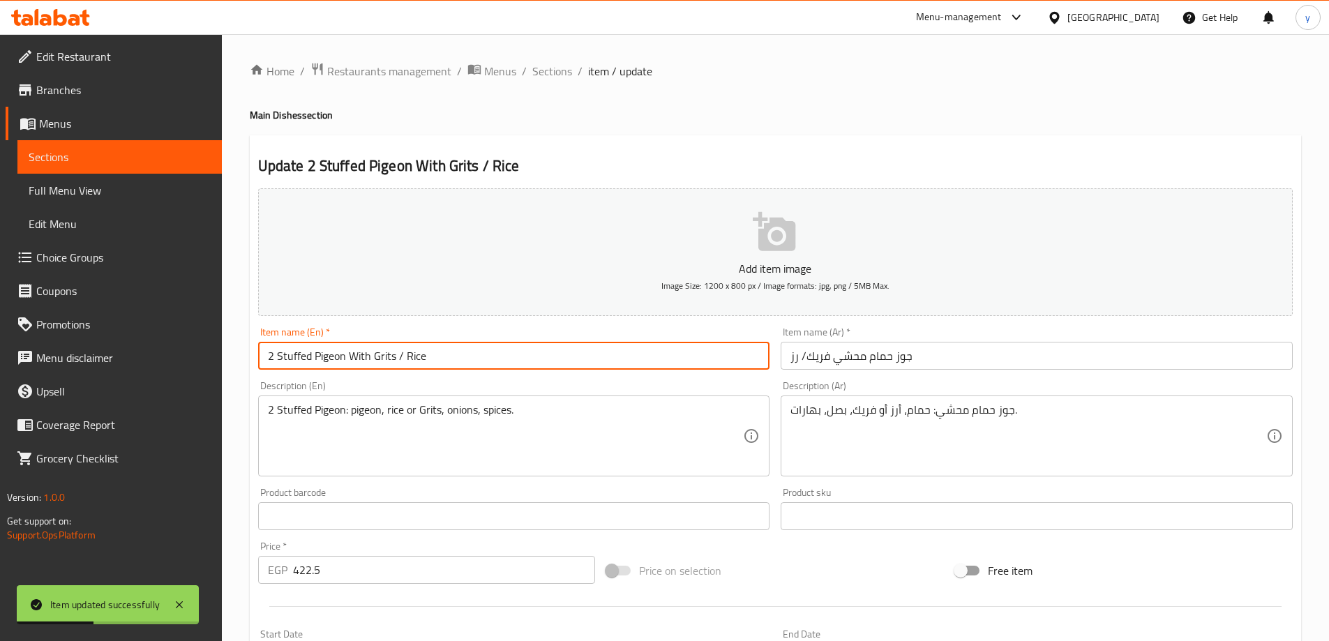
click at [269, 361] on input "2 Stuffed Pigeon With Grits / Rice" at bounding box center [514, 356] width 512 height 28
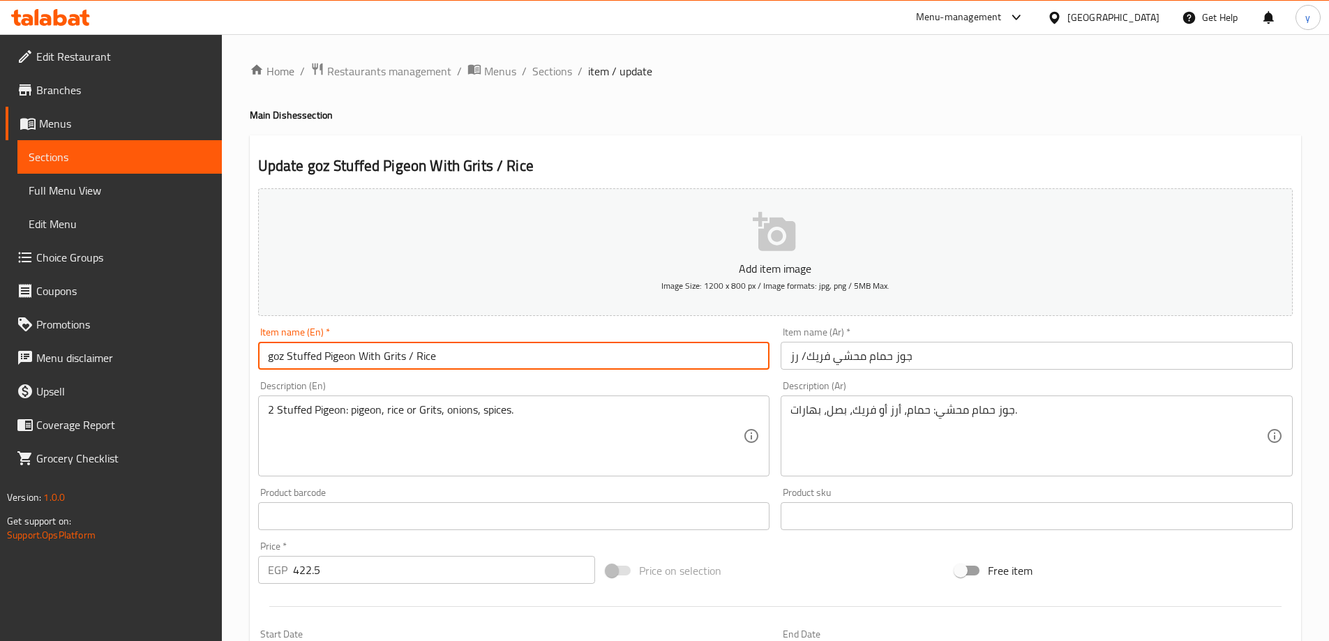
drag, startPoint x: 357, startPoint y: 362, endPoint x: 287, endPoint y: 360, distance: 70.5
click at [287, 360] on input "goz Stuffed Pigeon With Grits / Rice" at bounding box center [514, 356] width 512 height 28
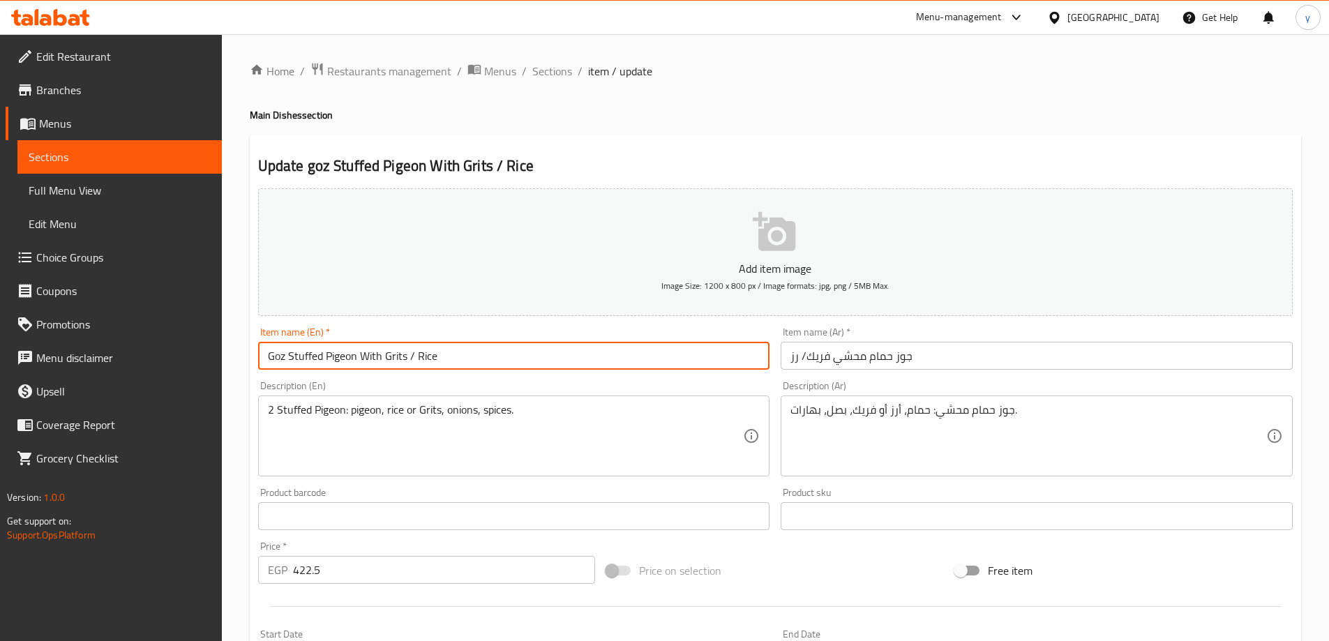
type input "Goz Stuffed Pigeon With Grits / Rice"
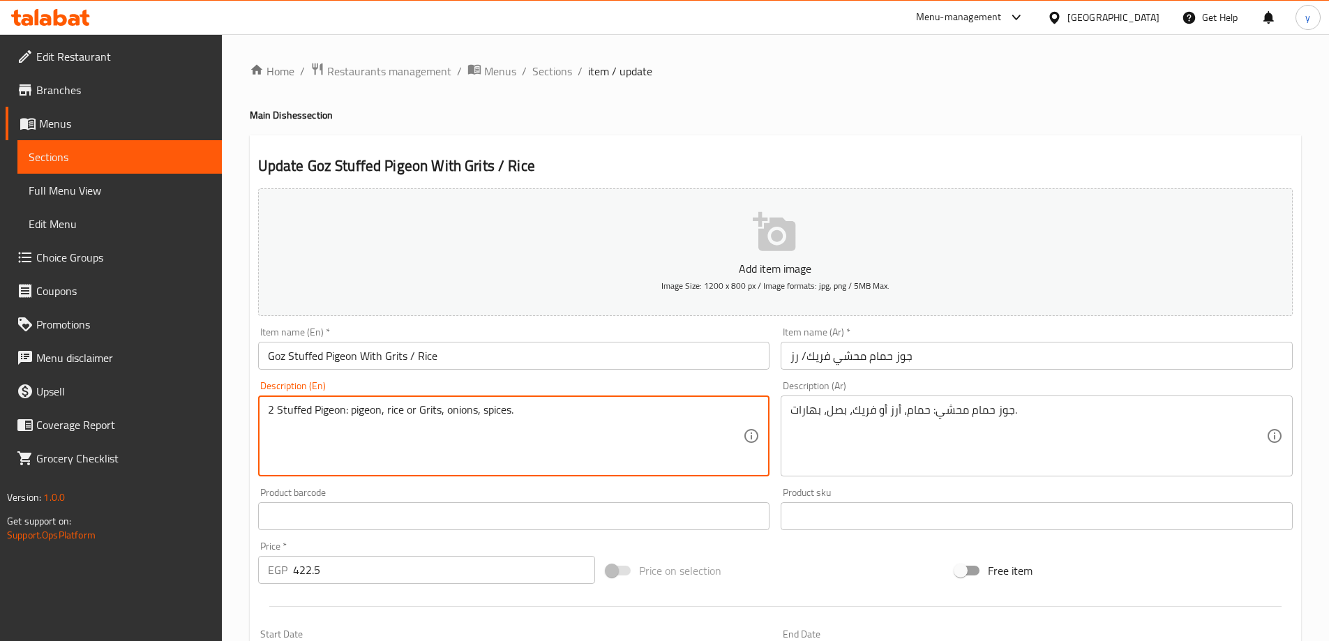
click at [269, 410] on textarea "2 Stuffed Pigeon: pigeon, rice or Grits, onions, spices." at bounding box center [506, 436] width 476 height 66
type textarea "Goz Stuffed Pigeon: pigeon, rice or Grits, onions, spices."
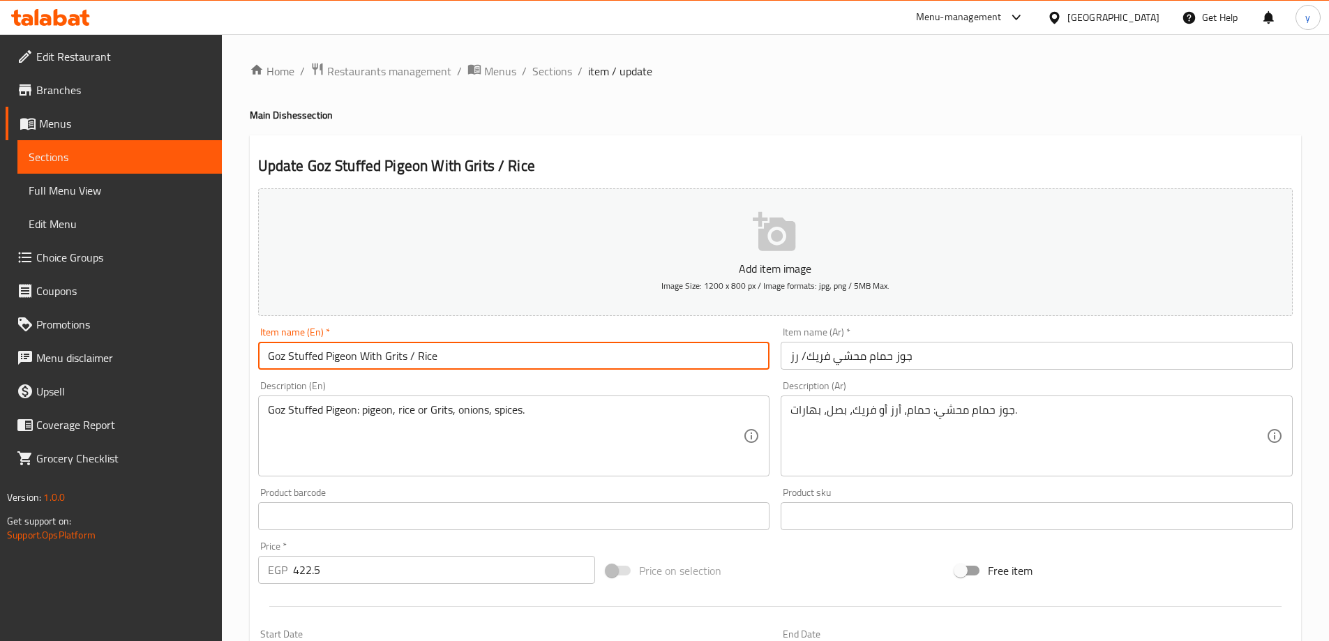
click at [553, 358] on input "Goz Stuffed Pigeon With Grits / Rice" at bounding box center [514, 356] width 512 height 28
click at [554, 63] on span "Sections" at bounding box center [552, 71] width 40 height 17
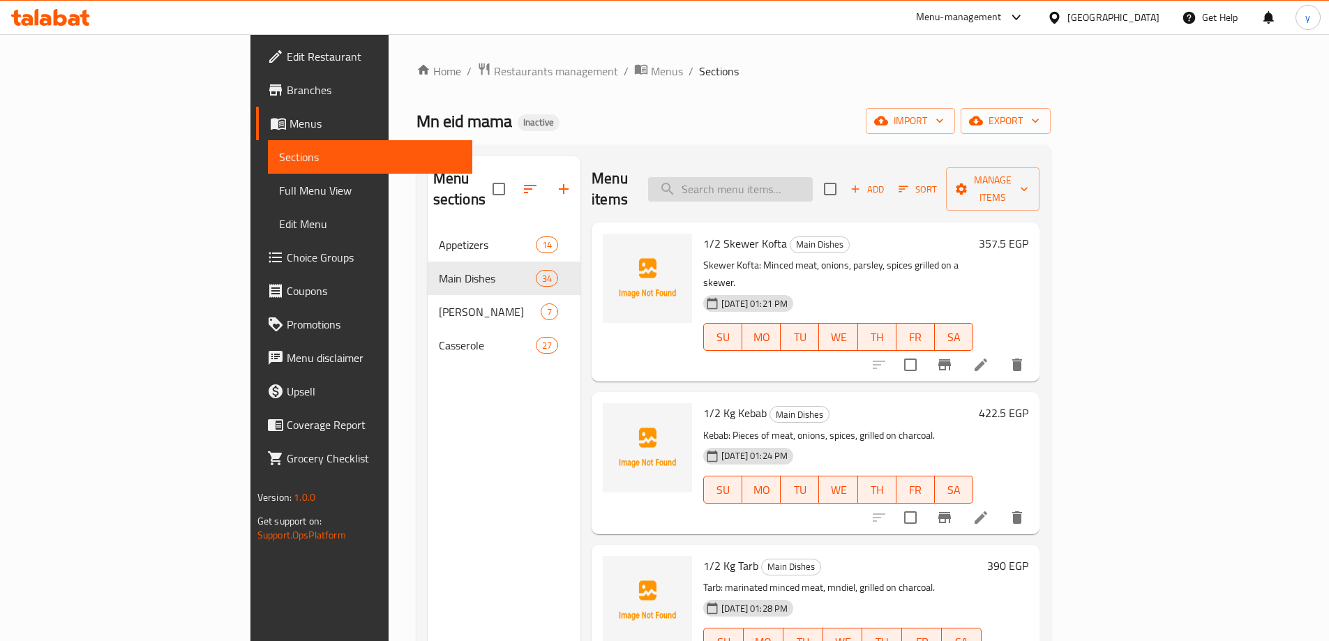
click at [781, 183] on input "search" at bounding box center [730, 189] width 165 height 24
click at [813, 180] on input "search" at bounding box center [730, 189] width 165 height 24
paste input "Negresco Plate (4 pieces)"
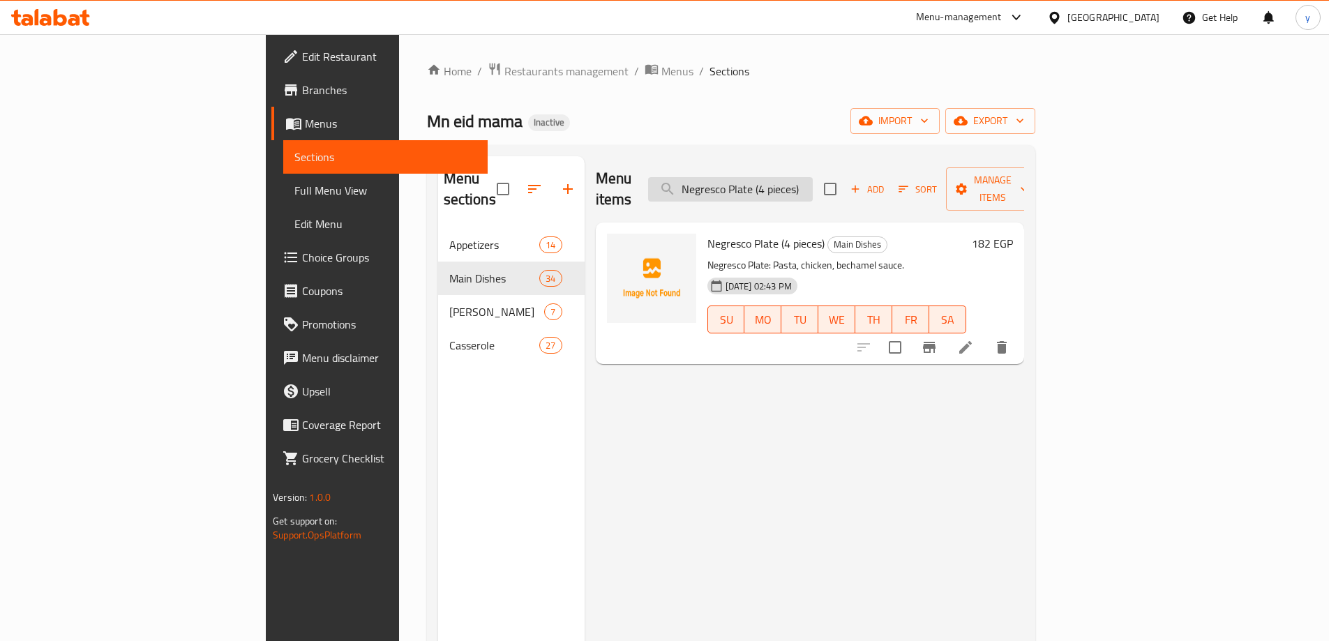
drag, startPoint x: 852, startPoint y: 181, endPoint x: 905, endPoint y: 181, distance: 53.0
click at [813, 181] on input "Negresco Plate (4 pieces)" at bounding box center [730, 189] width 165 height 24
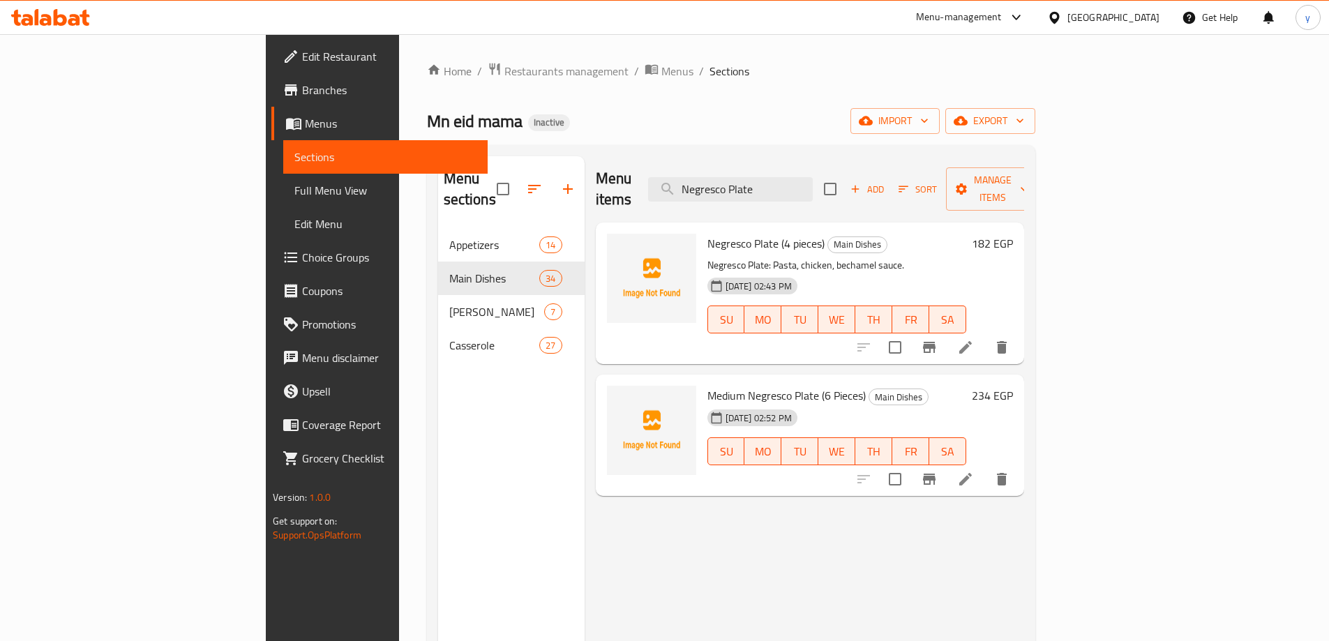
type input "Negresco Plate"
click at [972, 473] on icon at bounding box center [965, 479] width 13 height 13
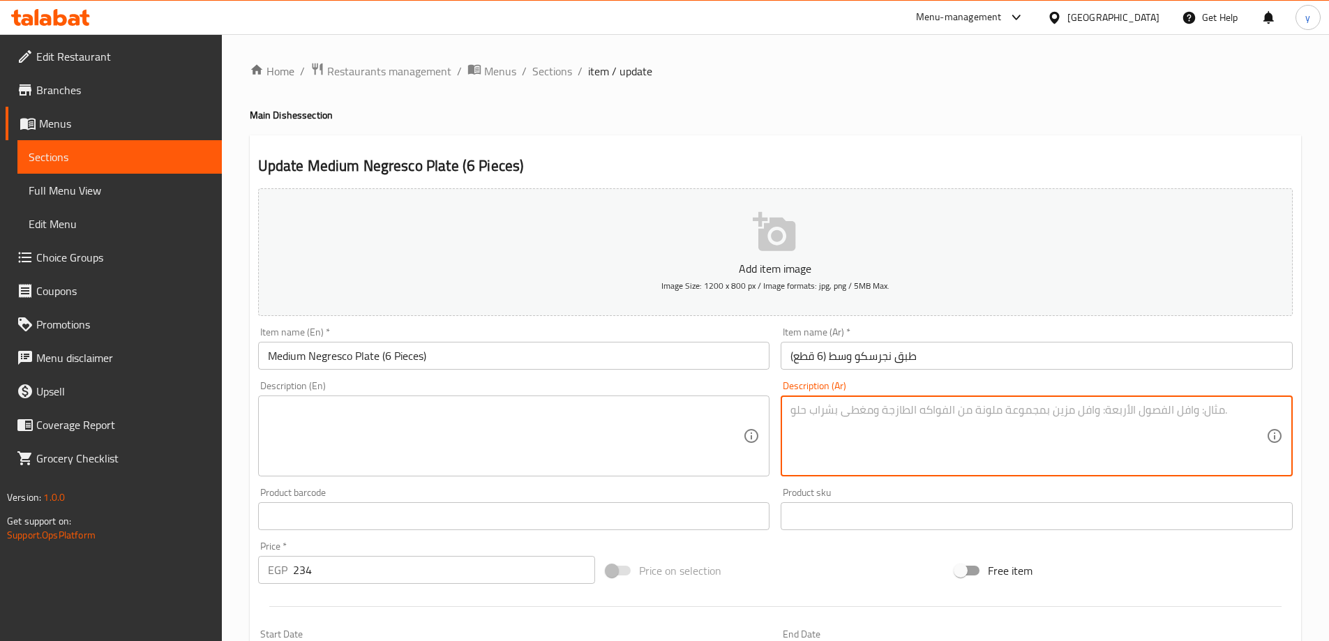
click at [1027, 440] on textarea at bounding box center [1028, 436] width 476 height 66
paste textarea "طبق نجرسكو: مكرونة، دجاج، صلصة بشاميل."
type textarea "طبق نجرسكو: مكرونة، دجاج، صلصة بشاميل."
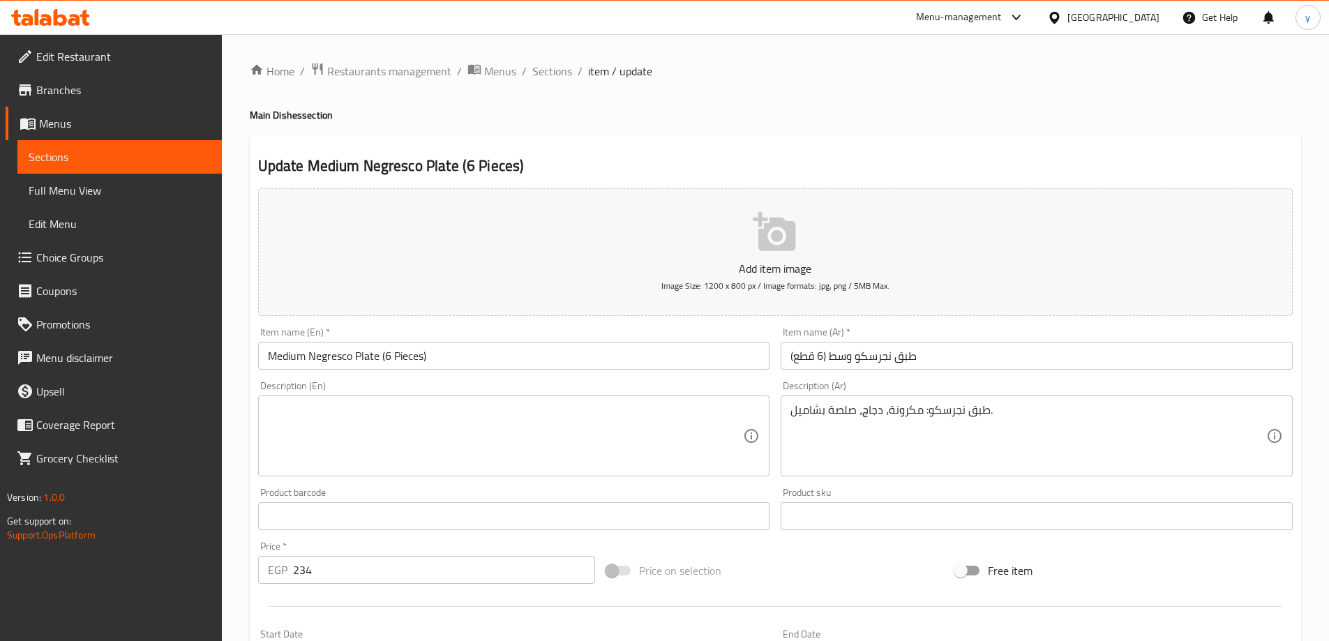
click at [509, 399] on div "Description (En)" at bounding box center [514, 436] width 512 height 81
paste textarea "Negresco Plate: Pasta, chicken, bechamel sauce."
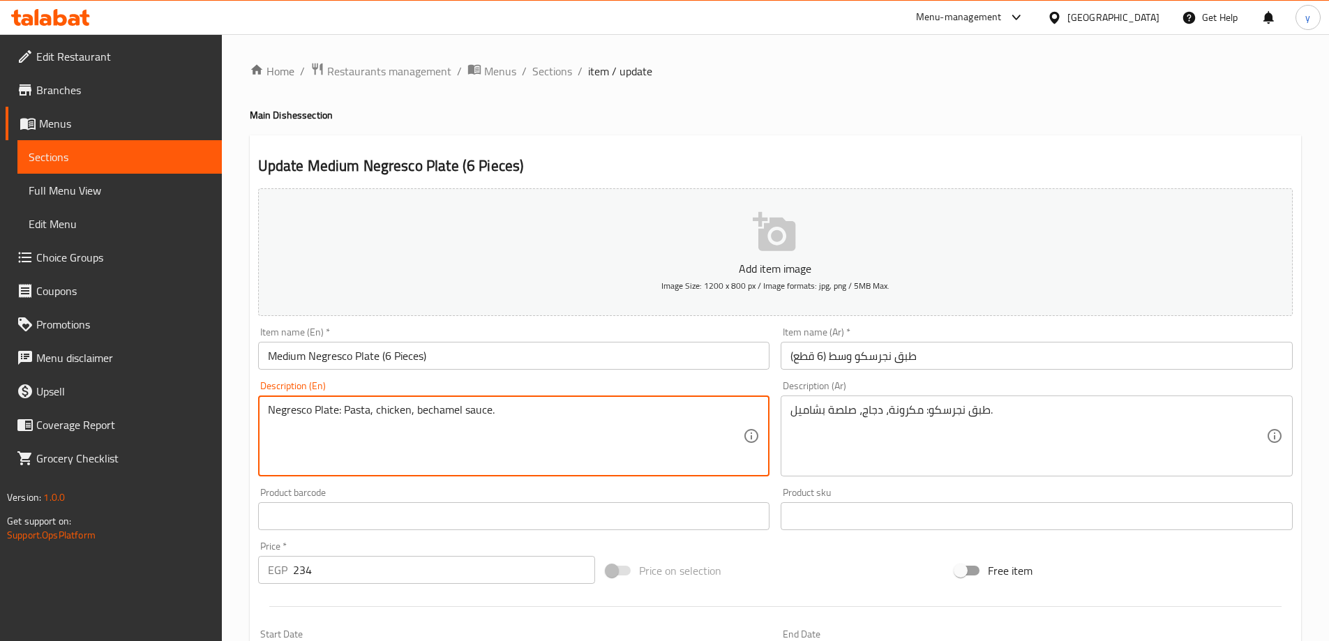
scroll to position [345, 0]
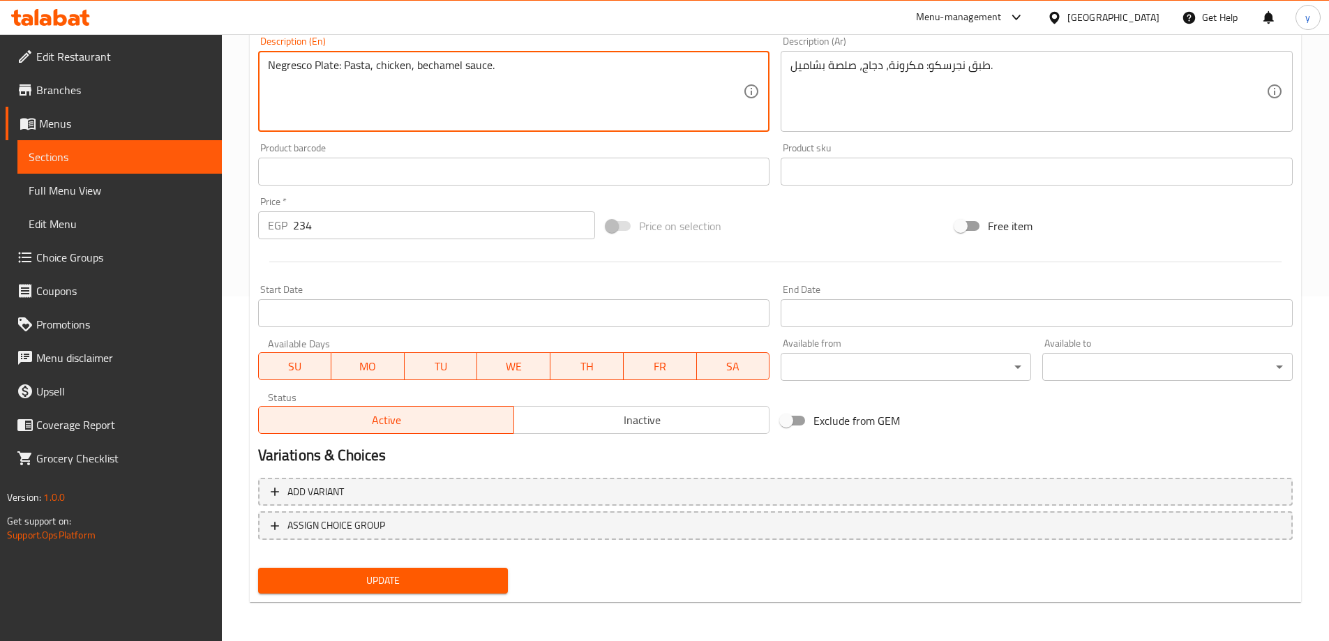
type textarea "Negresco Plate: Pasta, chicken, bechamel sauce."
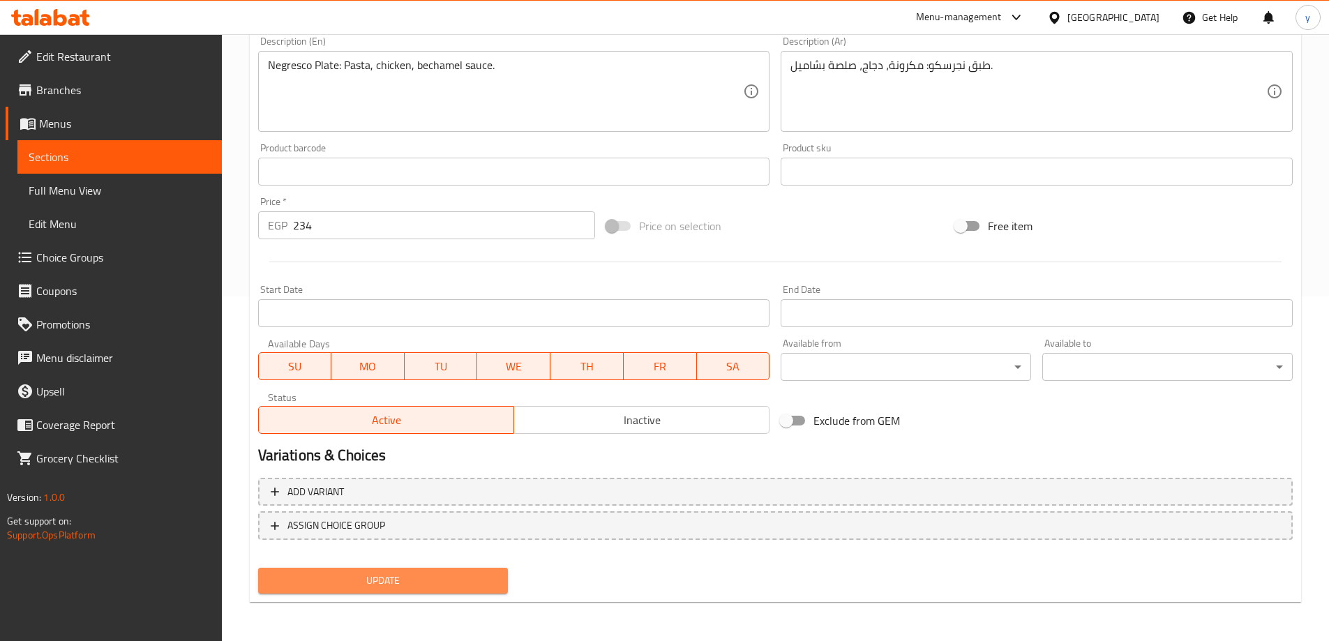
click at [398, 586] on span "Update" at bounding box center [383, 580] width 228 height 17
click at [392, 577] on span "Update" at bounding box center [383, 580] width 228 height 17
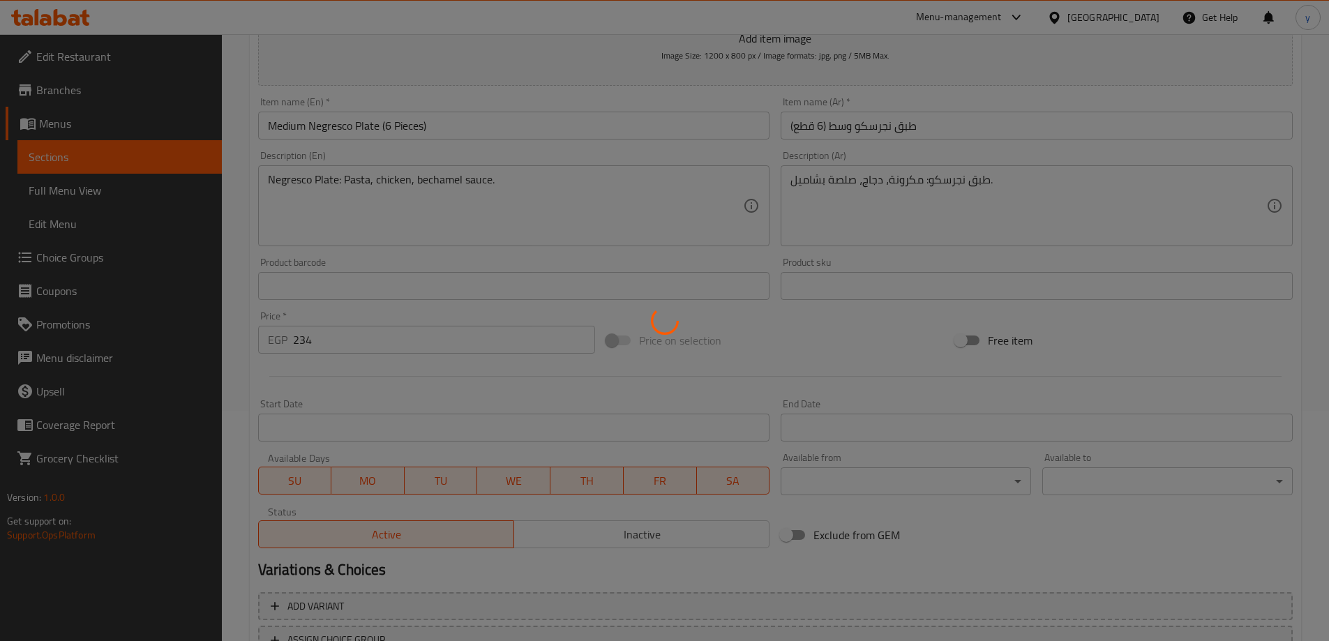
scroll to position [0, 0]
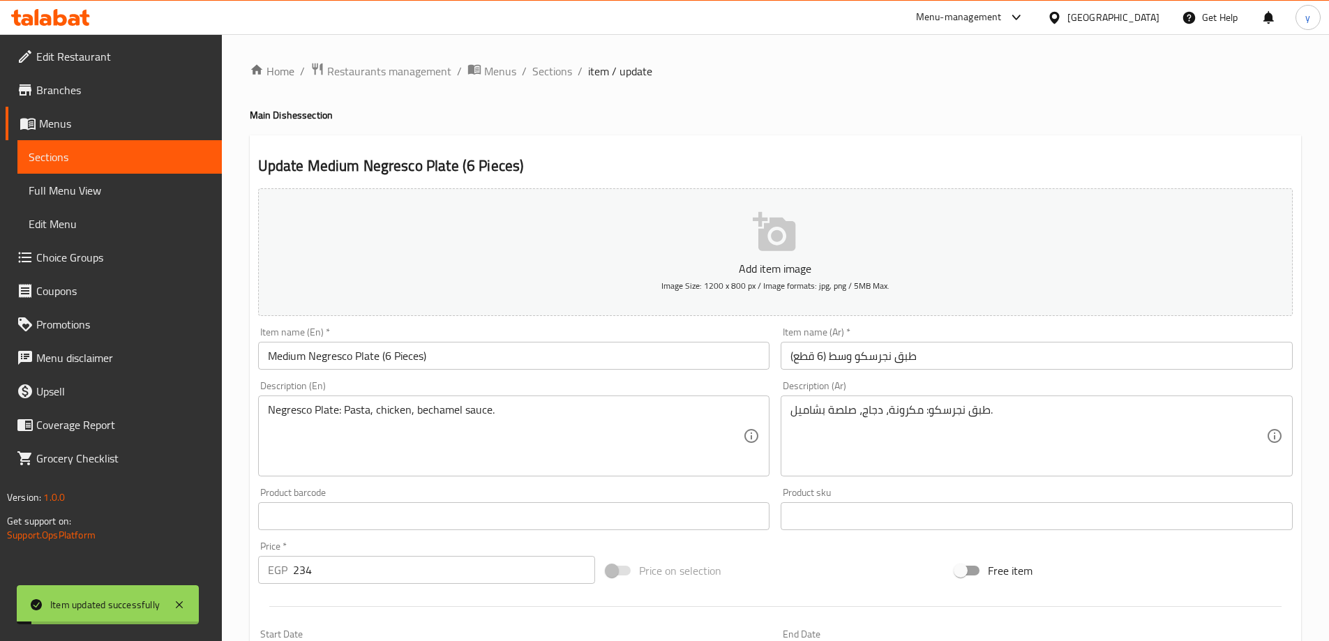
click at [522, 79] on li "/" at bounding box center [524, 71] width 5 height 17
click at [528, 76] on ol "Home / Restaurants management / Menus / Sections / item / update" at bounding box center [775, 71] width 1051 height 18
click at [552, 73] on span "Sections" at bounding box center [552, 71] width 40 height 17
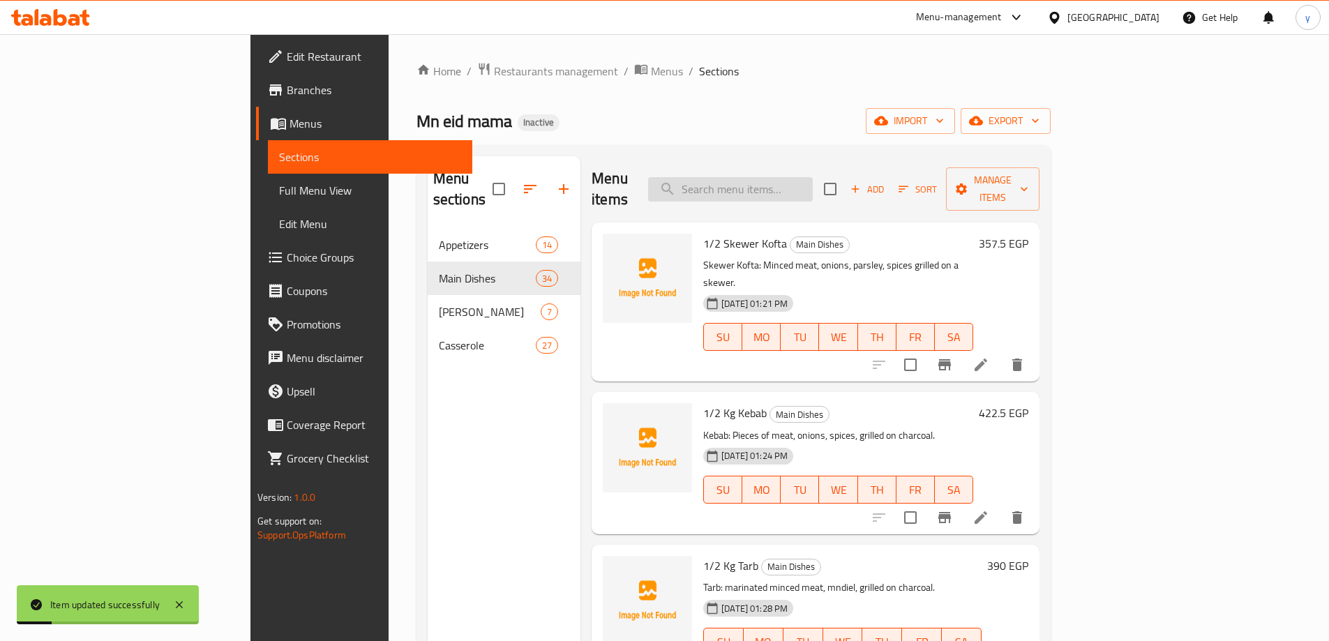
click at [813, 177] on input "search" at bounding box center [730, 189] width 165 height 24
paste input "Small Casserole Oven Baked Rice plain"
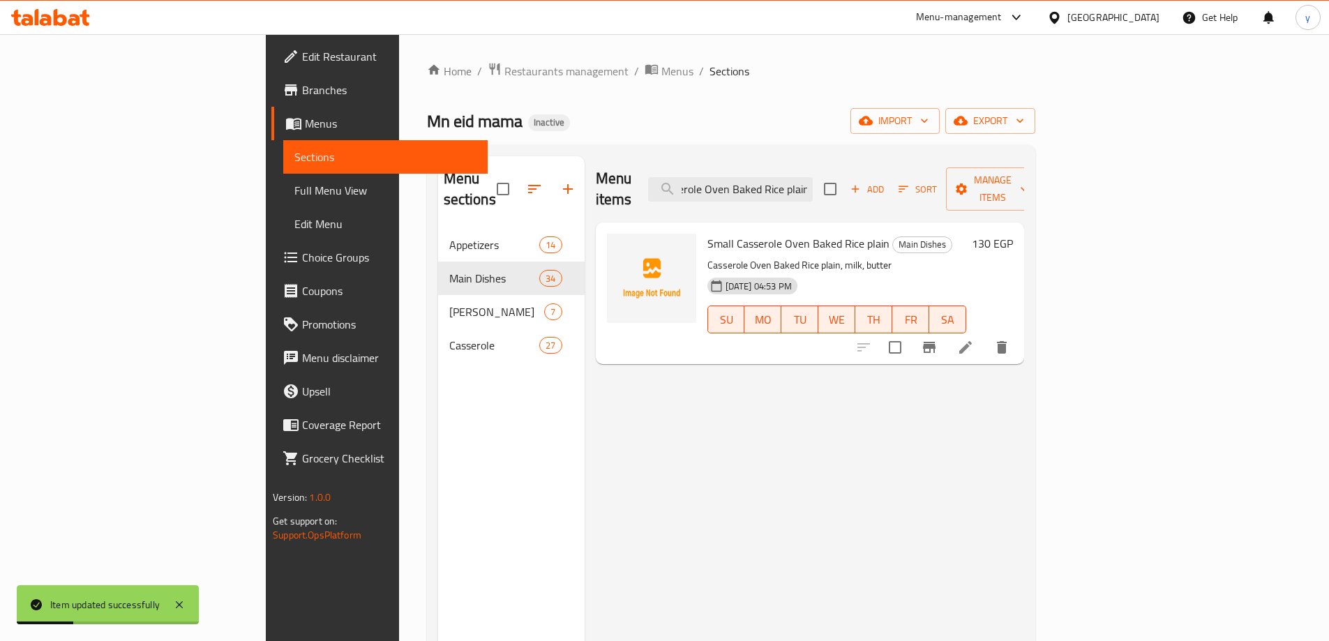
type input "Small Casserole Oven Baked Rice plain"
click at [974, 339] on icon at bounding box center [965, 347] width 17 height 17
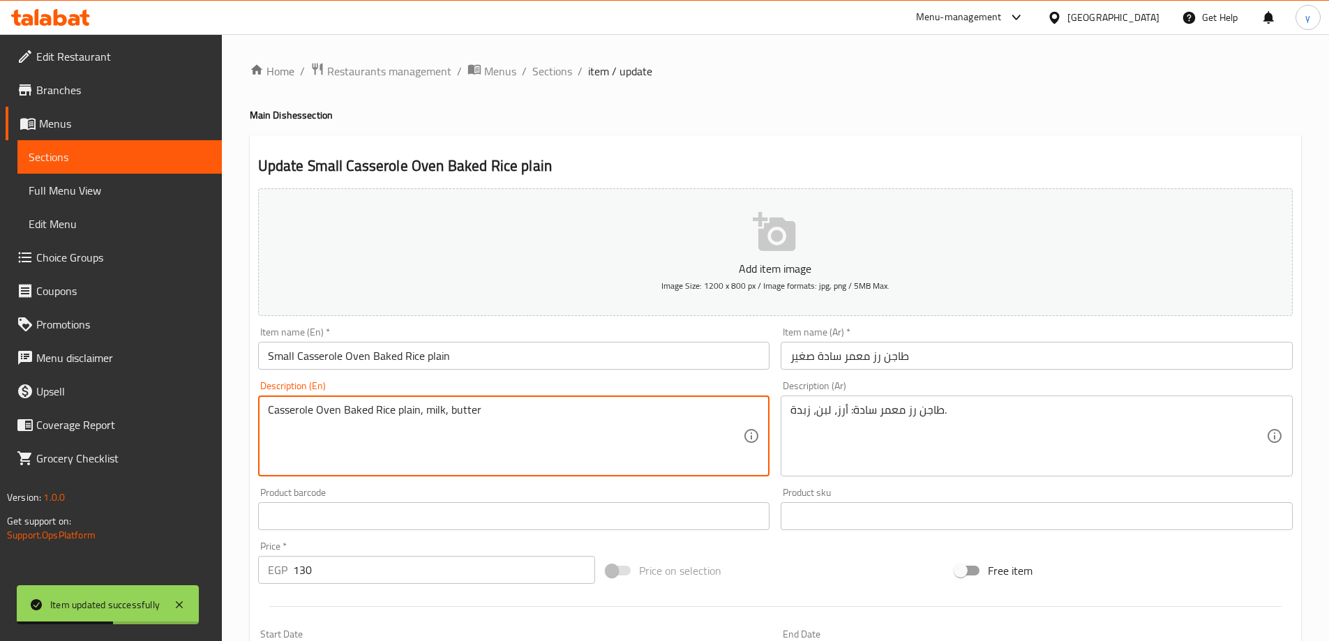
click at [377, 412] on textarea "Casserole Oven Baked Rice plain, milk, butter" at bounding box center [506, 436] width 476 height 66
click at [417, 415] on textarea "Casserole Oven Baked Rice plain, milk, butter" at bounding box center [506, 436] width 476 height 66
paste textarea "Rice"
click at [486, 410] on textarea "Casserole Oven Baked Rice plain; Rice , milk, butter" at bounding box center [506, 436] width 476 height 66
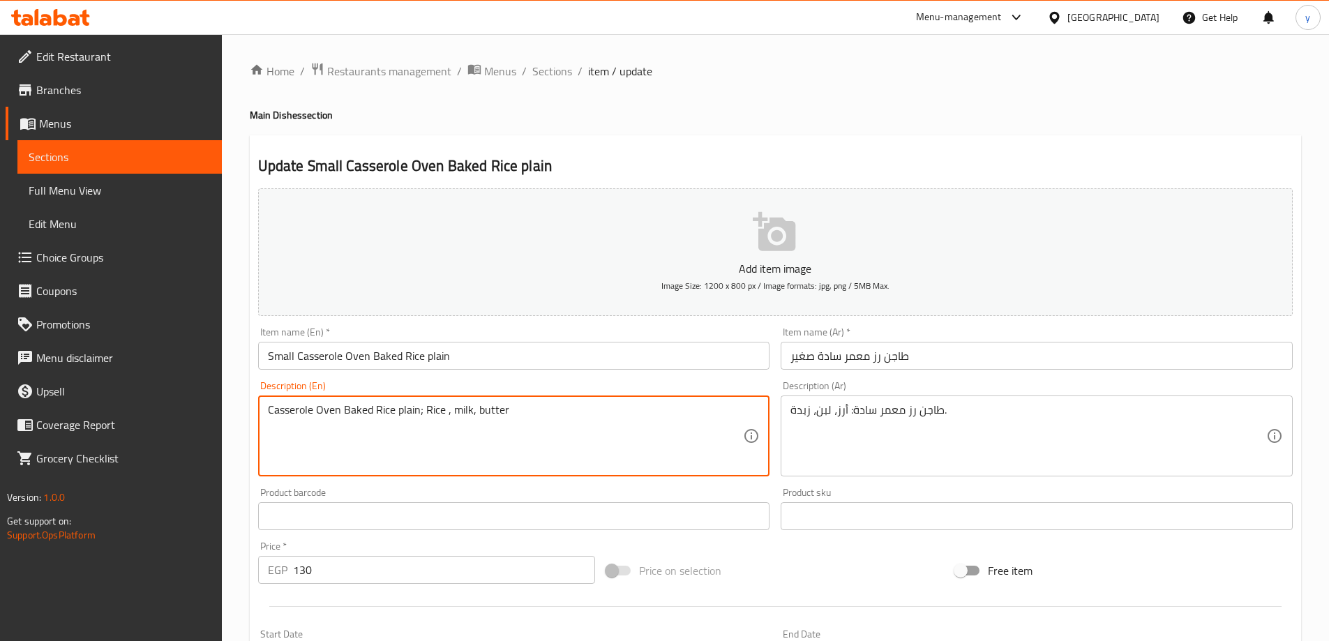
click at [486, 410] on textarea "Casserole Oven Baked Rice plain; Rice , milk, butter" at bounding box center [506, 436] width 476 height 66
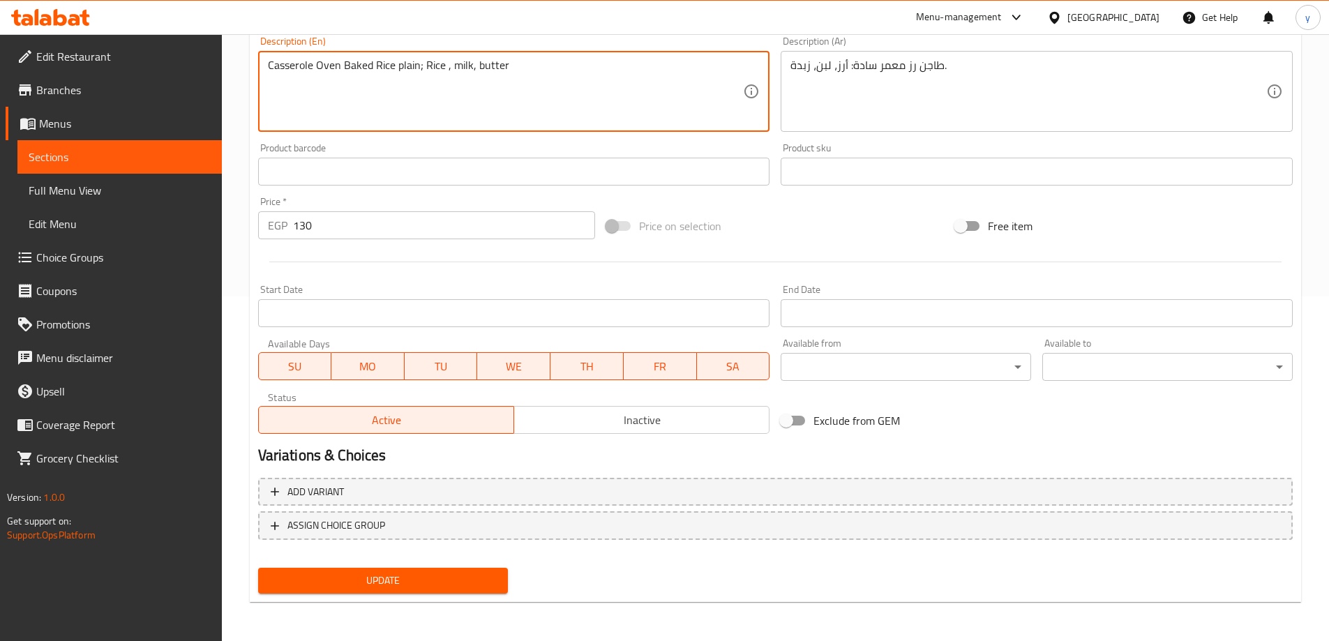
type textarea "Casserole Oven Baked Rice plain; Rice , milk, butter"
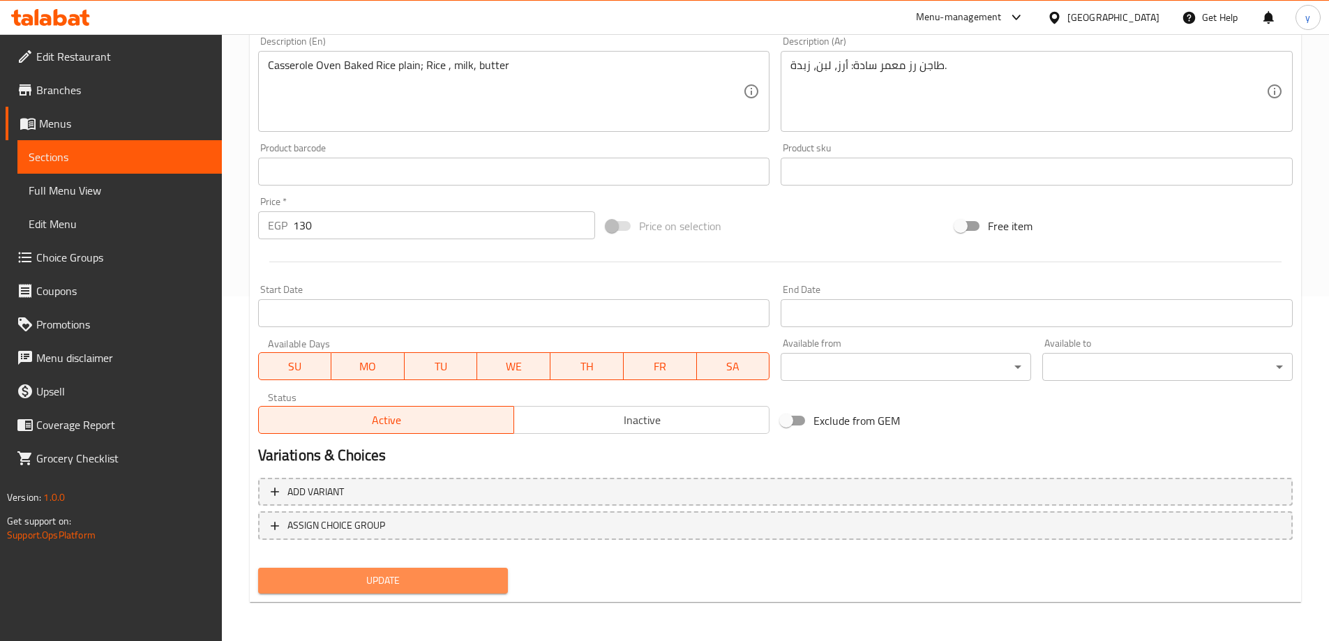
click at [421, 578] on span "Update" at bounding box center [383, 580] width 228 height 17
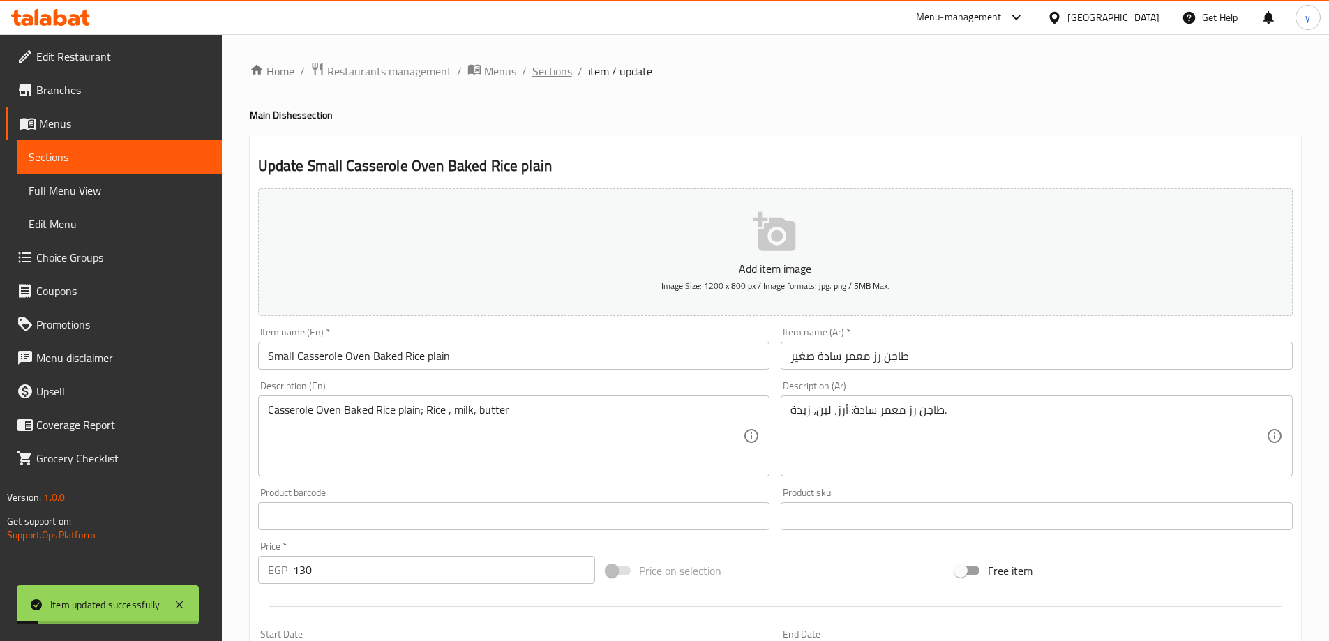
click at [555, 76] on span "Sections" at bounding box center [552, 71] width 40 height 17
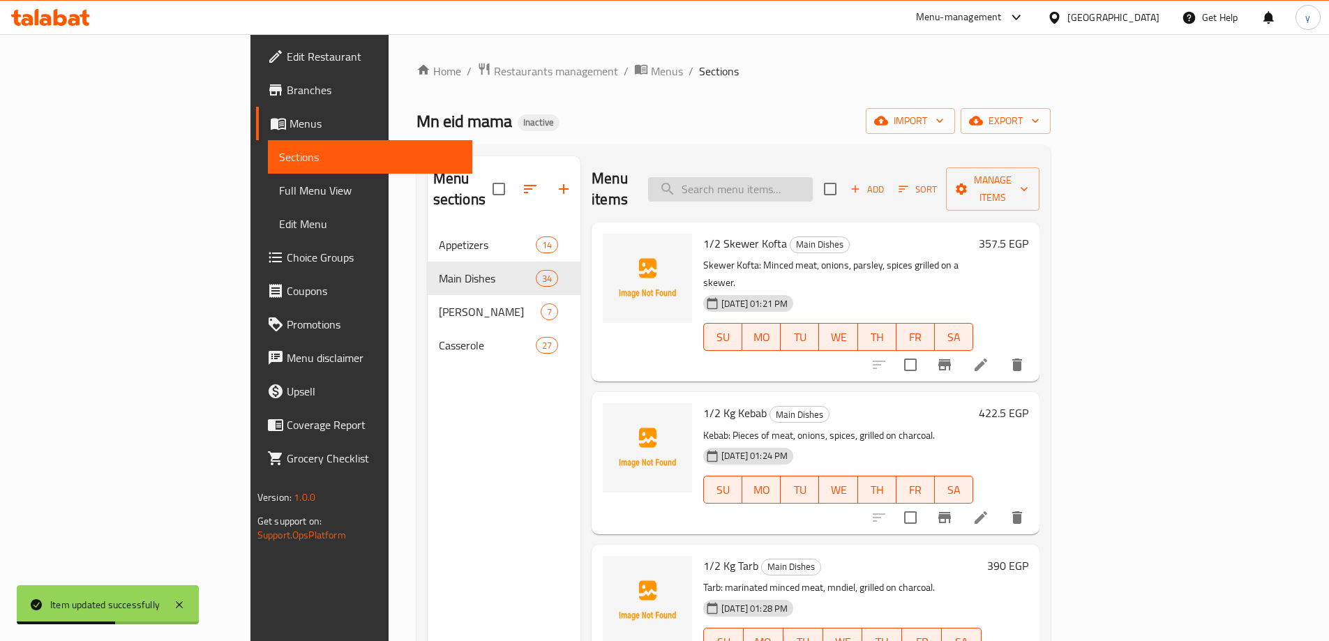
click at [813, 181] on input "search" at bounding box center [730, 189] width 165 height 24
paste input "Medium Casserole Oven Baked Rice plain"
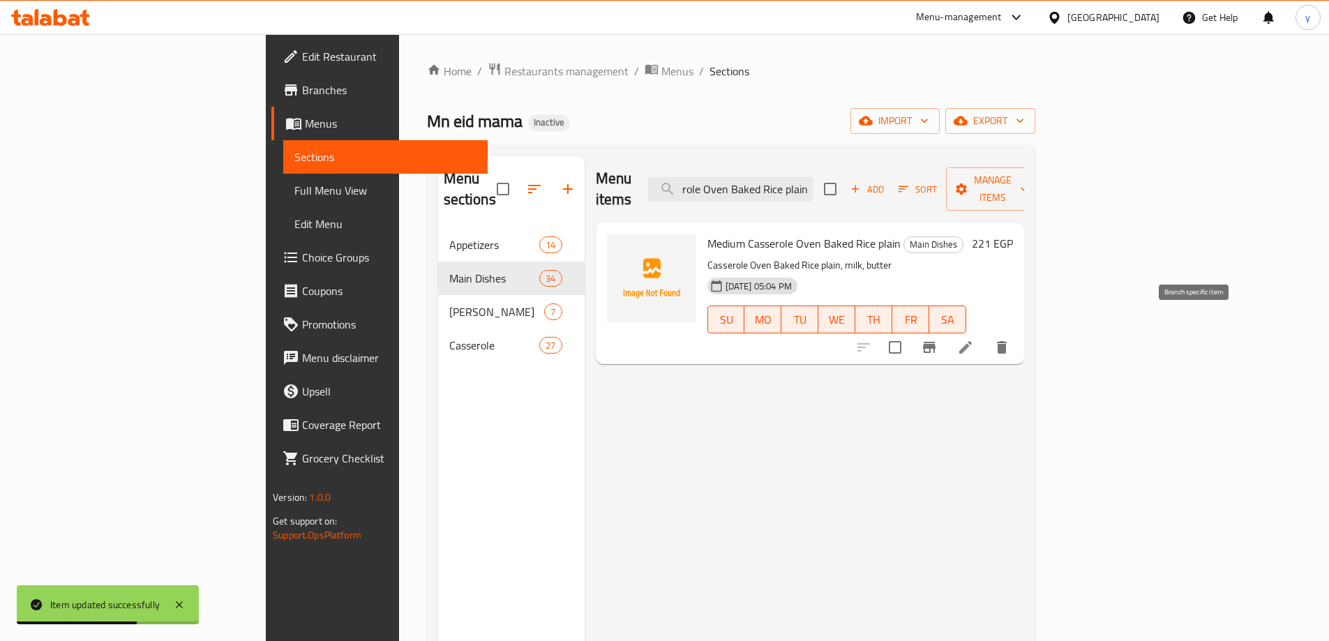
type input "Medium Casserole Oven Baked Rice plain"
click at [974, 339] on icon at bounding box center [965, 347] width 17 height 17
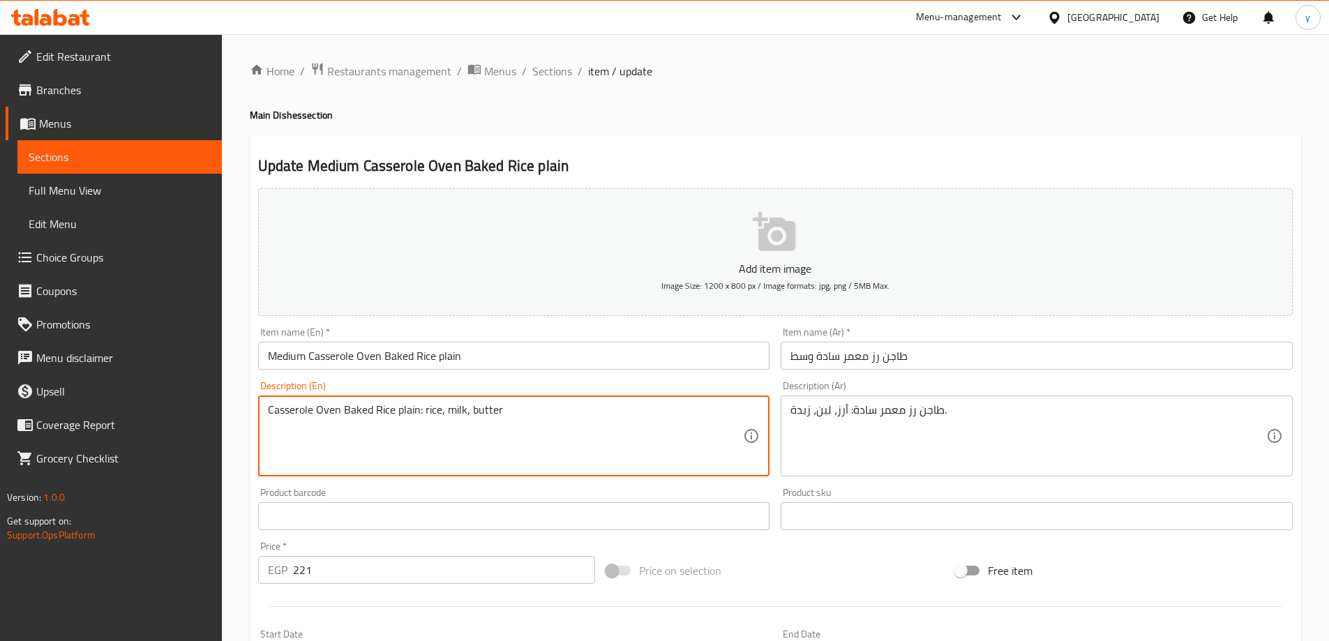
type textarea "Casserole Oven Baked Rice plain: rice, milk, butter"
click at [518, 359] on input "Medium Casserole Oven Baked Rice plain" at bounding box center [514, 356] width 512 height 28
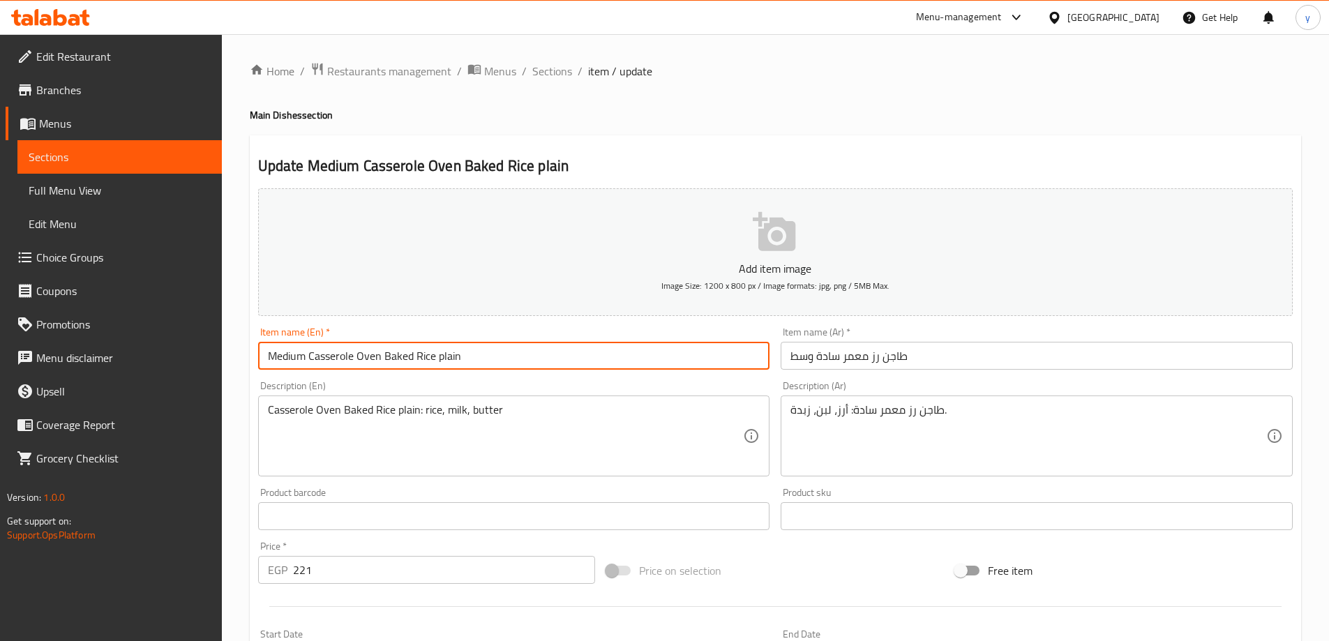
click at [551, 73] on span "Sections" at bounding box center [552, 71] width 40 height 17
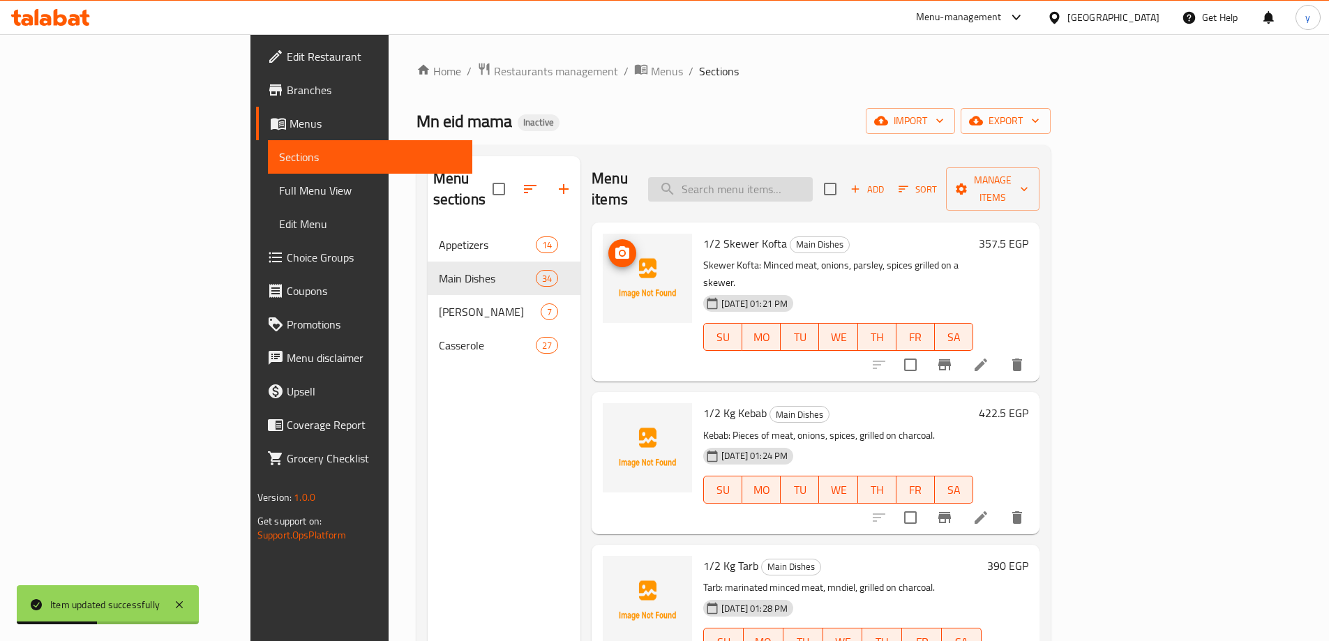
click at [795, 179] on input "search" at bounding box center [730, 189] width 165 height 24
paste input "Large Casserole Oven Baked Rice plain"
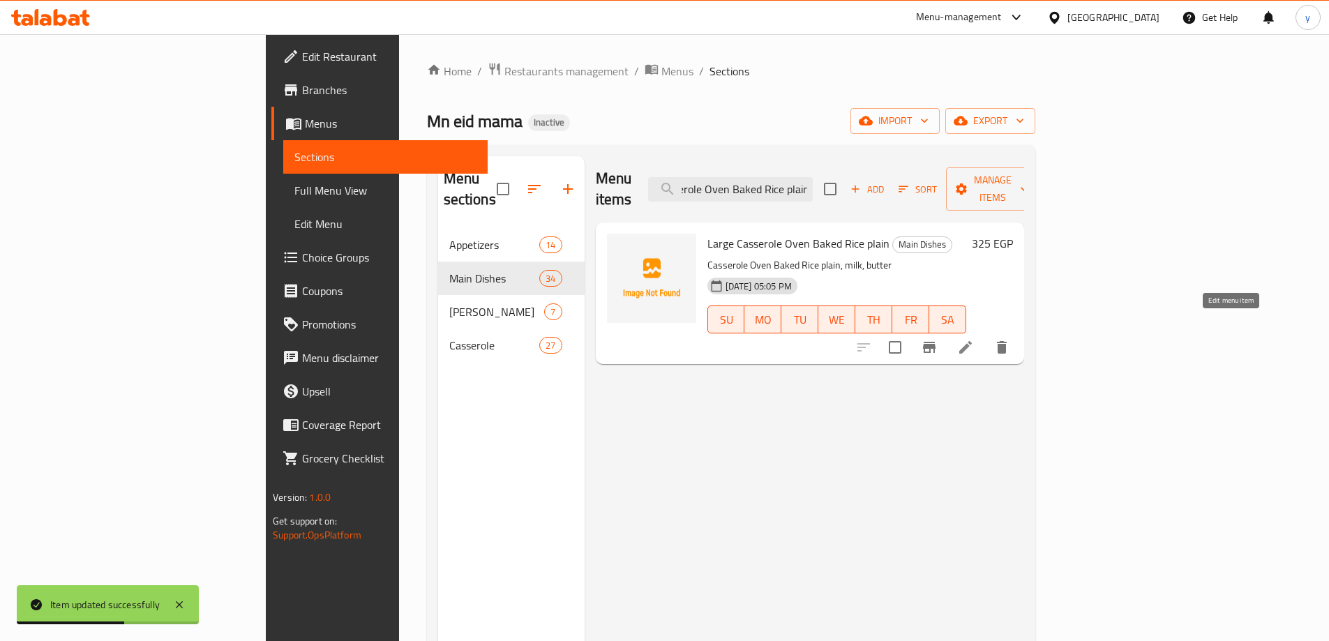
type input "Large Casserole Oven Baked Rice plain"
click at [974, 339] on icon at bounding box center [965, 347] width 17 height 17
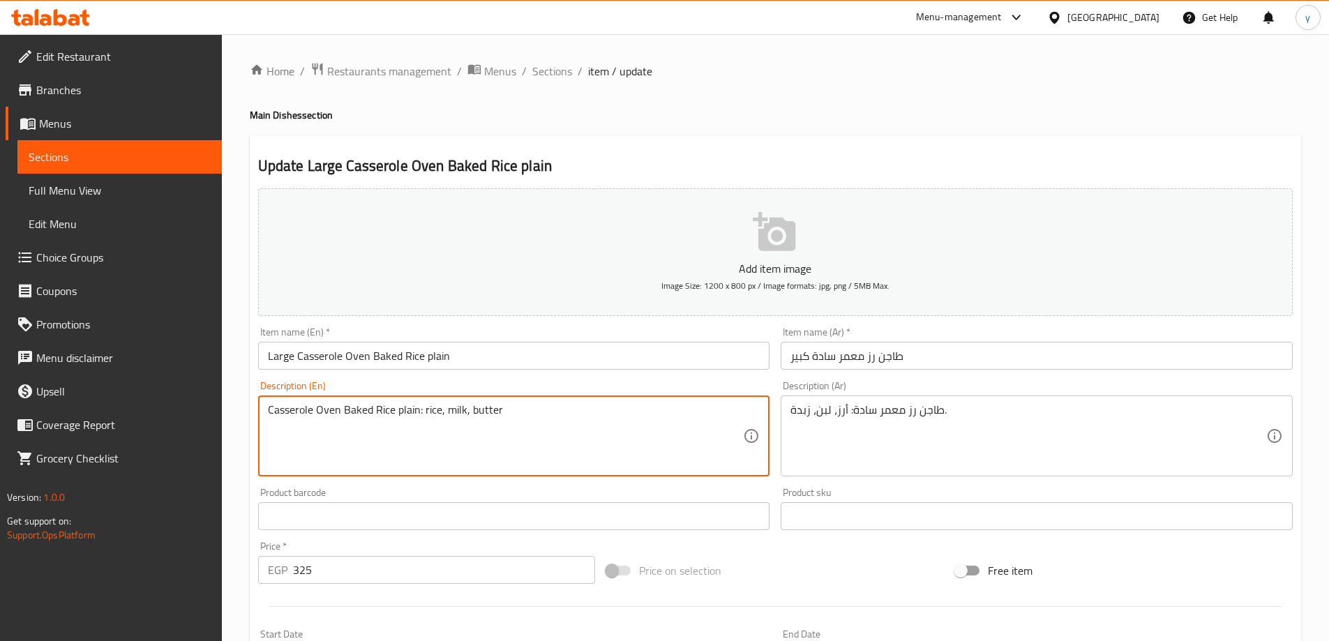
type textarea "Casserole Oven Baked Rice plain: rice, milk, butter"
click at [476, 360] on div "Home / Restaurants management / Menus / Sections / item / update Main Dishes se…" at bounding box center [775, 510] width 1051 height 896
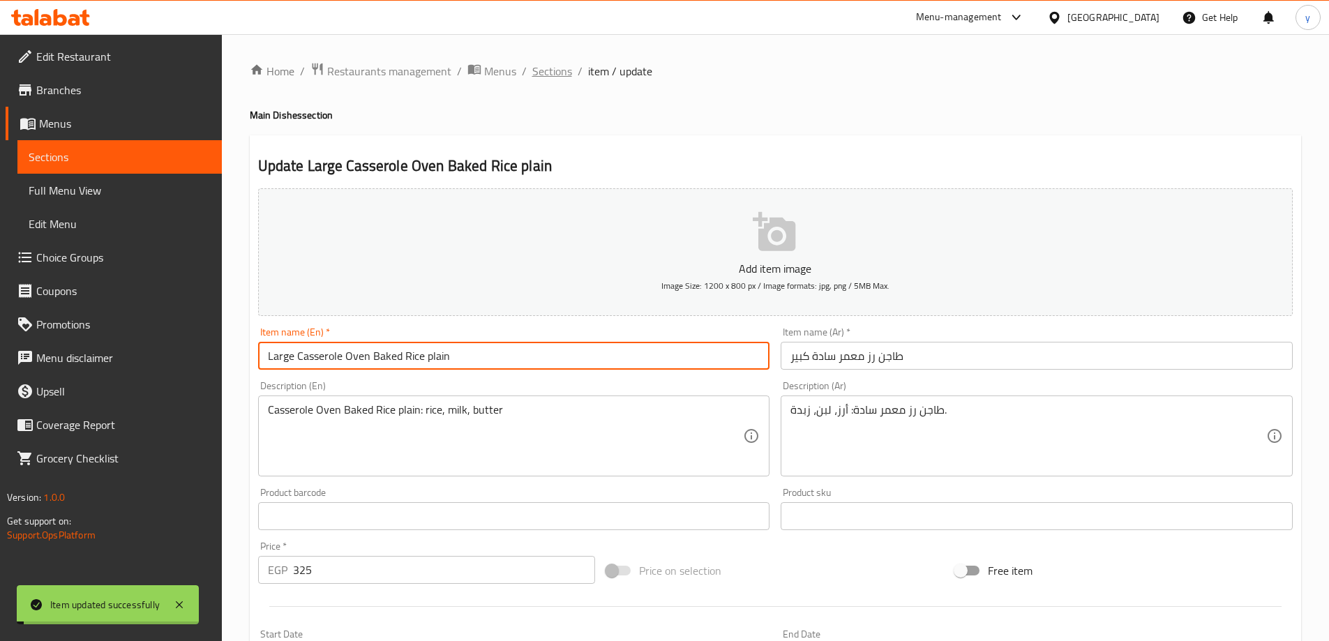
click at [550, 69] on span "Sections" at bounding box center [552, 71] width 40 height 17
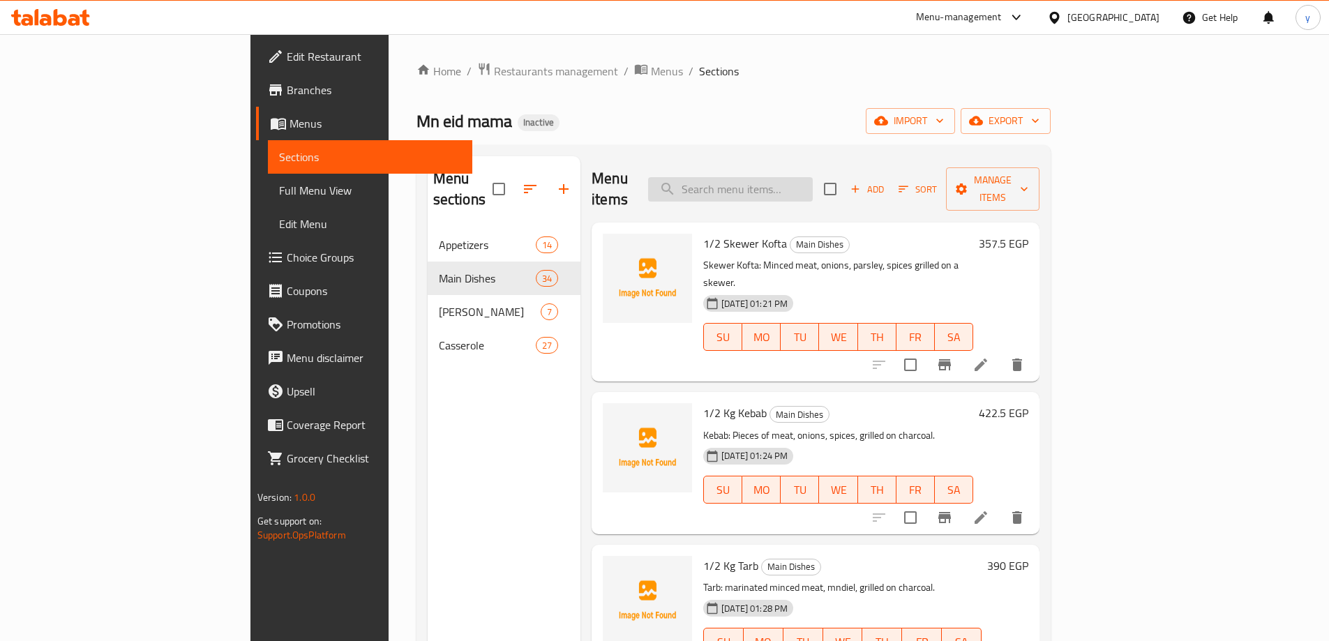
click at [813, 177] on input "search" at bounding box center [730, 189] width 165 height 24
paste input "Medium Rokak Tray"
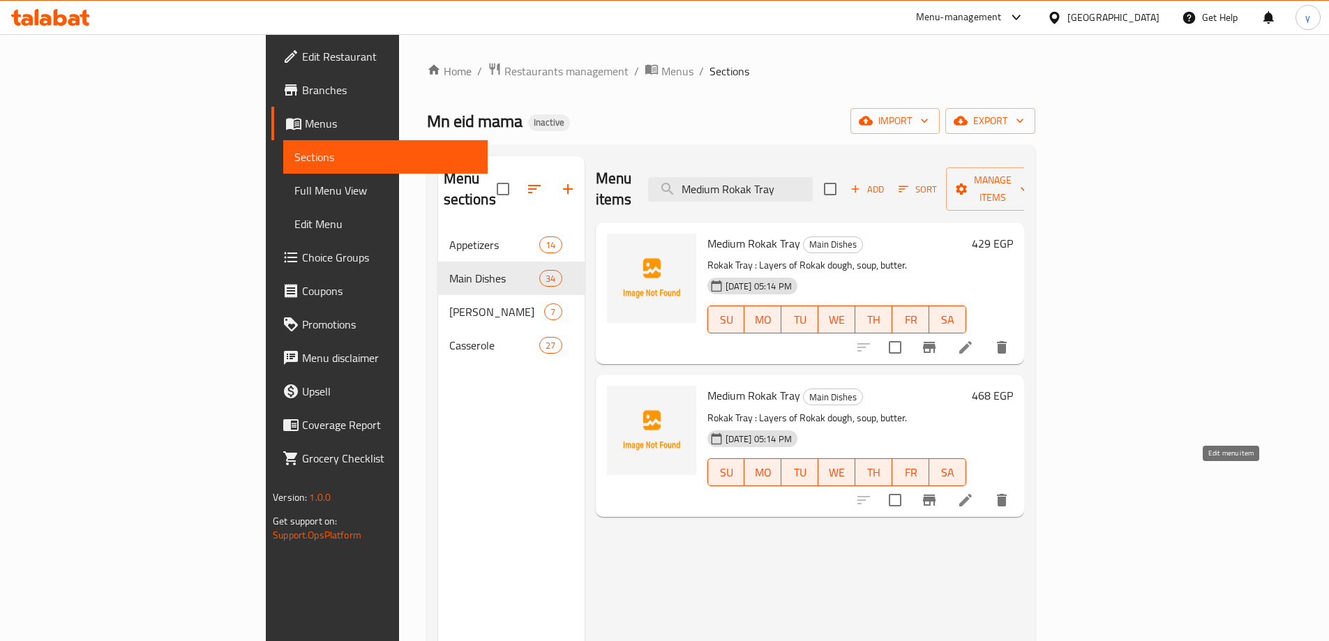
type input "Medium Rokak Tray"
click at [974, 492] on icon at bounding box center [965, 500] width 17 height 17
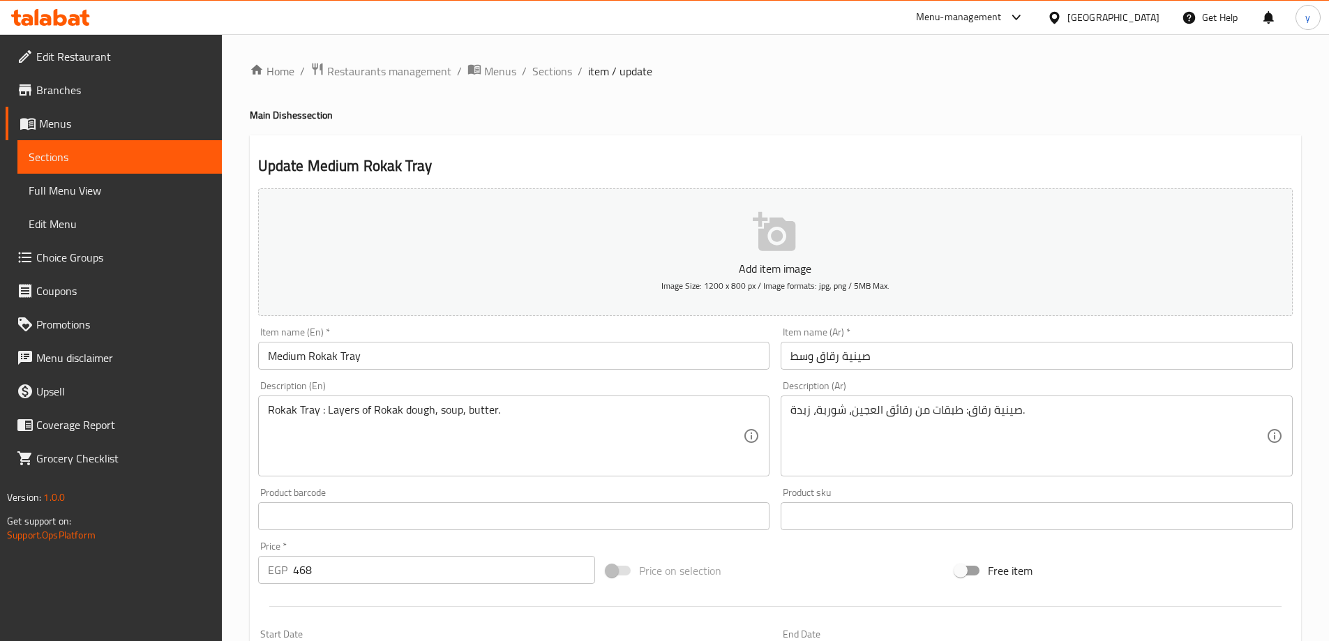
click at [288, 359] on input "Medium Rokak Tray" at bounding box center [514, 356] width 512 height 28
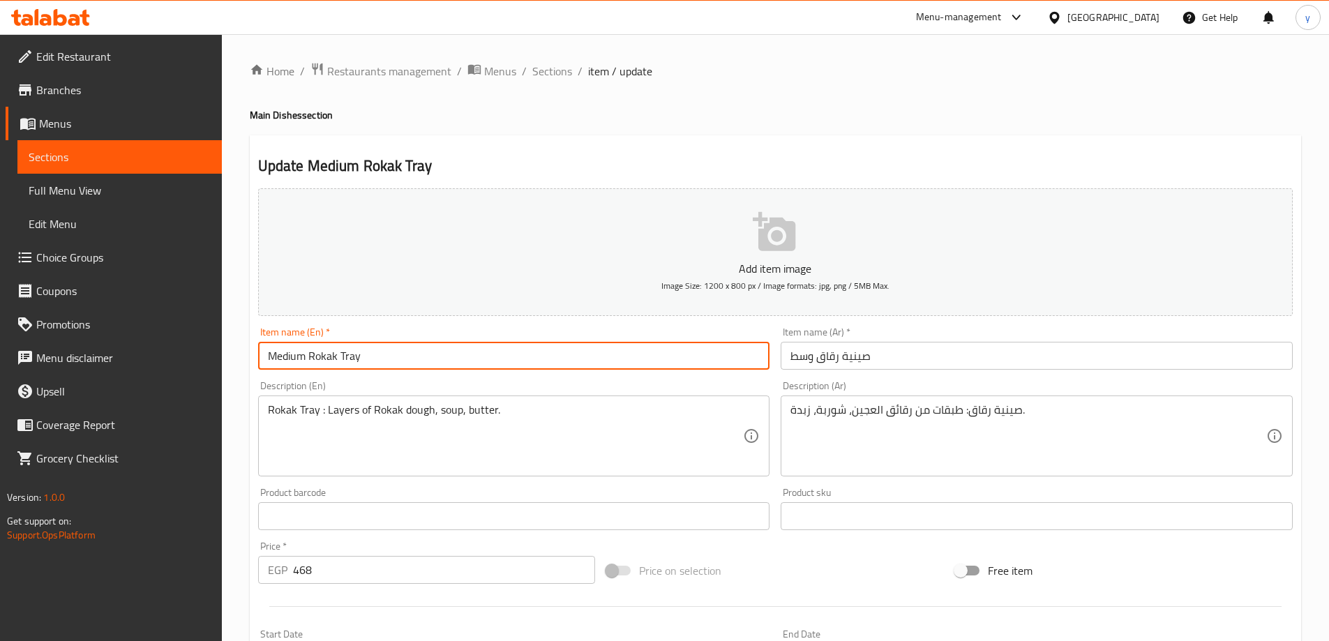
click at [288, 359] on input "Medium Rokak Tray" at bounding box center [514, 356] width 512 height 28
click at [338, 349] on input "large Rokak Tray" at bounding box center [514, 356] width 512 height 28
type input "Large Rokak Tray"
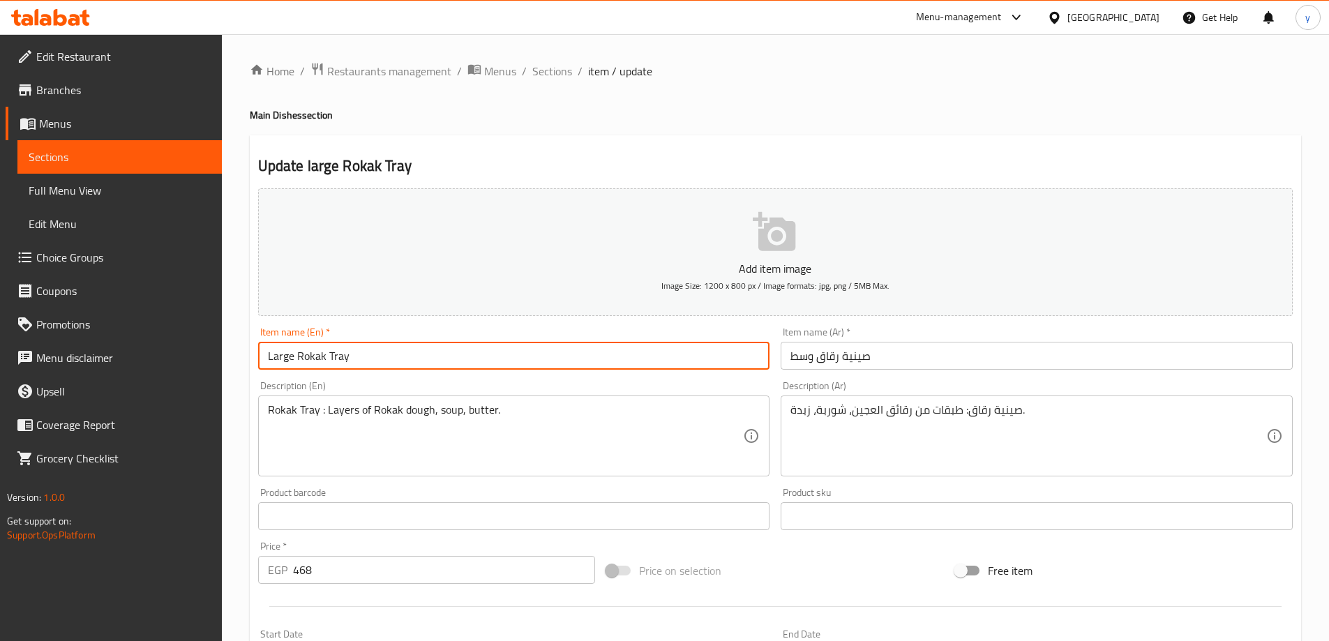
click at [908, 366] on input "صينية رقاق وسط" at bounding box center [1037, 356] width 512 height 28
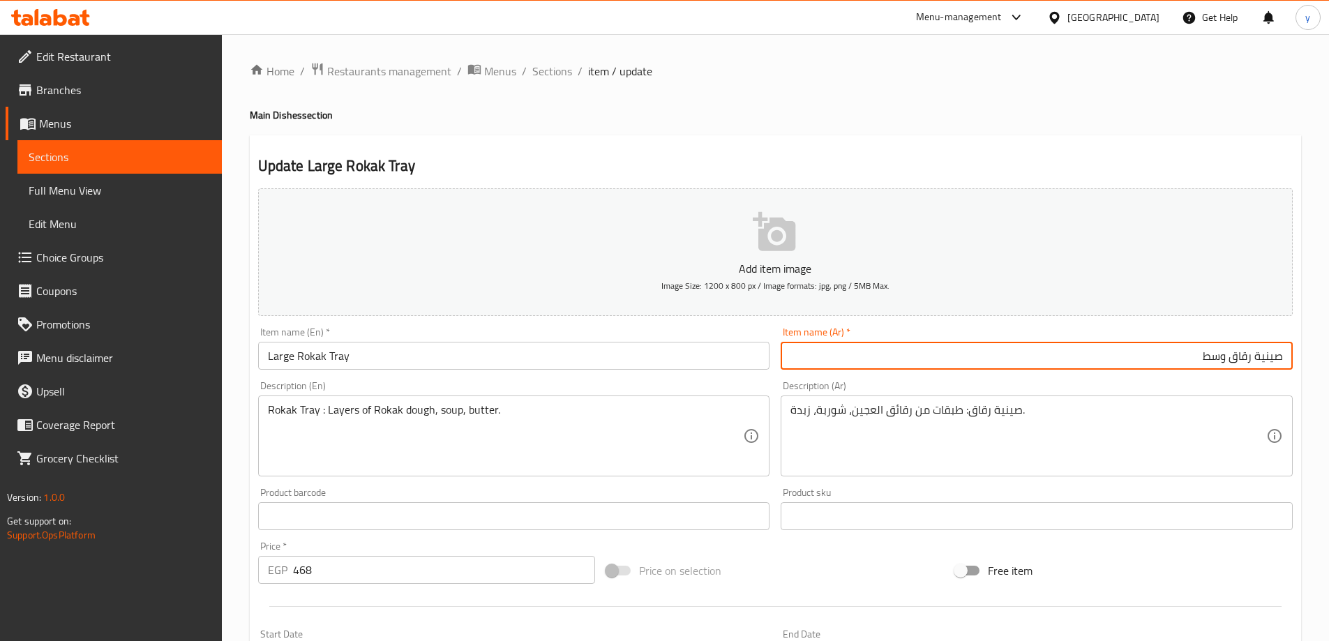
click at [1213, 357] on input "صينية رقاق وسط" at bounding box center [1037, 356] width 512 height 28
type input "صينية رقاق كبير"
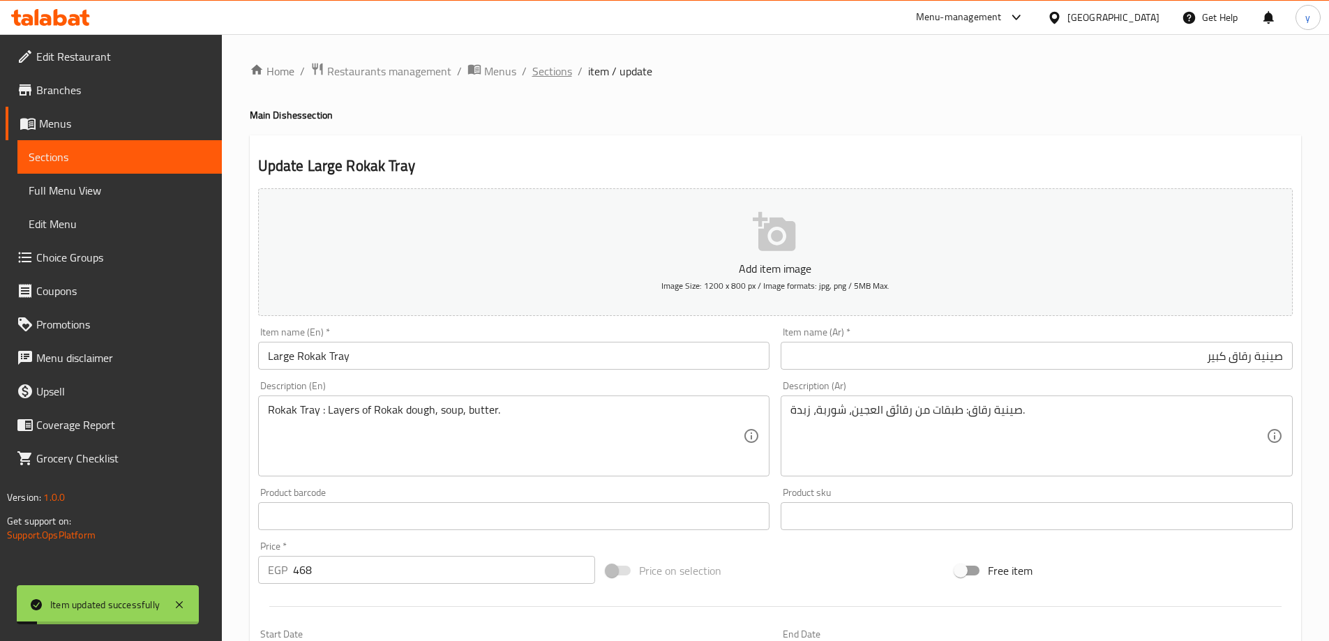
click at [544, 68] on span "Sections" at bounding box center [552, 71] width 40 height 17
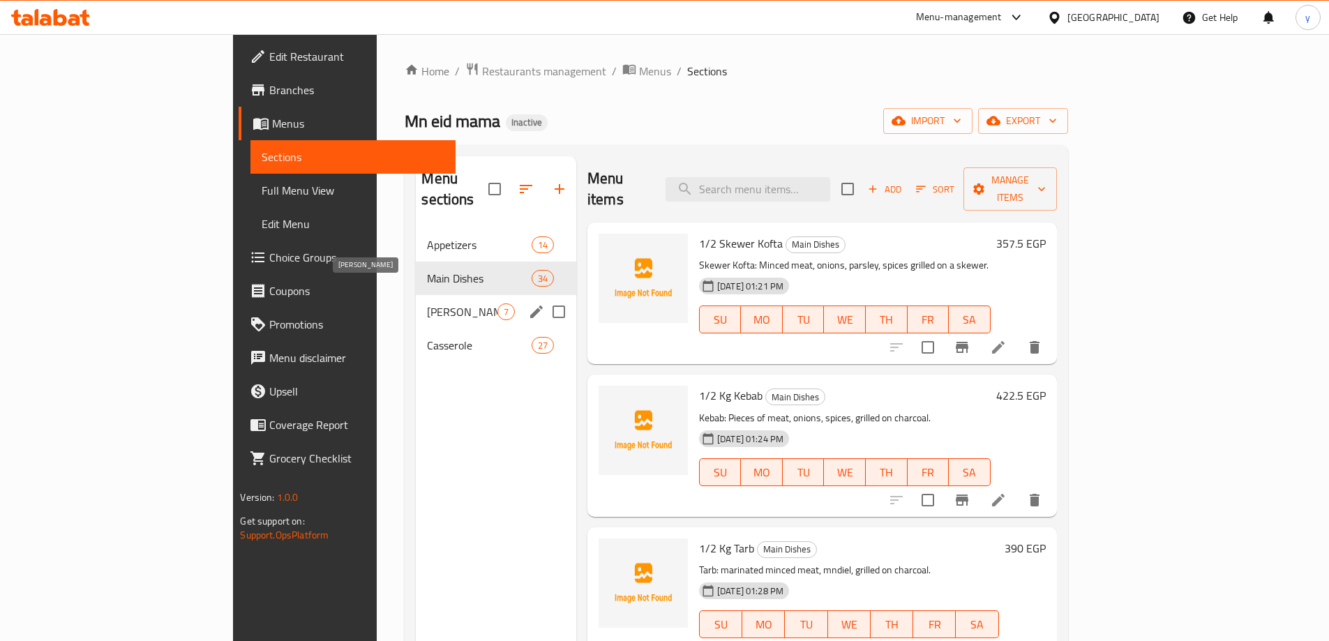
click at [427, 303] on span "[PERSON_NAME]" at bounding box center [462, 311] width 70 height 17
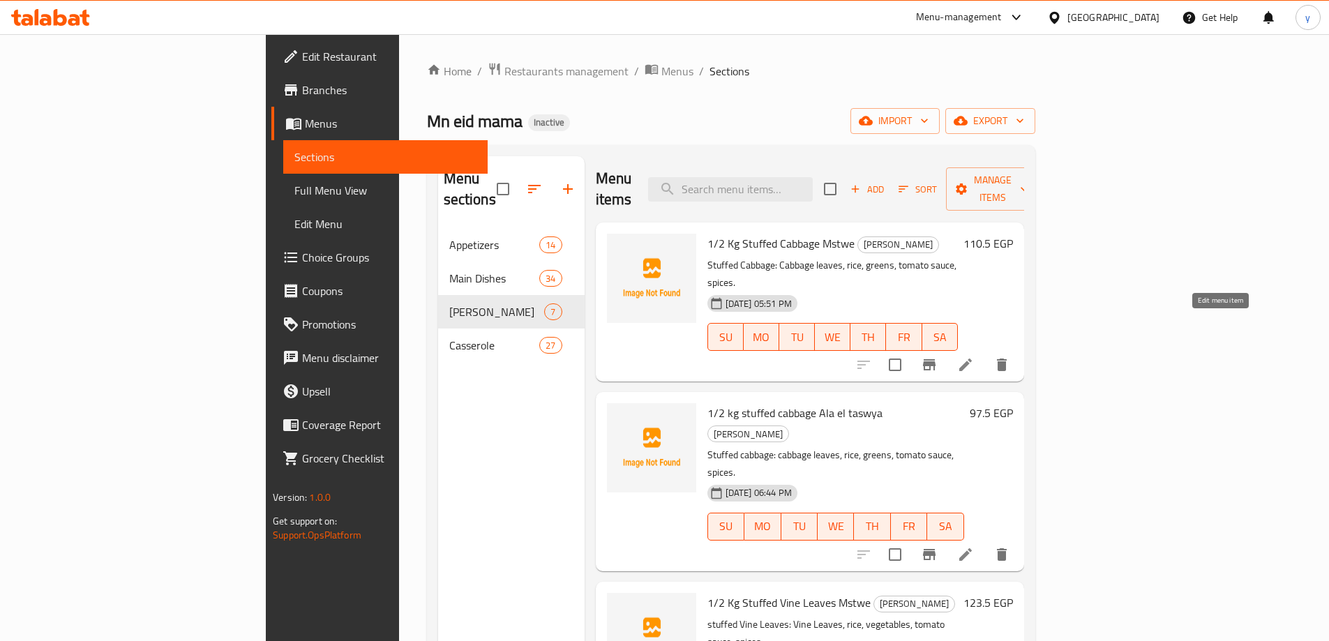
click at [974, 357] on icon at bounding box center [965, 365] width 17 height 17
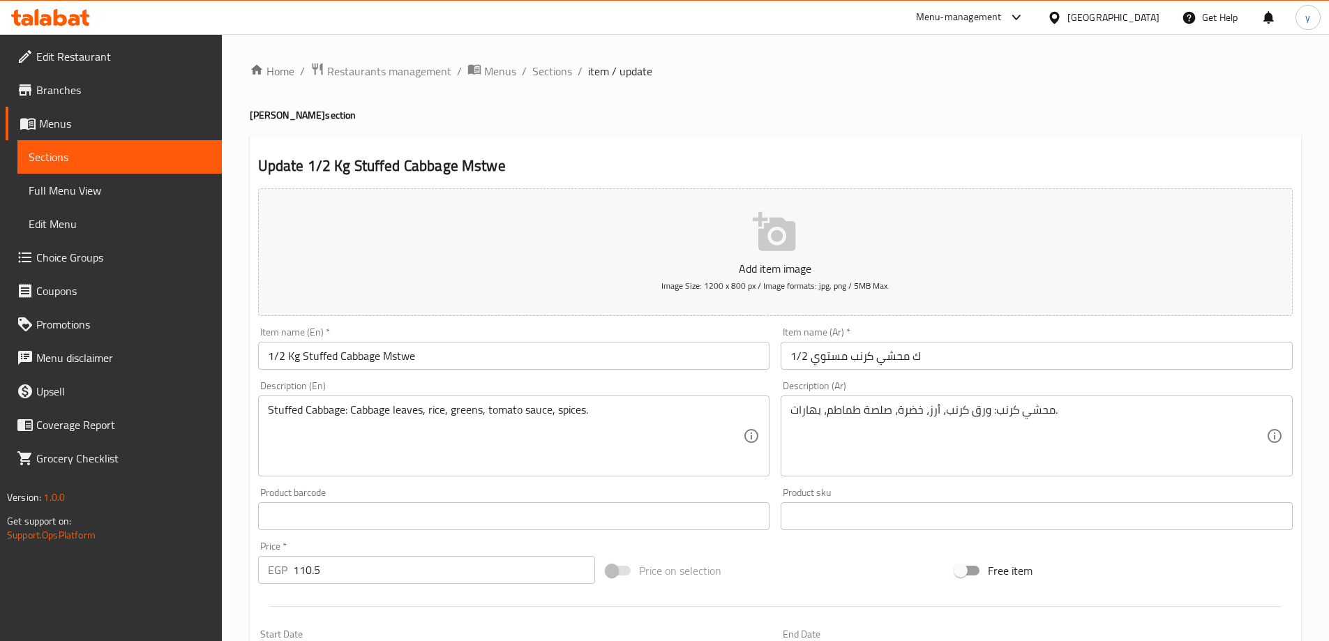
click at [315, 358] on input "1/2 Kg Stuffed Cabbage Mstwe" at bounding box center [514, 356] width 512 height 28
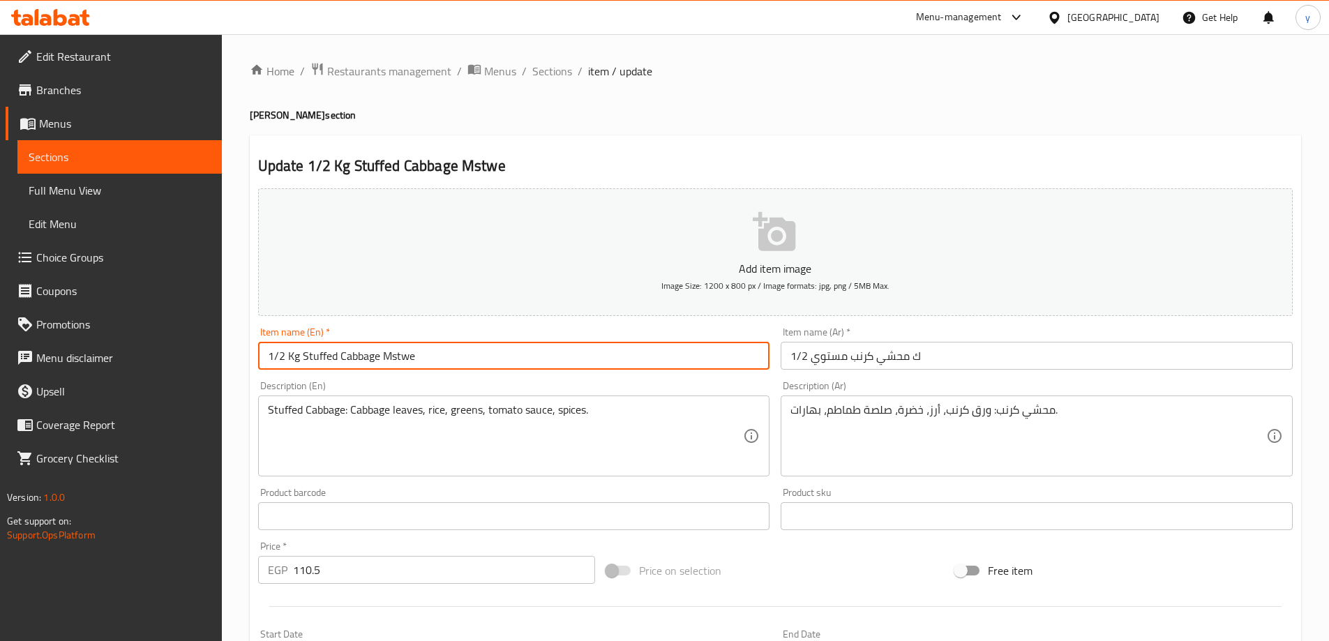
click at [315, 358] on input "1/2 Kg Stuffed Cabbage Mstwe" at bounding box center [514, 356] width 512 height 28
paste input "Mahshi"
type input "1/2 Kg Mahshi Cabbage Mstwe"
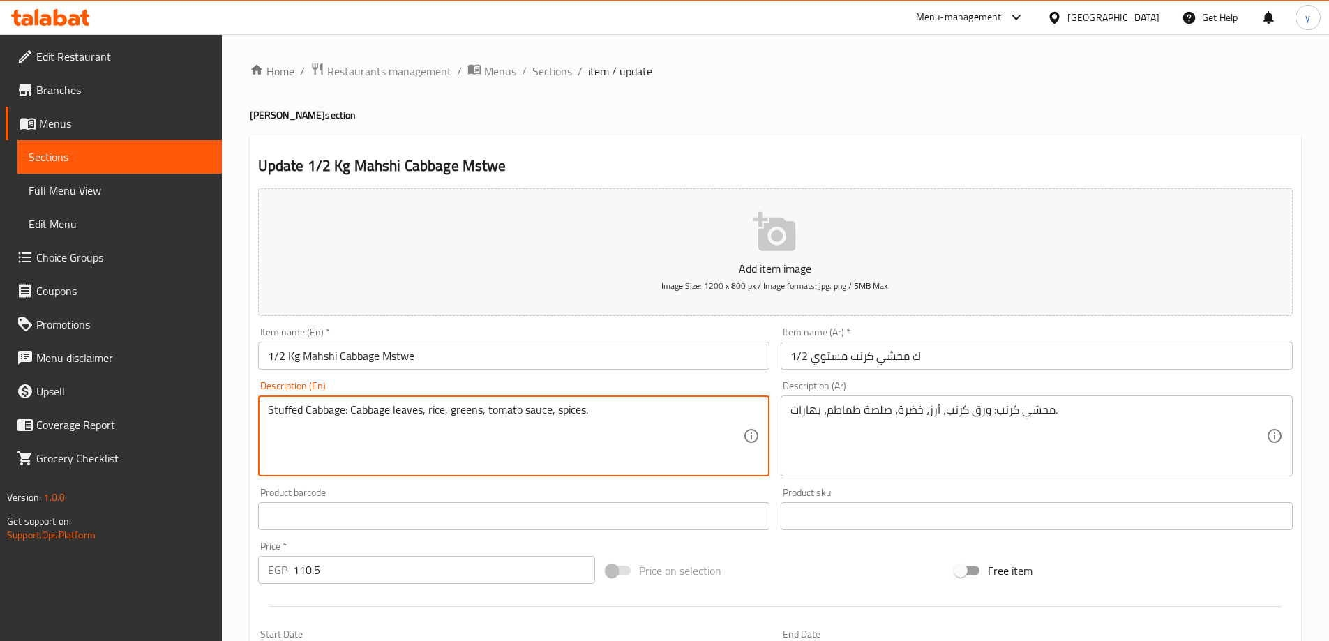
click at [331, 412] on textarea "Stuffed Cabbage: Cabbage leaves, rice, greens, tomato sauce, spices." at bounding box center [506, 436] width 476 height 66
paste textarea "Mahshi"
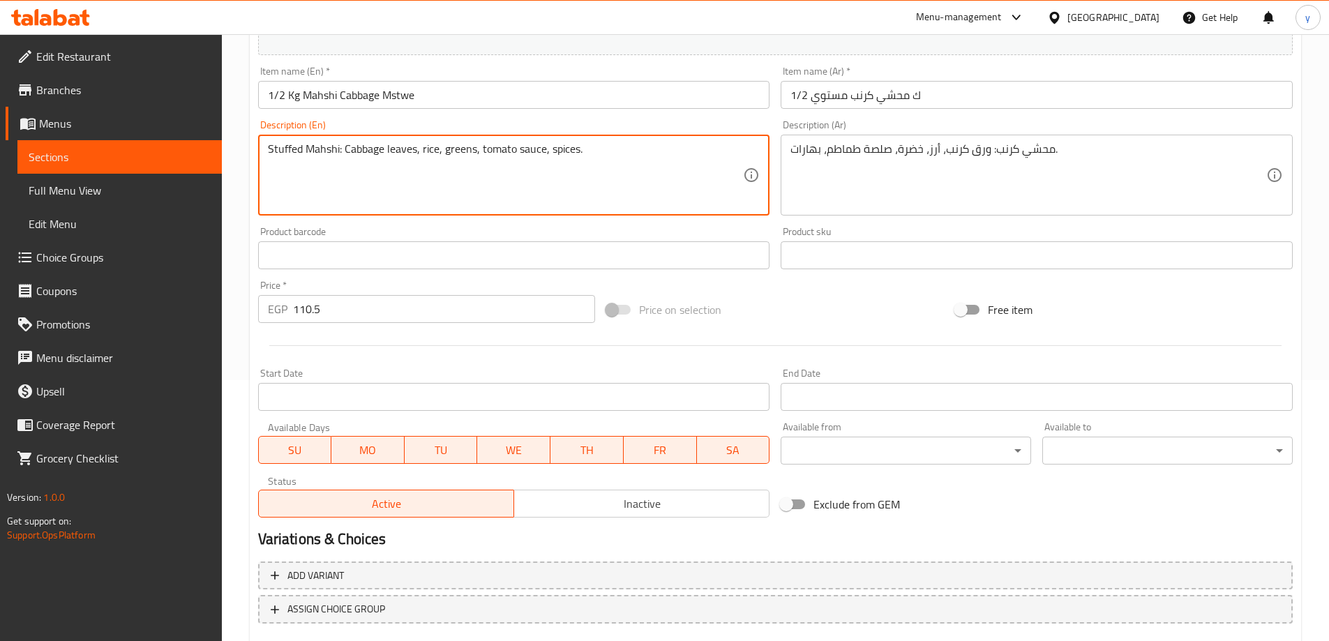
scroll to position [345, 0]
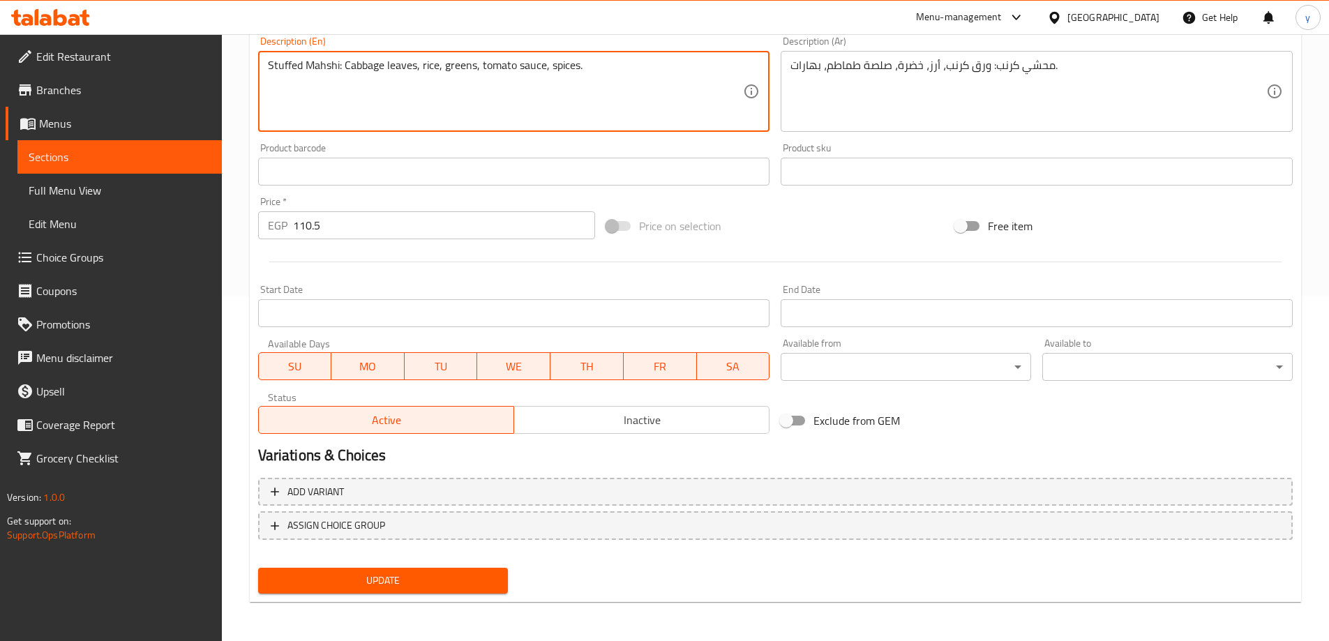
type textarea "Stuffed Mahshi: Cabbage leaves, rice, greens, tomato sauce, spices."
click at [474, 566] on div "Update" at bounding box center [384, 580] width 262 height 37
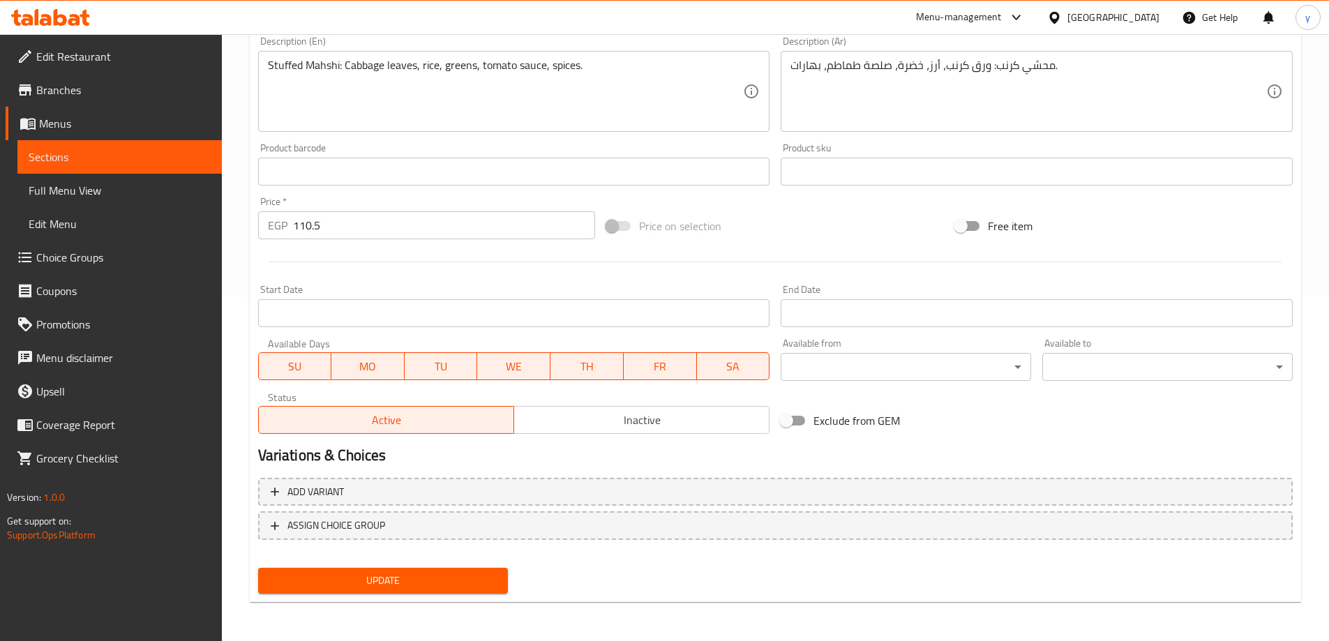
click at [465, 583] on span "Update" at bounding box center [383, 580] width 228 height 17
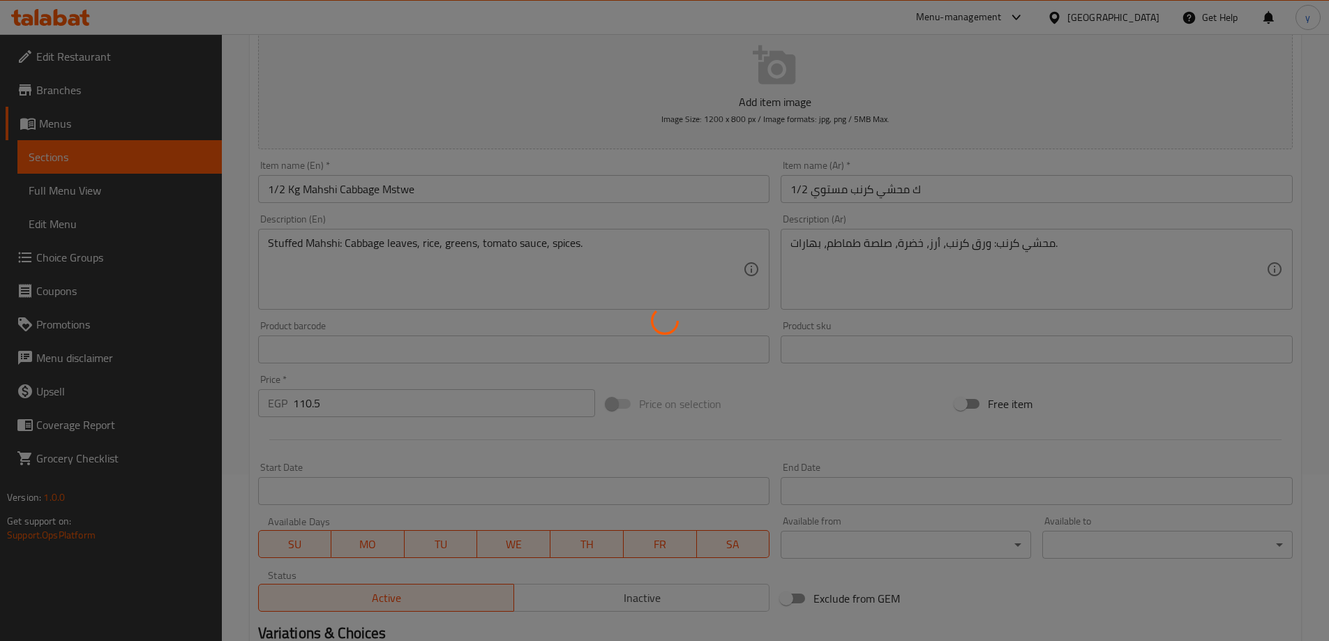
scroll to position [0, 0]
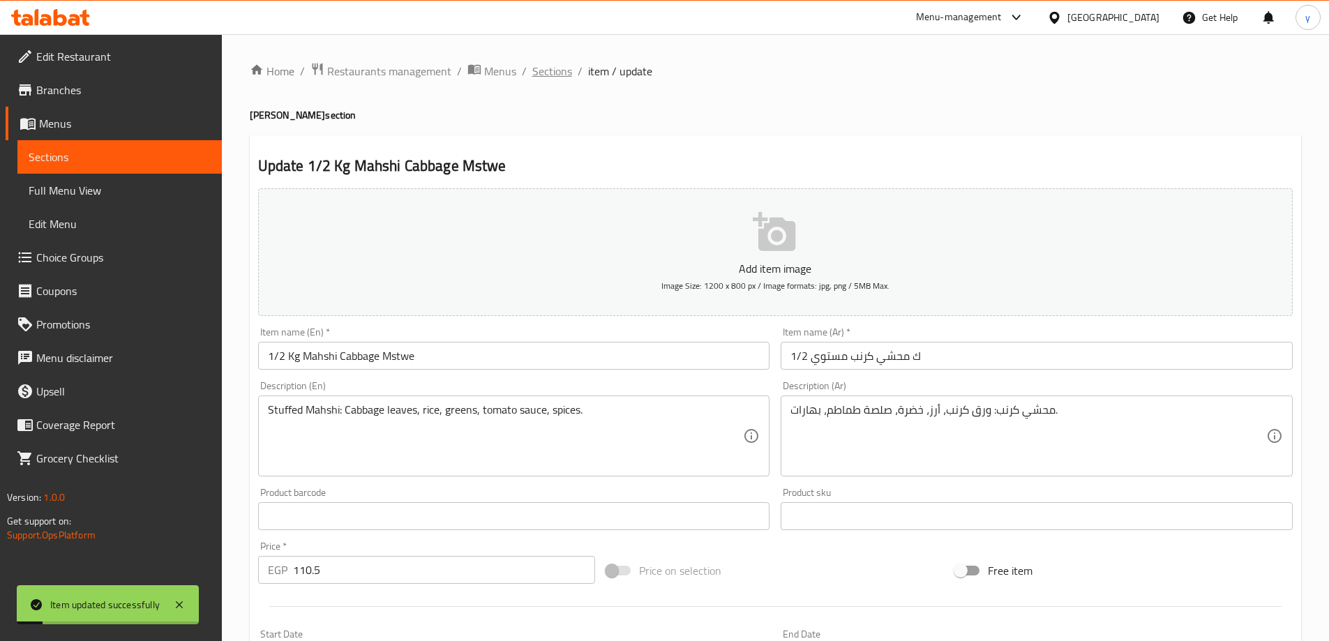
click at [557, 73] on span "Sections" at bounding box center [552, 71] width 40 height 17
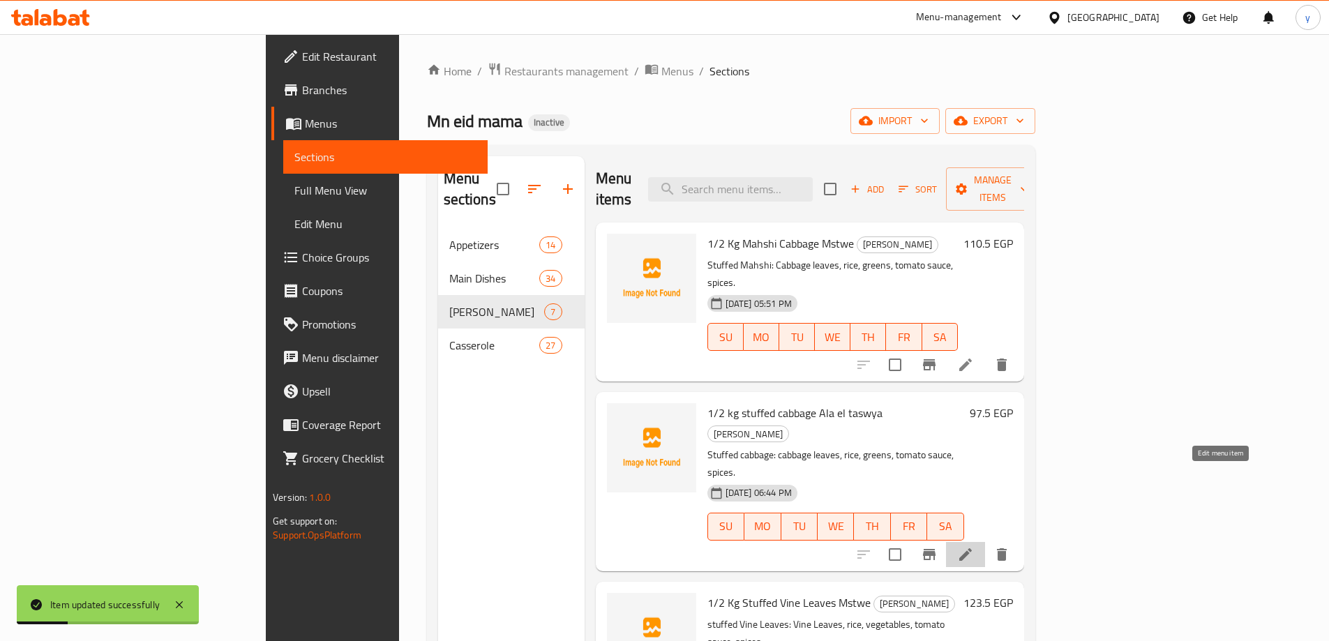
click at [974, 546] on icon at bounding box center [965, 554] width 17 height 17
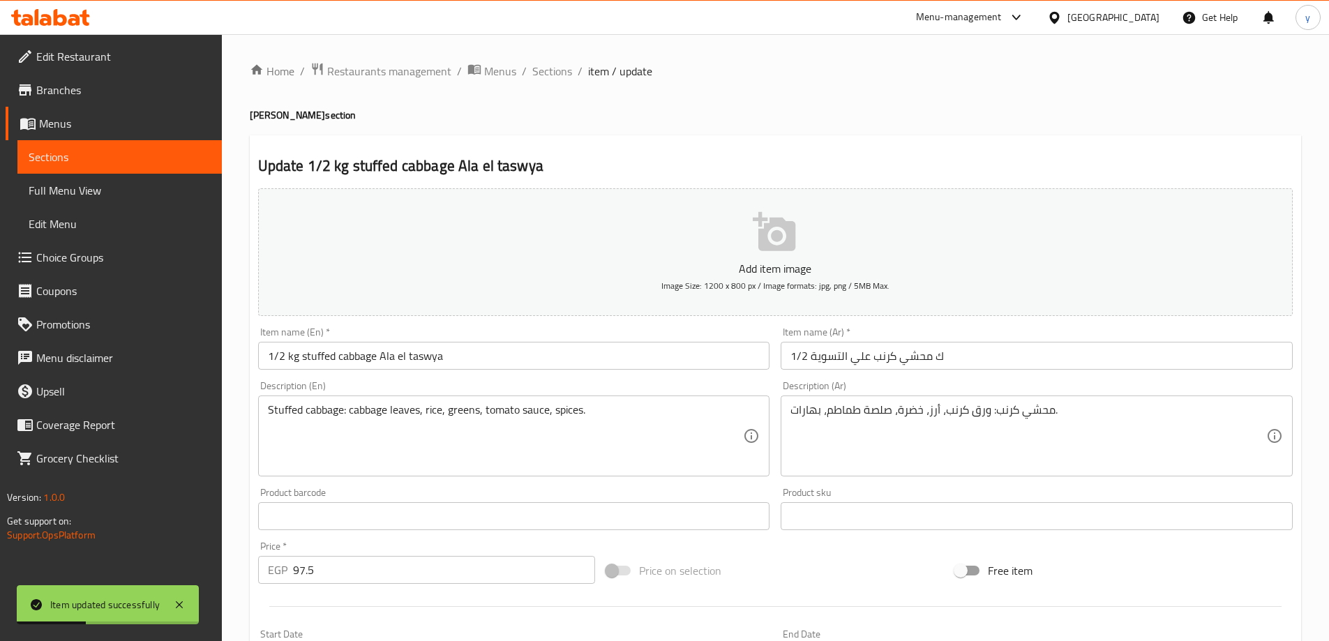
click at [320, 359] on input "1/2 kg stuffed cabbage Ala el taswya" at bounding box center [514, 356] width 512 height 28
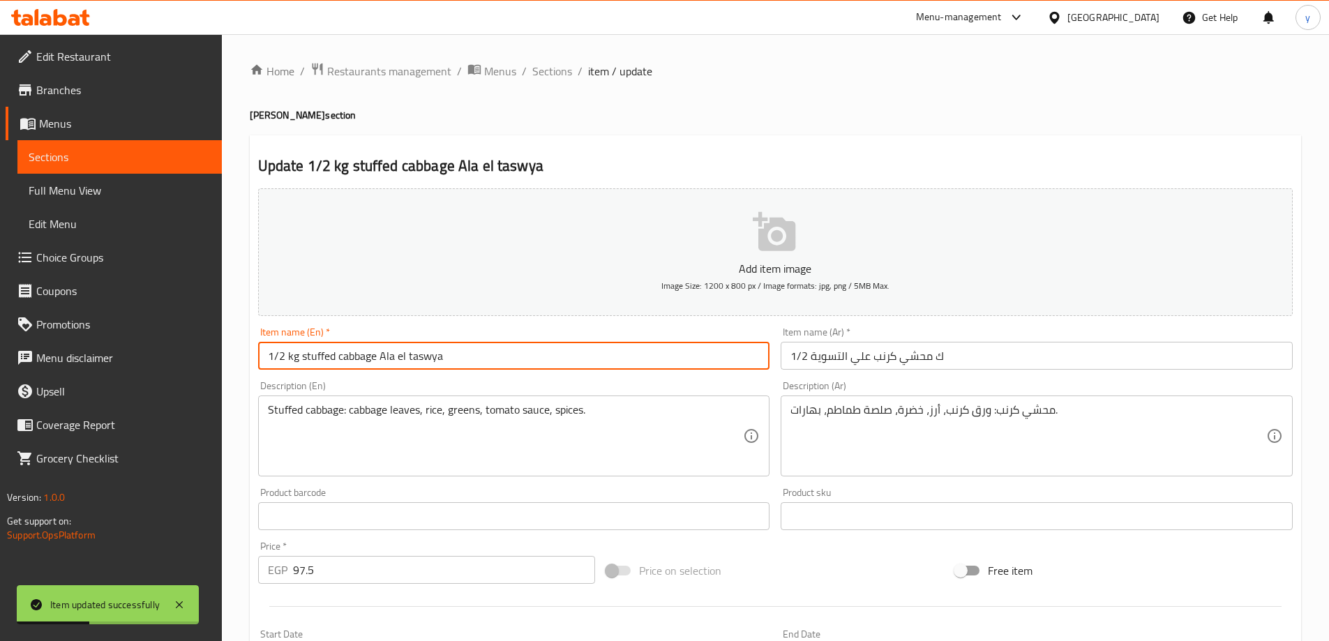
click at [320, 359] on input "1/2 kg stuffed cabbage Ala el taswya" at bounding box center [514, 356] width 512 height 28
paste input "Mahshi"
type input "1/2 kg Mahshi cabbage Ala el taswya"
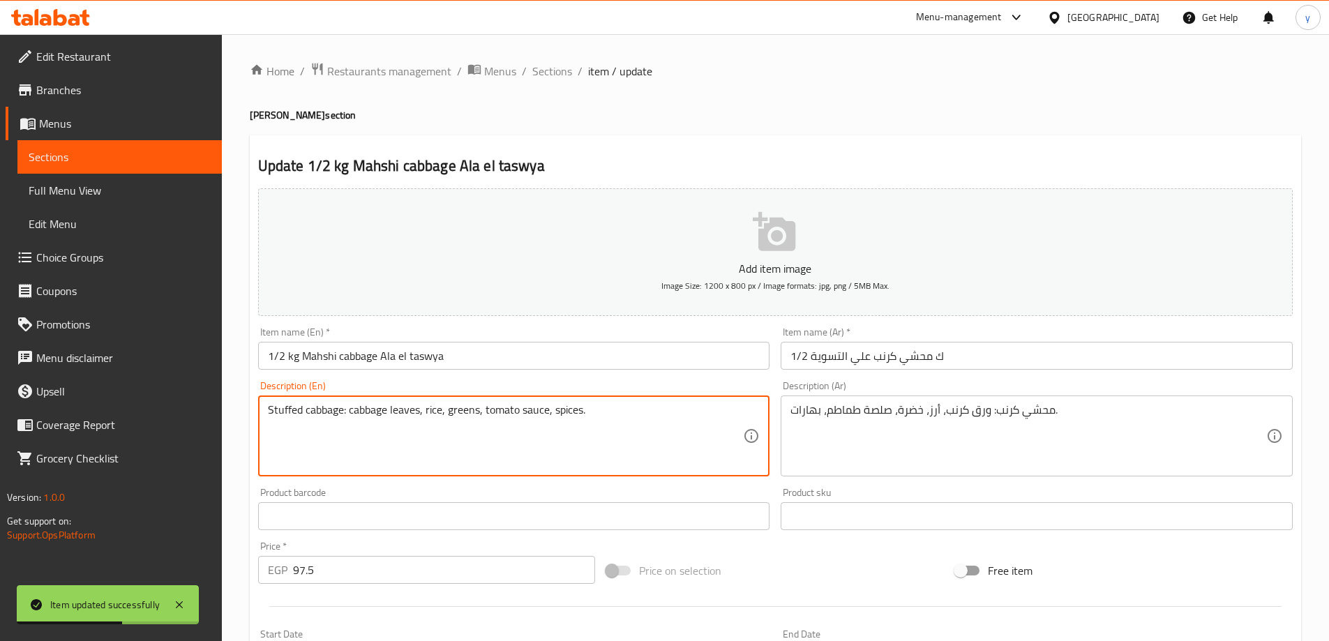
click at [284, 412] on textarea "Stuffed cabbage: cabbage leaves, rice, greens, tomato sauce, spices." at bounding box center [506, 436] width 476 height 66
paste textarea "Mahshi"
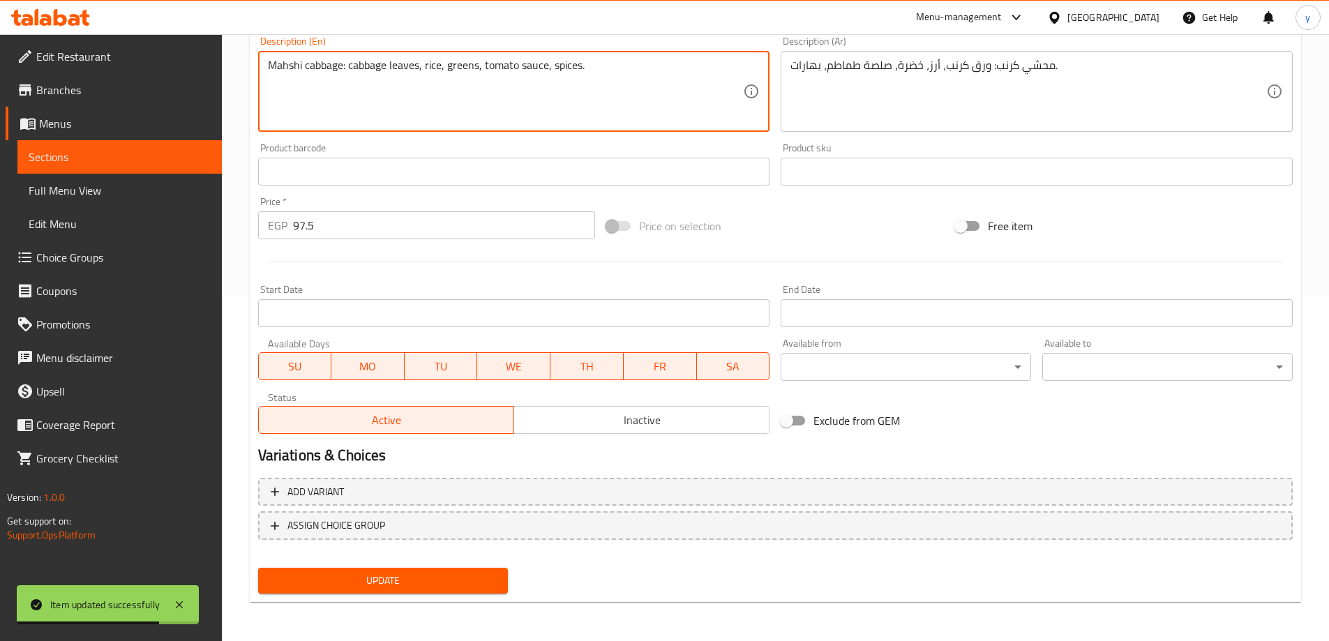
type textarea "Mahshi cabbage: cabbage leaves, rice, greens, tomato sauce, spices."
click at [384, 582] on span "Update" at bounding box center [383, 580] width 228 height 17
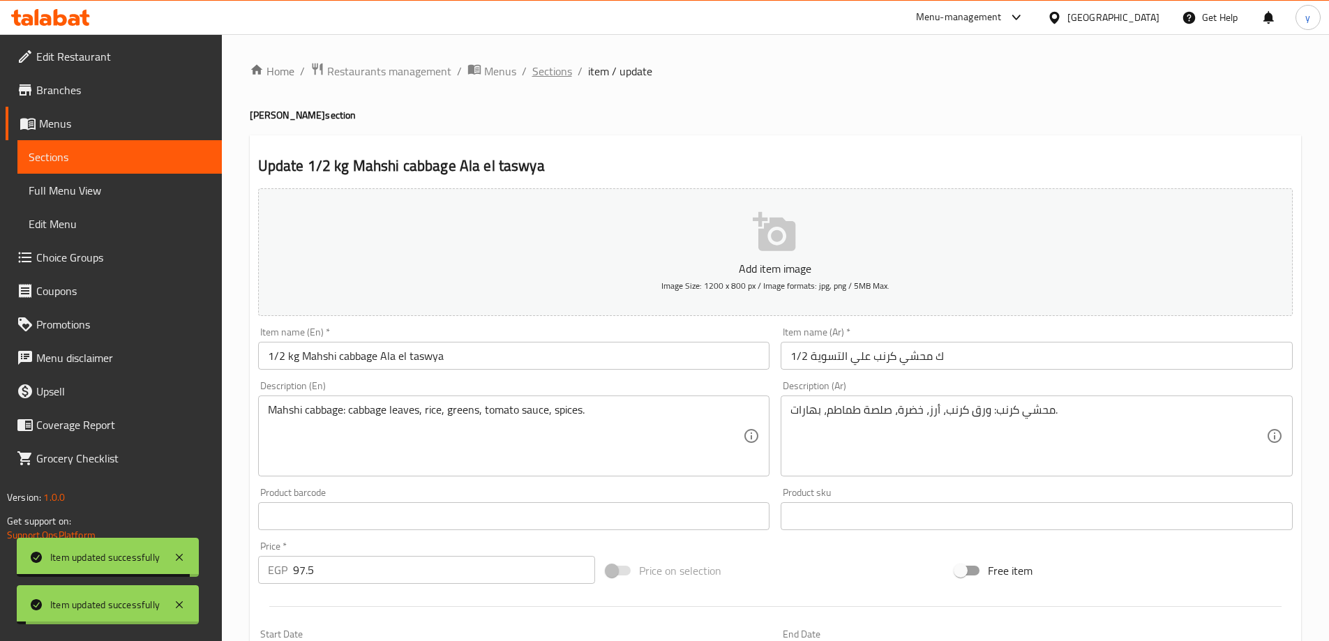
click at [564, 73] on span "Sections" at bounding box center [552, 71] width 40 height 17
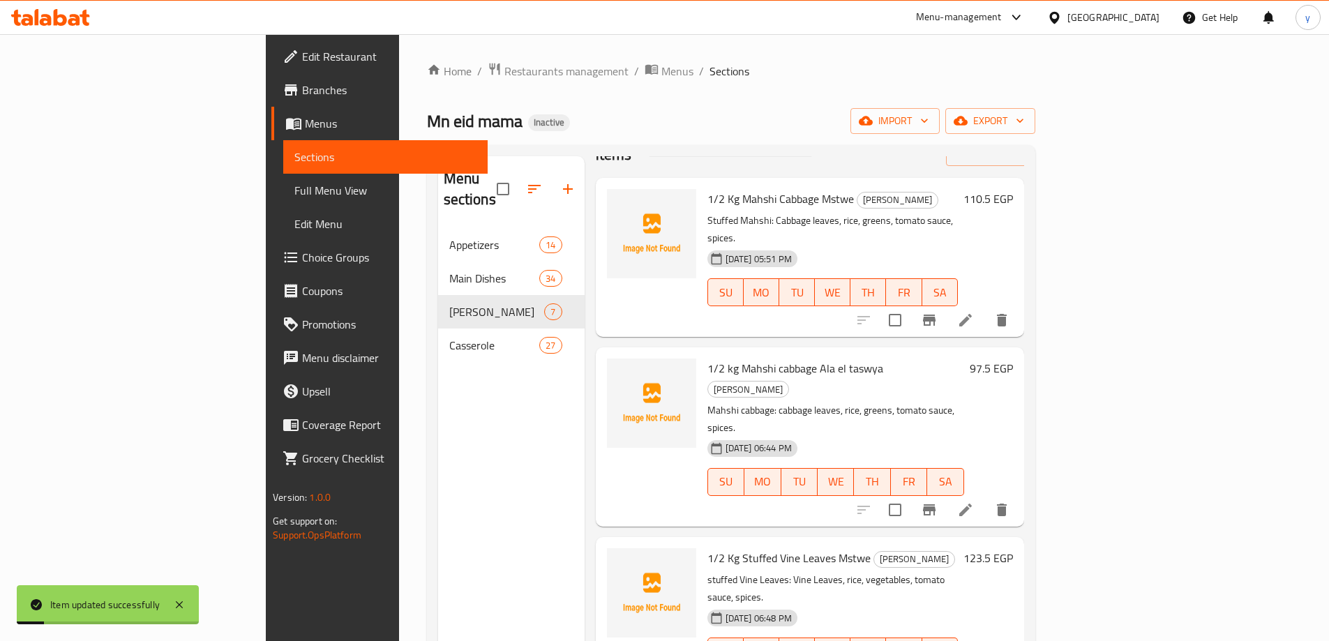
scroll to position [70, 0]
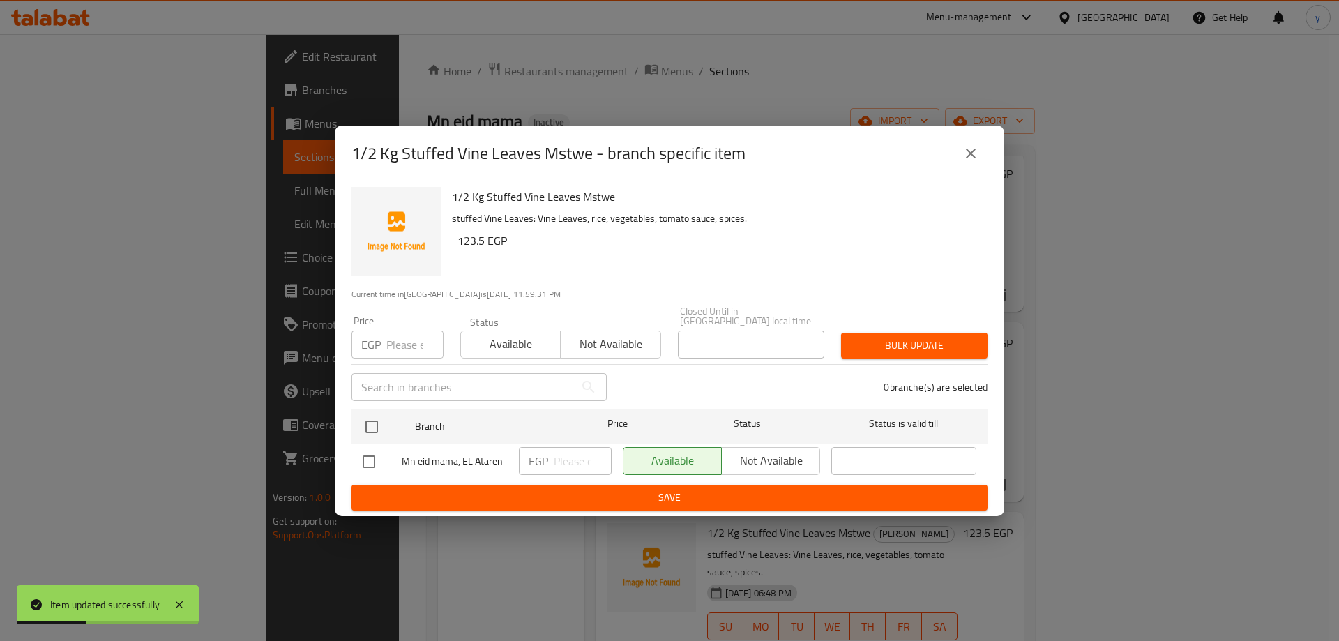
click at [977, 159] on icon "close" at bounding box center [971, 153] width 17 height 17
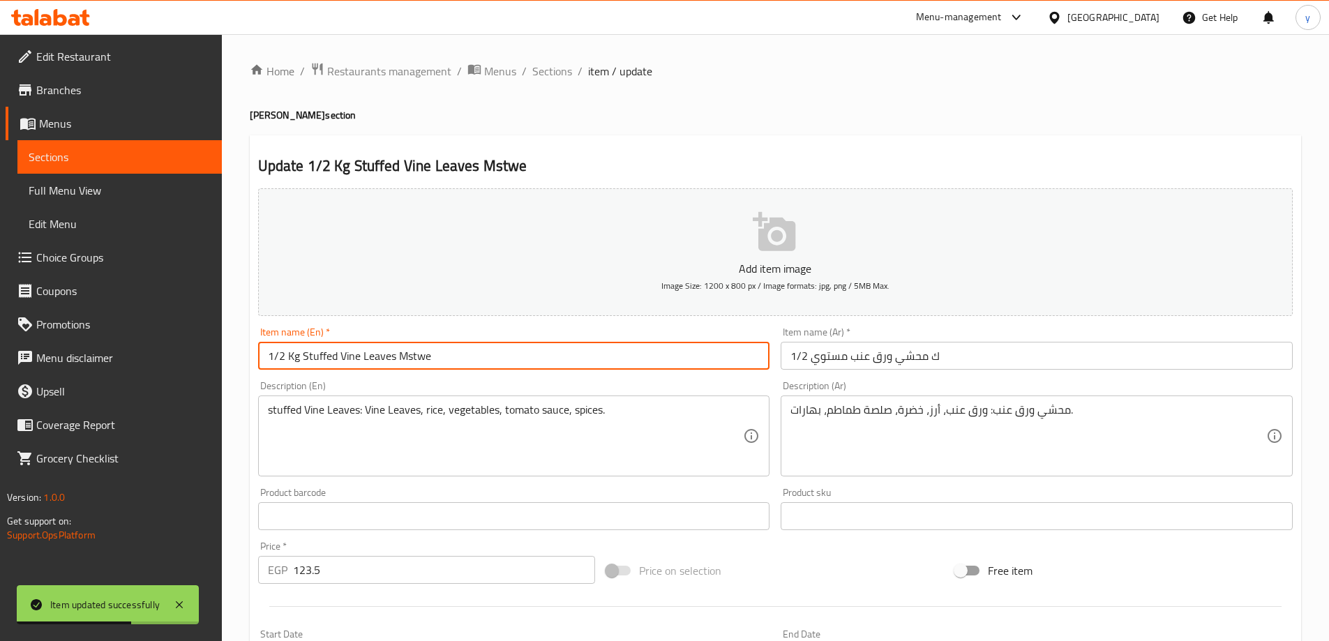
click at [320, 357] on input "1/2 Kg Stuffed Vine Leaves Mstwe" at bounding box center [514, 356] width 512 height 28
paste input "Mahshi"
type input "1/2 Kg [PERSON_NAME] Leaves Mstwe"
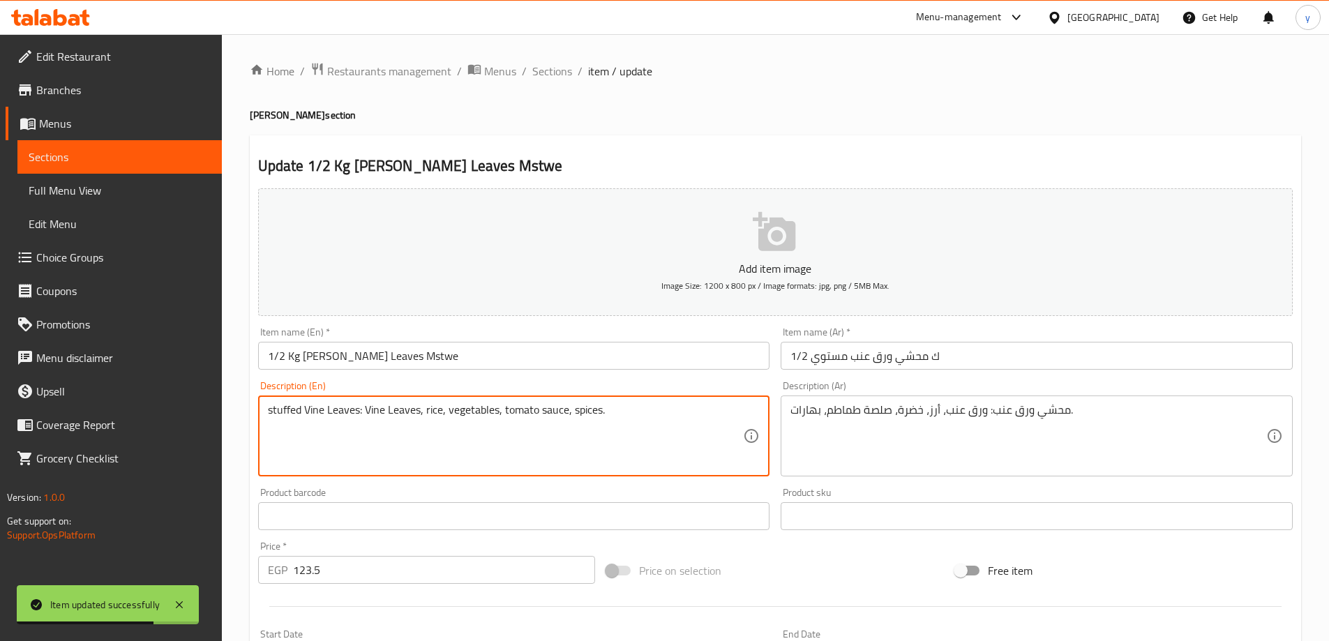
click at [285, 409] on textarea "stuffed Vine Leaves: Vine Leaves, rice, vegetables, tomato sauce, spices." at bounding box center [506, 436] width 476 height 66
paste textarea "Mahshi"
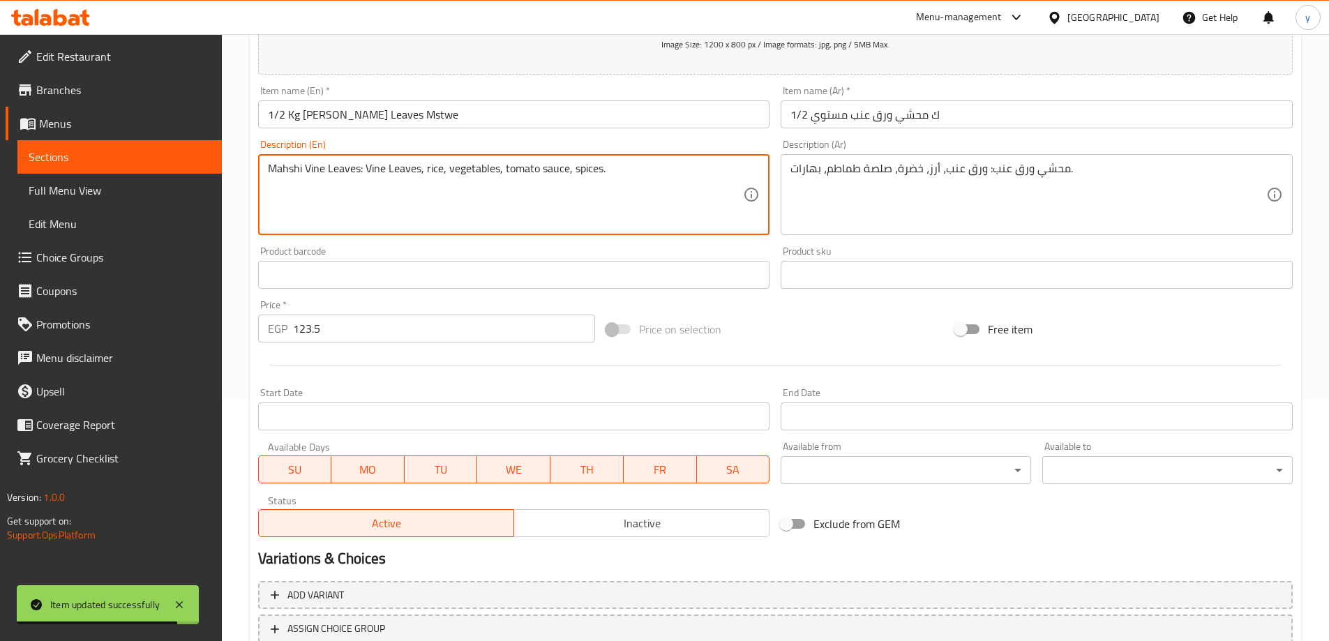
scroll to position [345, 0]
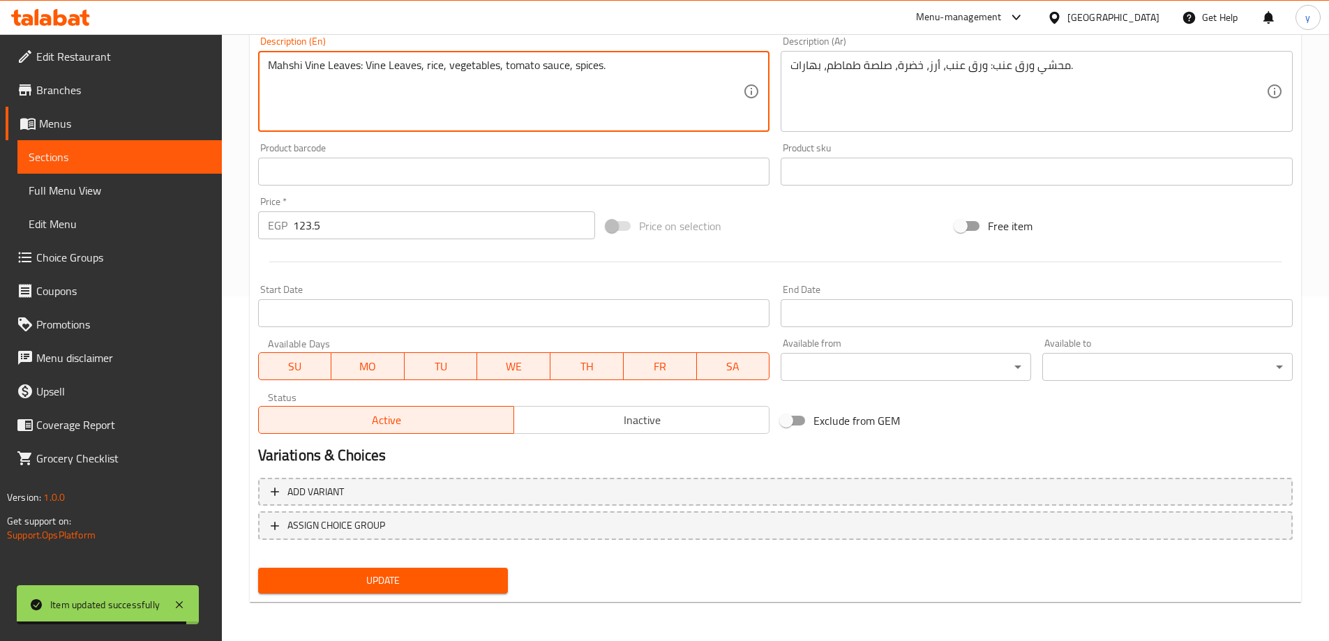
type textarea "Mahshi Vine Leaves: Vine Leaves, rice, vegetables, tomato sauce, spices."
click at [371, 584] on span "Update" at bounding box center [383, 580] width 228 height 17
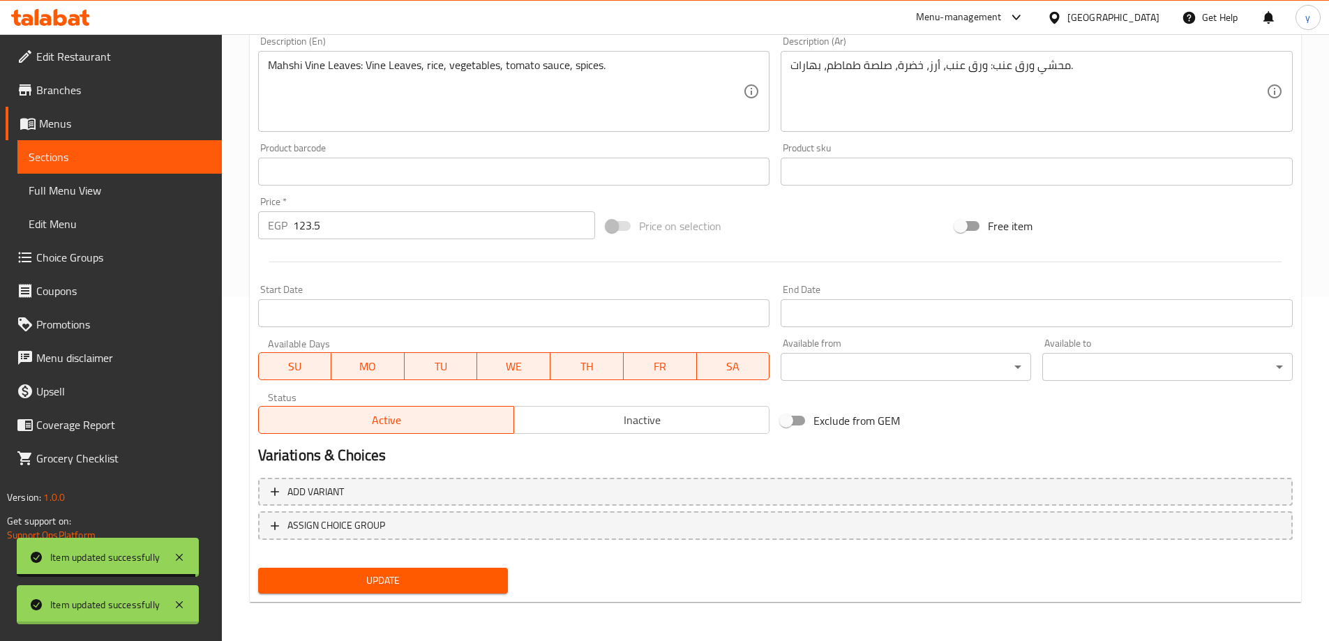
scroll to position [0, 0]
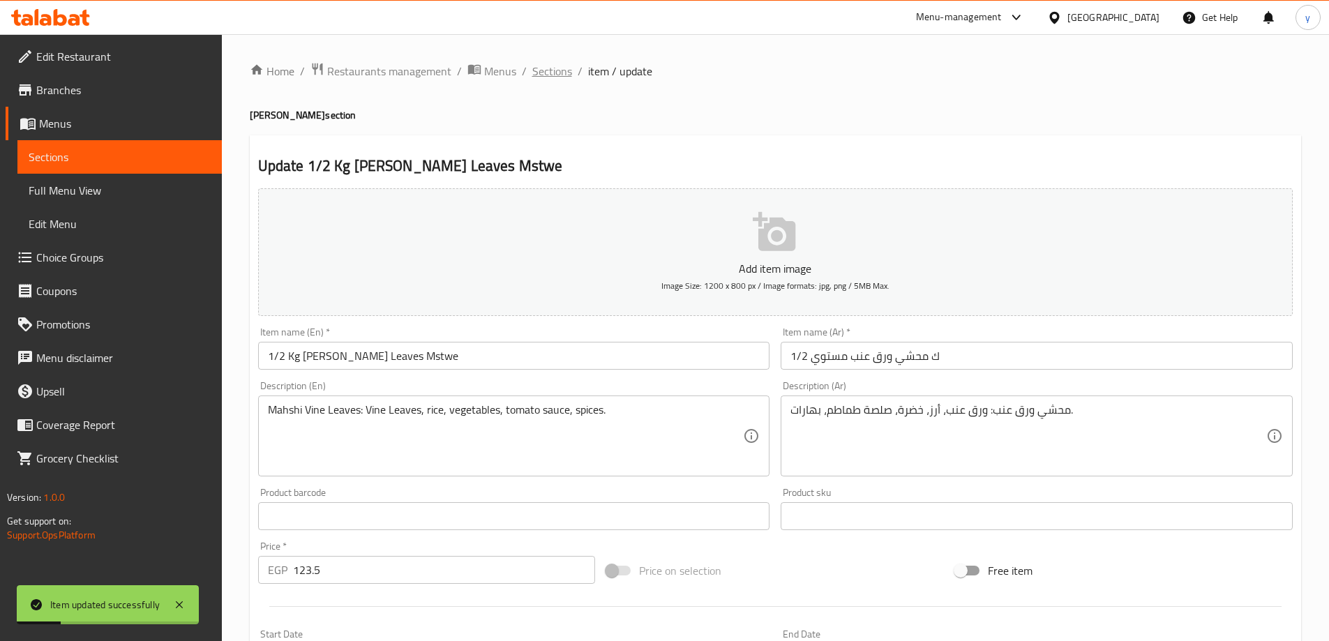
click at [560, 74] on span "Sections" at bounding box center [552, 71] width 40 height 17
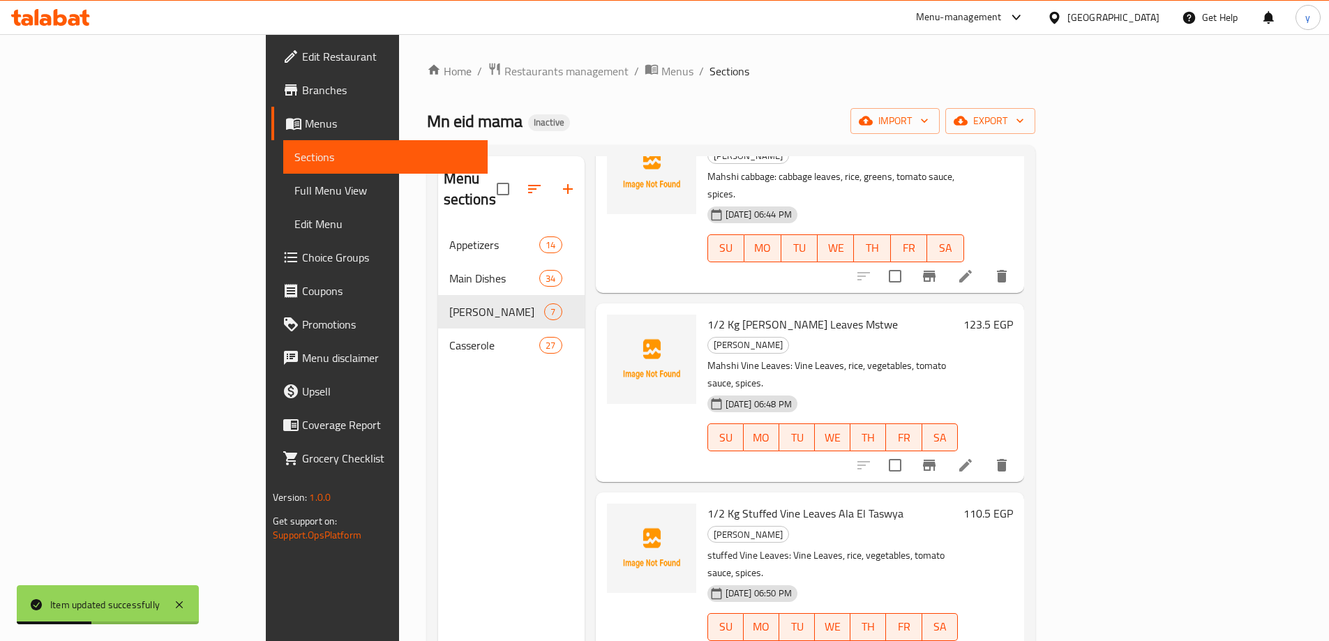
scroll to position [279, 0]
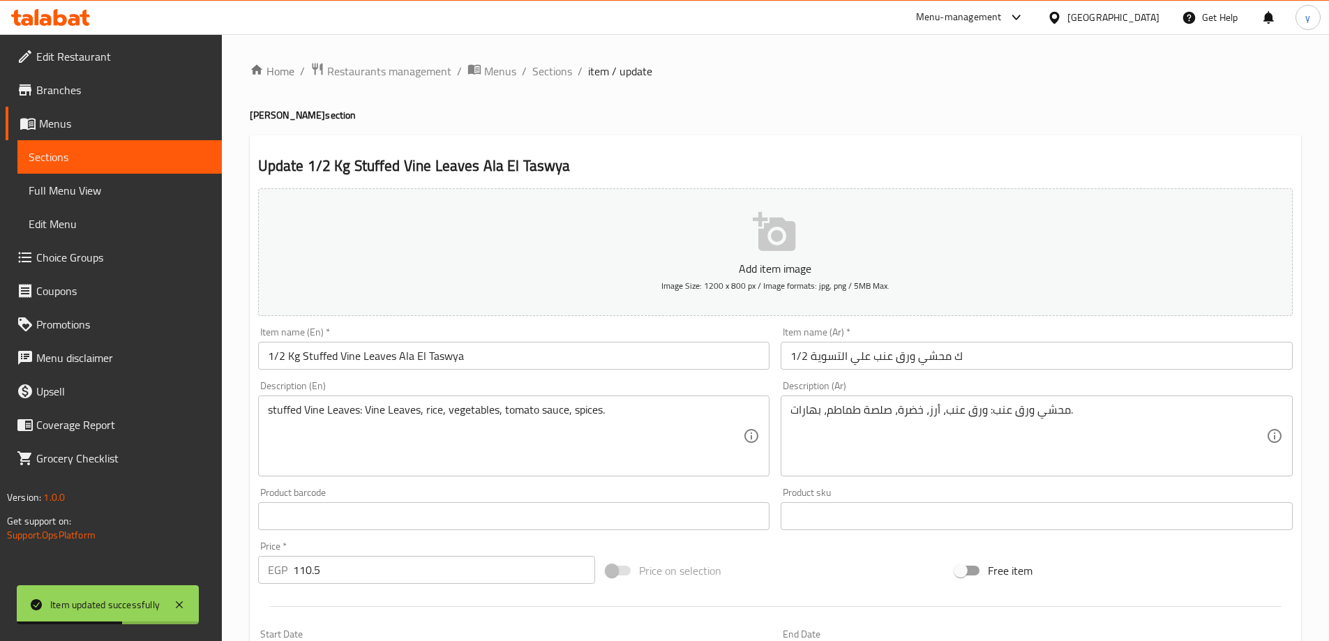
click at [317, 357] on input "1/2 Kg Stuffed Vine Leaves Ala El Taswya" at bounding box center [514, 356] width 512 height 28
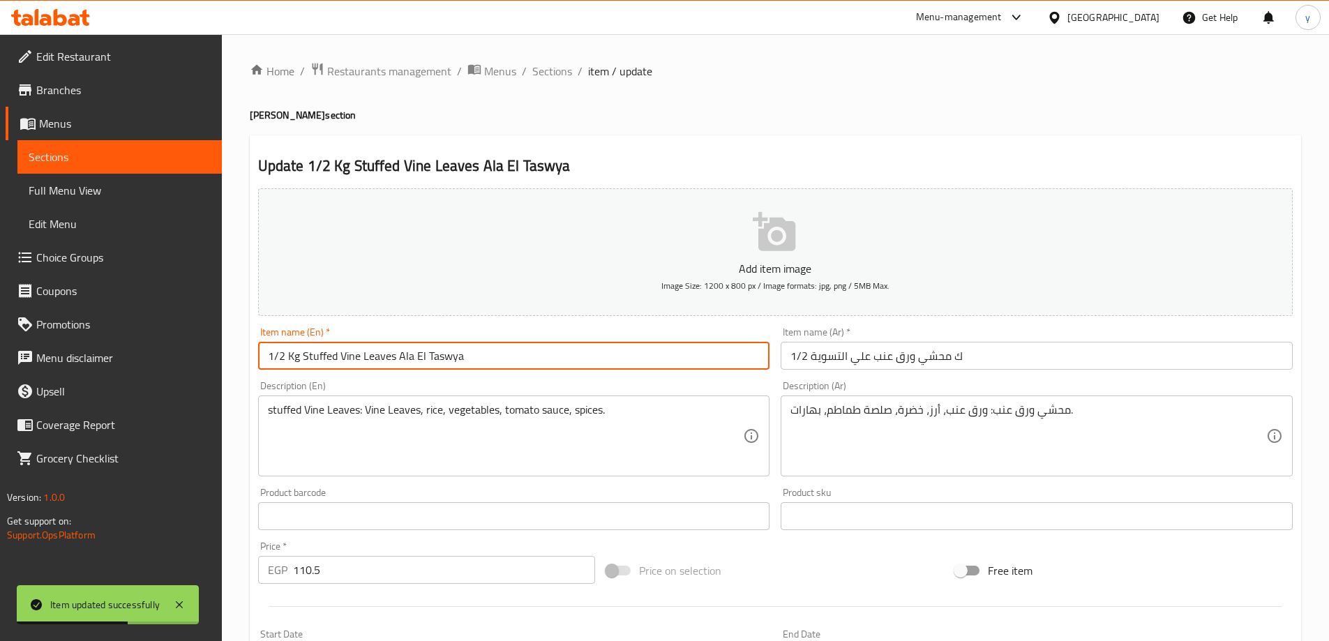
click at [317, 357] on input "1/2 Kg Stuffed Vine Leaves Ala El Taswya" at bounding box center [514, 356] width 512 height 28
paste input "Mahshi"
type input "1/2 Kg [PERSON_NAME] Leaves Ala El Taswya"
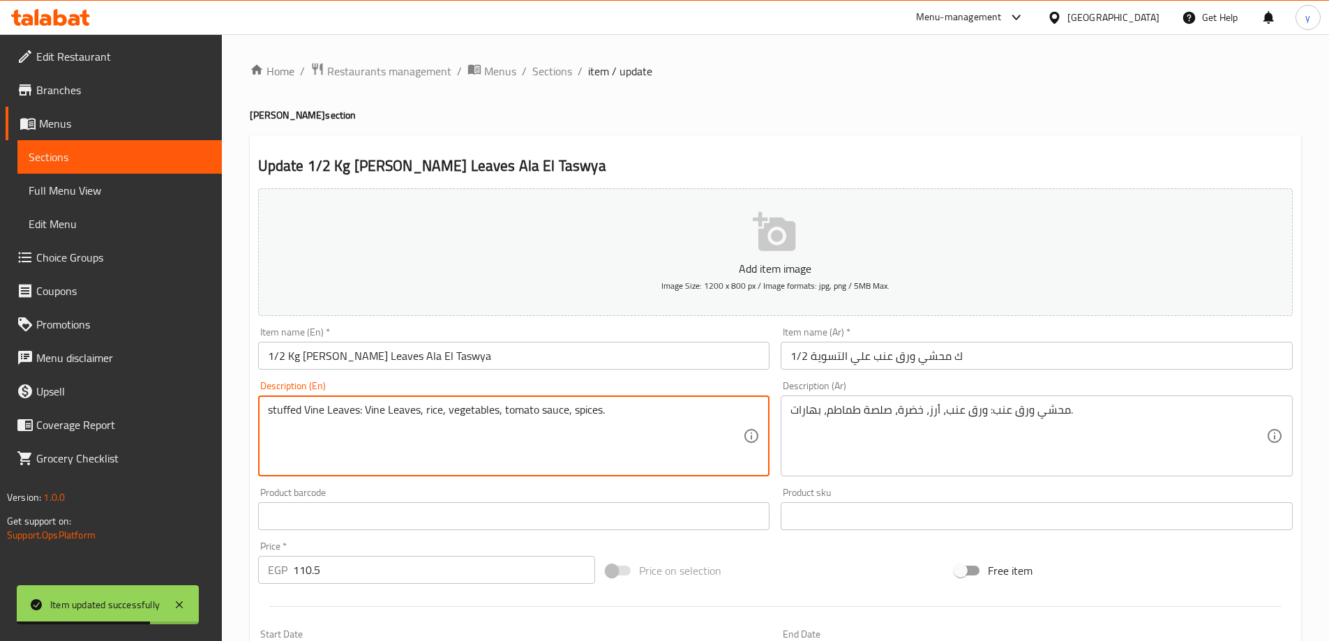
click at [285, 412] on textarea "stuffed Vine Leaves: Vine Leaves, rice, vegetables, tomato sauce, spices." at bounding box center [506, 436] width 476 height 66
paste textarea "Mahshi"
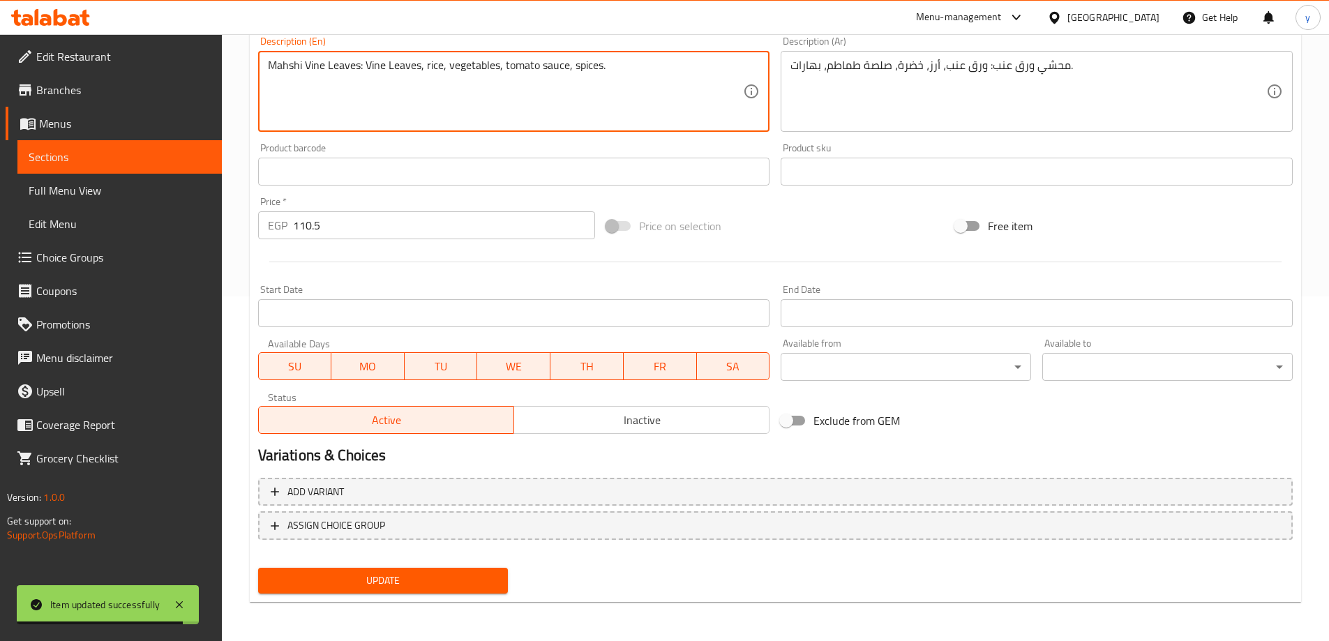
type textarea "Mahshi Vine Leaves: Vine Leaves, rice, vegetables, tomato sauce, spices."
click at [352, 577] on span "Update" at bounding box center [383, 580] width 228 height 17
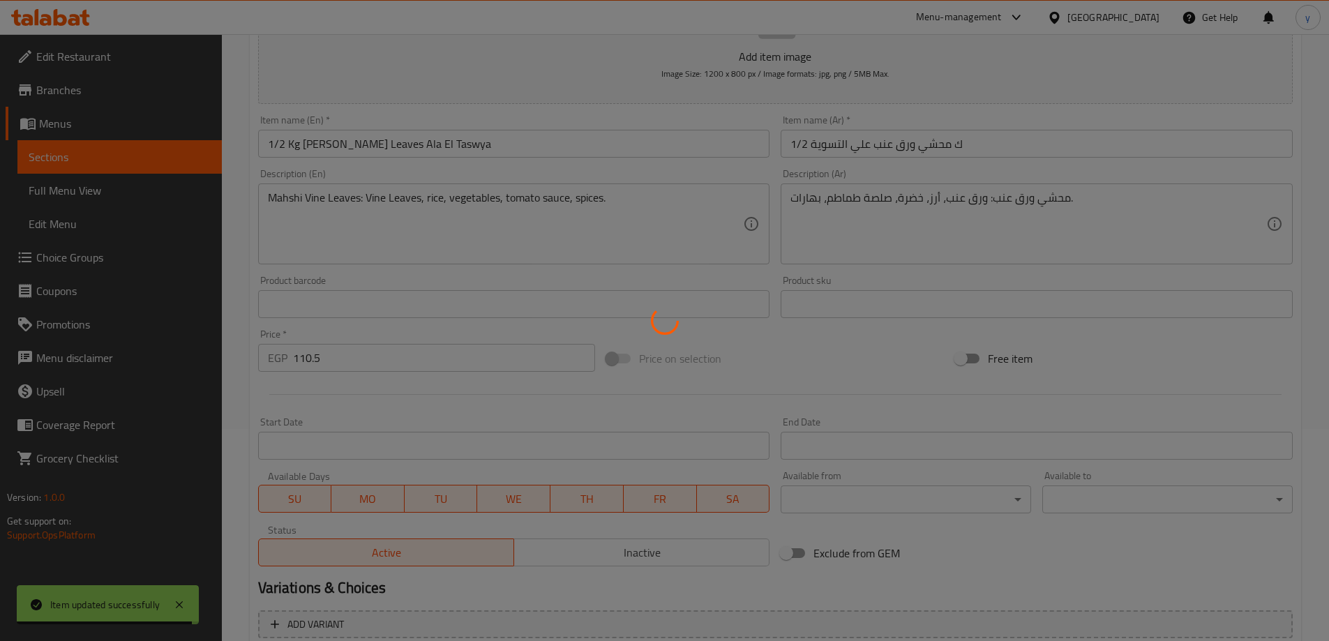
scroll to position [0, 0]
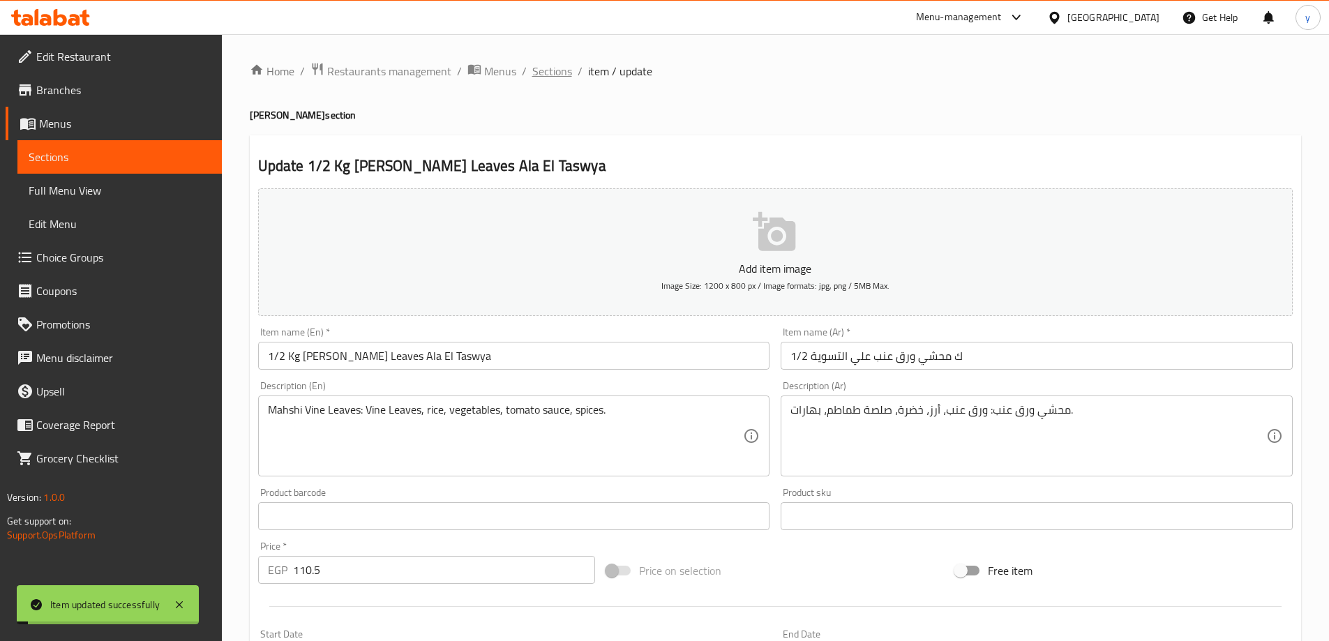
click at [545, 80] on span "Sections" at bounding box center [552, 71] width 40 height 17
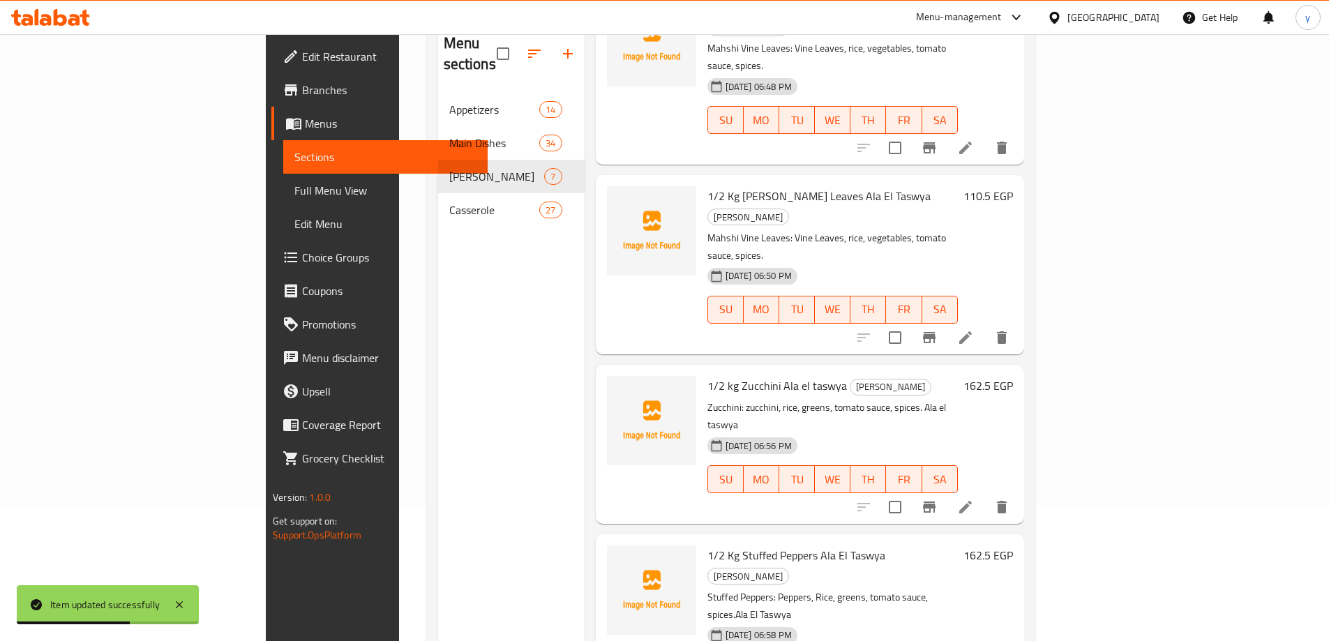
scroll to position [195, 0]
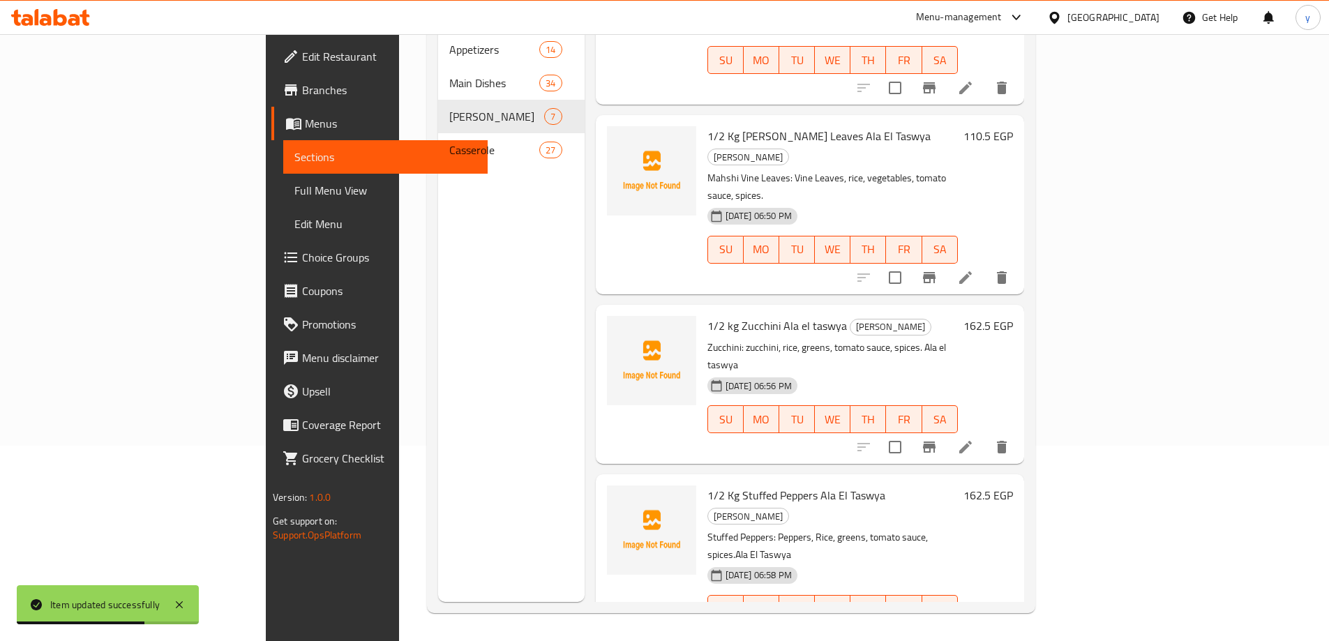
click at [972, 631] on icon at bounding box center [965, 637] width 13 height 13
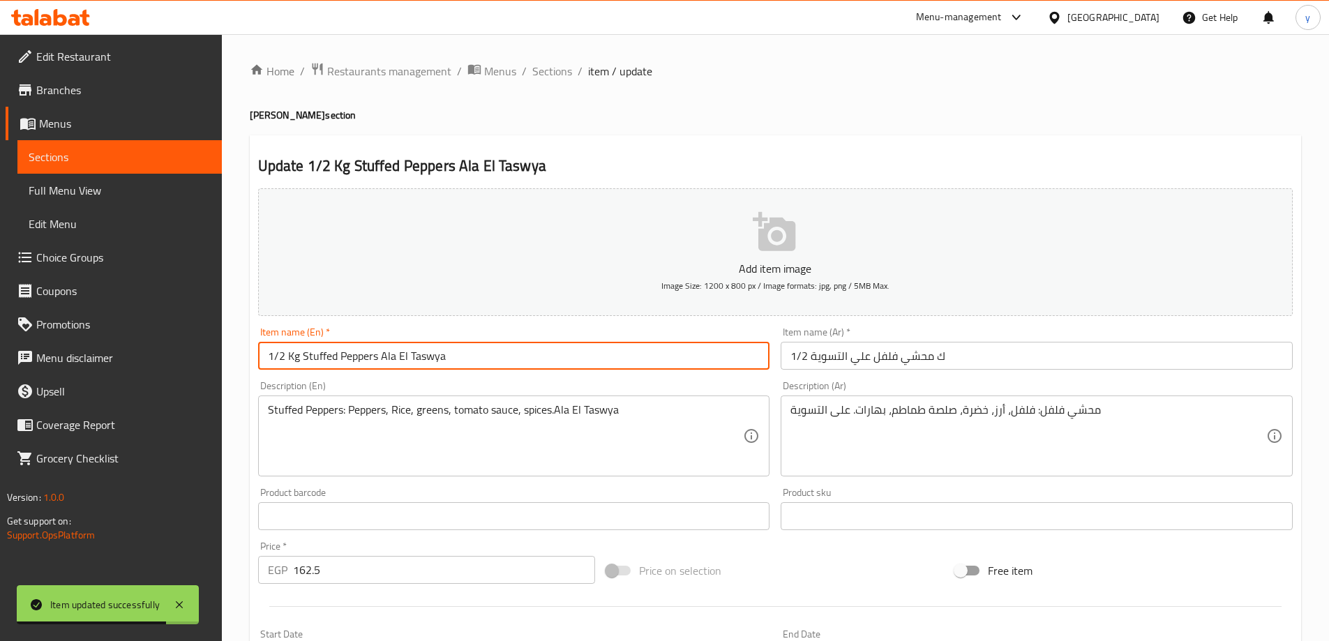
click at [312, 349] on input "1/2 Kg Stuffed Peppers Ala El Taswya" at bounding box center [514, 356] width 512 height 28
paste input "Mahshi"
click at [312, 349] on input "1/2 Kg Stuffed Peppers Ala El Taswya" at bounding box center [514, 356] width 512 height 28
type input "1/2 Kg Mahshi Peppers Ala El Taswya"
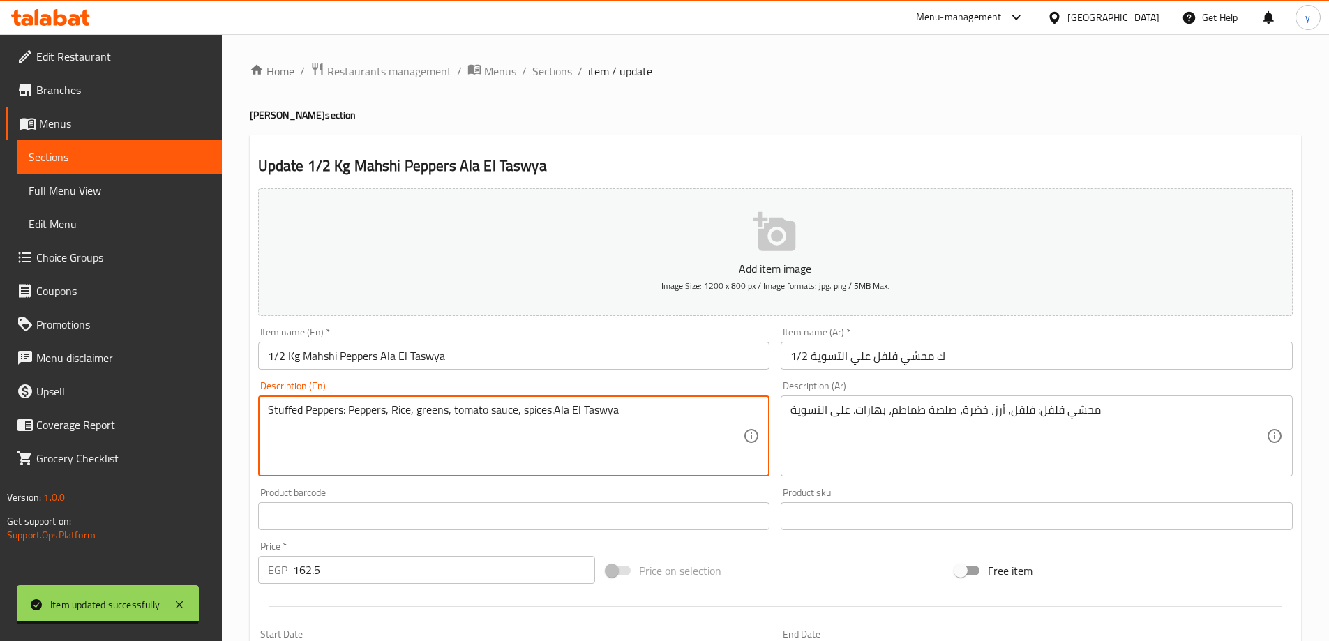
click at [280, 412] on textarea "Stuffed Peppers: Peppers, Rice, greens, tomato sauce, spices.Ala El Taswya" at bounding box center [506, 436] width 476 height 66
paste textarea "Mahshi"
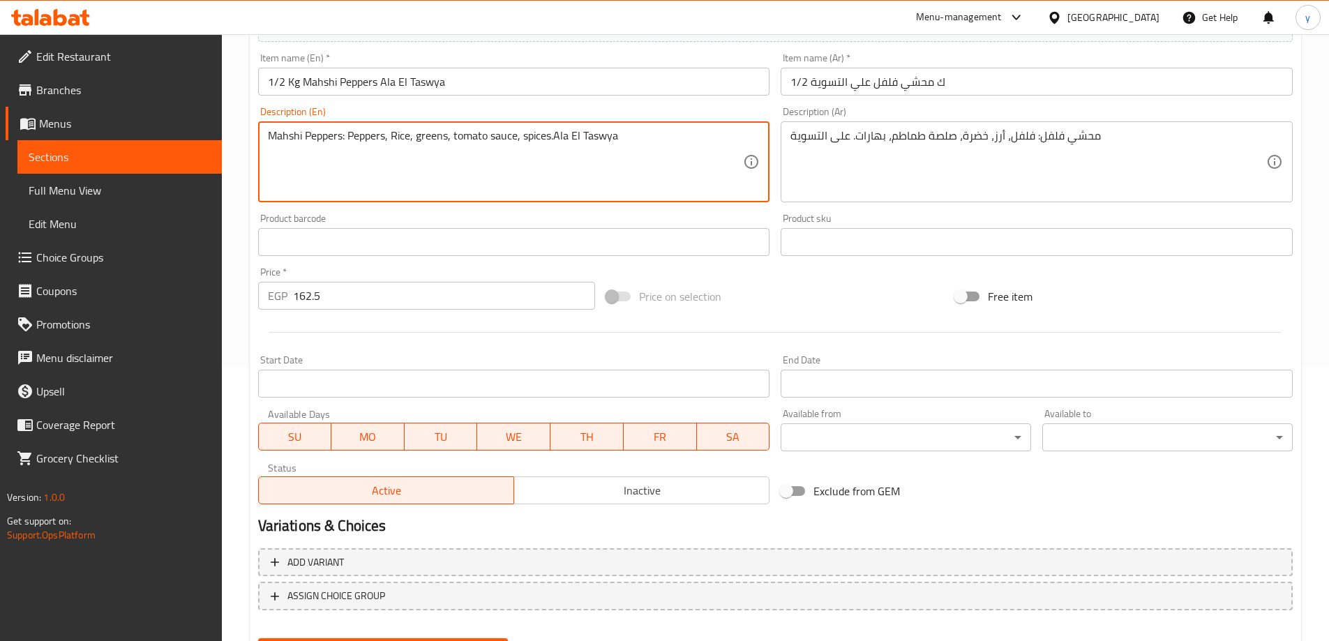
scroll to position [345, 0]
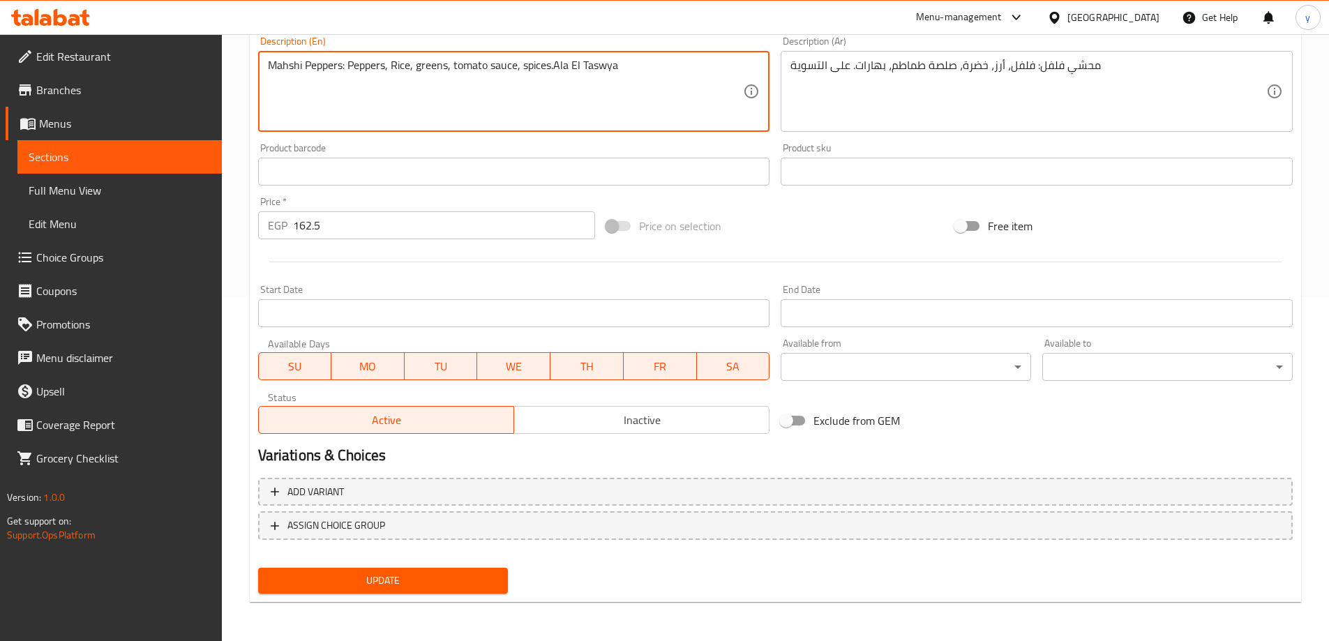
type textarea "Mahshi Peppers: Peppers, Rice, greens, tomato sauce, spices.Ala El Taswya"
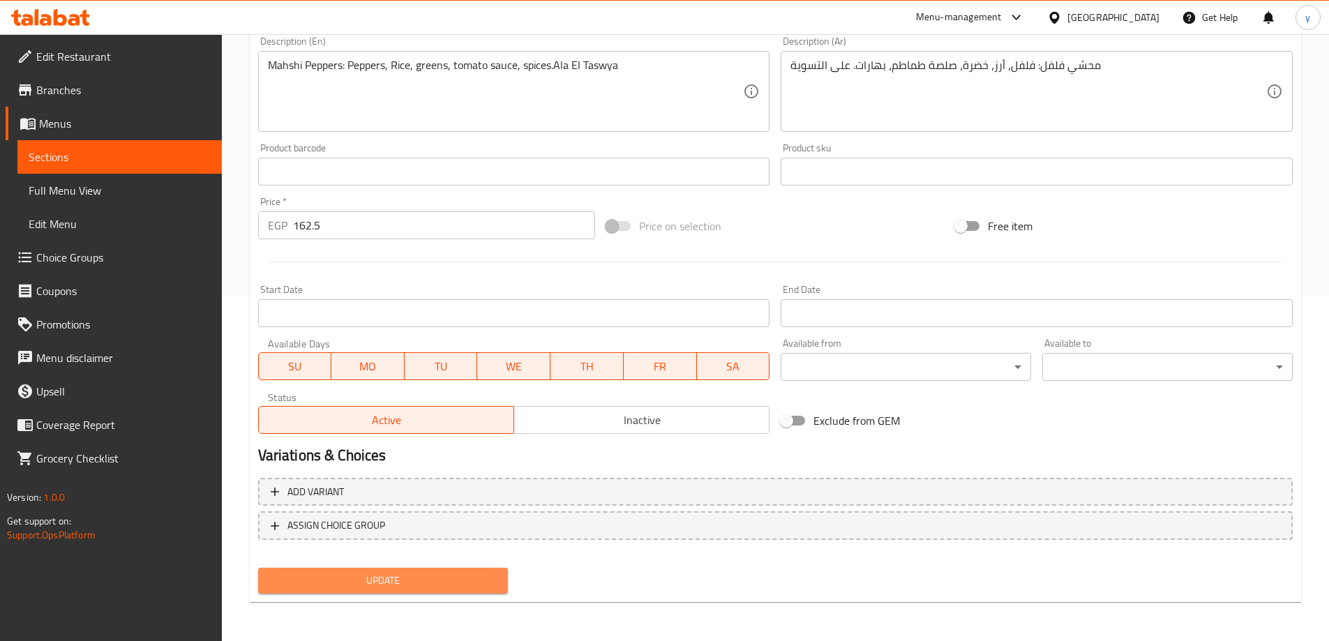
click at [350, 576] on span "Update" at bounding box center [383, 580] width 228 height 17
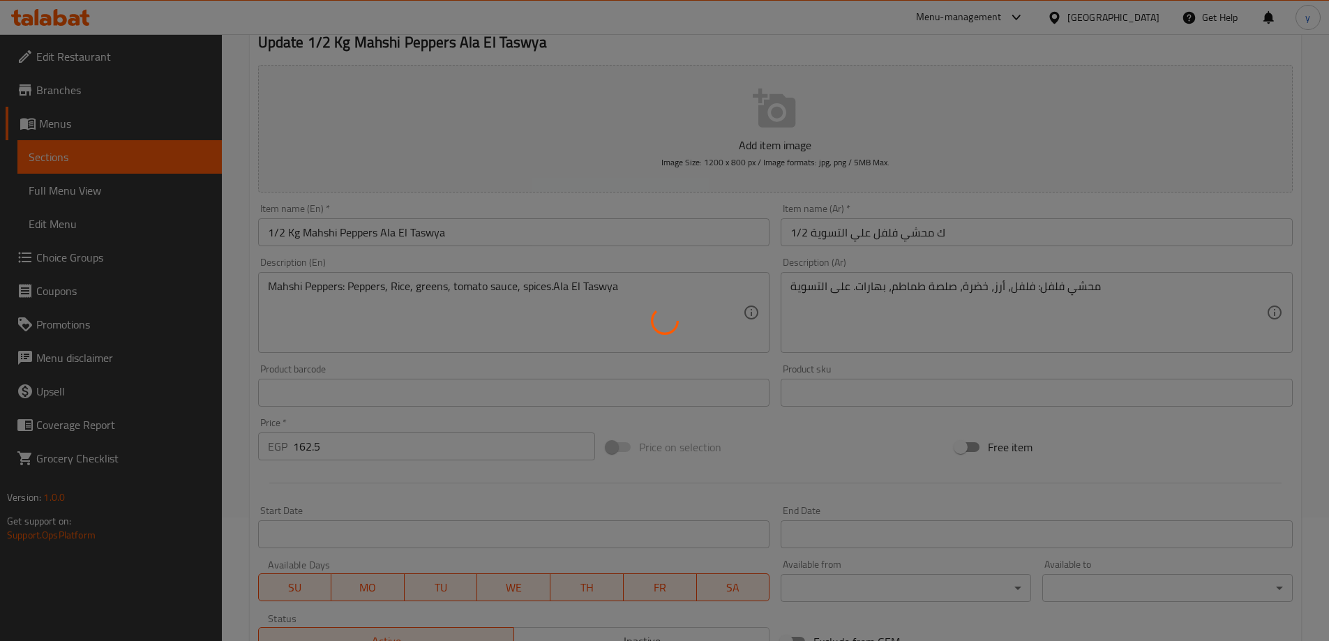
scroll to position [0, 0]
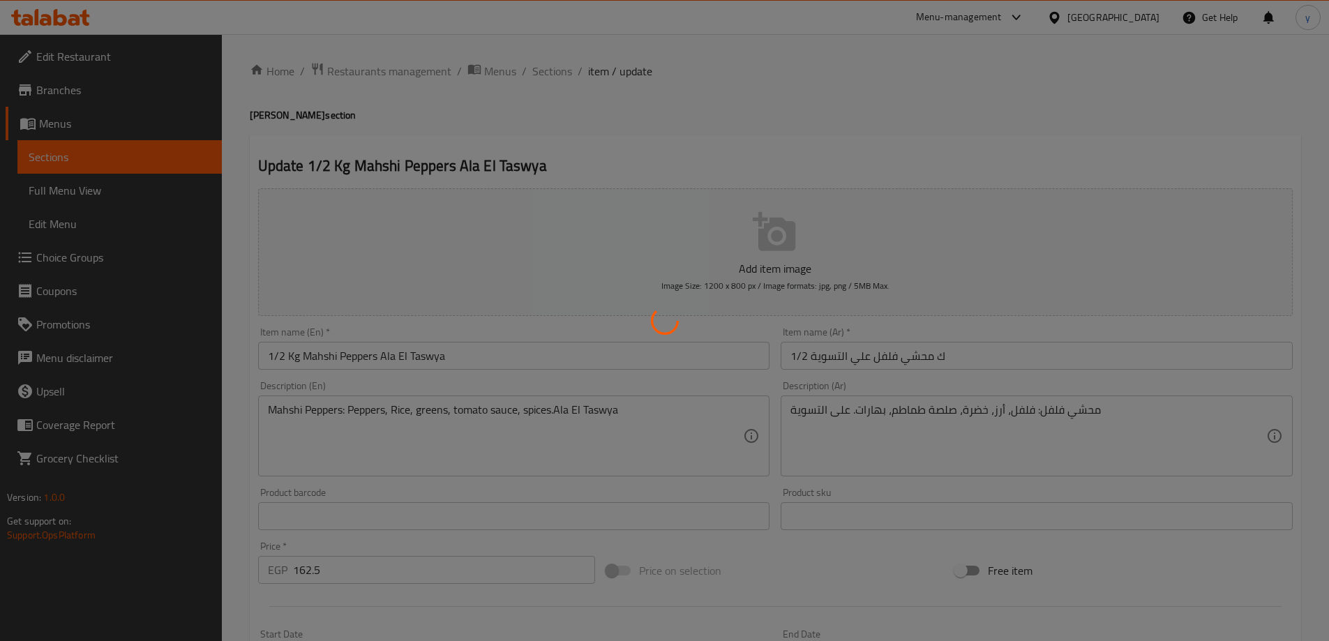
click at [560, 64] on div at bounding box center [664, 320] width 1329 height 641
click at [560, 73] on div at bounding box center [664, 320] width 1329 height 641
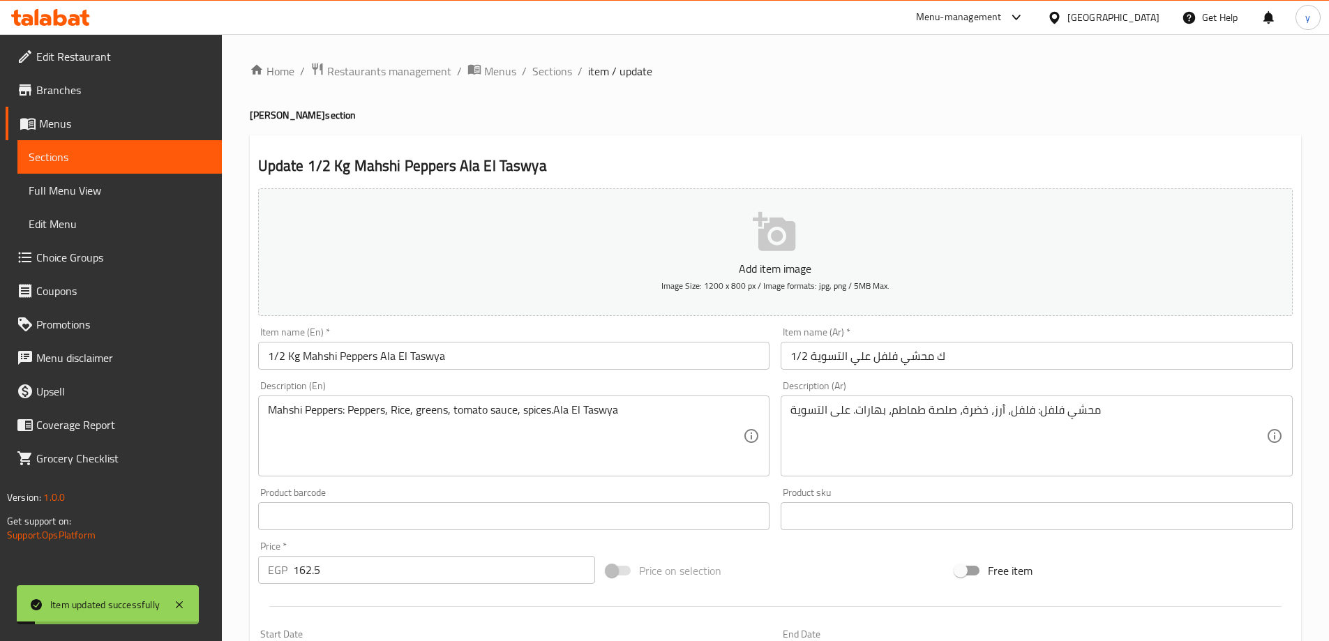
click at [560, 73] on span "Sections" at bounding box center [552, 71] width 40 height 17
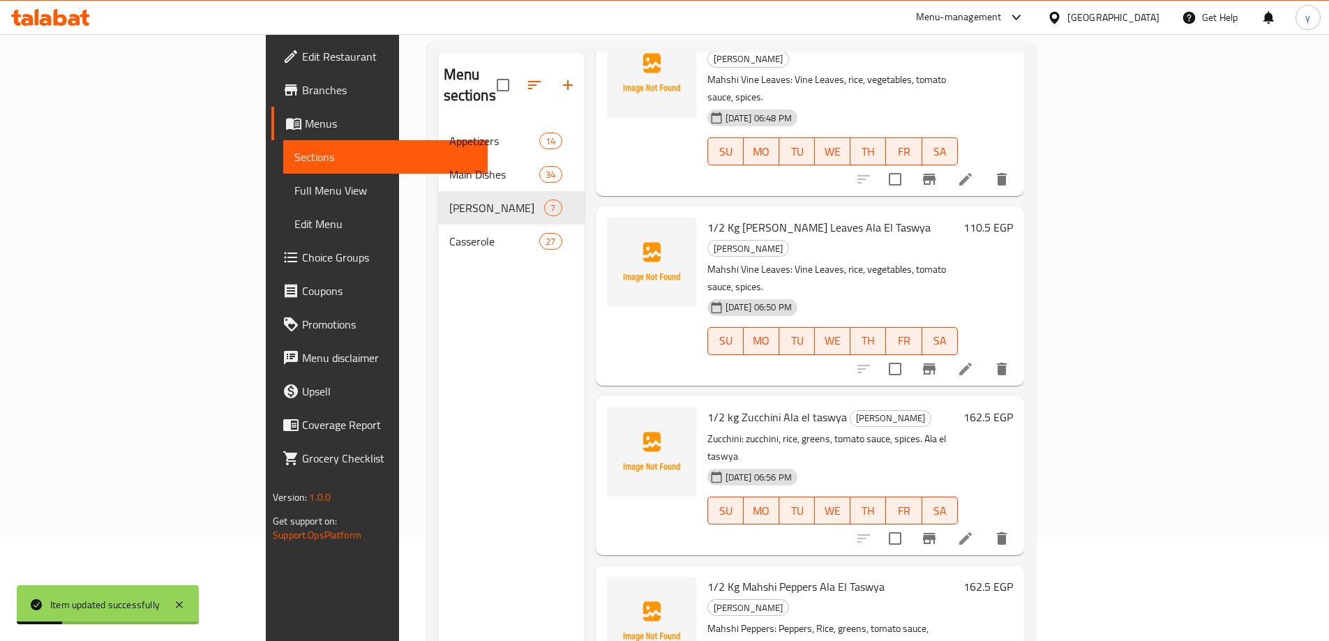
scroll to position [195, 0]
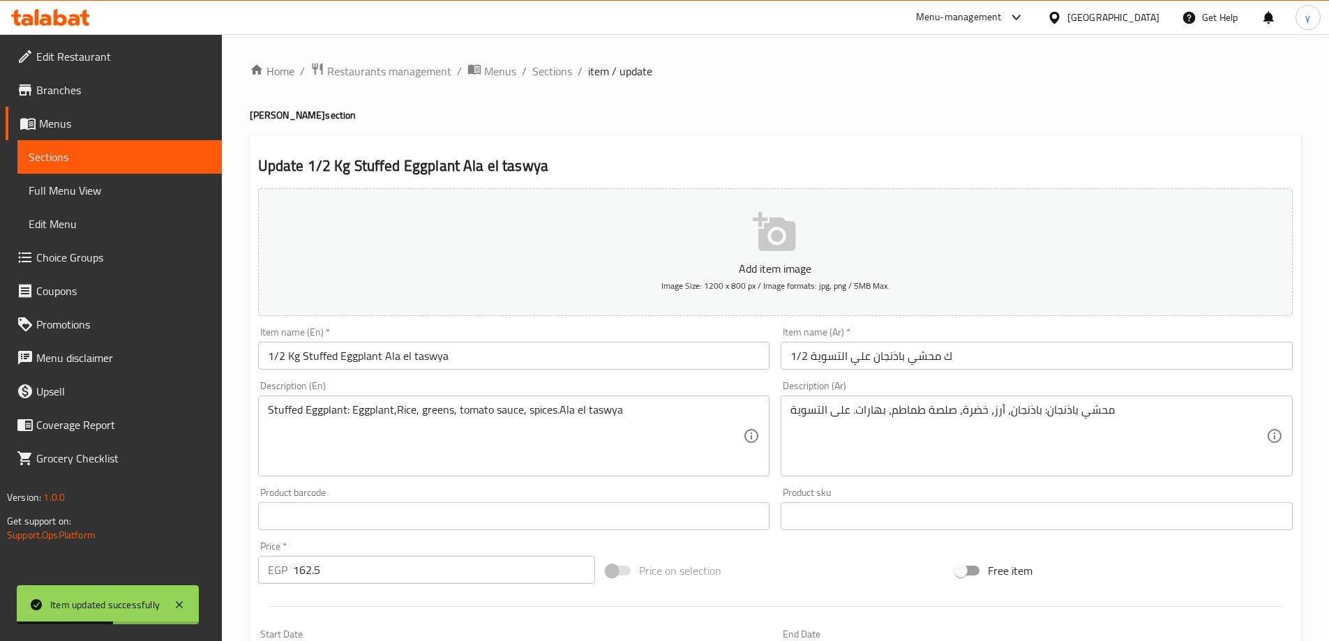
click at [325, 357] on input "1/2 Kg Stuffed Eggplant Ala el taswya" at bounding box center [514, 356] width 512 height 28
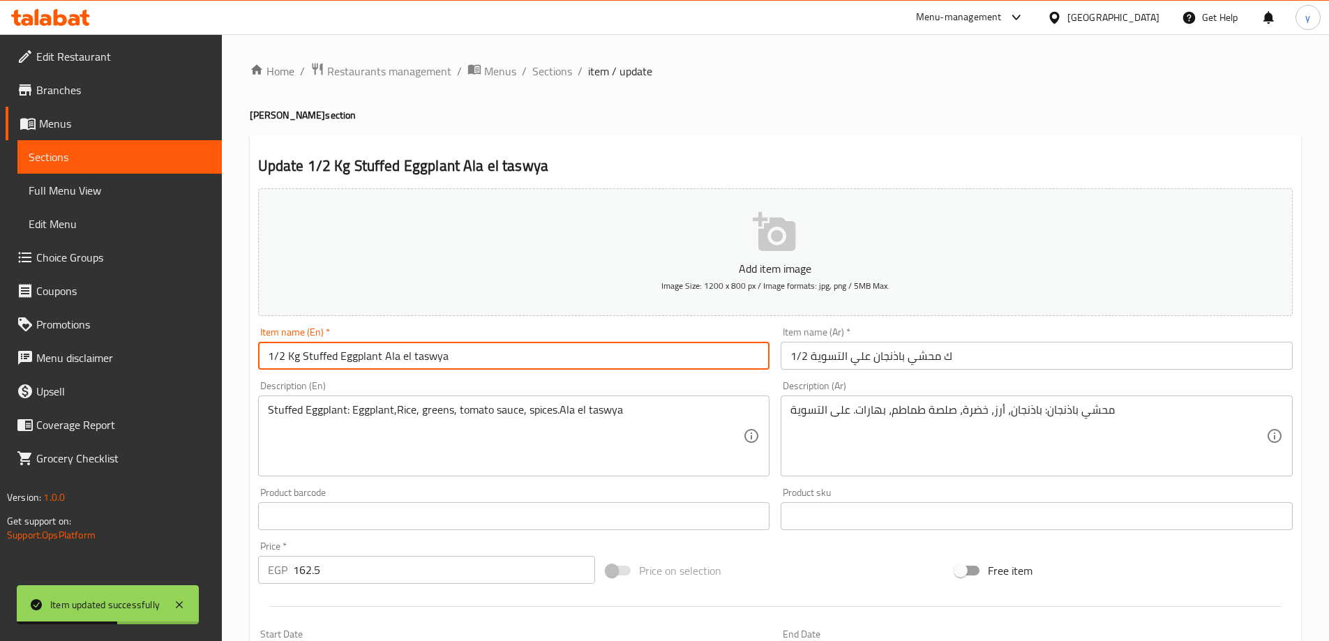
paste input "Mahshi"
click at [325, 357] on input "1/2 Kg MahshiEggplant Ala el taswya" at bounding box center [514, 356] width 512 height 28
type input "1/2 Kg Mahshi Eggplant Ala el taswya"
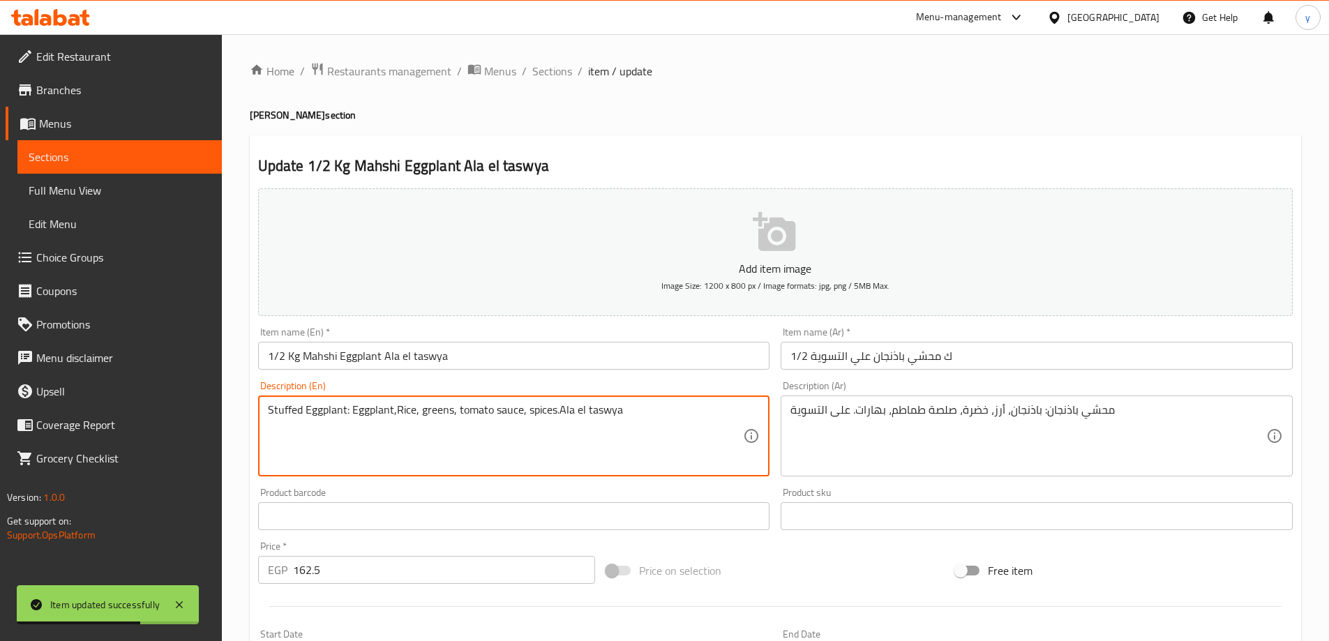
click at [292, 412] on textarea "Stuffed Eggplant: Eggplant,Rice, greens, tomato sauce, spices.Ala el taswya" at bounding box center [506, 436] width 476 height 66
paste textarea "Mahshi"
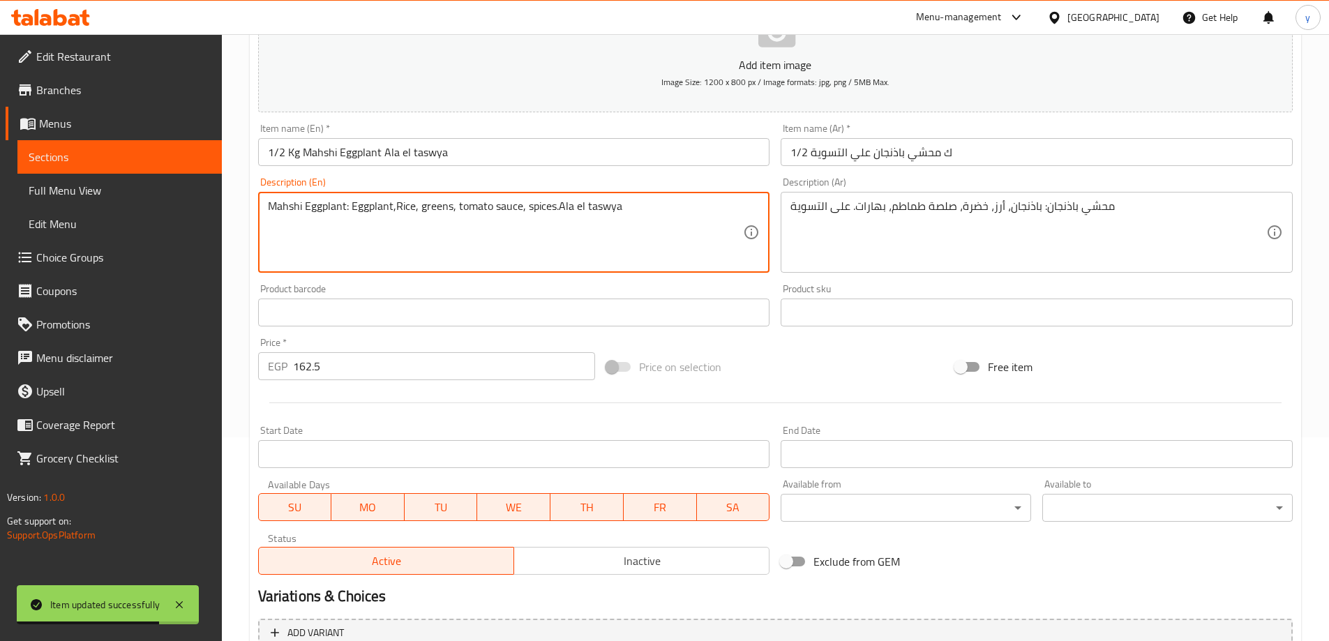
scroll to position [345, 0]
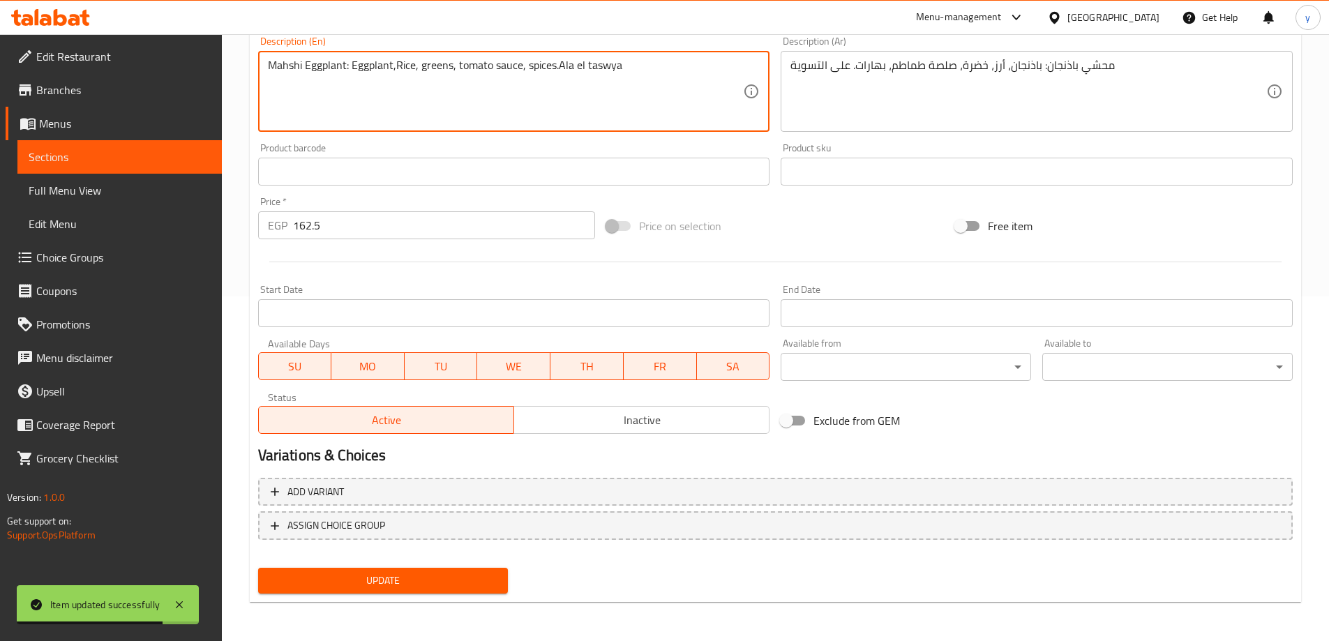
type textarea "Mahshi Eggplant: Eggplant,Rice, greens, tomato sauce, spices.Ala el taswya"
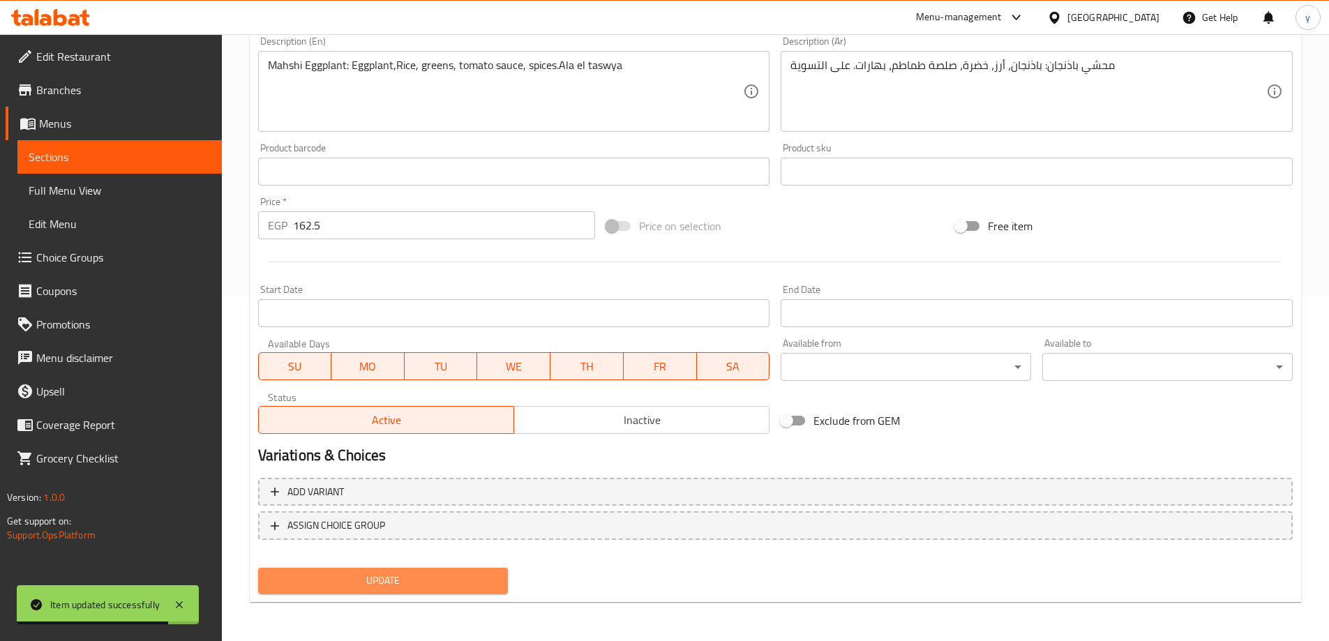
click at [355, 580] on span "Update" at bounding box center [383, 580] width 228 height 17
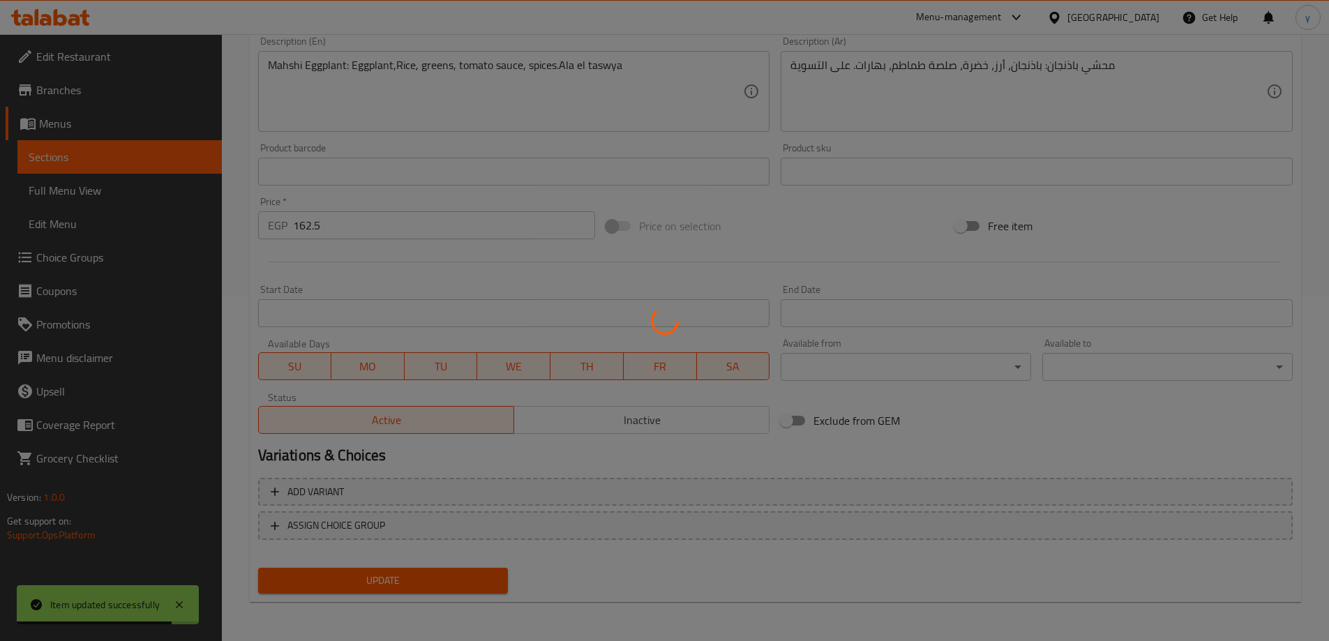
scroll to position [0, 0]
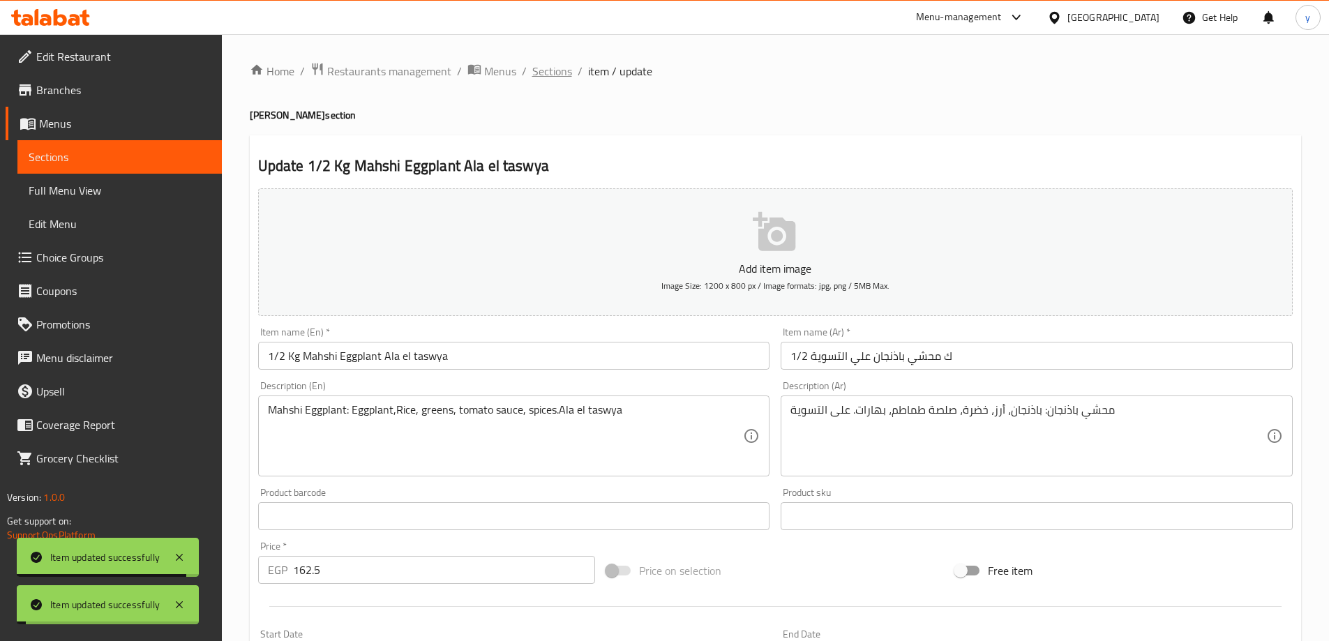
click at [556, 68] on span "Sections" at bounding box center [552, 71] width 40 height 17
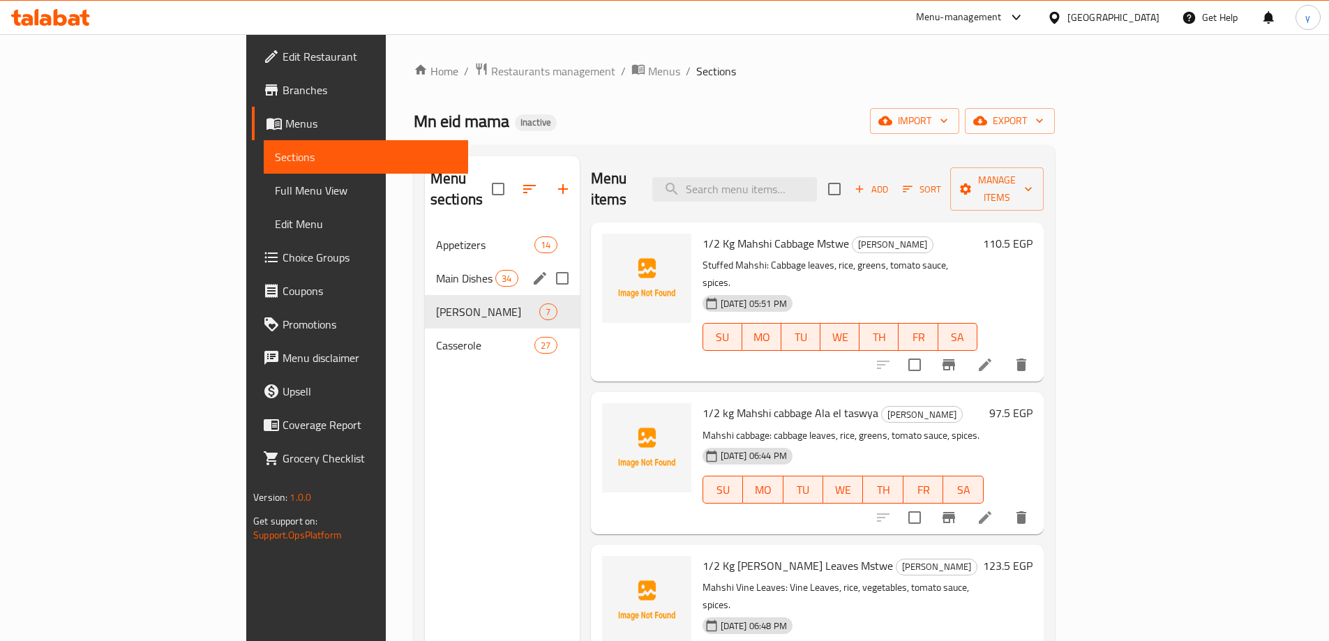
click at [425, 268] on div "Main Dishes 34" at bounding box center [502, 278] width 155 height 33
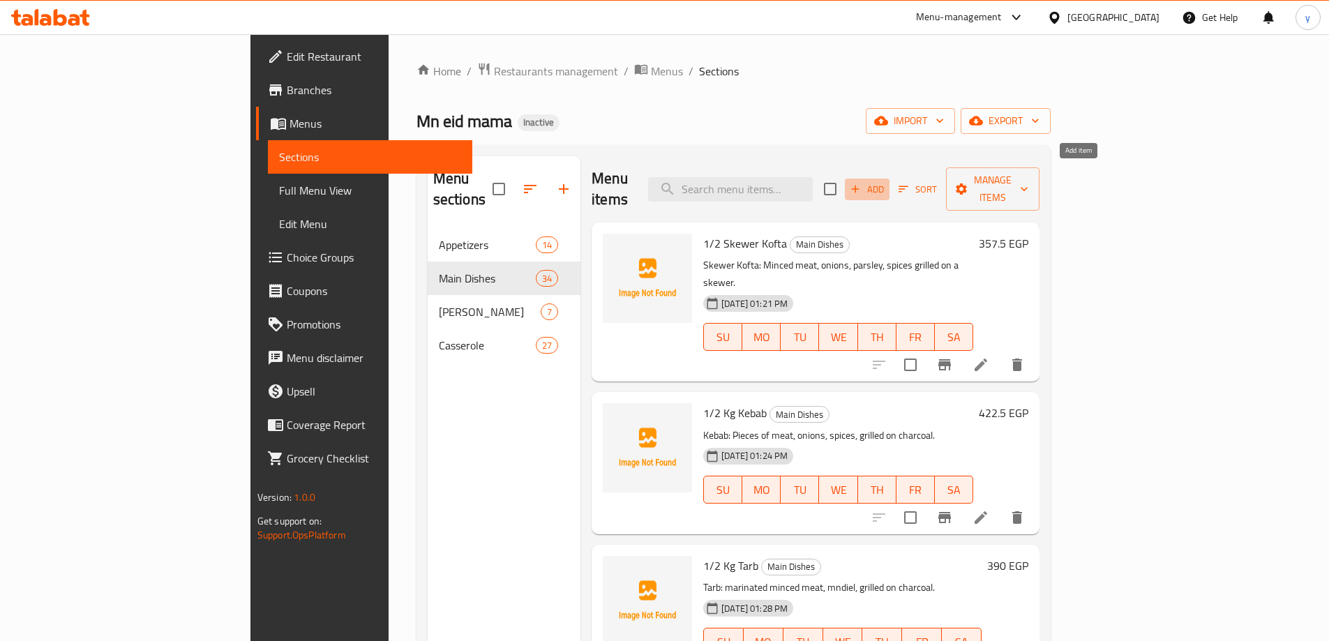
click at [862, 183] on icon "button" at bounding box center [855, 189] width 13 height 13
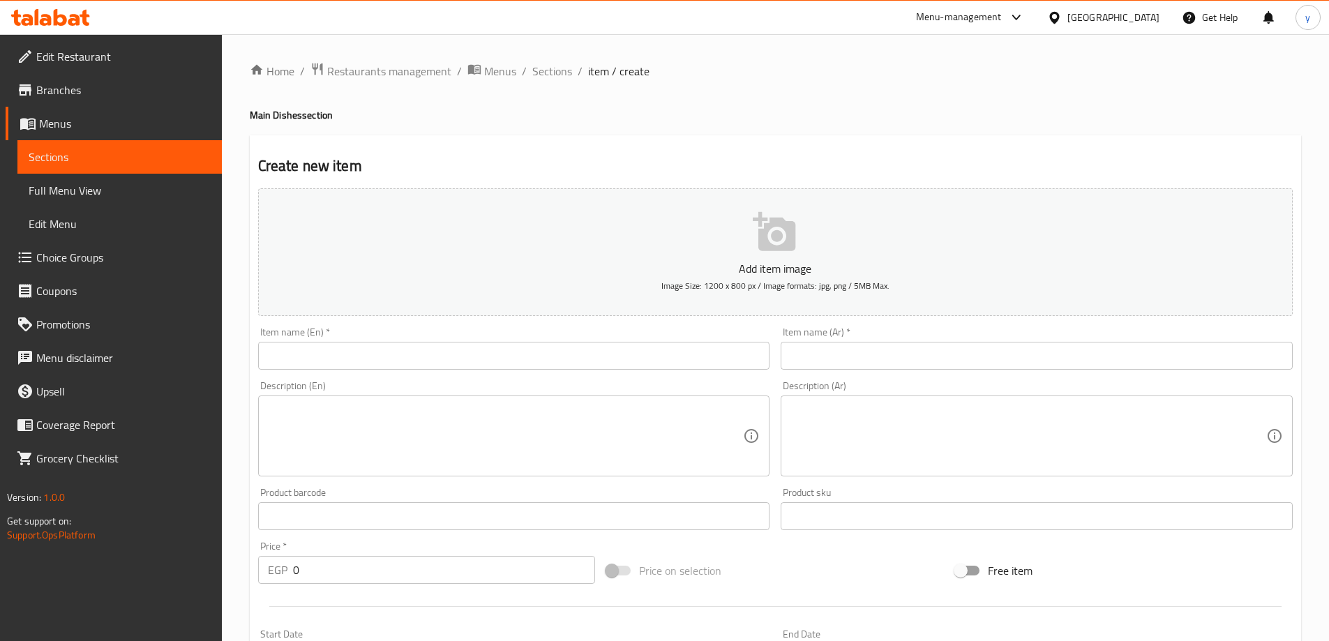
click at [989, 339] on div "Item name (Ar)   * Item name (Ar) *" at bounding box center [1037, 348] width 512 height 43
paste input "طبق نجرسكو وسط (6 قطع)"
click at [972, 359] on input "طبق نجرسكو وسط (6 قطع)" at bounding box center [1037, 356] width 512 height 28
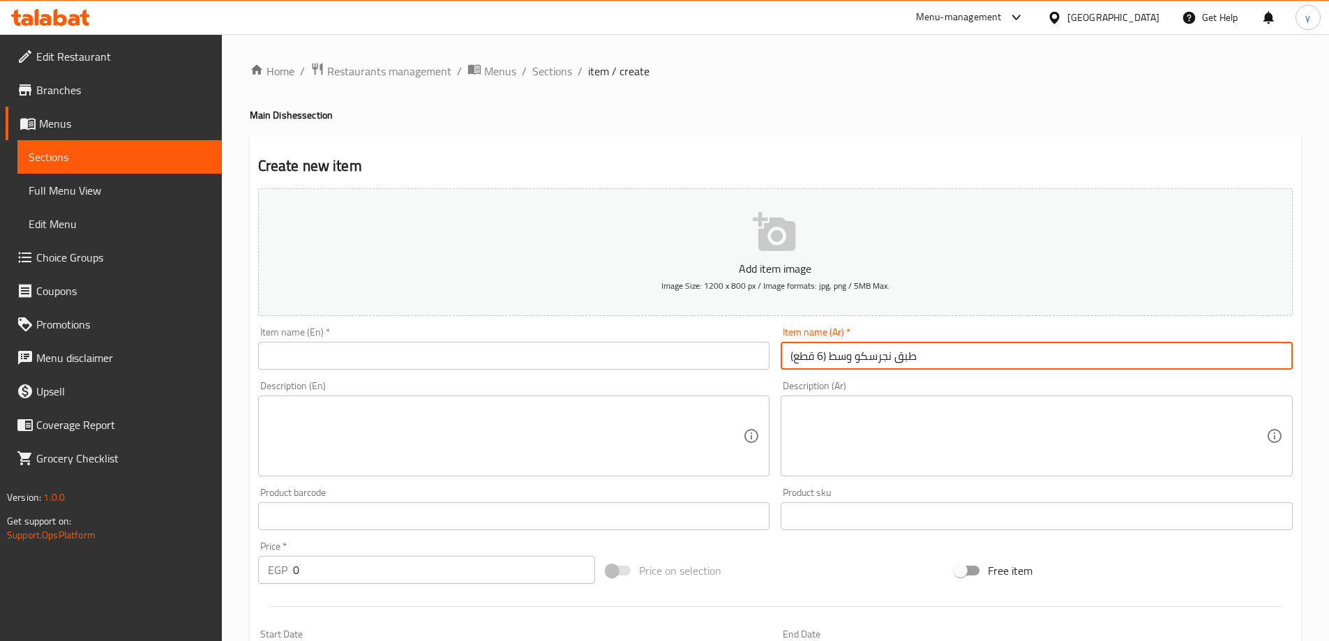
click at [822, 357] on input "طبق نجرسكو وسط (6 قطع)" at bounding box center [1037, 356] width 512 height 28
click at [814, 347] on input "طبق نجرسكو وسط (6 قطع)" at bounding box center [1037, 356] width 512 height 28
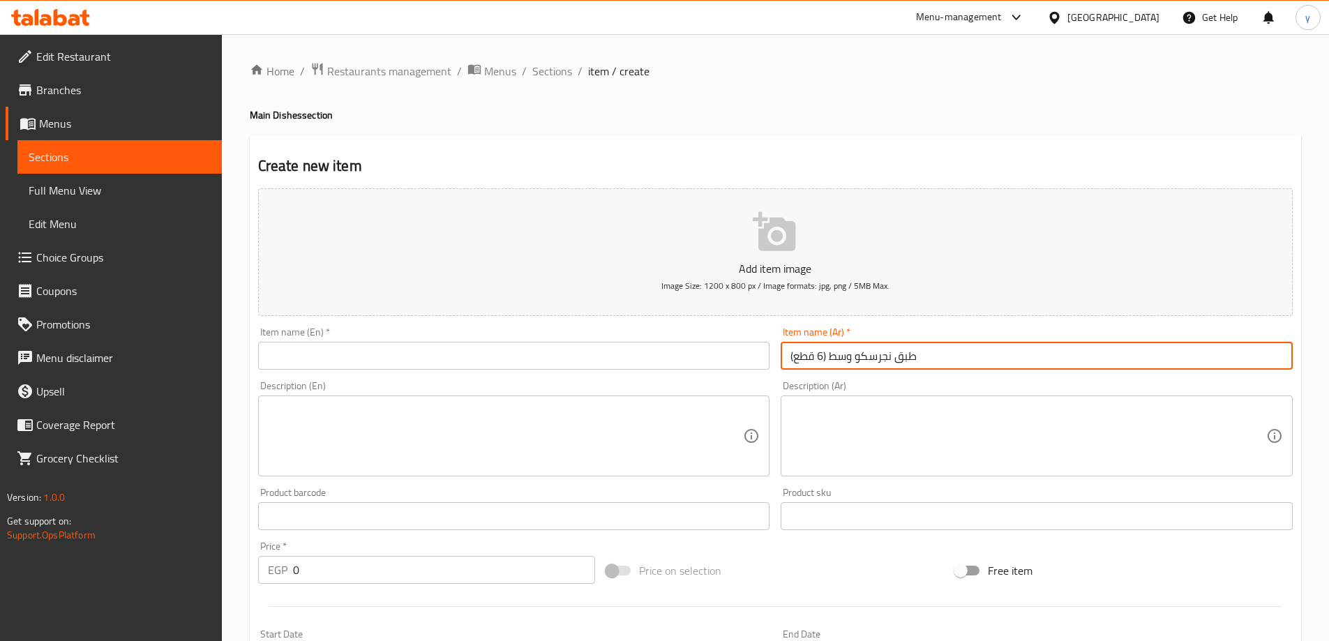
click at [816, 351] on input "طبق نجرسكو وسط (6 قطع)" at bounding box center [1037, 356] width 512 height 28
click at [820, 354] on input "طبق نجرسكو وسط (6 قطع)" at bounding box center [1037, 356] width 512 height 28
click at [848, 359] on input "طبق نجرسكو وسط (8 قطع)" at bounding box center [1037, 356] width 512 height 28
type input "طبق نجرسكو كبير (8 قطع)"
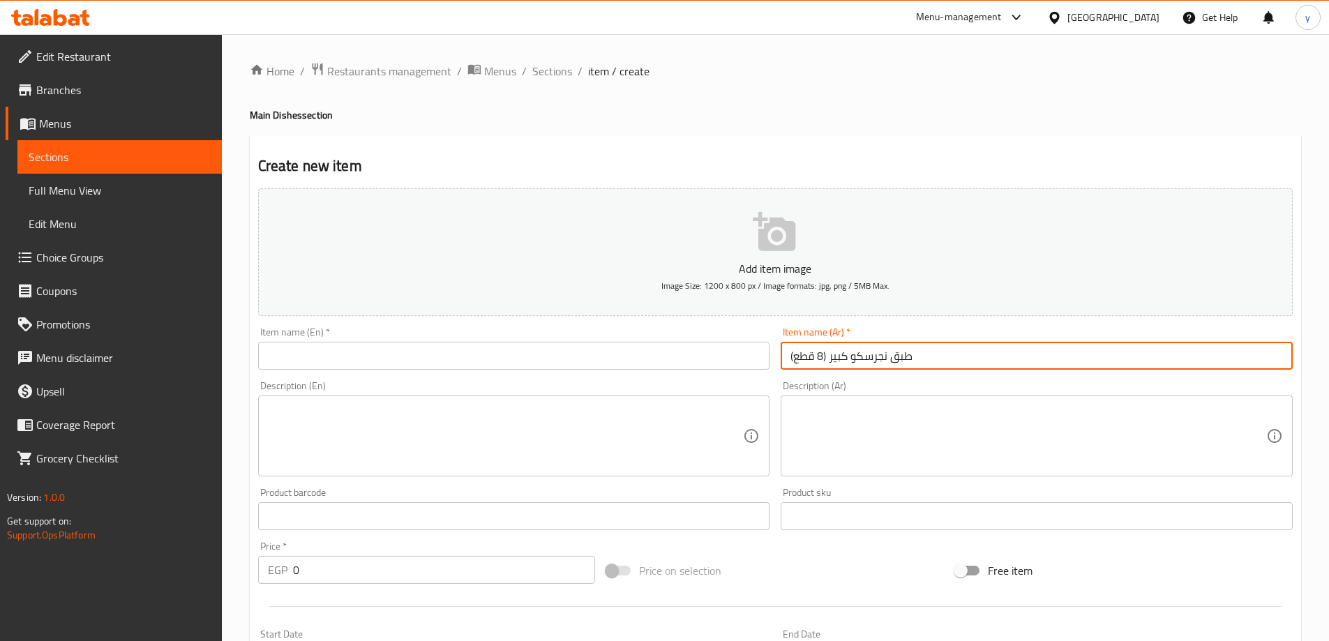
click at [373, 349] on input "text" at bounding box center [514, 356] width 512 height 28
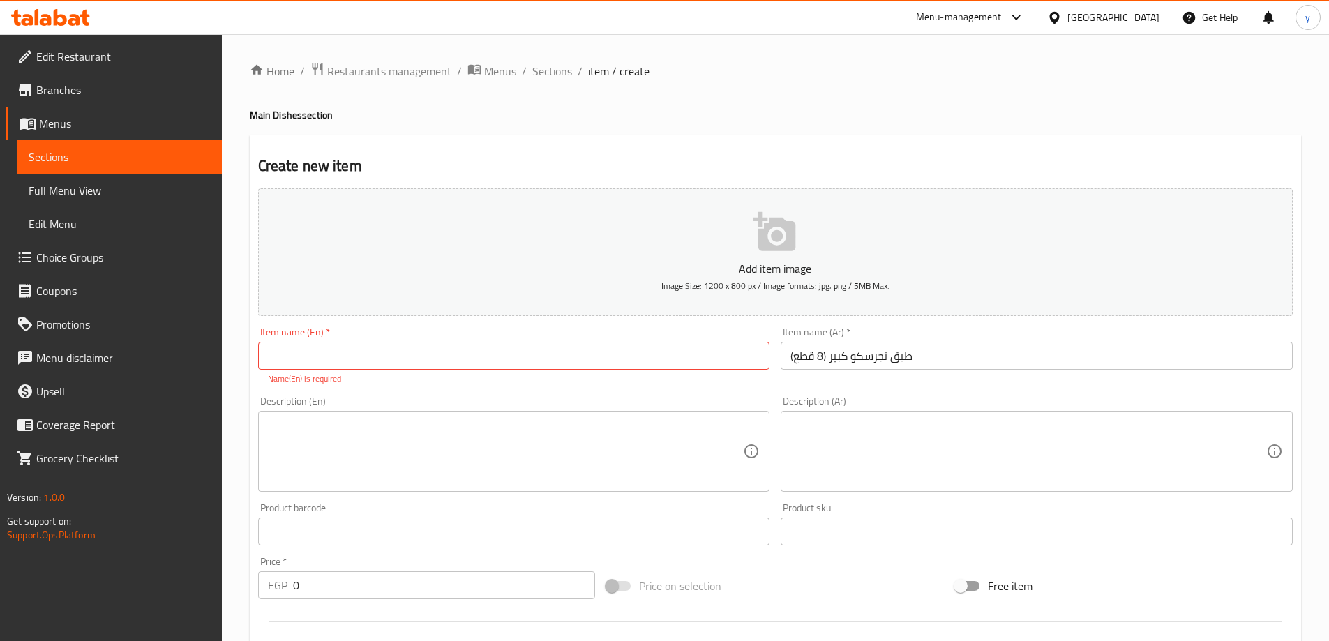
click at [360, 362] on input "text" at bounding box center [514, 356] width 512 height 28
paste input "Negresco Plate (6 Pieces)"
click at [269, 353] on input "Negresco Plate (6 Pieces)" at bounding box center [514, 356] width 512 height 28
click at [473, 364] on input "Large Negresco Plate (6 Pieces)" at bounding box center [514, 356] width 512 height 28
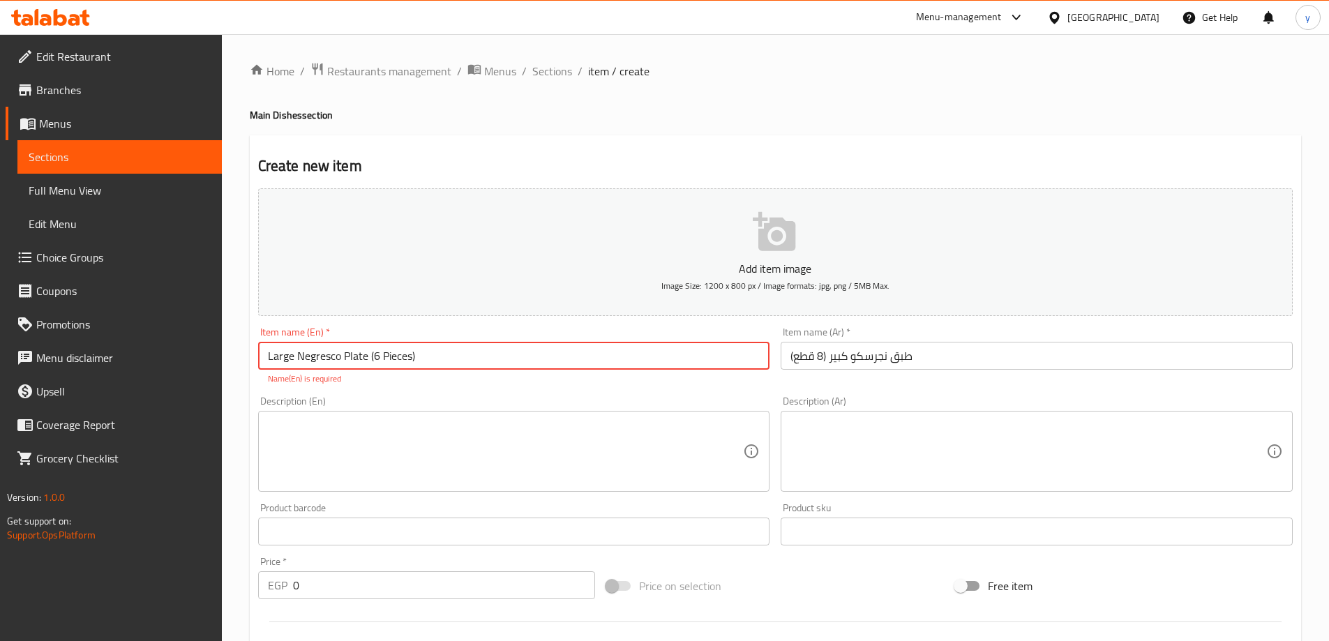
click at [473, 364] on input "Large Negresco Plate (6 Pieces)" at bounding box center [514, 356] width 512 height 28
type input "Large Negresco Plate (6 Pieces)"
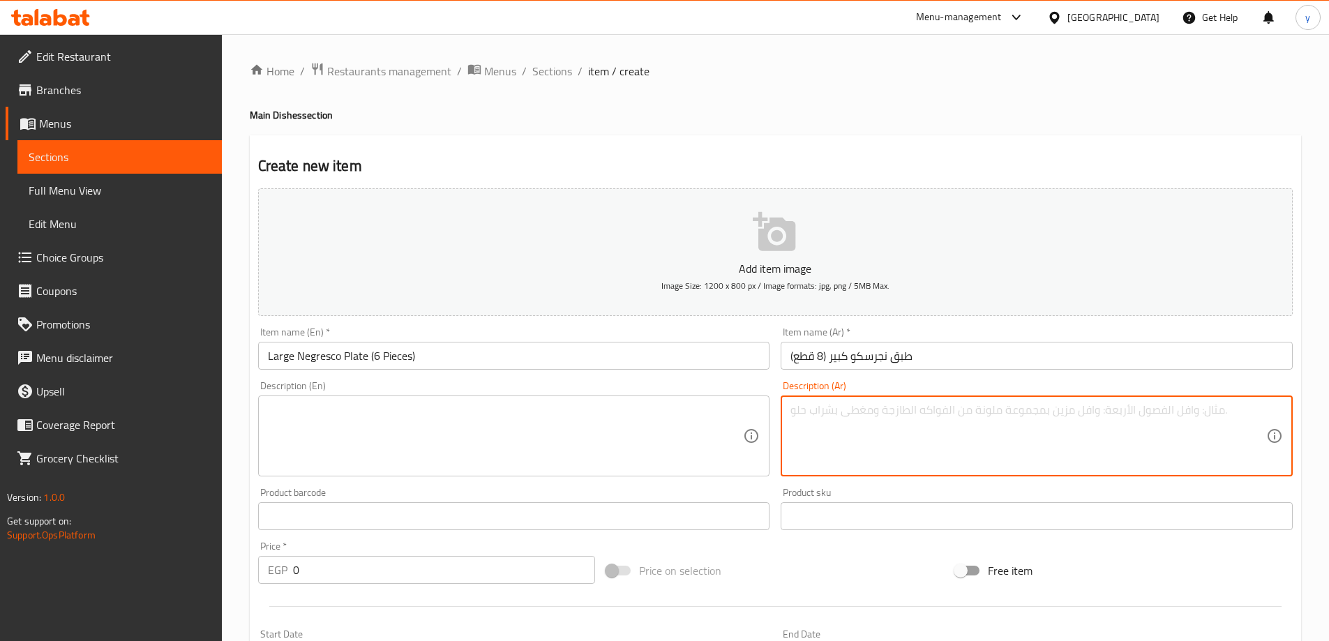
click at [904, 410] on textarea at bounding box center [1028, 436] width 476 height 66
paste textarea "طبق نجرسكو: مكرونة، دجاج، صلصة بشاميل."
type textarea "طبق نجرسكو: مكرونة، دجاج، صلصة بشاميل."
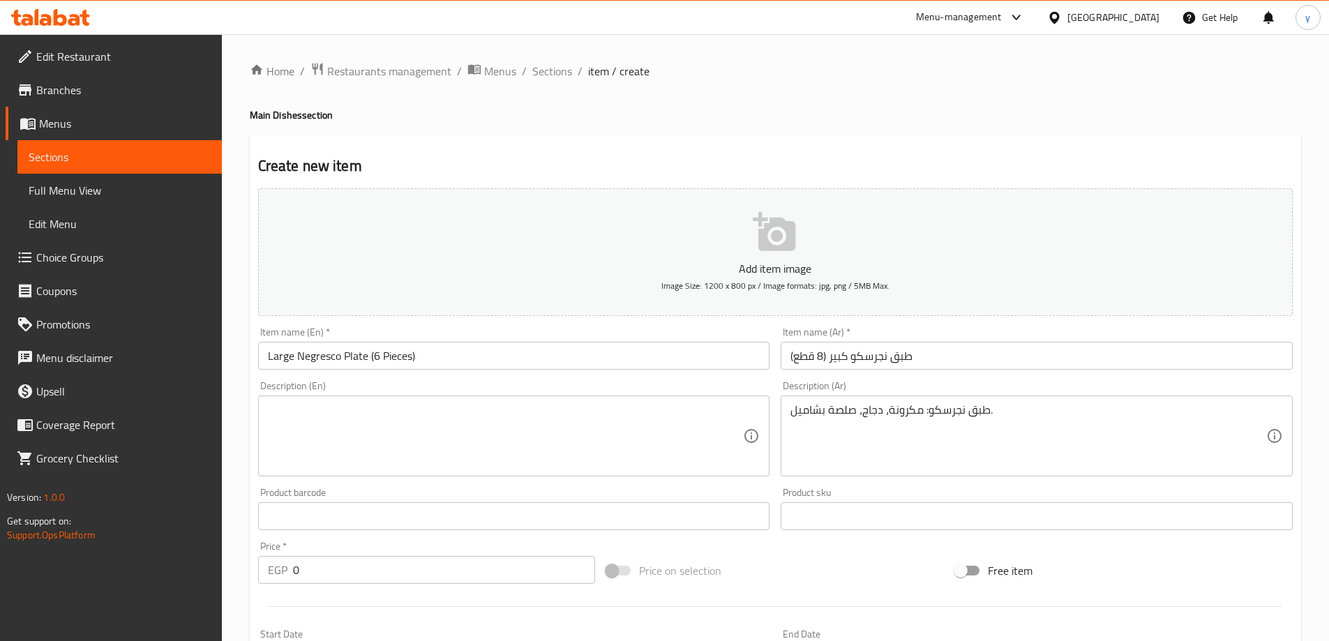
click at [470, 408] on textarea at bounding box center [506, 436] width 476 height 66
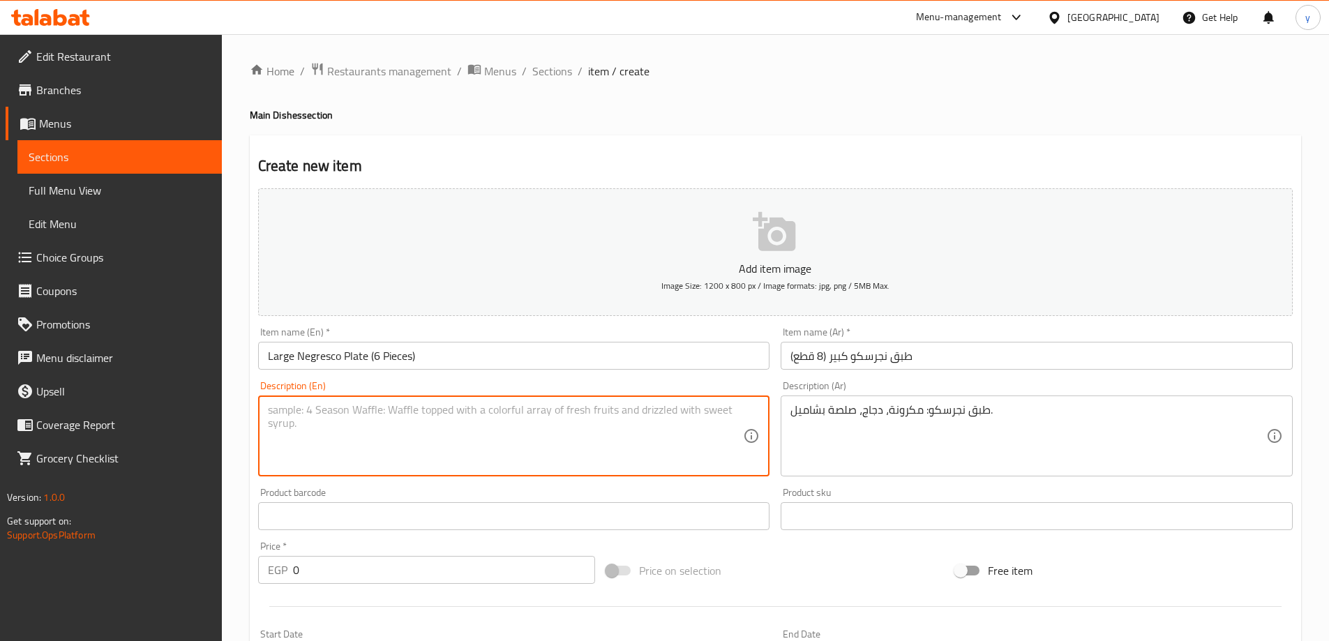
paste textarea "Negresco Plate: Pasta, chicken, bechamel sauce."
type textarea "Negresco Plate: Pasta, chicken, bechamel sauce."
click at [307, 576] on input "0" at bounding box center [444, 570] width 303 height 28
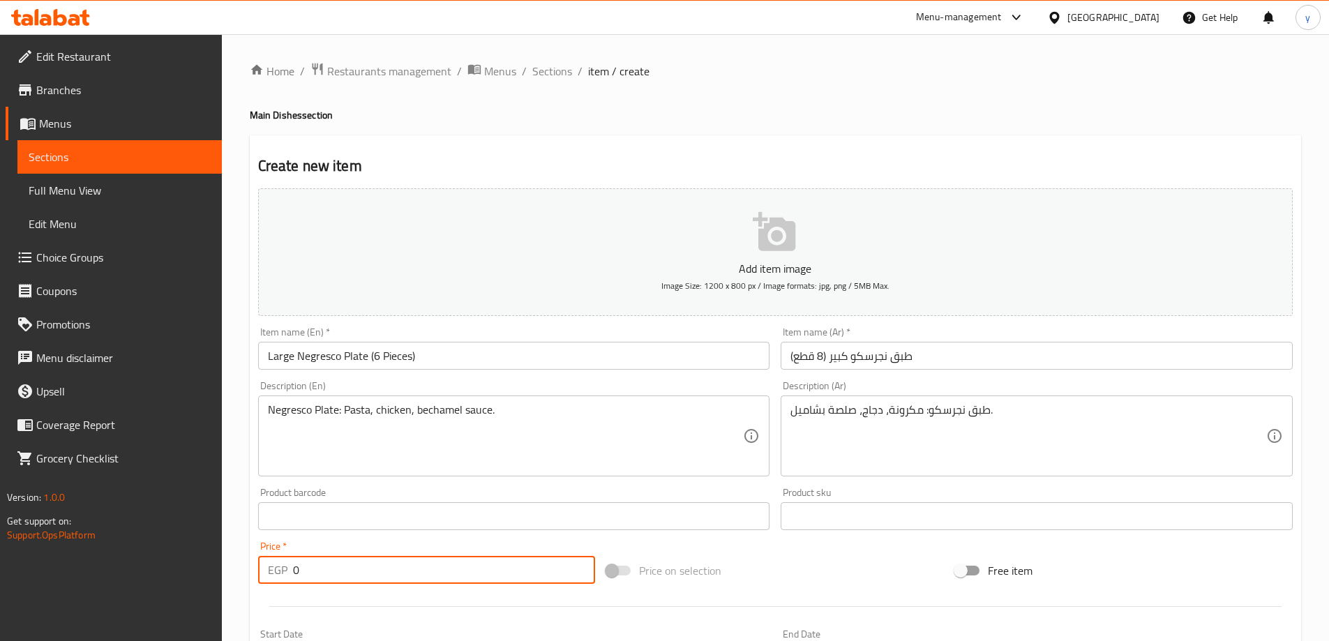
click at [307, 576] on input "0" at bounding box center [444, 570] width 303 height 28
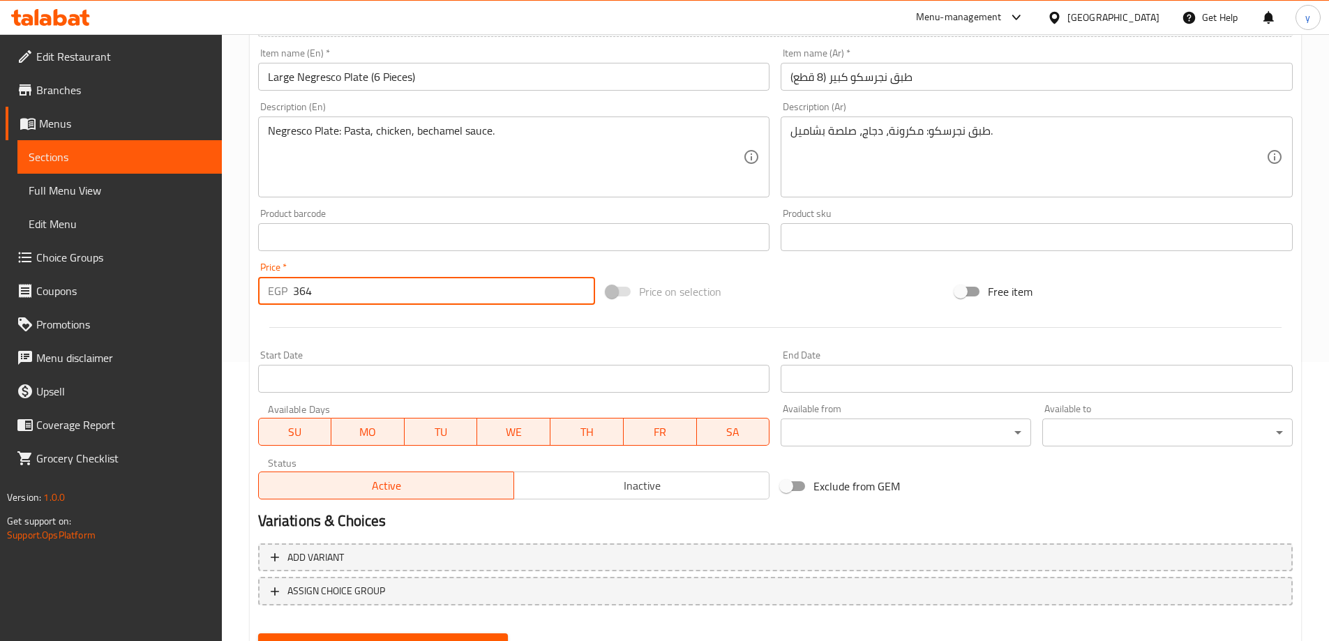
scroll to position [345, 0]
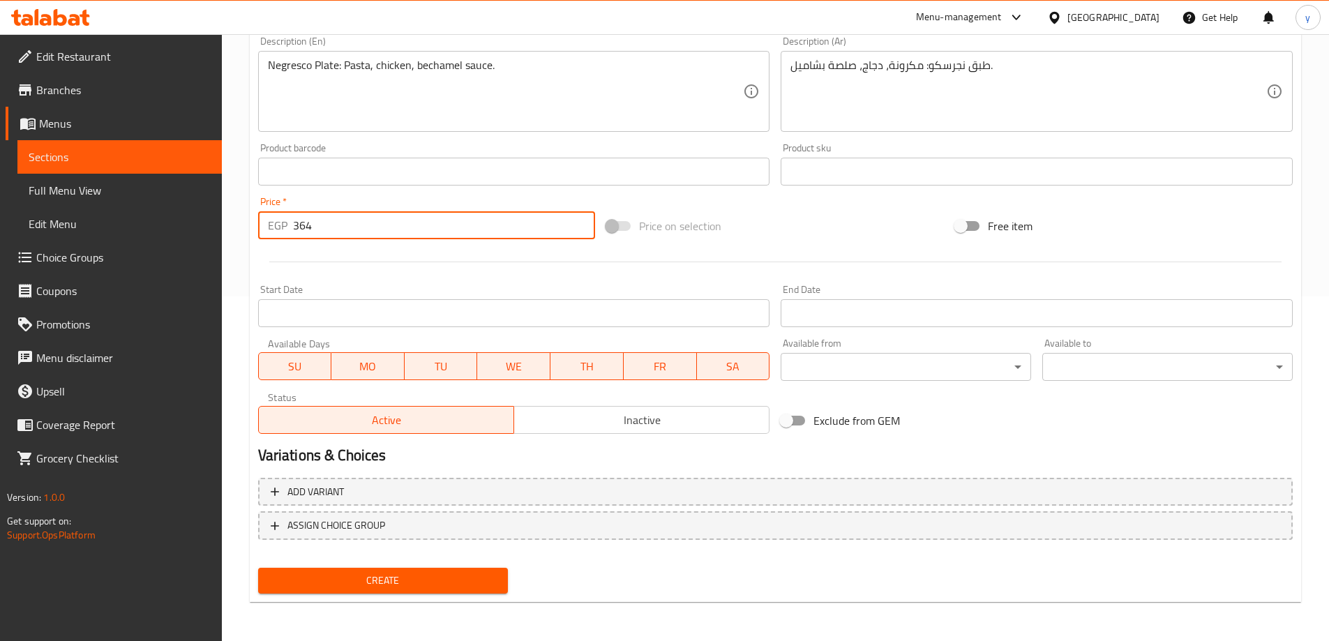
type input "364"
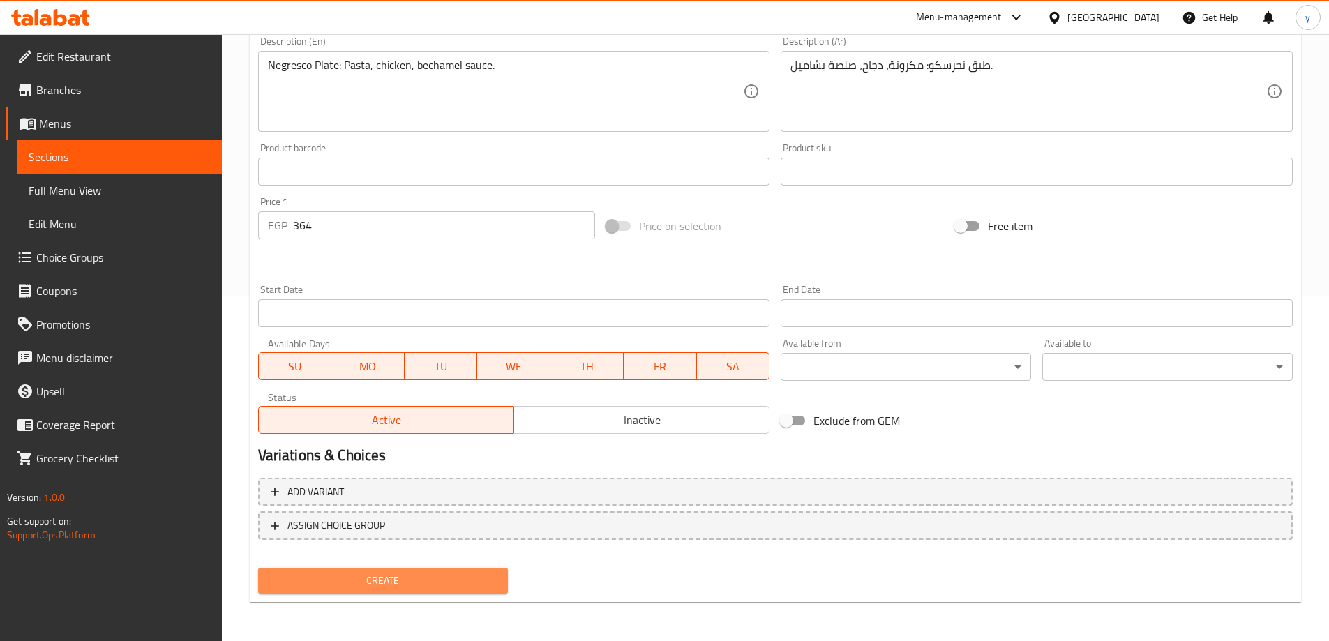
click at [354, 580] on span "Create" at bounding box center [383, 580] width 228 height 17
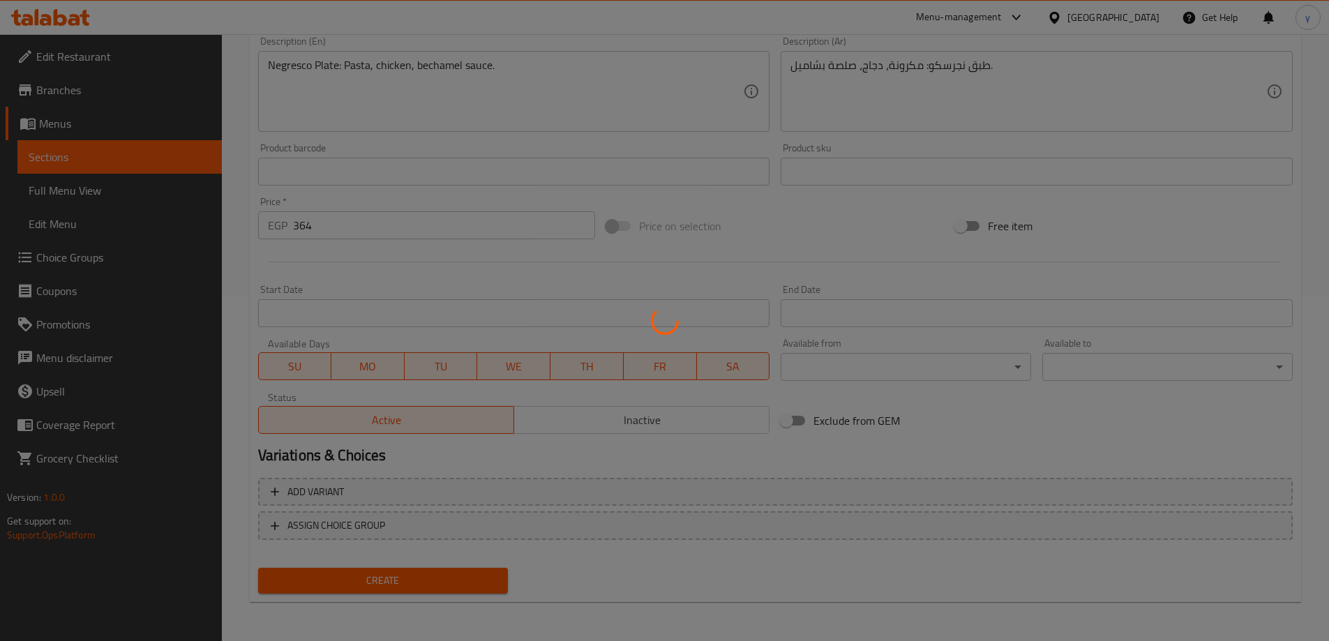
type input "0"
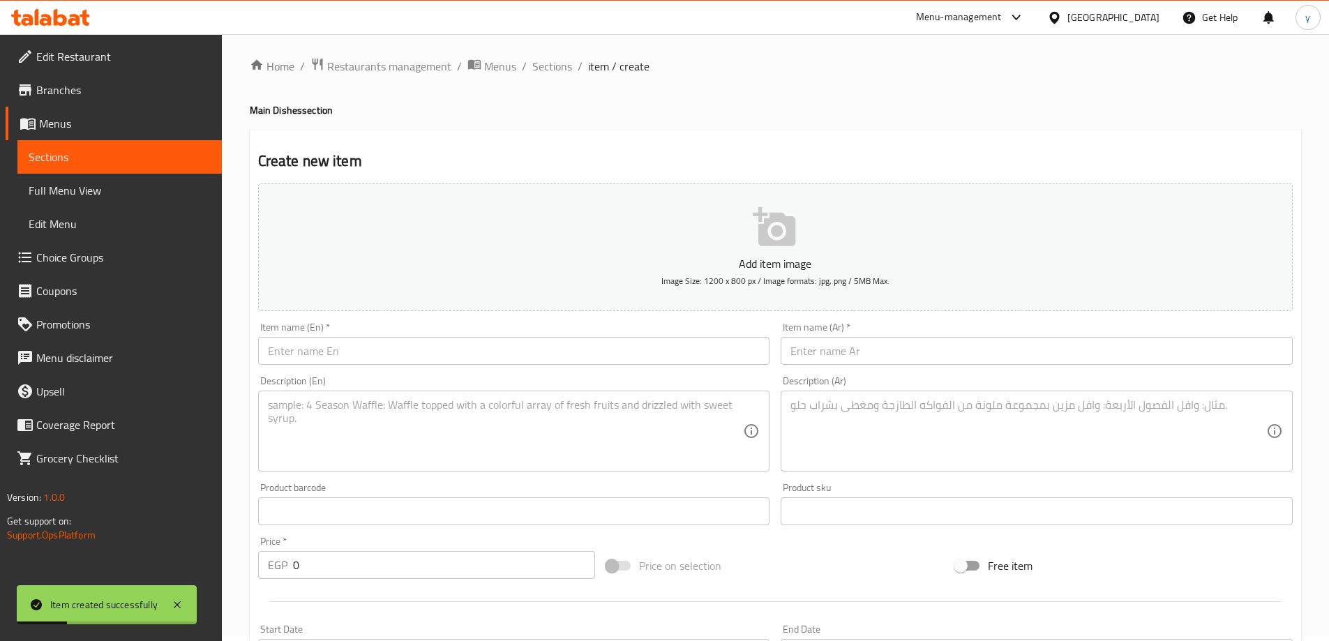
scroll to position [0, 0]
click at [552, 77] on span "Sections" at bounding box center [552, 71] width 40 height 17
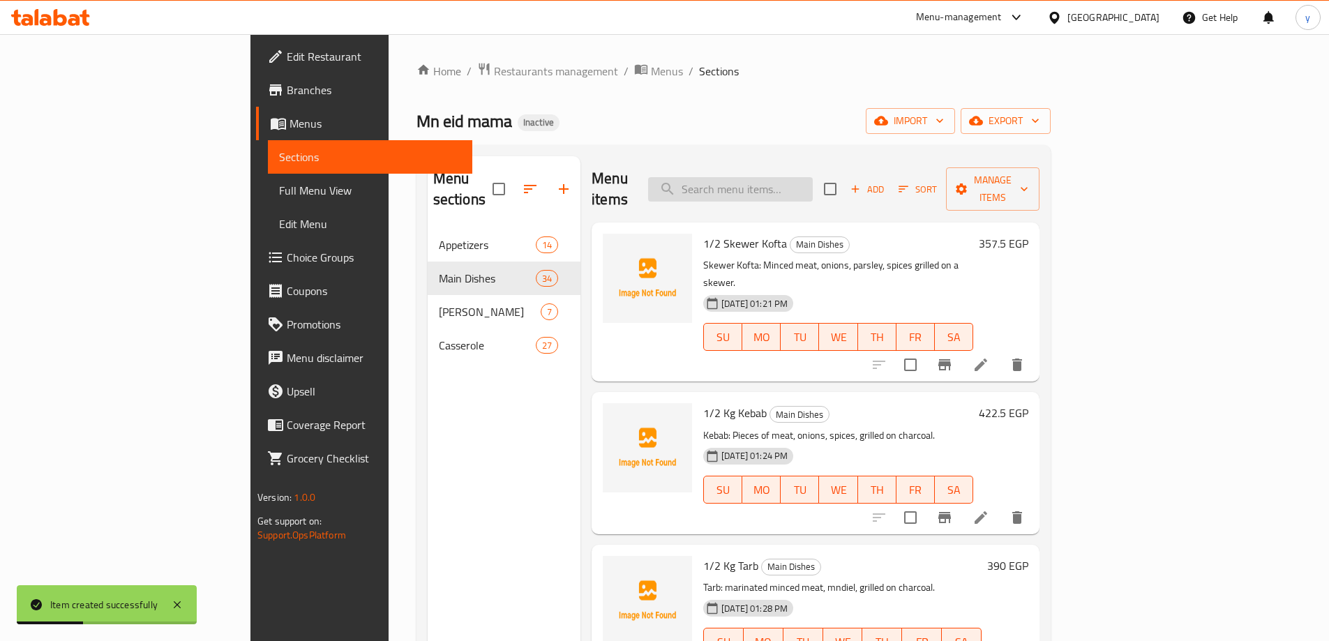
click at [800, 183] on input "search" at bounding box center [730, 189] width 165 height 24
paste input "Medium Negresco Plate (6 Pieces)"
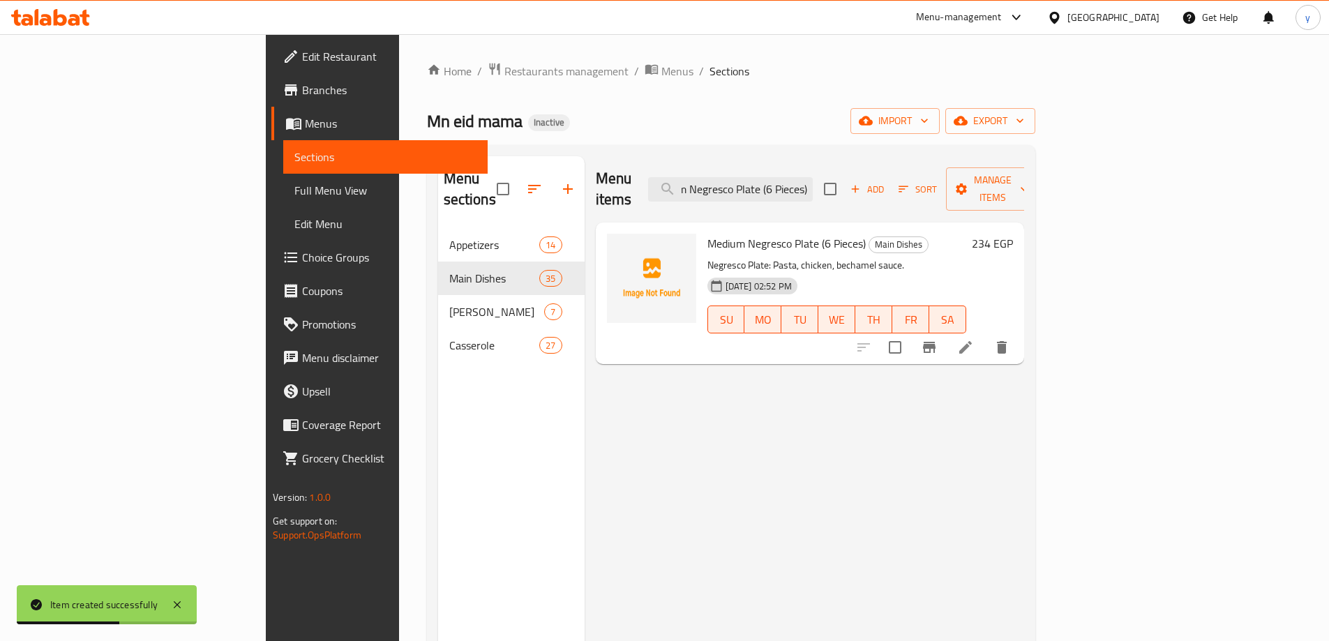
type input "Medium Negresco Plate (6 Pieces)"
click at [966, 234] on h6 "Medium Negresco Plate (6 Pieces) Main Dishes" at bounding box center [836, 244] width 259 height 20
click at [1013, 234] on h6 "234 EGP" at bounding box center [992, 244] width 41 height 20
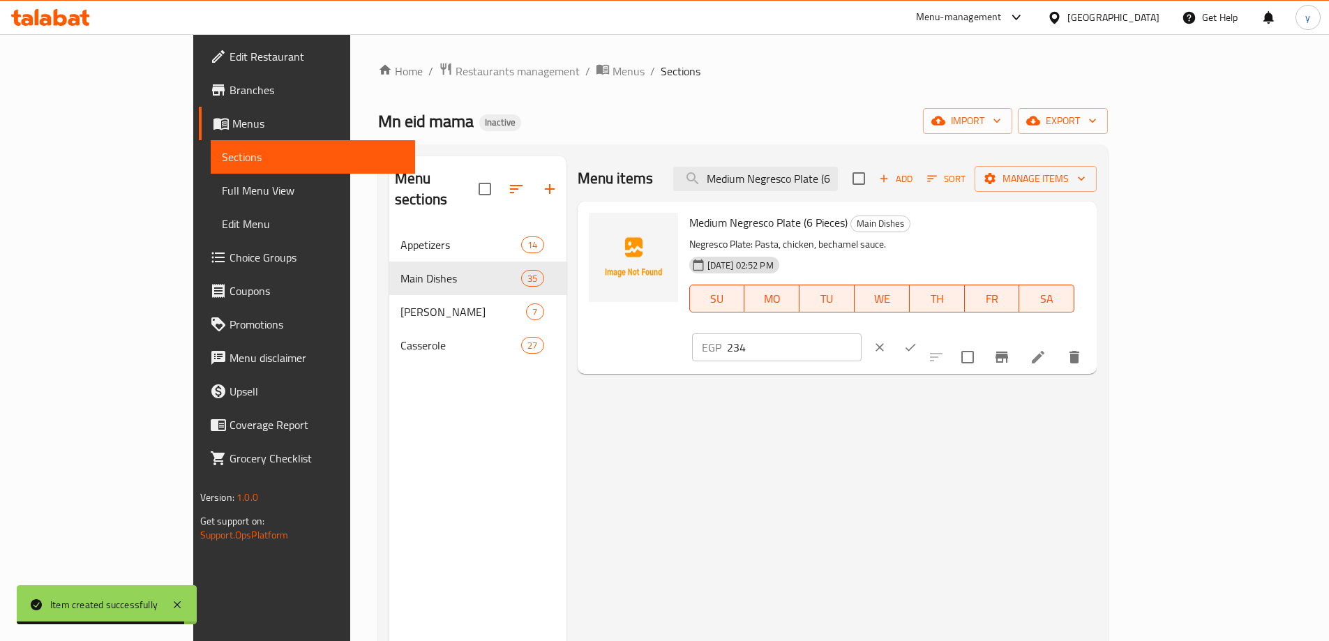
click at [862, 333] on input "234" at bounding box center [794, 347] width 135 height 28
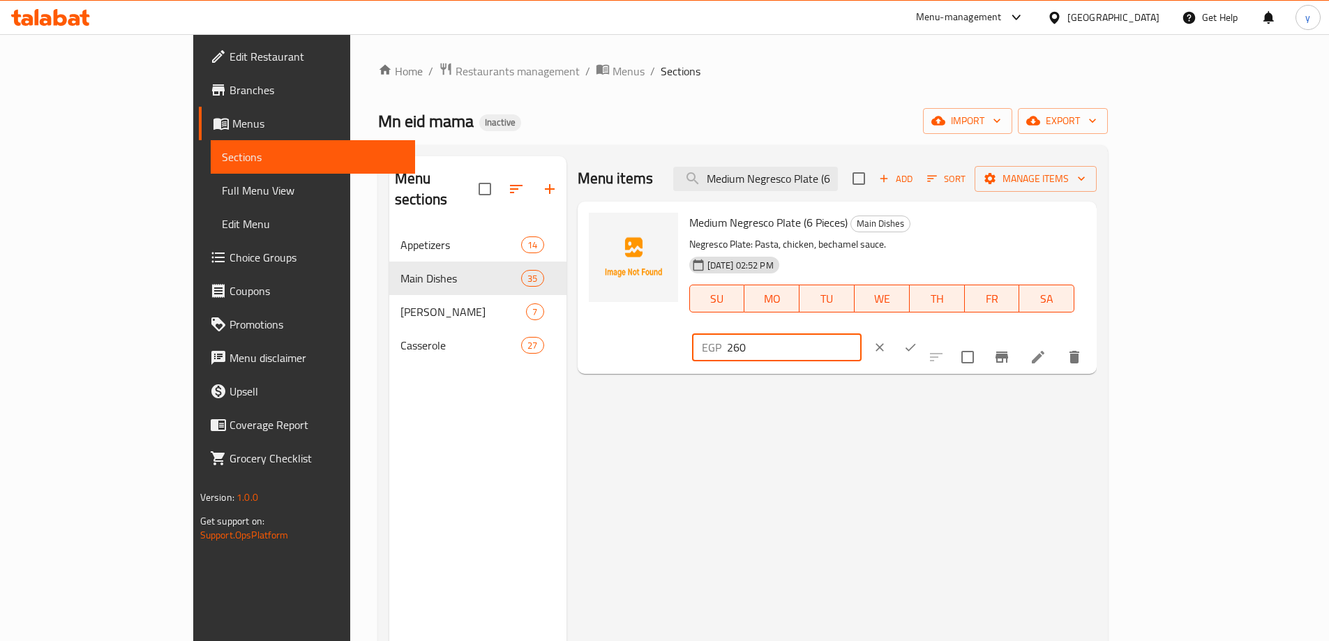
type input "260"
click at [916, 344] on icon "ok" at bounding box center [911, 348] width 10 height 8
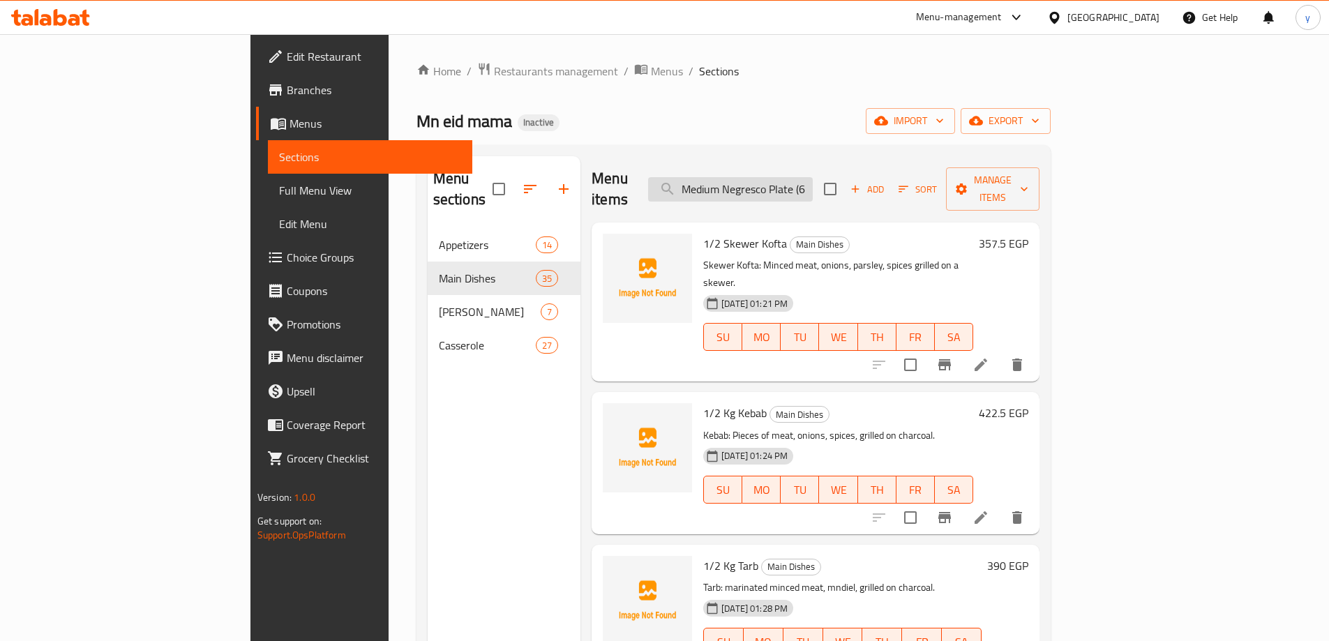
click at [813, 181] on input "Medium Negresco Plate (6 Pieces)" at bounding box center [730, 189] width 165 height 24
paste input "1/2 Kg [PERSON_NAME] Leaves Ala El Taswya"
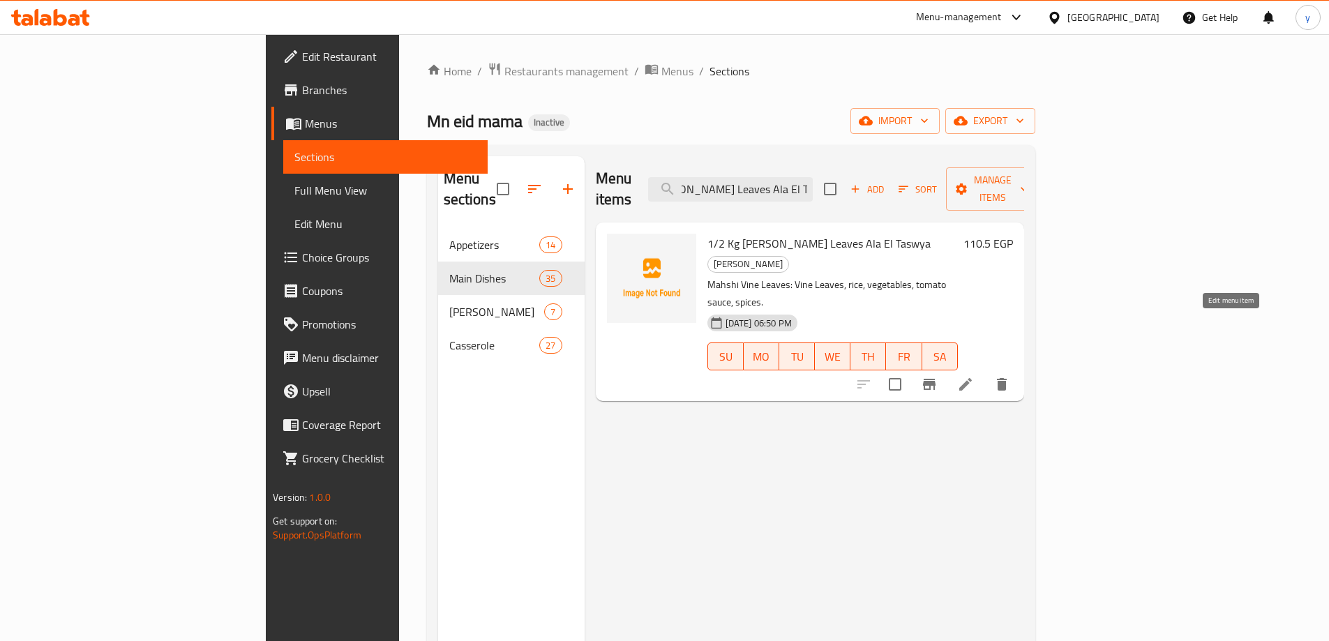
type input "1/2 Kg [PERSON_NAME] Leaves Ala El Taswya"
click at [972, 378] on icon at bounding box center [965, 384] width 13 height 13
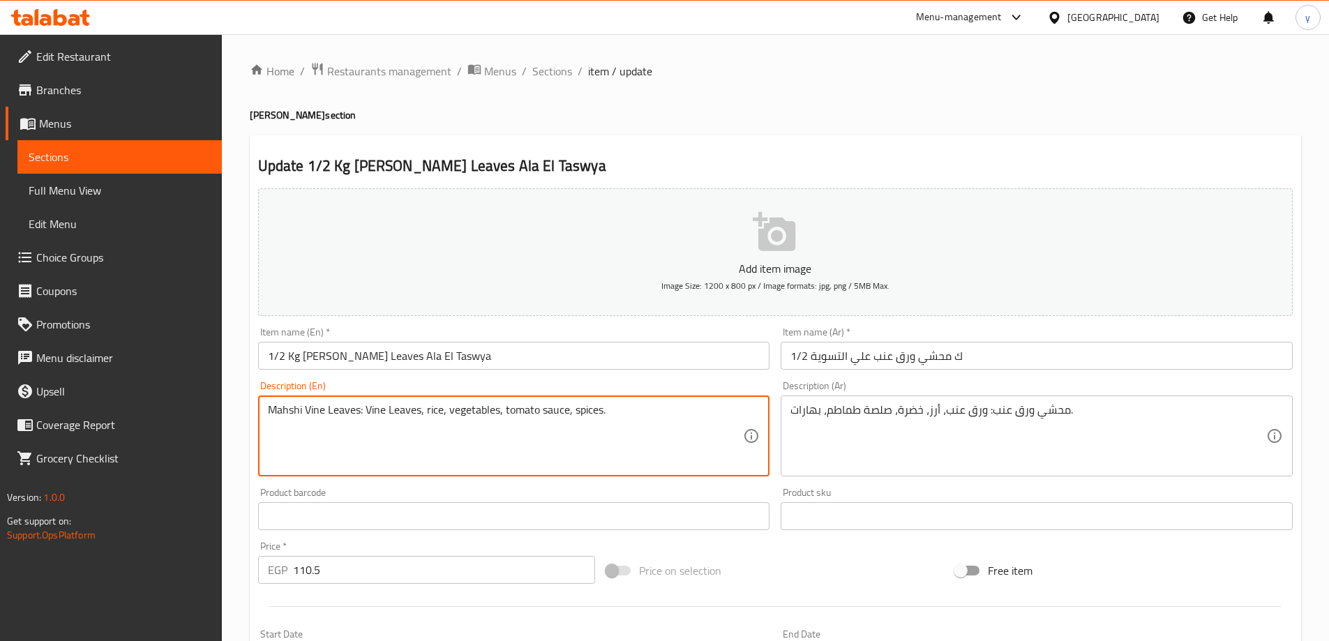
click at [474, 412] on textarea "Mahshi Vine Leaves: Vine Leaves, rice, vegetables, tomato sauce, spices." at bounding box center [506, 436] width 476 height 66
type textarea "Mahshi Vine Leaves: Vine Leaves, rice, greens, tomato sauce, spices."
click at [569, 337] on div "Item name (En)   * 1/2 Kg Mahshi Vine Leaves Ala El Taswya Item name (En) *" at bounding box center [514, 348] width 512 height 43
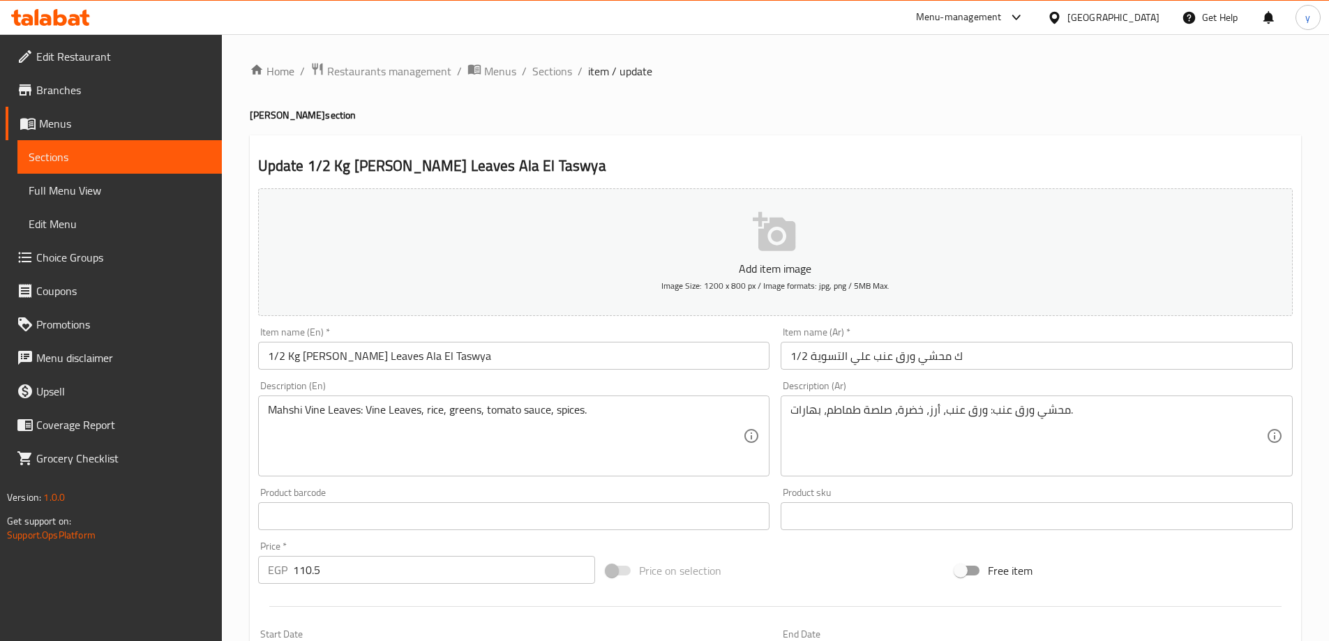
click at [562, 350] on div "Home / Restaurants management / Menus / Sections / item / update Al Mahashi sec…" at bounding box center [775, 510] width 1051 height 896
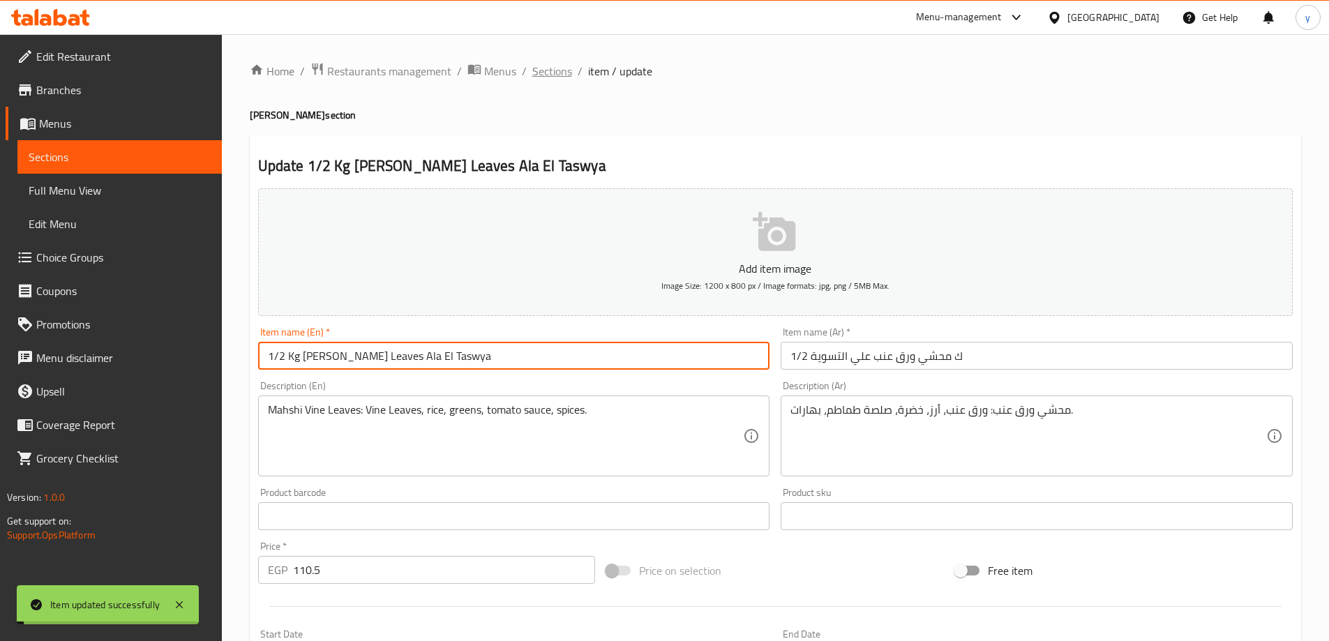
click at [541, 73] on span "Sections" at bounding box center [552, 71] width 40 height 17
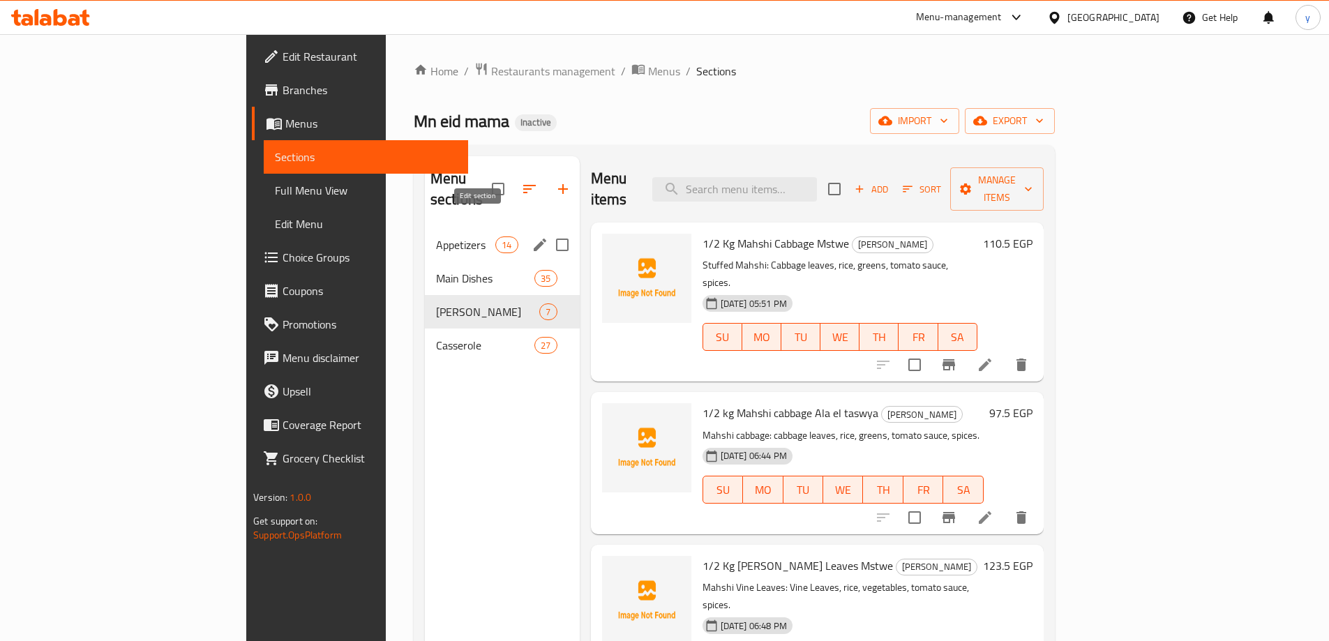
click at [530, 234] on button "edit" at bounding box center [540, 244] width 21 height 21
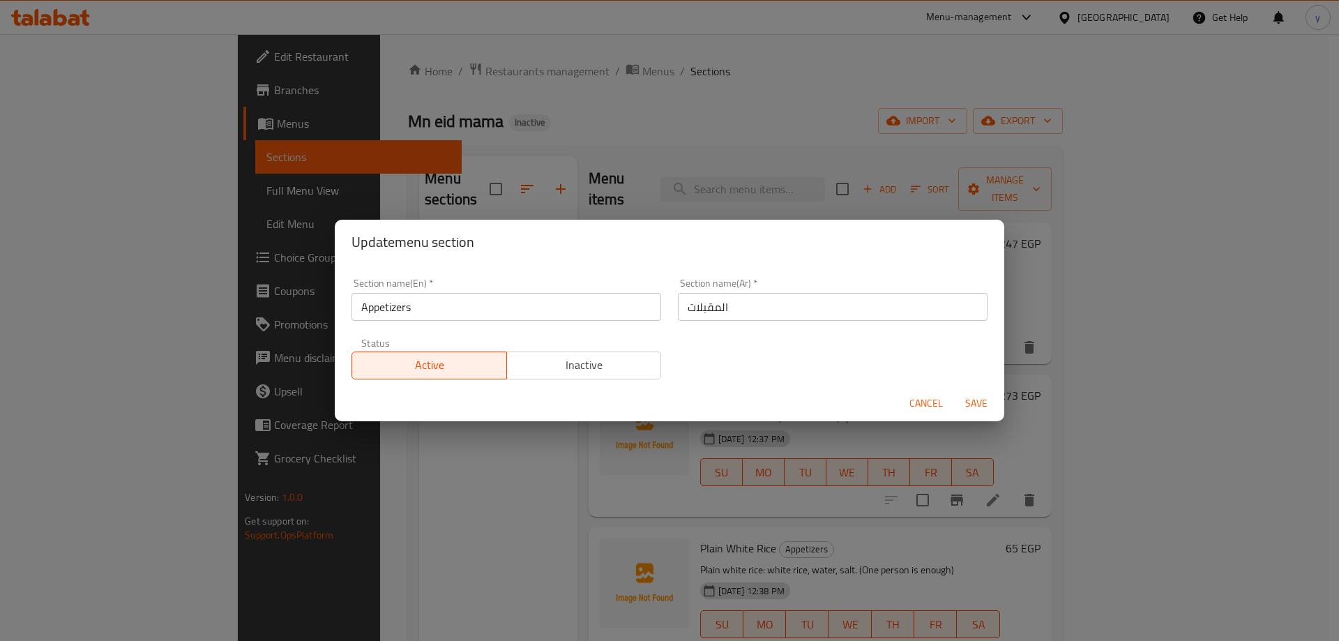
click at [520, 310] on input "Appetizers" at bounding box center [507, 307] width 310 height 28
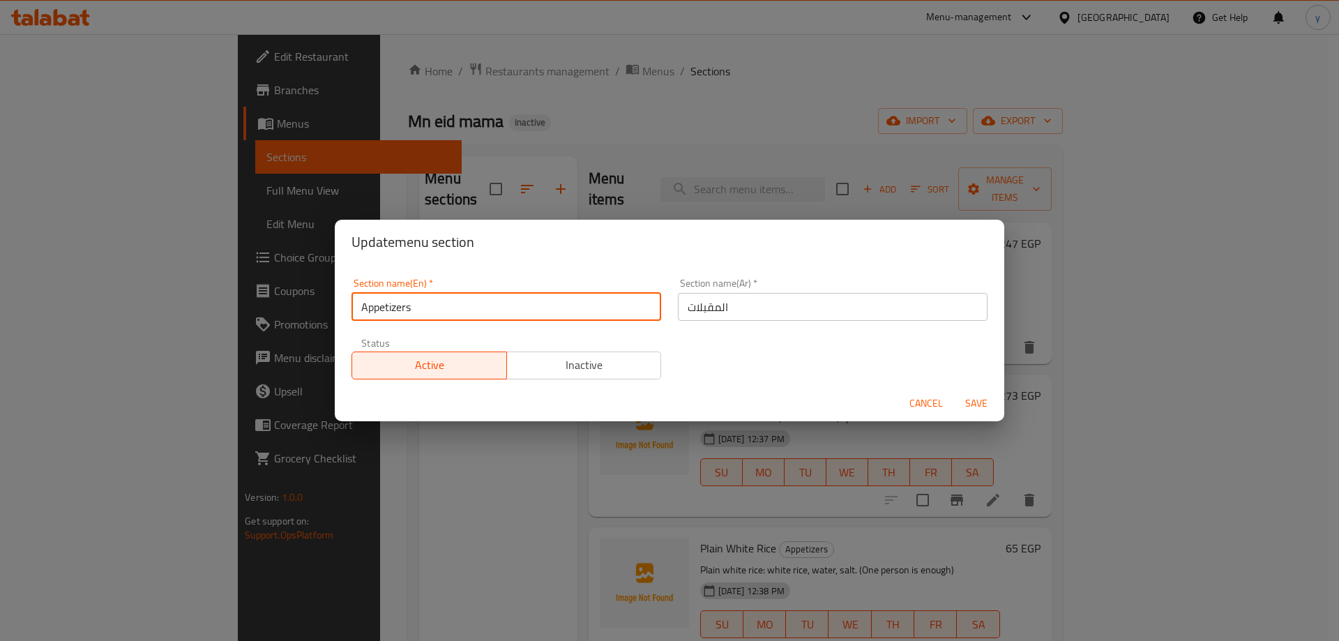
click at [520, 310] on input "Appetizers" at bounding box center [507, 307] width 310 height 28
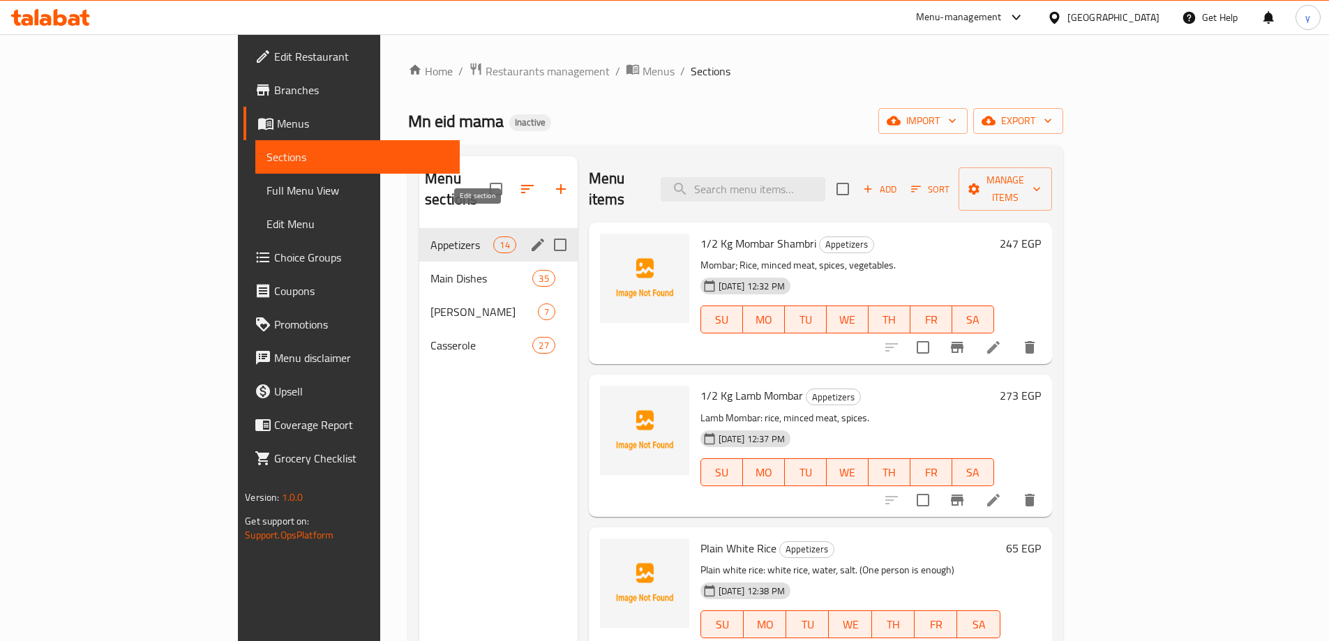
click at [532, 239] on icon "edit" at bounding box center [538, 245] width 13 height 13
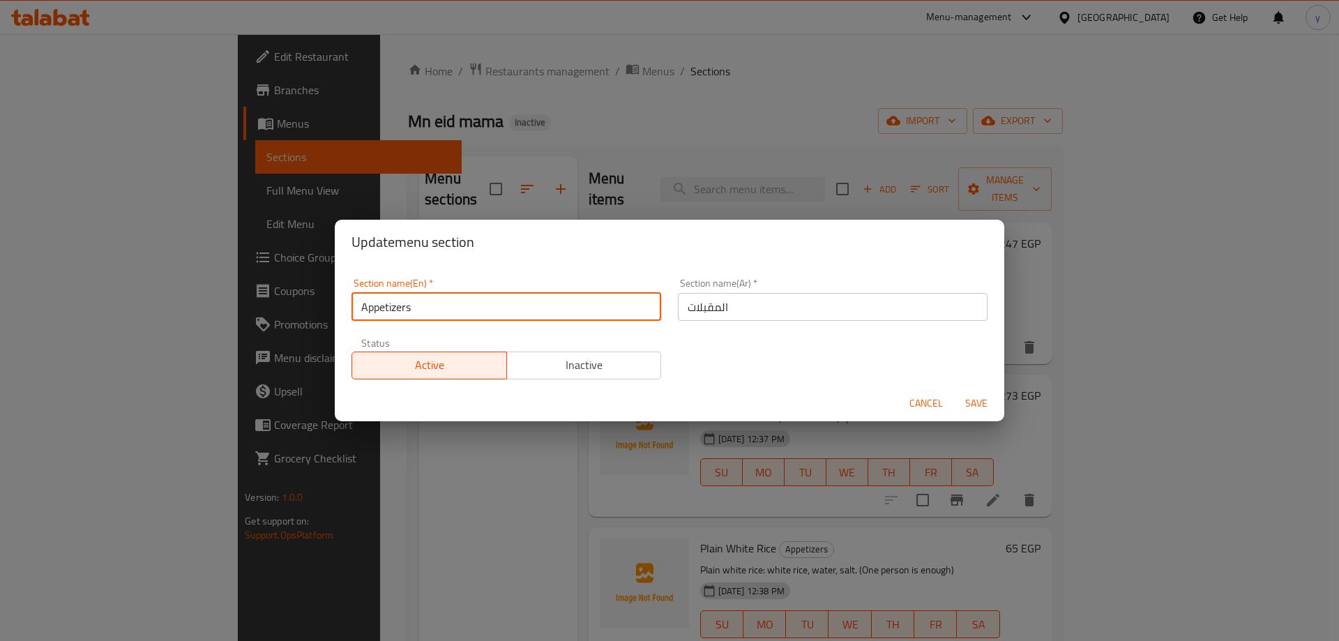
click at [455, 300] on input "Appetizers" at bounding box center [507, 307] width 310 height 28
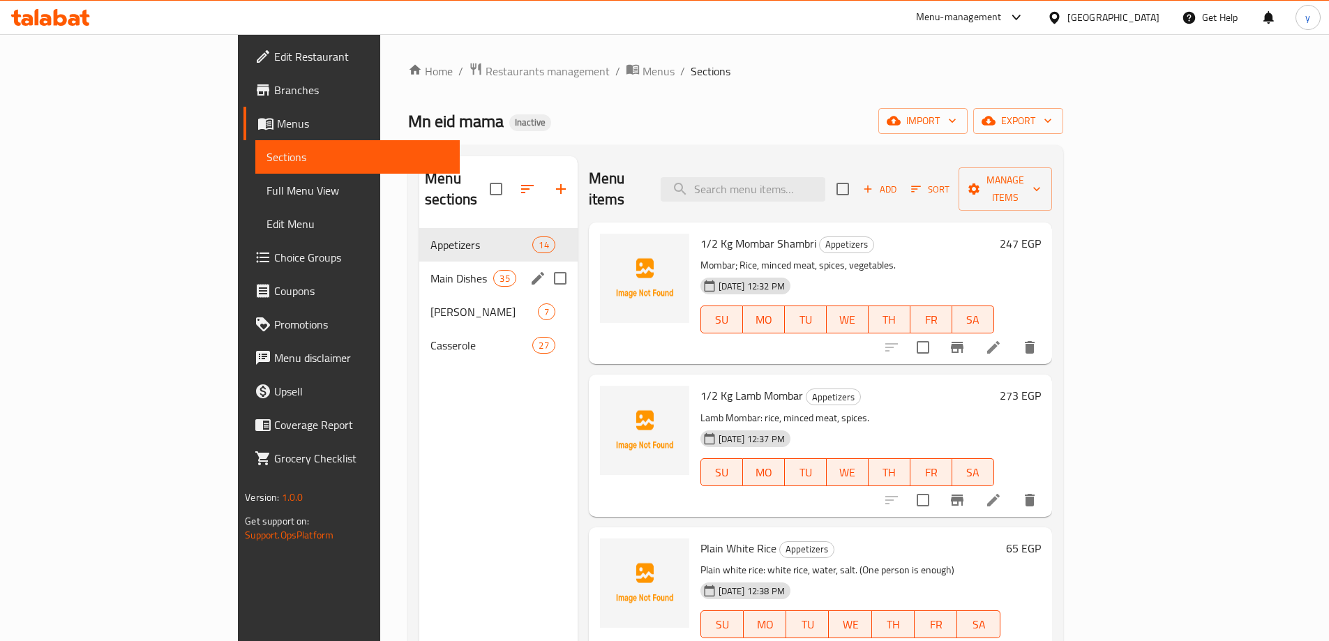
click at [430, 270] on span "Main Dishes" at bounding box center [461, 278] width 63 height 17
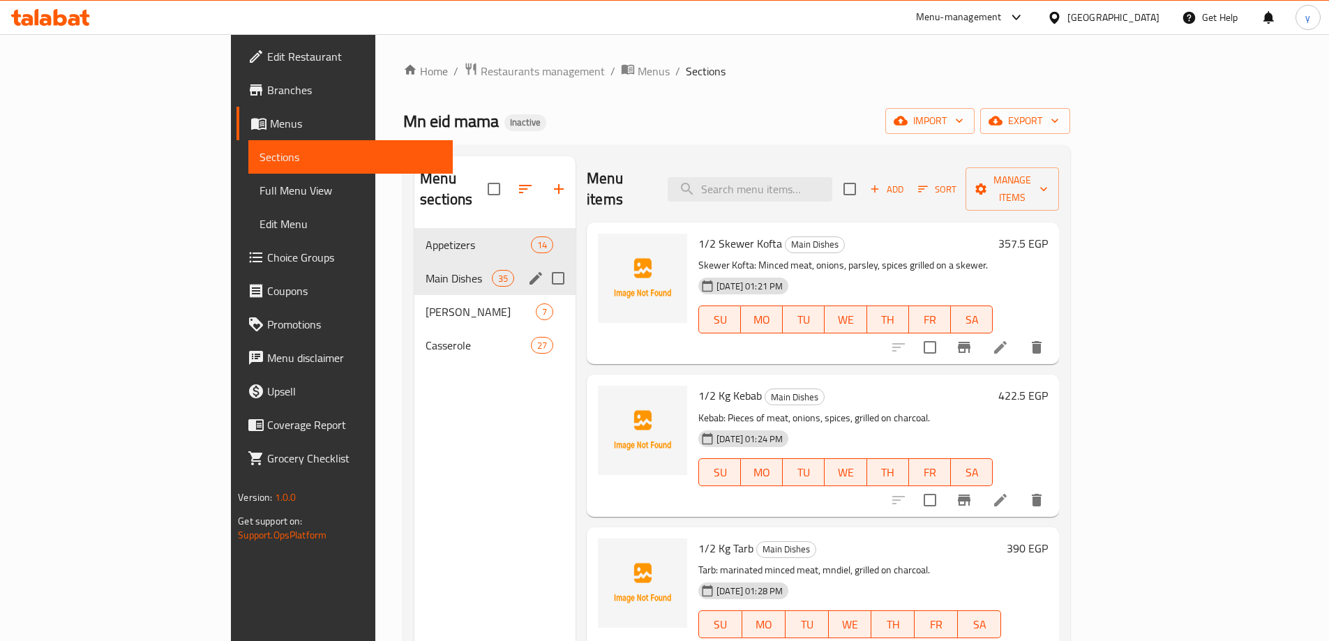
click at [465, 262] on div "Main Dishes 35" at bounding box center [494, 278] width 161 height 33
click at [527, 270] on icon "edit" at bounding box center [535, 278] width 17 height 17
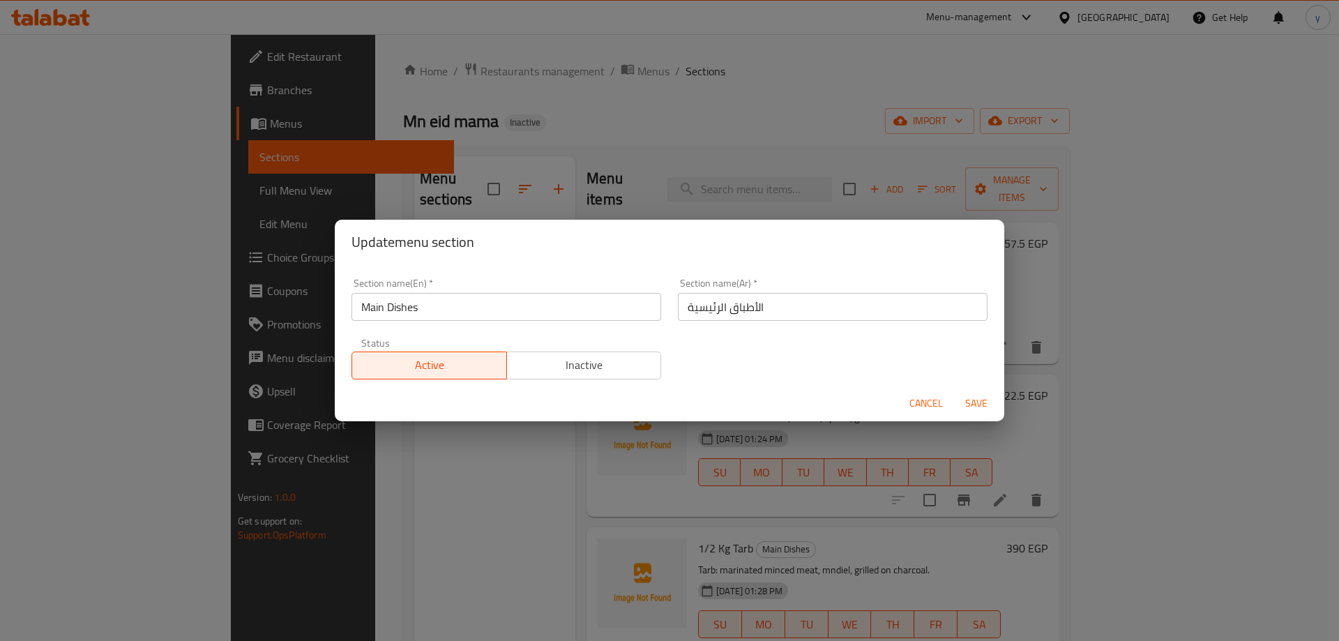
click at [493, 302] on input "Main Dishes" at bounding box center [507, 307] width 310 height 28
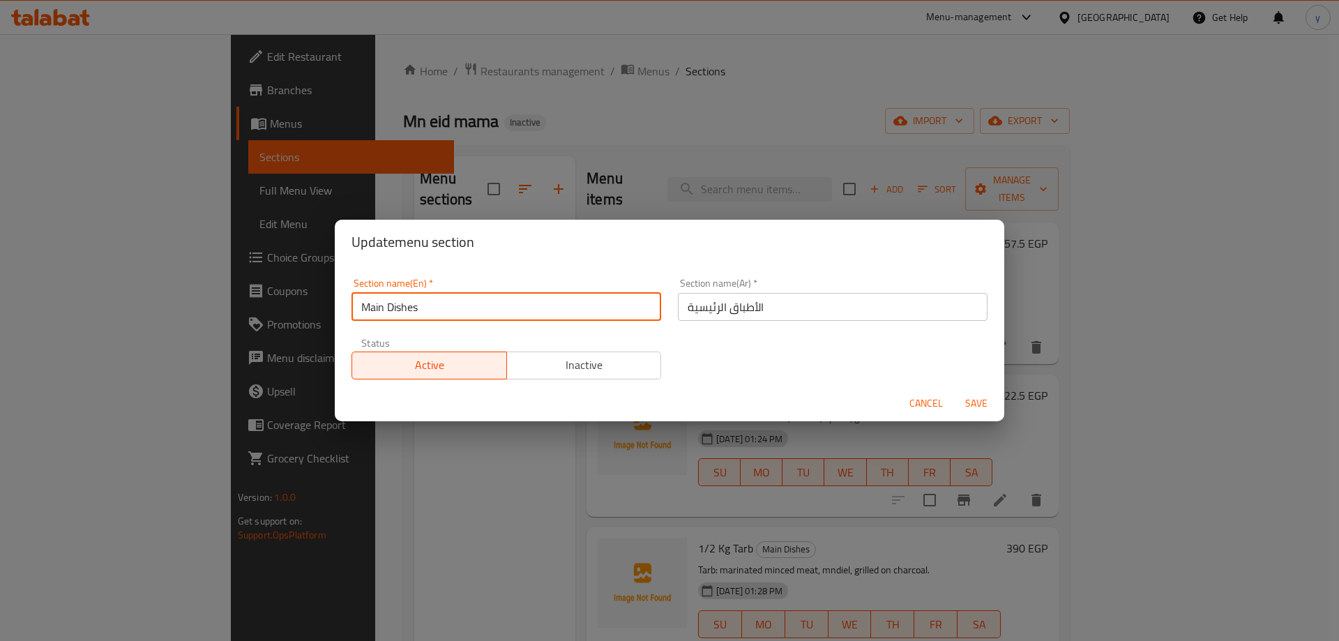
click at [492, 303] on input "Main Dishes" at bounding box center [507, 307] width 310 height 28
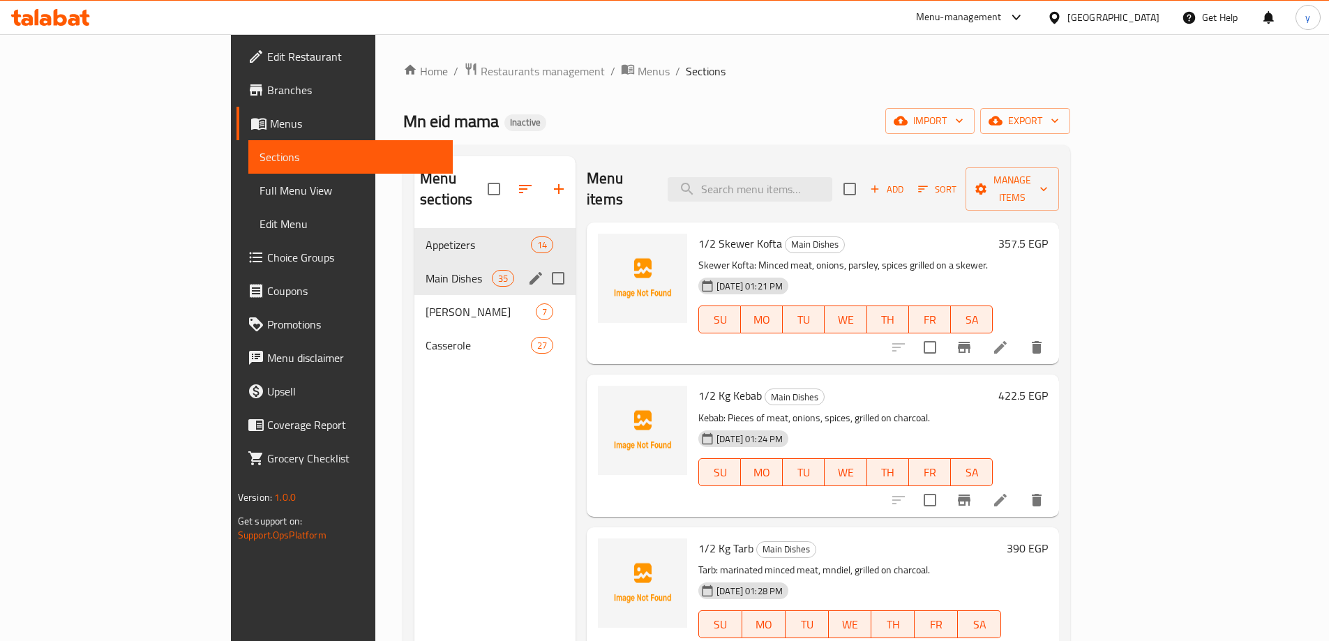
click at [466, 262] on div "Main Dishes 35" at bounding box center [494, 278] width 161 height 33
click at [530, 272] on icon "edit" at bounding box center [536, 278] width 13 height 13
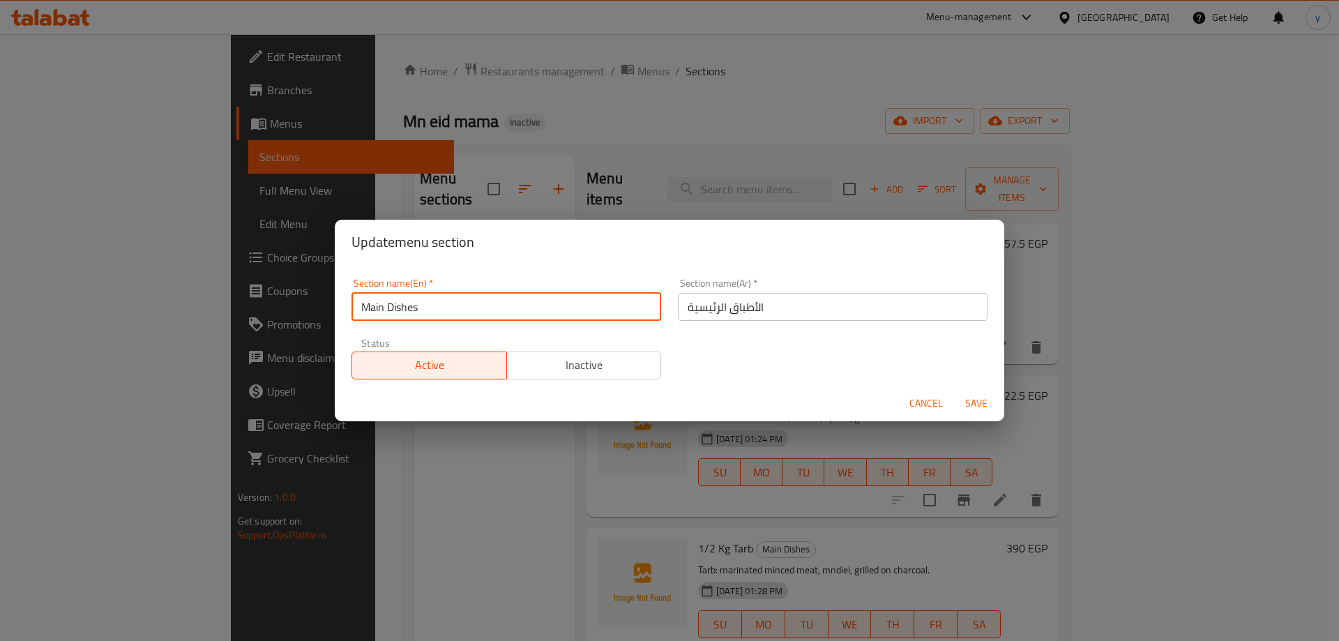
click at [463, 310] on input "Main Dishes" at bounding box center [507, 307] width 310 height 28
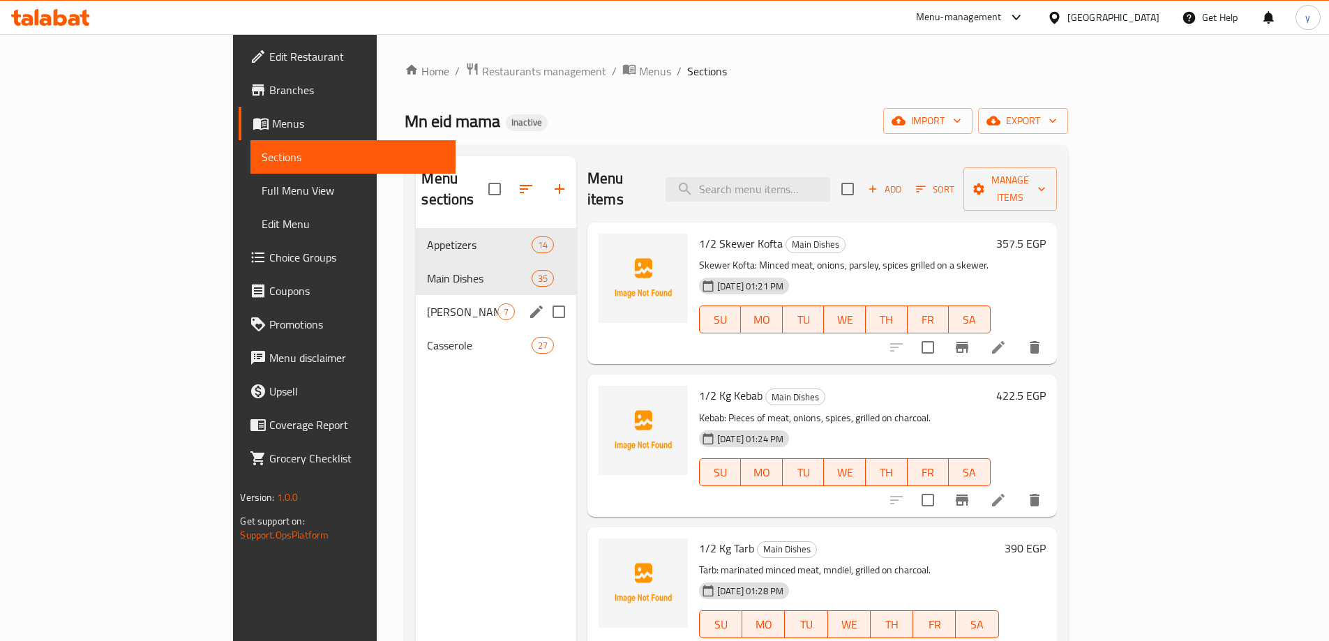
drag, startPoint x: 360, startPoint y: 300, endPoint x: 419, endPoint y: 297, distance: 58.7
click at [416, 300] on div "Al Mahashi 7" at bounding box center [496, 311] width 160 height 33
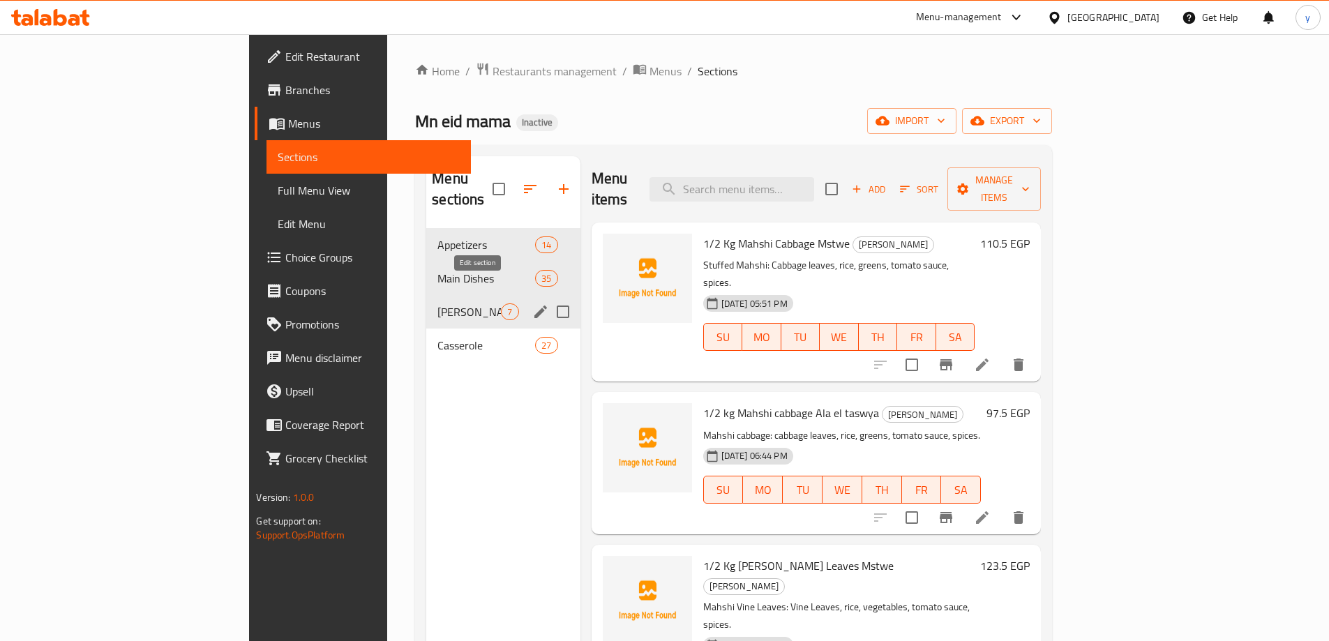
click at [532, 303] on icon "edit" at bounding box center [540, 311] width 17 height 17
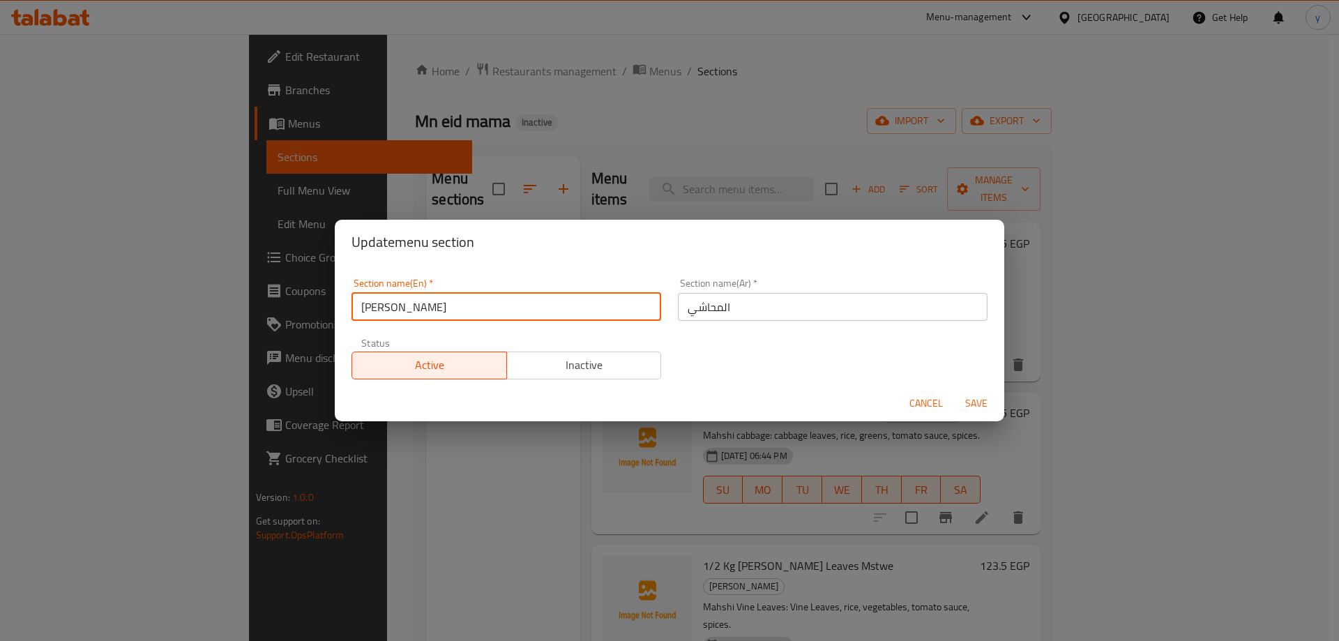
click at [451, 303] on input "[PERSON_NAME]" at bounding box center [507, 307] width 310 height 28
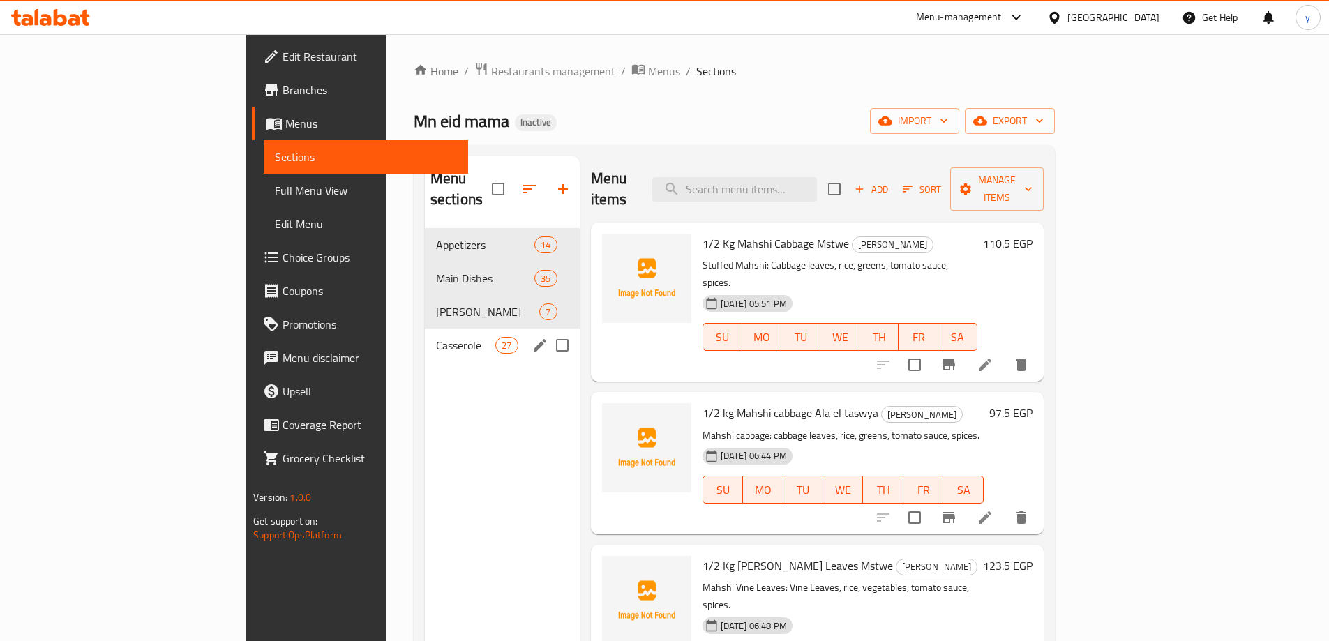
drag, startPoint x: 389, startPoint y: 329, endPoint x: 489, endPoint y: 335, distance: 100.7
click at [436, 337] on span "Casserole" at bounding box center [465, 345] width 59 height 17
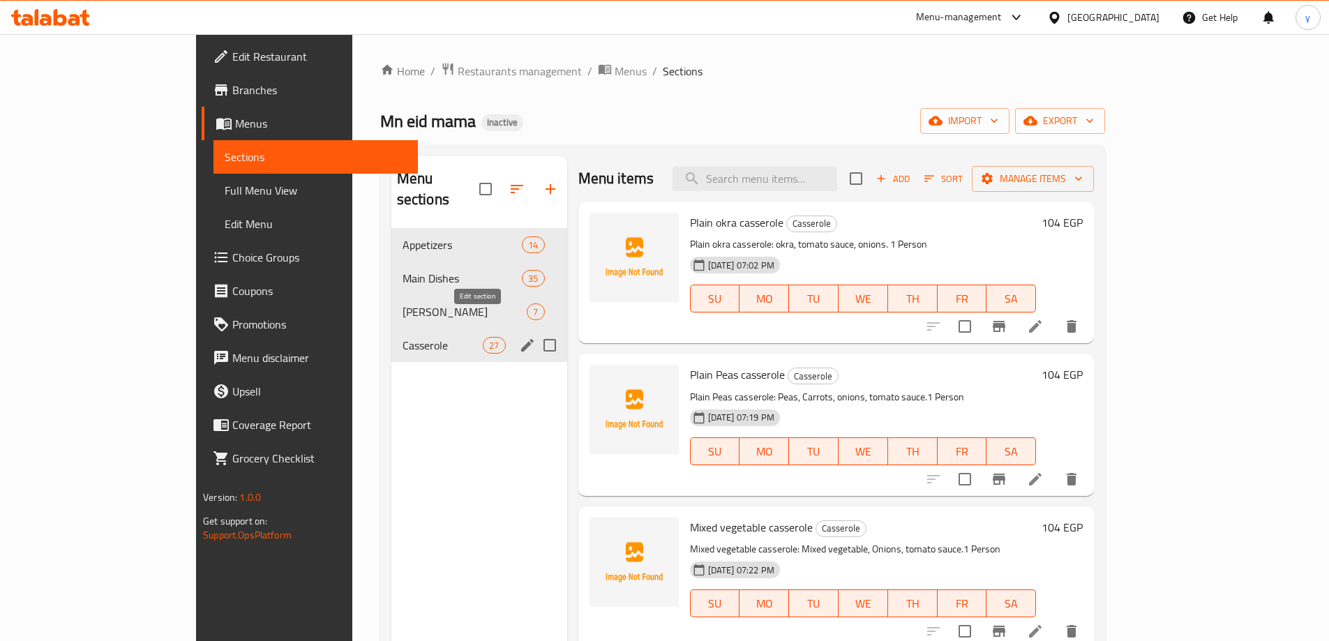
click at [519, 337] on icon "edit" at bounding box center [527, 345] width 17 height 17
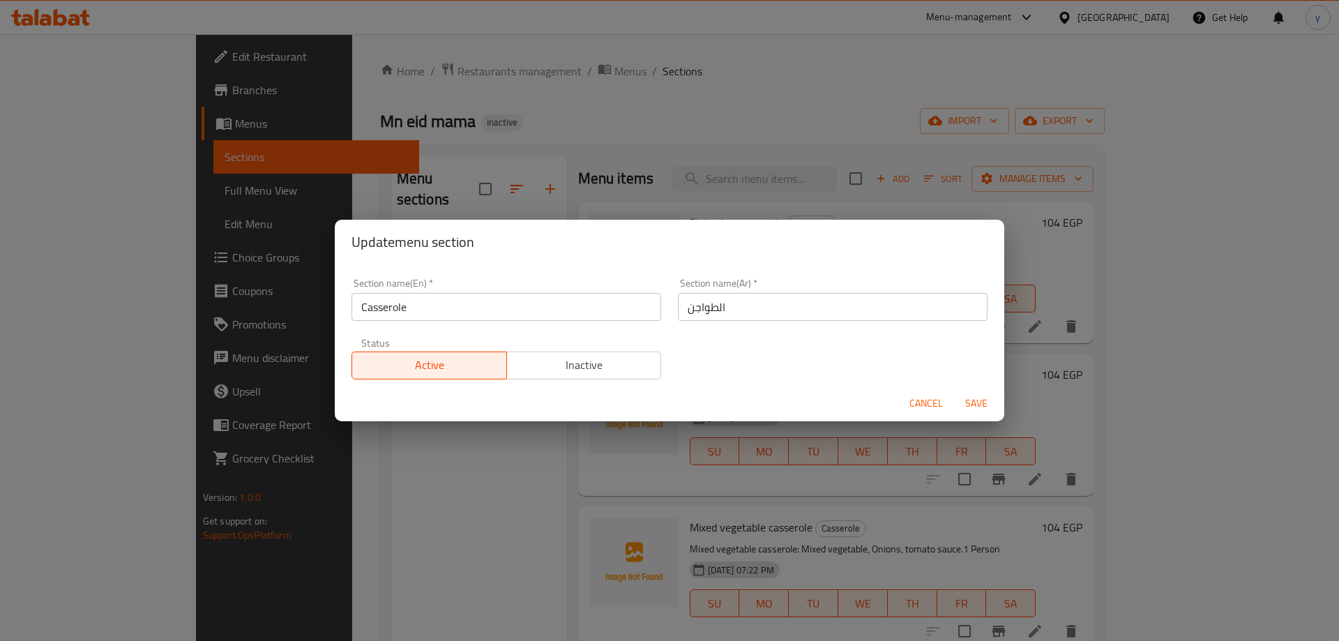
click at [435, 308] on input "Casserole" at bounding box center [507, 307] width 310 height 28
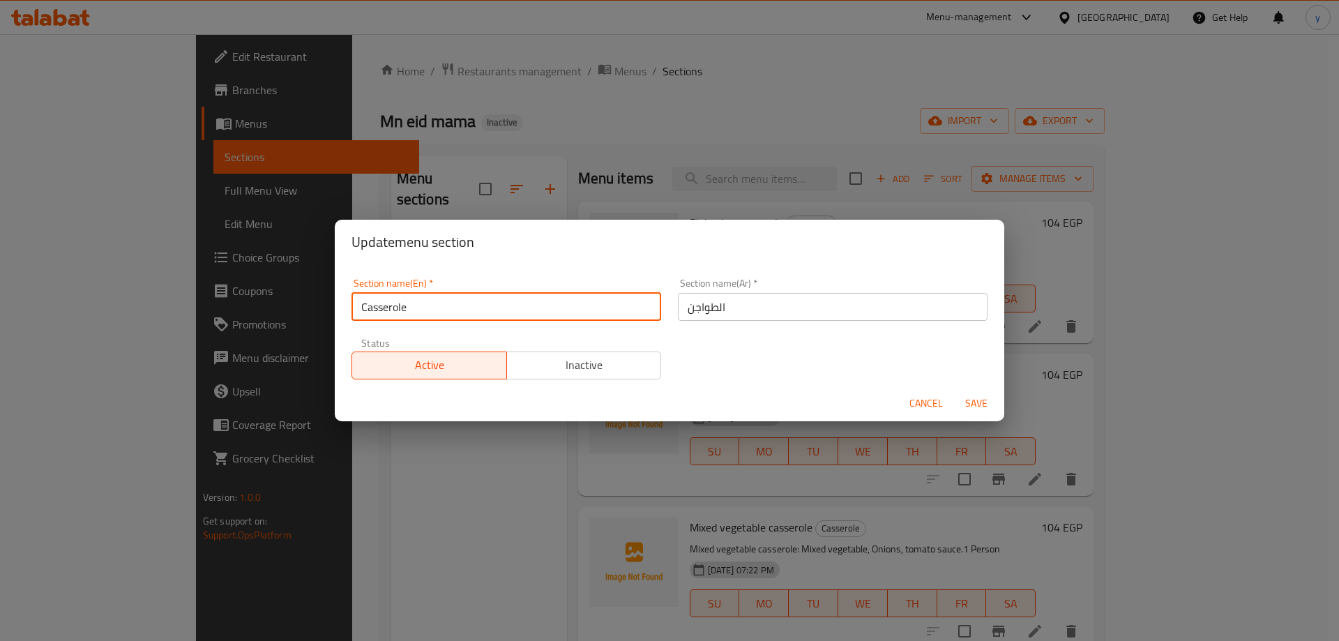
click at [435, 308] on input "Casserole" at bounding box center [507, 307] width 310 height 28
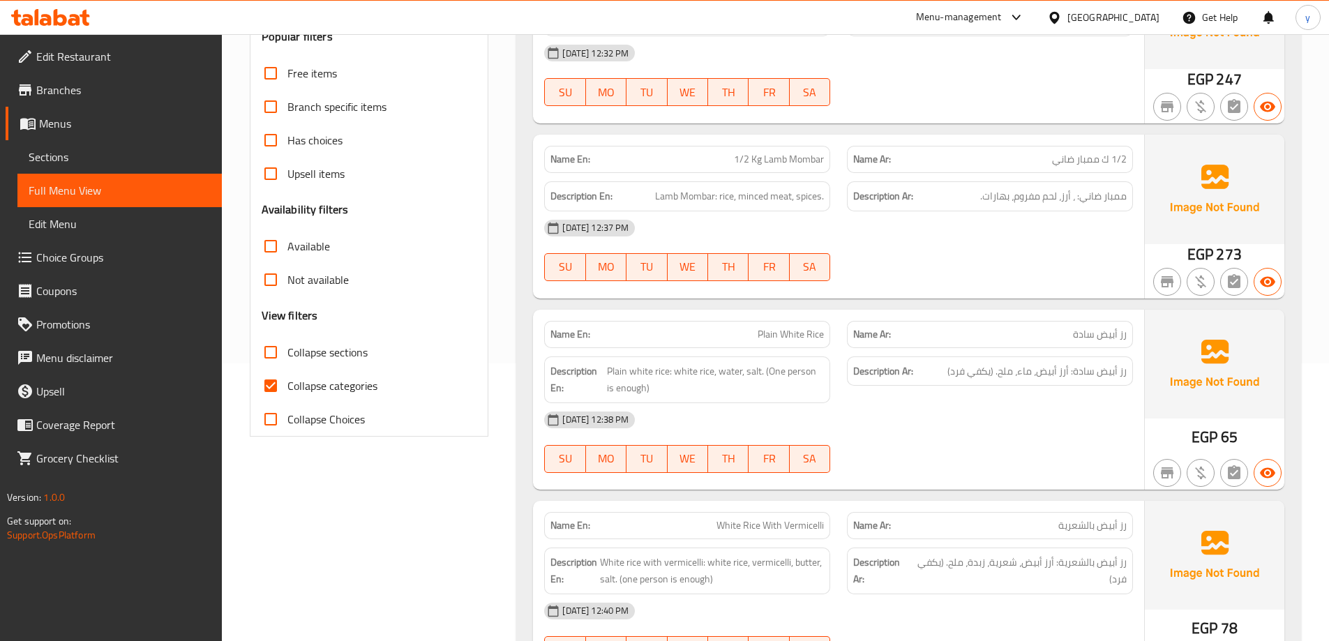
scroll to position [279, 0]
click at [320, 393] on span "Collapse categories" at bounding box center [332, 384] width 90 height 17
click at [287, 393] on input "Collapse categories" at bounding box center [270, 384] width 33 height 33
checkbox input "false"
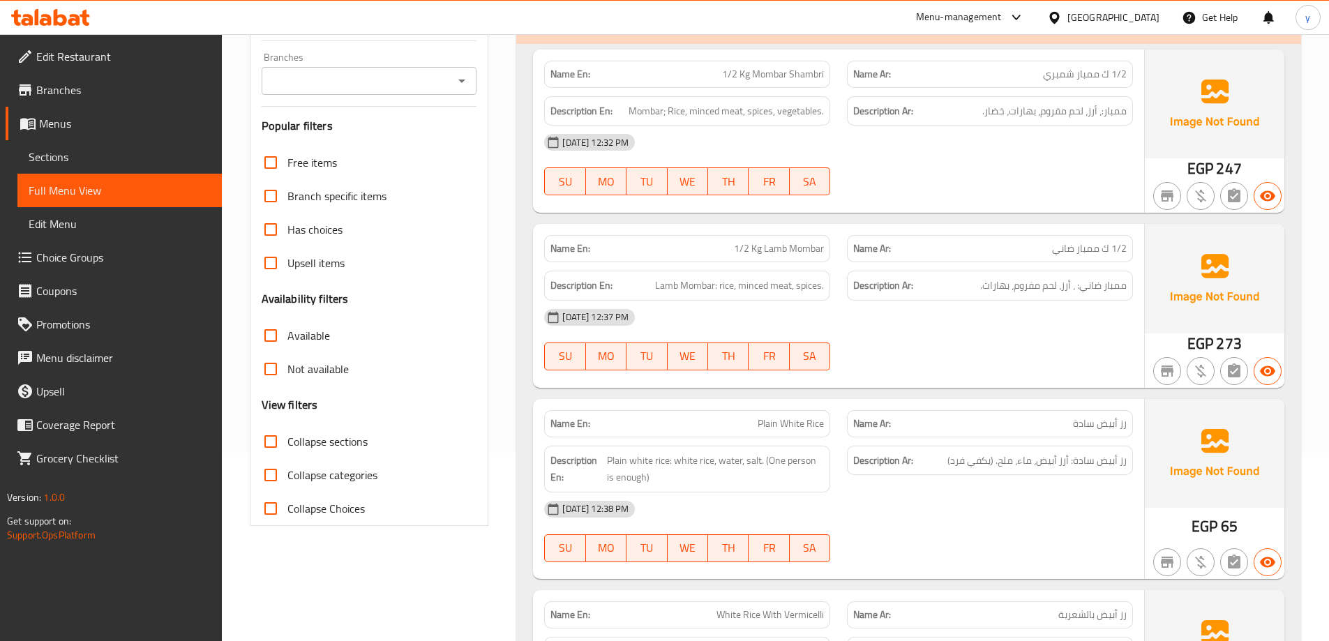
scroll to position [0, 0]
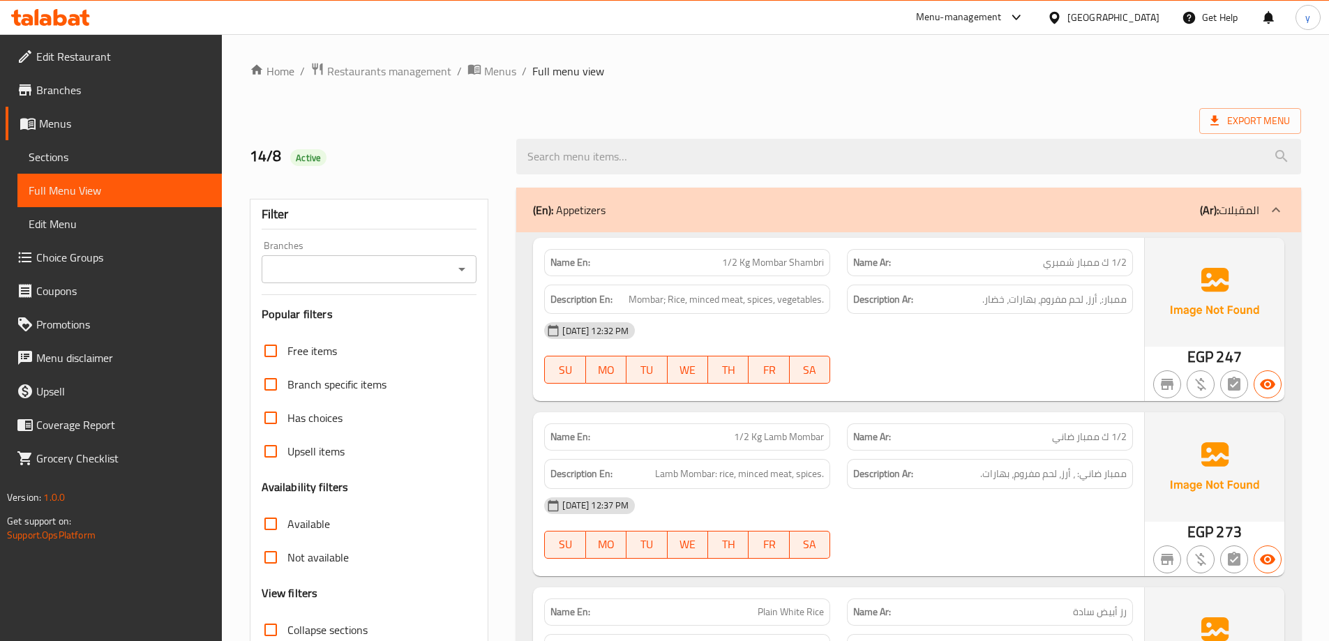
click at [774, 132] on div at bounding box center [909, 156] width 802 height 52
click at [850, 75] on ol "Home / Restaurants management / Menus / Full menu view" at bounding box center [775, 71] width 1051 height 18
click at [822, 437] on span "1/2 Kg Lamb Mombar" at bounding box center [779, 437] width 90 height 15
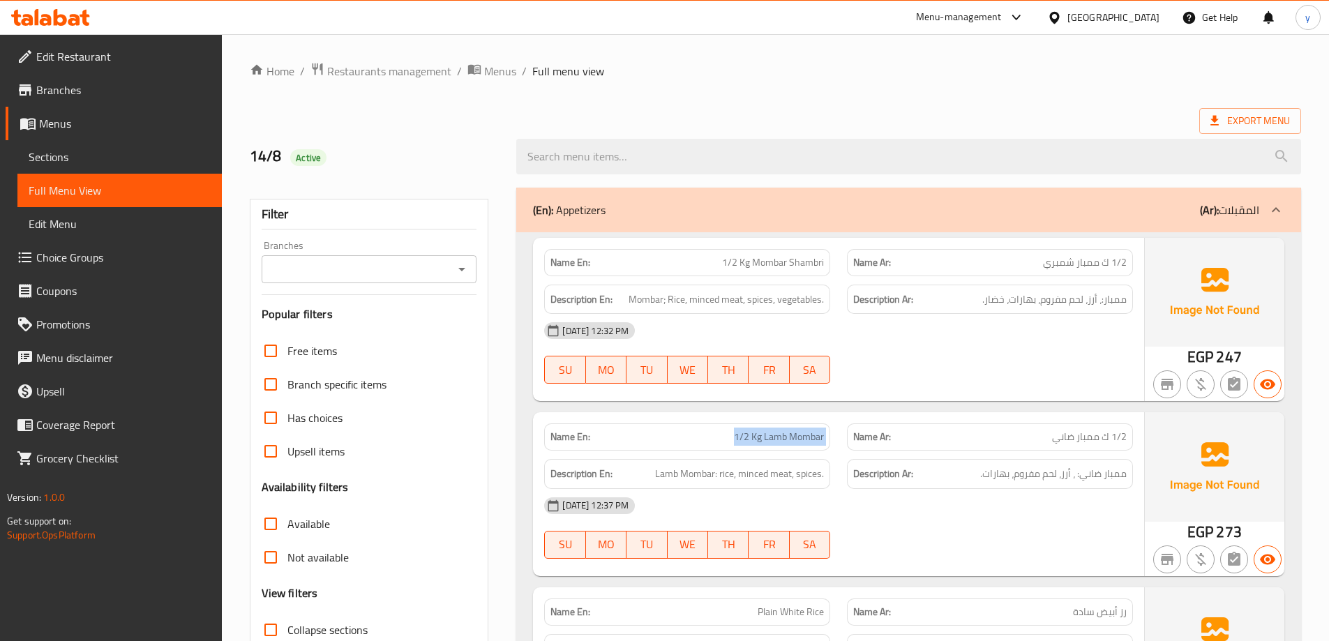
click at [822, 437] on span "1/2 Kg Lamb Mombar" at bounding box center [779, 437] width 90 height 15
copy span "1/2 Kg Lamb Mombar"
click at [929, 66] on ol "Home / Restaurants management / Menus / Full menu view" at bounding box center [775, 71] width 1051 height 18
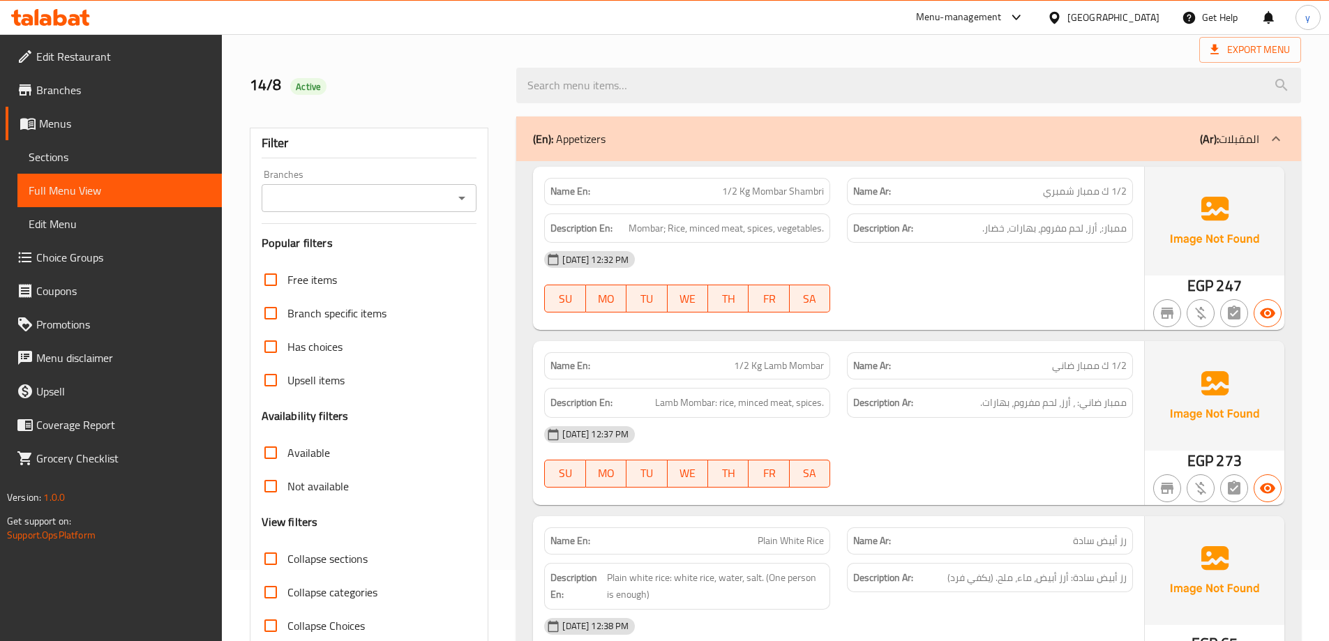
scroll to position [70, 0]
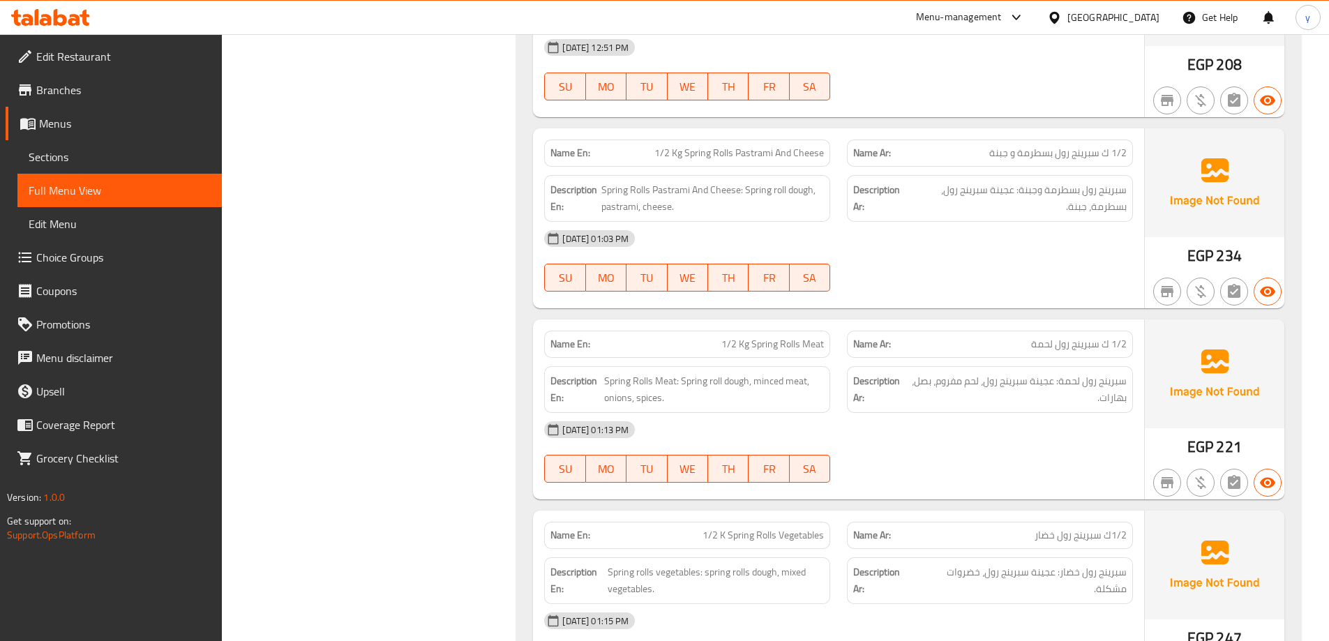
scroll to position [2232, 0]
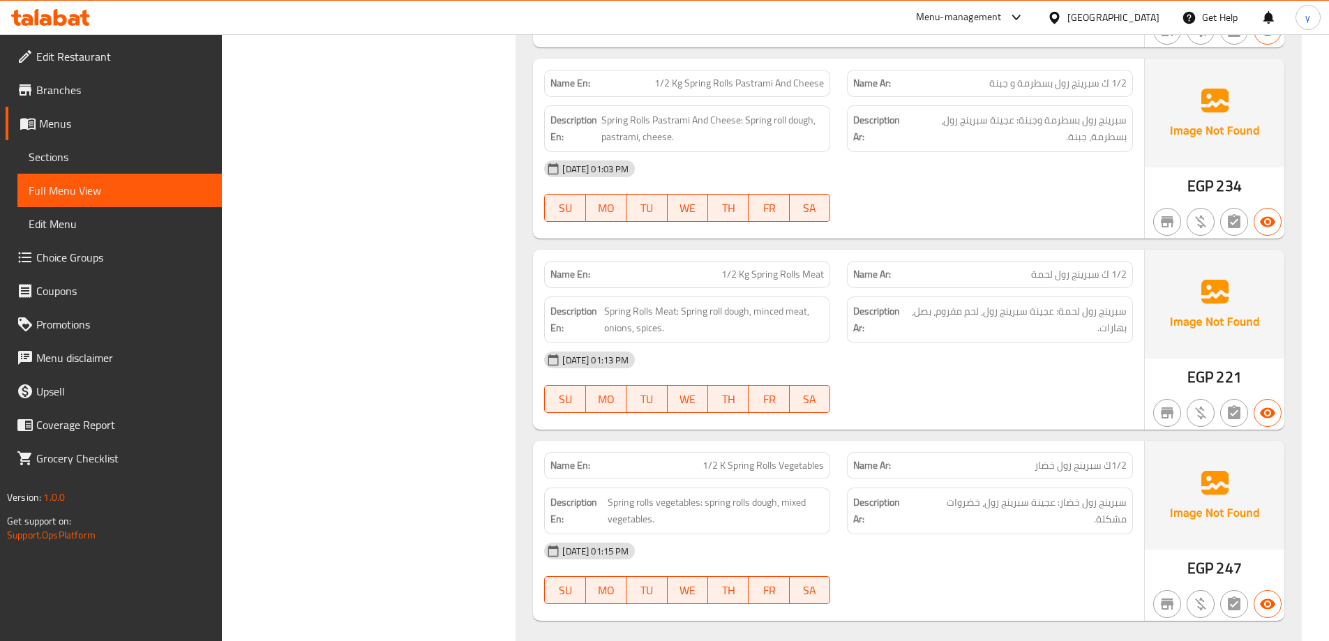
click at [718, 465] on span "1/2 K Spring Rolls Vegetables" at bounding box center [763, 465] width 121 height 15
copy span "1/2 K Spring Rolls Vegetables"
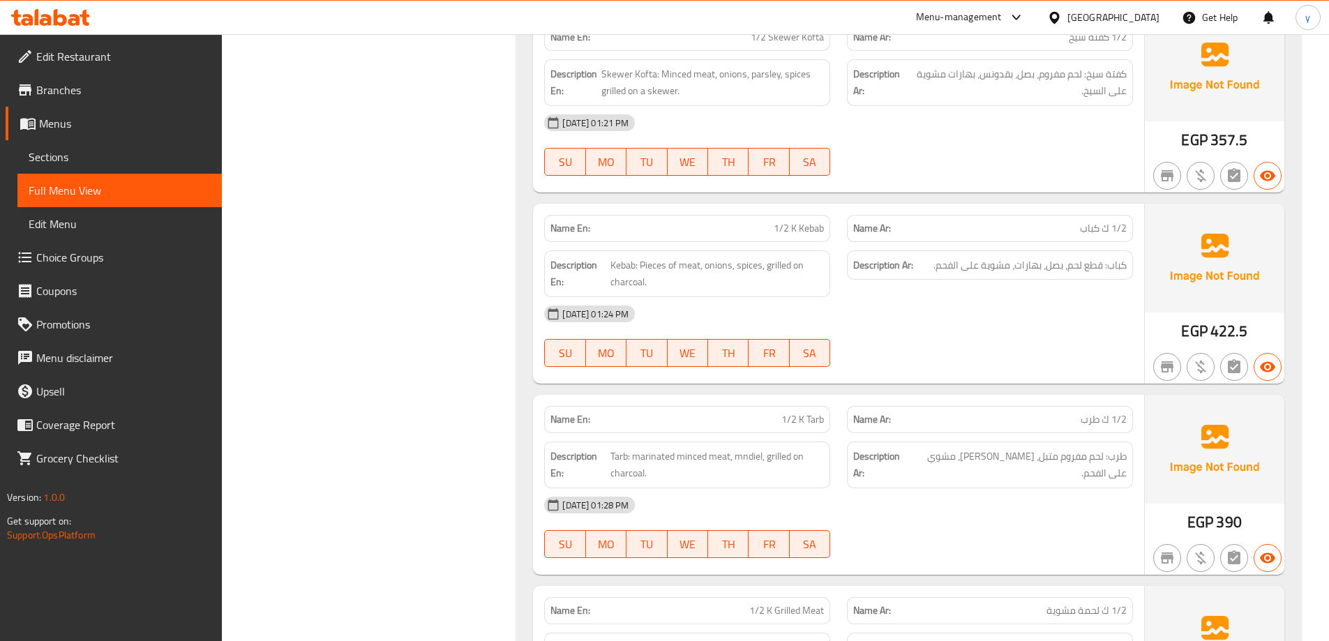
scroll to position [3000, 0]
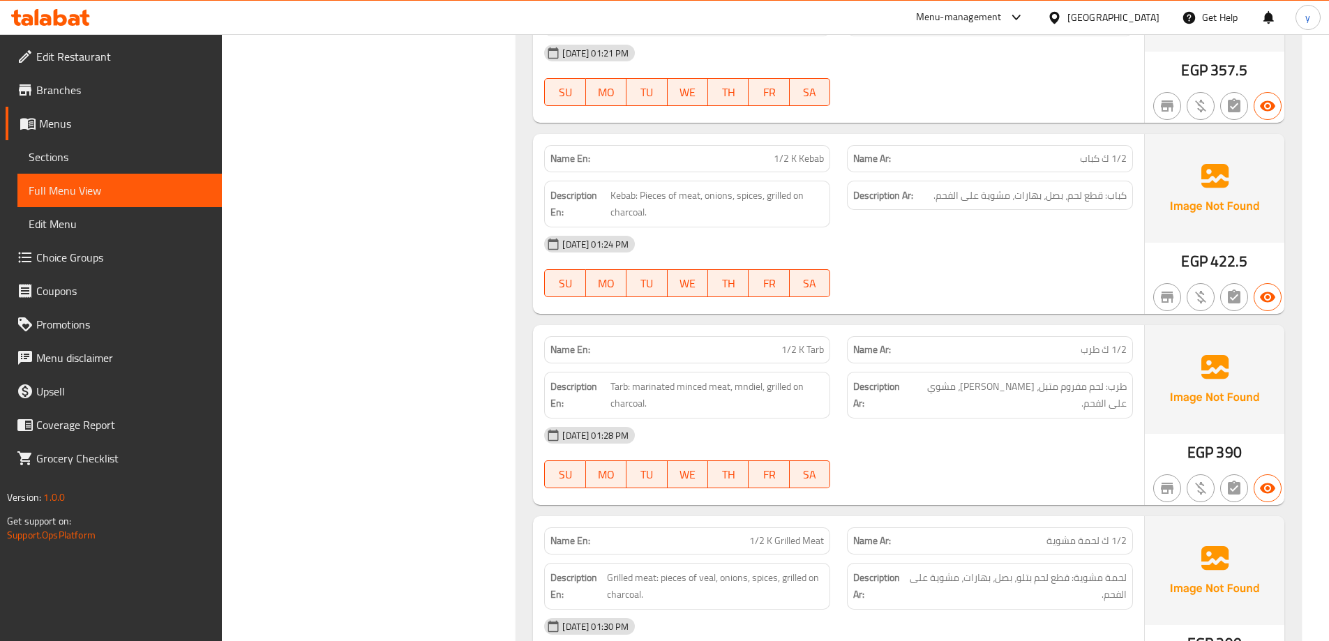
copy span "1/2 K Kebab"
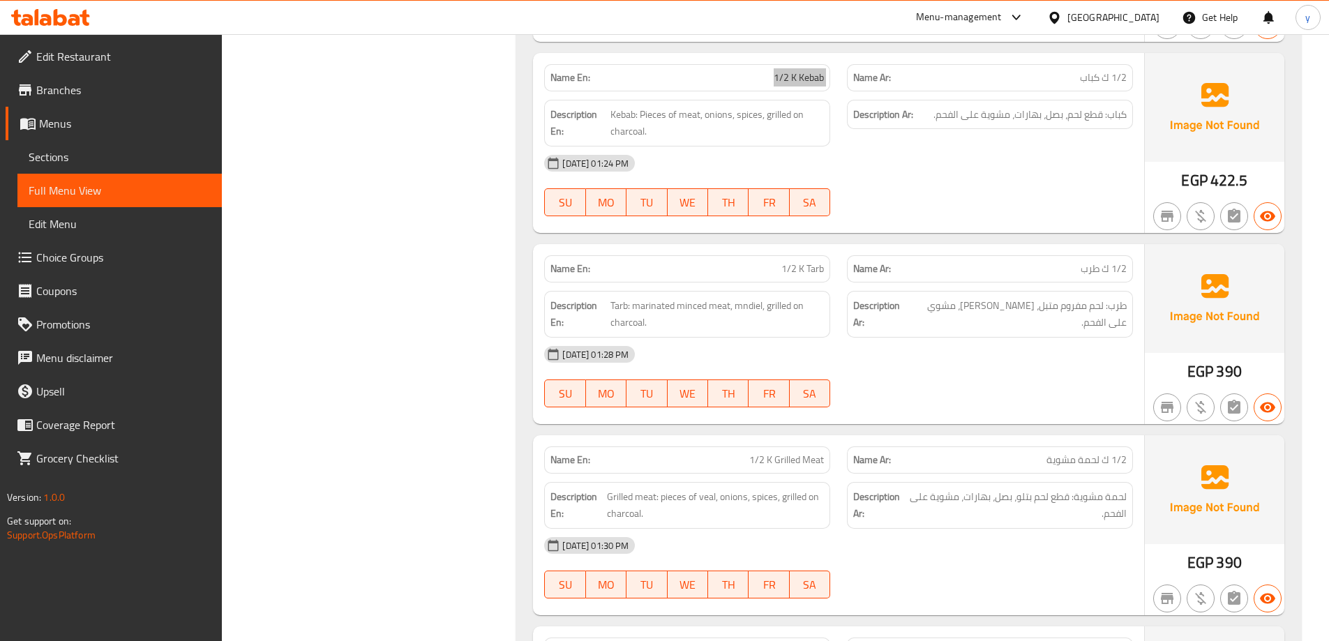
scroll to position [3279, 0]
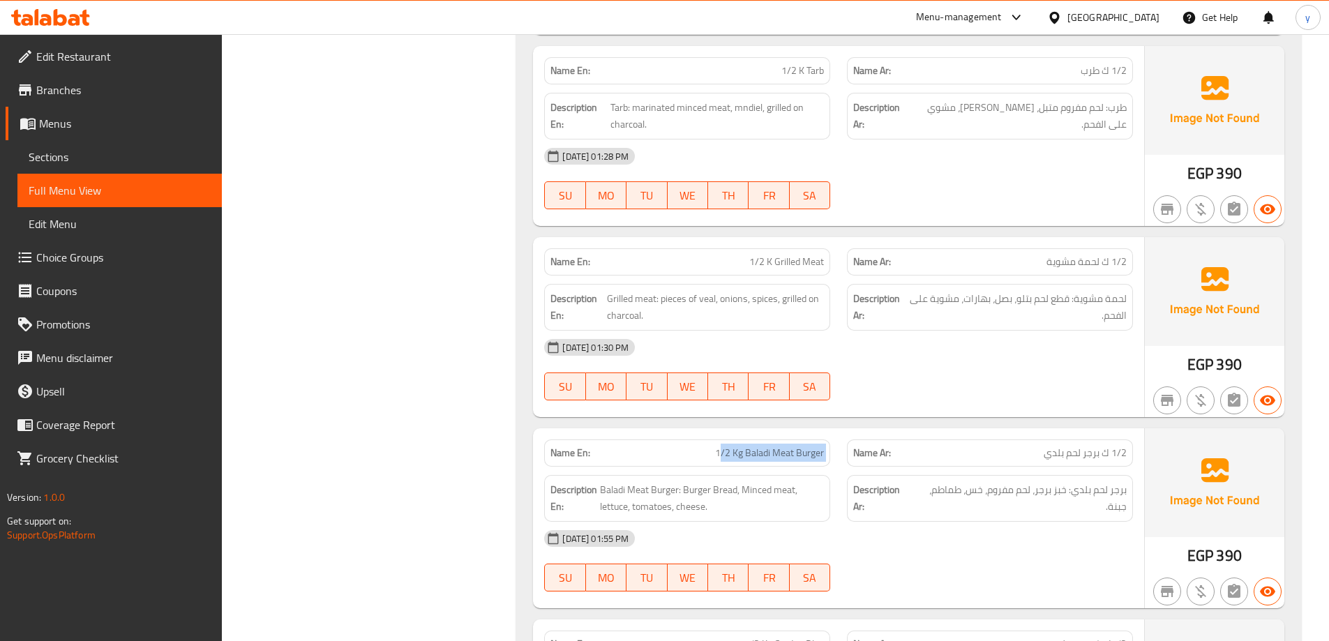
drag, startPoint x: 713, startPoint y: 456, endPoint x: 841, endPoint y: 465, distance: 128.0
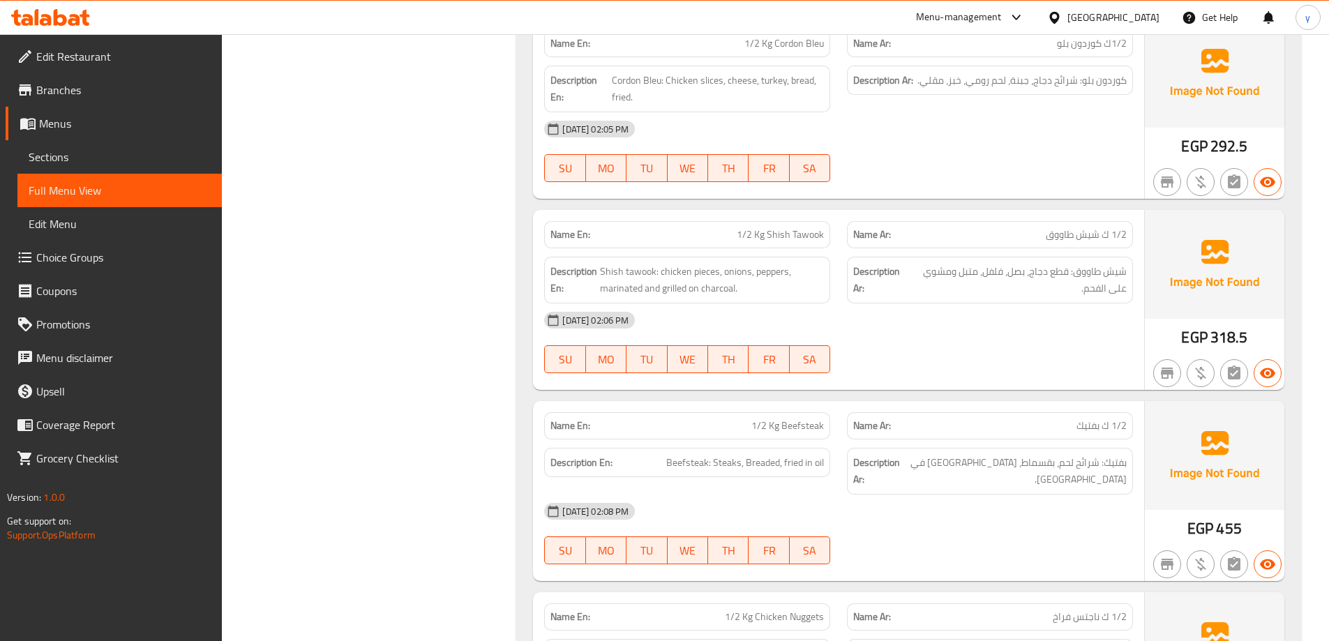
scroll to position [3977, 0]
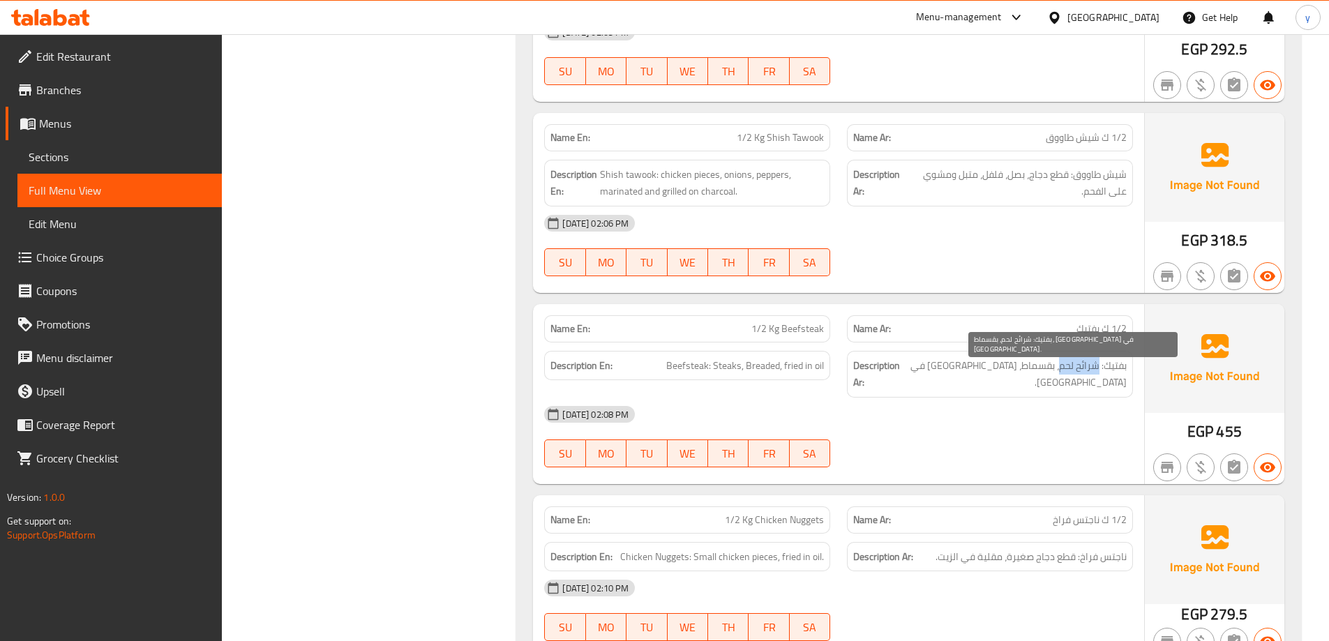
drag, startPoint x: 1098, startPoint y: 368, endPoint x: 1060, endPoint y: 369, distance: 38.4
click at [1060, 369] on span "بفتيك: شرائح لحم، بقسماط، [GEOGRAPHIC_DATA] في [GEOGRAPHIC_DATA]." at bounding box center [1015, 374] width 224 height 34
copy span "شرائح لحم"
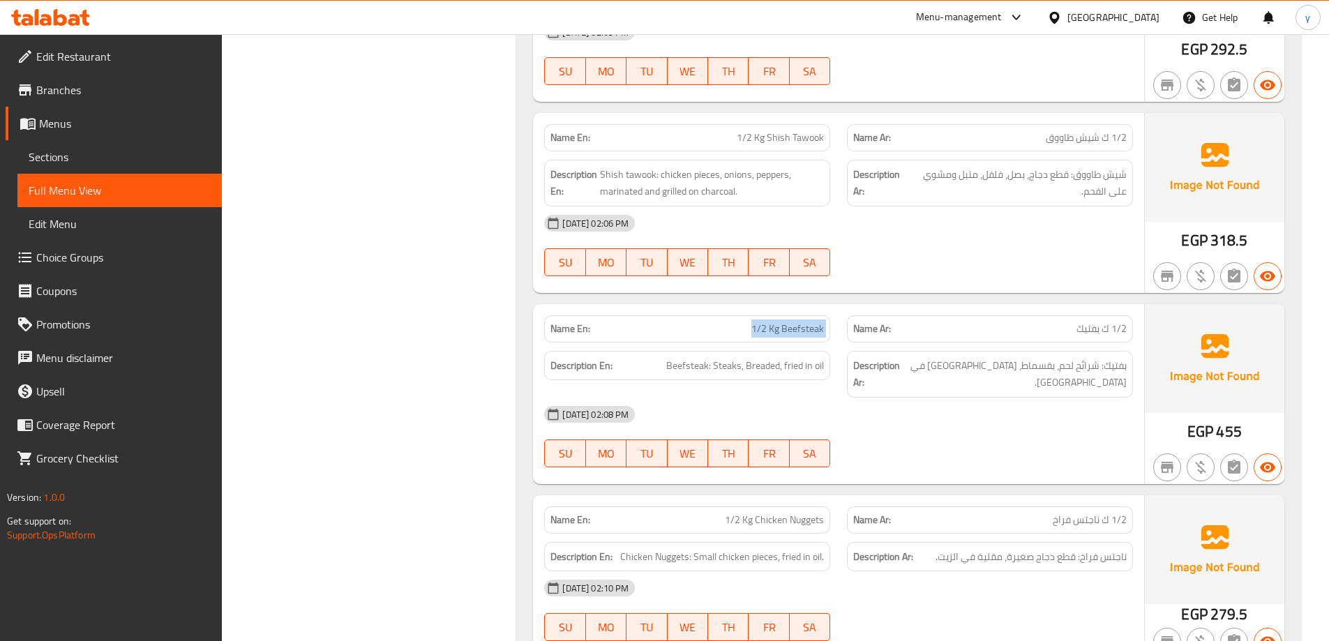
copy span "1/2 Kg Beefsteak"
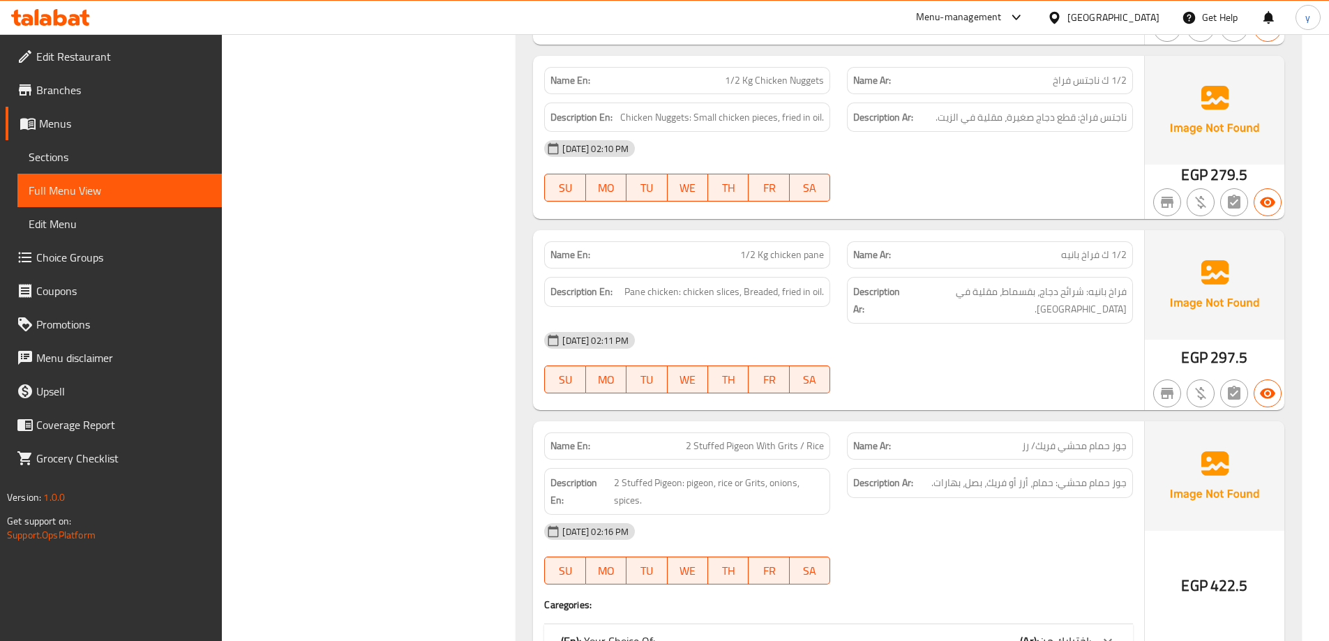
scroll to position [4465, 0]
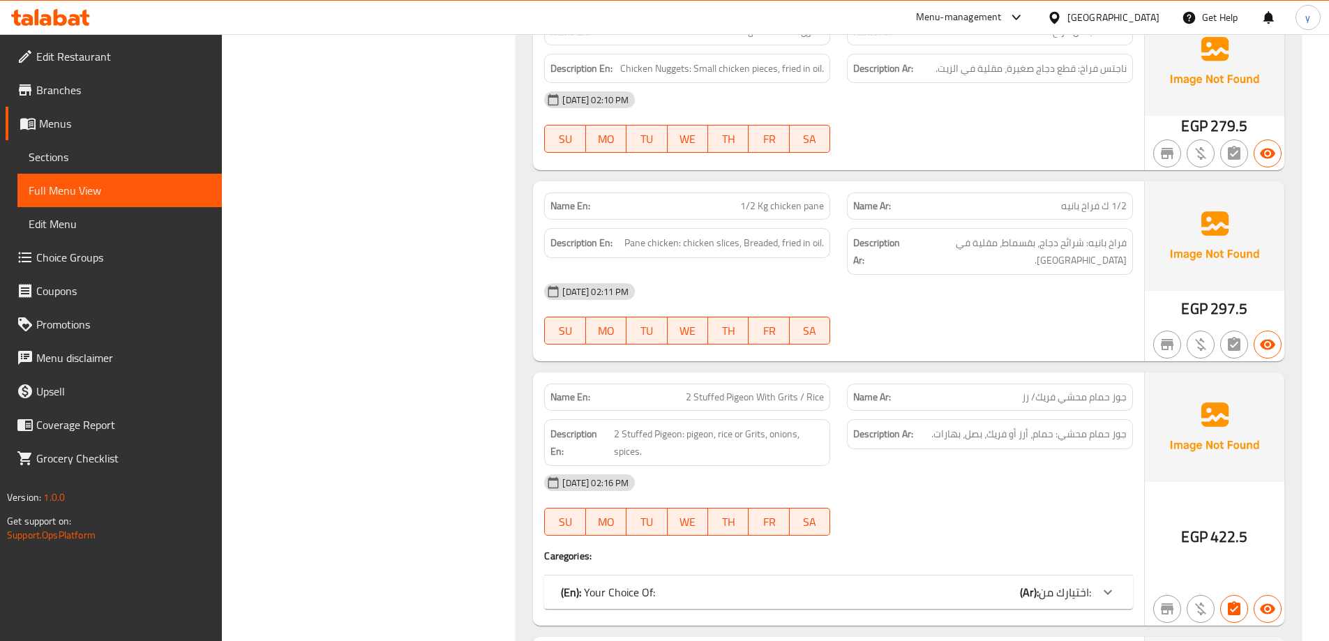
drag, startPoint x: 1064, startPoint y: 565, endPoint x: 1109, endPoint y: 395, distance: 176.2
click at [1064, 582] on span "اختيارك من:" at bounding box center [1065, 592] width 52 height 21
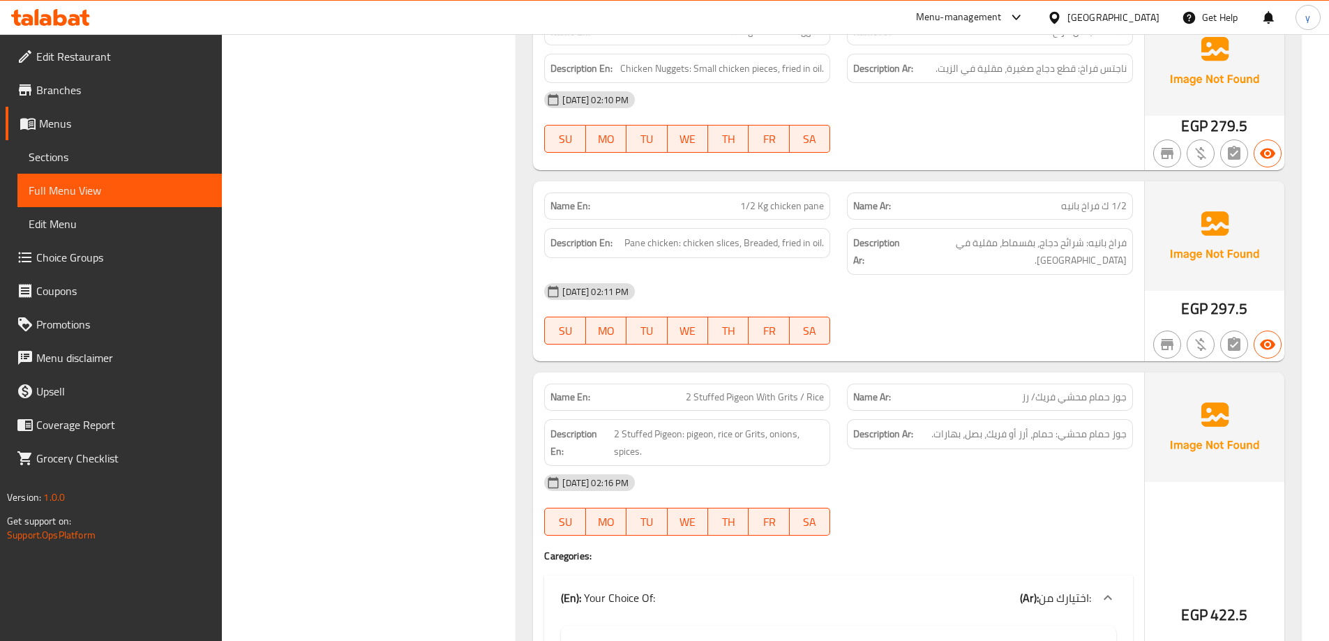
copy span "جوز"
drag, startPoint x: 682, startPoint y: 368, endPoint x: 693, endPoint y: 372, distance: 11.0
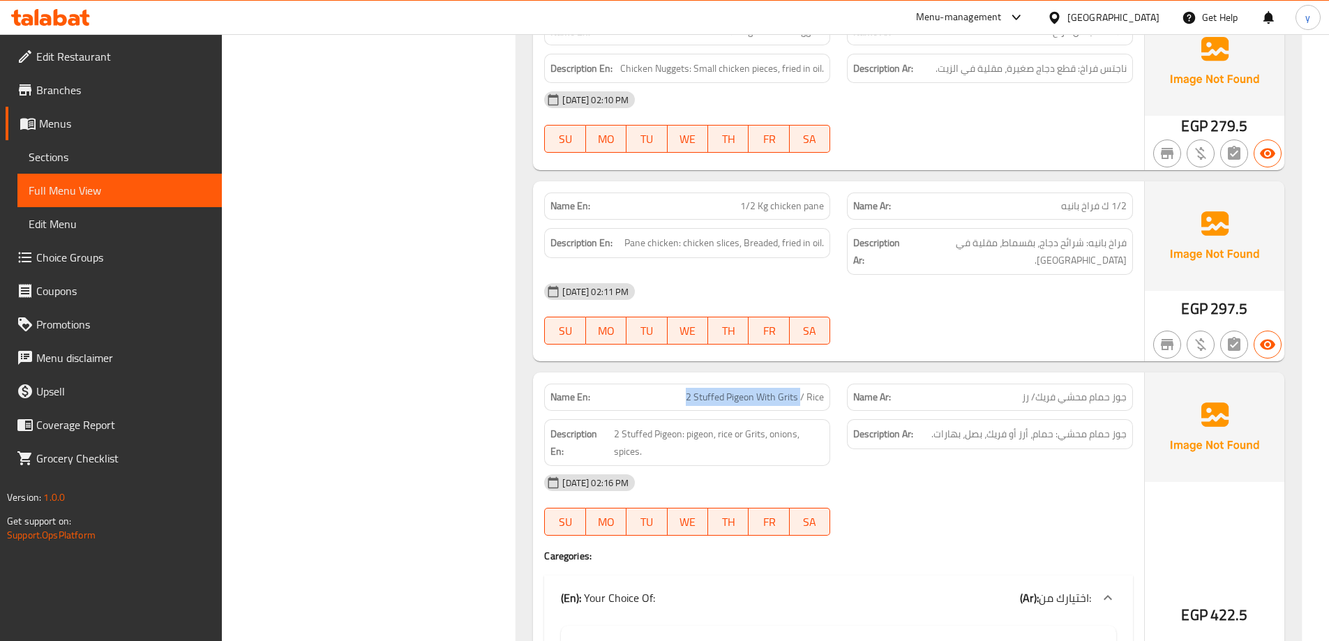
drag, startPoint x: 800, startPoint y: 363, endPoint x: 670, endPoint y: 350, distance: 130.4
copy span "2 Stuffed Pigeon With Grits"
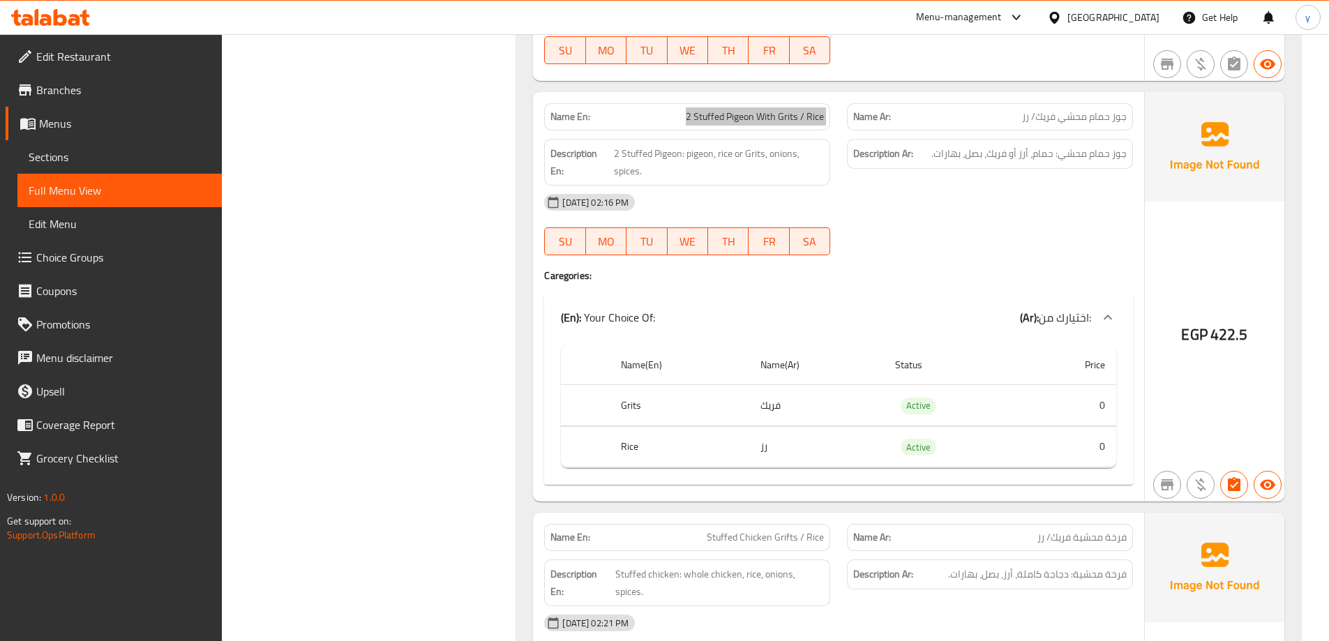
scroll to position [4744, 0]
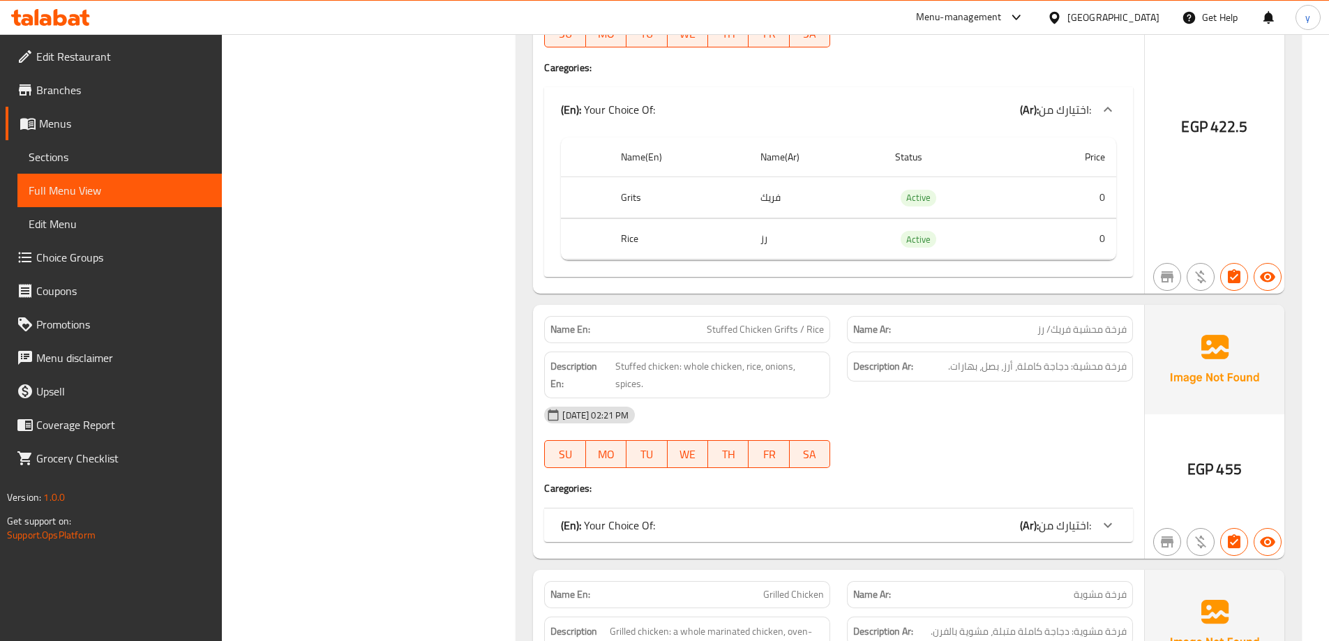
scroll to position [5023, 0]
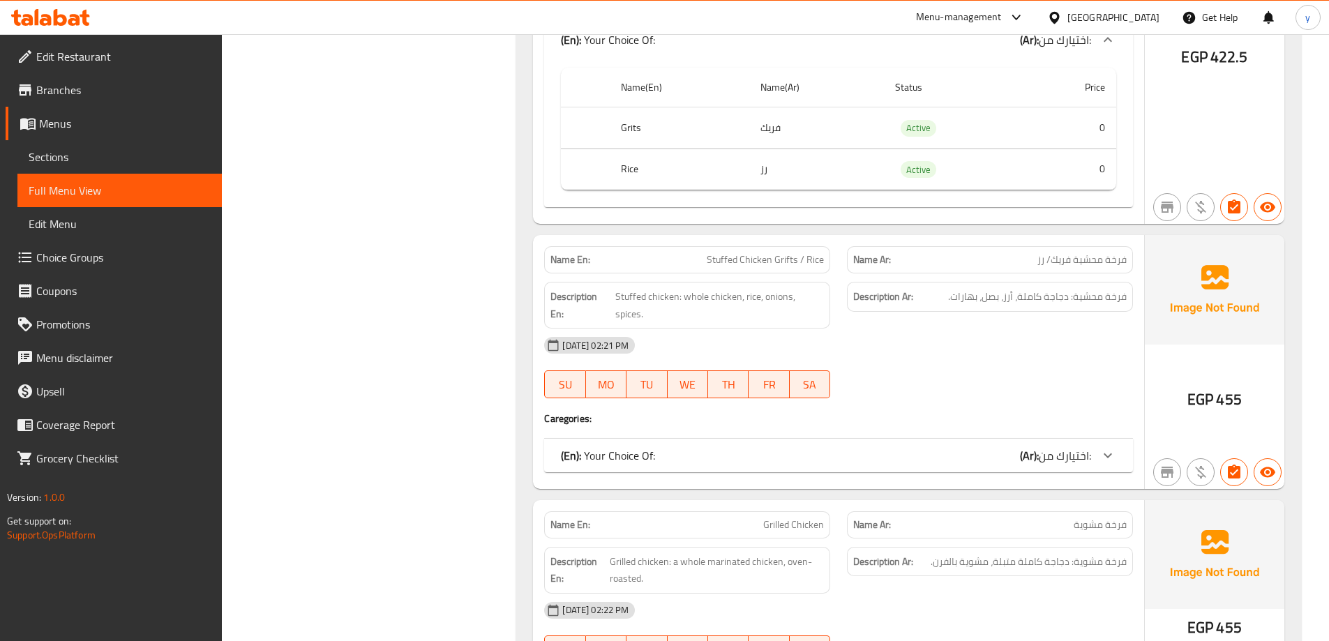
click at [1003, 62] on div "(En): Your Choice Of: (Ar): اختيارك من:" at bounding box center [838, 39] width 589 height 45
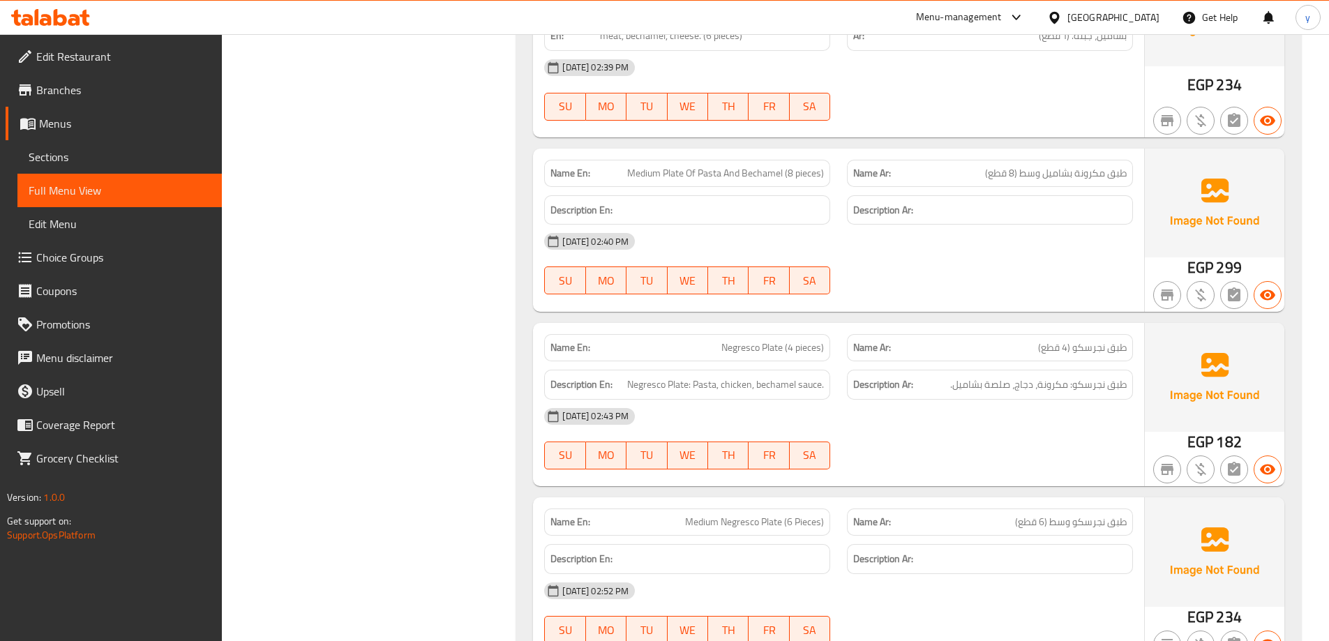
scroll to position [6488, 0]
click at [779, 339] on span "Negresco Plate (4 pieces)" at bounding box center [772, 346] width 103 height 15
copy span "Negresco Plate (4 pieces)"
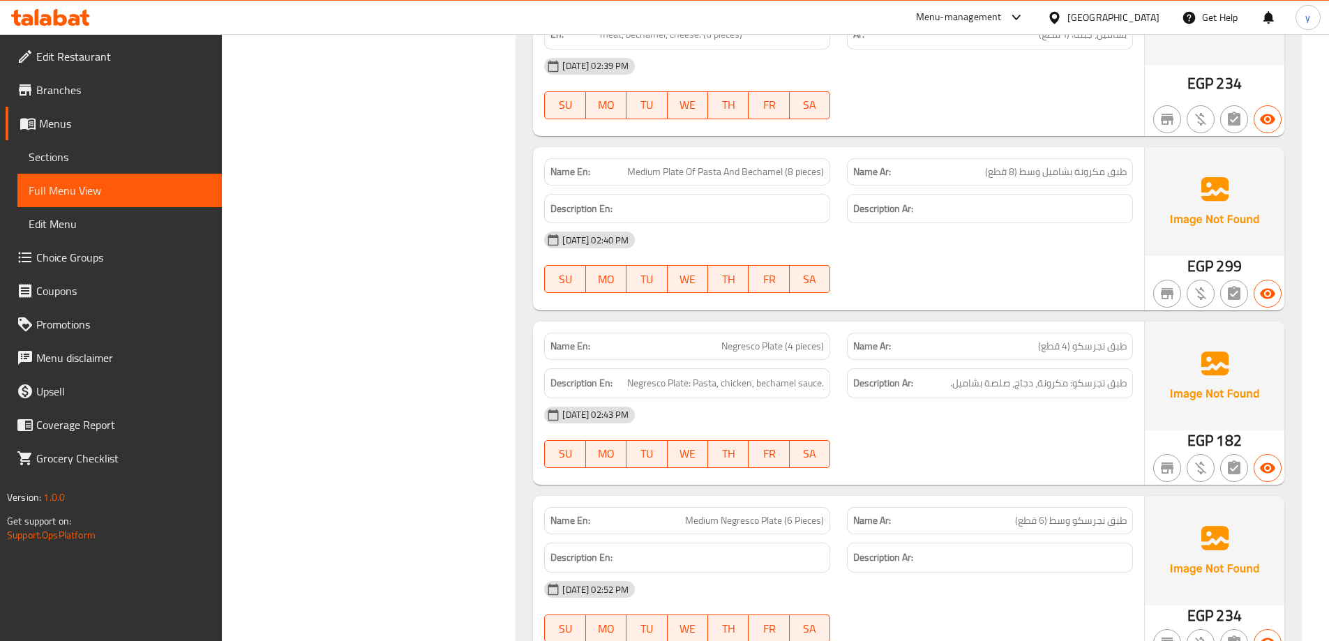
click at [1098, 375] on span "طبق نجرسكو: مكرونة، دجاج، صلصة بشاميل." at bounding box center [1038, 383] width 177 height 17
copy div "طبق نجرسكو: مكرونة، دجاج، صلصة بشاميل."
click at [703, 375] on span "Negresco Plate: Pasta, chicken, bechamel sauce." at bounding box center [725, 383] width 197 height 17
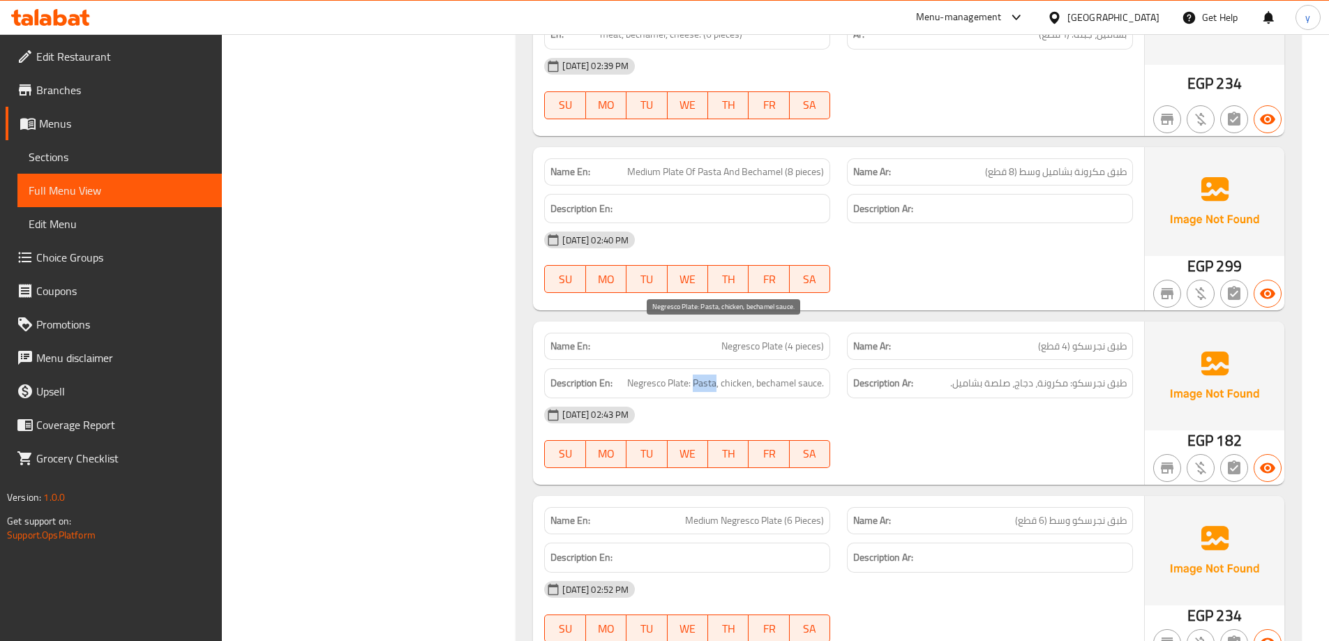
click at [703, 375] on span "Negresco Plate: Pasta, chicken, bechamel sauce." at bounding box center [725, 383] width 197 height 17
copy span "Negresco Plate: Pasta, chicken, bechamel sauce."
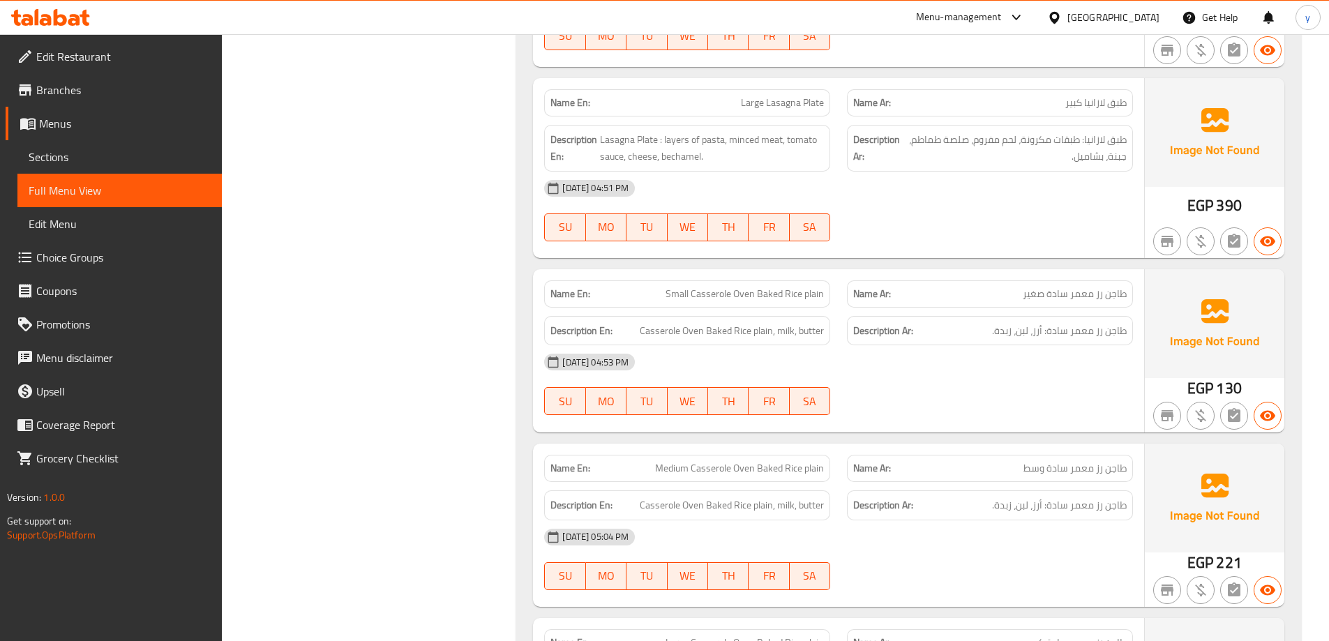
scroll to position [7465, 0]
click at [805, 321] on span "Casserole Oven Baked Rice plain, milk, butter" at bounding box center [732, 329] width 184 height 17
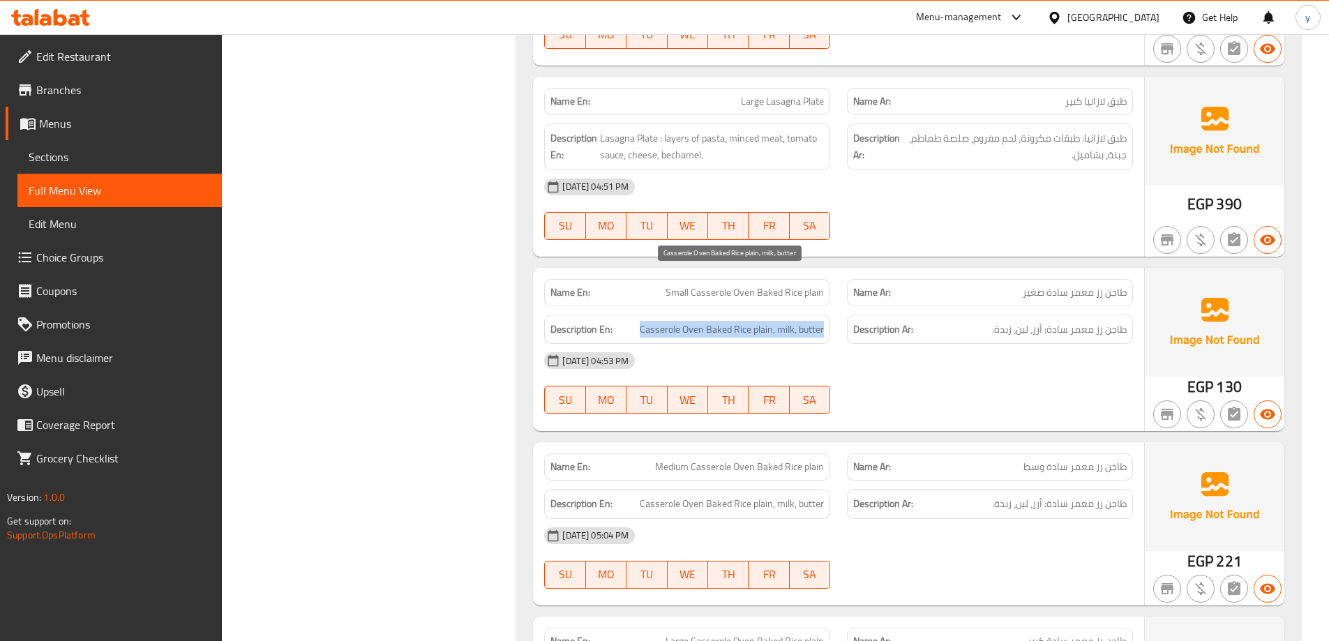
click at [805, 321] on span "Casserole Oven Baked Rice plain, milk, butter" at bounding box center [732, 329] width 184 height 17
click at [804, 285] on span "Small Casserole Oven Baked Rice plain" at bounding box center [745, 292] width 158 height 15
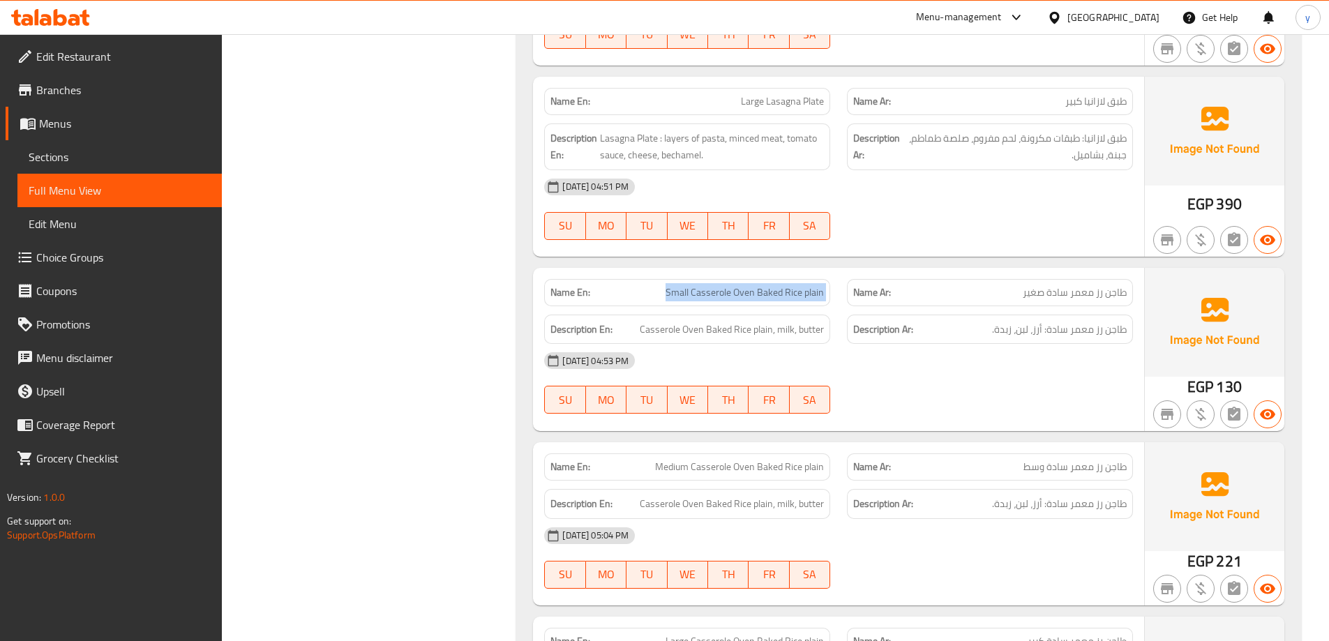
click at [804, 285] on span "Small Casserole Oven Baked Rice plain" at bounding box center [745, 292] width 158 height 15
copy span "Small Casserole Oven Baked Rice plain"
click at [728, 460] on span "Medium Casserole Oven Baked Rice plain" at bounding box center [739, 467] width 169 height 15
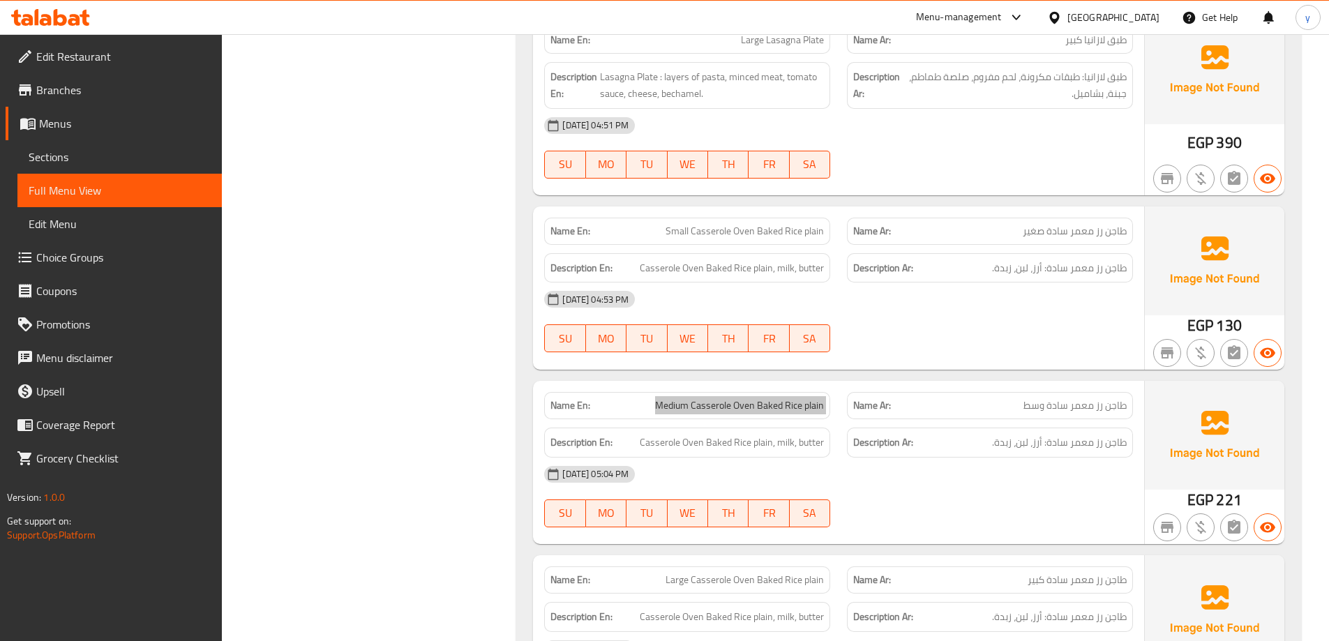
scroll to position [7604, 0]
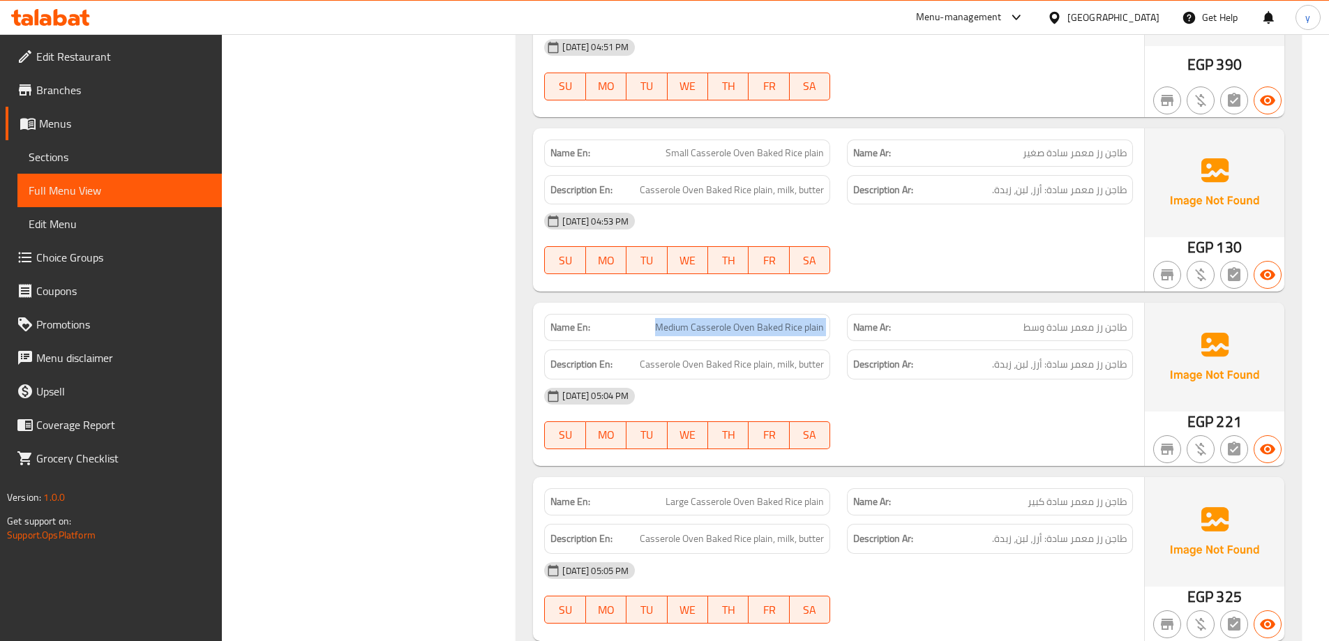
click at [758, 488] on div "Name En: Large Casserole Oven Baked Rice plain" at bounding box center [687, 501] width 286 height 27
click at [762, 495] on span "Large Casserole Oven Baked Rice plain" at bounding box center [745, 502] width 158 height 15
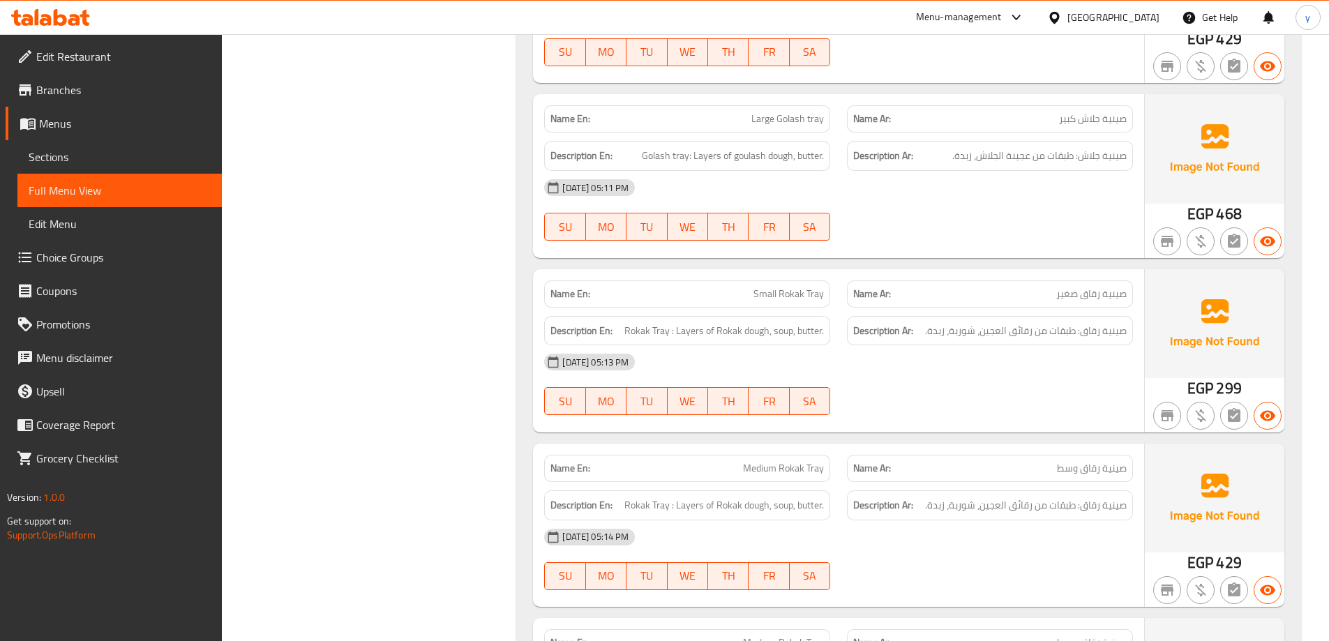
scroll to position [8581, 0]
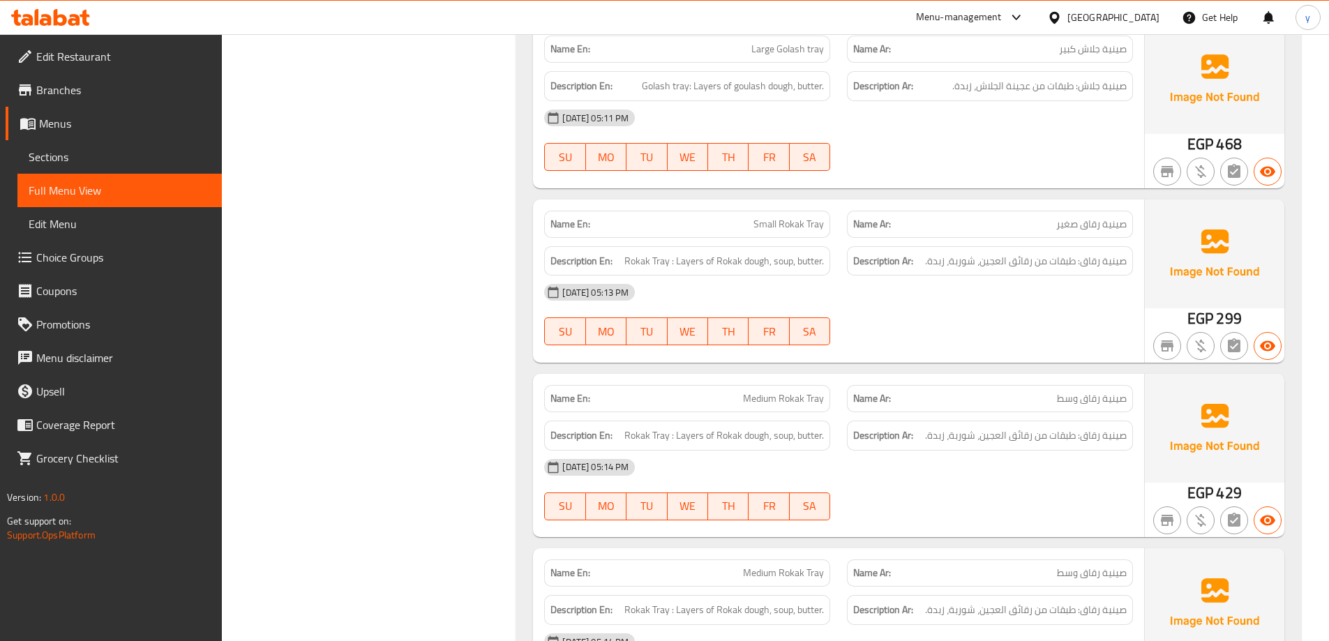
click at [763, 566] on span "Medium Rokak Tray" at bounding box center [783, 573] width 81 height 15
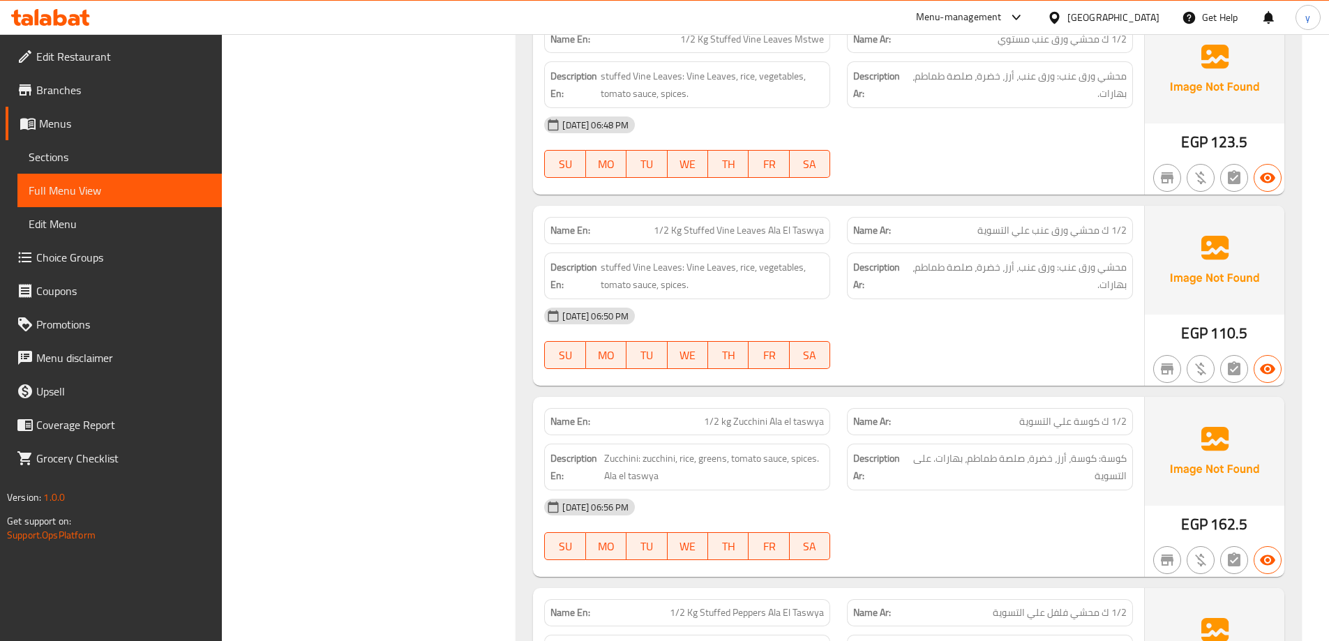
scroll to position [10256, 0]
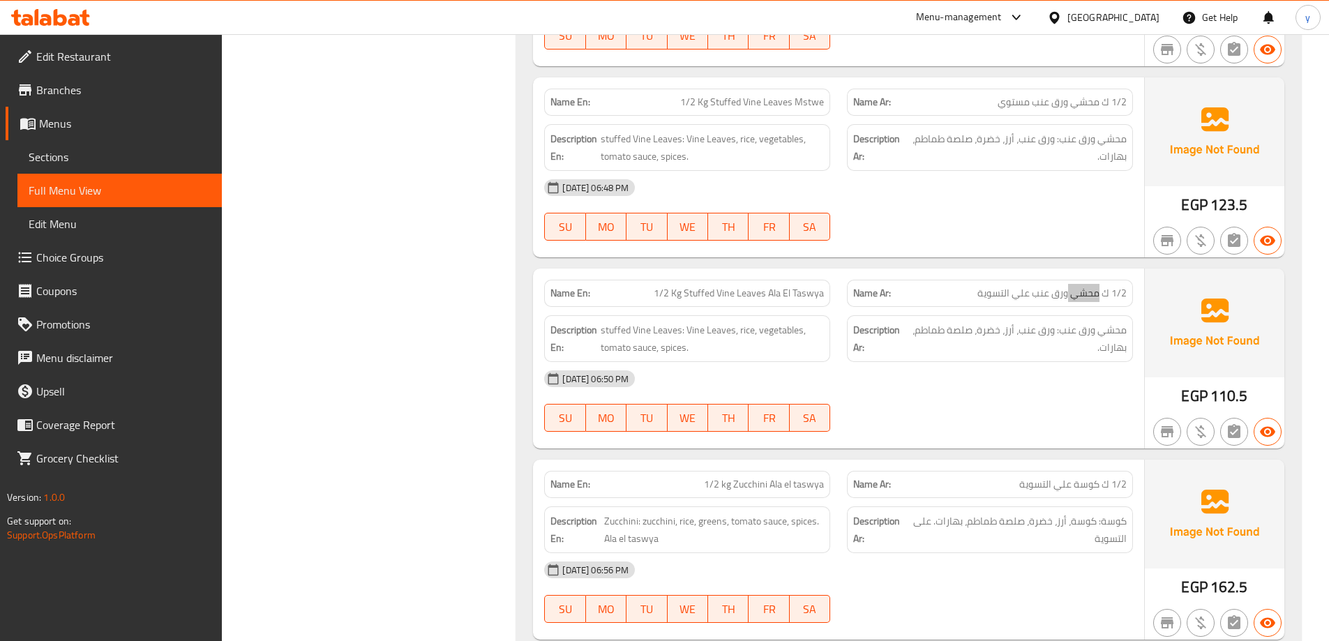
scroll to position [10046, 0]
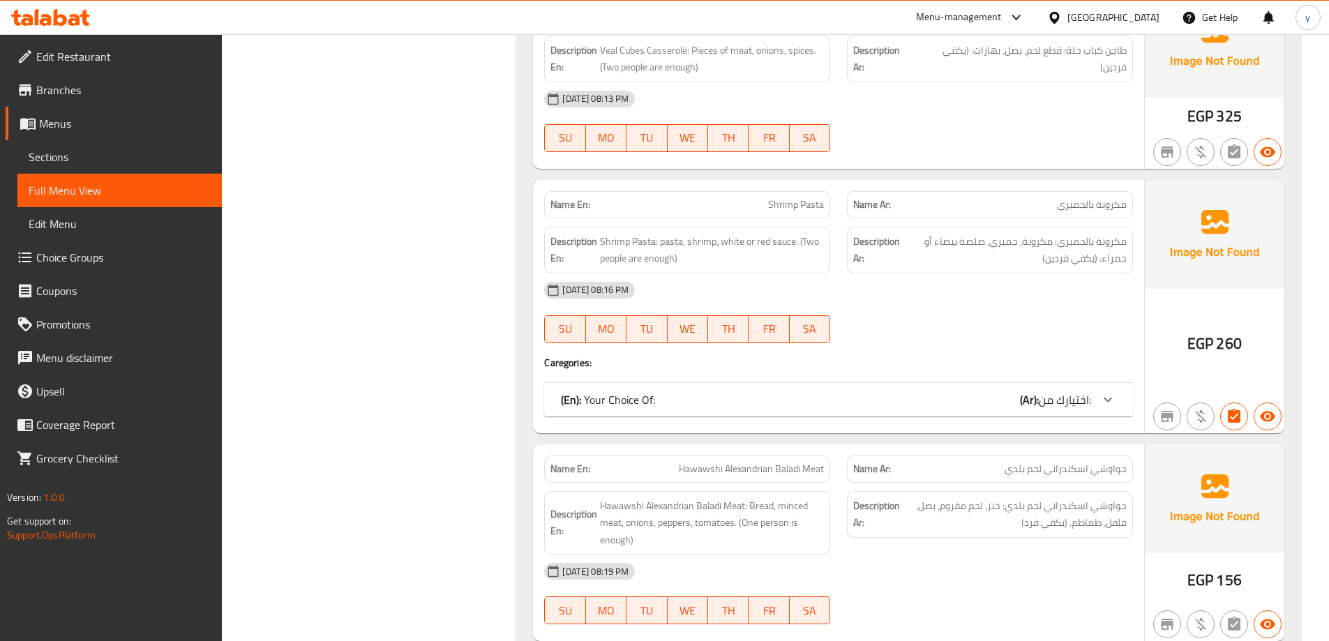
scroll to position [15753, 0]
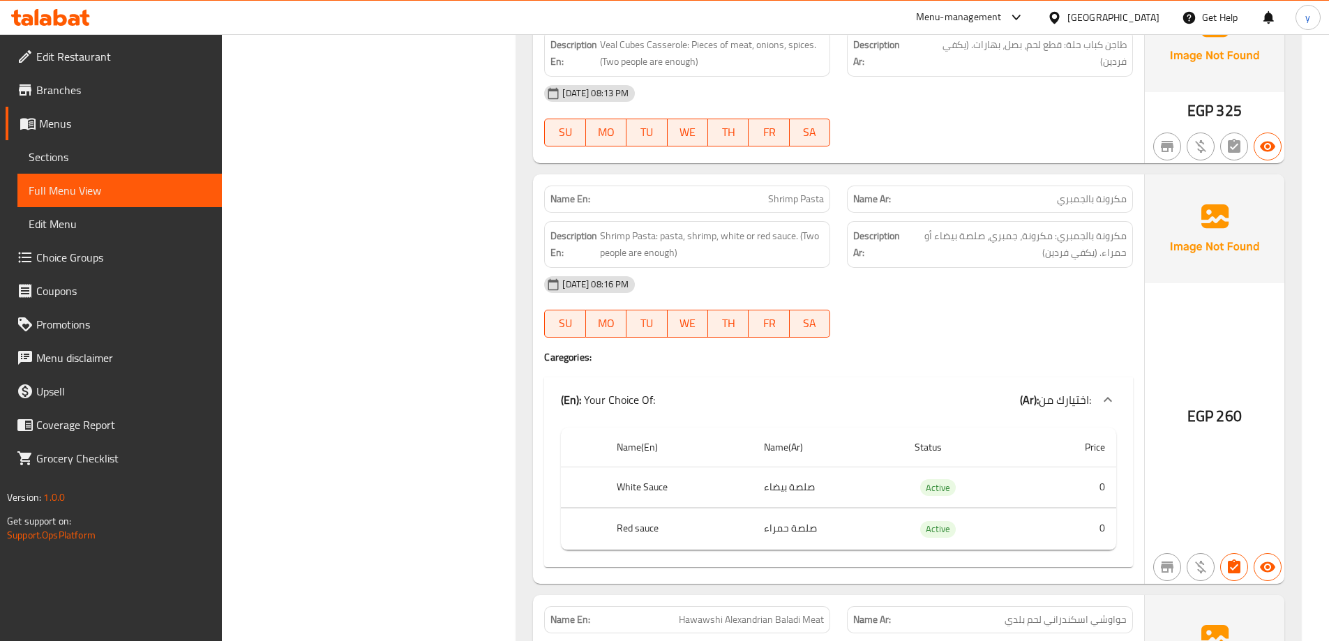
scroll to position [15909, 0]
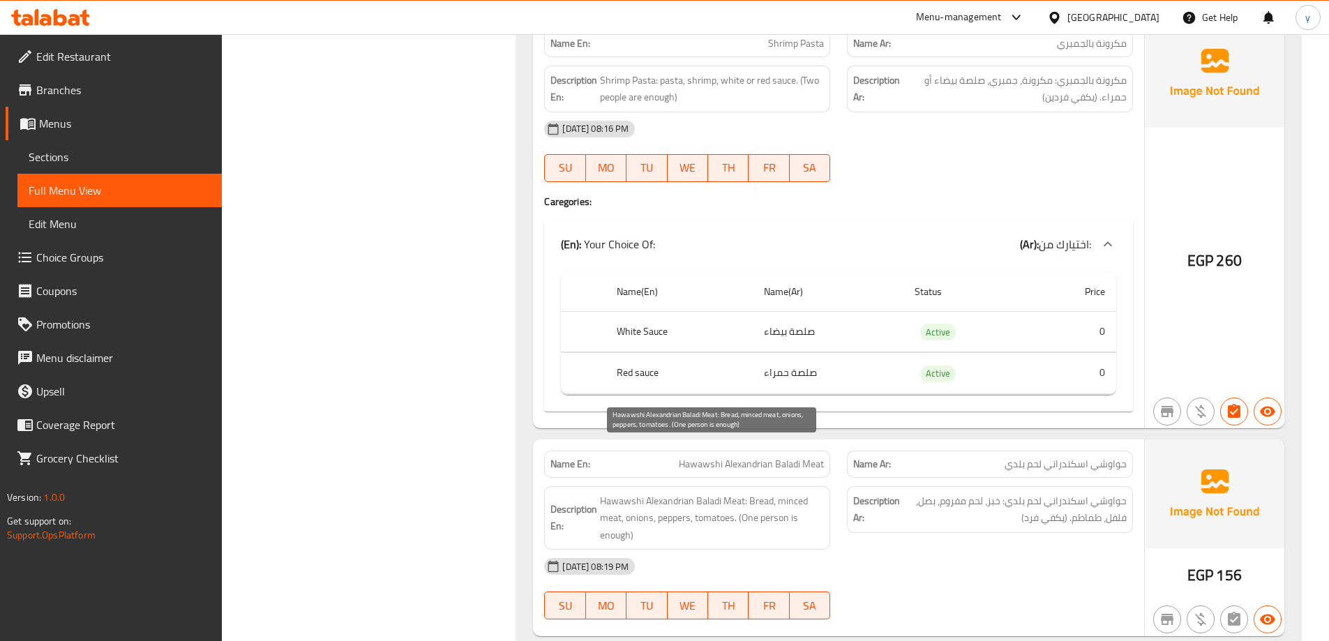
click at [612, 493] on span "Hawawshi Alexandrian Baladi Meat: Bread, minced meat, onions, peppers, tomatoes…" at bounding box center [712, 519] width 224 height 52
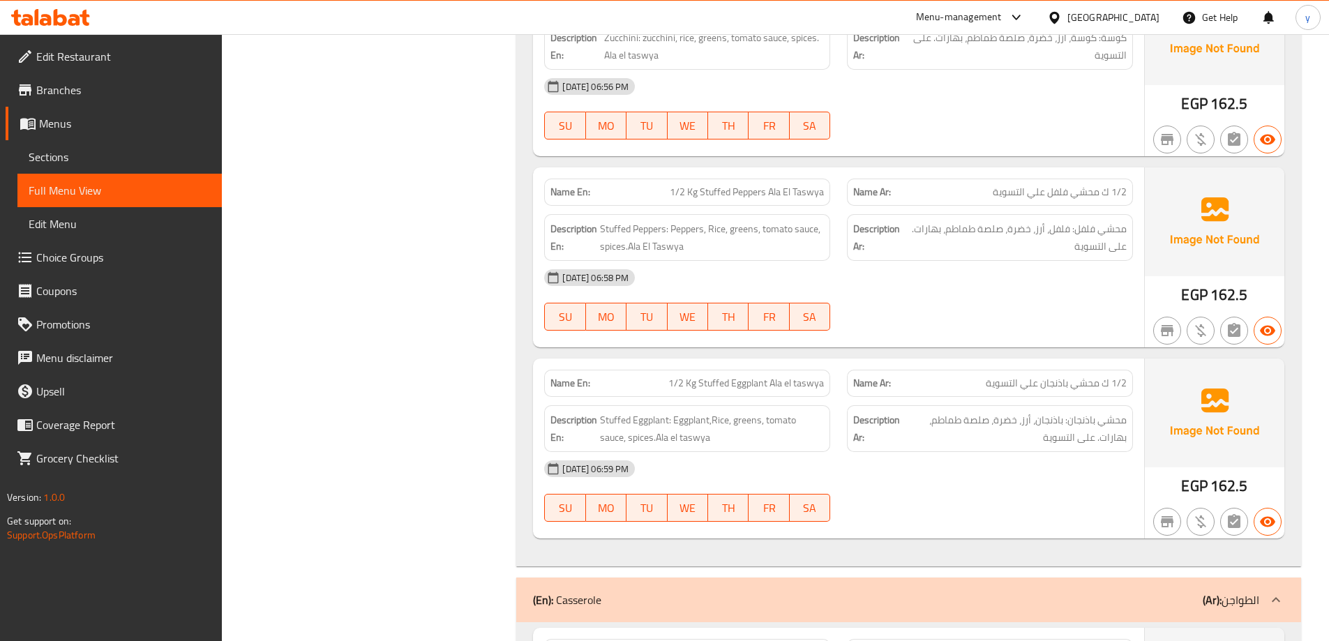
scroll to position [10467, 0]
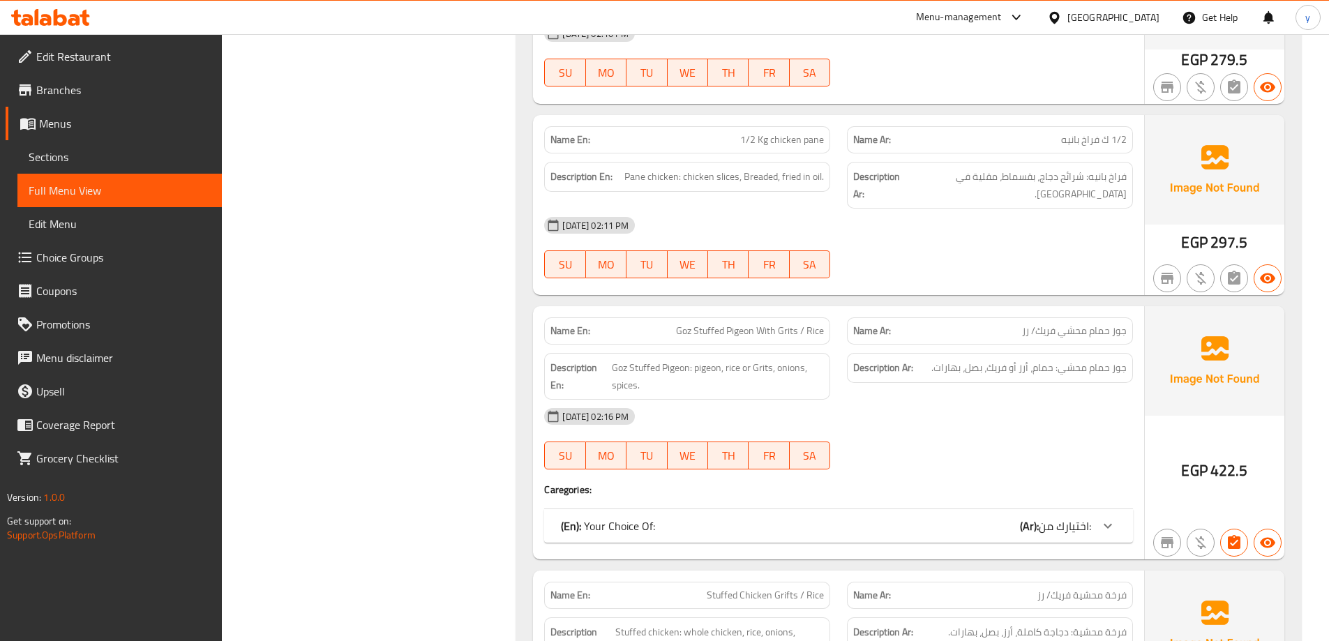
scroll to position [4535, 0]
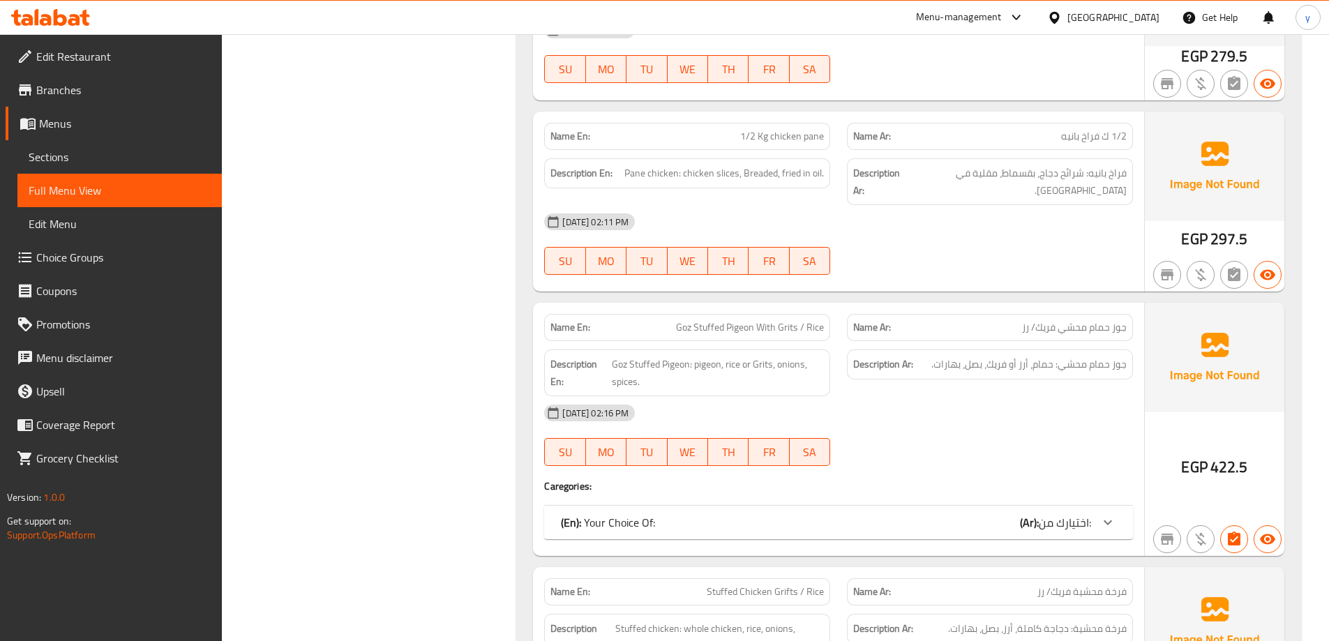
click at [1073, 506] on div "(En): Your Choice Of: (Ar): اختيارك من:" at bounding box center [838, 522] width 589 height 33
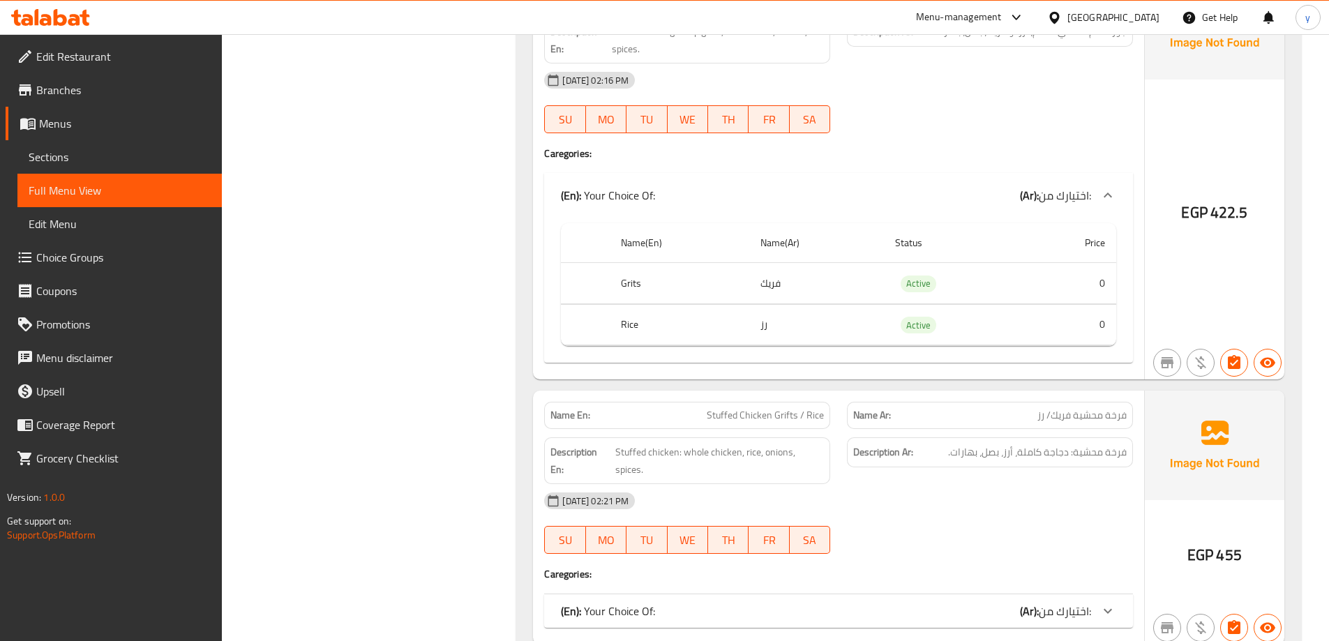
scroll to position [4884, 0]
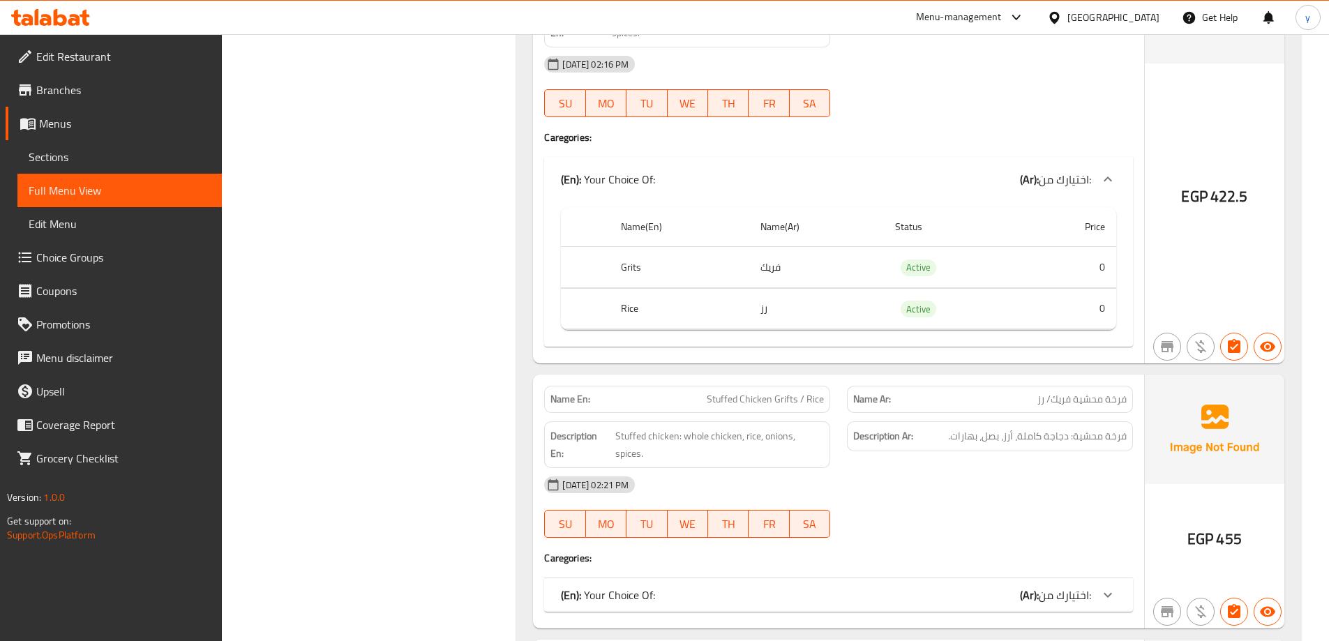
click at [1065, 190] on span "اختيارك من:" at bounding box center [1065, 179] width 52 height 21
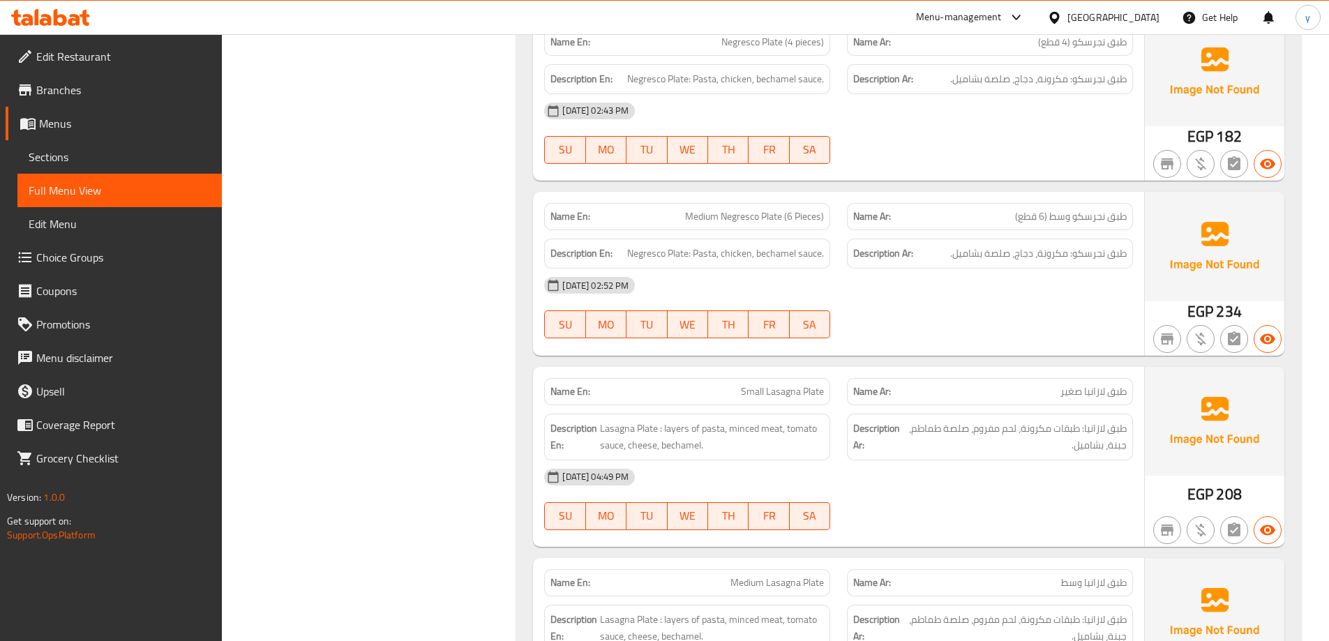
scroll to position [6767, 0]
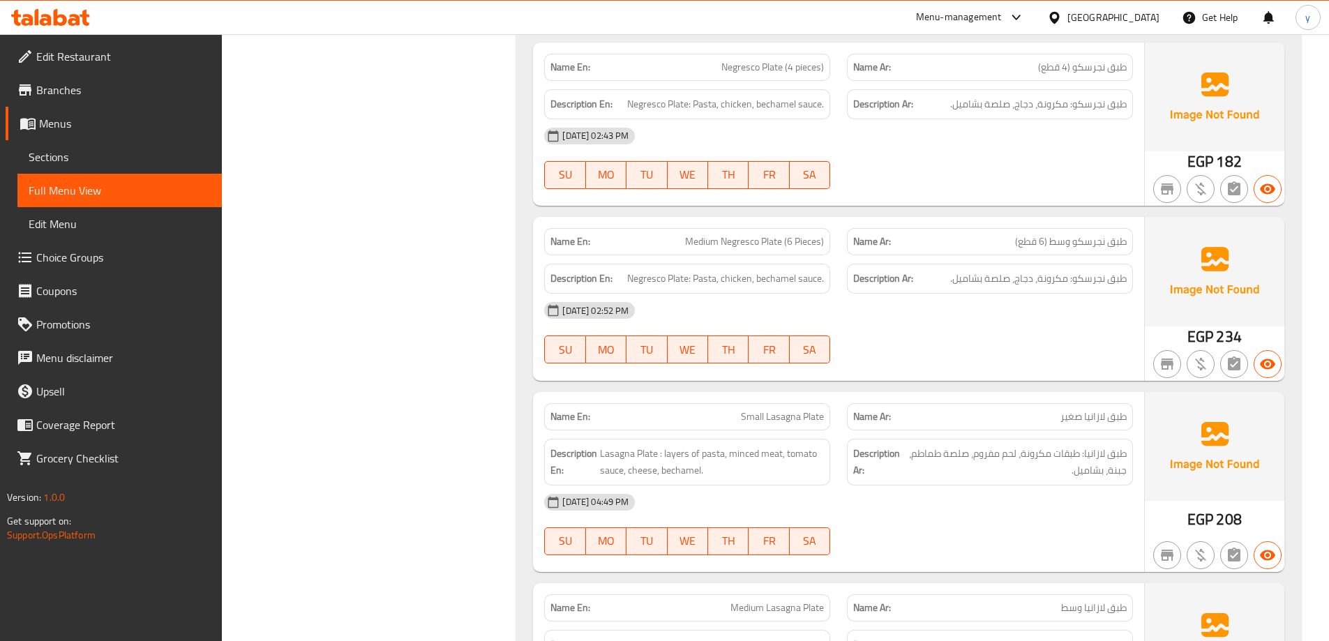
click at [1074, 234] on span "طبق نجرسكو وسط (6 قطع)" at bounding box center [1071, 241] width 112 height 15
copy span "طبق نجرسكو وسط (6 قطع)"
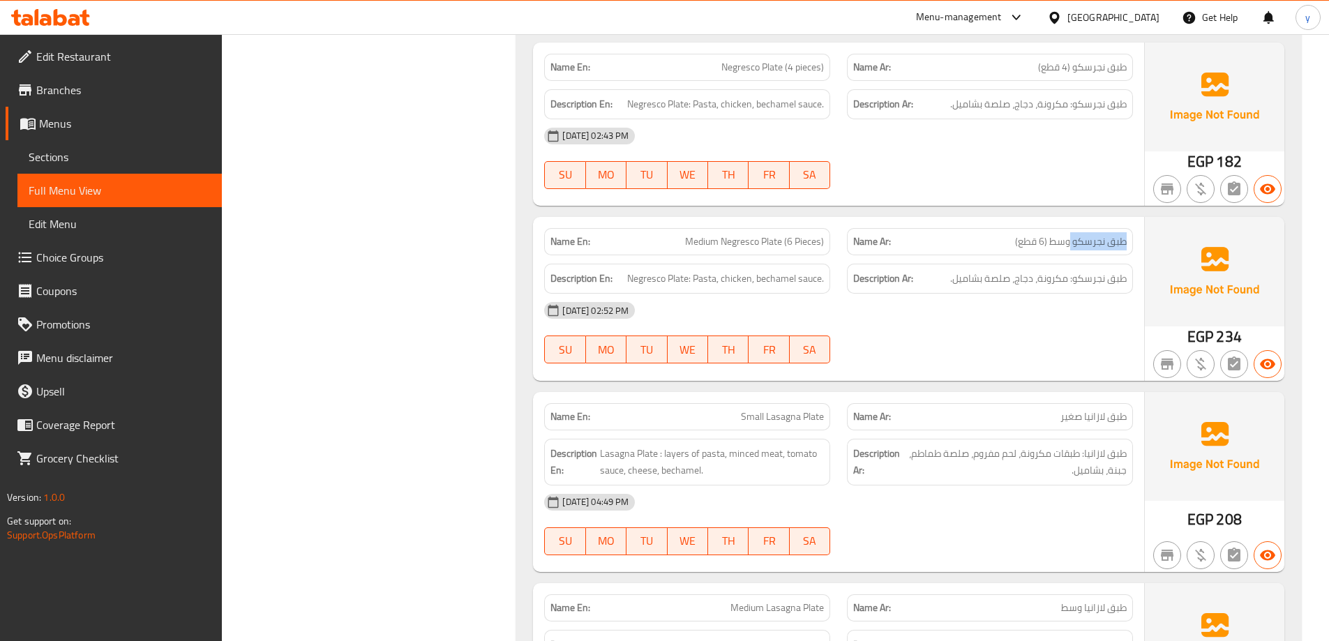
drag, startPoint x: 1071, startPoint y: 191, endPoint x: 1139, endPoint y: 200, distance: 68.3
click at [1139, 220] on div "Name Ar: طبق نجرسكو وسط (6 قطع)" at bounding box center [990, 242] width 303 height 44
copy span "طبق نجرسكو"
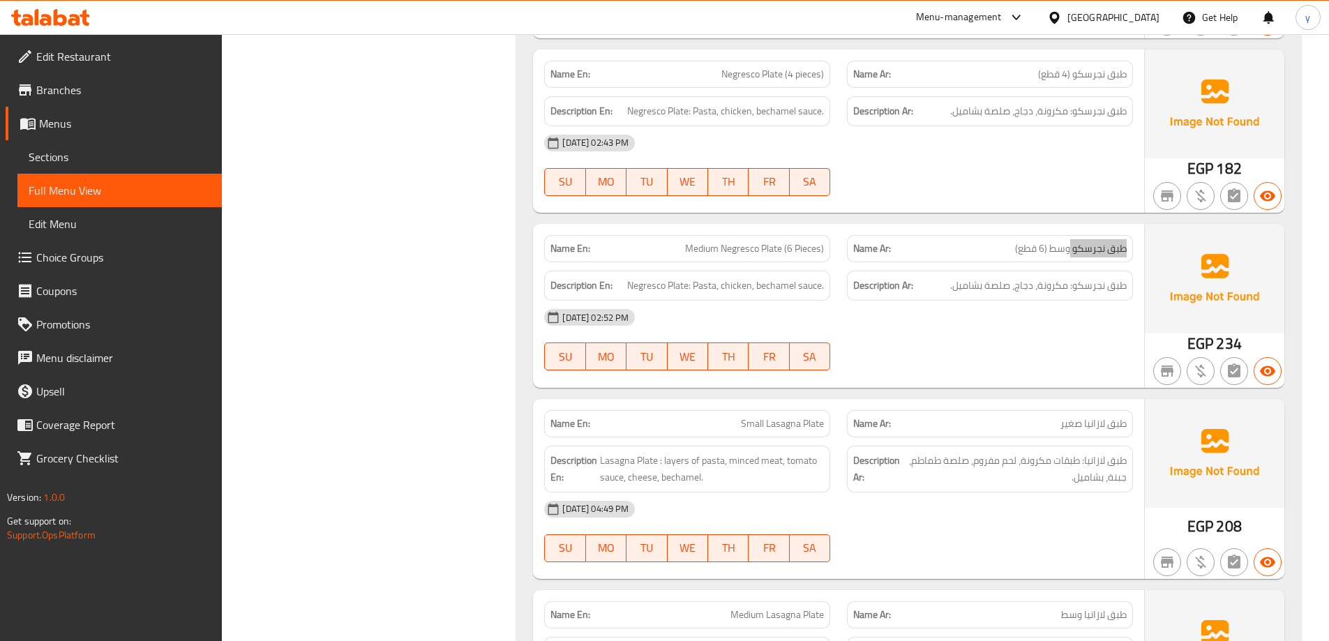
scroll to position [6697, 0]
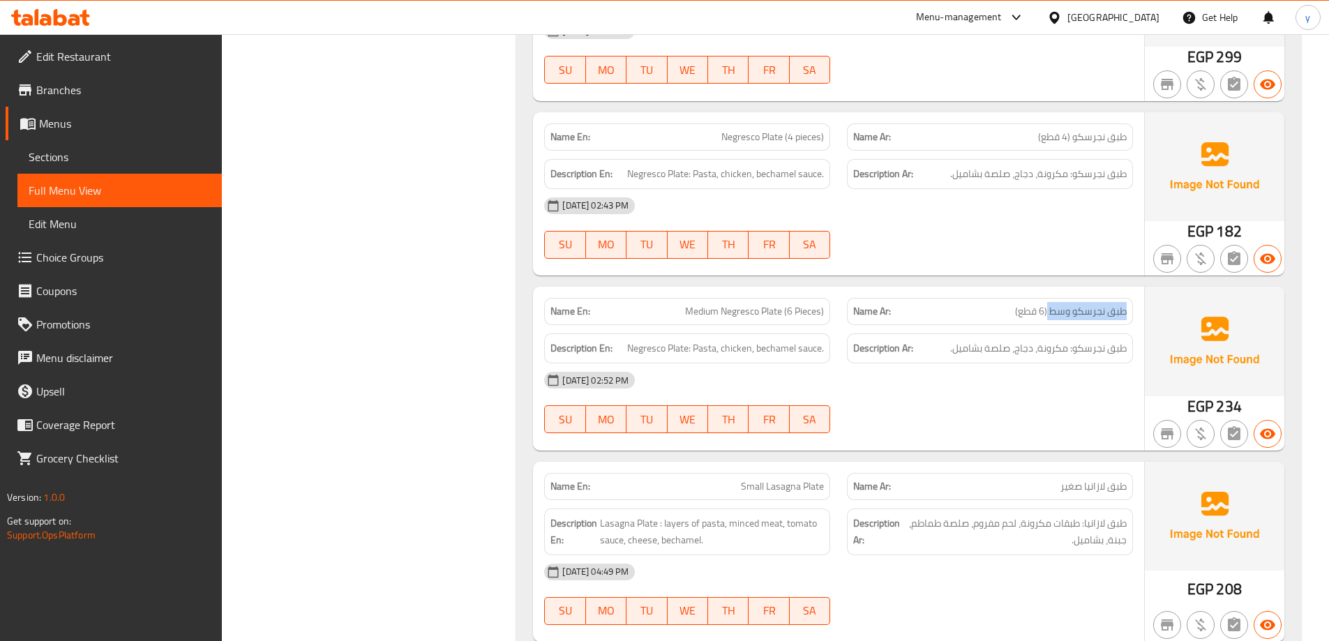
click at [1130, 298] on div "Name Ar: طبق نجرسكو وسط (6 قطع)" at bounding box center [990, 311] width 286 height 27
drag, startPoint x: 996, startPoint y: 263, endPoint x: 1132, endPoint y: 269, distance: 136.2
click at [1132, 298] on div "Name Ar: طبق نجرسكو وسط (6 قطع)" at bounding box center [990, 311] width 286 height 27
copy span "طبق نجرسكو وسط (6 قطع)"
drag, startPoint x: 676, startPoint y: 262, endPoint x: 745, endPoint y: 266, distance: 69.2
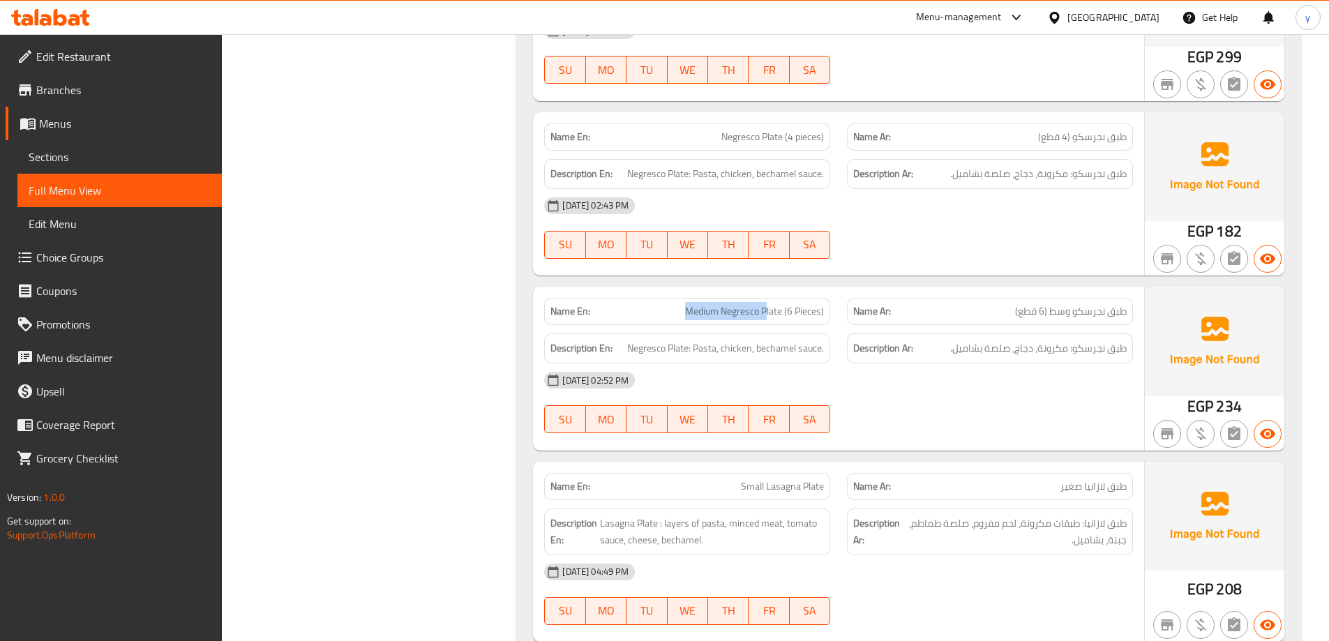
click at [756, 304] on p "Name En: Medium Negresco Plate (6 Pieces)" at bounding box center [686, 311] width 273 height 15
click at [734, 304] on span "Medium Negresco Plate (6 Pieces)" at bounding box center [754, 311] width 139 height 15
drag, startPoint x: 722, startPoint y: 265, endPoint x: 823, endPoint y: 260, distance: 101.3
click at [823, 304] on span "Medium Negresco Plate (6 Pieces)" at bounding box center [754, 311] width 139 height 15
copy span "Negresco Plate (6 Pieces)"
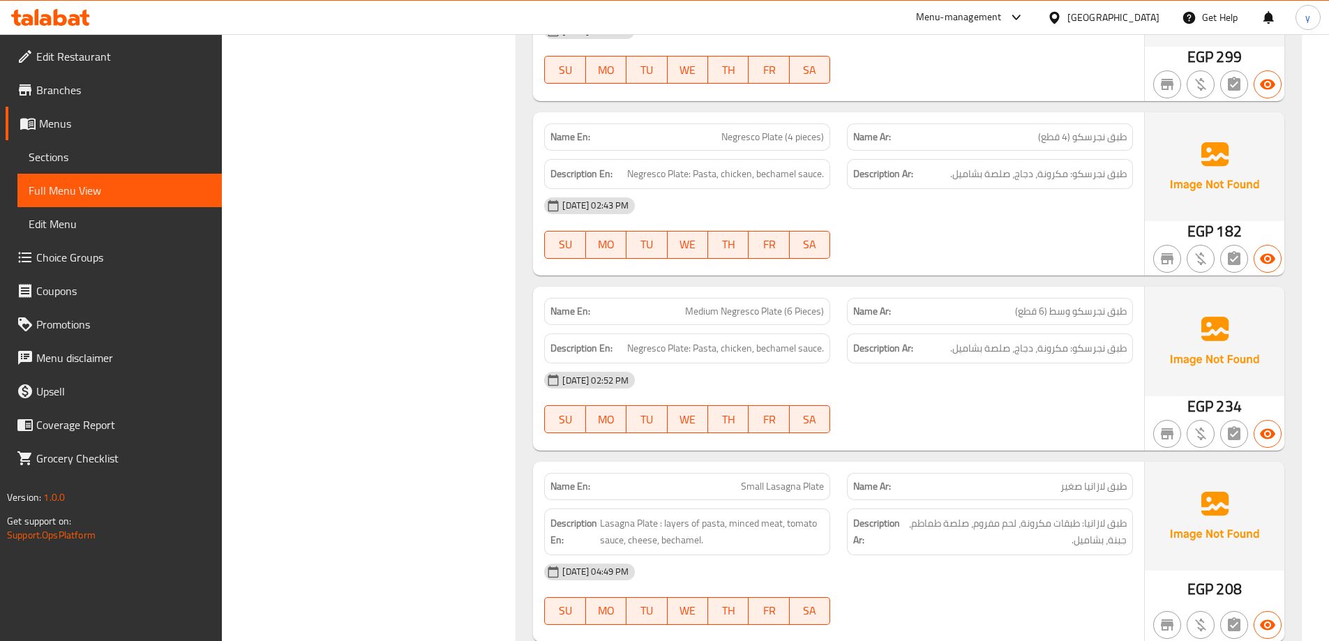
click at [1049, 340] on span "طبق نجرسكو: مكرونة، دجاج، صلصة بشاميل." at bounding box center [1038, 348] width 177 height 17
copy div "طبق نجرسكو: مكرونة، دجاج، صلصة بشاميل."
click at [732, 340] on span "Negresco Plate: Pasta, chicken, bechamel sauce." at bounding box center [725, 348] width 197 height 17
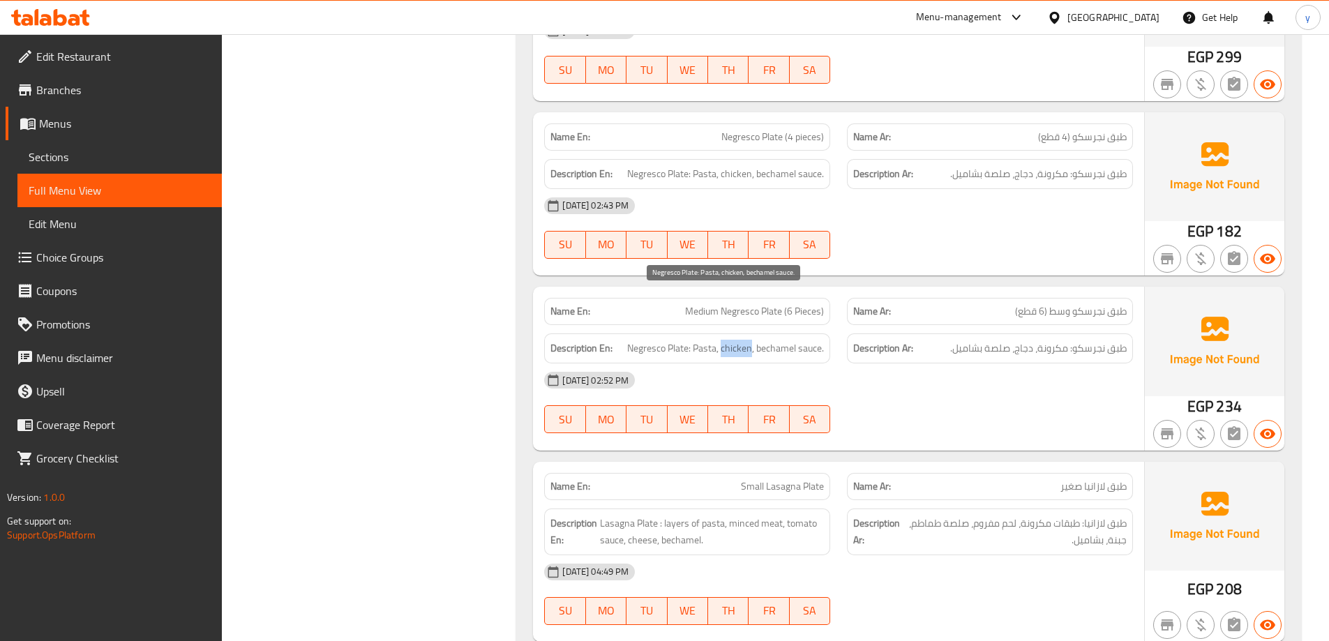
click at [732, 340] on span "Negresco Plate: Pasta, chicken, bechamel sauce." at bounding box center [725, 348] width 197 height 17
copy span "Negresco Plate: Pasta, chicken, bechamel sauce."
click at [1065, 304] on span "طبق نجرسكو وسط (6 قطع)" at bounding box center [1071, 311] width 112 height 15
click at [740, 304] on span "Medium Negresco Plate (6 Pieces)" at bounding box center [754, 311] width 139 height 15
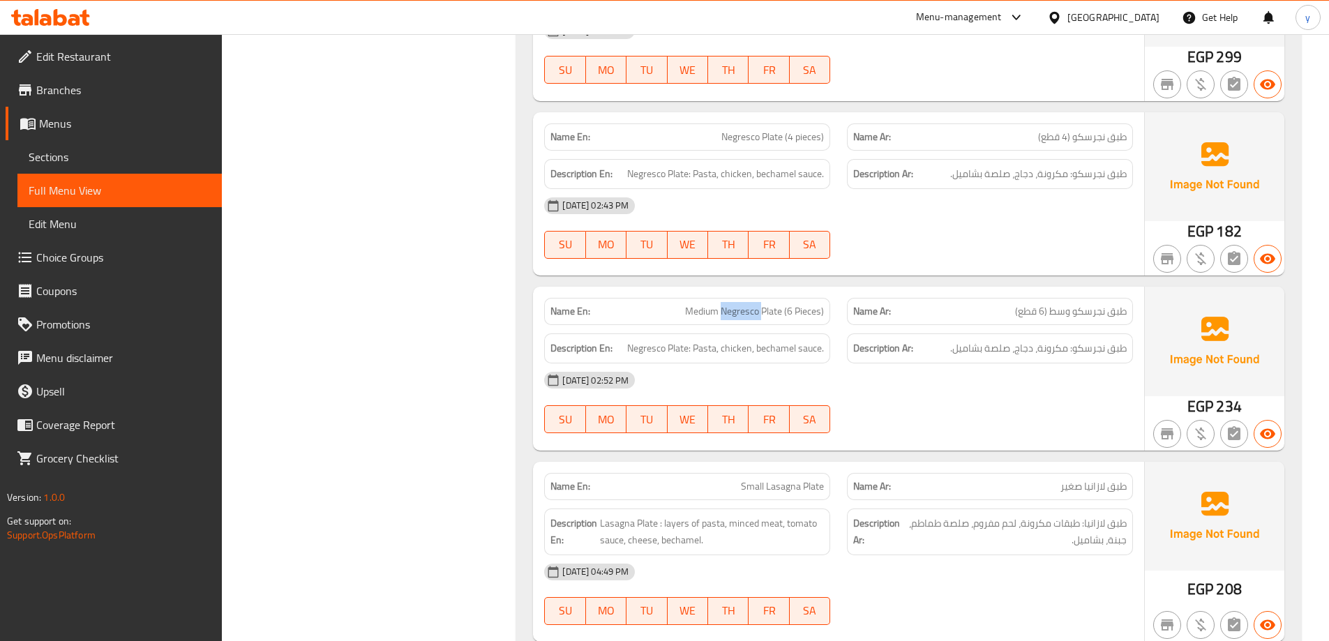
click at [740, 304] on span "Medium Negresco Plate (6 Pieces)" at bounding box center [754, 311] width 139 height 15
copy span "Medium Negresco Plate (6 Pieces)"
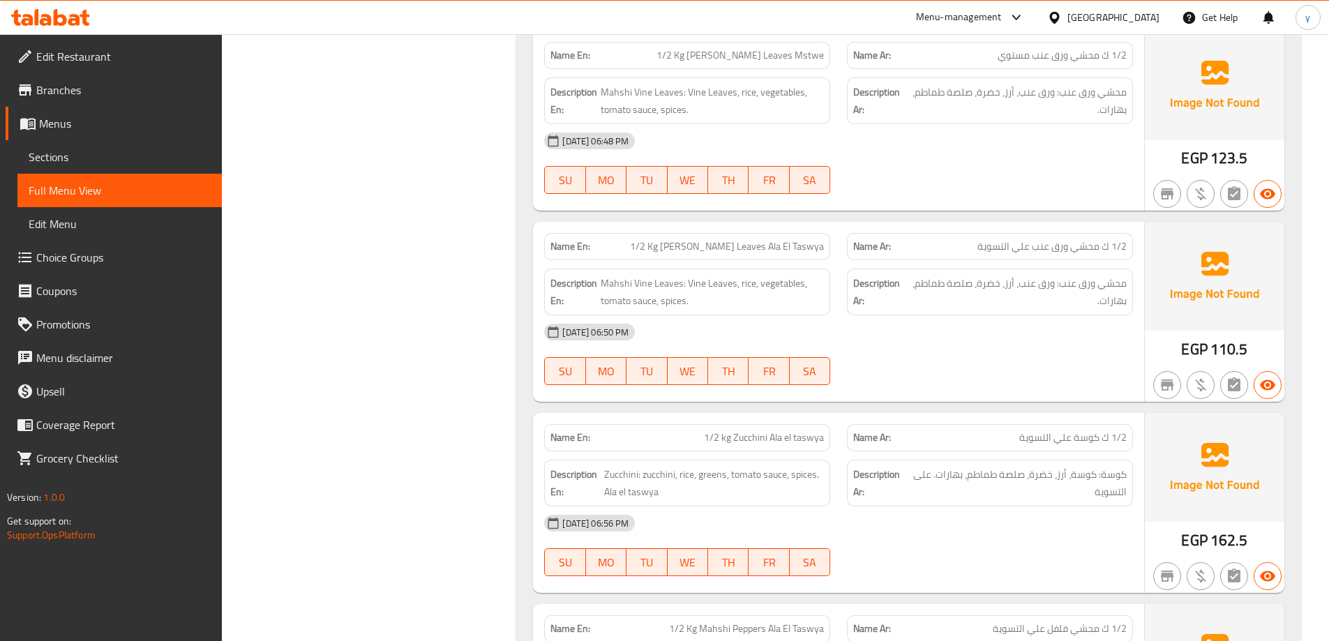
scroll to position [10186, 0]
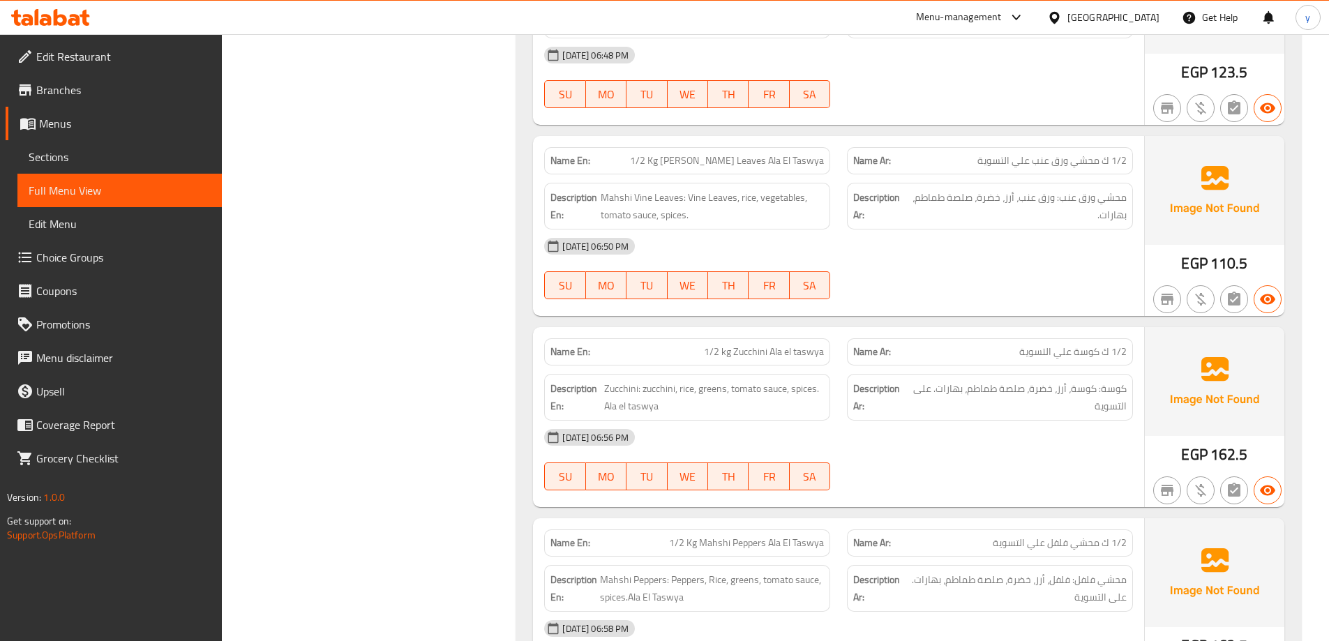
copy span "1/2 Kg [PERSON_NAME] Leaves Ala El Taswya"
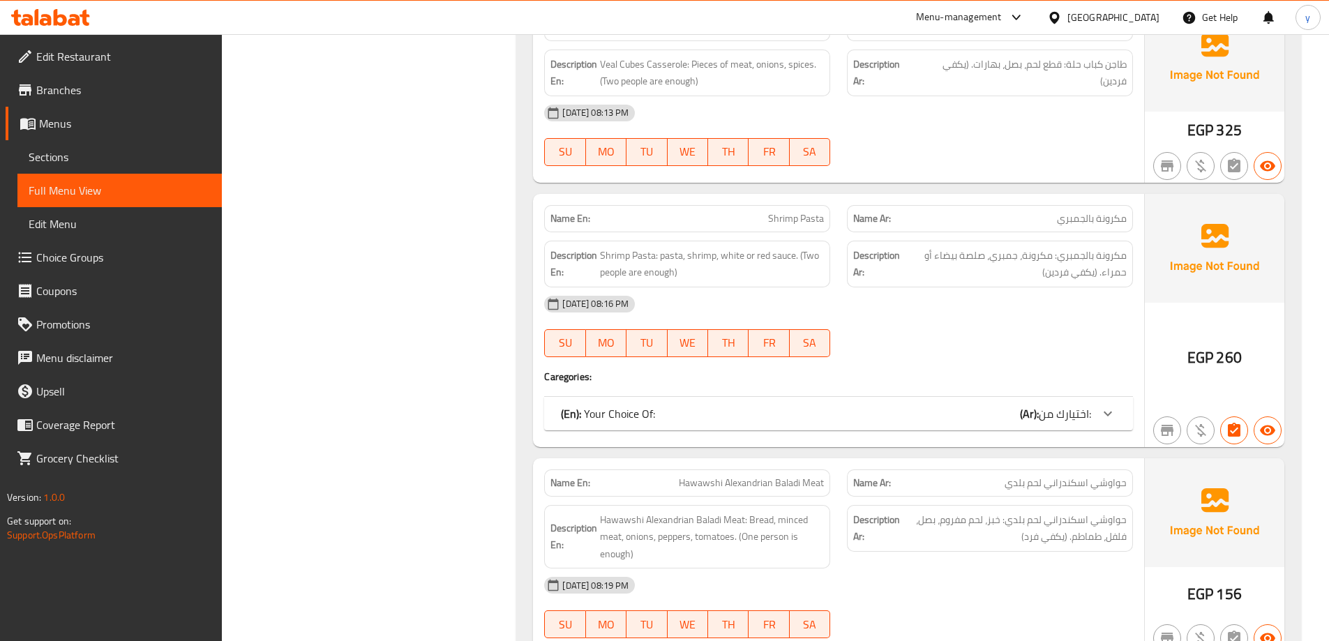
scroll to position [15753, 0]
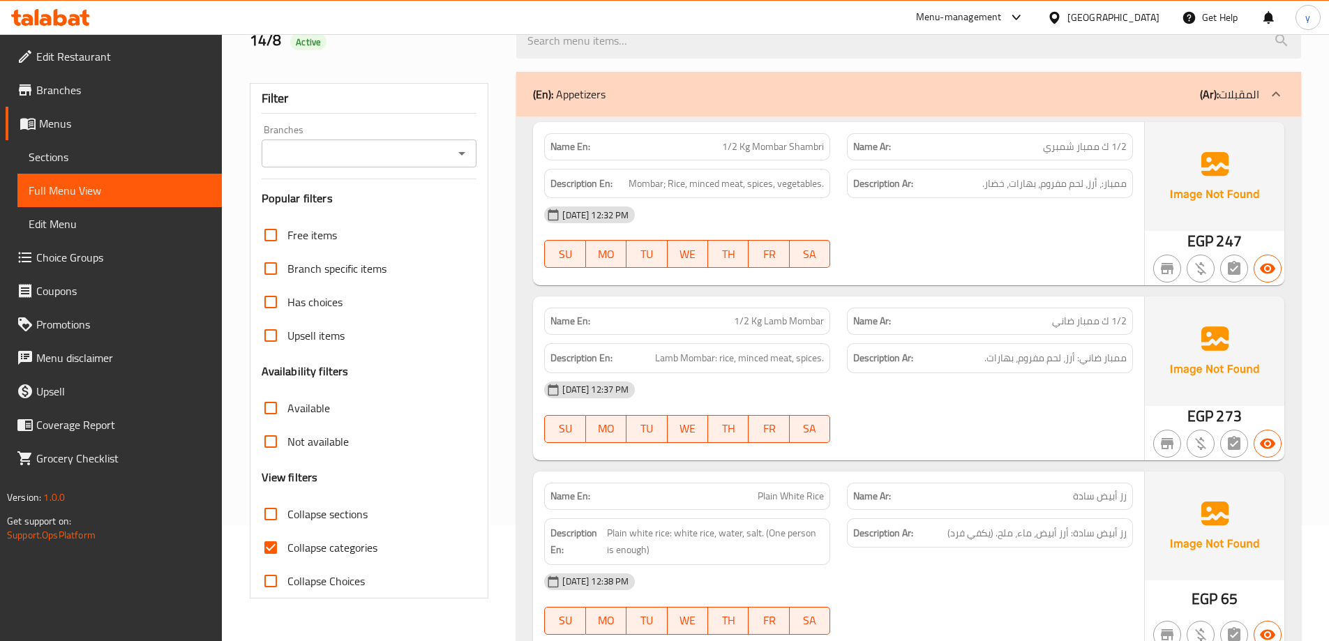
scroll to position [140, 0]
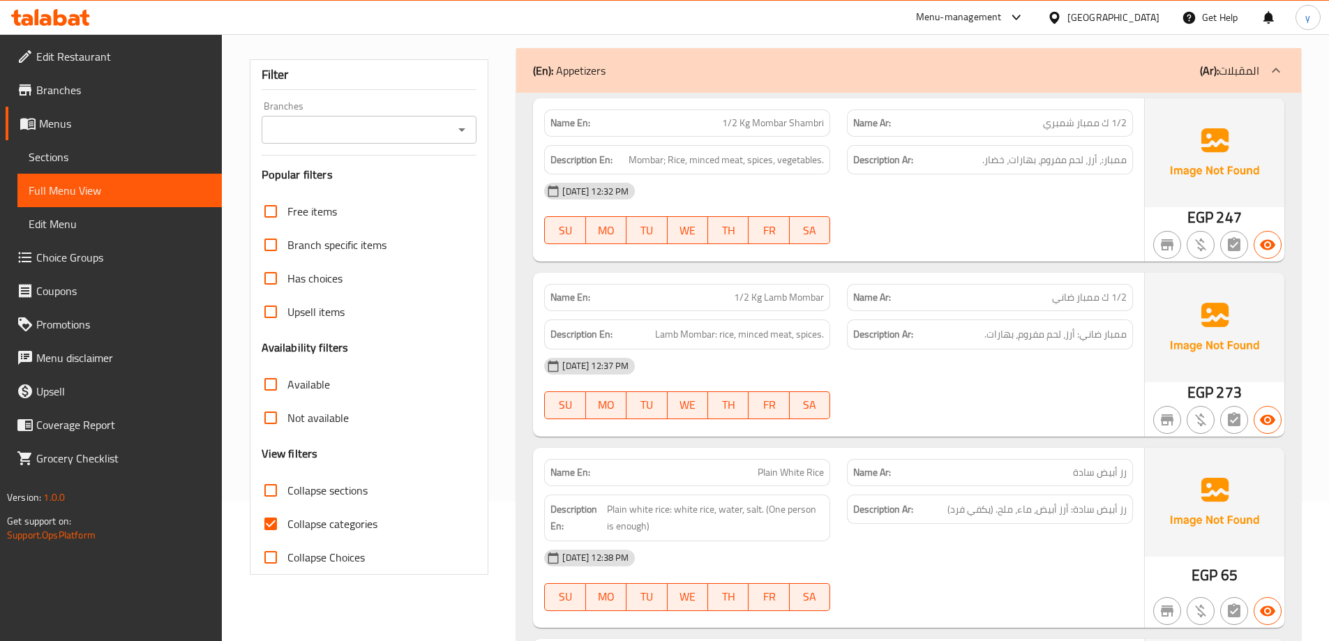
click at [369, 523] on span "Collapse categories" at bounding box center [332, 524] width 90 height 17
click at [287, 523] on input "Collapse categories" at bounding box center [270, 523] width 33 height 33
checkbox input "false"
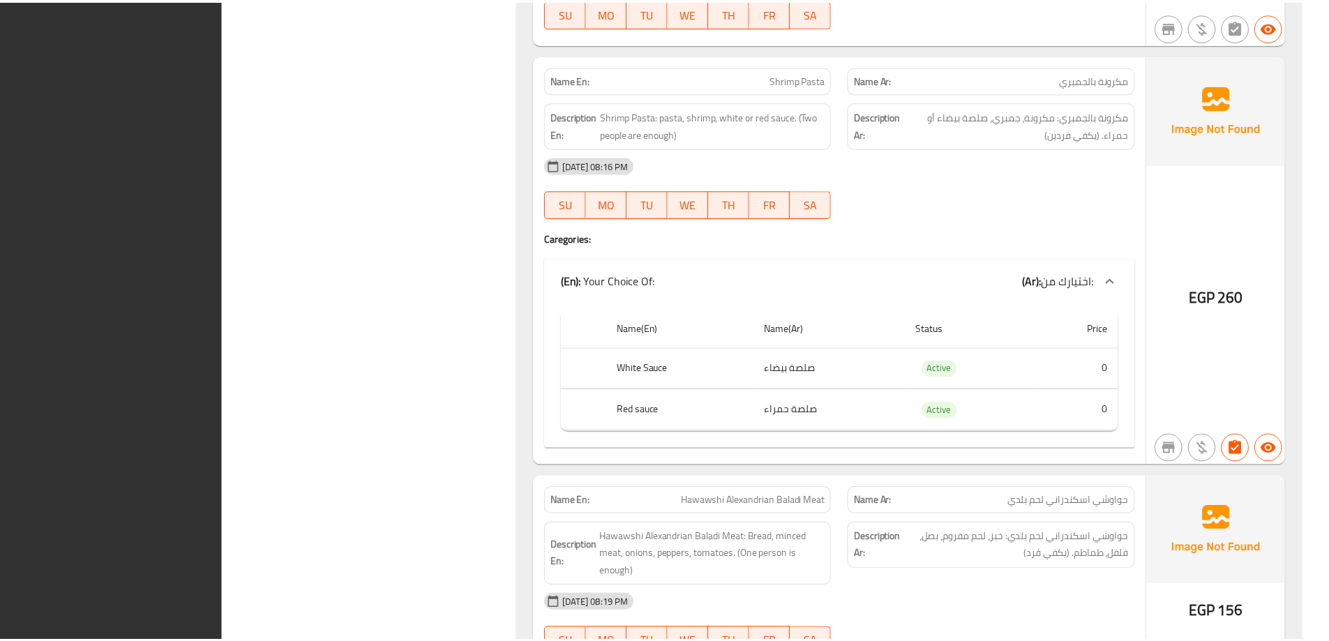
scroll to position [16084, 0]
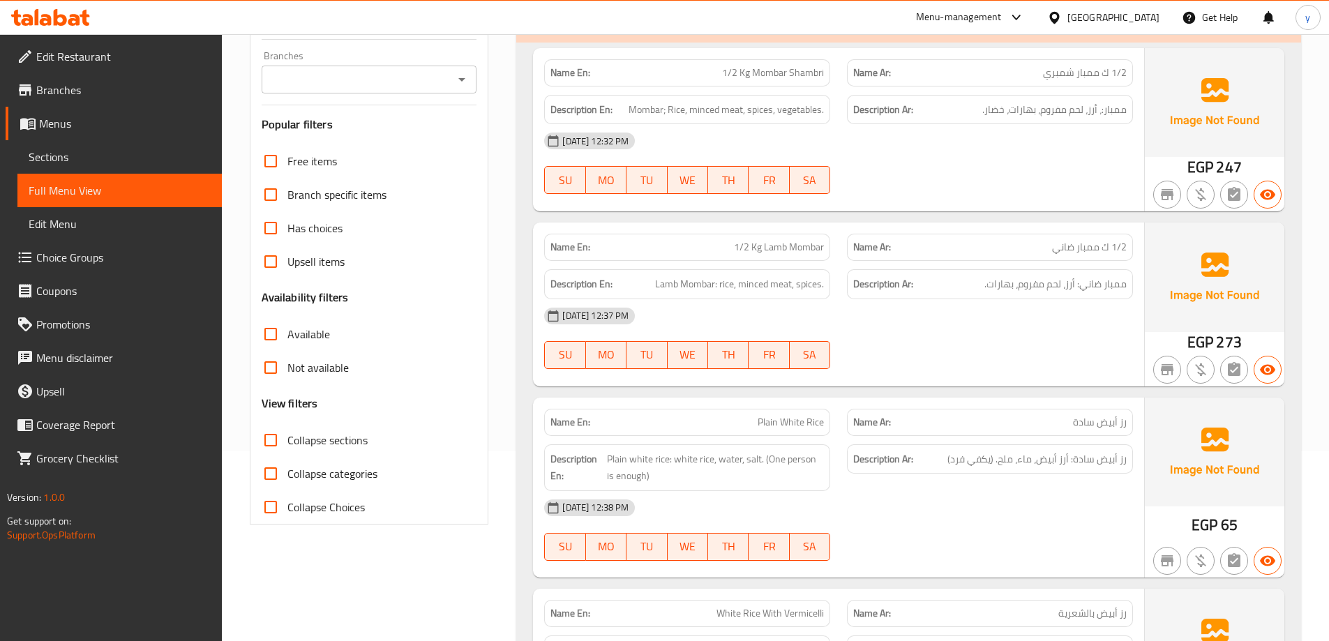
scroll to position [0, 0]
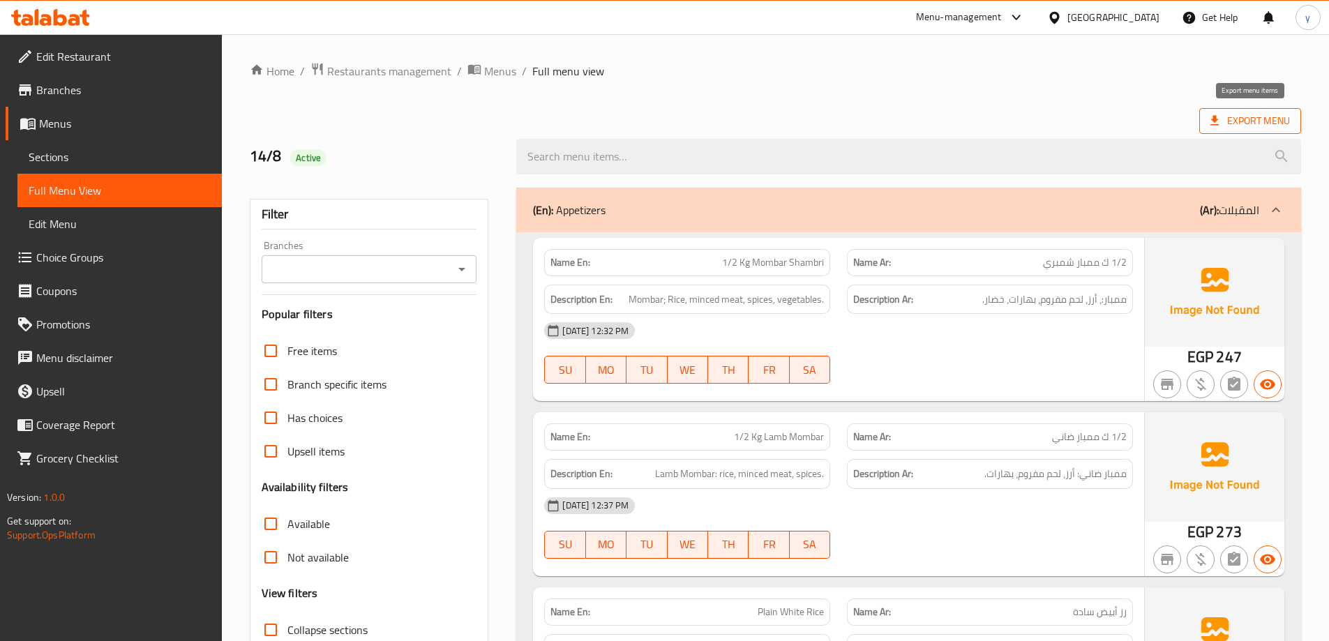
click at [1261, 128] on span "Export Menu" at bounding box center [1250, 120] width 80 height 17
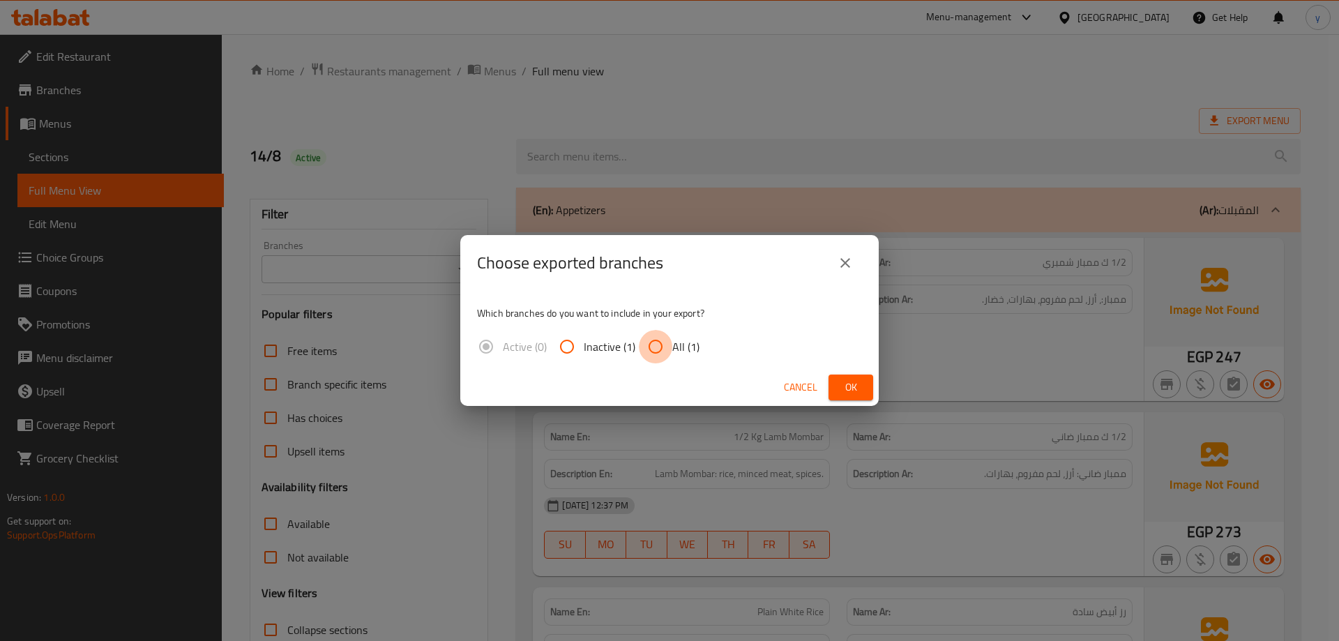
click at [662, 347] on input "All (1)" at bounding box center [655, 346] width 33 height 33
radio input "true"
click at [857, 393] on span "Ok" at bounding box center [851, 387] width 22 height 17
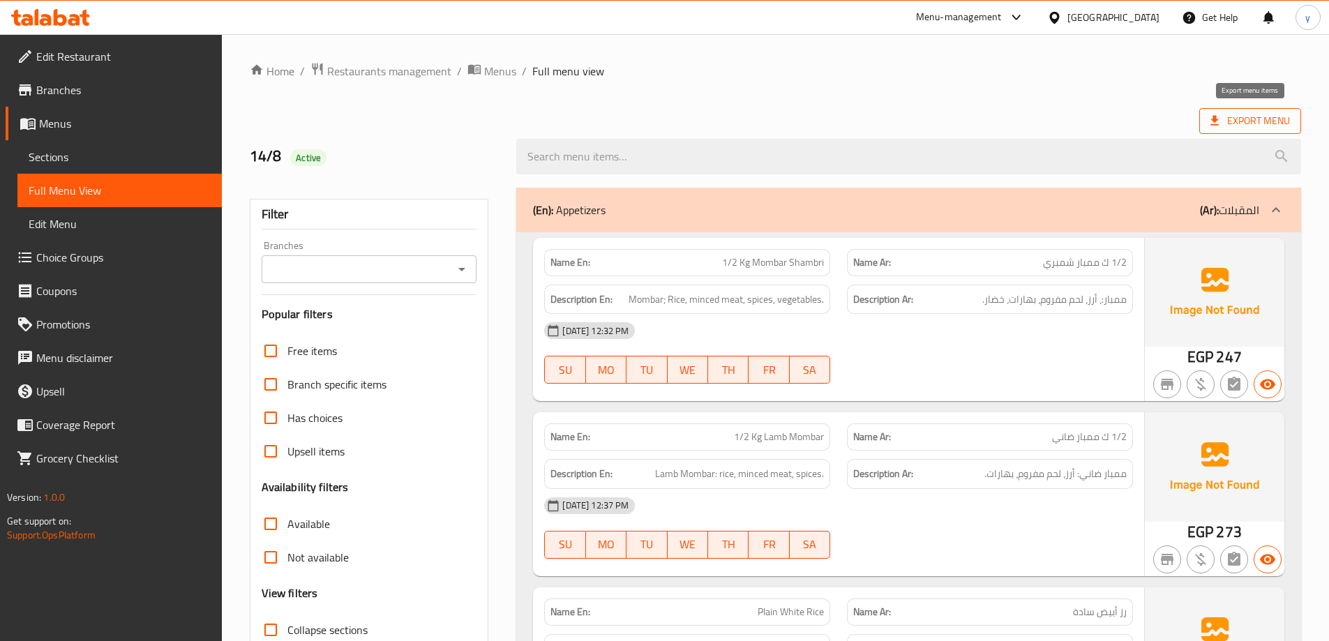
click at [1296, 119] on span "Export Menu" at bounding box center [1250, 121] width 102 height 26
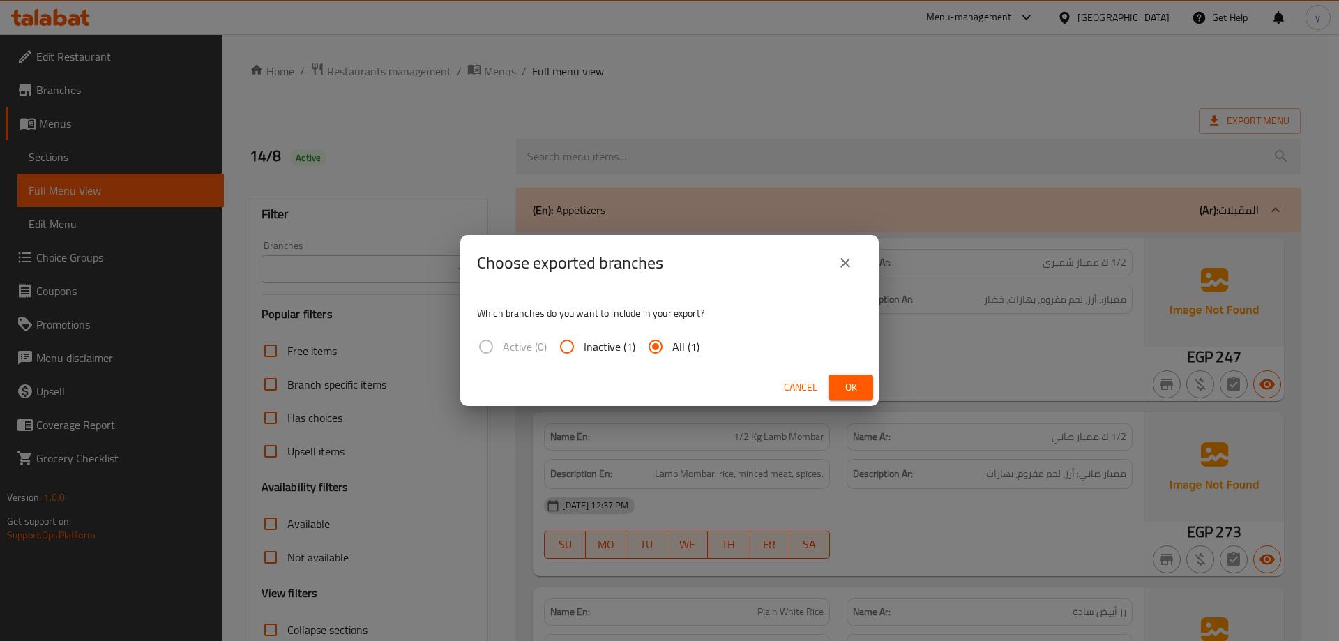
click at [858, 393] on span "Ok" at bounding box center [851, 387] width 22 height 17
